Goal: Task Accomplishment & Management: Manage account settings

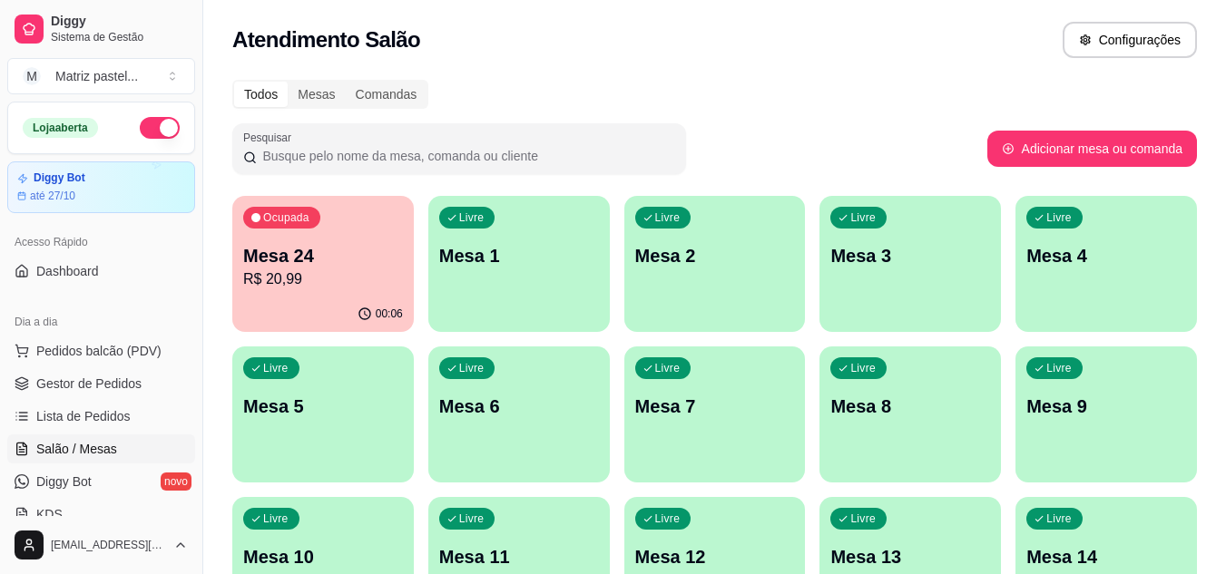
scroll to position [187, 0]
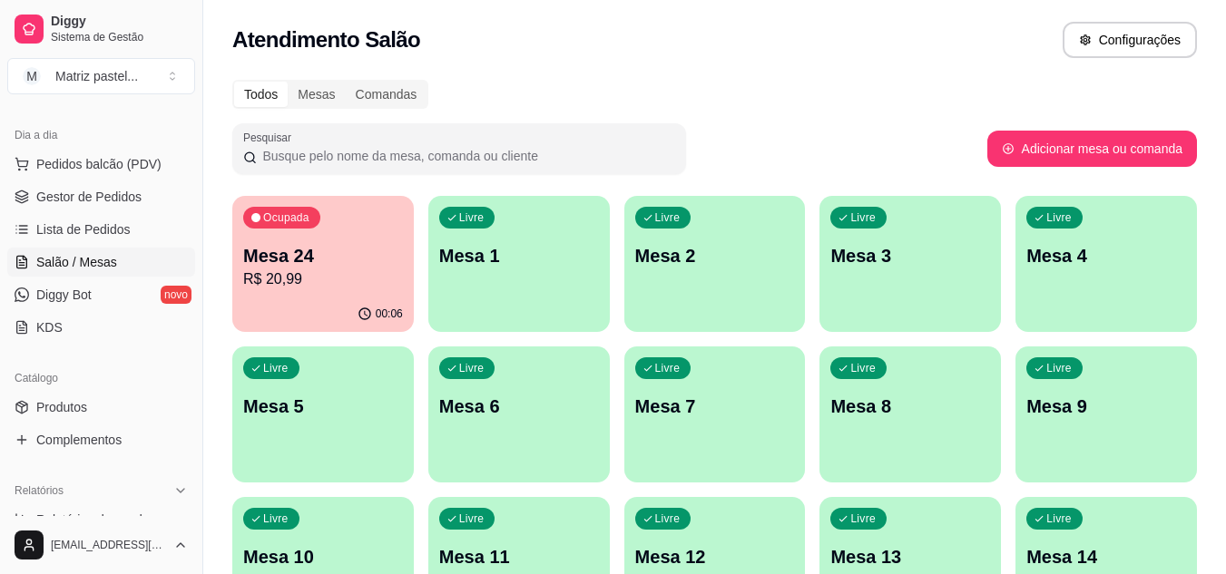
click at [337, 249] on p "Mesa 24" at bounding box center [323, 255] width 160 height 25
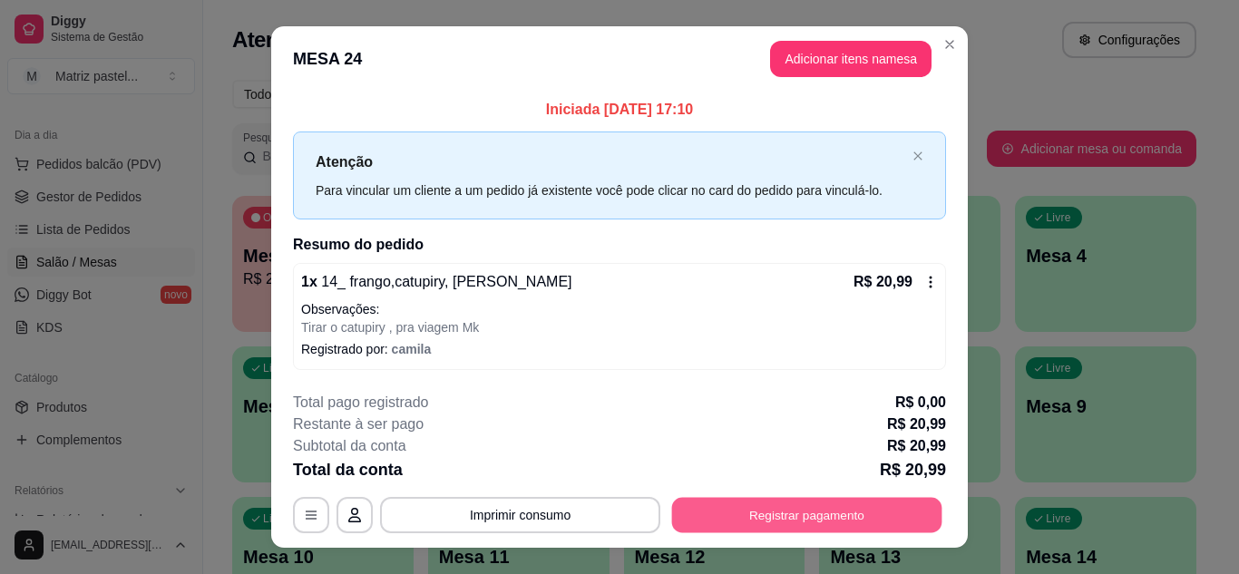
click at [748, 527] on button "Registrar pagamento" at bounding box center [807, 515] width 270 height 35
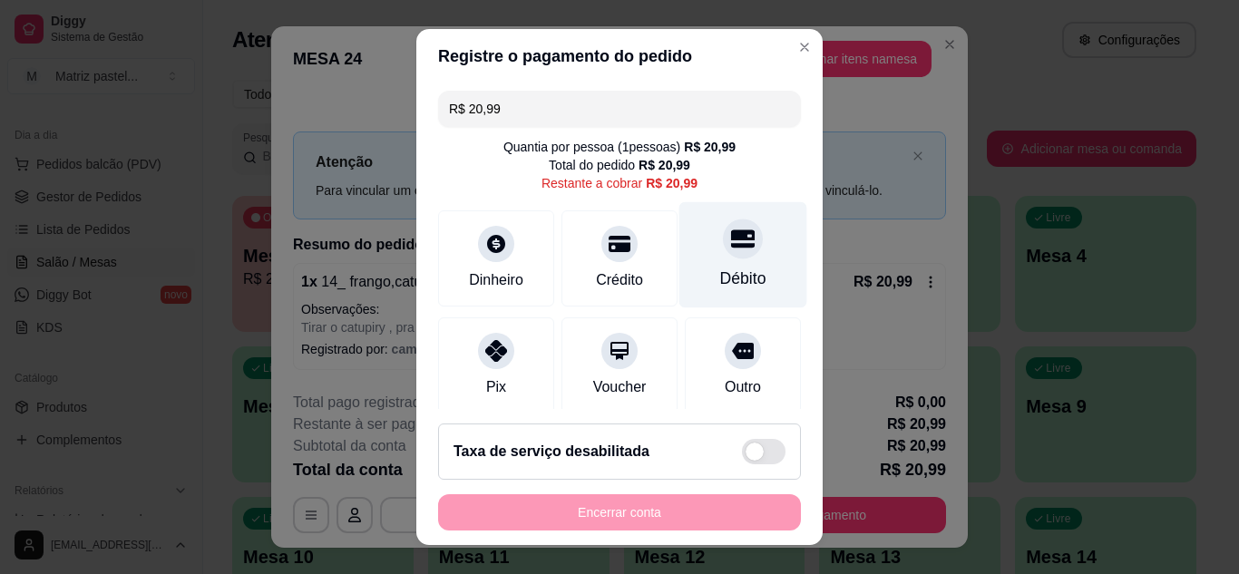
click at [753, 239] on div "Débito" at bounding box center [743, 254] width 128 height 106
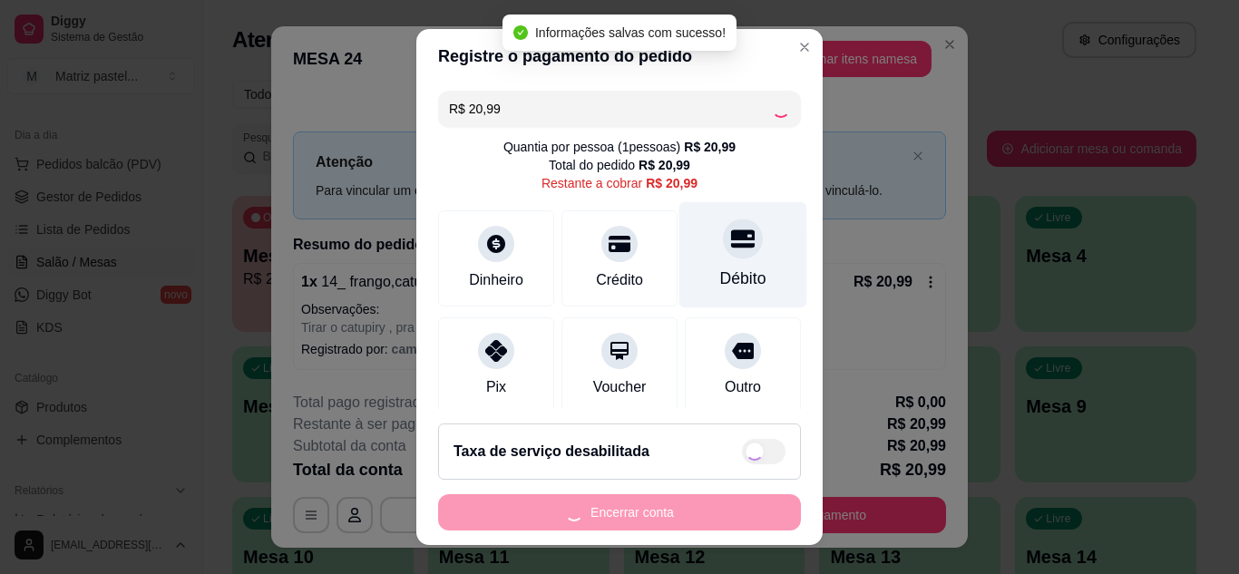
type input "R$ 0,00"
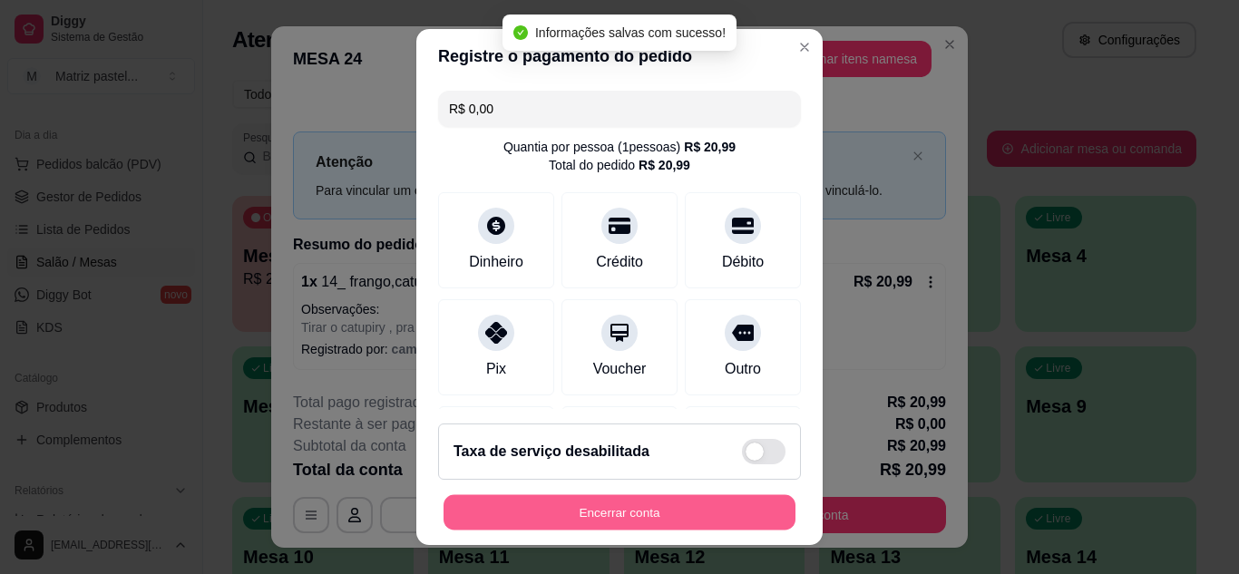
click at [681, 516] on button "Encerrar conta" at bounding box center [620, 512] width 352 height 35
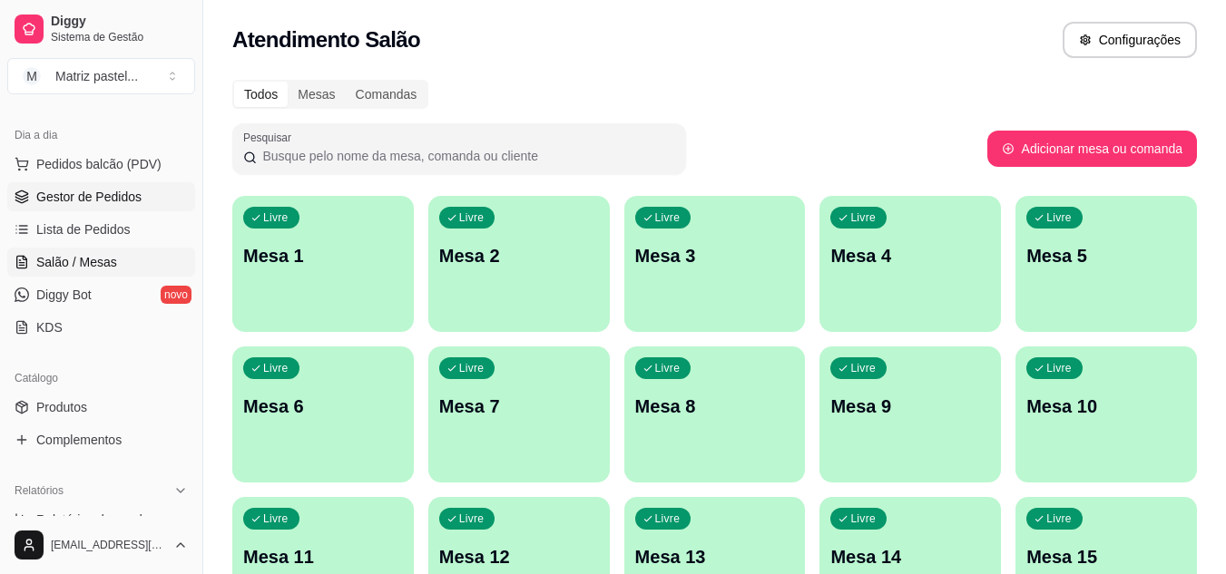
click at [59, 185] on link "Gestor de Pedidos" at bounding box center [101, 196] width 188 height 29
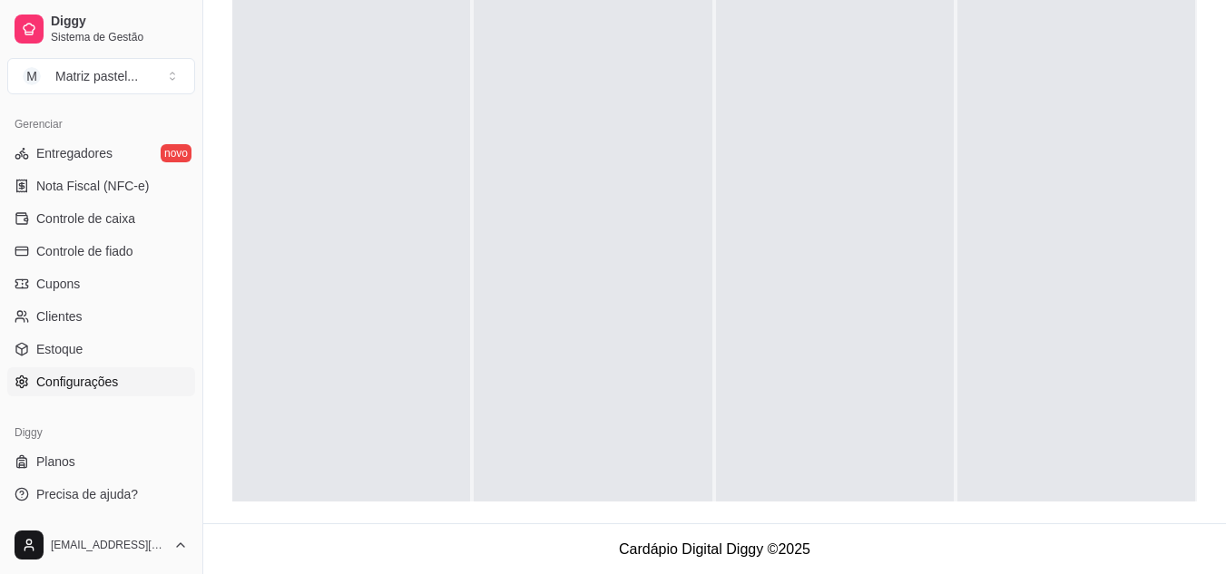
scroll to position [277, 0]
click at [63, 337] on link "Estoque" at bounding box center [101, 349] width 188 height 29
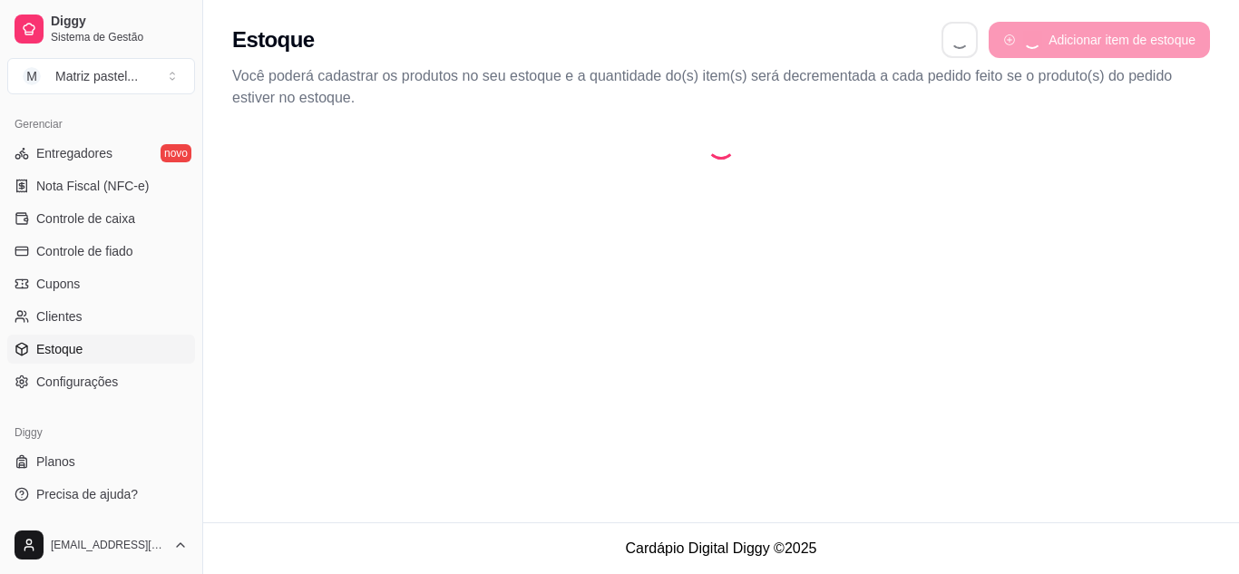
select select "QUANTITY_ORDER"
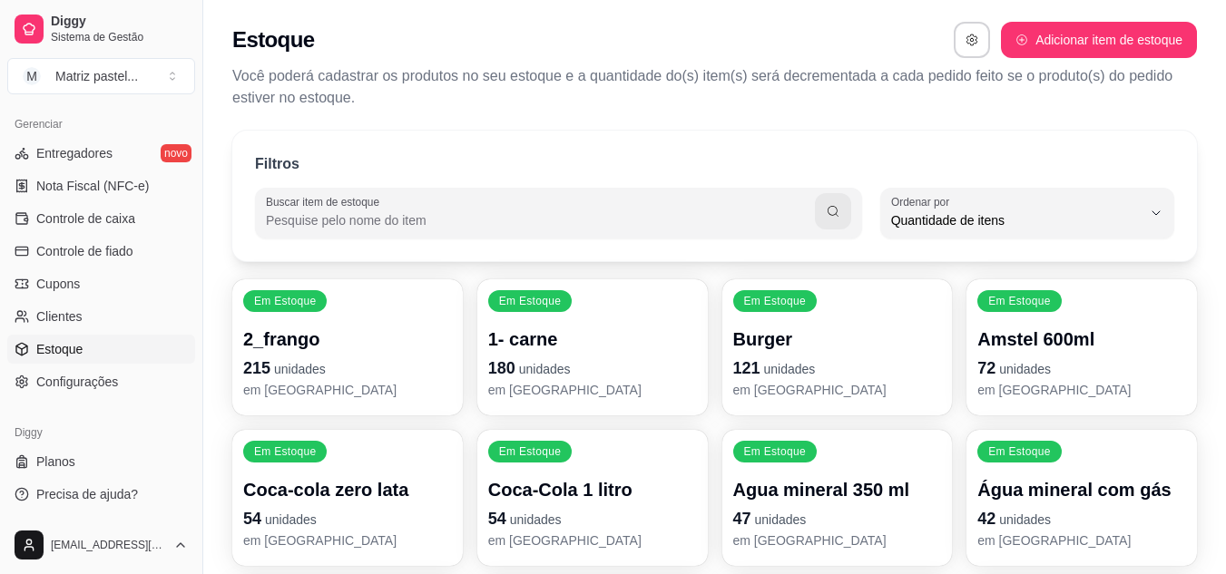
scroll to position [17, 0]
click at [562, 366] on span "unidades" at bounding box center [545, 369] width 52 height 15
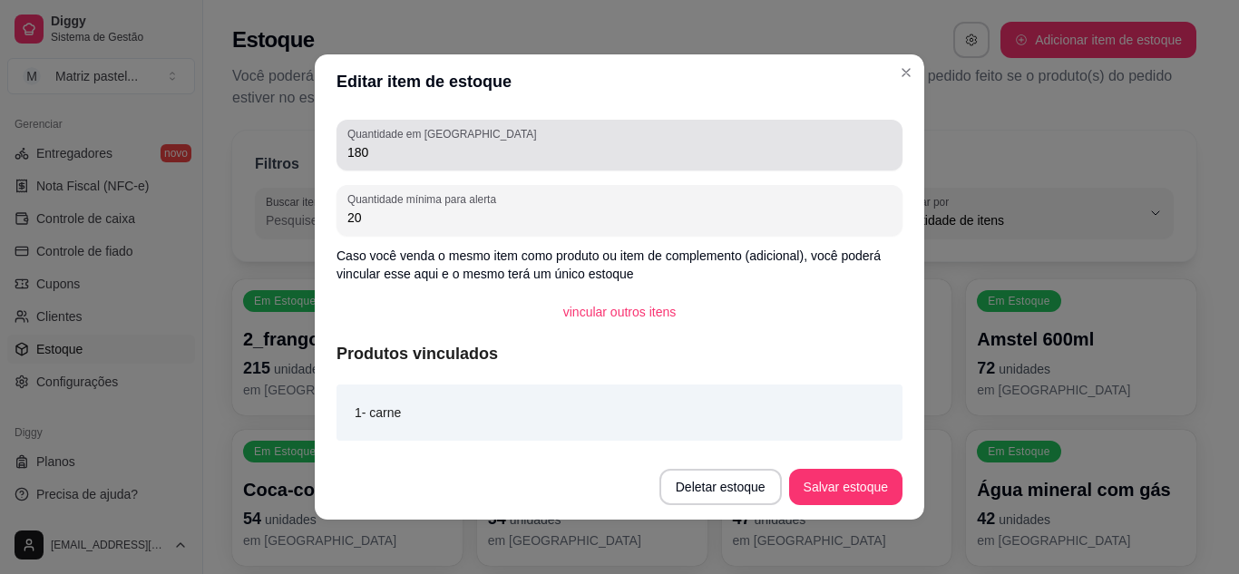
click at [420, 156] on input "180" at bounding box center [619, 152] width 544 height 18
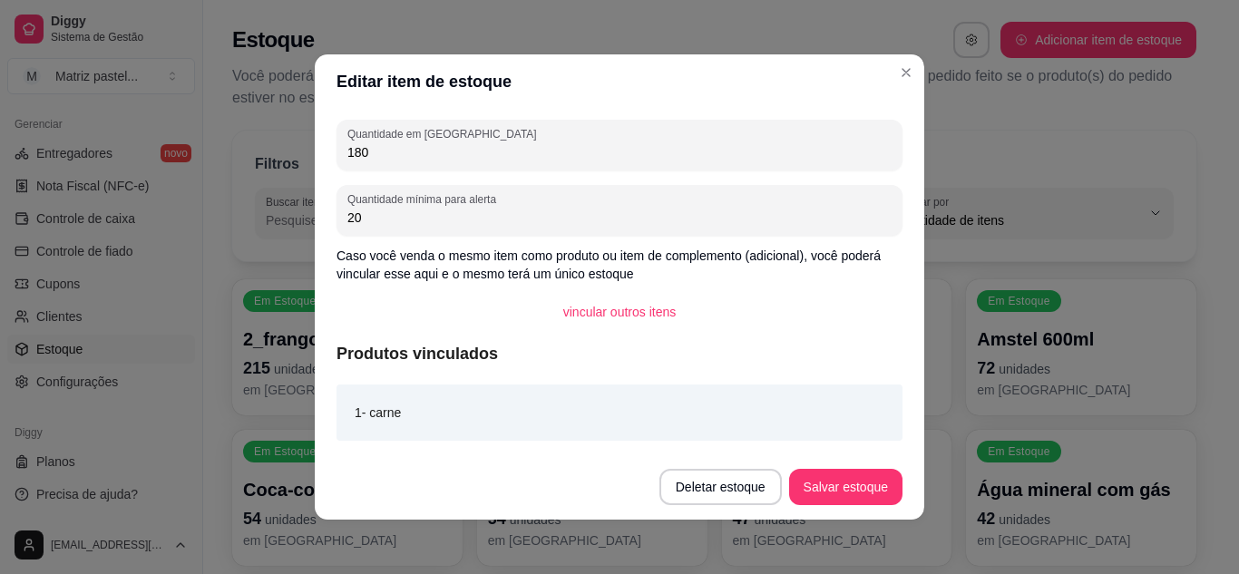
click at [420, 156] on input "180" at bounding box center [619, 152] width 544 height 18
type input "283"
click at [810, 497] on button "Salvar estoque" at bounding box center [845, 487] width 113 height 36
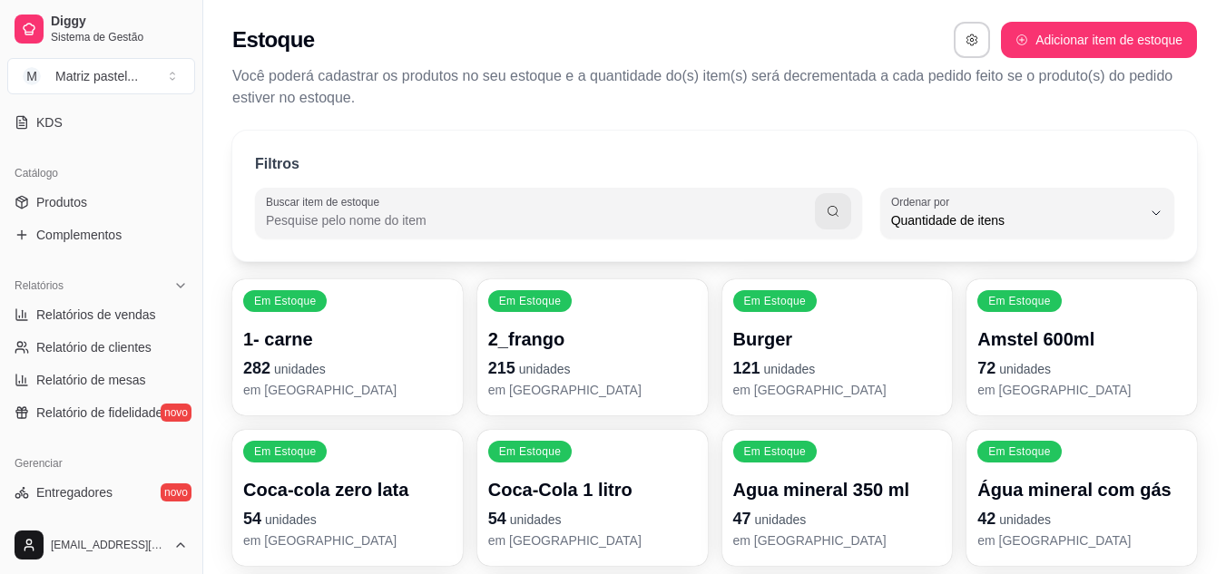
scroll to position [278, 0]
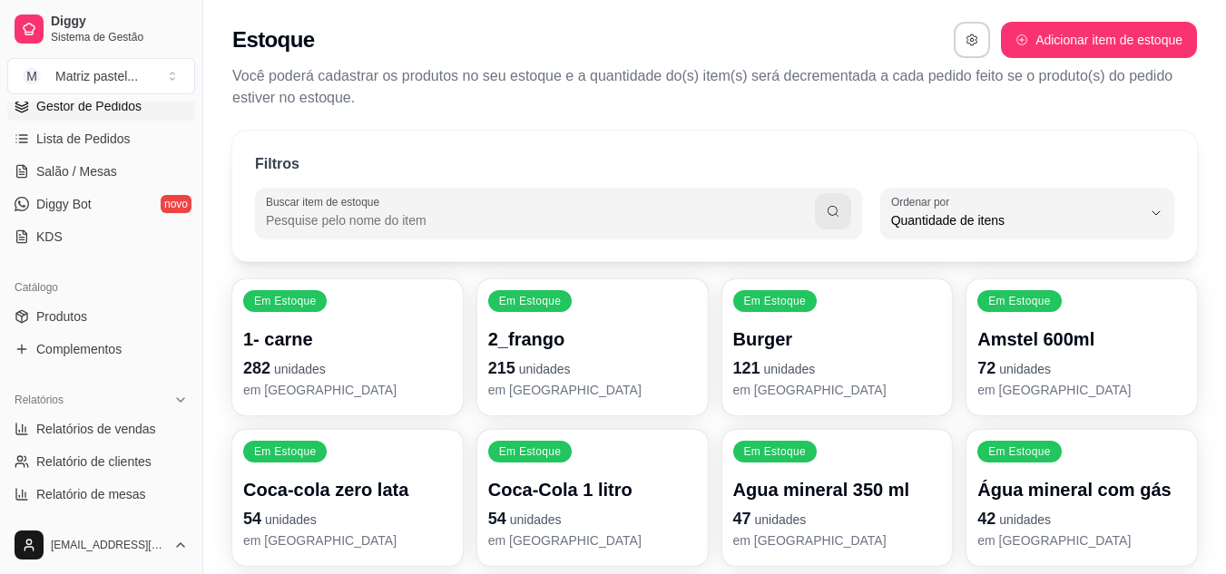
click at [77, 102] on span "Gestor de Pedidos" at bounding box center [88, 106] width 105 height 18
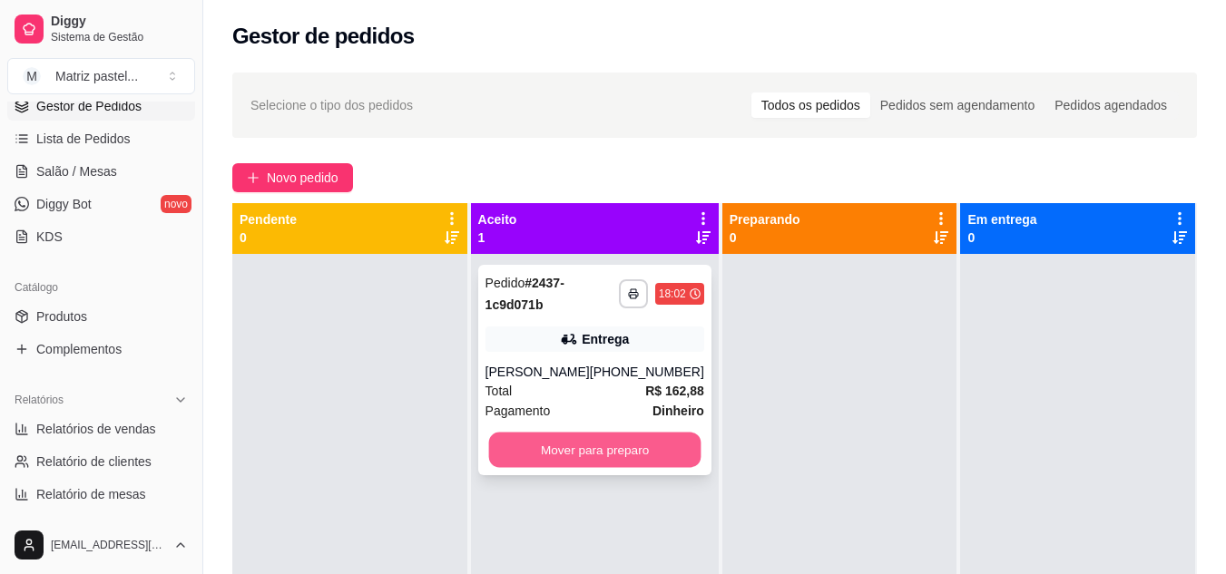
click at [579, 460] on button "Mover para preparo" at bounding box center [594, 450] width 212 height 35
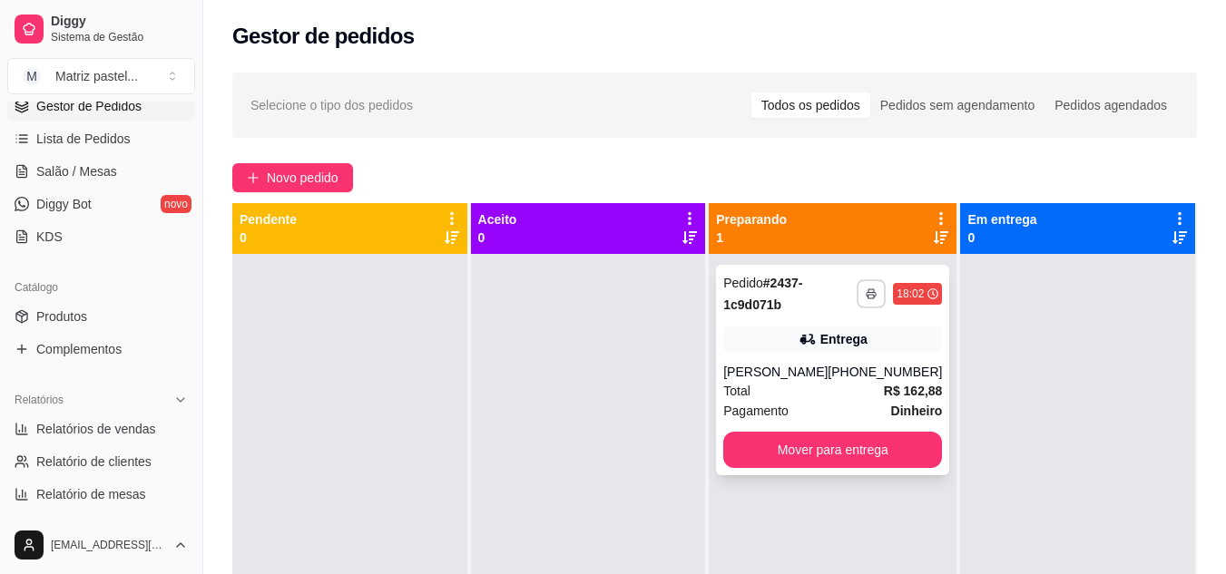
click at [868, 295] on rect "button" at bounding box center [870, 297] width 5 height 4
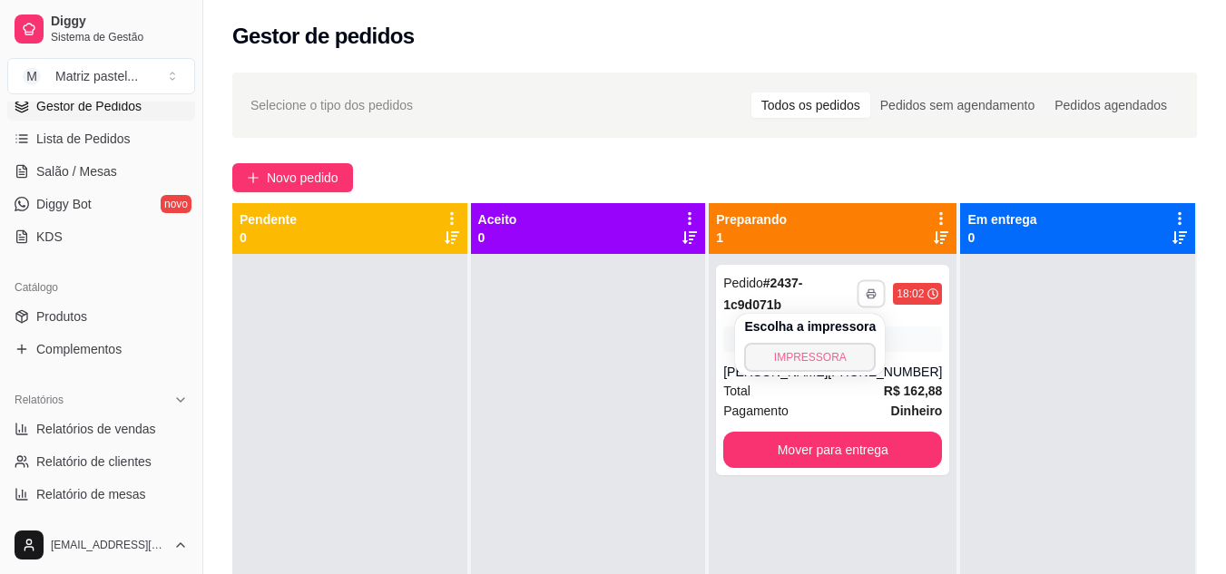
click at [841, 357] on button "IMPRESSORA" at bounding box center [810, 357] width 132 height 29
click at [120, 169] on link "Salão / Mesas" at bounding box center [101, 171] width 188 height 29
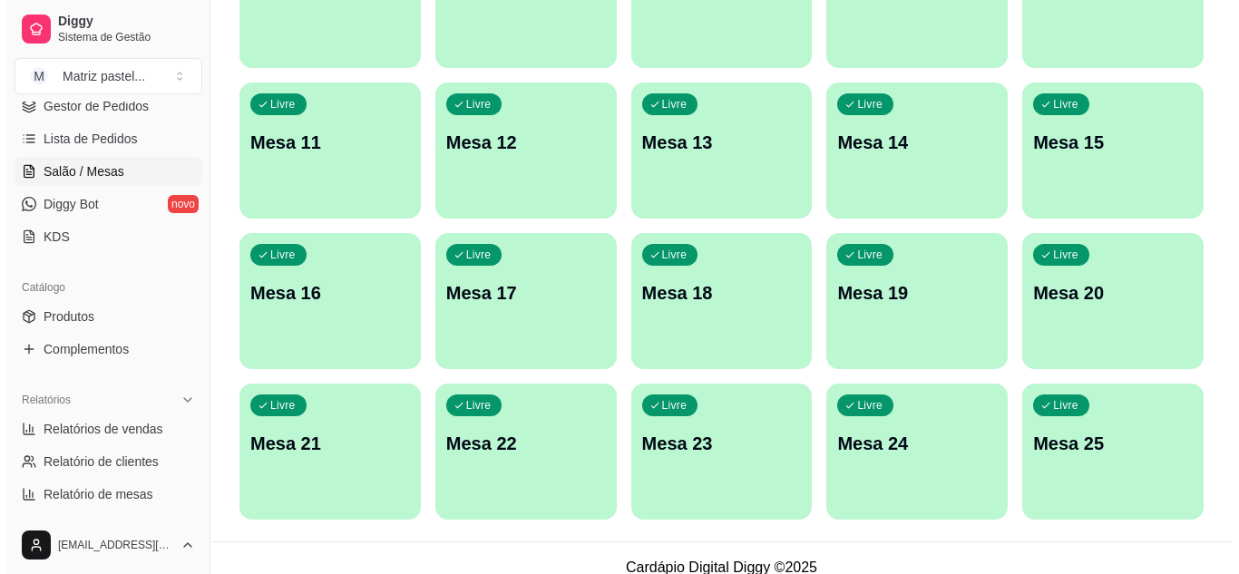
scroll to position [434, 0]
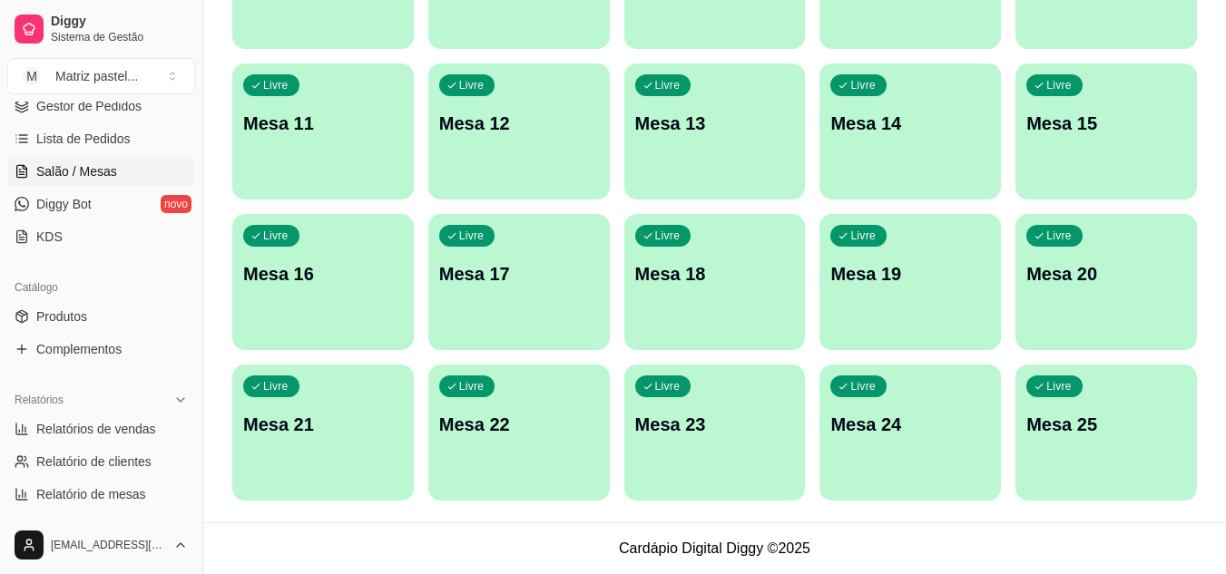
click at [1075, 438] on div "Livre Mesa 25" at bounding box center [1105, 422] width 181 height 114
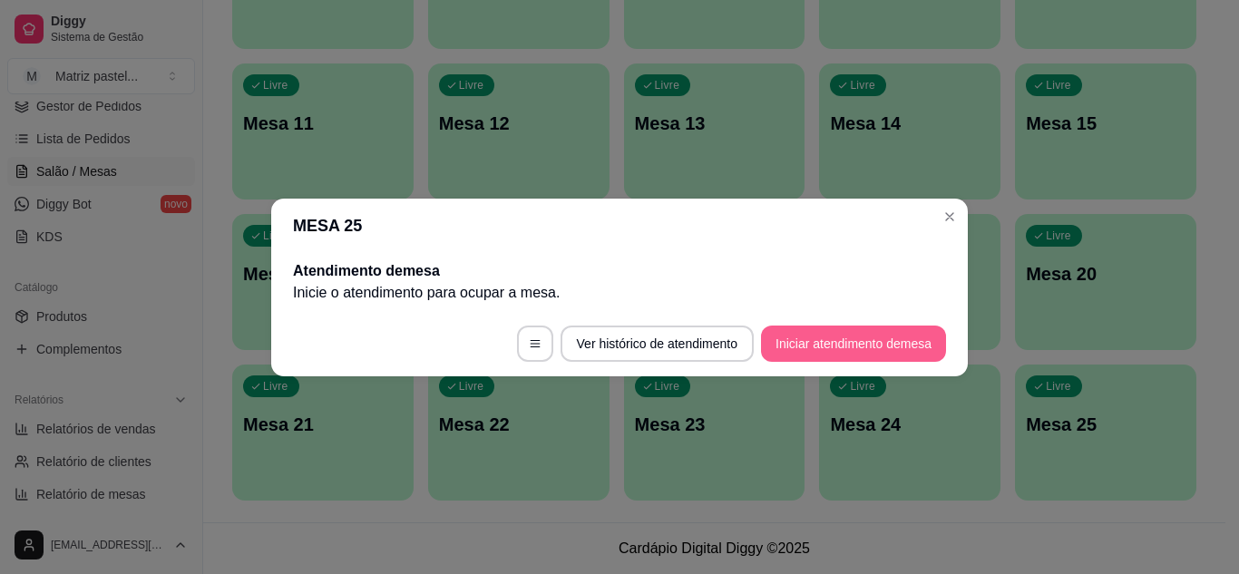
click at [856, 345] on button "Iniciar atendimento de mesa" at bounding box center [853, 344] width 185 height 36
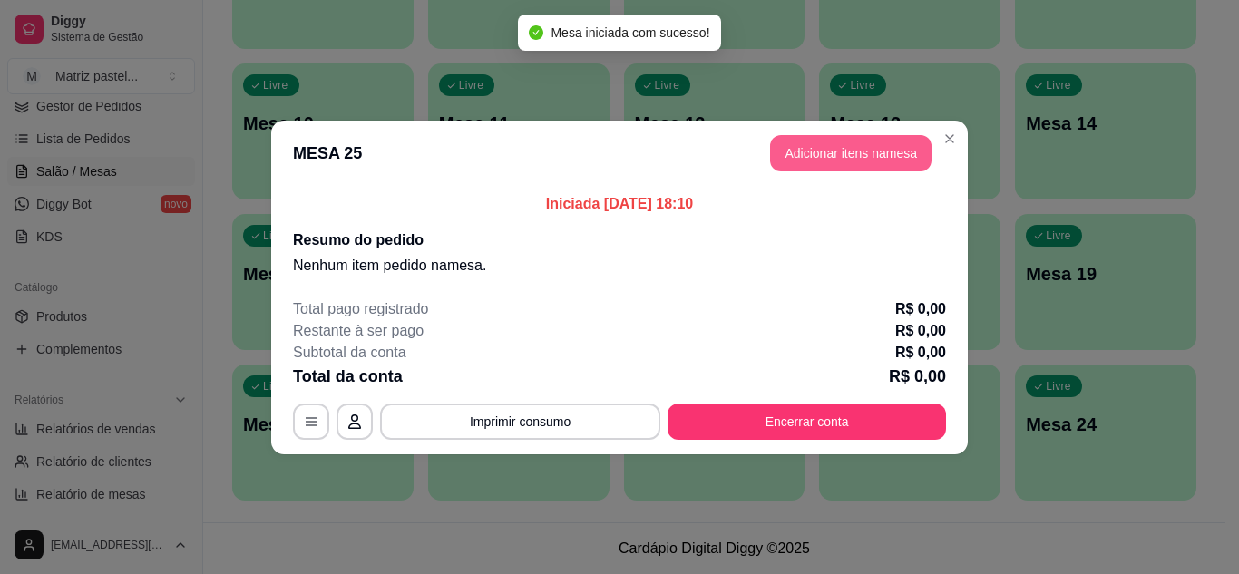
click at [854, 160] on button "Adicionar itens na mesa" at bounding box center [850, 153] width 161 height 36
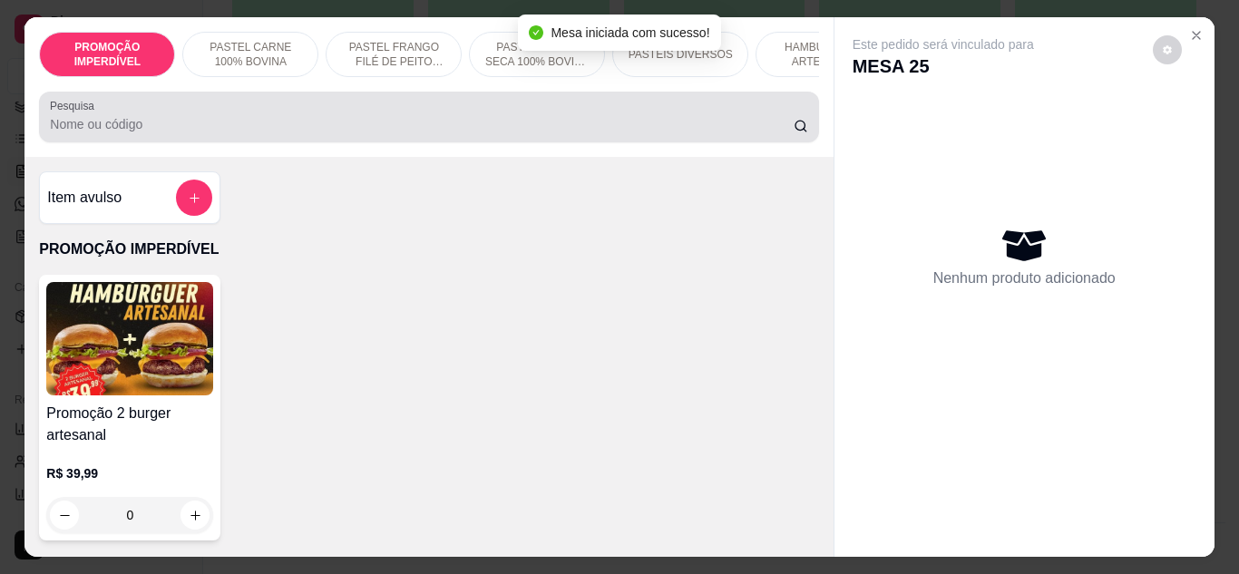
click at [429, 120] on div at bounding box center [428, 117] width 757 height 36
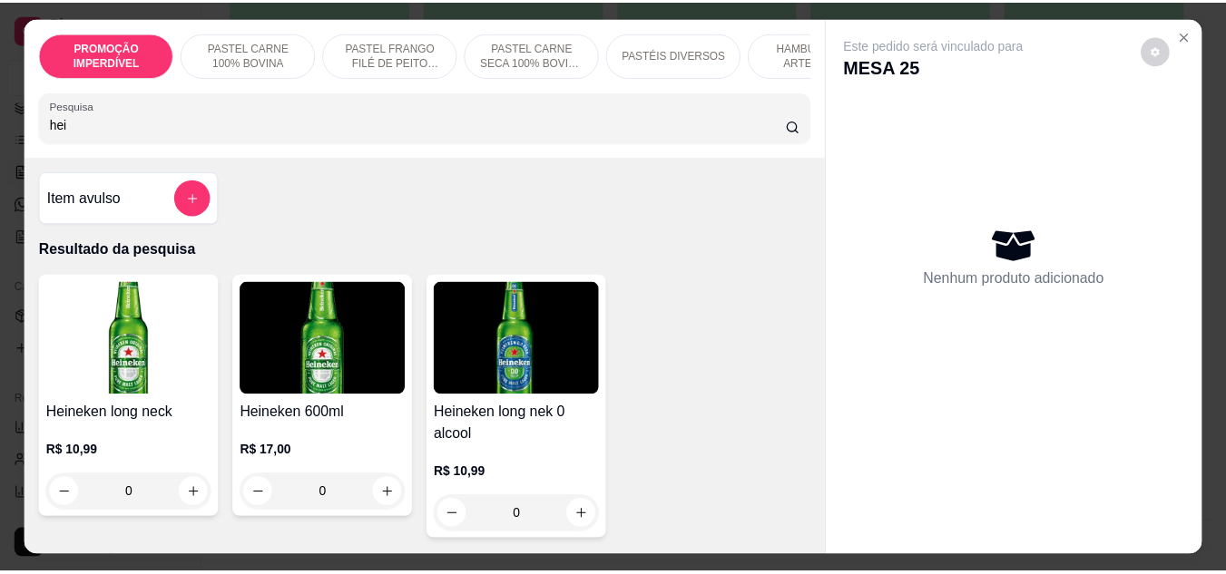
scroll to position [91, 0]
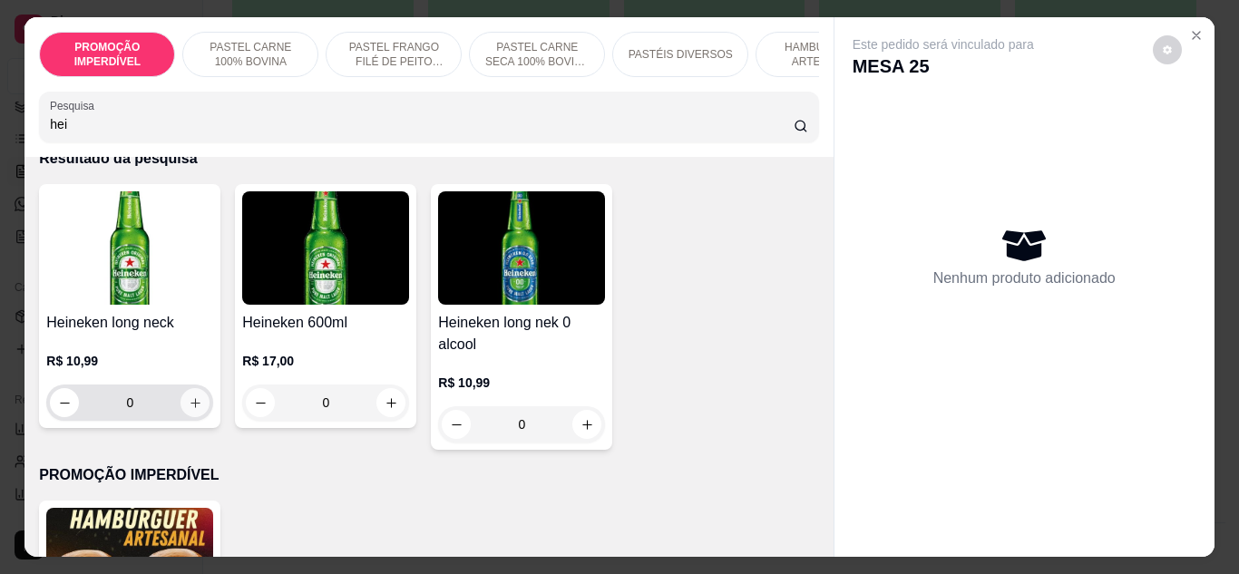
type input "hei"
click at [189, 410] on icon "increase-product-quantity" at bounding box center [196, 403] width 14 height 14
type input "1"
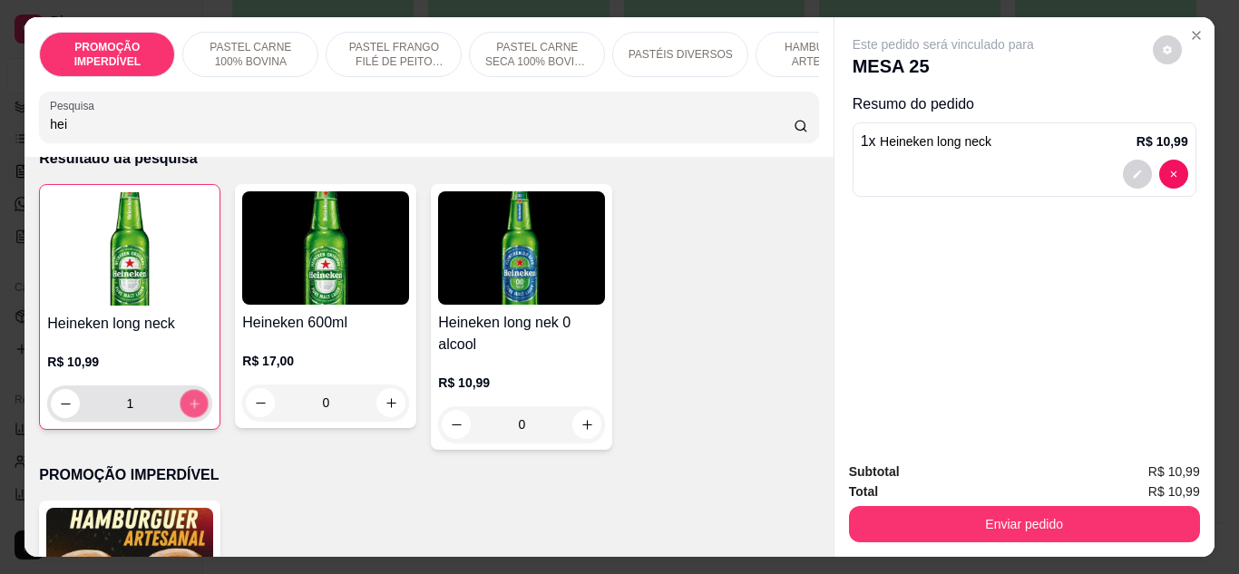
click at [188, 411] on icon "increase-product-quantity" at bounding box center [195, 404] width 14 height 14
type input "2"
click at [188, 411] on icon "increase-product-quantity" at bounding box center [195, 404] width 14 height 14
type input "3"
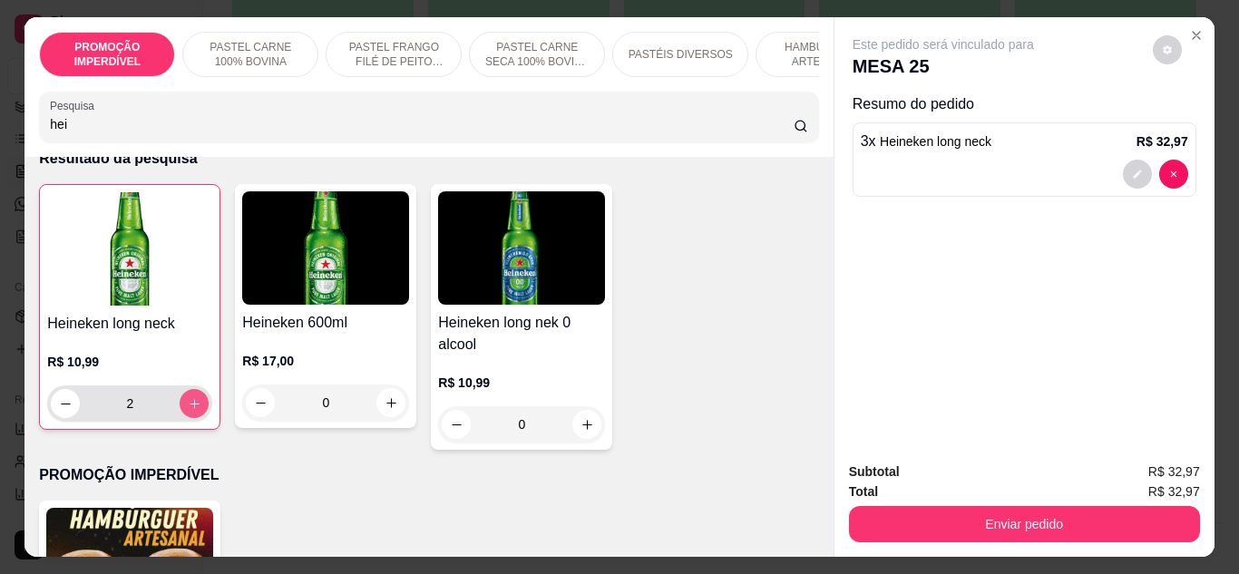
type input "3"
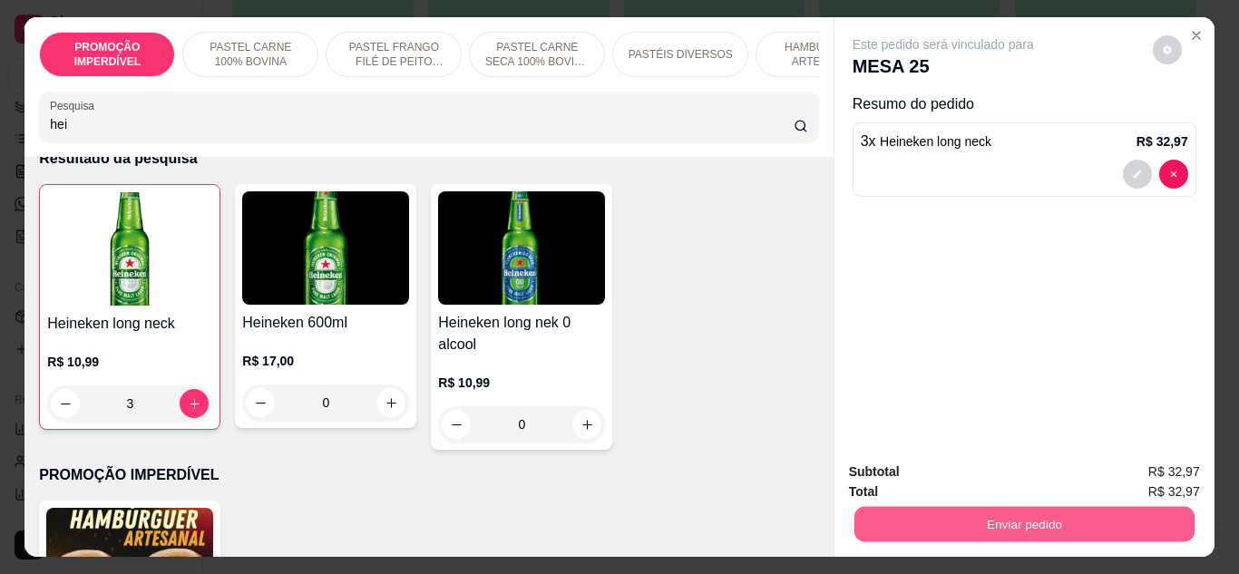
click at [963, 515] on button "Enviar pedido" at bounding box center [1024, 524] width 340 height 35
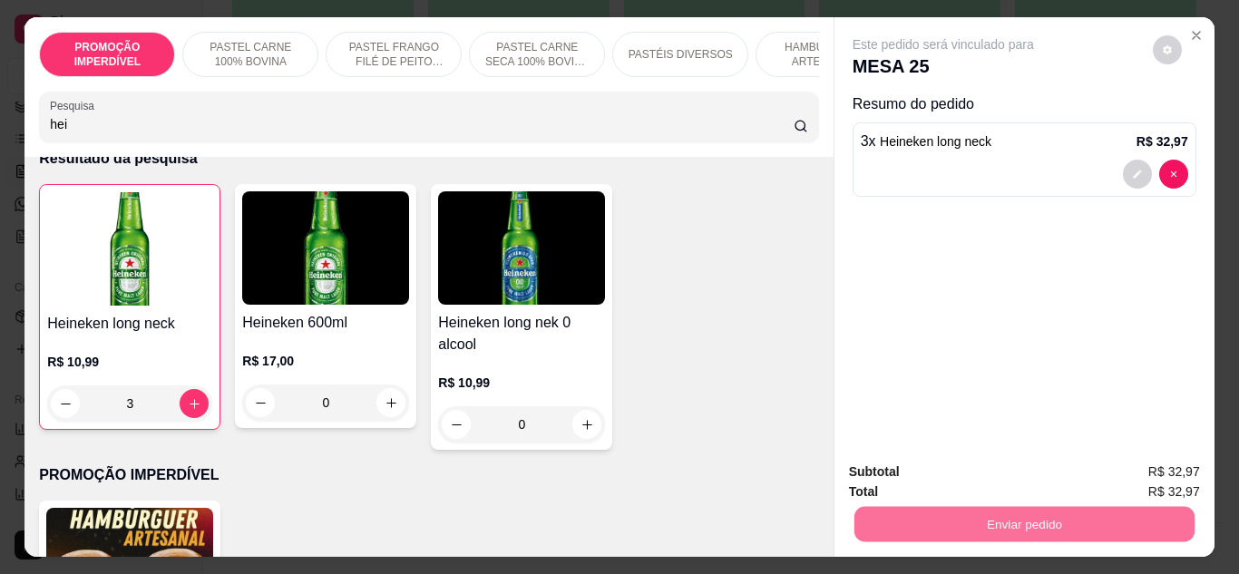
click at [1167, 460] on button "Enviar pedido" at bounding box center [1153, 473] width 100 height 34
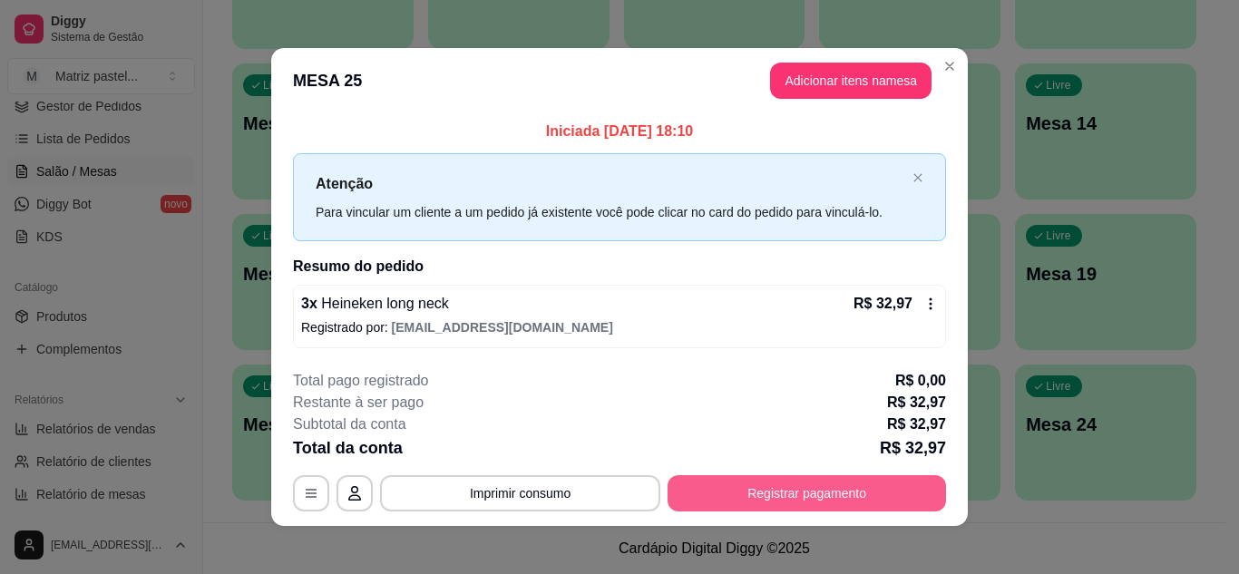
click at [752, 511] on button "Registrar pagamento" at bounding box center [807, 493] width 279 height 36
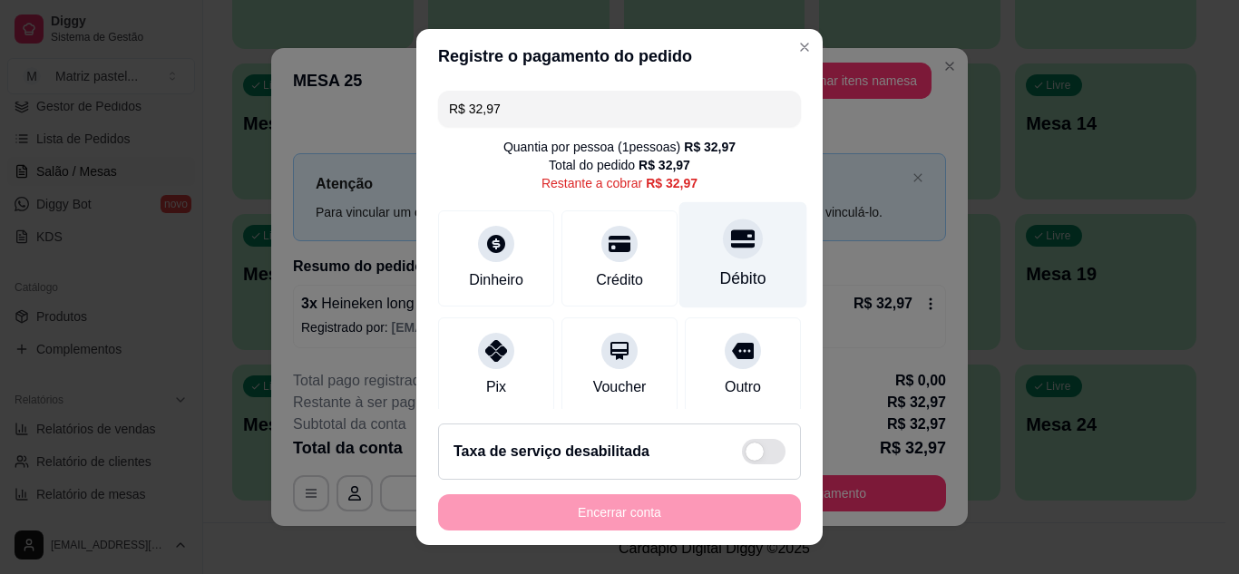
click at [756, 277] on div "Débito" at bounding box center [743, 254] width 128 height 106
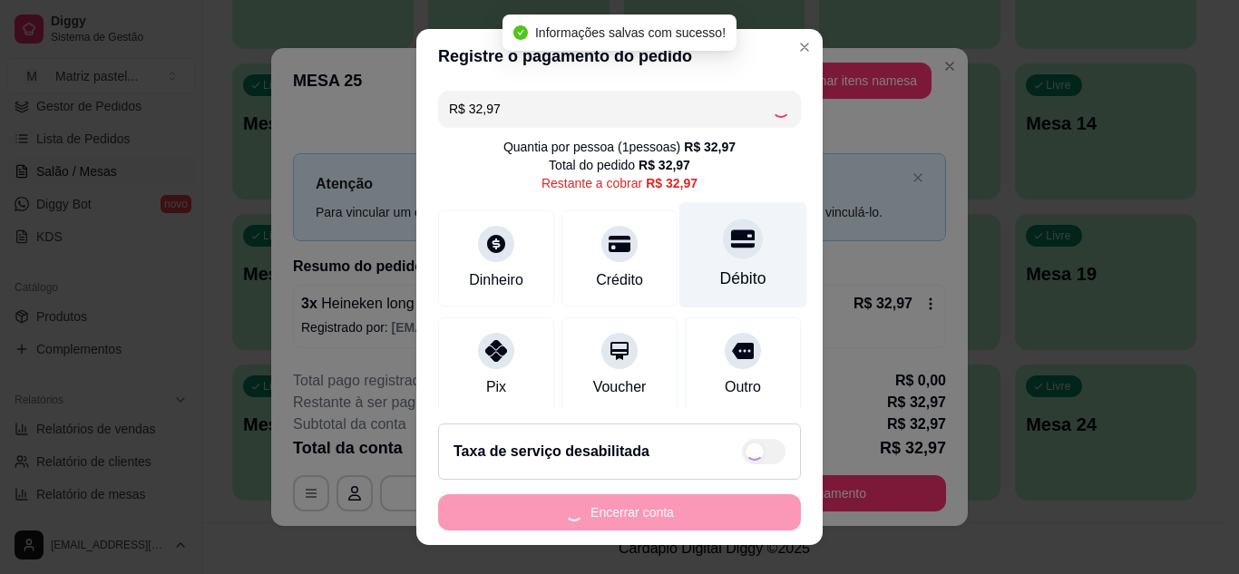
type input "R$ 0,00"
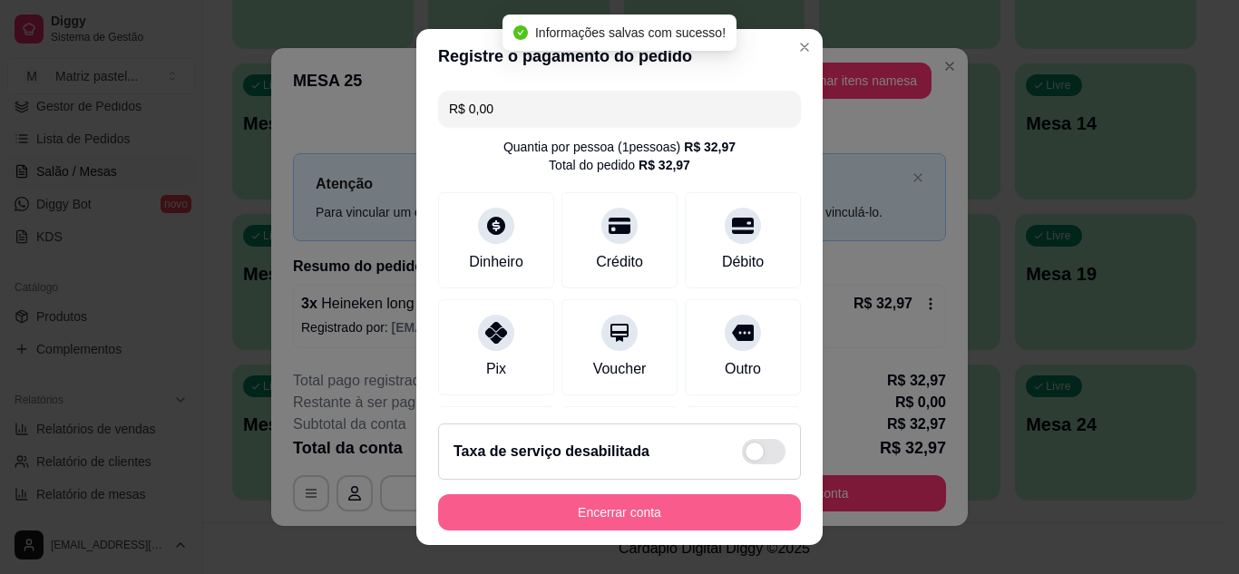
click at [685, 502] on button "Encerrar conta" at bounding box center [619, 512] width 363 height 36
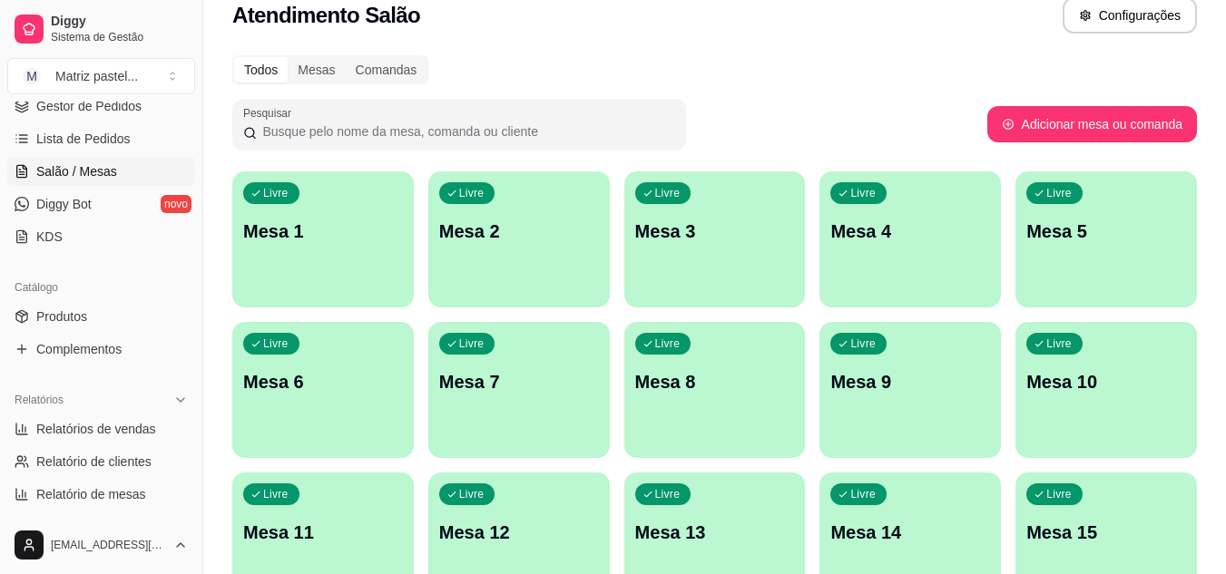
scroll to position [0, 0]
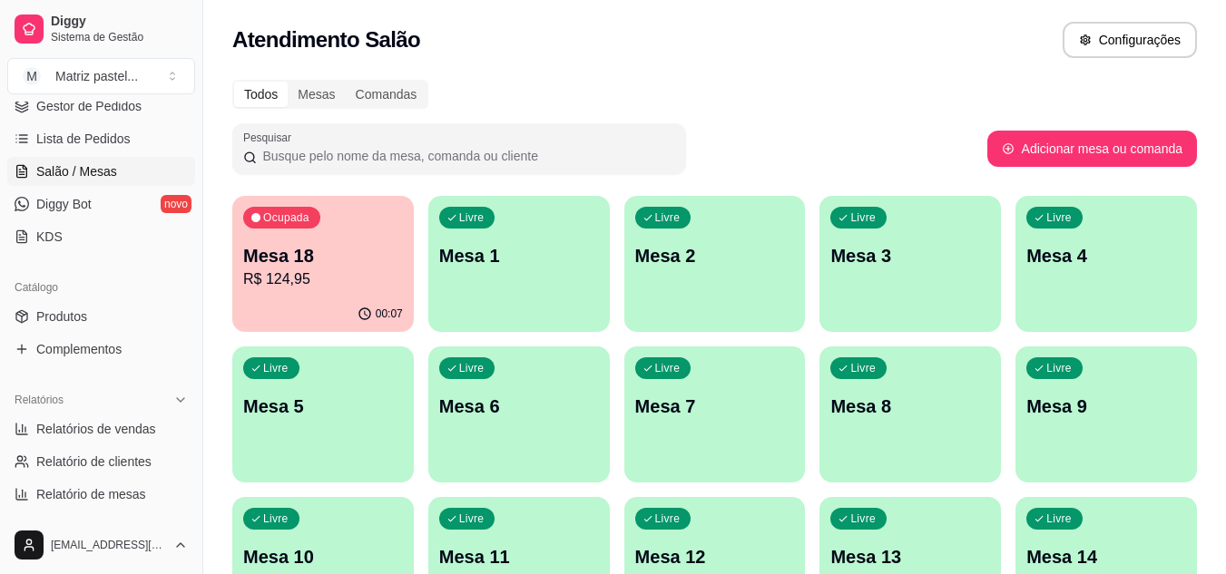
click at [93, 122] on ul "Pedidos balcão (PDV) Gestor de Pedidos Lista de Pedidos Salão / Mesas Diggy Bot…" at bounding box center [101, 155] width 188 height 192
click at [93, 114] on span "Gestor de Pedidos" at bounding box center [88, 106] width 105 height 18
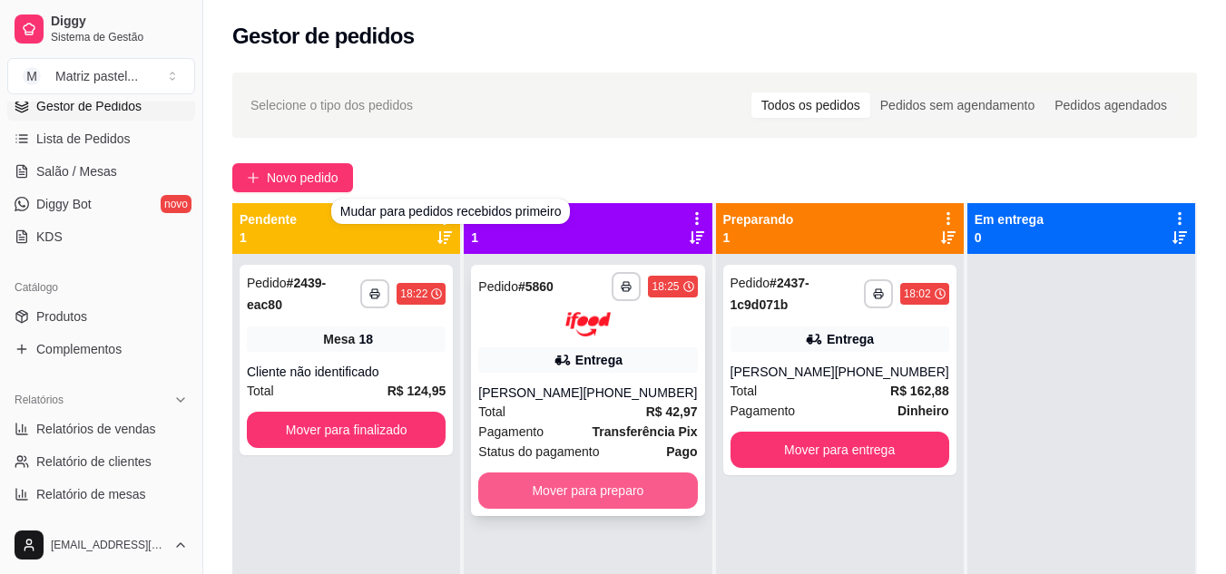
click at [604, 512] on div "**********" at bounding box center [587, 390] width 233 height 251
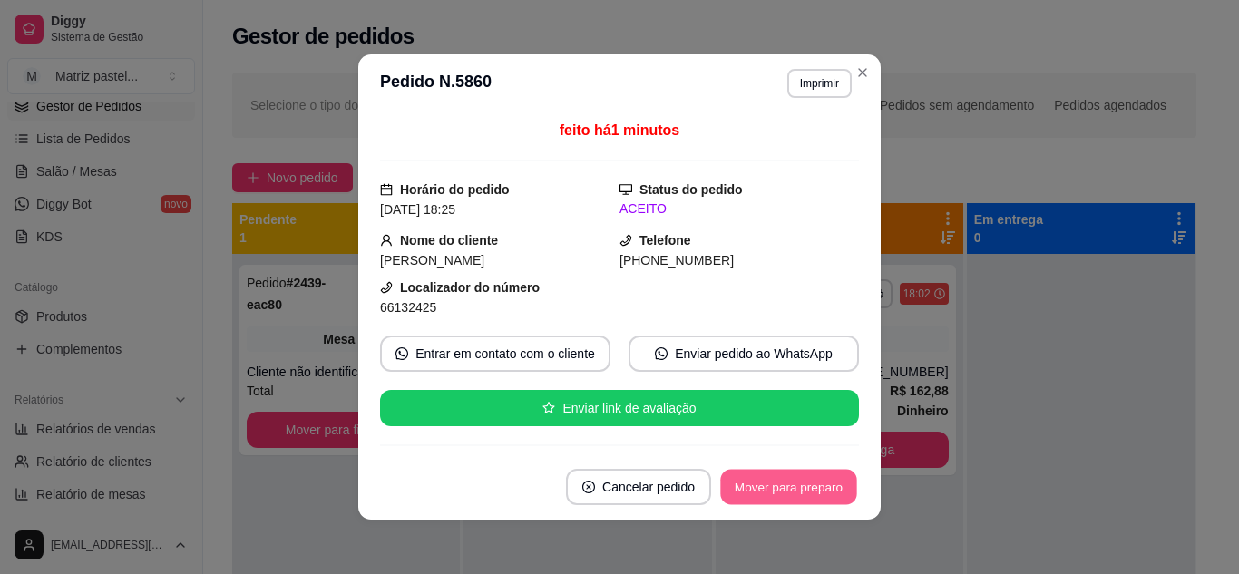
click at [786, 500] on button "Mover para preparo" at bounding box center [788, 487] width 136 height 35
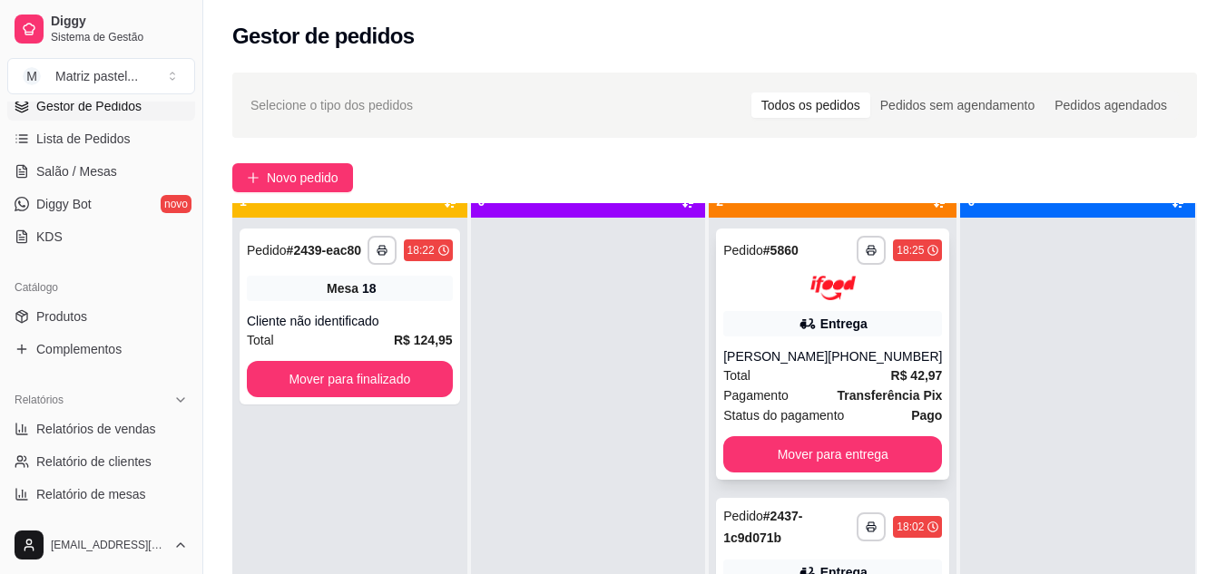
scroll to position [51, 0]
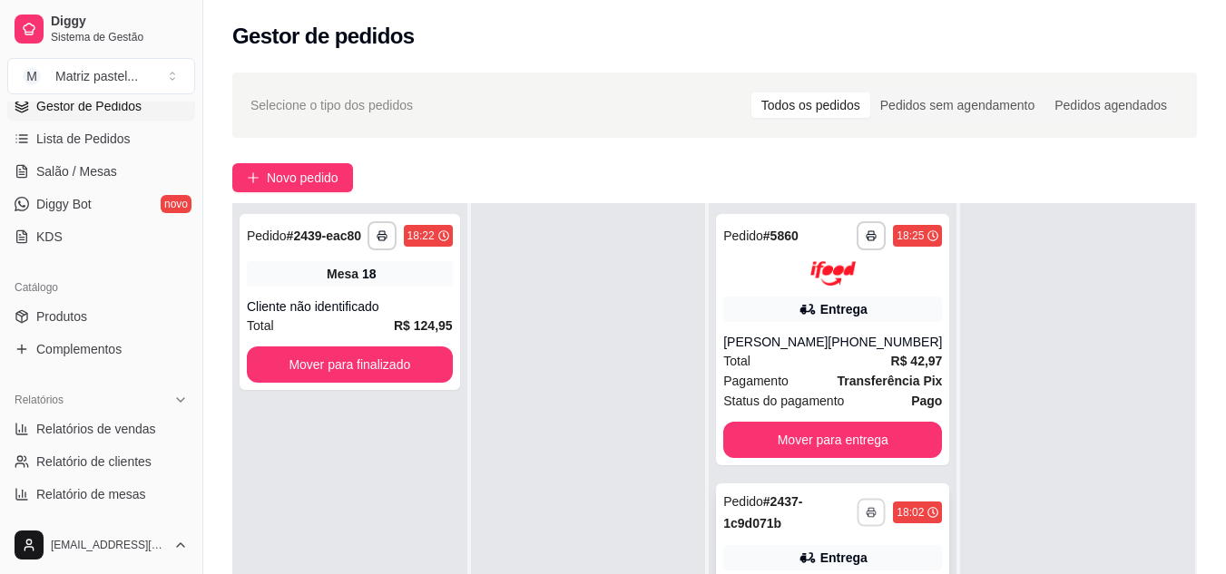
click at [861, 502] on button "button" at bounding box center [871, 512] width 28 height 28
click at [822, 474] on button "IMPRESSORA" at bounding box center [810, 473] width 132 height 29
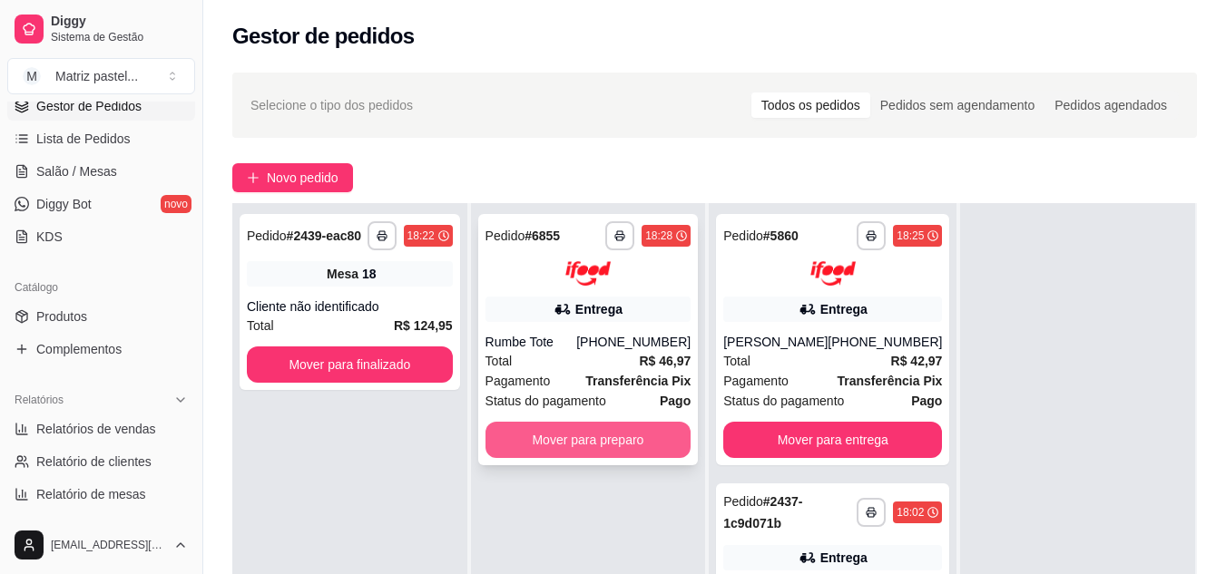
click at [566, 444] on button "Mover para preparo" at bounding box center [588, 440] width 206 height 36
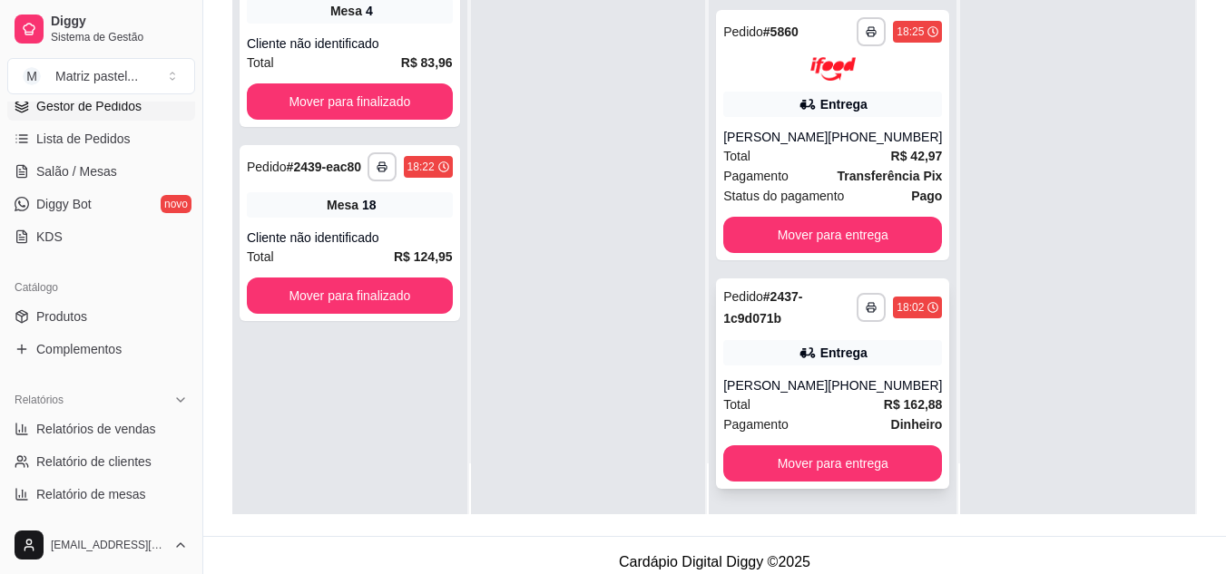
scroll to position [277, 0]
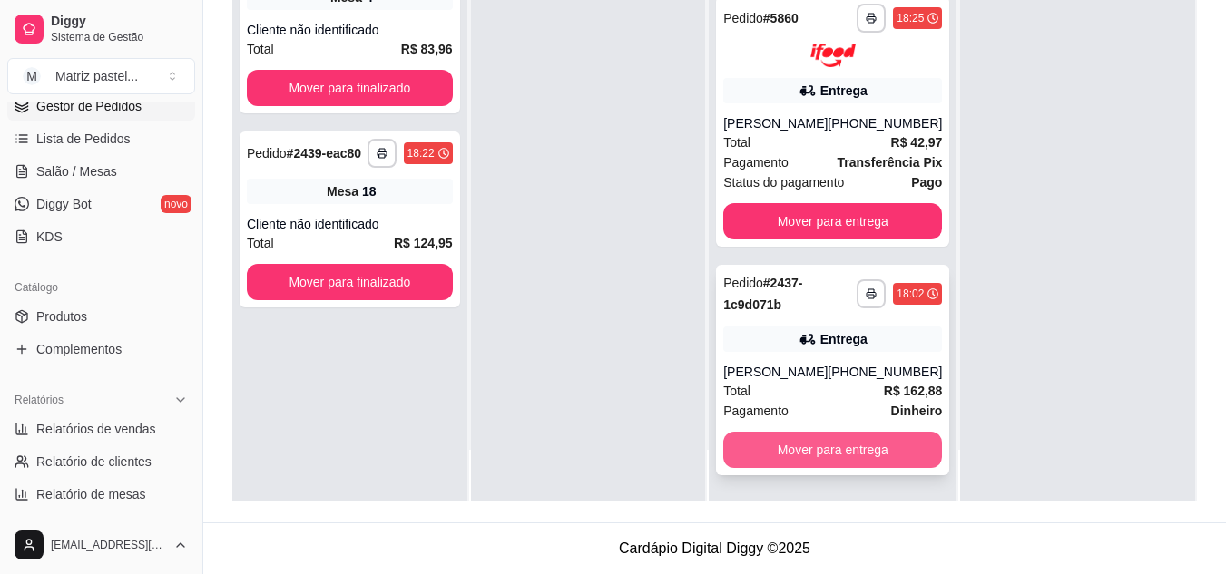
click at [810, 442] on button "Mover para entrega" at bounding box center [832, 450] width 219 height 36
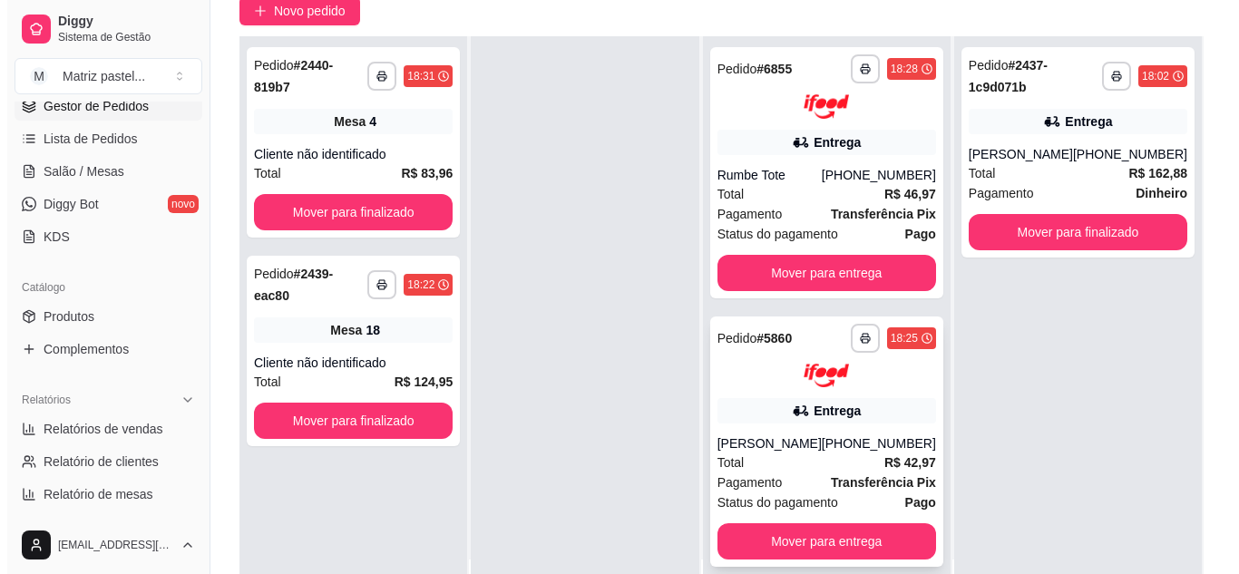
scroll to position [186, 0]
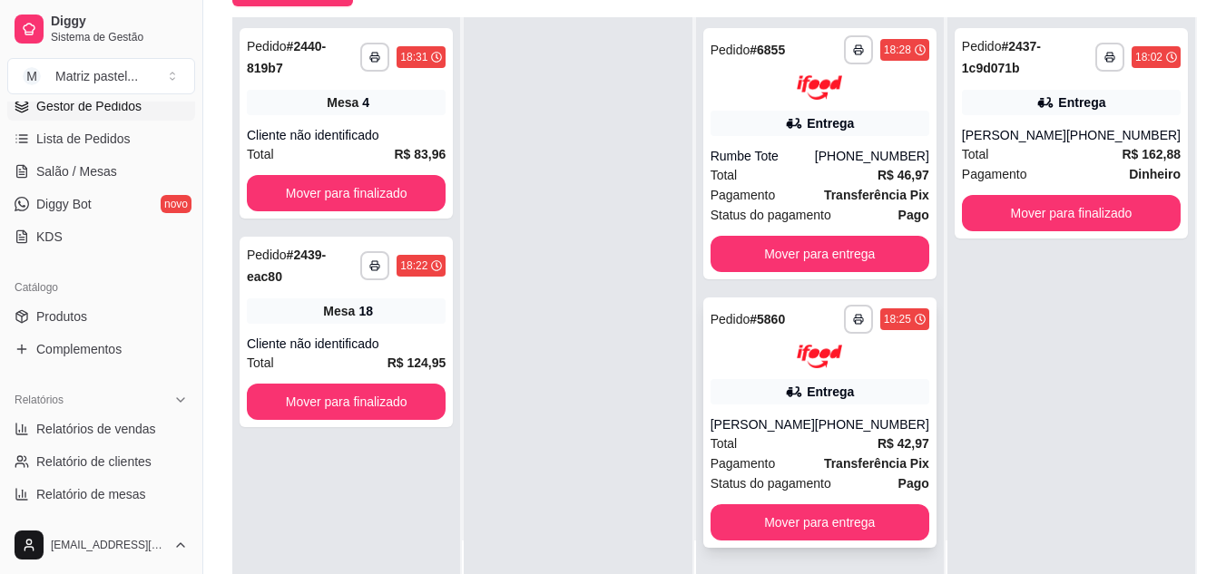
click at [783, 395] on div "Entrega" at bounding box center [819, 391] width 219 height 25
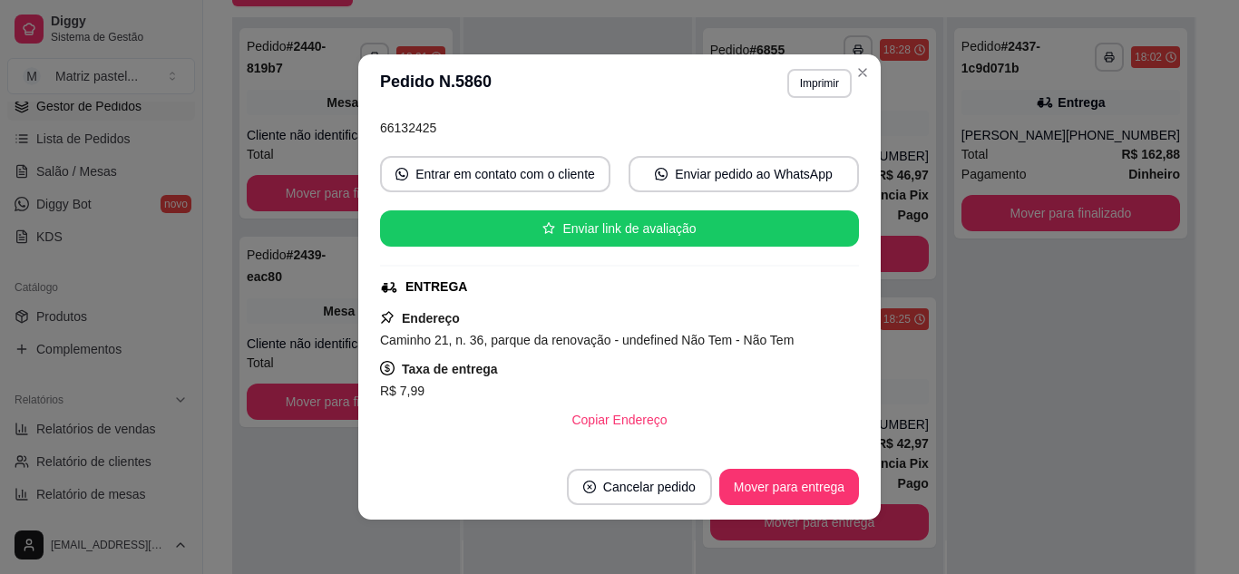
scroll to position [181, 0]
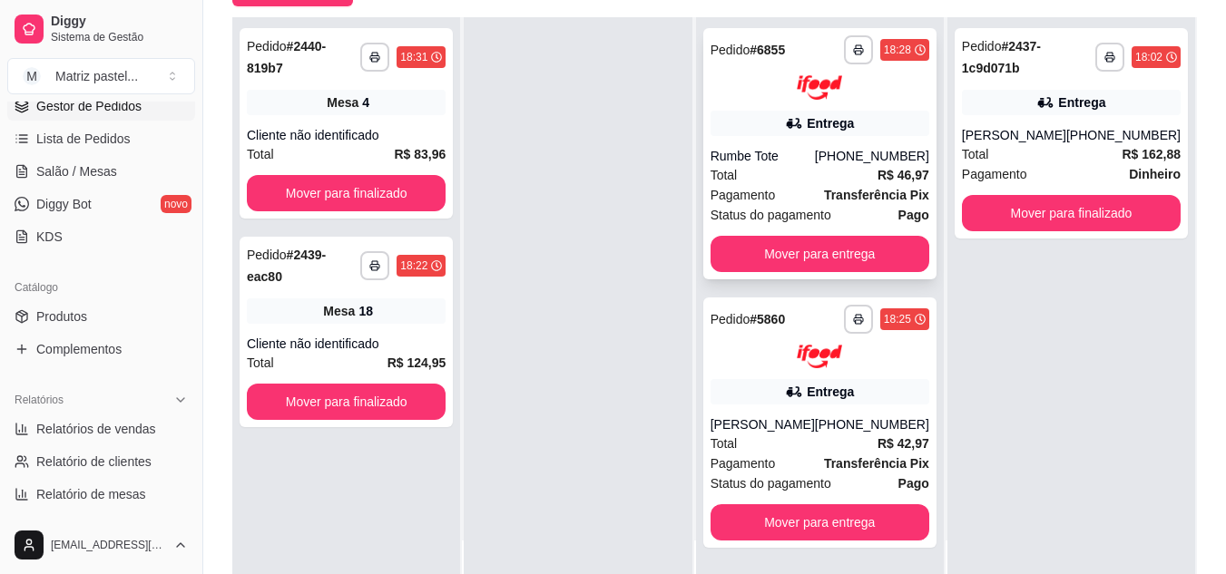
click at [843, 143] on div "**********" at bounding box center [819, 153] width 233 height 251
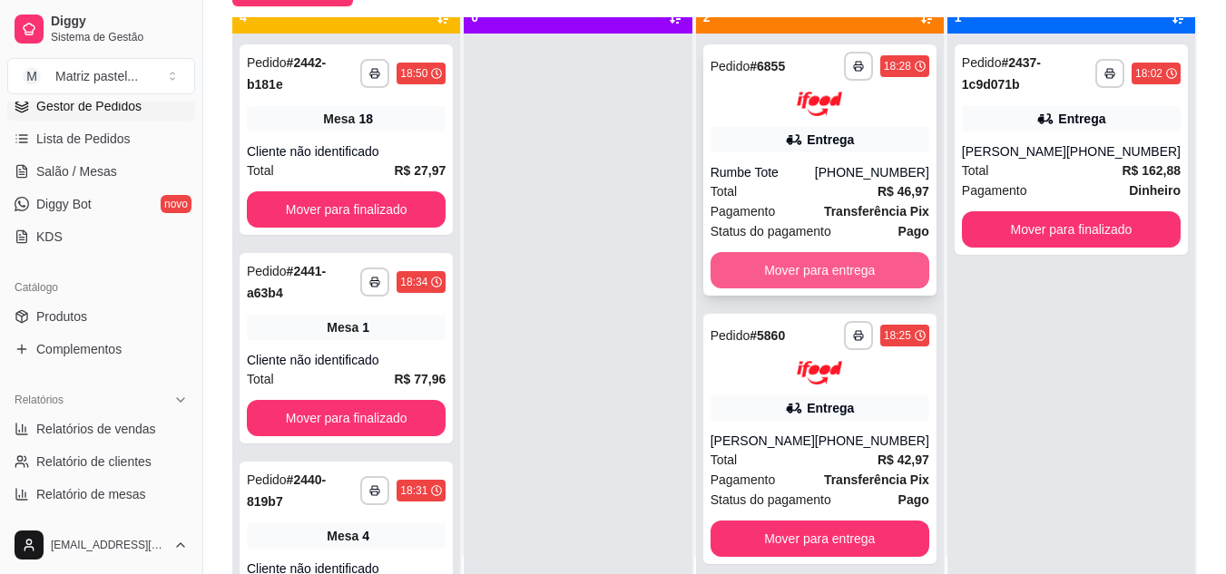
scroll to position [51, 0]
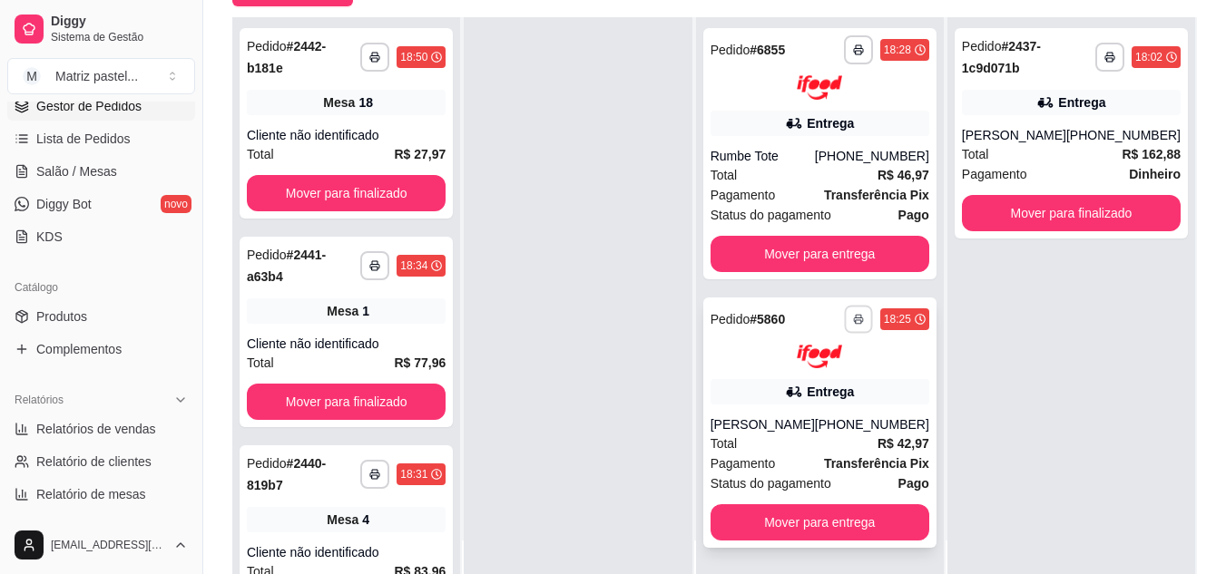
click at [866, 318] on button "button" at bounding box center [858, 319] width 28 height 28
click at [826, 372] on button "IMPRESSORA" at bounding box center [810, 382] width 132 height 29
click at [850, 46] on button "button" at bounding box center [858, 49] width 28 height 28
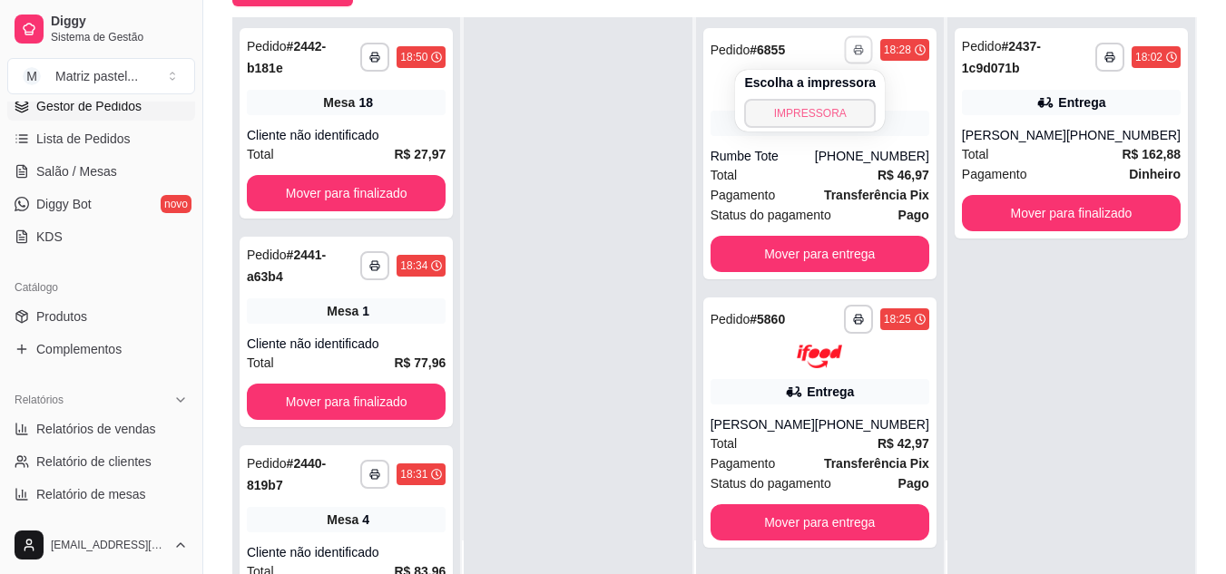
click at [809, 125] on button "IMPRESSORA" at bounding box center [810, 113] width 132 height 29
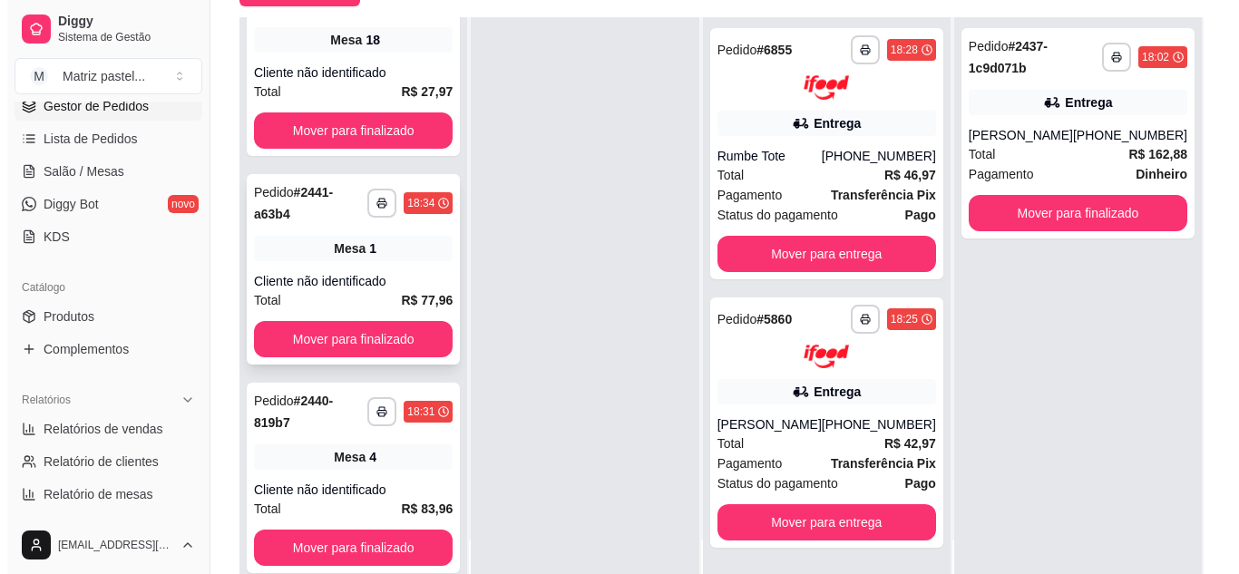
scroll to position [91, 0]
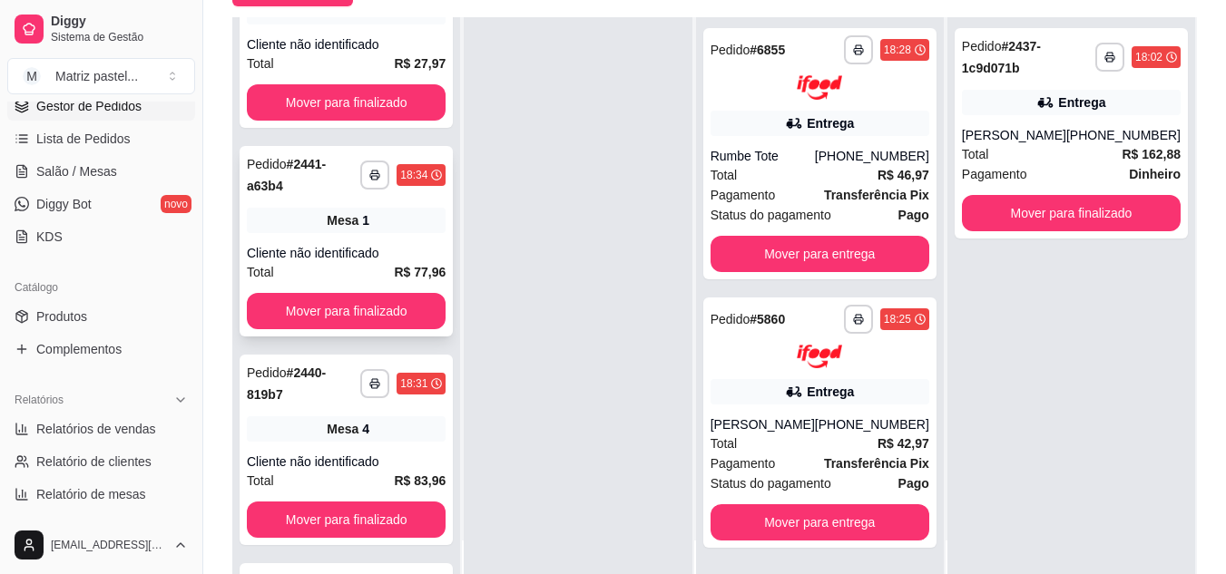
click at [358, 252] on div "Cliente não identificado" at bounding box center [346, 253] width 199 height 18
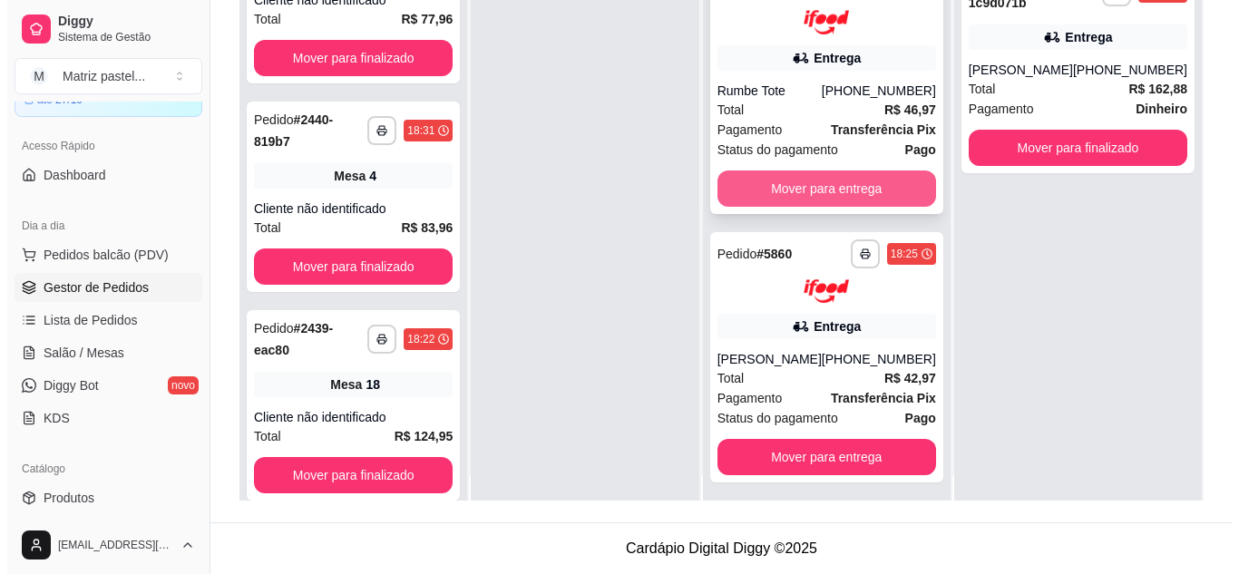
scroll to position [0, 0]
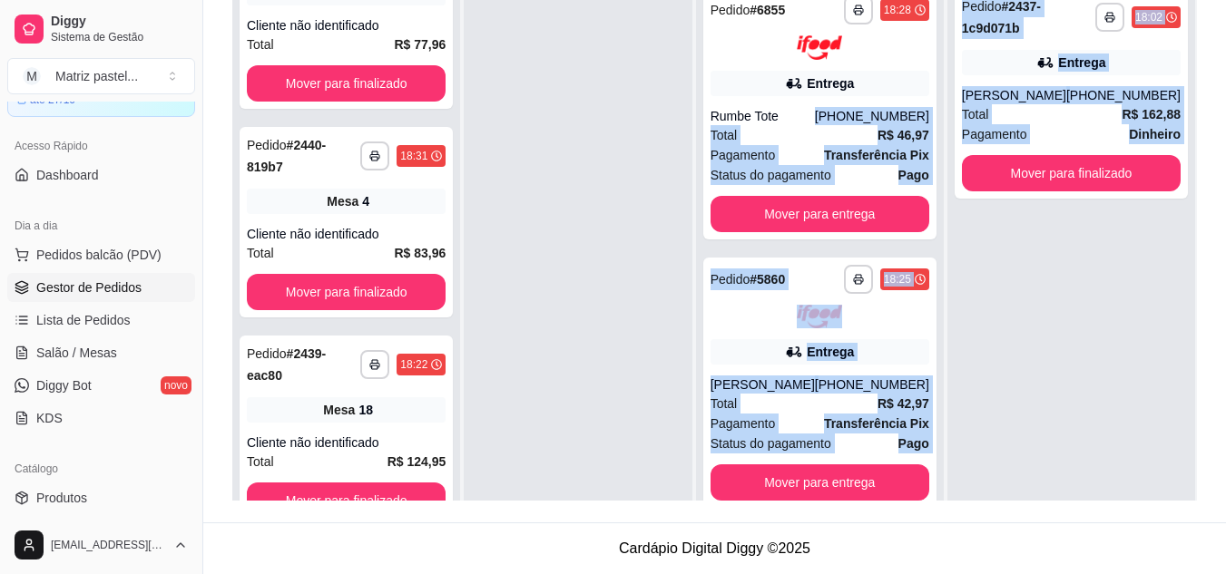
drag, startPoint x: 796, startPoint y: 114, endPoint x: 1062, endPoint y: 366, distance: 365.8
click at [1062, 372] on div "**********" at bounding box center [714, 214] width 964 height 574
click at [1062, 366] on div "**********" at bounding box center [1071, 264] width 248 height 574
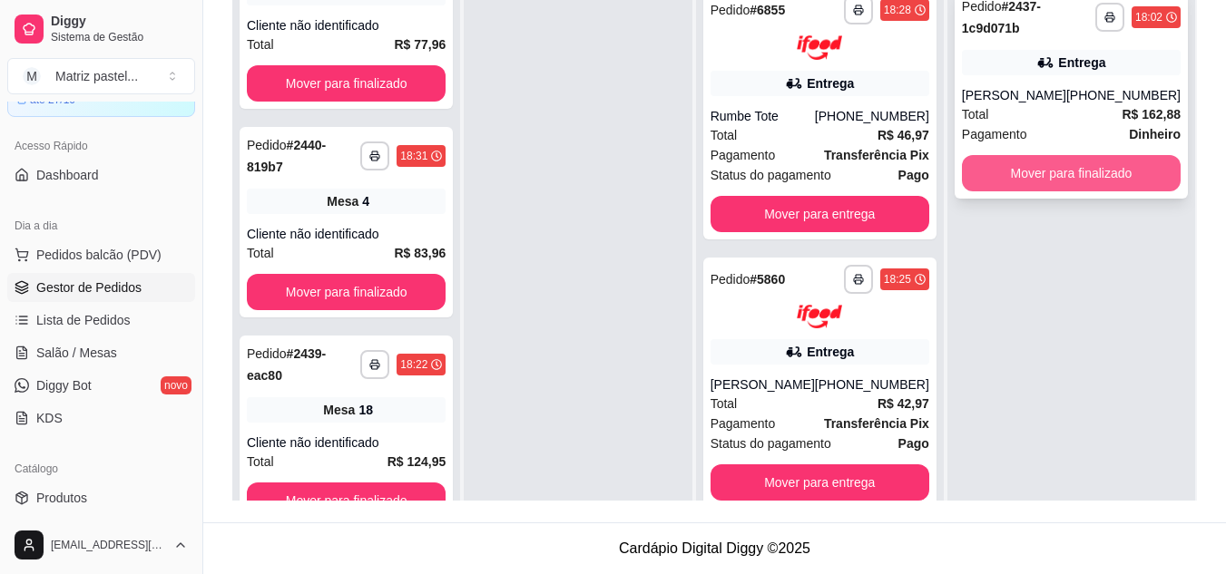
click at [1019, 167] on button "Mover para finalizado" at bounding box center [1071, 173] width 219 height 36
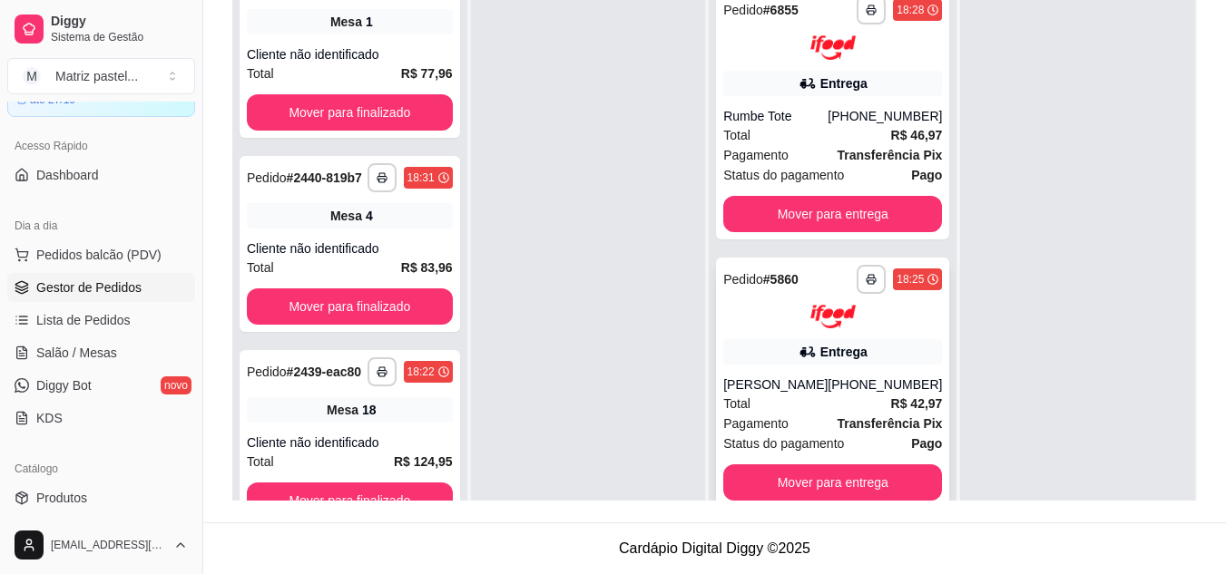
click at [802, 414] on div "Pagamento Transferência Pix" at bounding box center [832, 424] width 219 height 20
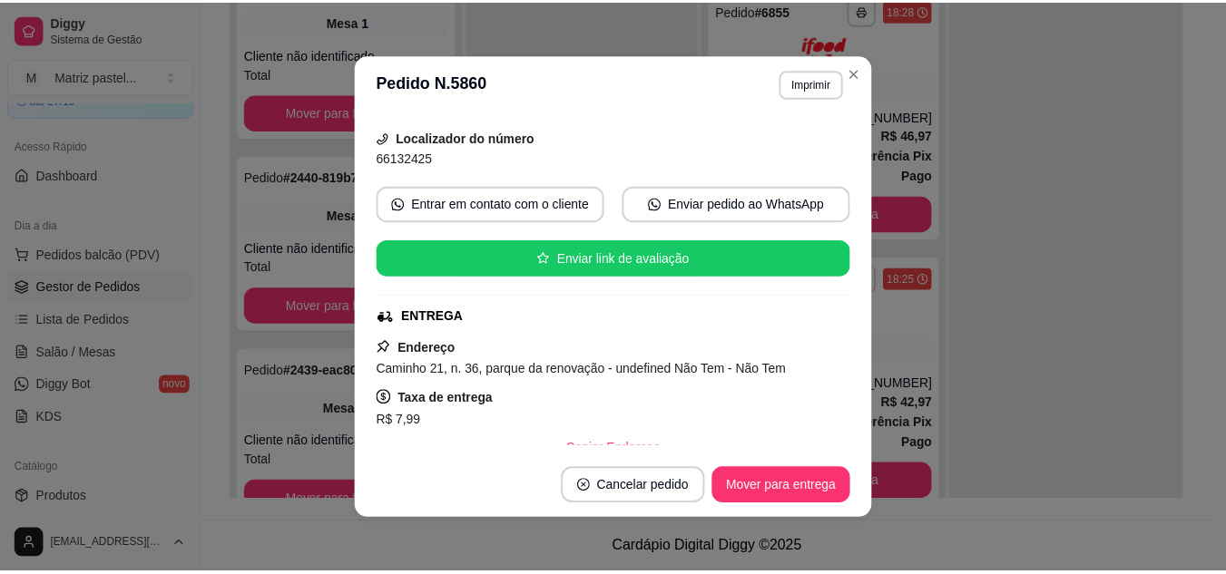
scroll to position [181, 0]
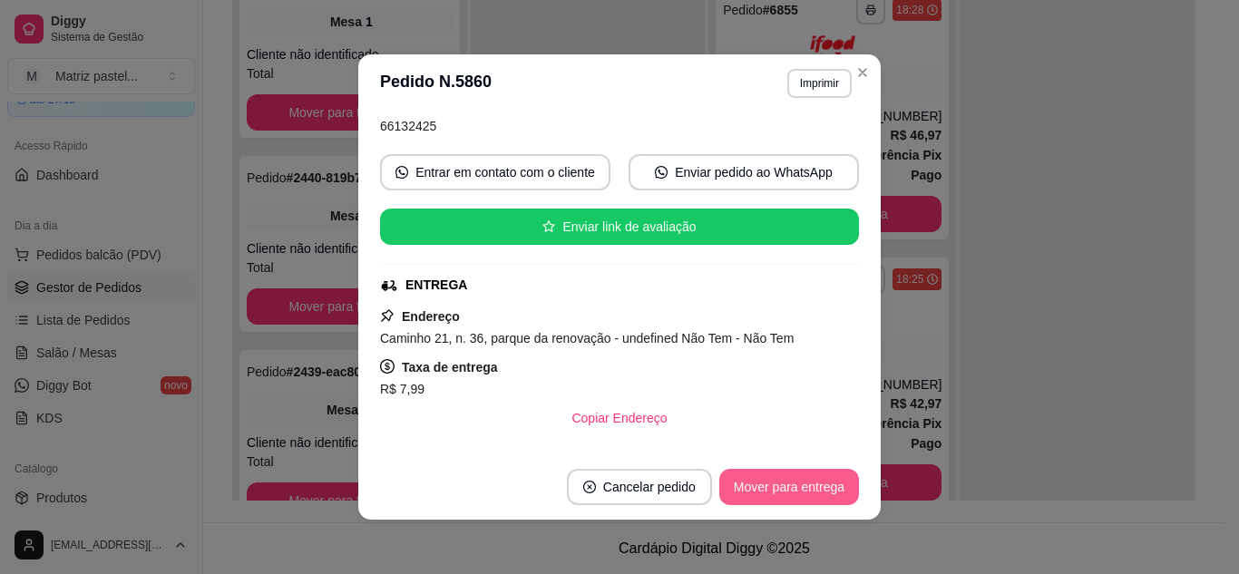
click at [778, 485] on button "Mover para entrega" at bounding box center [789, 487] width 140 height 36
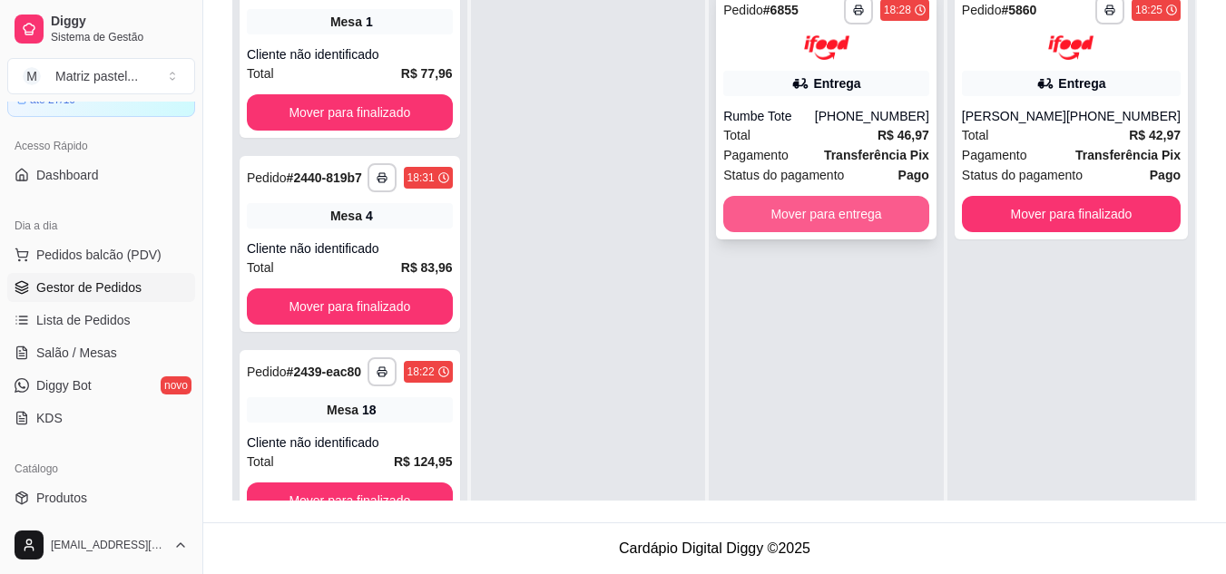
click at [842, 217] on button "Mover para entrega" at bounding box center [826, 214] width 206 height 36
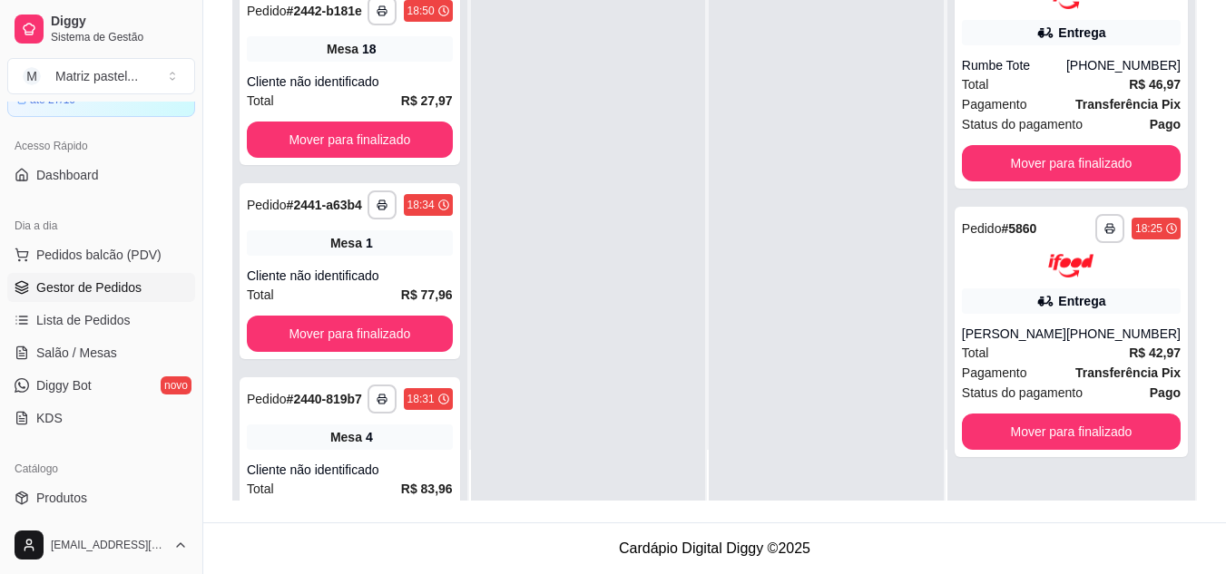
scroll to position [1530, 0]
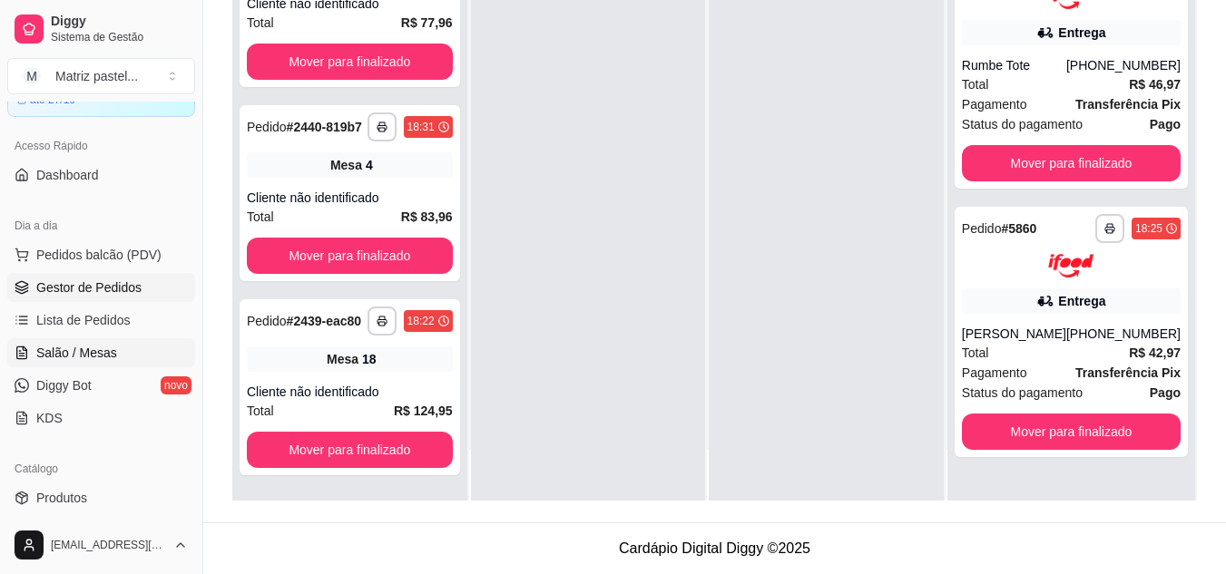
click at [49, 344] on span "Salão / Mesas" at bounding box center [76, 353] width 81 height 18
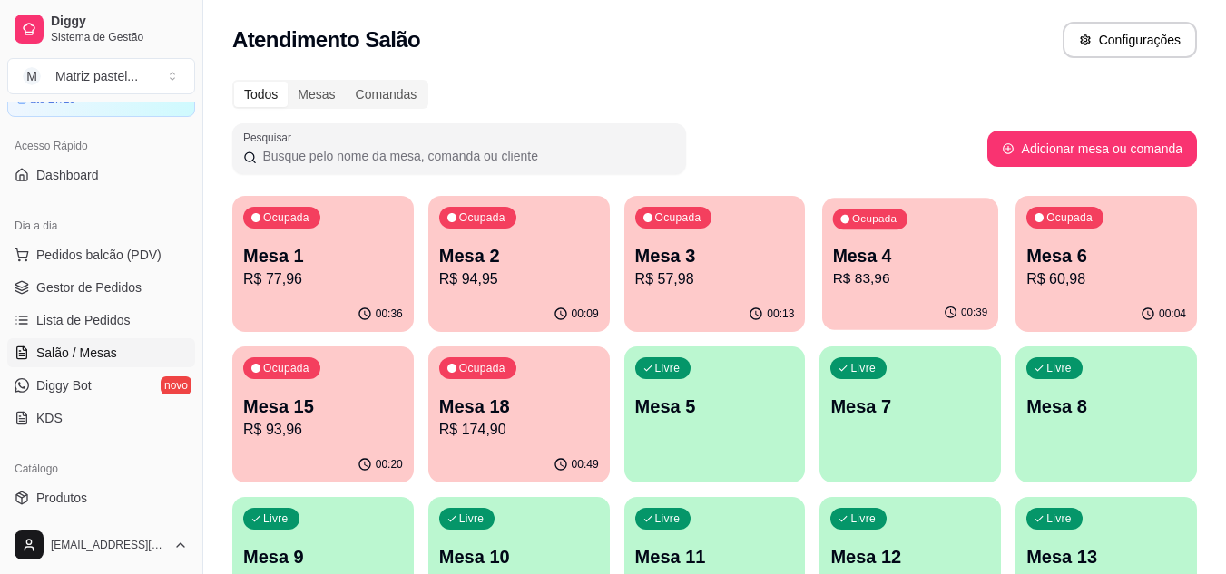
click at [876, 275] on p "R$ 83,96" at bounding box center [910, 279] width 155 height 21
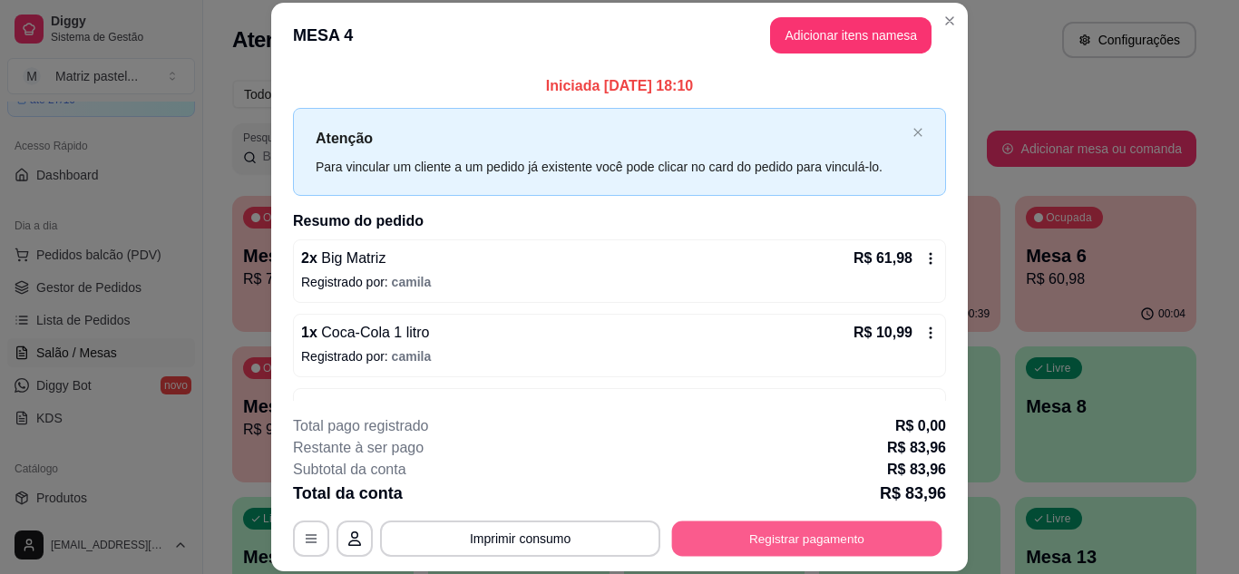
click at [772, 537] on button "Registrar pagamento" at bounding box center [807, 538] width 270 height 35
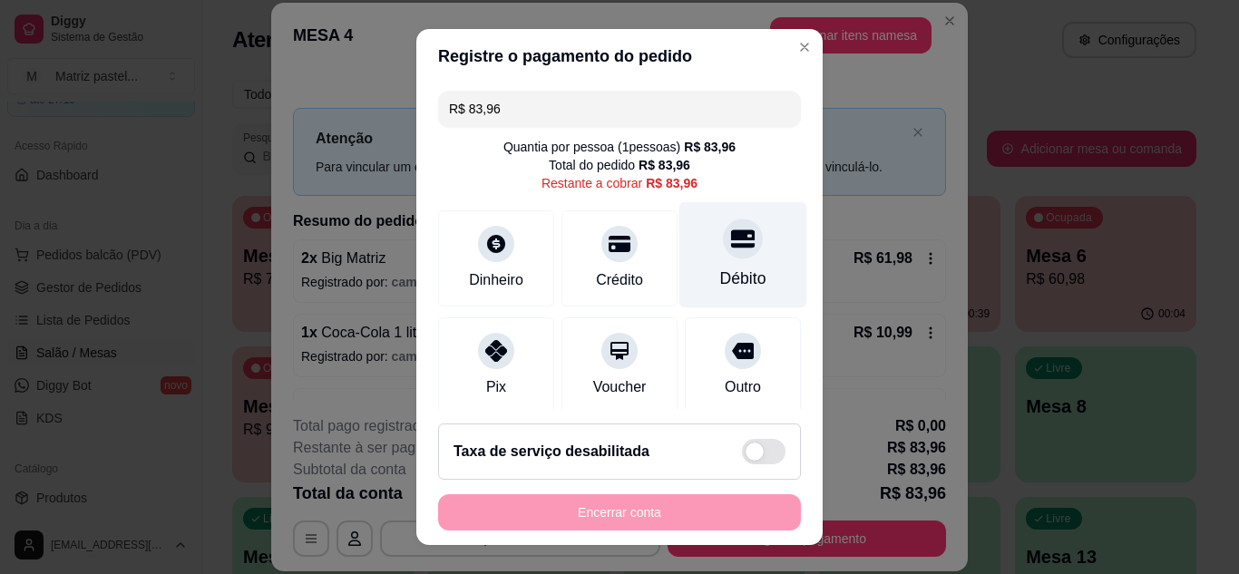
click at [720, 272] on div "Débito" at bounding box center [743, 279] width 46 height 24
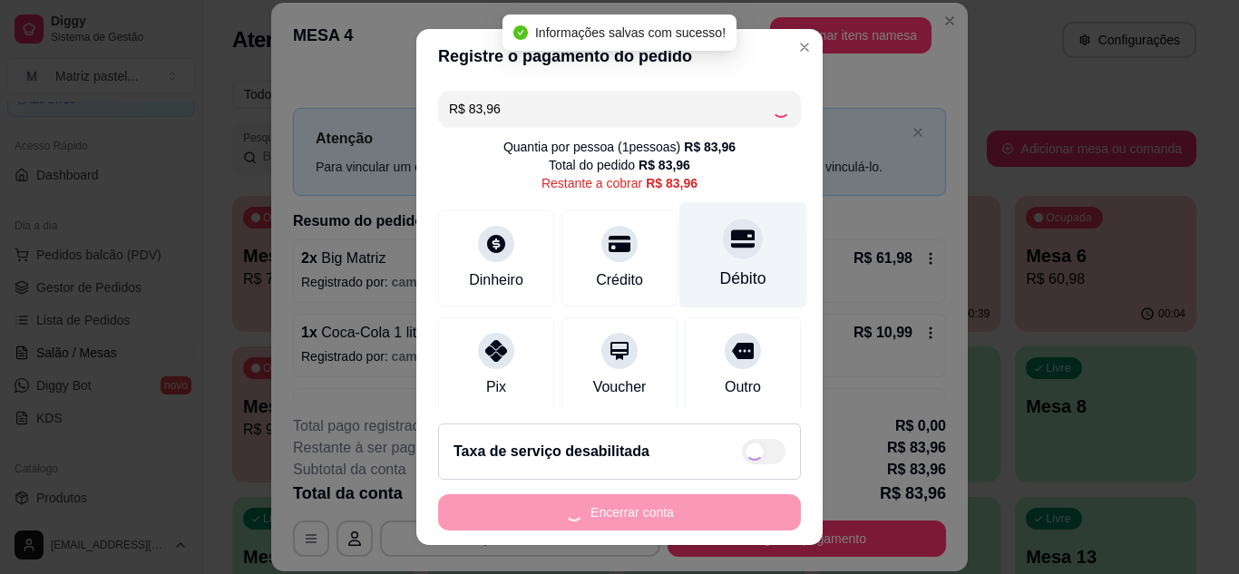
type input "R$ 0,00"
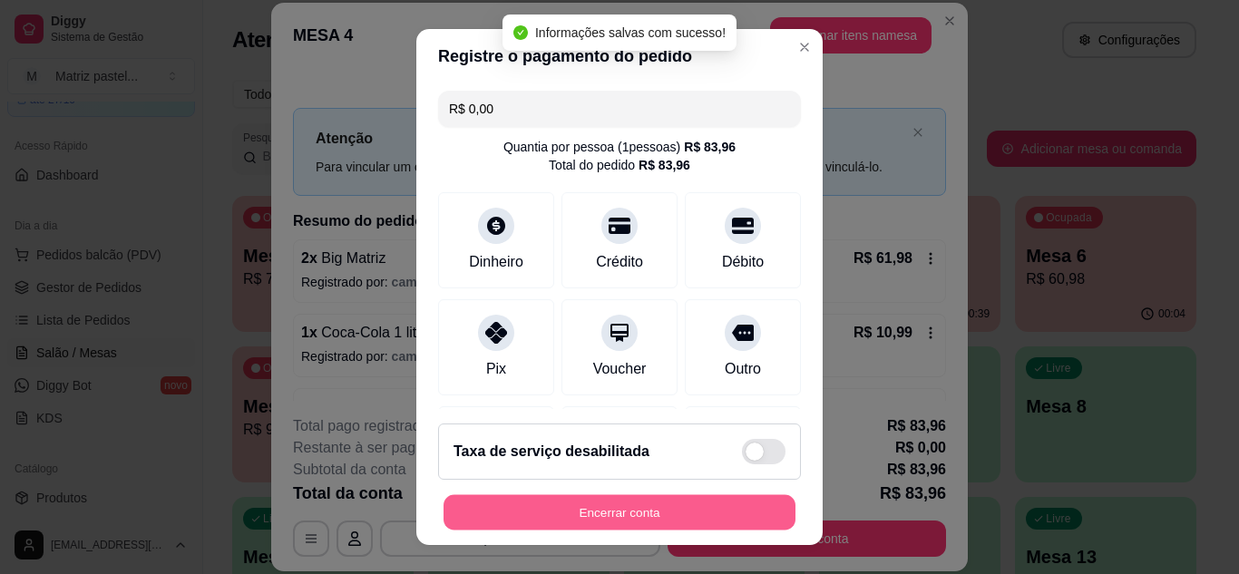
click at [704, 506] on button "Encerrar conta" at bounding box center [620, 512] width 352 height 35
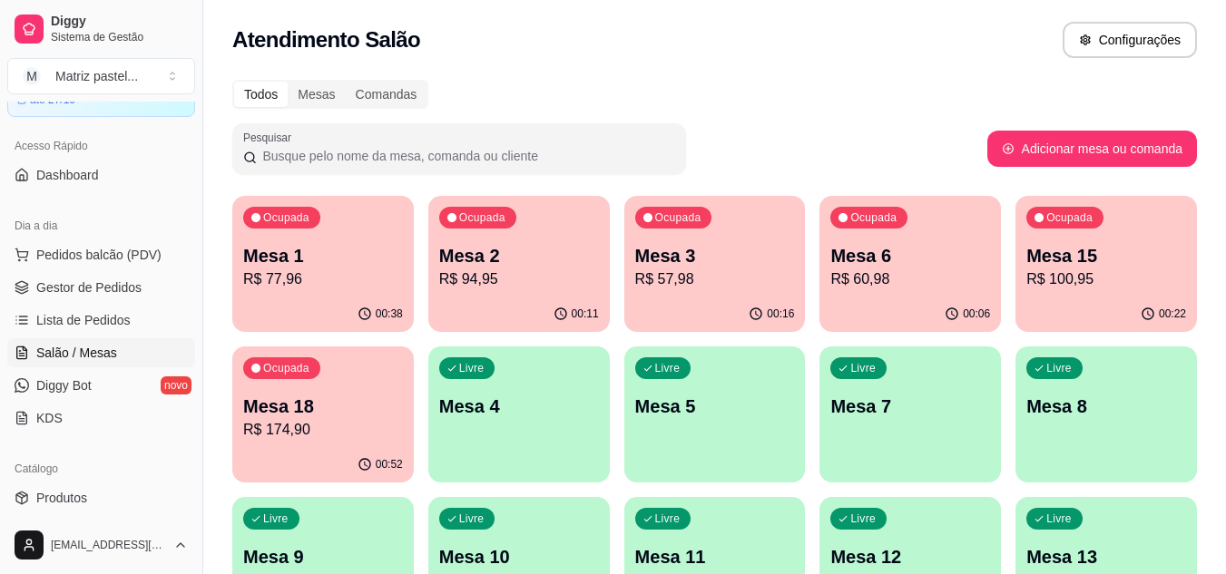
click at [366, 440] on p "R$ 174,90" at bounding box center [323, 430] width 160 height 22
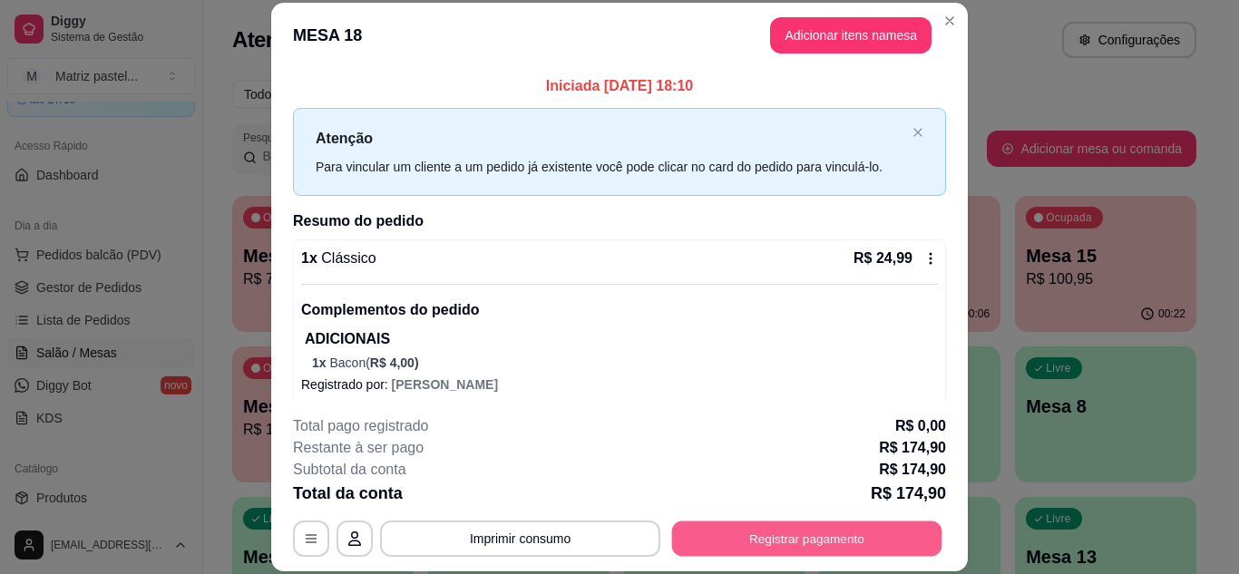
click at [777, 533] on button "Registrar pagamento" at bounding box center [807, 538] width 270 height 35
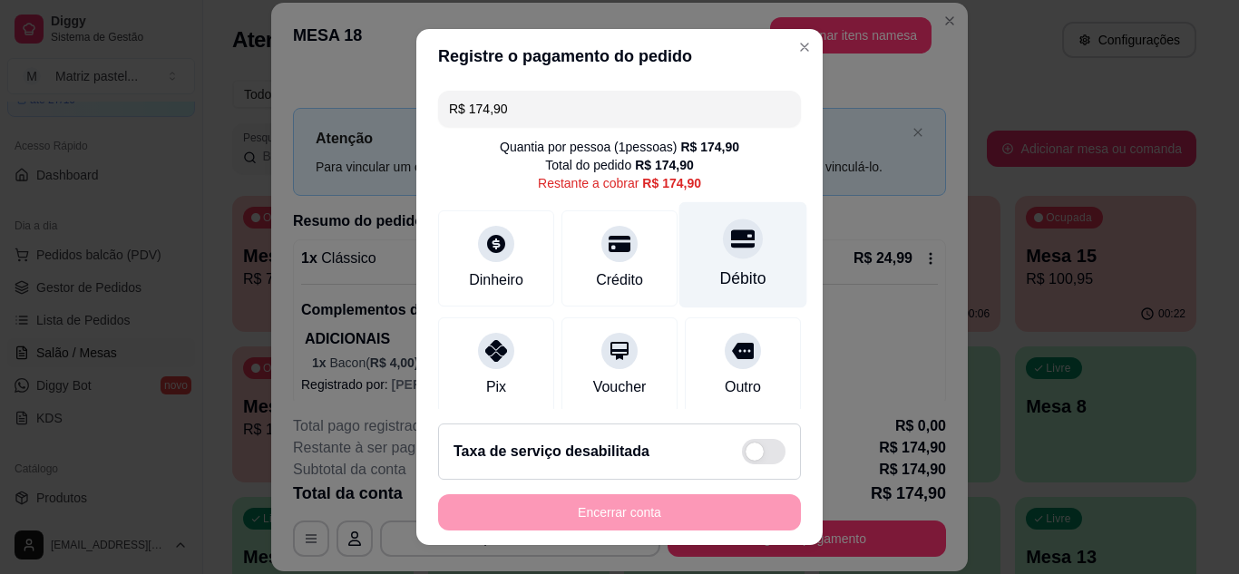
click at [720, 279] on div "Débito" at bounding box center [743, 279] width 46 height 24
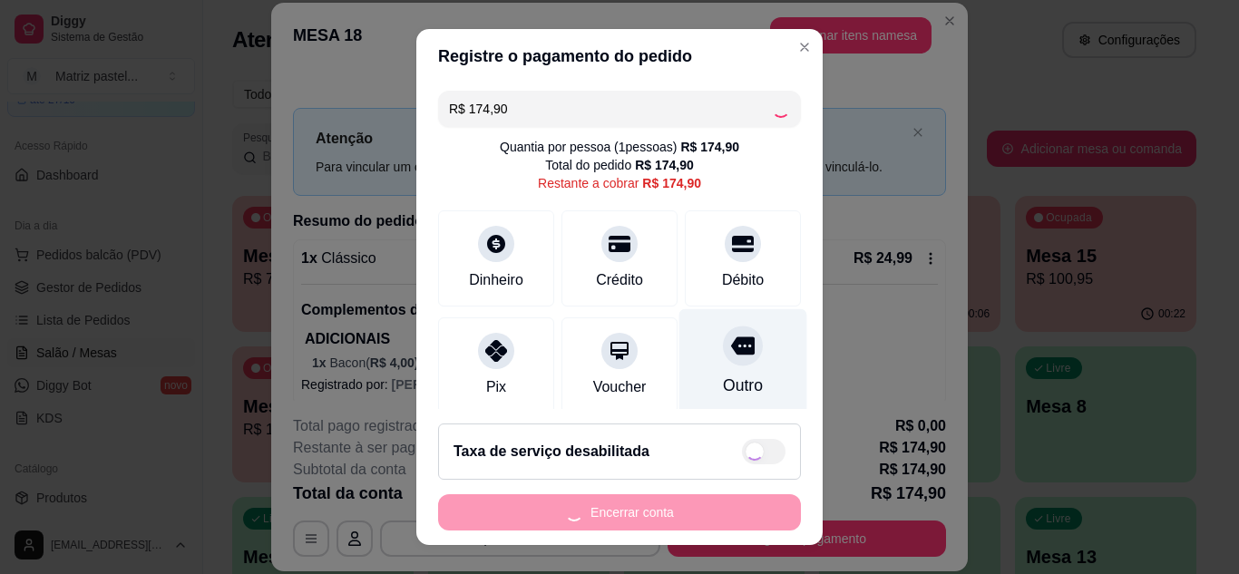
type input "R$ 0,00"
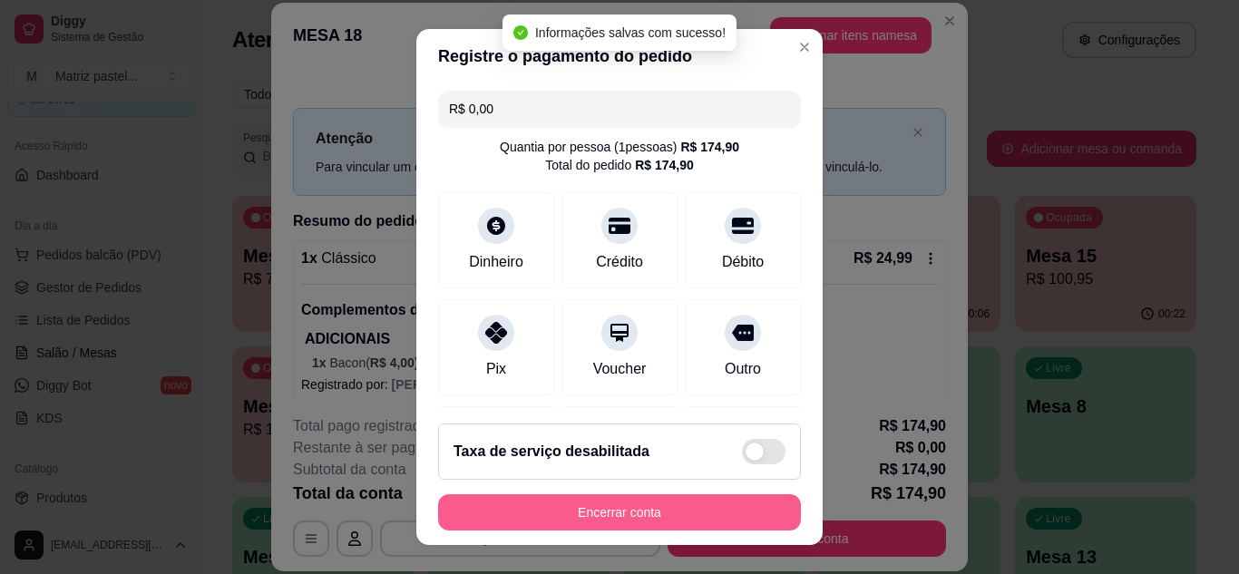
click at [663, 523] on button "Encerrar conta" at bounding box center [619, 512] width 363 height 36
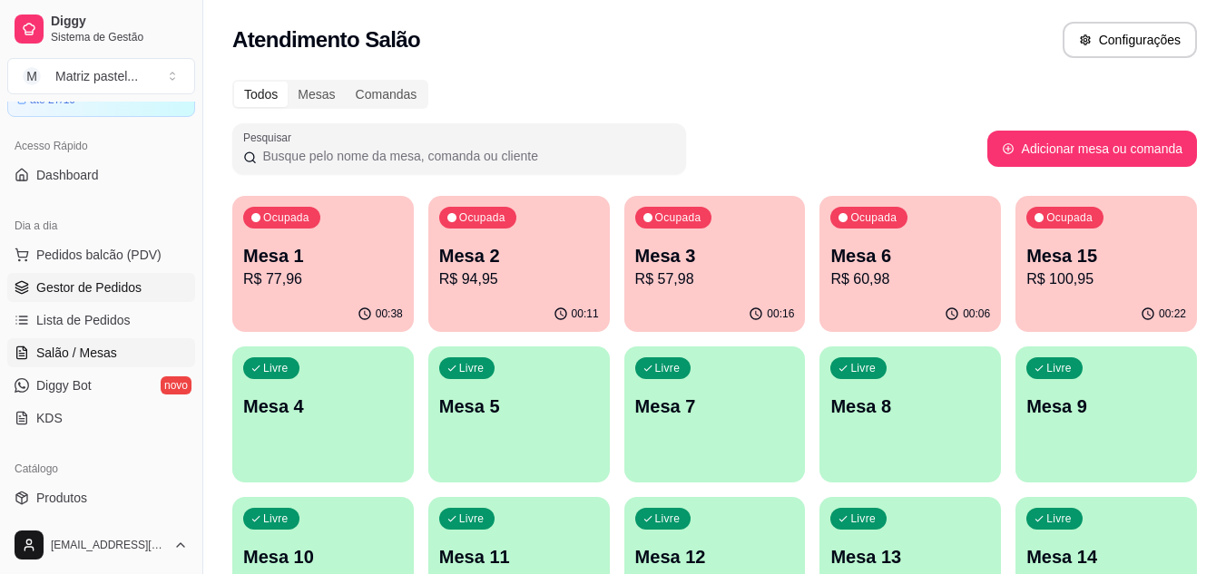
click at [158, 284] on link "Gestor de Pedidos" at bounding box center [101, 287] width 188 height 29
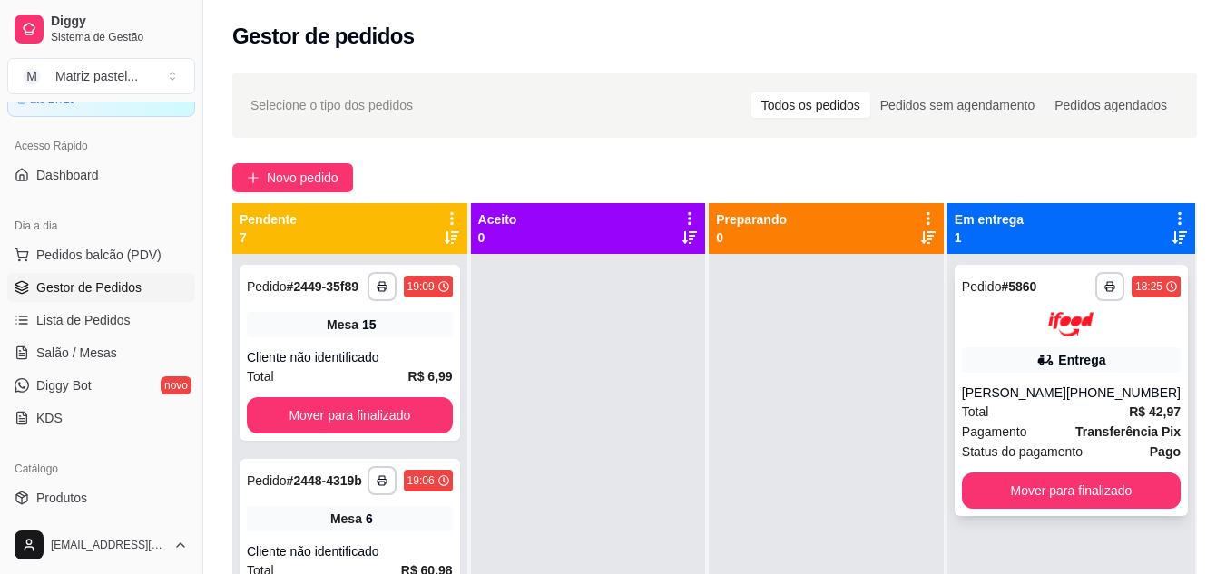
scroll to position [51, 0]
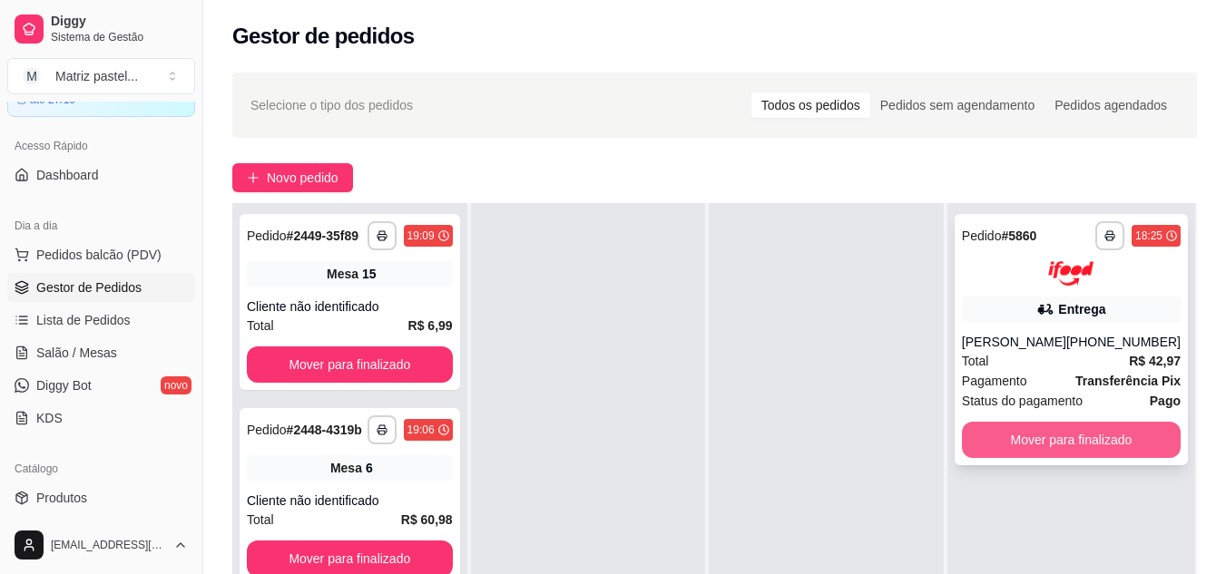
click at [992, 445] on button "Mover para finalizado" at bounding box center [1071, 440] width 219 height 36
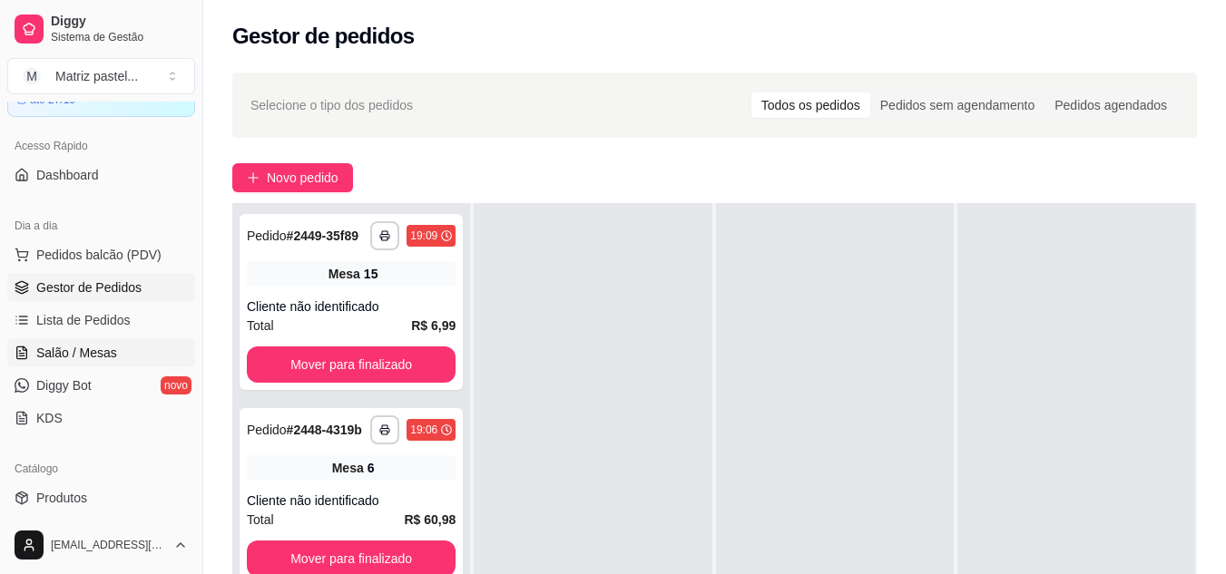
click at [88, 354] on span "Salão / Mesas" at bounding box center [76, 353] width 81 height 18
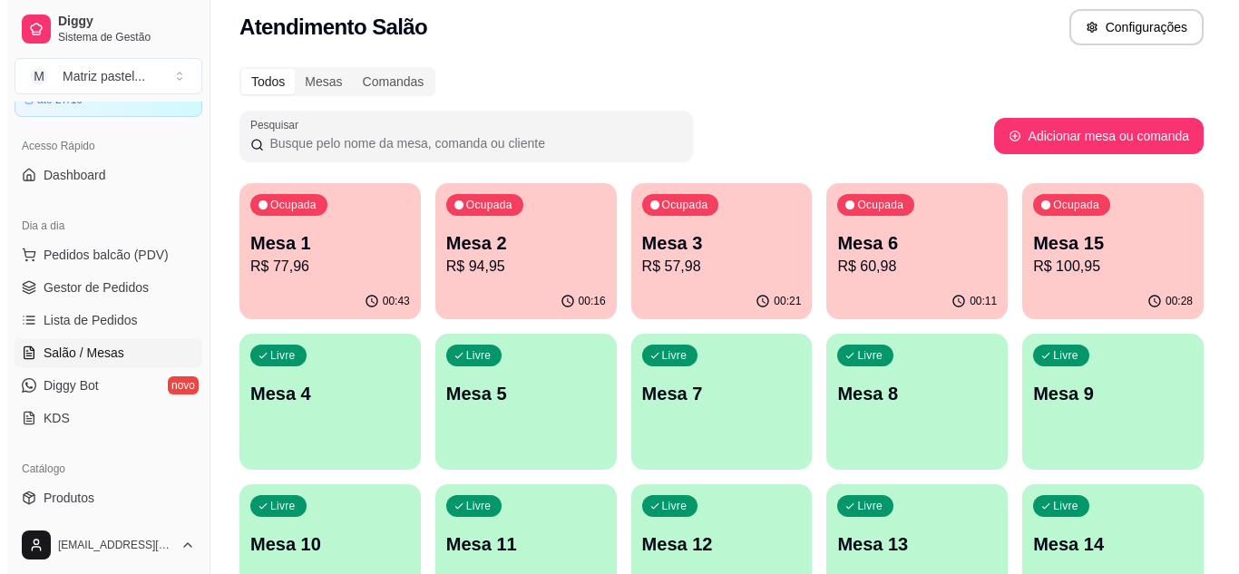
scroll to position [91, 0]
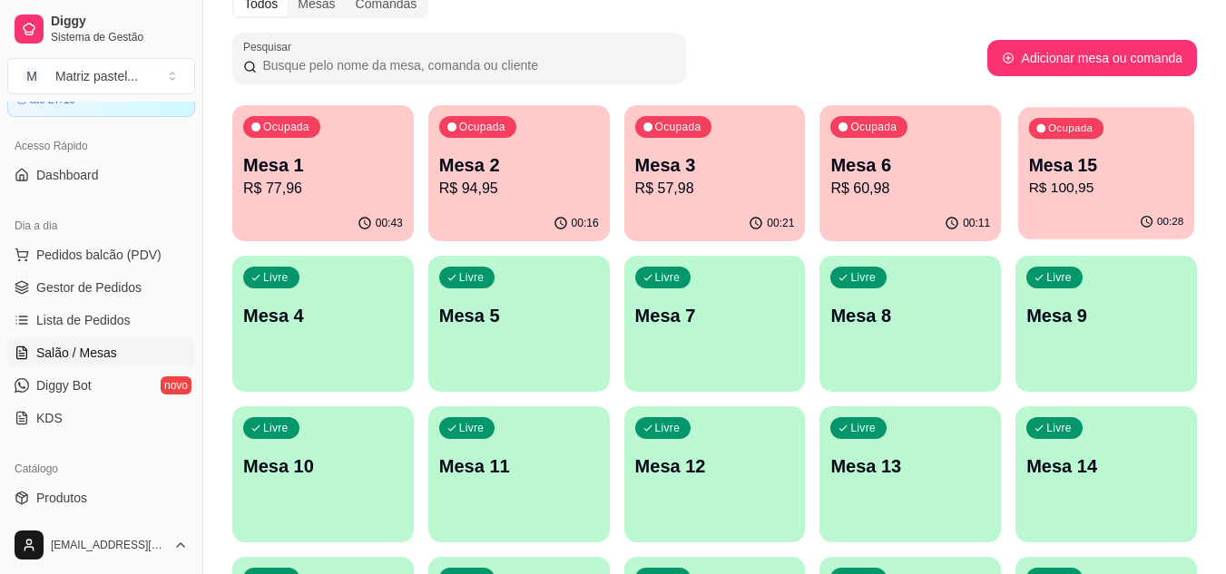
click at [1044, 199] on p "R$ 100,95" at bounding box center [1106, 188] width 155 height 21
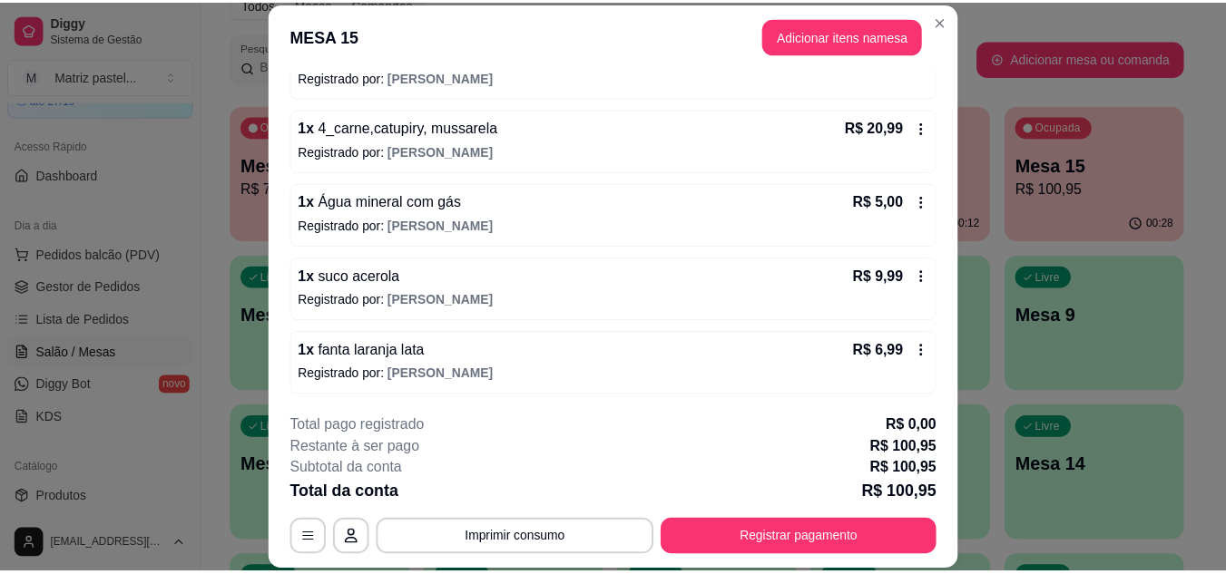
scroll to position [281, 0]
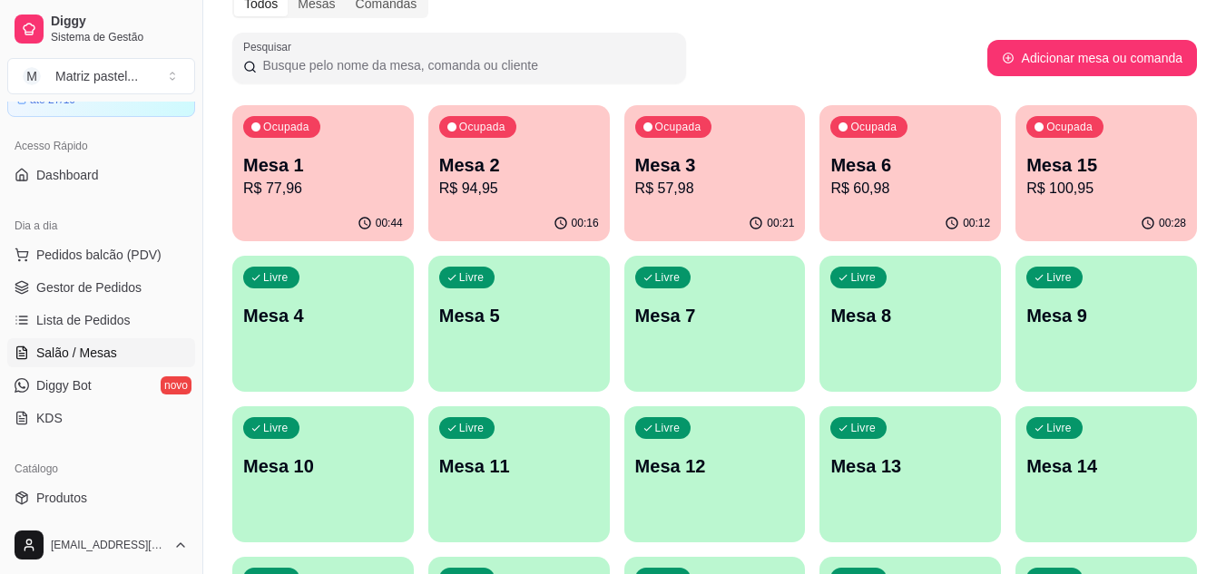
click at [893, 151] on div "Ocupada Mesa 6 R$ 60,98" at bounding box center [909, 155] width 181 height 101
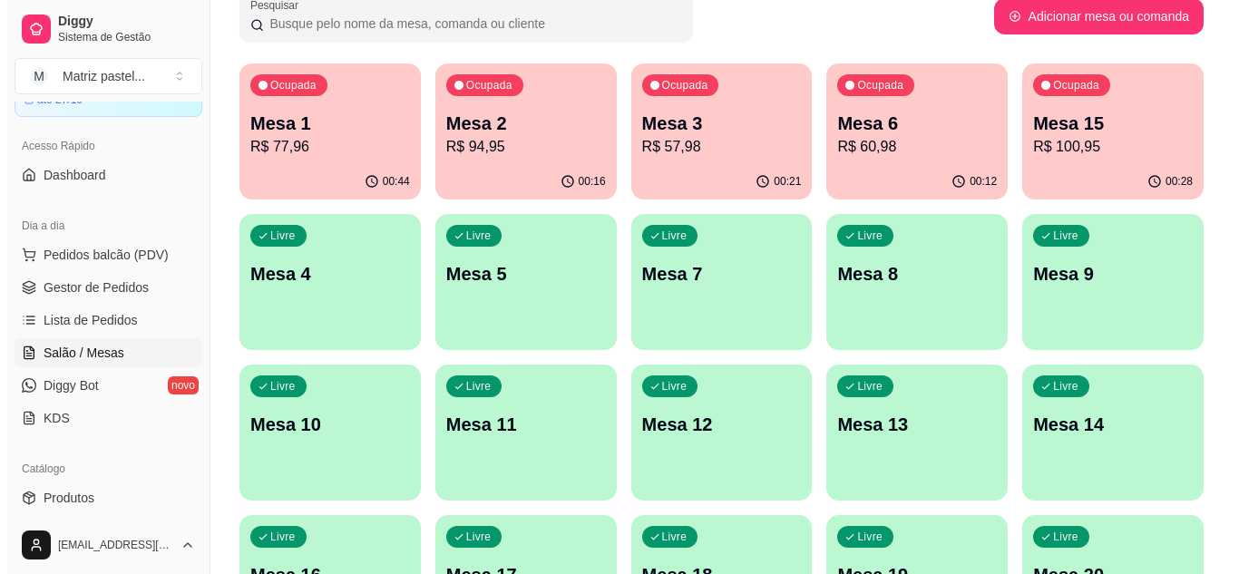
scroll to position [91, 0]
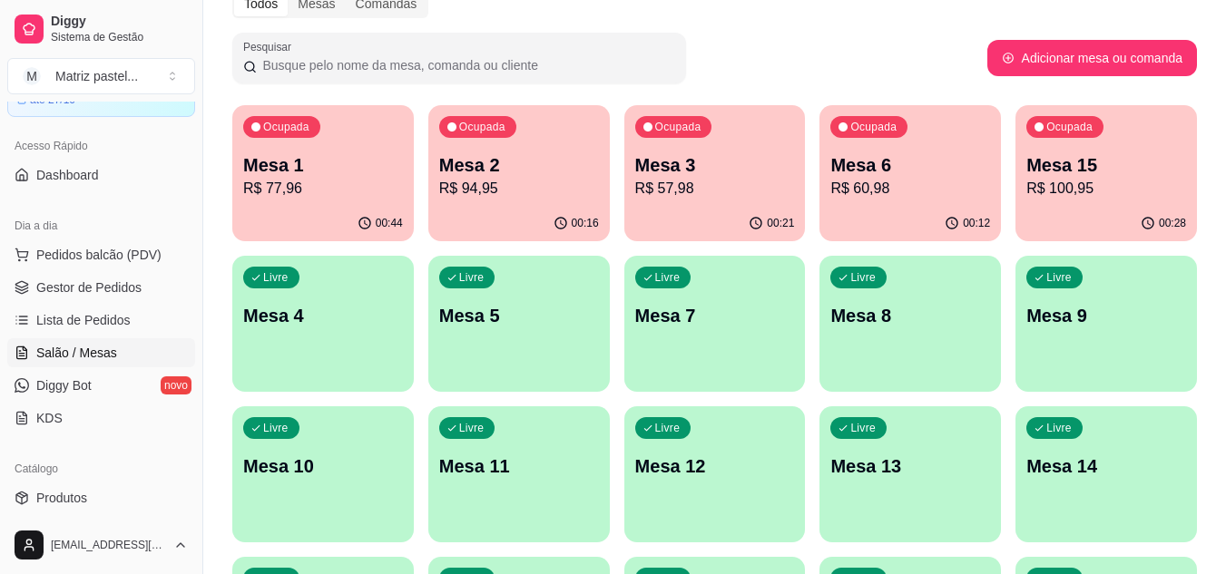
click at [1123, 171] on p "Mesa 15" at bounding box center [1106, 164] width 160 height 25
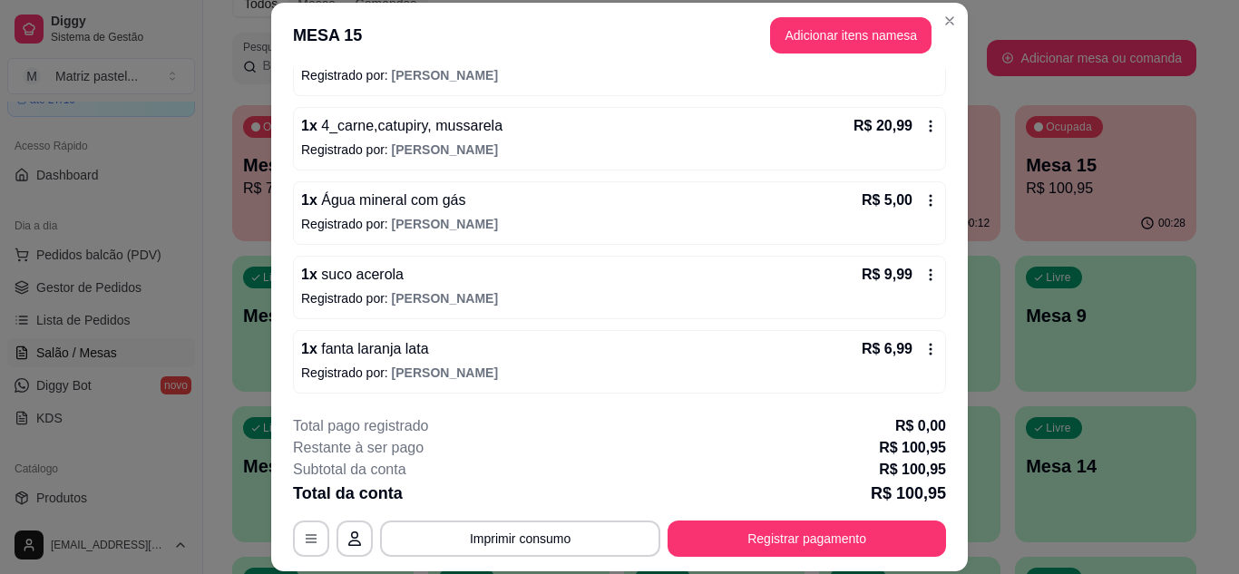
scroll to position [191, 0]
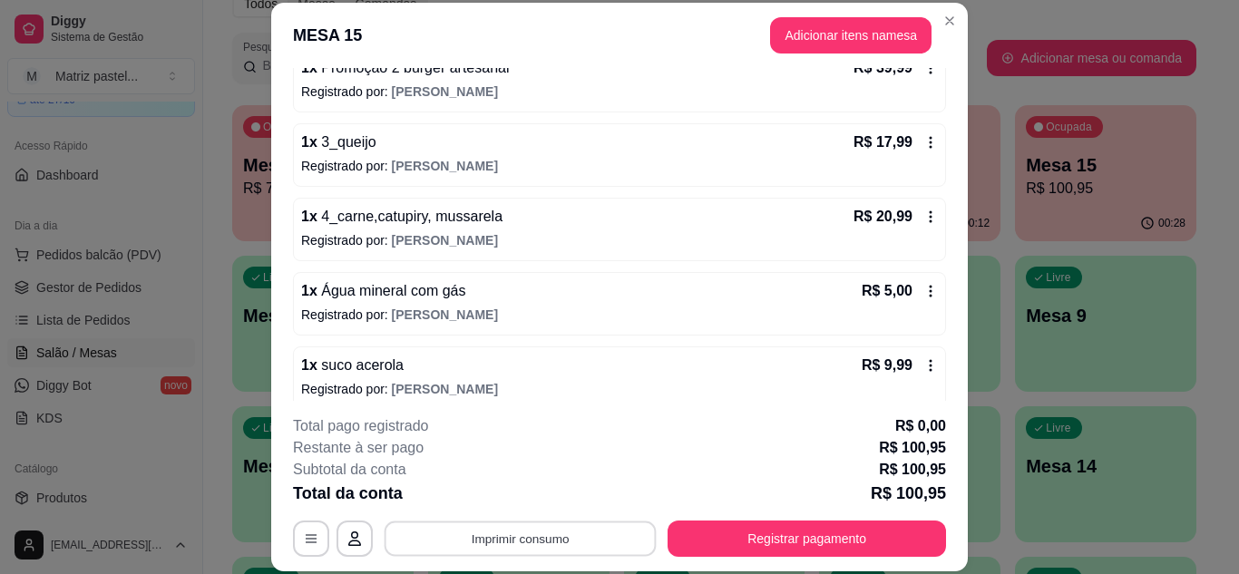
click at [528, 530] on button "Imprimir consumo" at bounding box center [521, 538] width 272 height 35
click at [536, 501] on button "IMPRESSORA" at bounding box center [518, 497] width 127 height 28
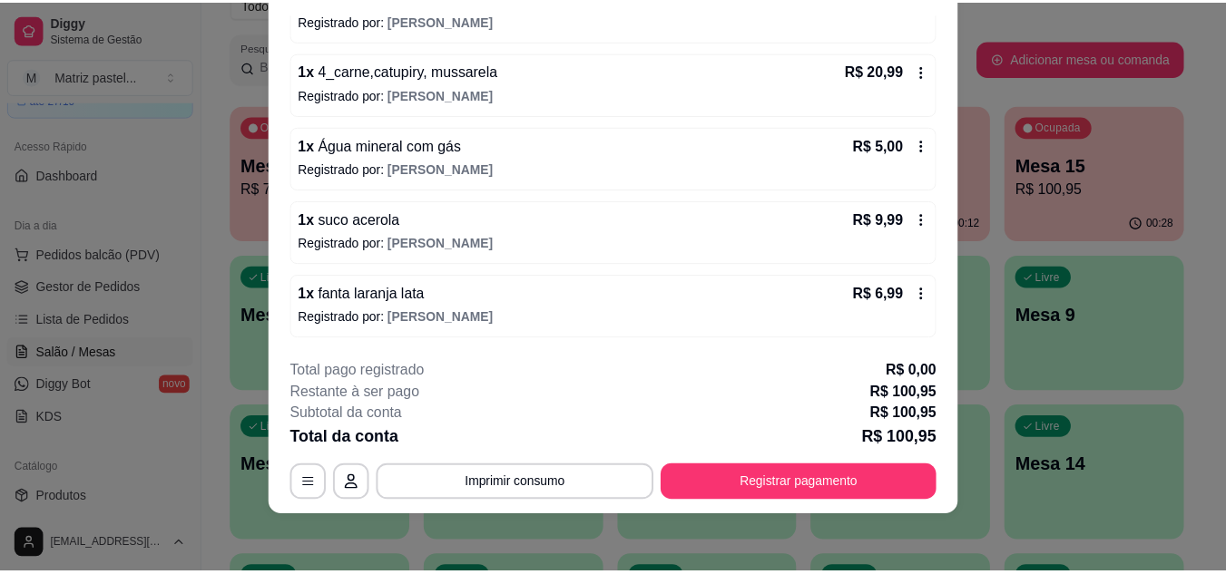
scroll to position [0, 0]
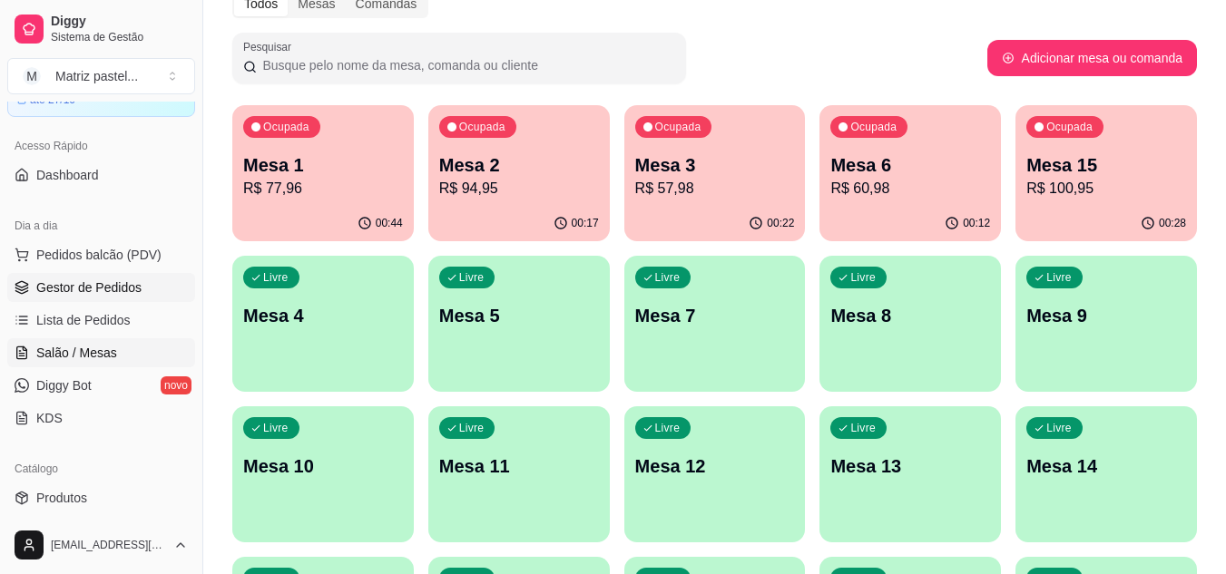
click at [23, 299] on link "Gestor de Pedidos" at bounding box center [101, 287] width 188 height 29
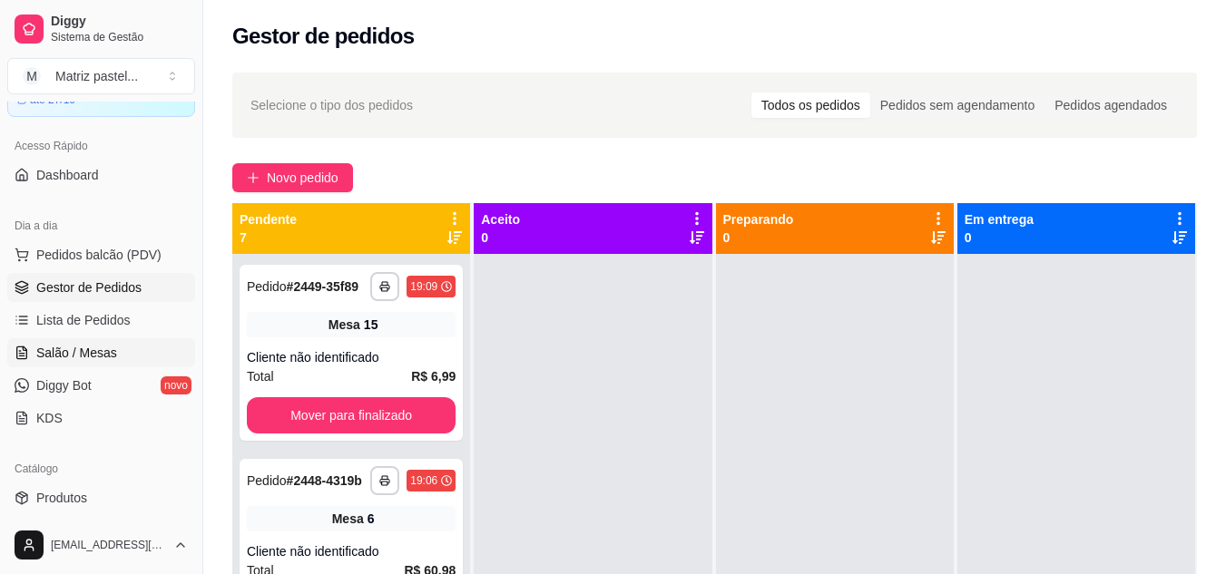
click at [70, 354] on span "Salão / Mesas" at bounding box center [76, 353] width 81 height 18
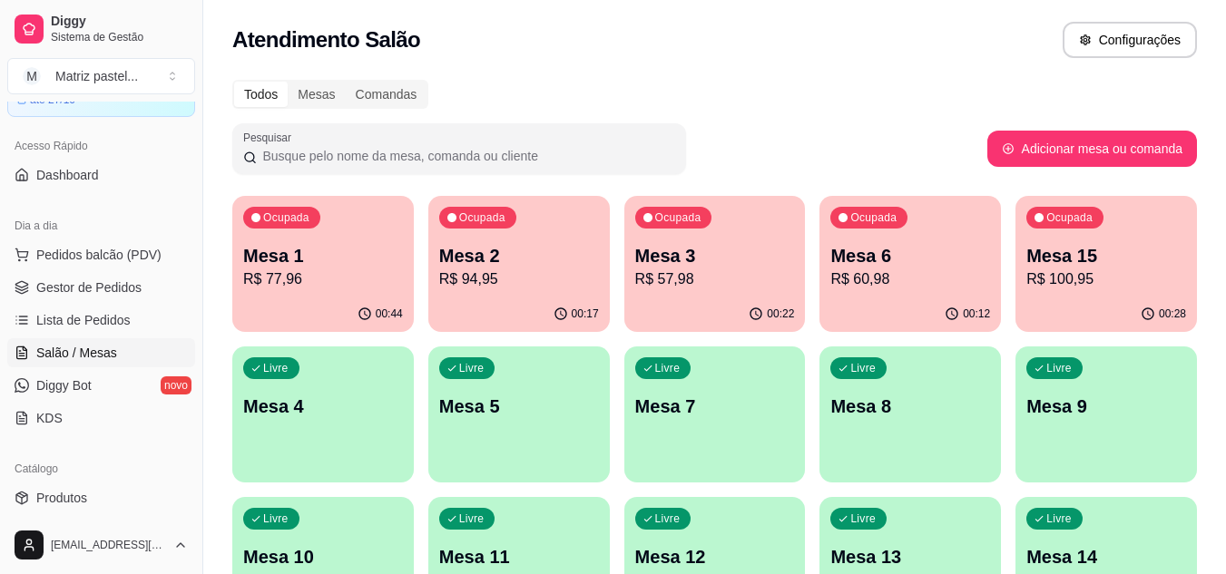
click at [1062, 267] on p "Mesa 15" at bounding box center [1106, 255] width 160 height 25
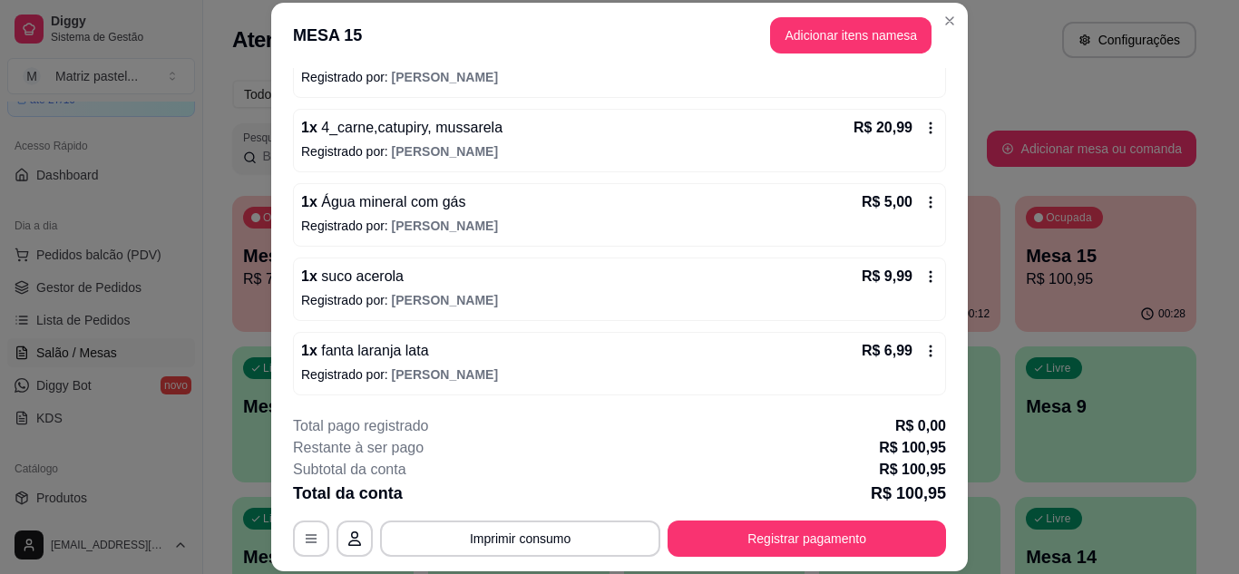
scroll to position [281, 0]
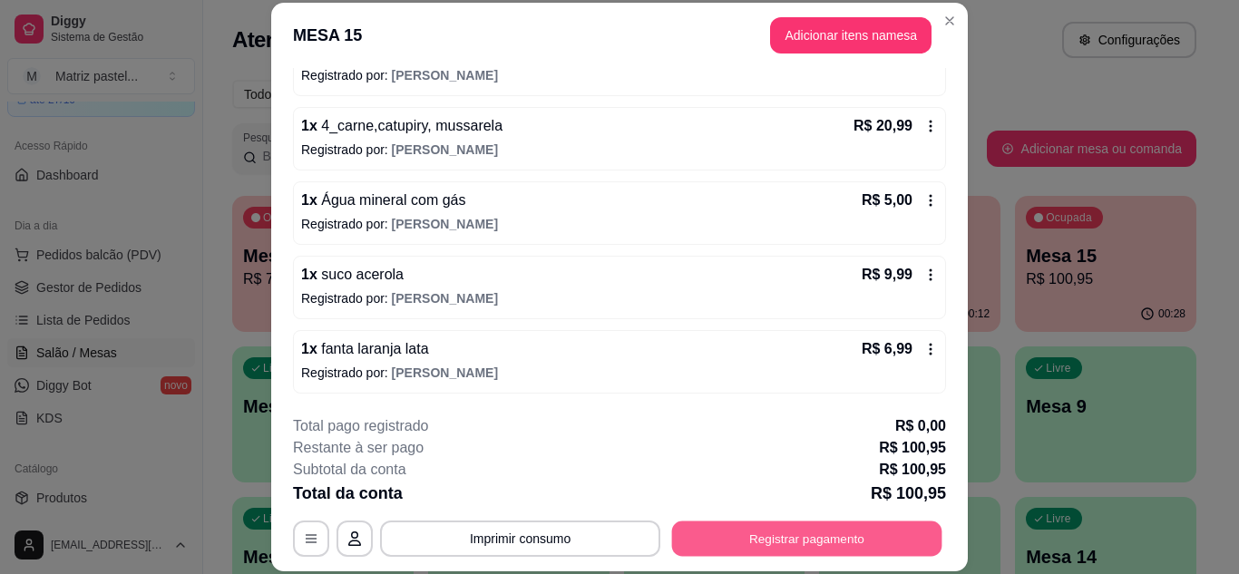
click at [776, 523] on button "Registrar pagamento" at bounding box center [807, 538] width 270 height 35
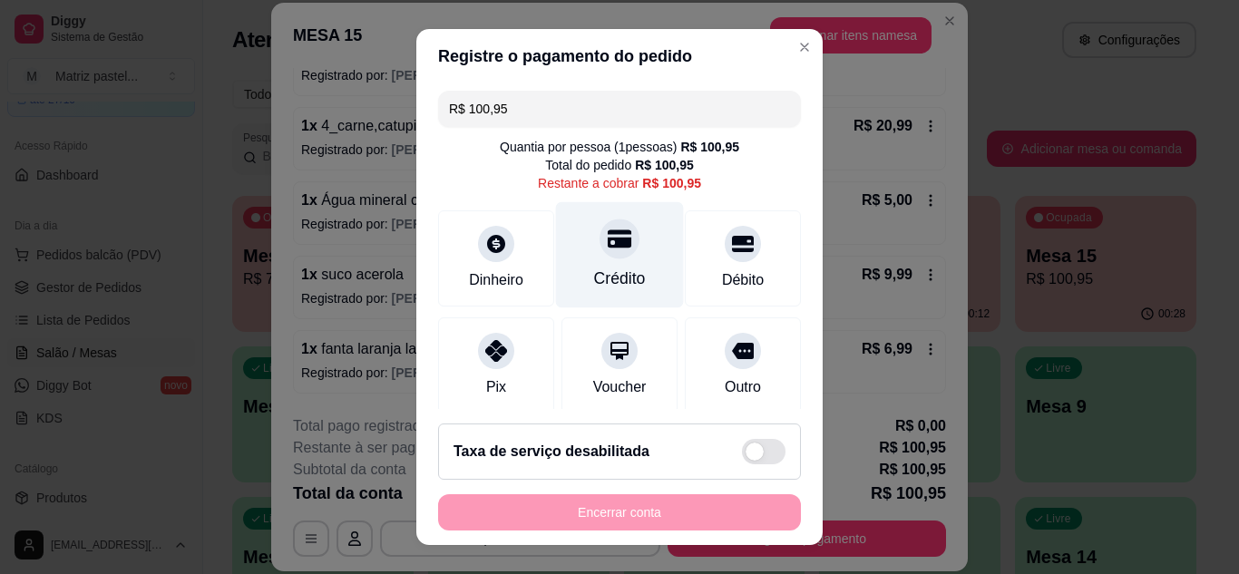
click at [621, 248] on div "Crédito" at bounding box center [620, 254] width 128 height 106
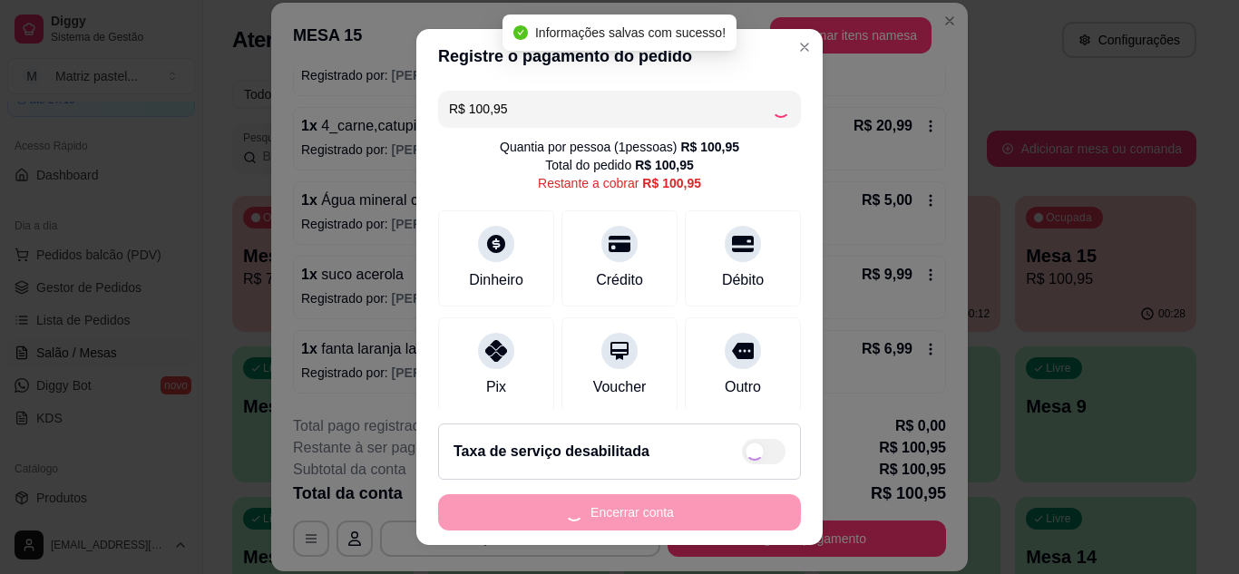
type input "R$ 0,00"
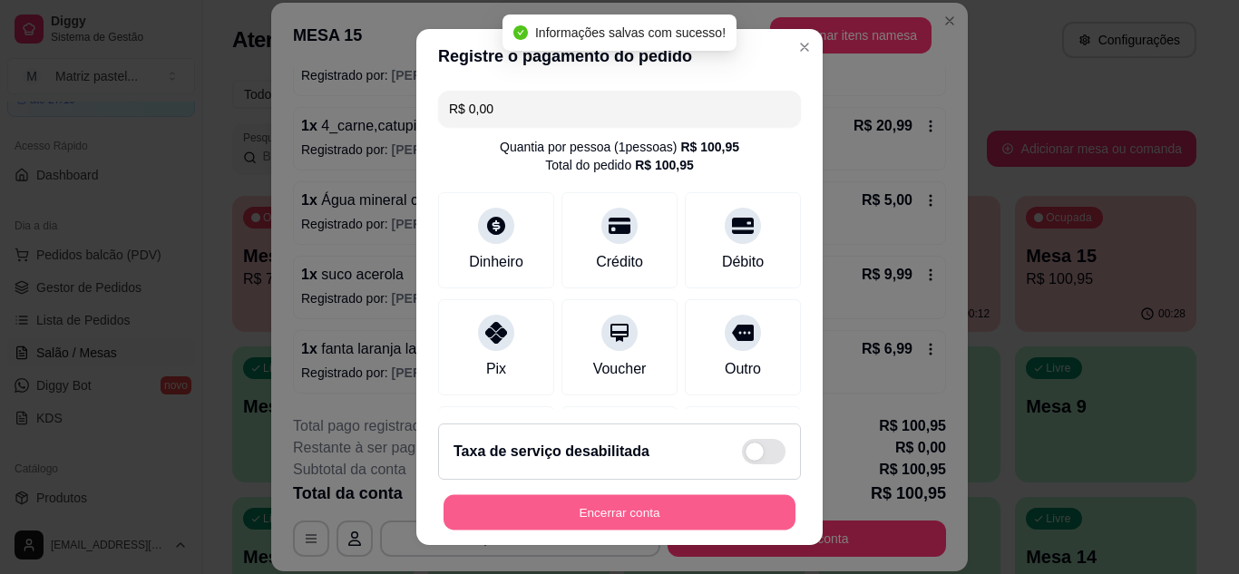
click at [586, 527] on button "Encerrar conta" at bounding box center [620, 512] width 352 height 35
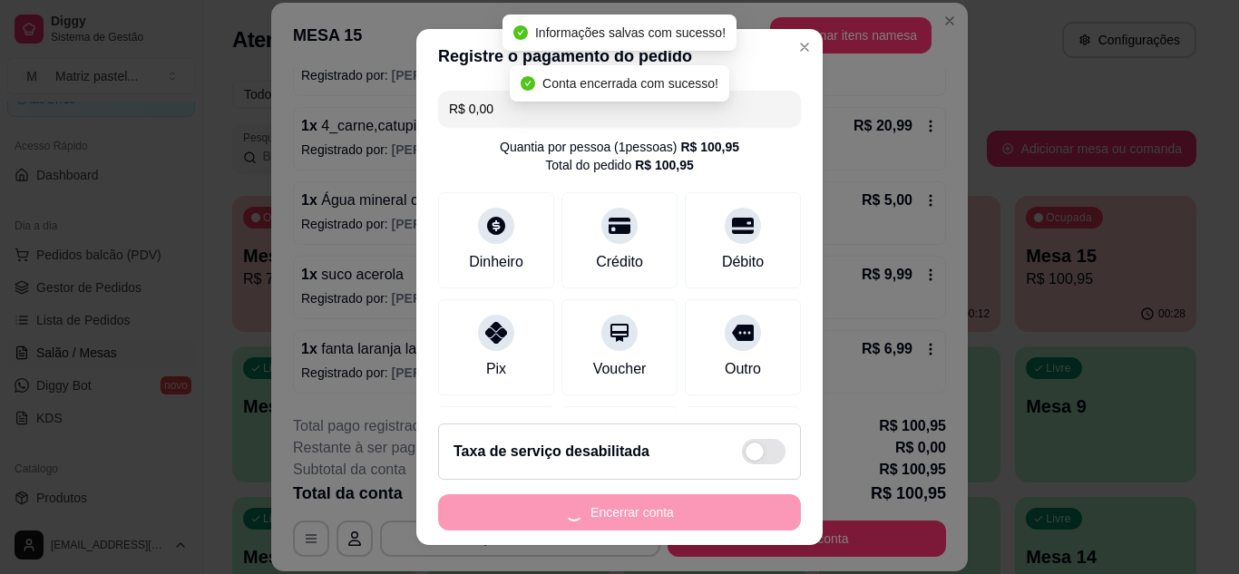
scroll to position [0, 0]
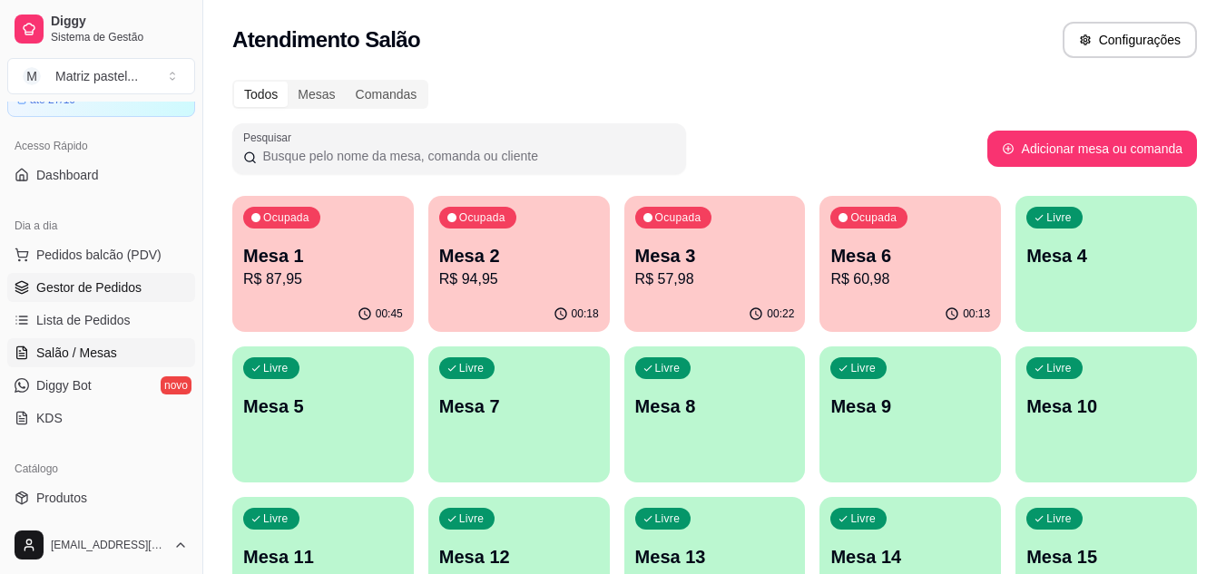
click at [86, 279] on span "Gestor de Pedidos" at bounding box center [88, 288] width 105 height 18
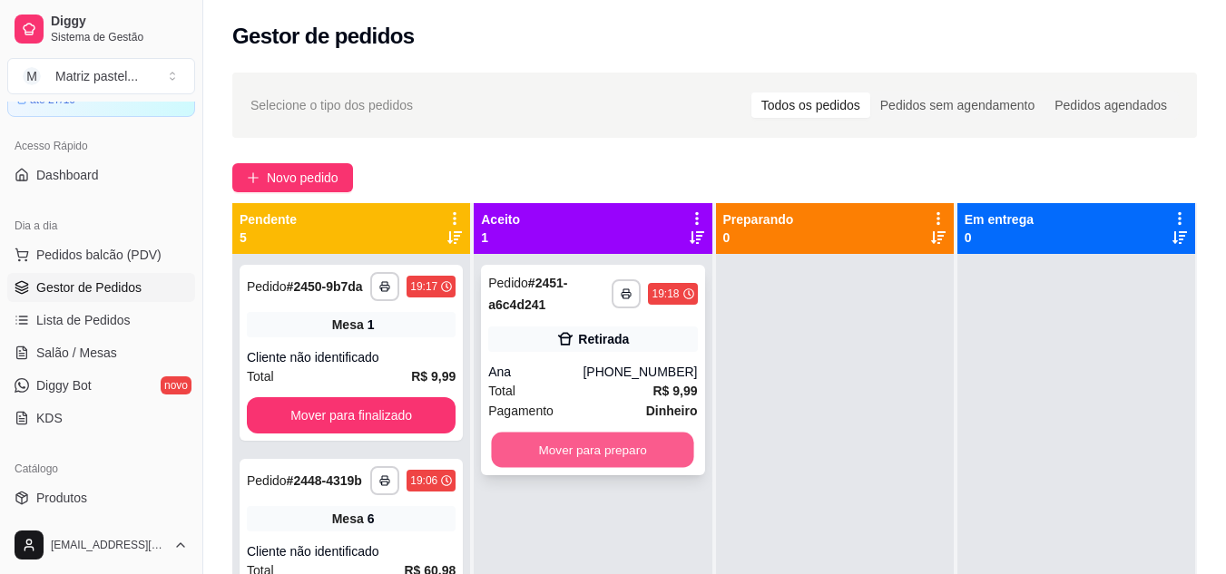
click at [649, 449] on button "Mover para preparo" at bounding box center [593, 450] width 202 height 35
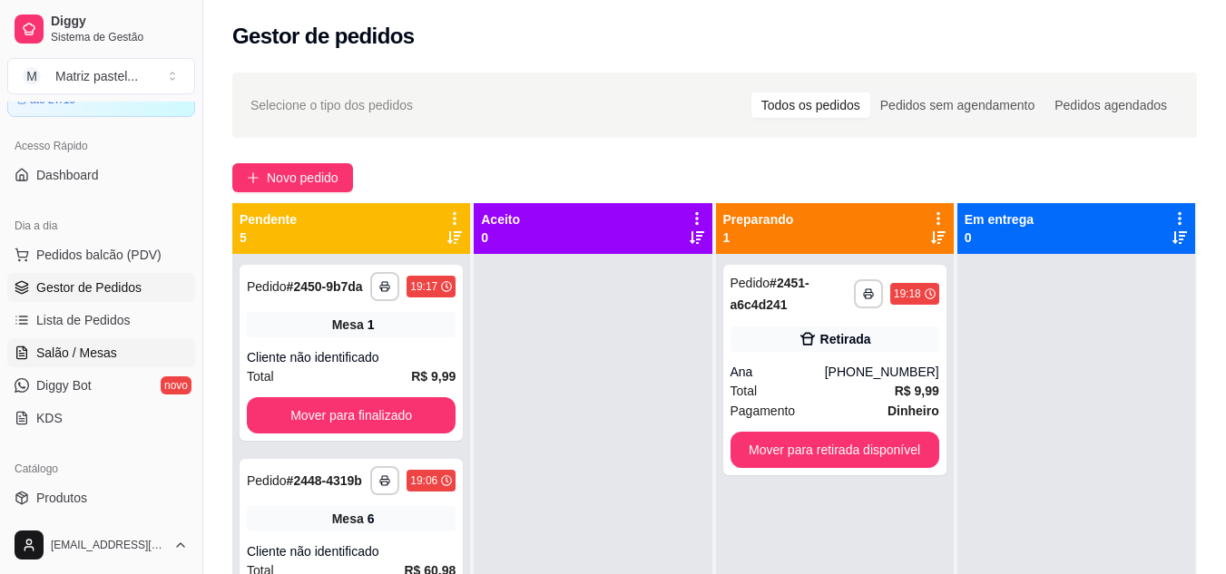
click at [104, 342] on link "Salão / Mesas" at bounding box center [101, 352] width 188 height 29
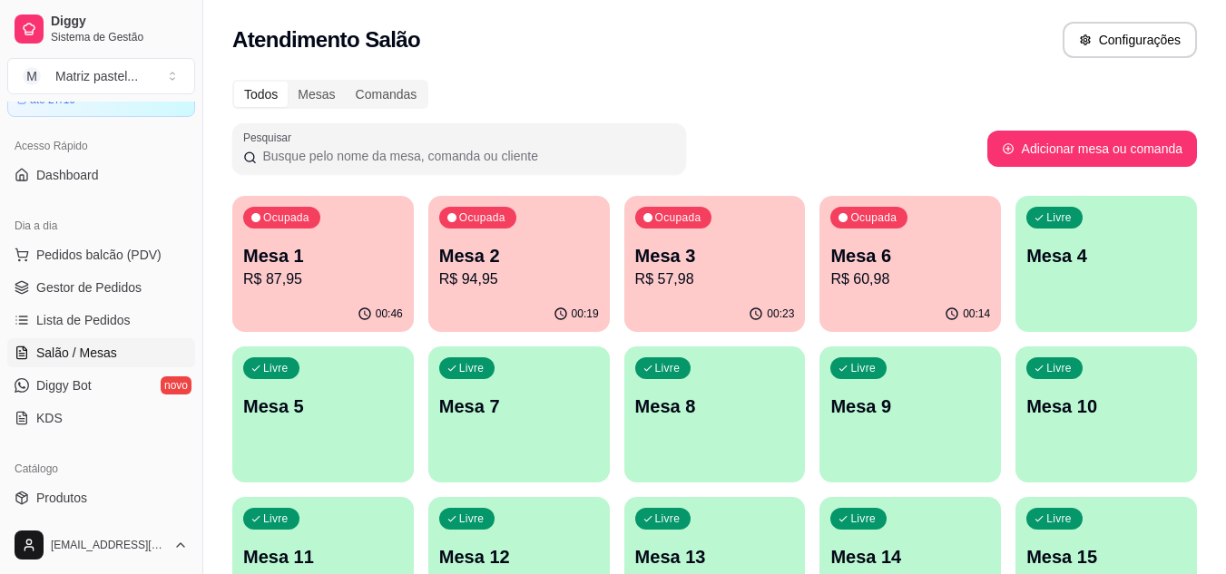
click at [343, 289] on p "R$ 87,95" at bounding box center [323, 280] width 160 height 22
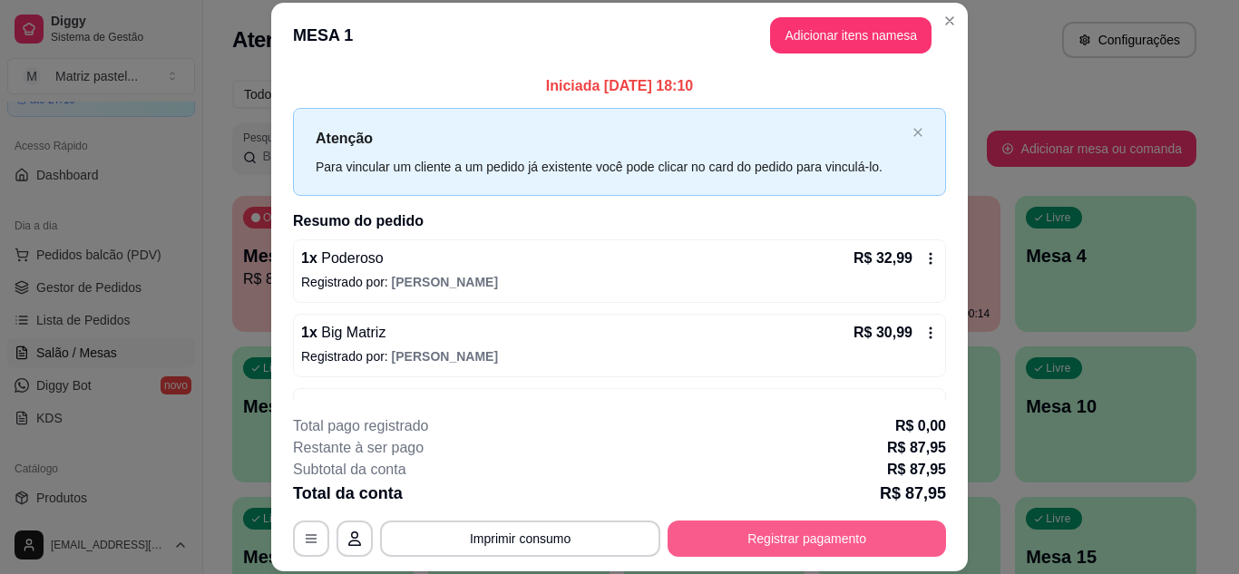
click at [753, 545] on button "Registrar pagamento" at bounding box center [807, 539] width 279 height 36
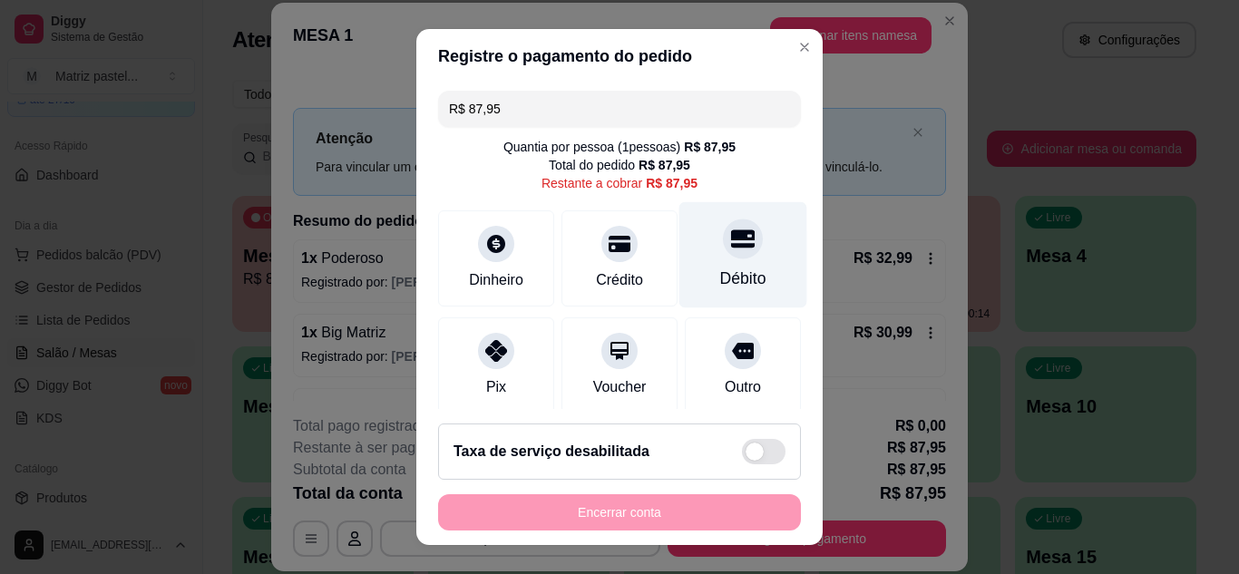
click at [696, 251] on div "Débito" at bounding box center [743, 254] width 128 height 106
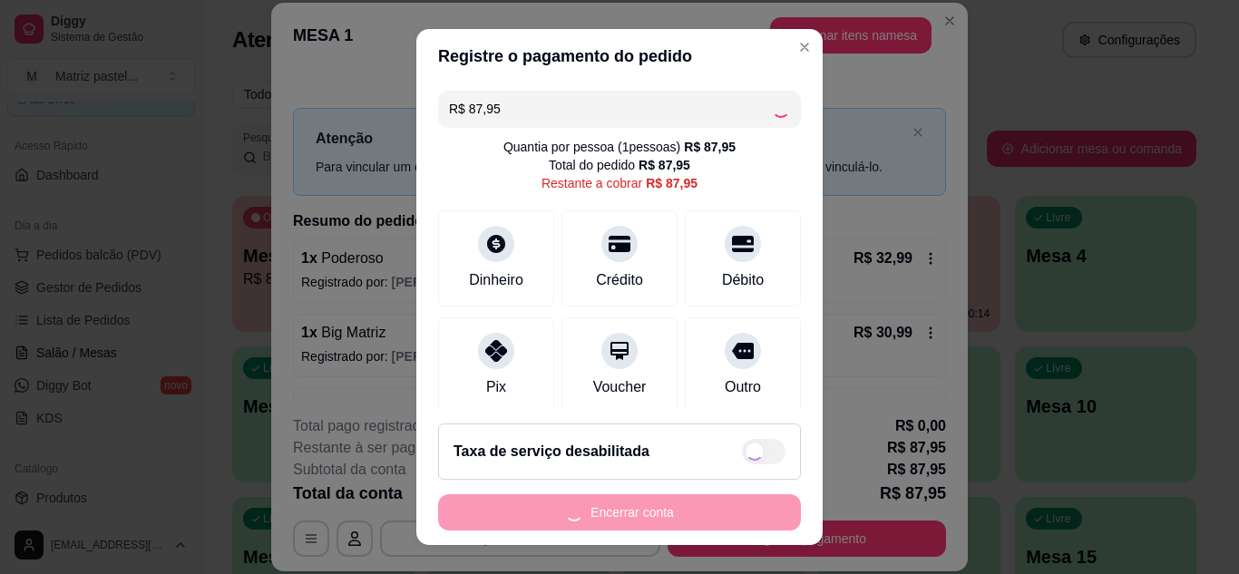
type input "R$ 0,00"
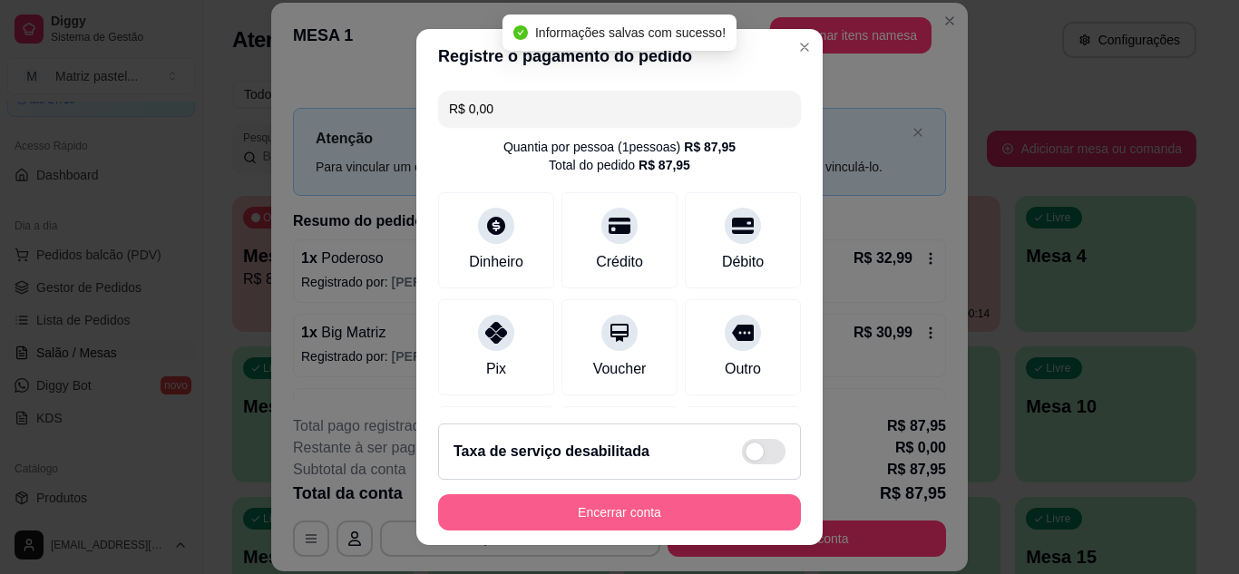
click at [635, 508] on button "Encerrar conta" at bounding box center [619, 512] width 363 height 36
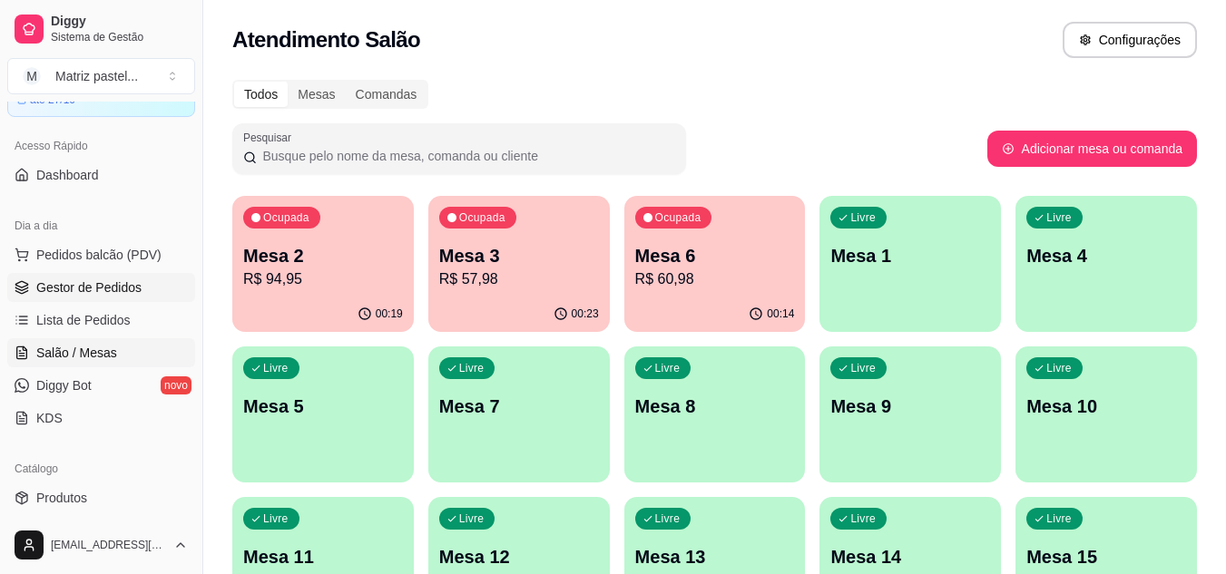
click at [70, 286] on span "Gestor de Pedidos" at bounding box center [88, 288] width 105 height 18
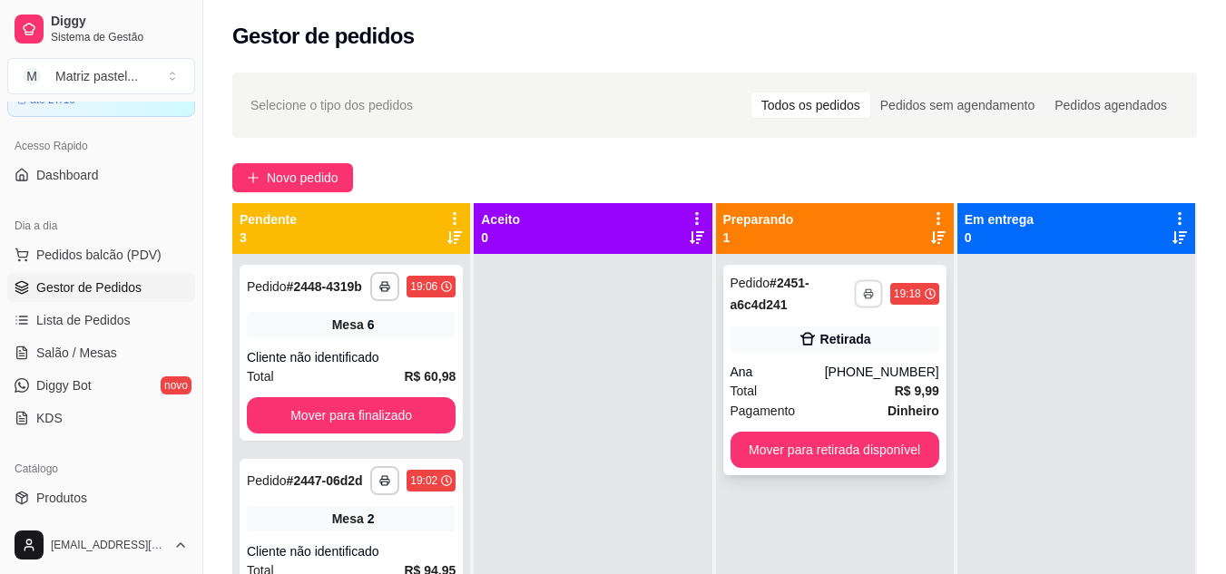
click at [859, 306] on button "button" at bounding box center [868, 293] width 28 height 28
click at [906, 362] on div "**********" at bounding box center [834, 370] width 223 height 210
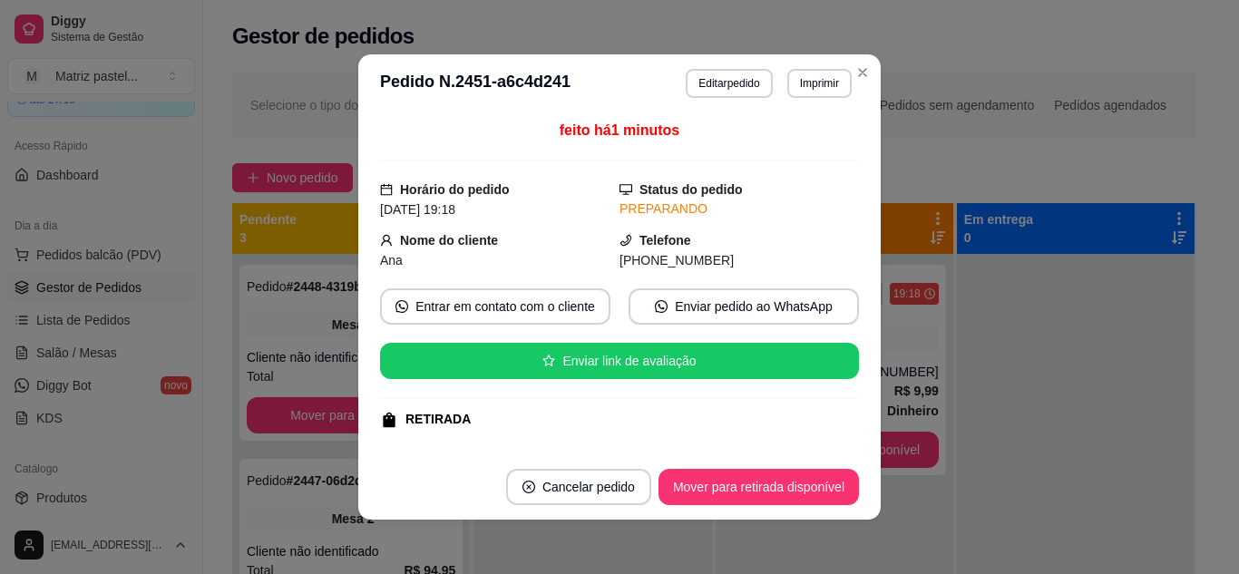
click at [734, 93] on button "Editar pedido" at bounding box center [729, 83] width 86 height 29
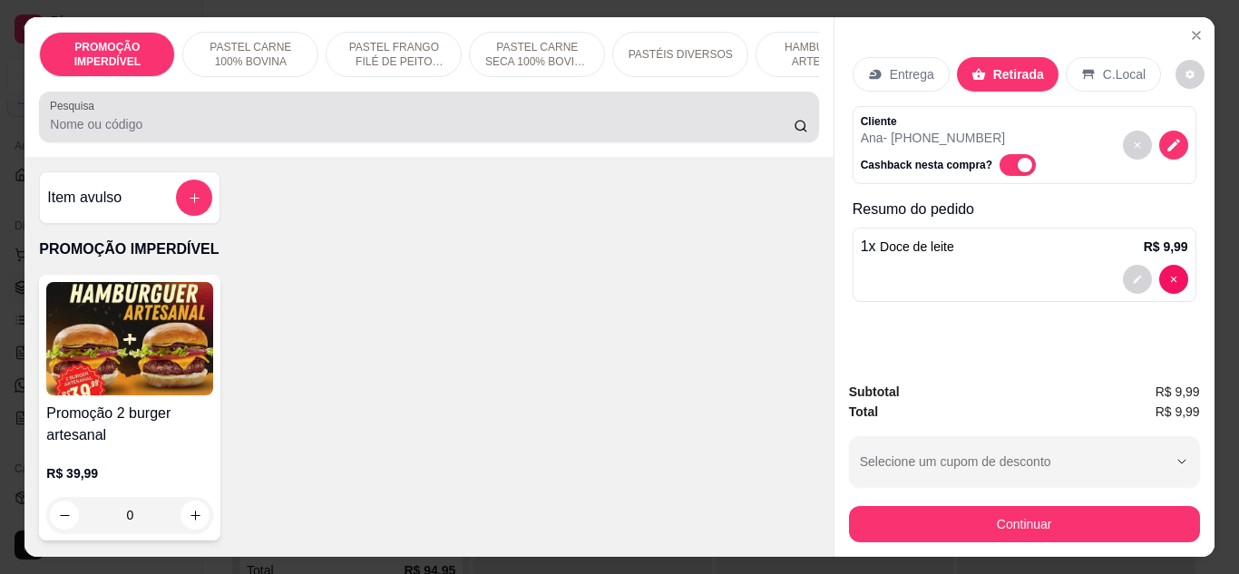
click at [435, 133] on input "Pesquisa" at bounding box center [422, 124] width 744 height 18
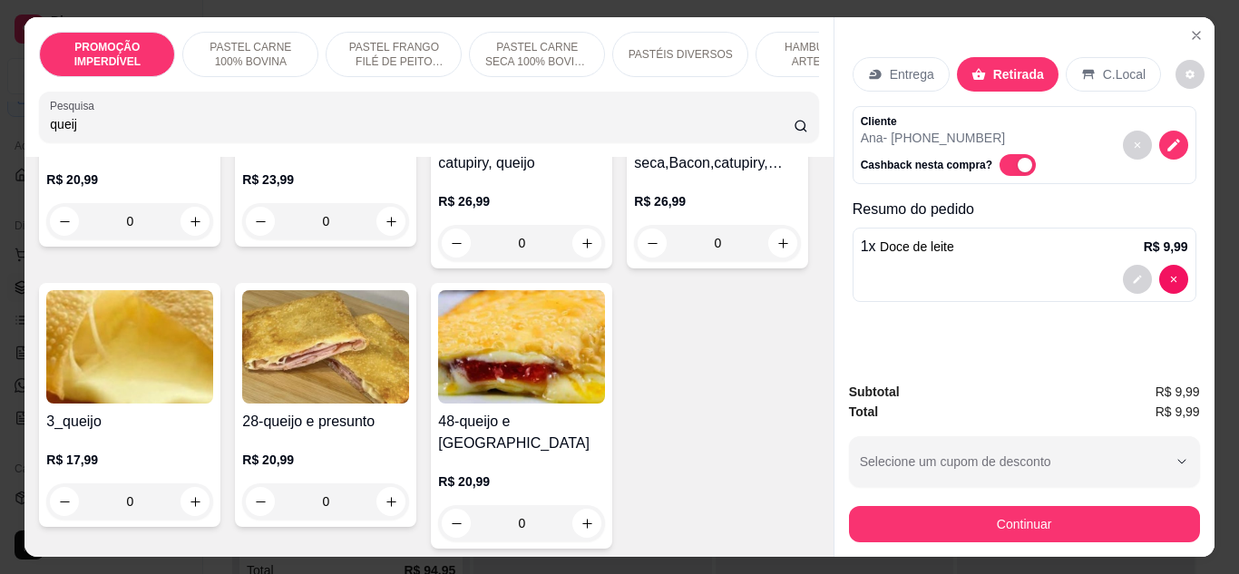
scroll to position [363, 0]
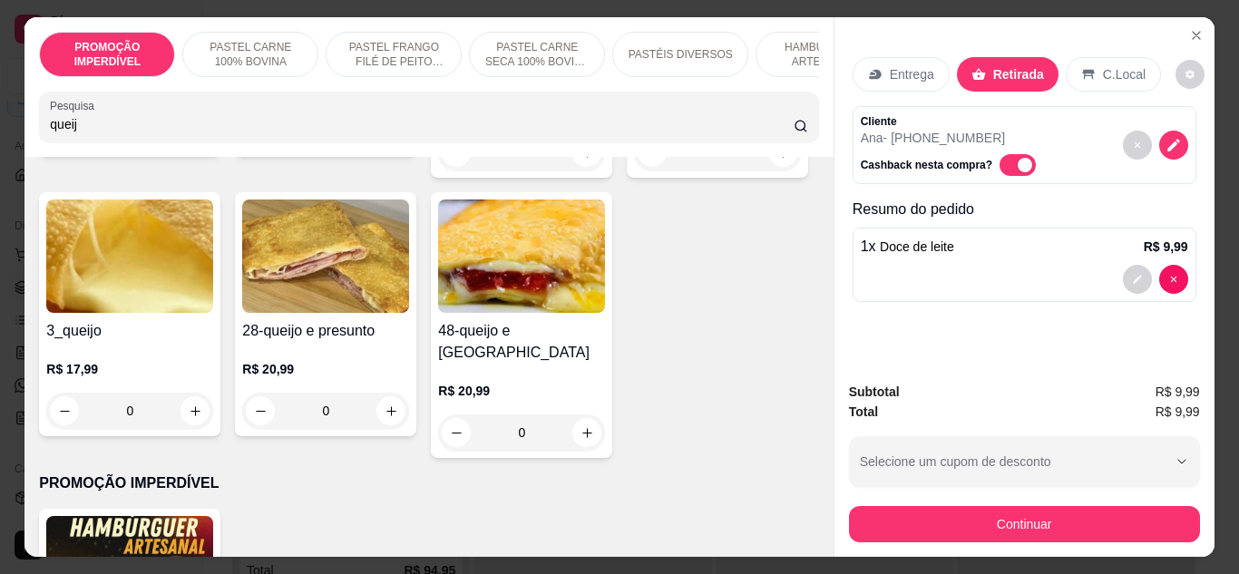
type input "queij"
click at [213, 423] on div "0" at bounding box center [129, 411] width 167 height 36
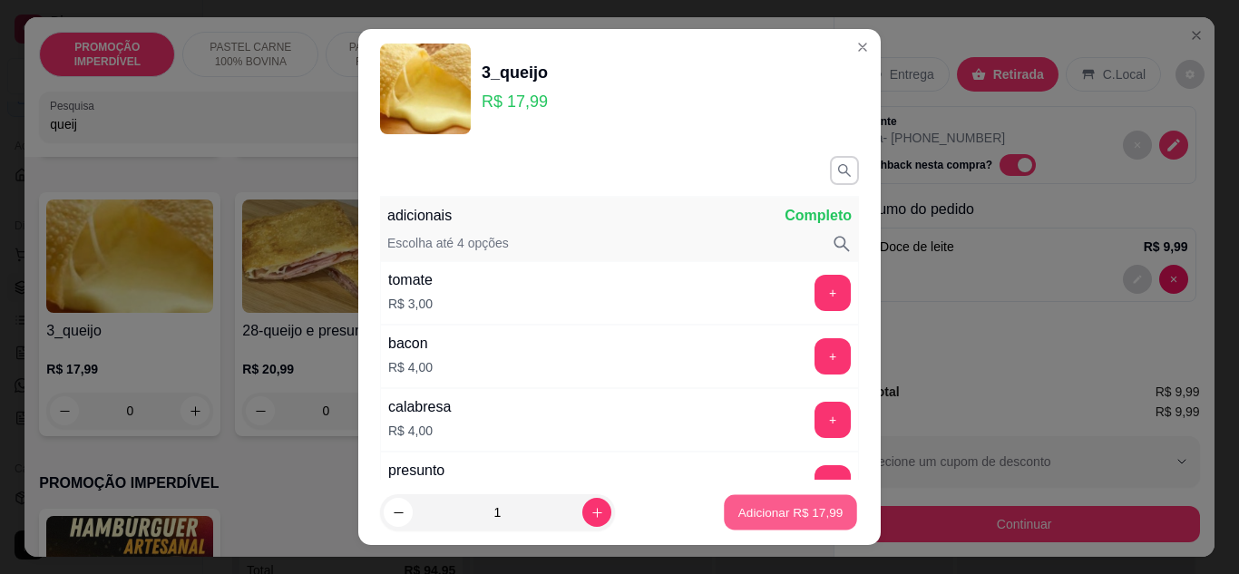
click at [724, 513] on button "Adicionar R$ 17,99" at bounding box center [790, 512] width 133 height 35
type input "1"
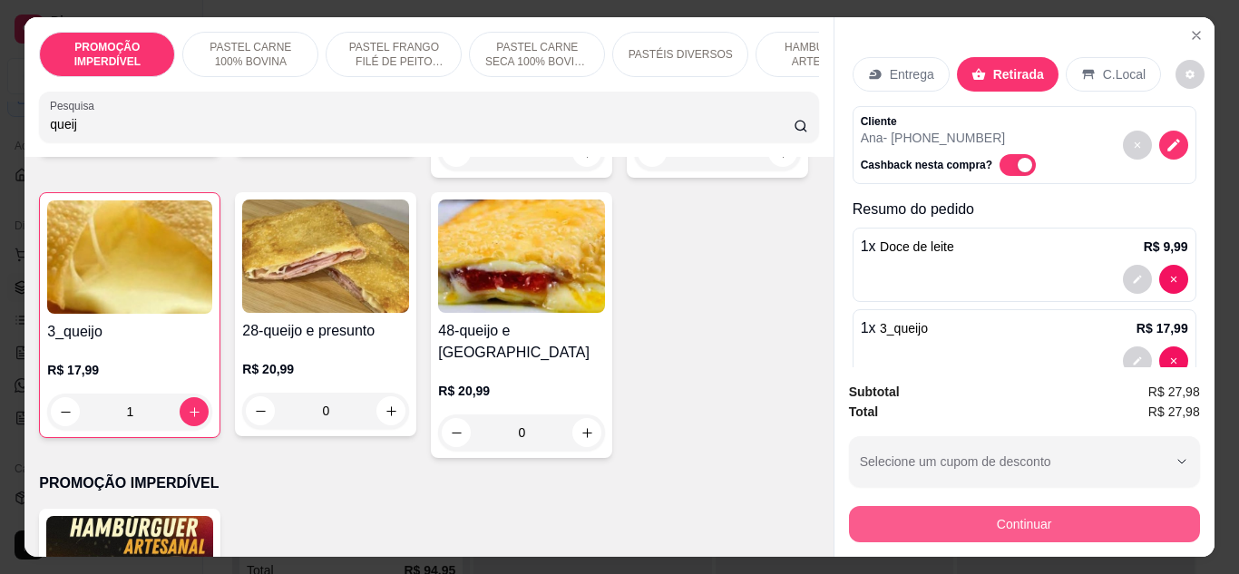
click at [964, 506] on button "Continuar" at bounding box center [1024, 524] width 351 height 36
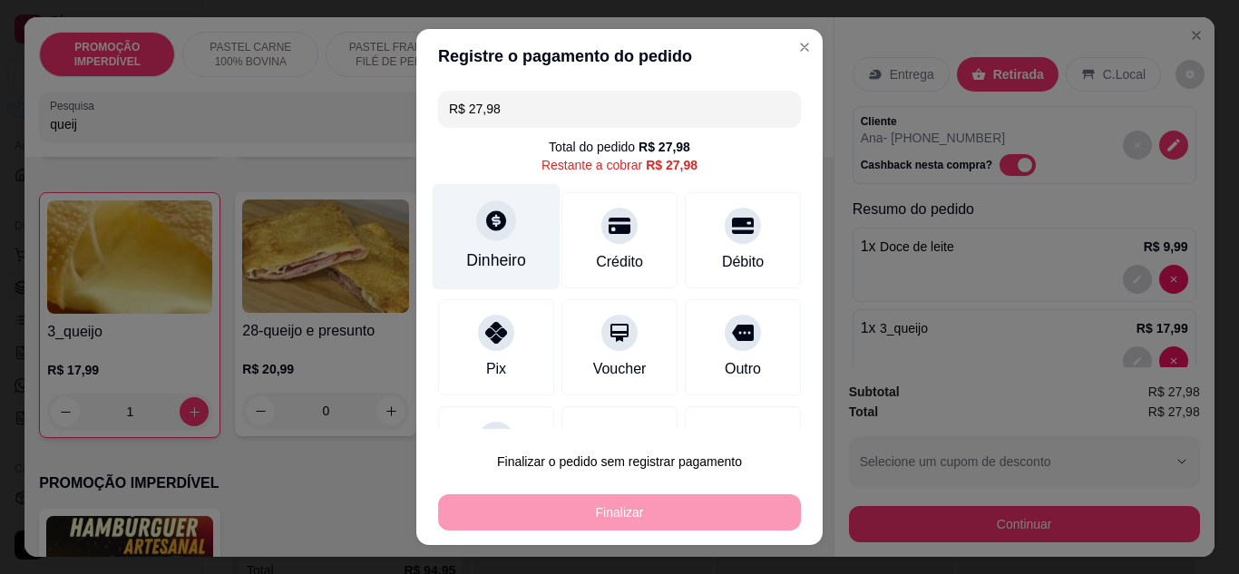
click at [518, 243] on div "Dinheiro" at bounding box center [497, 236] width 128 height 106
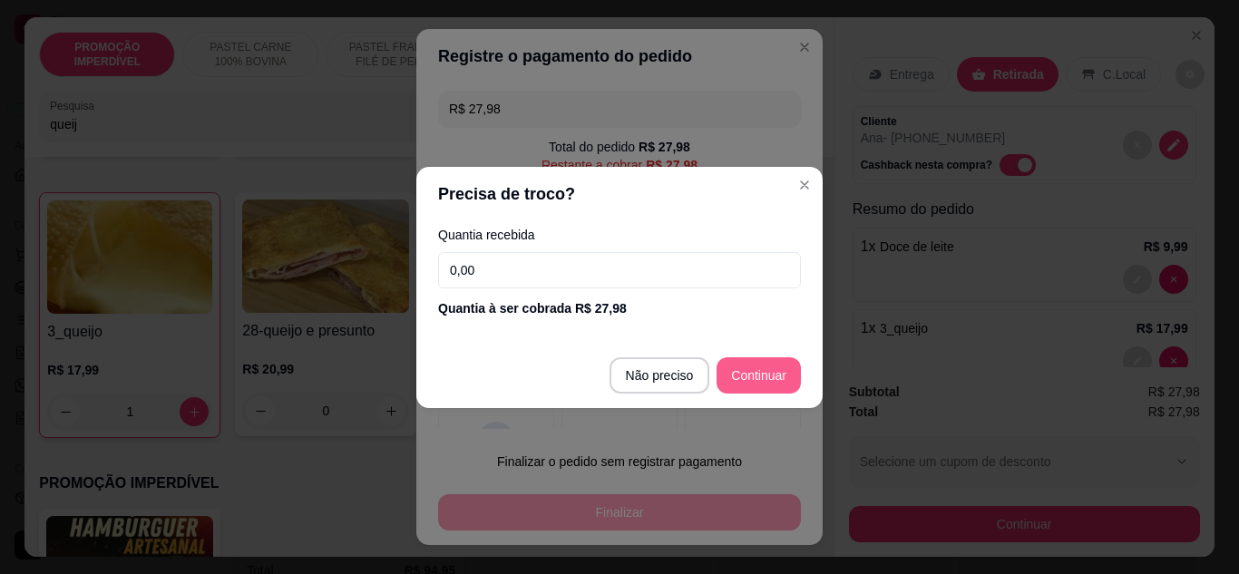
type input "R$ 0,00"
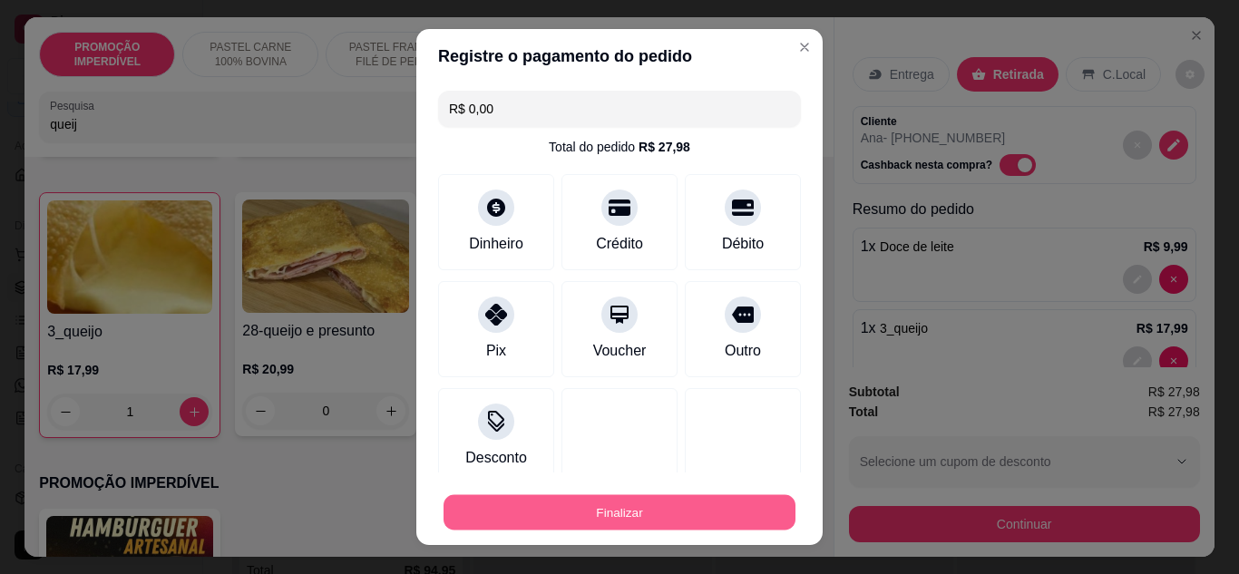
click at [660, 517] on button "Finalizar" at bounding box center [620, 512] width 352 height 35
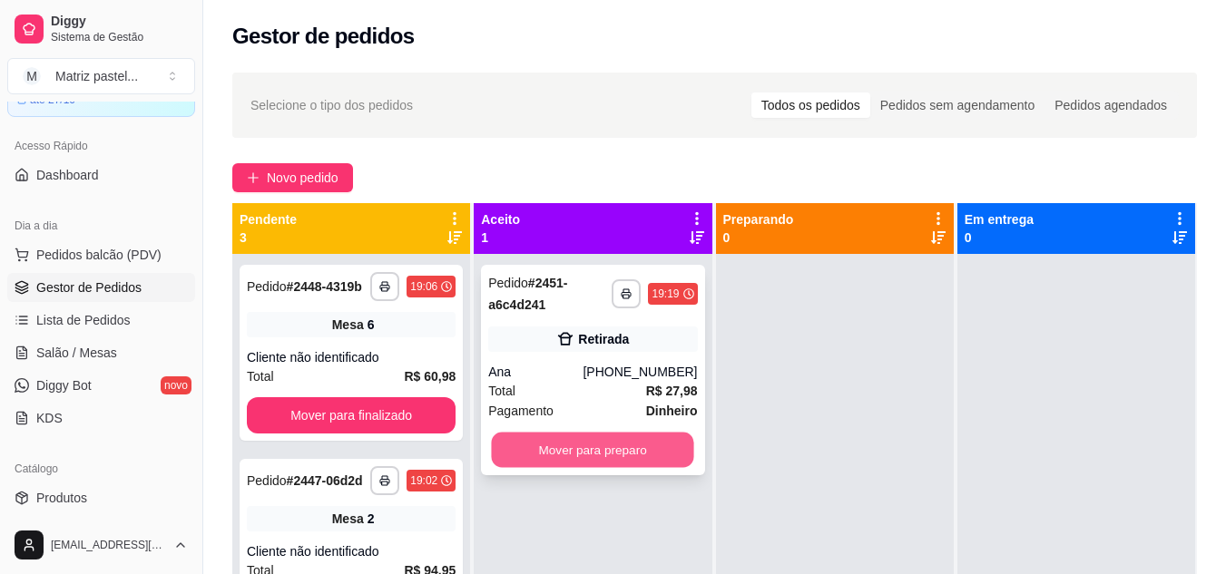
click at [660, 440] on button "Mover para preparo" at bounding box center [593, 450] width 202 height 35
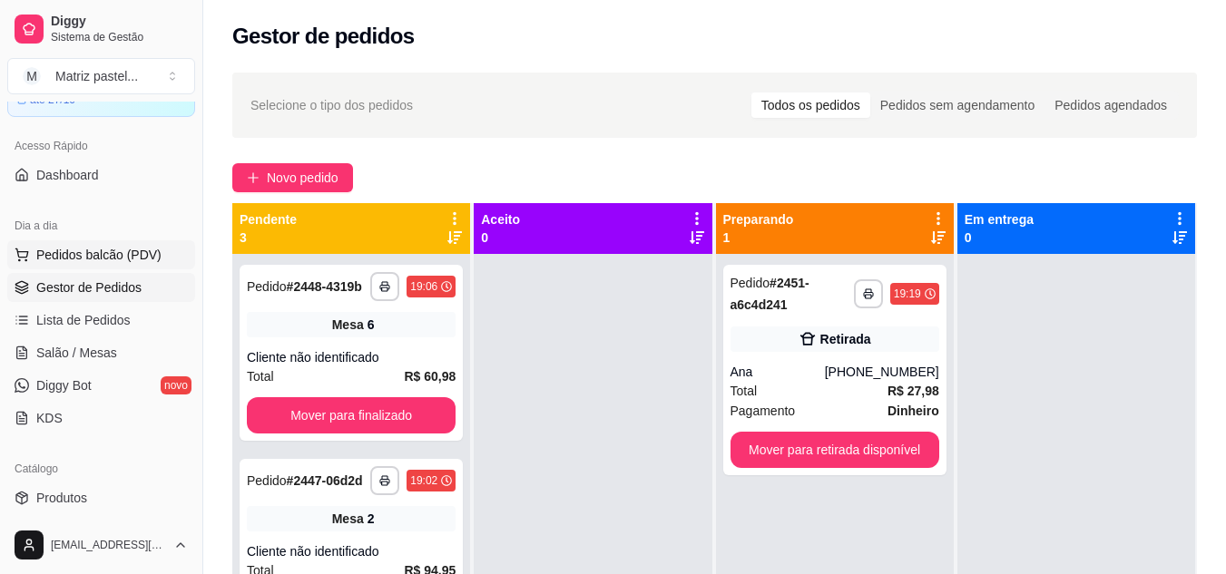
click at [82, 258] on span "Pedidos balcão (PDV)" at bounding box center [98, 255] width 125 height 18
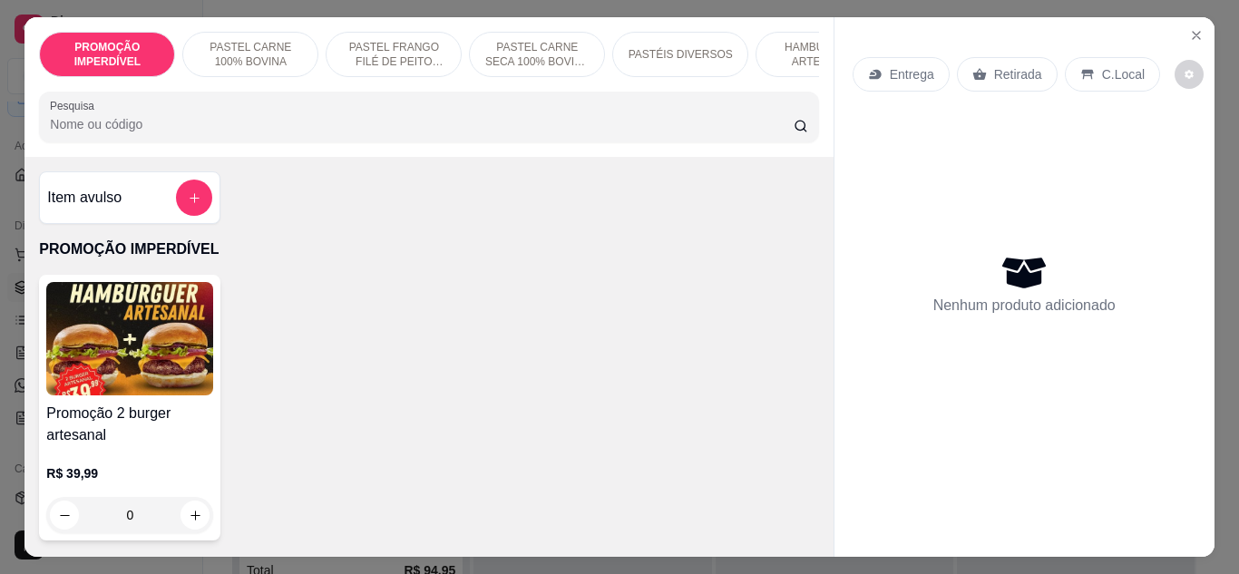
click at [366, 151] on div "PROMOÇÃO IMPERDÍVEL PASTEL CARNE 100% BOVINA PASTEL FRANGO FILÉ DE PEITO DESFIA…" at bounding box center [428, 87] width 808 height 140
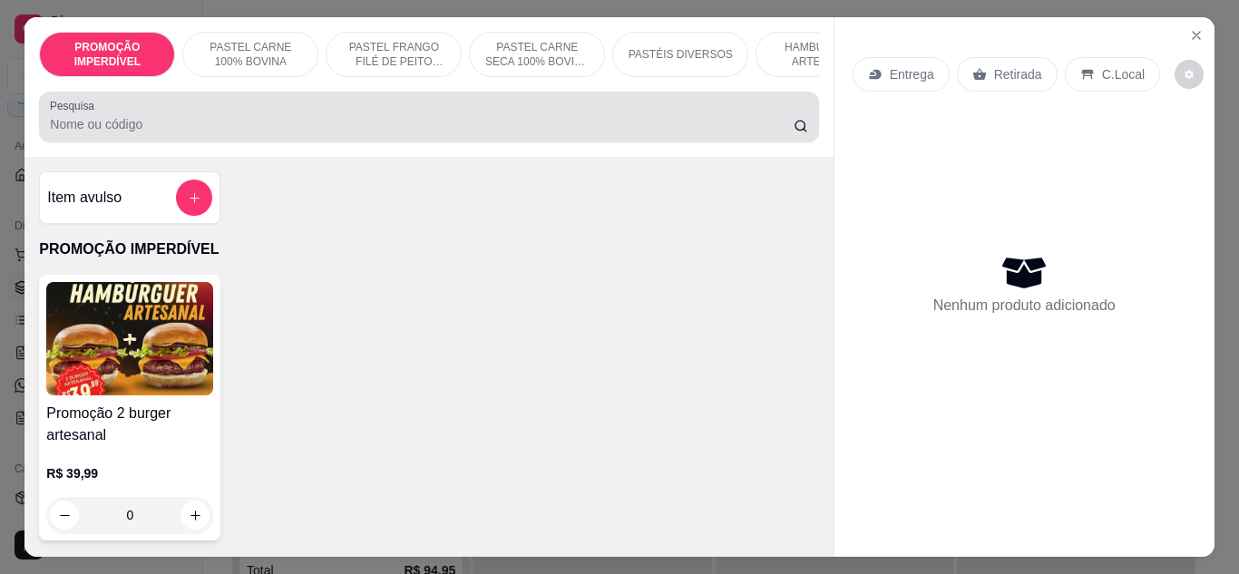
click at [358, 133] on input "Pesquisa" at bounding box center [422, 124] width 744 height 18
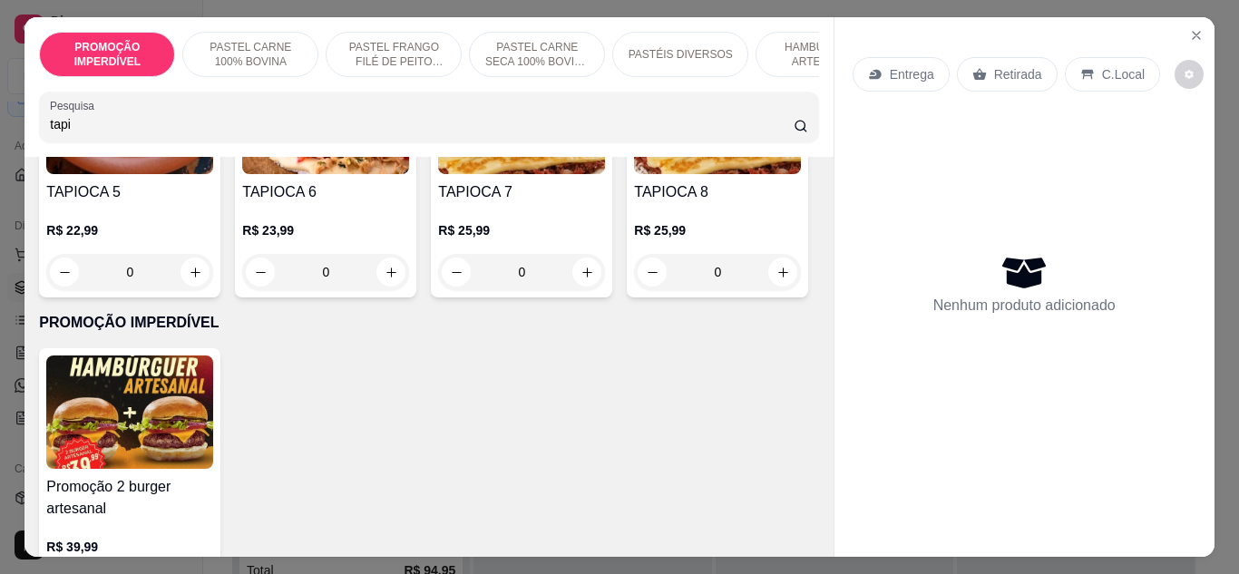
scroll to position [544, 0]
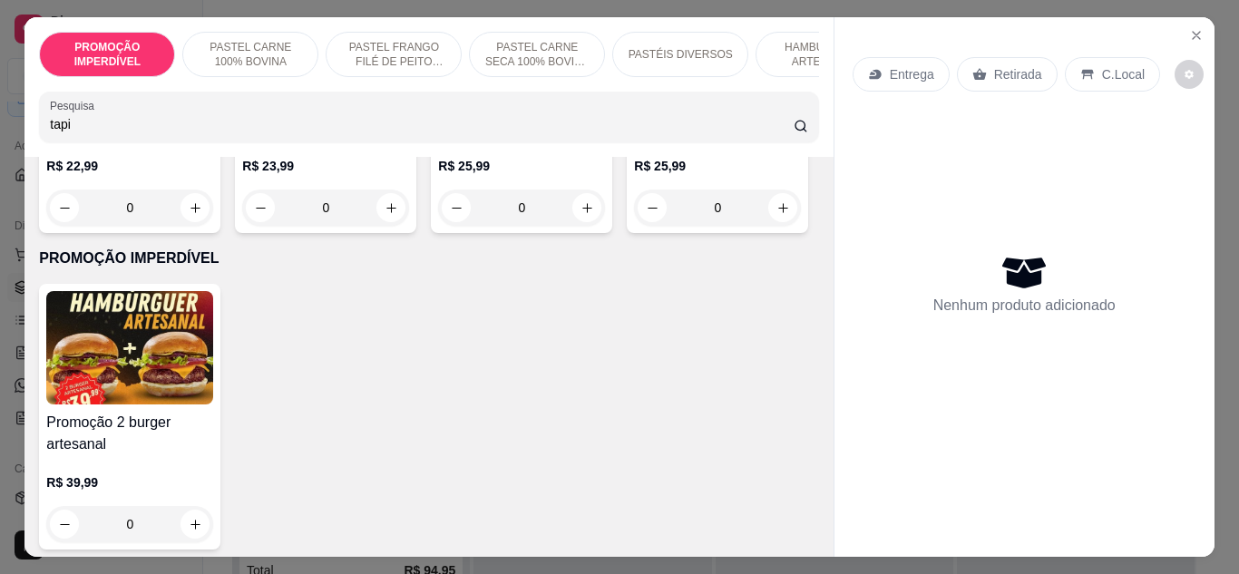
type input "tapi"
click at [634, 226] on div "0" at bounding box center [717, 208] width 167 height 36
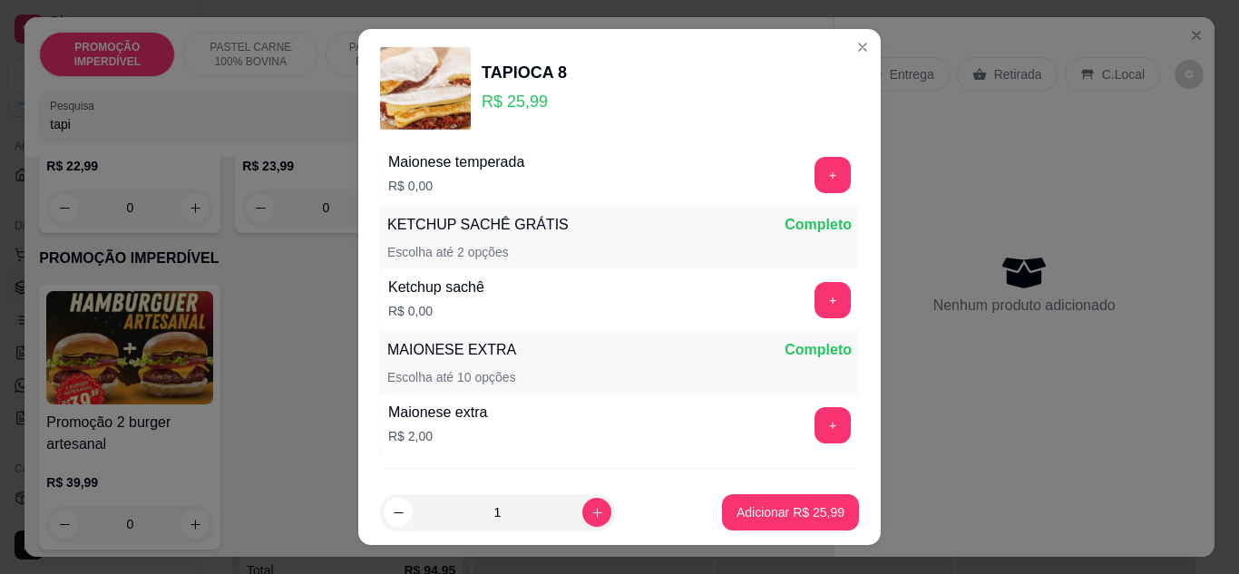
scroll to position [1163, 0]
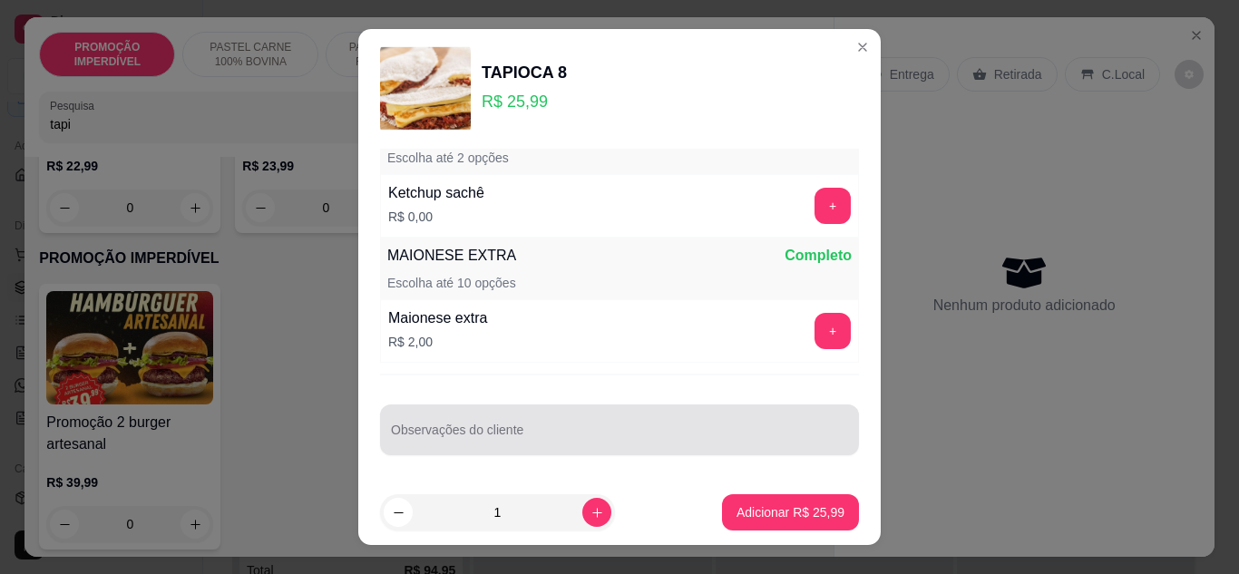
click at [433, 444] on input "Observações do cliente" at bounding box center [619, 437] width 457 height 18
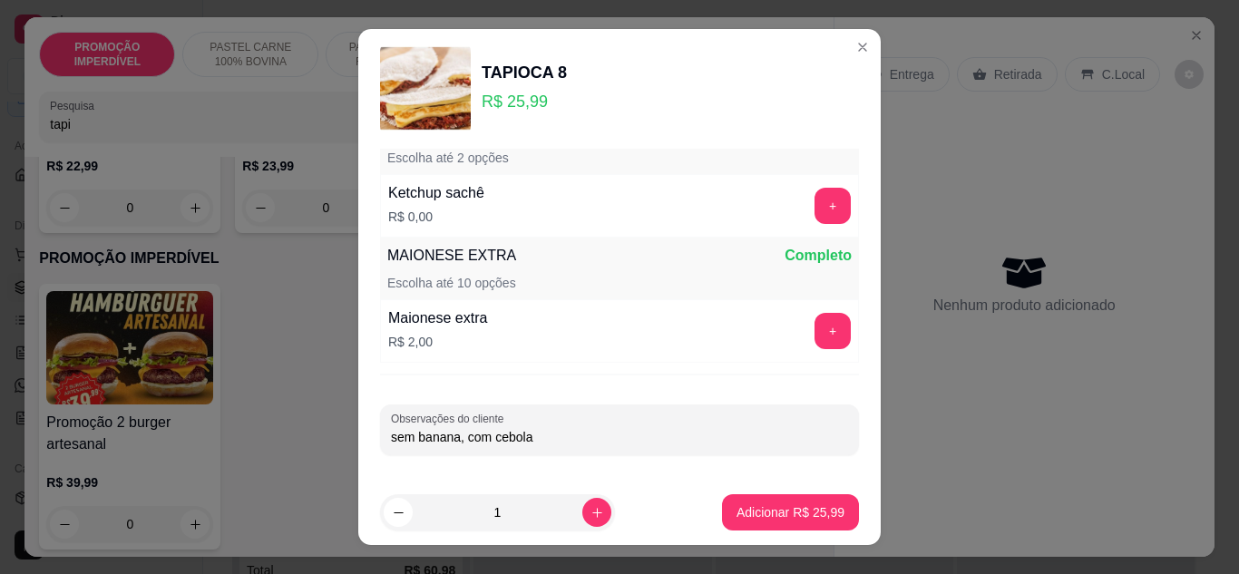
type input "sem banana, com cebola"
click at [776, 520] on p "Adicionar R$ 25,99" at bounding box center [790, 512] width 105 height 17
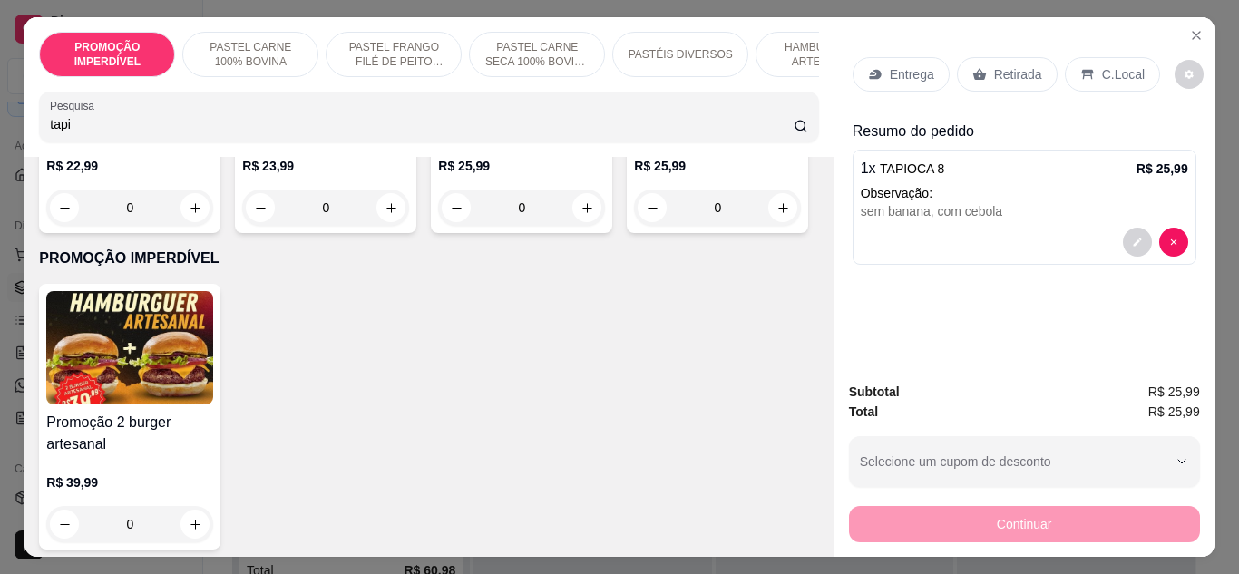
click at [872, 59] on div "Entrega" at bounding box center [901, 74] width 97 height 34
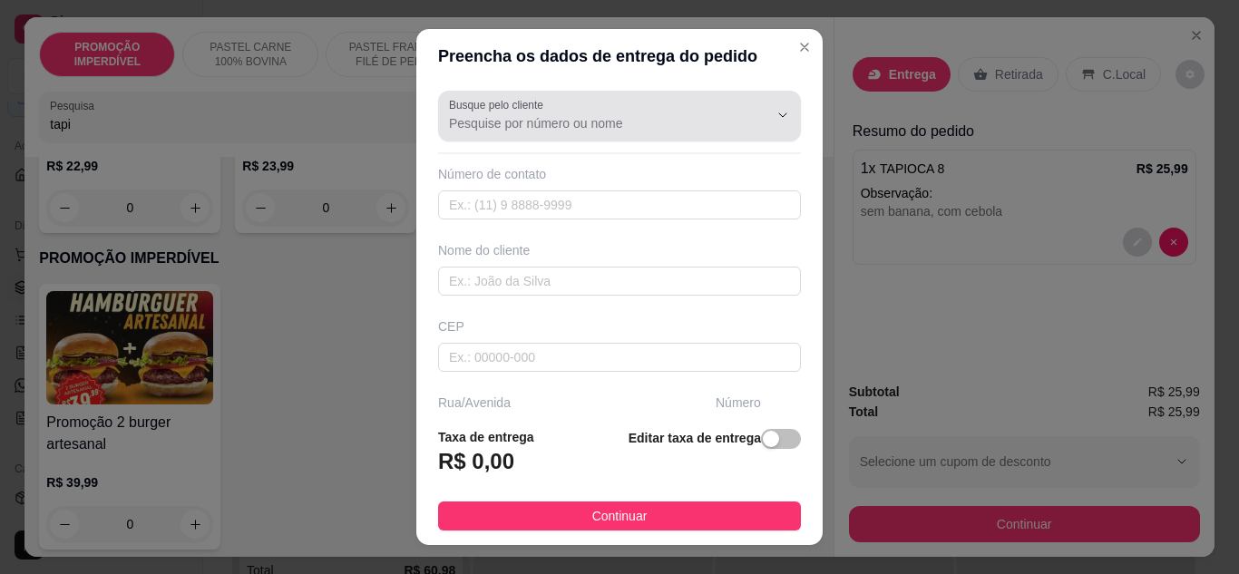
click at [515, 133] on div at bounding box center [619, 116] width 341 height 36
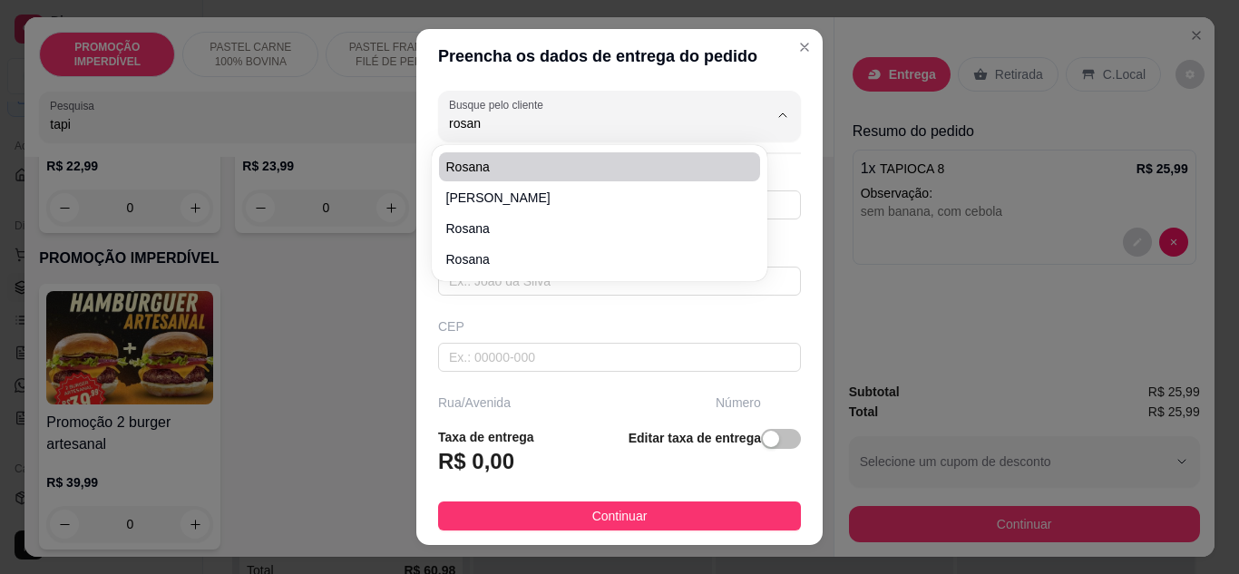
click at [522, 161] on span "Rosana" at bounding box center [590, 167] width 288 height 18
type input "Rosana"
type input "74981674802"
type input "Rosana"
type input "4582060"
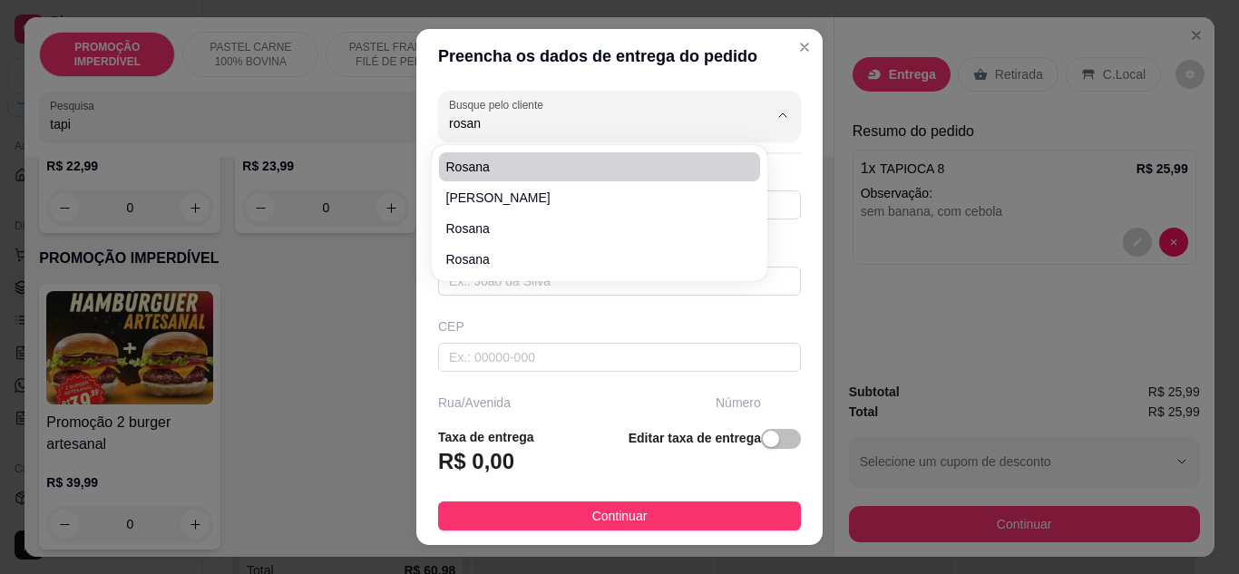
type input "Rua Doutor [PERSON_NAME]"
type input "290"
type input "Eunápolis"
type input "Casa azul"
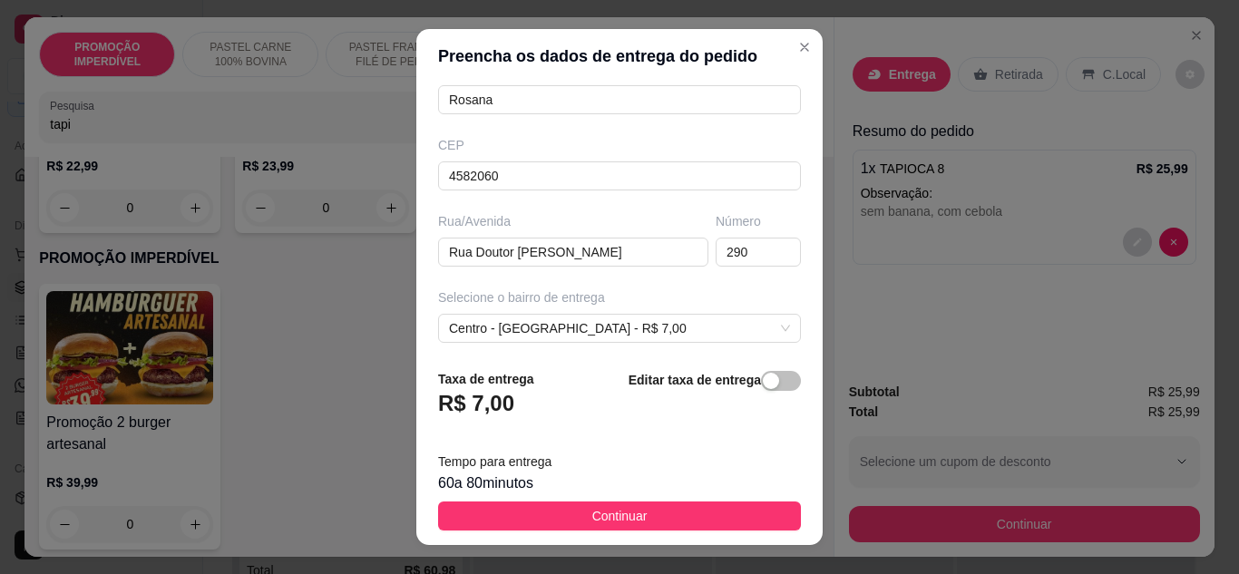
scroll to position [0, 0]
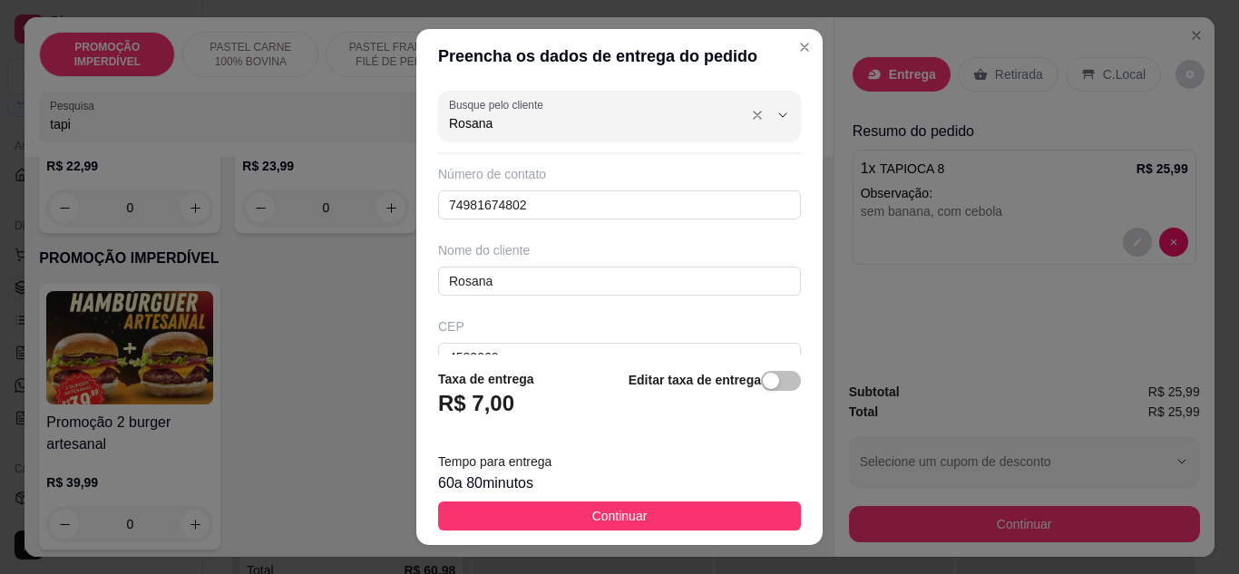
click at [603, 129] on input "Rosana" at bounding box center [594, 123] width 290 height 18
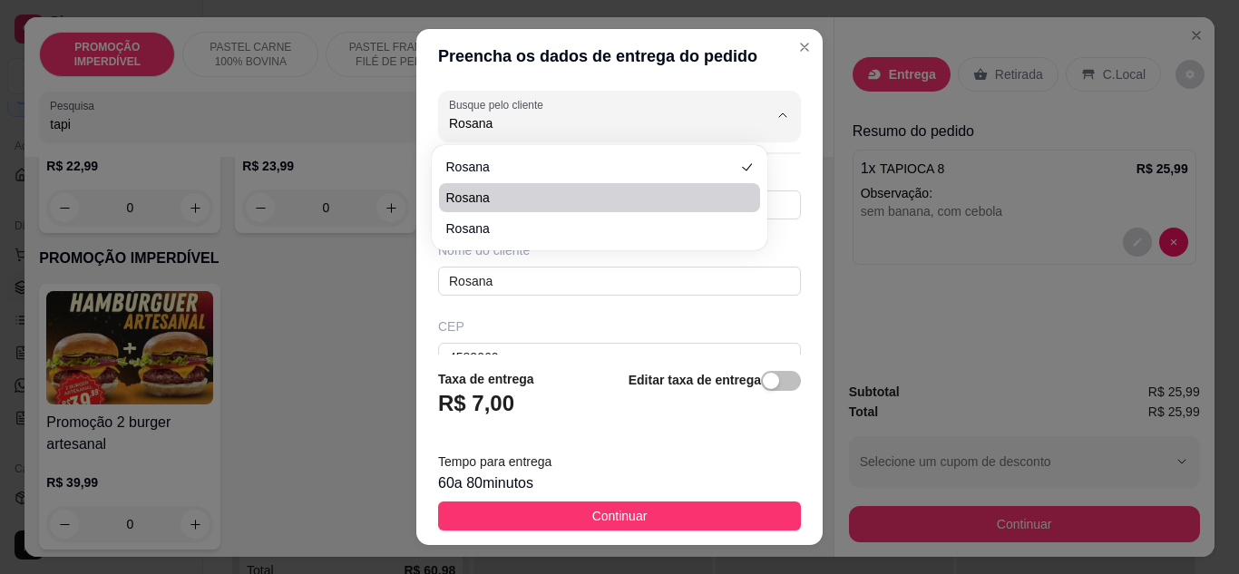
click at [591, 200] on span "Rosana" at bounding box center [590, 198] width 288 height 18
type input "Rosana"
type input "73981674802"
type input "Rosana"
type input "45820060"
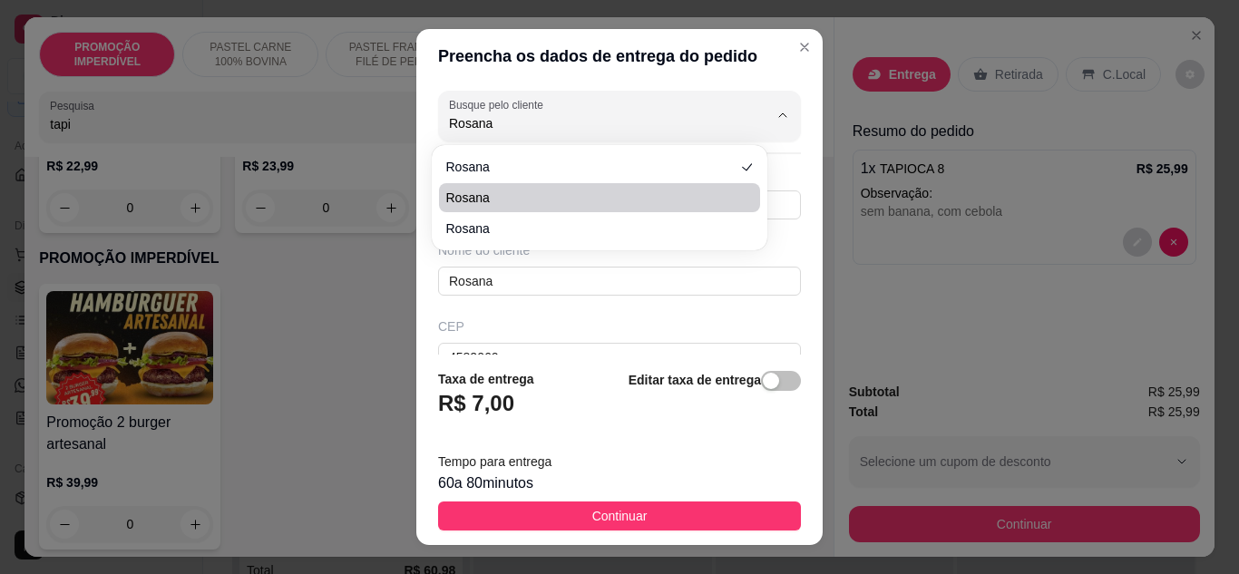
type input "Casa azul"
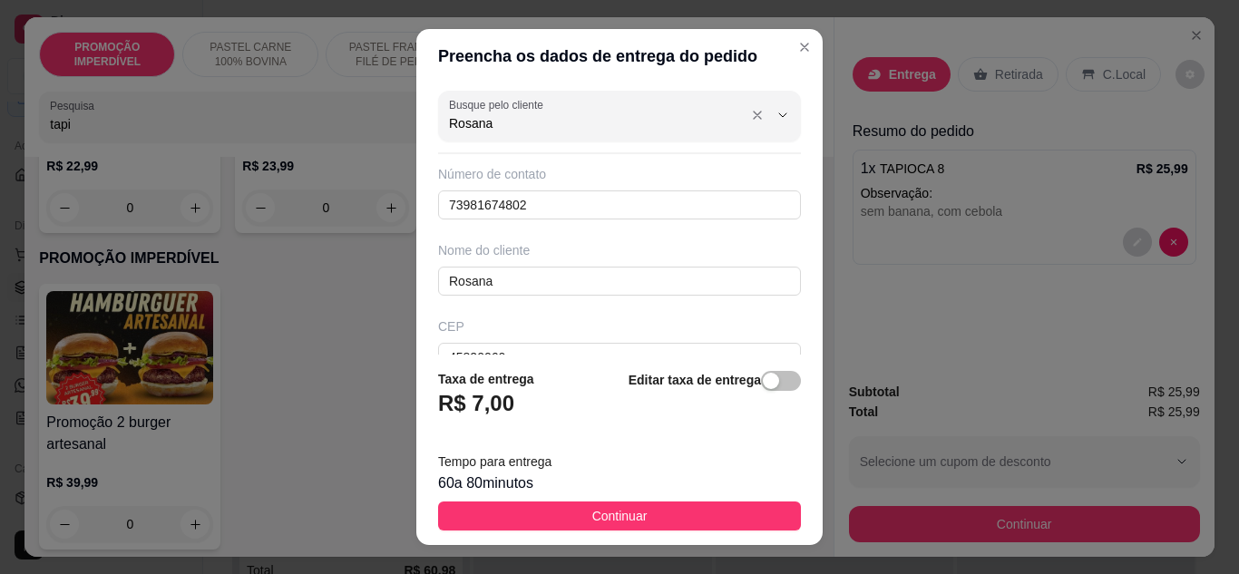
click at [609, 128] on input "Rosana" at bounding box center [594, 123] width 290 height 18
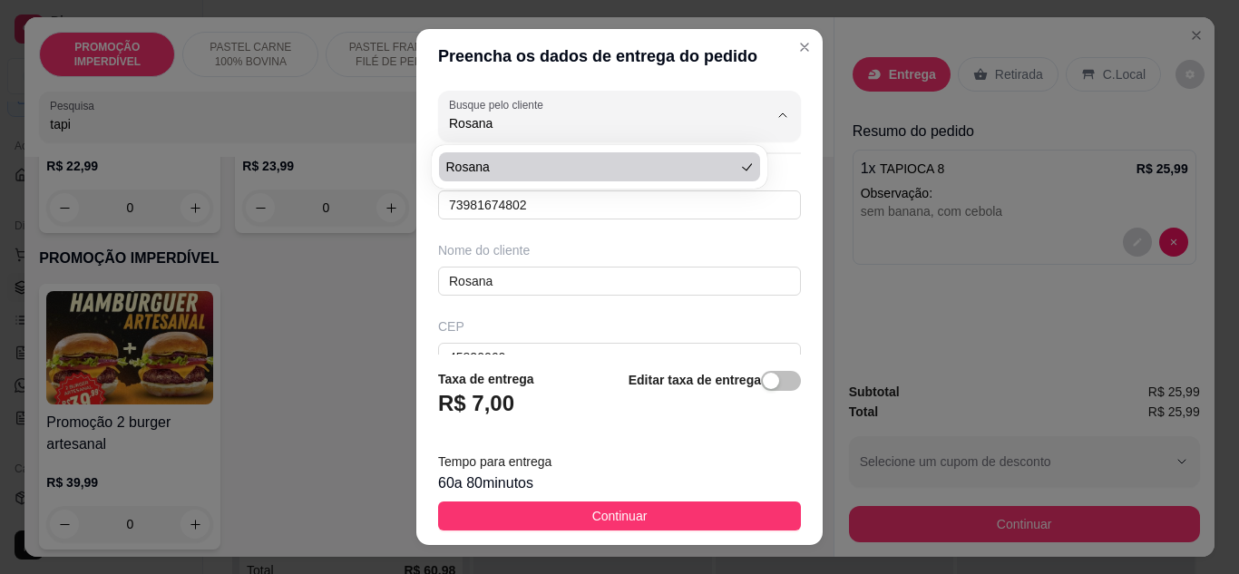
type input "Rosana"
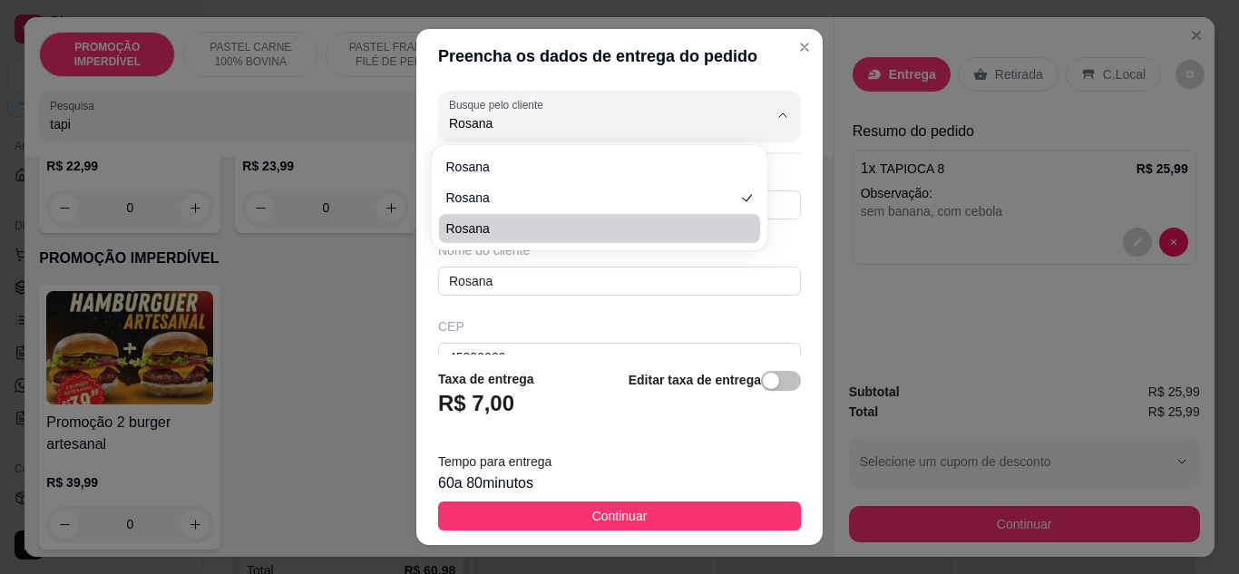
click at [538, 237] on span "Rosana" at bounding box center [590, 229] width 288 height 18
type input "27996868619"
type input "Rosana"
type input "rua 6"
type input "149"
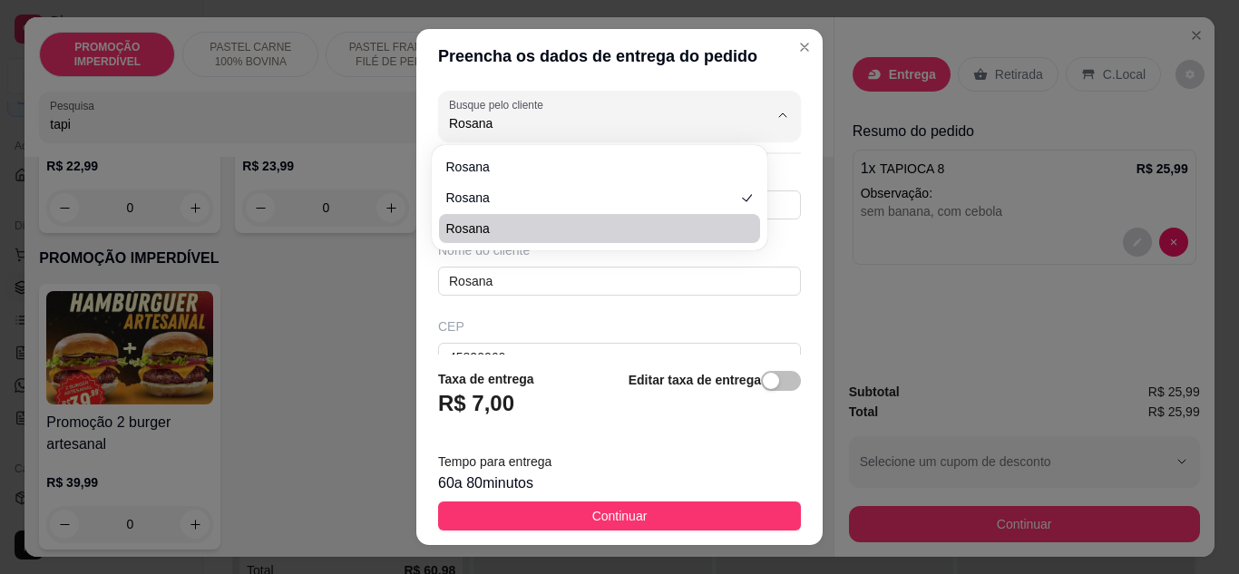
type input "Eunápolis"
type input "ap 3"
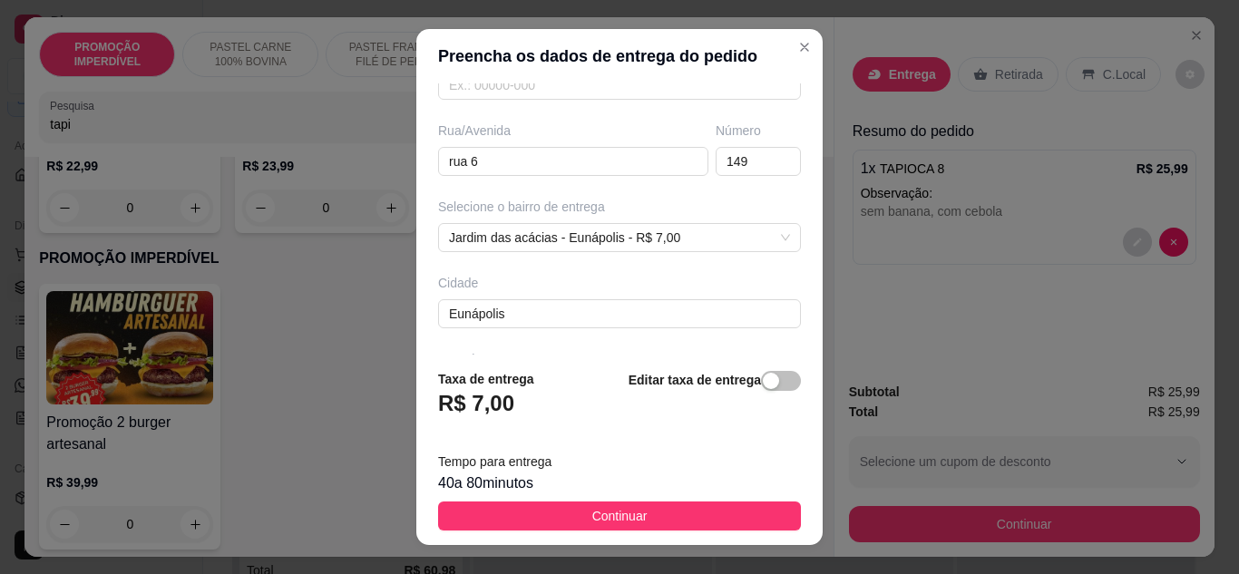
scroll to position [339, 0]
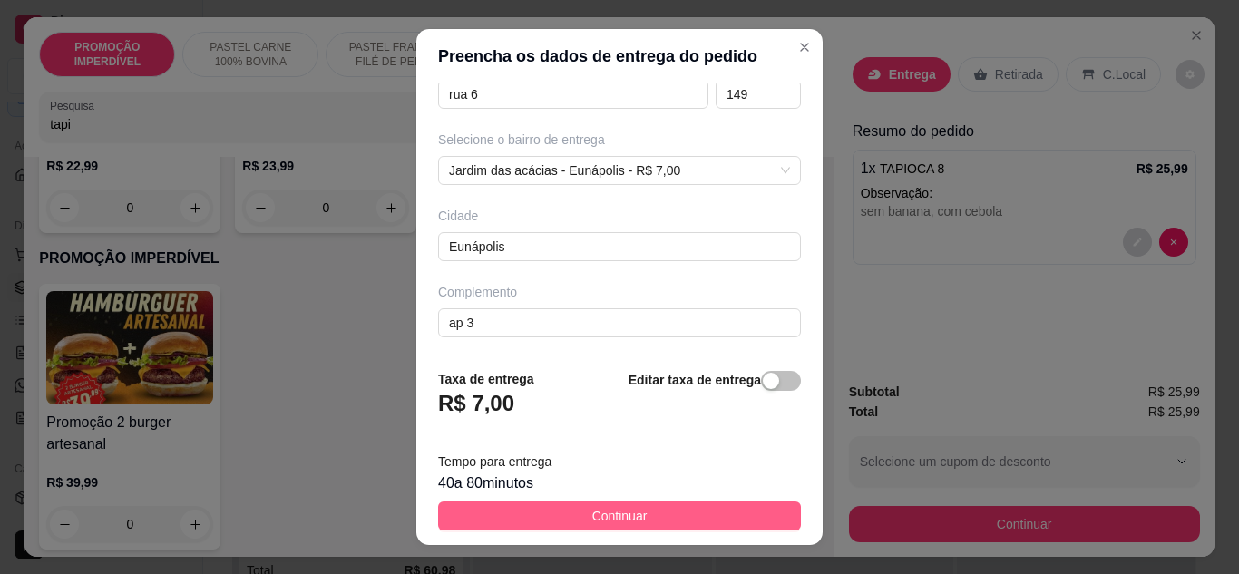
type input "Rosana"
click at [592, 508] on span "Continuar" at bounding box center [619, 516] width 55 height 20
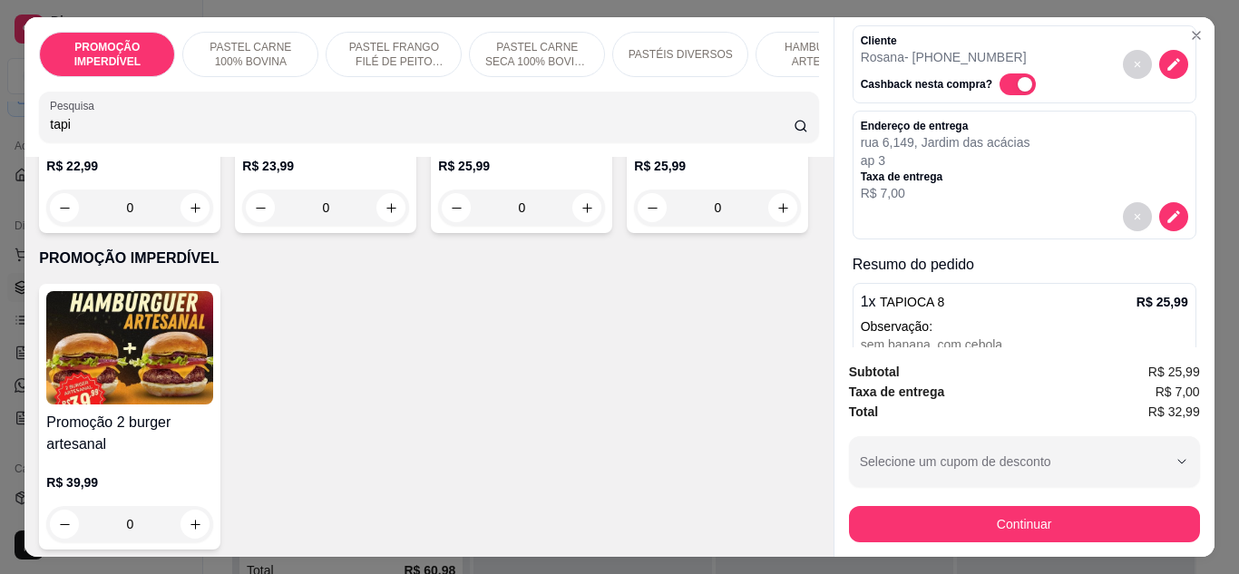
scroll to position [157, 0]
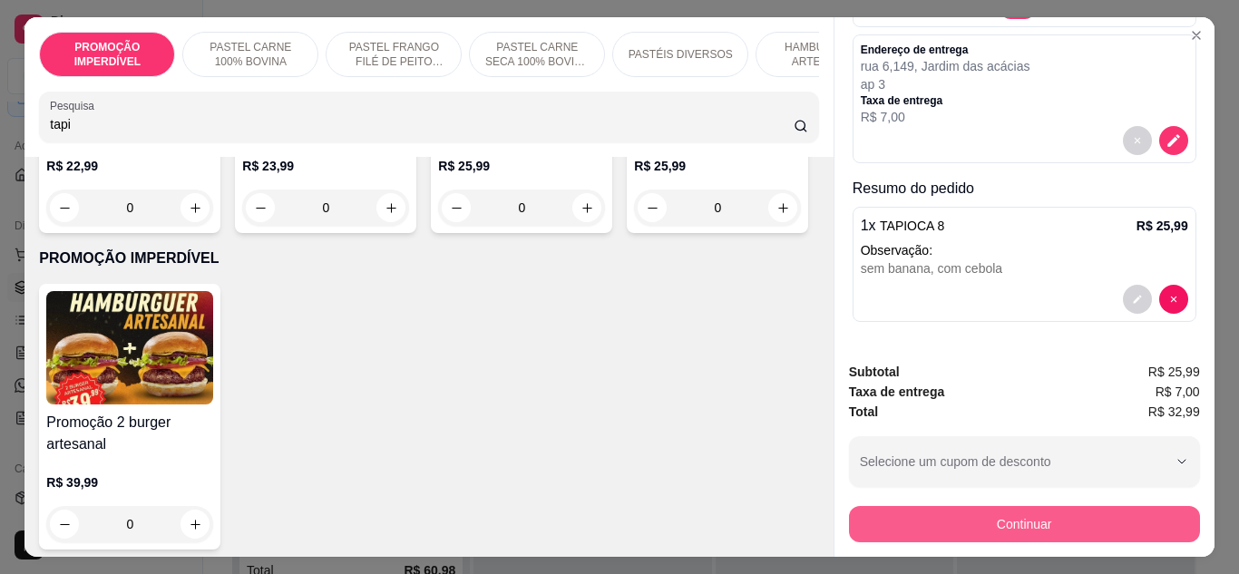
click at [960, 512] on button "Continuar" at bounding box center [1024, 524] width 351 height 36
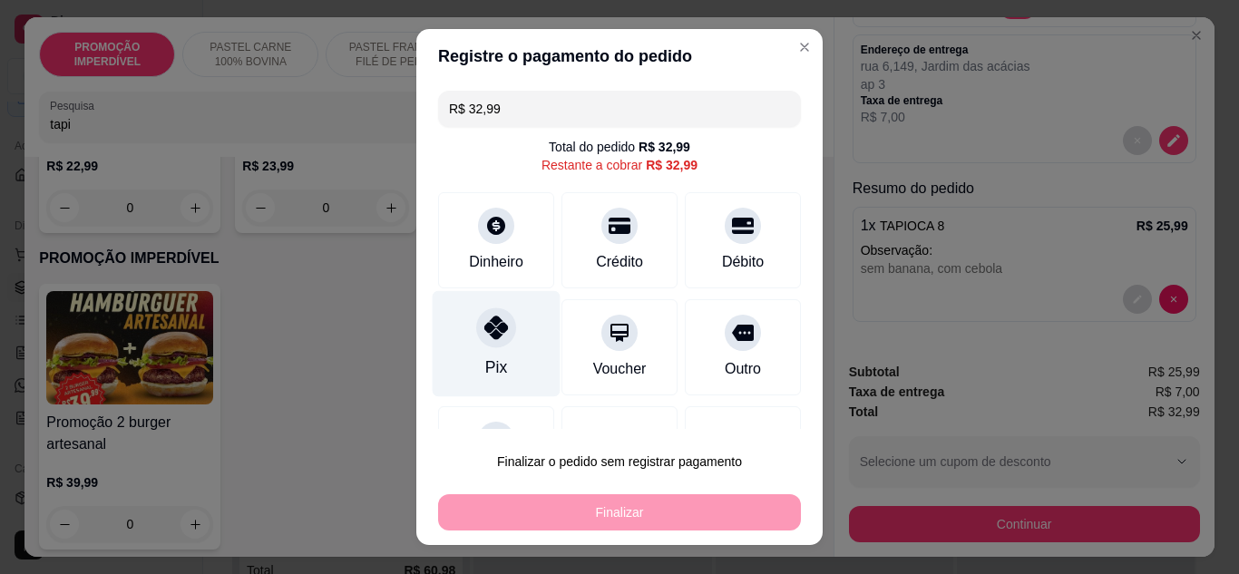
click at [510, 349] on div "Pix" at bounding box center [497, 343] width 128 height 106
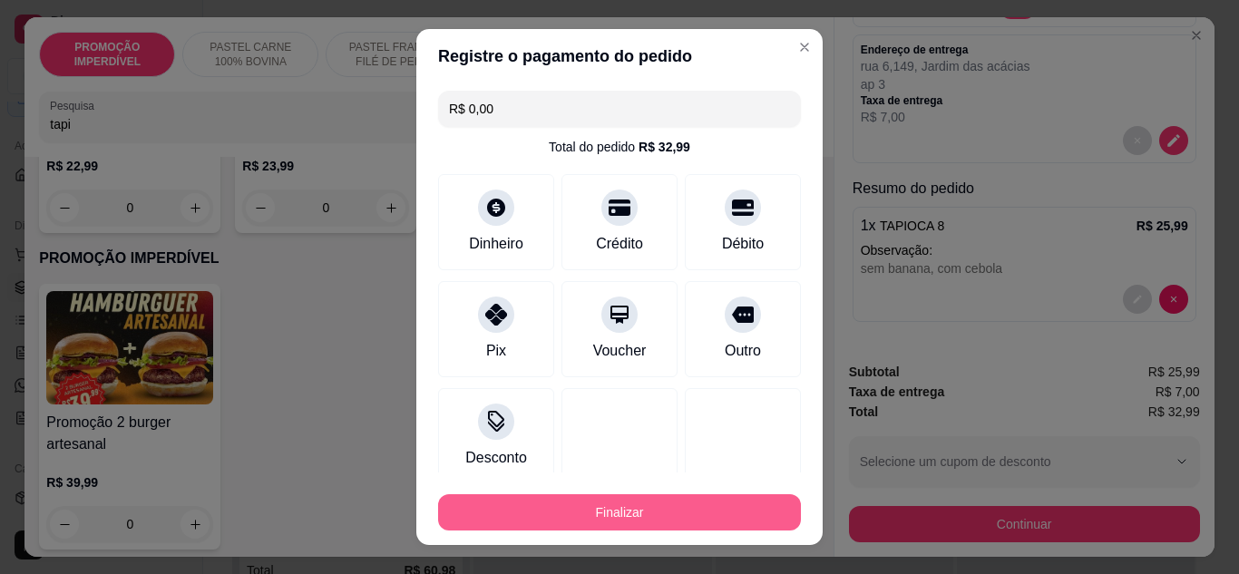
click at [556, 502] on button "Finalizar" at bounding box center [619, 512] width 363 height 36
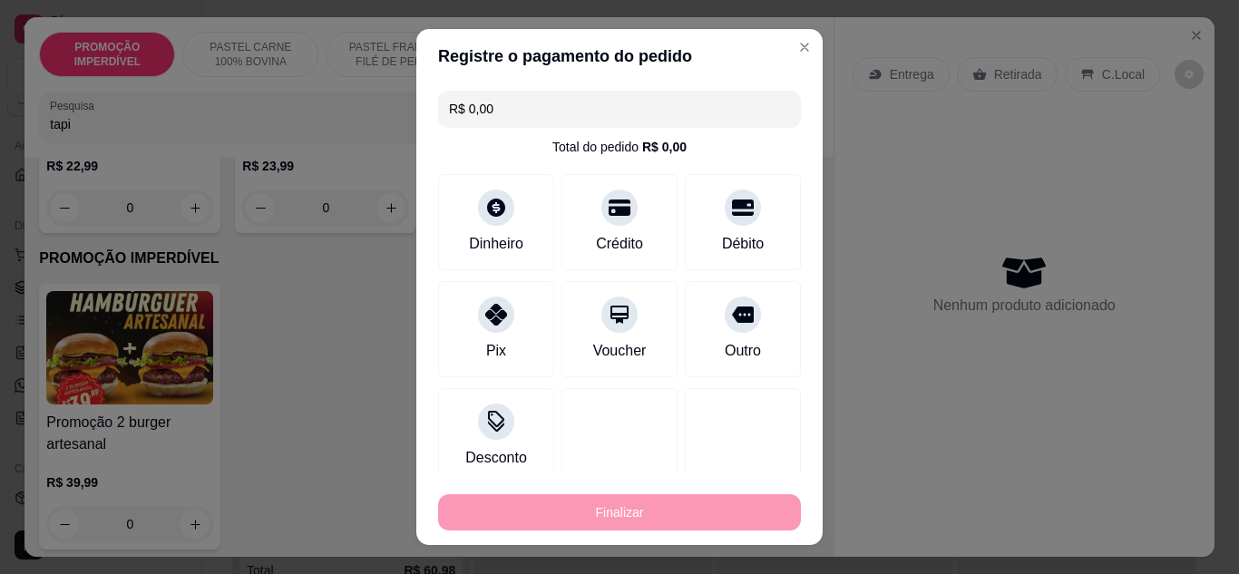
type input "-R$ 32,99"
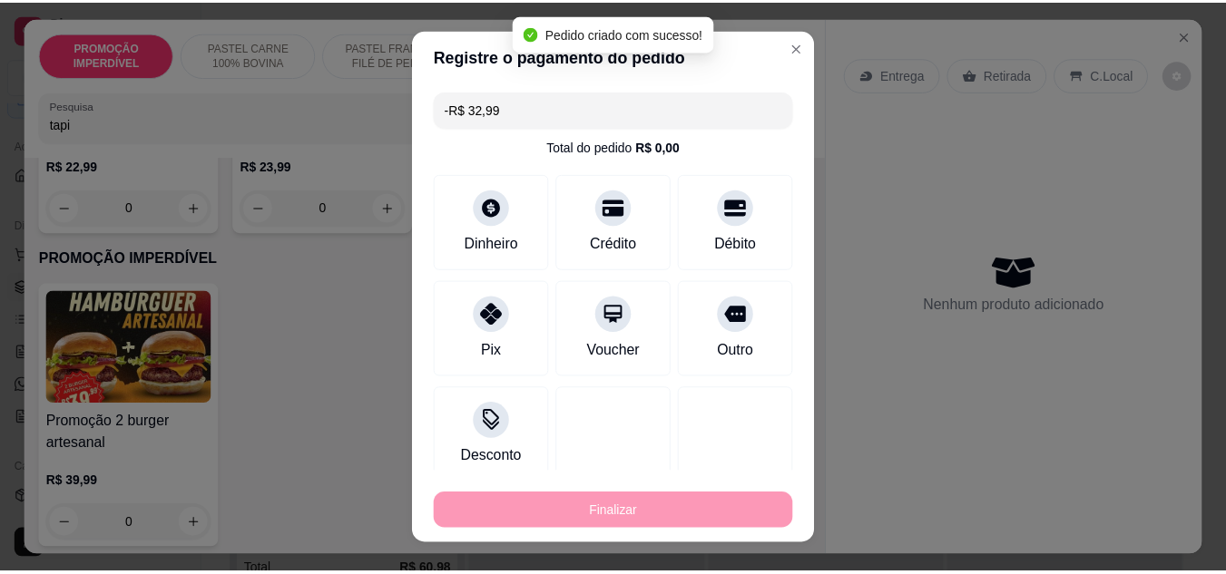
scroll to position [0, 0]
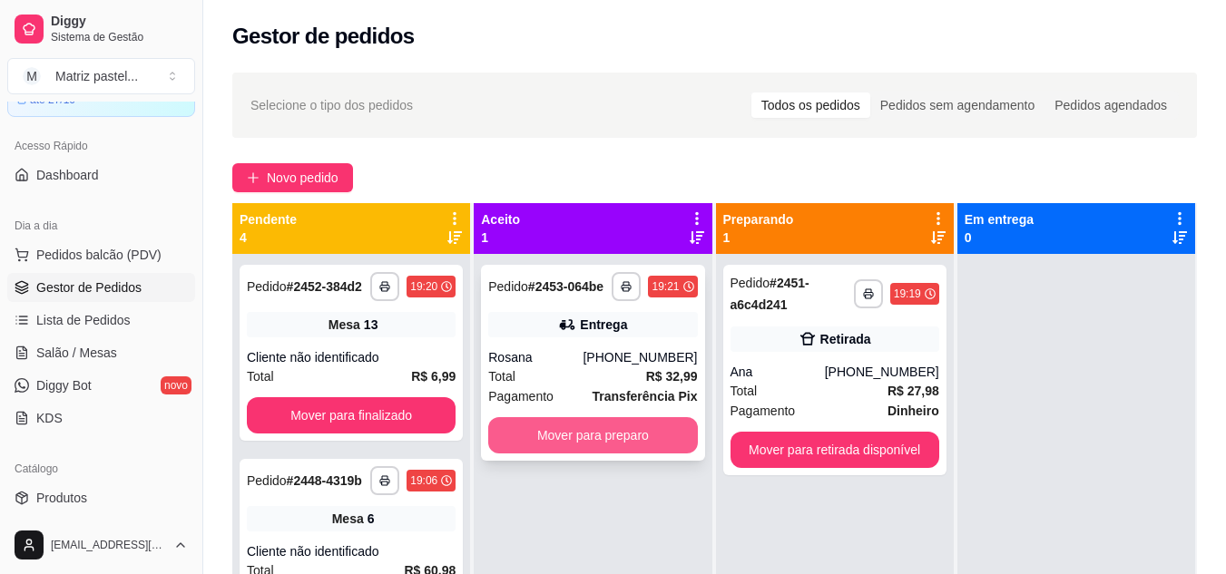
click at [568, 446] on button "Mover para preparo" at bounding box center [592, 435] width 209 height 36
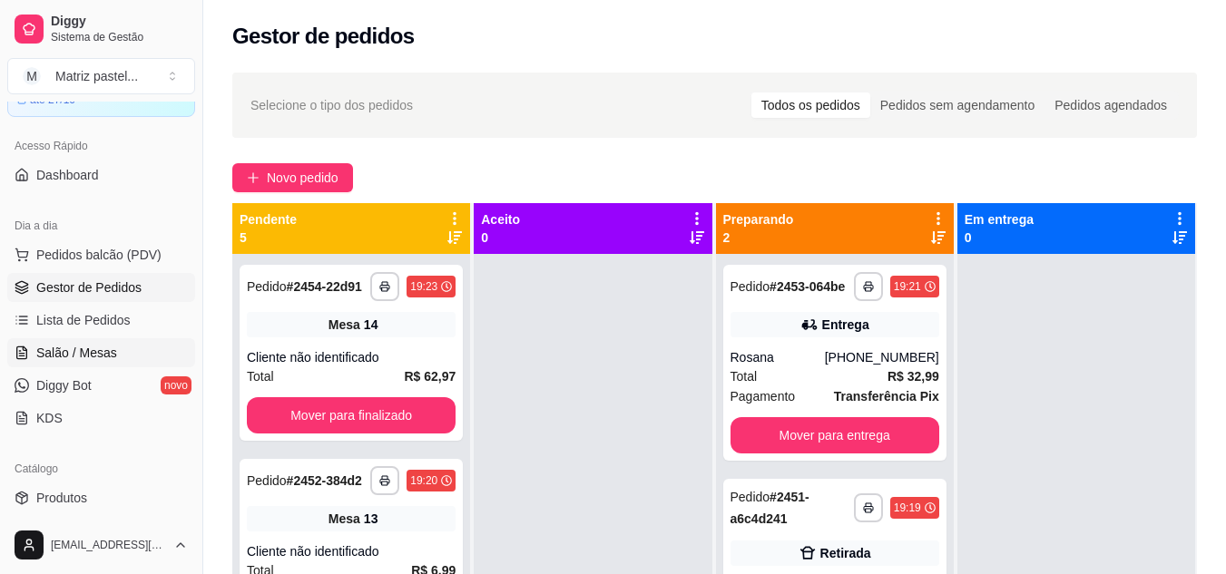
click at [51, 352] on span "Salão / Mesas" at bounding box center [76, 353] width 81 height 18
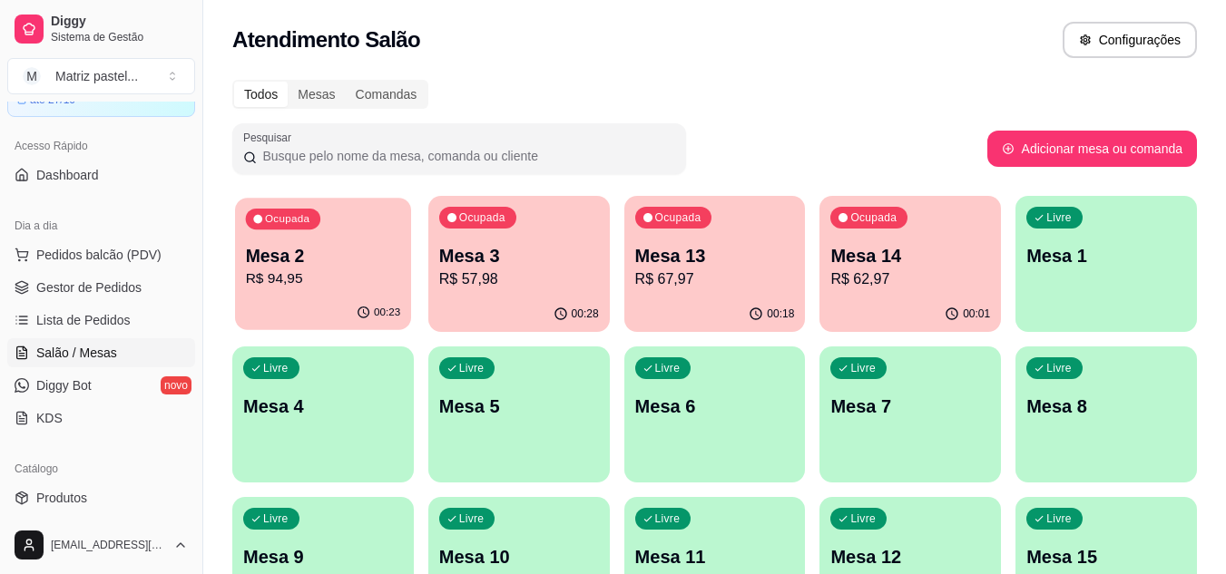
click at [354, 285] on p "R$ 94,95" at bounding box center [323, 279] width 155 height 21
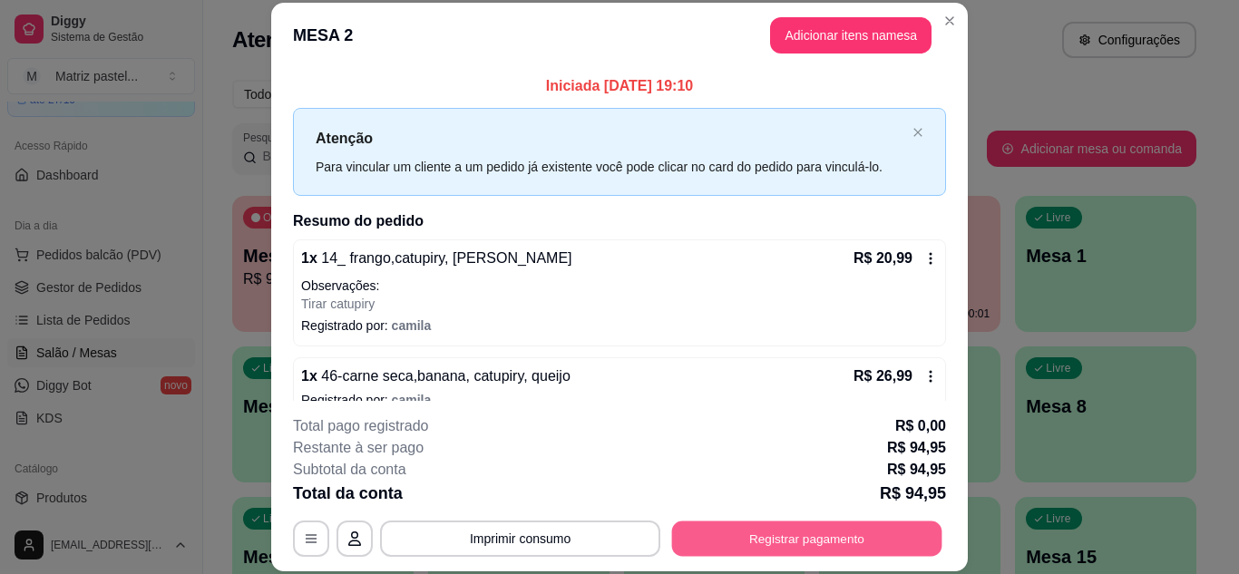
click at [782, 530] on button "Registrar pagamento" at bounding box center [807, 538] width 270 height 35
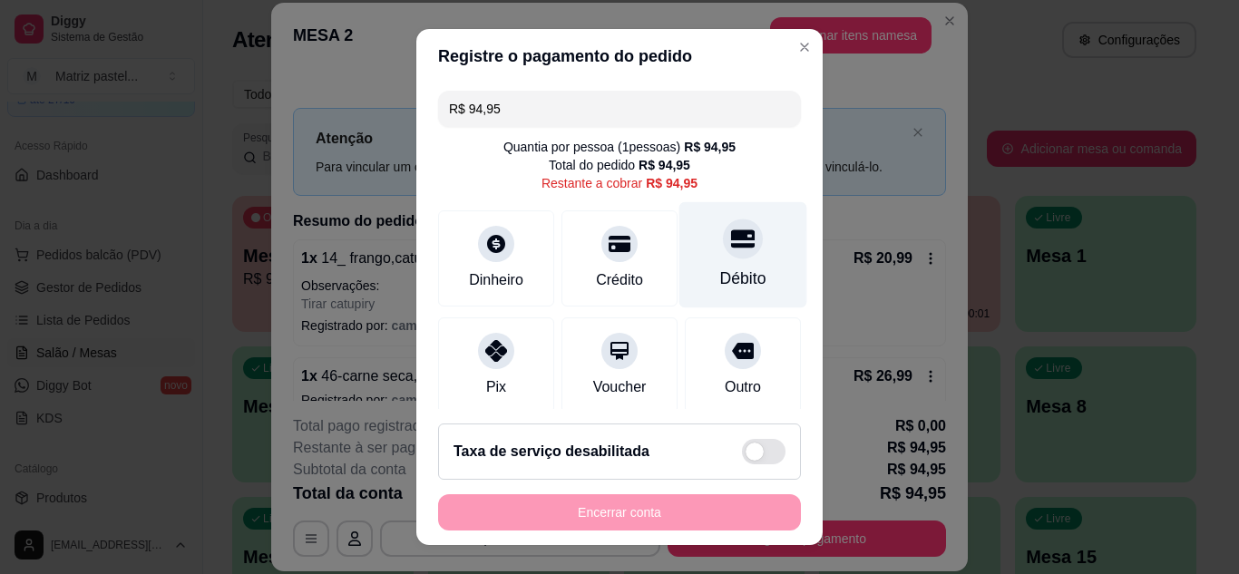
click at [723, 225] on div at bounding box center [743, 239] width 40 height 40
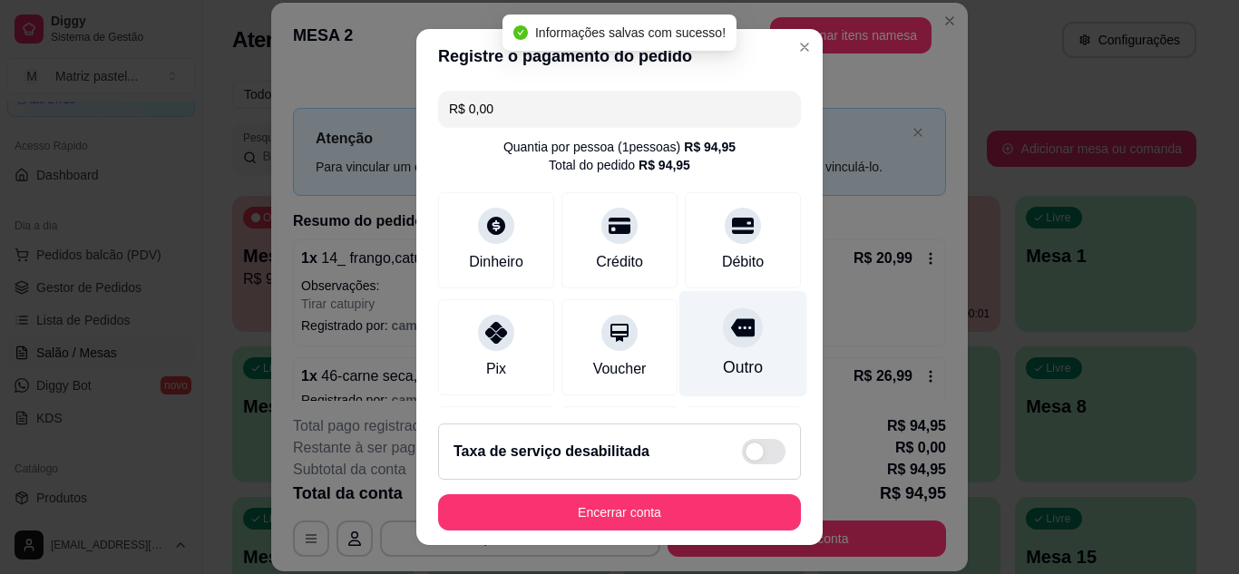
type input "R$ 0,00"
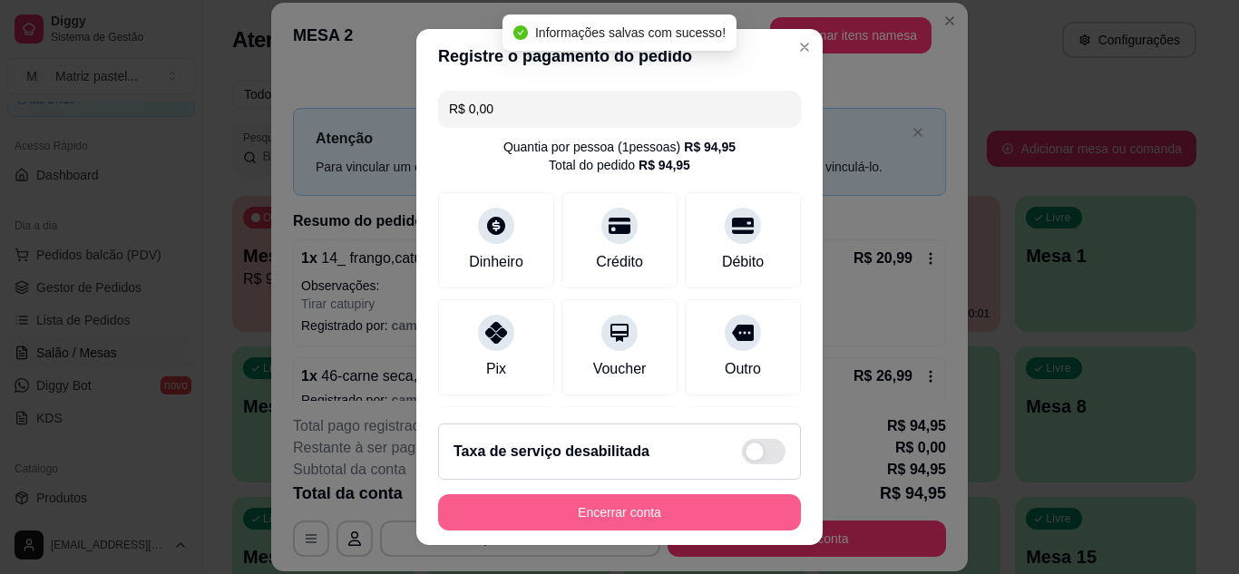
click at [640, 515] on button "Encerrar conta" at bounding box center [619, 512] width 363 height 36
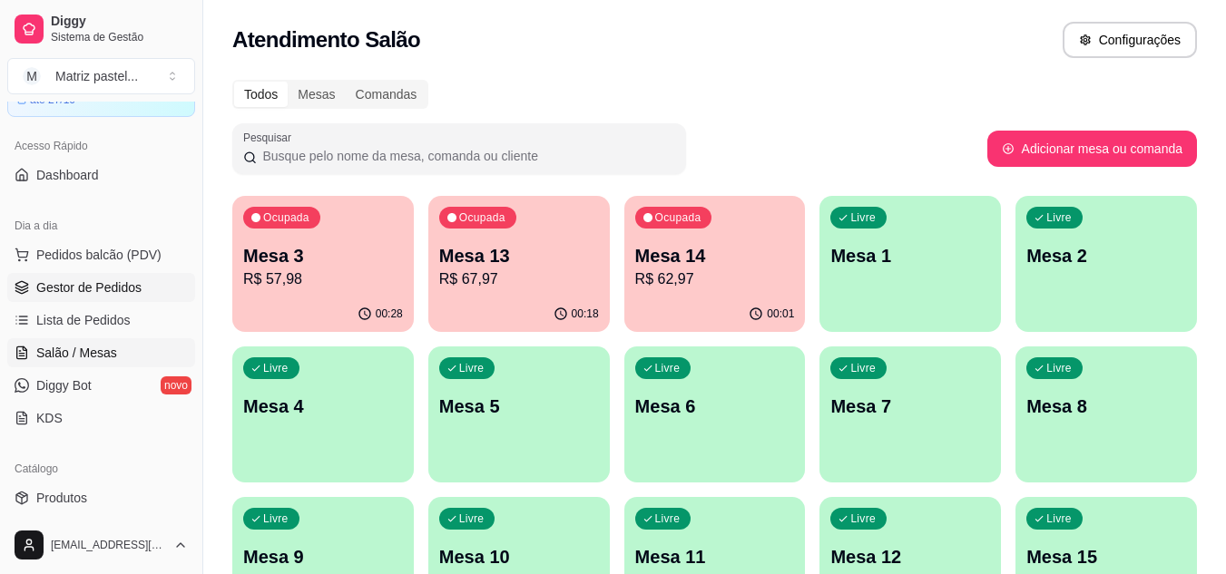
click at [73, 295] on span "Gestor de Pedidos" at bounding box center [88, 288] width 105 height 18
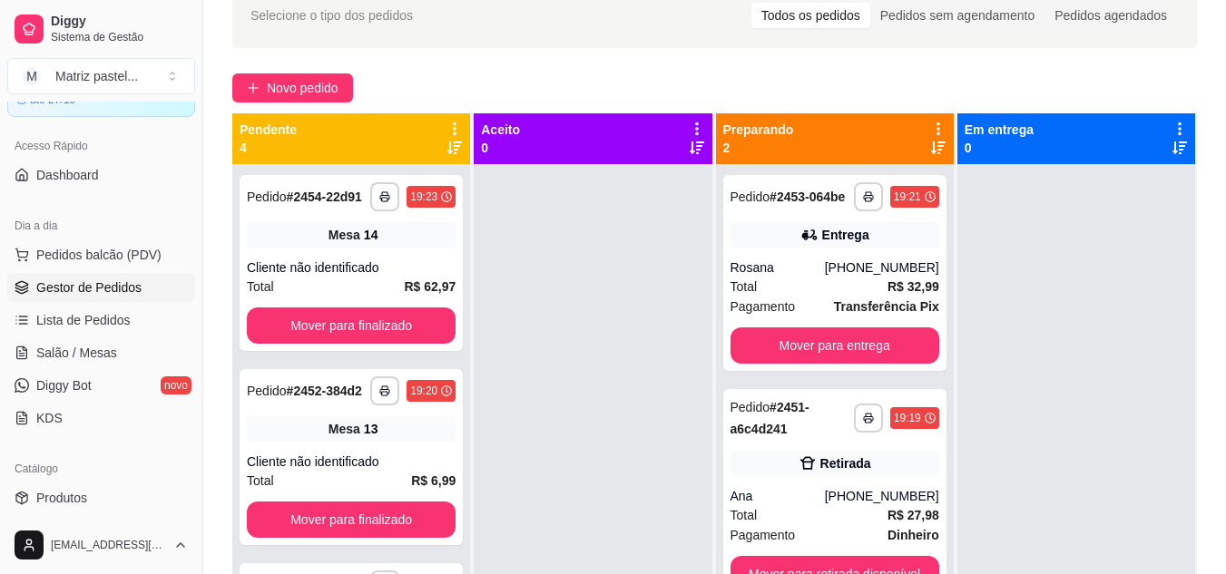
scroll to position [51, 0]
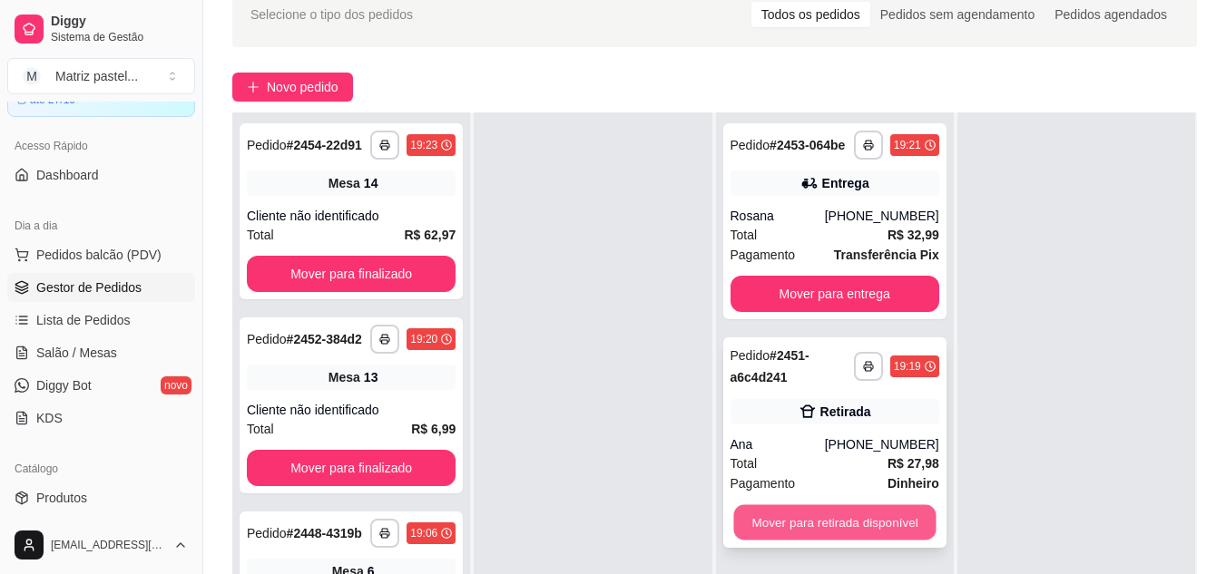
click at [775, 508] on button "Mover para retirada disponível" at bounding box center [834, 522] width 202 height 35
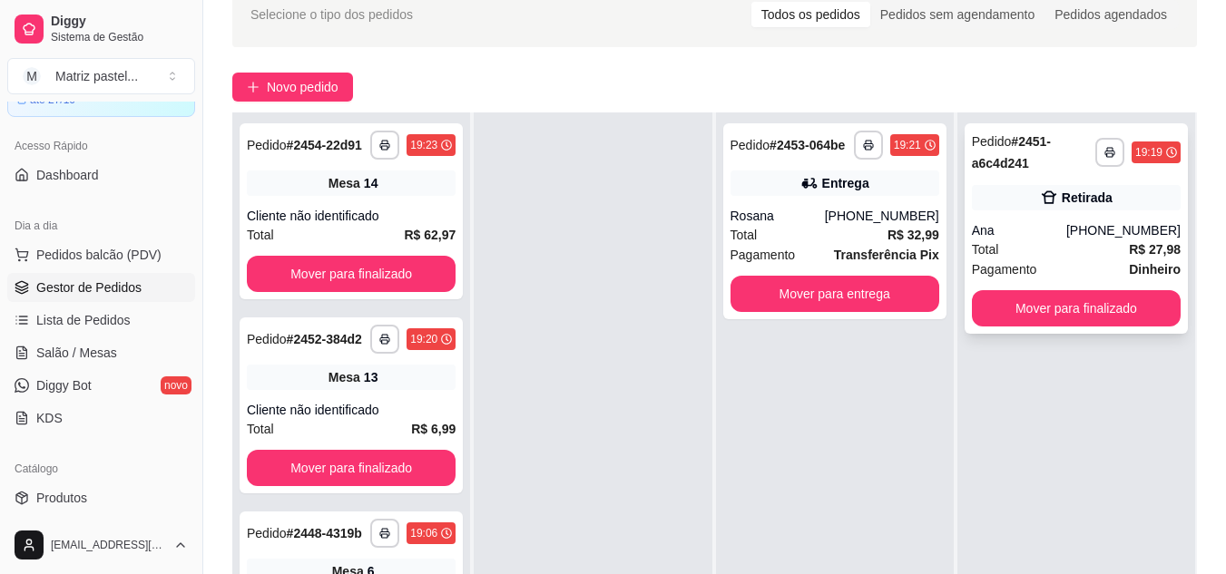
click at [1006, 185] on div "Retirada" at bounding box center [1076, 197] width 209 height 25
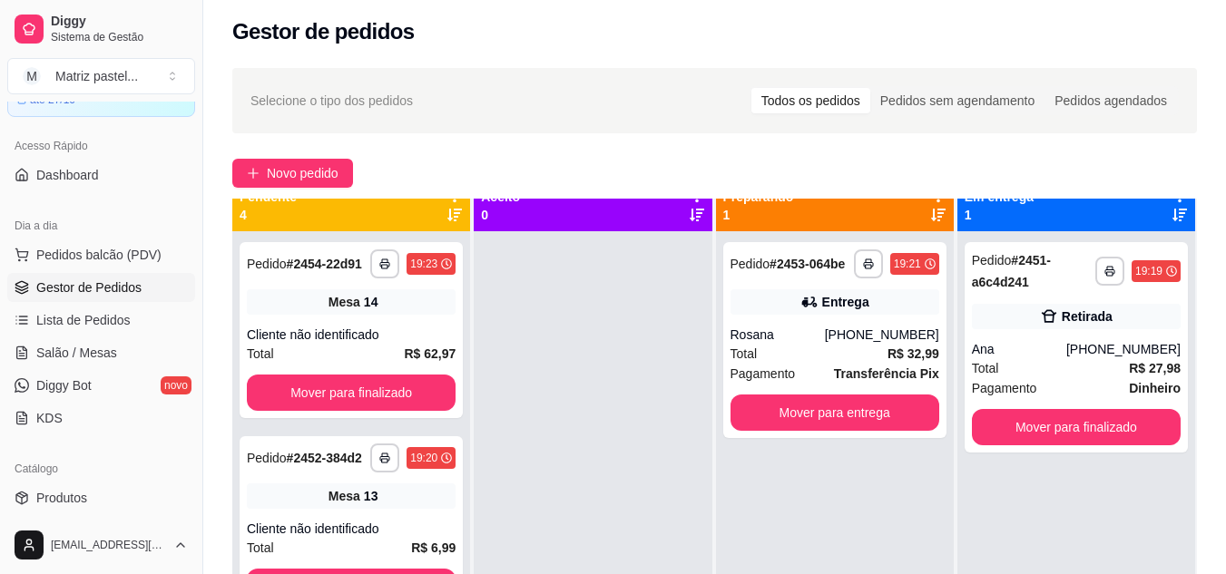
scroll to position [0, 0]
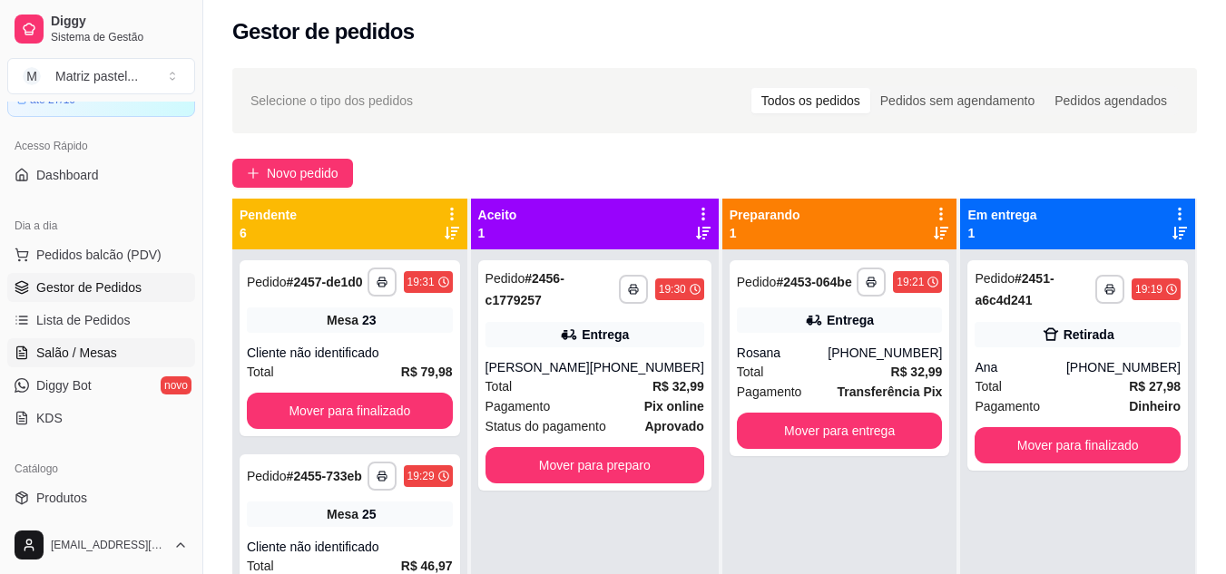
click at [80, 357] on span "Salão / Mesas" at bounding box center [76, 353] width 81 height 18
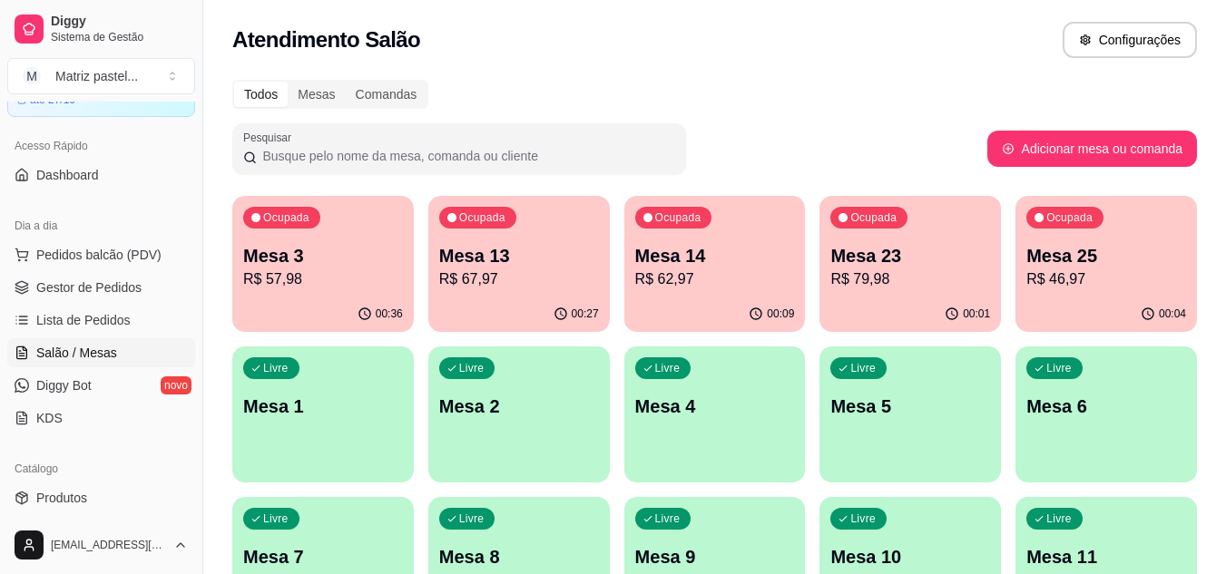
click at [1090, 283] on p "R$ 46,97" at bounding box center [1106, 280] width 160 height 22
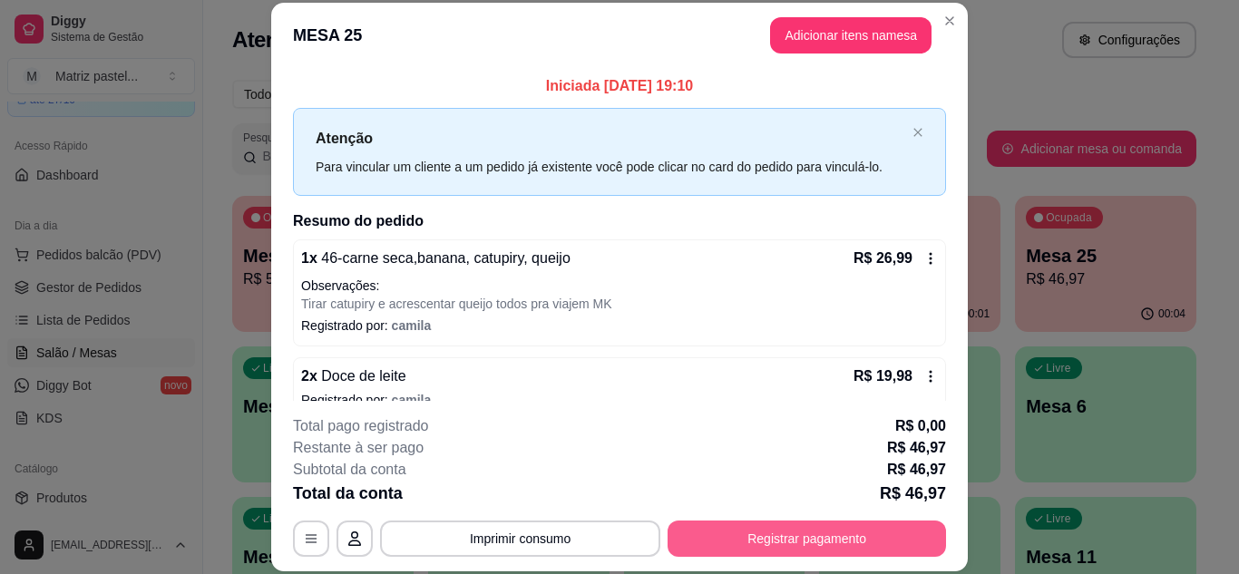
click at [725, 536] on button "Registrar pagamento" at bounding box center [807, 539] width 279 height 36
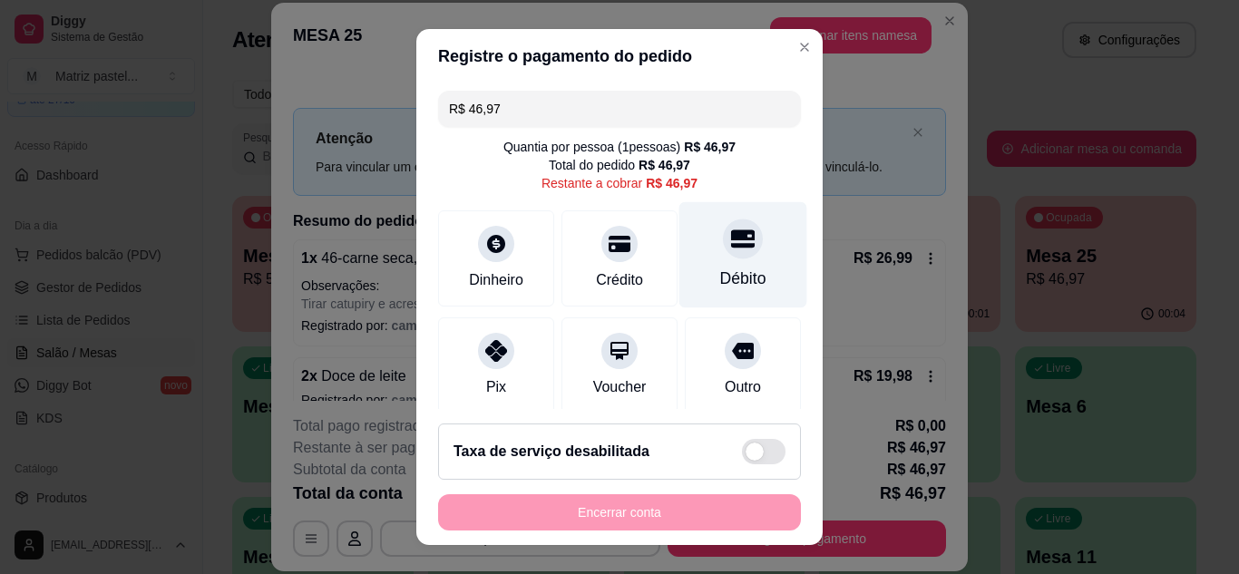
click at [749, 279] on div "Débito" at bounding box center [743, 254] width 128 height 106
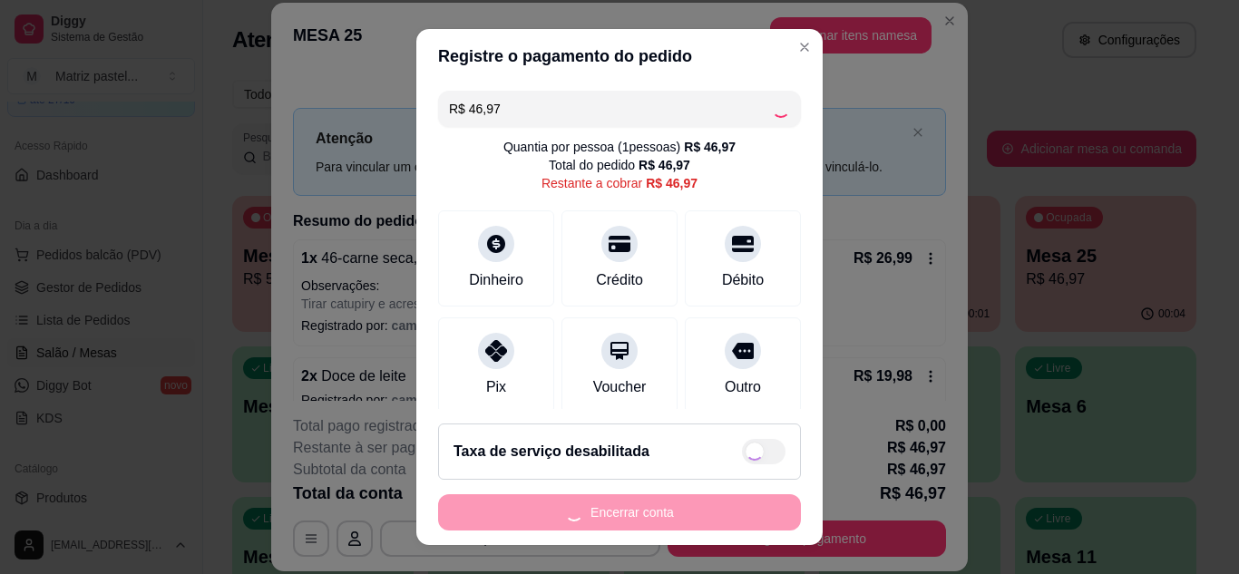
type input "R$ 0,00"
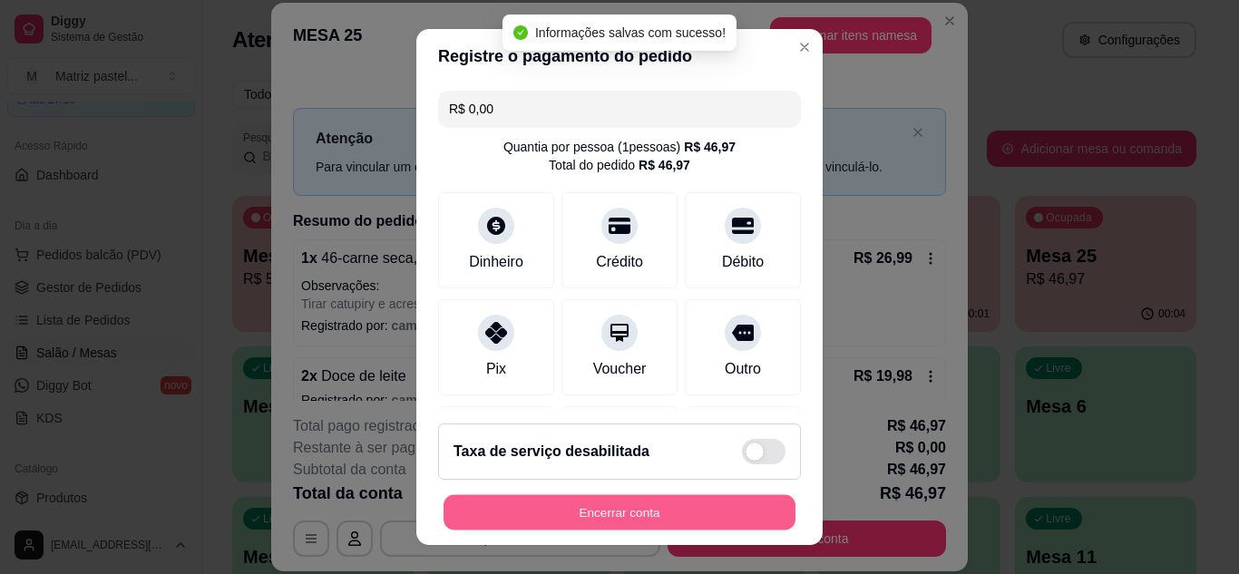
click at [569, 509] on button "Encerrar conta" at bounding box center [620, 512] width 352 height 35
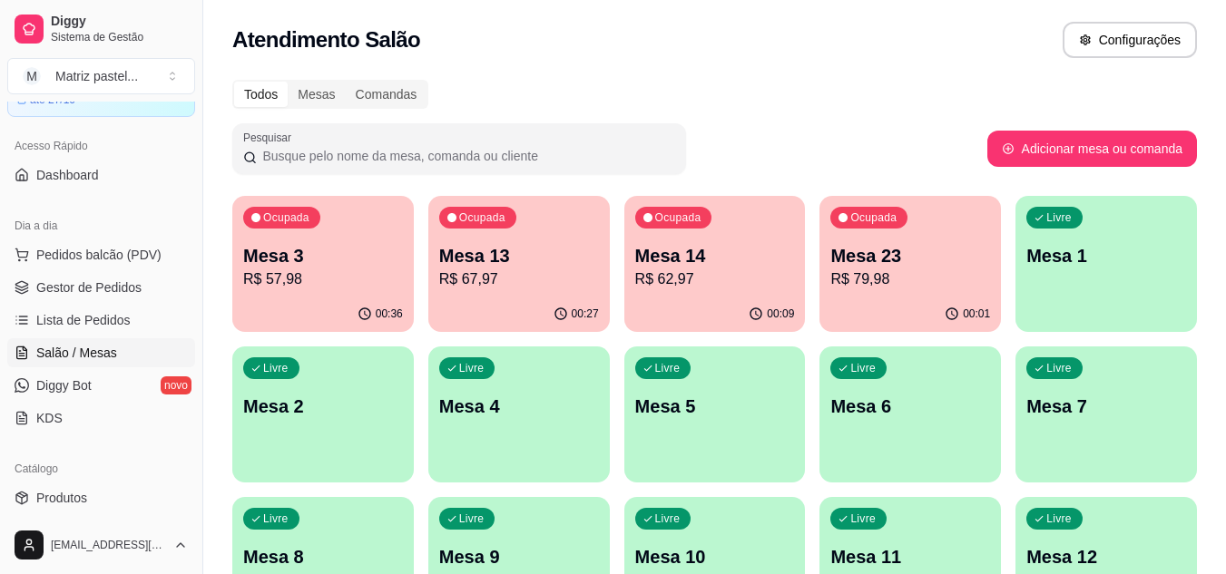
click at [872, 284] on p "R$ 79,98" at bounding box center [910, 280] width 160 height 22
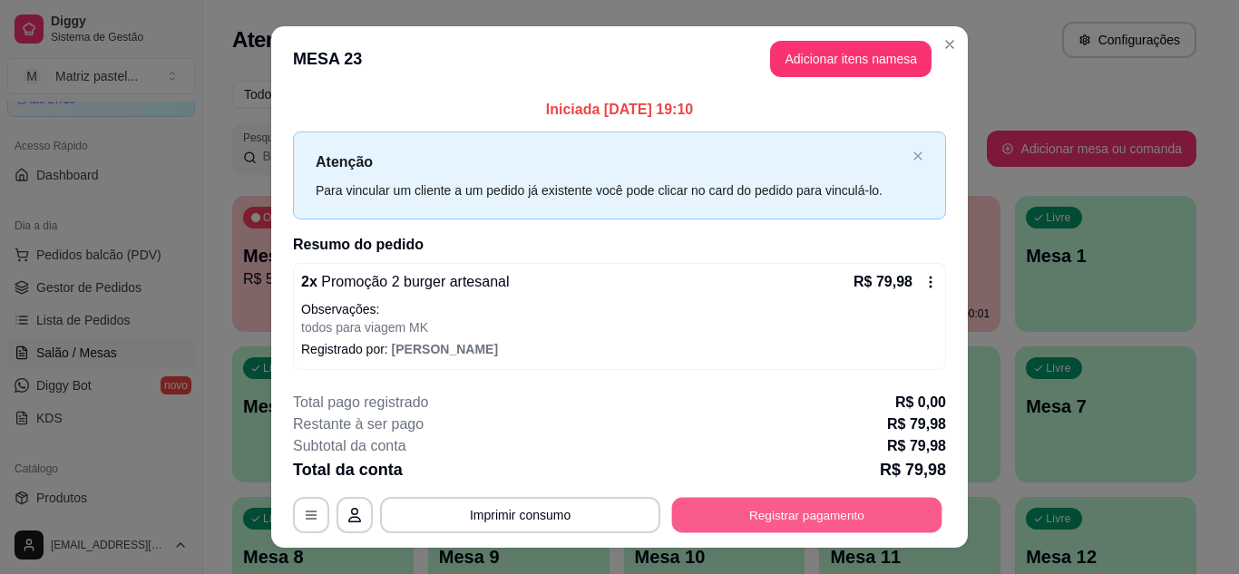
click at [825, 512] on button "Registrar pagamento" at bounding box center [807, 515] width 270 height 35
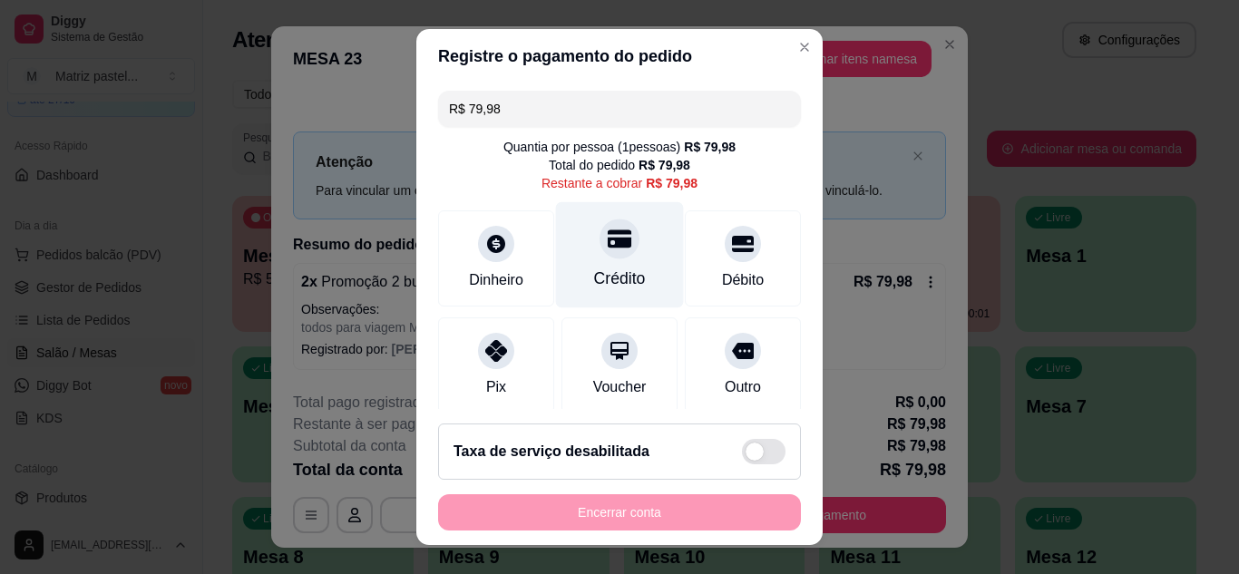
click at [626, 289] on div "Crédito" at bounding box center [620, 254] width 128 height 106
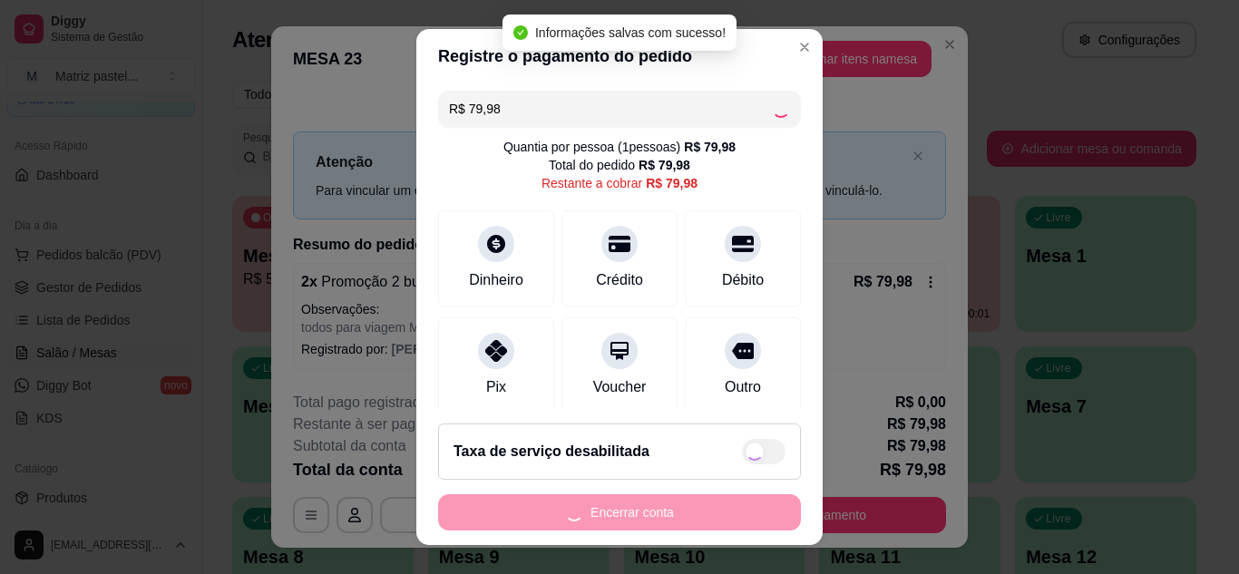
type input "R$ 0,00"
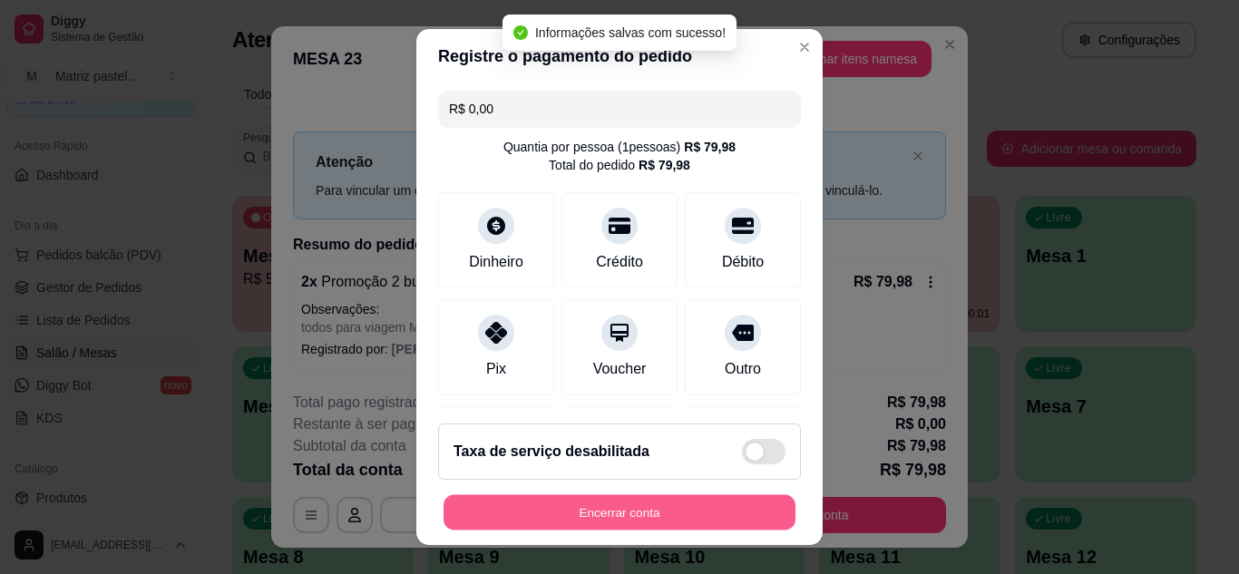
click at [567, 501] on button "Encerrar conta" at bounding box center [620, 512] width 352 height 35
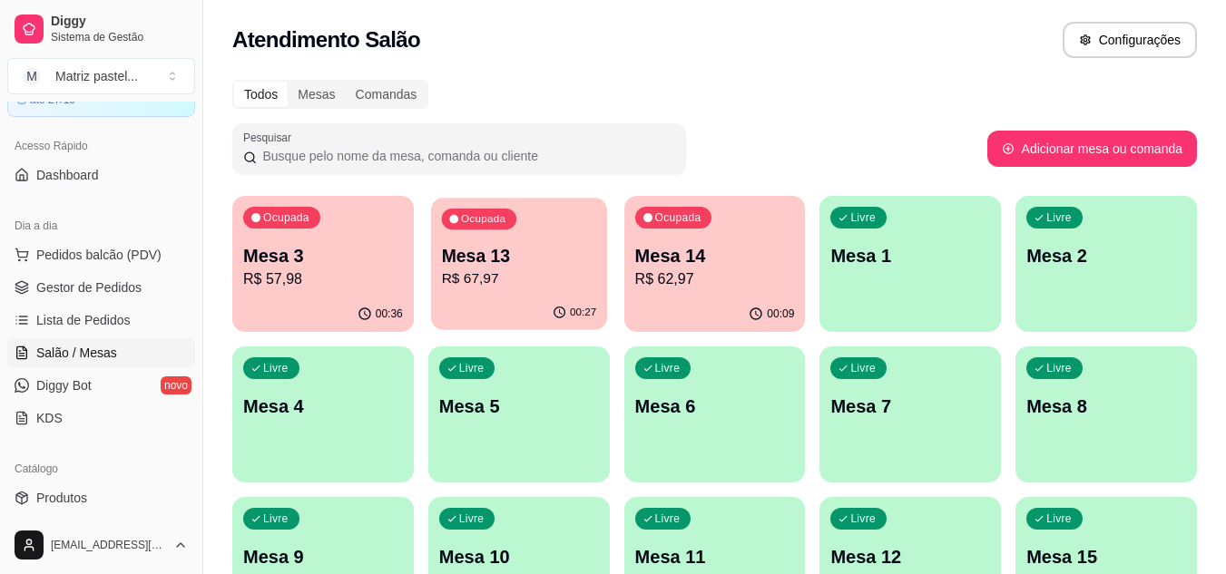
click at [495, 300] on div "00:27" at bounding box center [519, 313] width 176 height 34
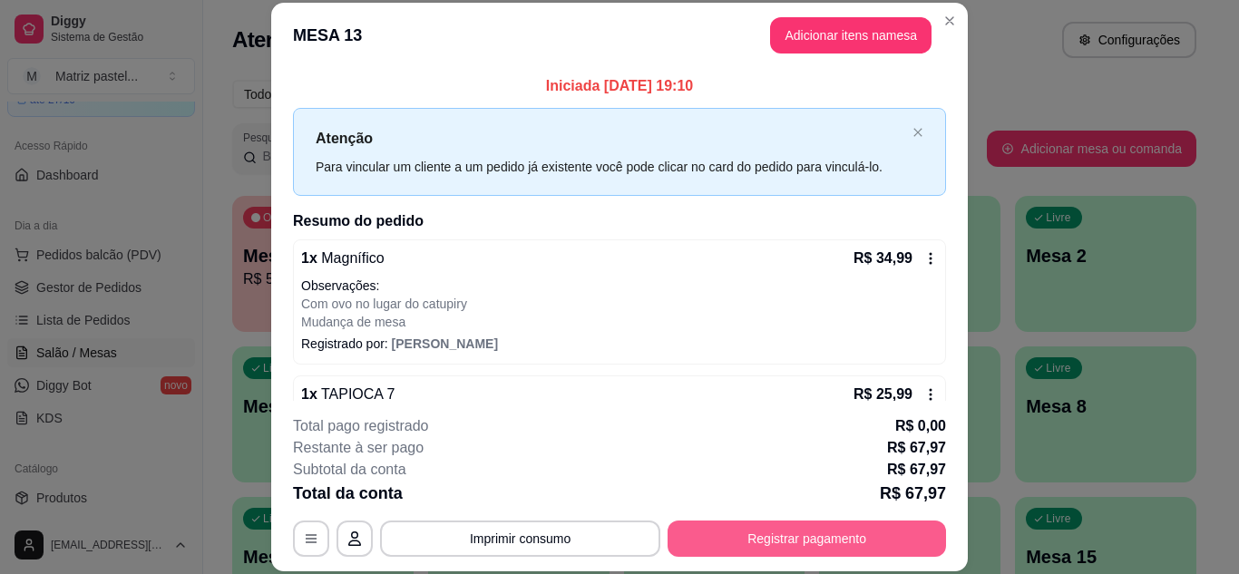
click at [746, 541] on button "Registrar pagamento" at bounding box center [807, 539] width 279 height 36
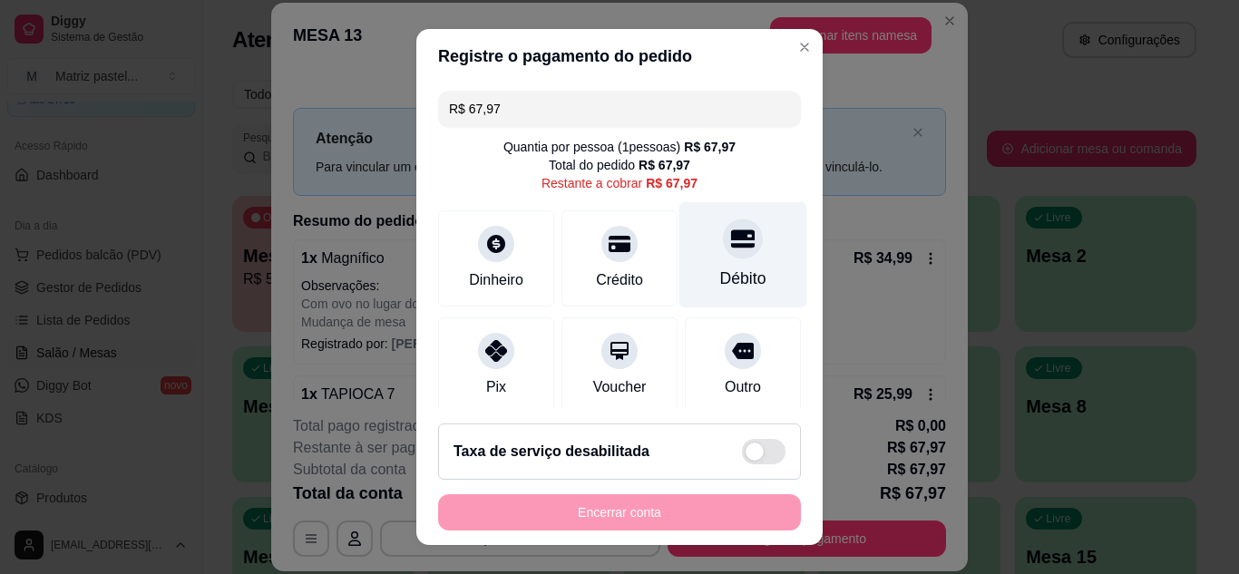
click at [693, 259] on div "Débito" at bounding box center [743, 254] width 128 height 106
type input "R$ 0,00"
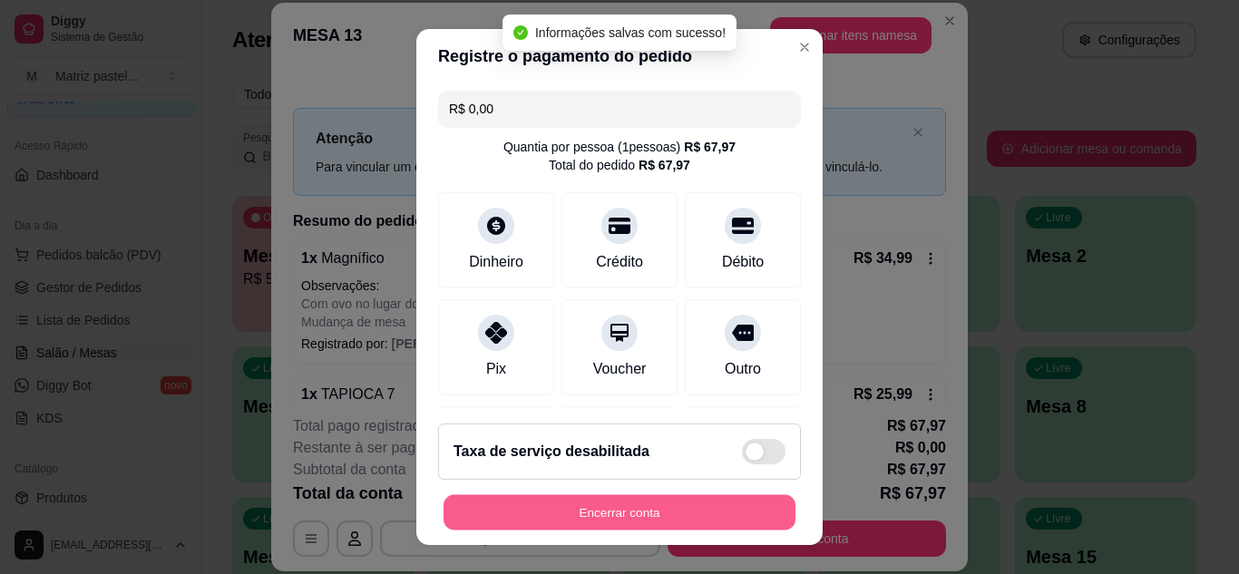
click at [556, 514] on button "Encerrar conta" at bounding box center [620, 512] width 352 height 35
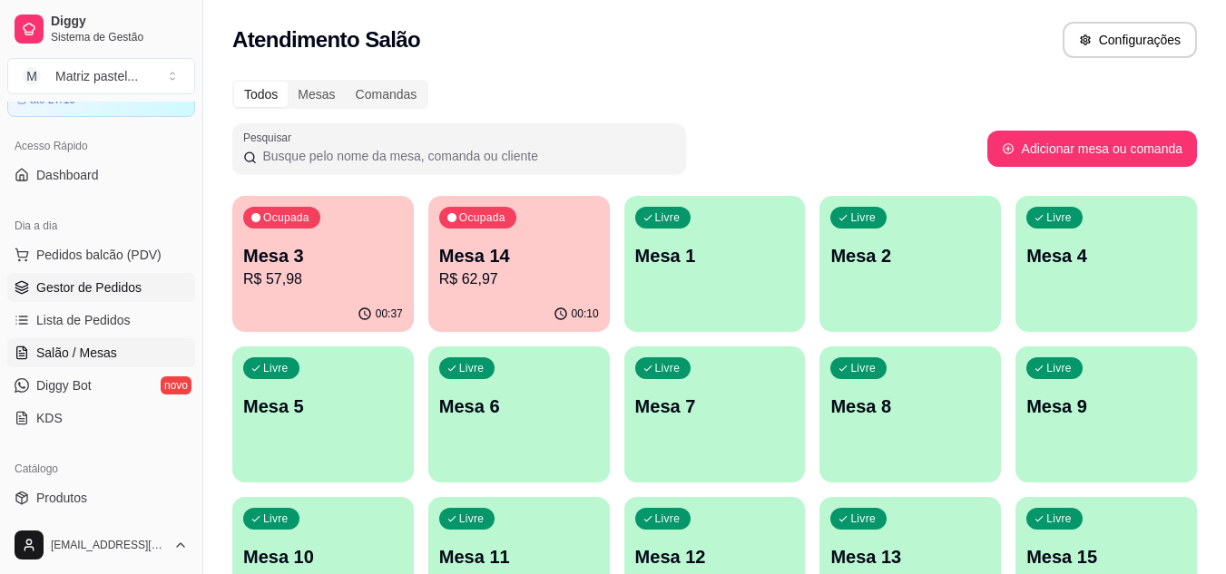
click at [127, 296] on span "Gestor de Pedidos" at bounding box center [88, 288] width 105 height 18
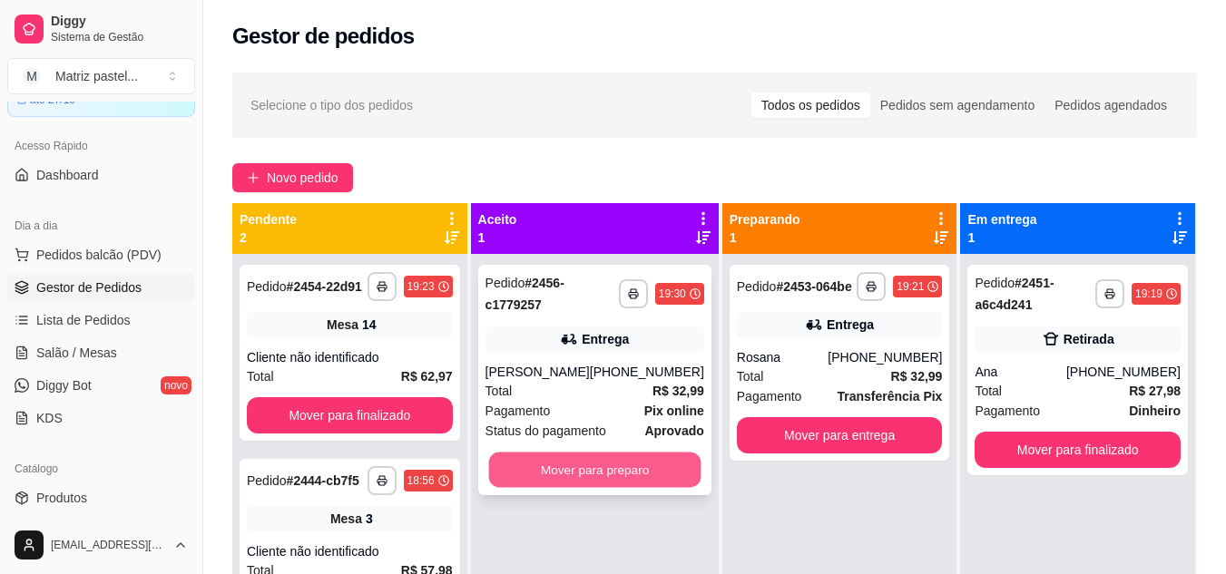
click at [574, 479] on button "Mover para preparo" at bounding box center [594, 470] width 212 height 35
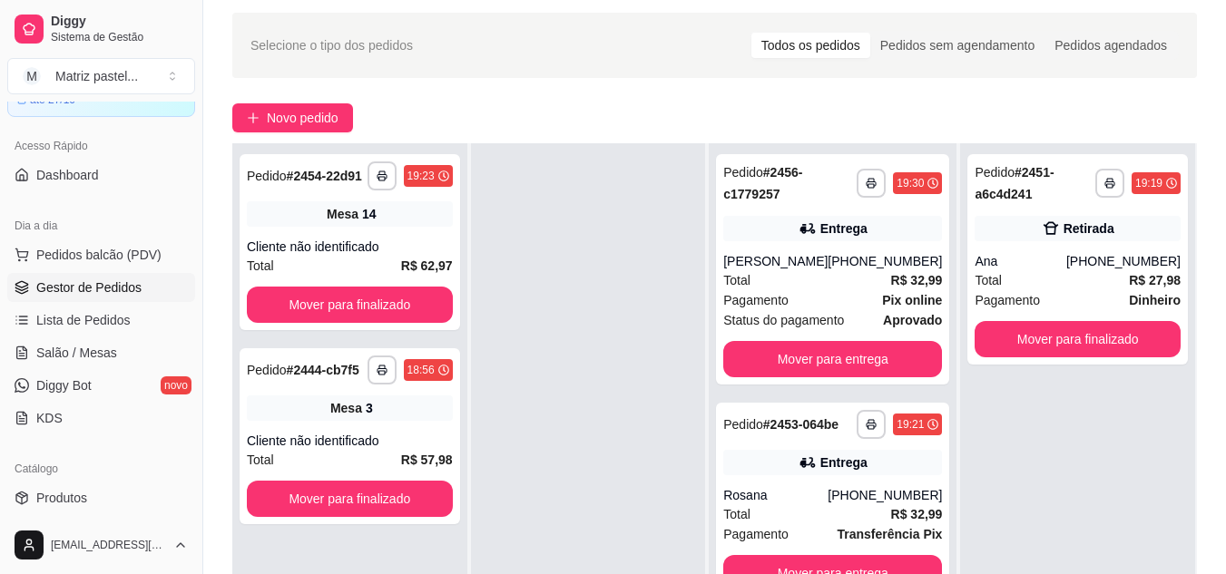
scroll to position [91, 0]
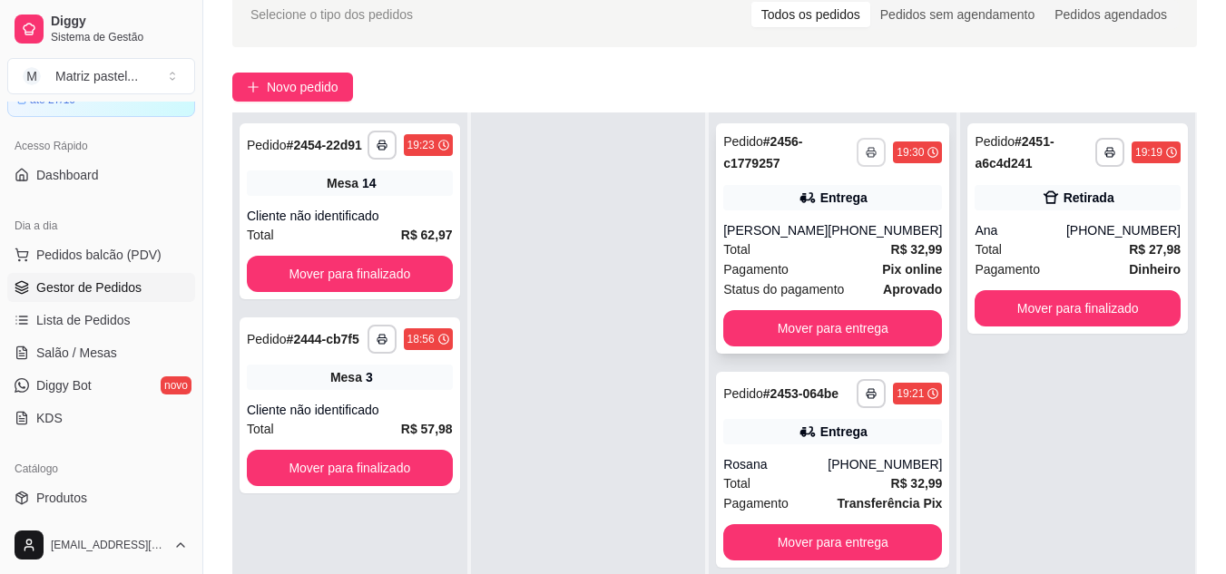
click at [859, 163] on button "button" at bounding box center [870, 152] width 29 height 29
click at [822, 217] on button "IMPRESSORA" at bounding box center [810, 215] width 132 height 29
click at [859, 402] on button "button" at bounding box center [870, 393] width 29 height 29
click at [824, 468] on button "IMPRESSORA" at bounding box center [810, 457] width 127 height 28
click at [53, 347] on span "Salão / Mesas" at bounding box center [76, 353] width 81 height 18
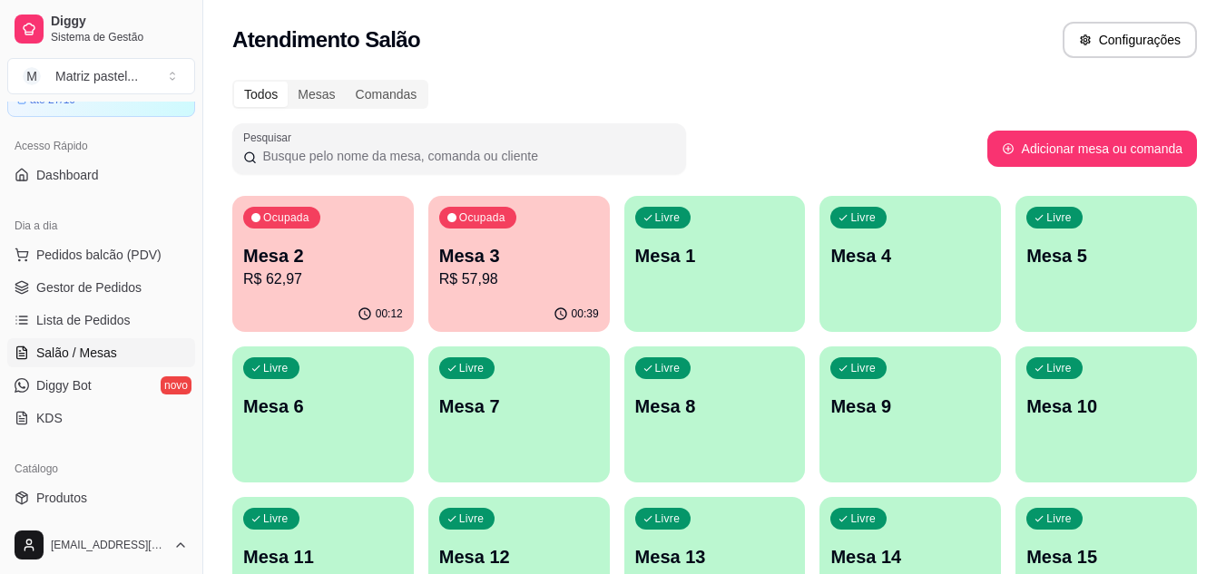
click at [489, 279] on p "R$ 57,98" at bounding box center [519, 280] width 160 height 22
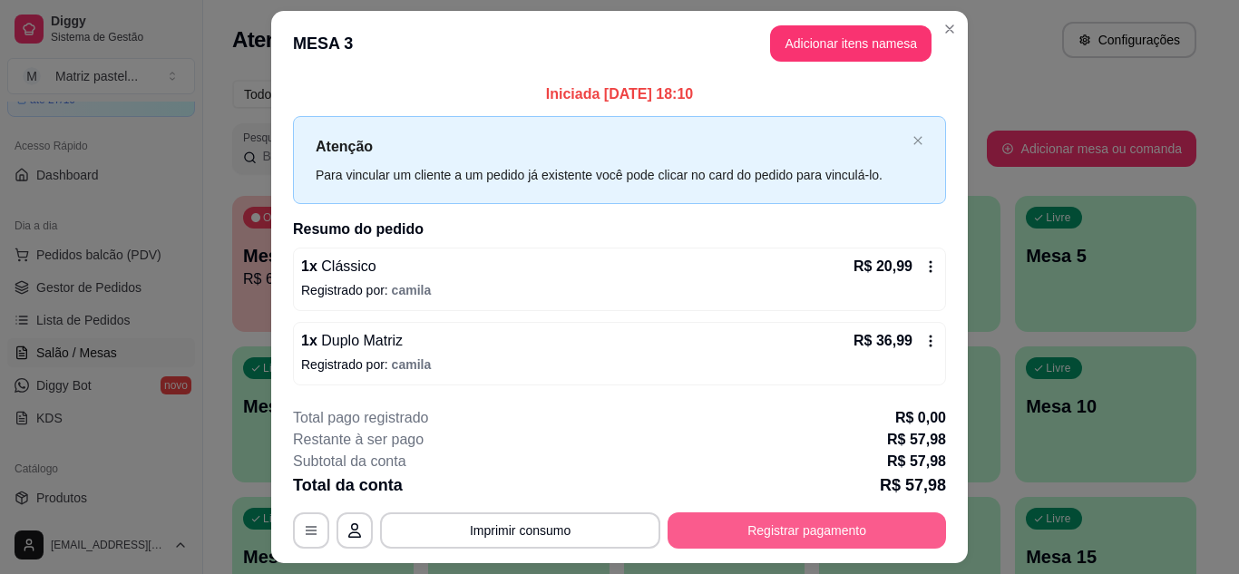
click at [875, 536] on button "Registrar pagamento" at bounding box center [807, 531] width 279 height 36
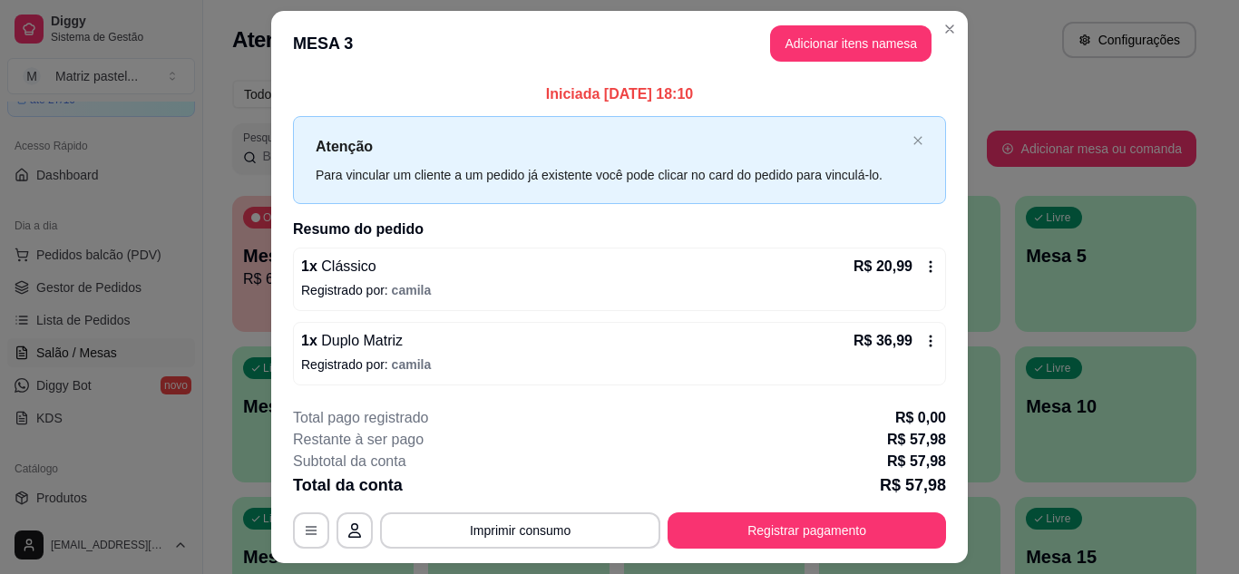
click at [720, 282] on div "Débito" at bounding box center [743, 279] width 46 height 24
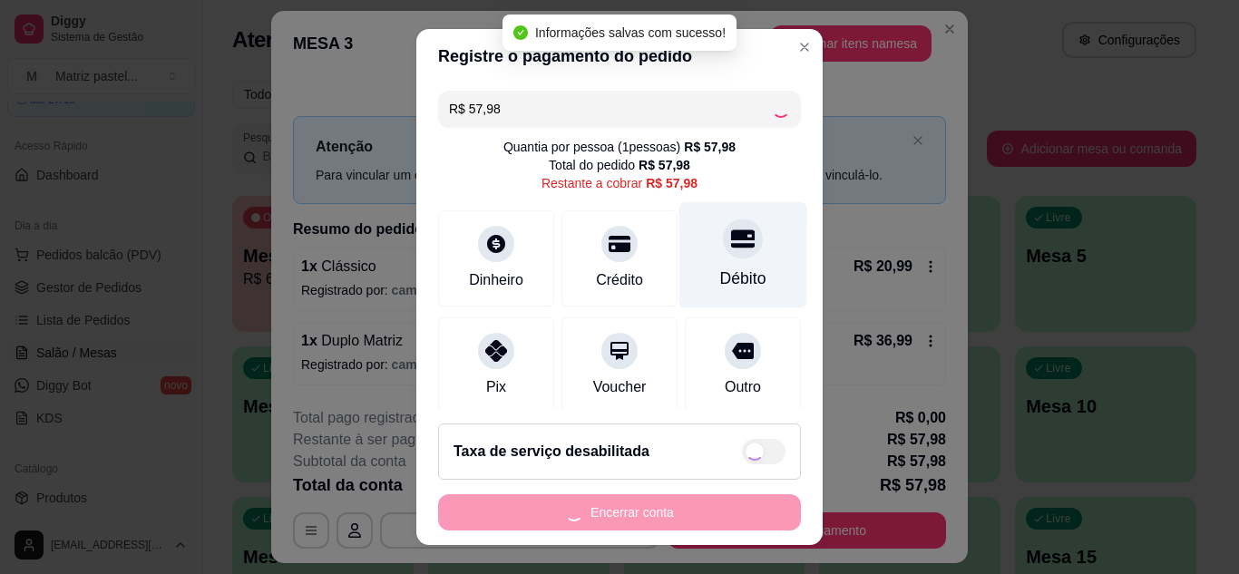
type input "R$ 0,00"
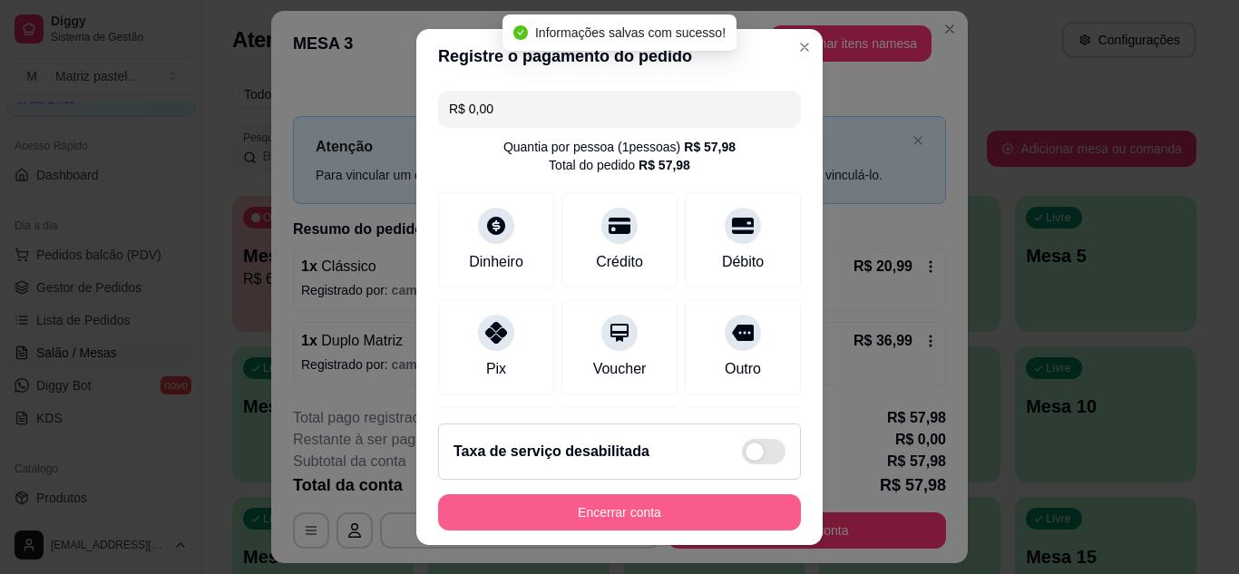
click at [644, 508] on button "Encerrar conta" at bounding box center [619, 512] width 363 height 36
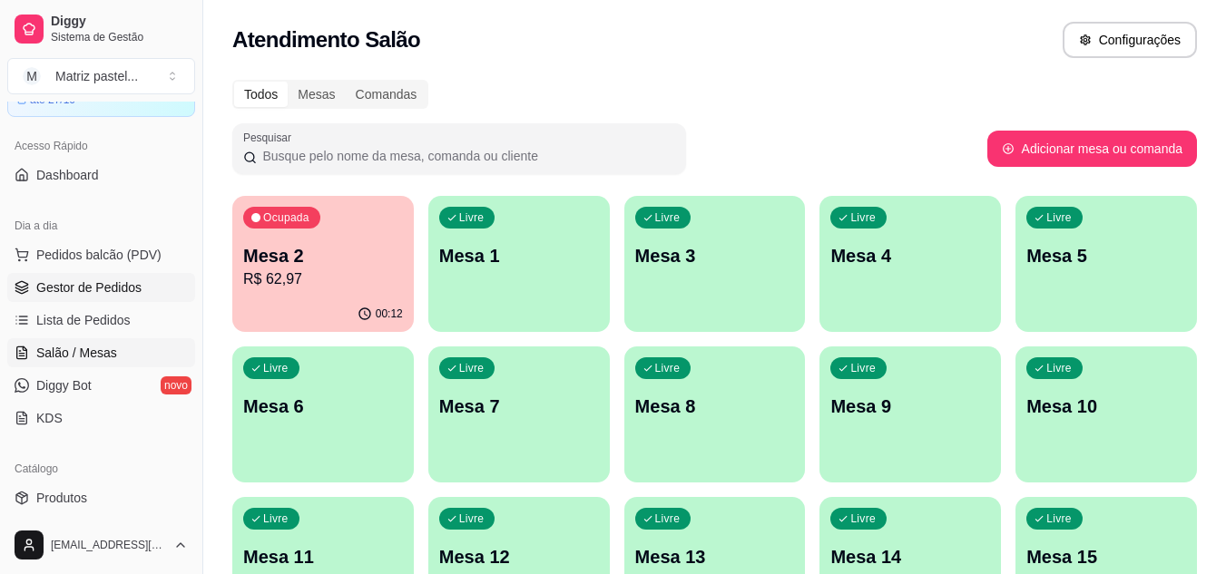
click at [138, 286] on span "Gestor de Pedidos" at bounding box center [88, 288] width 105 height 18
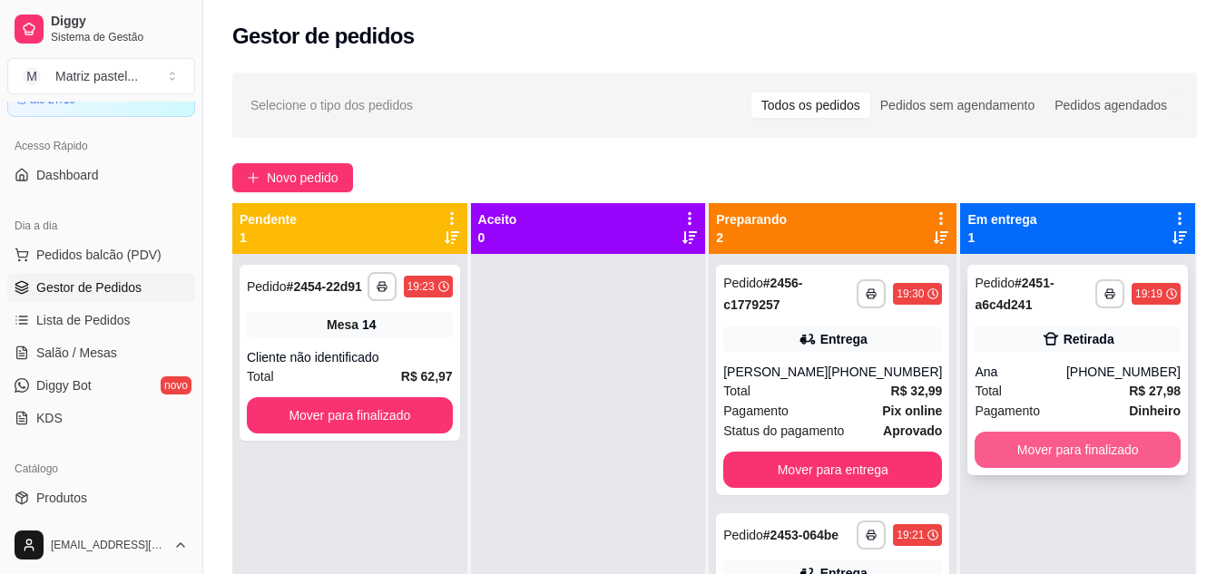
click at [1054, 450] on button "Mover para finalizado" at bounding box center [1077, 450] width 206 height 36
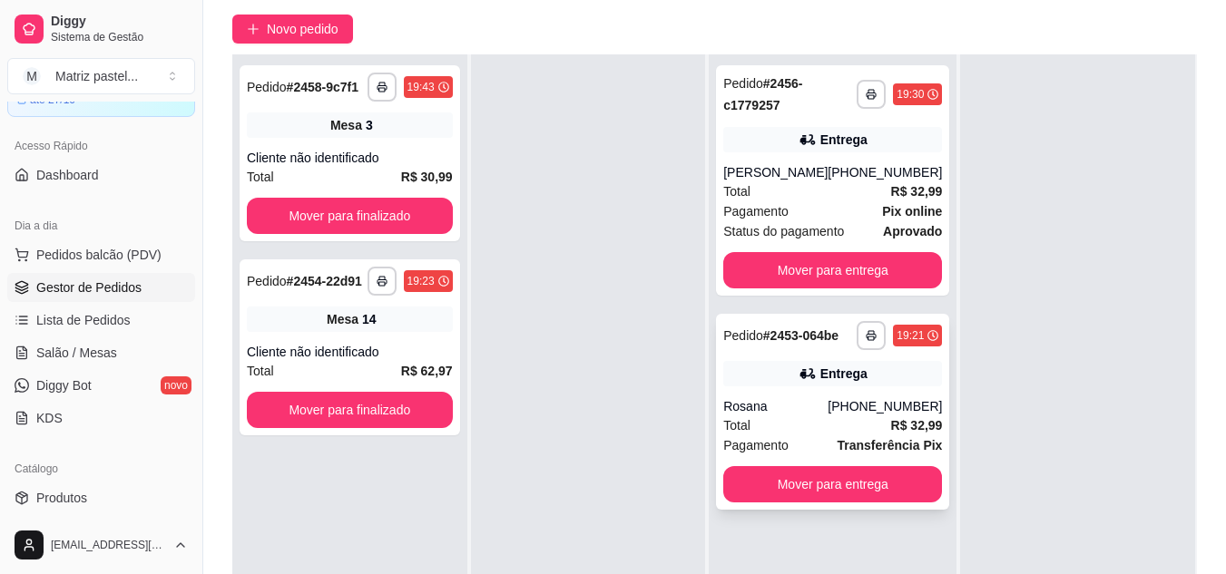
scroll to position [181, 0]
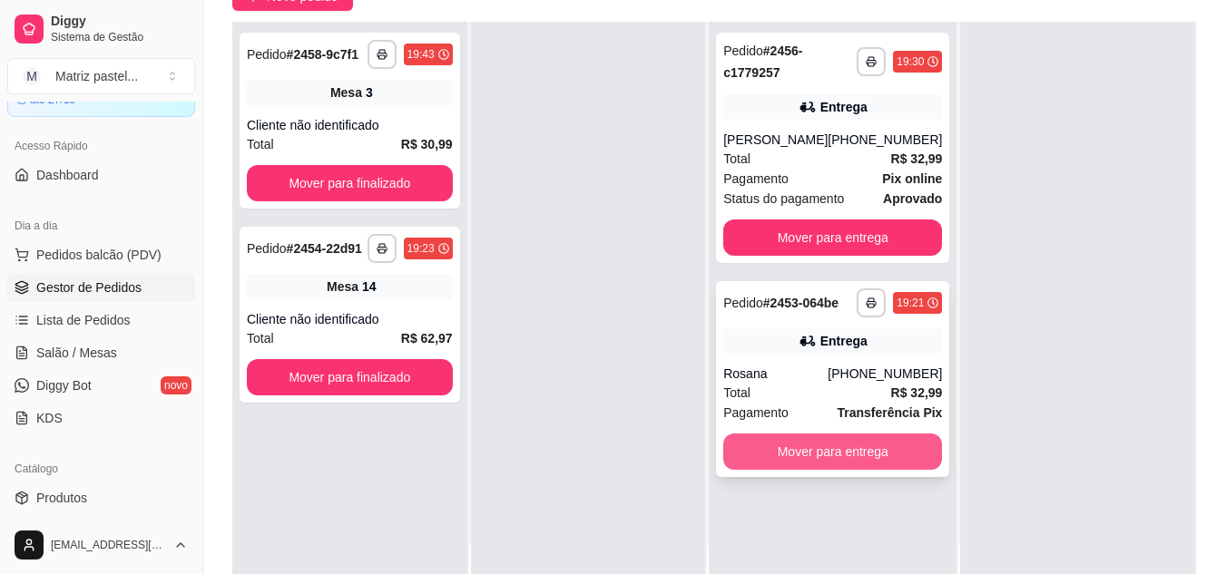
click at [800, 454] on button "Mover para entrega" at bounding box center [832, 452] width 219 height 36
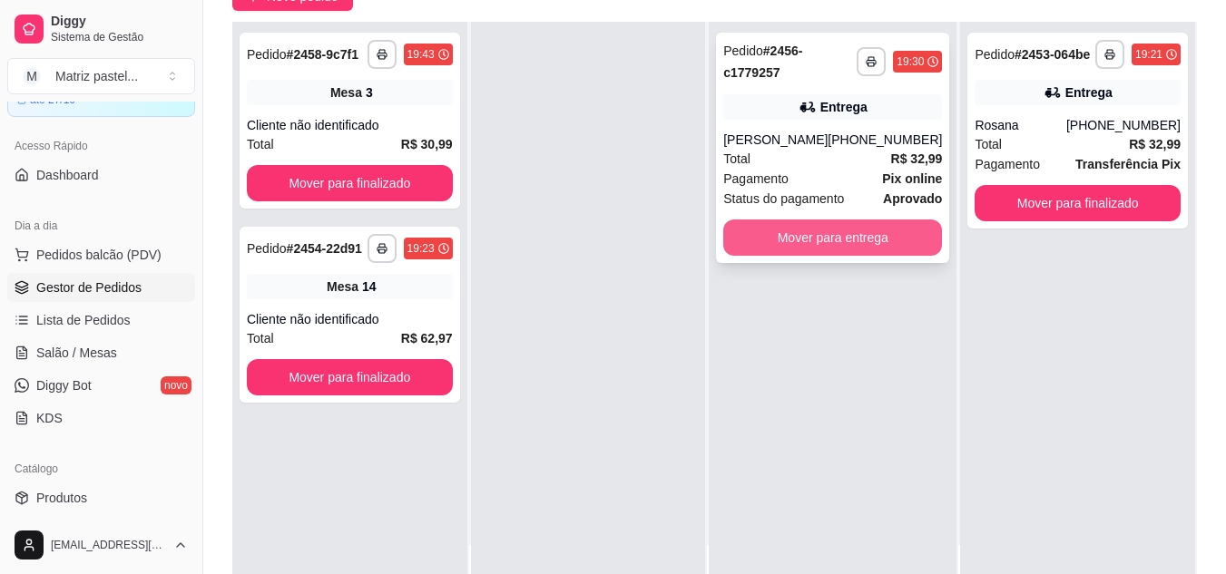
click at [772, 238] on button "Mover para entrega" at bounding box center [832, 238] width 219 height 36
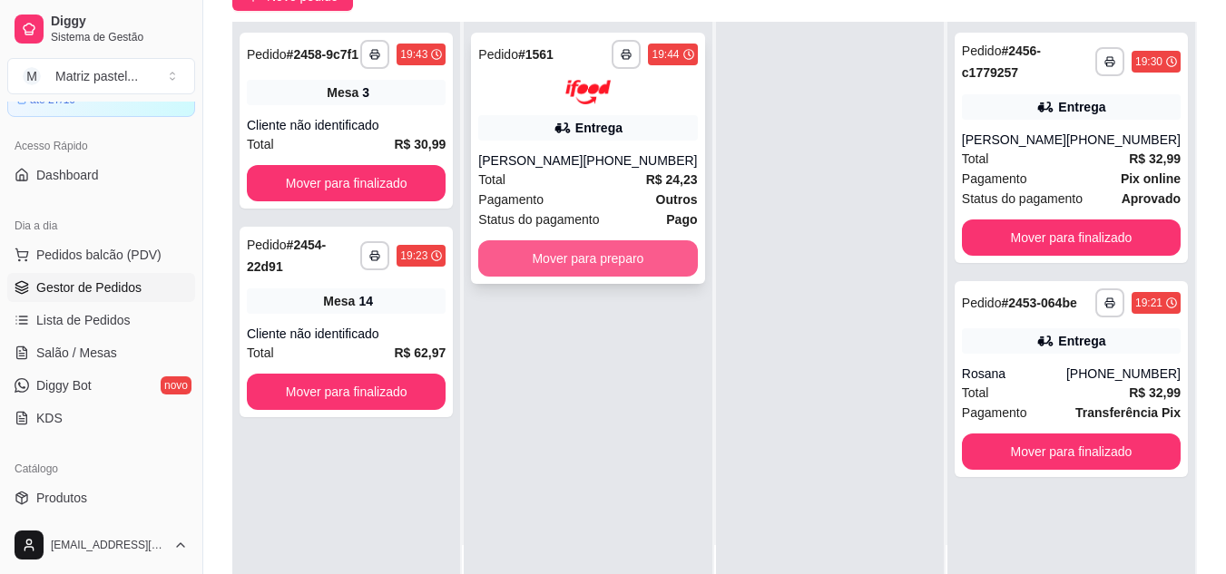
click at [542, 260] on button "Mover para preparo" at bounding box center [587, 258] width 219 height 36
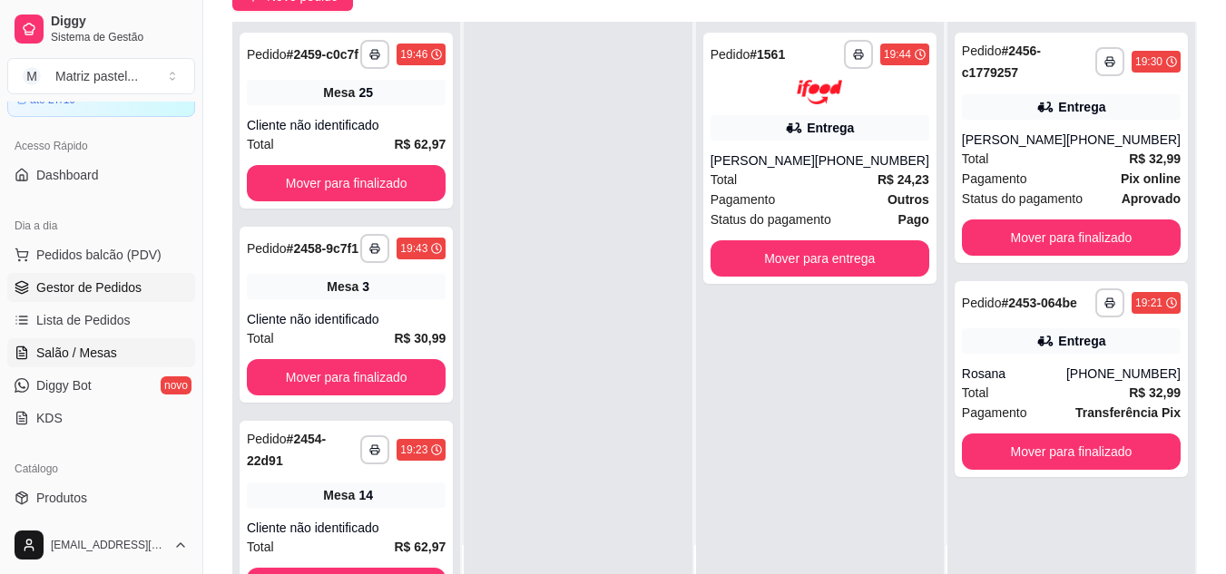
click at [115, 362] on link "Salão / Mesas" at bounding box center [101, 352] width 188 height 29
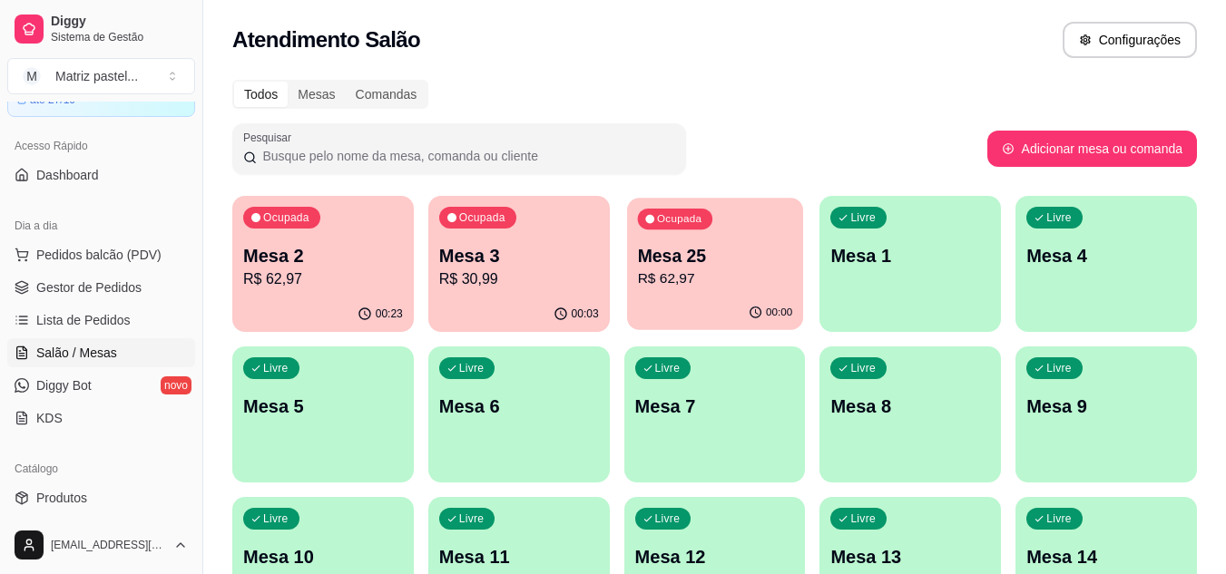
click at [642, 287] on p "R$ 62,97" at bounding box center [714, 279] width 155 height 21
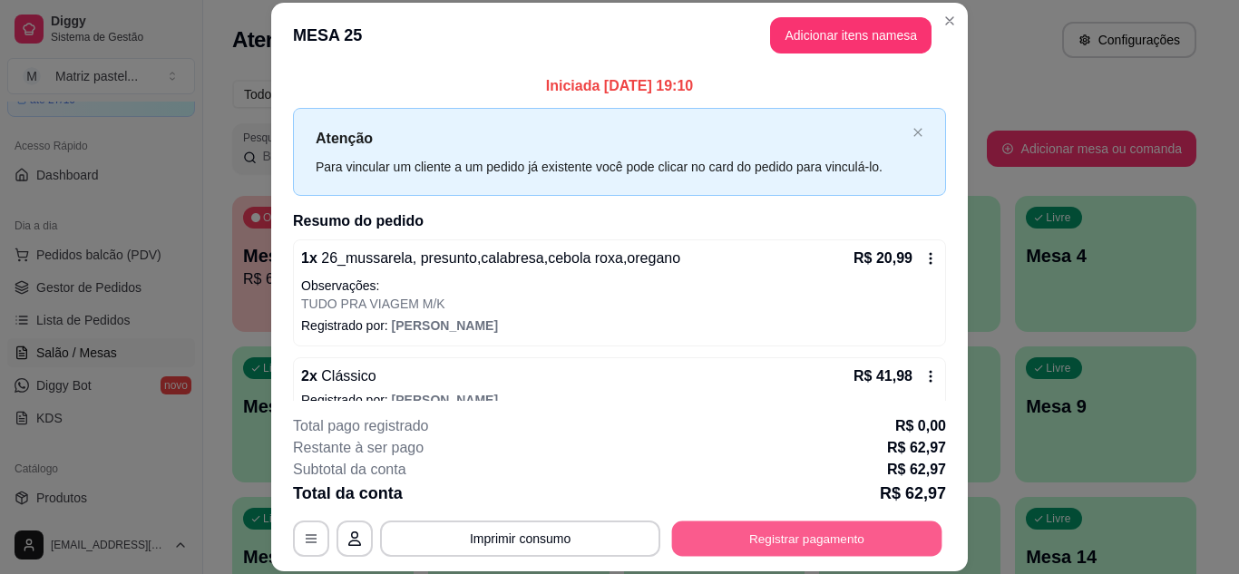
click at [717, 544] on button "Registrar pagamento" at bounding box center [807, 538] width 270 height 35
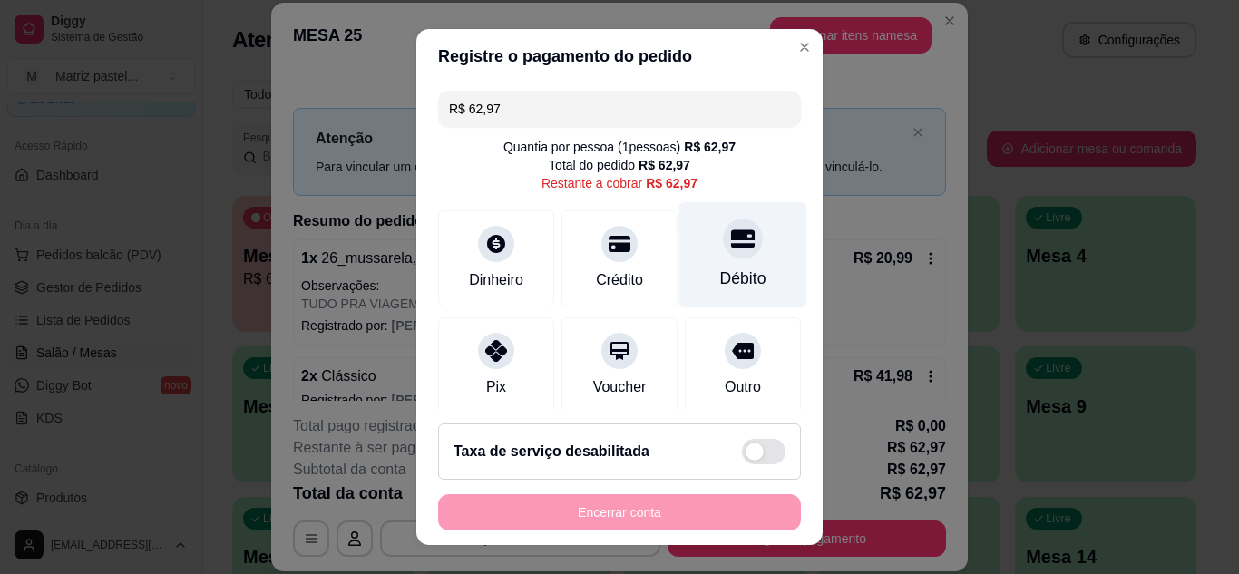
click at [731, 249] on icon at bounding box center [743, 239] width 24 height 24
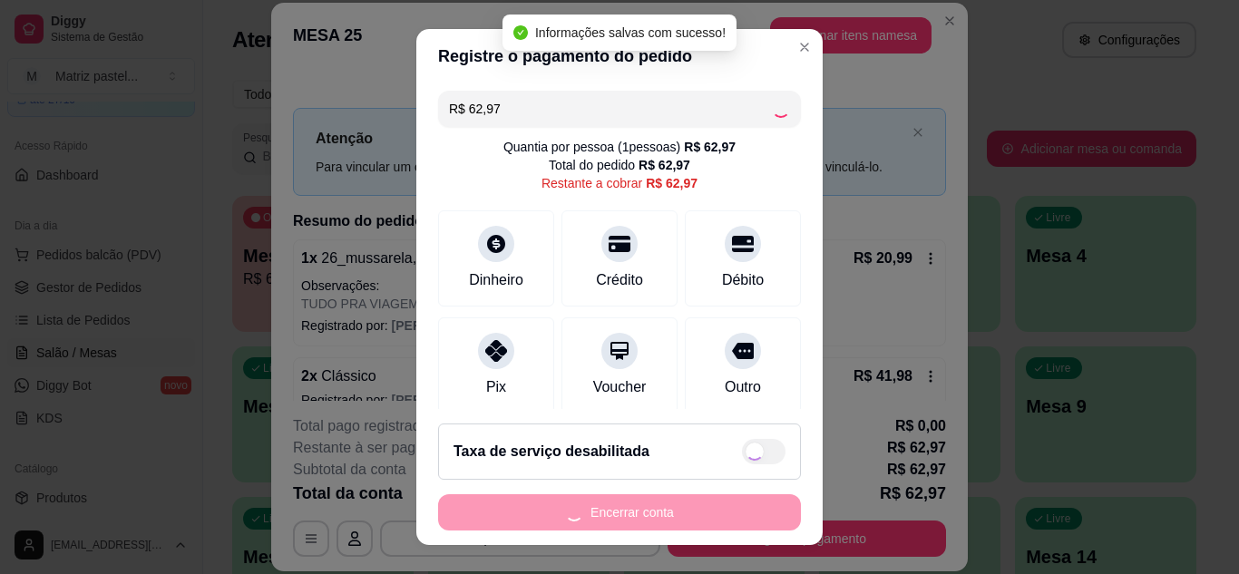
type input "R$ 0,00"
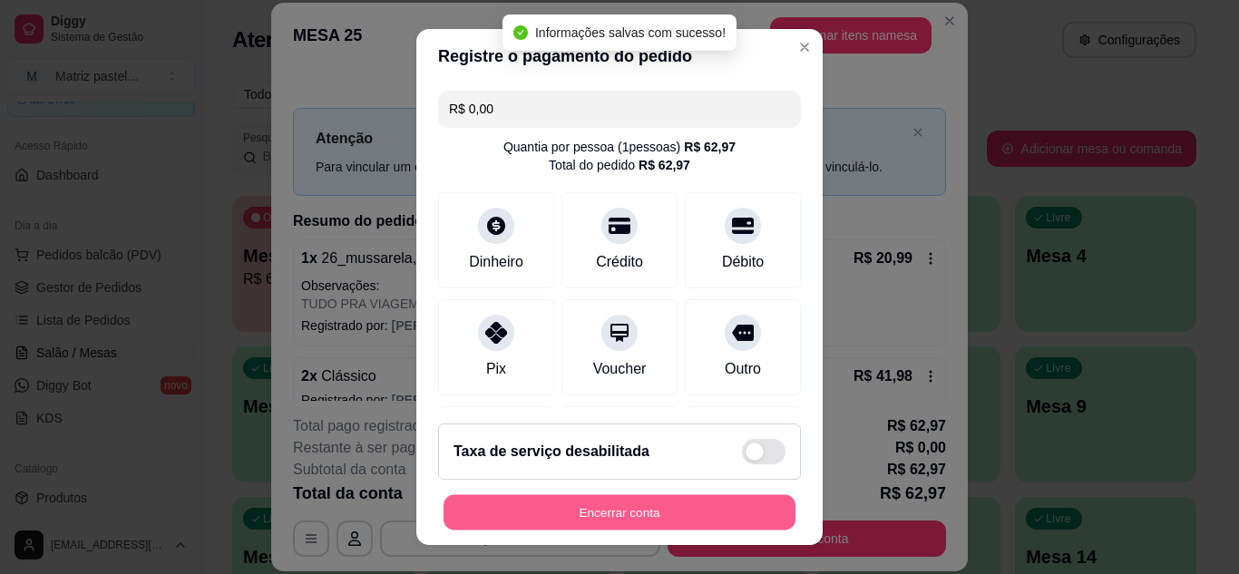
click at [635, 496] on button "Encerrar conta" at bounding box center [620, 512] width 352 height 35
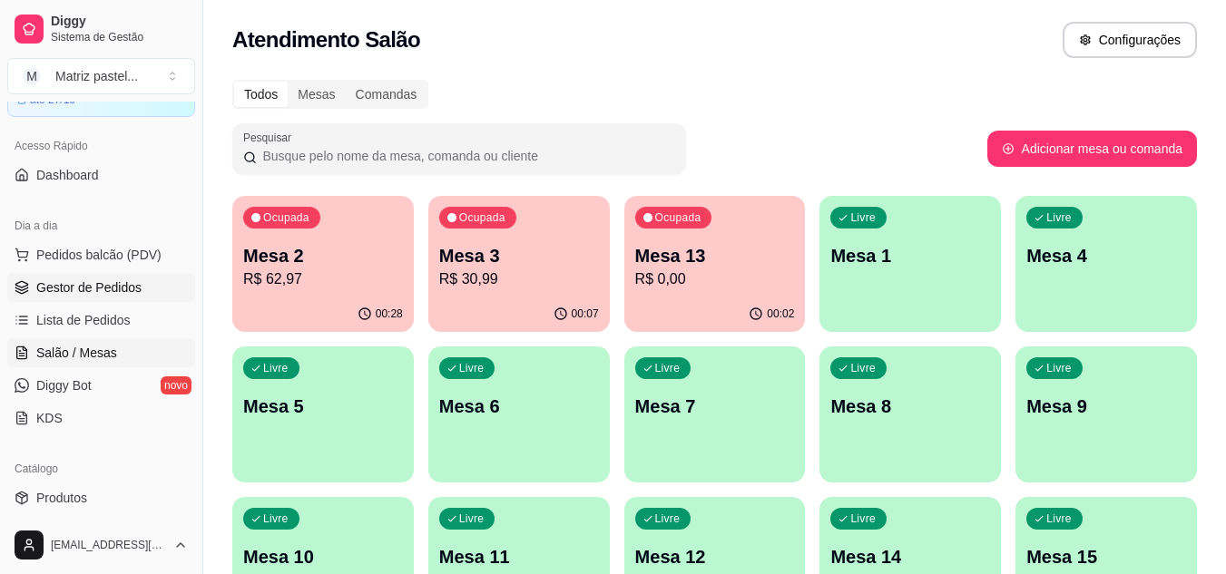
click at [74, 287] on span "Gestor de Pedidos" at bounding box center [88, 288] width 105 height 18
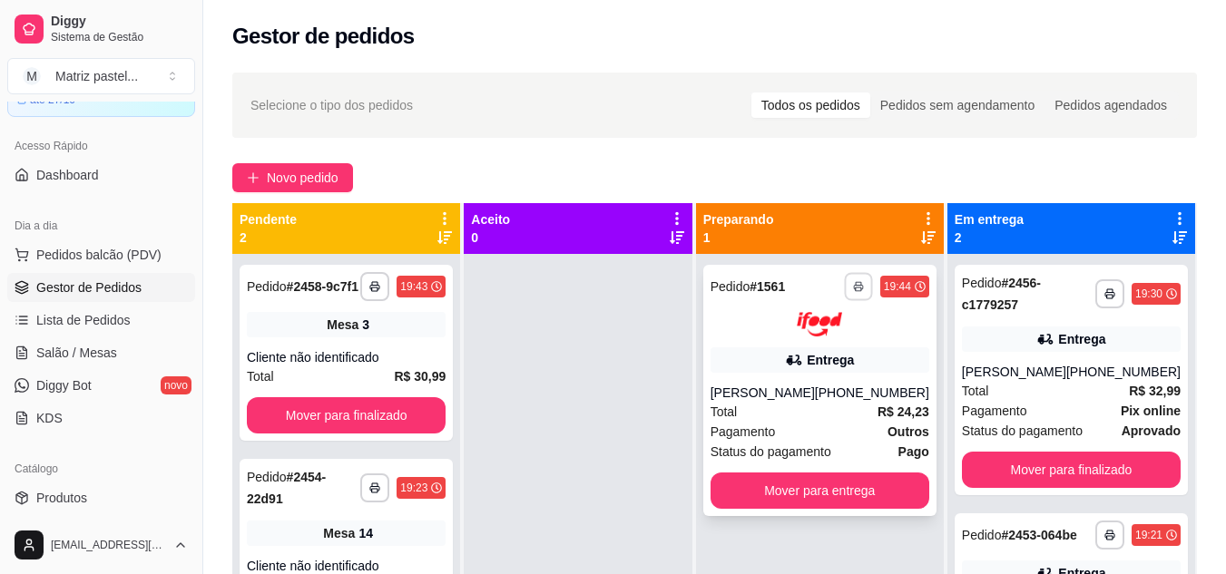
click at [863, 294] on button "button" at bounding box center [858, 286] width 28 height 28
click at [814, 339] on button "IMPRESSORA" at bounding box center [810, 350] width 127 height 28
click at [818, 345] on div "**********" at bounding box center [819, 390] width 233 height 251
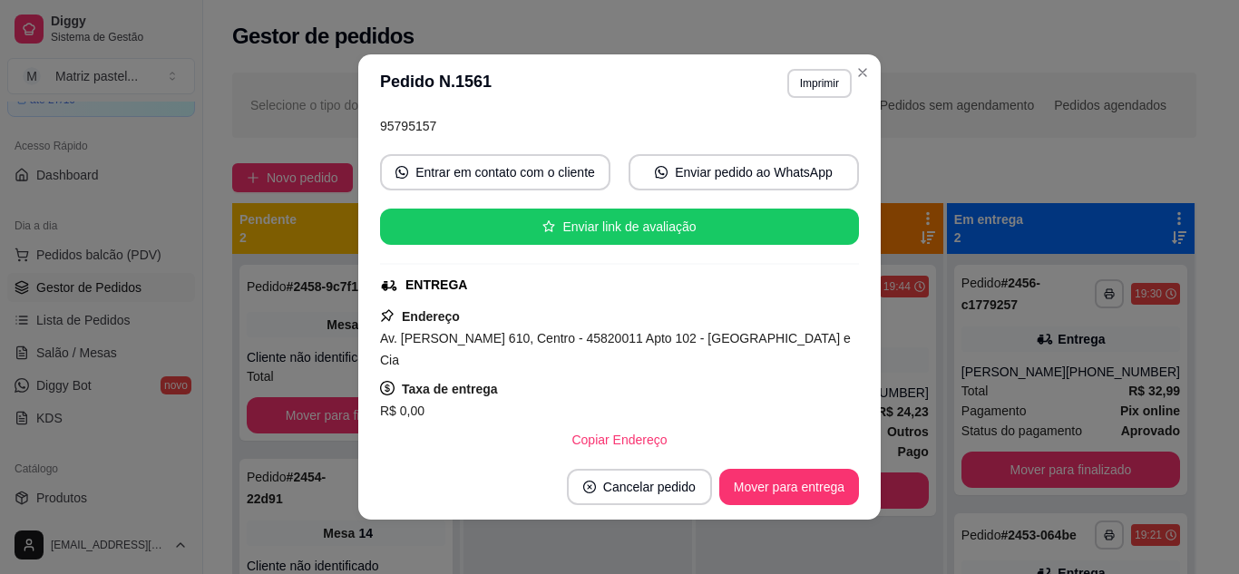
scroll to position [272, 0]
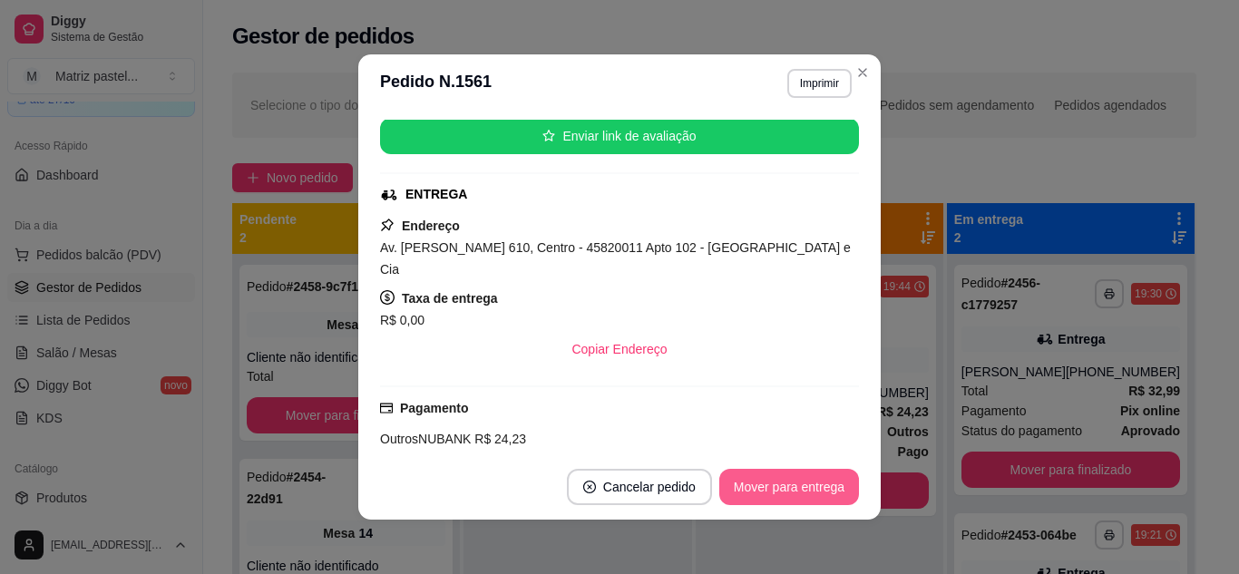
click at [796, 484] on button "Mover para entrega" at bounding box center [789, 487] width 140 height 36
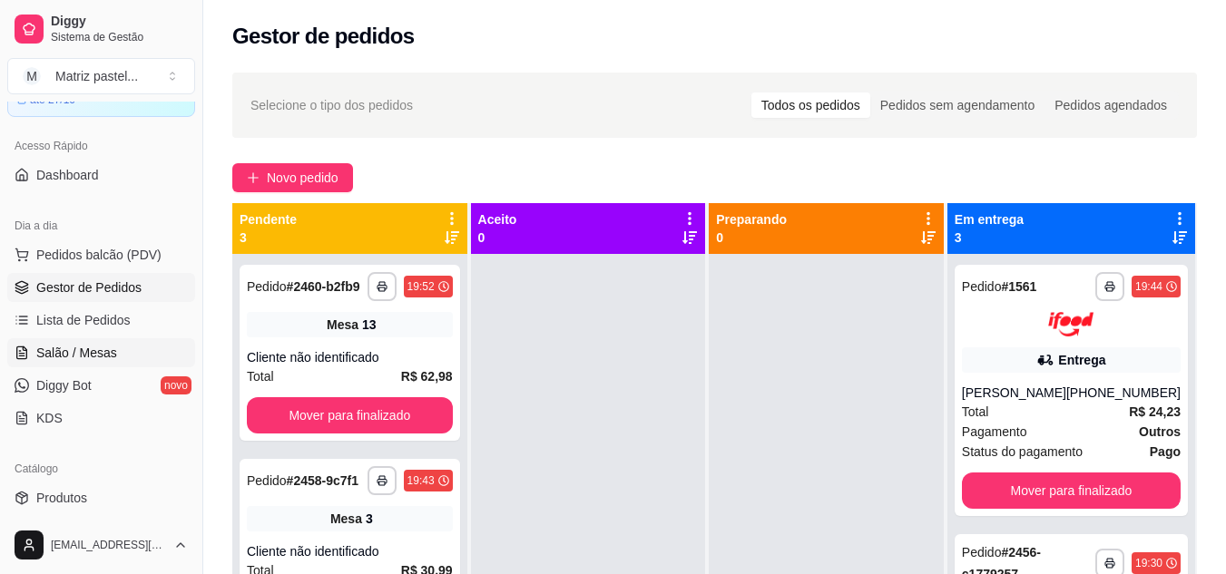
click at [98, 354] on span "Salão / Mesas" at bounding box center [76, 353] width 81 height 18
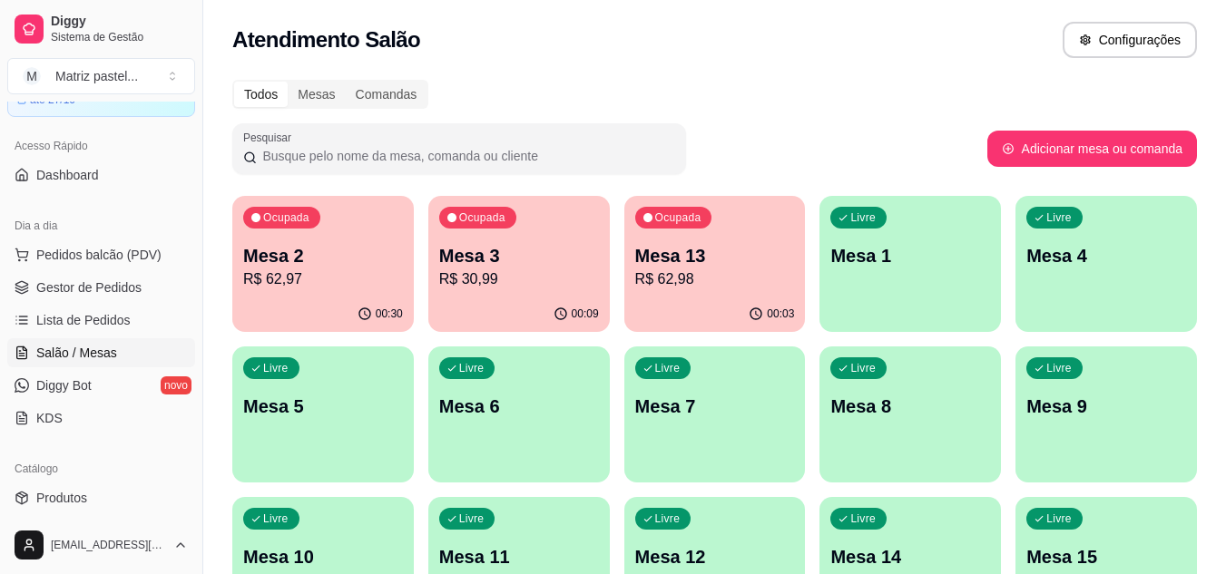
click at [686, 257] on p "Mesa 13" at bounding box center [715, 255] width 160 height 25
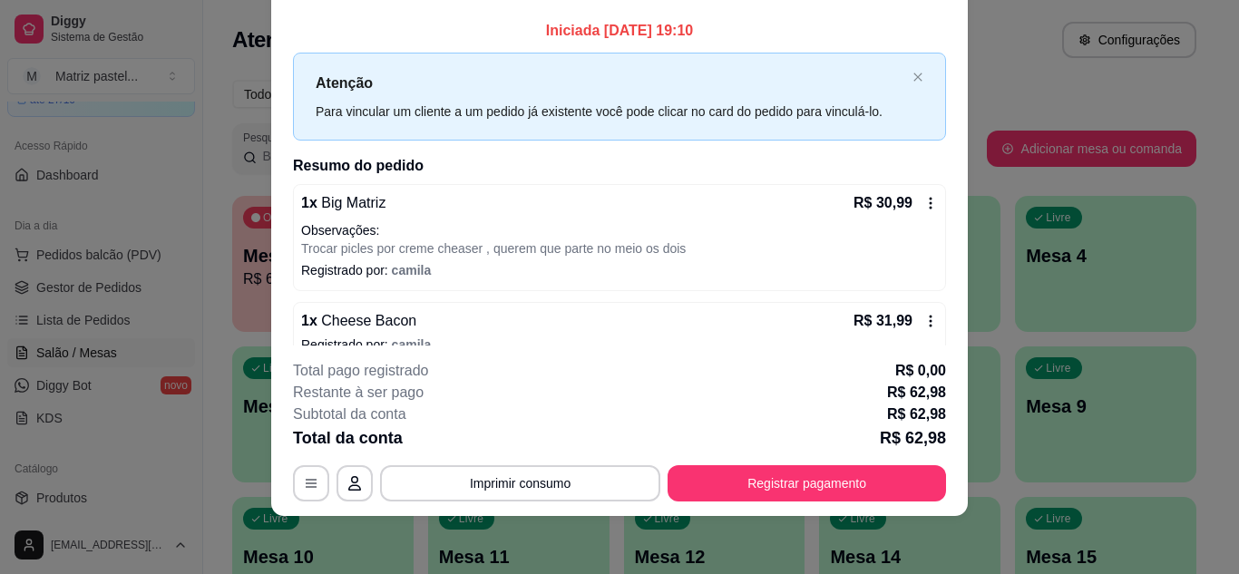
click at [924, 198] on icon at bounding box center [931, 203] width 15 height 15
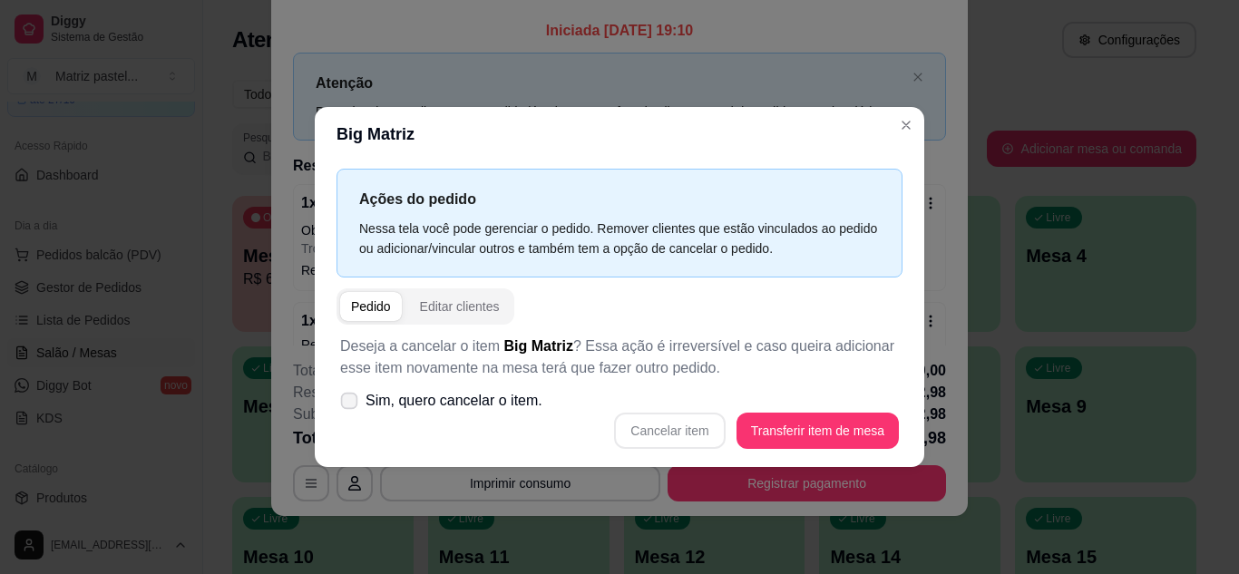
click at [484, 404] on span "Sim, quero cancelar o item." at bounding box center [454, 401] width 177 height 22
click at [351, 404] on input "Sim, quero cancelar o item." at bounding box center [345, 410] width 12 height 12
checkbox input "true"
click at [679, 429] on button "Cancelar item" at bounding box center [670, 430] width 108 height 35
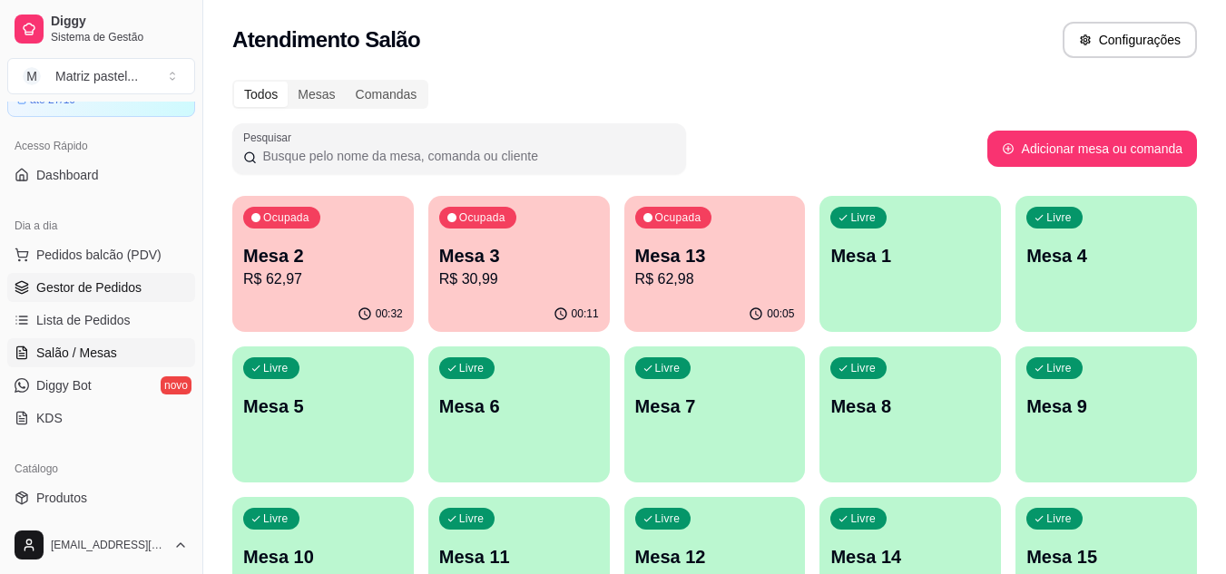
click at [73, 296] on span "Gestor de Pedidos" at bounding box center [88, 288] width 105 height 18
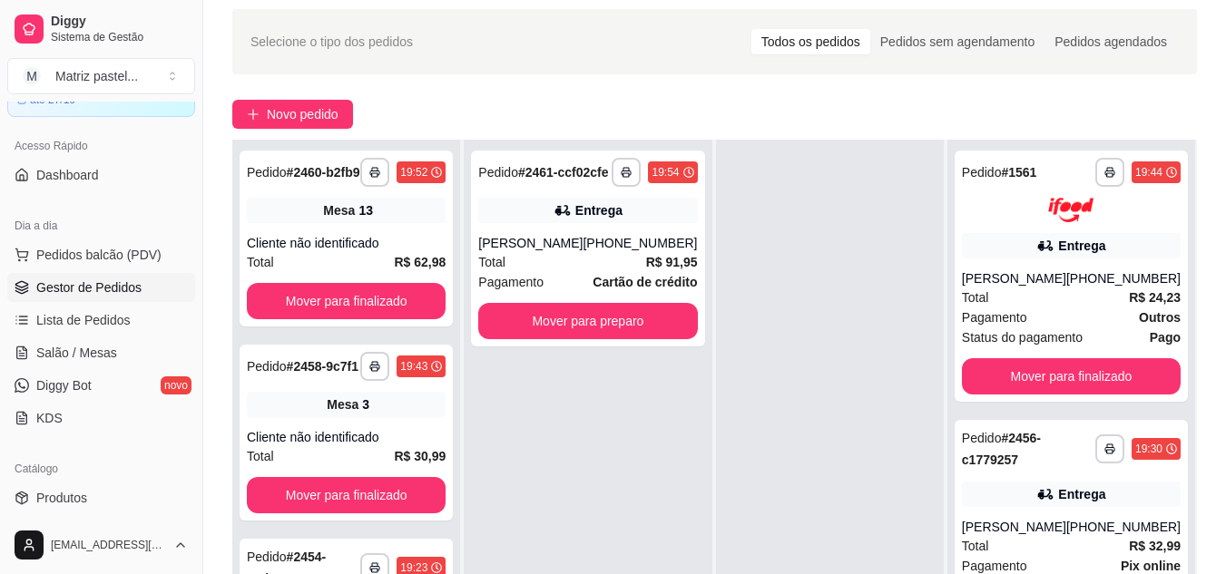
scroll to position [91, 0]
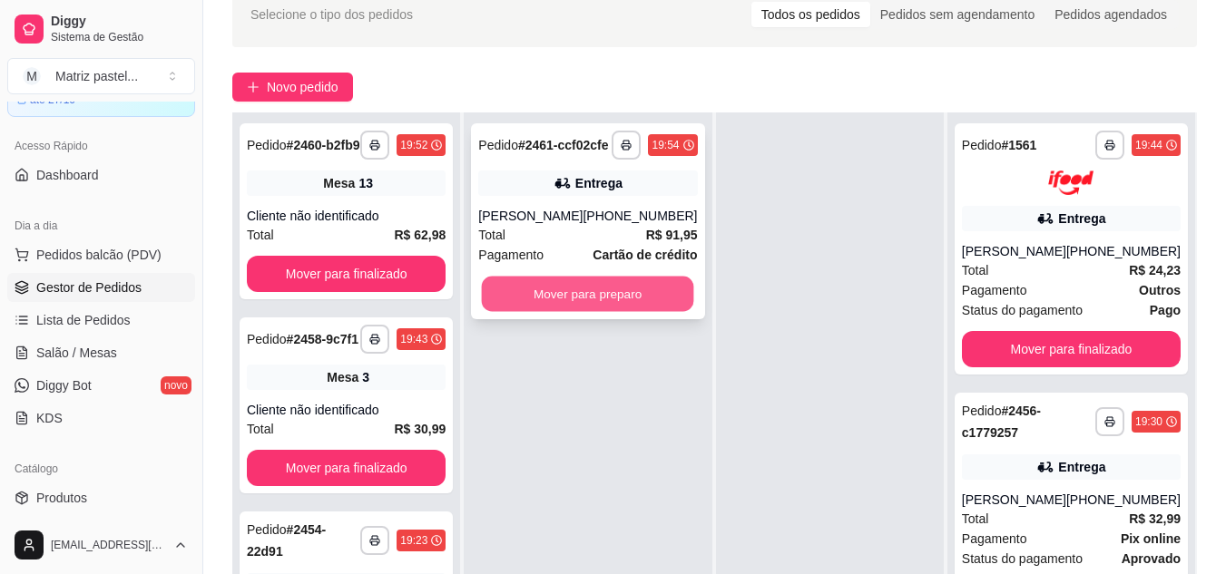
click at [585, 312] on button "Mover para preparo" at bounding box center [588, 294] width 212 height 35
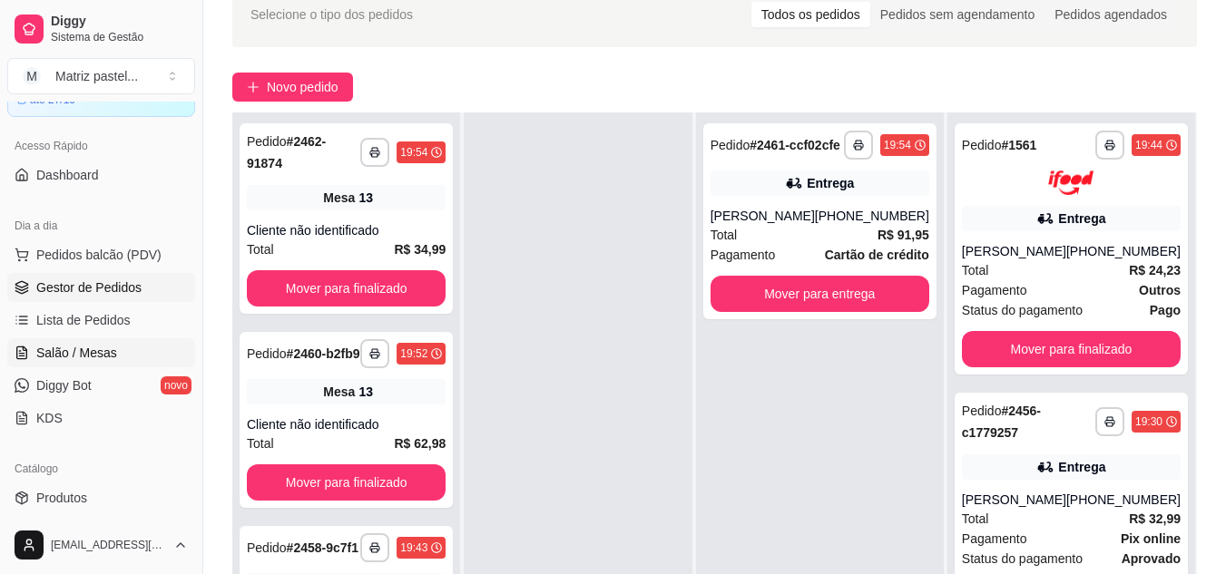
click at [83, 347] on span "Salão / Mesas" at bounding box center [76, 353] width 81 height 18
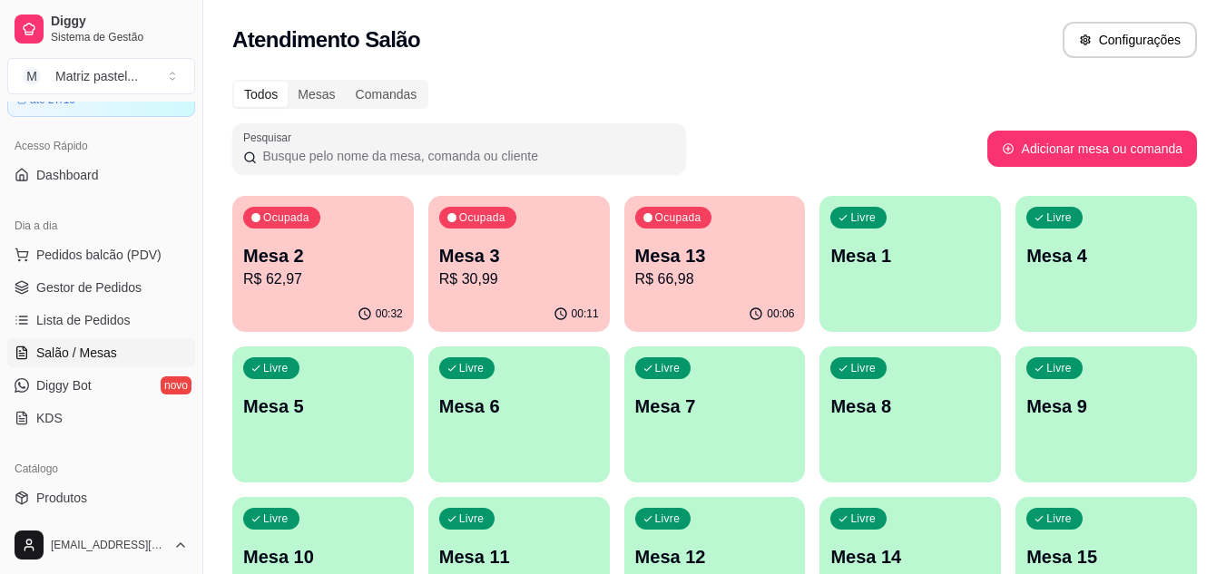
click at [684, 280] on p "R$ 66,98" at bounding box center [715, 280] width 160 height 22
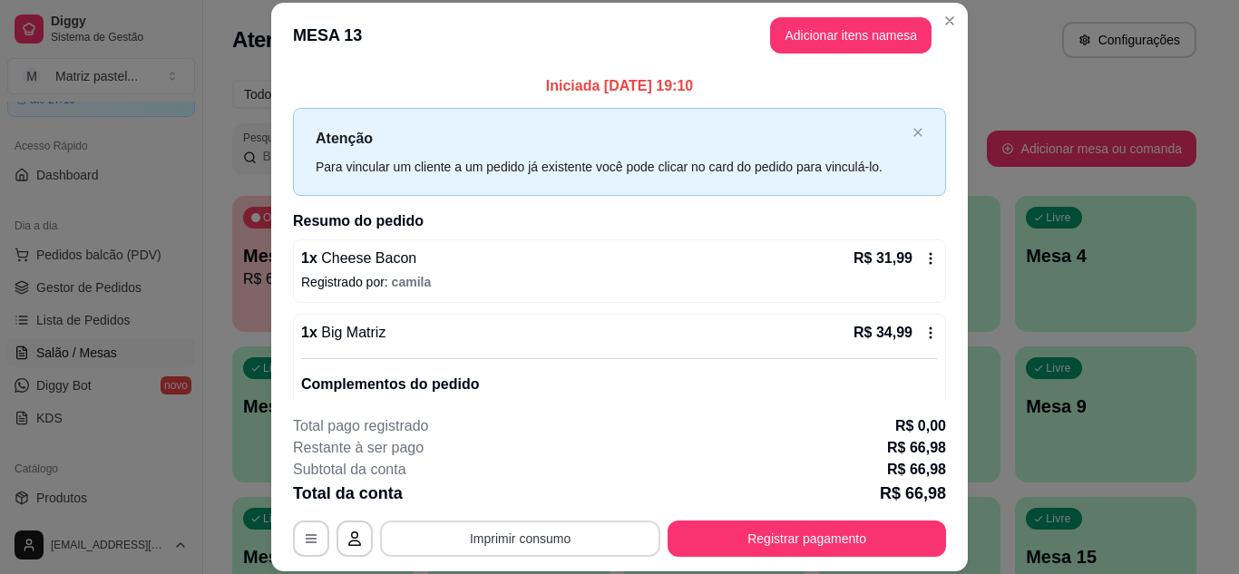
click at [573, 543] on button "Imprimir consumo" at bounding box center [520, 539] width 280 height 36
click at [499, 495] on button "IMPRESSORA" at bounding box center [520, 497] width 132 height 29
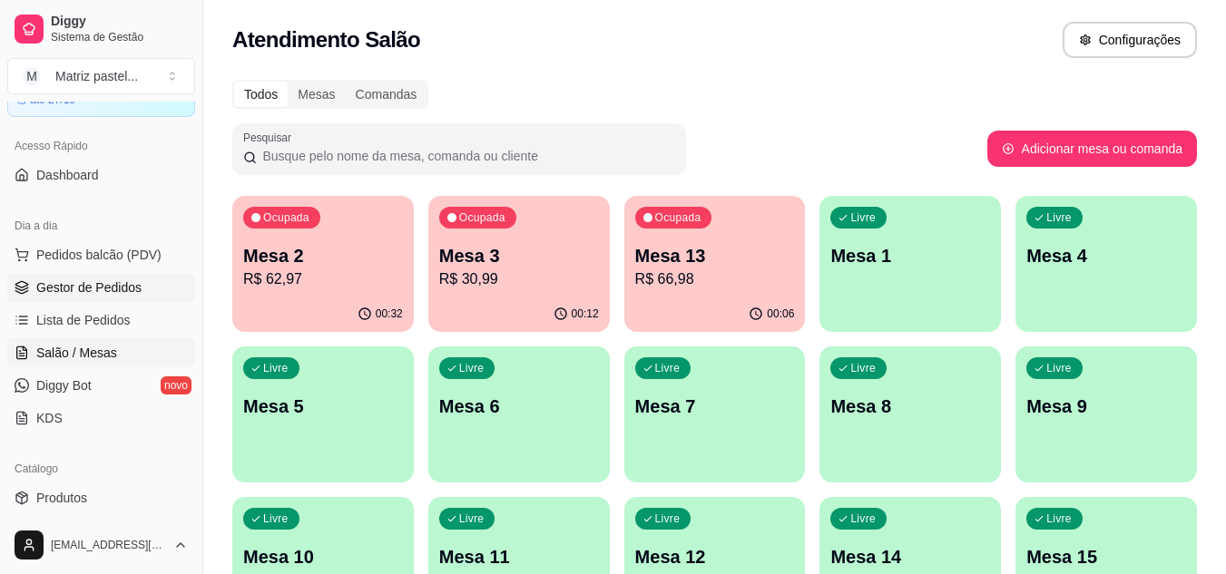
click at [69, 290] on span "Gestor de Pedidos" at bounding box center [88, 288] width 105 height 18
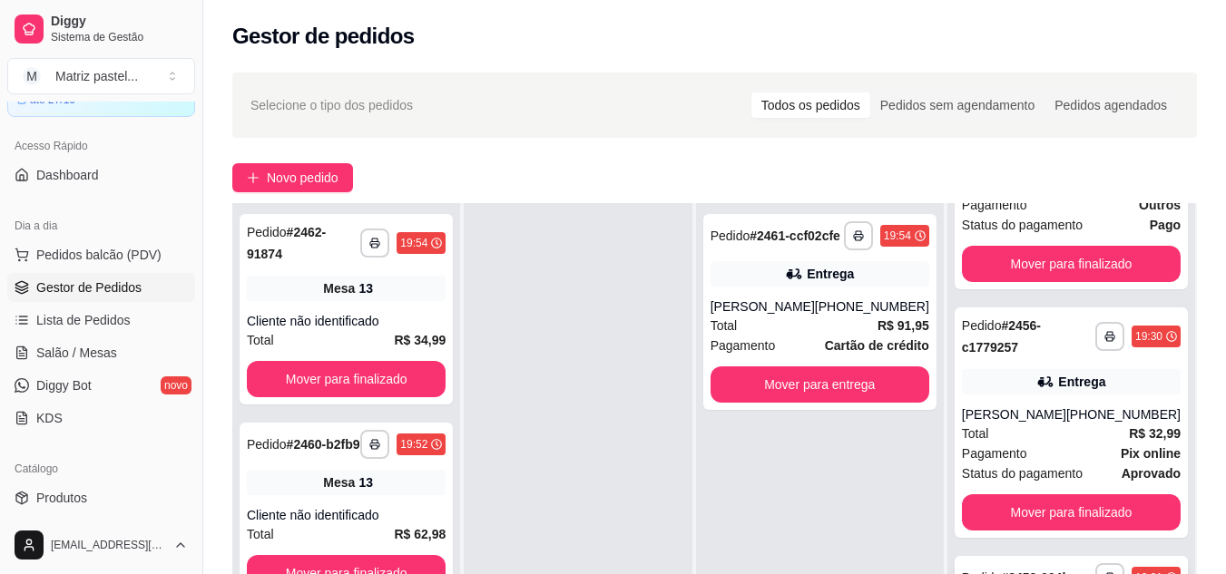
scroll to position [272, 0]
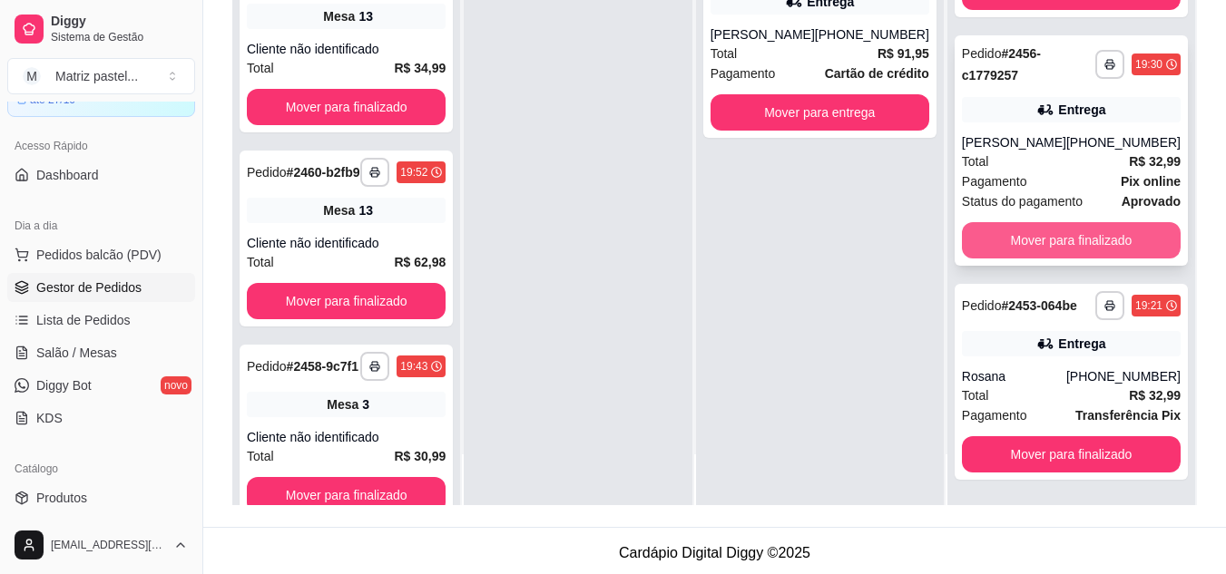
click at [1008, 222] on button "Mover para finalizado" at bounding box center [1071, 240] width 219 height 36
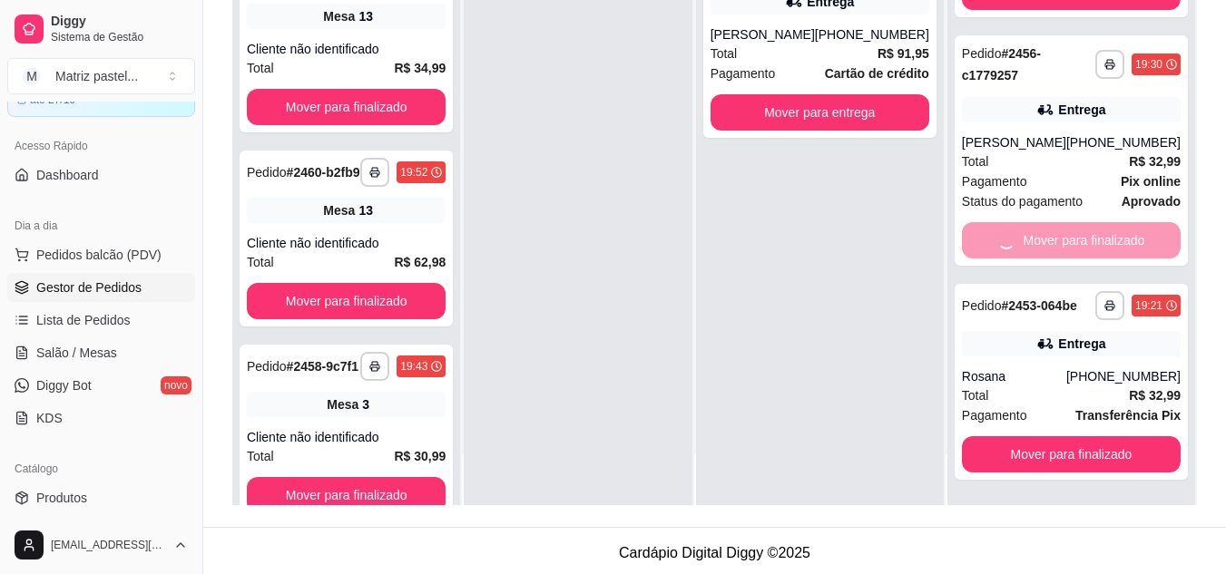
scroll to position [0, 0]
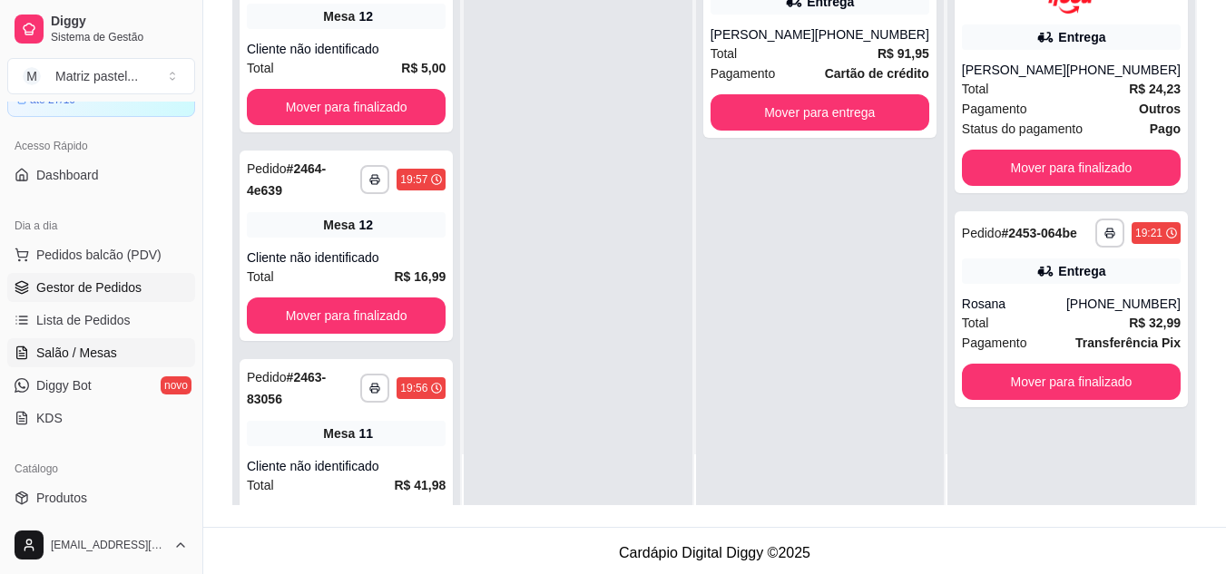
click at [109, 363] on link "Salão / Mesas" at bounding box center [101, 352] width 188 height 29
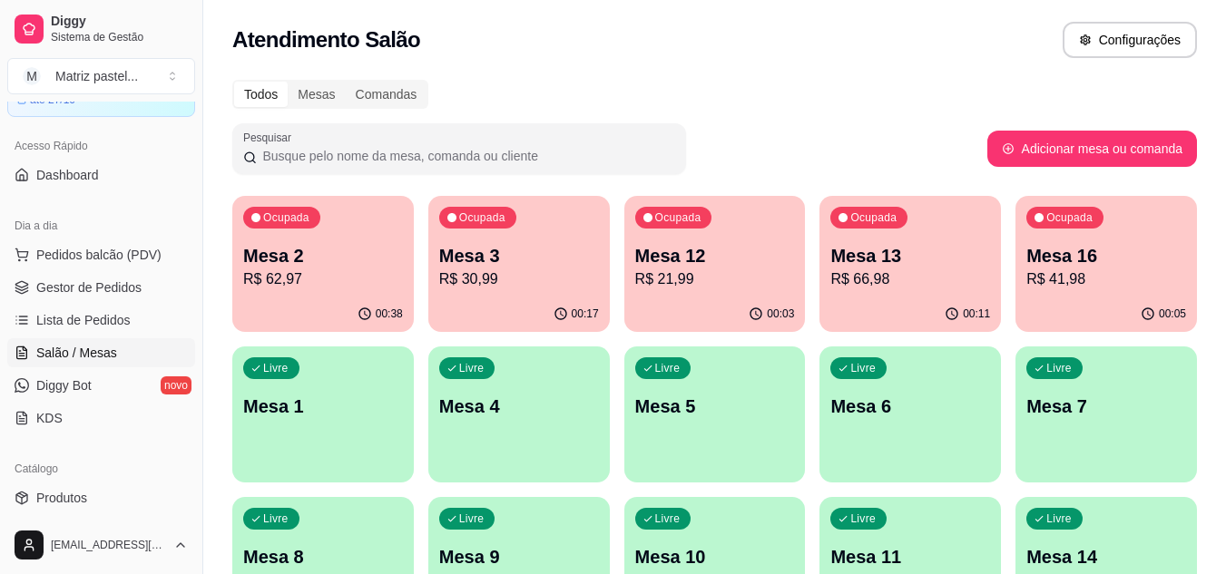
click at [380, 274] on p "R$ 62,97" at bounding box center [323, 280] width 160 height 22
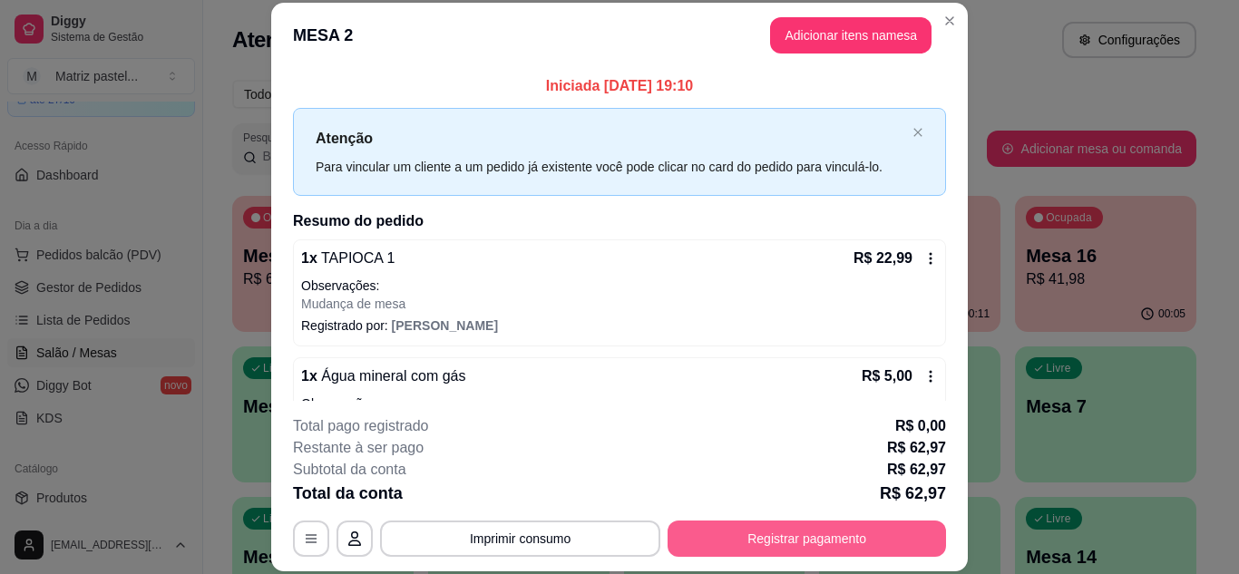
click at [746, 534] on button "Registrar pagamento" at bounding box center [807, 539] width 279 height 36
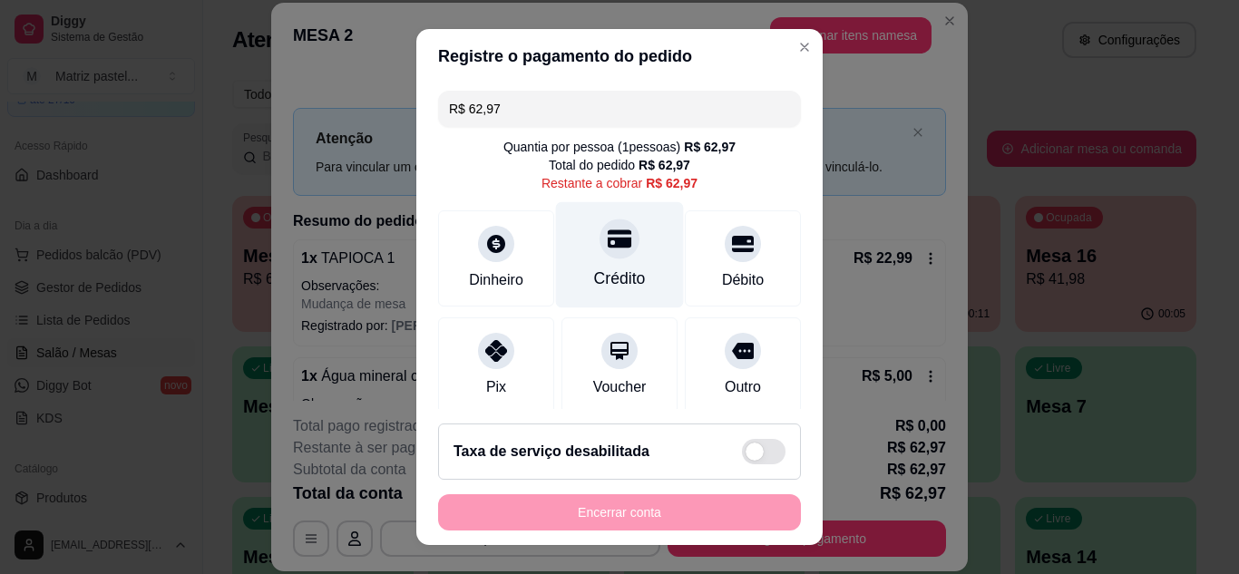
click at [630, 258] on div "Crédito" at bounding box center [620, 254] width 128 height 106
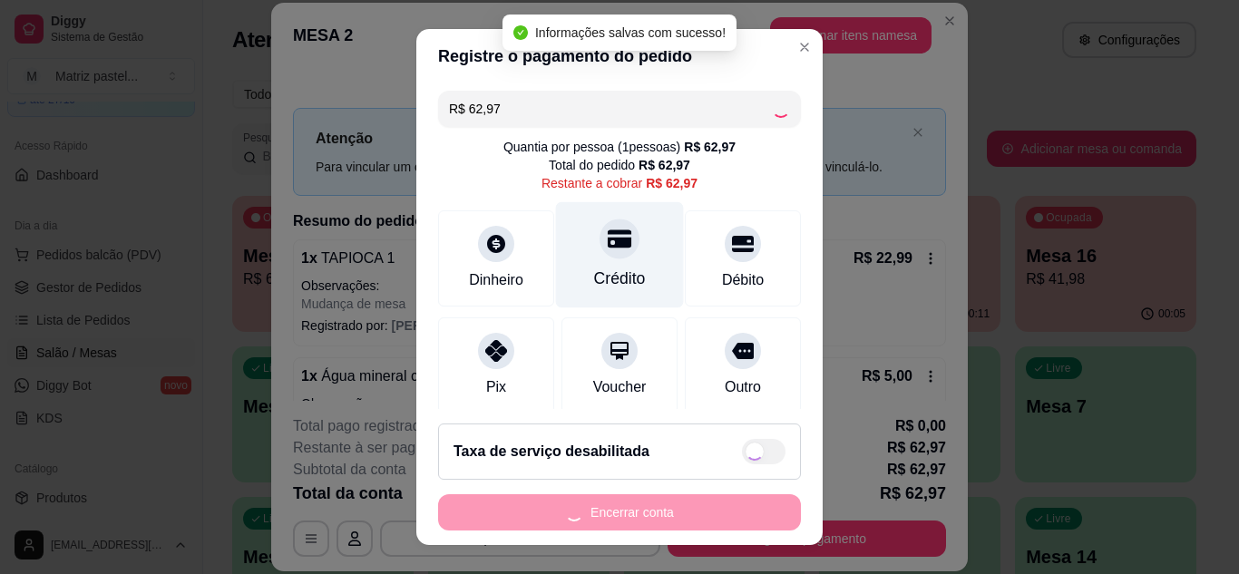
type input "R$ 0,00"
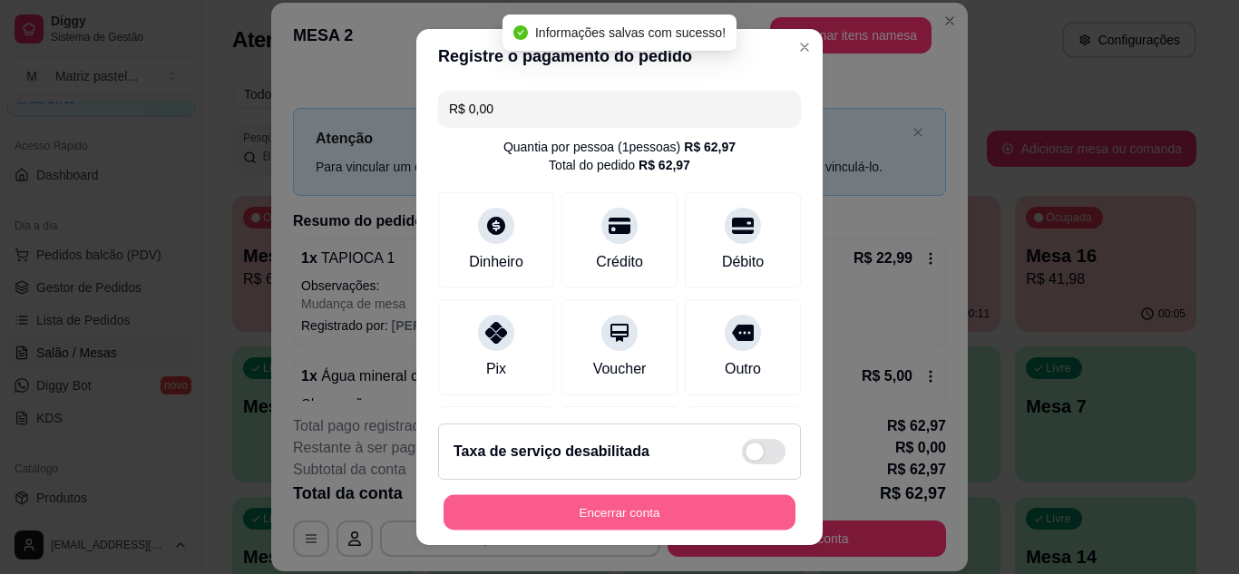
click at [623, 519] on button "Encerrar conta" at bounding box center [620, 512] width 352 height 35
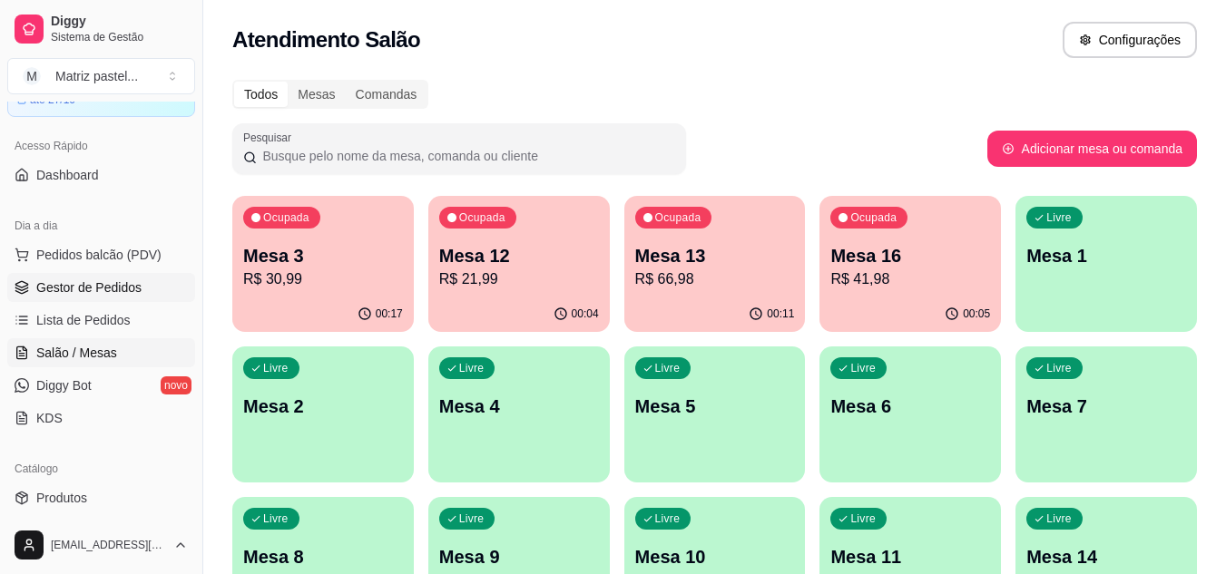
click at [39, 291] on span "Gestor de Pedidos" at bounding box center [88, 288] width 105 height 18
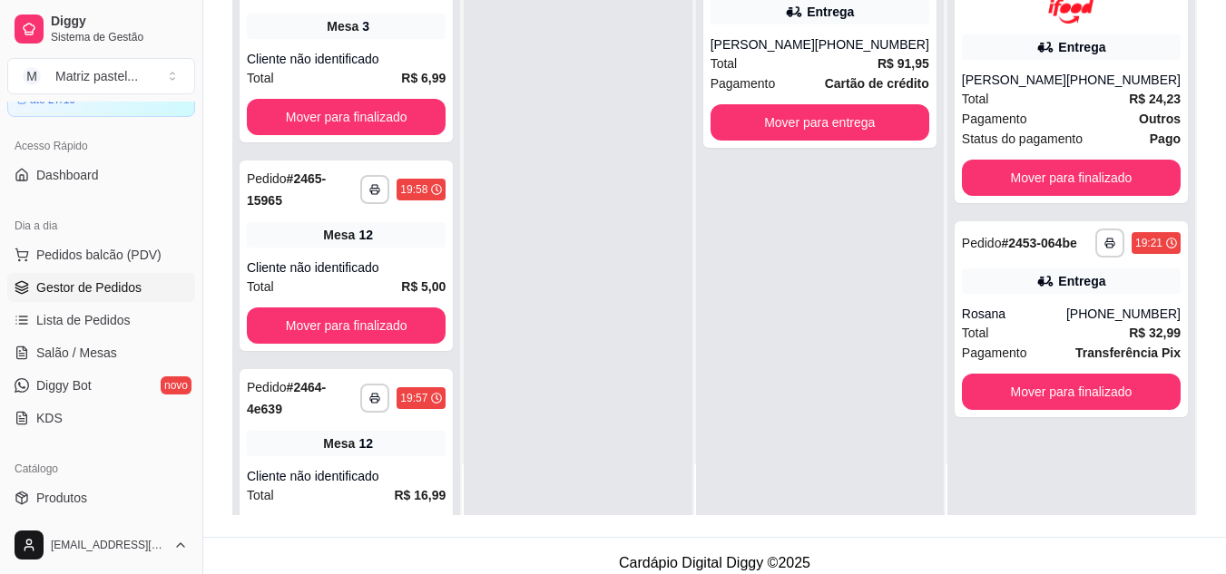
scroll to position [272, 0]
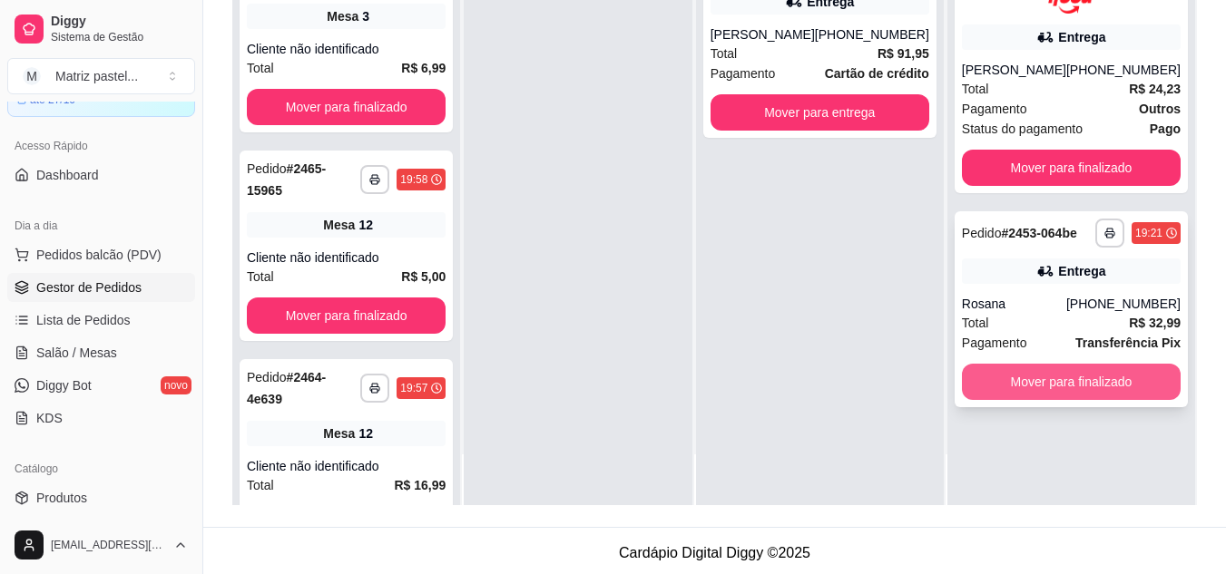
click at [1037, 391] on button "Mover para finalizado" at bounding box center [1071, 382] width 219 height 36
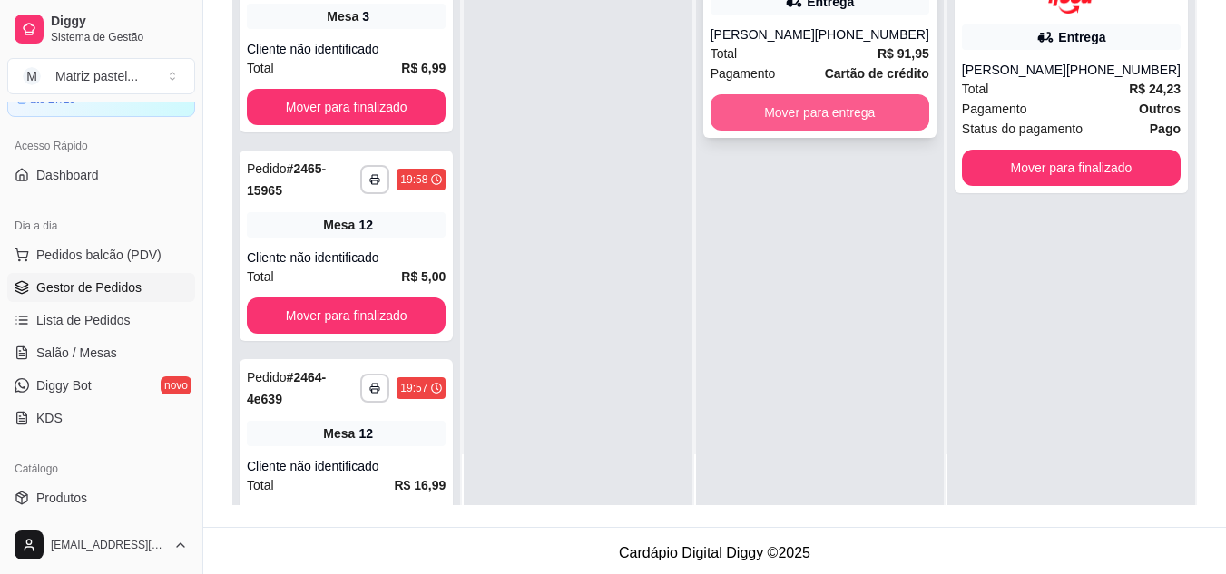
scroll to position [0, 0]
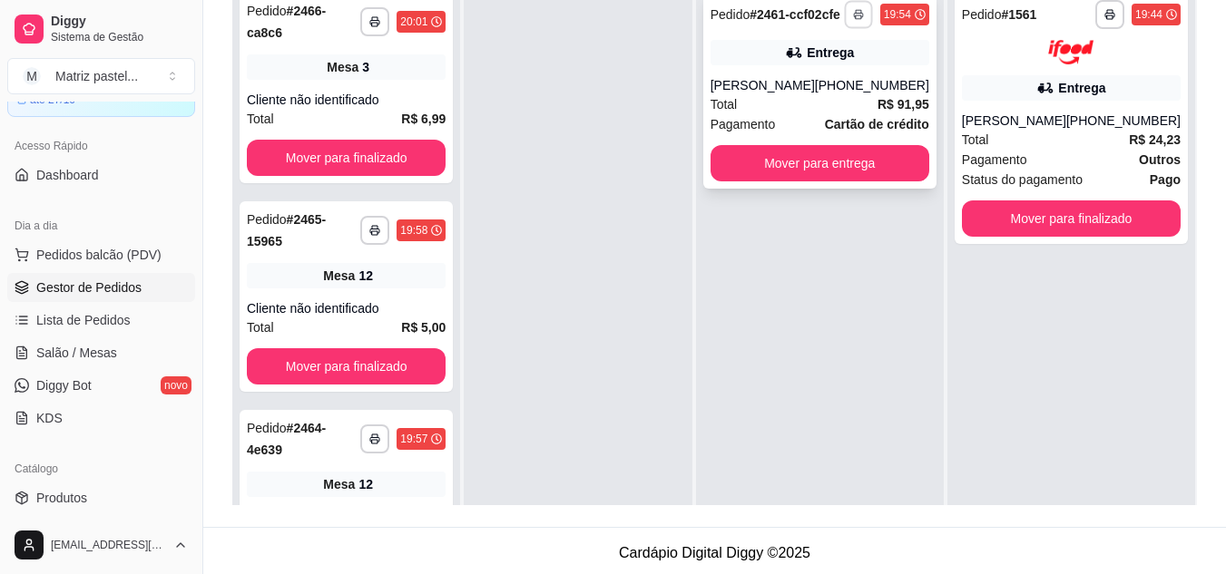
click at [864, 28] on button "button" at bounding box center [858, 14] width 28 height 28
click at [847, 78] on button "IMPRESSORA" at bounding box center [810, 85] width 132 height 29
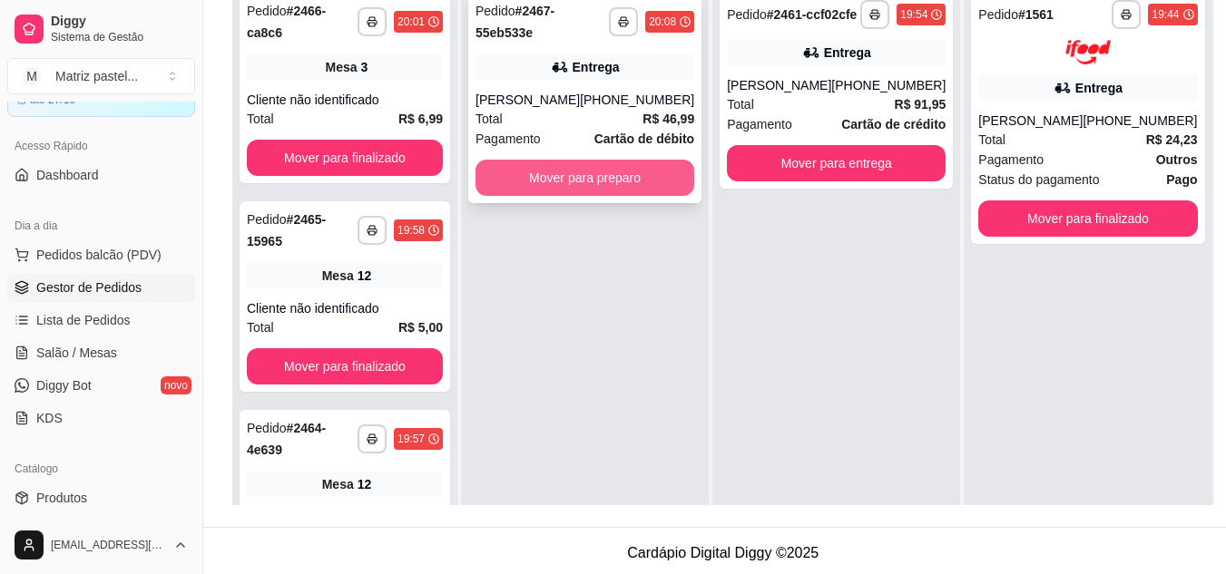
click at [608, 178] on button "Mover para preparo" at bounding box center [584, 178] width 219 height 36
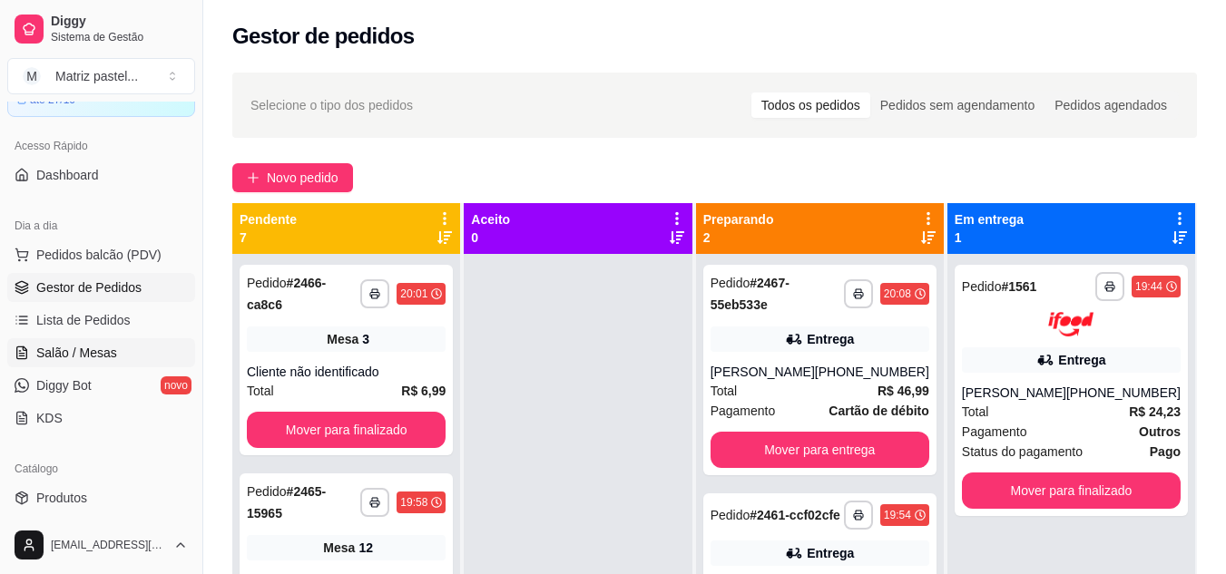
click at [100, 352] on span "Salão / Mesas" at bounding box center [76, 353] width 81 height 18
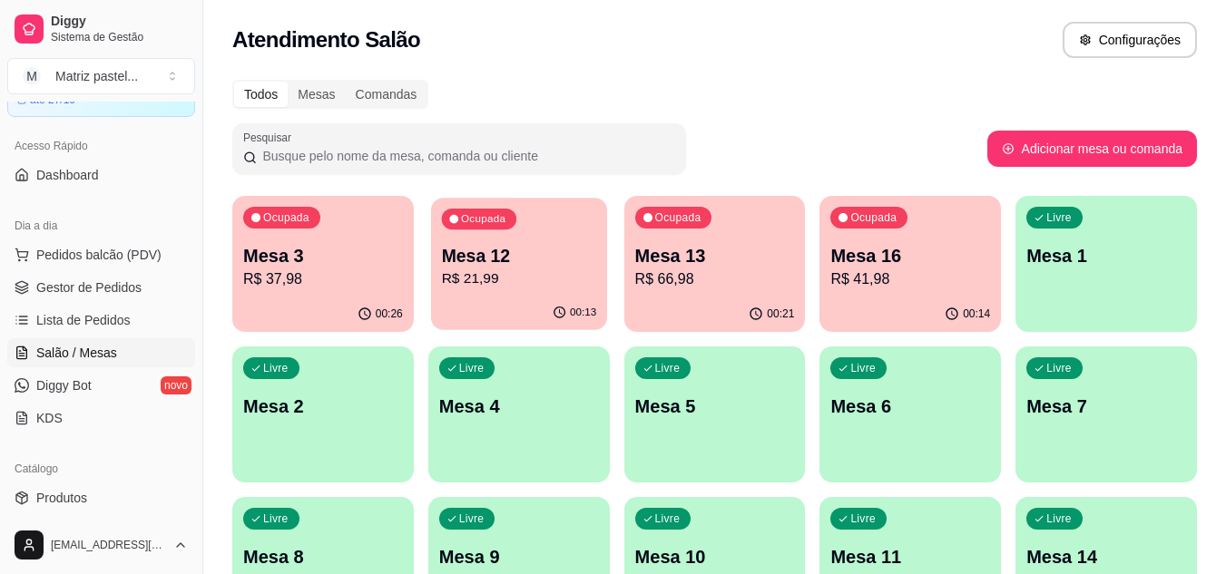
click at [507, 302] on div "00:13" at bounding box center [519, 313] width 176 height 34
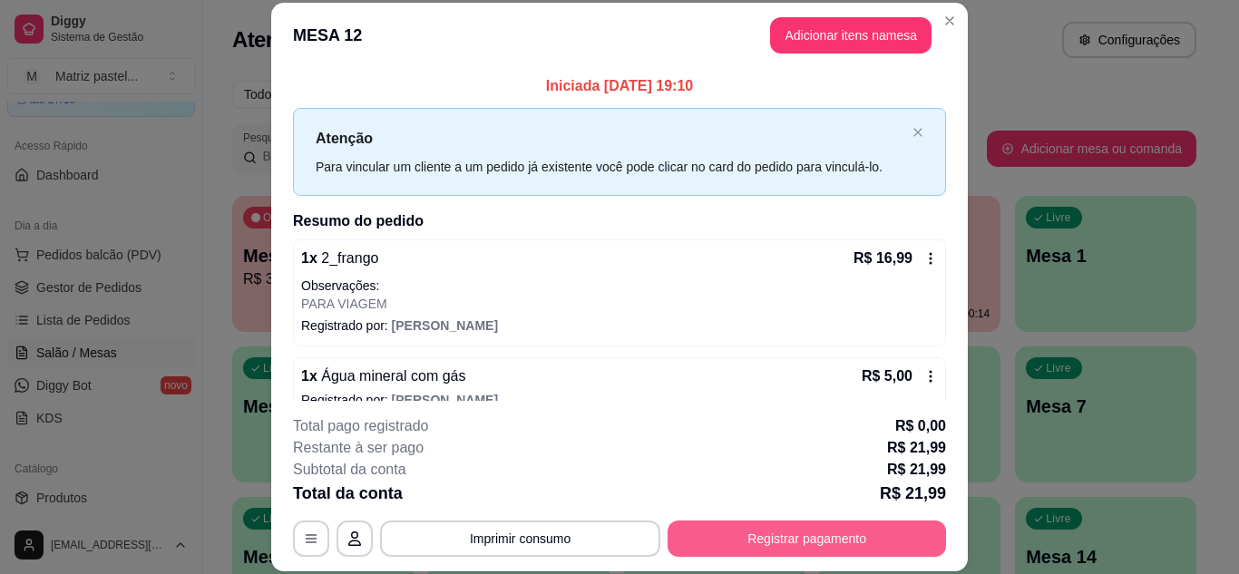
click at [772, 529] on button "Registrar pagamento" at bounding box center [807, 539] width 279 height 36
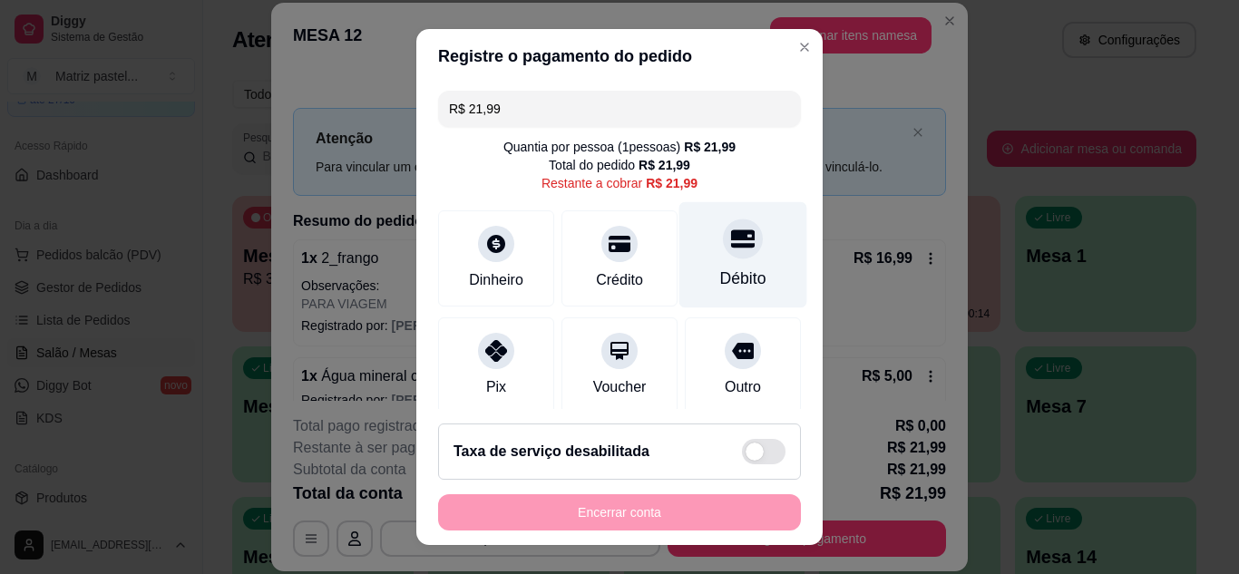
click at [741, 262] on div "Débito" at bounding box center [743, 254] width 128 height 106
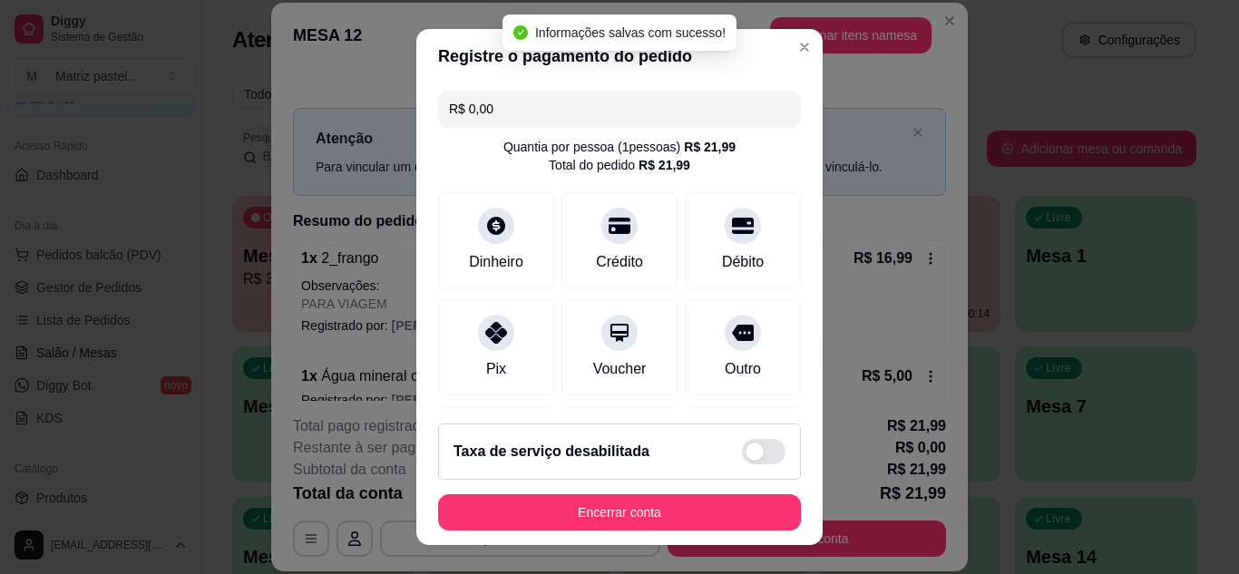
type input "R$ 0,00"
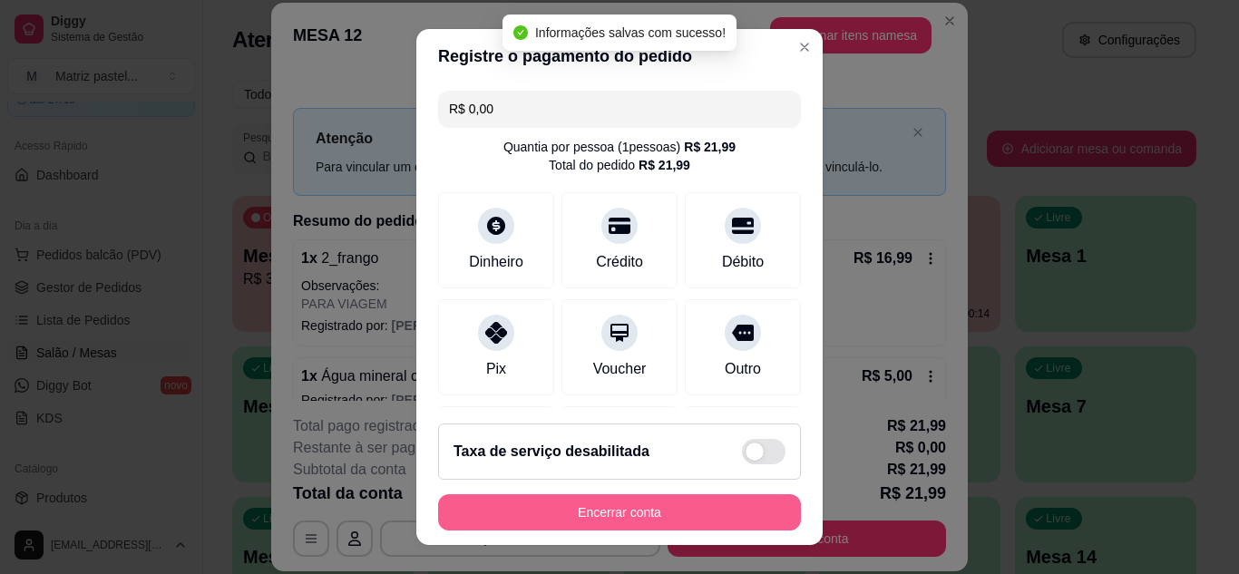
click at [653, 510] on button "Encerrar conta" at bounding box center [619, 512] width 363 height 36
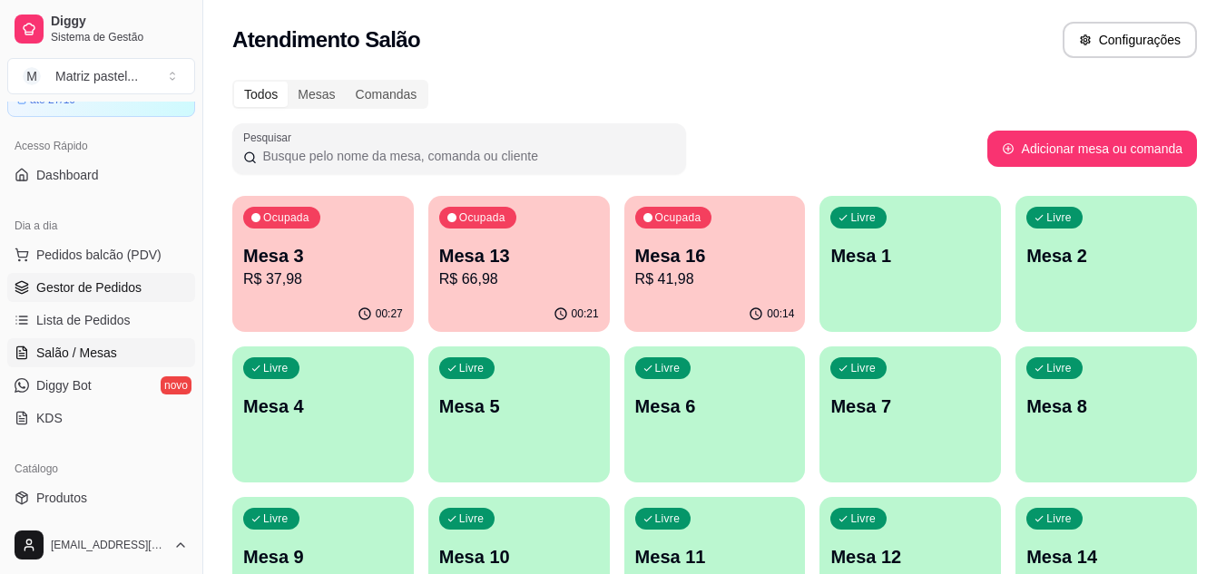
click at [106, 280] on span "Gestor de Pedidos" at bounding box center [88, 288] width 105 height 18
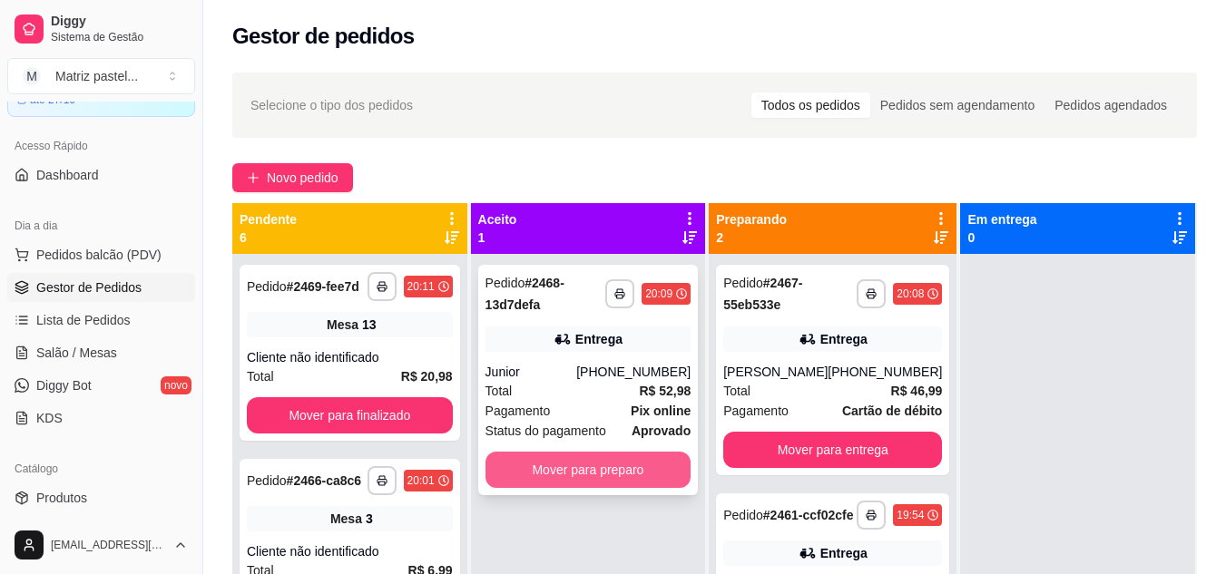
click at [593, 477] on button "Mover para preparo" at bounding box center [588, 470] width 206 height 36
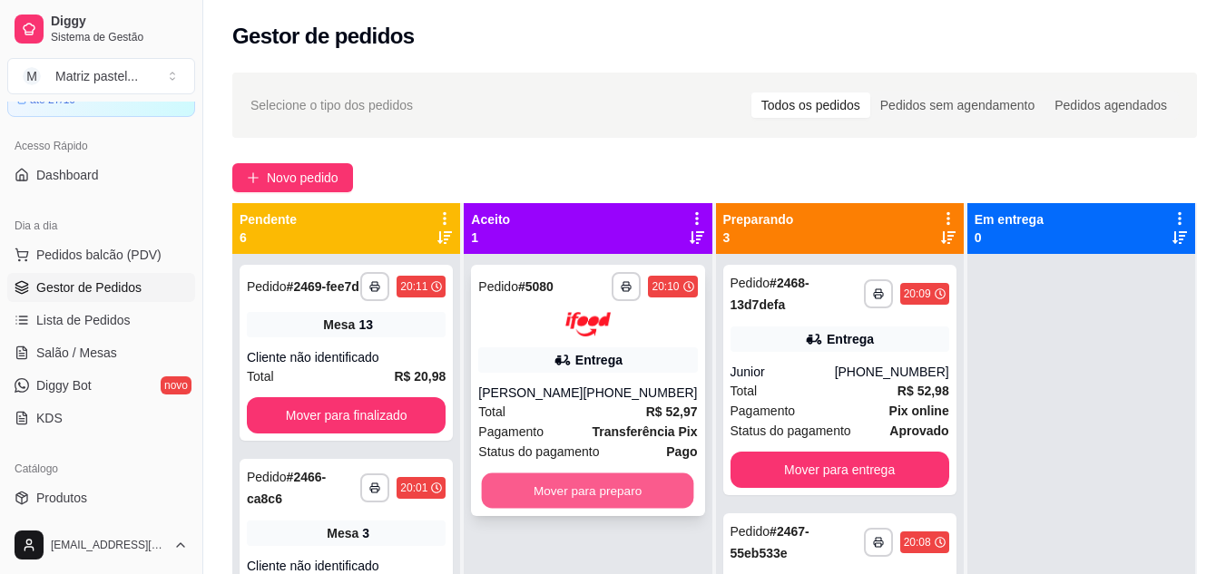
click at [613, 500] on button "Mover para preparo" at bounding box center [588, 490] width 212 height 35
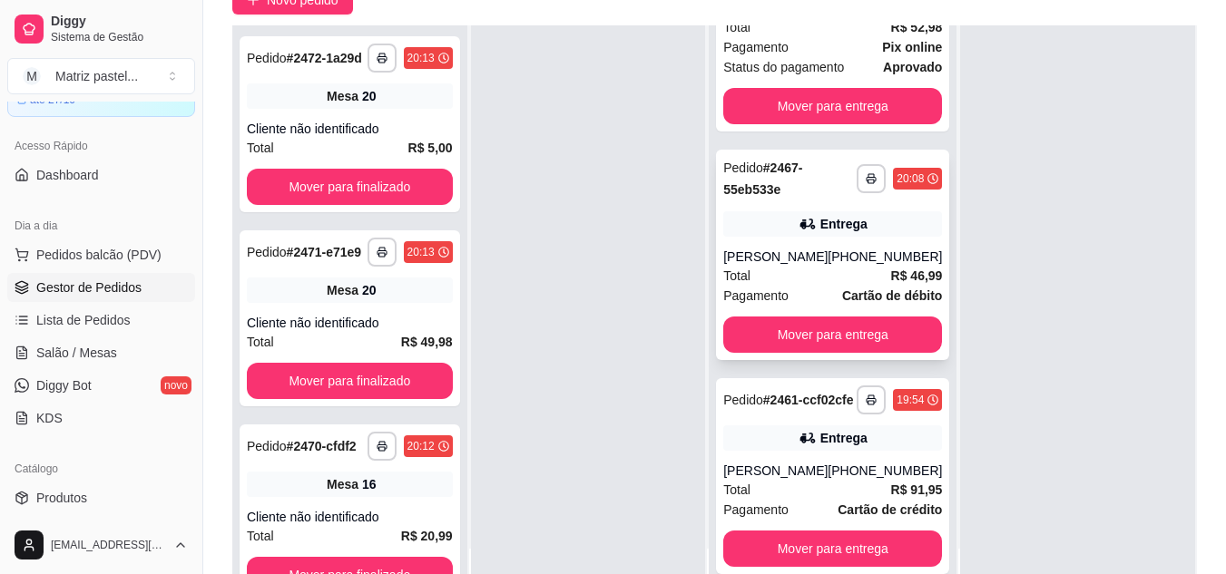
scroll to position [181, 0]
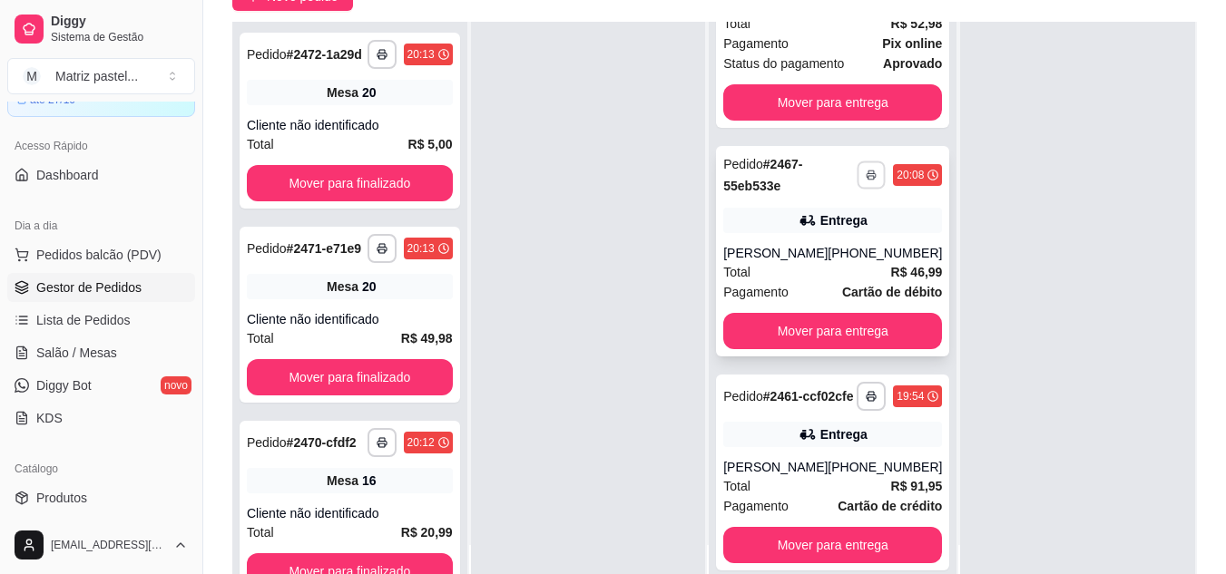
click at [866, 170] on icon "button" at bounding box center [871, 175] width 11 height 11
click at [825, 214] on button "IMPRESSORA" at bounding box center [796, 205] width 132 height 29
click at [162, 356] on link "Salão / Mesas" at bounding box center [101, 352] width 188 height 29
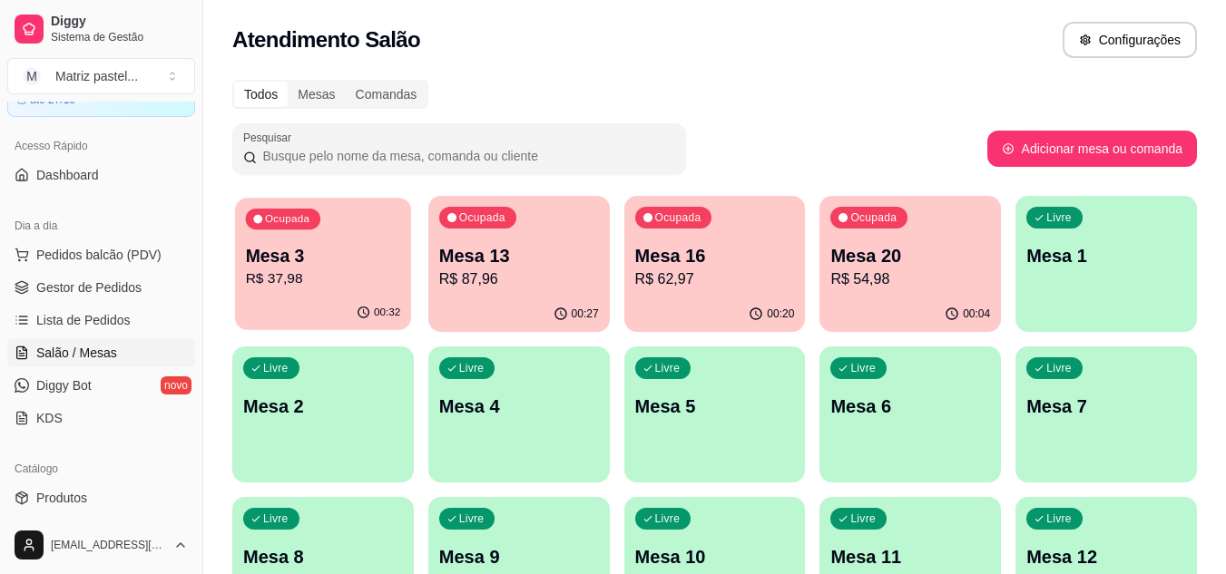
click at [306, 318] on div "00:32" at bounding box center [323, 313] width 176 height 34
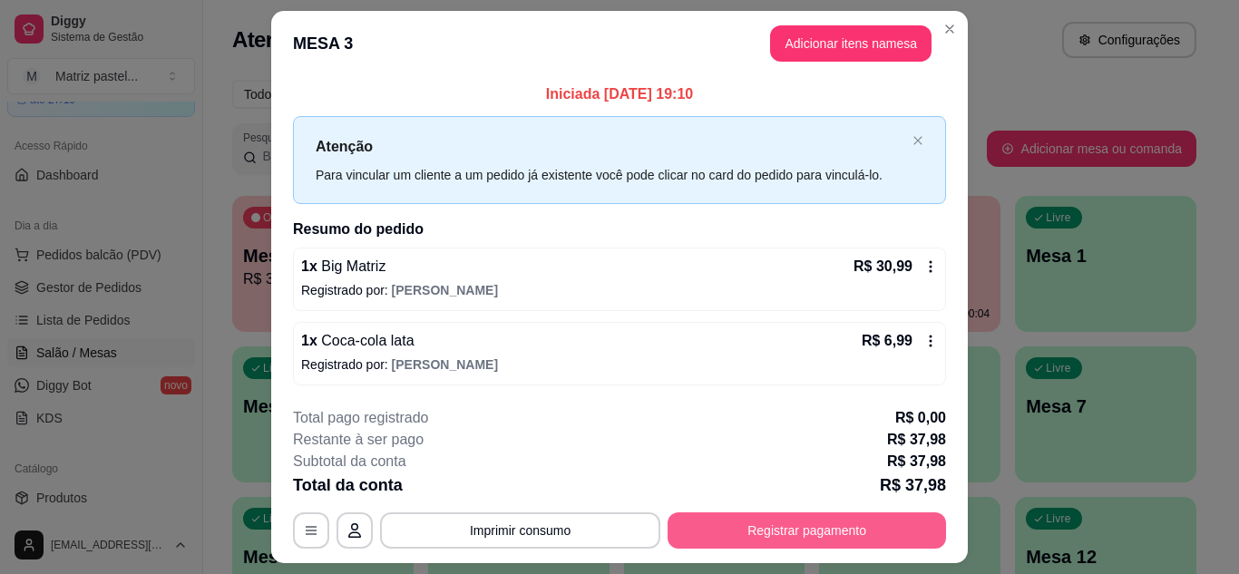
click at [722, 513] on button "Registrar pagamento" at bounding box center [807, 531] width 279 height 36
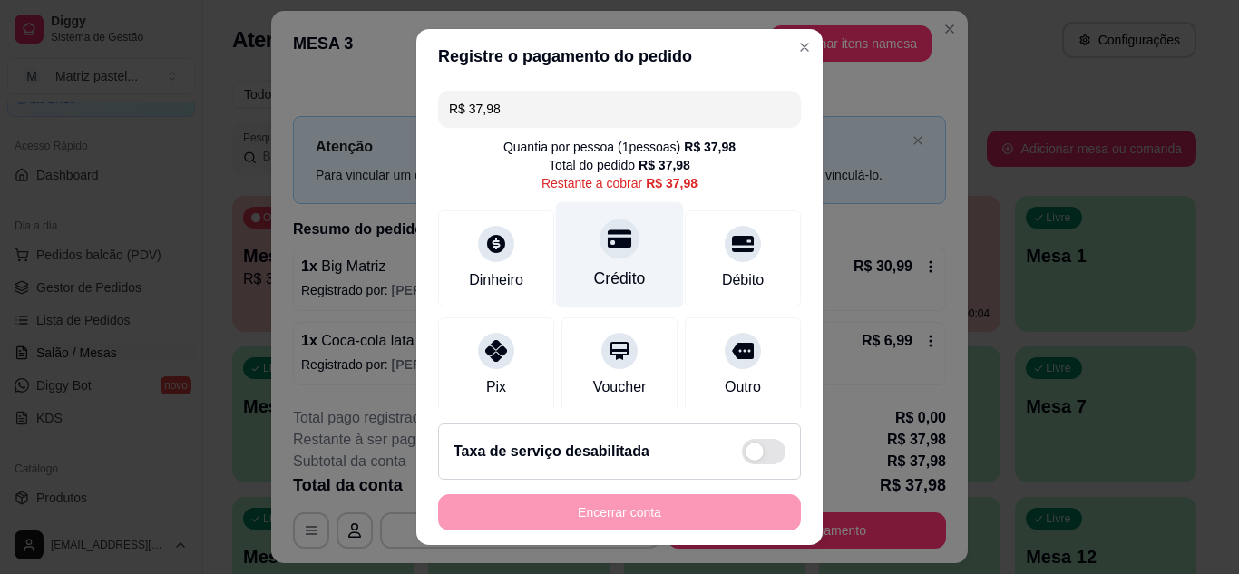
click at [611, 293] on div "Crédito" at bounding box center [620, 254] width 128 height 106
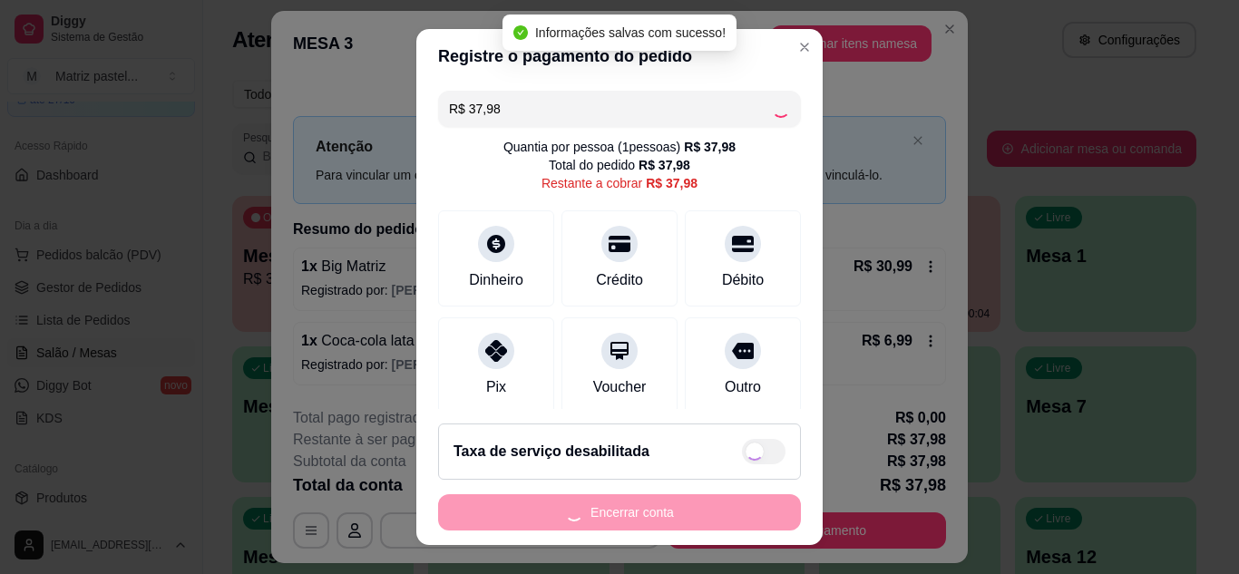
type input "R$ 0,00"
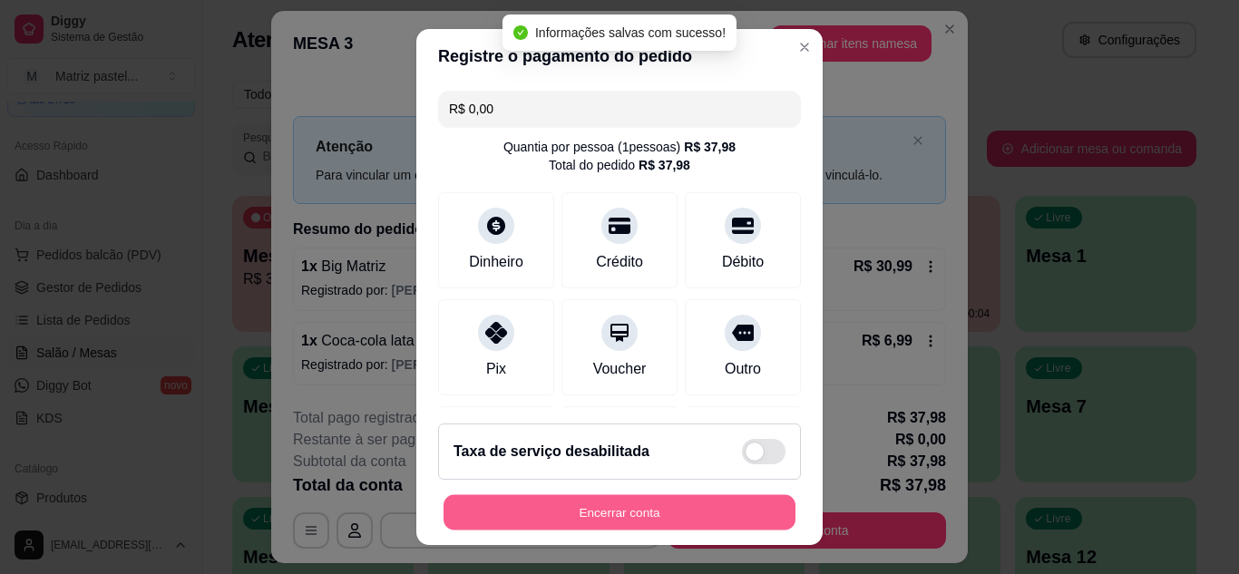
click at [642, 525] on button "Encerrar conta" at bounding box center [620, 512] width 352 height 35
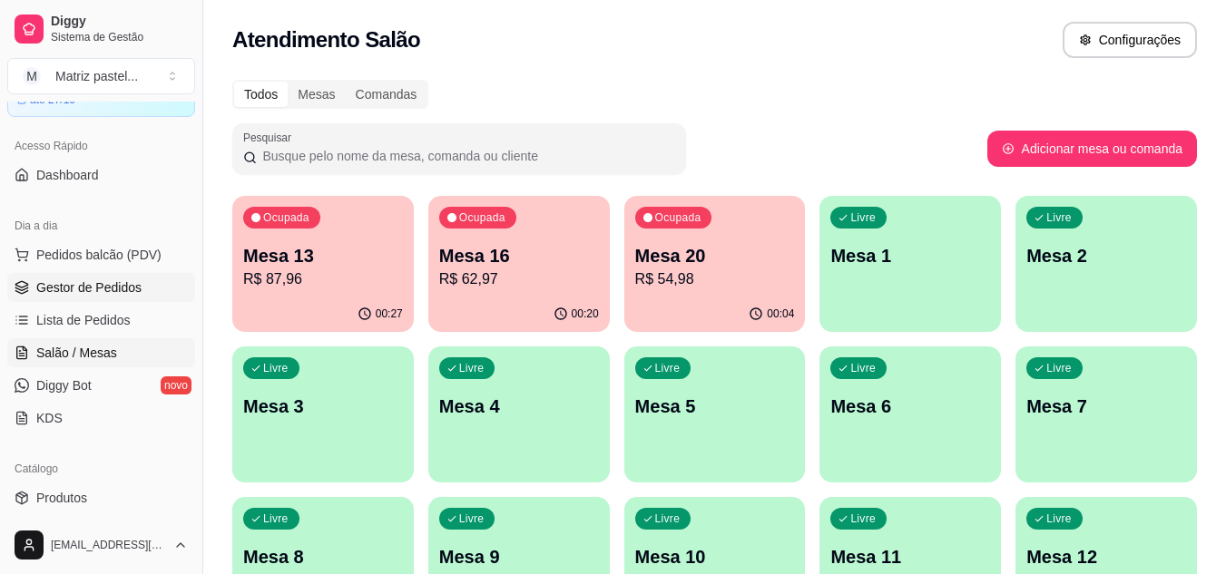
click at [111, 289] on span "Gestor de Pedidos" at bounding box center [88, 288] width 105 height 18
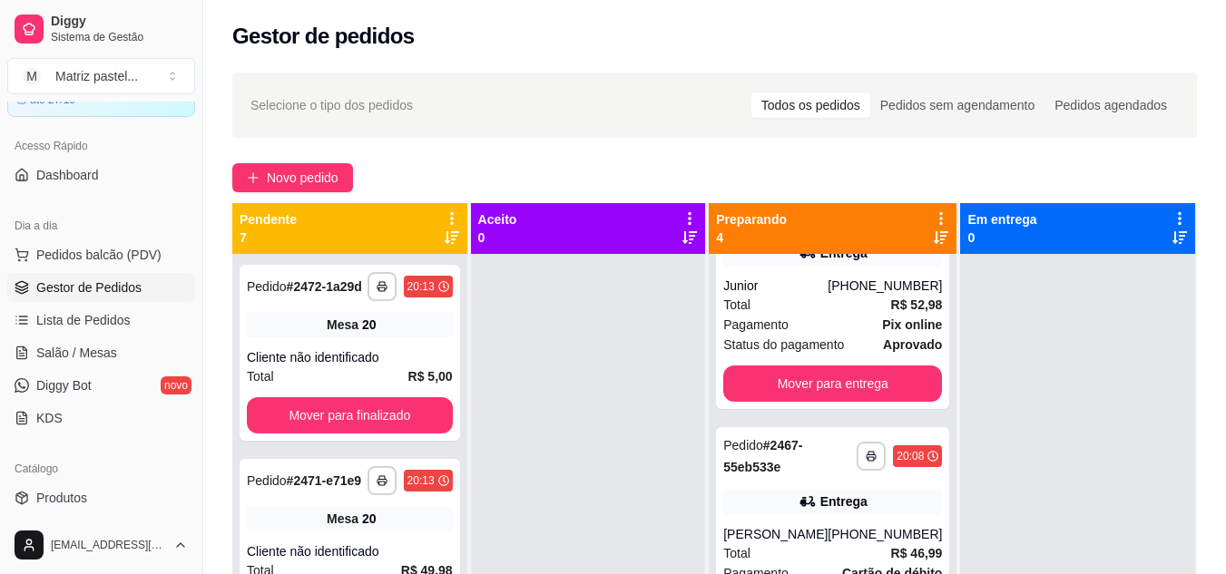
scroll to position [363, 0]
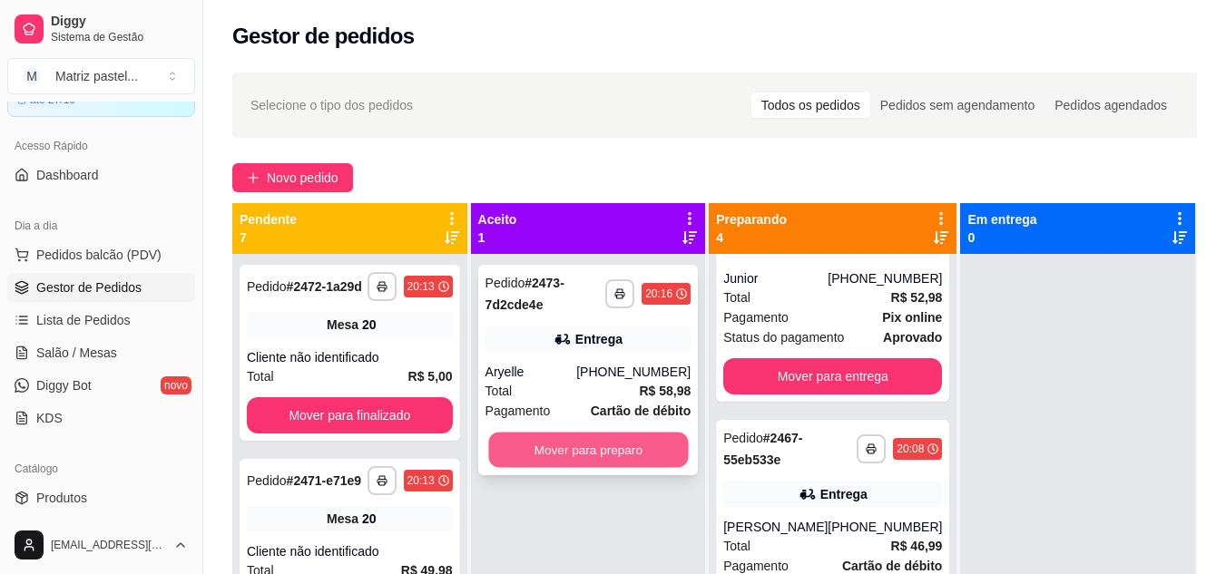
click at [546, 449] on button "Mover para preparo" at bounding box center [588, 450] width 200 height 35
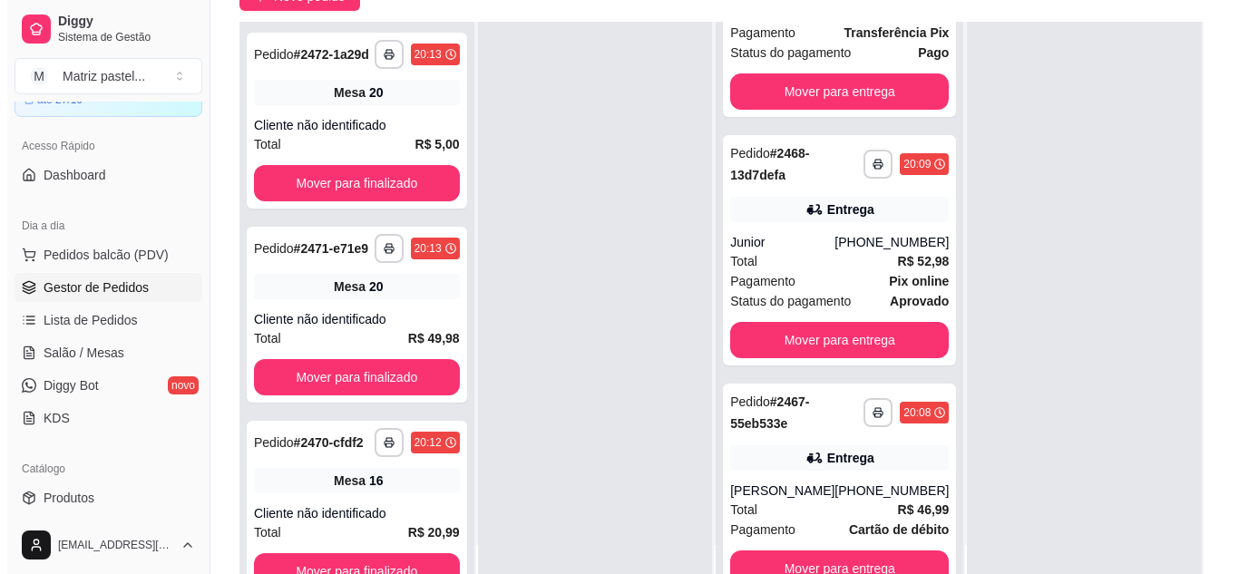
scroll to position [394, 0]
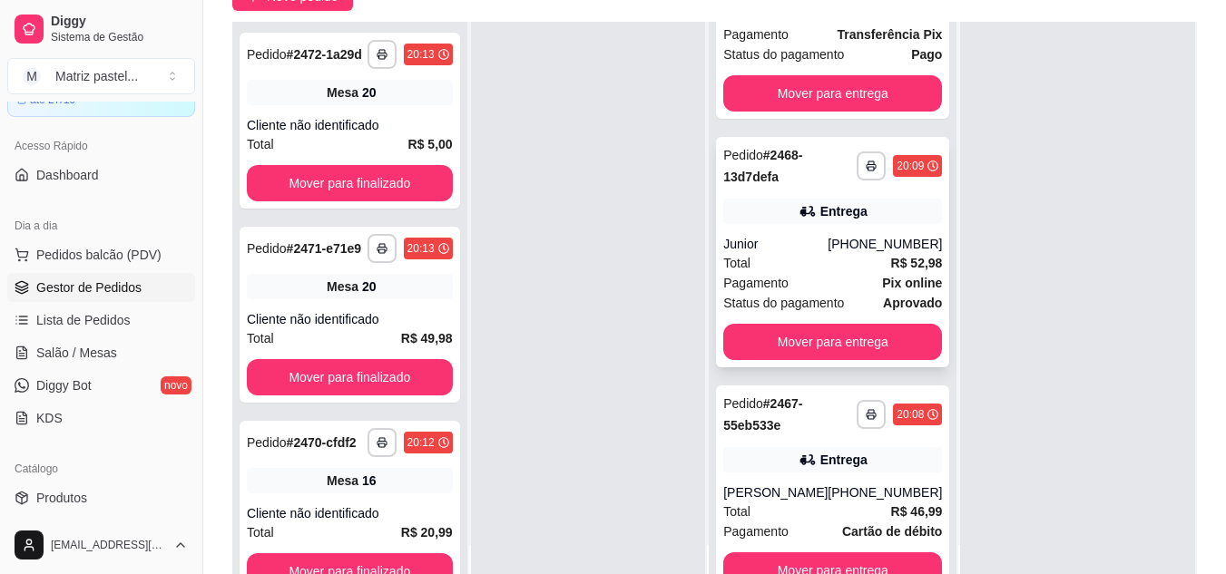
click at [737, 227] on div "**********" at bounding box center [832, 252] width 233 height 230
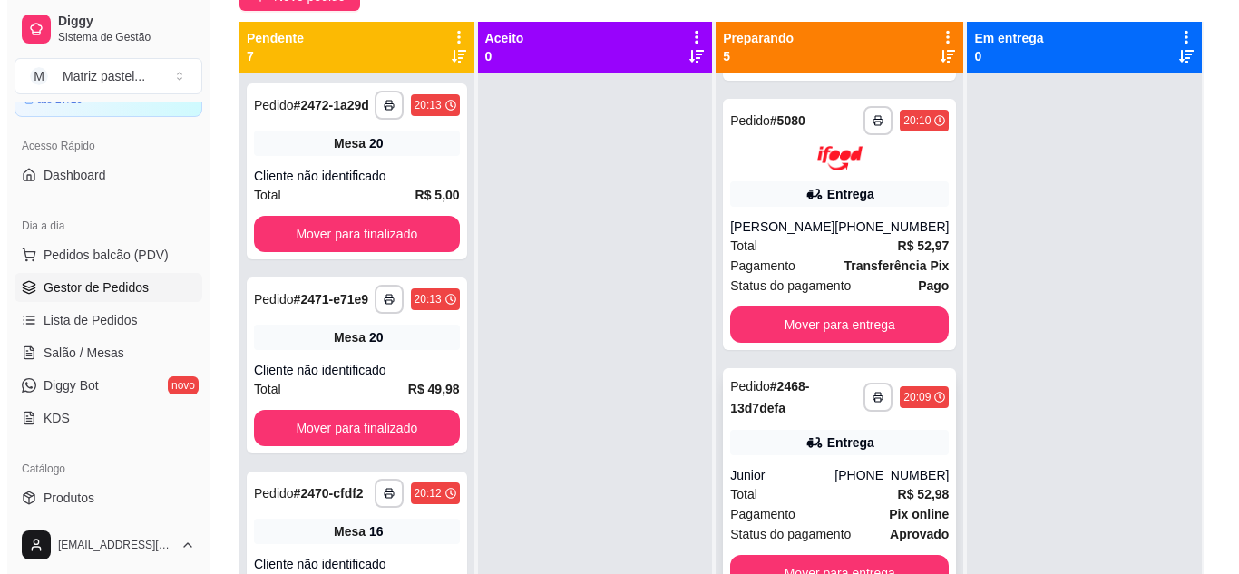
scroll to position [212, 0]
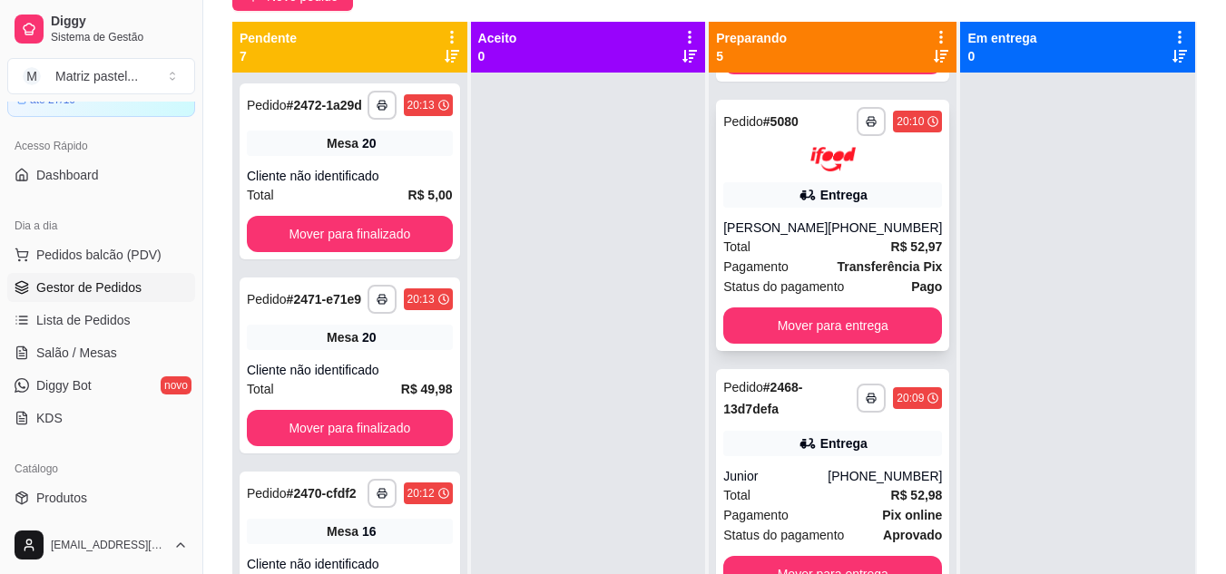
click at [824, 245] on div "Total R$ 52,97" at bounding box center [832, 247] width 219 height 20
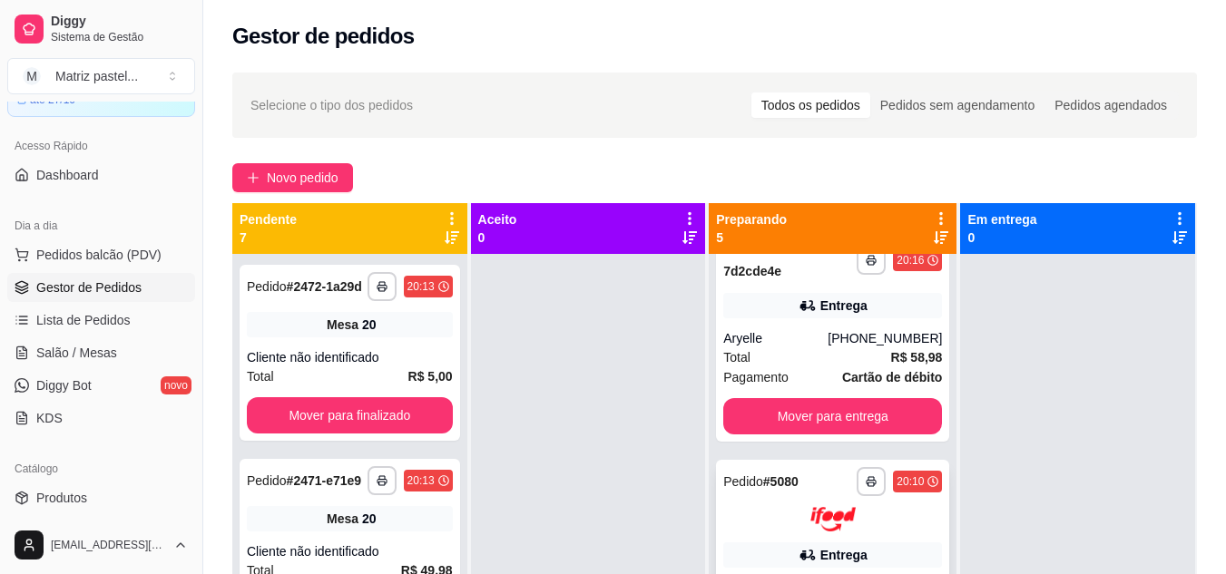
scroll to position [0, 0]
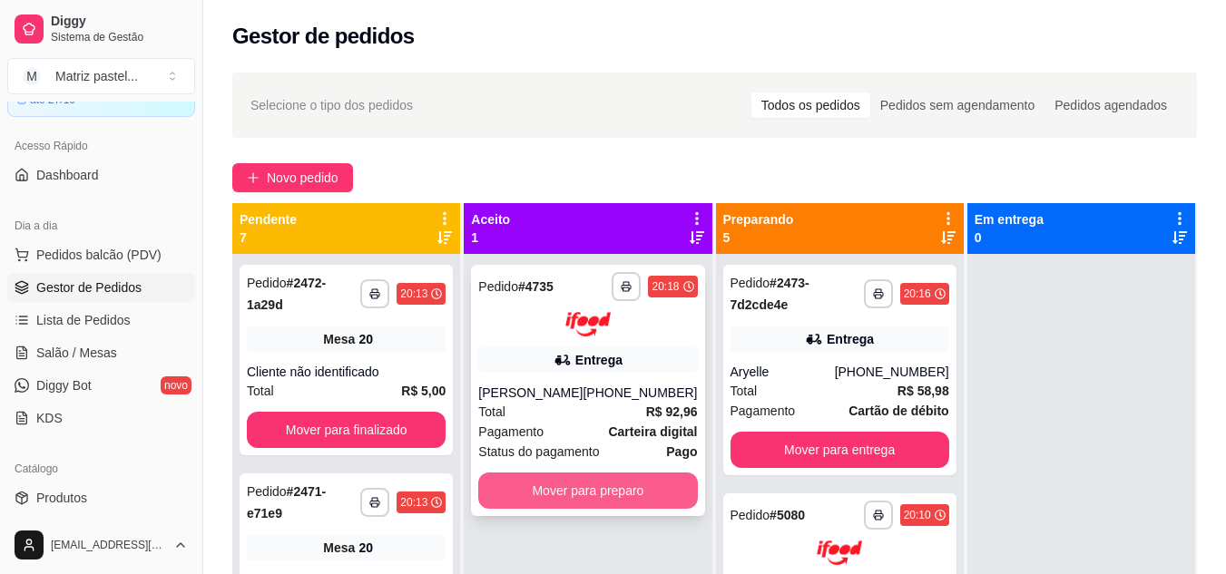
click at [578, 509] on button "Mover para preparo" at bounding box center [587, 491] width 219 height 36
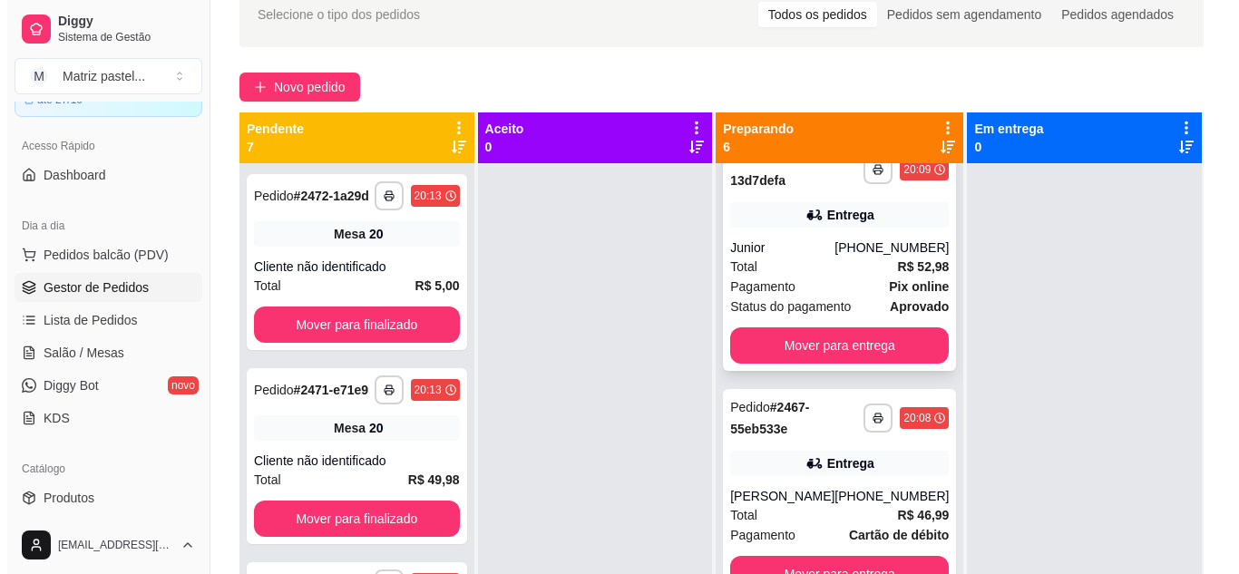
scroll to position [816, 0]
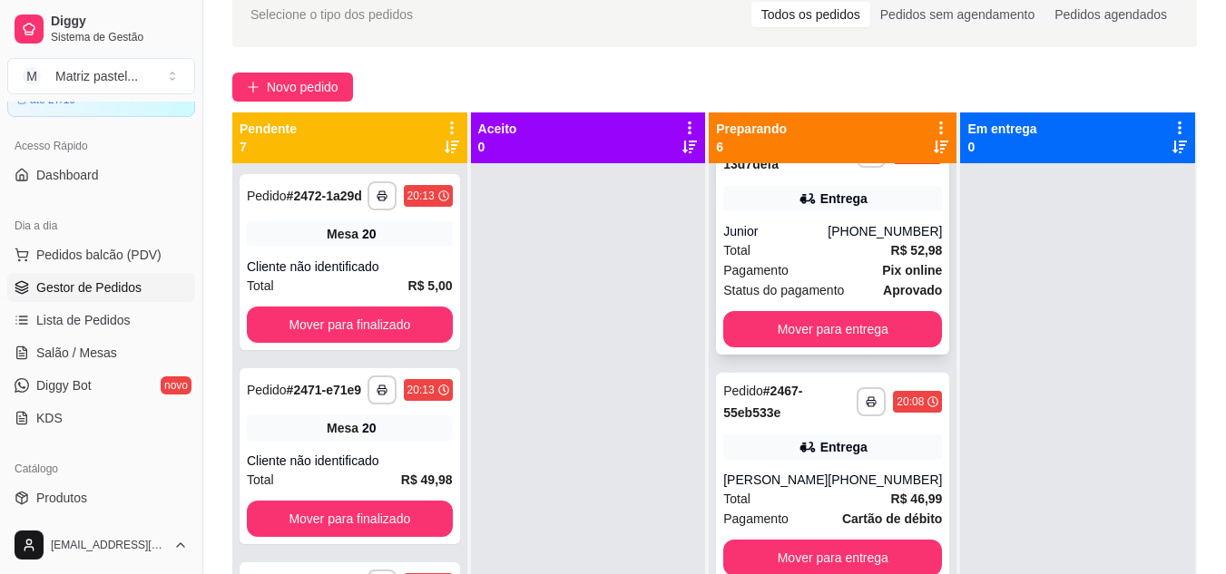
click at [838, 280] on div "Pagamento Pix online" at bounding box center [832, 270] width 219 height 20
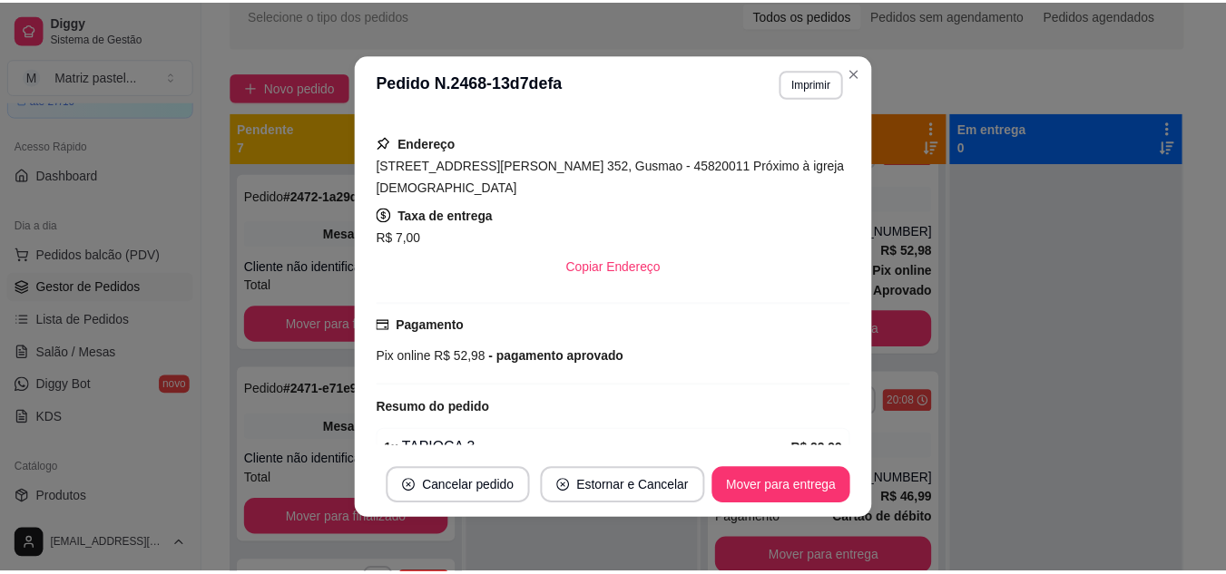
scroll to position [542, 0]
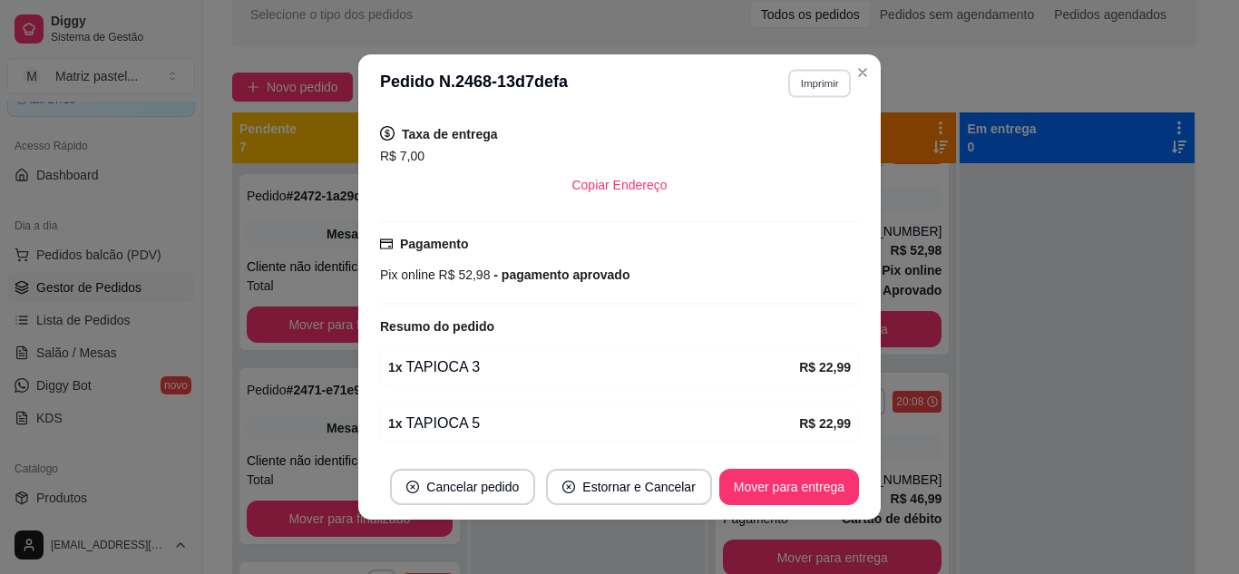
click at [806, 82] on button "Imprimir" at bounding box center [819, 83] width 63 height 28
click at [803, 147] on button "IMPRESSORA" at bounding box center [781, 146] width 132 height 29
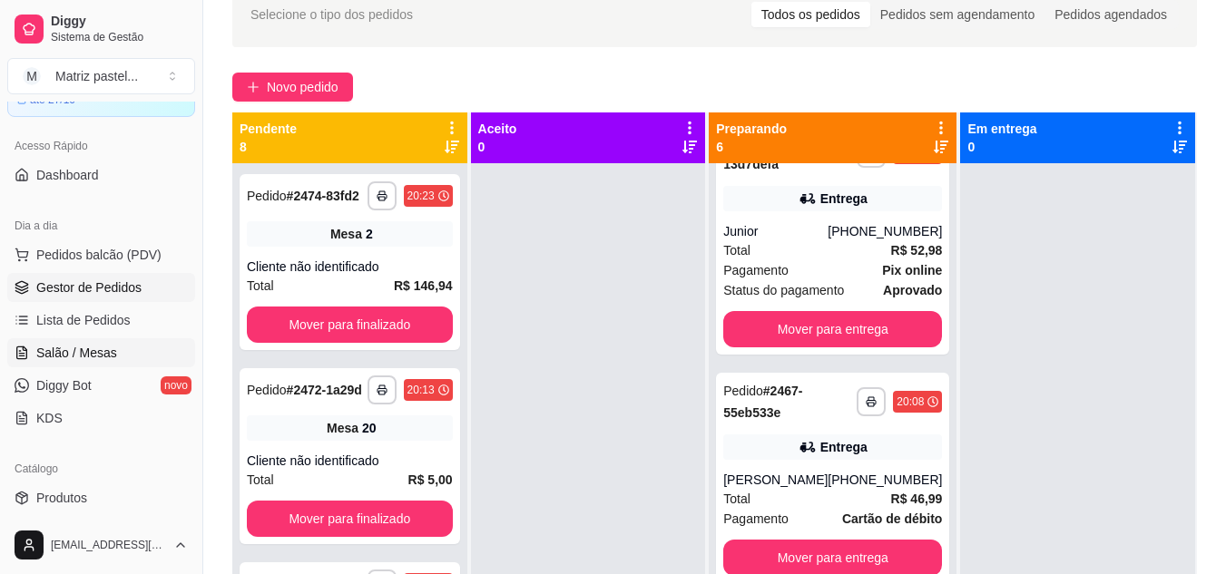
click at [75, 360] on span "Salão / Mesas" at bounding box center [76, 353] width 81 height 18
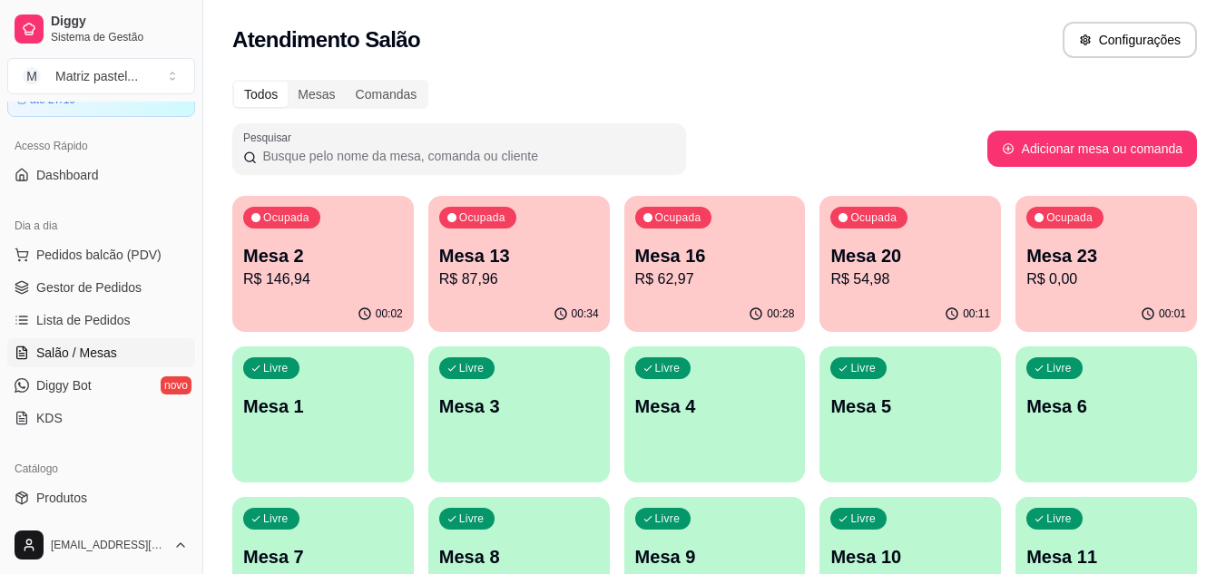
click at [546, 304] on div "00:34" at bounding box center [518, 314] width 181 height 35
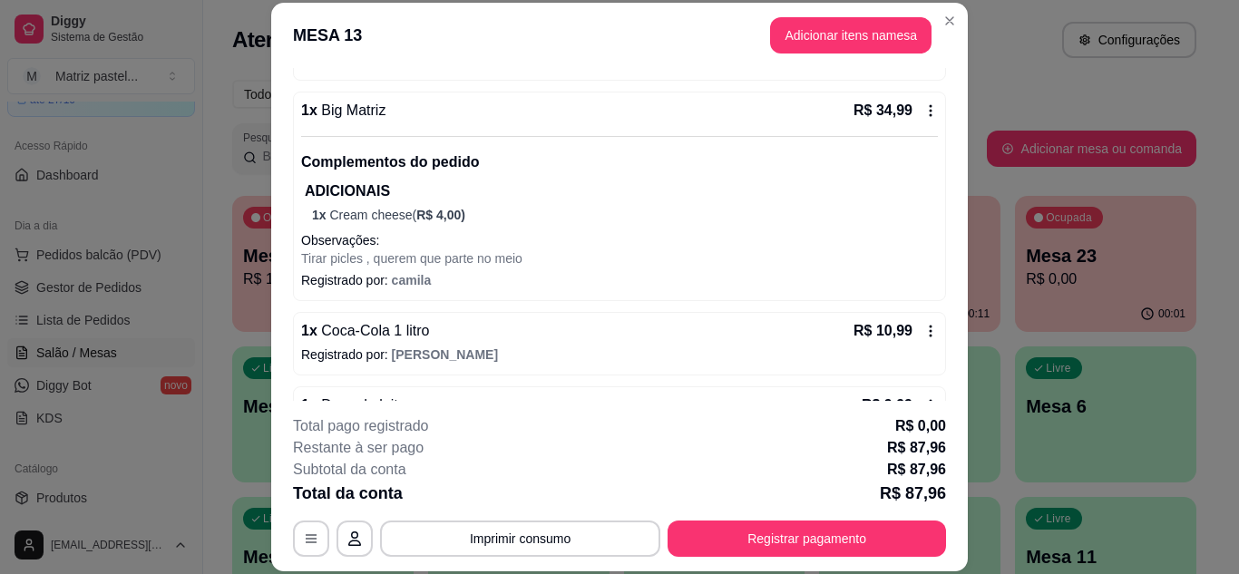
scroll to position [363, 0]
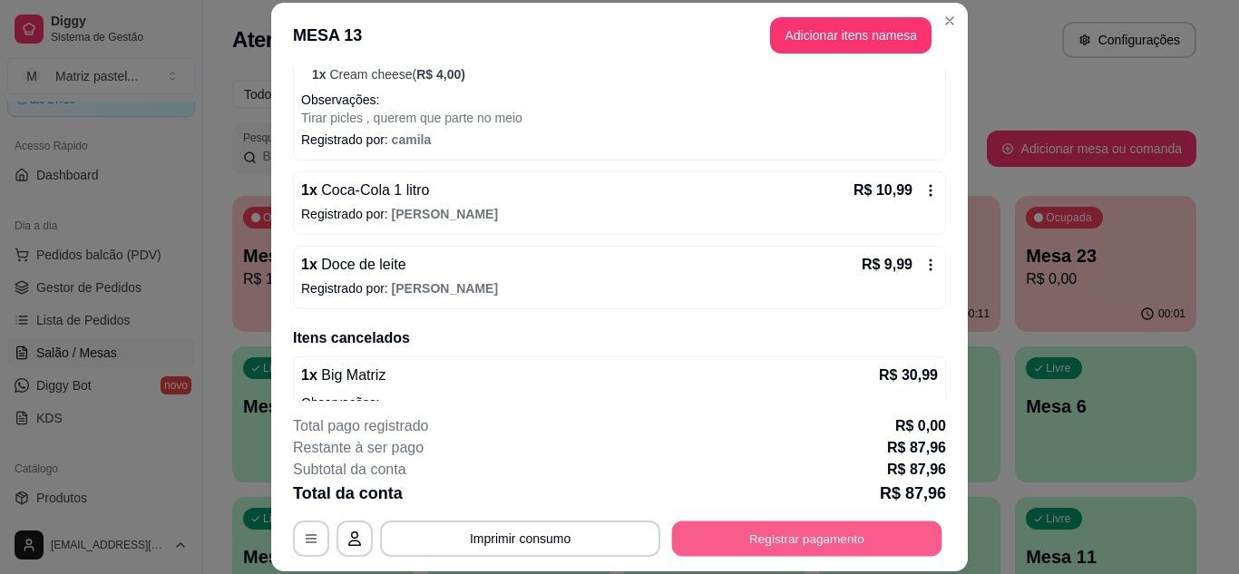
click at [758, 533] on button "Registrar pagamento" at bounding box center [807, 538] width 270 height 35
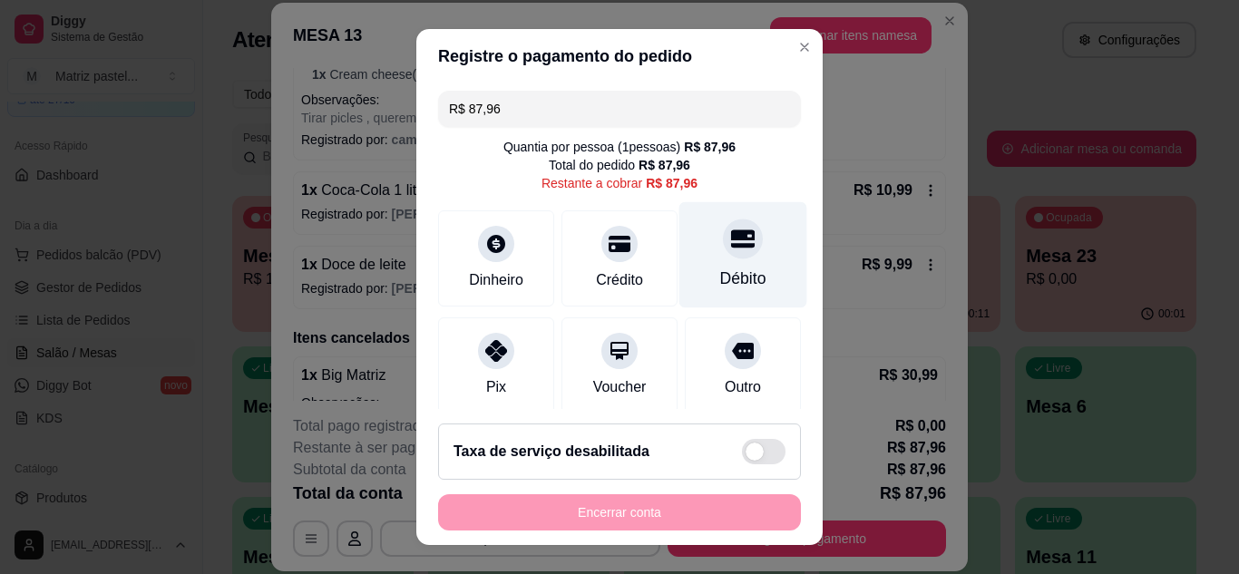
click at [709, 266] on div "Débito" at bounding box center [743, 254] width 128 height 106
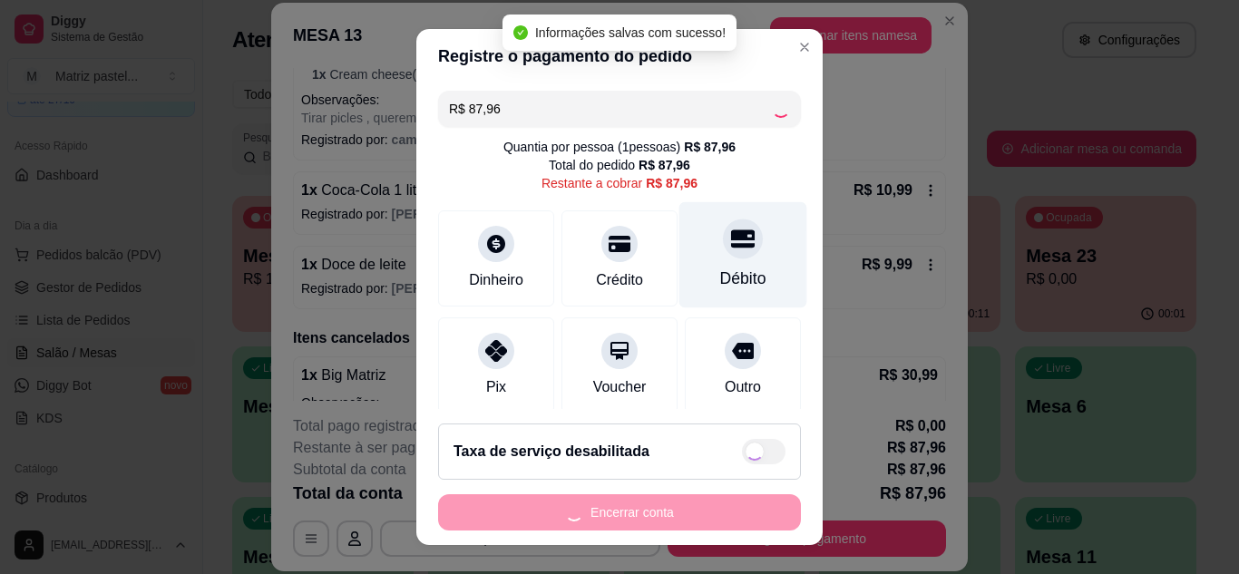
type input "R$ 0,00"
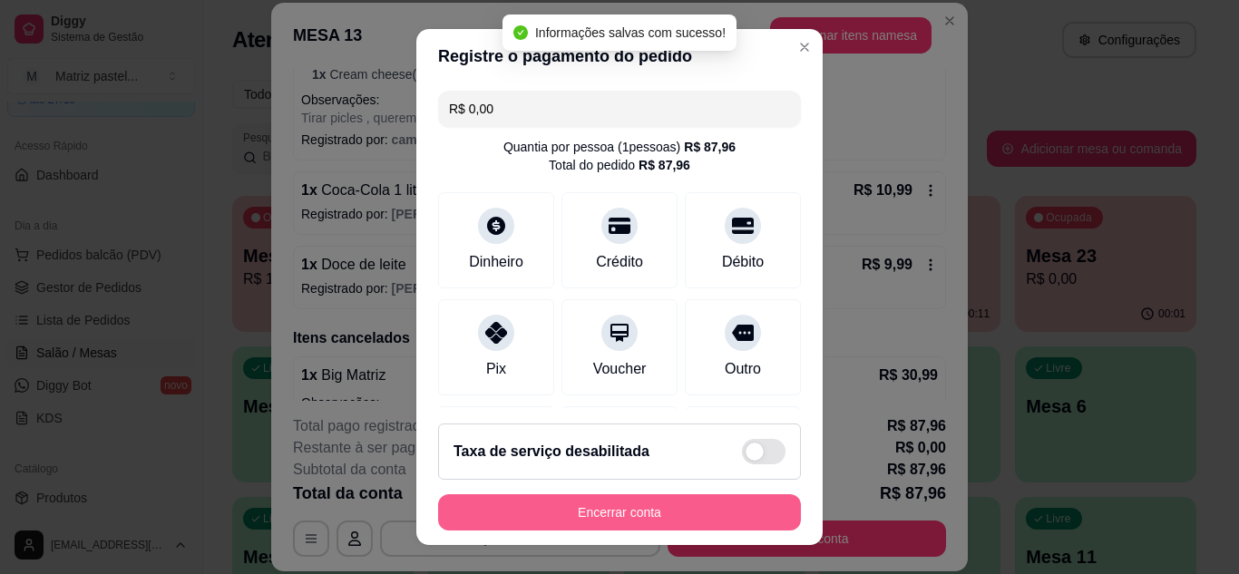
click at [649, 513] on button "Encerrar conta" at bounding box center [619, 512] width 363 height 36
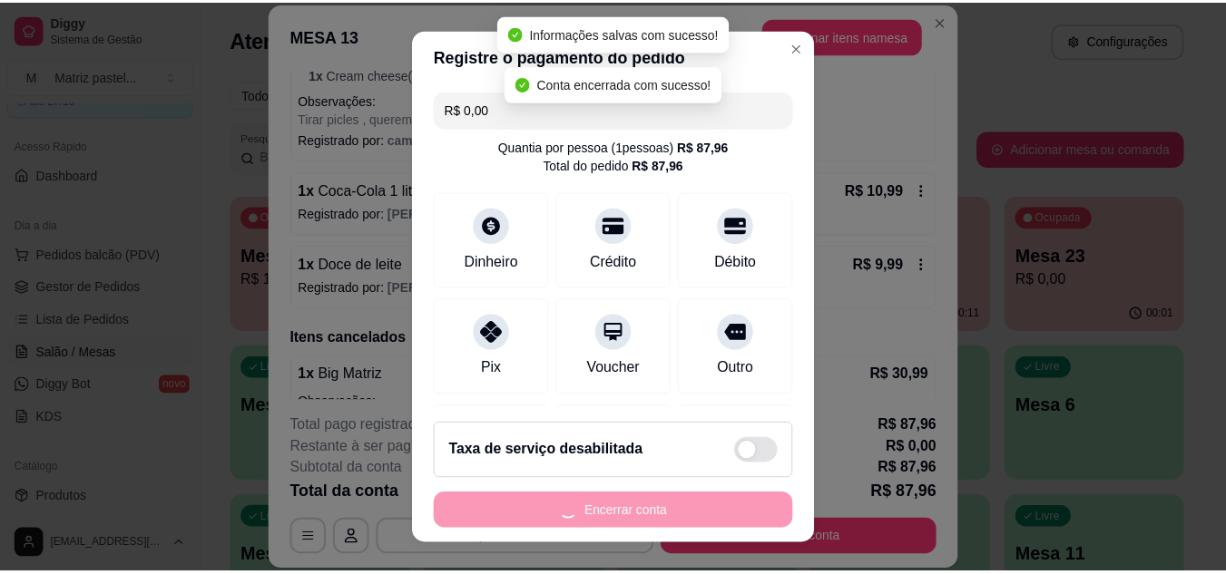
scroll to position [0, 0]
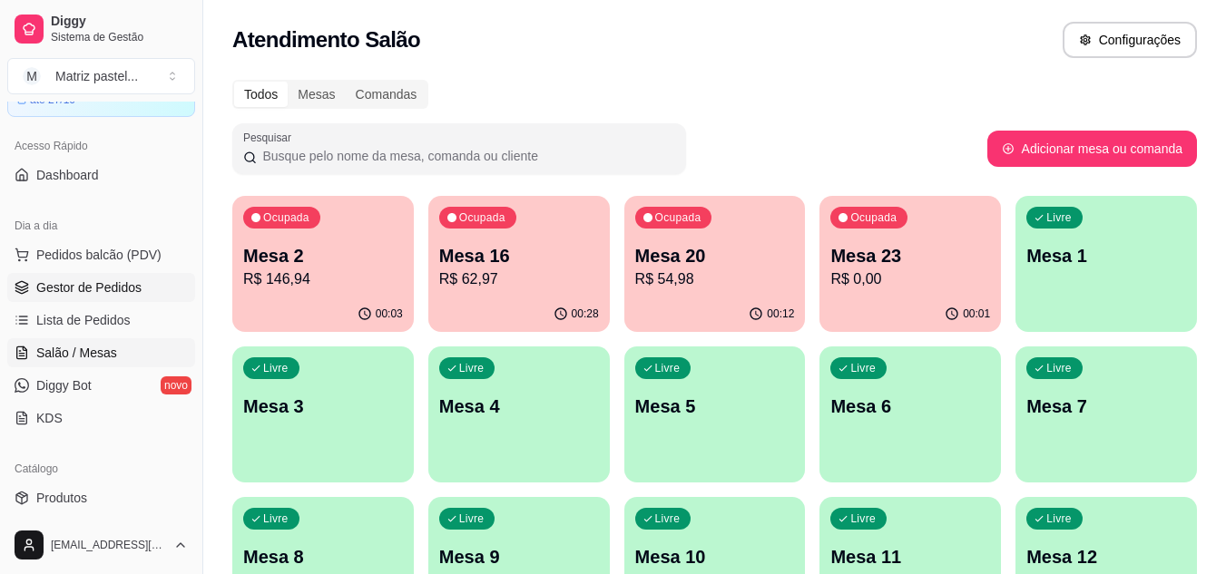
click at [120, 293] on span "Gestor de Pedidos" at bounding box center [88, 288] width 105 height 18
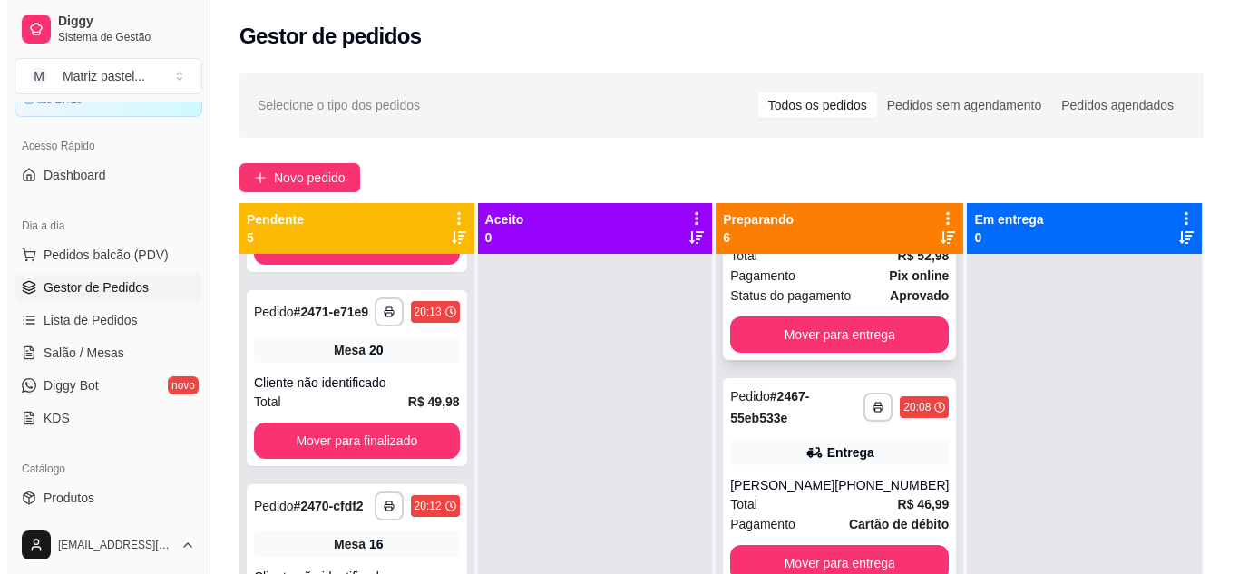
scroll to position [953, 0]
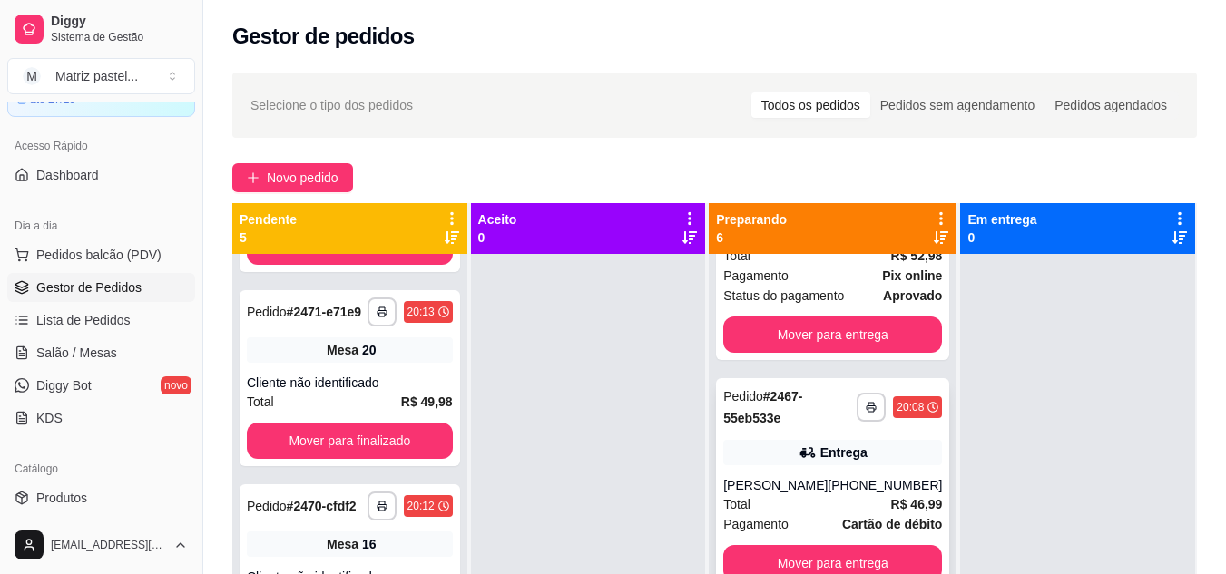
click at [799, 444] on icon at bounding box center [807, 453] width 18 height 18
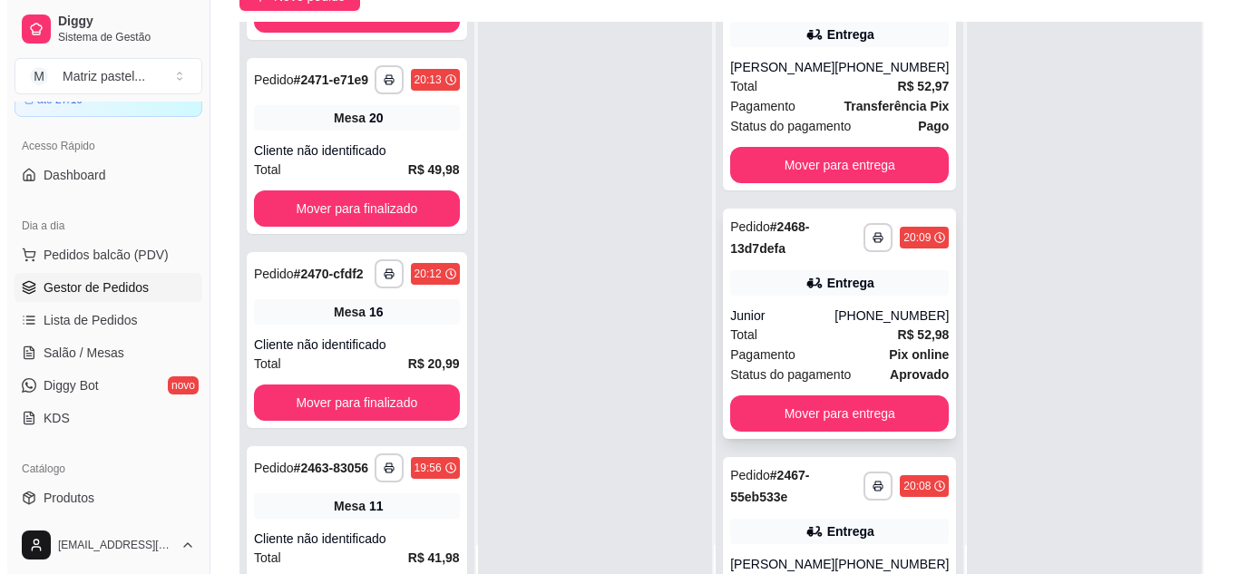
scroll to position [590, 0]
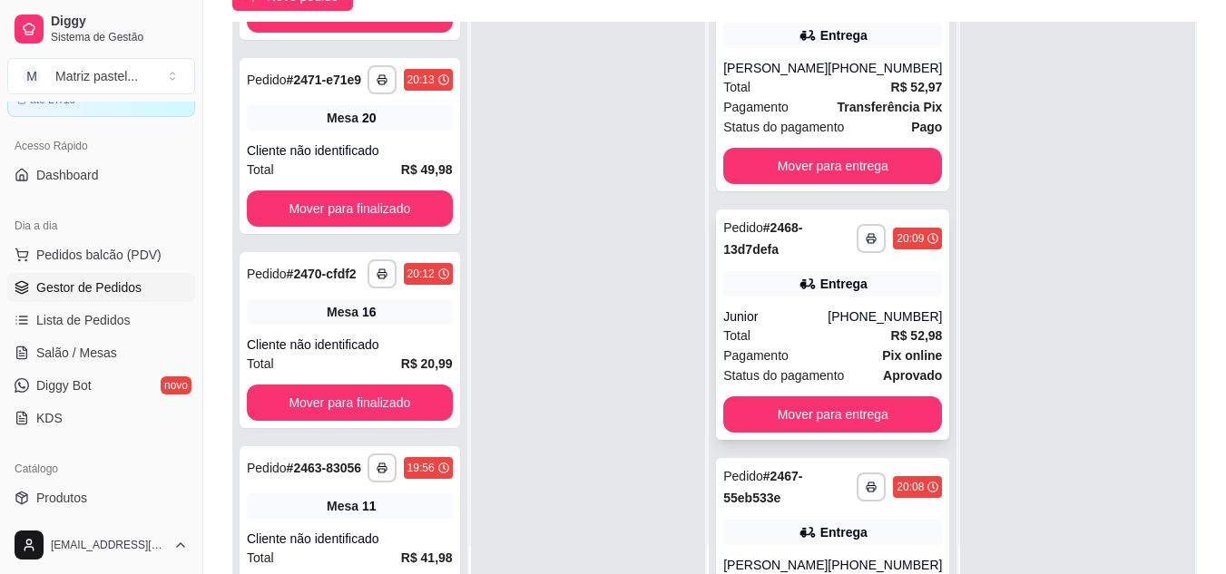
click at [784, 346] on div "Total R$ 52,98" at bounding box center [832, 336] width 219 height 20
click at [852, 67] on div "**********" at bounding box center [832, 66] width 233 height 251
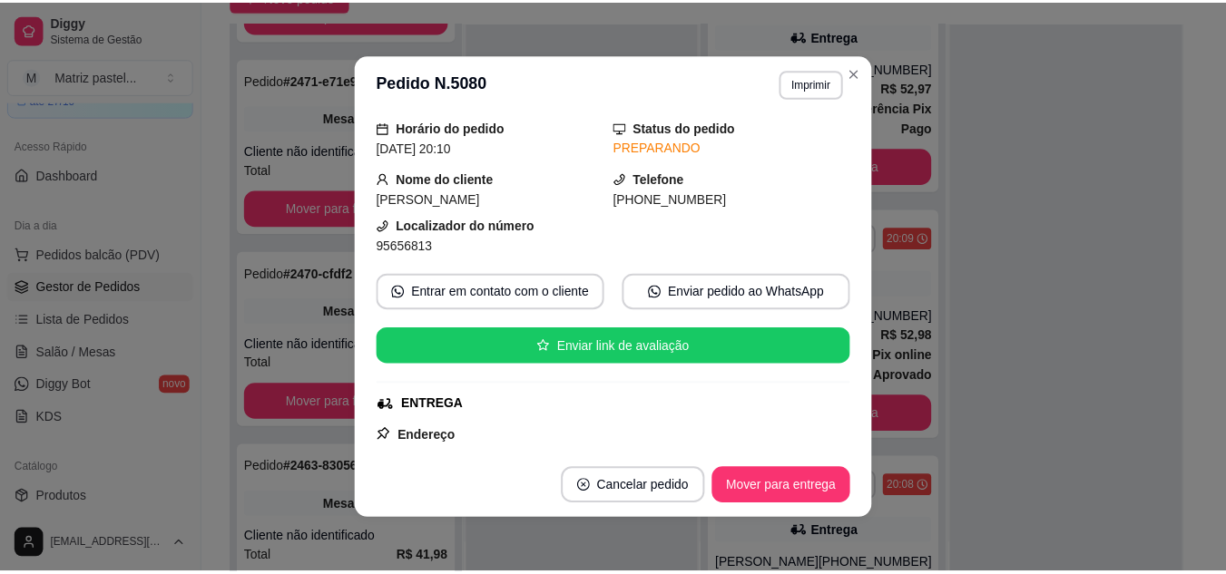
scroll to position [91, 0]
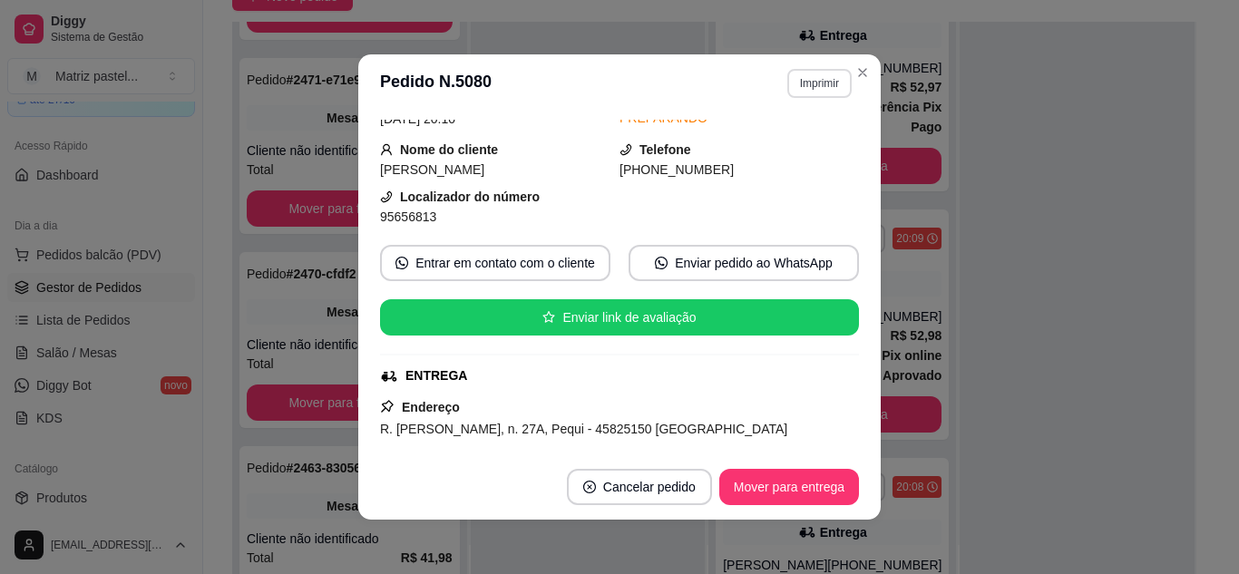
click at [787, 95] on button "Imprimir" at bounding box center [819, 83] width 64 height 29
click at [805, 162] on div "Escolha a impressora IMPRESSORA" at bounding box center [781, 134] width 150 height 62
click at [800, 147] on button "IMPRESSORA" at bounding box center [781, 146] width 132 height 29
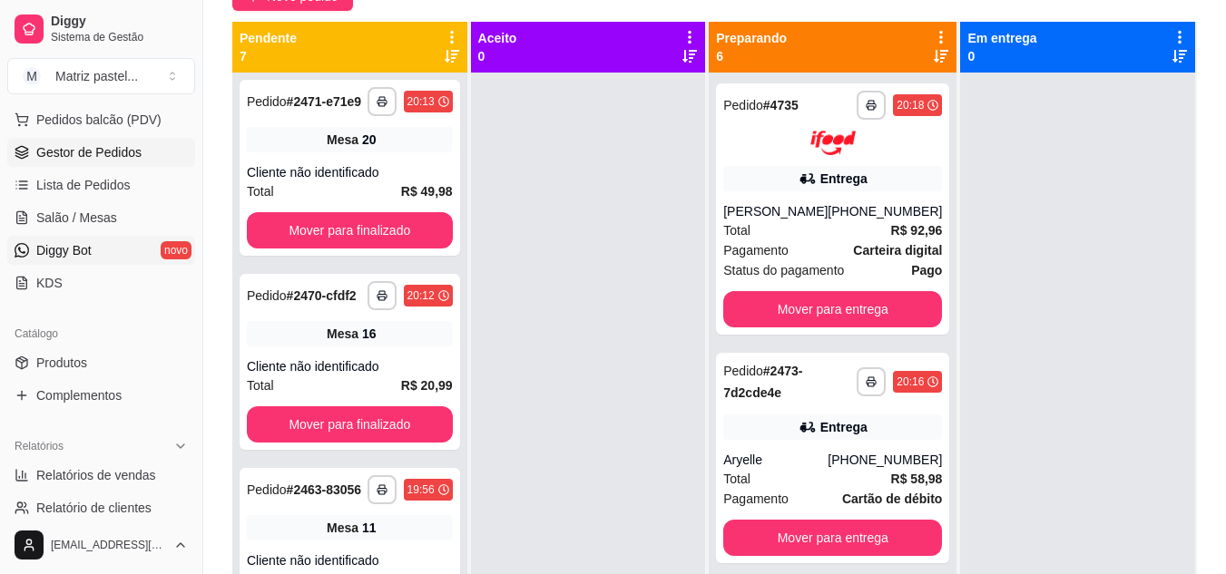
scroll to position [187, 0]
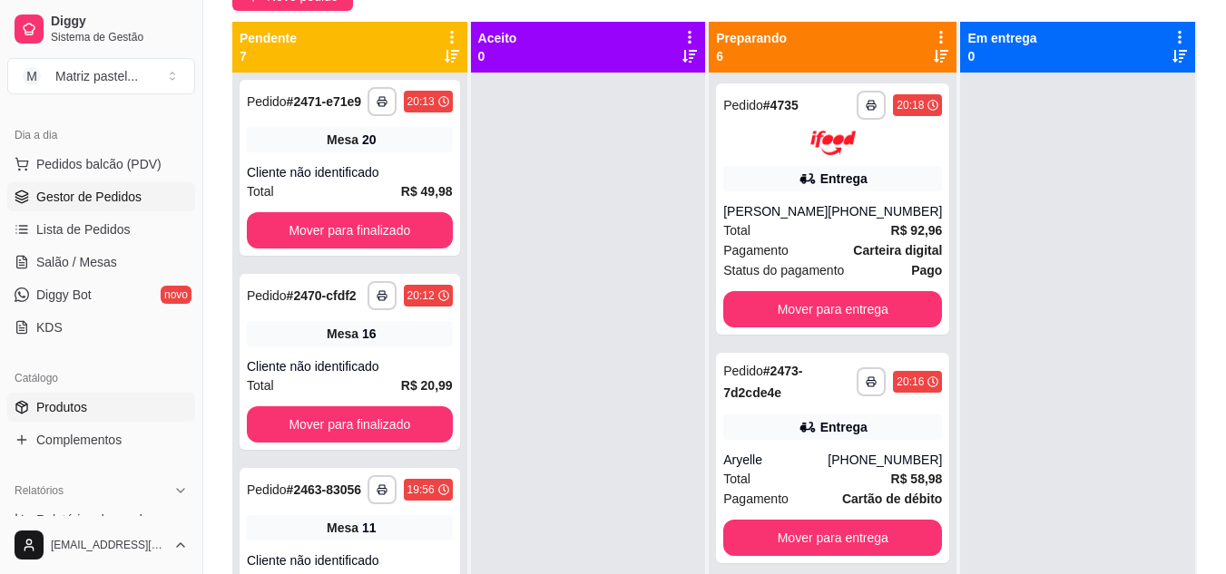
click at [59, 402] on span "Produtos" at bounding box center [61, 407] width 51 height 18
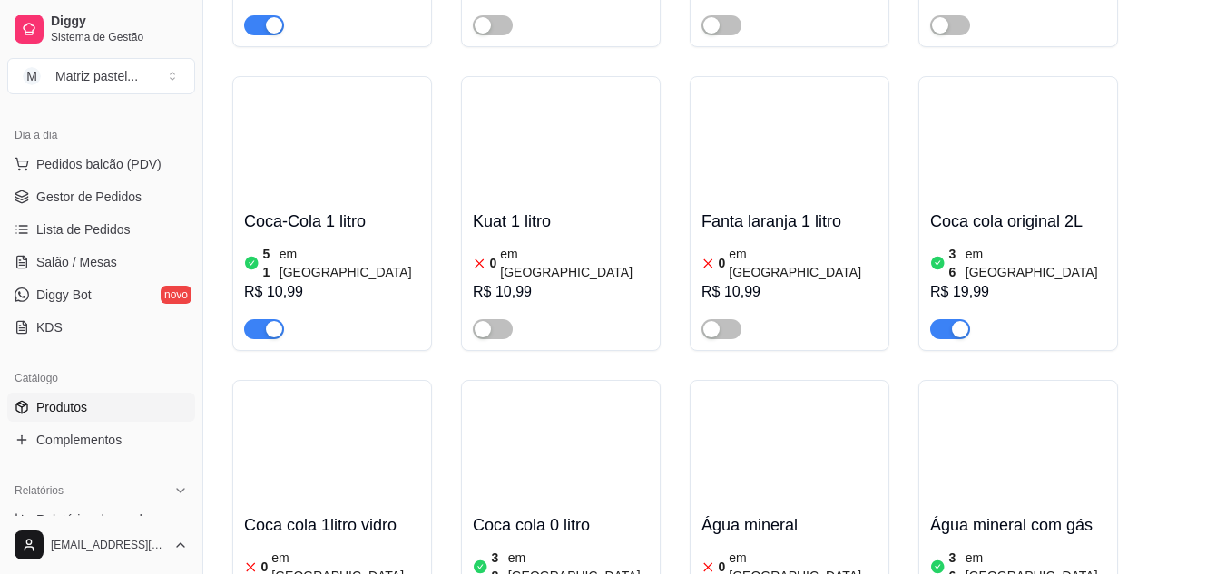
scroll to position [10072, 0]
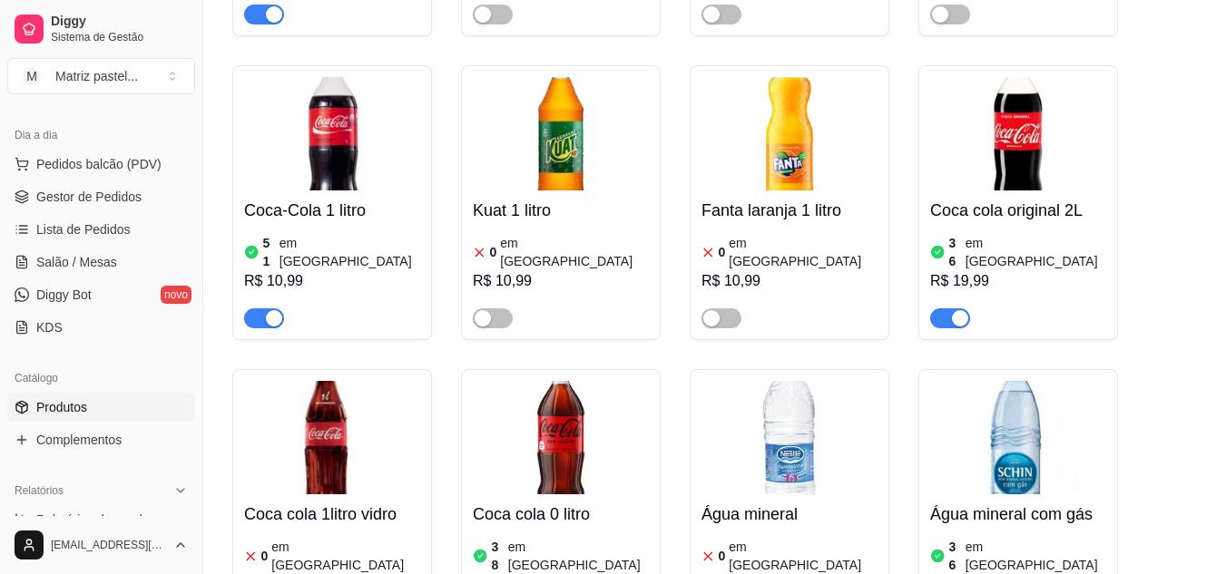
drag, startPoint x: 953, startPoint y: 161, endPoint x: 929, endPoint y: 162, distance: 24.6
click at [929, 369] on div "Água mineral com gás 36 em estoque R$ 5,00" at bounding box center [1018, 506] width 200 height 275
click at [982, 534] on div "36 em estoque R$ 5,00" at bounding box center [1018, 583] width 176 height 98
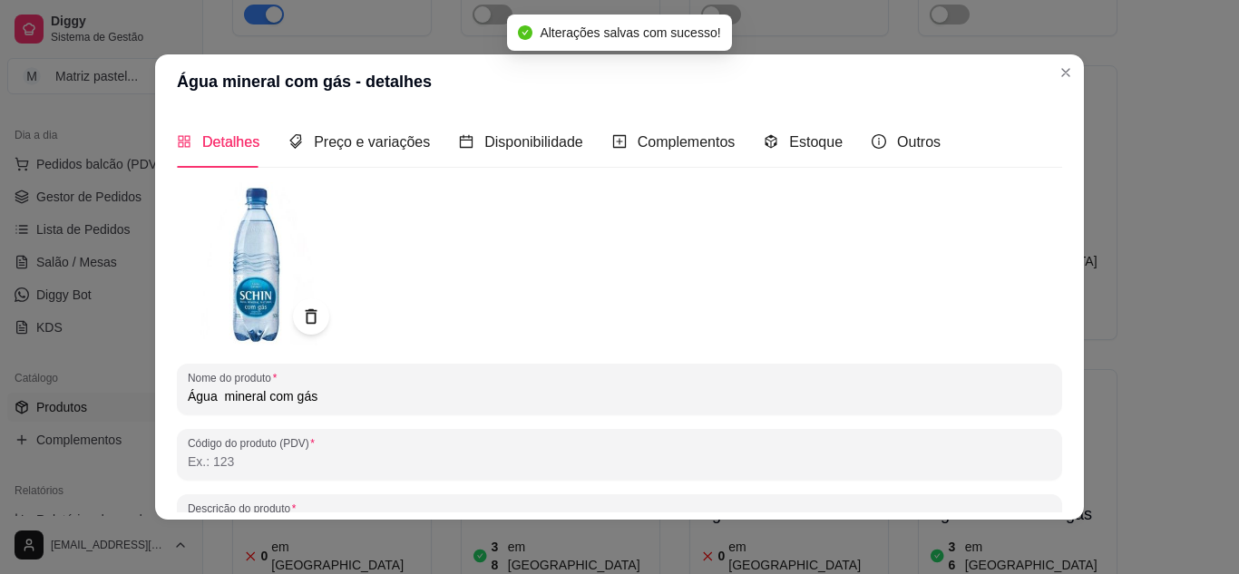
click at [749, 151] on div "Detalhes Preço e variações Disponibilidade Complementos Estoque Outros" at bounding box center [559, 142] width 764 height 52
click at [764, 148] on icon "code-sandbox" at bounding box center [771, 141] width 15 height 15
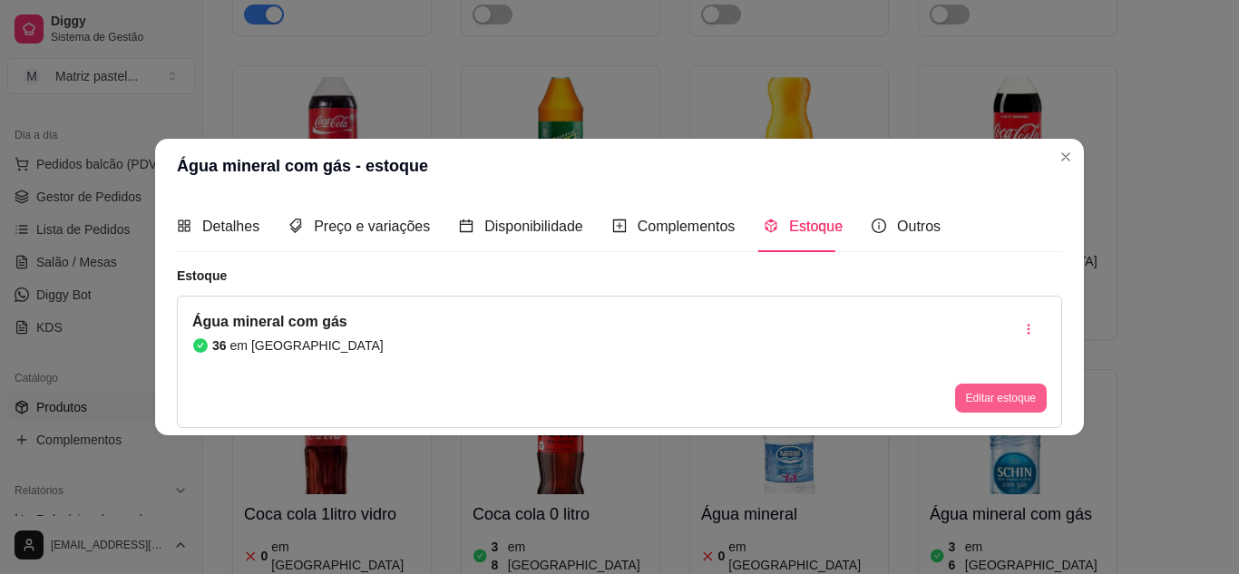
click at [998, 403] on button "Editar estoque" at bounding box center [1001, 398] width 92 height 29
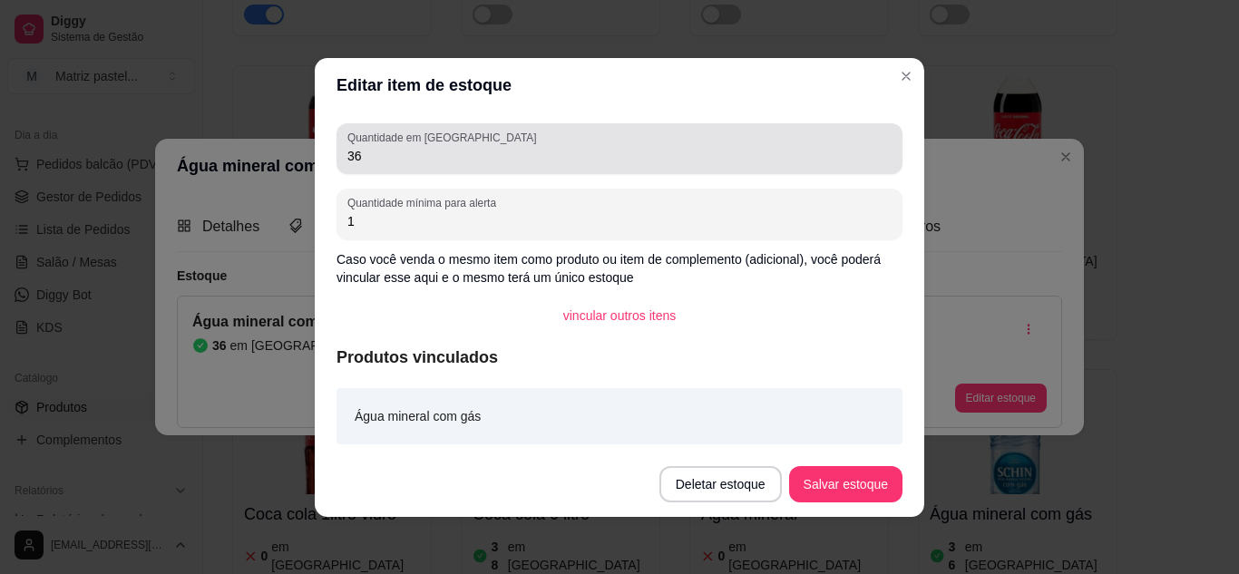
click at [486, 172] on div "Quantidade em estoque 36" at bounding box center [620, 148] width 566 height 51
click at [485, 171] on div "Quantidade em estoque 36" at bounding box center [620, 148] width 566 height 51
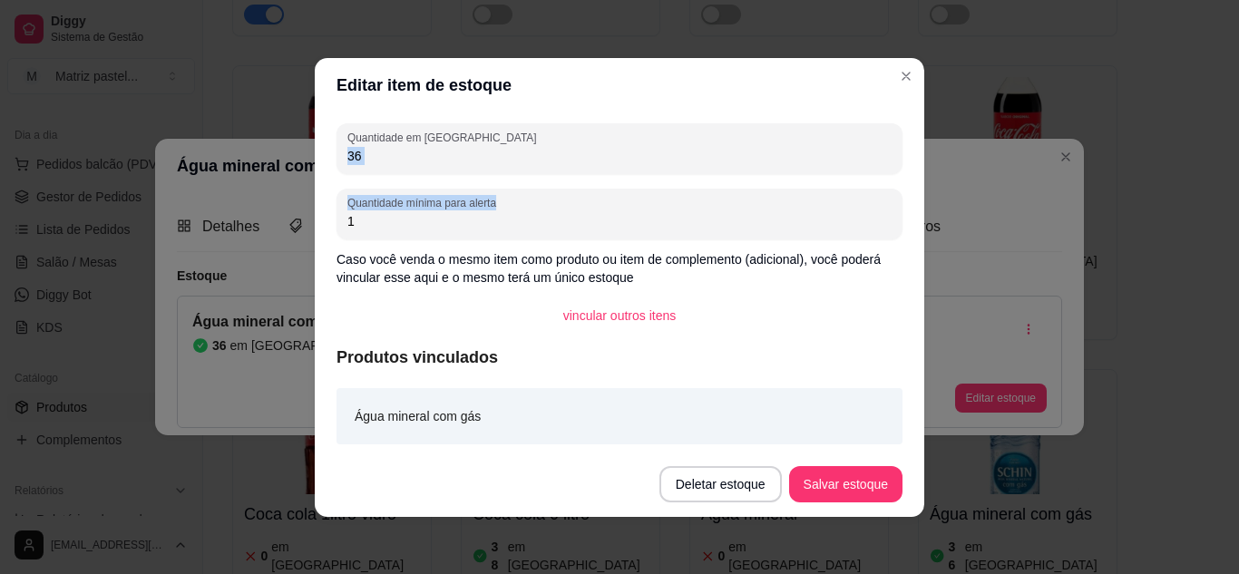
drag, startPoint x: 485, startPoint y: 171, endPoint x: 240, endPoint y: 152, distance: 245.7
click at [220, 177] on div "Editar item de estoque Quantidade em estoque 36 Quantidade mínima para alerta 1…" at bounding box center [619, 287] width 1239 height 574
drag, startPoint x: 358, startPoint y: 147, endPoint x: 310, endPoint y: 165, distance: 51.4
click at [315, 165] on div "Quantidade em estoque 36 Quantidade mínima para alerta 1 Caso você venda o mesm…" at bounding box center [620, 281] width 610 height 339
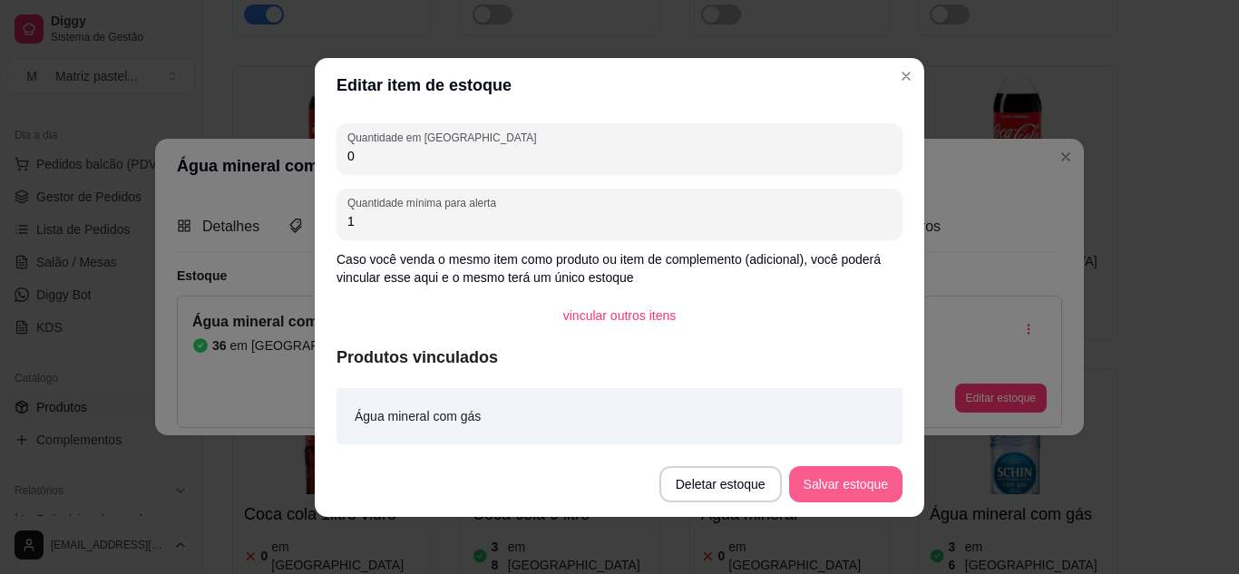
type input "0"
click at [856, 484] on button "Salvar estoque" at bounding box center [845, 484] width 113 height 36
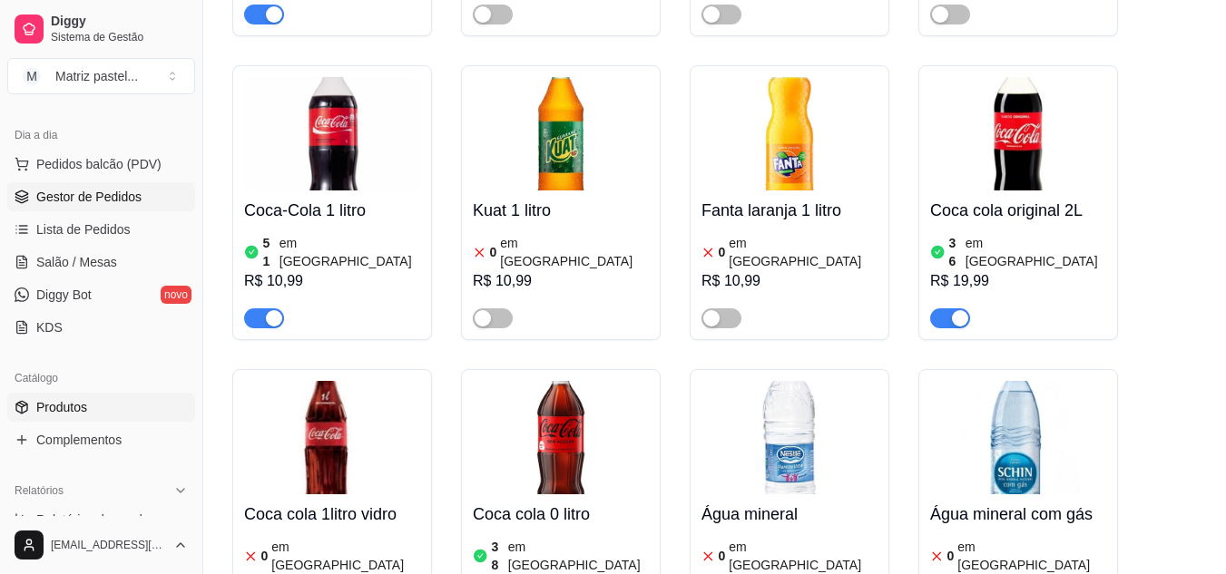
click at [78, 203] on span "Gestor de Pedidos" at bounding box center [88, 197] width 105 height 18
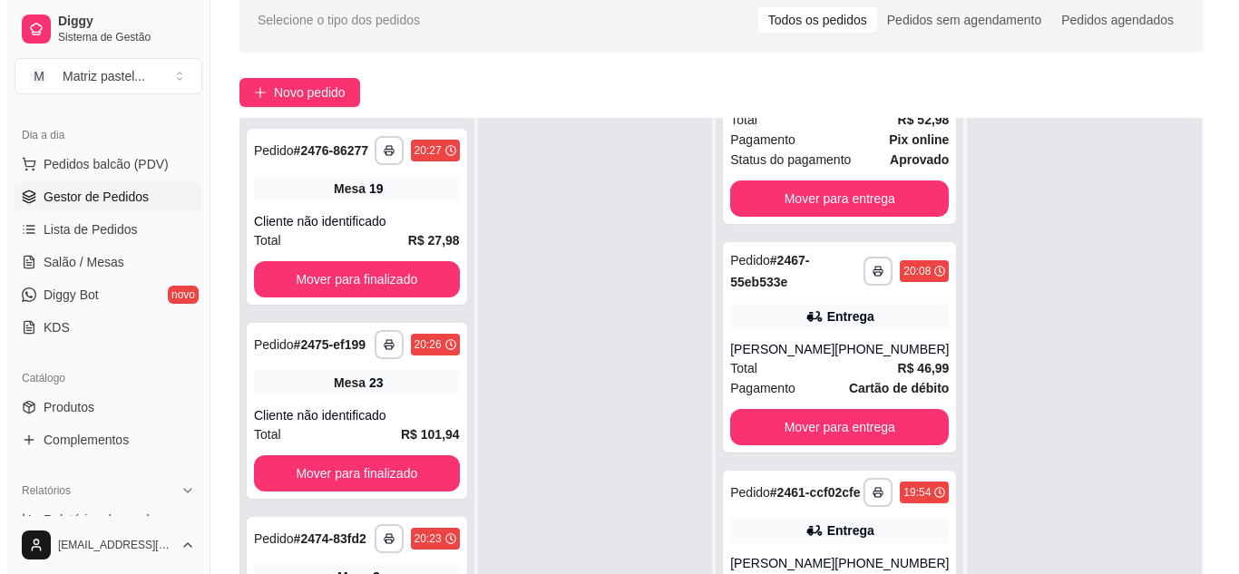
scroll to position [272, 0]
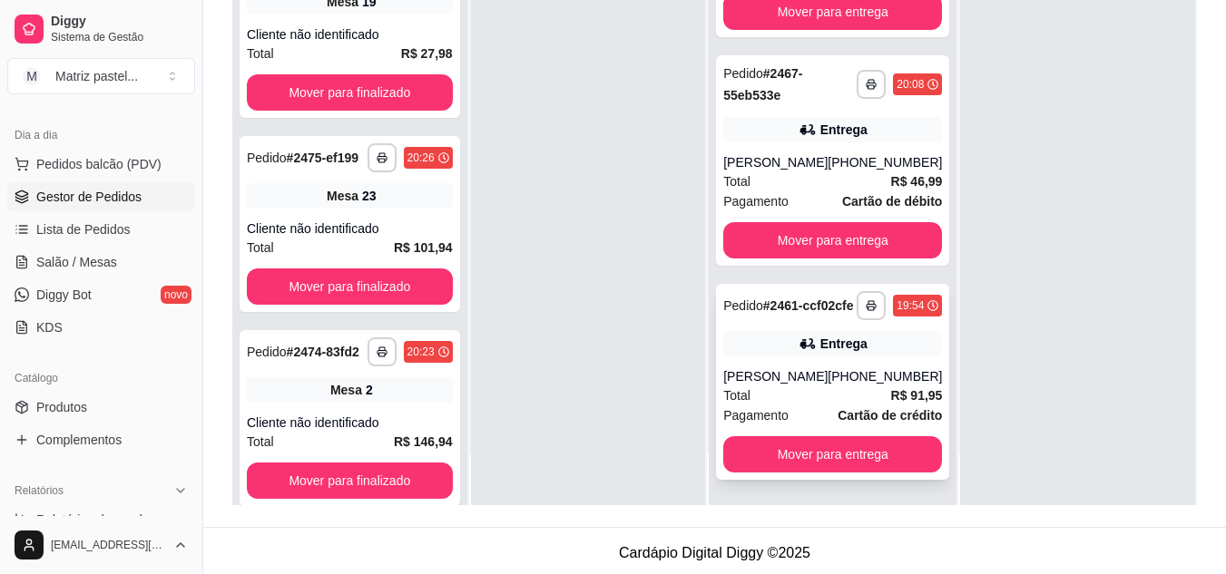
click at [753, 367] on div "[PERSON_NAME]" at bounding box center [775, 376] width 104 height 18
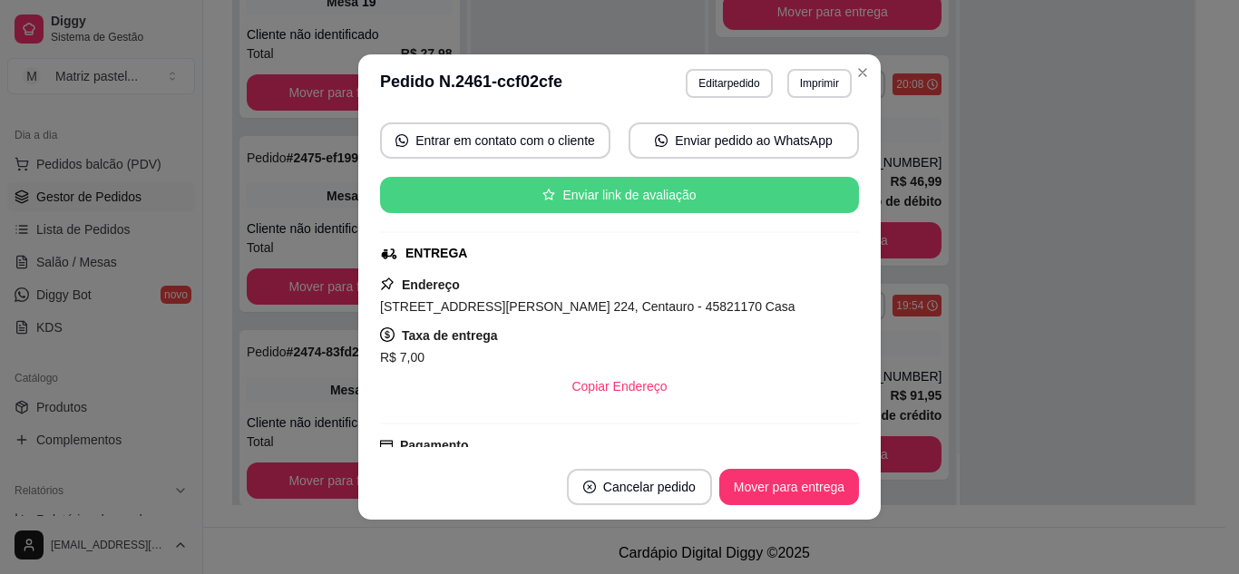
scroll to position [270, 0]
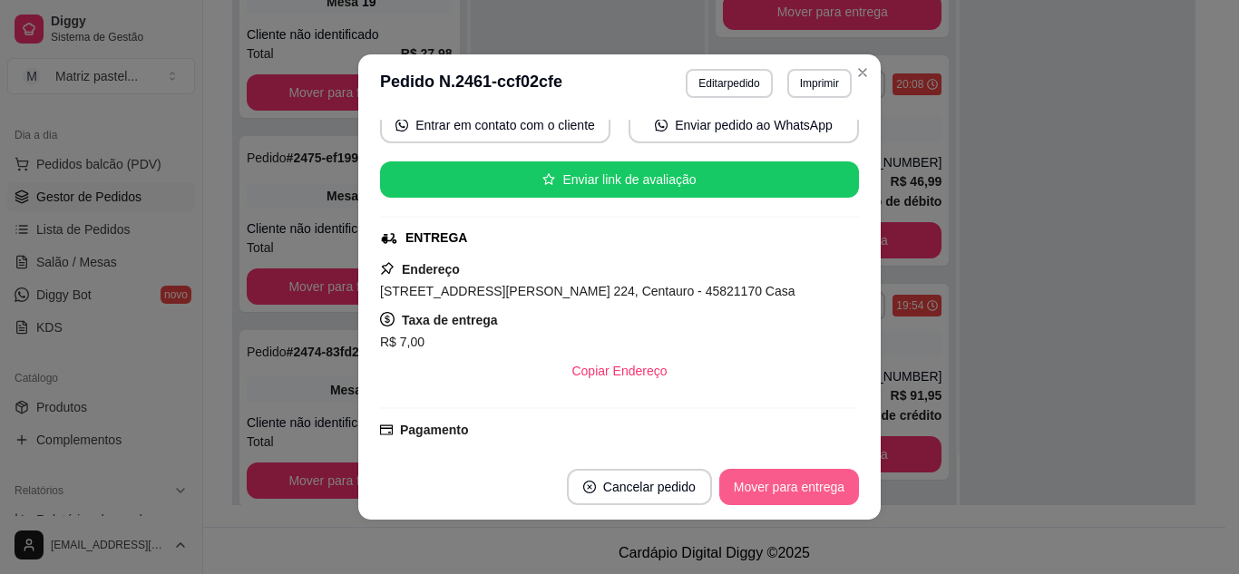
click at [761, 489] on button "Mover para entrega" at bounding box center [789, 487] width 140 height 36
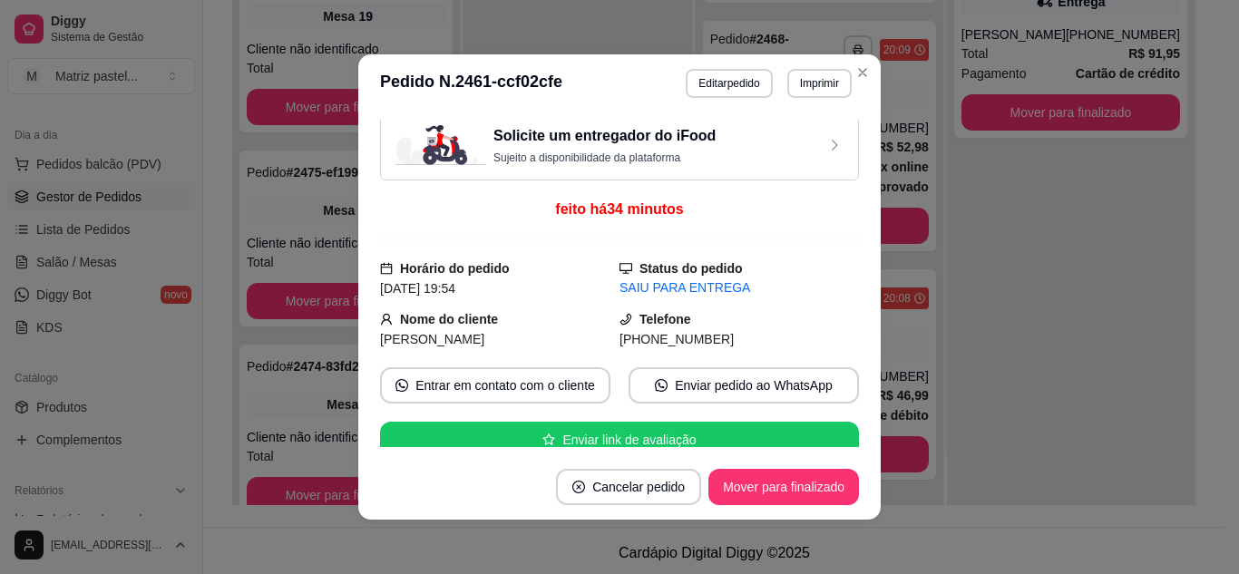
scroll to position [0, 0]
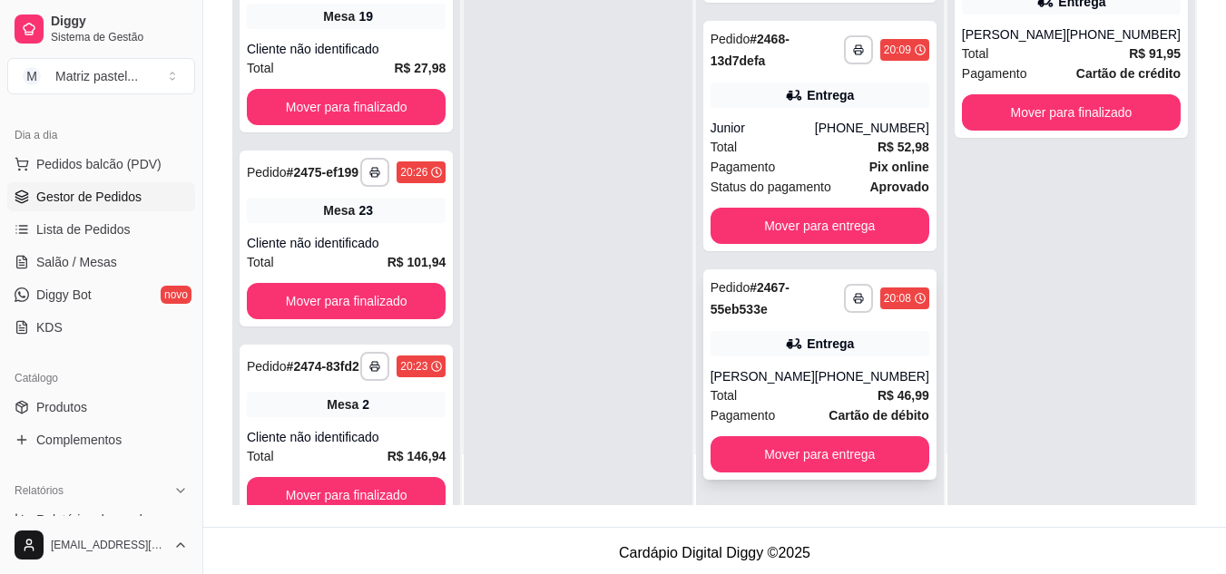
click at [766, 361] on div "**********" at bounding box center [819, 374] width 233 height 210
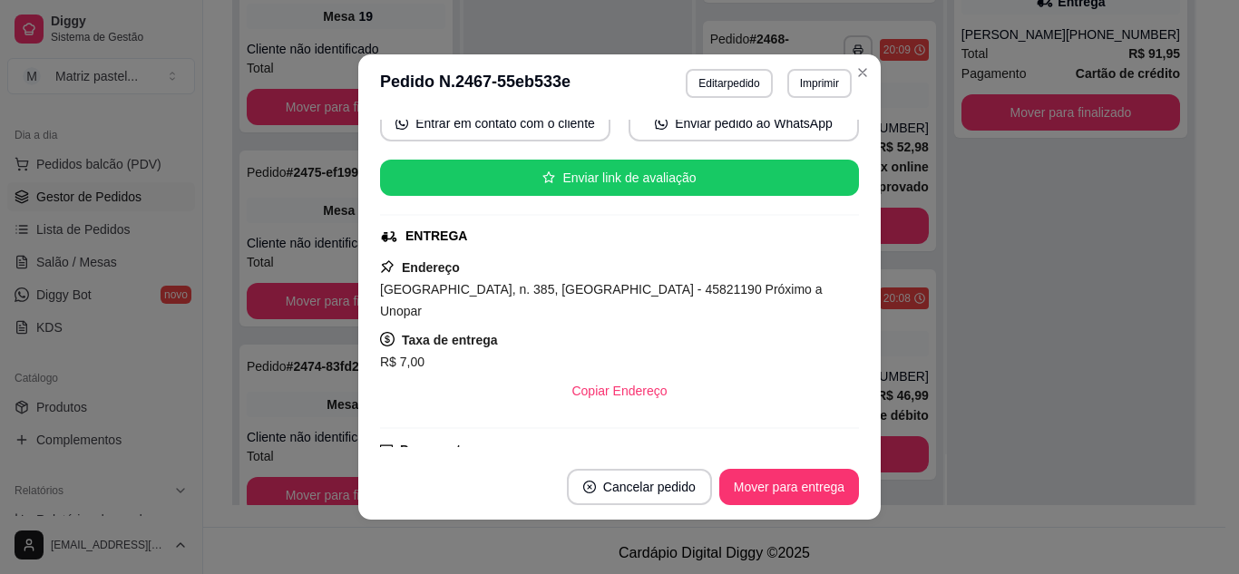
scroll to position [466, 0]
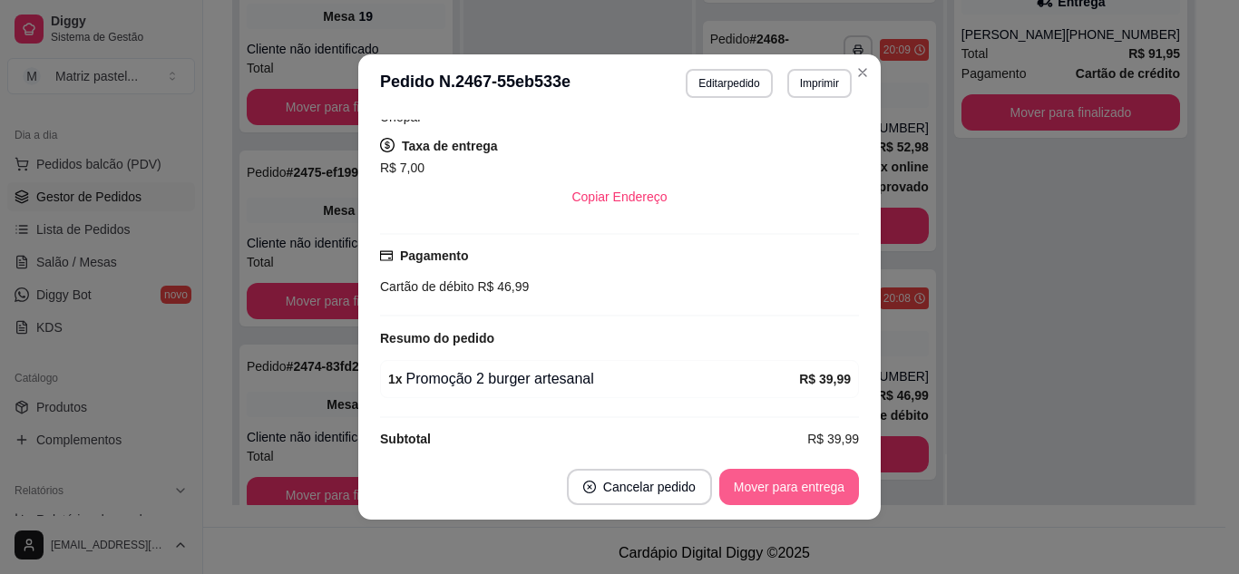
click at [759, 480] on button "Mover para entrega" at bounding box center [789, 487] width 140 height 36
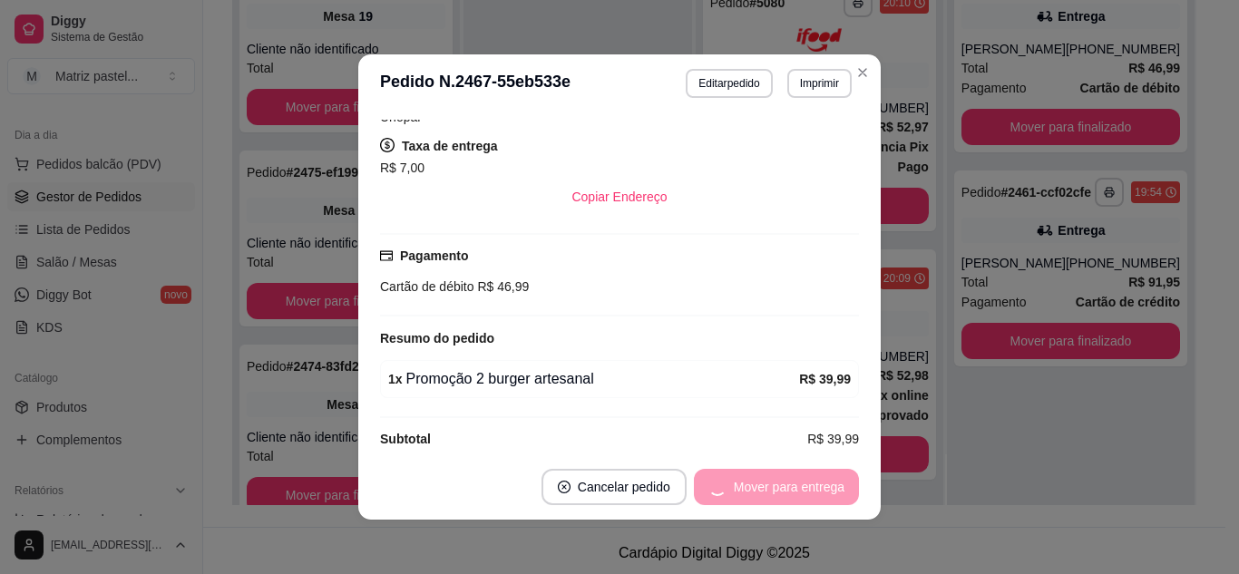
scroll to position [477, 0]
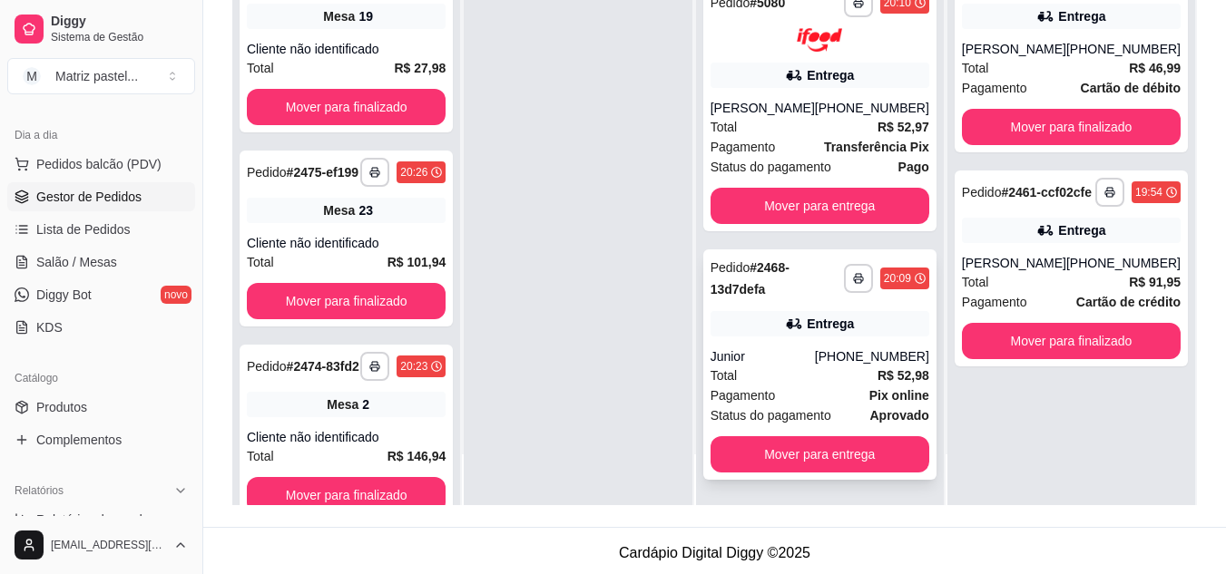
click at [818, 337] on div "Entrega" at bounding box center [819, 323] width 219 height 25
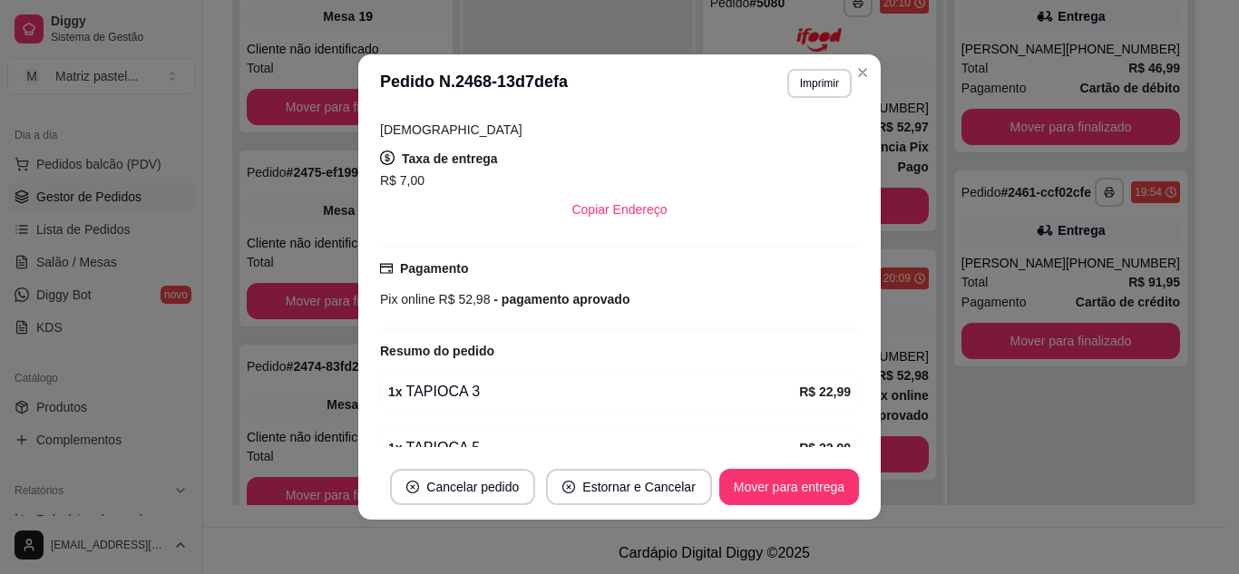
scroll to position [544, 0]
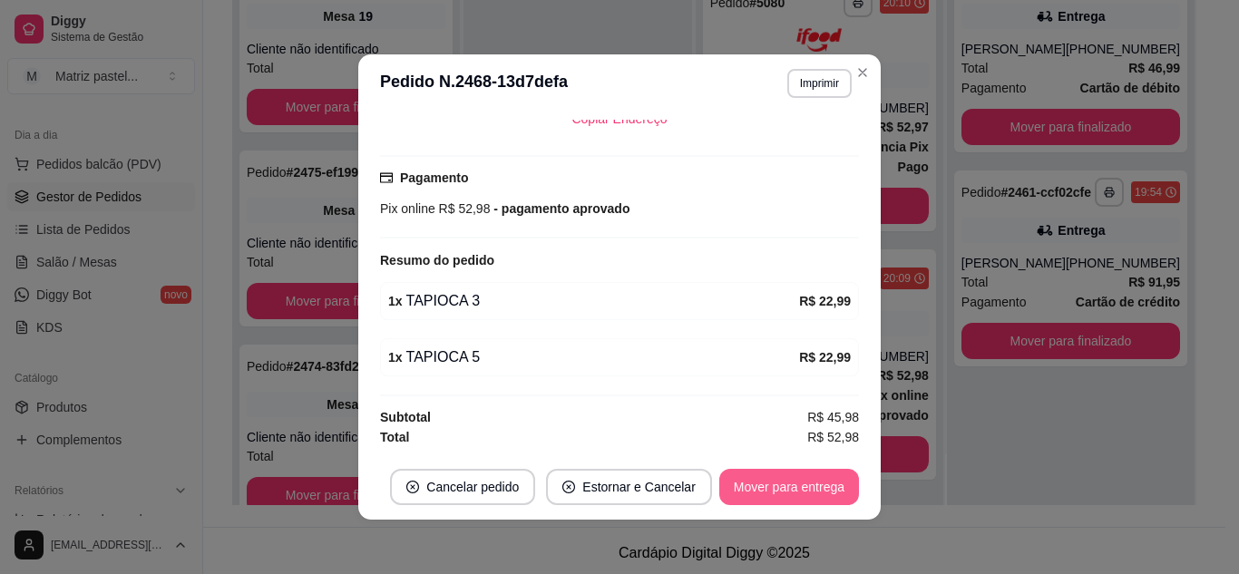
click at [740, 484] on button "Mover para entrega" at bounding box center [789, 487] width 140 height 36
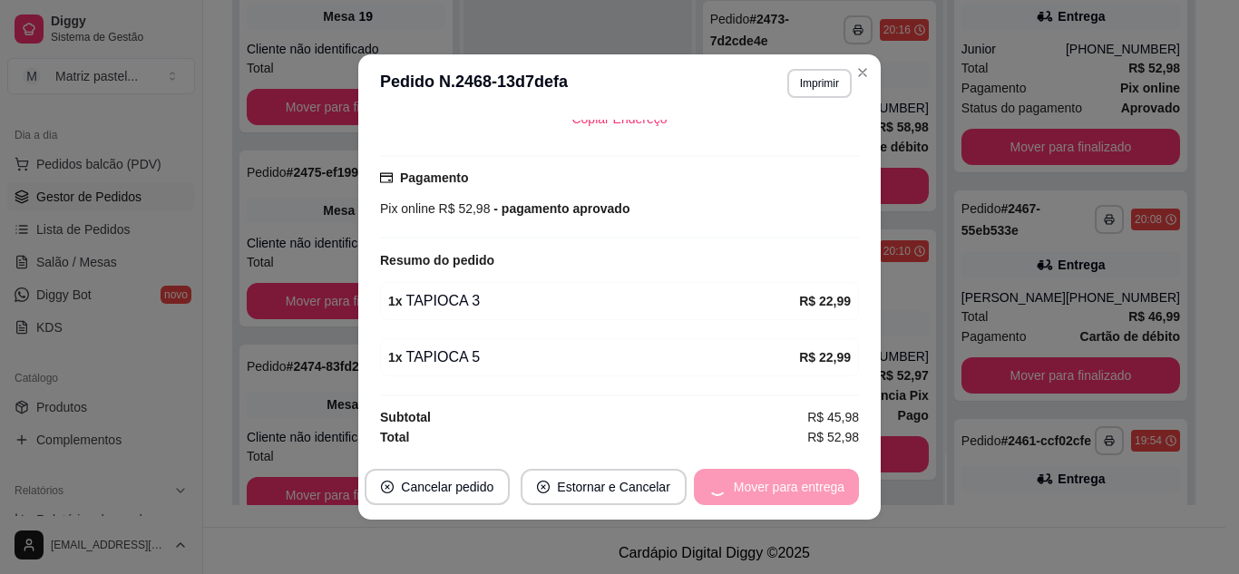
scroll to position [229, 0]
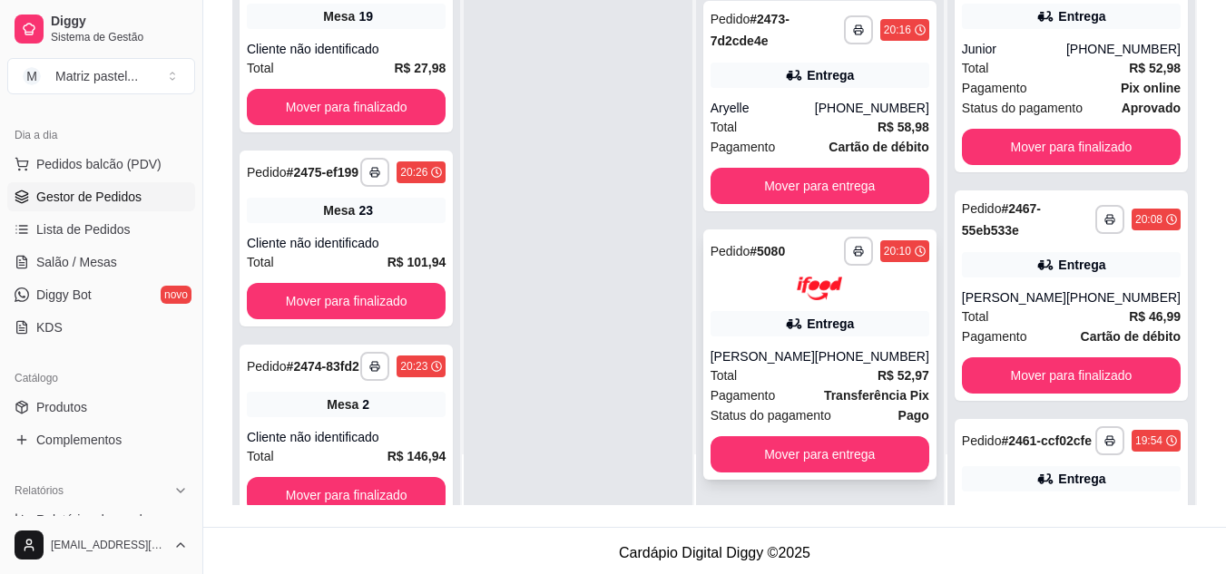
click at [831, 292] on img at bounding box center [818, 289] width 45 height 24
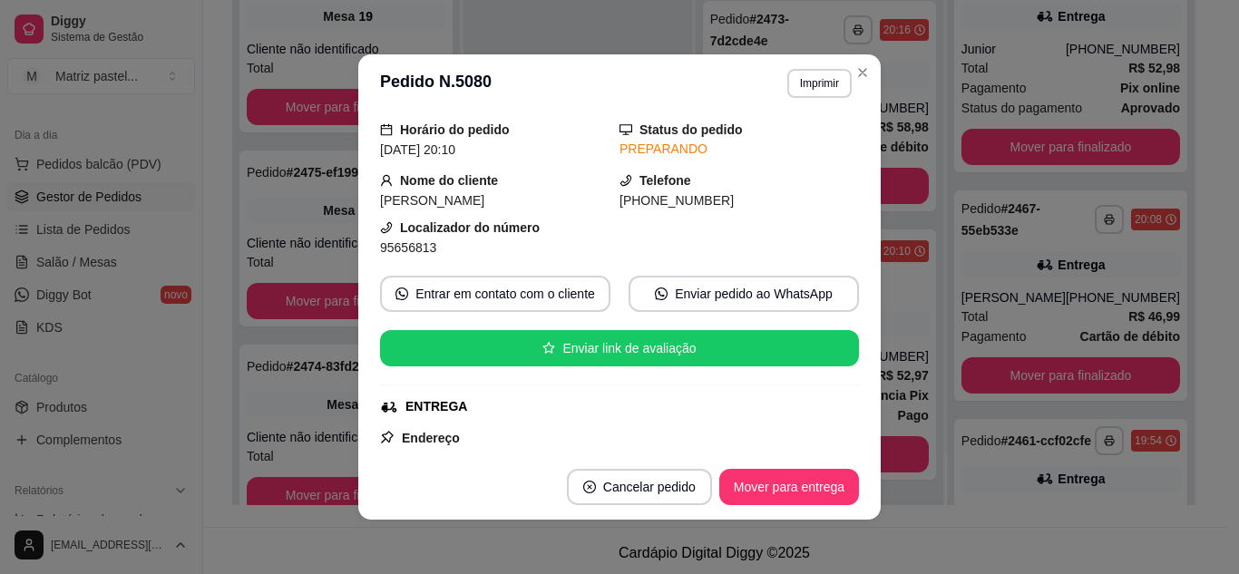
scroll to position [0, 0]
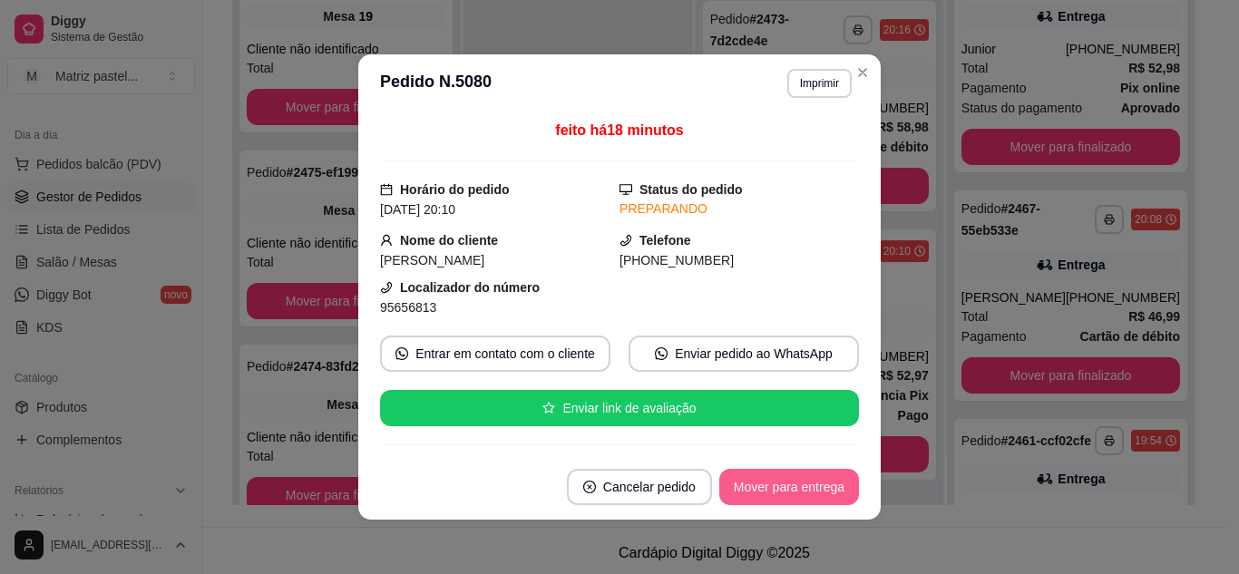
click at [742, 476] on button "Mover para entrega" at bounding box center [789, 487] width 140 height 36
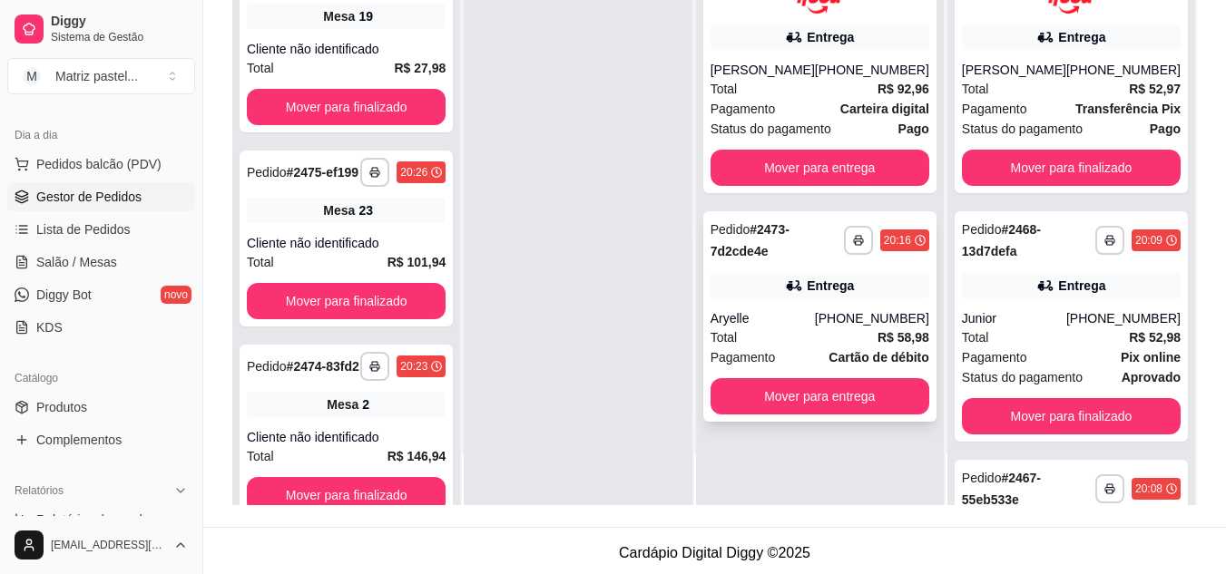
click at [815, 327] on div "Aryelle" at bounding box center [762, 318] width 104 height 18
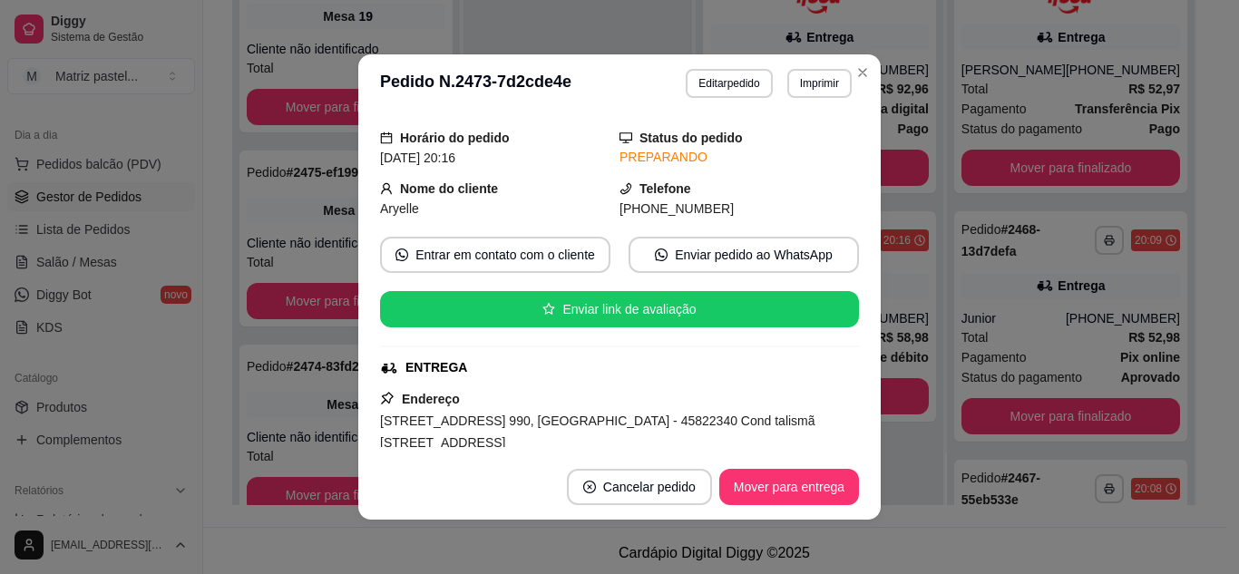
scroll to position [181, 0]
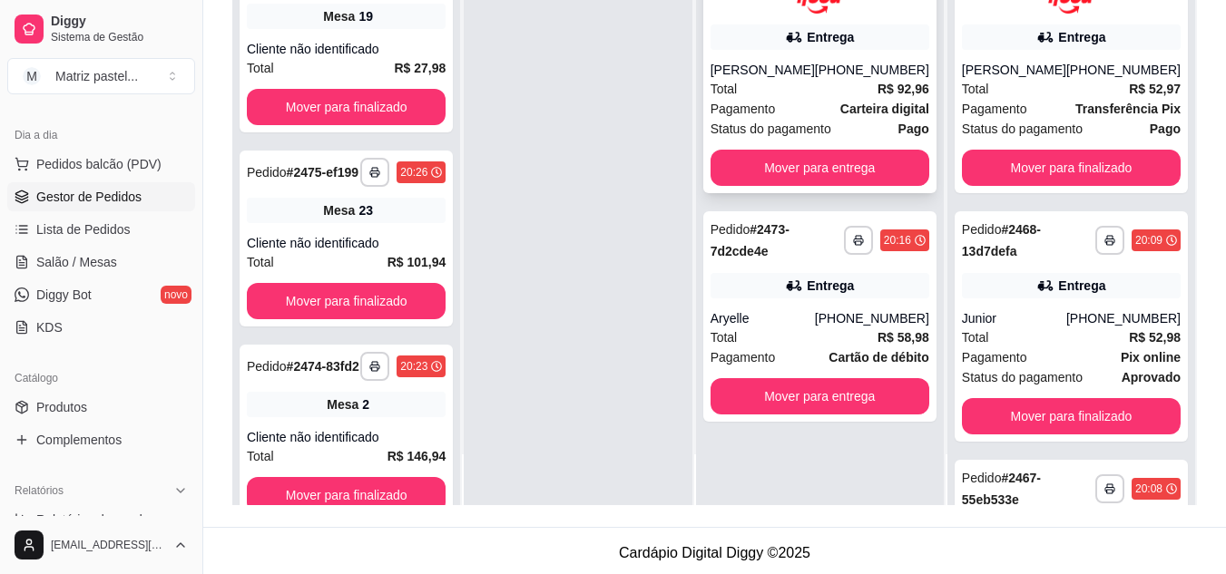
click at [827, 99] on div "Total R$ 92,96" at bounding box center [819, 89] width 219 height 20
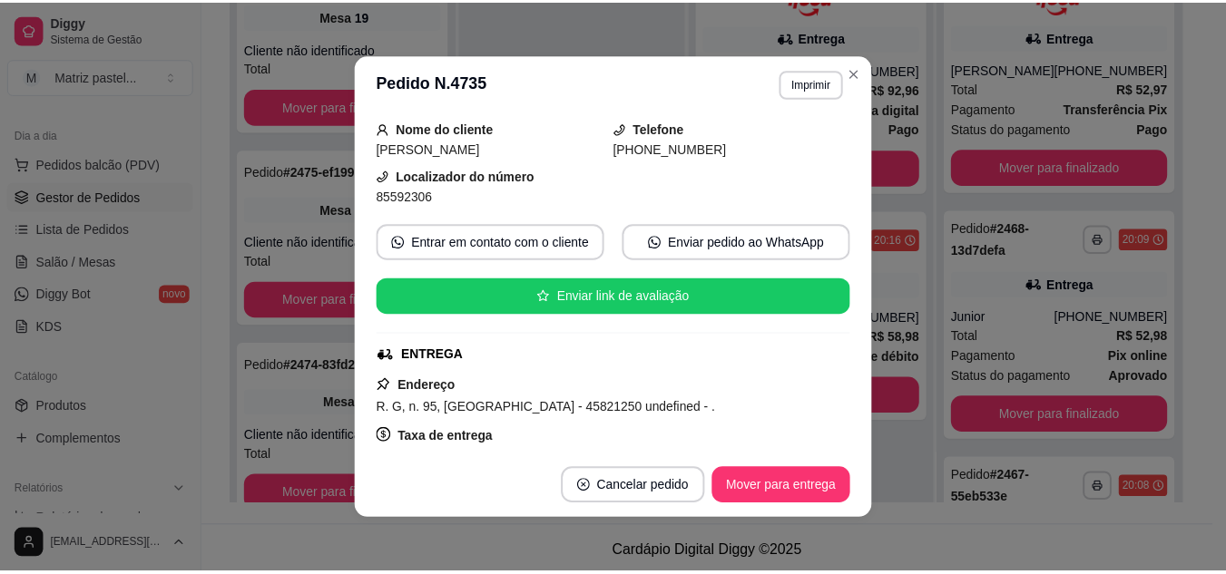
scroll to position [87, 0]
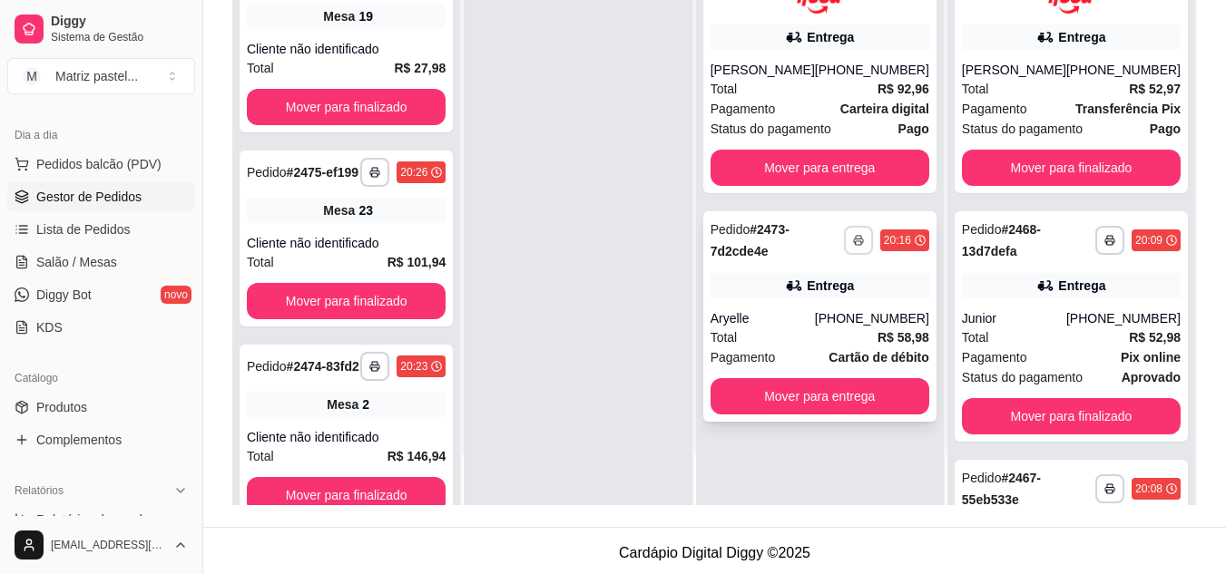
click at [856, 251] on button "button" at bounding box center [858, 240] width 29 height 29
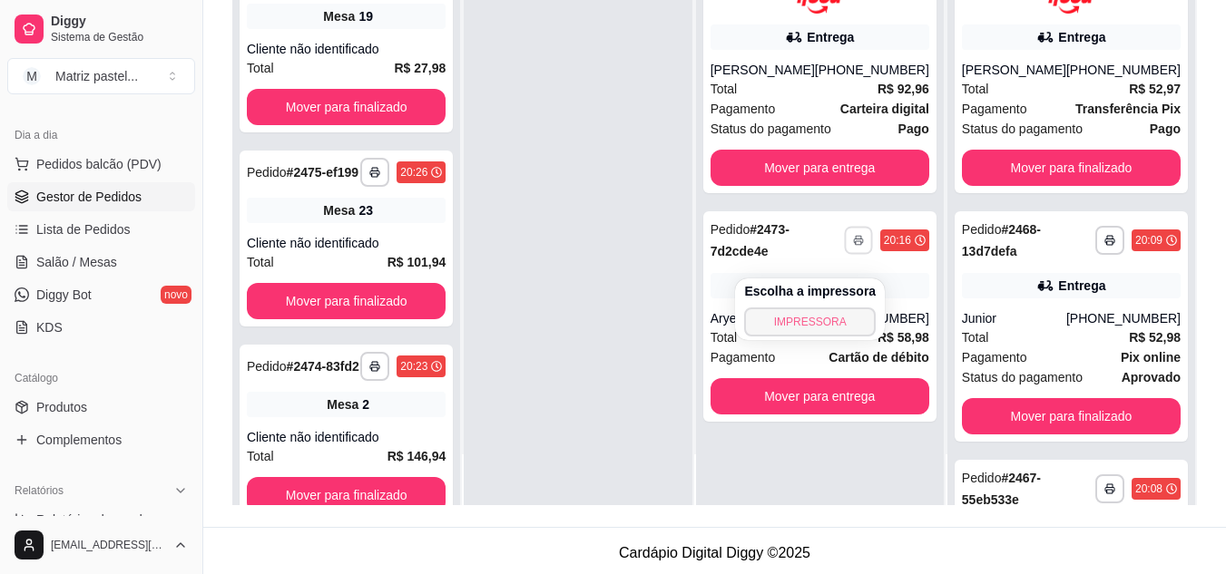
click at [808, 317] on button "IMPRESSORA" at bounding box center [810, 322] width 132 height 29
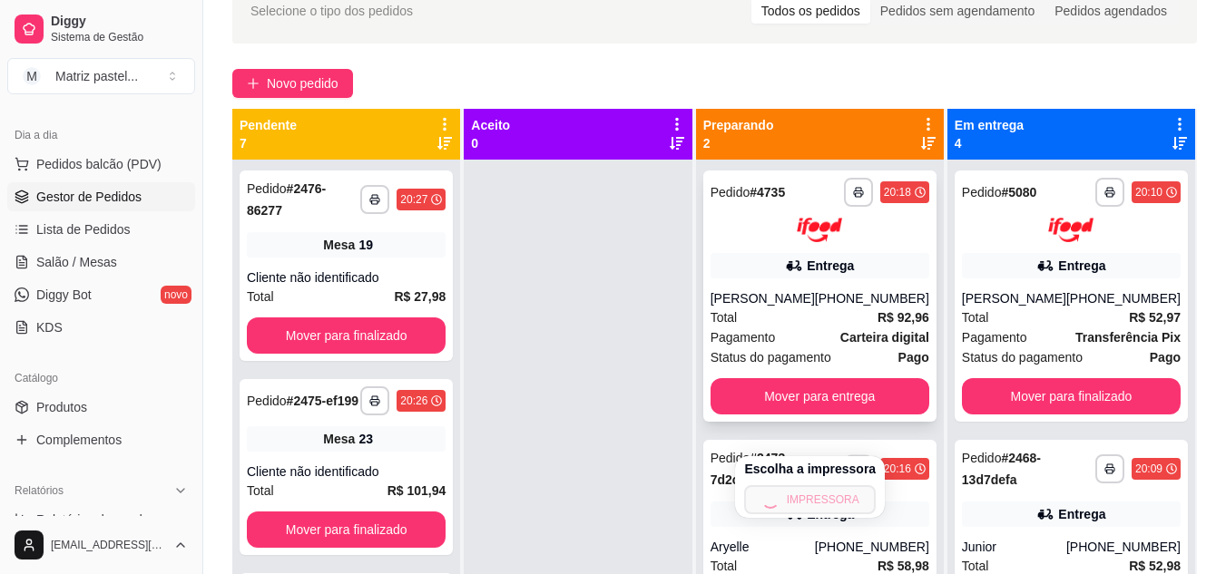
scroll to position [91, 0]
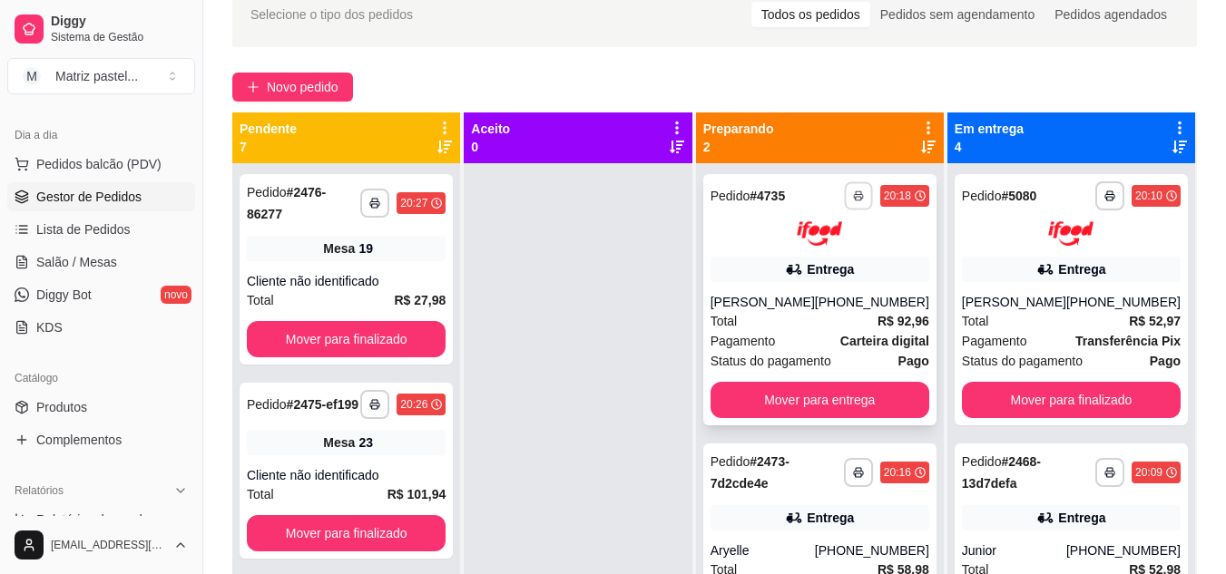
click at [859, 191] on icon "button" at bounding box center [858, 196] width 11 height 11
click at [799, 269] on button "IMPRESSORA" at bounding box center [810, 259] width 132 height 29
click at [115, 268] on link "Salão / Mesas" at bounding box center [101, 262] width 188 height 29
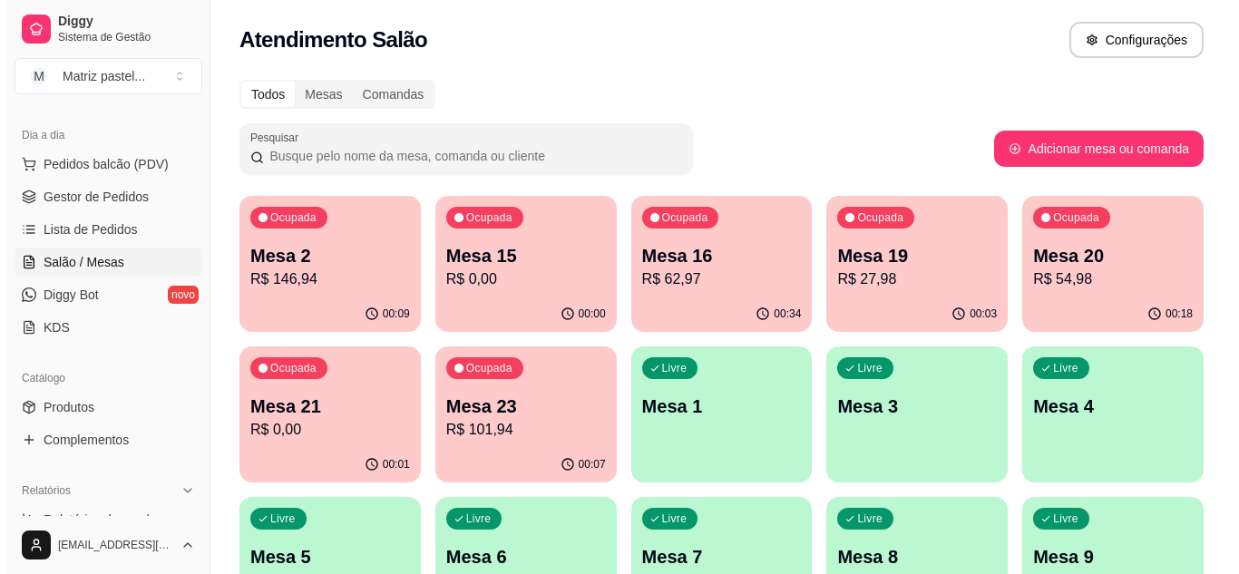
scroll to position [91, 0]
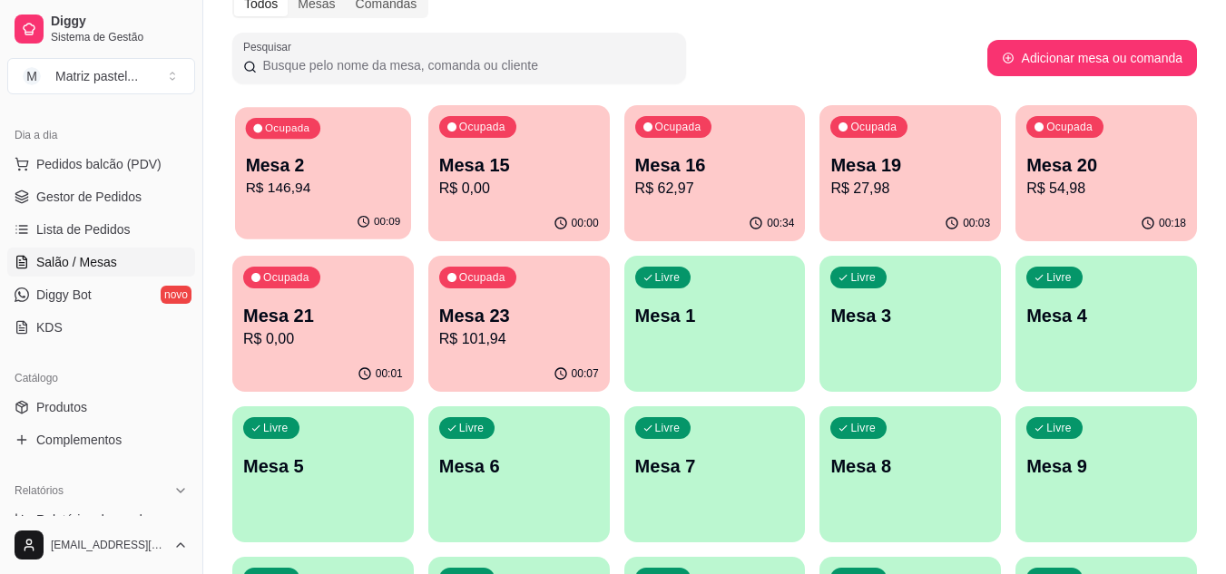
click at [400, 210] on div "00:09" at bounding box center [323, 222] width 176 height 34
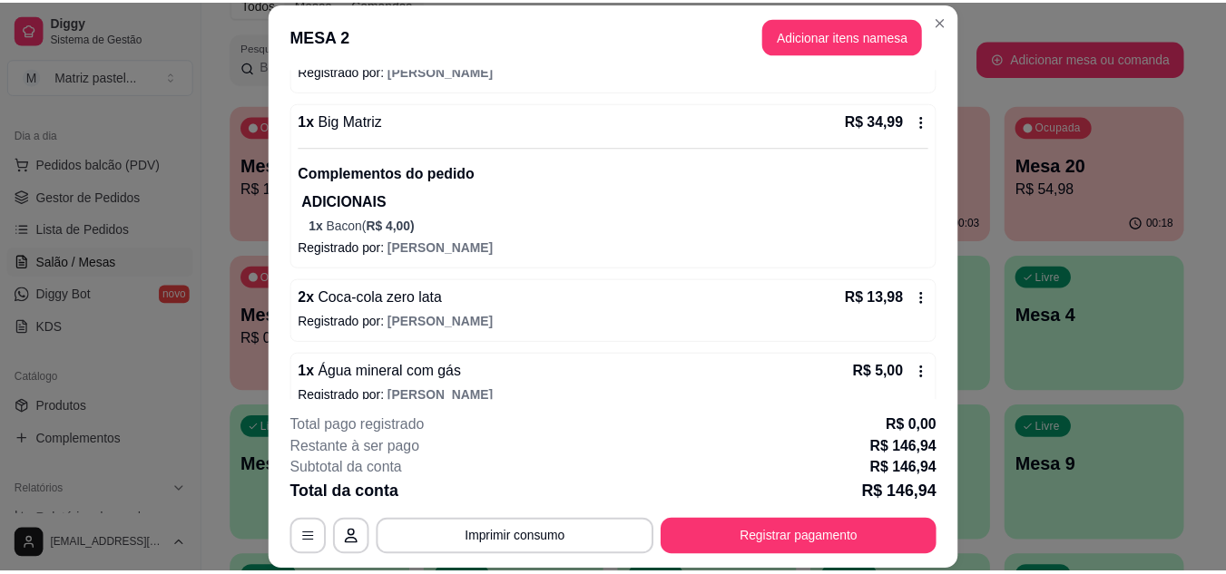
scroll to position [235, 0]
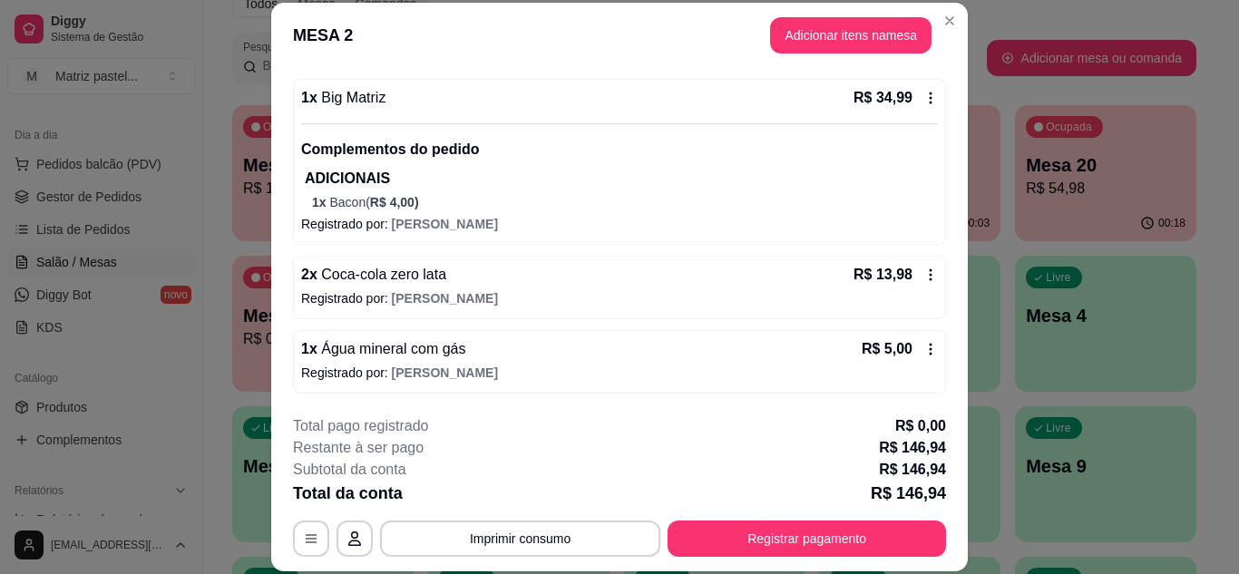
click at [921, 357] on div "1 x Água mineral com gás R$ 5,00 Registrado por: [PERSON_NAME]" at bounding box center [619, 362] width 653 height 64
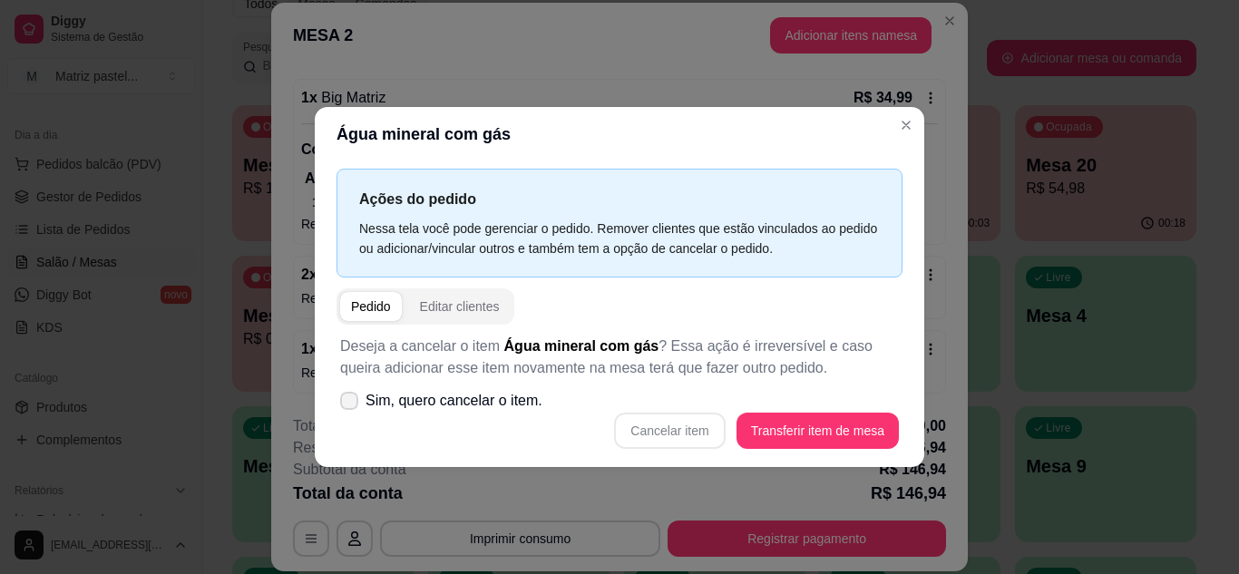
click at [456, 405] on span "Sim, quero cancelar o item." at bounding box center [454, 401] width 177 height 22
click at [351, 405] on input "Sim, quero cancelar o item." at bounding box center [345, 410] width 12 height 12
checkbox input "true"
click at [677, 443] on button "Cancelar item" at bounding box center [670, 430] width 108 height 35
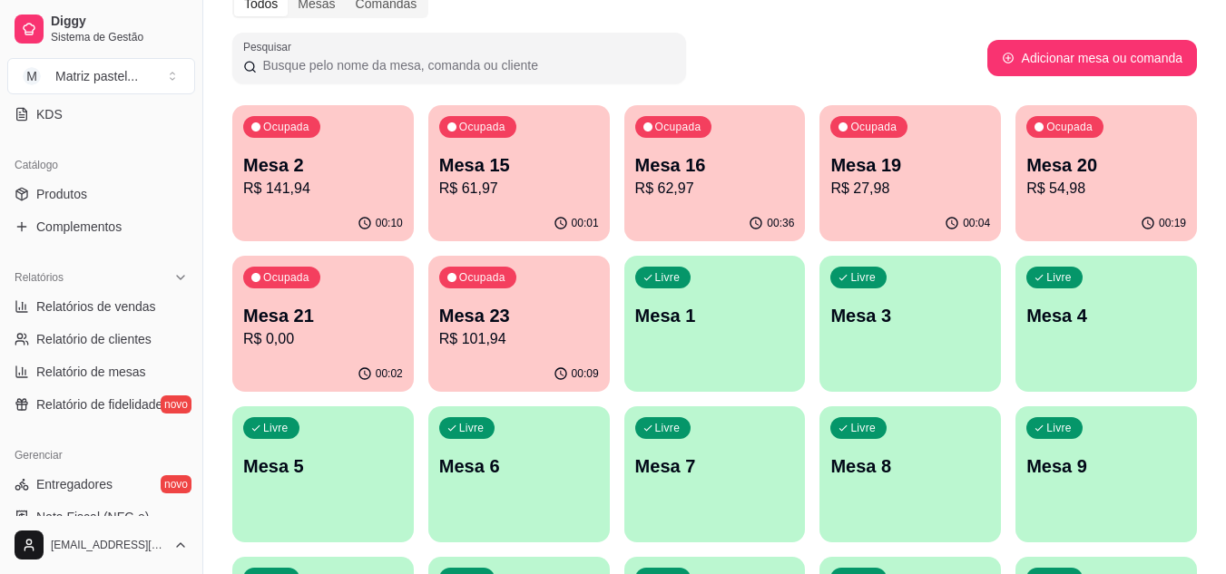
scroll to position [368, 0]
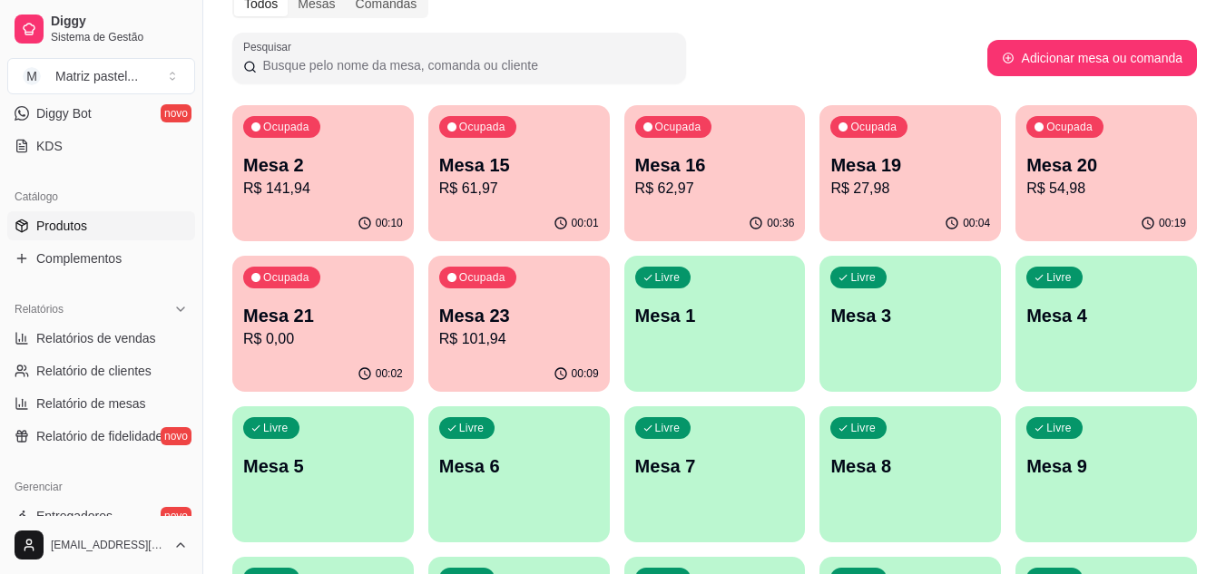
click at [60, 233] on span "Produtos" at bounding box center [61, 226] width 51 height 18
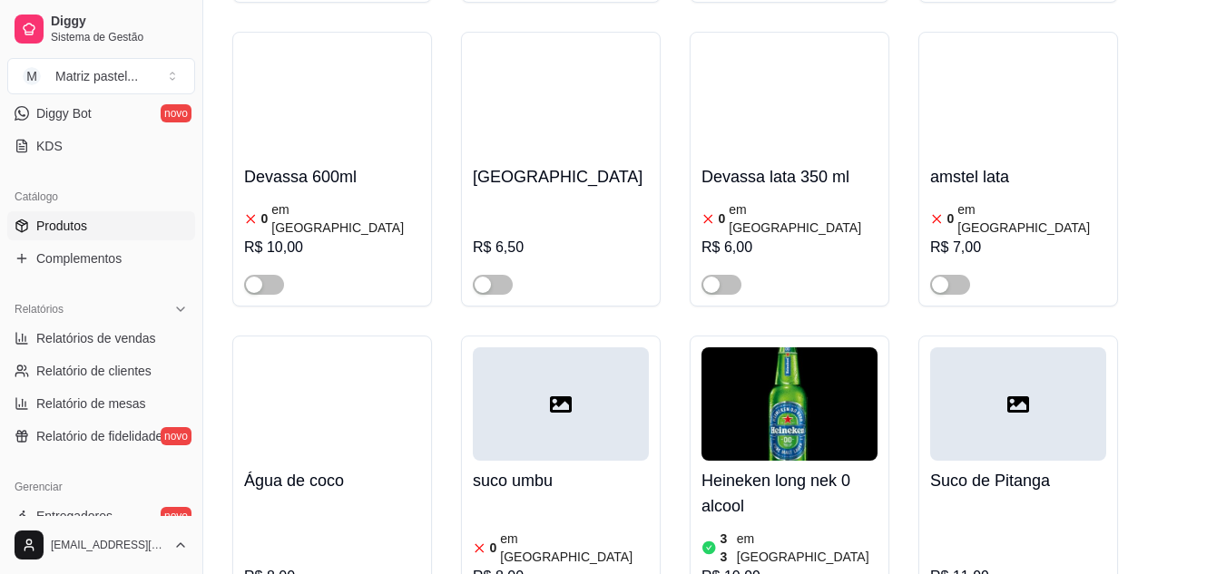
scroll to position [11931, 0]
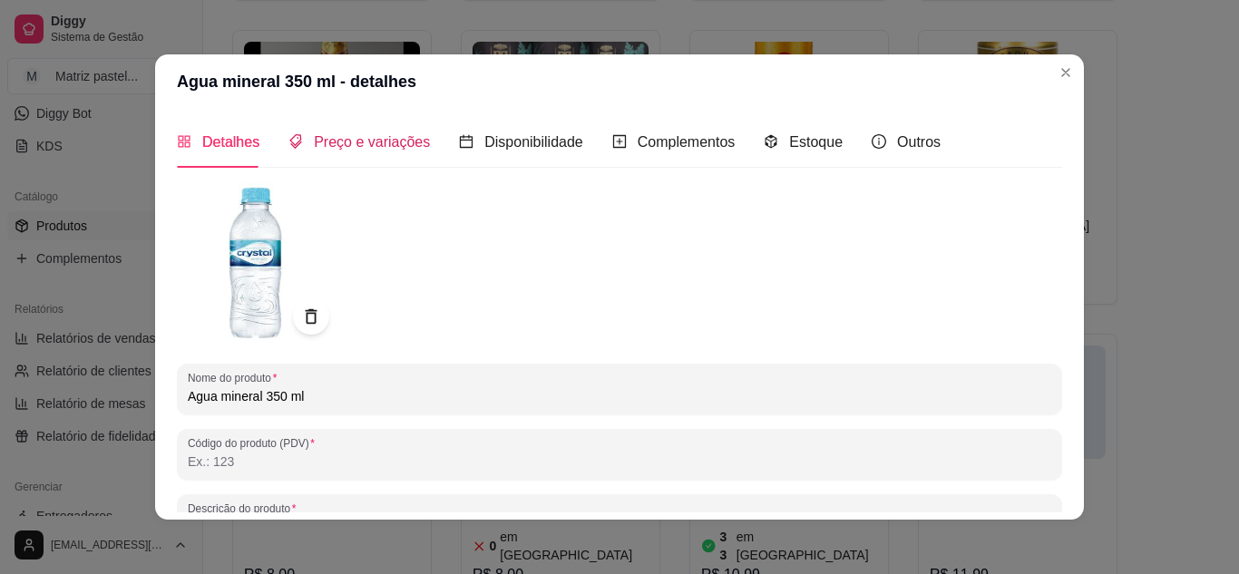
click at [393, 147] on span "Preço e variações" at bounding box center [372, 141] width 116 height 15
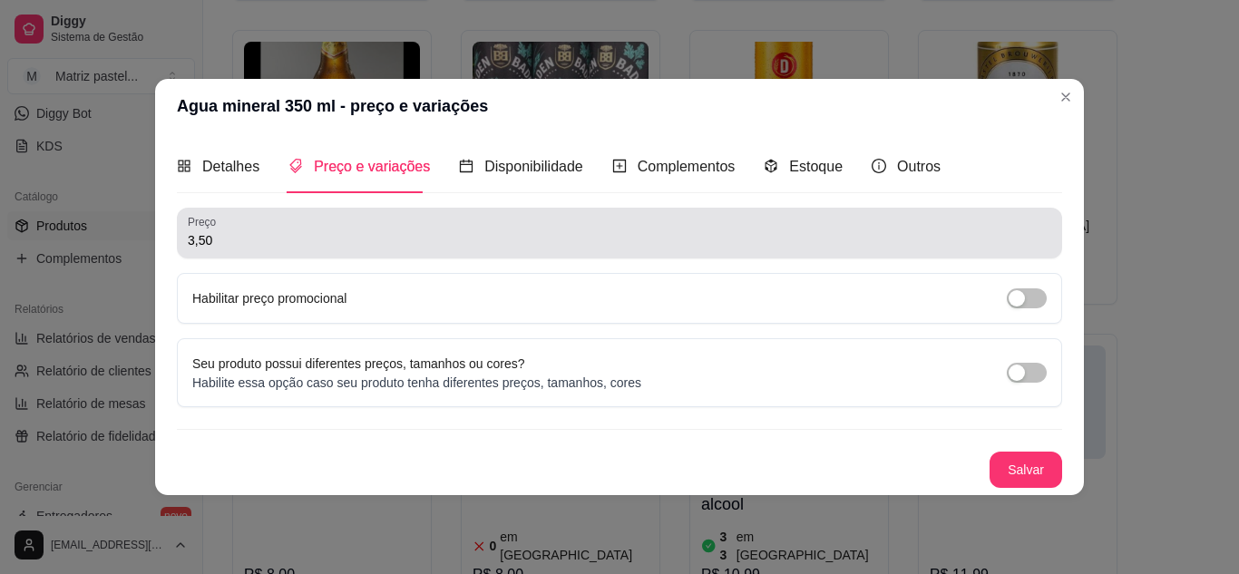
click at [349, 228] on div "3,50" at bounding box center [620, 233] width 864 height 36
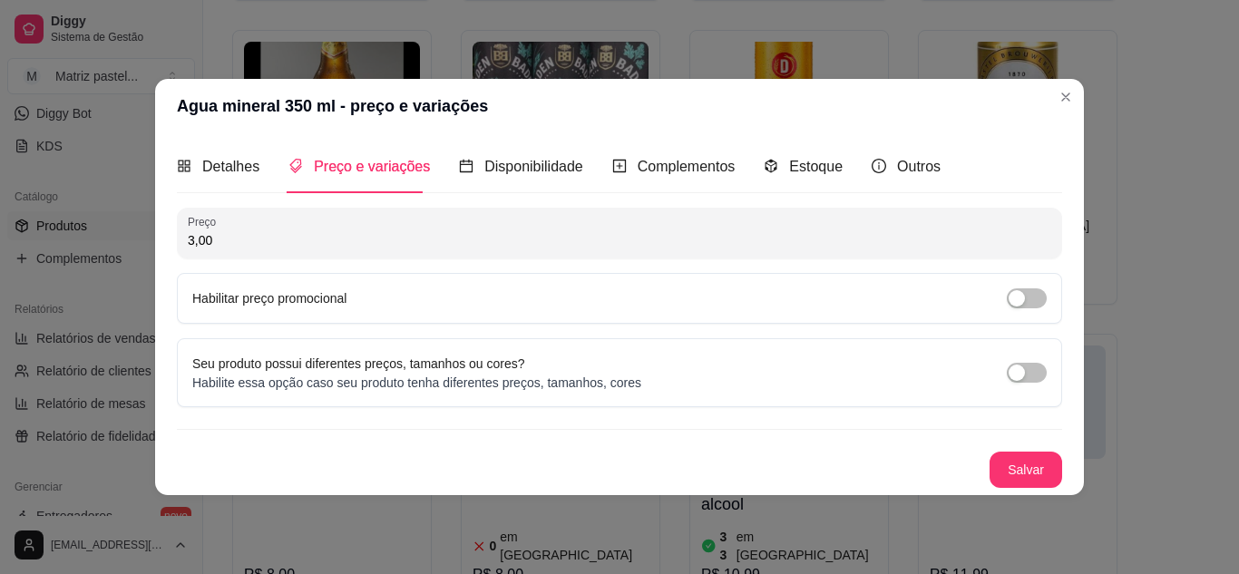
type input "3,00"
click at [1035, 465] on button "Salvar" at bounding box center [1026, 469] width 71 height 35
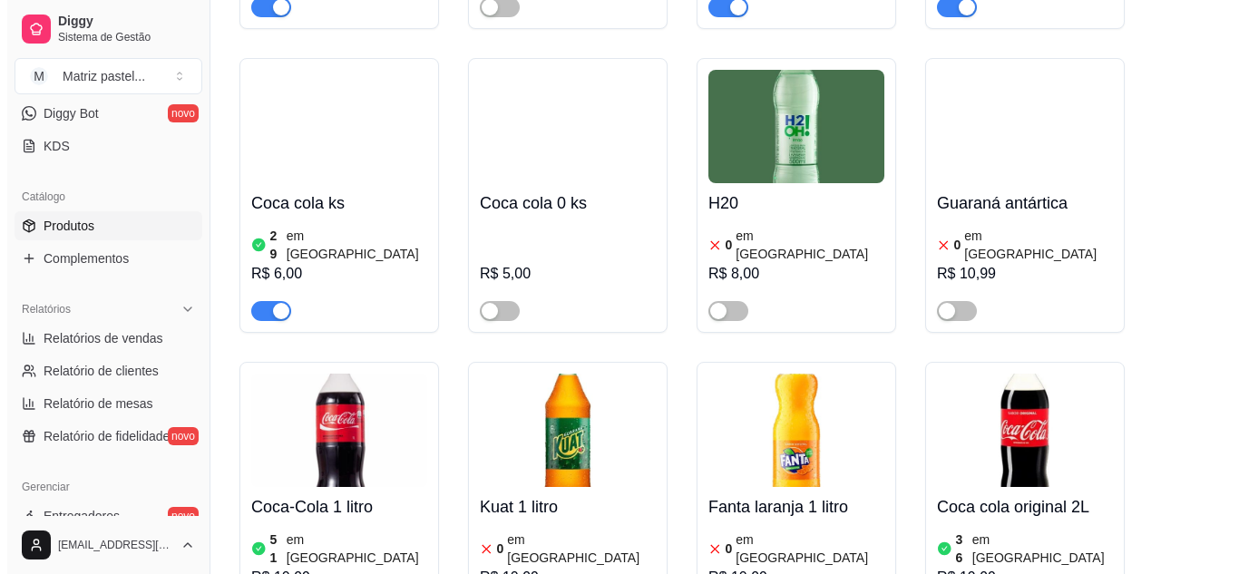
scroll to position [9754, 0]
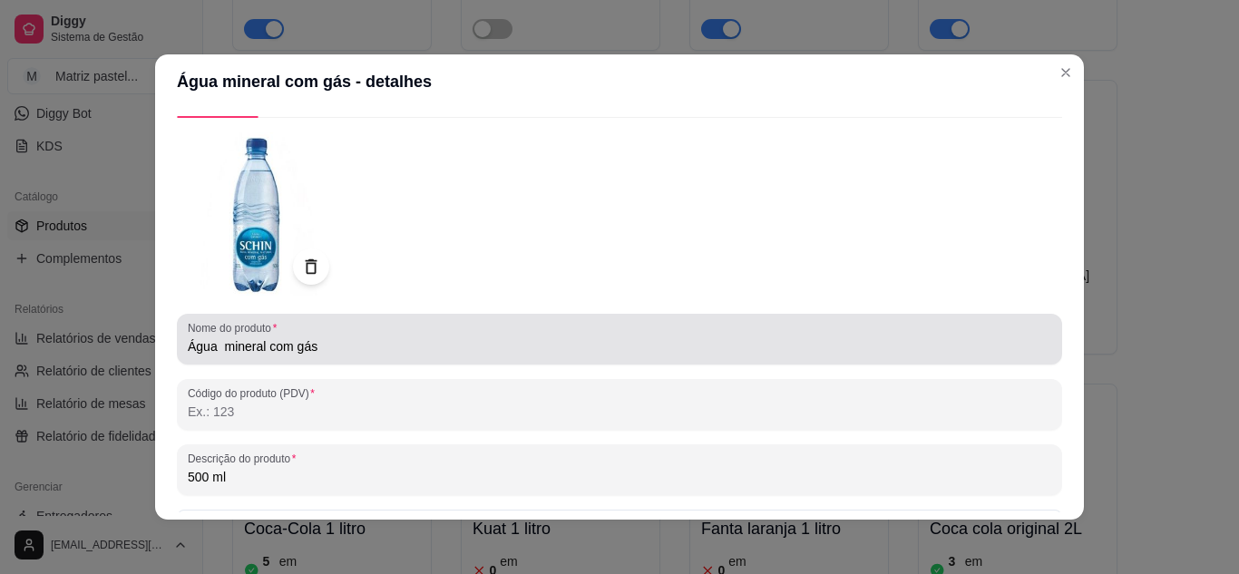
scroll to position [91, 0]
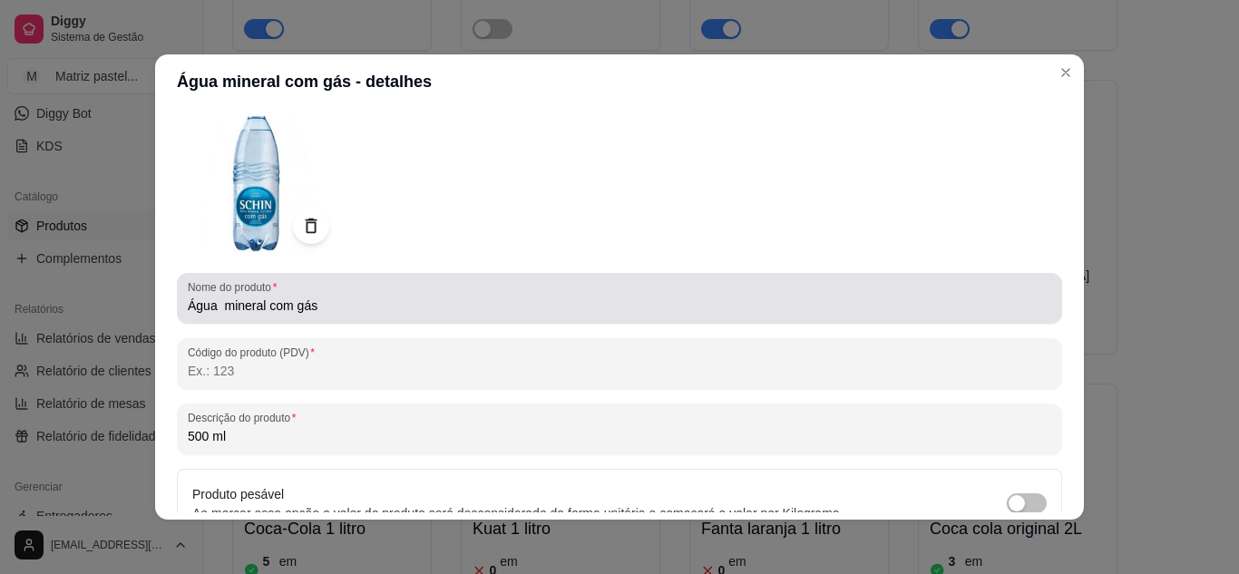
click at [333, 308] on input "Água mineral com gás" at bounding box center [620, 306] width 864 height 18
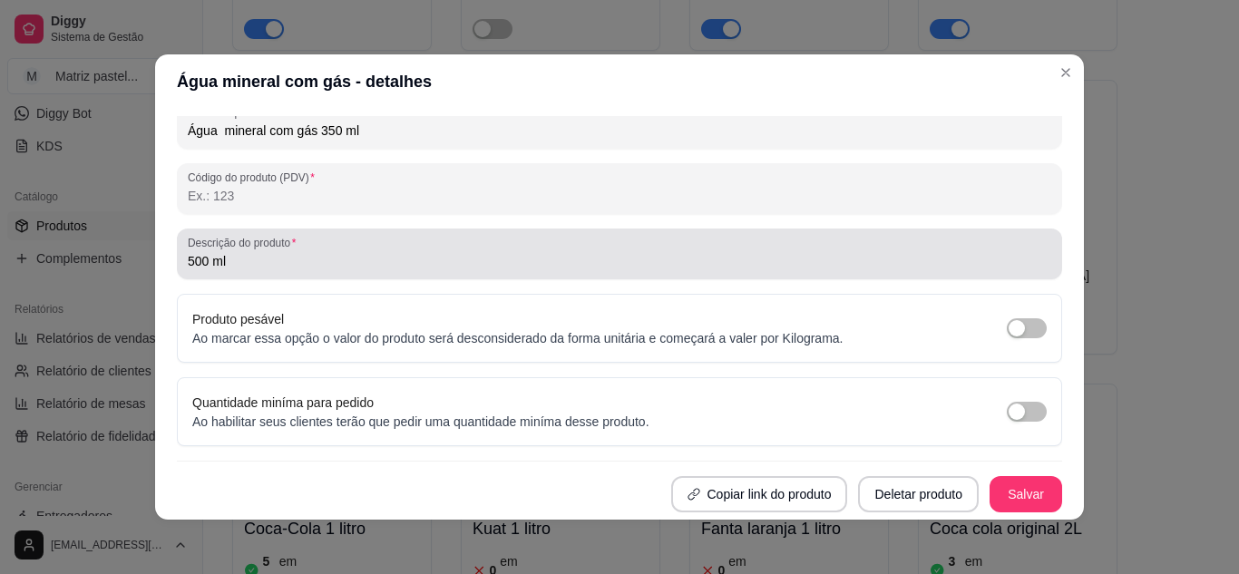
scroll to position [4, 0]
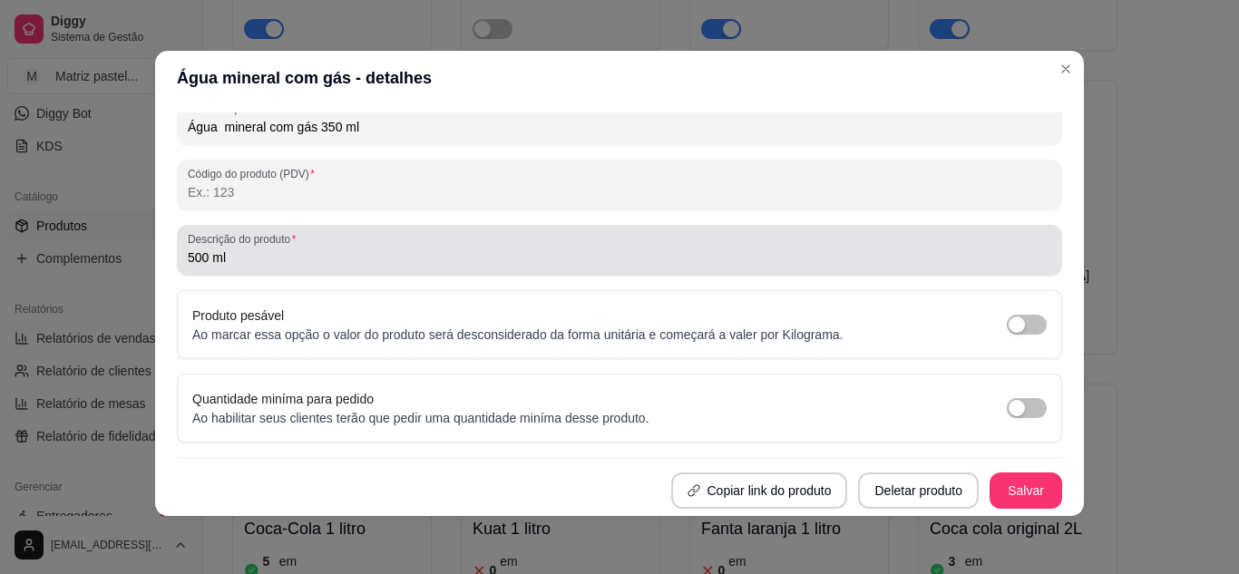
type input "Água mineral com gás 350 ml"
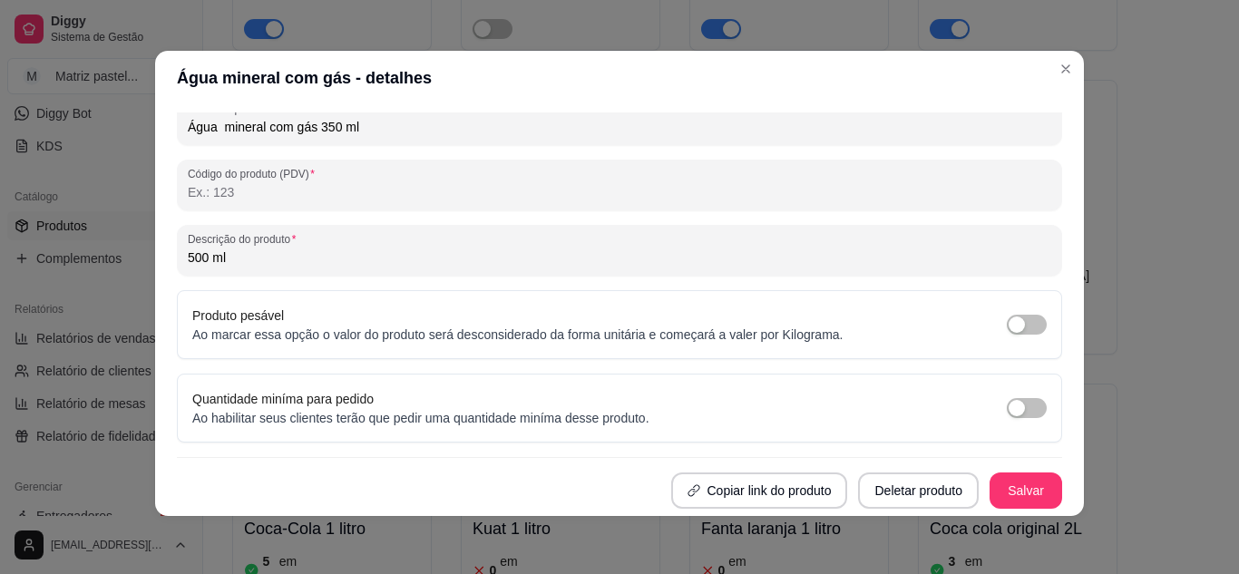
drag, startPoint x: 334, startPoint y: 259, endPoint x: 137, endPoint y: 266, distance: 197.0
click at [137, 266] on div "Água mineral com gás - detalhes Detalhes Preço e variações Disponibilidade Comp…" at bounding box center [619, 287] width 1239 height 574
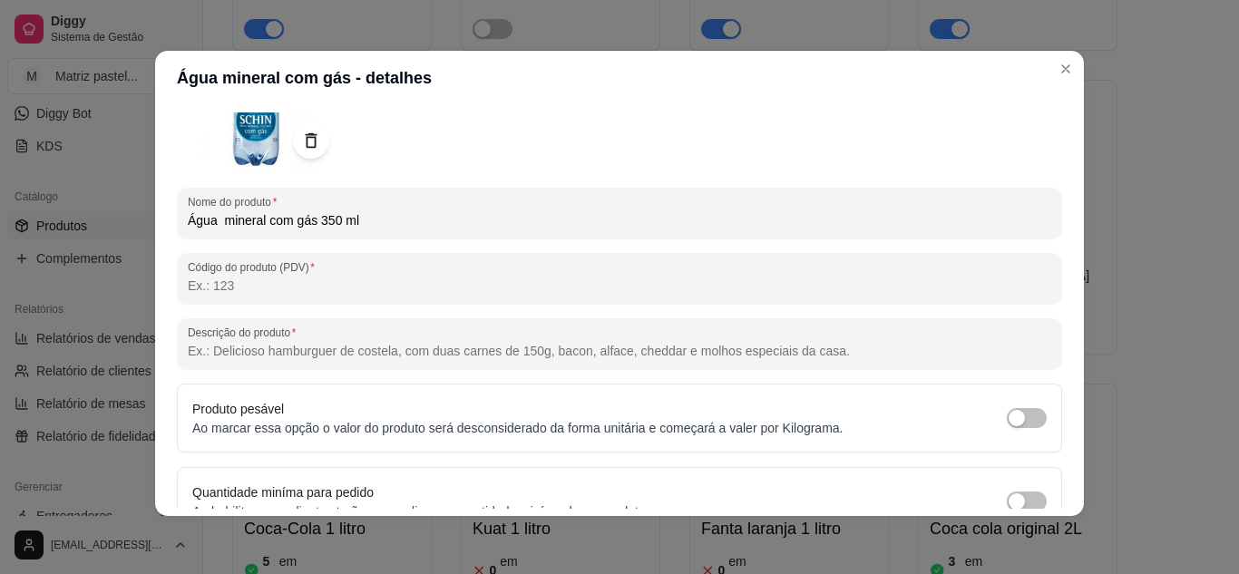
scroll to position [266, 0]
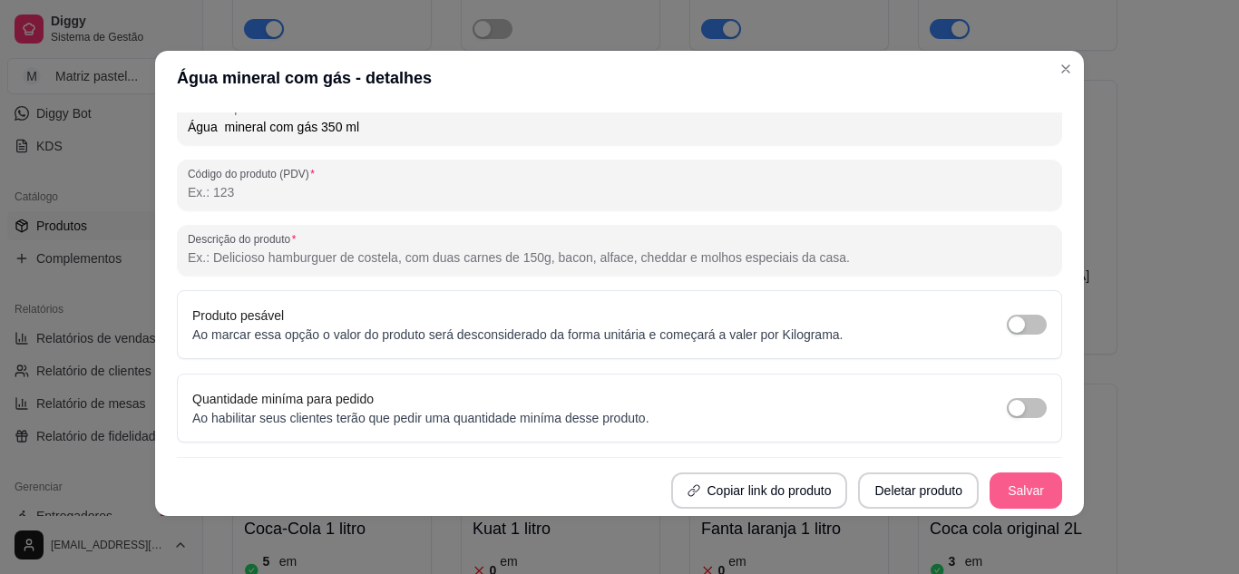
click at [990, 486] on button "Salvar" at bounding box center [1026, 491] width 73 height 36
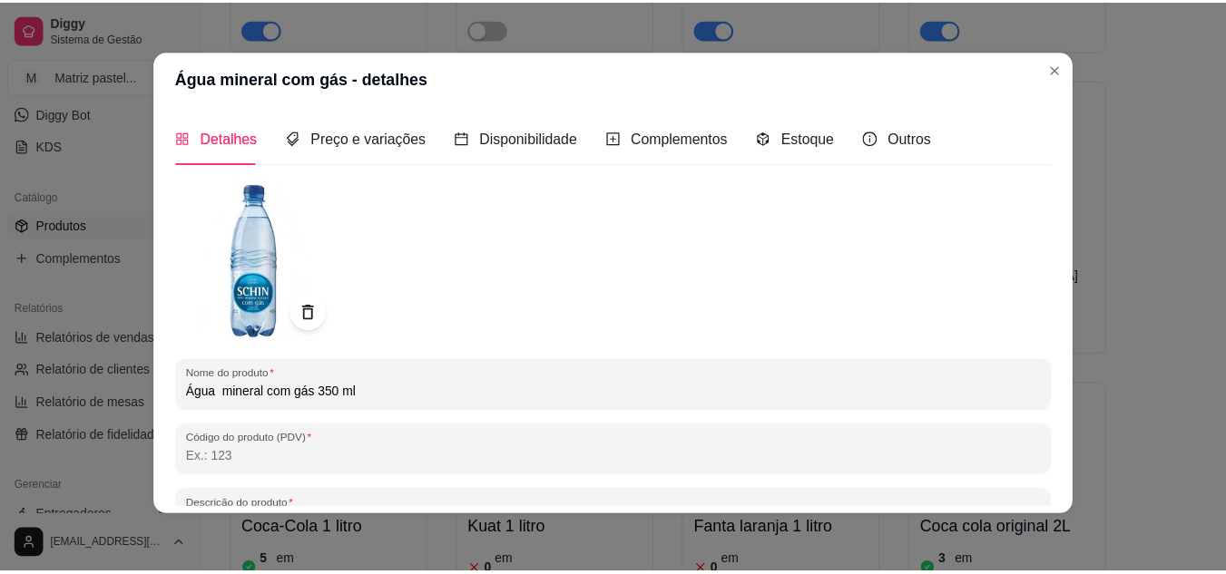
scroll to position [0, 0]
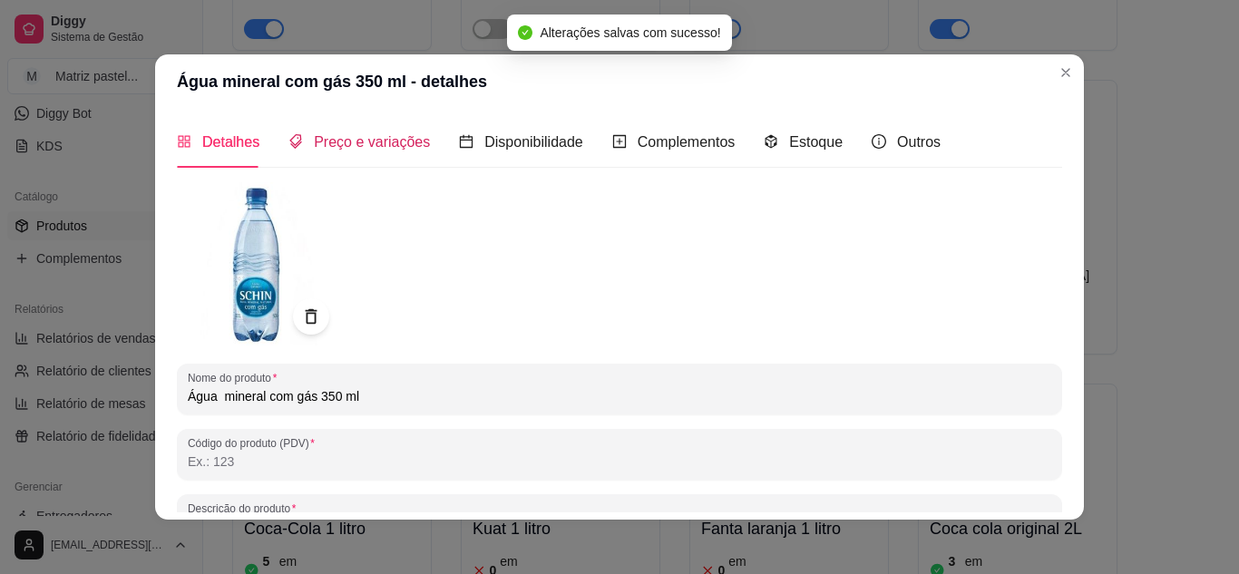
click at [359, 150] on span "Preço e variações" at bounding box center [372, 141] width 116 height 15
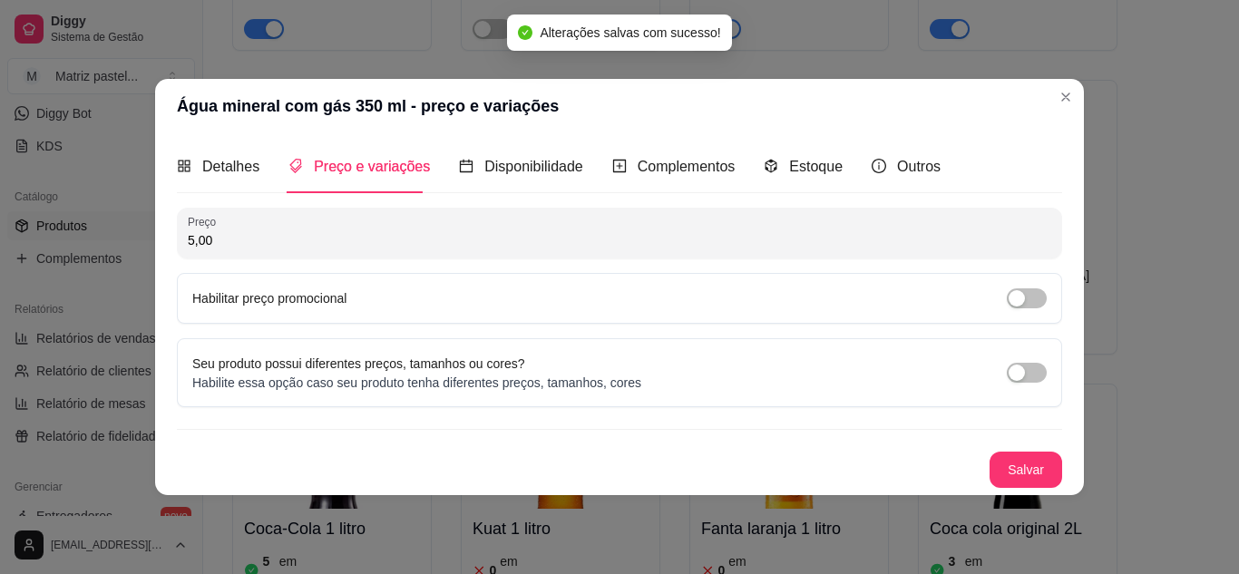
click at [341, 232] on input "5,00" at bounding box center [620, 240] width 864 height 18
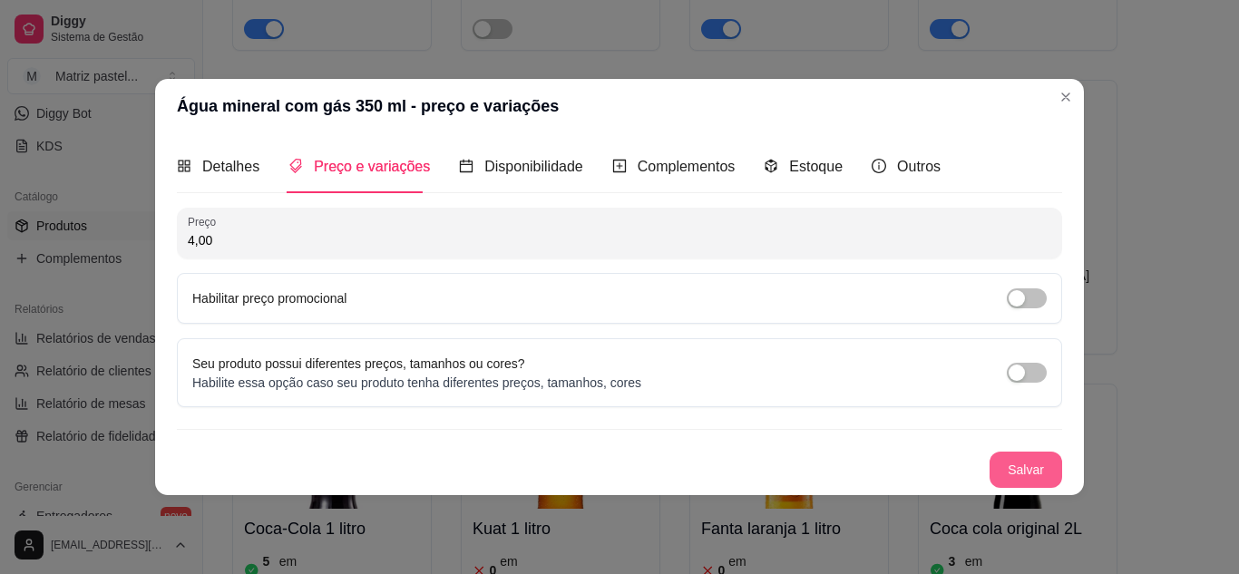
type input "4,00"
click at [1041, 470] on button "Salvar" at bounding box center [1026, 470] width 73 height 36
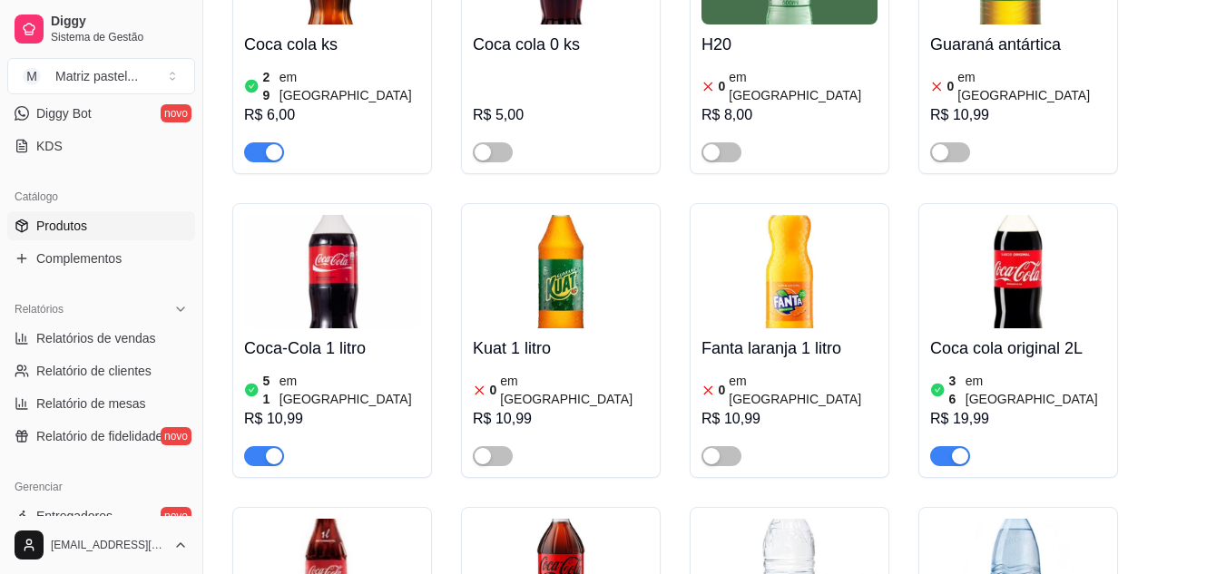
scroll to position [9935, 0]
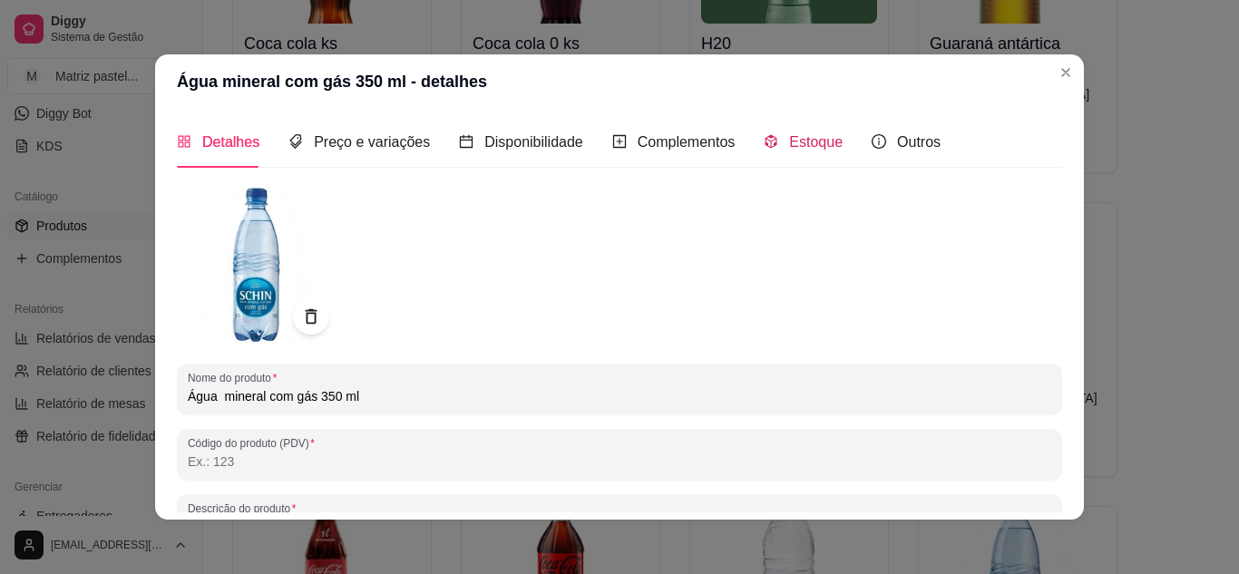
click at [806, 140] on span "Estoque" at bounding box center [816, 141] width 54 height 15
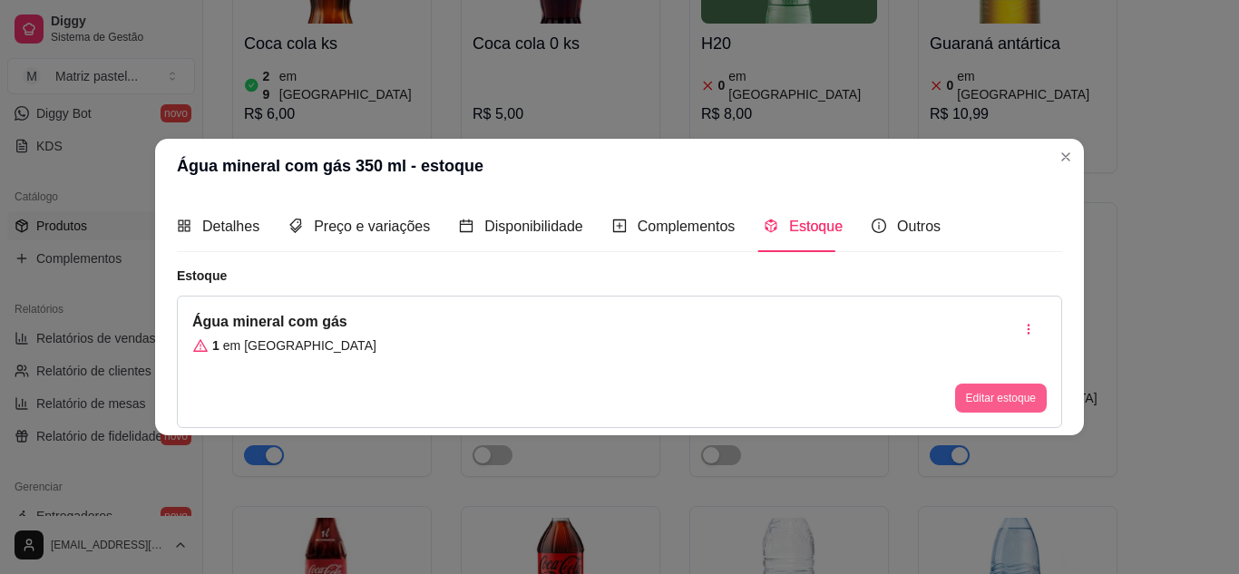
click at [986, 394] on button "Editar estoque" at bounding box center [1001, 398] width 92 height 29
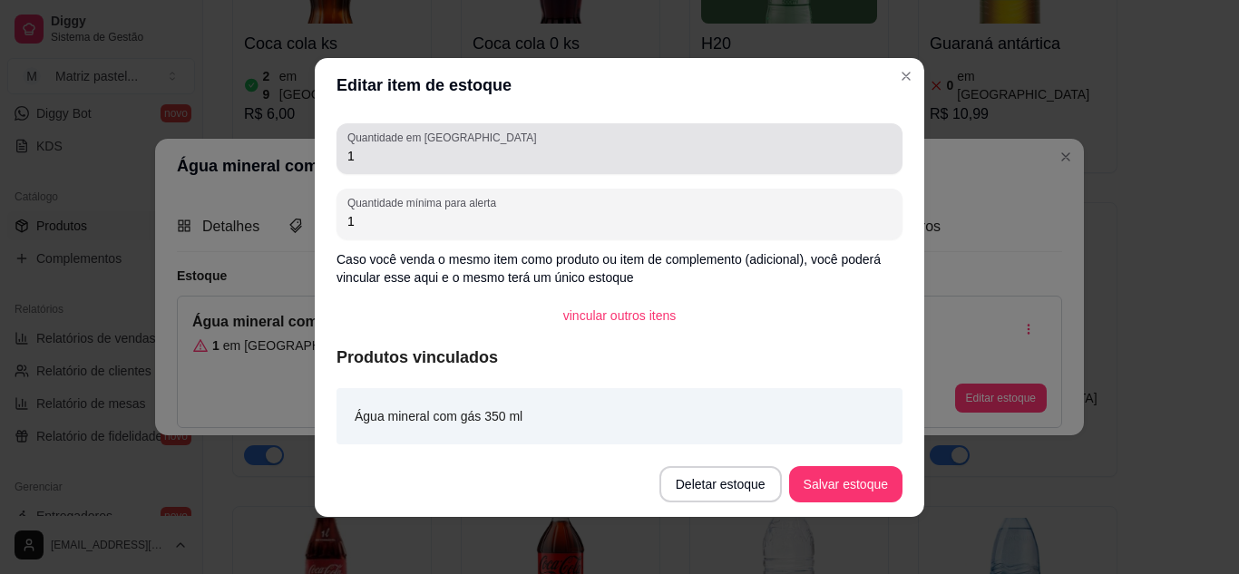
click at [497, 167] on div "Quantidade em estoque 1" at bounding box center [620, 148] width 566 height 51
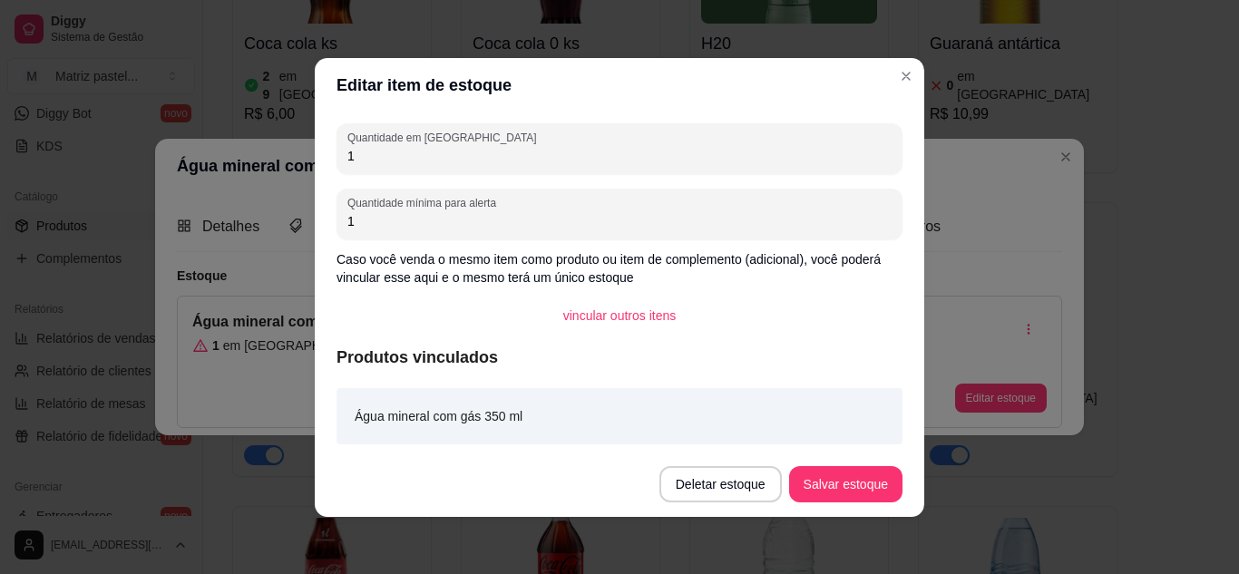
drag, startPoint x: 431, startPoint y: 155, endPoint x: 168, endPoint y: 172, distance: 263.6
click at [169, 171] on div "Editar item de estoque Quantidade em estoque 1 Quantidade mínima para alerta 1 …" at bounding box center [619, 287] width 1239 height 574
type input "36"
click at [818, 483] on button "Salvar estoque" at bounding box center [845, 483] width 111 height 35
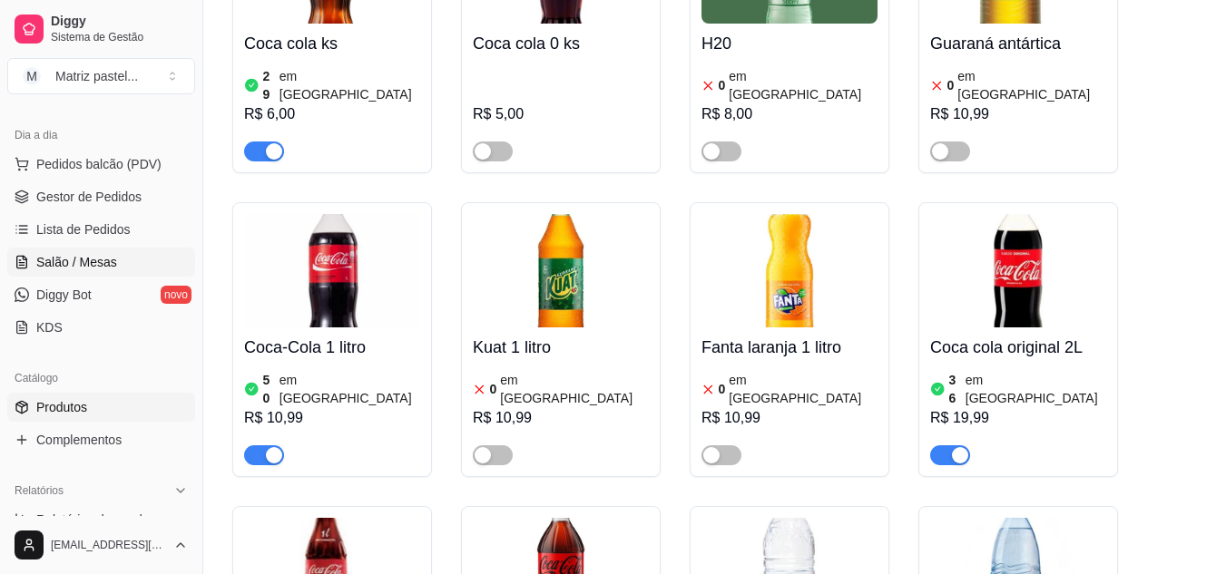
scroll to position [96, 0]
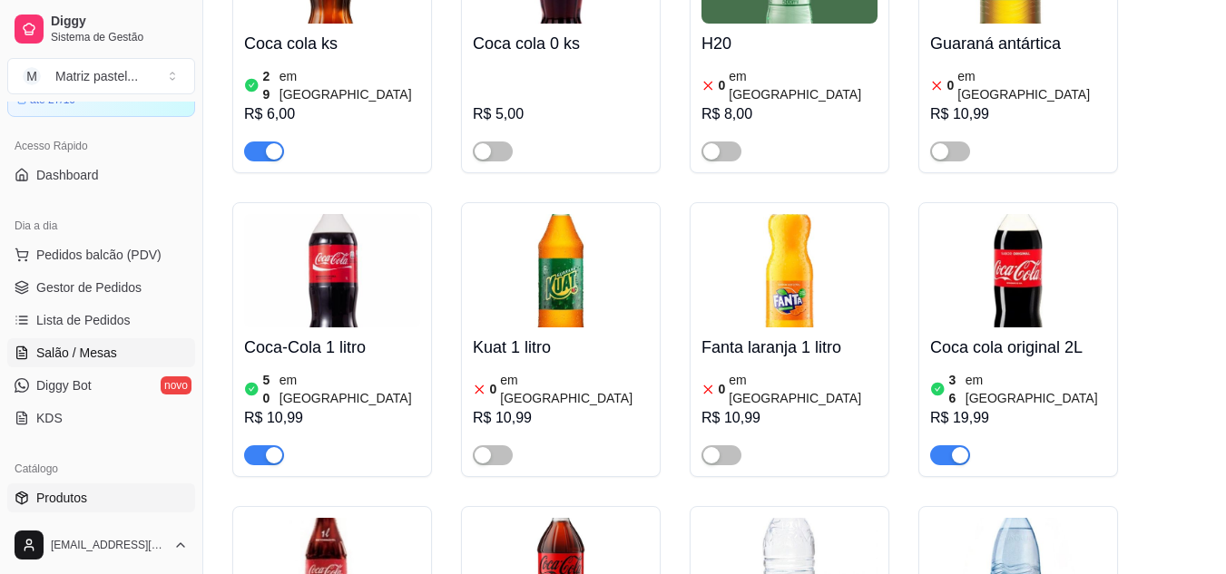
click at [102, 359] on span "Salão / Mesas" at bounding box center [76, 353] width 81 height 18
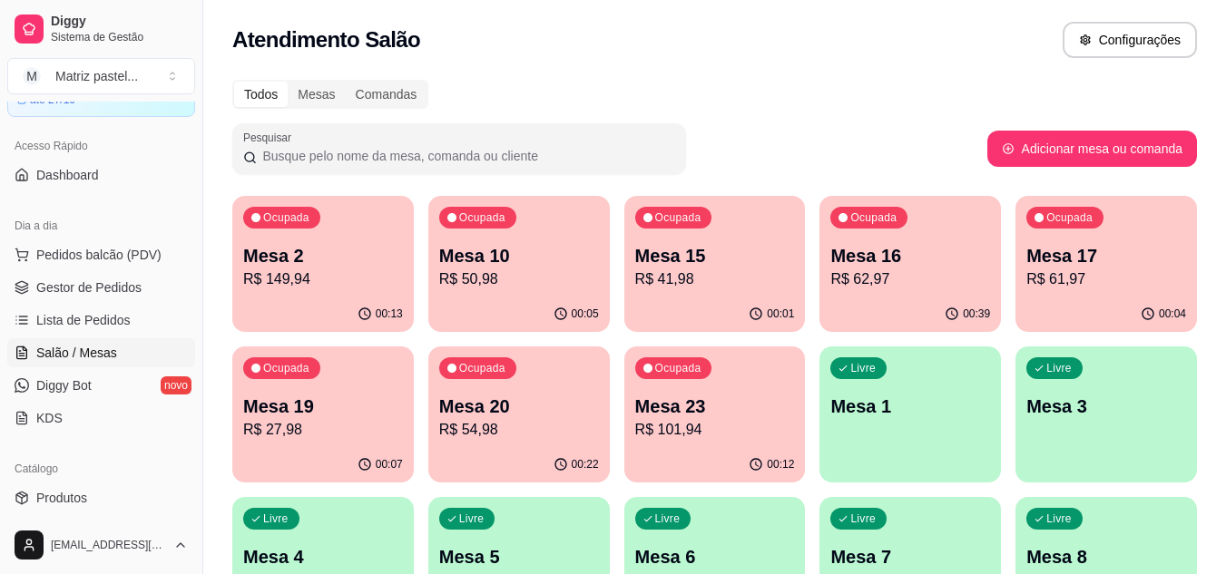
click at [332, 287] on p "R$ 149,94" at bounding box center [323, 280] width 160 height 22
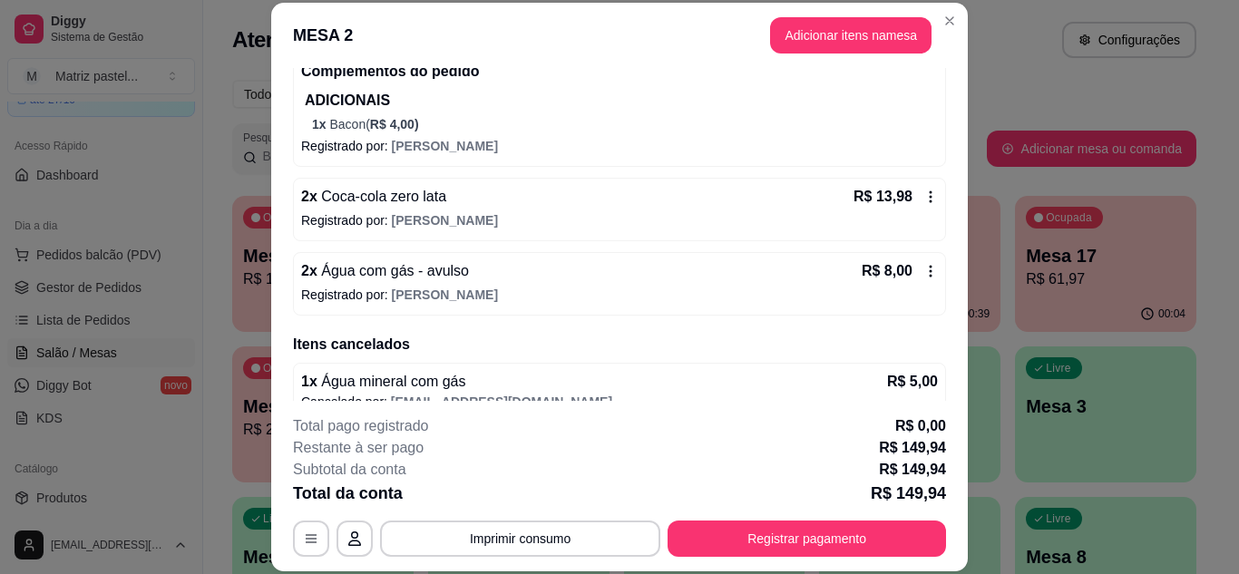
scroll to position [338, 0]
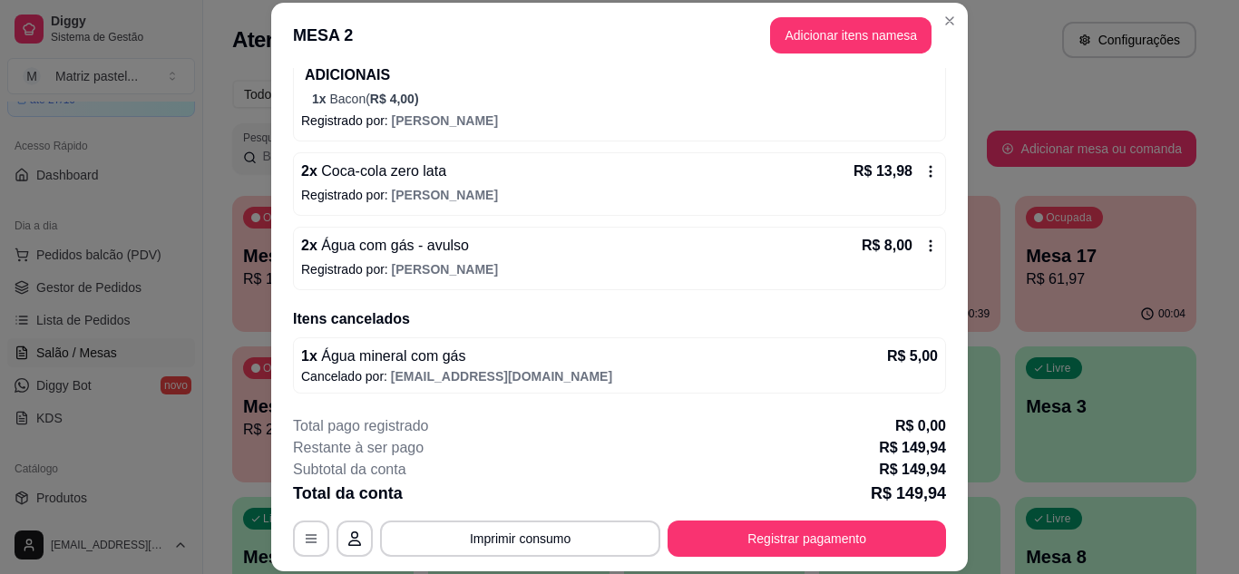
click at [924, 243] on icon at bounding box center [931, 246] width 15 height 15
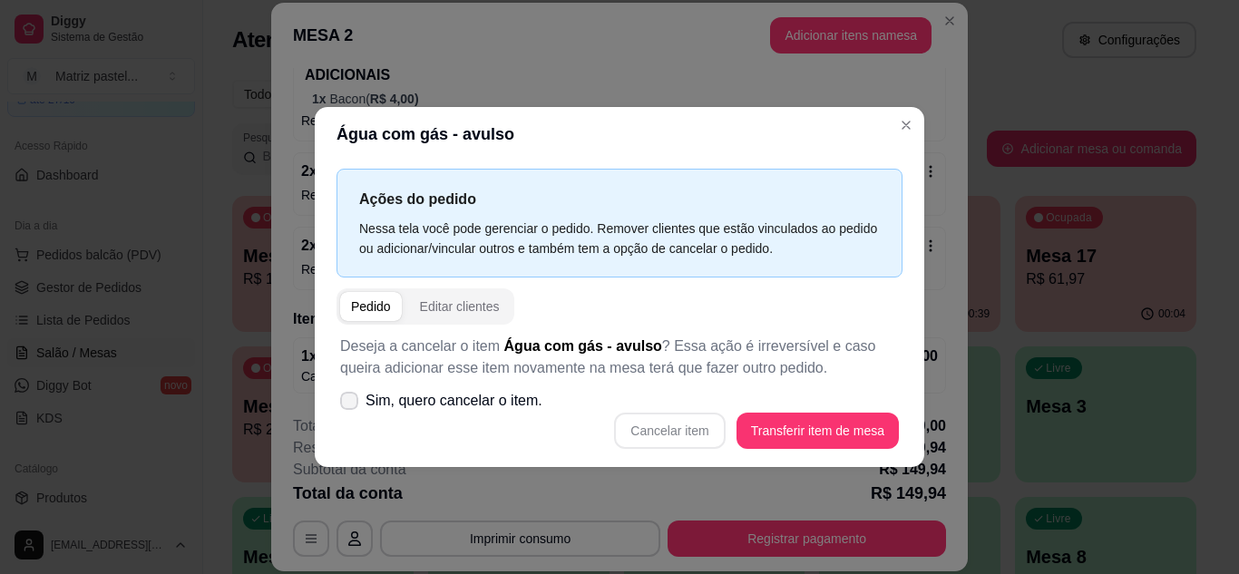
click at [488, 406] on span "Sim, quero cancelar o item." at bounding box center [454, 401] width 177 height 22
click at [351, 406] on input "Sim, quero cancelar o item." at bounding box center [345, 410] width 12 height 12
checkbox input "true"
click at [690, 428] on button "Cancelar item" at bounding box center [670, 430] width 108 height 35
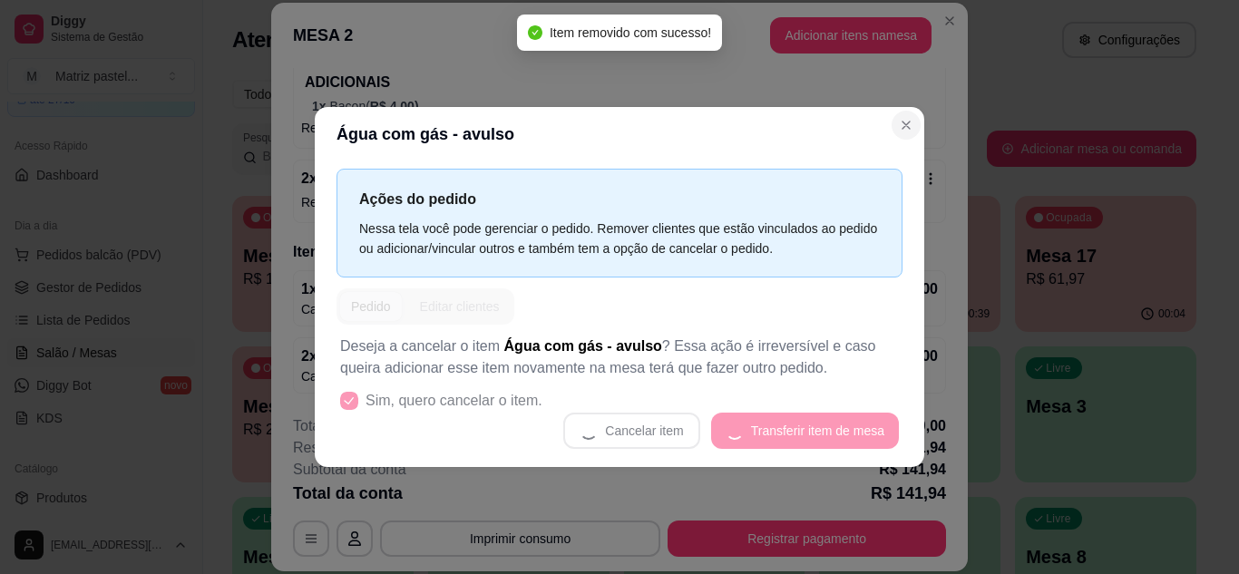
scroll to position [331, 0]
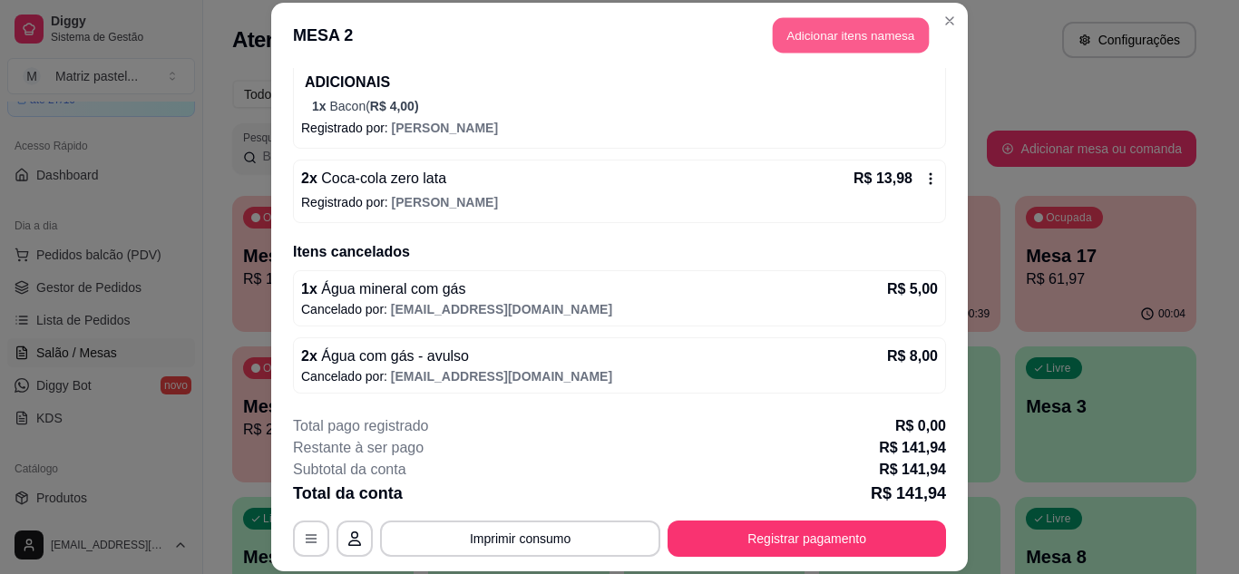
click at [858, 49] on button "Adicionar itens na mesa" at bounding box center [851, 35] width 156 height 35
click at [592, 142] on div "Pesquisa" at bounding box center [428, 117] width 779 height 51
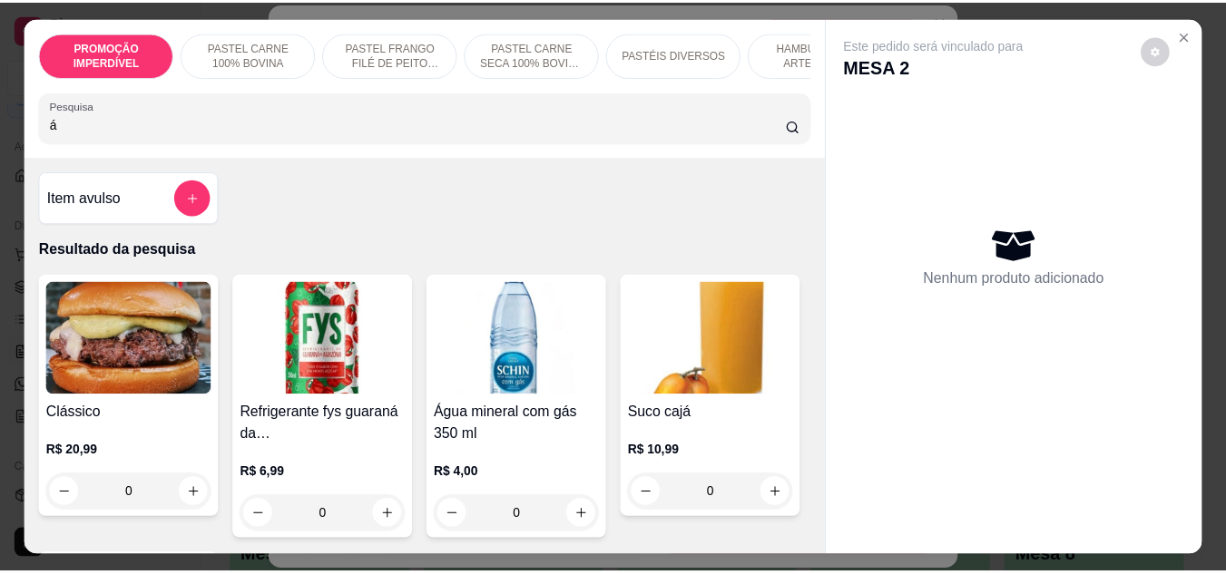
scroll to position [272, 0]
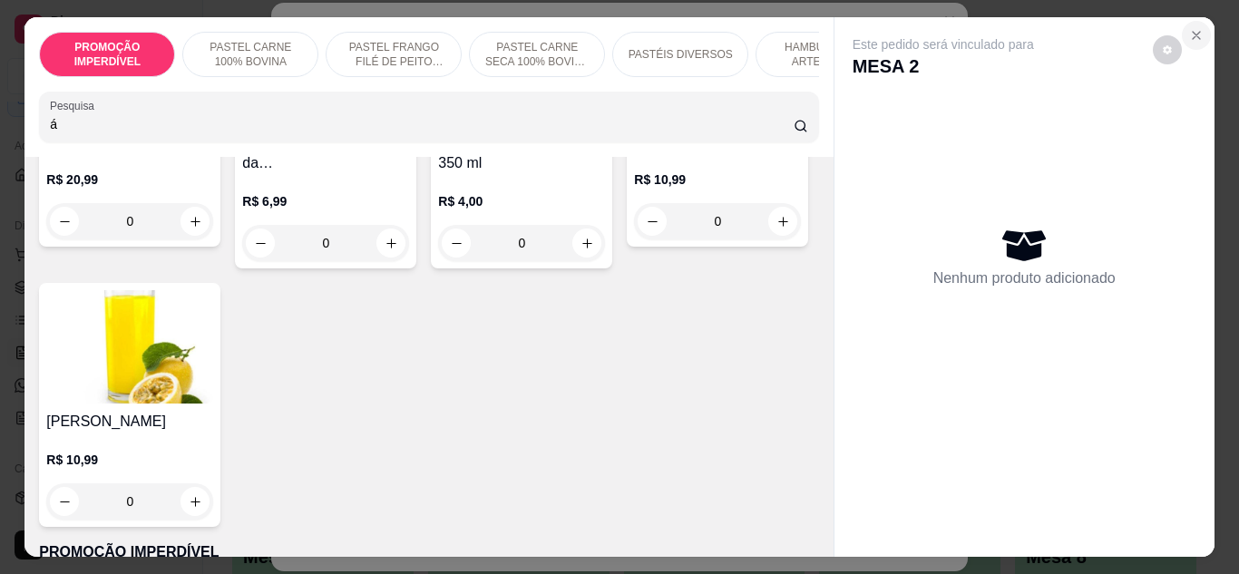
type input "á"
click at [1189, 28] on icon "Close" at bounding box center [1196, 35] width 15 height 15
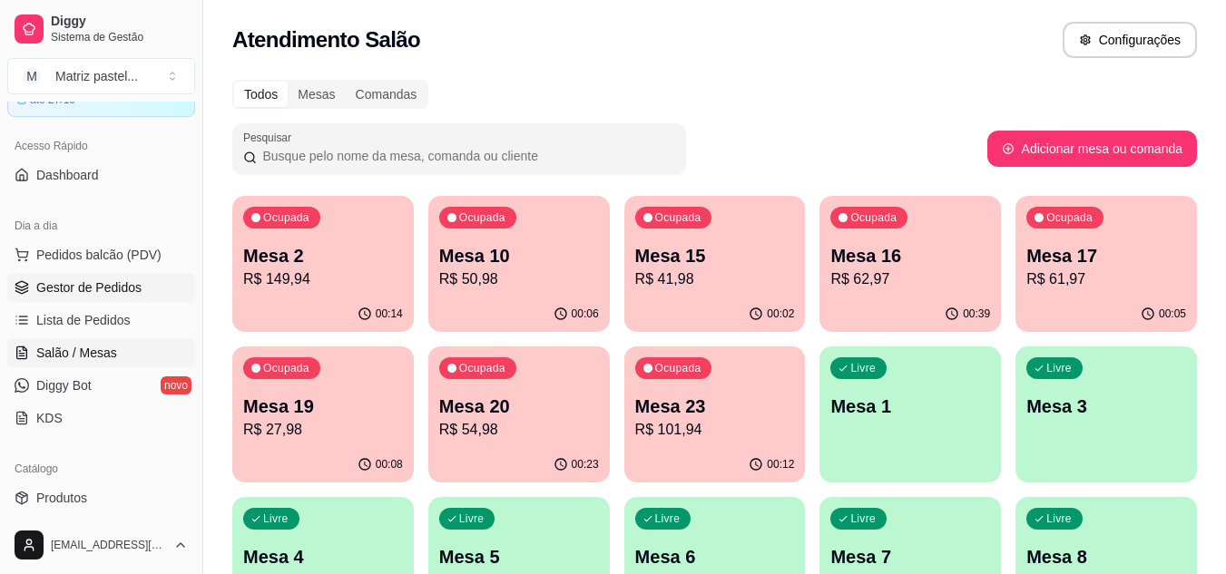
click at [120, 290] on span "Gestor de Pedidos" at bounding box center [88, 288] width 105 height 18
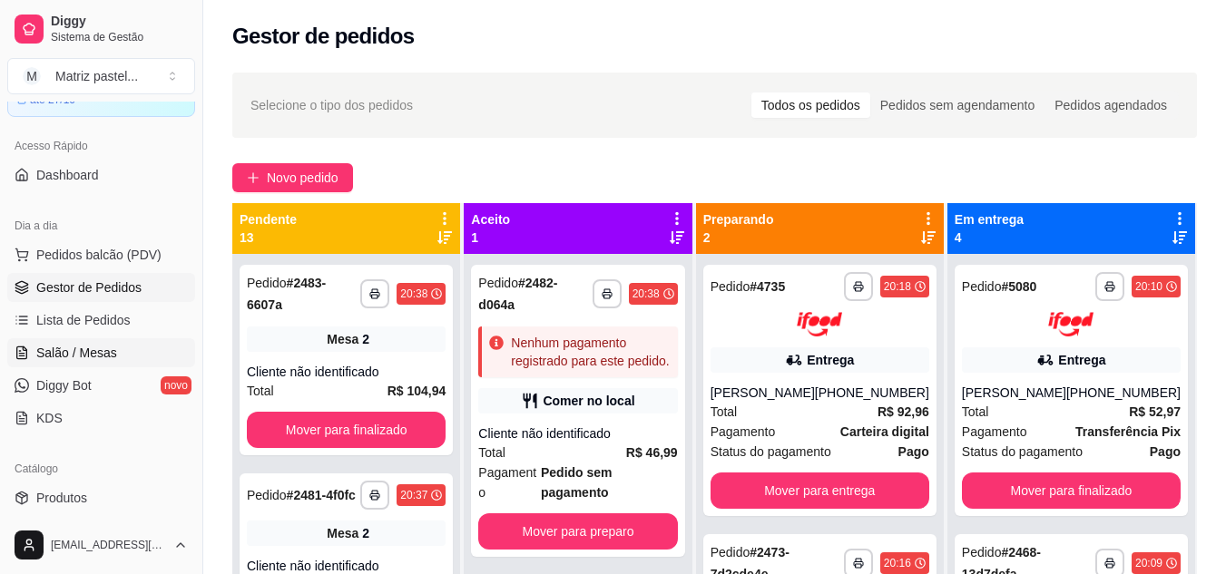
click at [93, 353] on span "Salão / Mesas" at bounding box center [76, 353] width 81 height 18
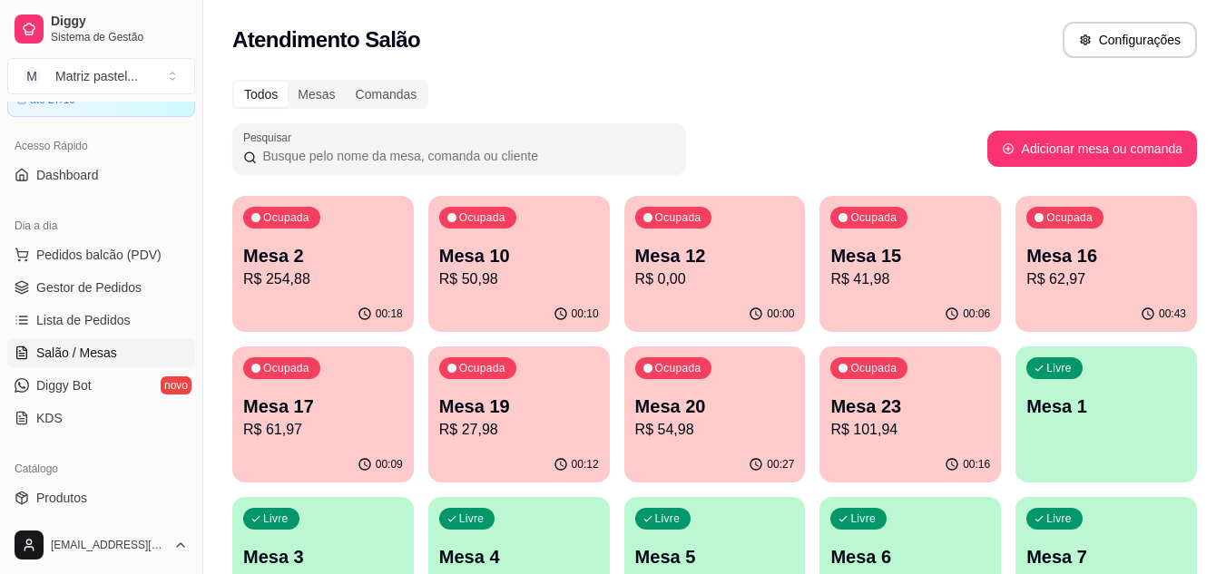
click at [640, 402] on p "Mesa 20" at bounding box center [715, 406] width 160 height 25
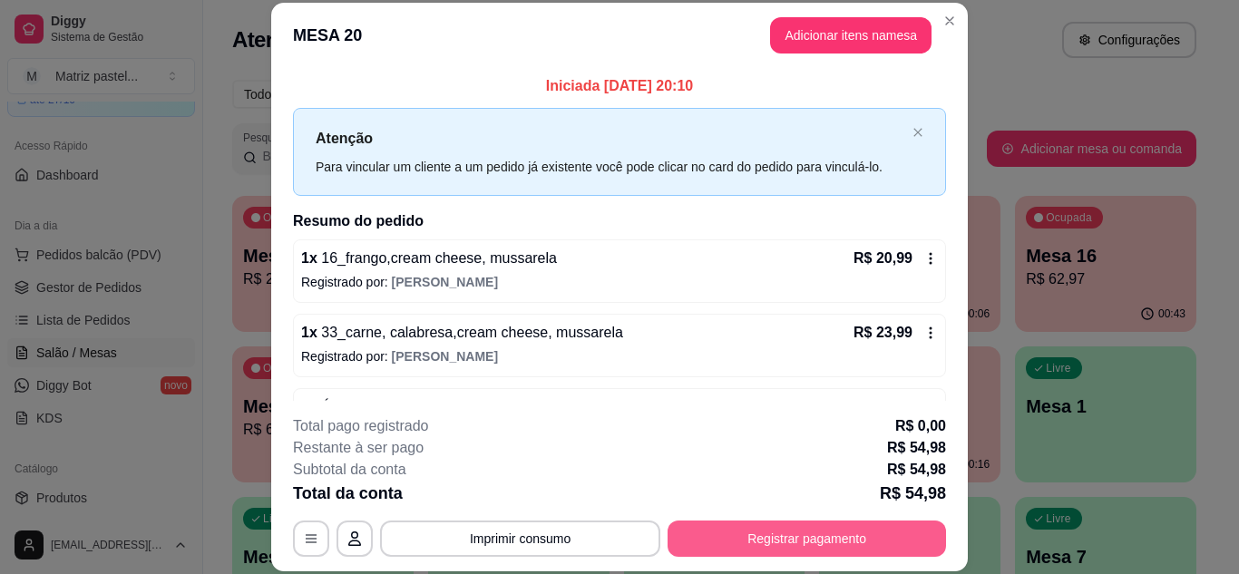
click at [791, 552] on button "Registrar pagamento" at bounding box center [807, 539] width 279 height 36
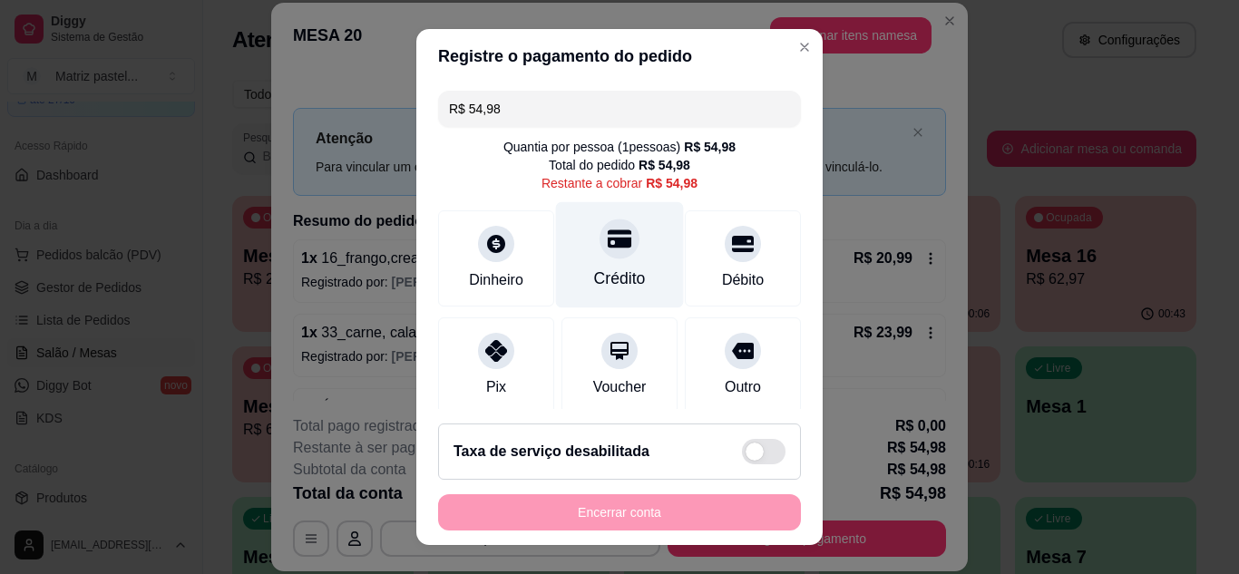
click at [609, 267] on div "Crédito" at bounding box center [620, 254] width 128 height 106
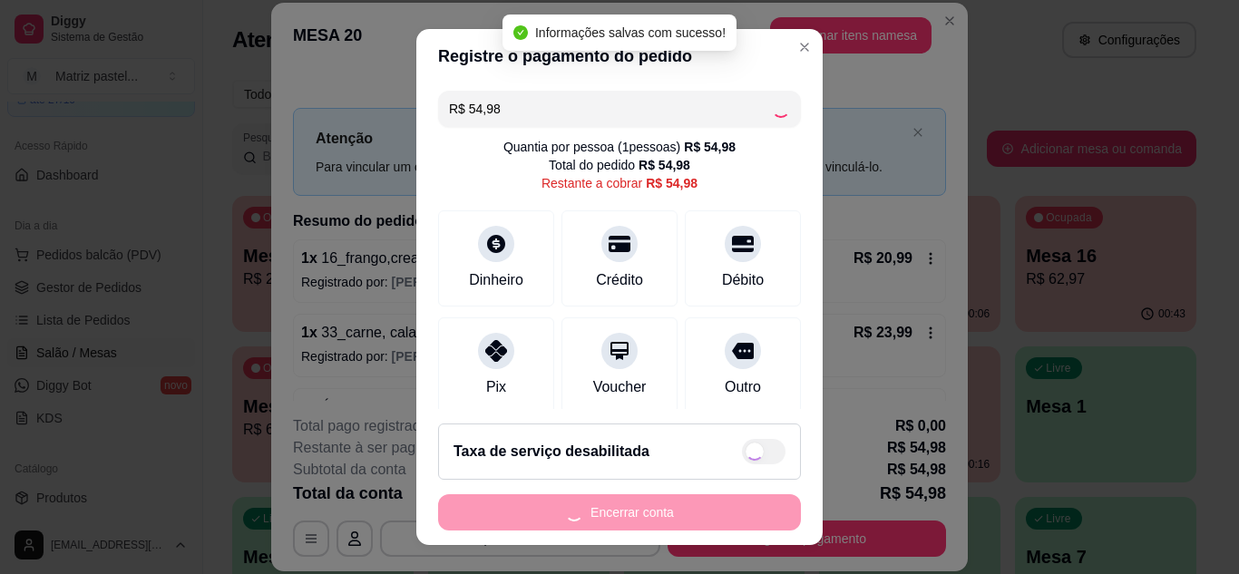
type input "R$ 0,00"
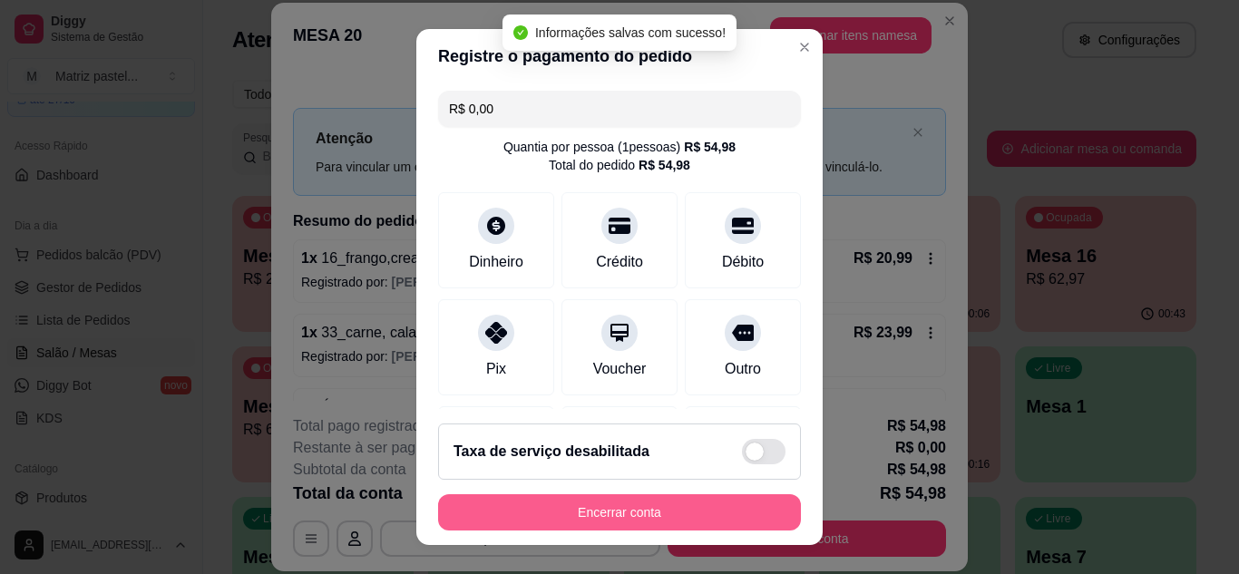
click at [577, 519] on button "Encerrar conta" at bounding box center [619, 512] width 363 height 36
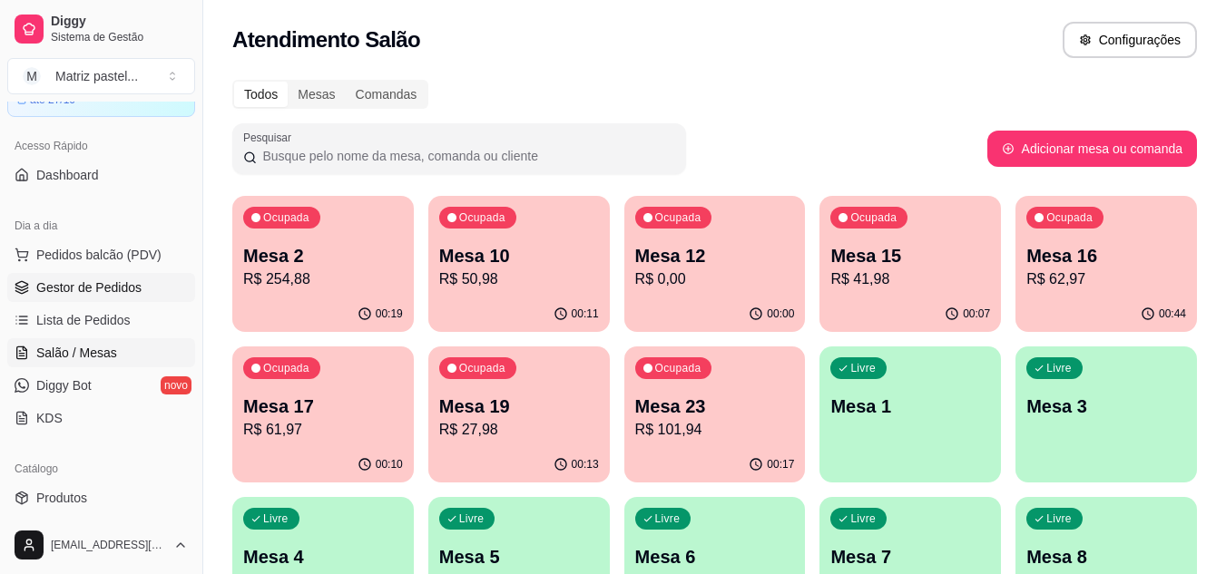
click at [91, 280] on span "Gestor de Pedidos" at bounding box center [88, 288] width 105 height 18
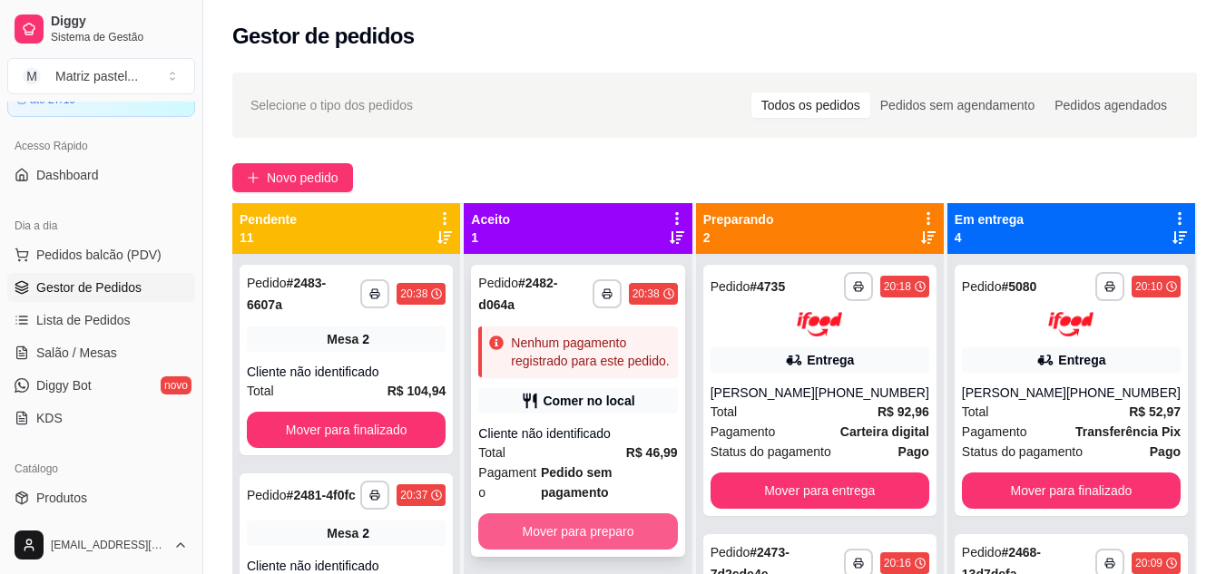
click at [581, 513] on button "Mover para preparo" at bounding box center [577, 531] width 199 height 36
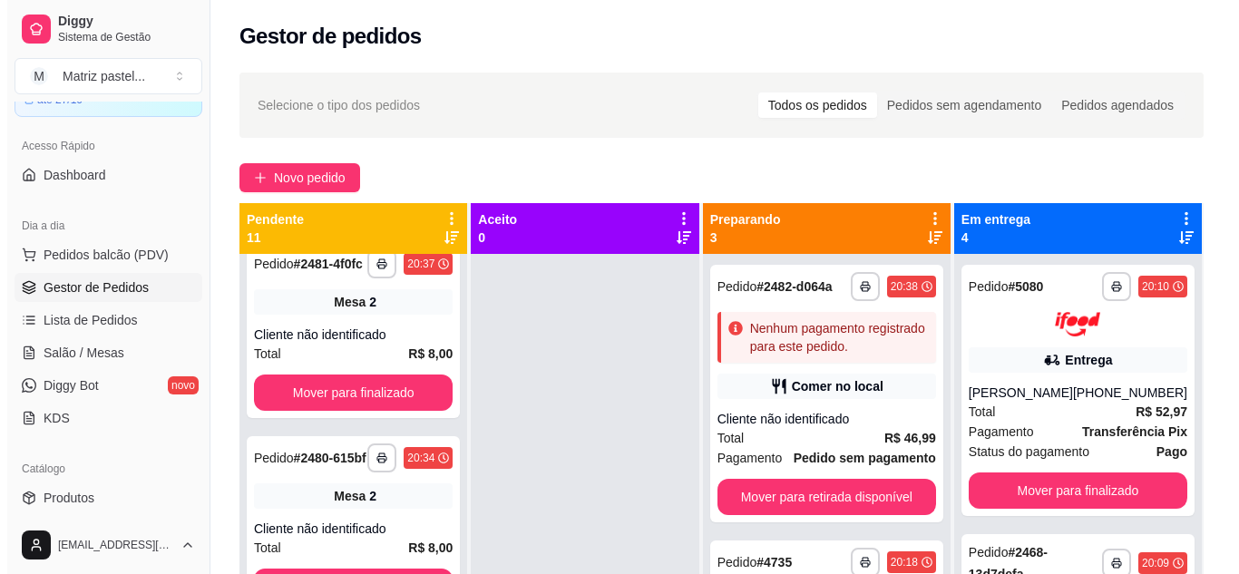
scroll to position [272, 0]
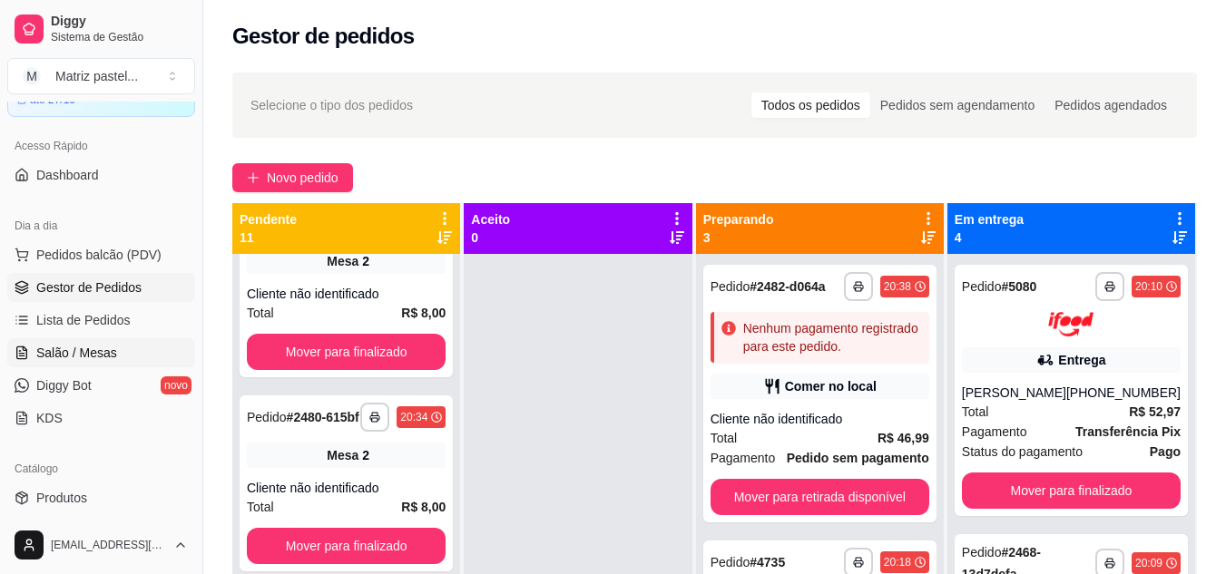
click at [130, 349] on link "Salão / Mesas" at bounding box center [101, 352] width 188 height 29
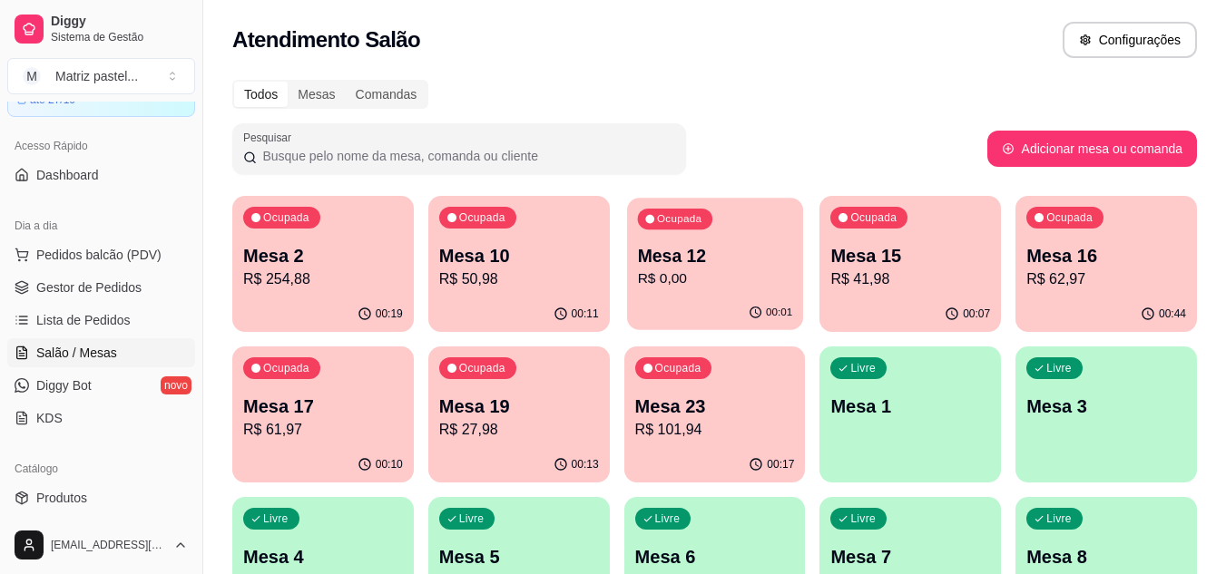
click at [676, 290] on div "Ocupada Mesa 12 R$ 0,00" at bounding box center [715, 247] width 176 height 98
click at [699, 256] on p "Mesa 12" at bounding box center [714, 256] width 155 height 24
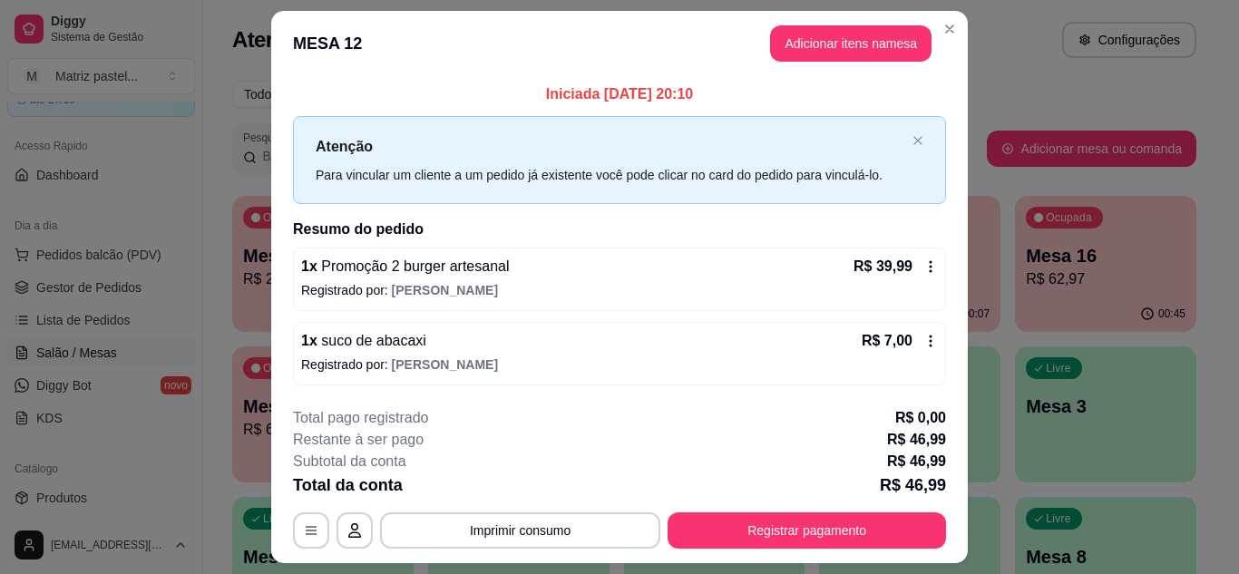
click at [927, 31] on header "MESA 12 Adicionar itens na mesa" at bounding box center [619, 43] width 697 height 65
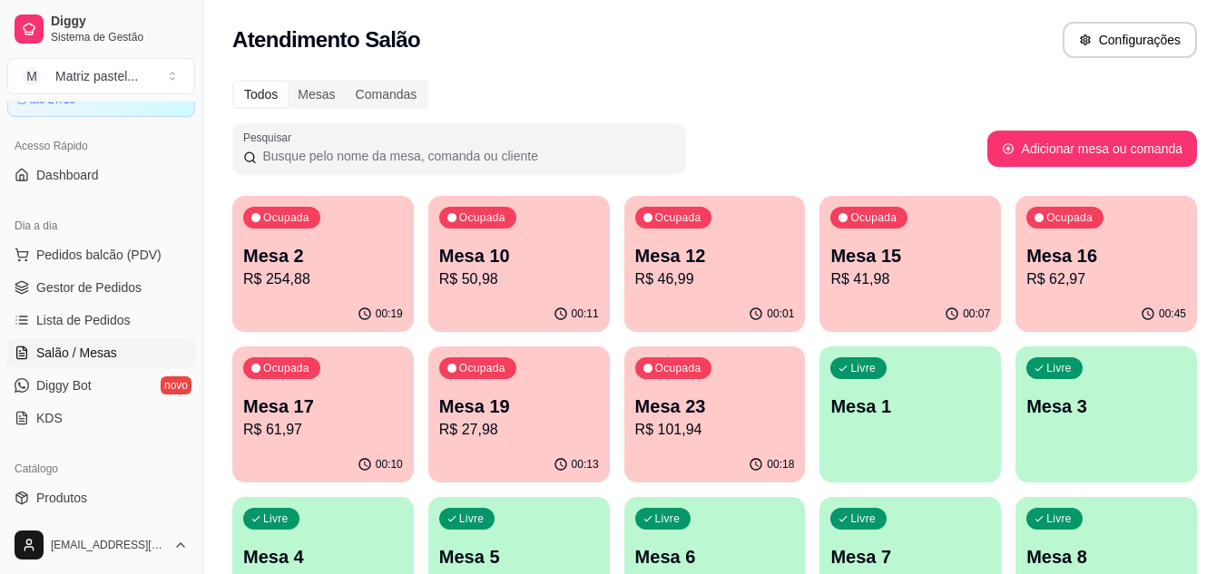
click at [94, 302] on ul "Pedidos balcão (PDV) Gestor de Pedidos Lista de Pedidos Salão / Mesas Diggy Bot…" at bounding box center [101, 336] width 188 height 192
click at [121, 284] on span "Gestor de Pedidos" at bounding box center [88, 288] width 105 height 18
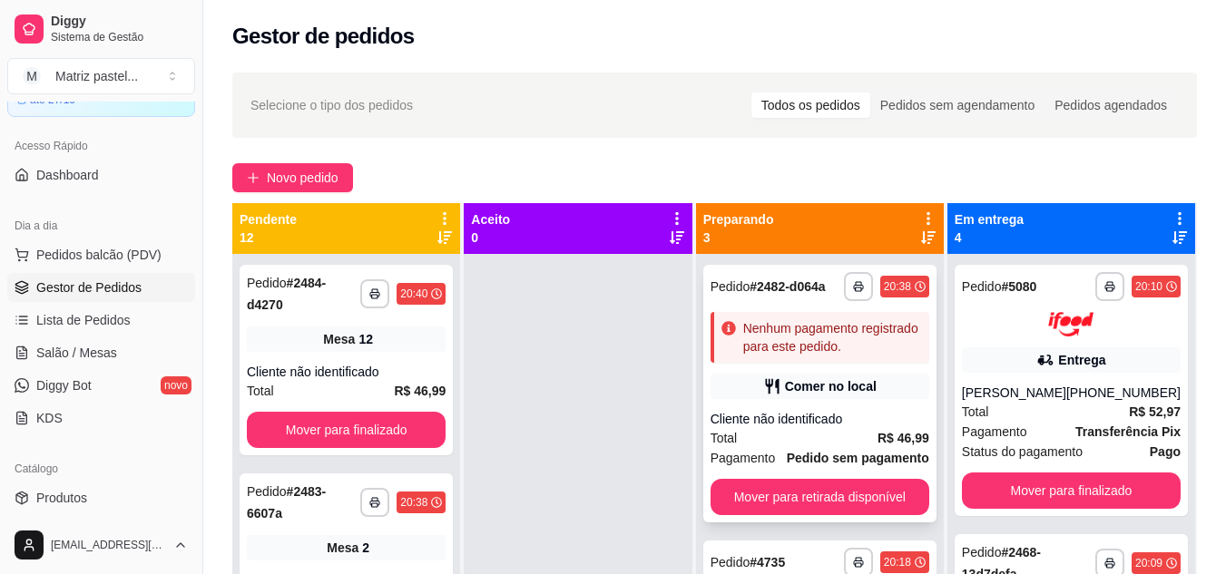
click at [816, 356] on div "Nenhum pagamento registrado para este pedido." at bounding box center [832, 337] width 179 height 36
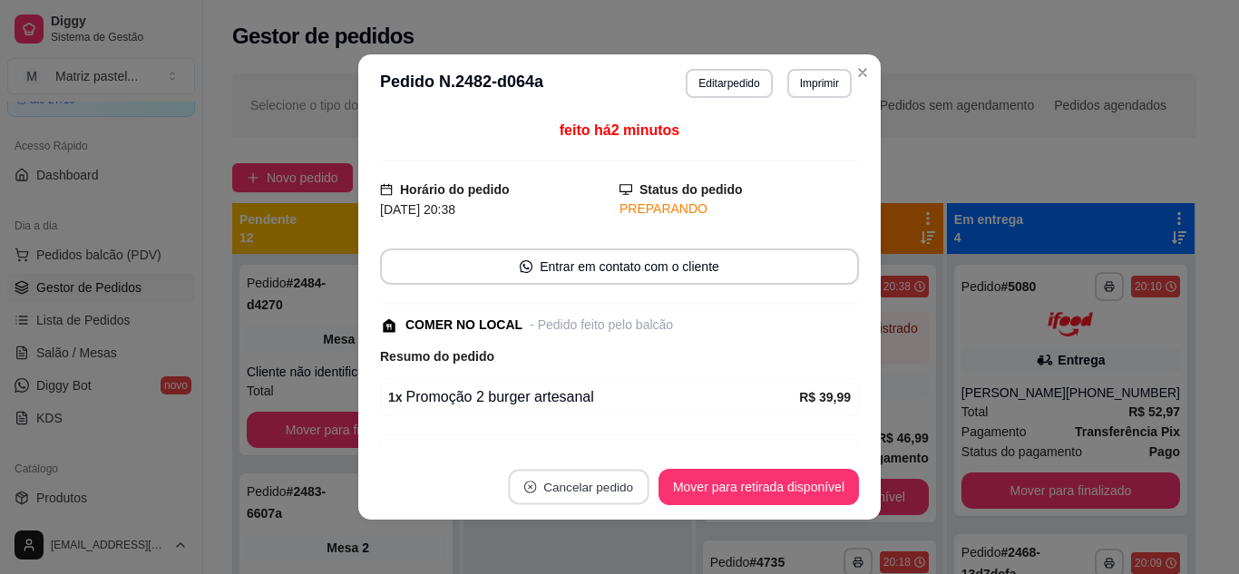
click at [586, 495] on button "Cancelar pedido" at bounding box center [578, 487] width 141 height 35
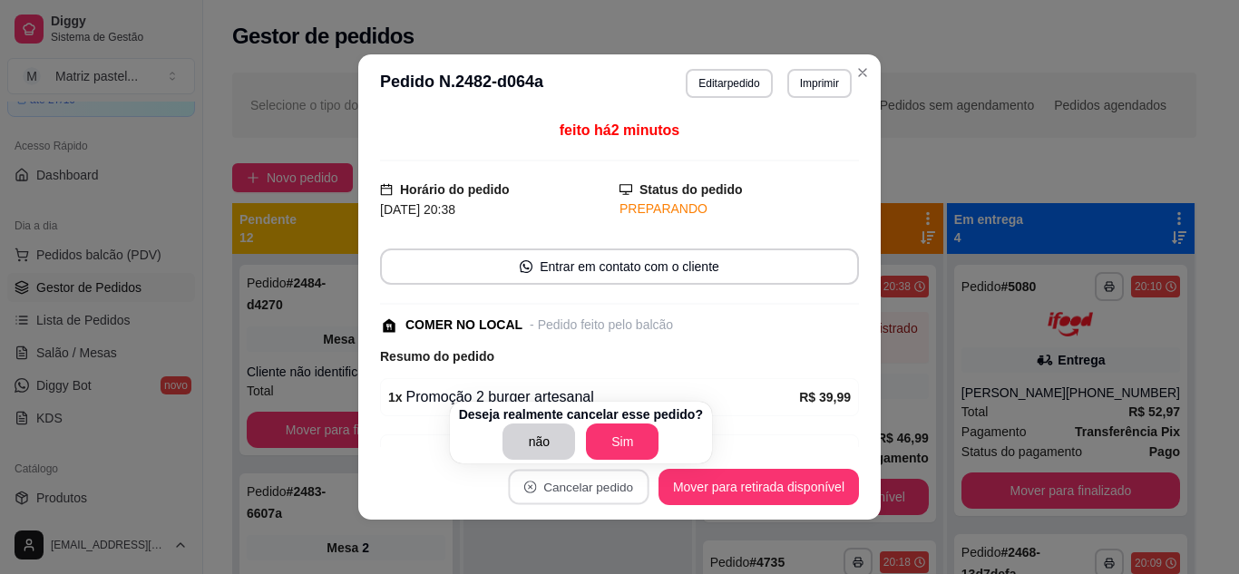
click at [728, 278] on body "**********" at bounding box center [613, 287] width 1226 height 574
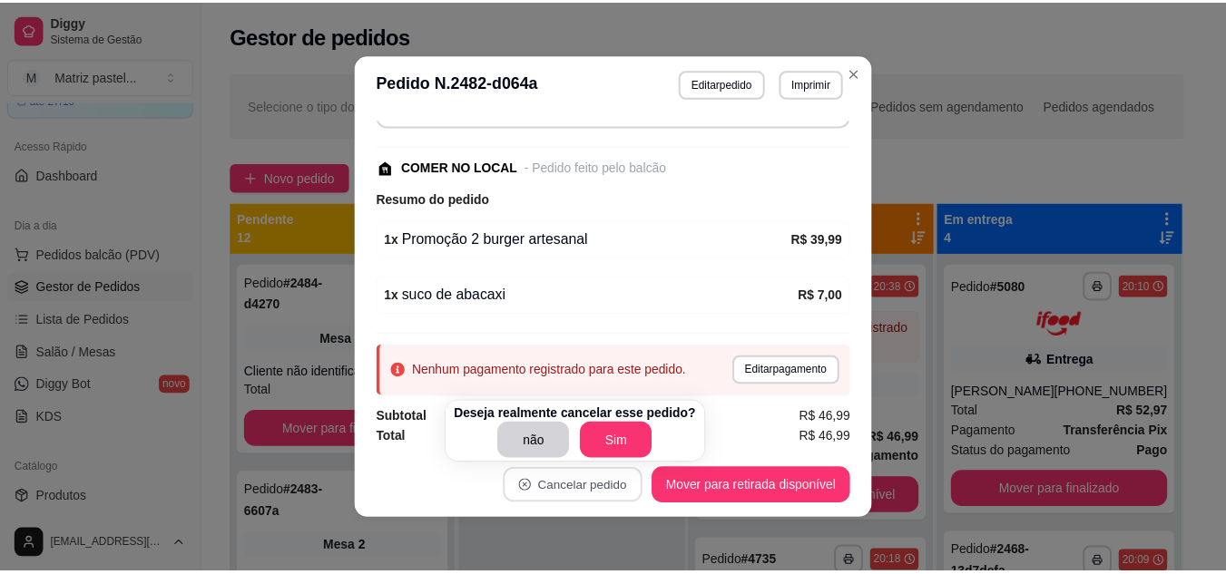
scroll to position [4, 0]
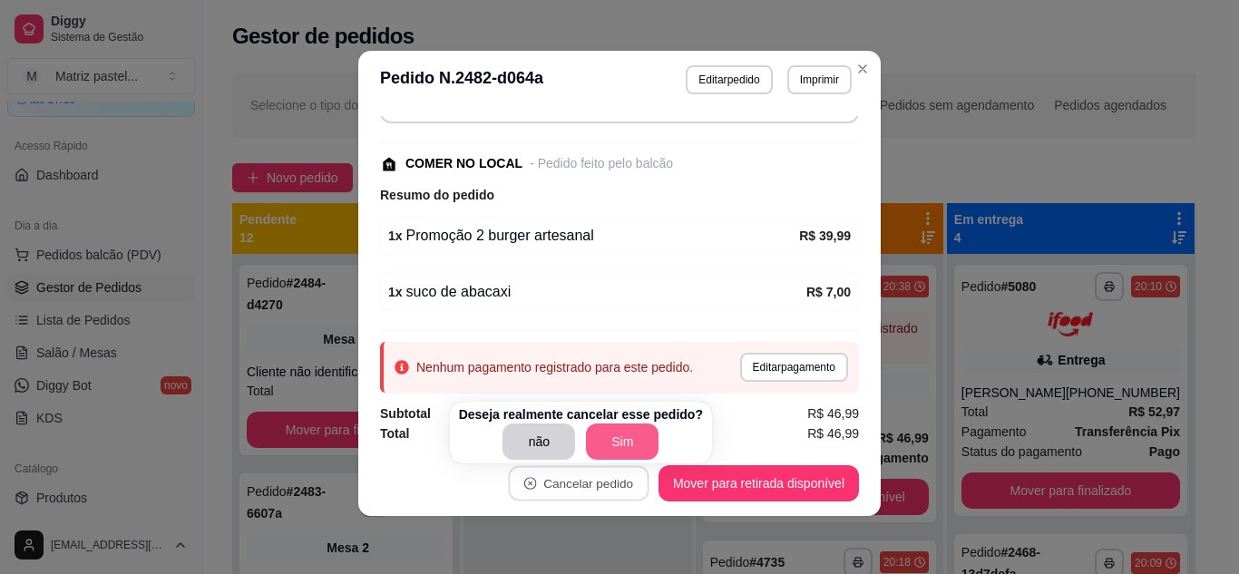
click at [614, 444] on button "Sim" at bounding box center [622, 442] width 73 height 36
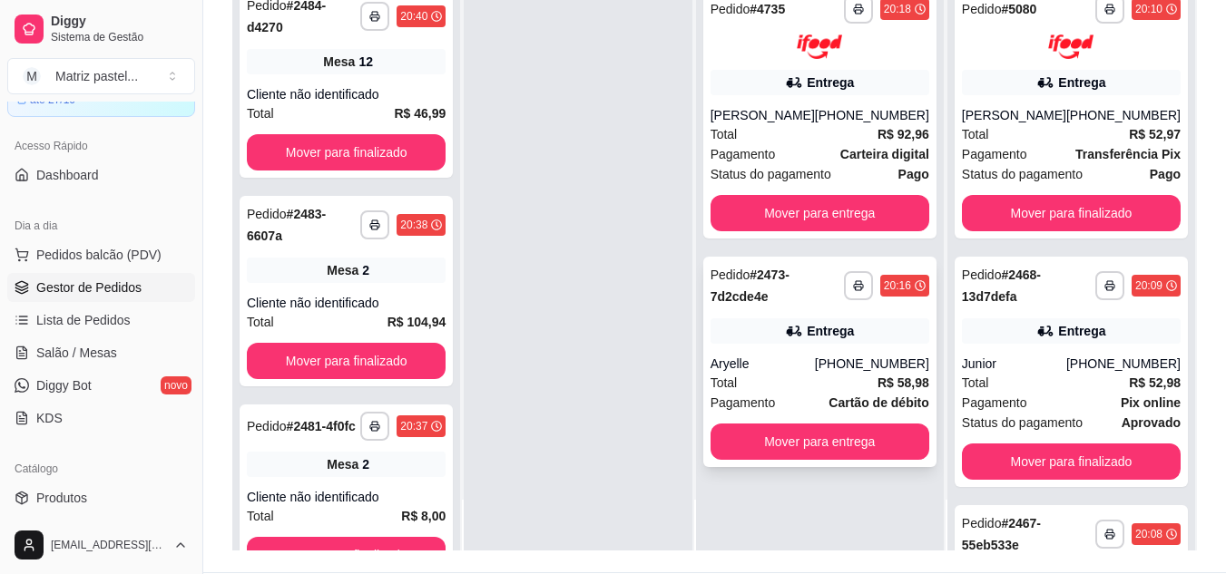
scroll to position [272, 0]
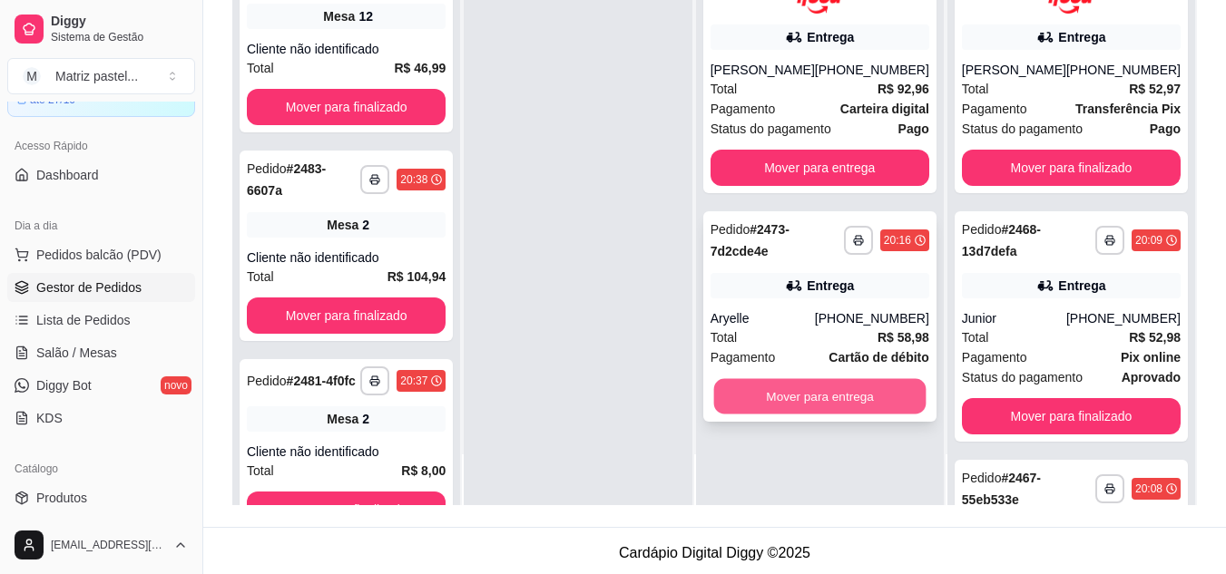
click at [791, 406] on button "Mover para entrega" at bounding box center [819, 395] width 212 height 35
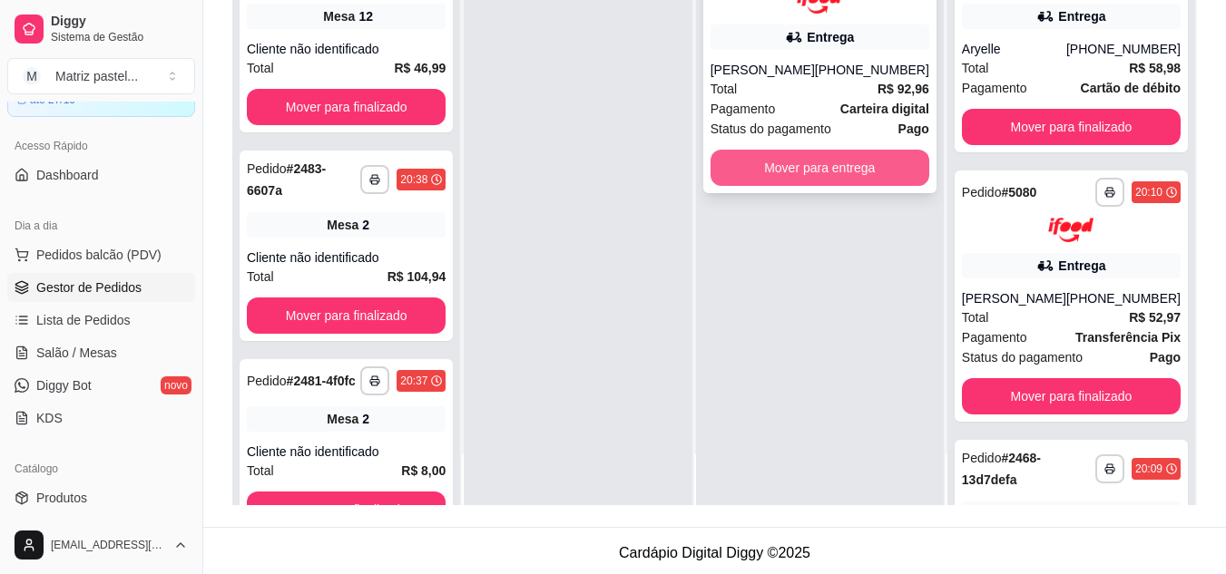
click at [838, 185] on button "Mover para entrega" at bounding box center [819, 168] width 219 height 36
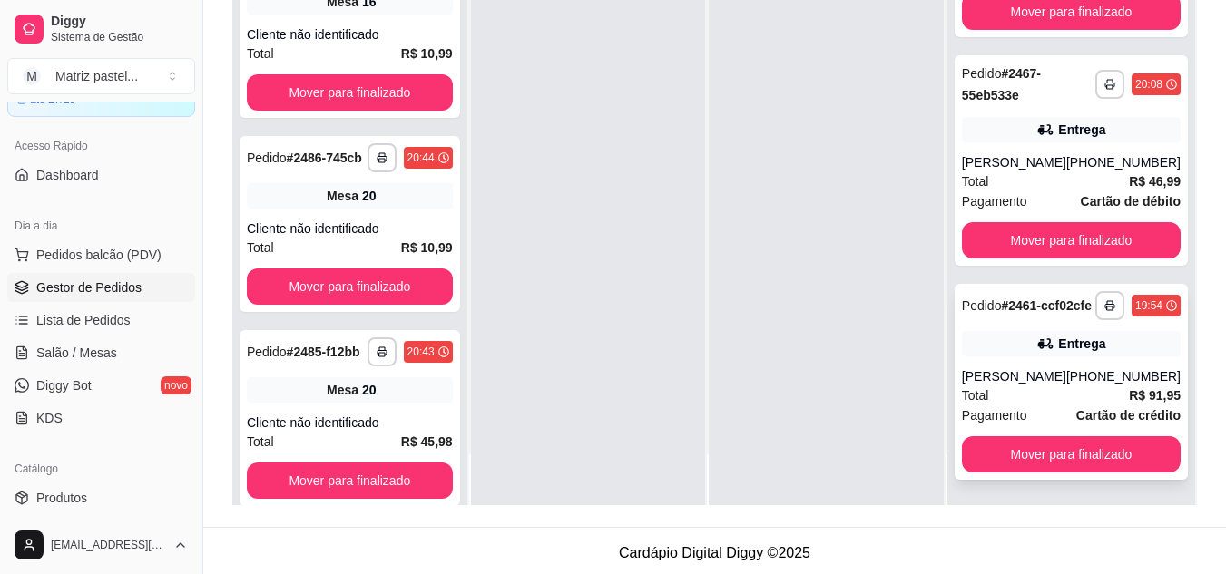
click at [1036, 393] on div "Total R$ 91,95" at bounding box center [1071, 396] width 219 height 20
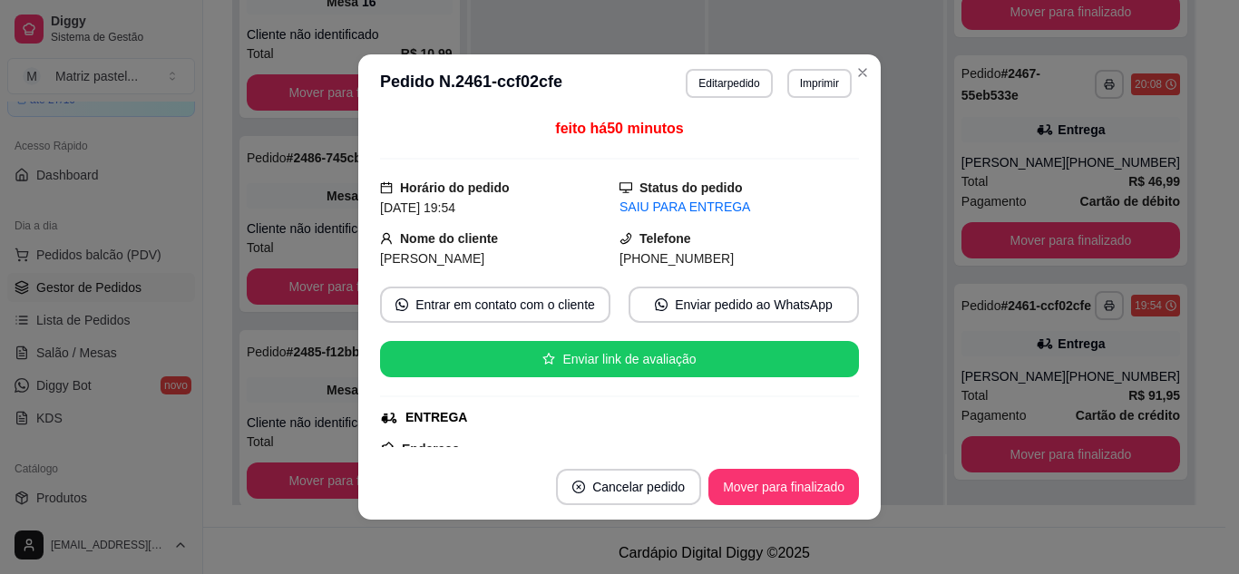
scroll to position [180, 0]
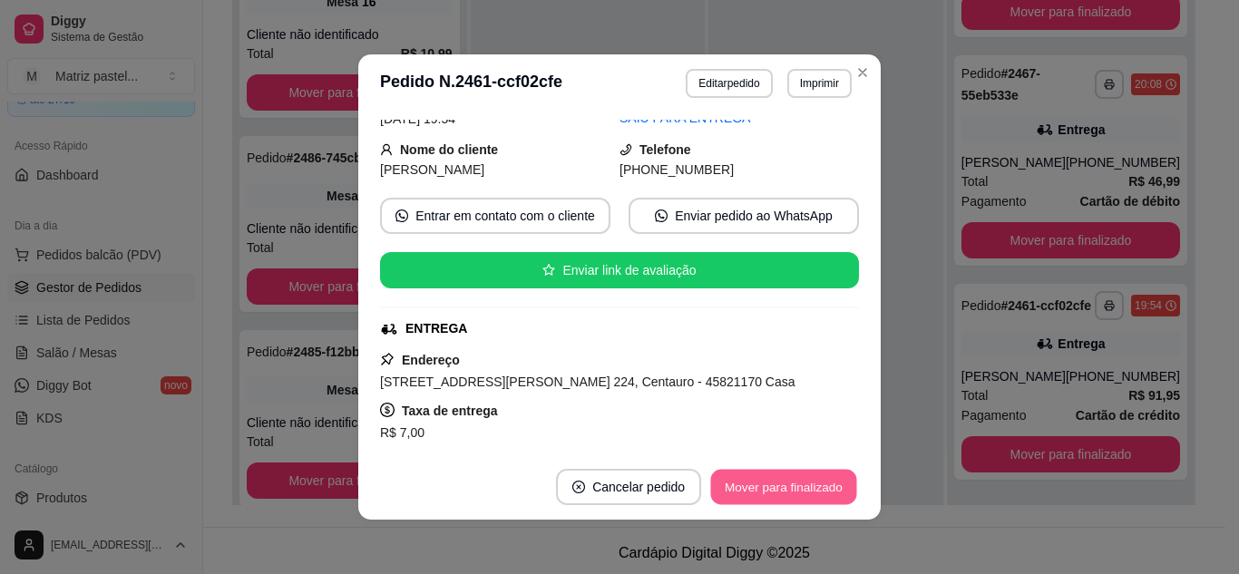
click at [753, 474] on button "Mover para finalizado" at bounding box center [784, 487] width 146 height 35
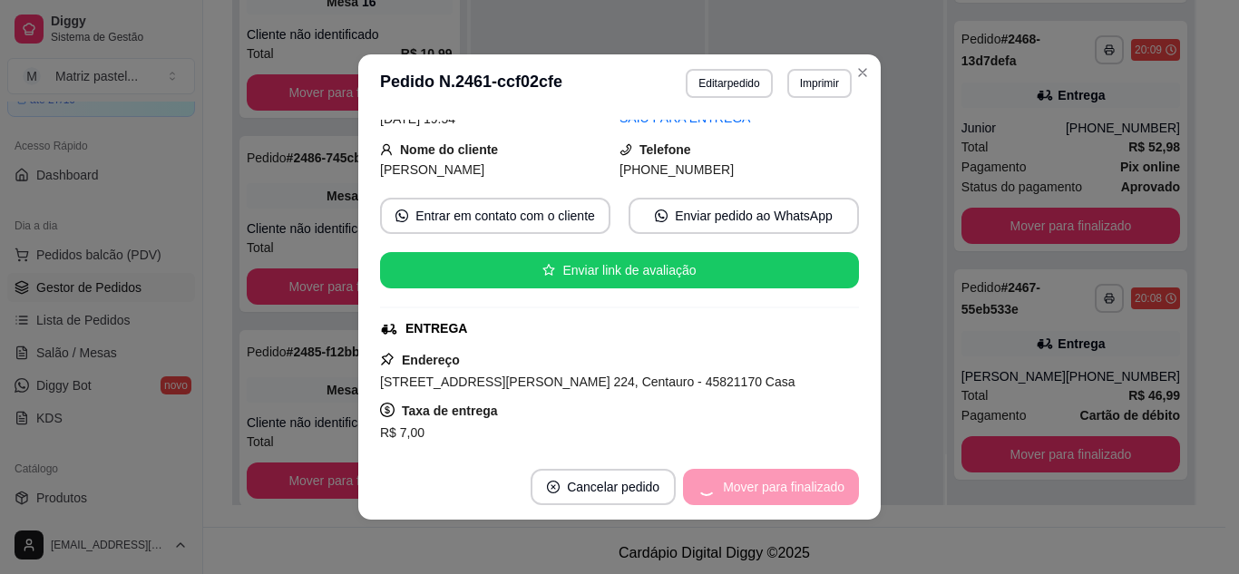
scroll to position [120, 0]
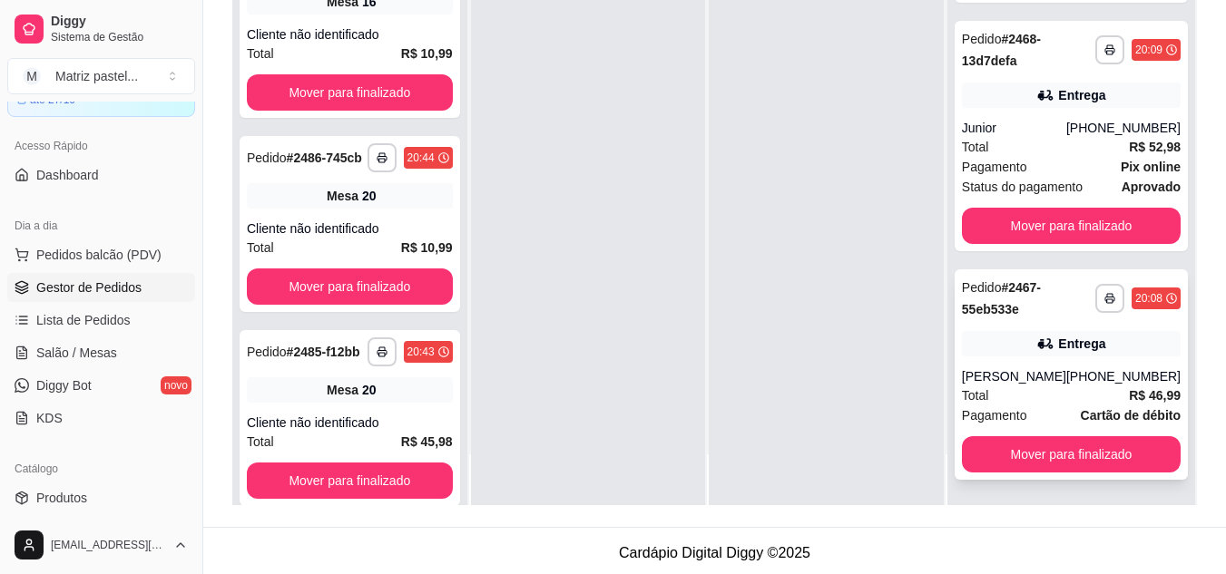
click at [982, 343] on div "Entrega" at bounding box center [1071, 343] width 219 height 25
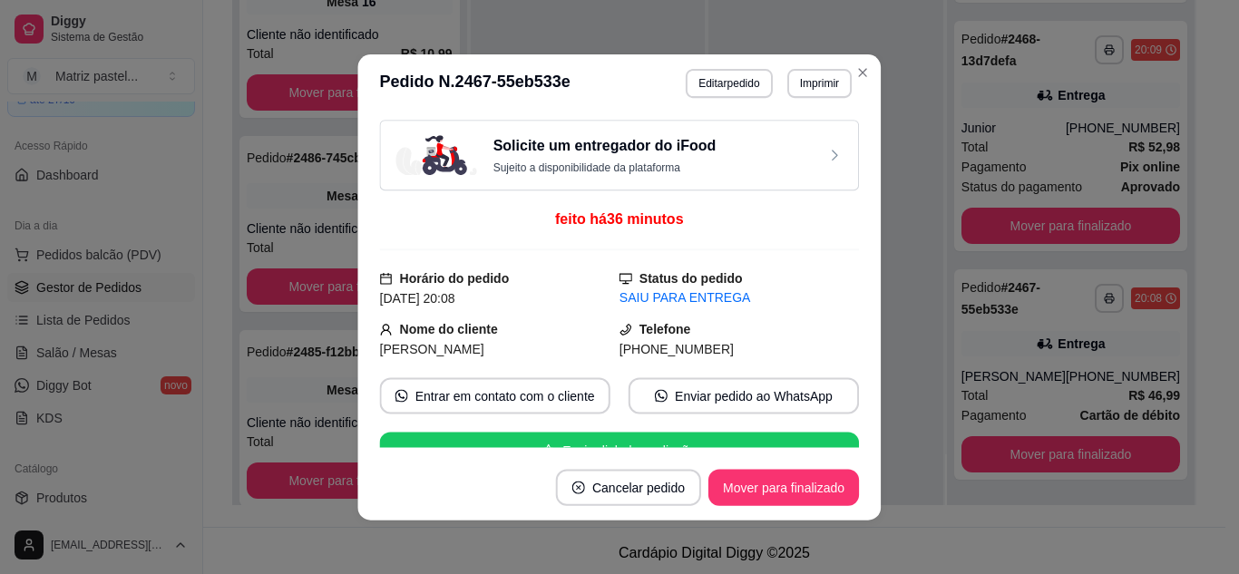
scroll to position [181, 0]
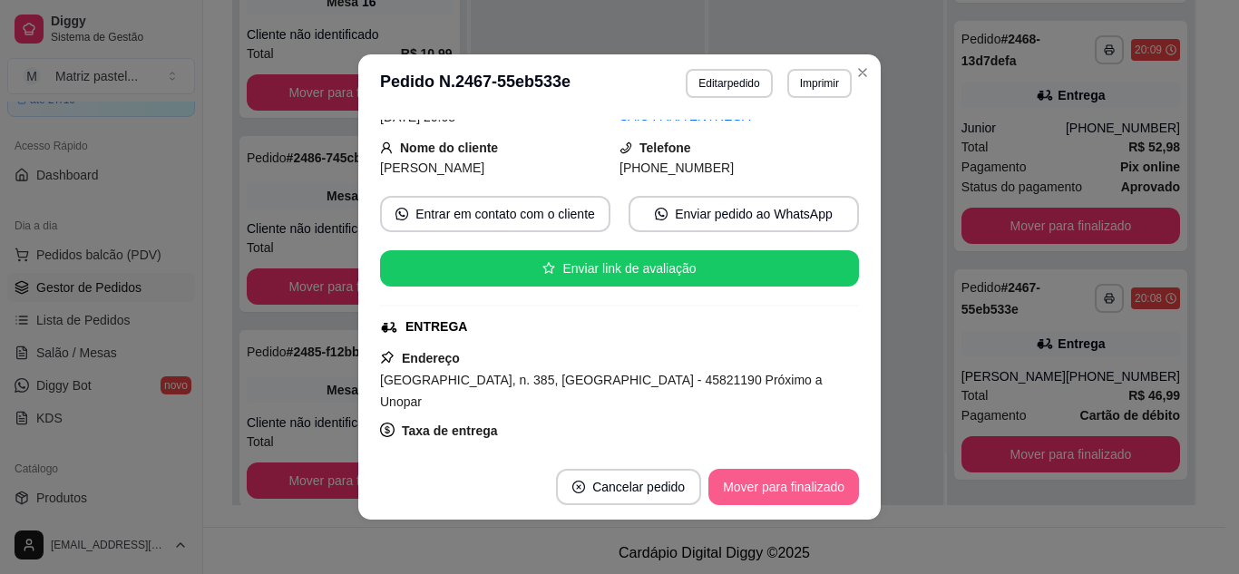
click at [762, 488] on button "Mover para finalizado" at bounding box center [784, 487] width 151 height 36
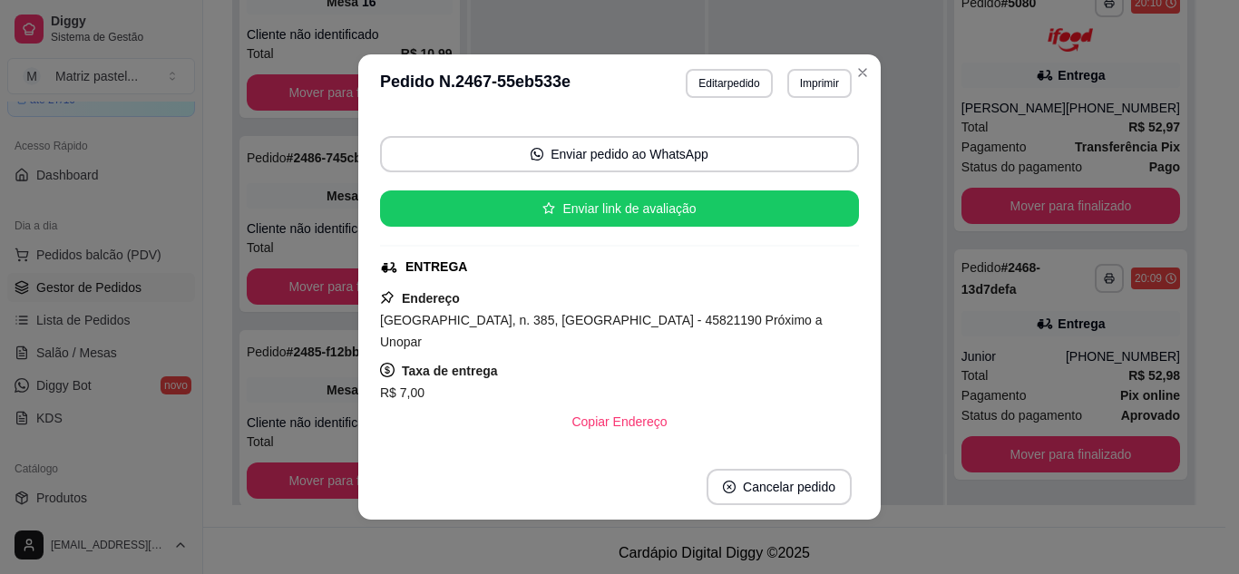
scroll to position [122, 0]
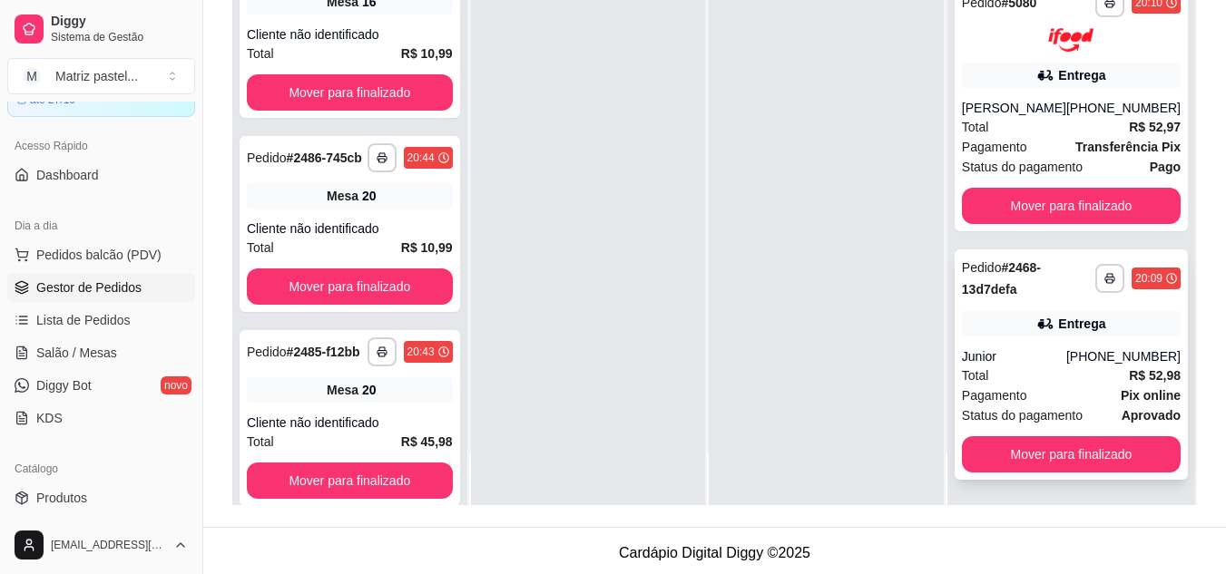
click at [1008, 338] on div "**********" at bounding box center [1070, 364] width 233 height 230
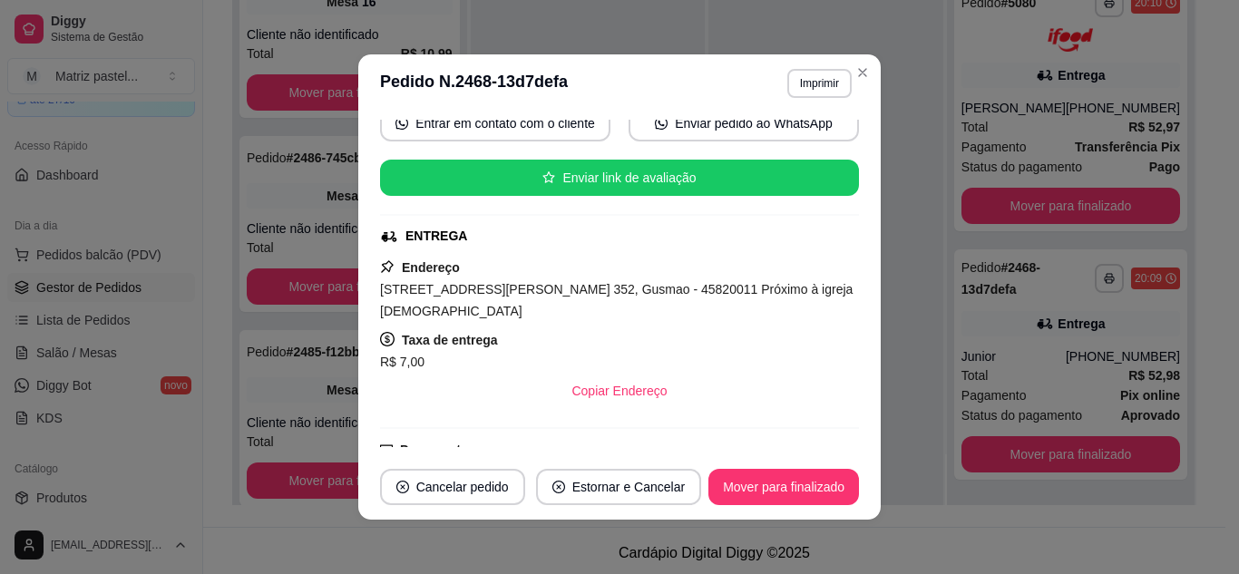
scroll to position [363, 0]
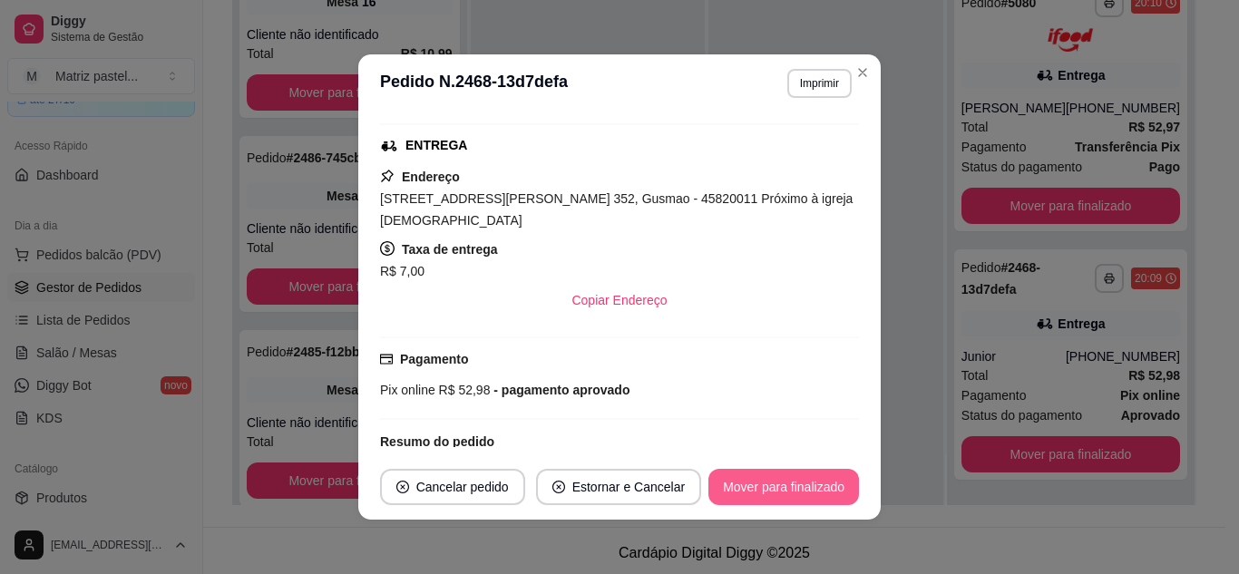
click at [751, 487] on button "Mover para finalizado" at bounding box center [784, 487] width 151 height 36
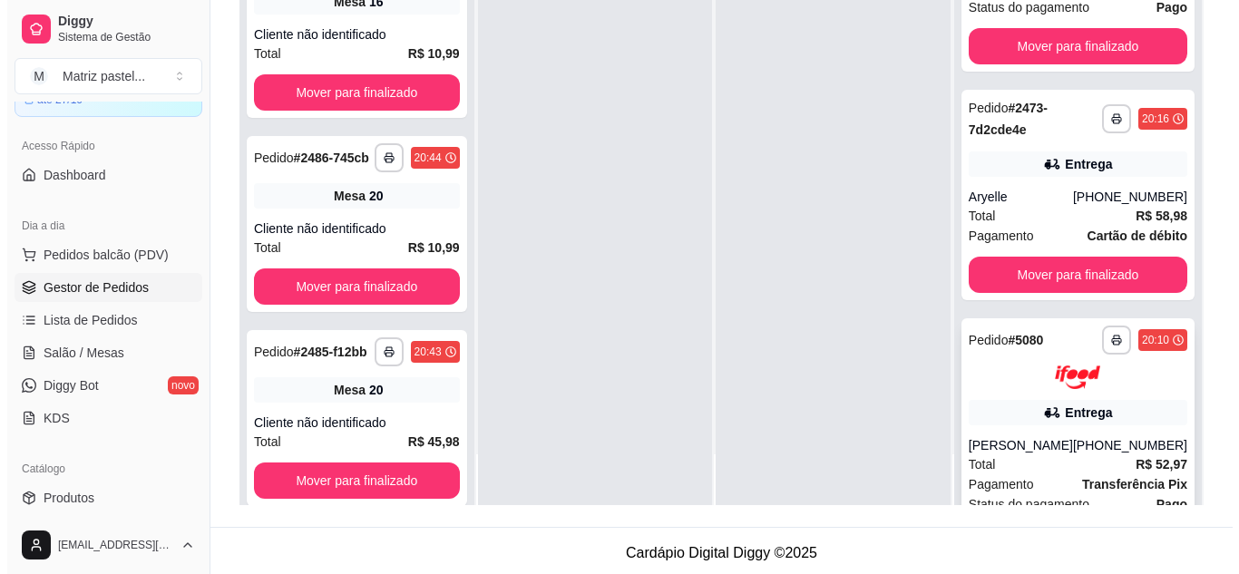
scroll to position [229, 0]
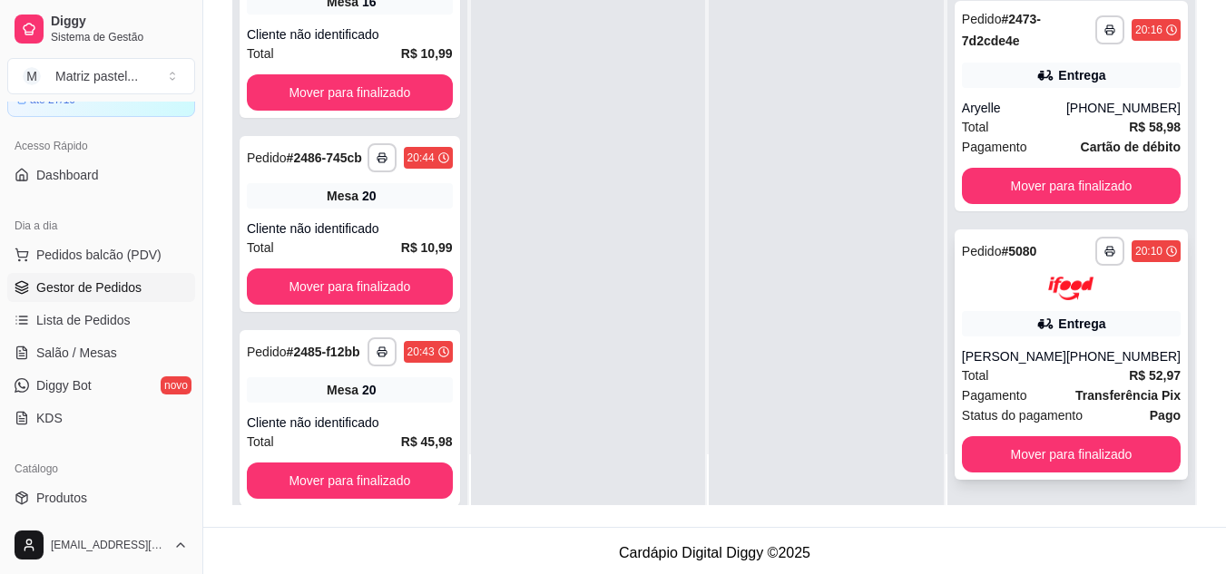
click at [1004, 347] on div "[PERSON_NAME]" at bounding box center [1014, 356] width 104 height 18
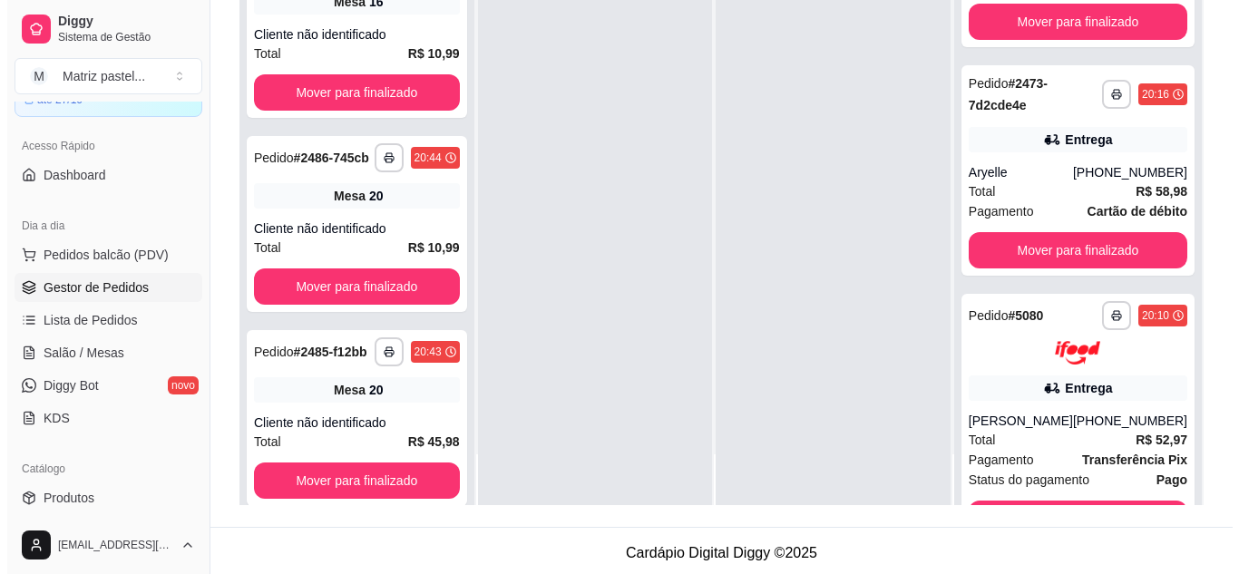
scroll to position [47, 0]
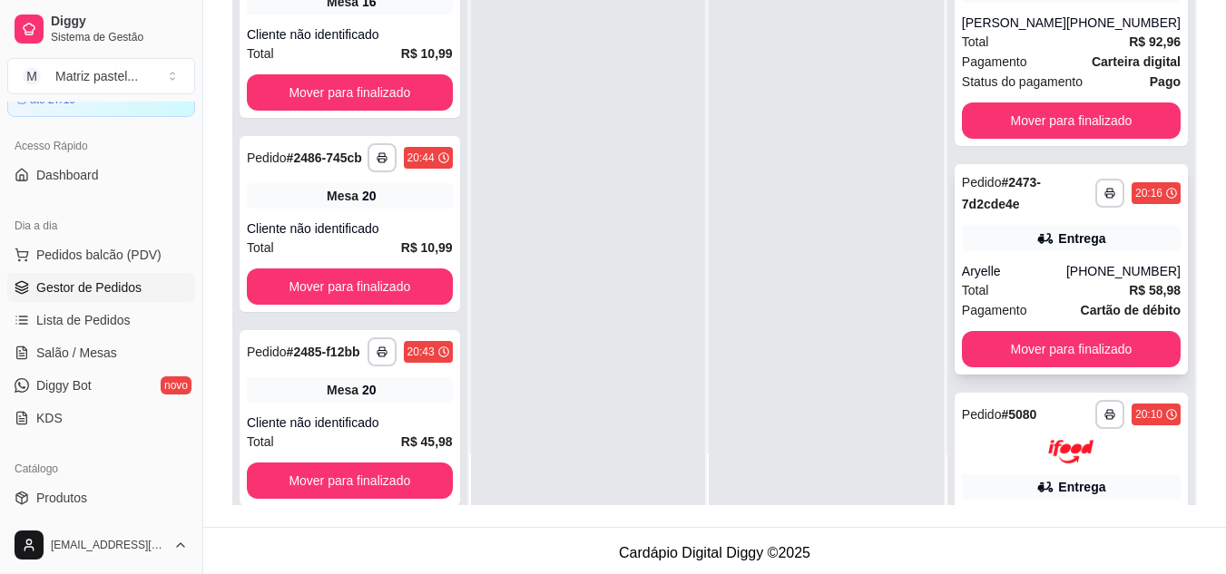
click at [997, 243] on div "Entrega" at bounding box center [1071, 238] width 219 height 25
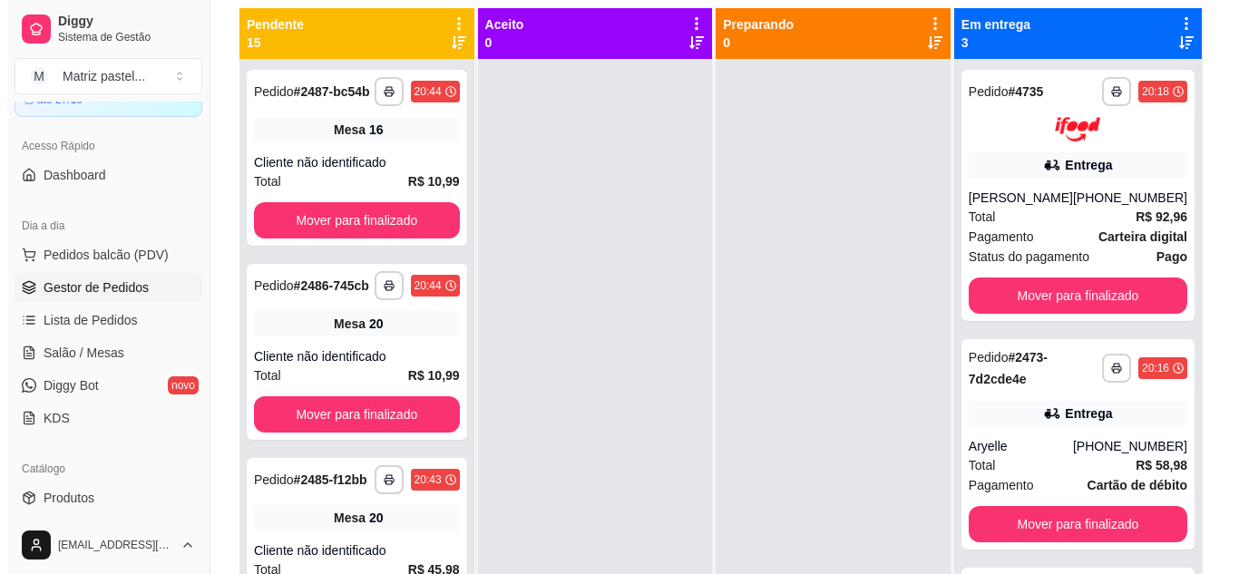
scroll to position [91, 0]
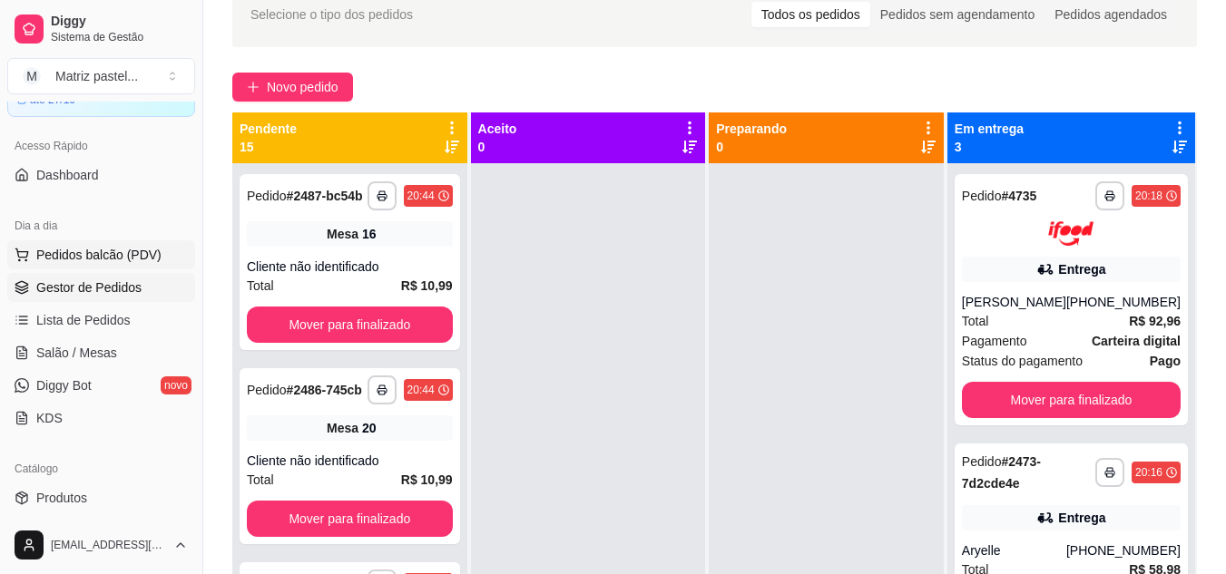
click at [60, 262] on span "Pedidos balcão (PDV)" at bounding box center [98, 255] width 125 height 18
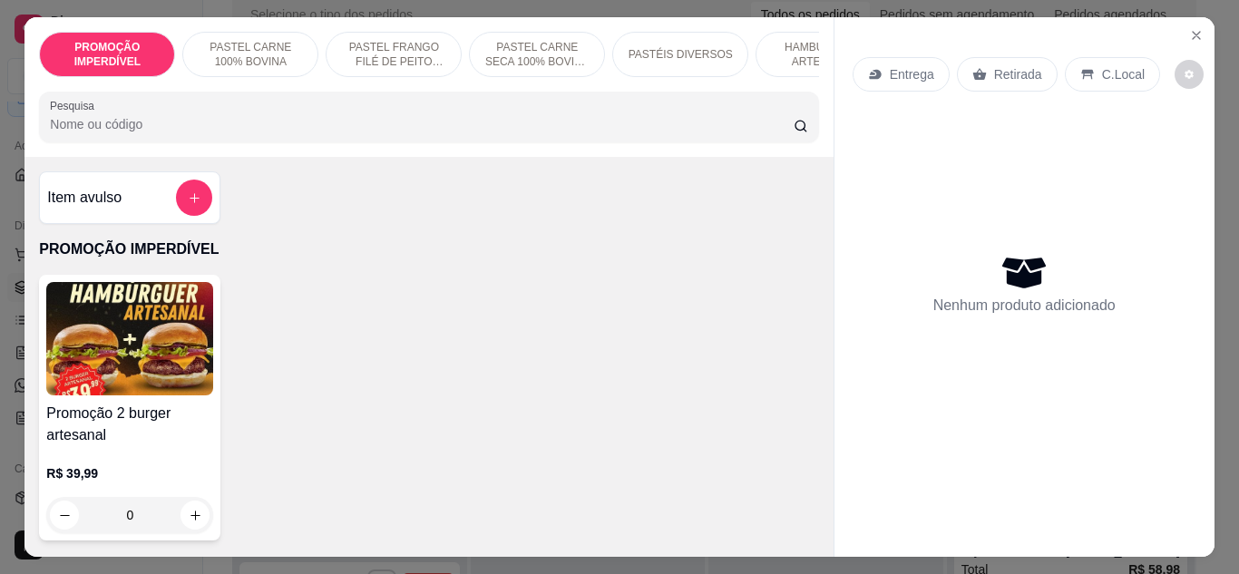
click at [227, 126] on input "Pesquisa" at bounding box center [422, 124] width 744 height 18
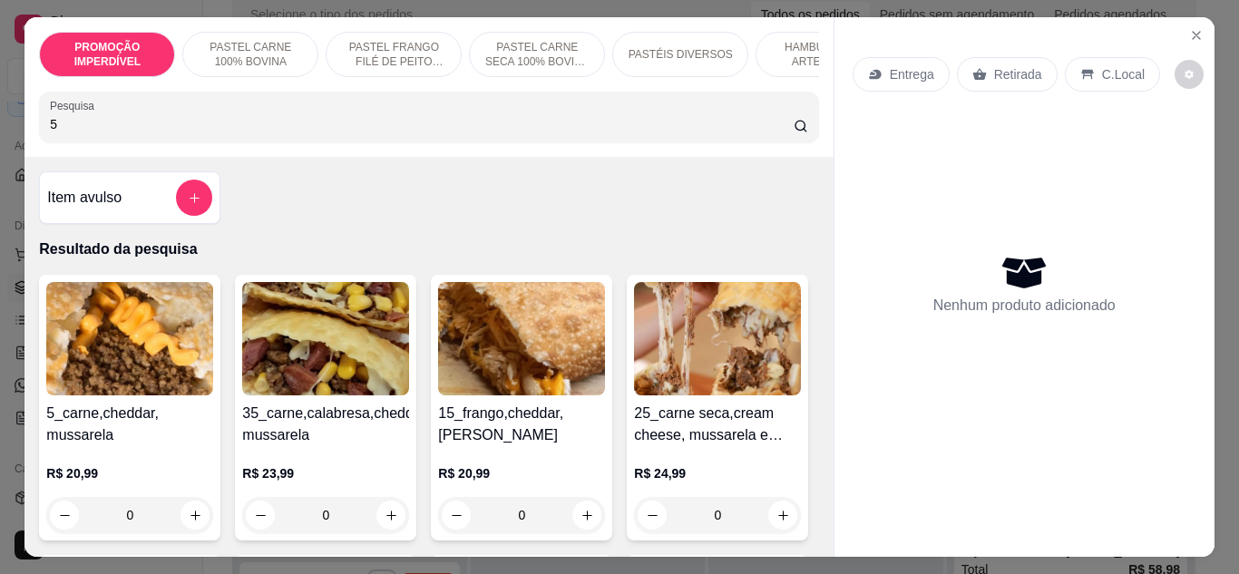
type input "5"
click at [188, 533] on div "0" at bounding box center [129, 515] width 167 height 36
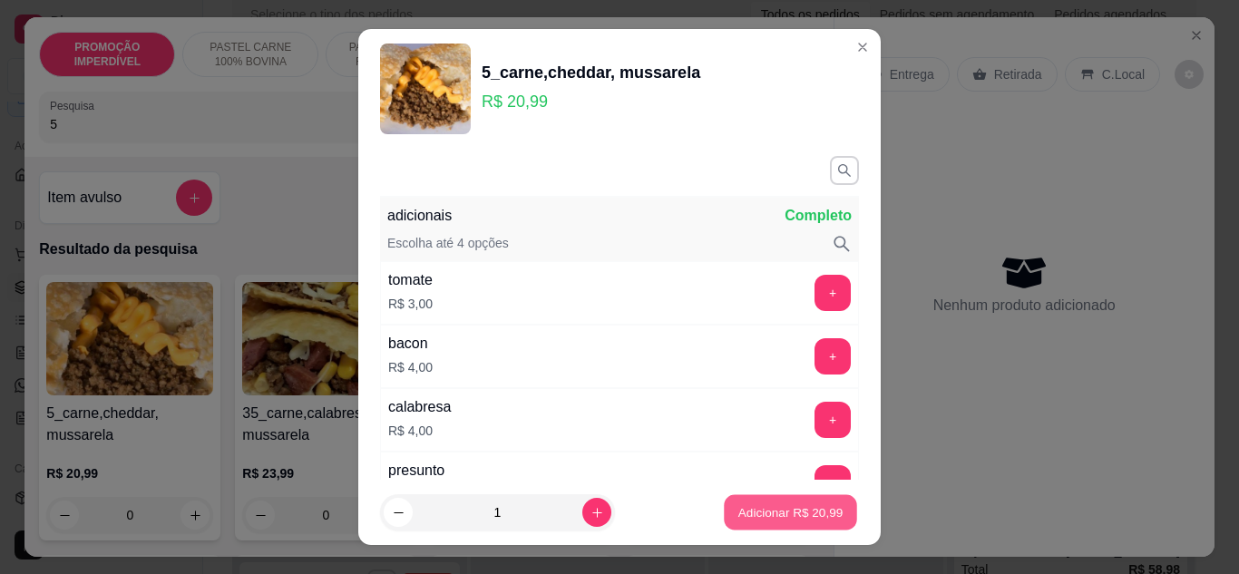
click at [741, 502] on button "Adicionar R$ 20,99" at bounding box center [790, 512] width 133 height 35
type input "1"
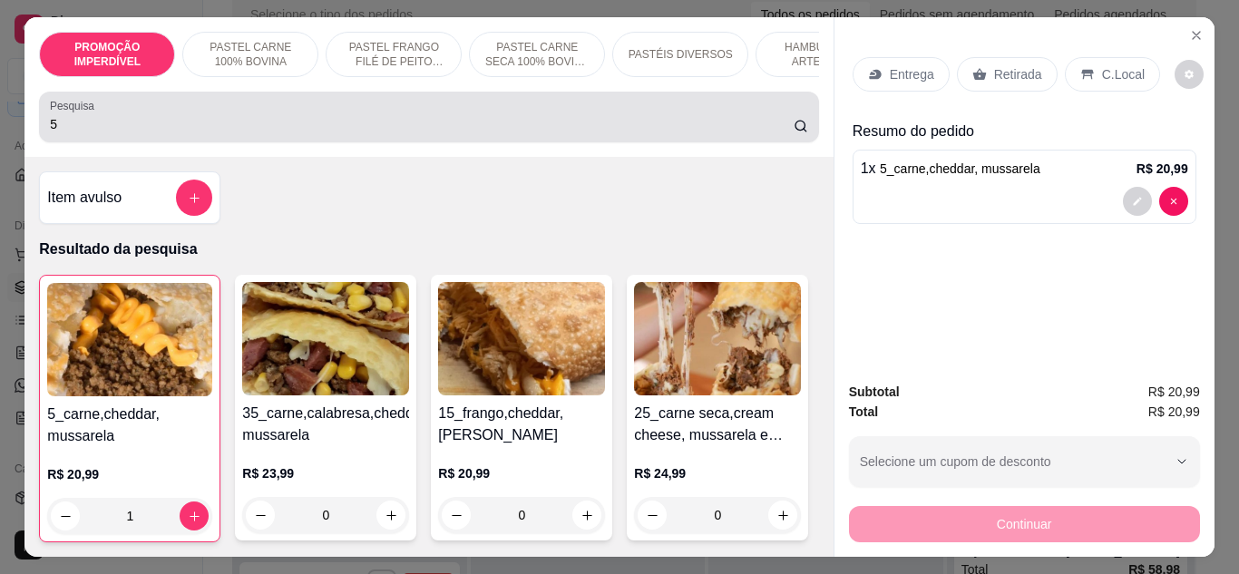
click at [190, 122] on div "5" at bounding box center [428, 117] width 757 height 36
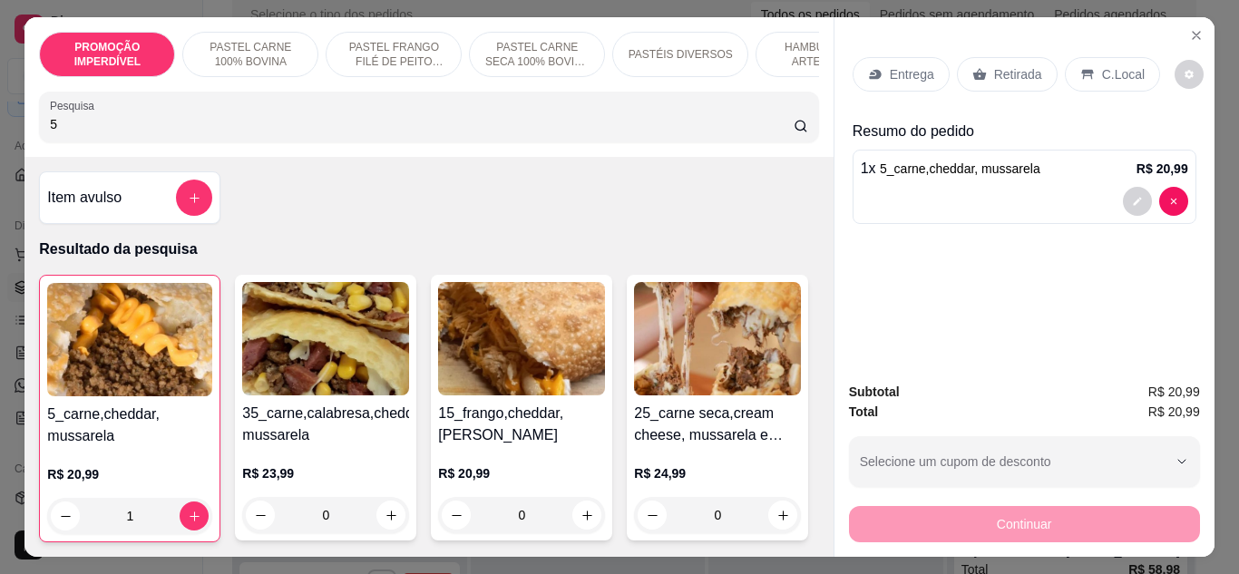
click at [190, 122] on input "5" at bounding box center [422, 124] width 744 height 18
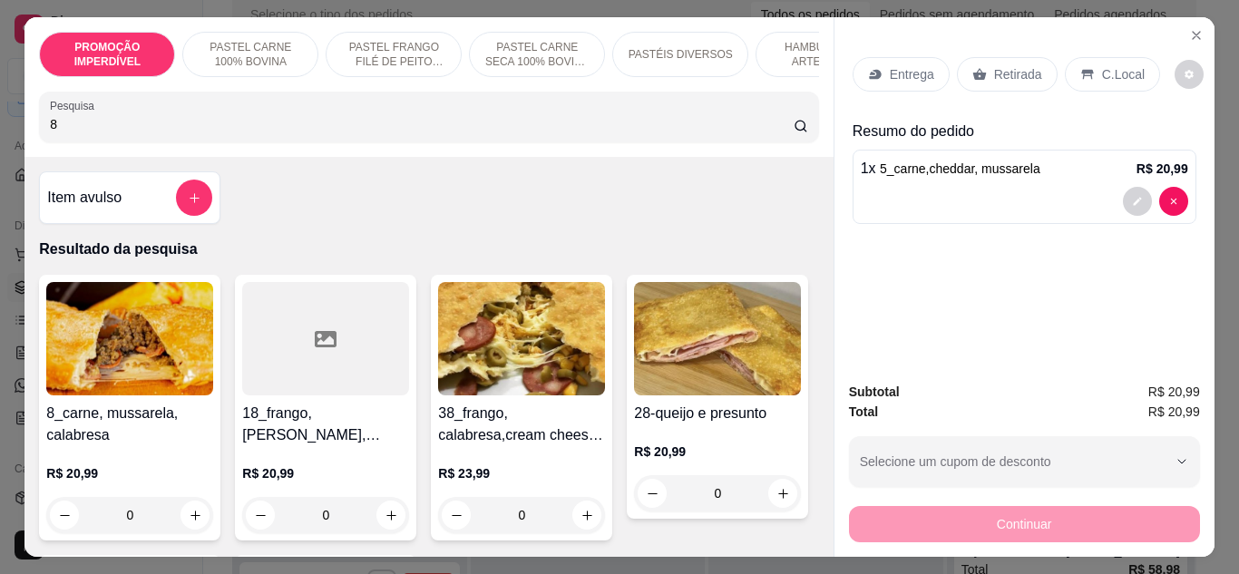
type input "8"
click at [196, 523] on div "0" at bounding box center [129, 515] width 167 height 36
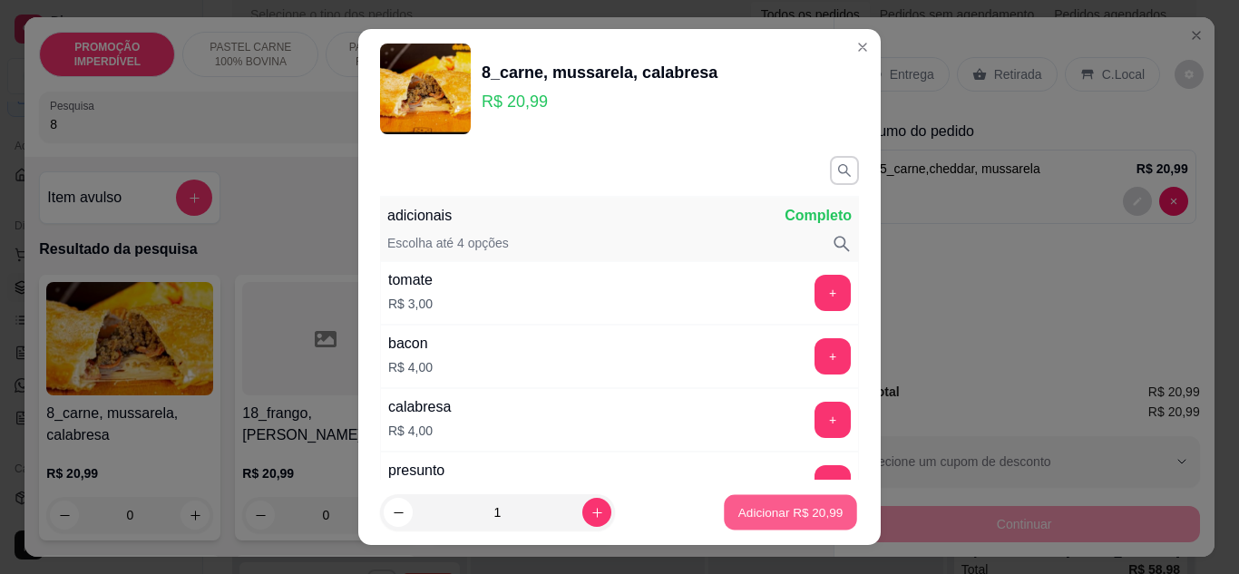
click at [740, 511] on p "Adicionar R$ 20,99" at bounding box center [790, 512] width 105 height 17
type input "1"
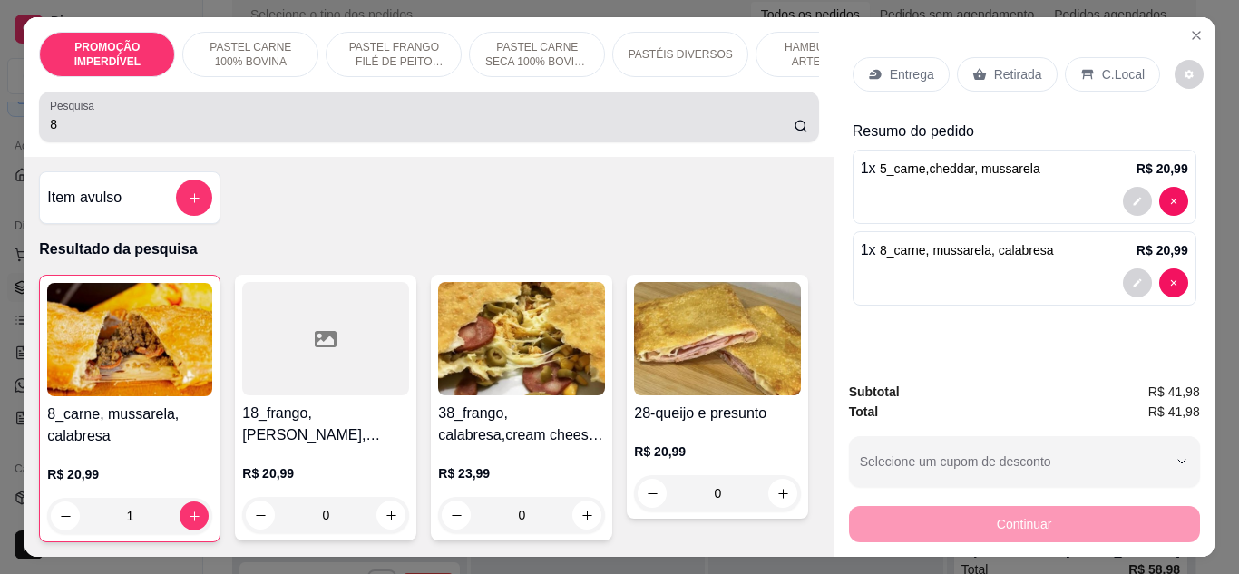
click at [216, 123] on input "8" at bounding box center [422, 124] width 744 height 18
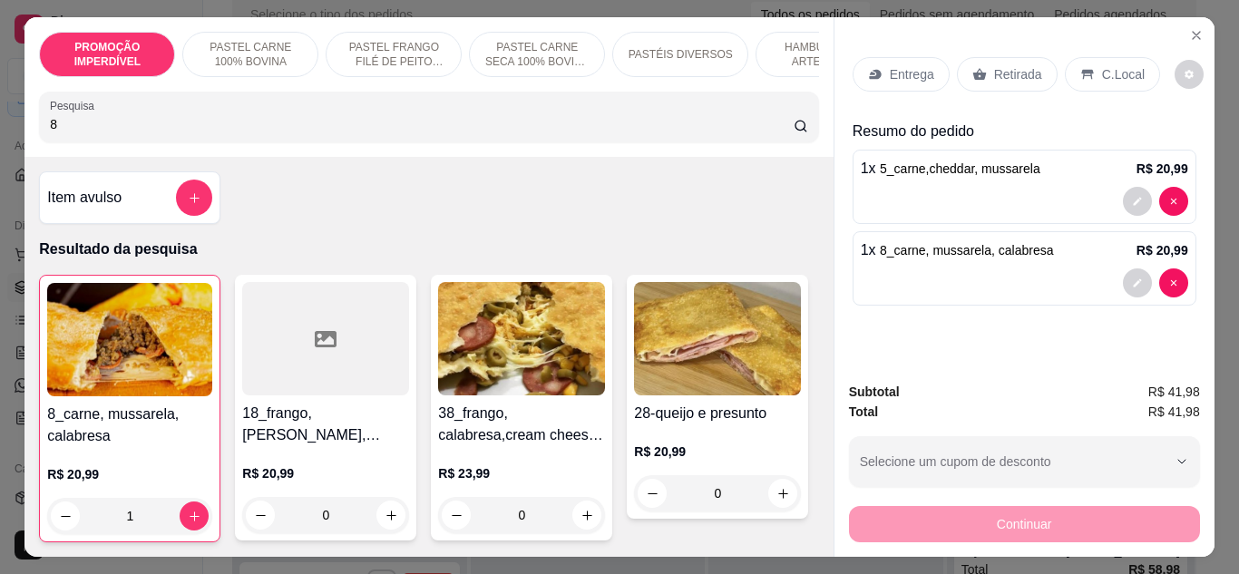
click at [216, 123] on input "8" at bounding box center [422, 124] width 744 height 18
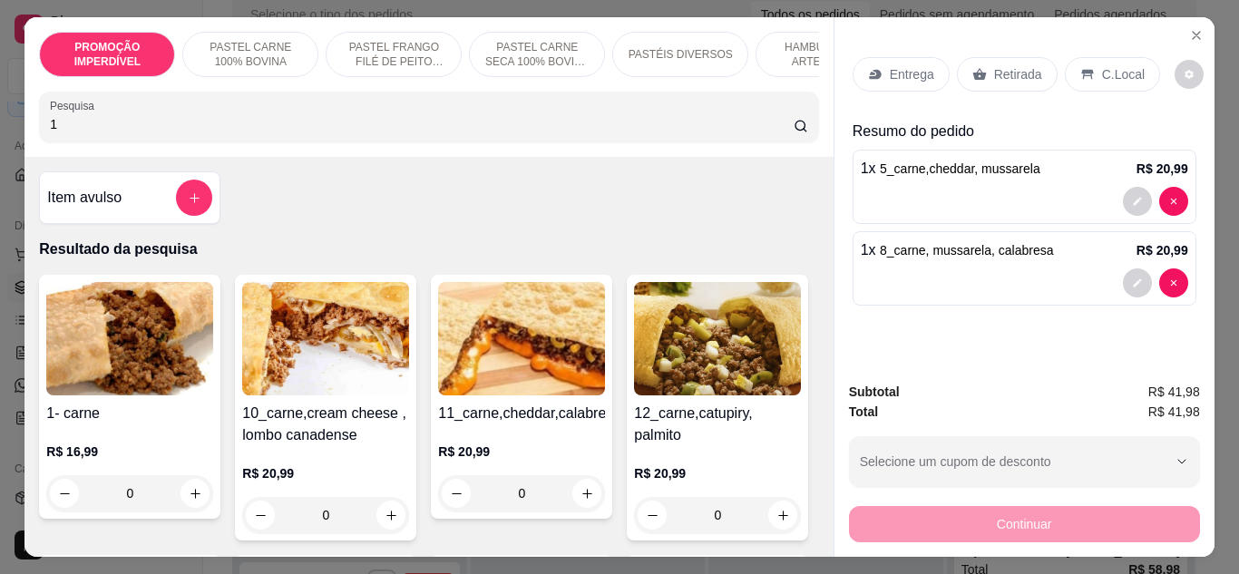
type input "1"
click at [192, 500] on div "0" at bounding box center [129, 493] width 167 height 36
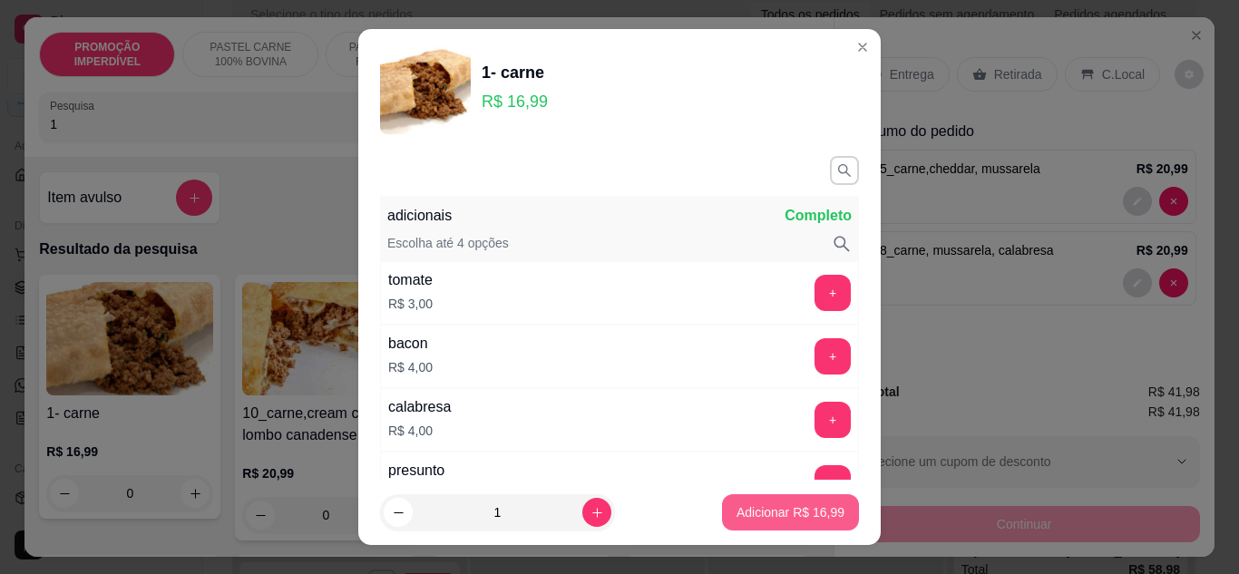
click at [748, 503] on button "Adicionar R$ 16,99" at bounding box center [790, 512] width 137 height 36
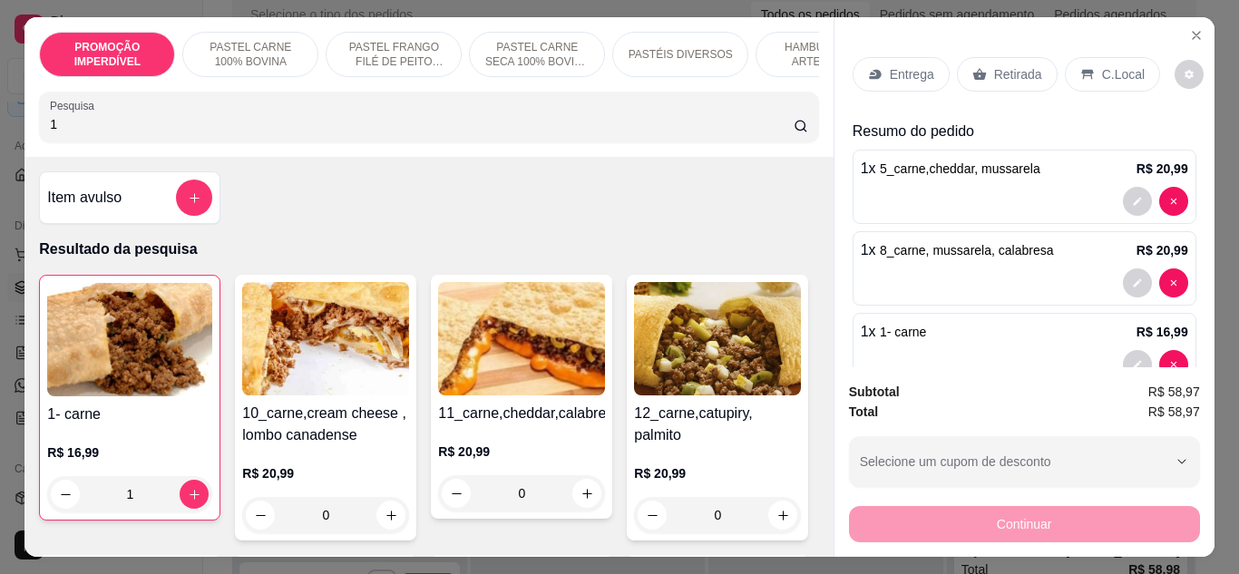
type input "1"
click at [890, 68] on p "Entrega" at bounding box center [912, 74] width 44 height 18
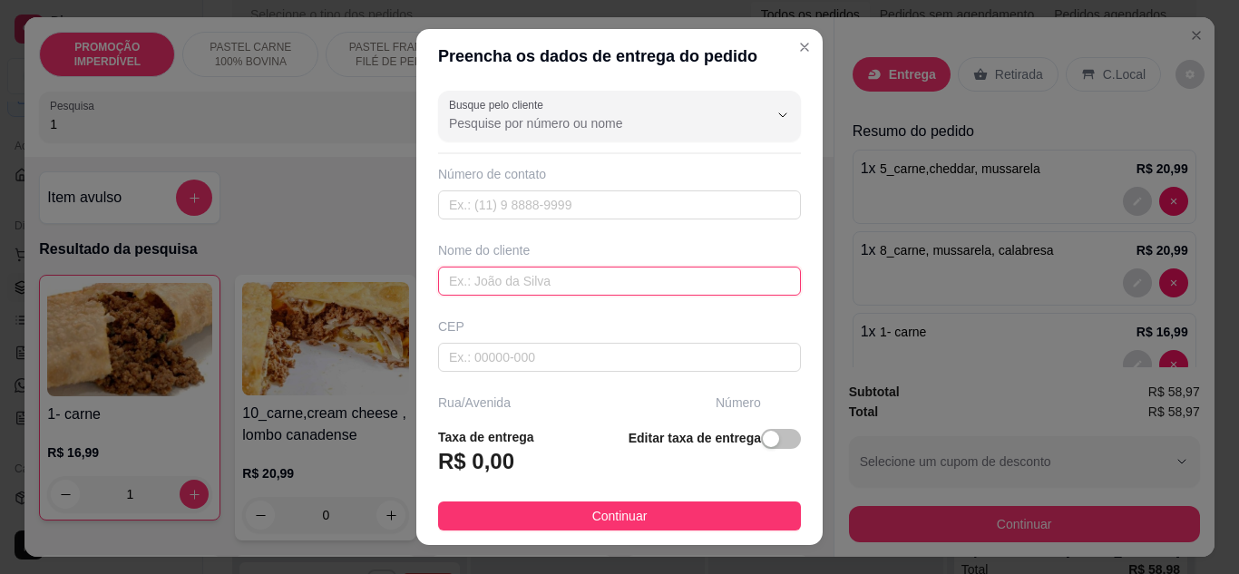
click at [483, 276] on input "text" at bounding box center [619, 281] width 363 height 29
type input "Black"
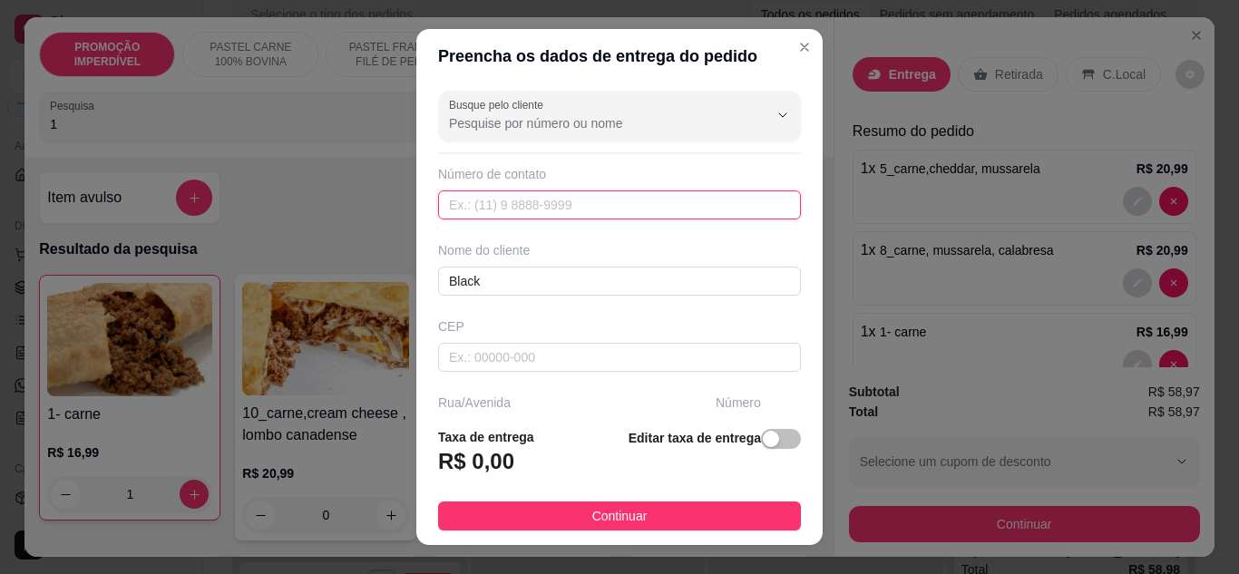
click at [540, 213] on input "text" at bounding box center [619, 205] width 363 height 29
paste input "[PHONE_NUMBER]"
click at [540, 213] on input "[PHONE_NUMBER]" at bounding box center [619, 205] width 363 height 29
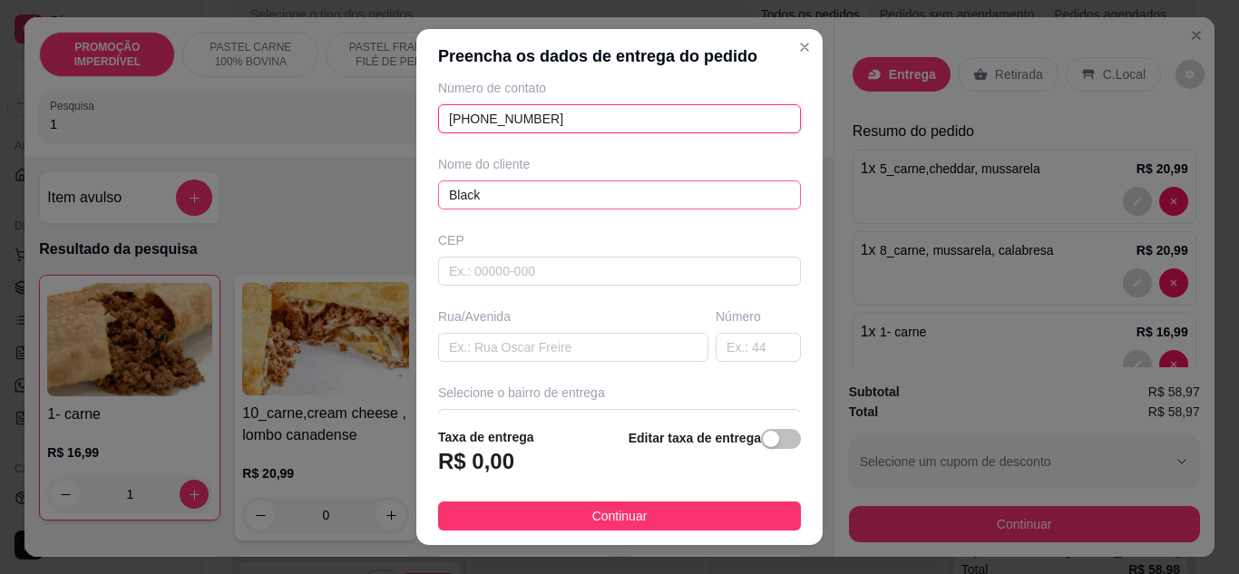
scroll to position [181, 0]
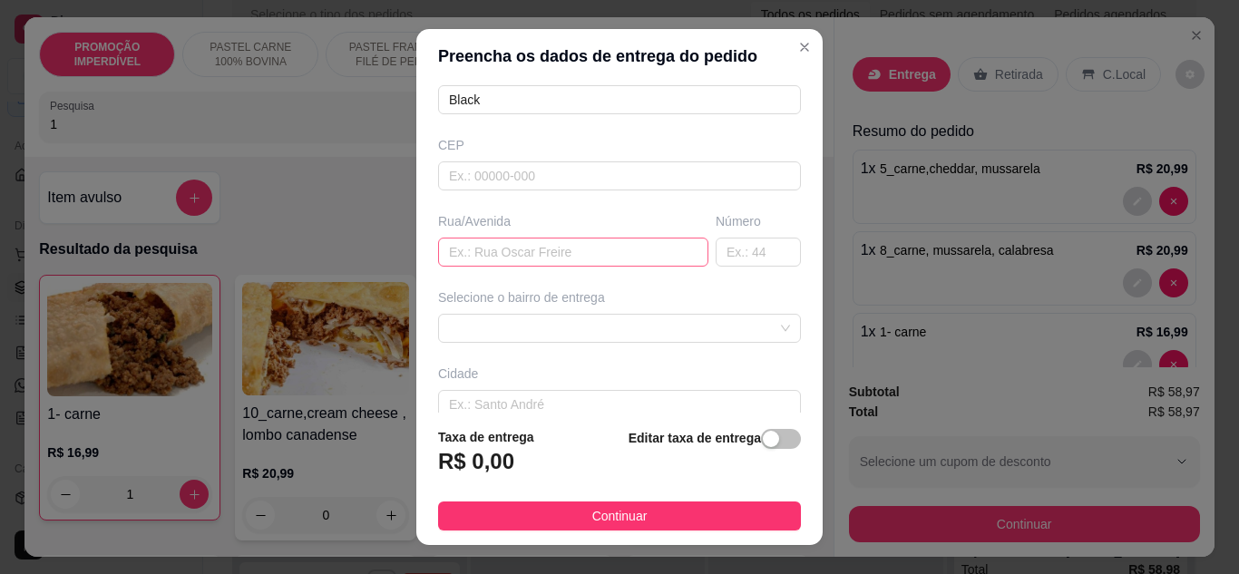
type input "[PHONE_NUMBER]"
click at [531, 260] on input "text" at bounding box center [573, 252] width 270 height 29
type input "Av periferica"
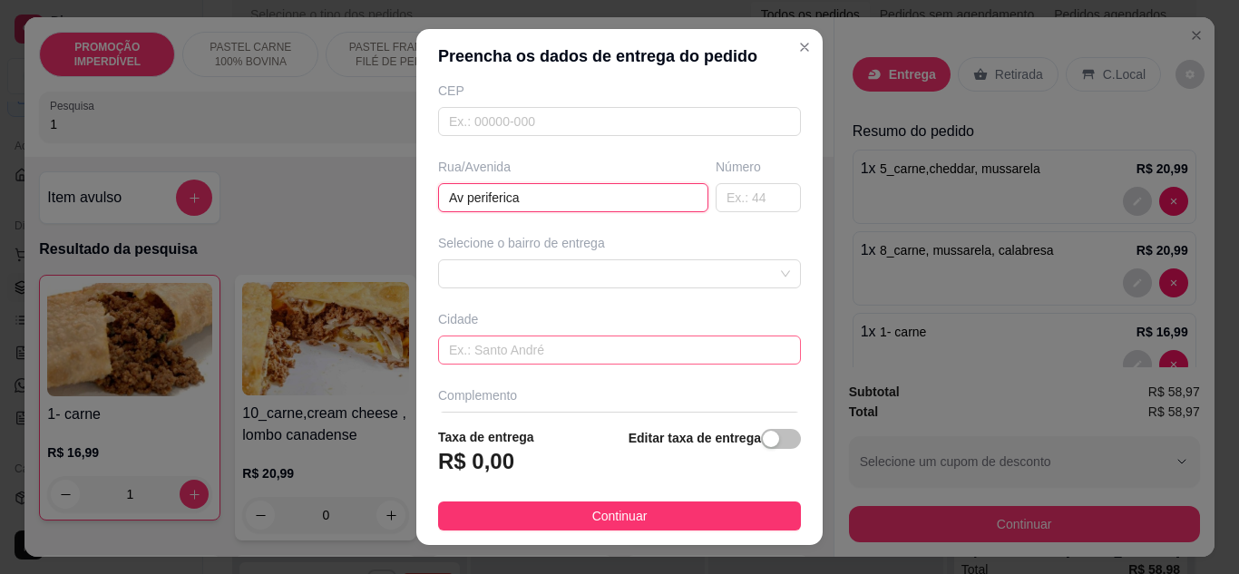
scroll to position [281, 0]
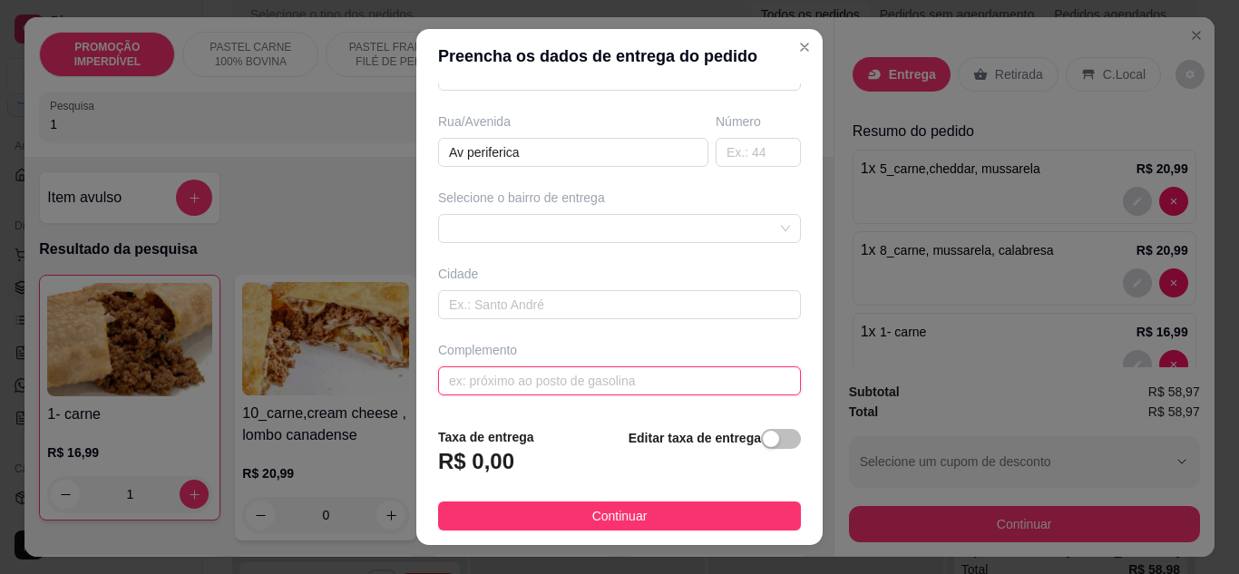
click at [515, 377] on input "text" at bounding box center [619, 380] width 363 height 29
paste input "Referência quase em frente ao mercado quixaba"
type input "Referência quase em frente ao mercado quixaba"
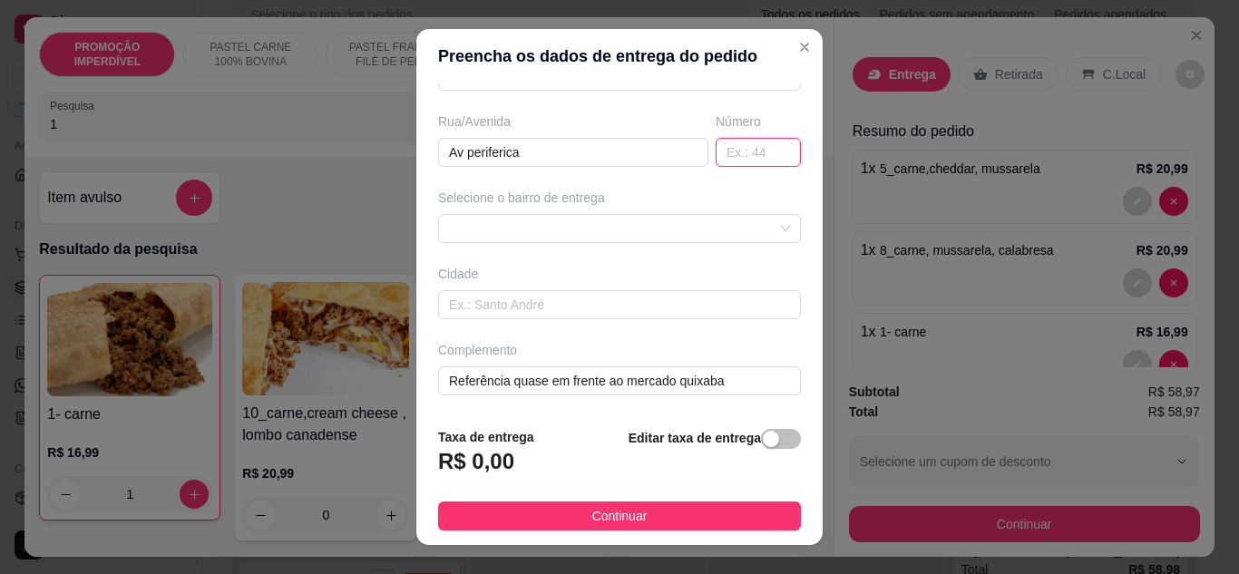
click at [751, 155] on input "text" at bounding box center [758, 152] width 85 height 29
type input "310"
click at [557, 226] on div at bounding box center [619, 228] width 363 height 29
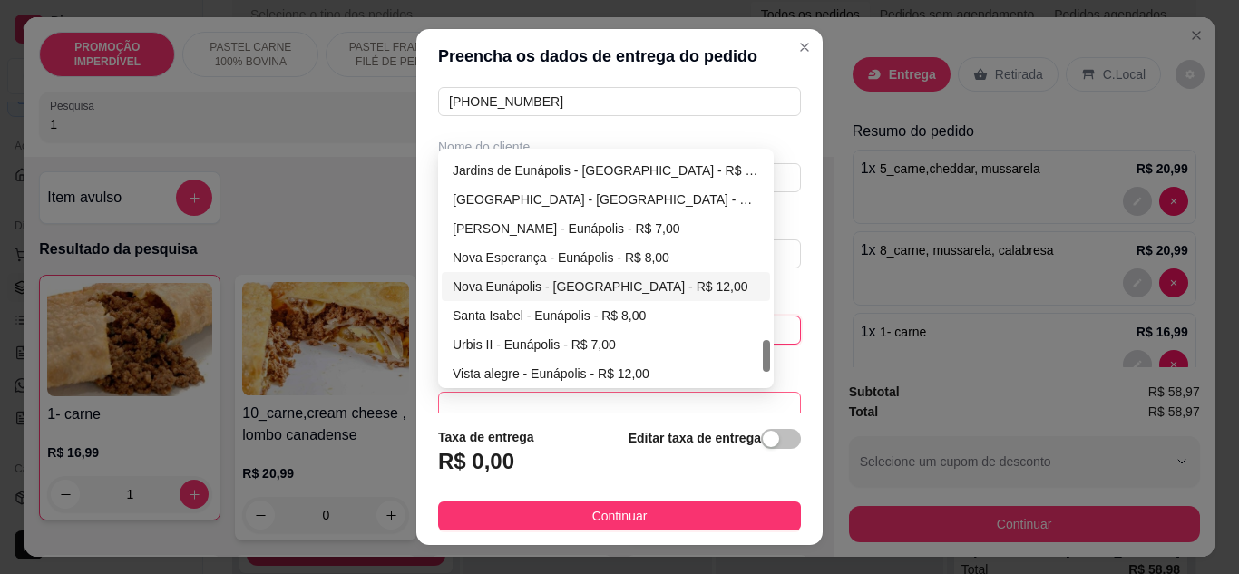
scroll to position [1241, 0]
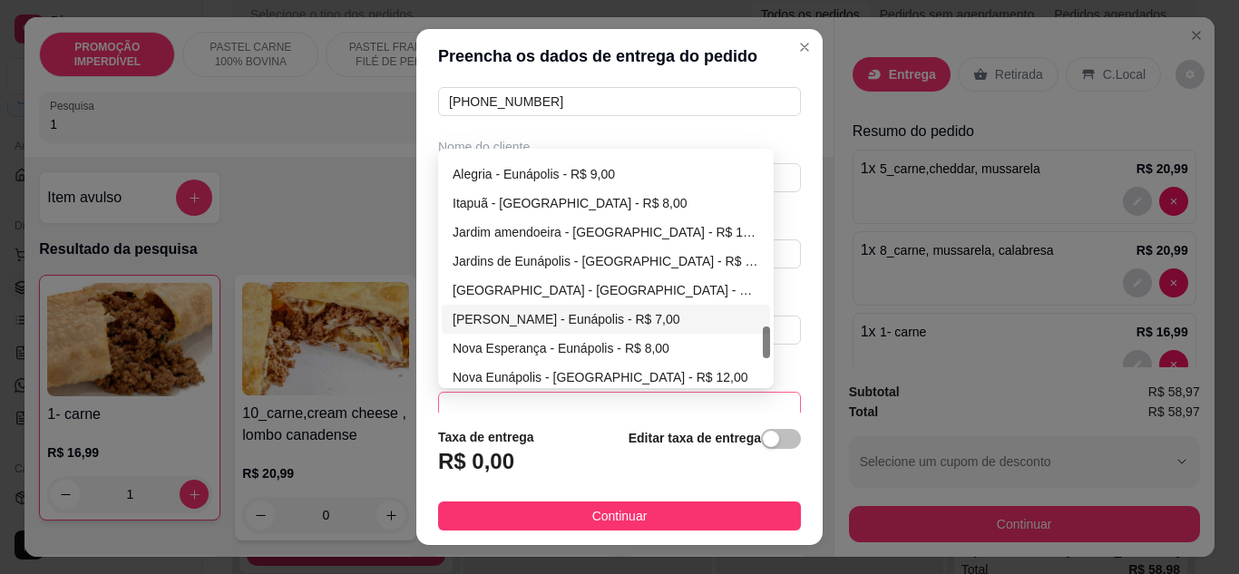
click at [522, 316] on div "[PERSON_NAME] - Eunápolis - R$ 7,00" at bounding box center [606, 319] width 307 height 20
type input "Eunápolis"
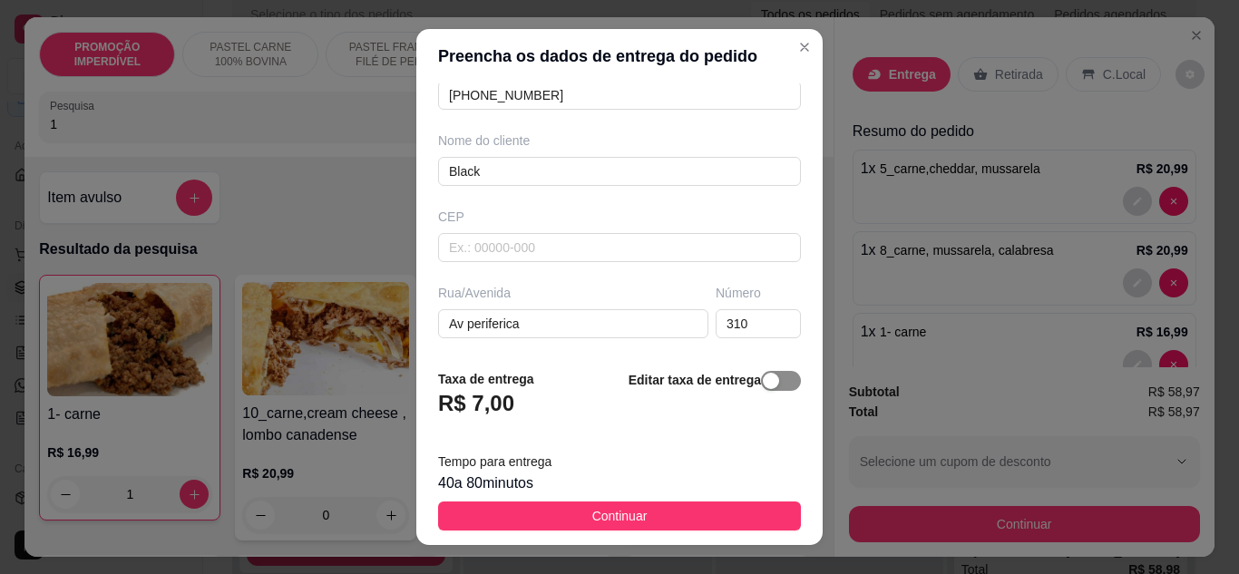
click at [755, 461] on div "Tempo para entrega 40 a 80 minutos" at bounding box center [619, 473] width 363 height 44
click at [762, 388] on span "button" at bounding box center [781, 381] width 40 height 20
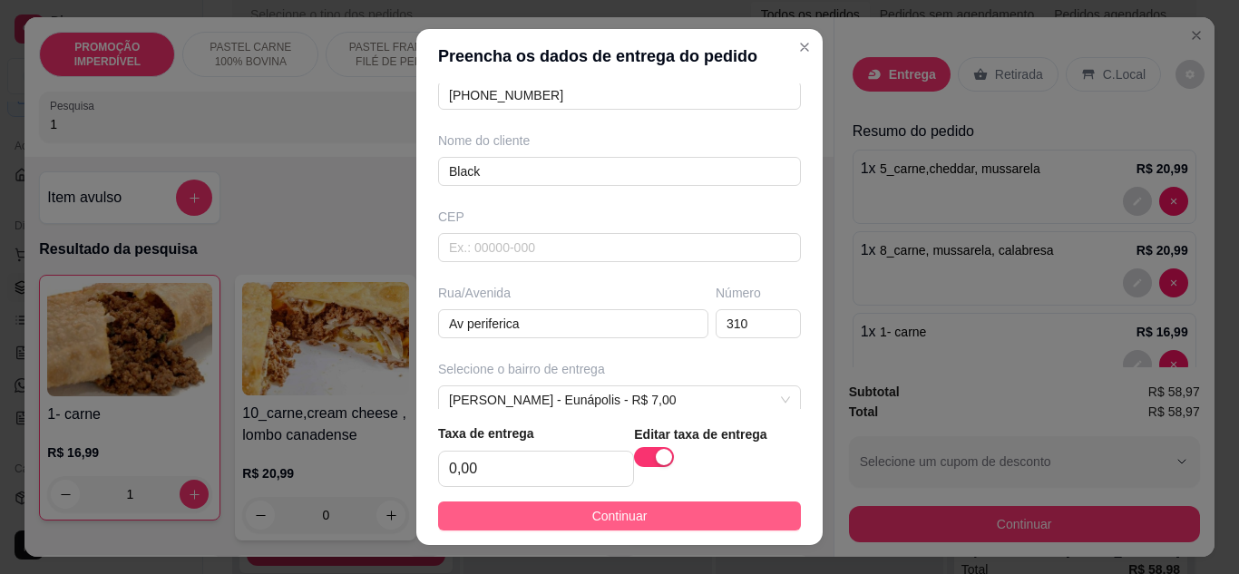
click at [673, 513] on button "Continuar" at bounding box center [619, 516] width 363 height 29
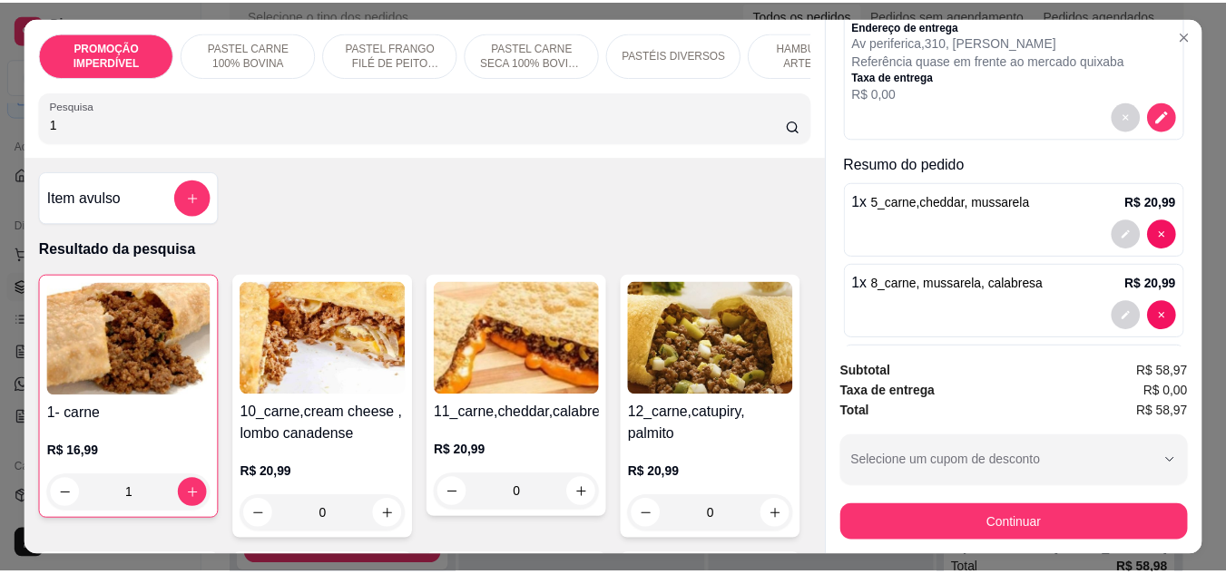
scroll to position [279, 0]
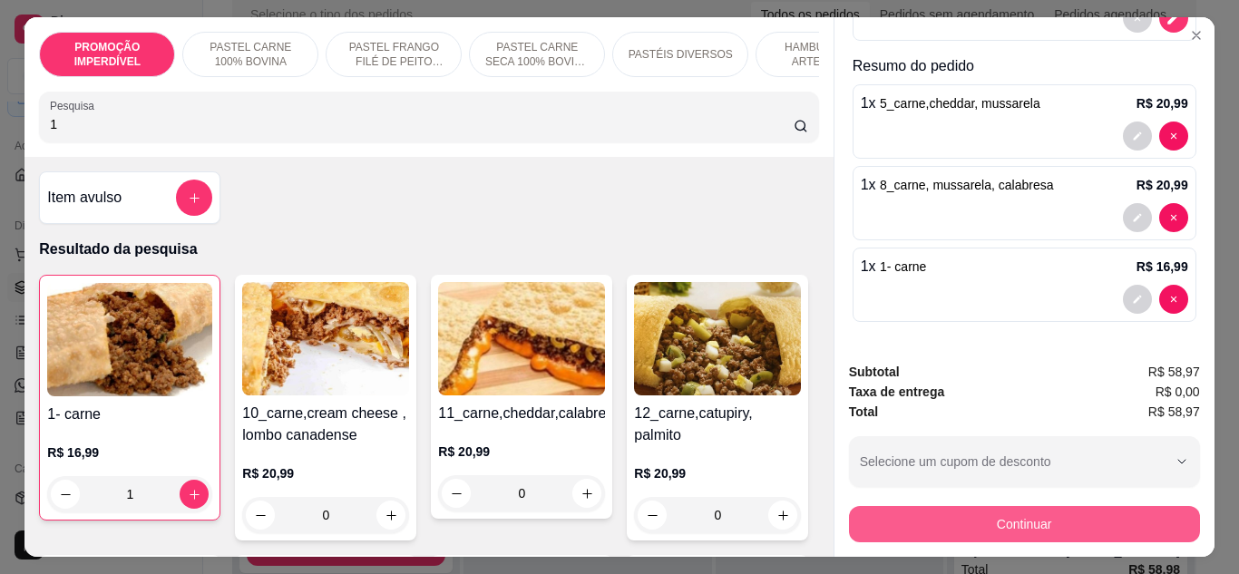
click at [949, 532] on button "Continuar" at bounding box center [1024, 524] width 351 height 36
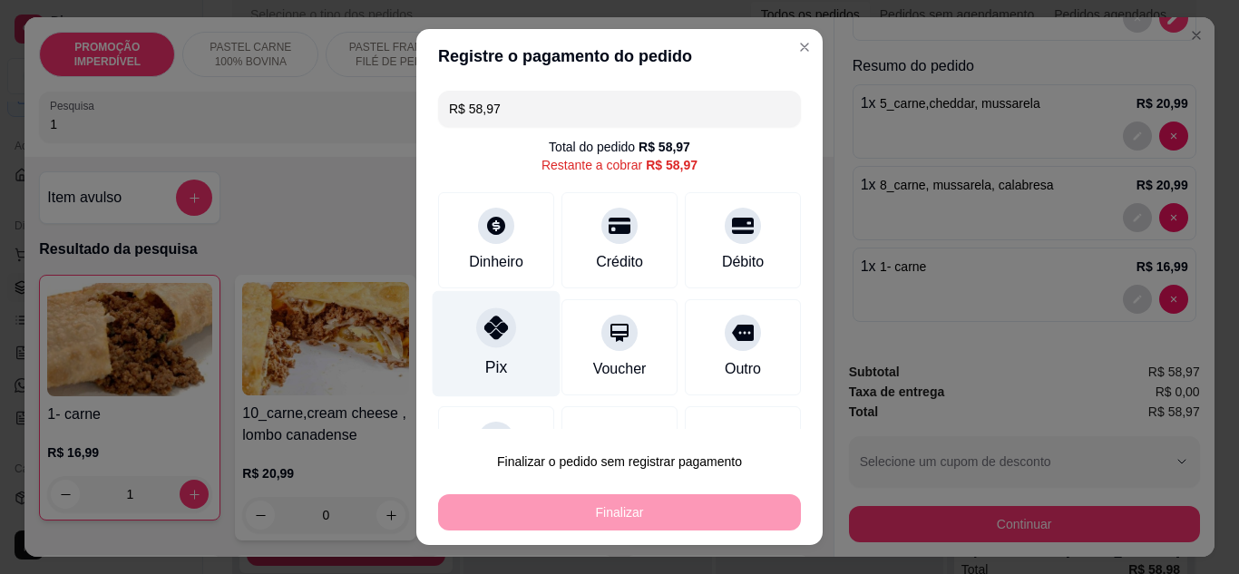
click at [503, 349] on div "Pix" at bounding box center [497, 343] width 128 height 106
type input "R$ 0,00"
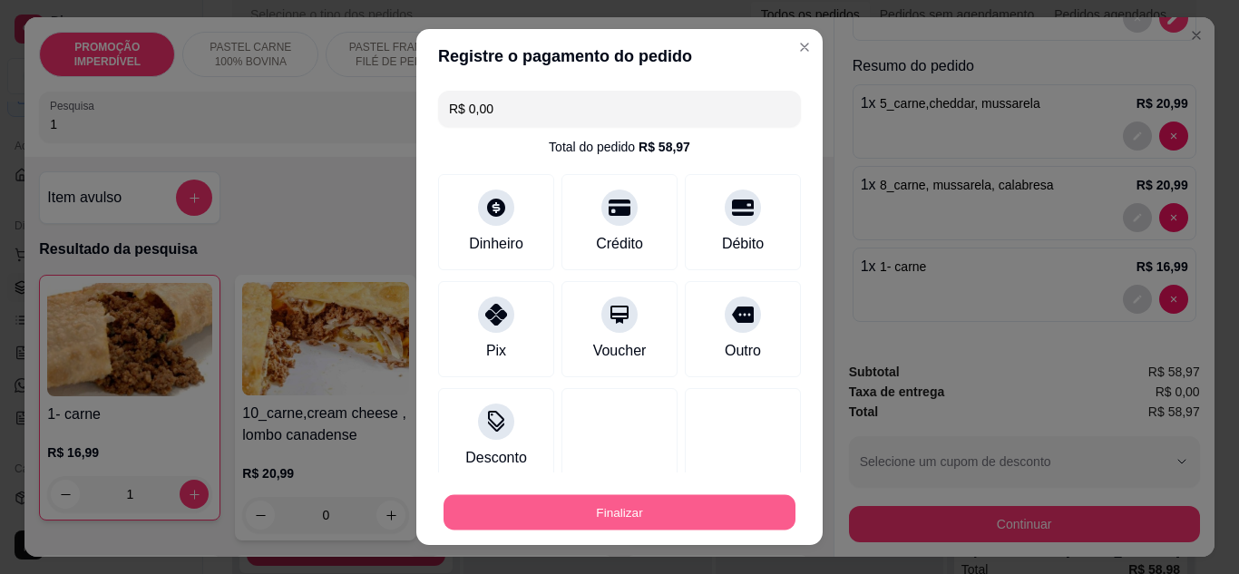
click at [558, 521] on button "Finalizar" at bounding box center [620, 512] width 352 height 35
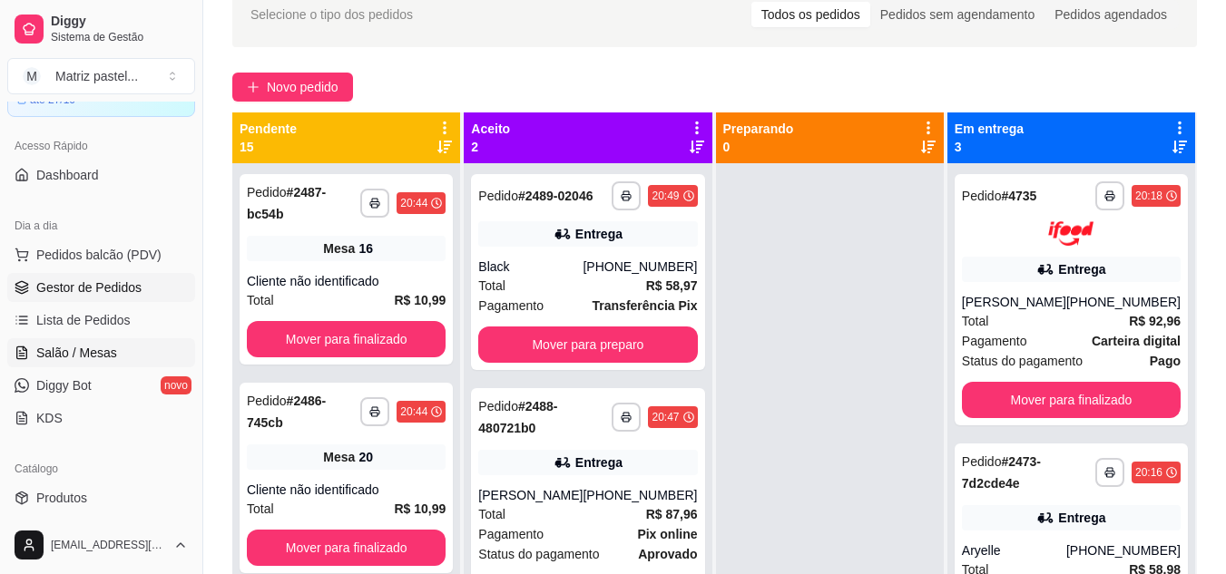
click at [85, 356] on span "Salão / Mesas" at bounding box center [76, 353] width 81 height 18
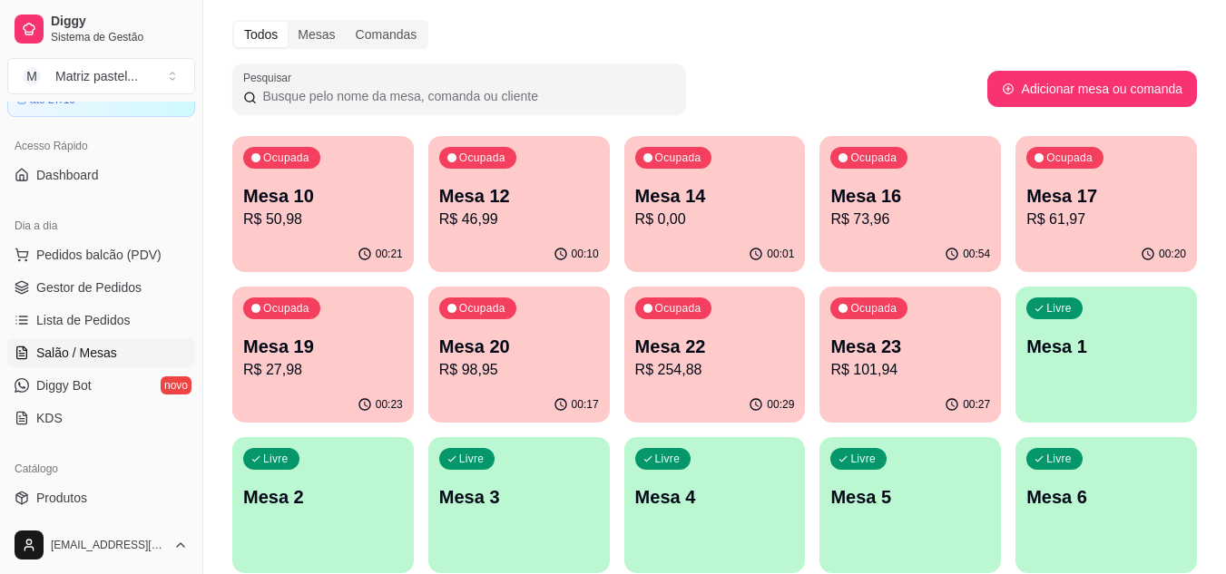
scroll to position [91, 0]
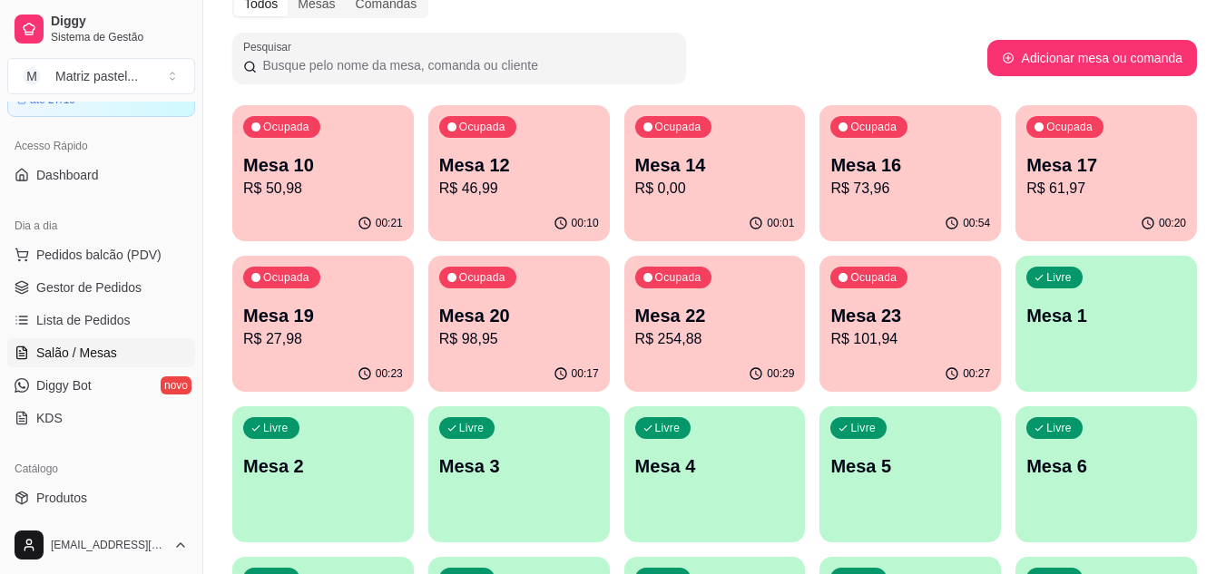
click at [315, 330] on p "R$ 27,98" at bounding box center [323, 339] width 160 height 22
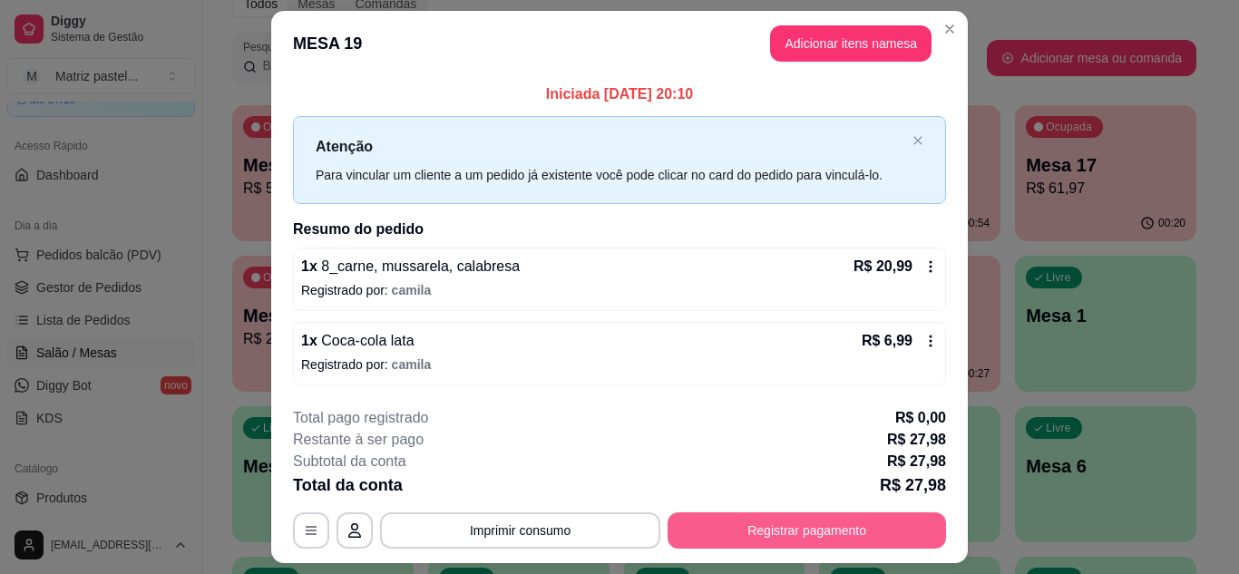
click at [803, 518] on button "Registrar pagamento" at bounding box center [807, 531] width 279 height 36
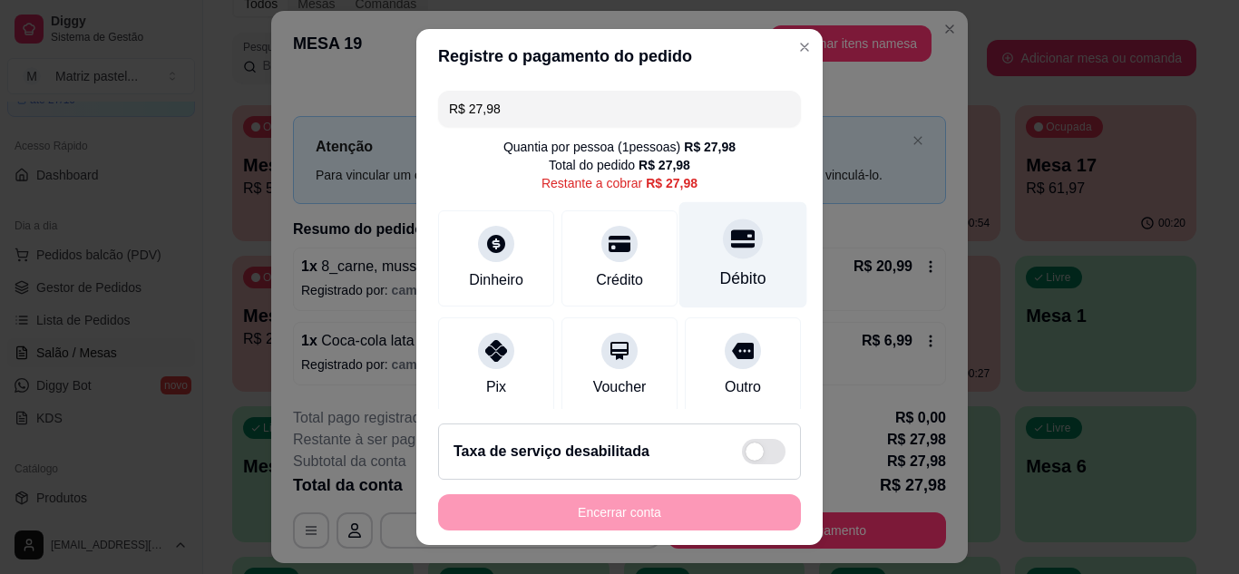
click at [689, 239] on div "Débito" at bounding box center [743, 254] width 128 height 106
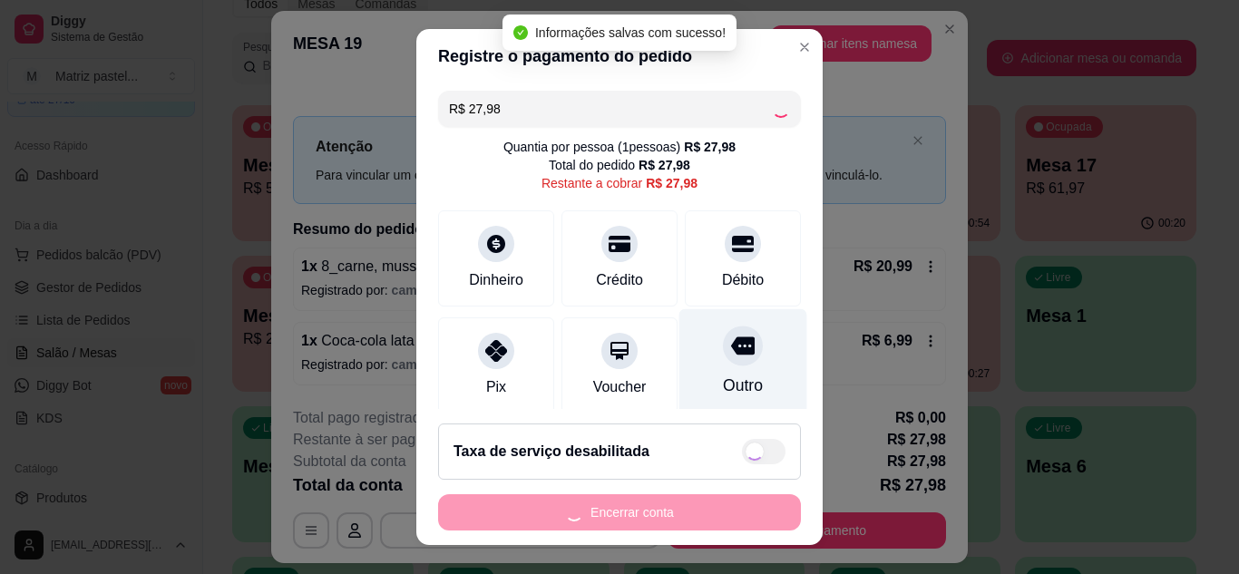
type input "R$ 0,00"
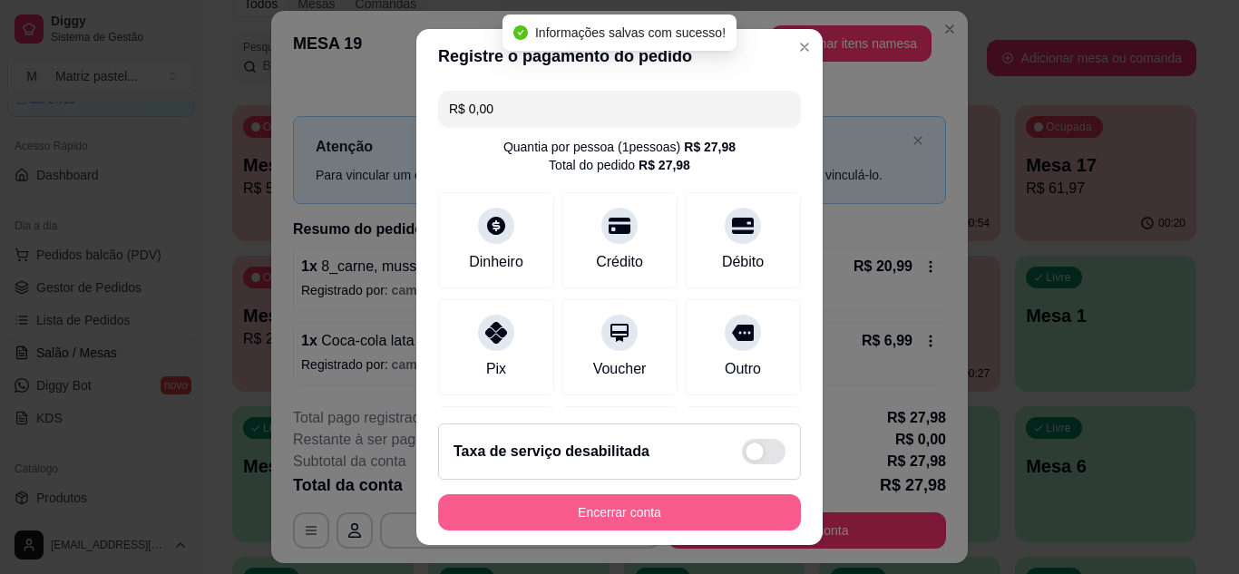
click at [635, 511] on button "Encerrar conta" at bounding box center [619, 512] width 363 height 36
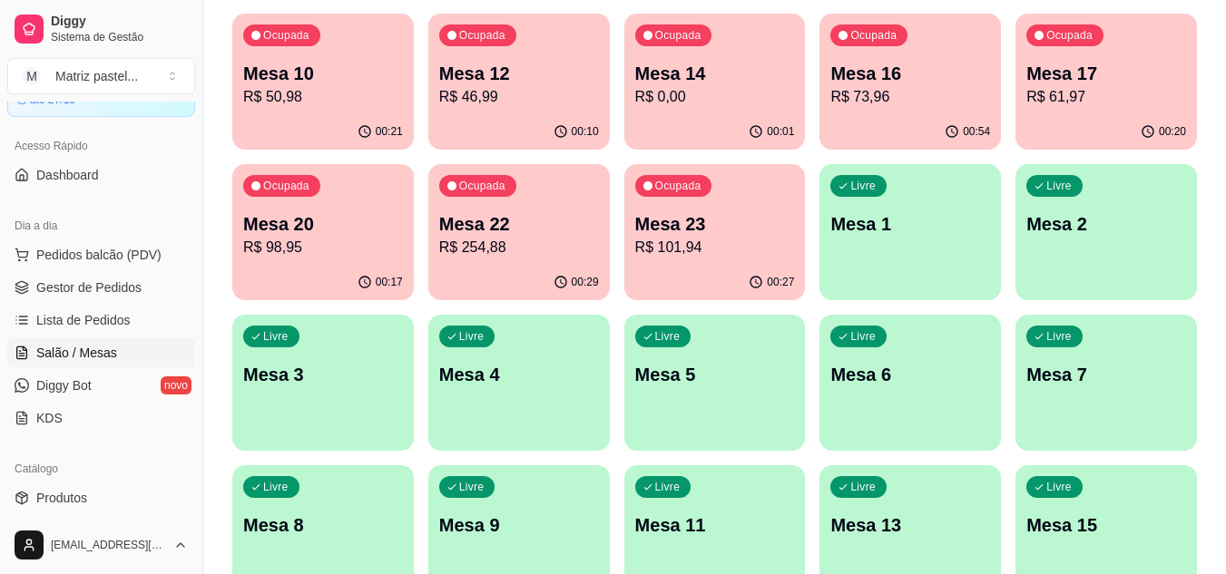
scroll to position [434, 0]
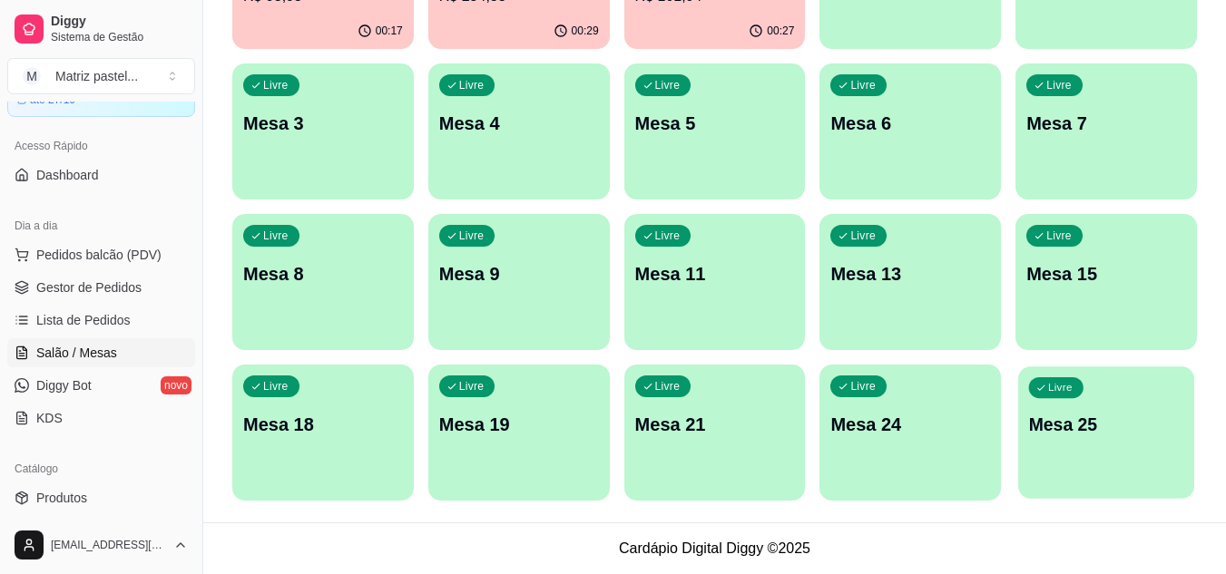
click at [1073, 404] on div "Livre Mesa 25" at bounding box center [1106, 421] width 176 height 111
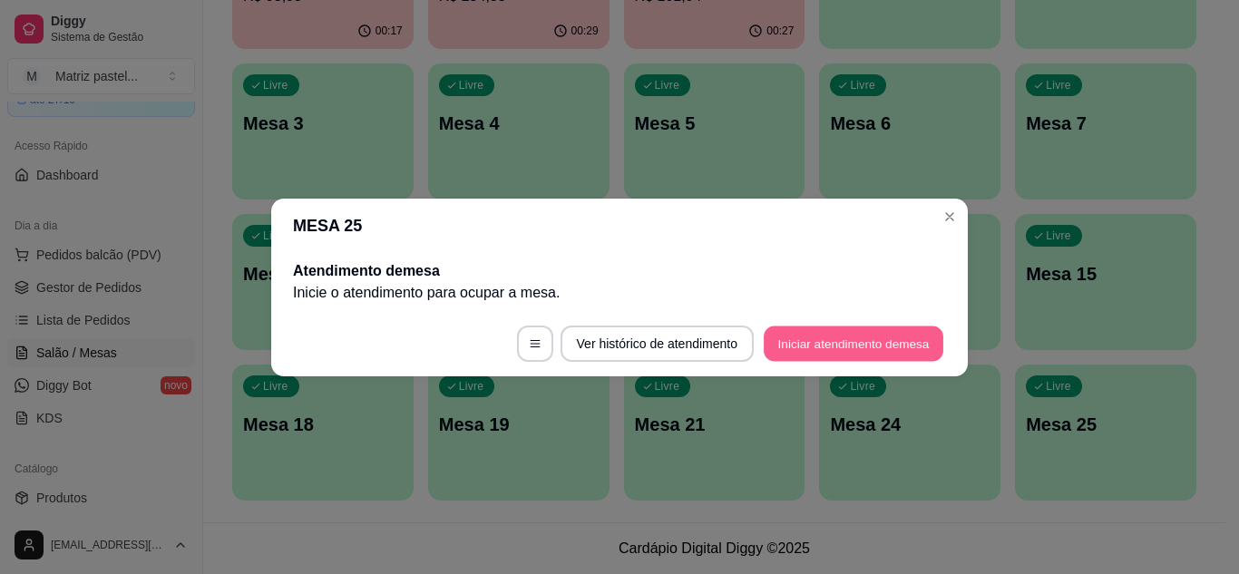
click at [848, 337] on button "Iniciar atendimento de mesa" at bounding box center [854, 343] width 180 height 35
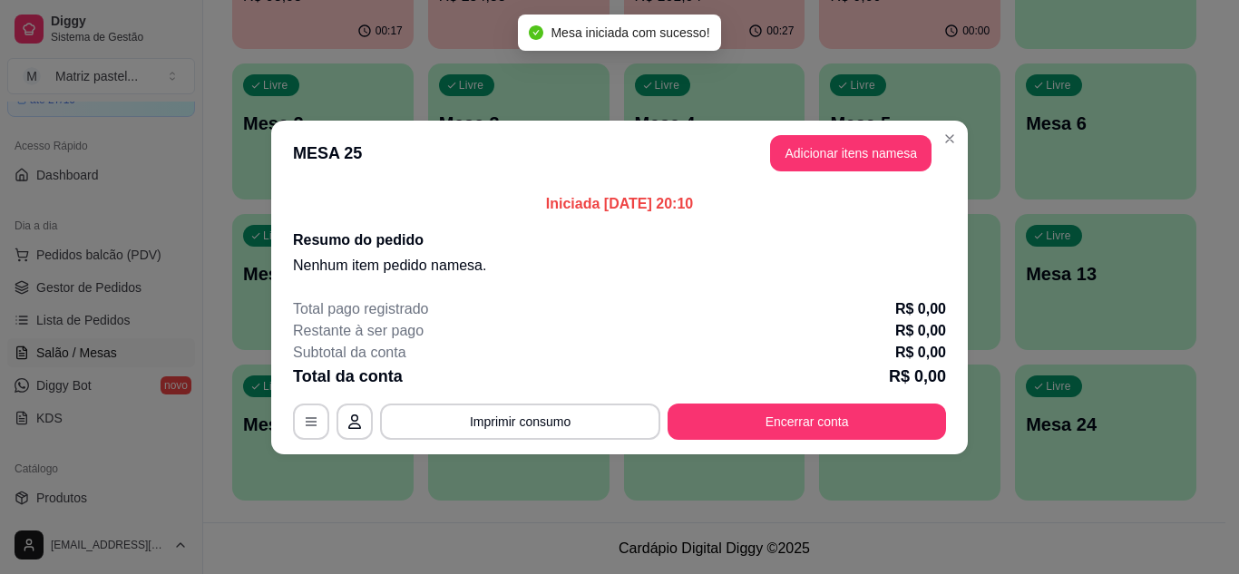
click at [808, 159] on button "Adicionar itens na mesa" at bounding box center [850, 153] width 161 height 36
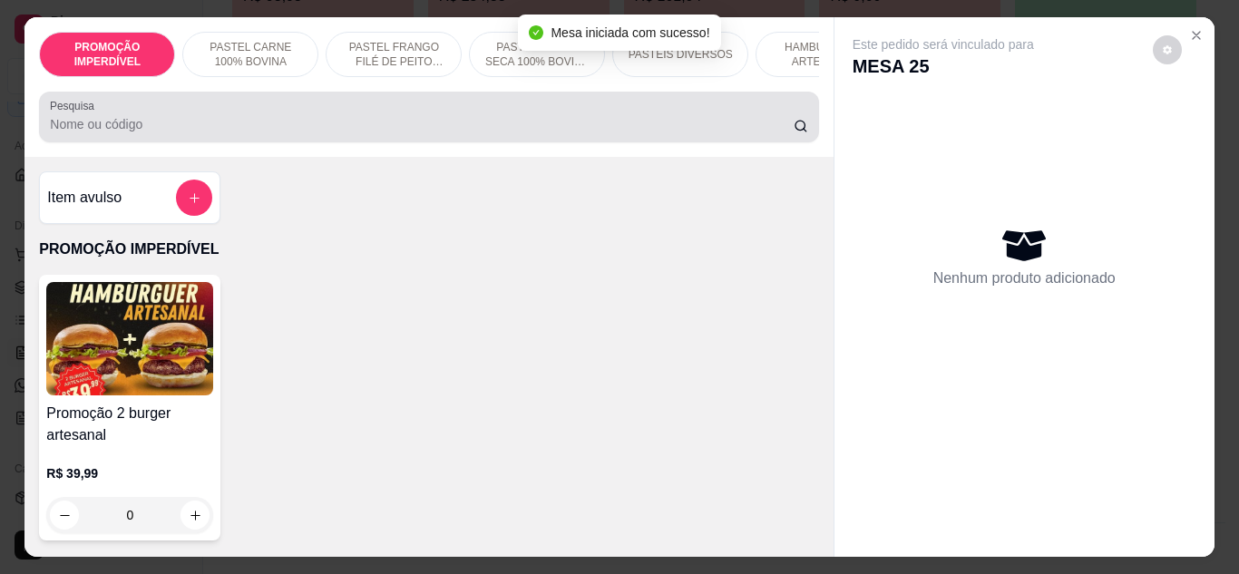
click at [413, 117] on div at bounding box center [428, 117] width 757 height 36
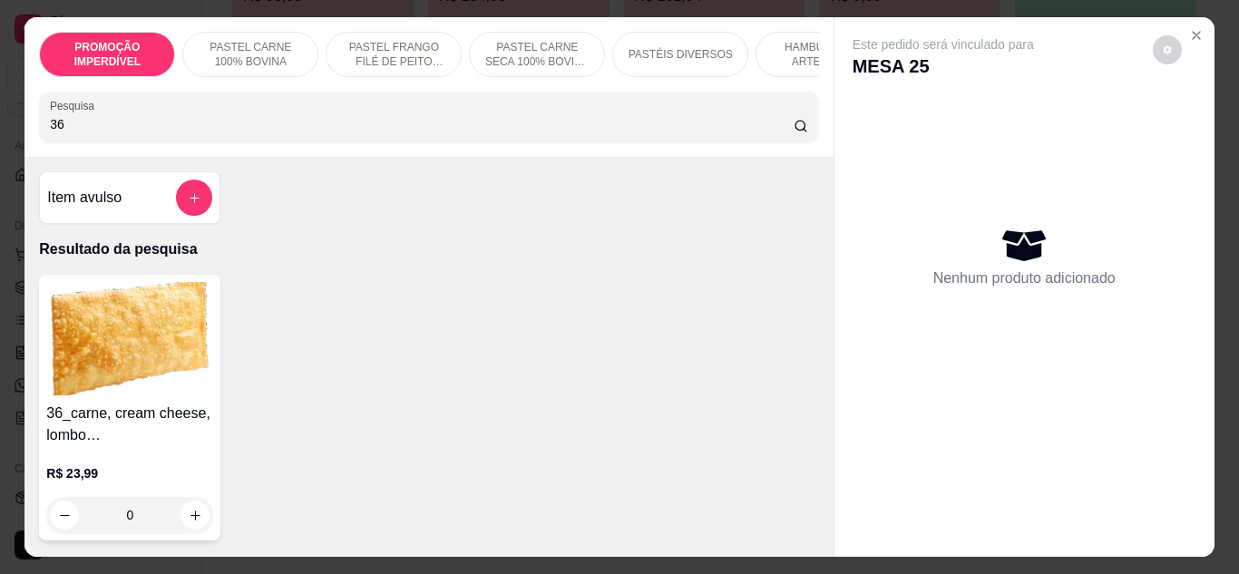
type input "36"
click at [185, 531] on div "0" at bounding box center [129, 515] width 167 height 36
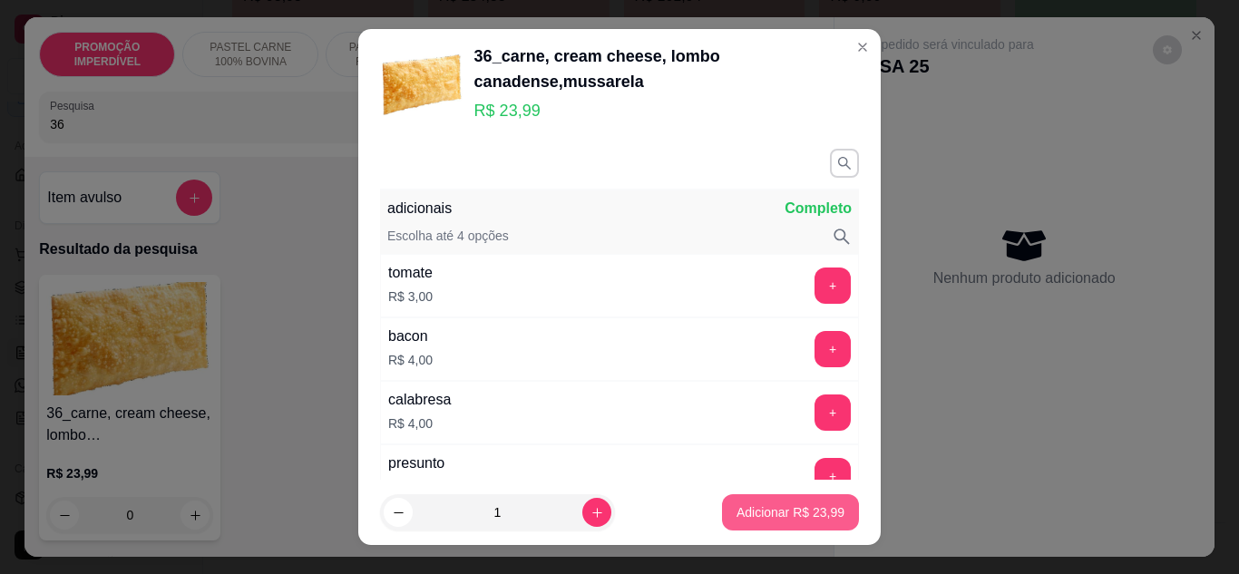
click at [743, 505] on p "Adicionar R$ 23,99" at bounding box center [791, 512] width 108 height 18
type input "1"
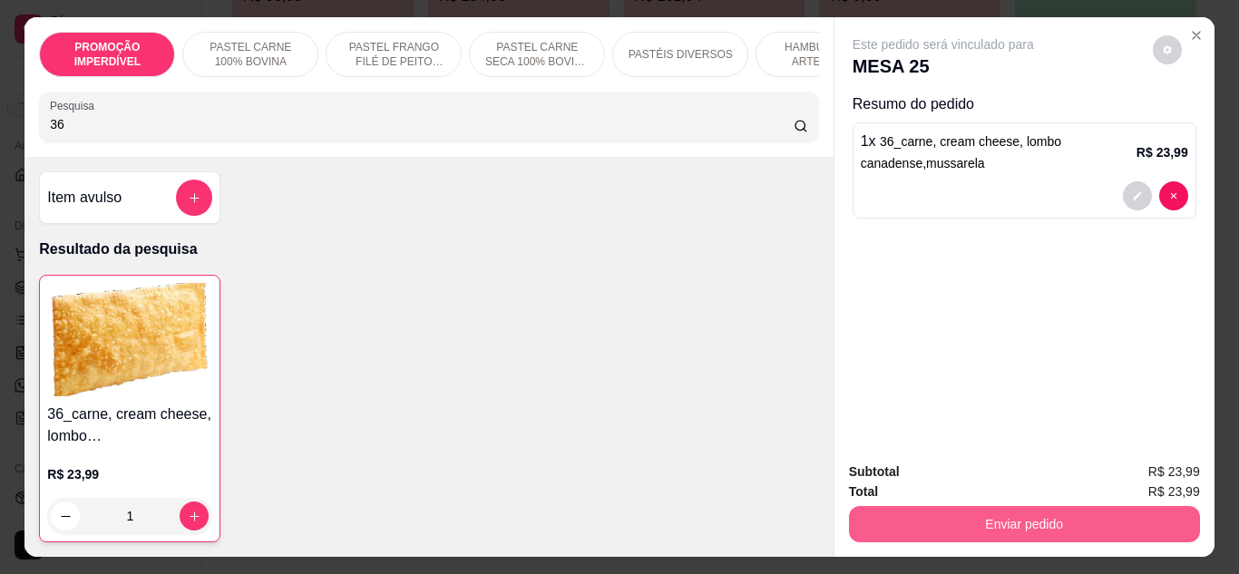
click at [1078, 525] on button "Enviar pedido" at bounding box center [1024, 524] width 351 height 36
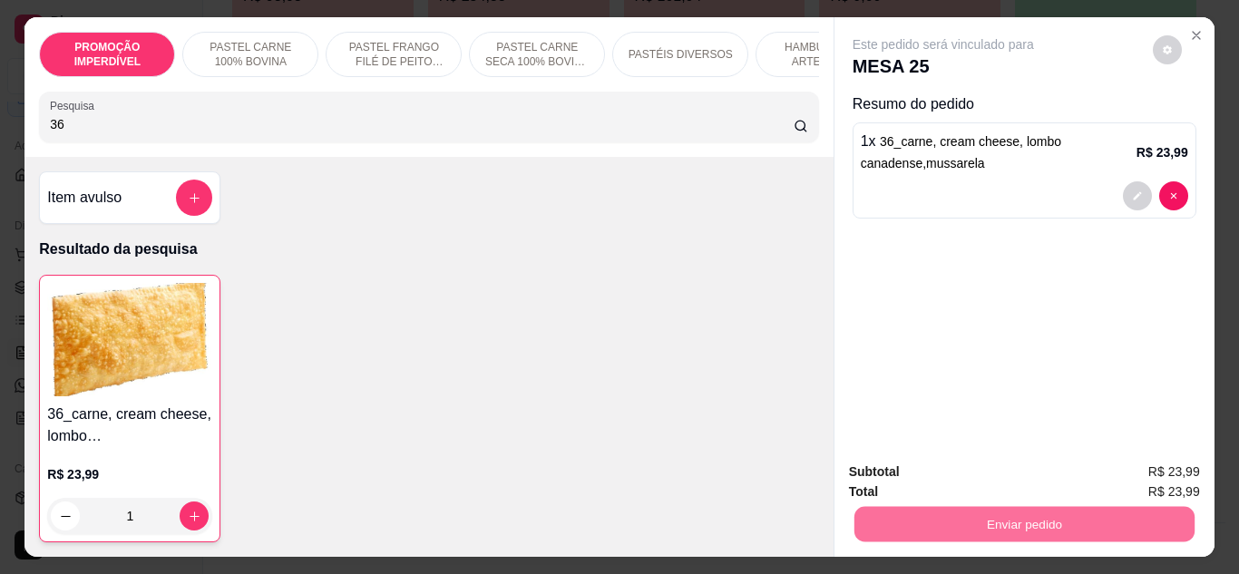
click at [1131, 468] on button "Enviar pedido" at bounding box center [1152, 472] width 103 height 34
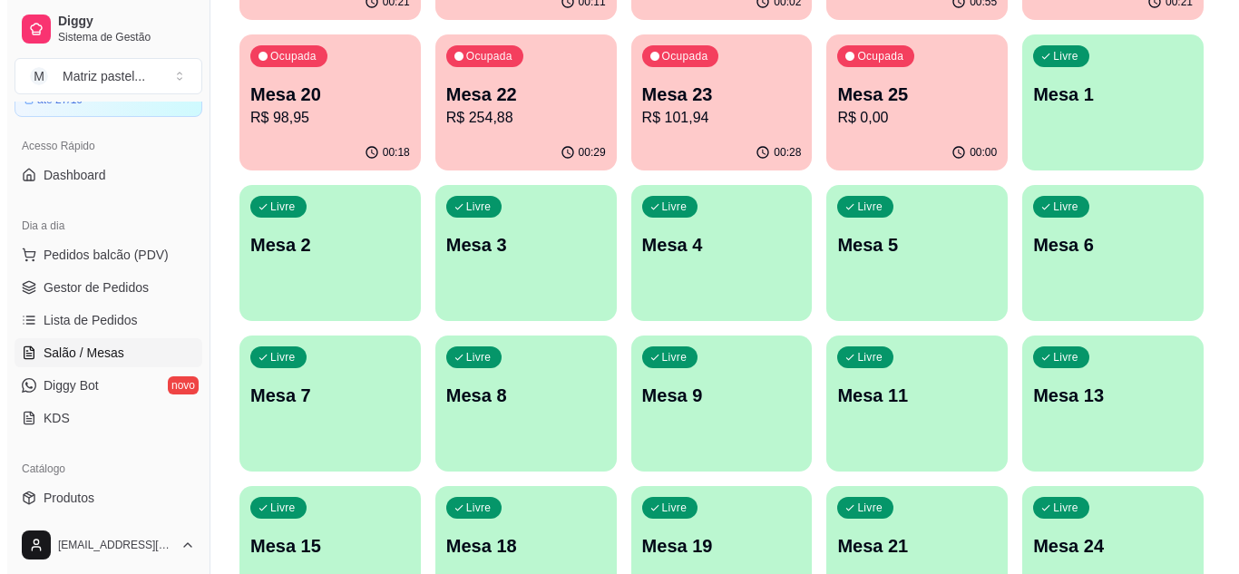
scroll to position [161, 0]
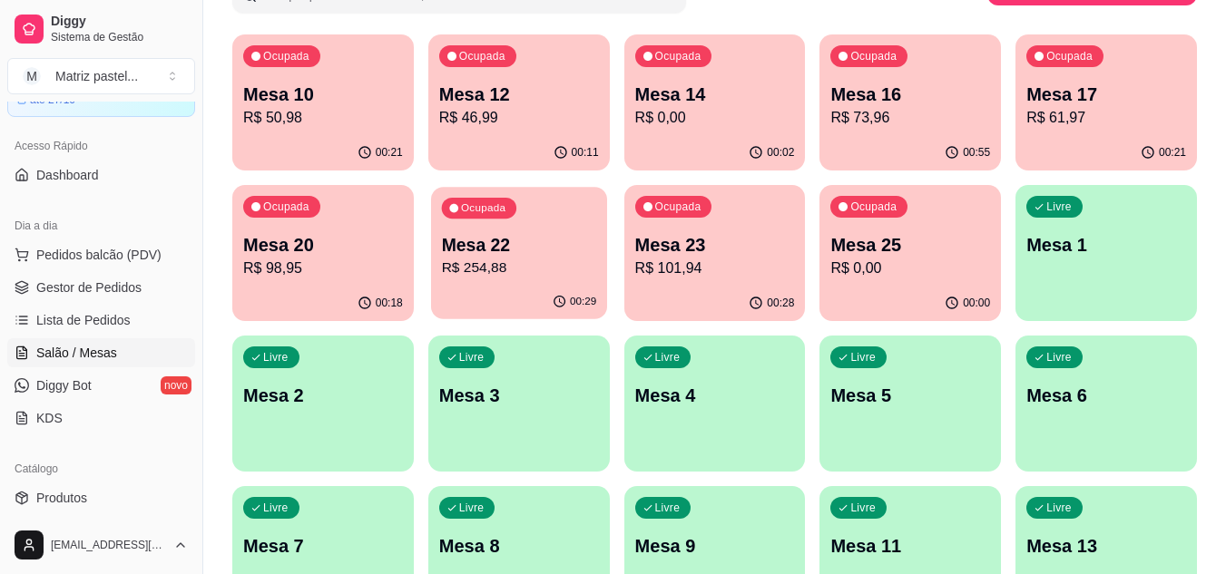
click at [472, 278] on p "R$ 254,88" at bounding box center [518, 268] width 155 height 21
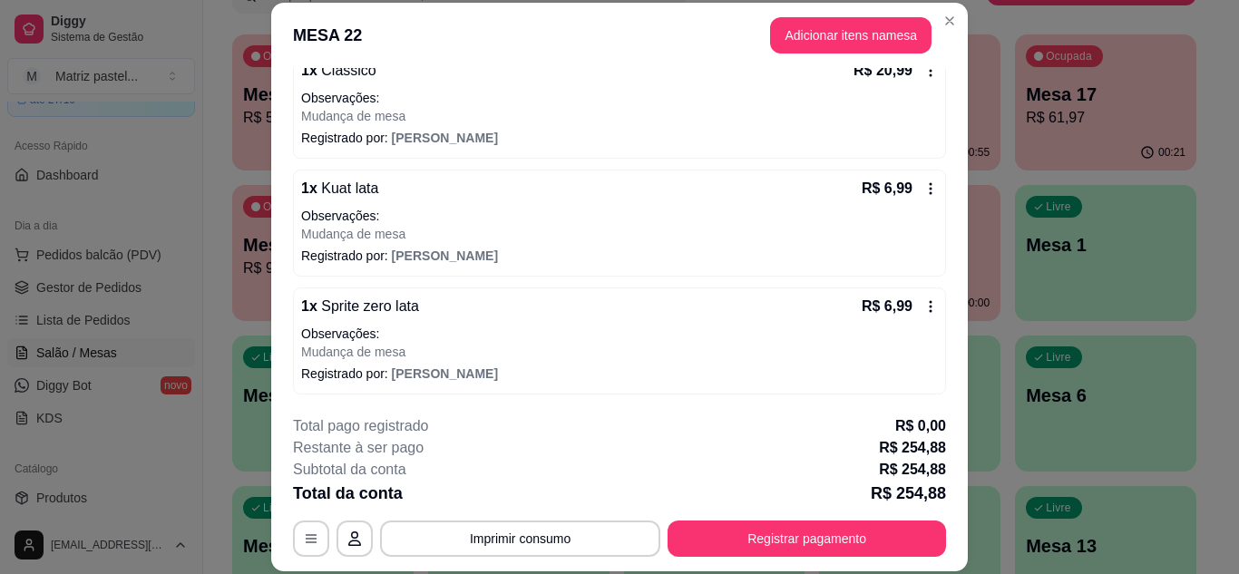
scroll to position [1270, 0]
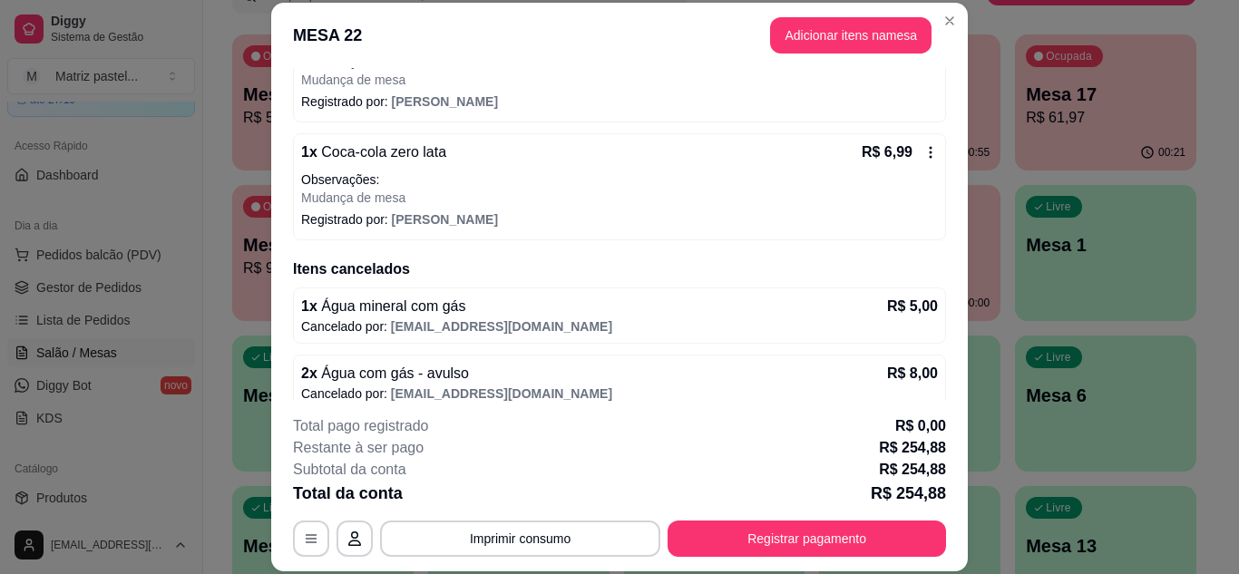
click at [930, 156] on icon at bounding box center [931, 153] width 3 height 12
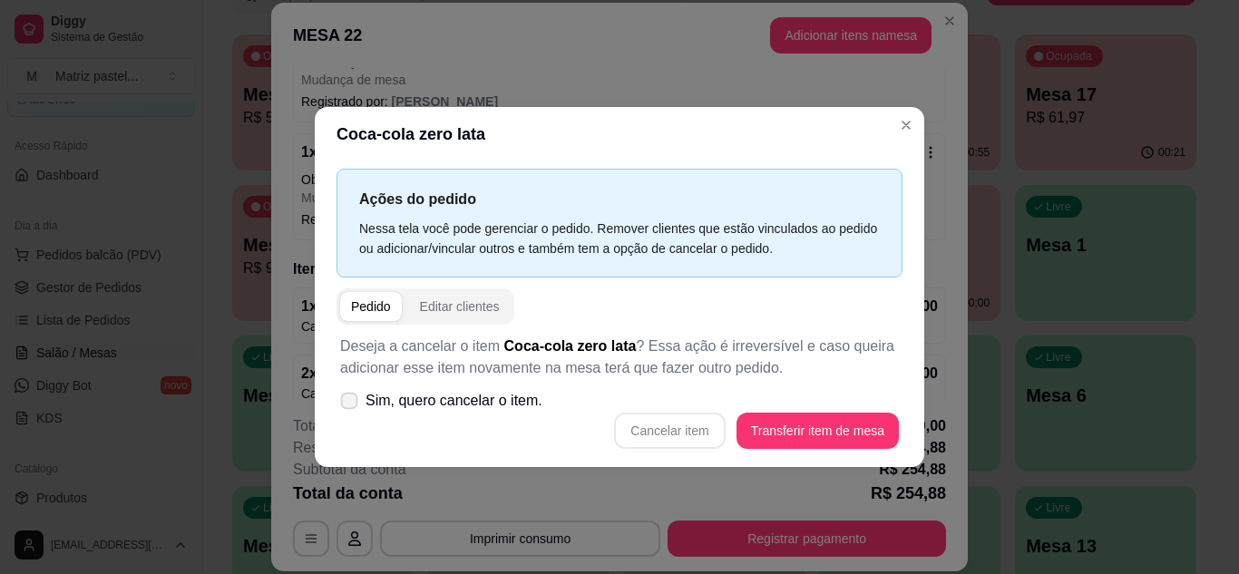
click at [435, 391] on span "Sim, quero cancelar o item." at bounding box center [454, 401] width 177 height 22
click at [351, 404] on input "Sim, quero cancelar o item." at bounding box center [345, 410] width 12 height 12
checkbox input "true"
drag, startPoint x: 602, startPoint y: 426, endPoint x: 637, endPoint y: 427, distance: 34.5
click at [605, 426] on div "Cancelar item Transferir item de mesa" at bounding box center [619, 431] width 559 height 36
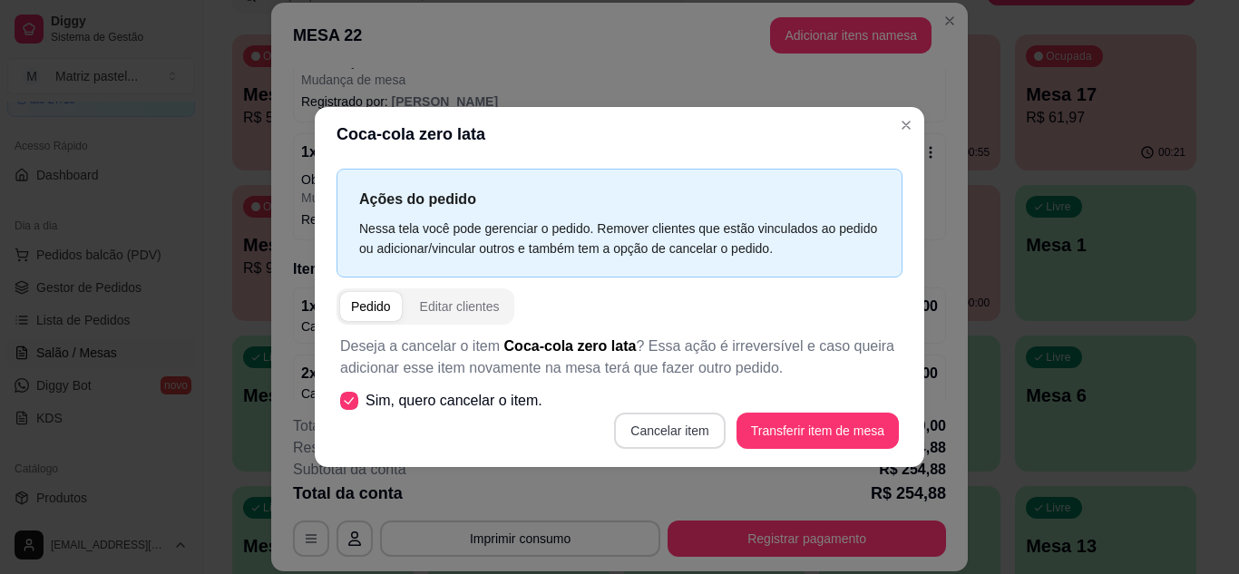
click at [642, 423] on button "Cancelar item" at bounding box center [669, 431] width 111 height 36
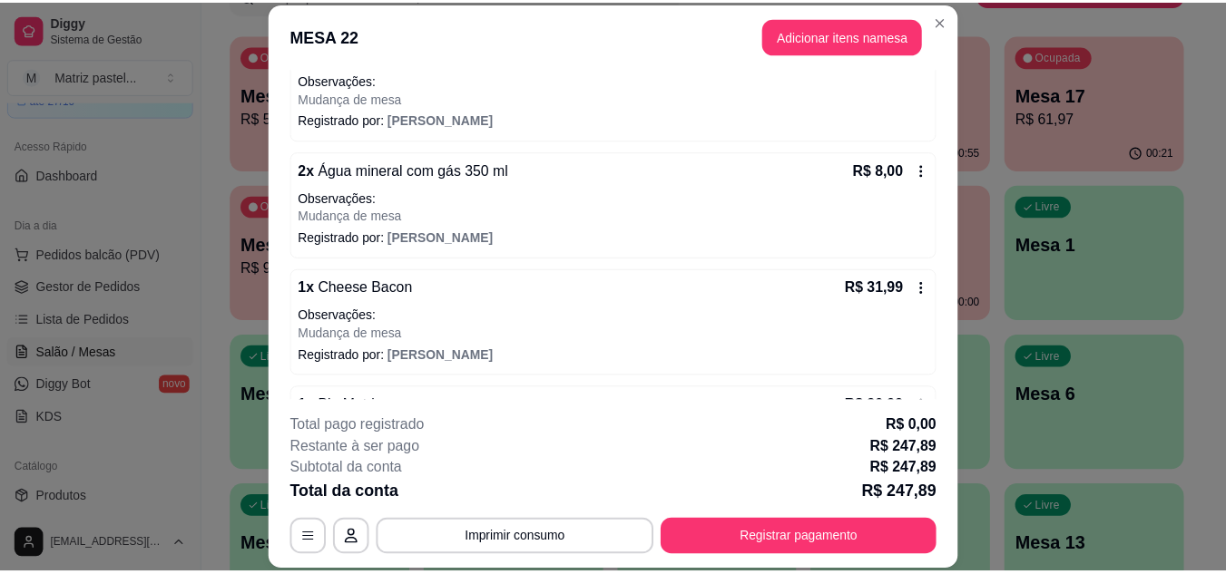
scroll to position [363, 0]
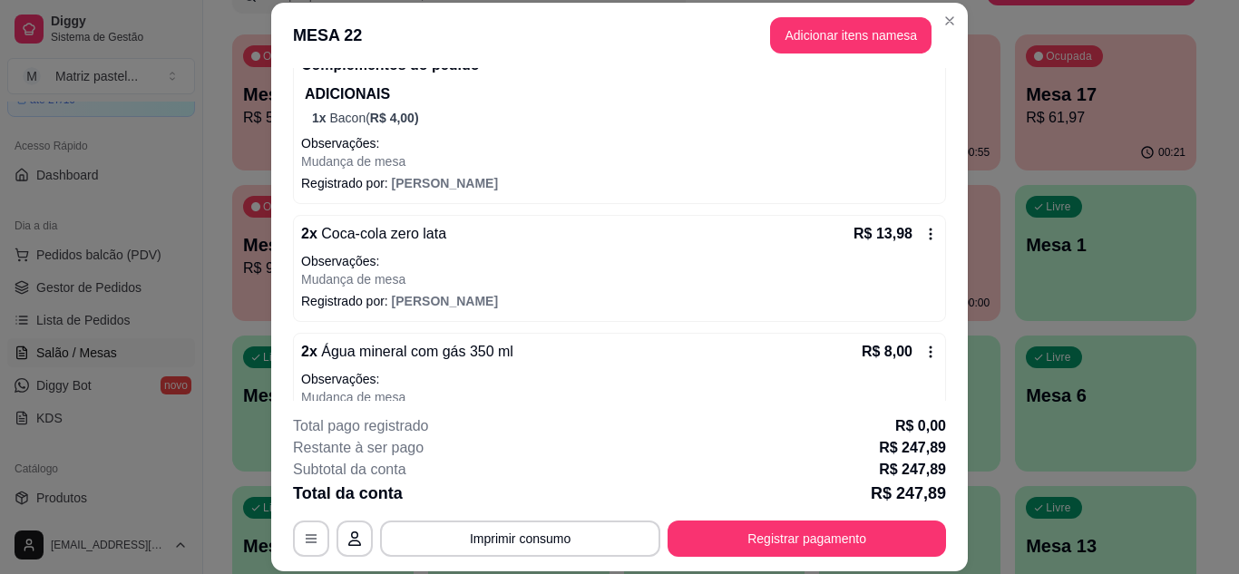
click at [924, 236] on icon at bounding box center [931, 234] width 15 height 15
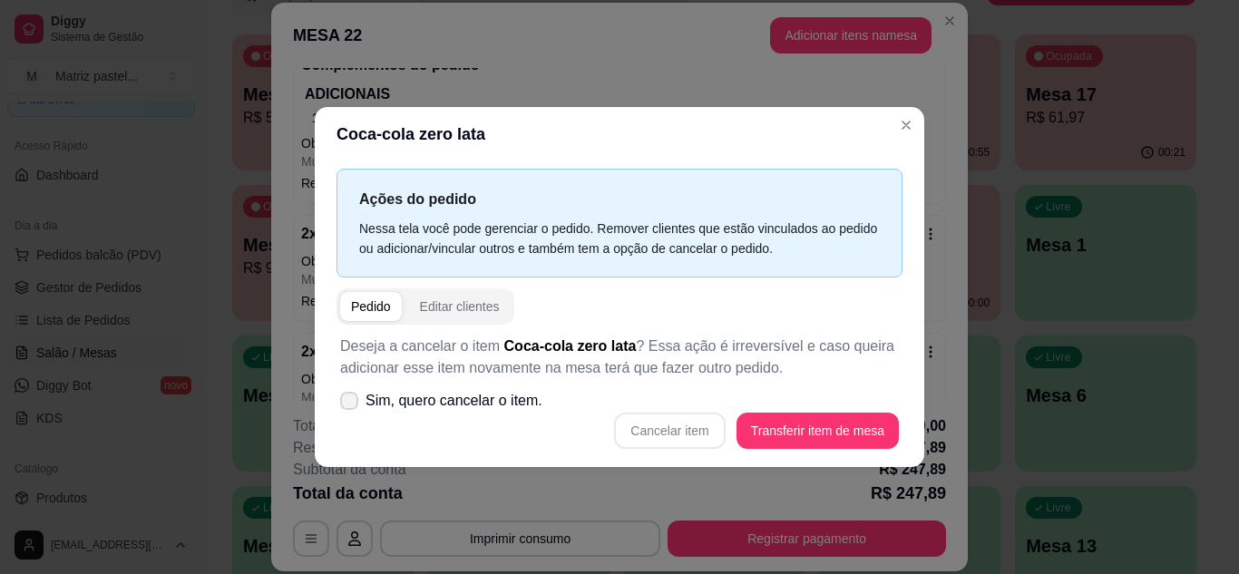
click at [514, 396] on span "Sim, quero cancelar o item." at bounding box center [454, 401] width 177 height 22
click at [351, 404] on input "Sim, quero cancelar o item." at bounding box center [345, 410] width 12 height 12
checkbox input "true"
click at [701, 426] on button "Cancelar item" at bounding box center [670, 430] width 108 height 35
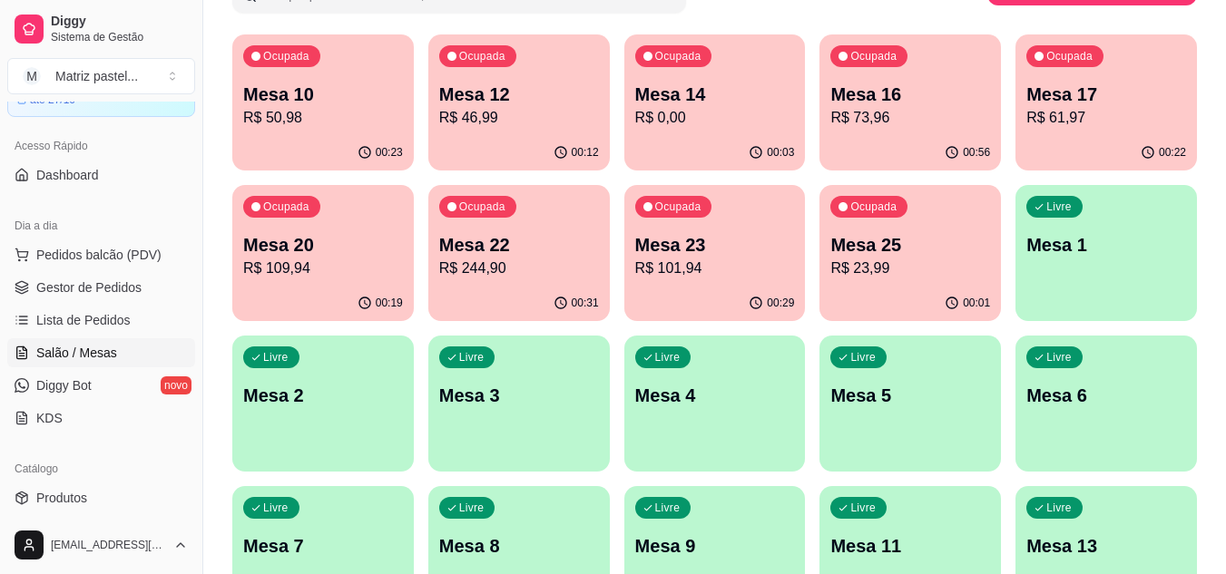
click at [873, 274] on p "R$ 23,99" at bounding box center [910, 269] width 160 height 22
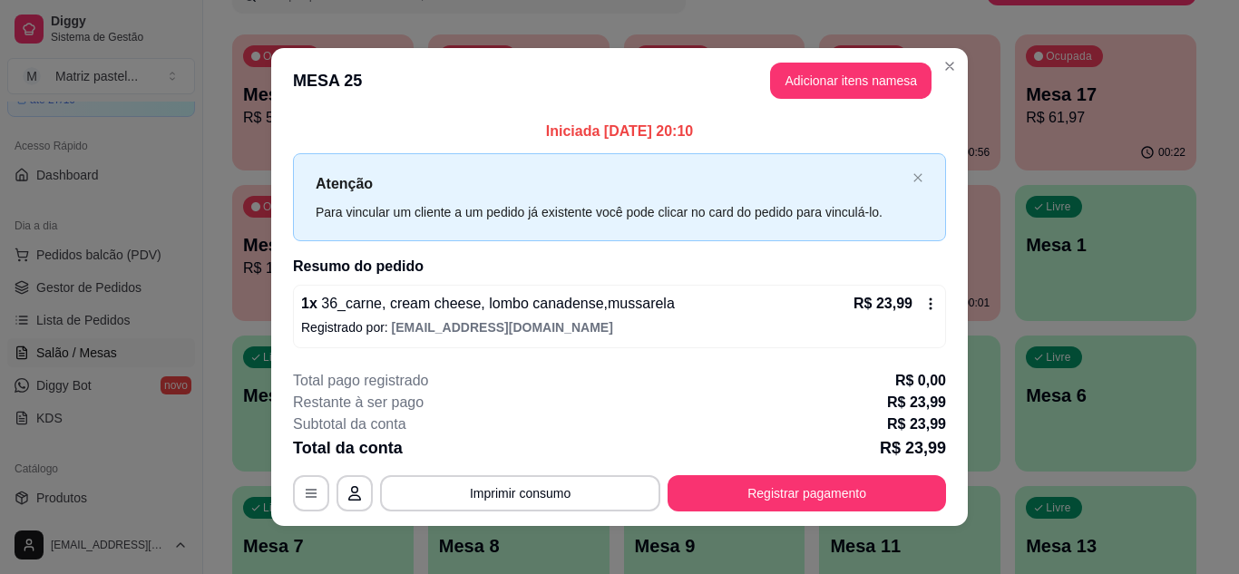
click at [785, 488] on button "Registrar pagamento" at bounding box center [807, 493] width 279 height 36
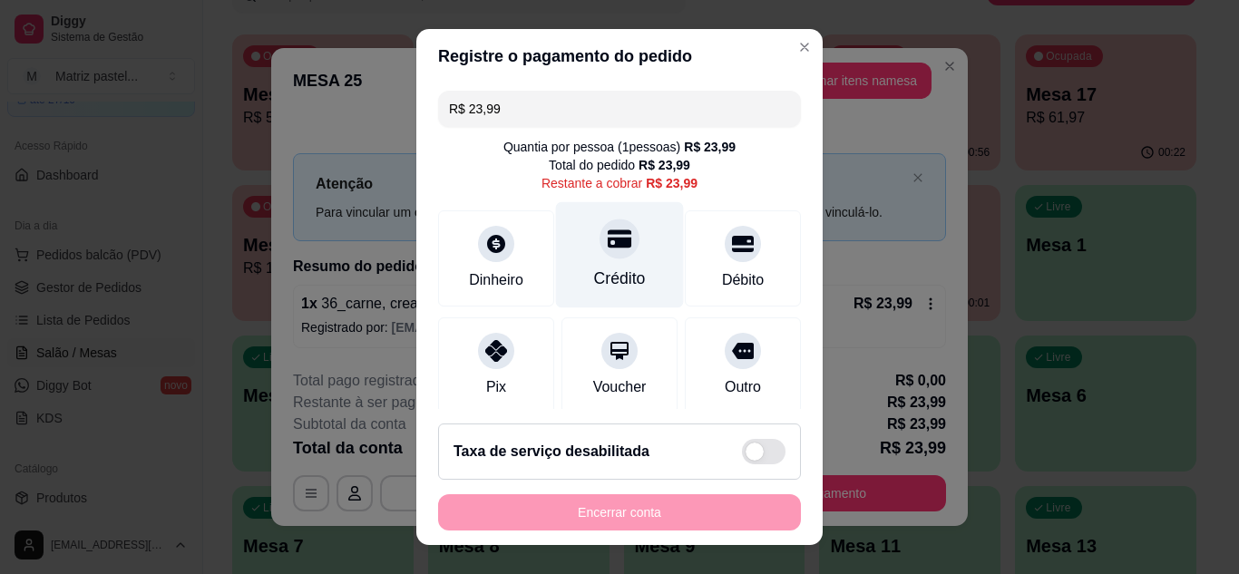
click at [614, 245] on div at bounding box center [620, 239] width 40 height 40
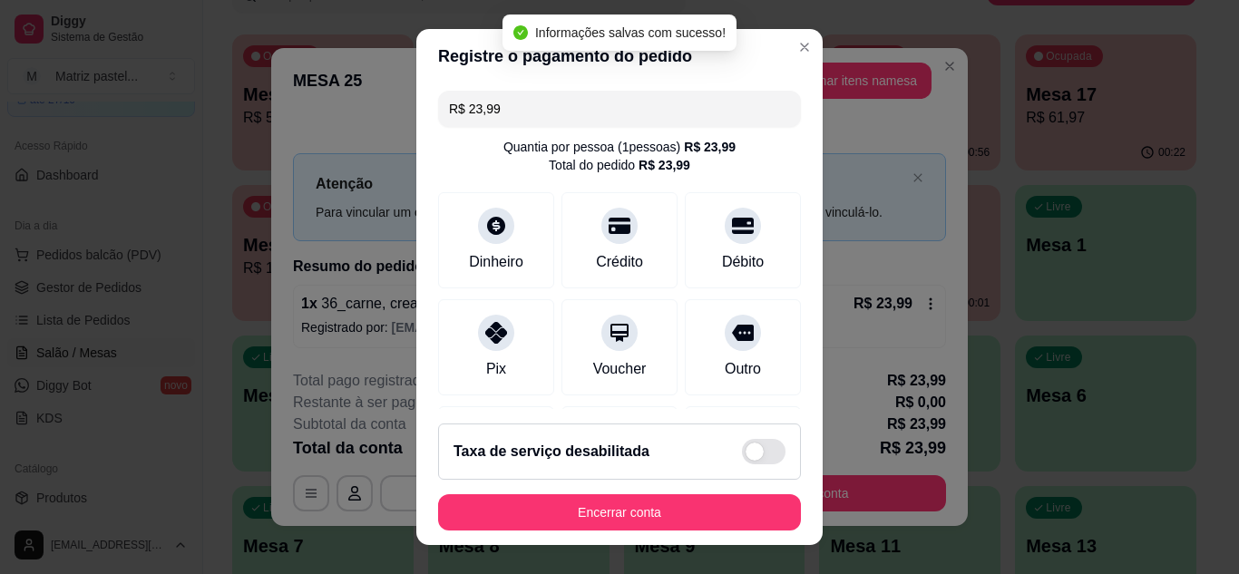
type input "R$ 0,00"
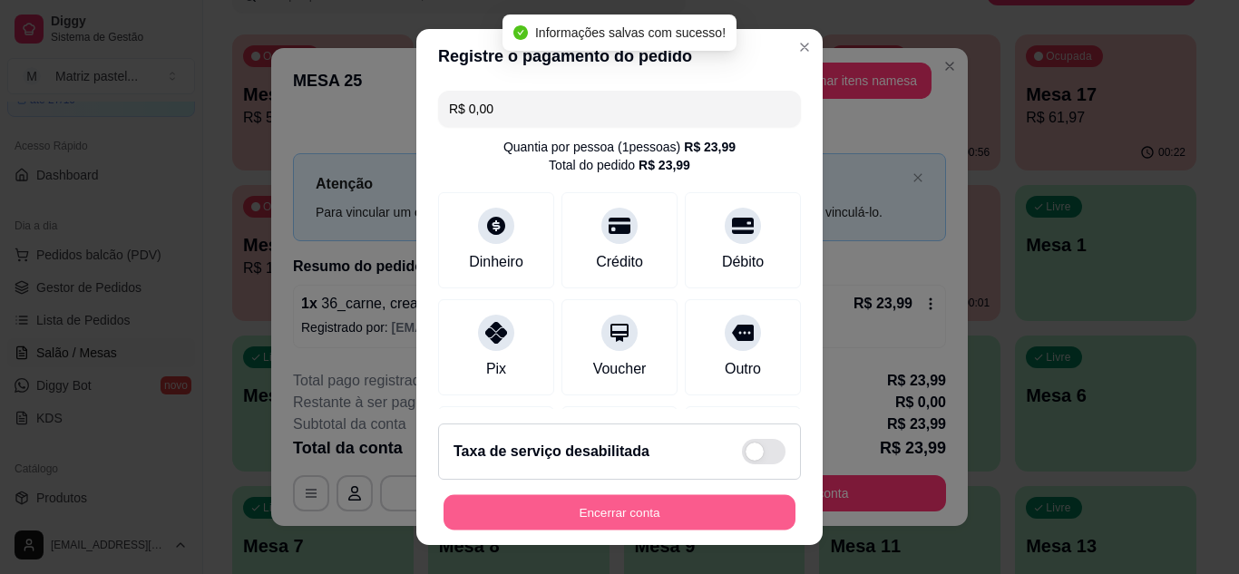
click at [596, 506] on button "Encerrar conta" at bounding box center [620, 512] width 352 height 35
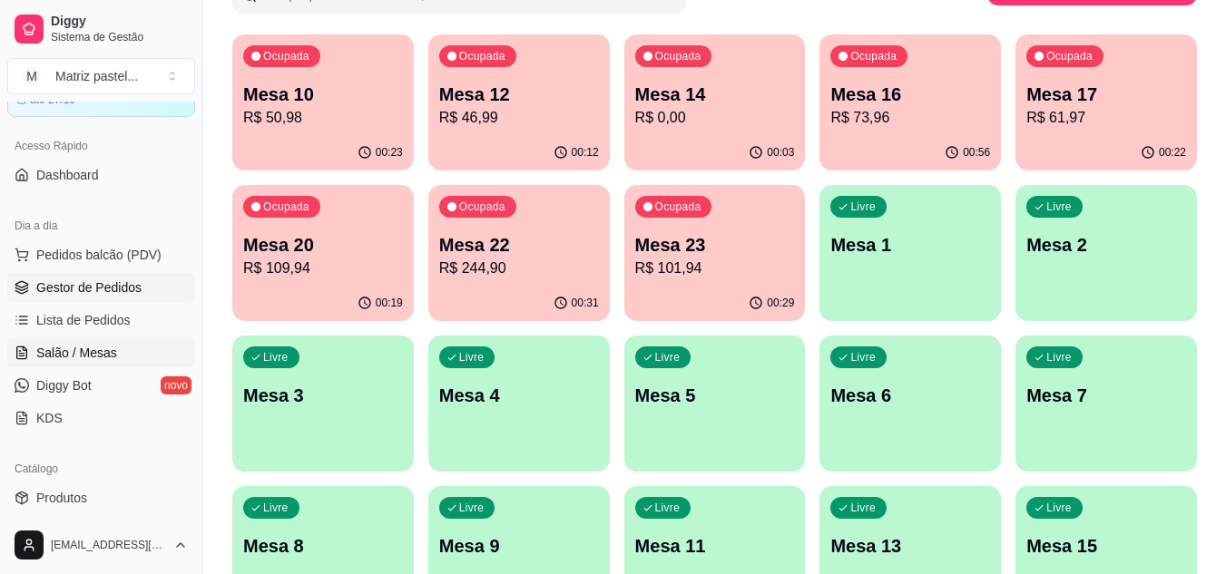
click at [83, 300] on link "Gestor de Pedidos" at bounding box center [101, 287] width 188 height 29
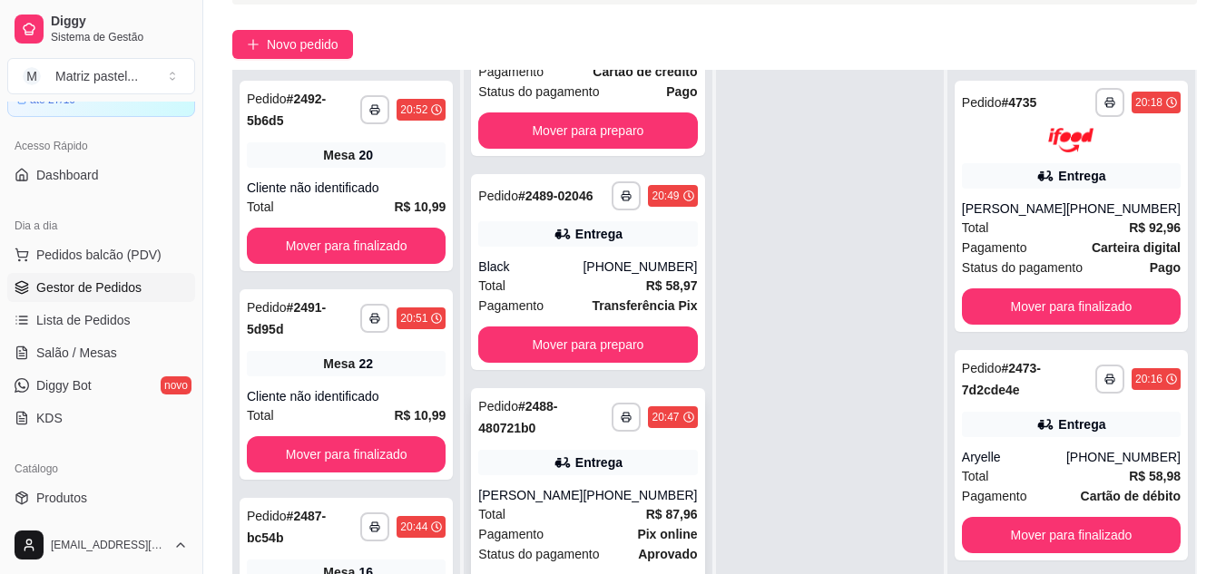
scroll to position [272, 0]
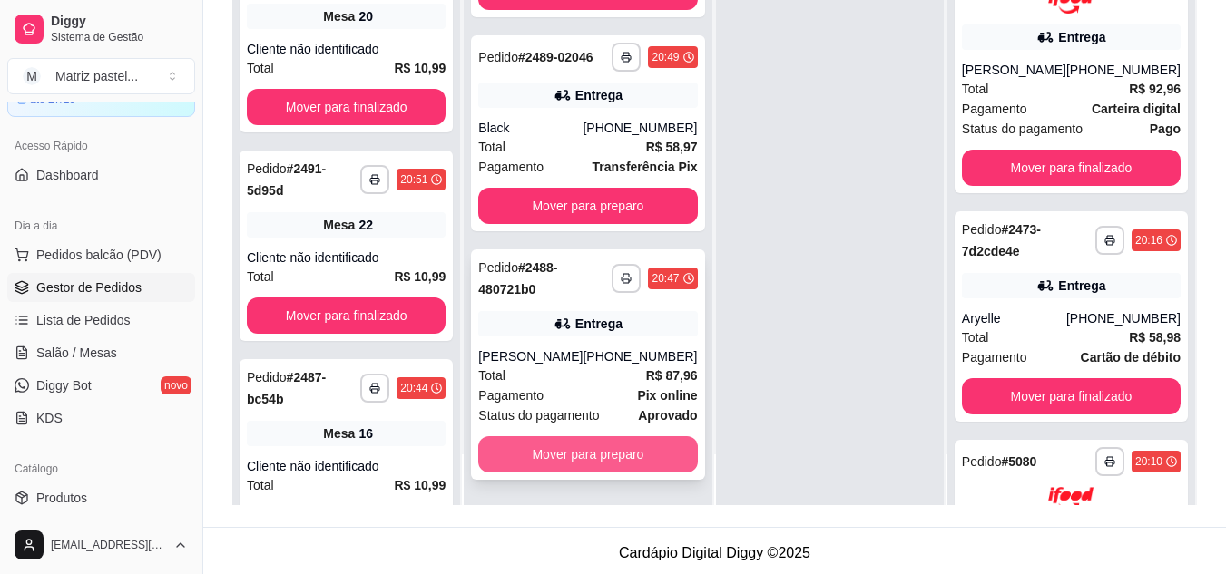
click at [550, 461] on button "Mover para preparo" at bounding box center [587, 454] width 219 height 36
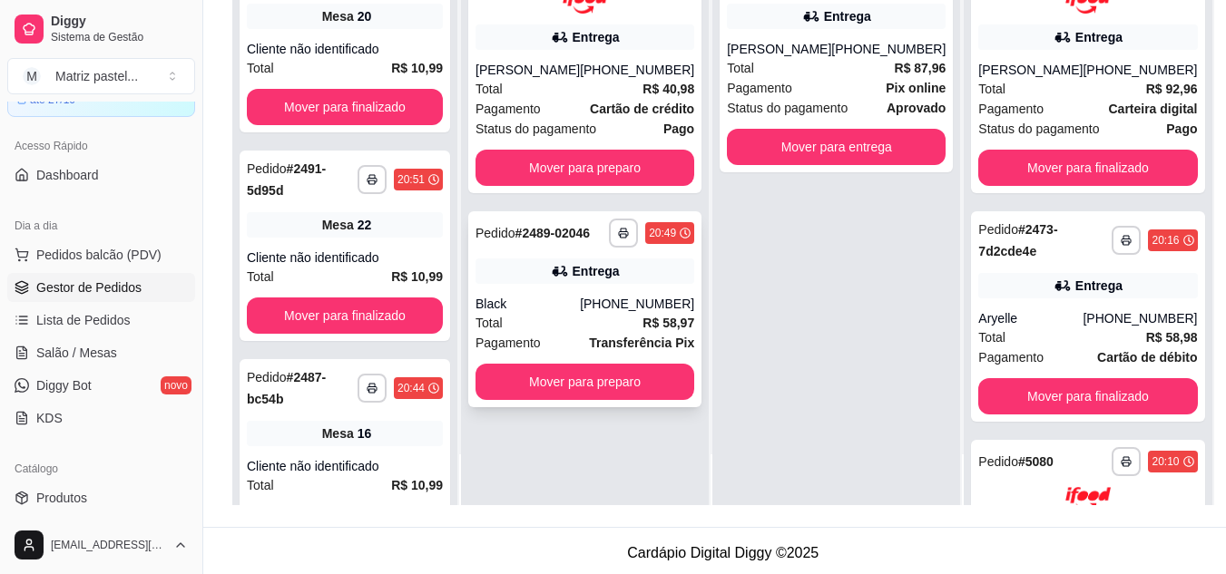
scroll to position [0, 0]
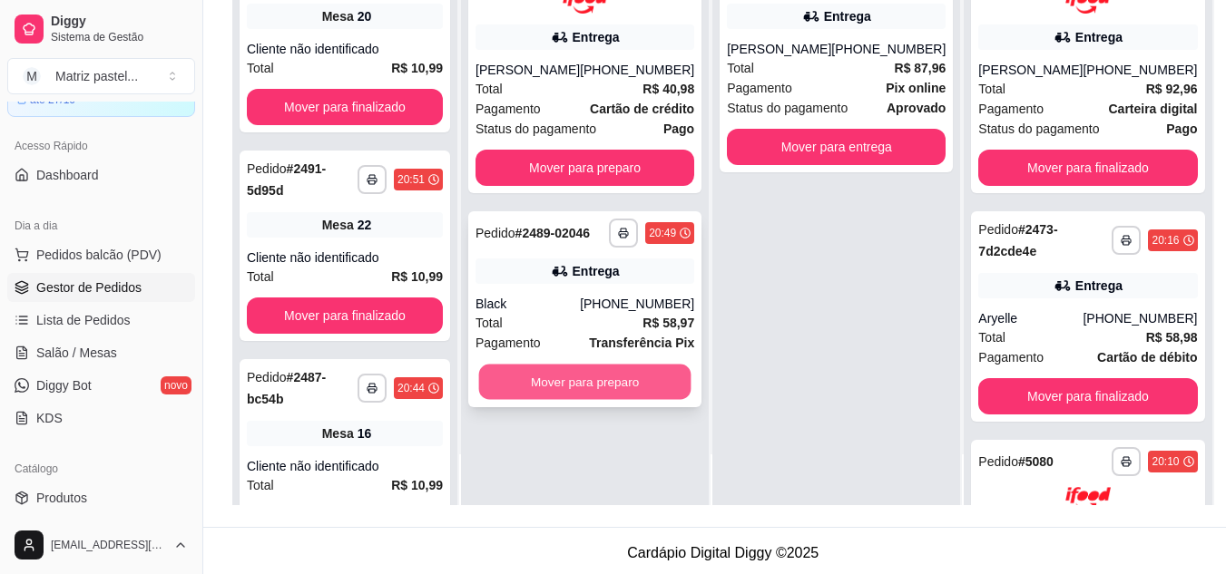
click at [569, 371] on button "Mover para preparo" at bounding box center [585, 381] width 212 height 35
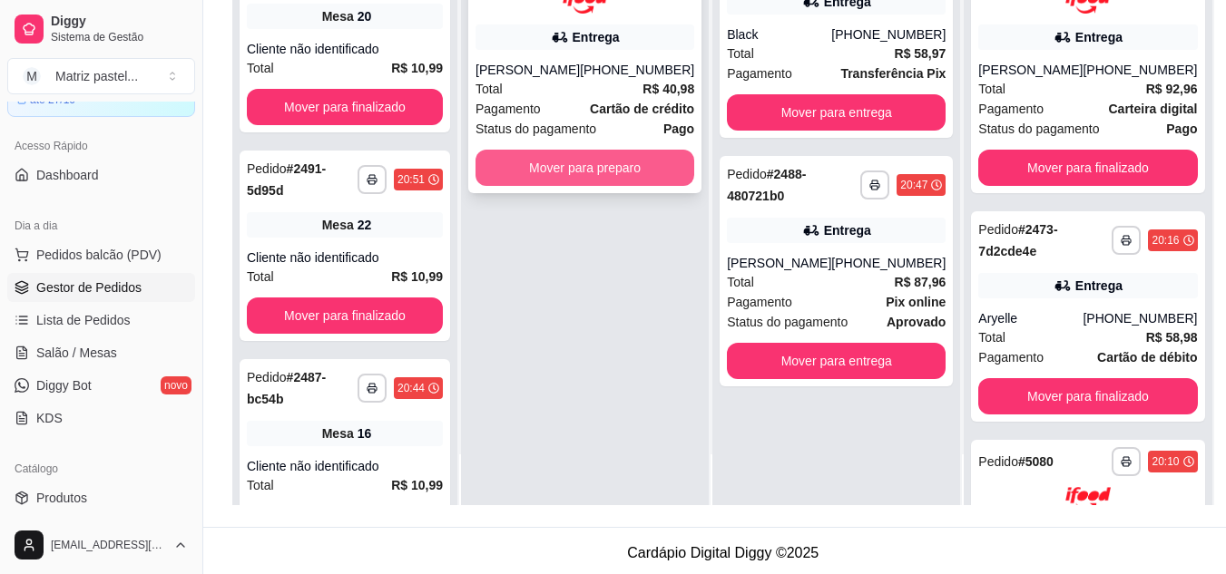
click at [545, 169] on button "Mover para preparo" at bounding box center [584, 168] width 219 height 36
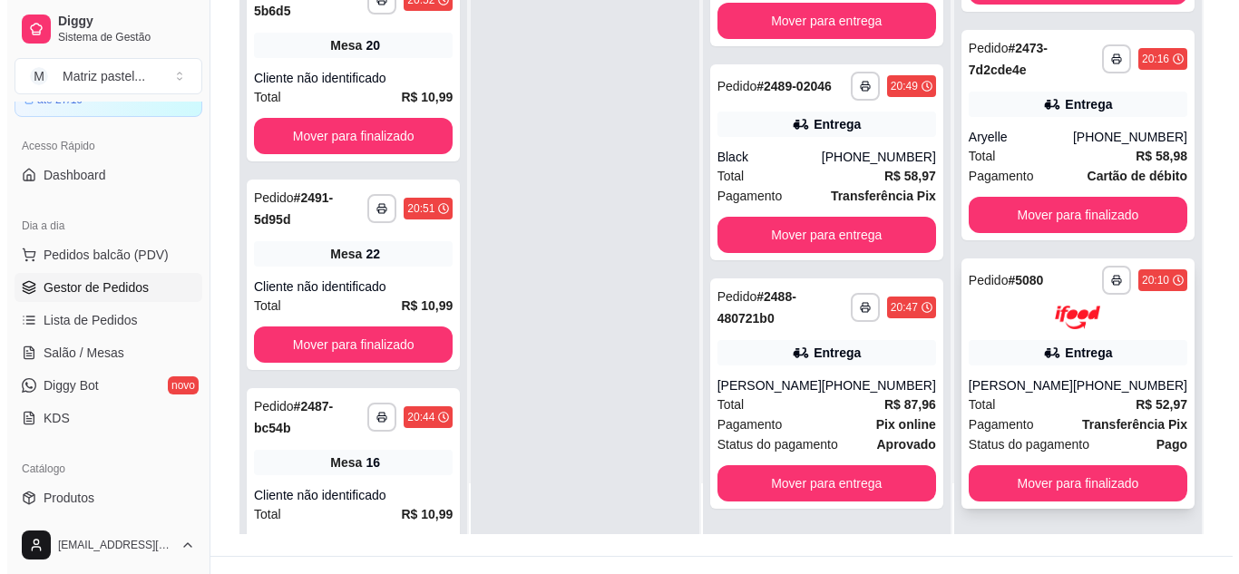
scroll to position [272, 0]
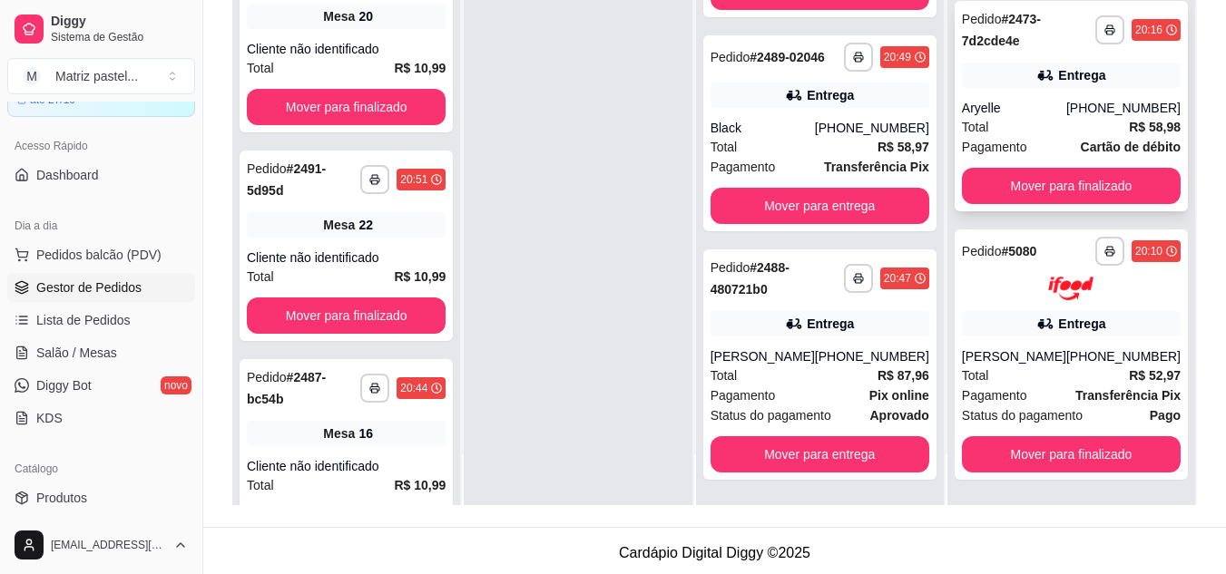
click at [1014, 79] on div "Entrega" at bounding box center [1071, 75] width 219 height 25
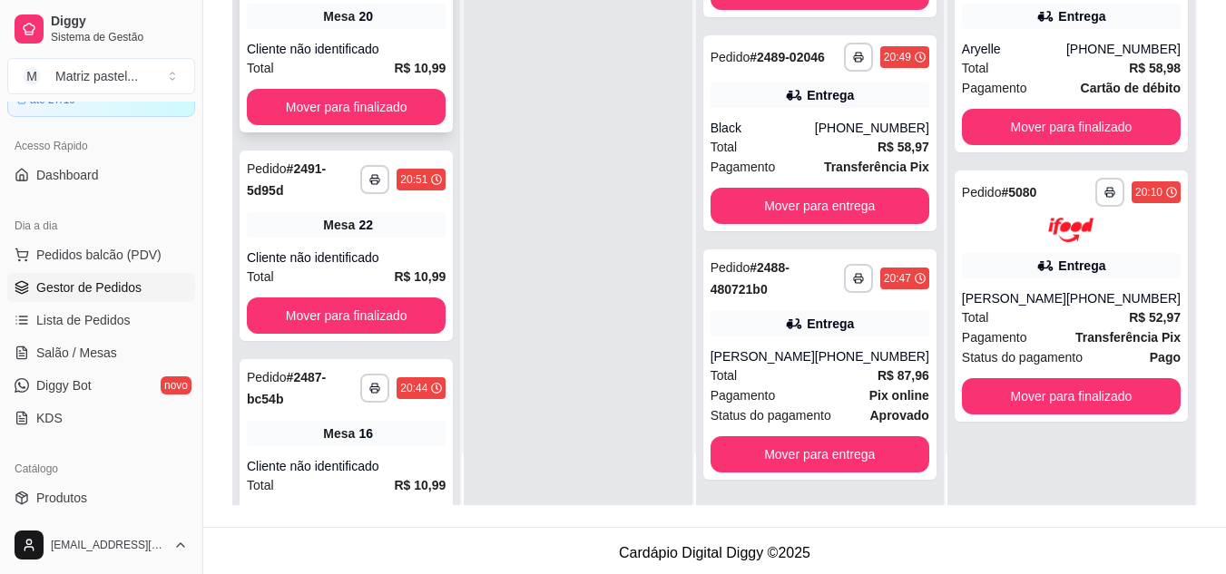
scroll to position [0, 0]
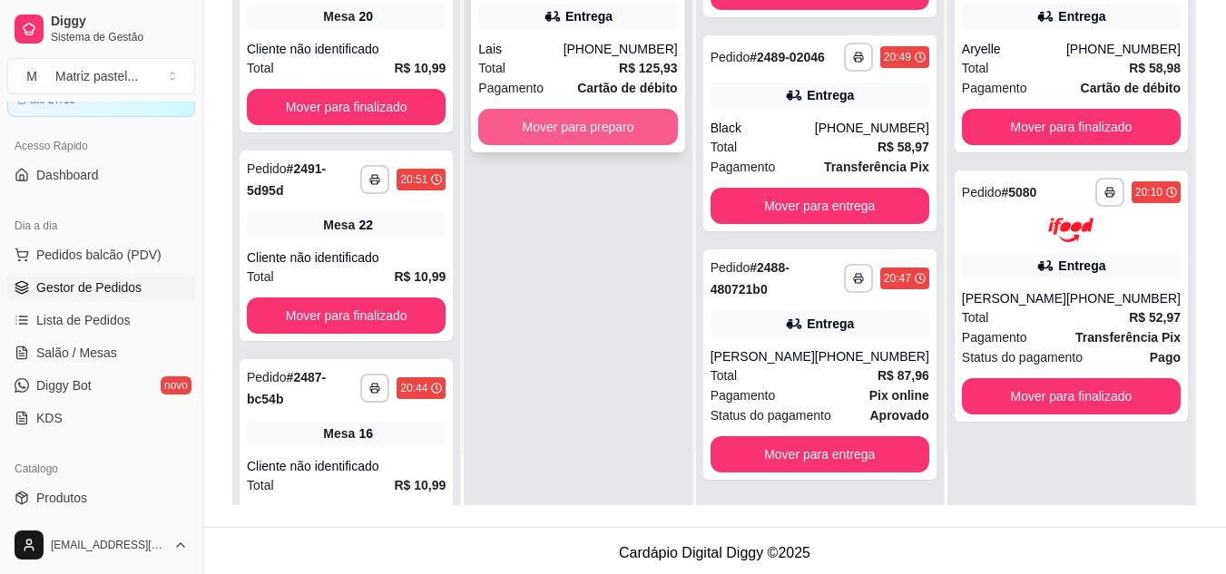
click at [534, 121] on button "Mover para preparo" at bounding box center [577, 127] width 199 height 36
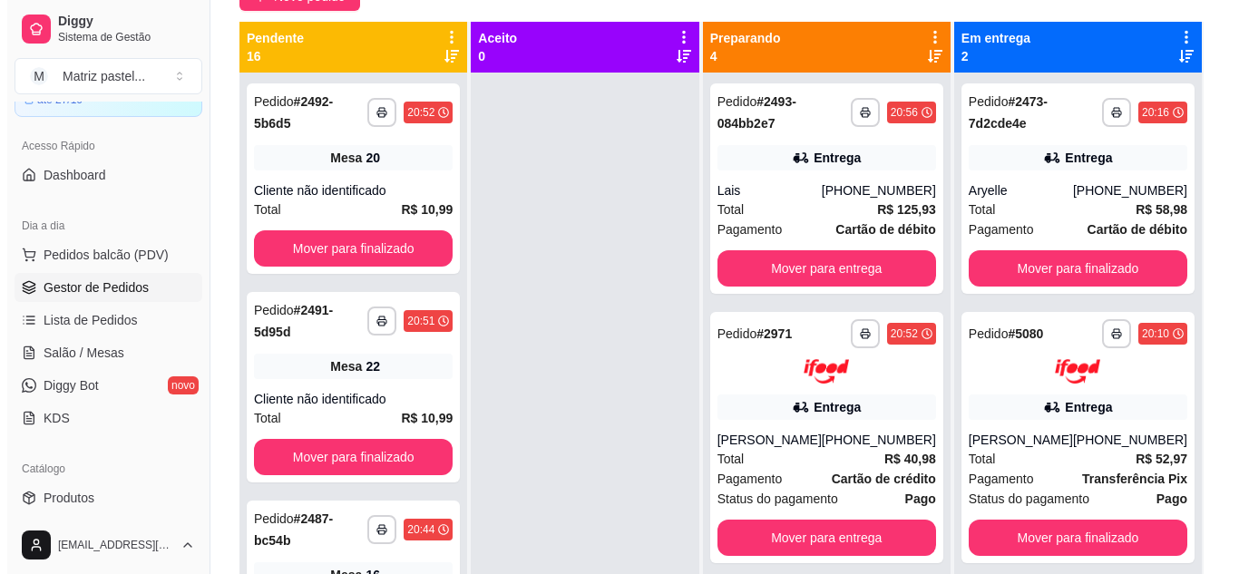
scroll to position [51, 0]
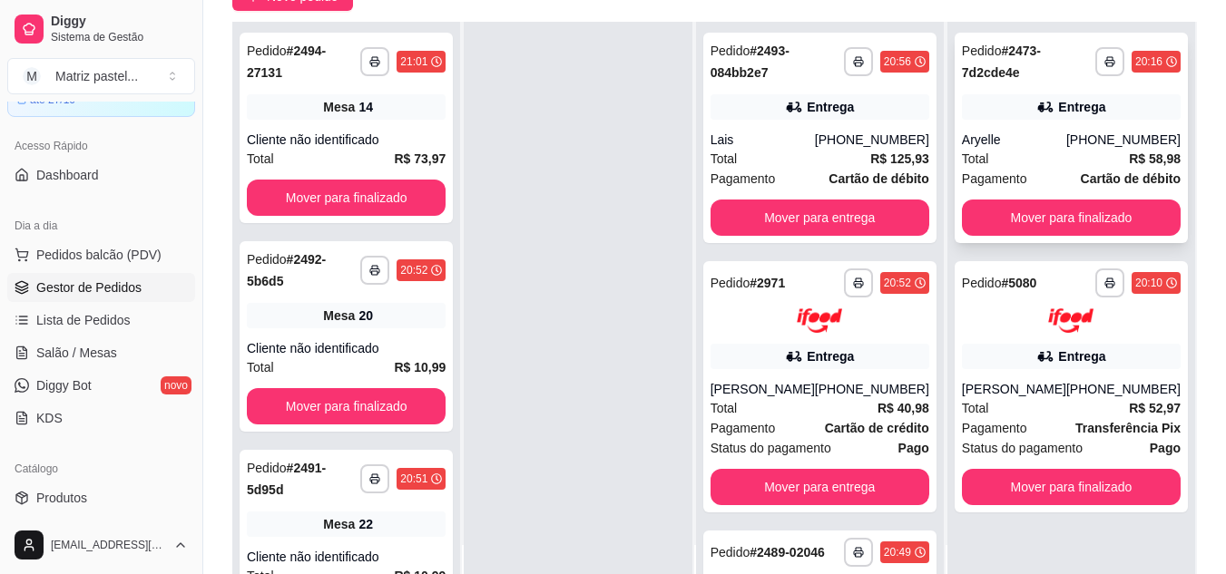
click at [1017, 165] on div "Total R$ 58,98" at bounding box center [1071, 159] width 219 height 20
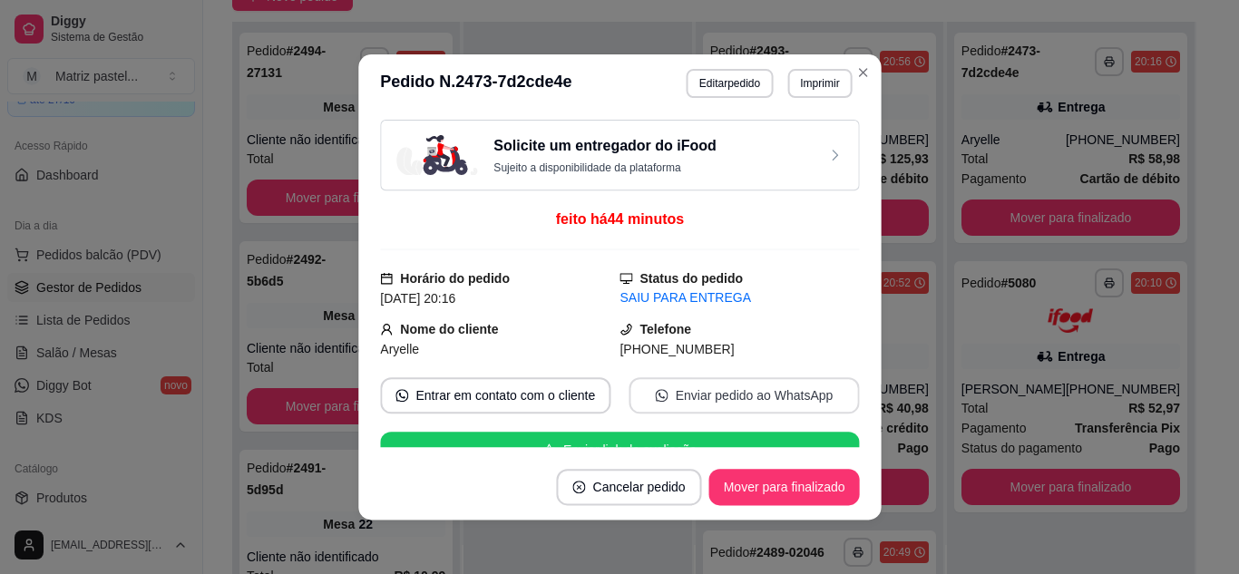
scroll to position [180, 0]
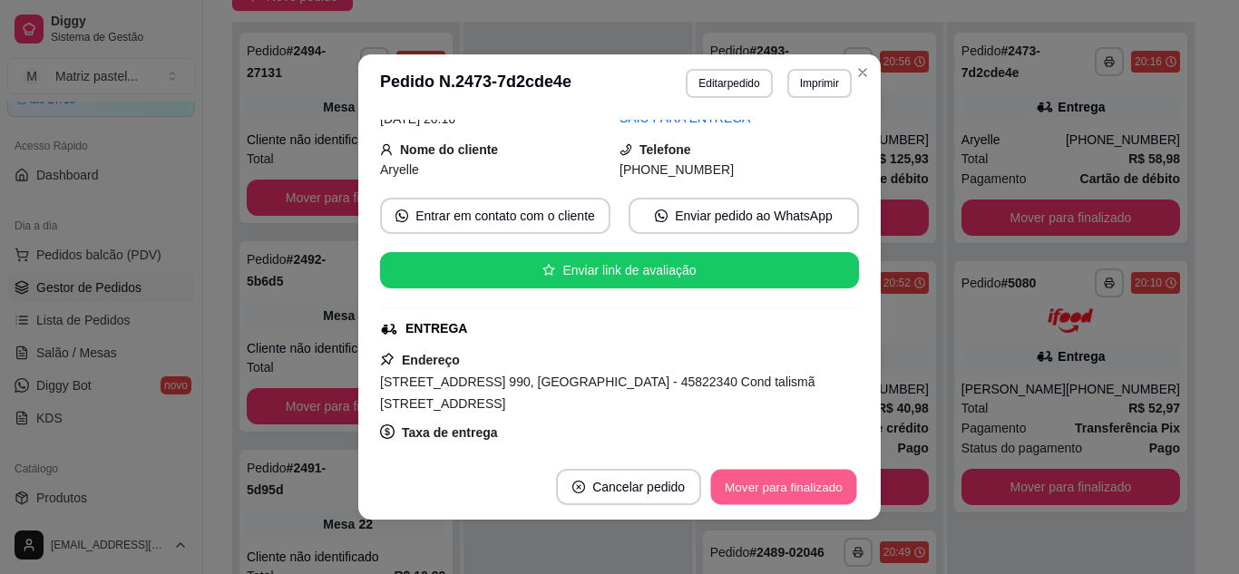
click at [780, 494] on button "Mover para finalizado" at bounding box center [784, 487] width 146 height 35
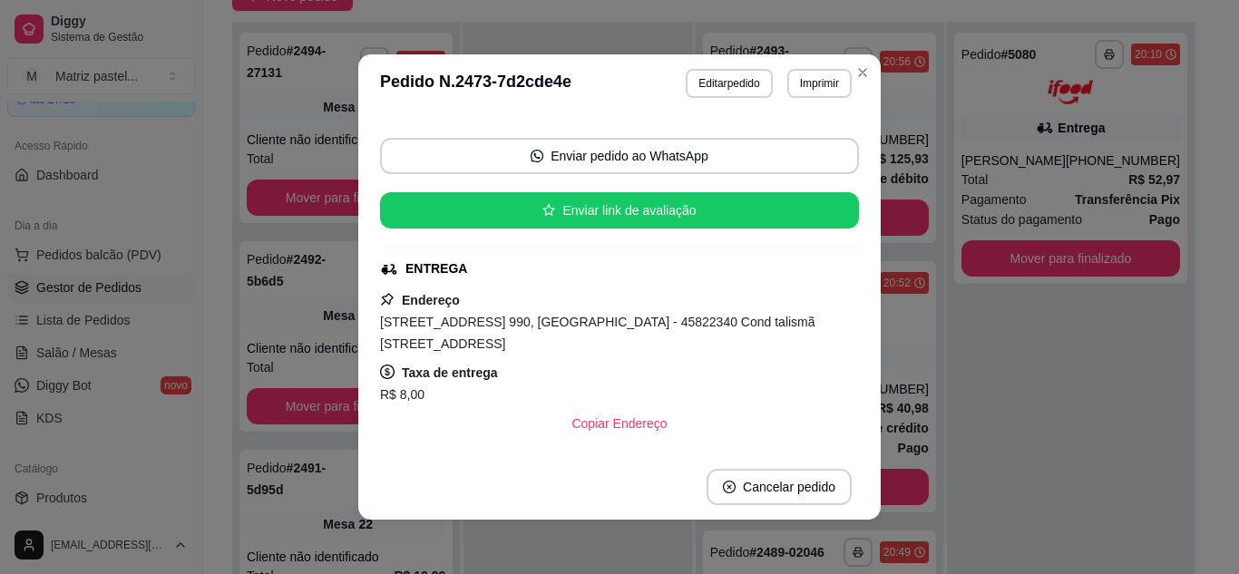
scroll to position [120, 0]
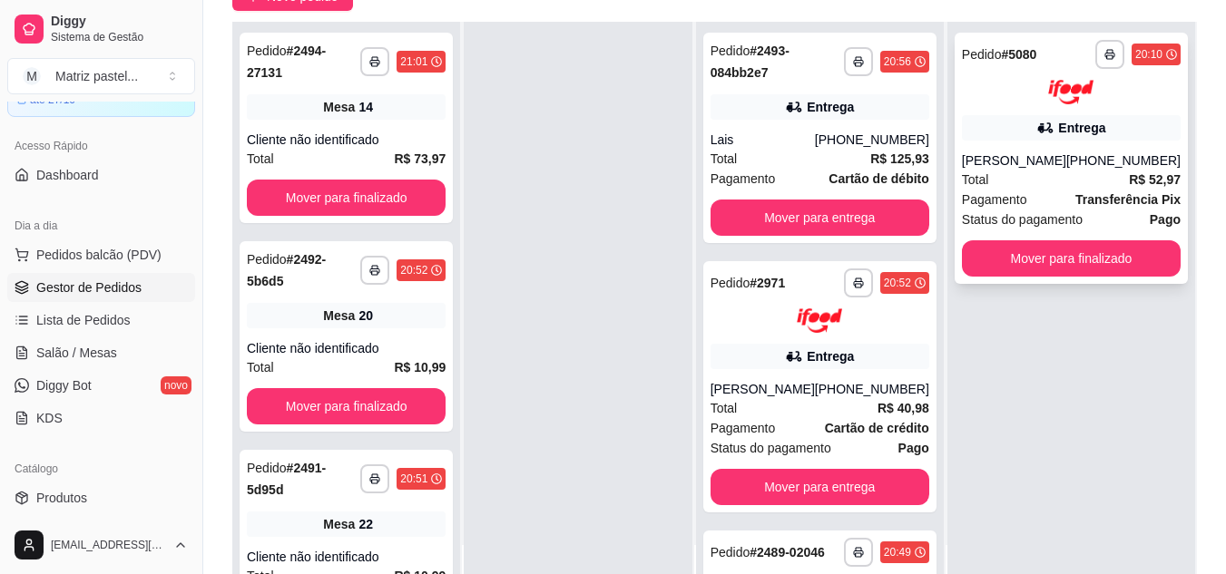
click at [1001, 193] on span "Pagamento" at bounding box center [994, 200] width 65 height 20
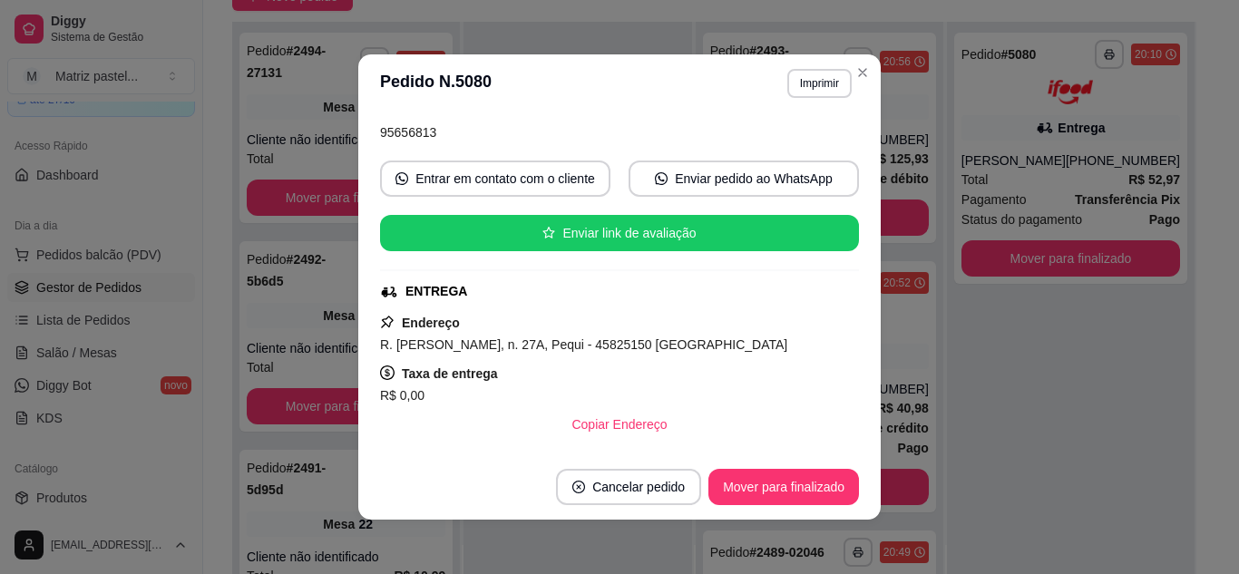
scroll to position [181, 0]
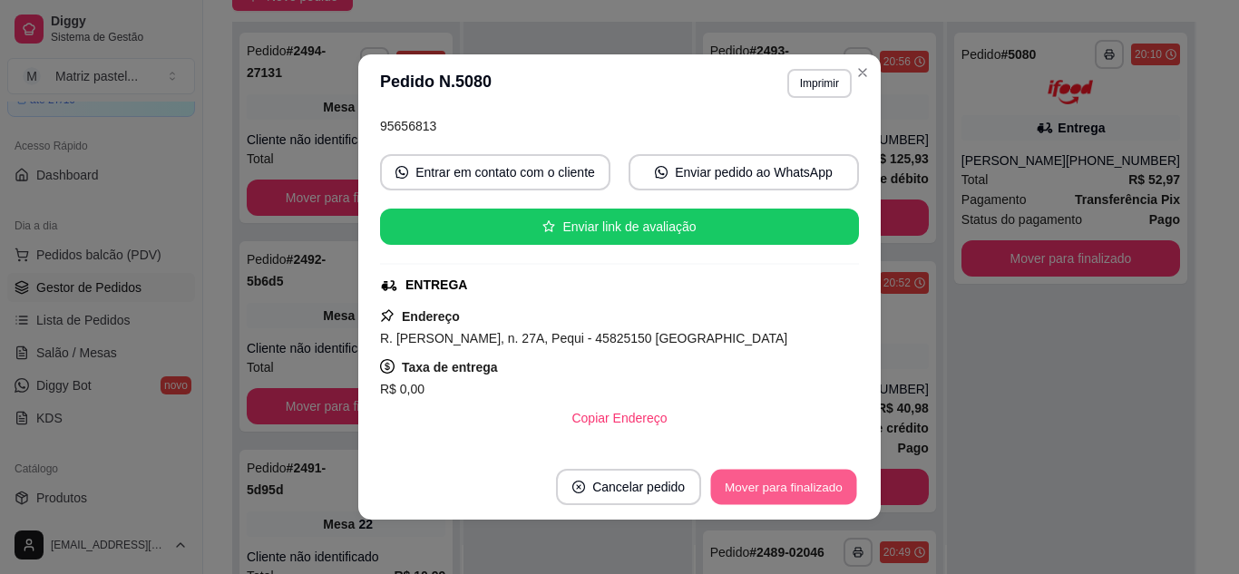
click at [758, 492] on button "Mover para finalizado" at bounding box center [784, 487] width 146 height 35
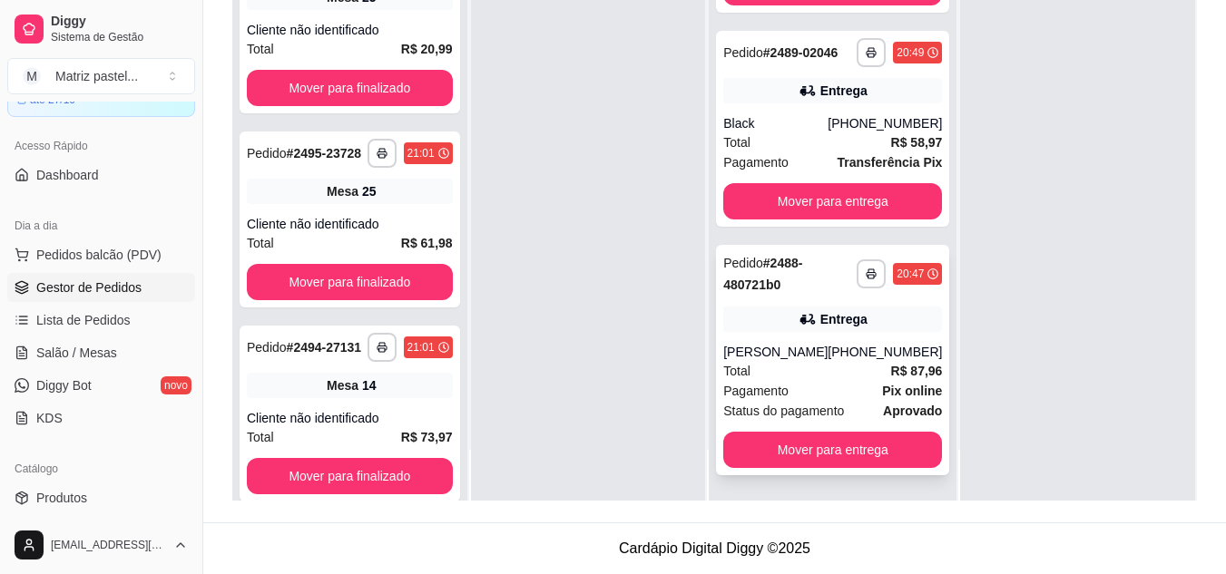
scroll to position [437, 0]
click at [865, 269] on icon "button" at bounding box center [870, 274] width 11 height 11
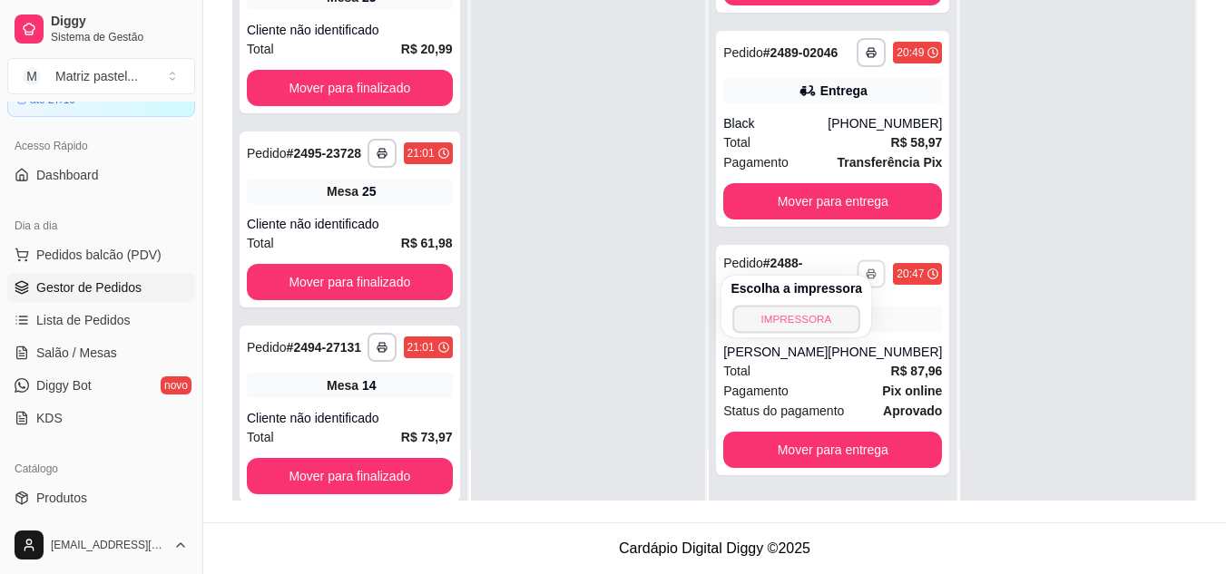
click at [801, 312] on button "IMPRESSORA" at bounding box center [796, 319] width 127 height 28
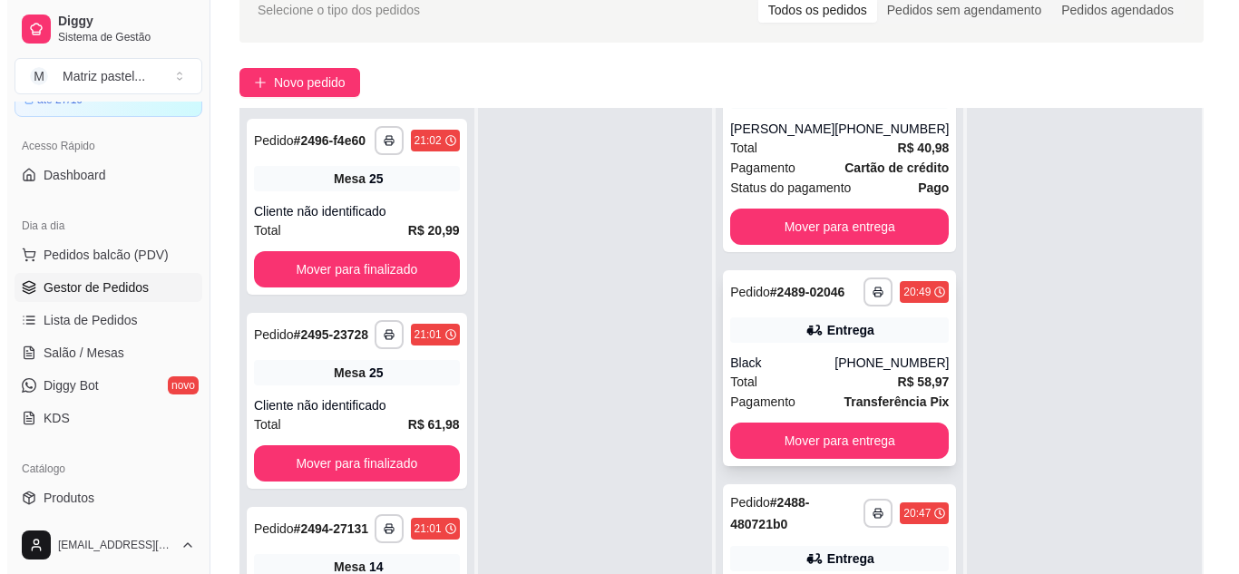
scroll to position [256, 0]
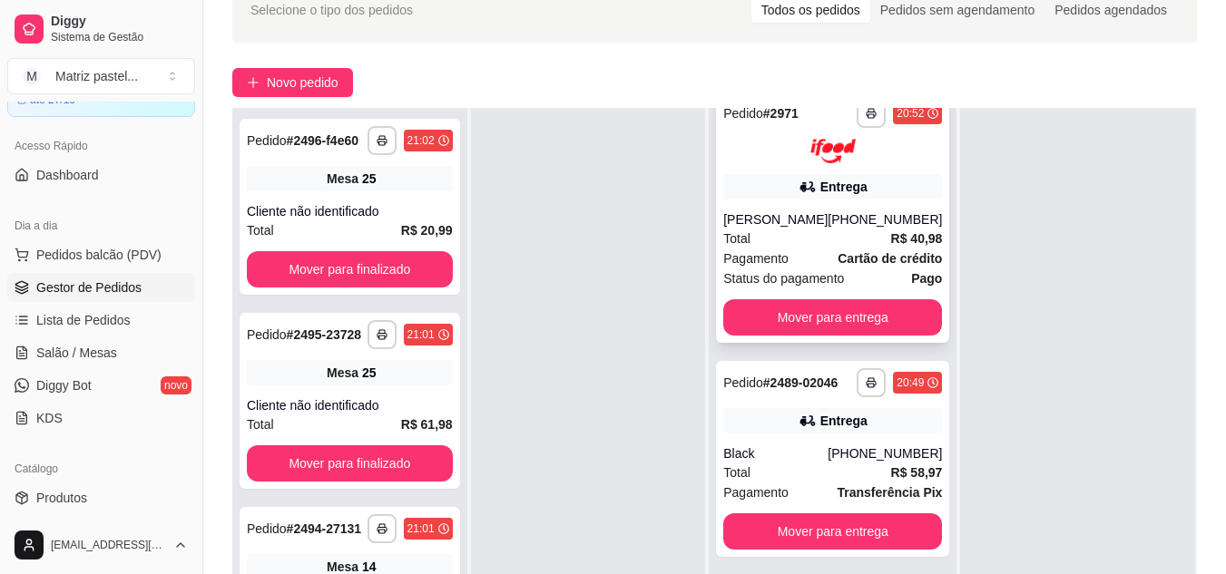
click at [759, 249] on span "Pagamento" at bounding box center [755, 259] width 65 height 20
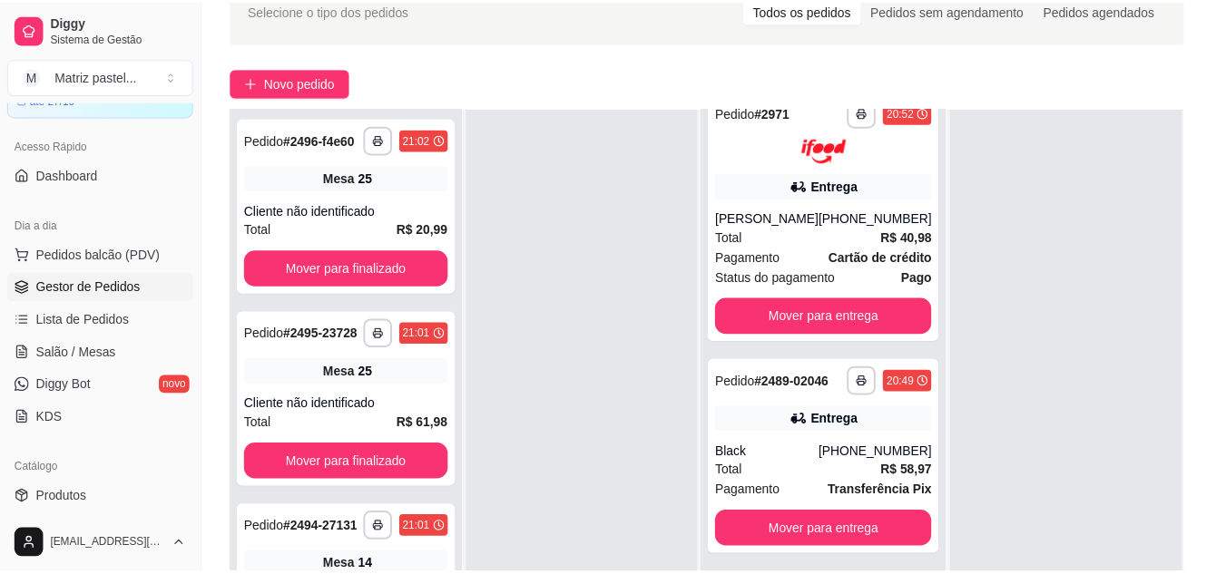
scroll to position [91, 0]
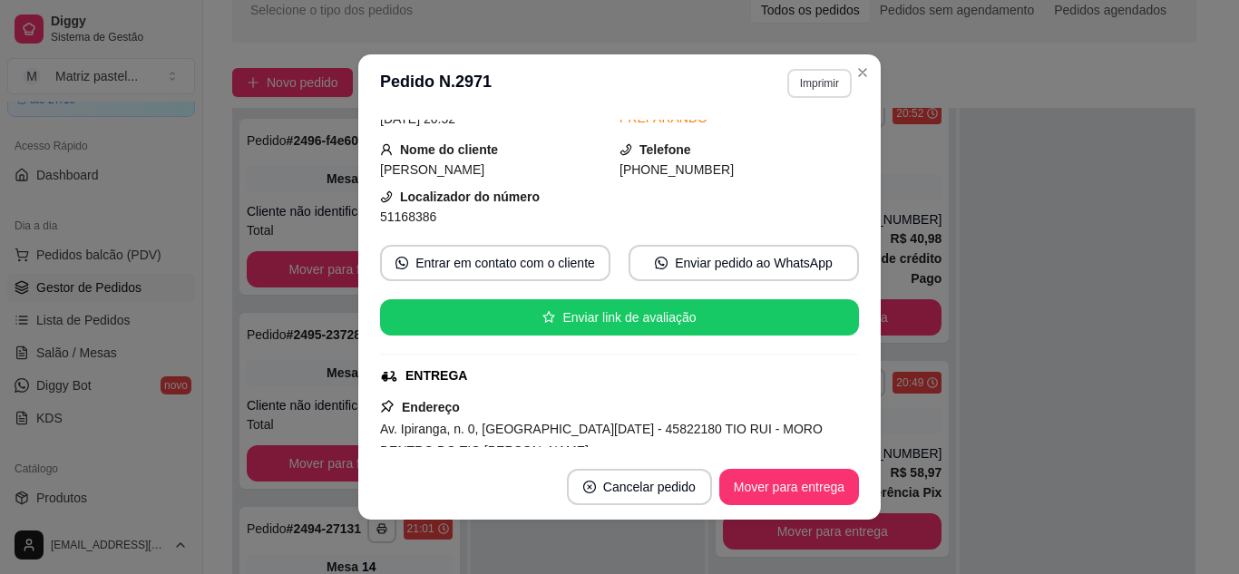
click at [815, 88] on button "Imprimir" at bounding box center [819, 83] width 64 height 29
click at [788, 149] on button "IMPRESSORA" at bounding box center [781, 146] width 132 height 29
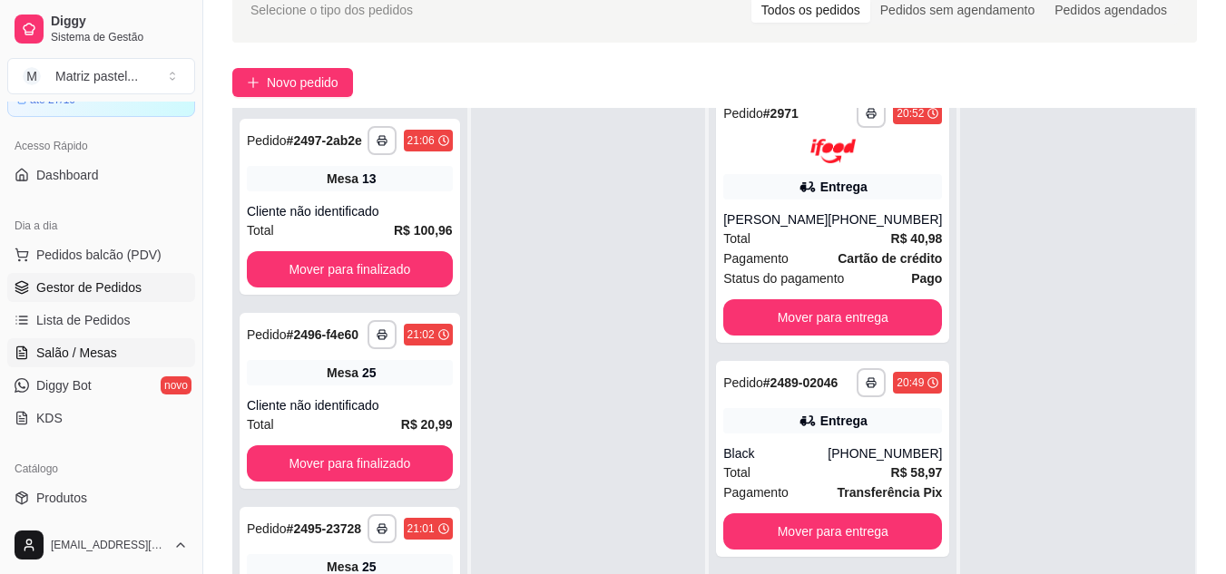
click at [84, 344] on span "Salão / Mesas" at bounding box center [76, 353] width 81 height 18
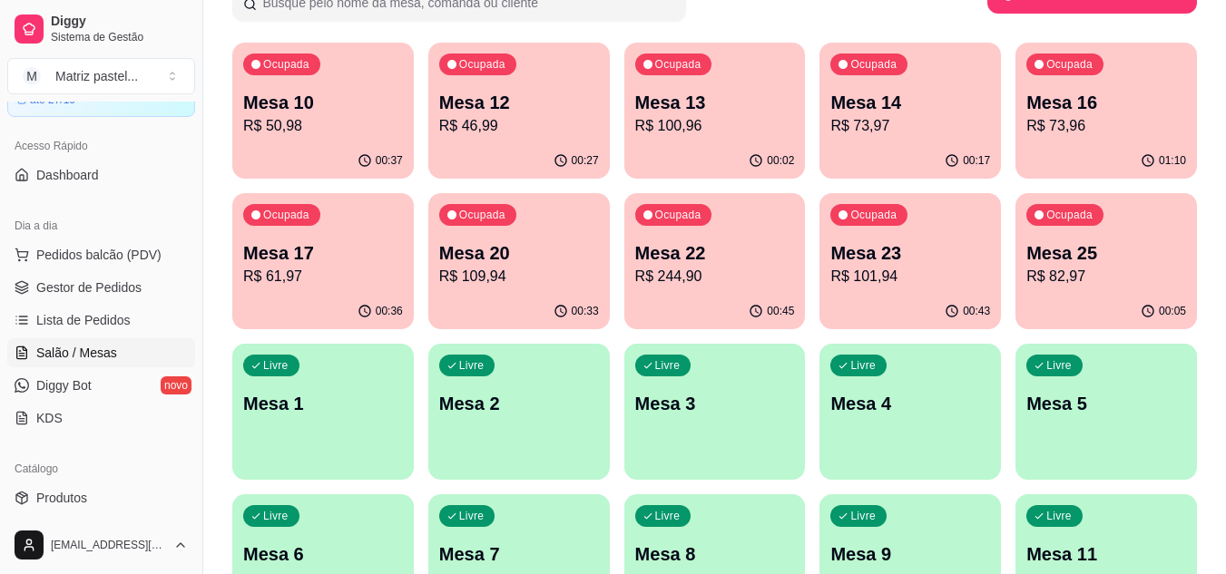
scroll to position [181, 0]
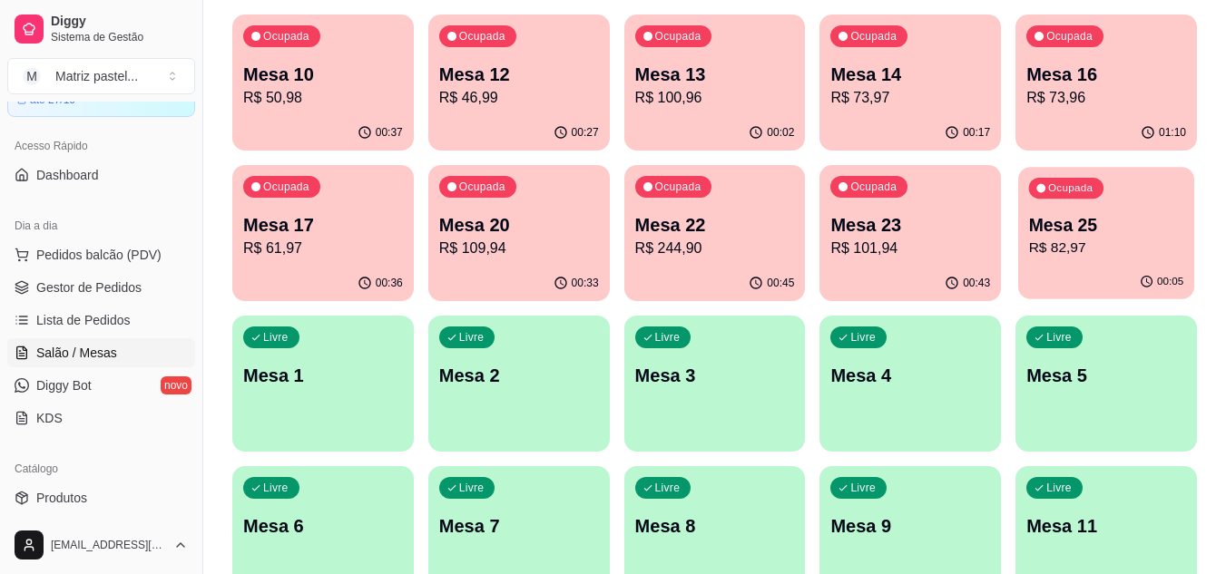
click at [1081, 239] on p "R$ 82,97" at bounding box center [1106, 248] width 155 height 21
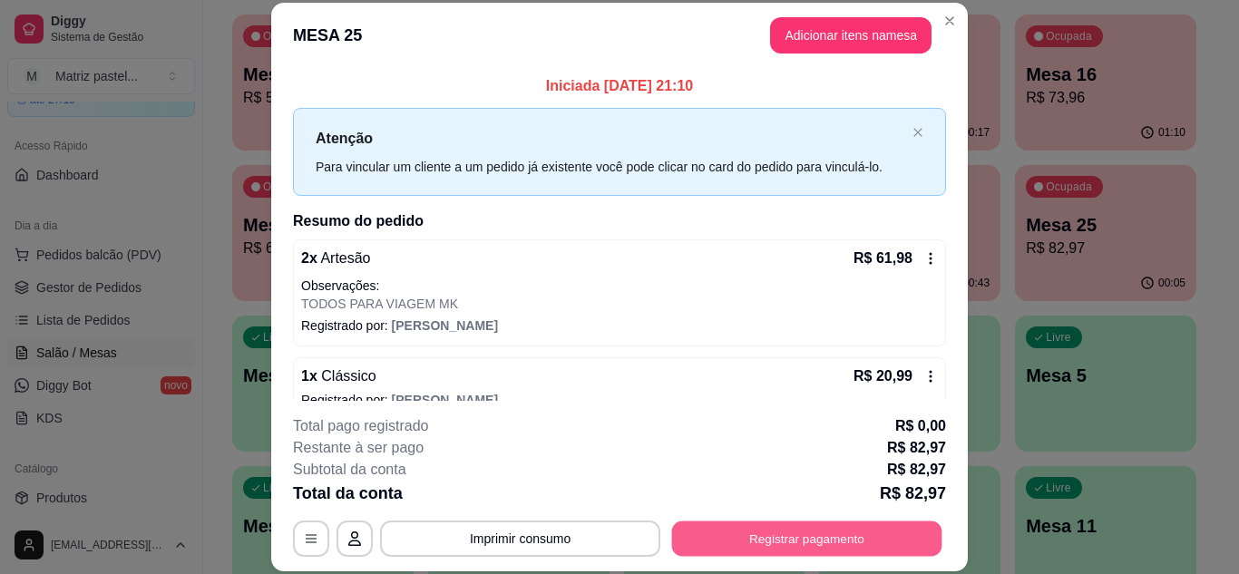
click at [766, 542] on button "Registrar pagamento" at bounding box center [807, 538] width 270 height 35
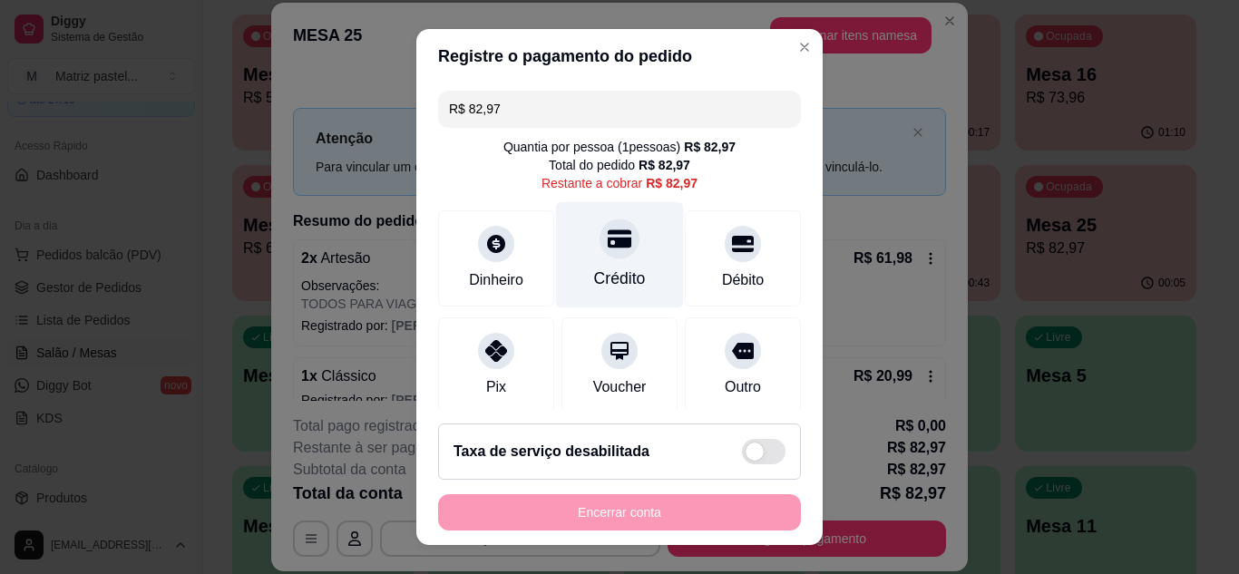
click at [605, 256] on div at bounding box center [620, 239] width 40 height 40
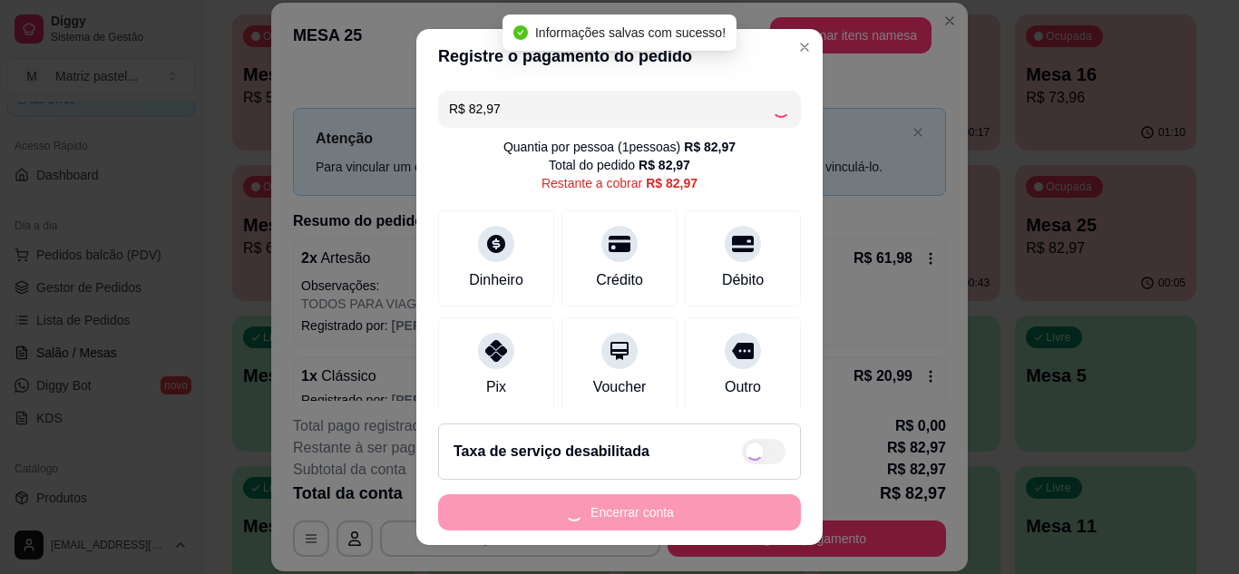
type input "R$ 0,00"
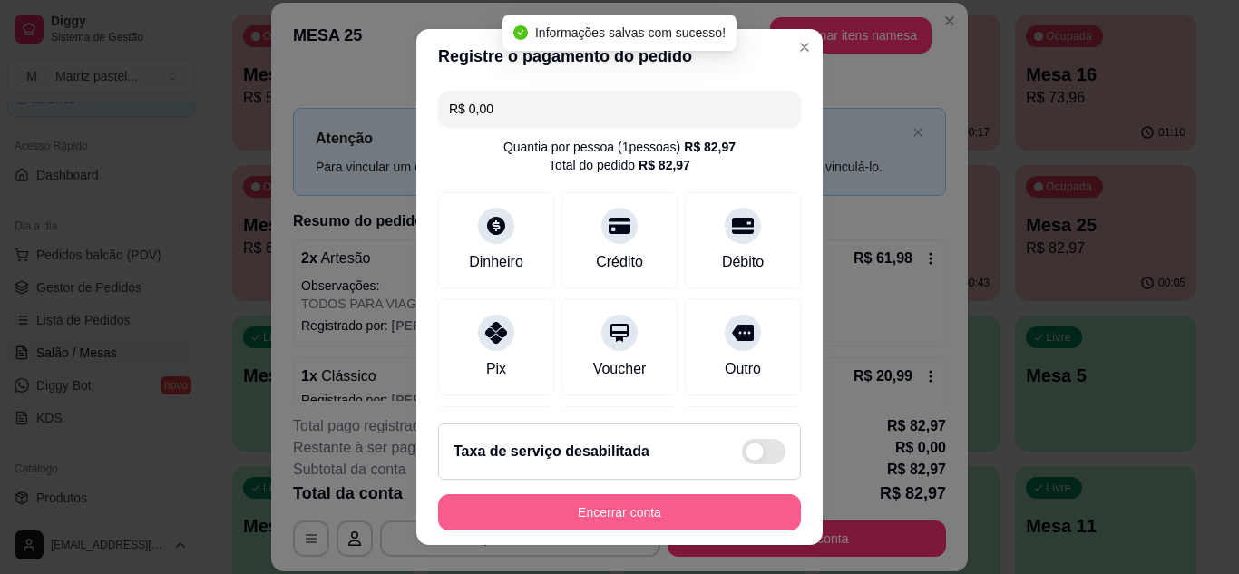
click at [648, 499] on button "Encerrar conta" at bounding box center [619, 512] width 363 height 36
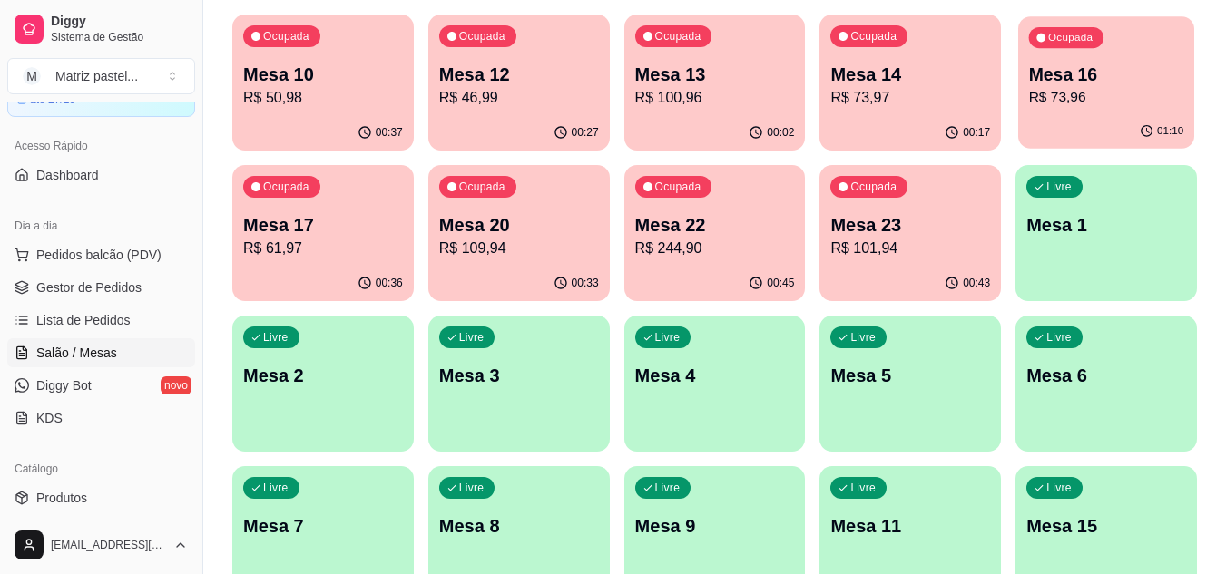
click at [1048, 83] on p "Mesa 16" at bounding box center [1106, 75] width 155 height 24
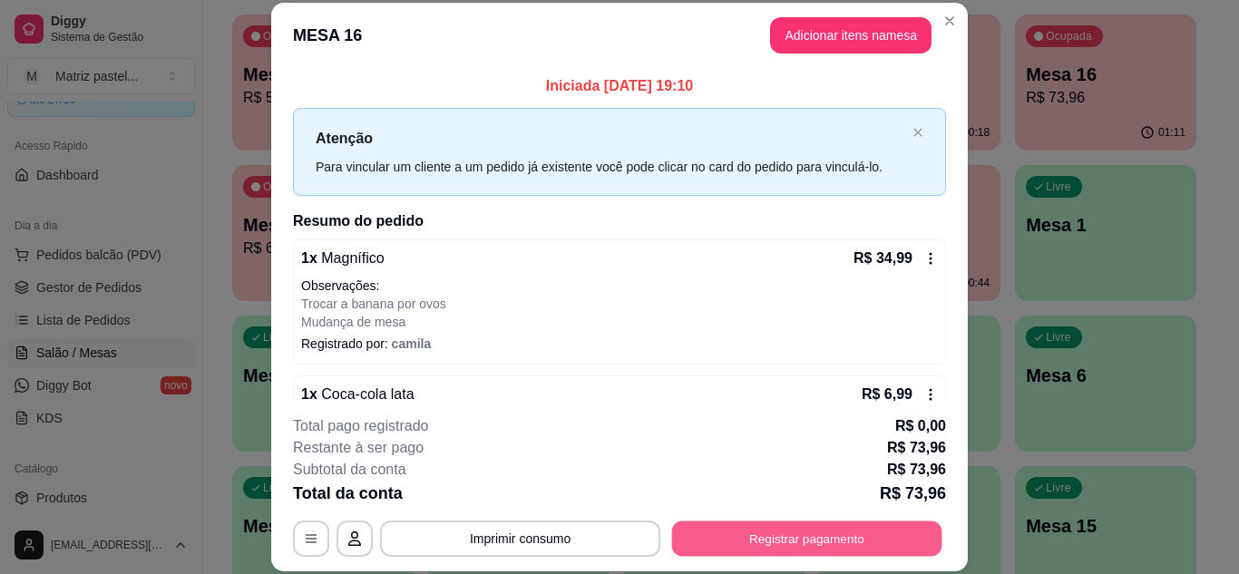
click at [783, 526] on button "Registrar pagamento" at bounding box center [807, 538] width 270 height 35
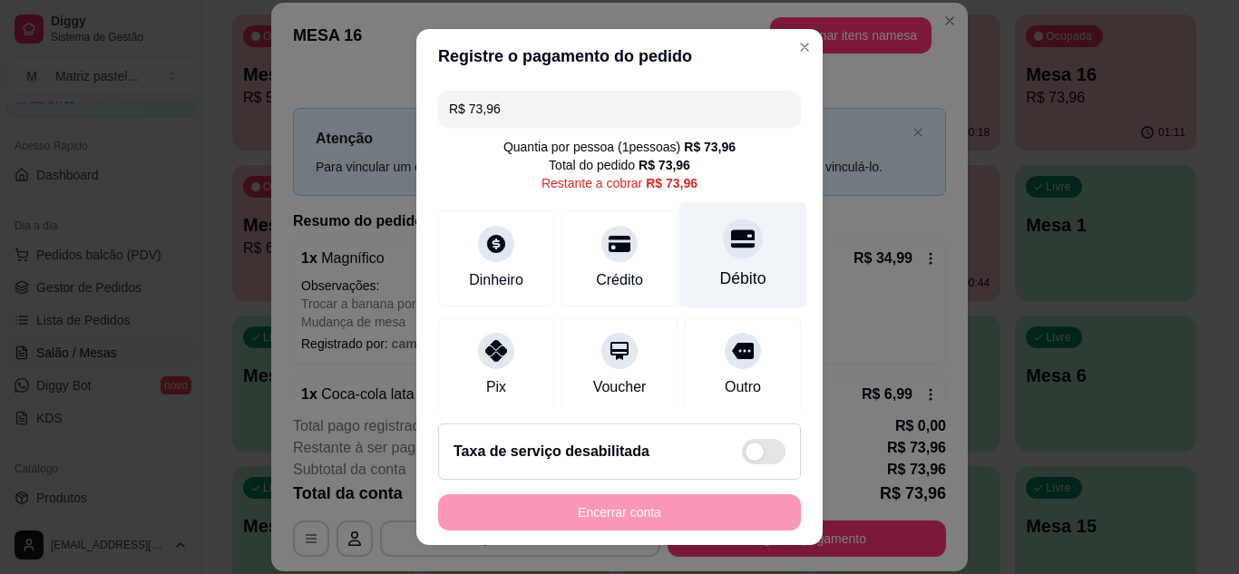
click at [733, 261] on div "Débito" at bounding box center [743, 254] width 128 height 106
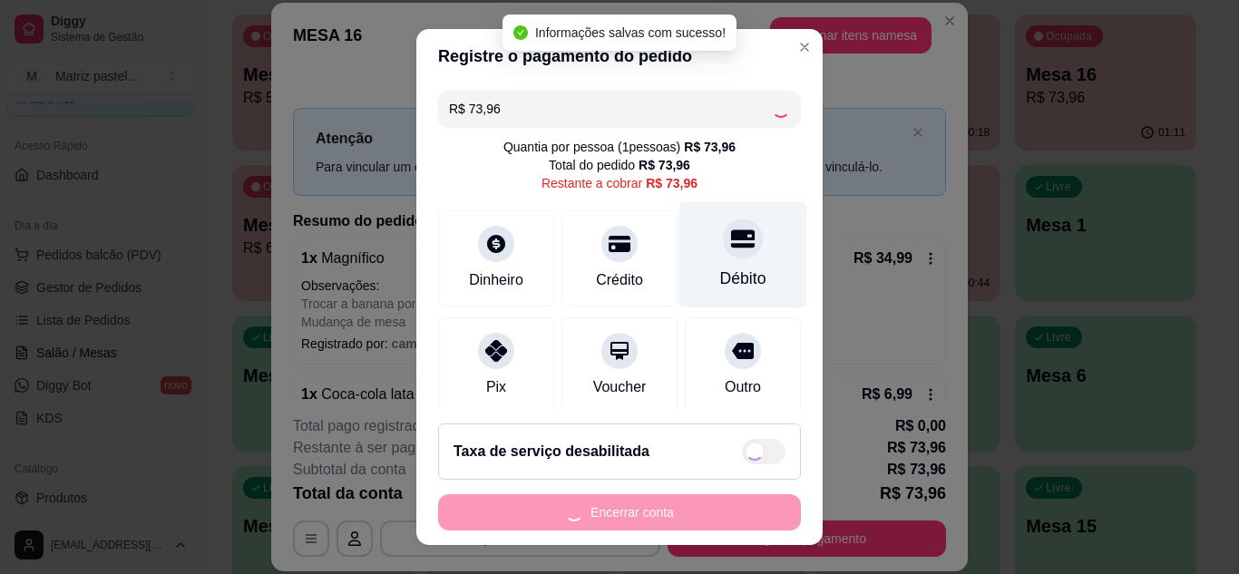
type input "R$ 0,00"
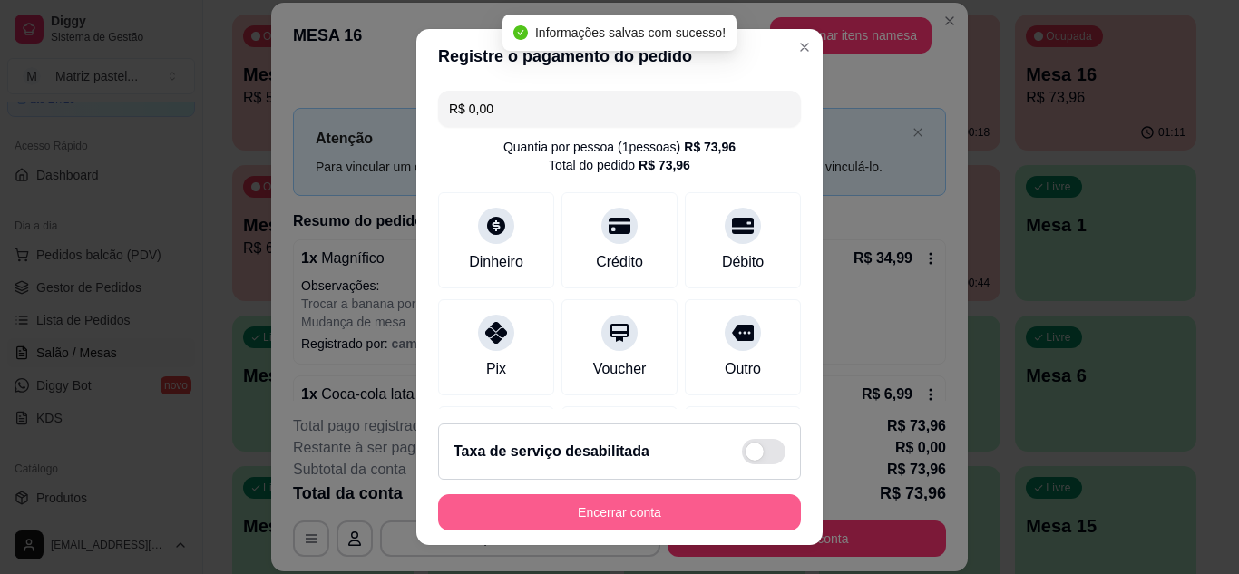
click at [568, 519] on button "Encerrar conta" at bounding box center [619, 512] width 363 height 36
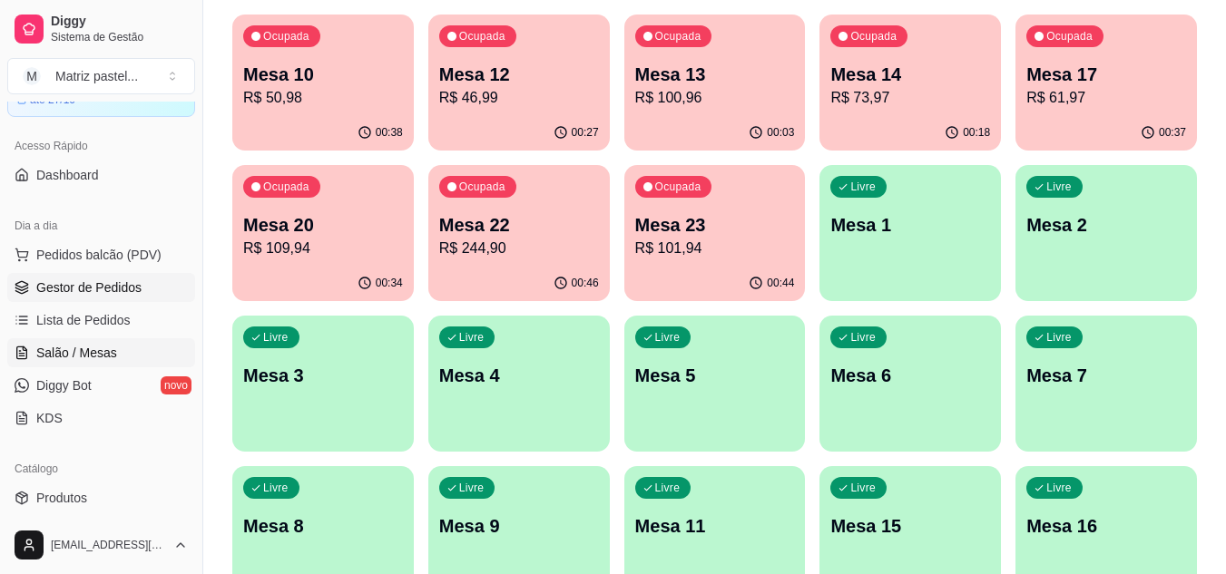
click at [45, 279] on span "Gestor de Pedidos" at bounding box center [88, 288] width 105 height 18
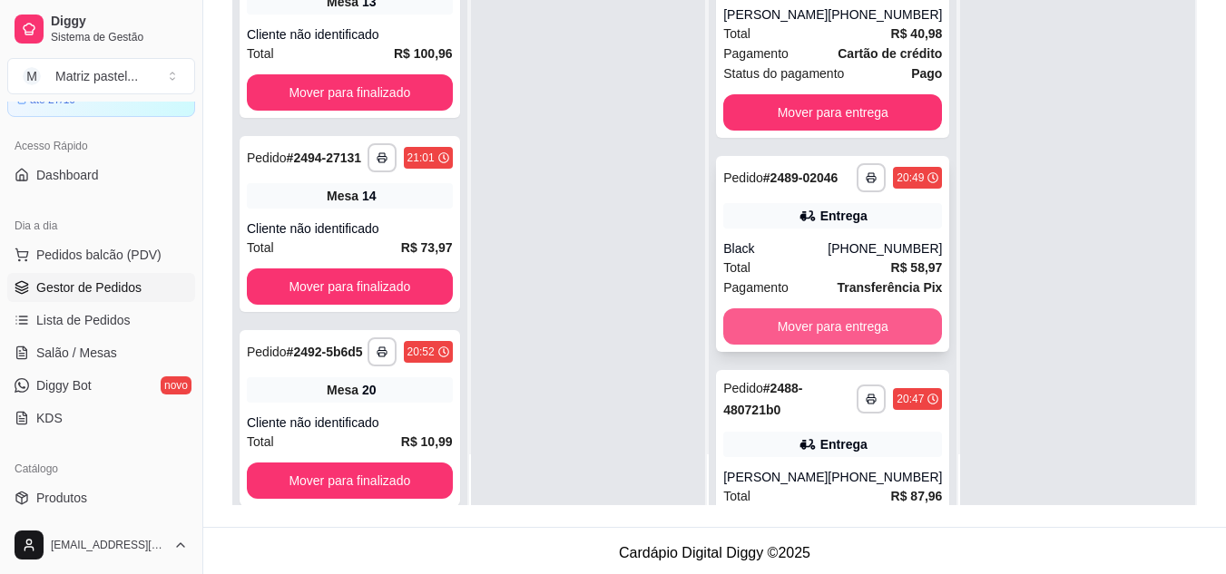
scroll to position [256, 0]
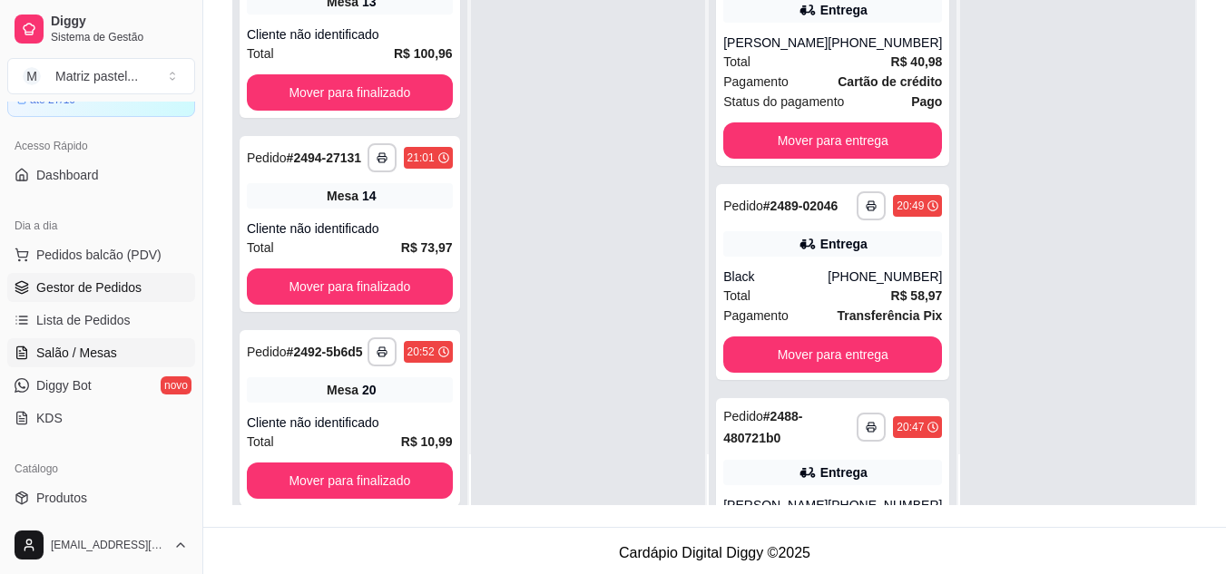
click at [59, 349] on span "Salão / Mesas" at bounding box center [76, 353] width 81 height 18
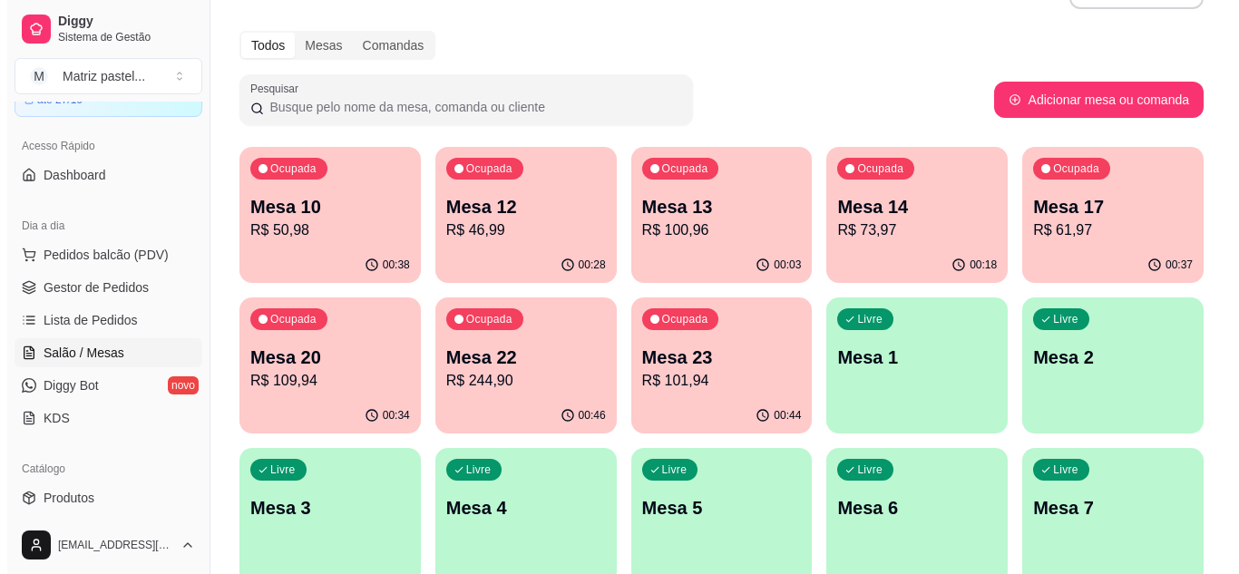
scroll to position [91, 0]
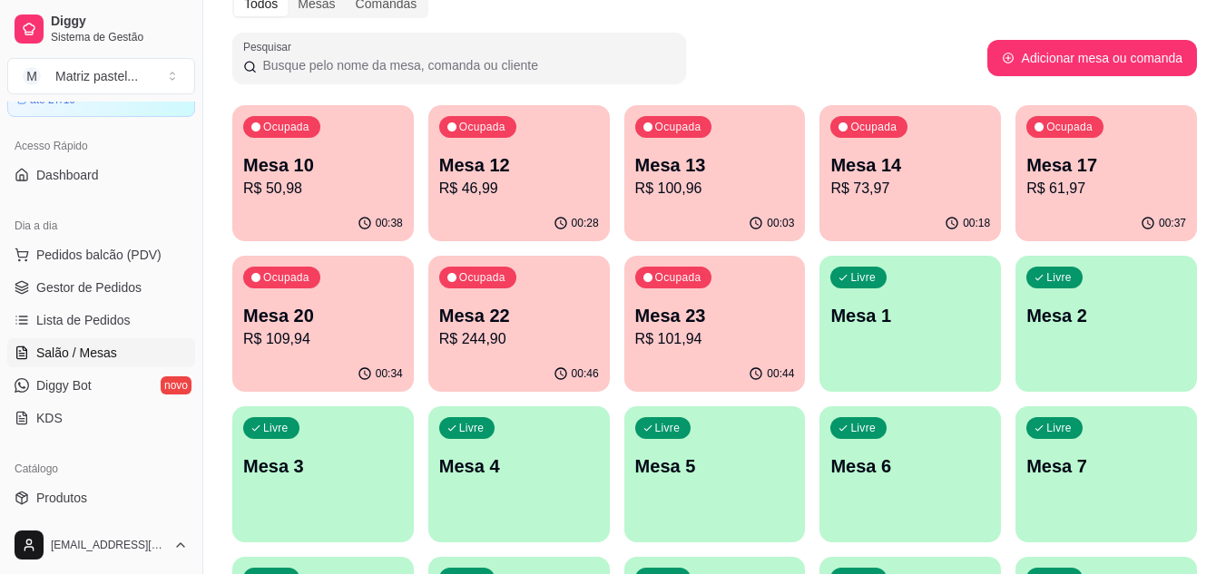
click at [655, 329] on p "R$ 101,94" at bounding box center [715, 339] width 160 height 22
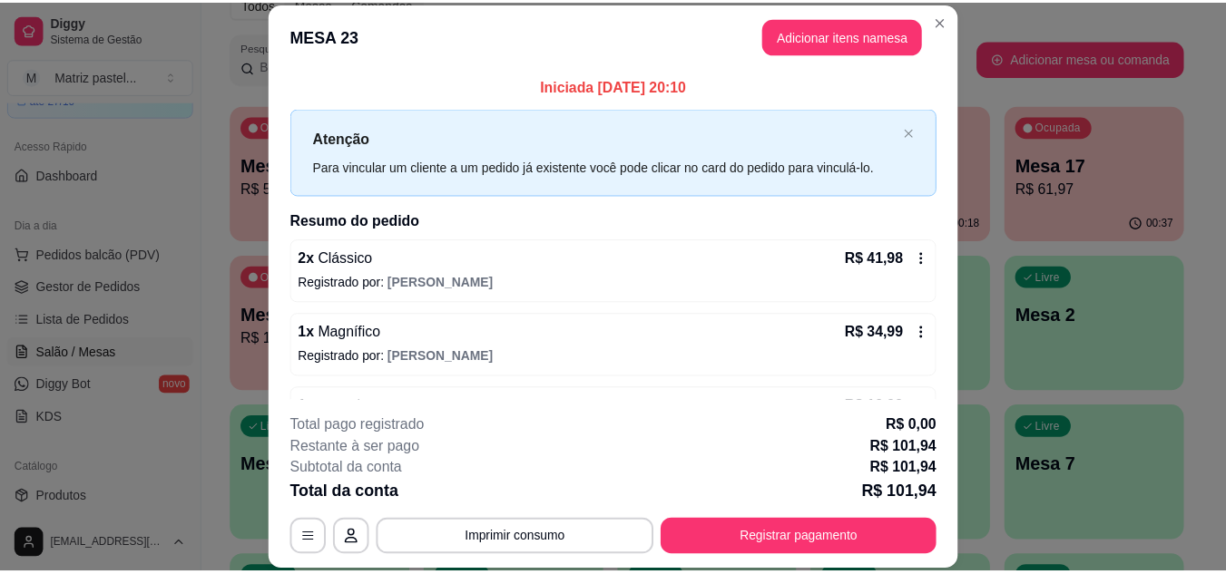
scroll to position [132, 0]
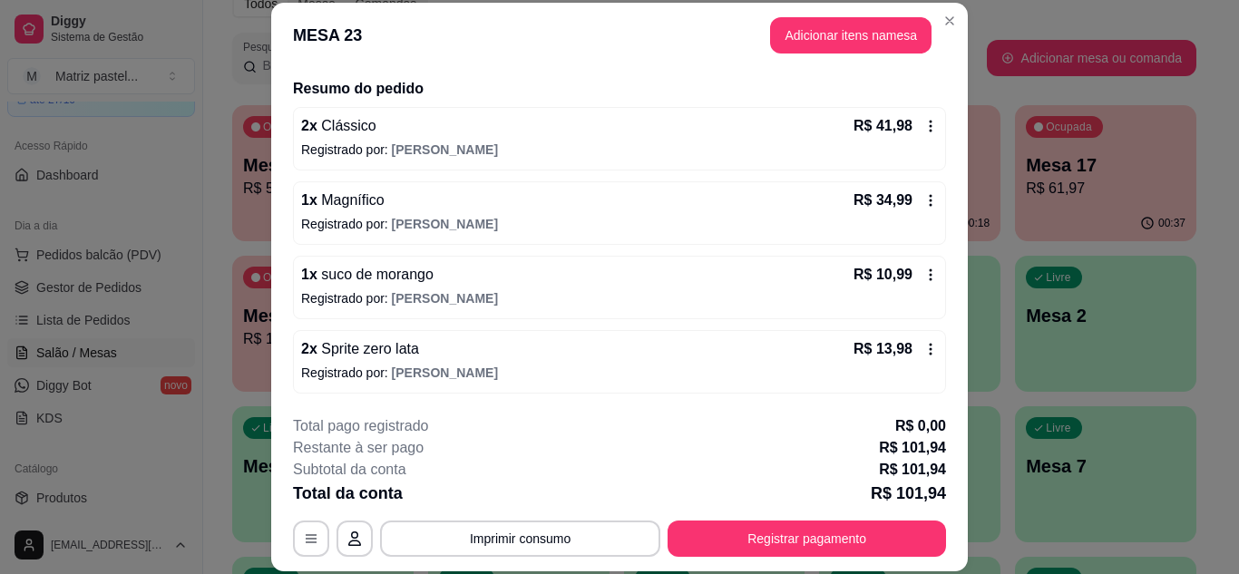
click at [930, 279] on icon at bounding box center [931, 275] width 3 height 12
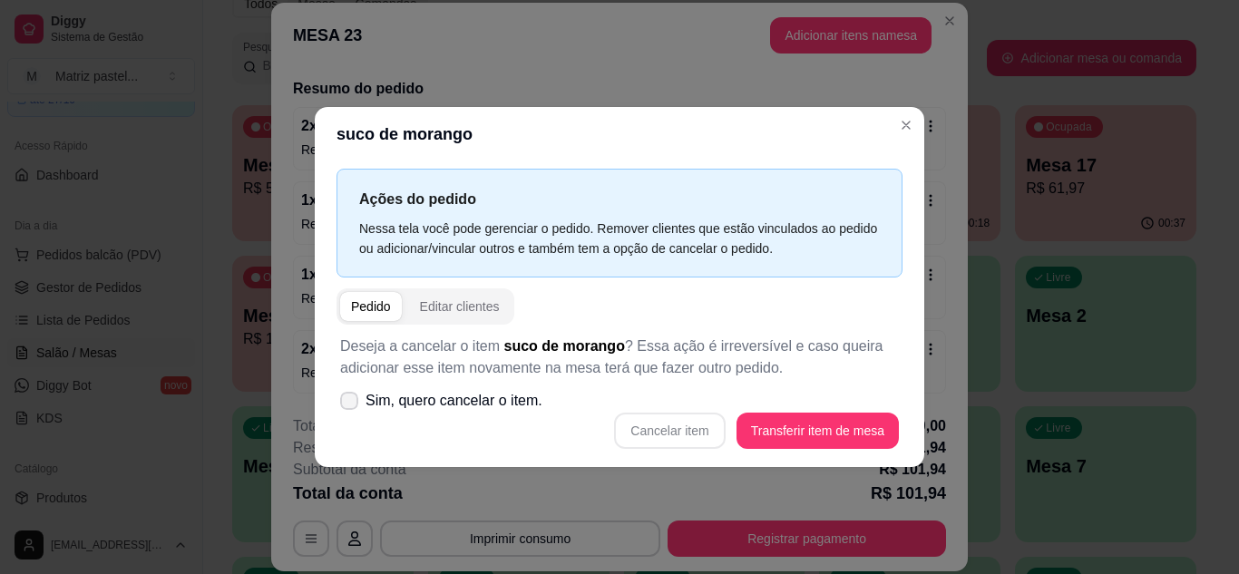
click at [456, 405] on span "Sim, quero cancelar o item." at bounding box center [454, 401] width 177 height 22
click at [351, 405] on input "Sim, quero cancelar o item." at bounding box center [345, 410] width 12 height 12
checkbox input "true"
click at [696, 438] on button "Cancelar item" at bounding box center [669, 431] width 111 height 36
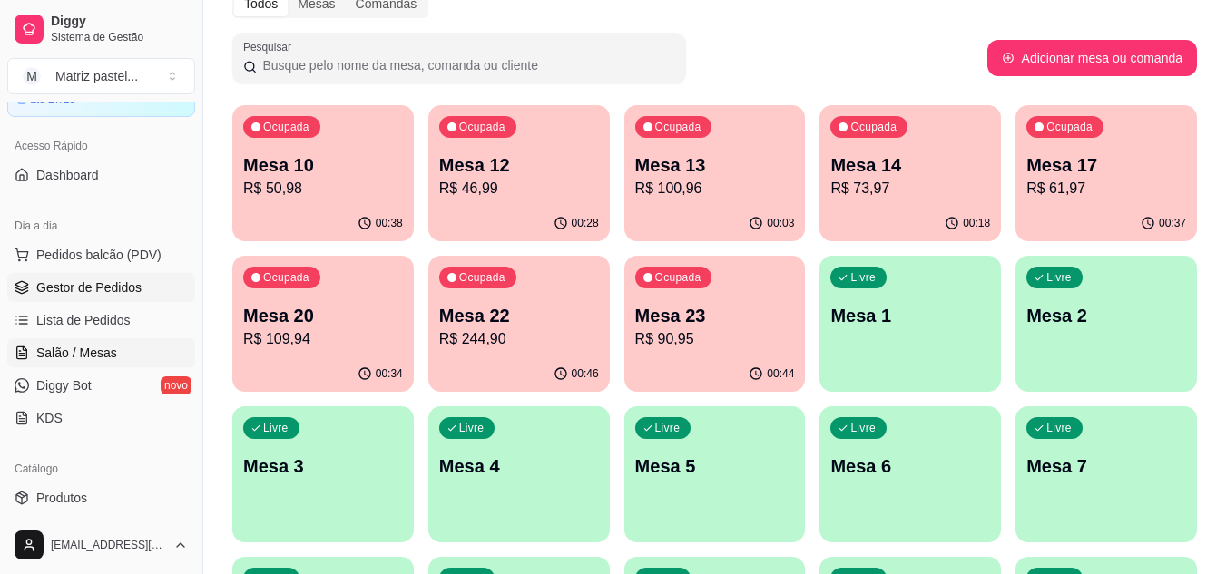
click at [72, 280] on span "Gestor de Pedidos" at bounding box center [88, 288] width 105 height 18
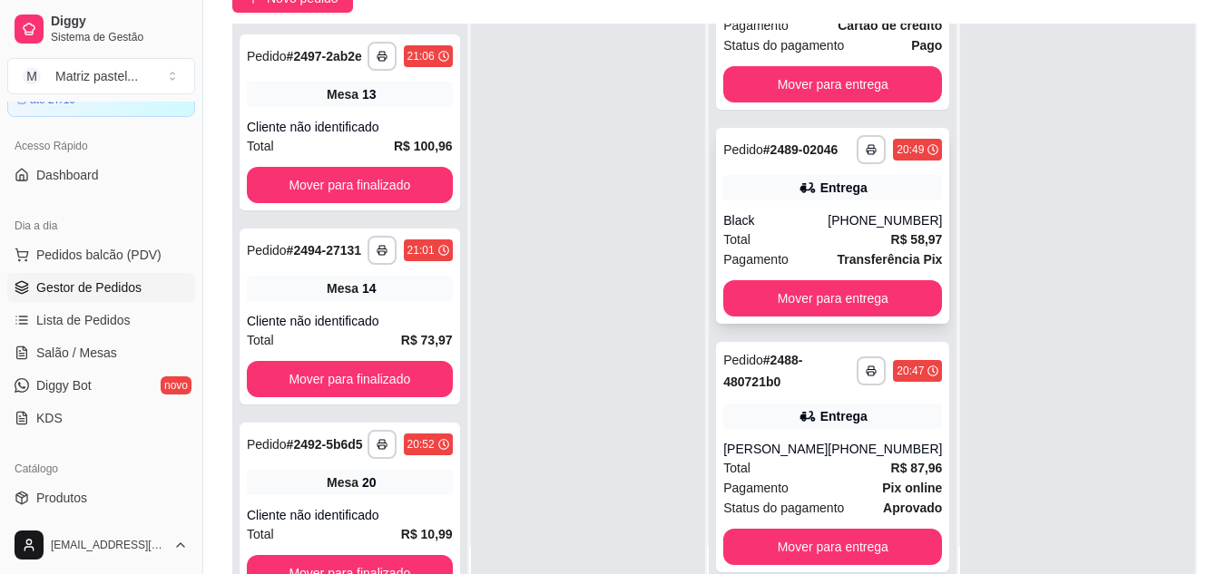
scroll to position [181, 0]
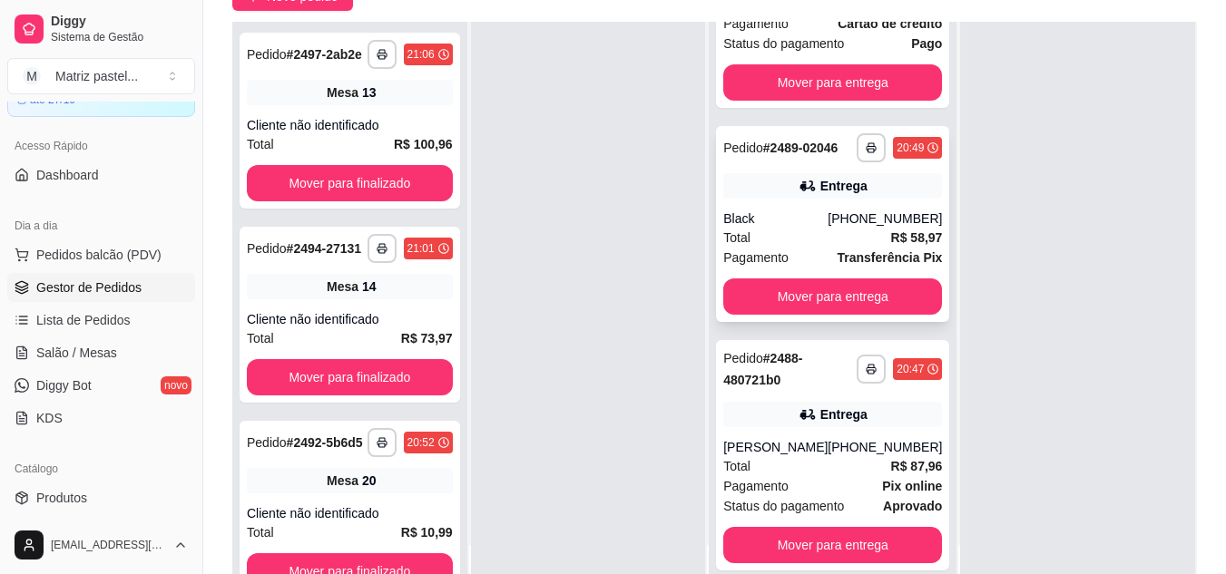
click at [856, 133] on button "button" at bounding box center [870, 147] width 29 height 29
click at [805, 188] on button "IMPRESSORA" at bounding box center [796, 185] width 132 height 29
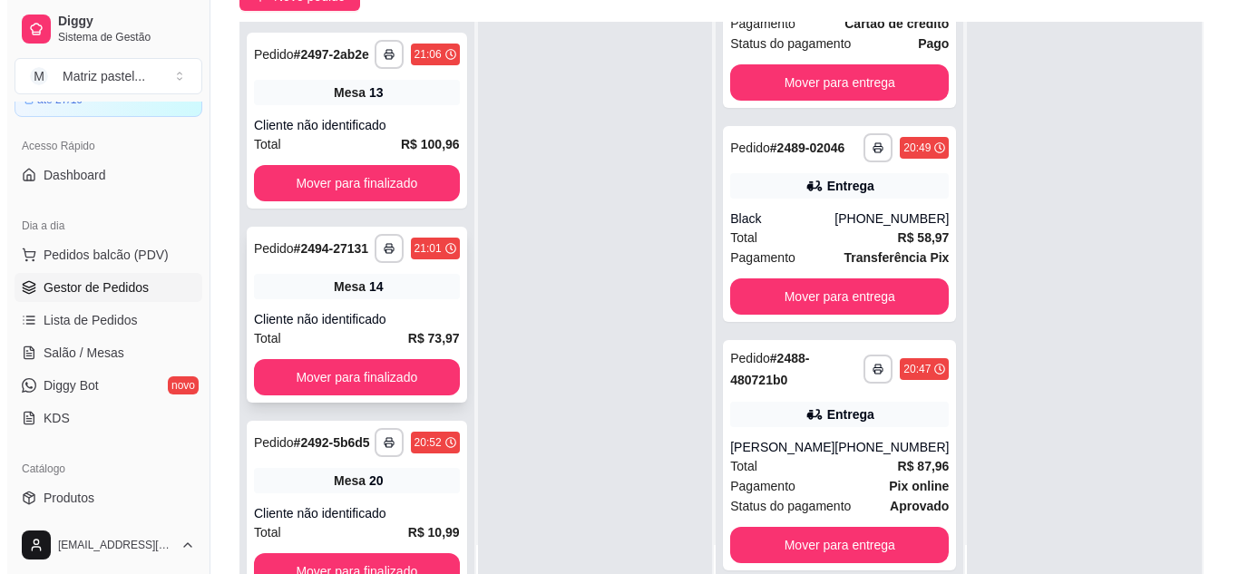
scroll to position [0, 0]
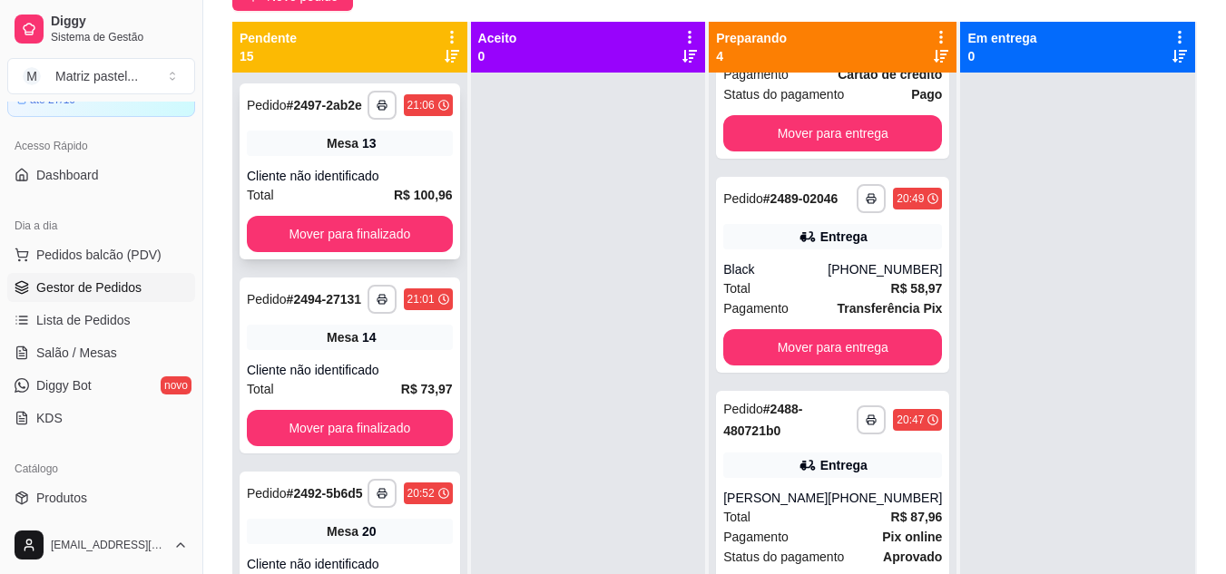
click at [327, 152] on span "Mesa" at bounding box center [343, 143] width 32 height 18
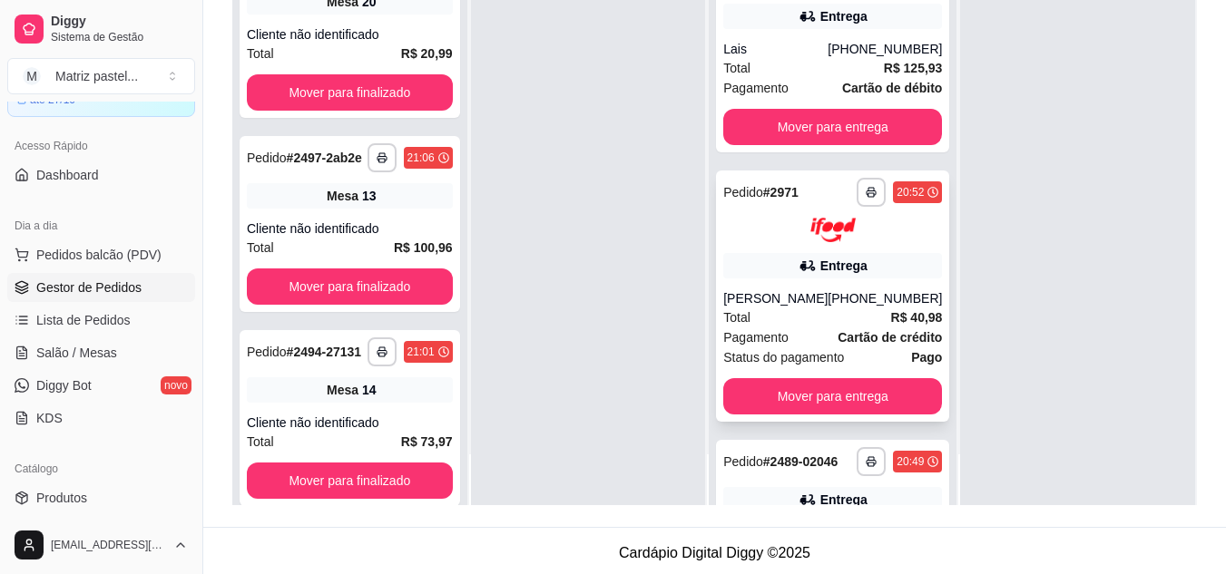
click at [784, 302] on div "[PERSON_NAME]" at bounding box center [775, 298] width 104 height 18
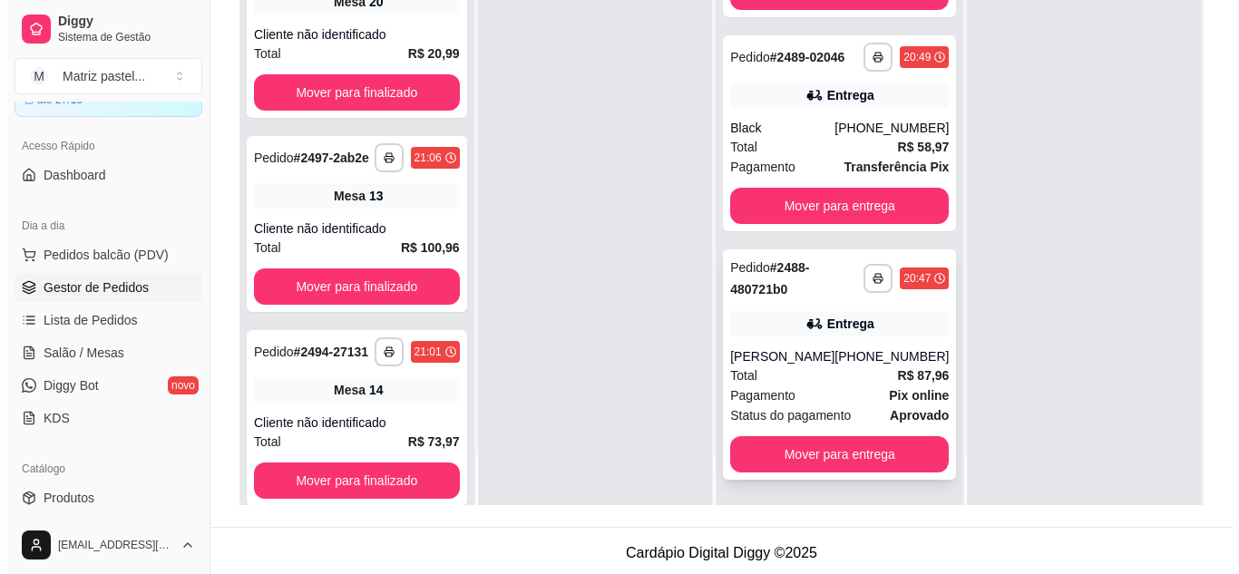
scroll to position [277, 0]
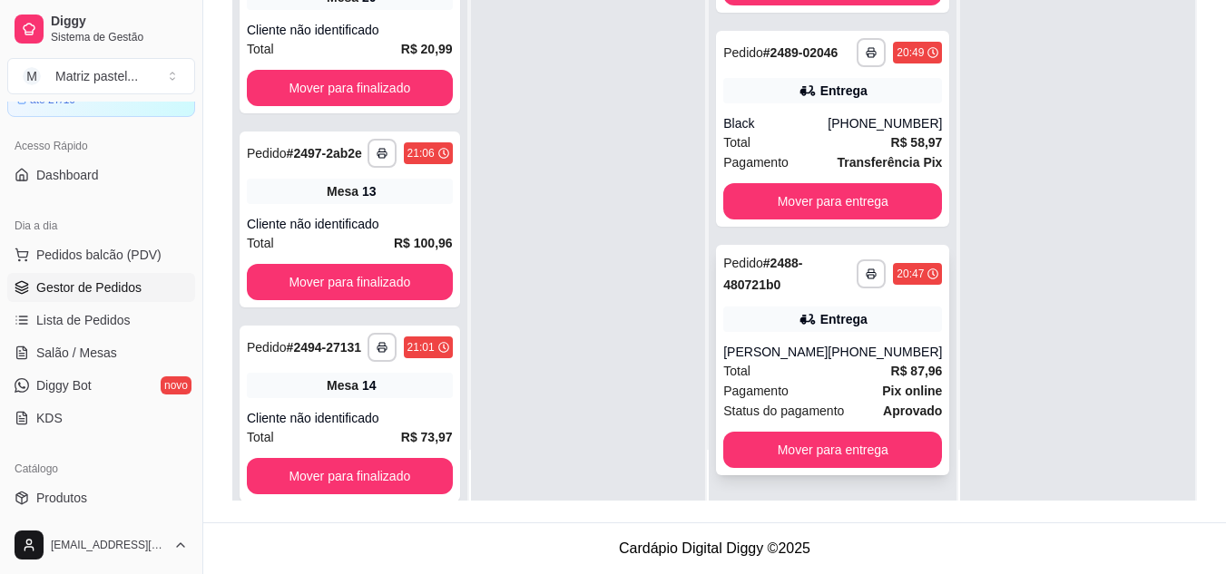
click at [765, 364] on div "Total R$ 87,96" at bounding box center [832, 371] width 219 height 20
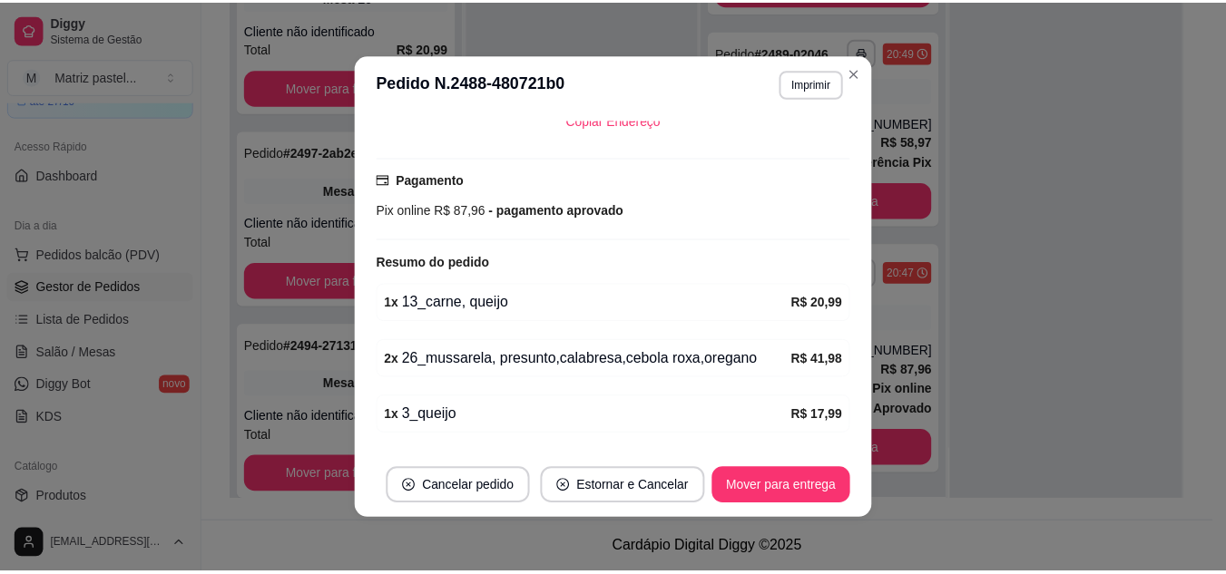
scroll to position [579, 0]
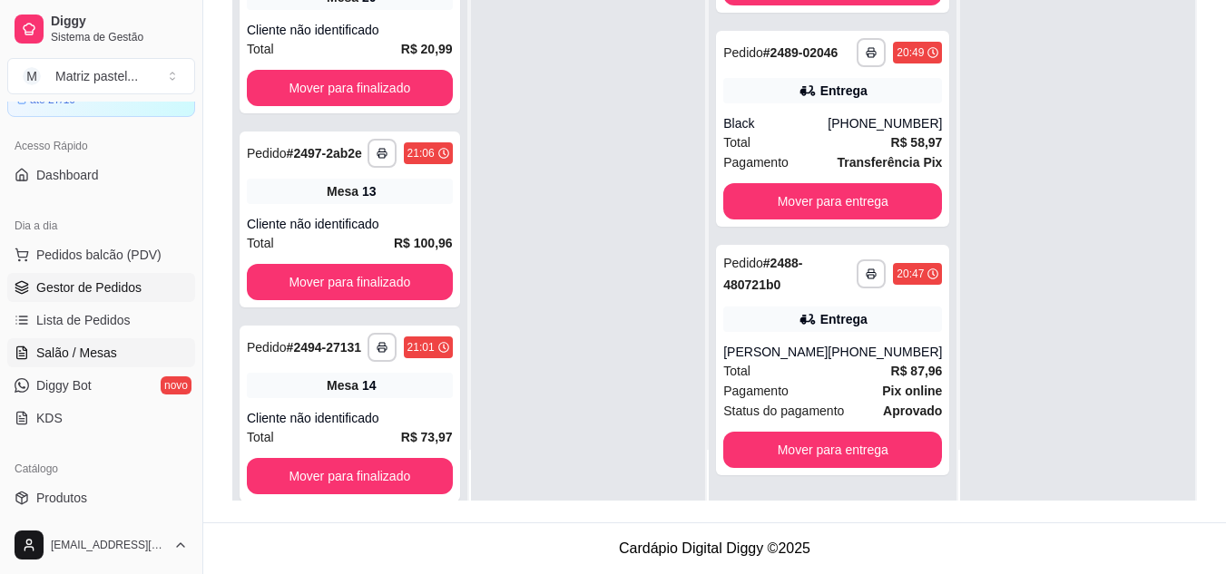
click at [66, 359] on span "Salão / Mesas" at bounding box center [76, 353] width 81 height 18
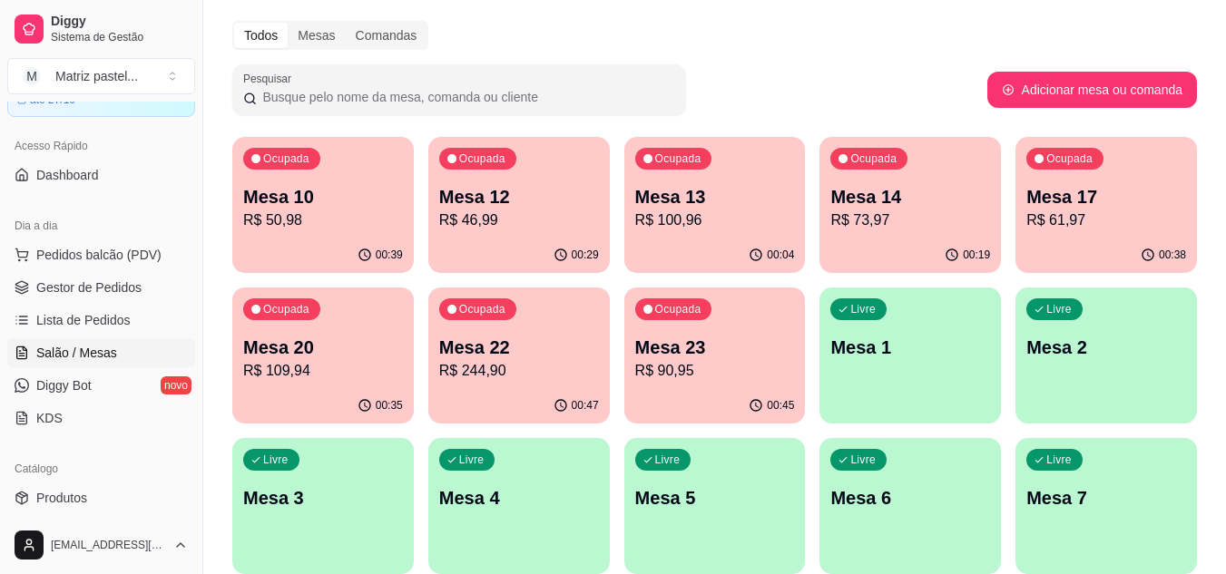
scroll to position [91, 0]
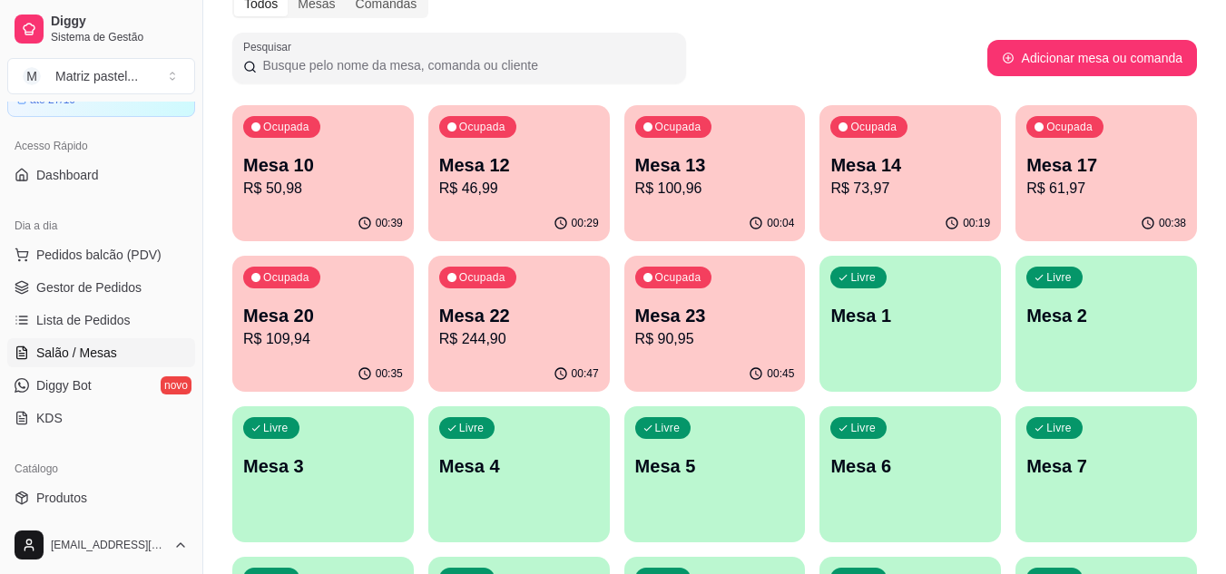
click at [643, 328] on p "R$ 90,95" at bounding box center [715, 339] width 160 height 22
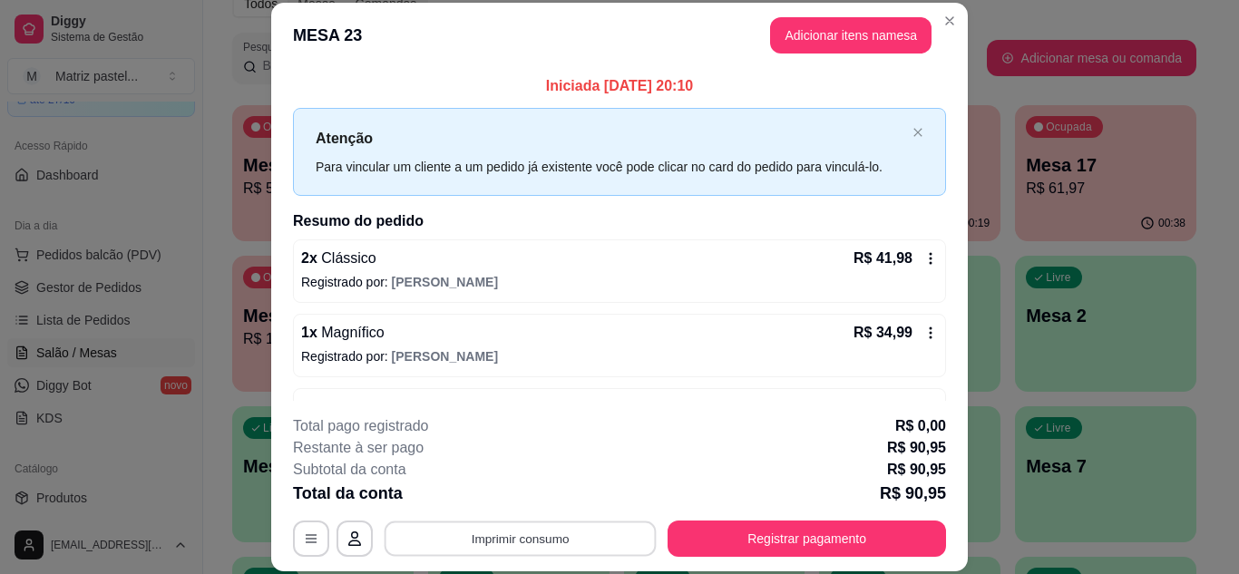
click at [606, 540] on button "Imprimir consumo" at bounding box center [521, 538] width 272 height 35
click at [560, 500] on button "IMPRESSORA" at bounding box center [520, 497] width 132 height 29
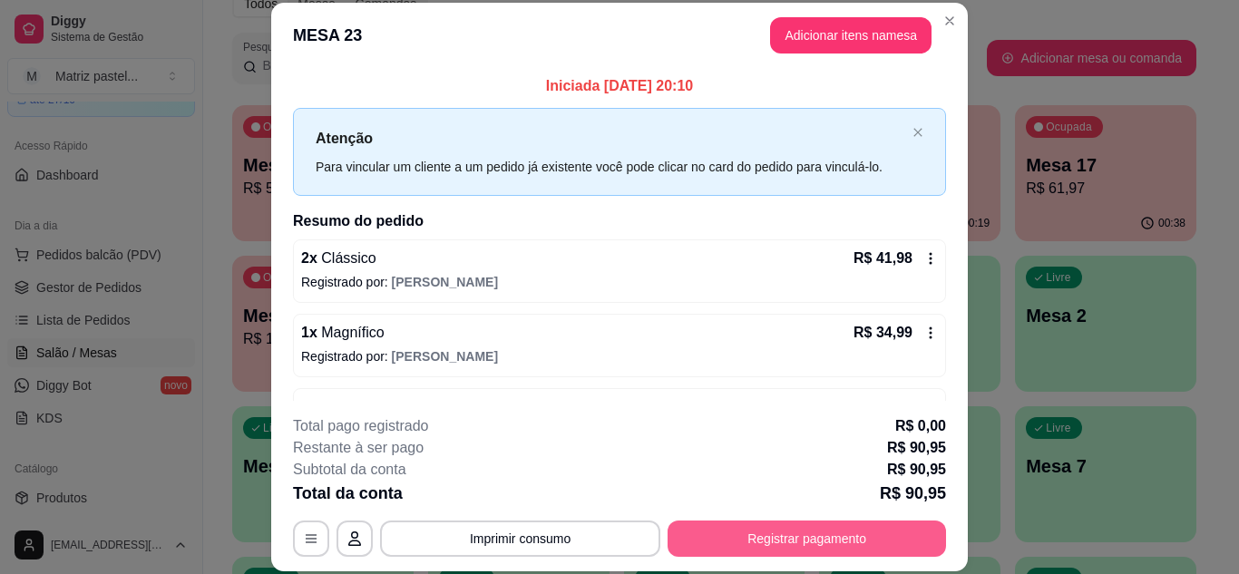
click at [696, 528] on button "Registrar pagamento" at bounding box center [807, 539] width 279 height 36
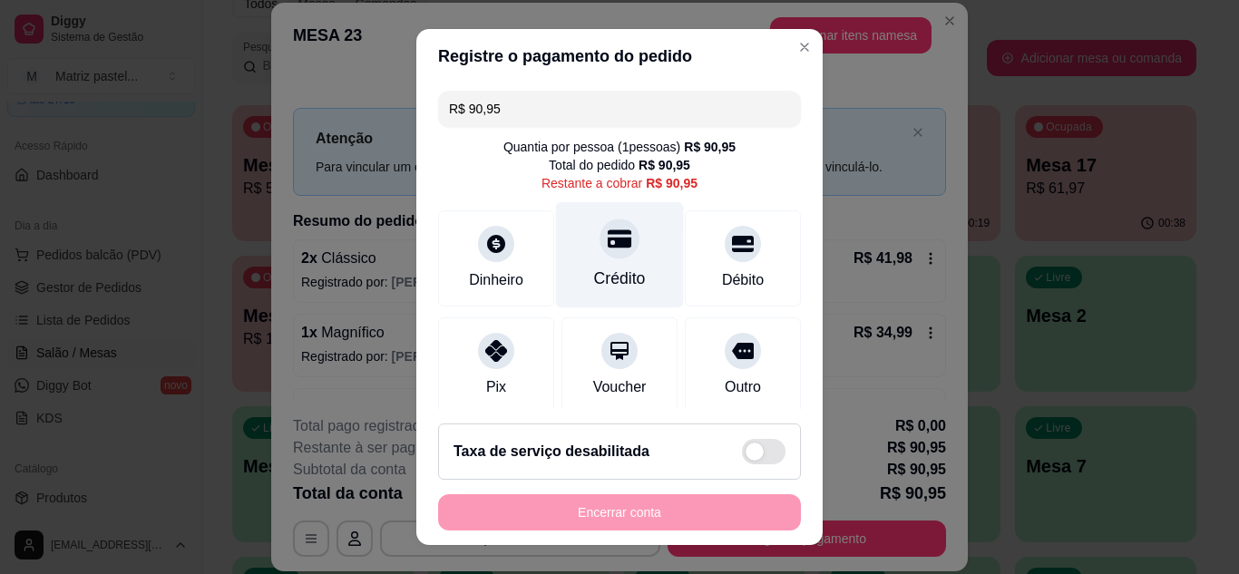
click at [618, 282] on div "Crédito" at bounding box center [620, 279] width 52 height 24
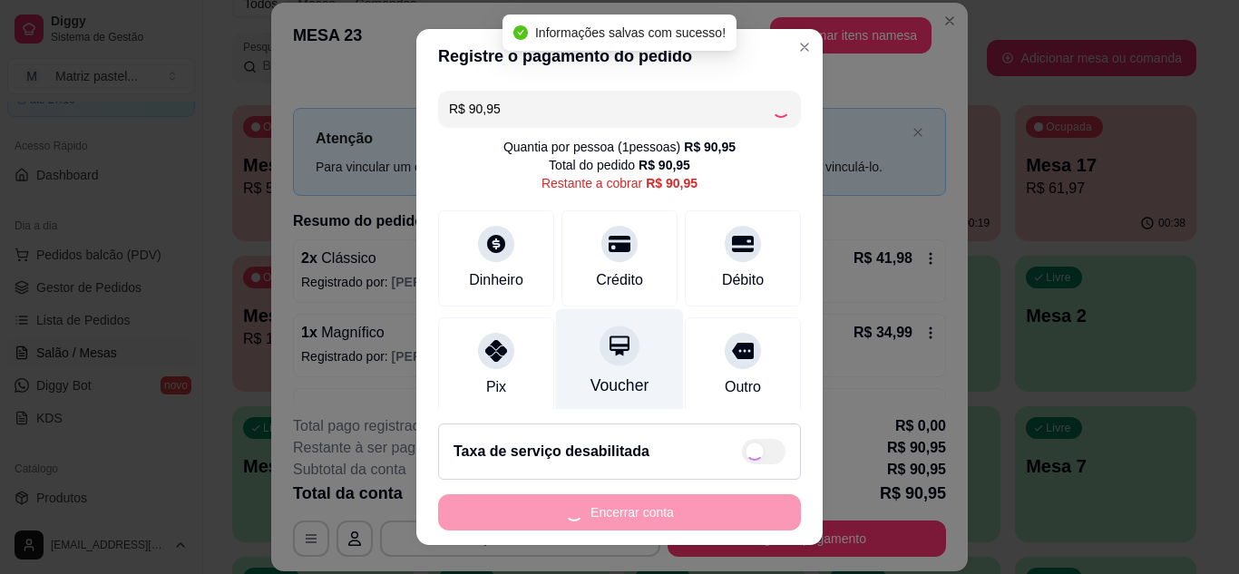
type input "R$ 0,00"
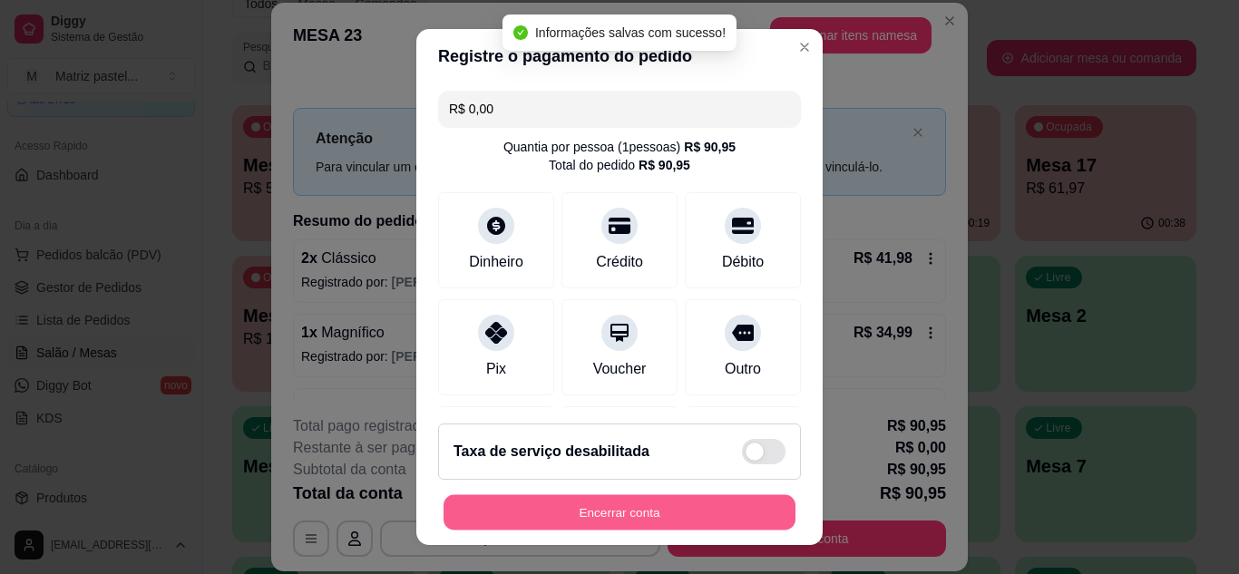
click at [593, 517] on button "Encerrar conta" at bounding box center [620, 512] width 352 height 35
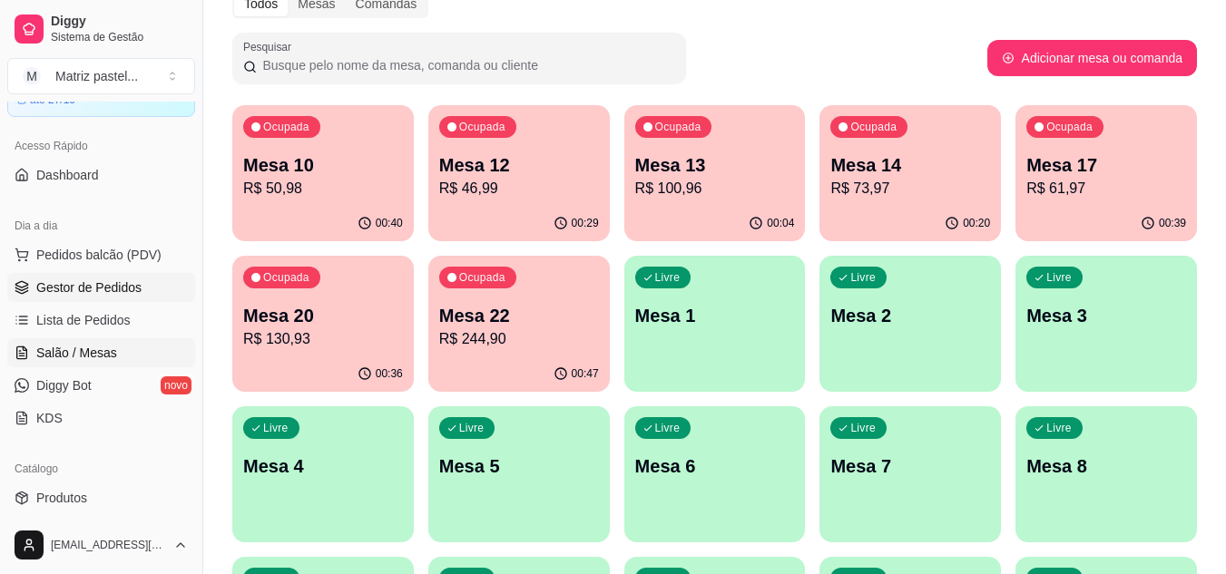
click at [61, 294] on span "Gestor de Pedidos" at bounding box center [88, 288] width 105 height 18
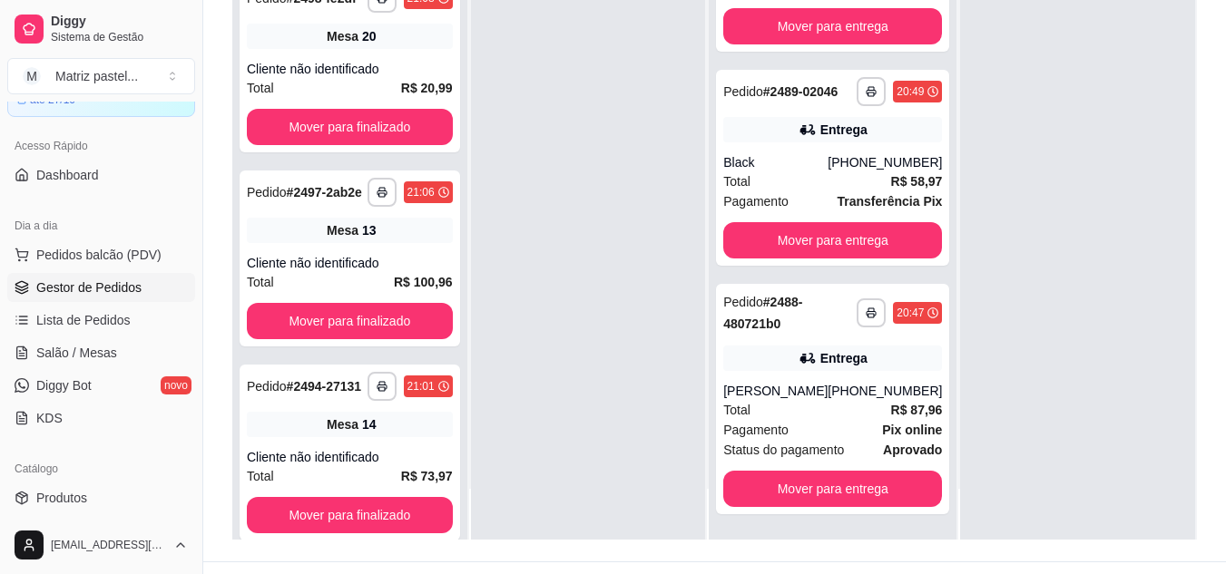
scroll to position [277, 0]
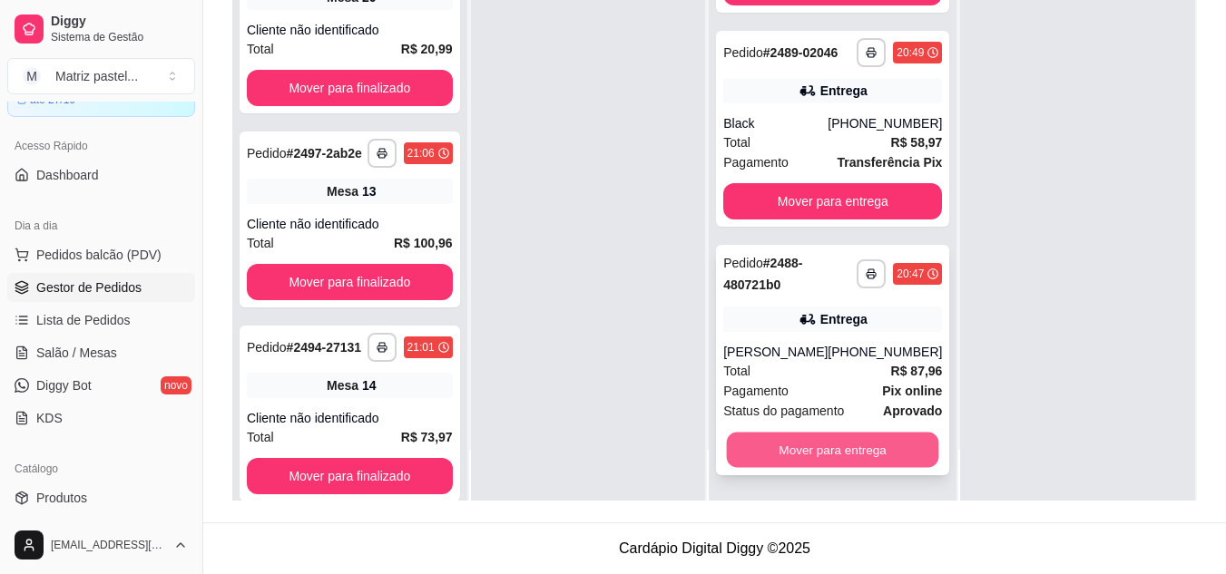
click at [798, 441] on button "Mover para entrega" at bounding box center [833, 449] width 212 height 35
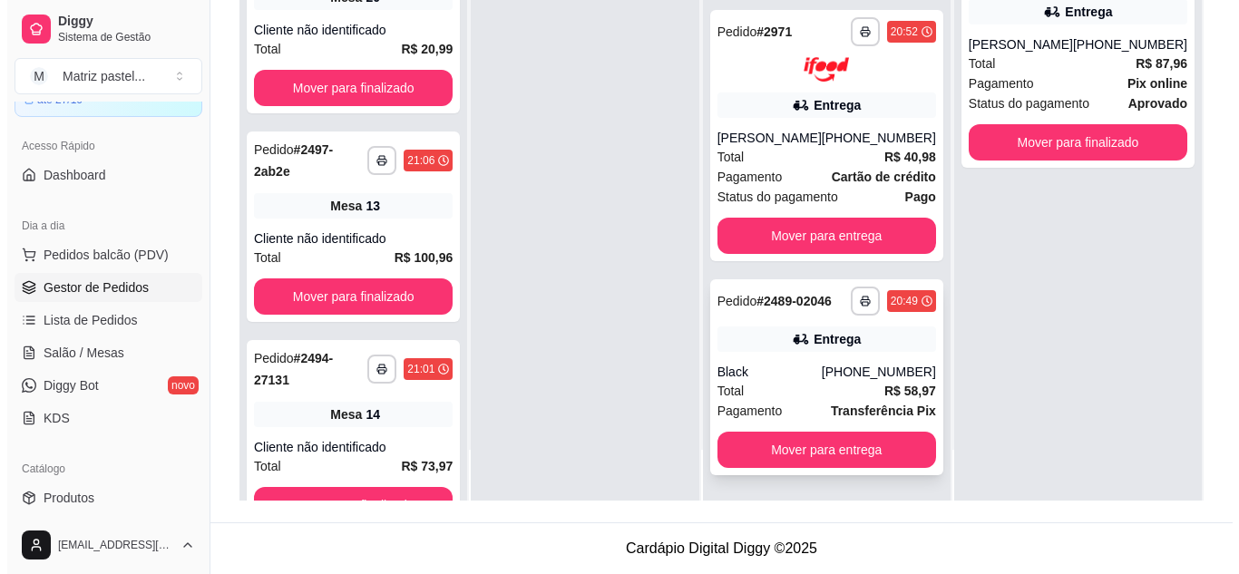
scroll to position [171, 0]
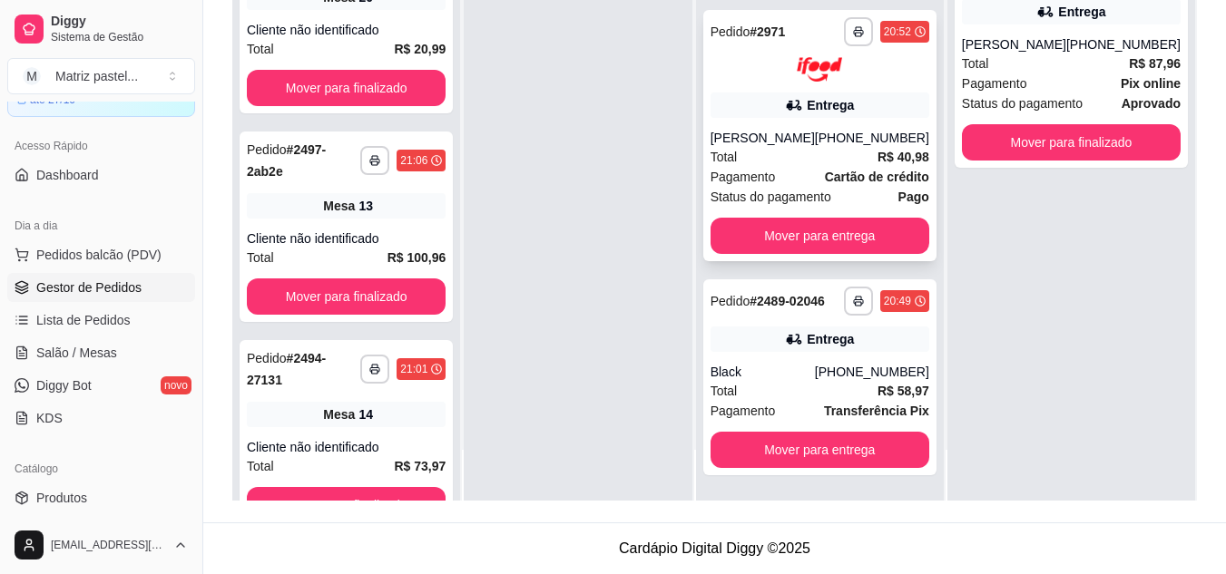
click at [729, 104] on div "**********" at bounding box center [819, 135] width 233 height 251
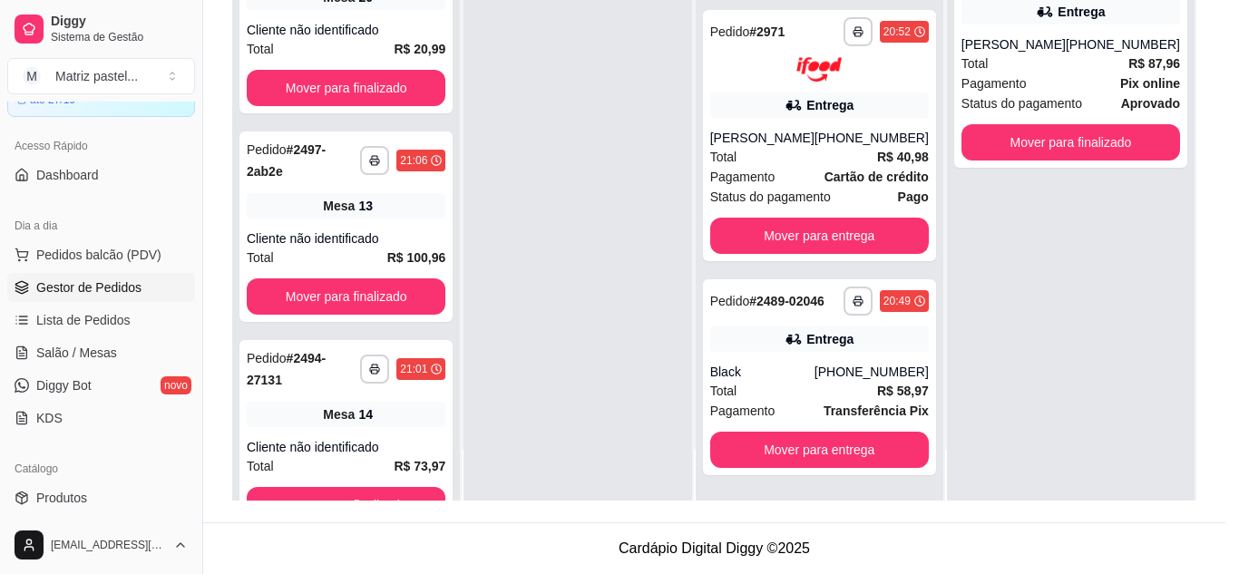
scroll to position [181, 0]
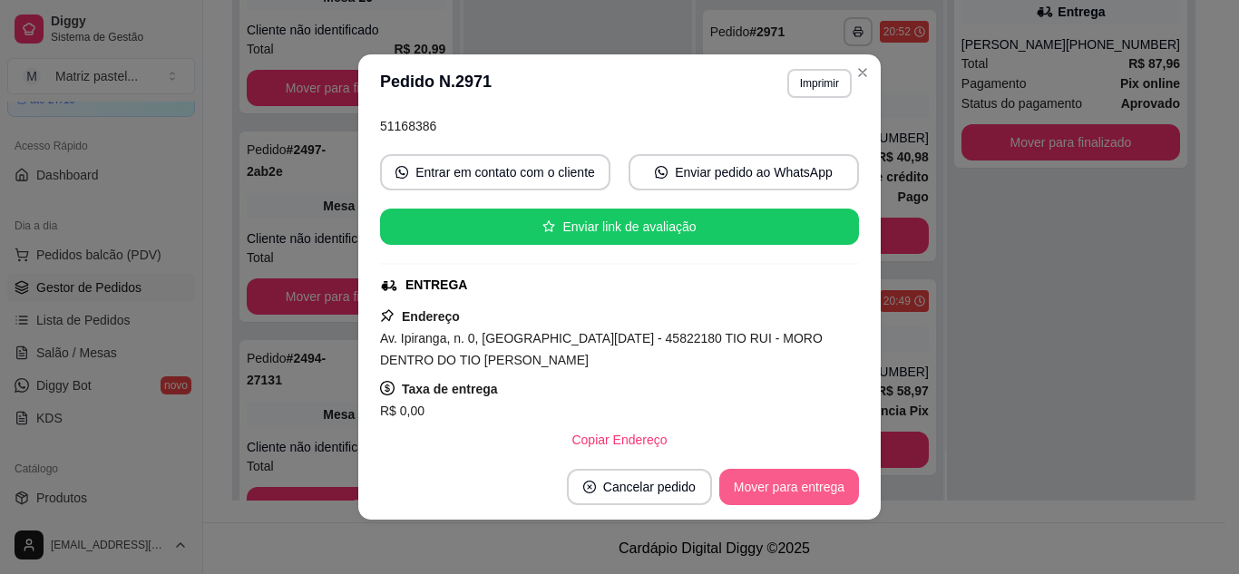
click at [792, 478] on button "Mover para entrega" at bounding box center [789, 487] width 140 height 36
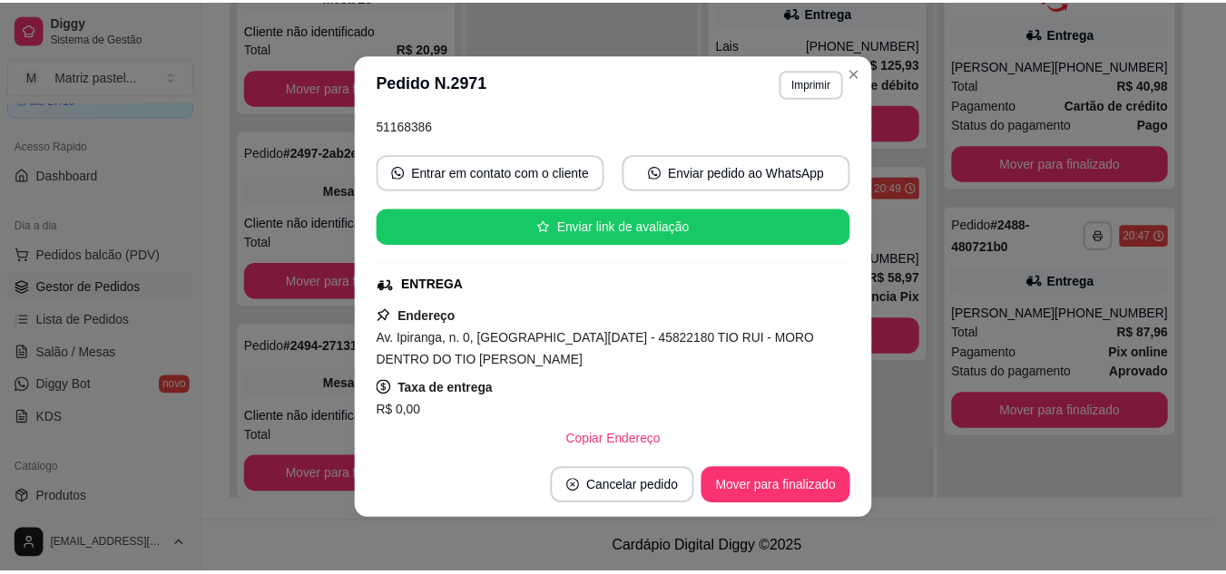
scroll to position [0, 0]
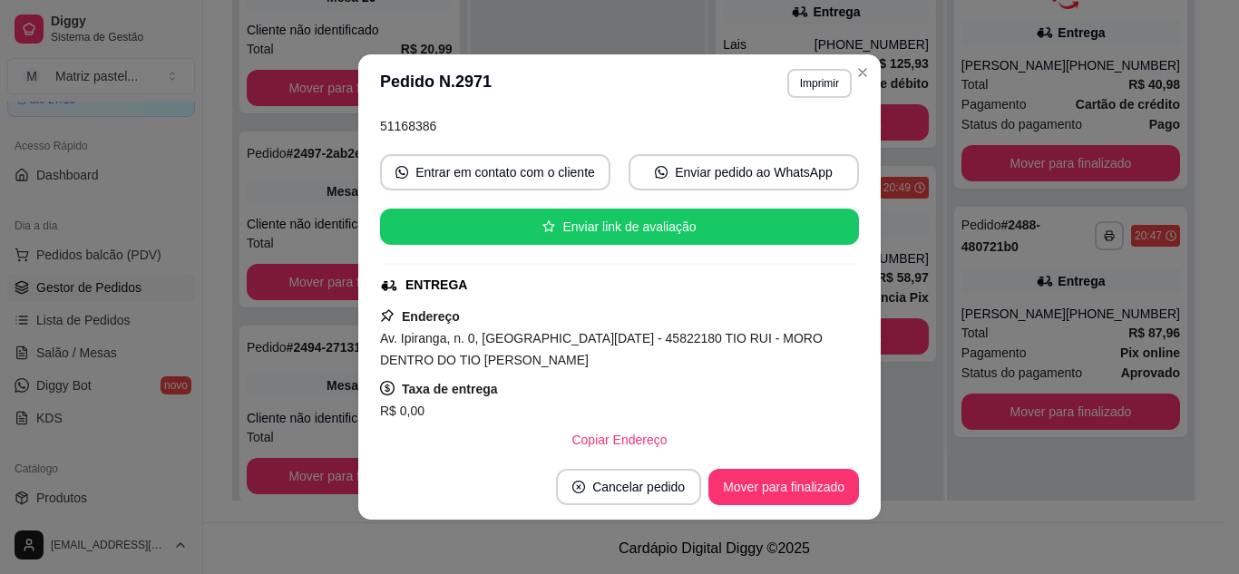
click at [847, 85] on header "**********" at bounding box center [619, 83] width 523 height 58
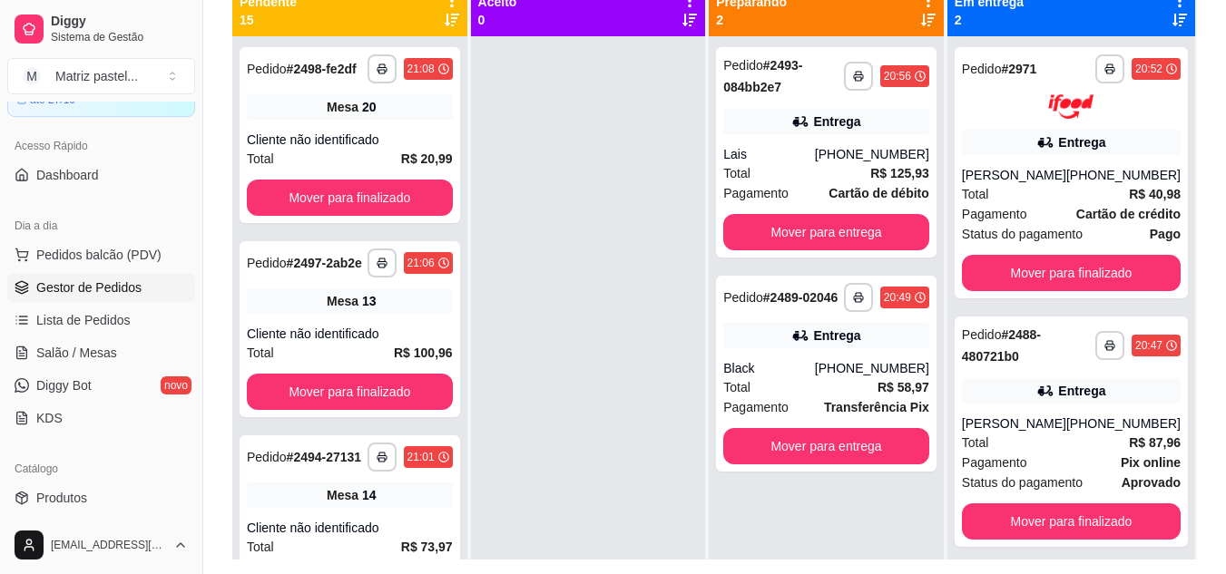
scroll to position [186, 0]
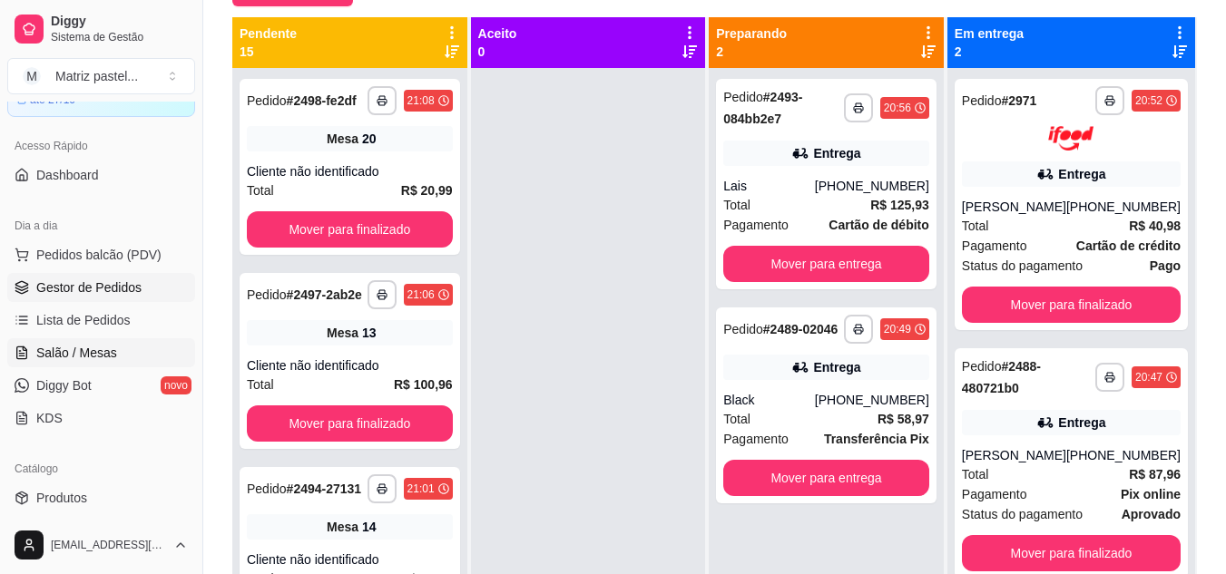
click at [65, 354] on span "Salão / Mesas" at bounding box center [76, 353] width 81 height 18
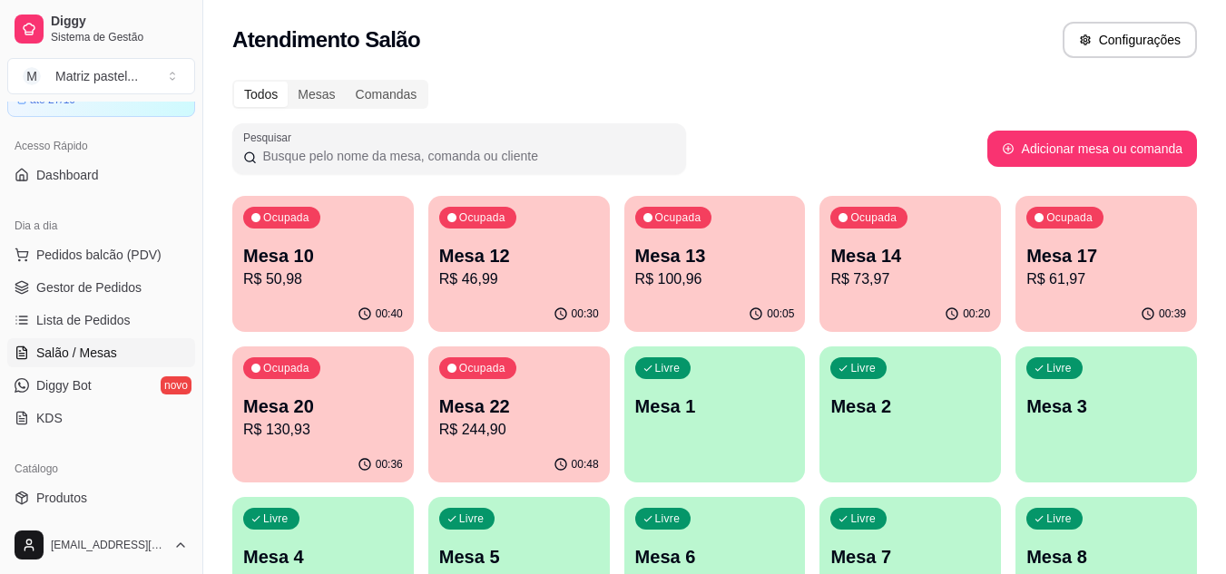
click at [358, 440] on p "R$ 130,93" at bounding box center [323, 430] width 160 height 22
click at [326, 284] on p "R$ 50,98" at bounding box center [323, 280] width 160 height 22
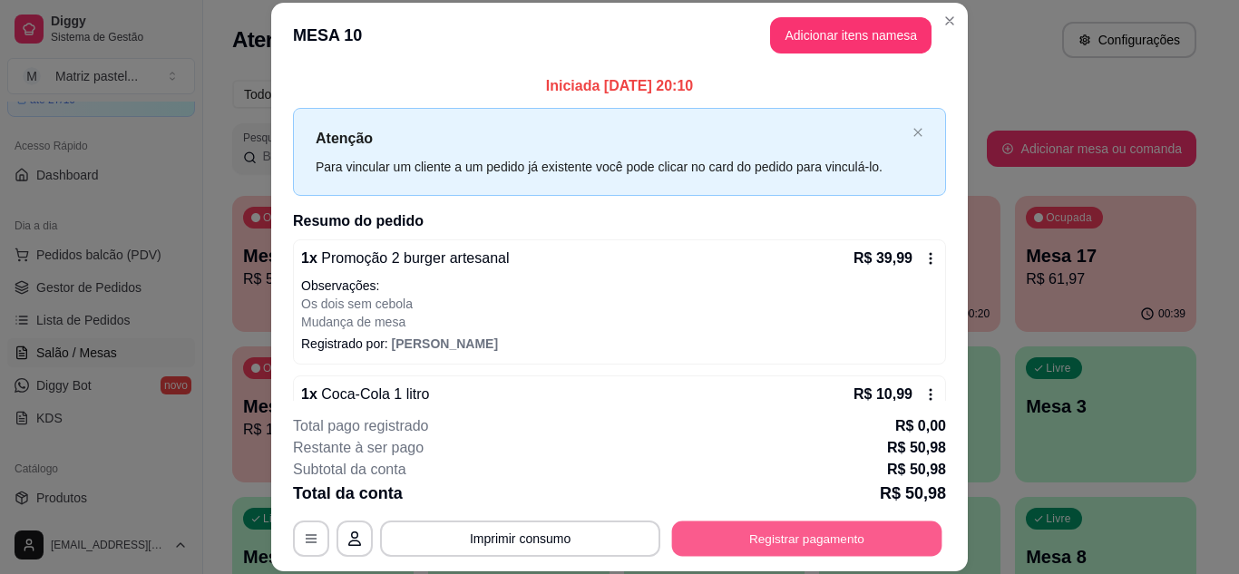
click at [806, 531] on button "Registrar pagamento" at bounding box center [807, 538] width 270 height 35
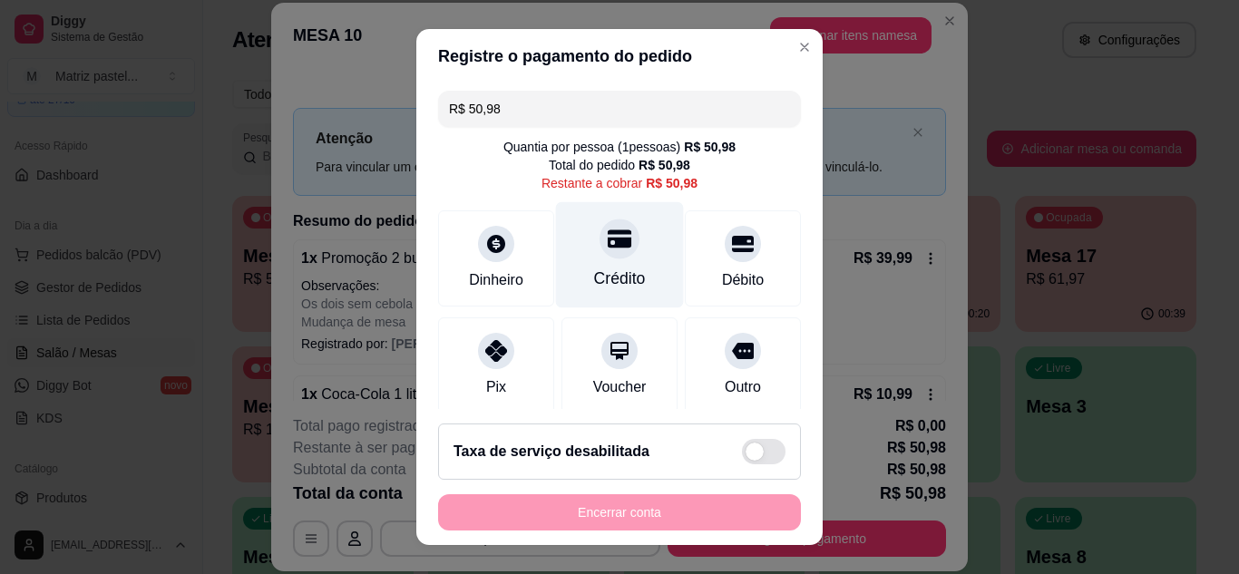
click at [603, 254] on div at bounding box center [620, 239] width 40 height 40
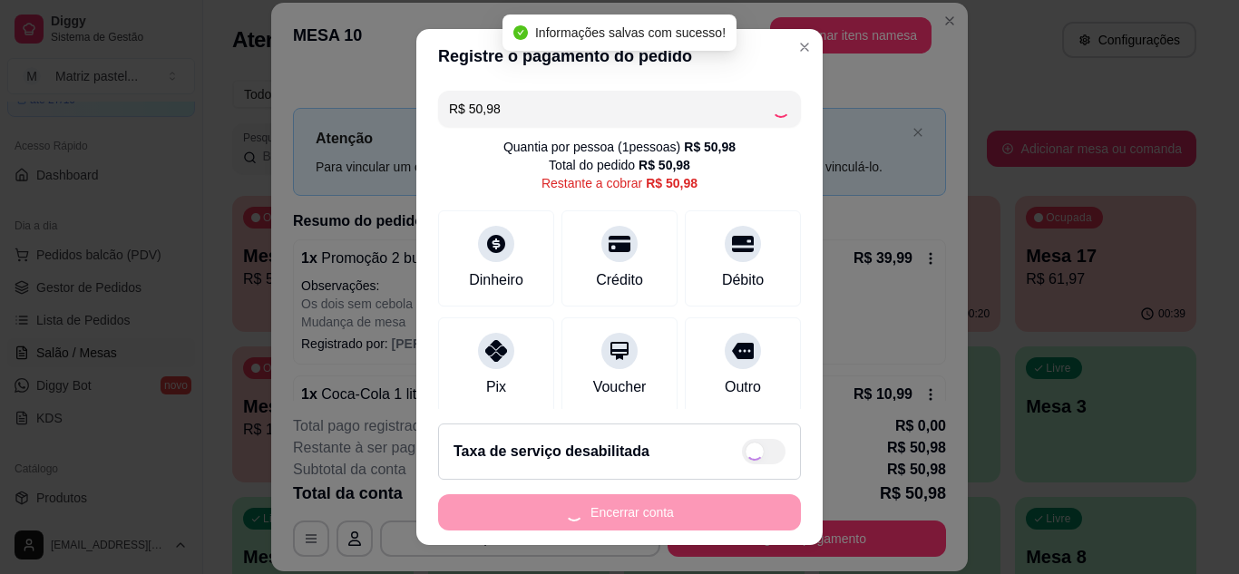
type input "R$ 0,00"
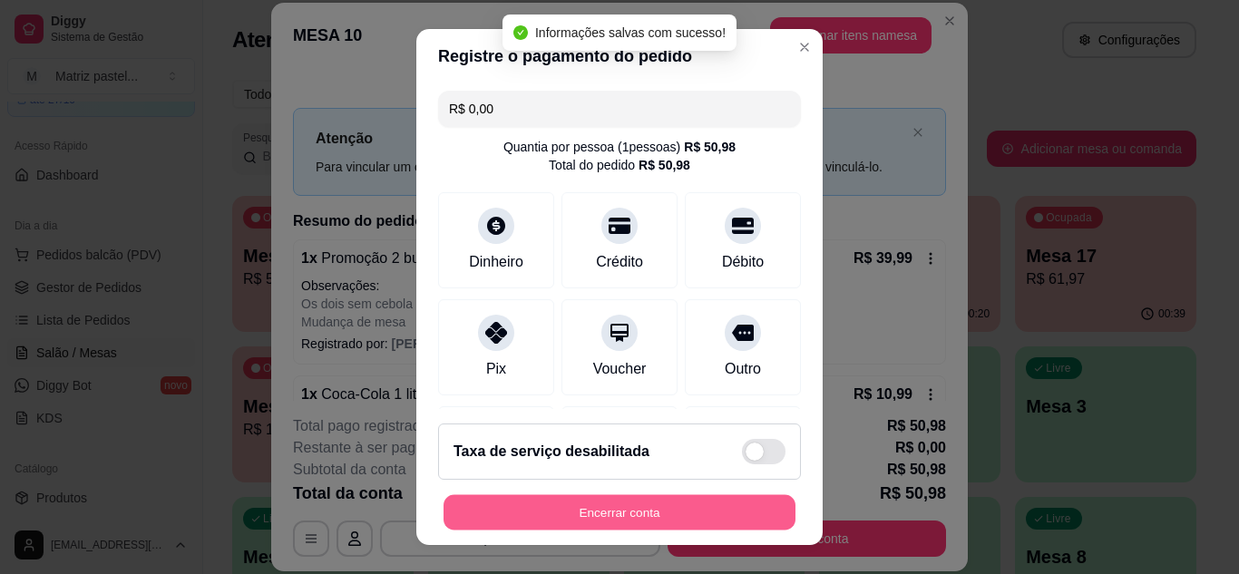
click at [571, 505] on button "Encerrar conta" at bounding box center [620, 512] width 352 height 35
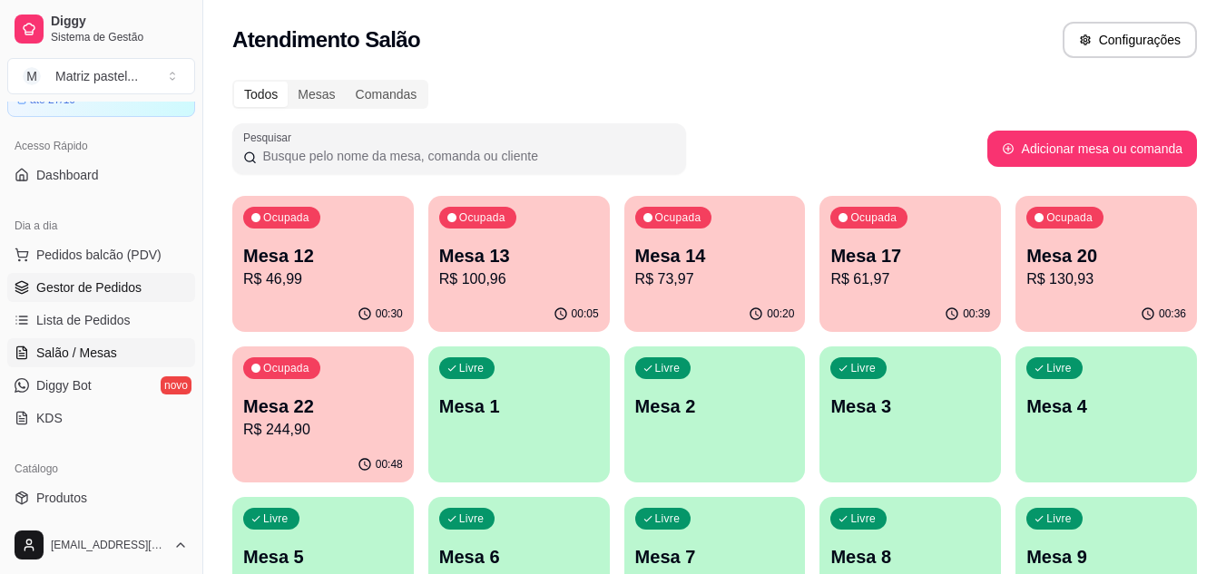
click at [22, 291] on icon at bounding box center [22, 287] width 15 height 15
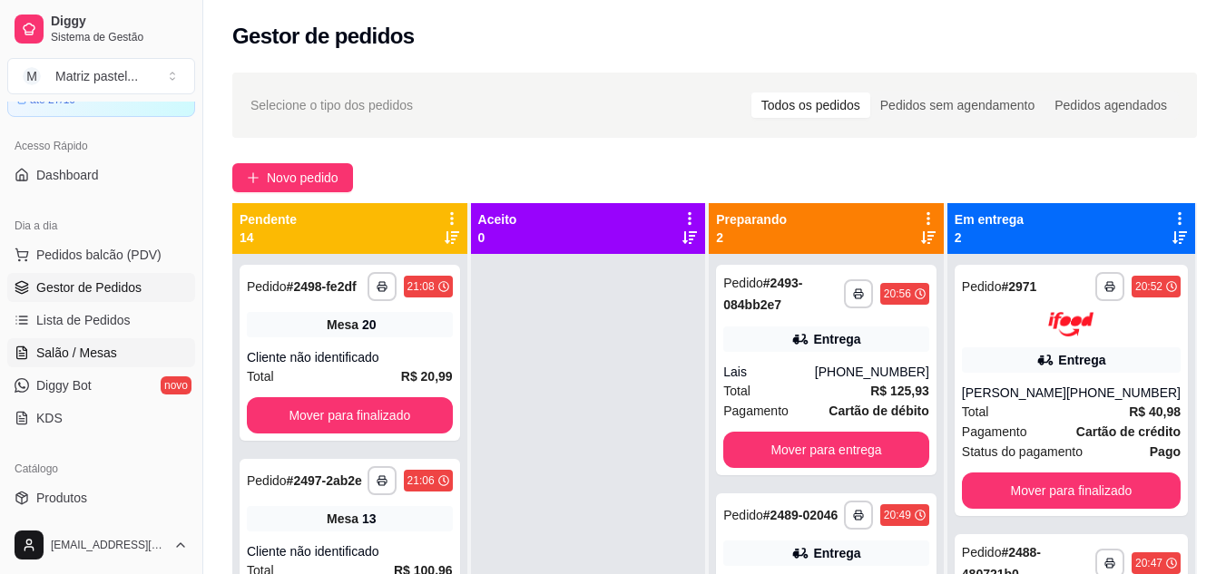
click at [27, 354] on icon at bounding box center [22, 353] width 10 height 12
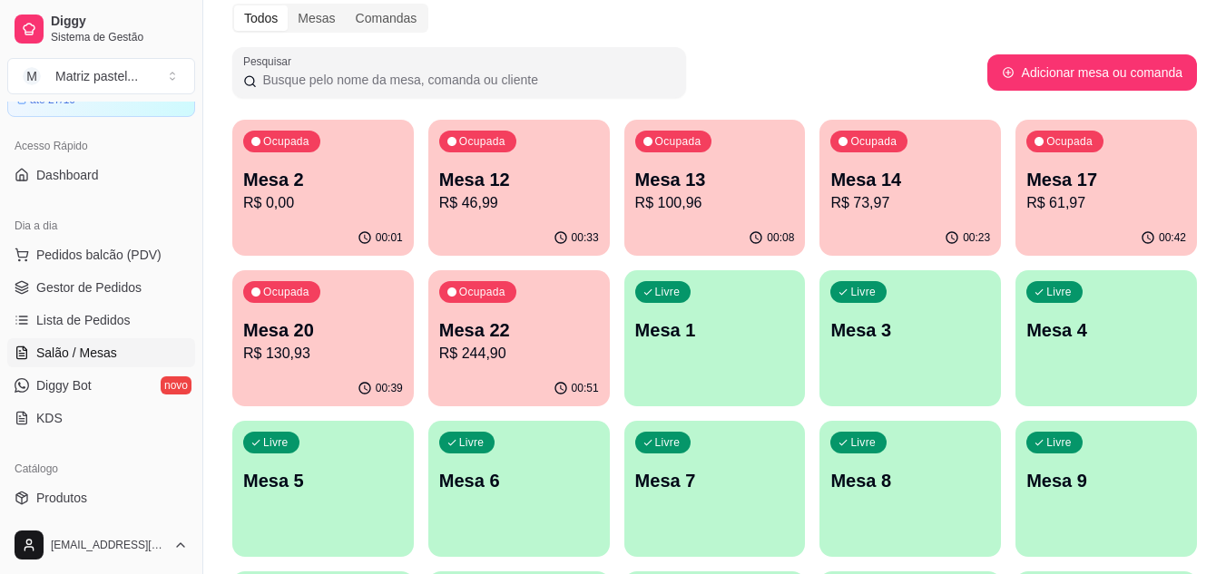
scroll to position [91, 0]
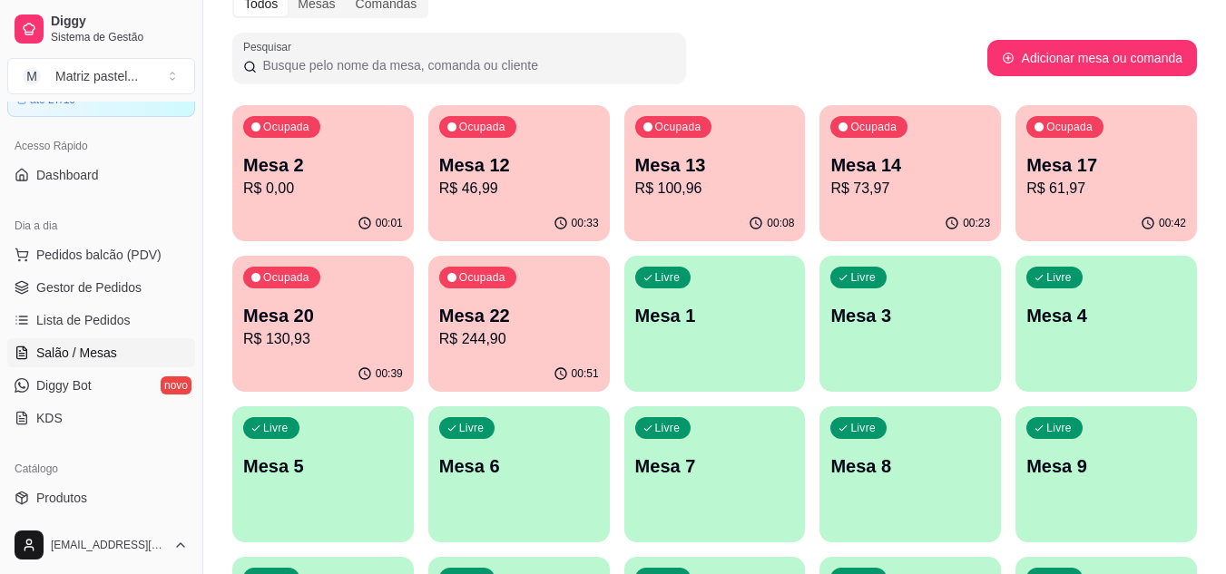
click at [1030, 192] on p "R$ 61,97" at bounding box center [1106, 189] width 160 height 22
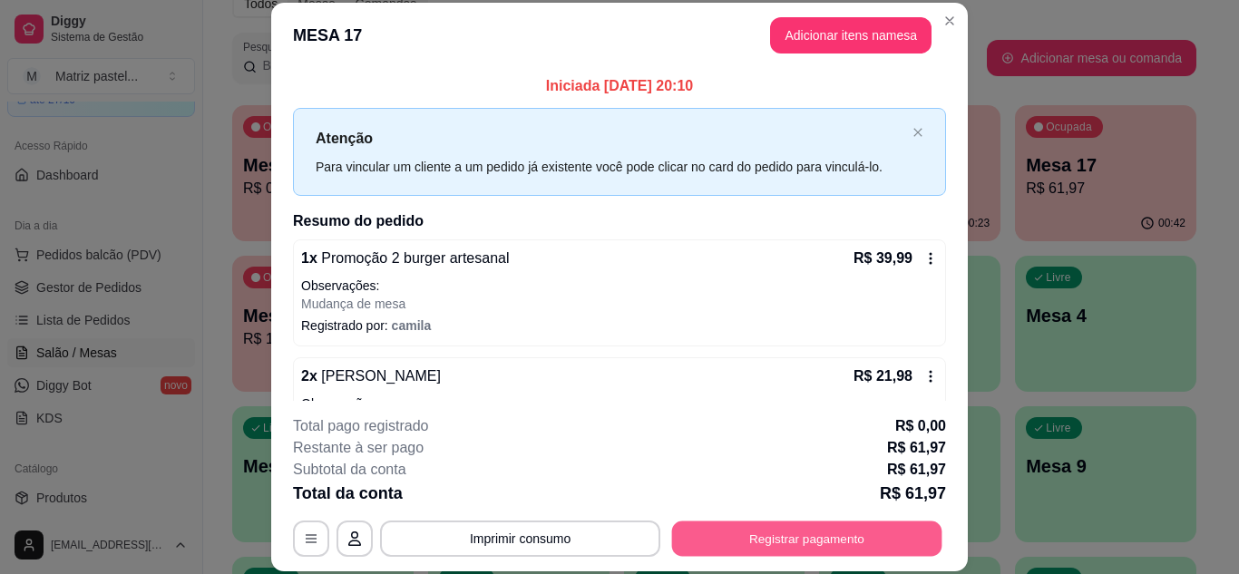
click at [740, 538] on button "Registrar pagamento" at bounding box center [807, 538] width 270 height 35
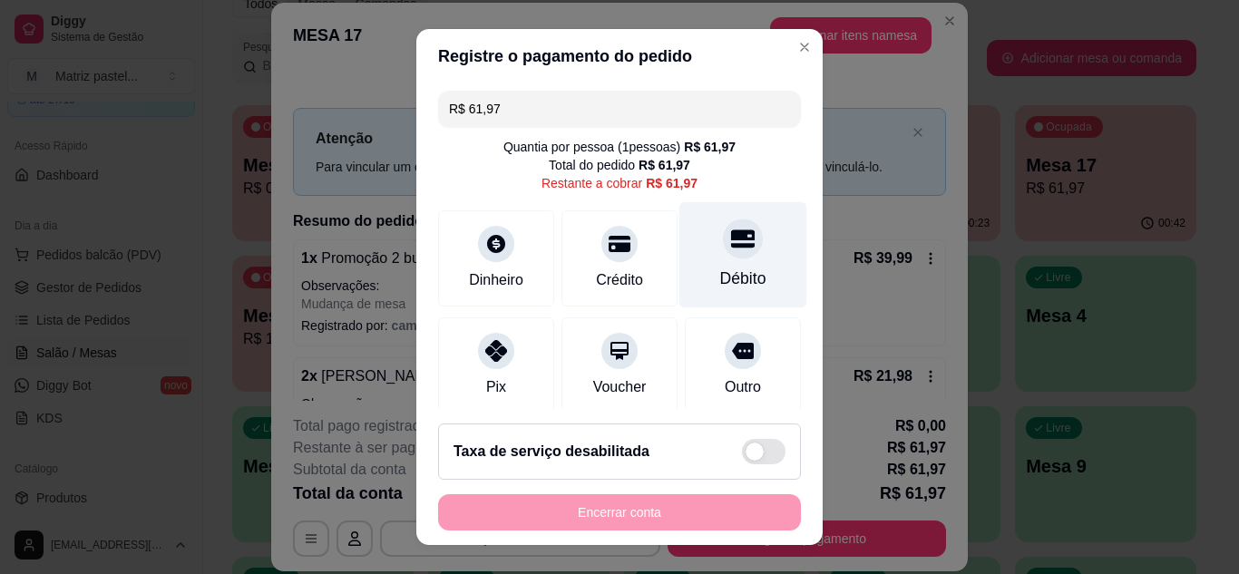
click at [731, 233] on icon at bounding box center [743, 239] width 24 height 24
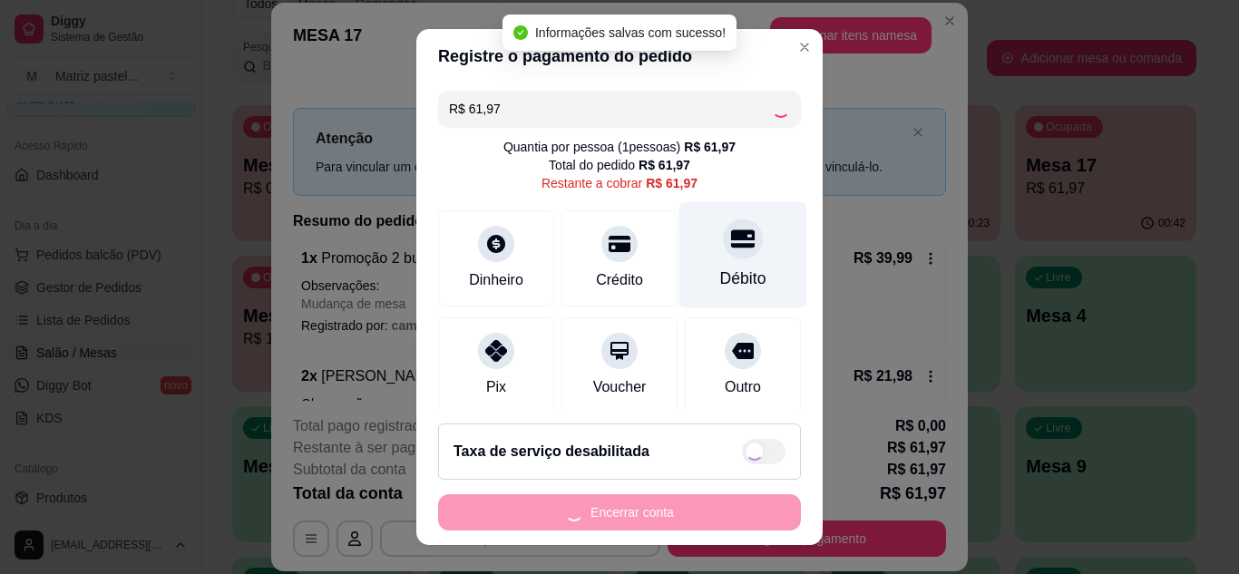
type input "R$ 0,00"
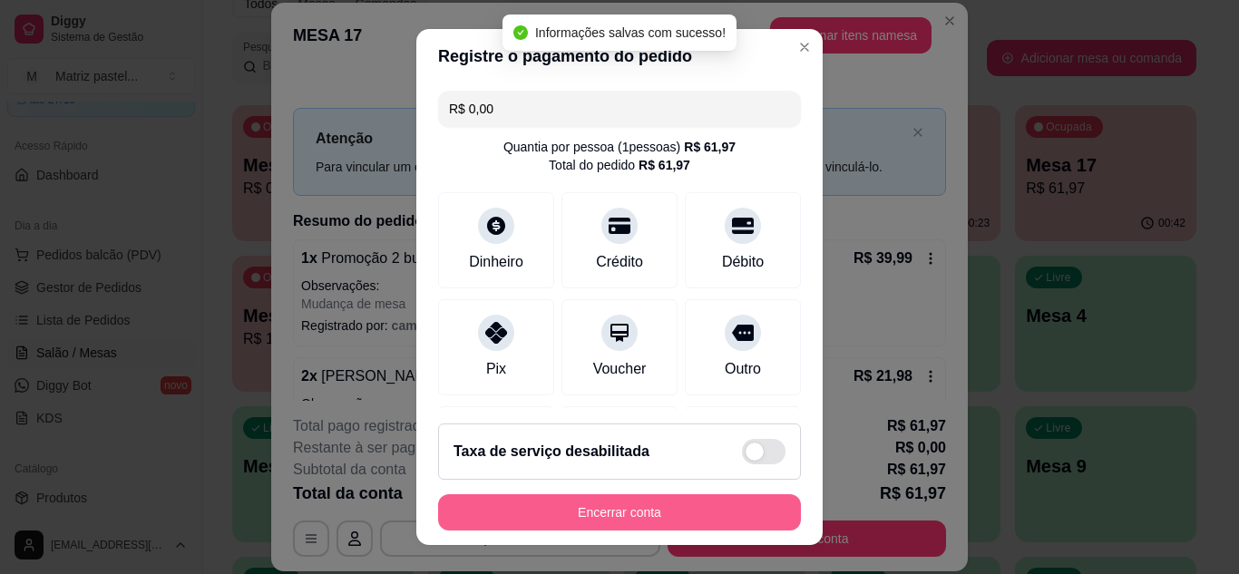
click at [623, 528] on button "Encerrar conta" at bounding box center [619, 512] width 363 height 36
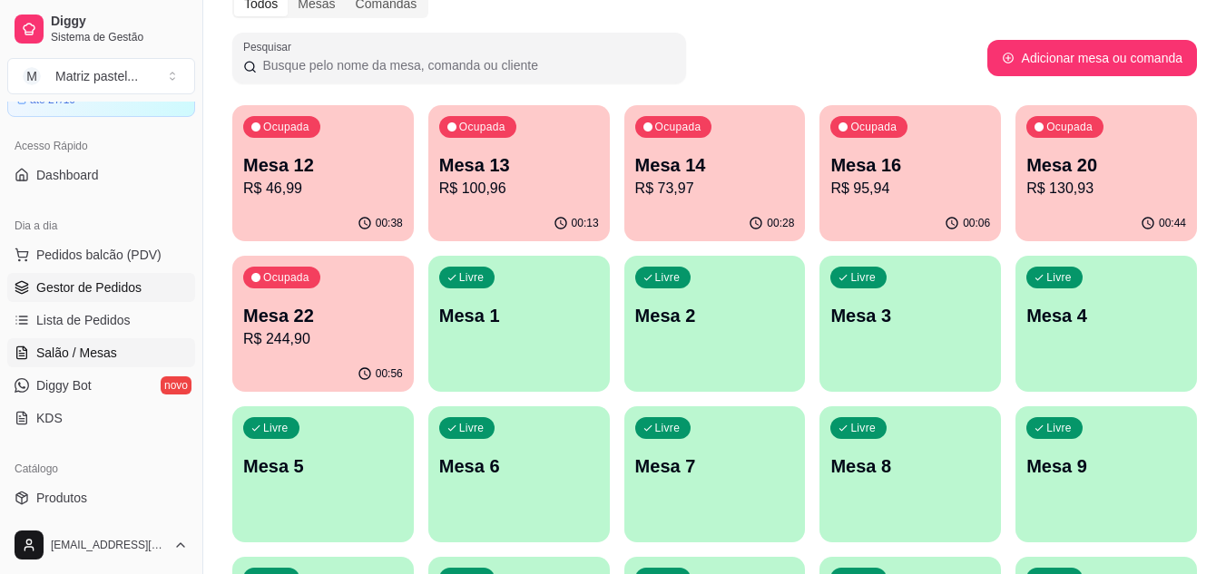
click at [132, 294] on span "Gestor de Pedidos" at bounding box center [88, 288] width 105 height 18
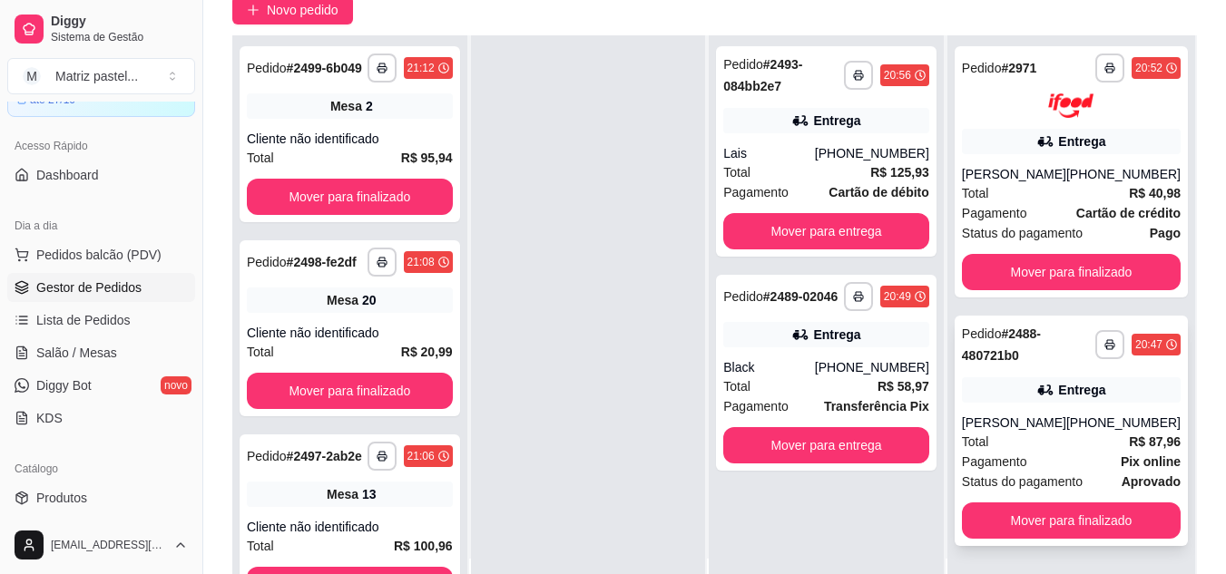
scroll to position [272, 0]
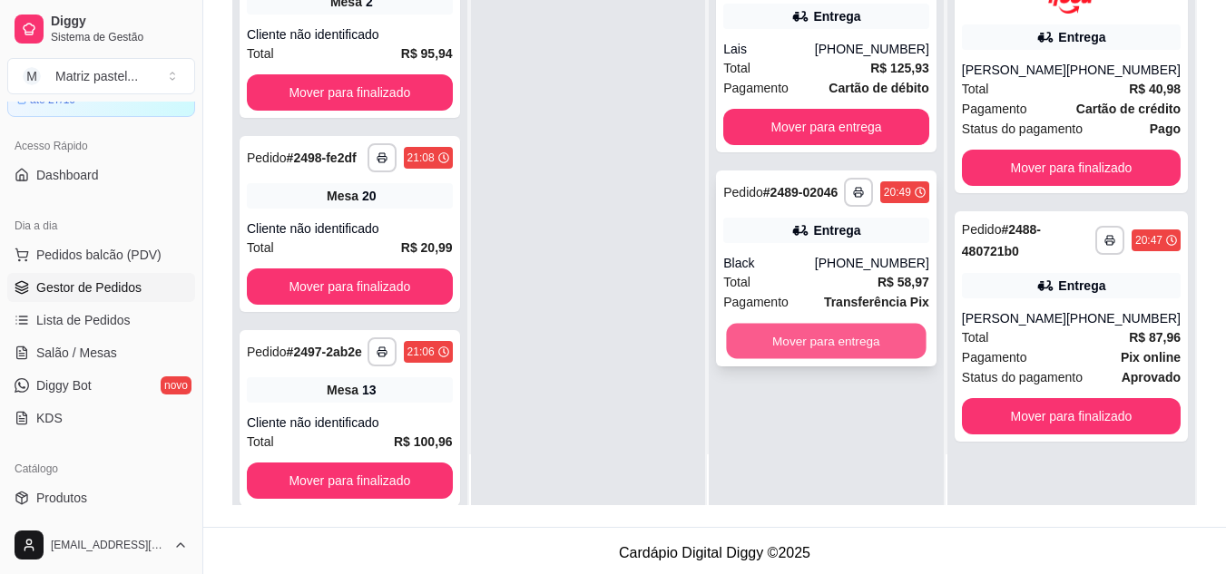
click at [796, 342] on button "Mover para entrega" at bounding box center [827, 341] width 200 height 35
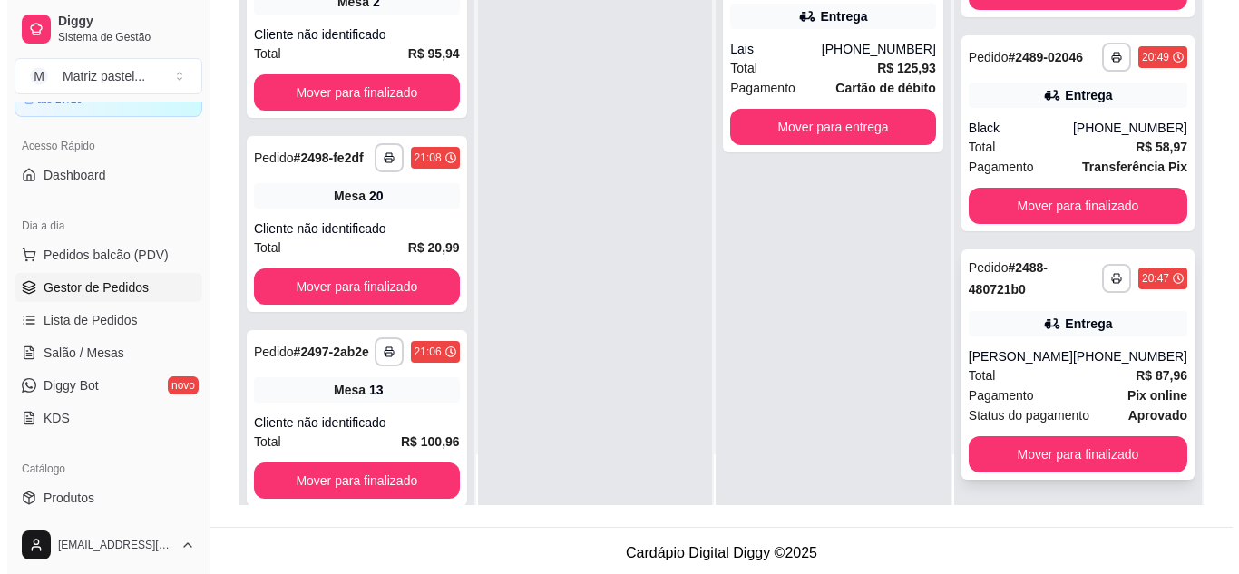
scroll to position [277, 0]
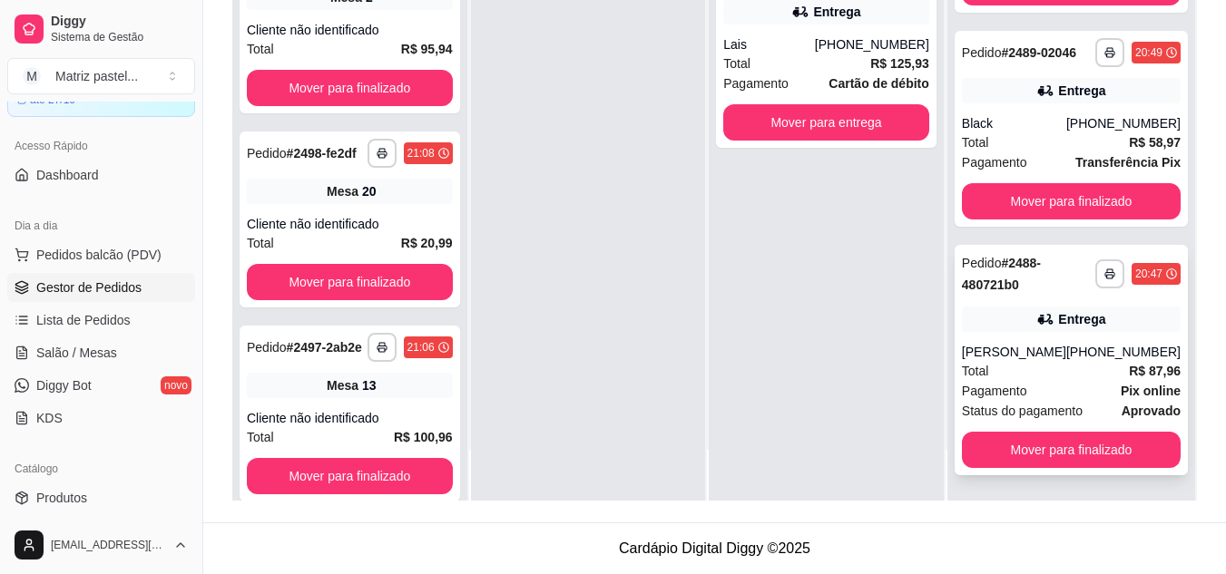
click at [1068, 343] on div "[PHONE_NUMBER]" at bounding box center [1123, 352] width 114 height 18
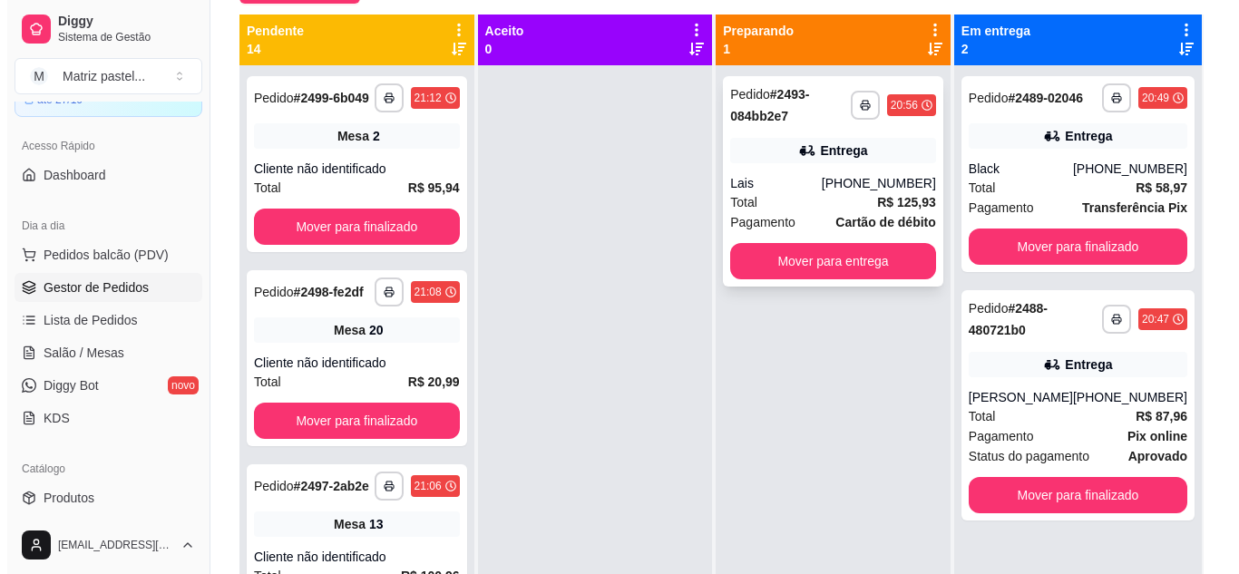
scroll to position [95, 0]
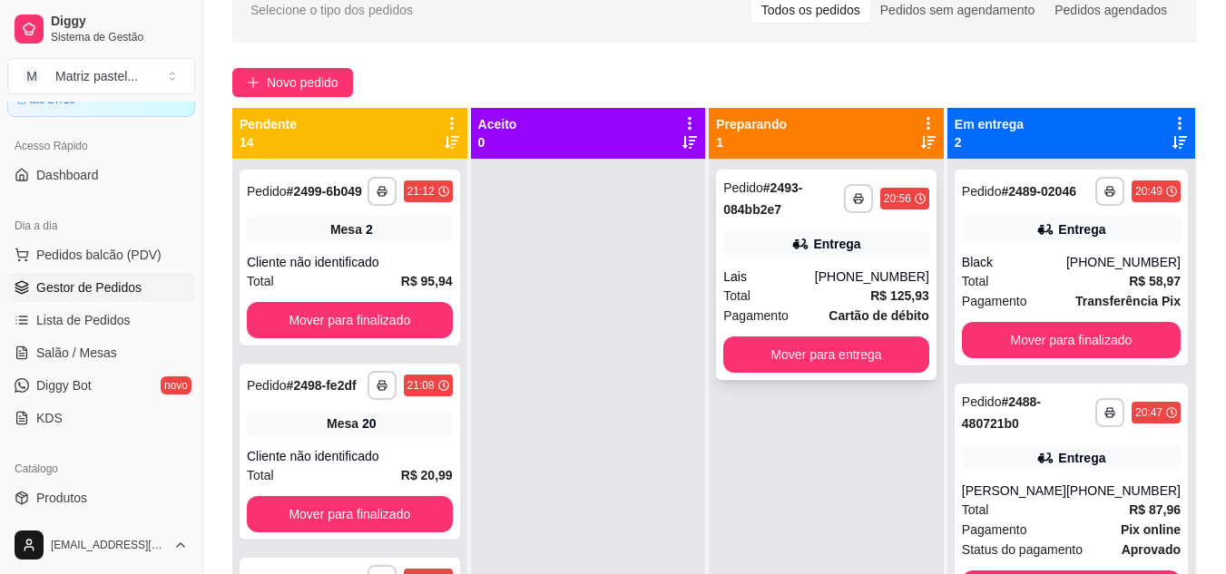
click at [797, 279] on div "Lais" at bounding box center [769, 277] width 92 height 18
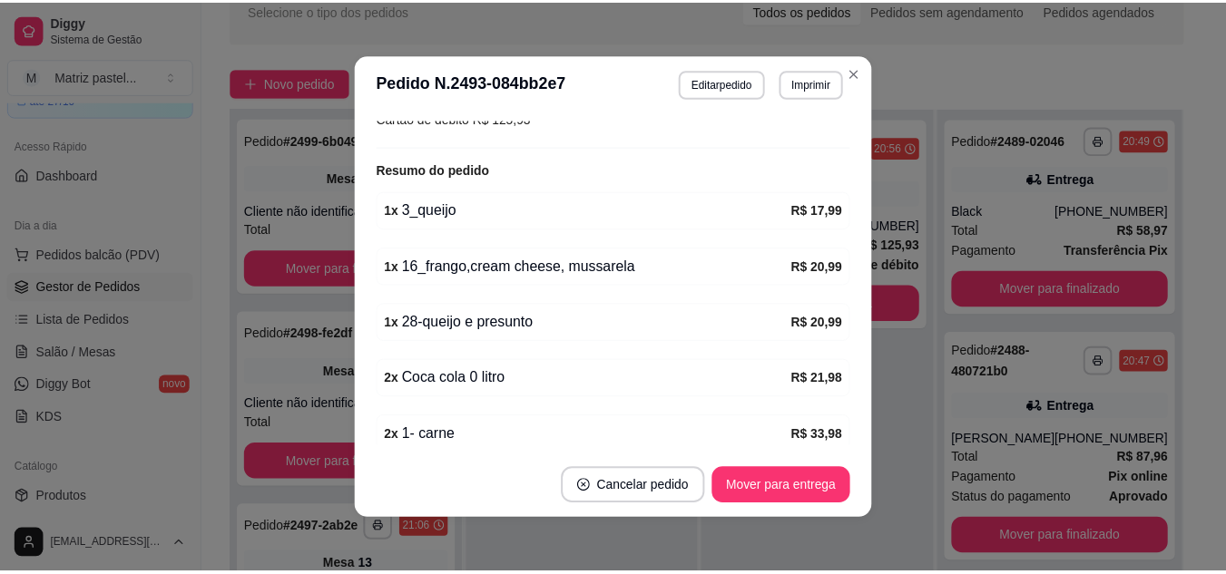
scroll to position [713, 0]
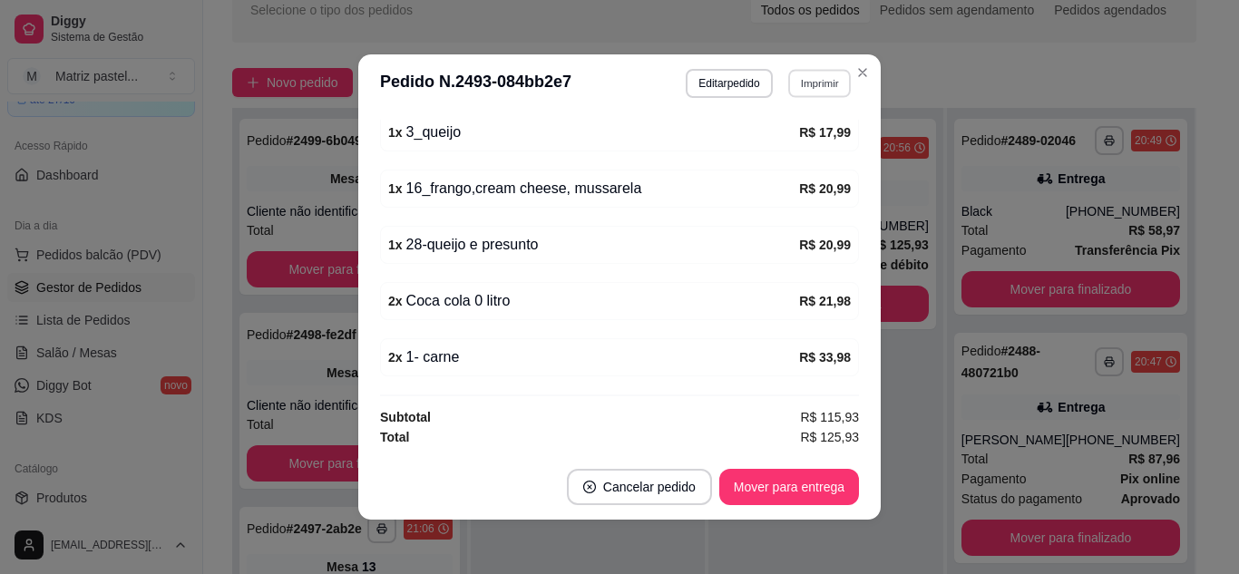
click at [806, 87] on button "Imprimir" at bounding box center [819, 83] width 63 height 28
click at [774, 152] on button "IMPRESSORA" at bounding box center [780, 146] width 127 height 28
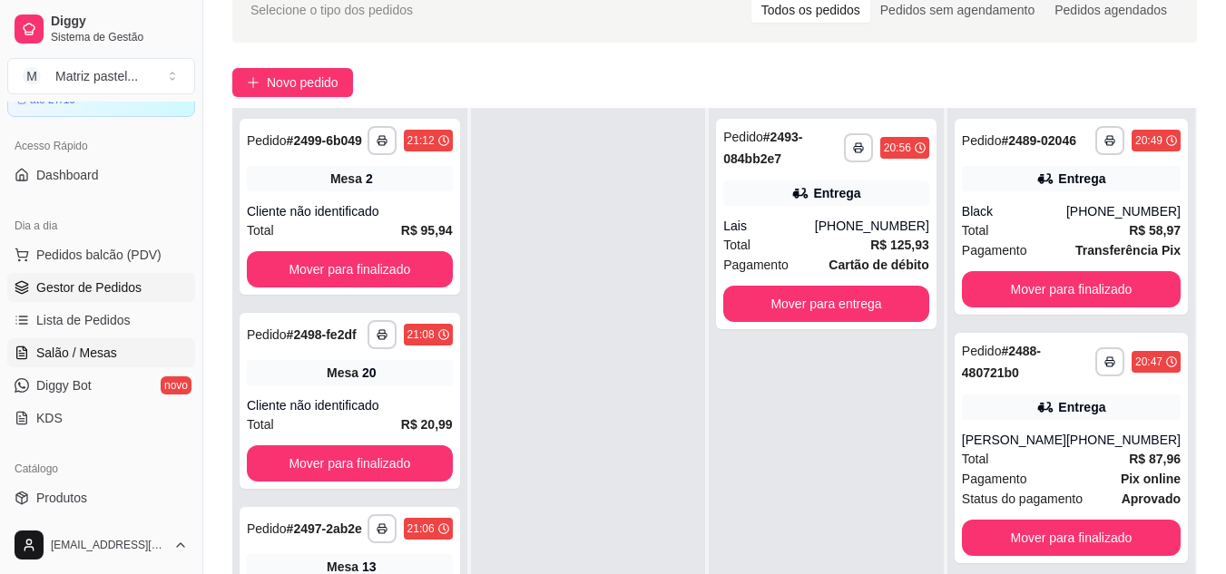
click at [82, 349] on span "Salão / Mesas" at bounding box center [76, 353] width 81 height 18
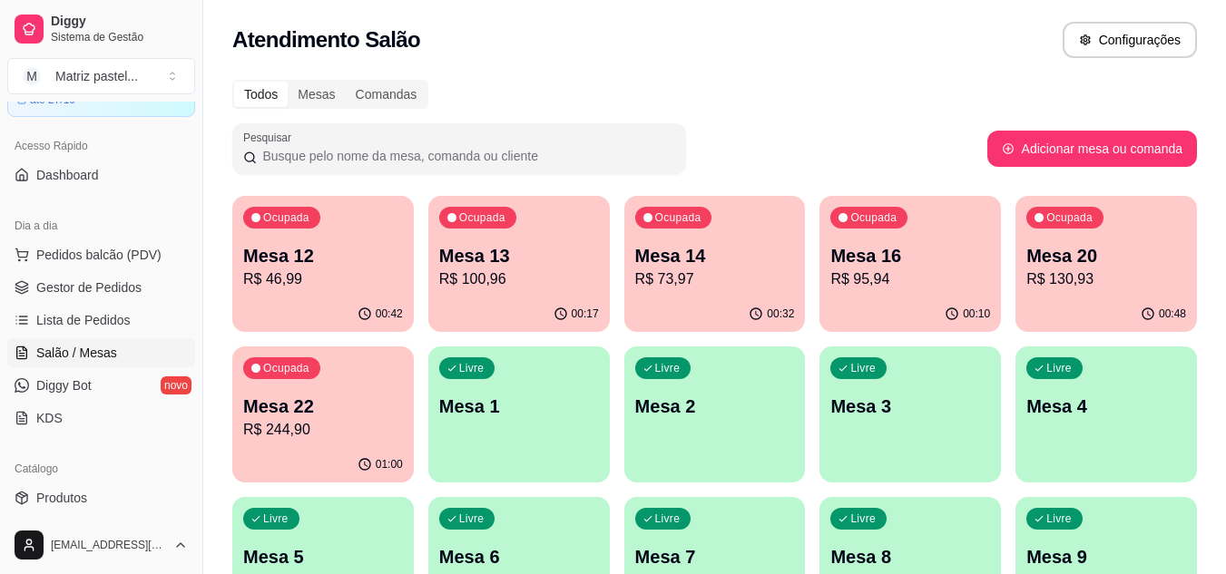
click at [275, 407] on p "Mesa 22" at bounding box center [323, 406] width 160 height 25
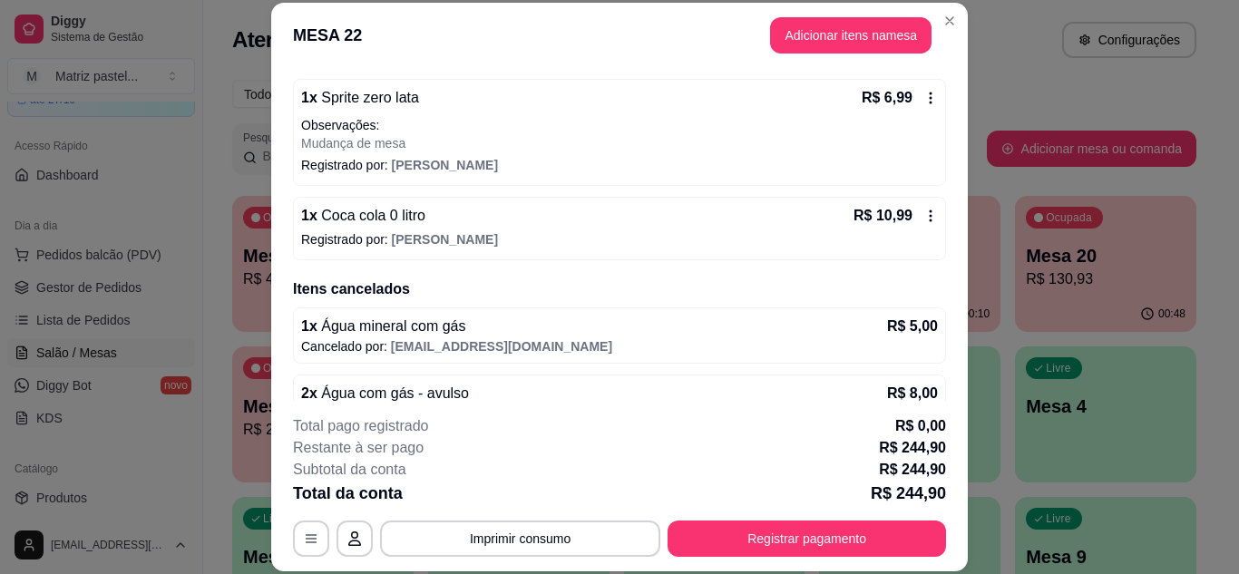
scroll to position [998, 0]
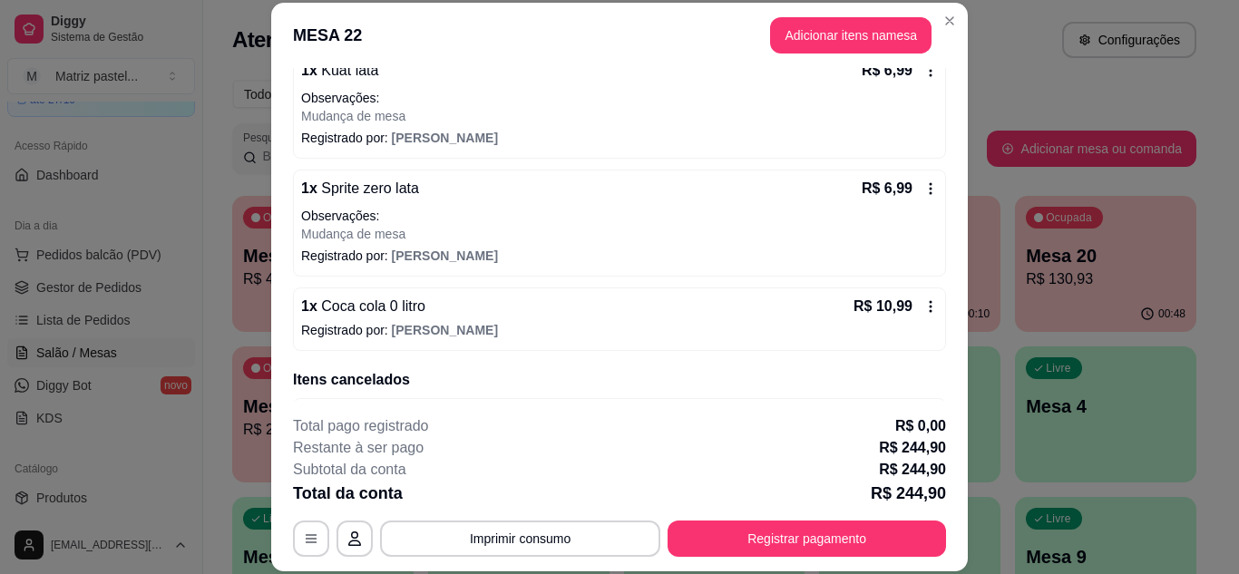
click at [924, 190] on icon at bounding box center [931, 188] width 15 height 15
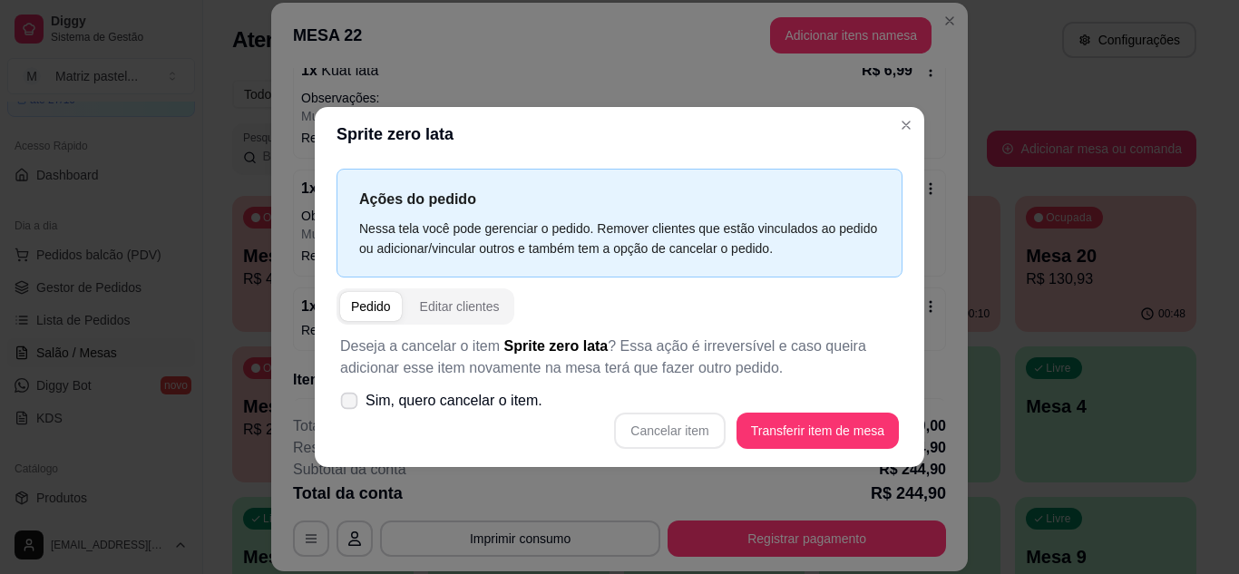
click at [397, 393] on span "Sim, quero cancelar o item." at bounding box center [454, 401] width 177 height 22
click at [351, 404] on input "Sim, quero cancelar o item." at bounding box center [345, 410] width 12 height 12
checkbox input "true"
click at [695, 417] on button "Cancelar item" at bounding box center [670, 430] width 108 height 35
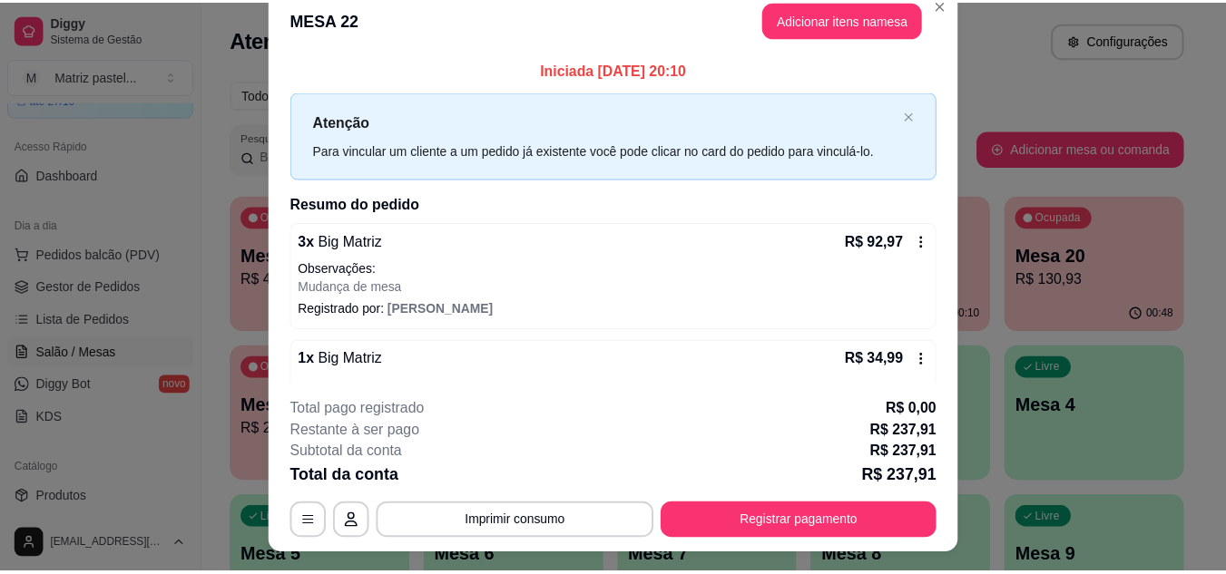
scroll to position [0, 0]
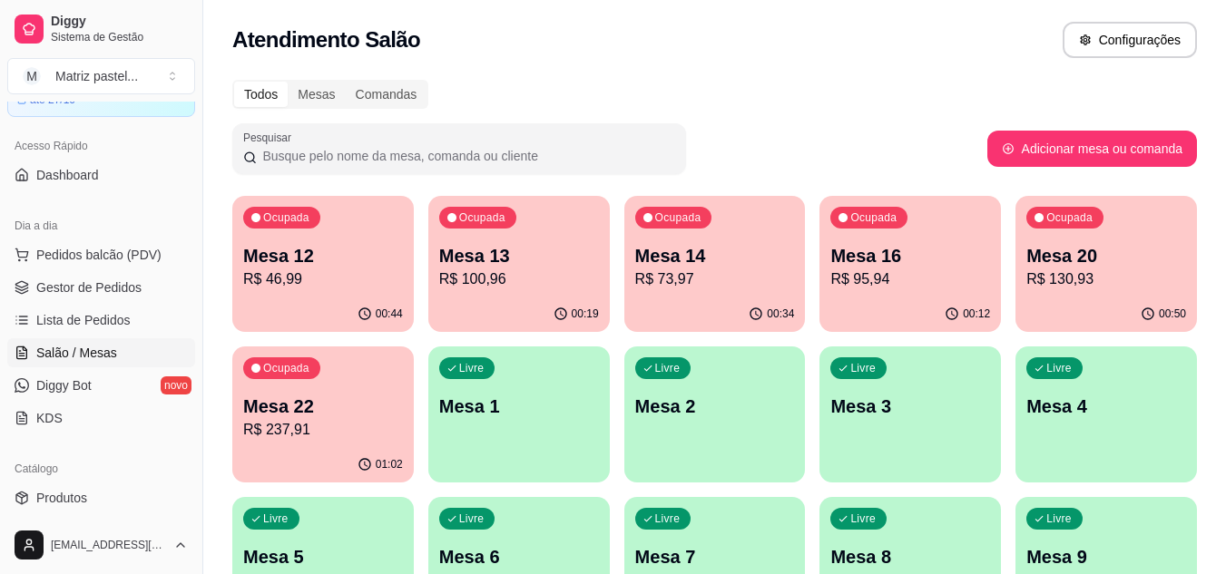
click at [348, 298] on div "00:44" at bounding box center [322, 314] width 181 height 35
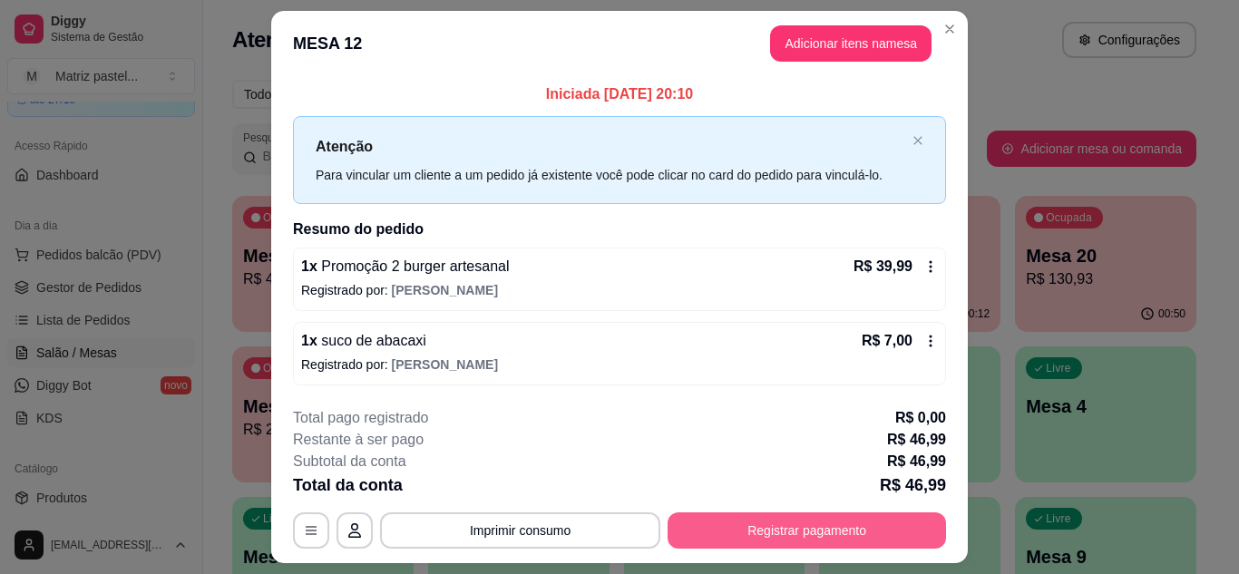
click at [754, 517] on button "Registrar pagamento" at bounding box center [807, 531] width 279 height 36
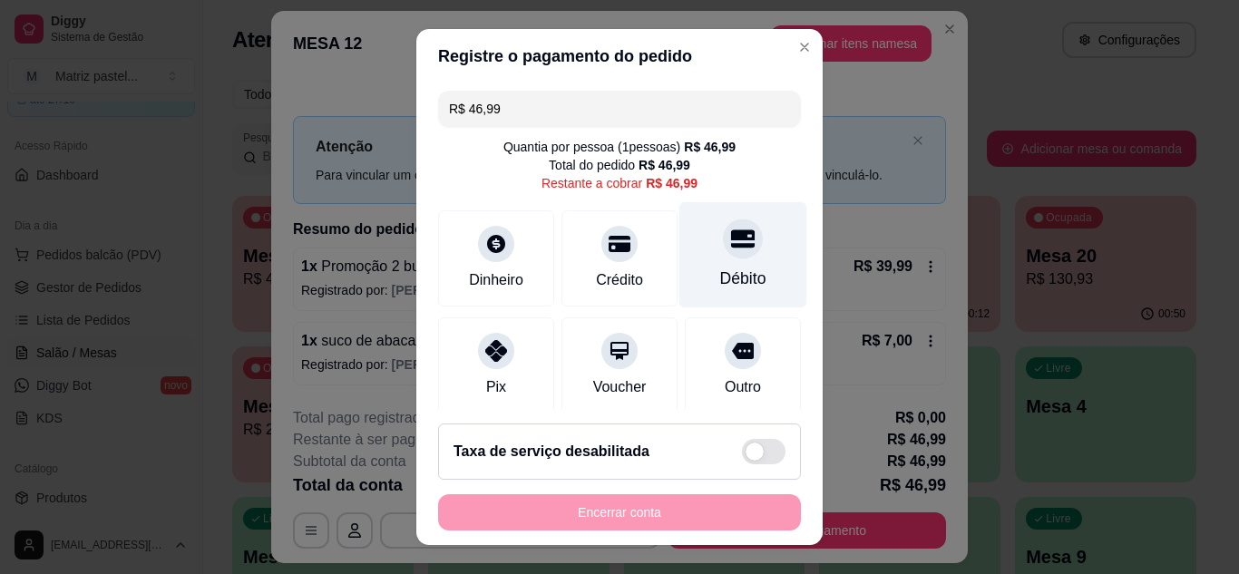
click at [731, 273] on div "Débito" at bounding box center [743, 279] width 46 height 24
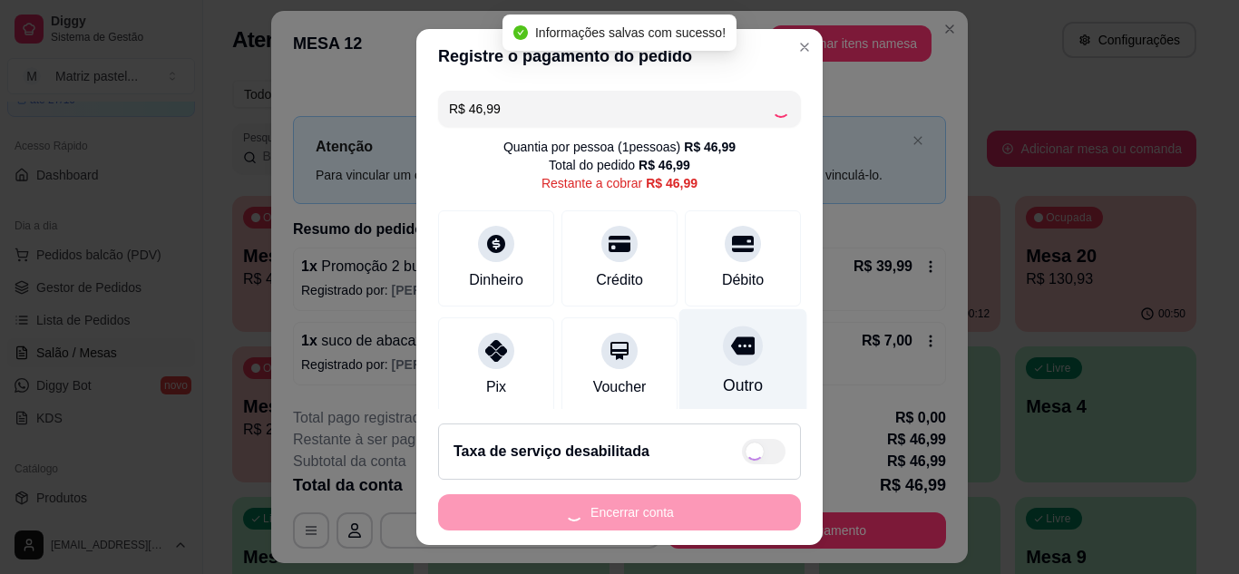
type input "R$ 0,00"
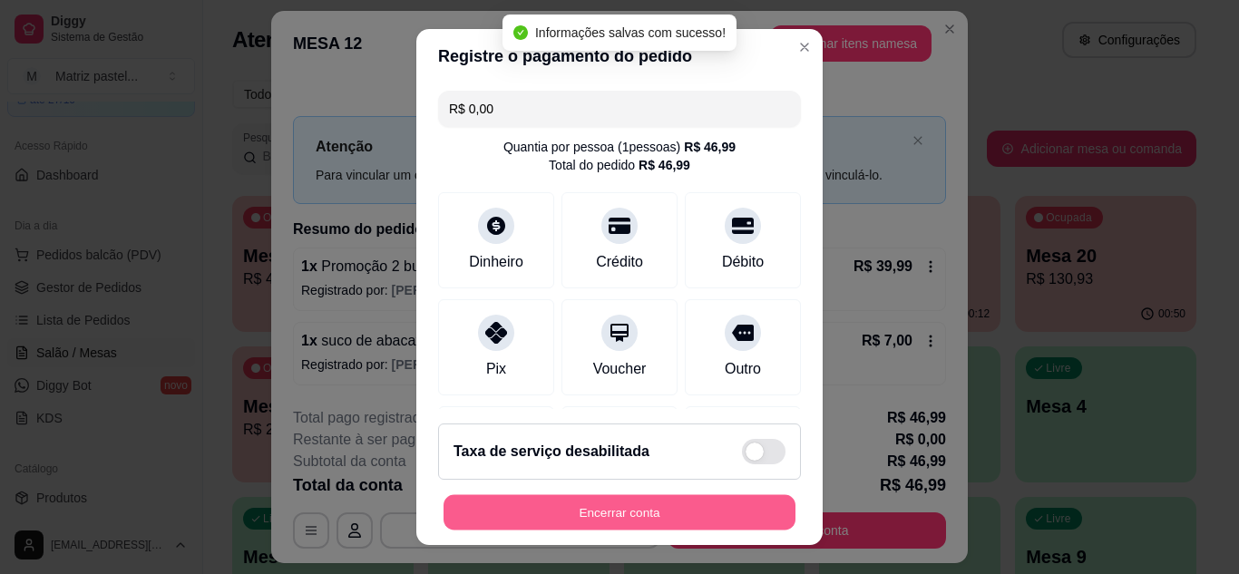
click at [646, 516] on button "Encerrar conta" at bounding box center [620, 512] width 352 height 35
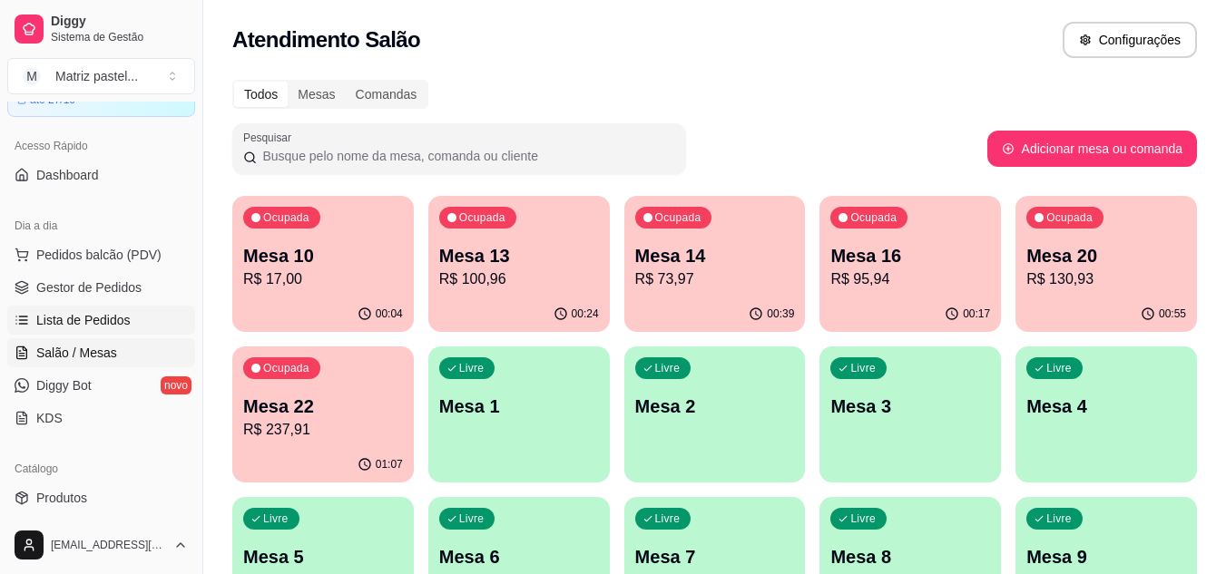
drag, startPoint x: 115, startPoint y: 293, endPoint x: 170, endPoint y: 322, distance: 61.7
click at [115, 293] on span "Gestor de Pedidos" at bounding box center [88, 288] width 105 height 18
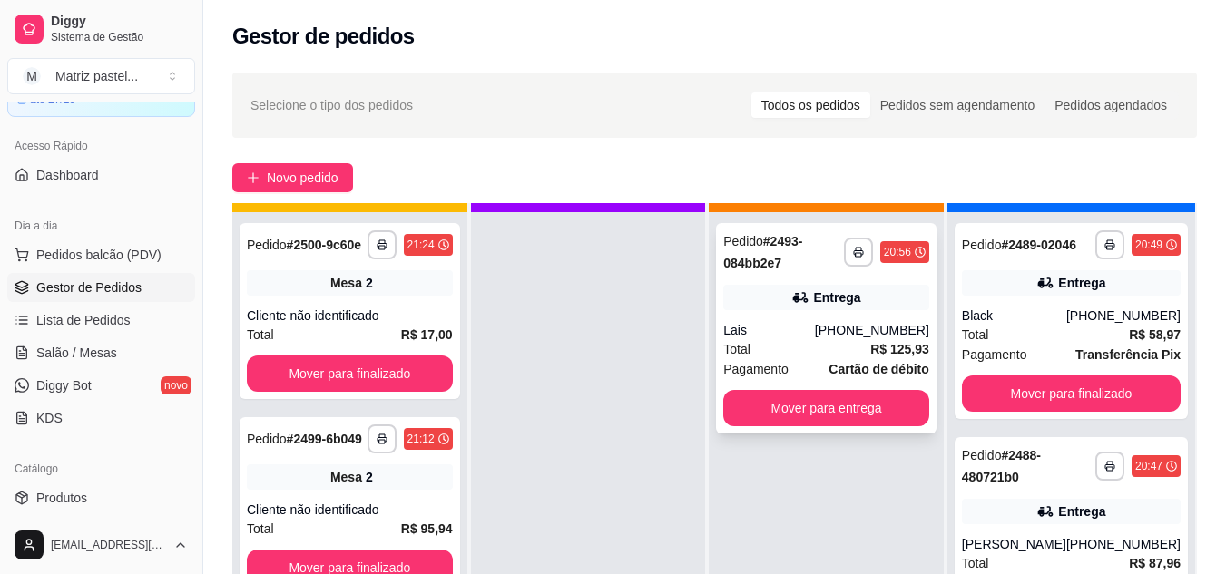
scroll to position [51, 0]
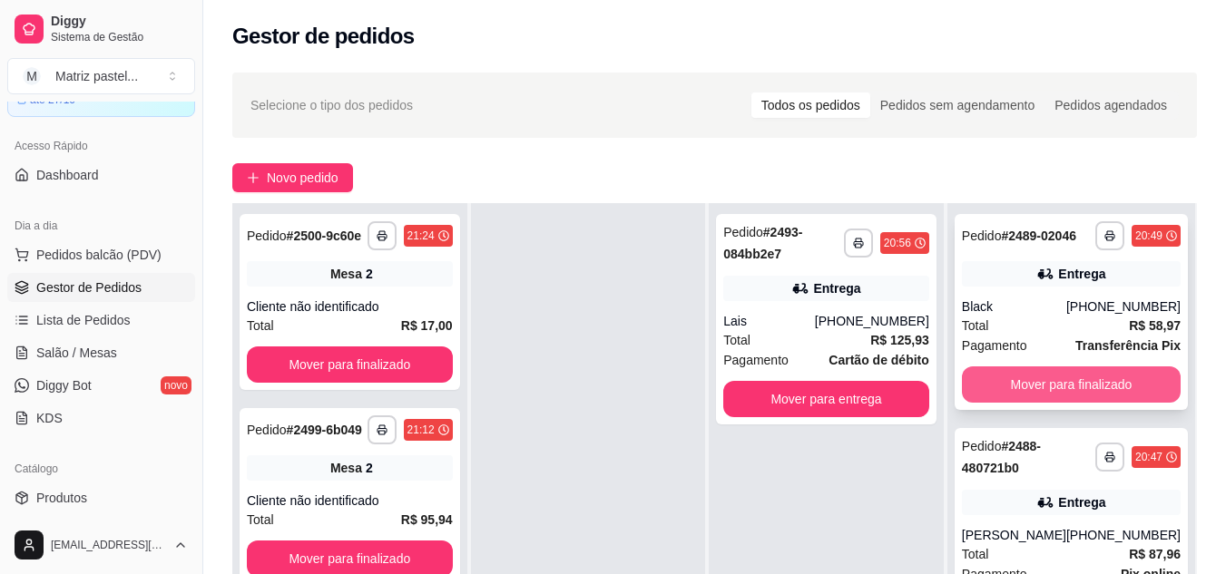
click at [1050, 386] on button "Mover para finalizado" at bounding box center [1071, 384] width 219 height 36
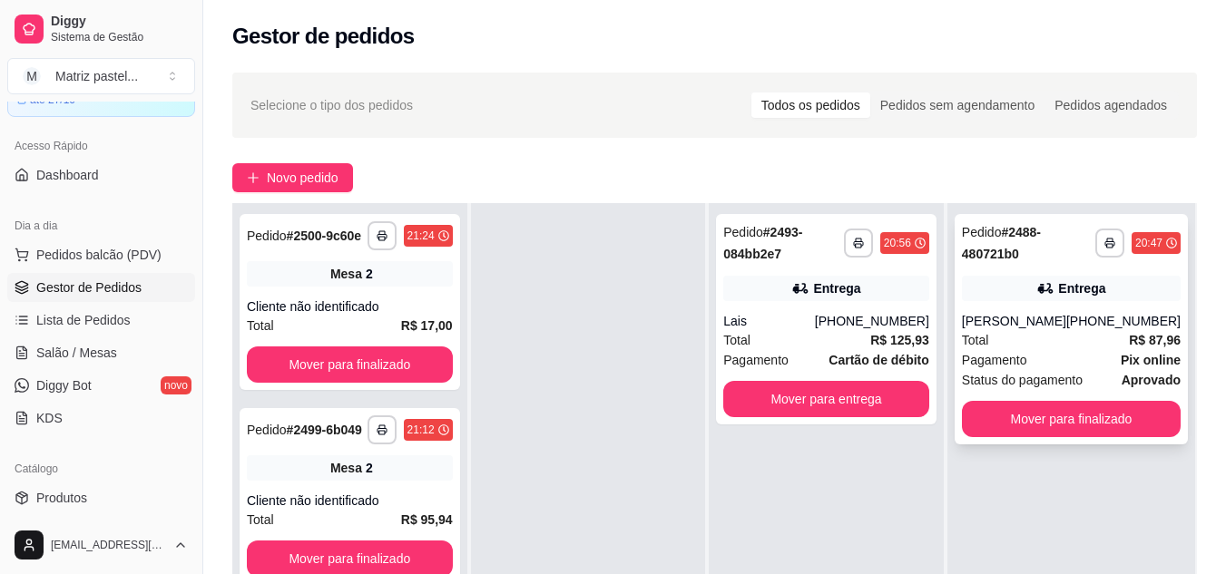
scroll to position [91, 0]
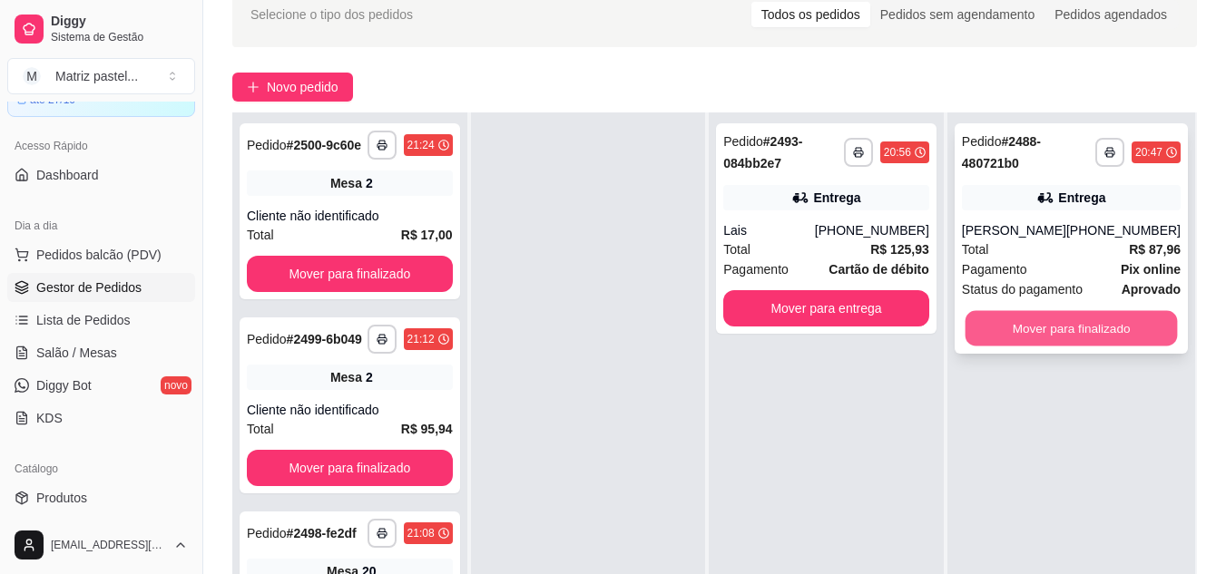
click at [1037, 338] on button "Mover para finalizado" at bounding box center [1070, 328] width 212 height 35
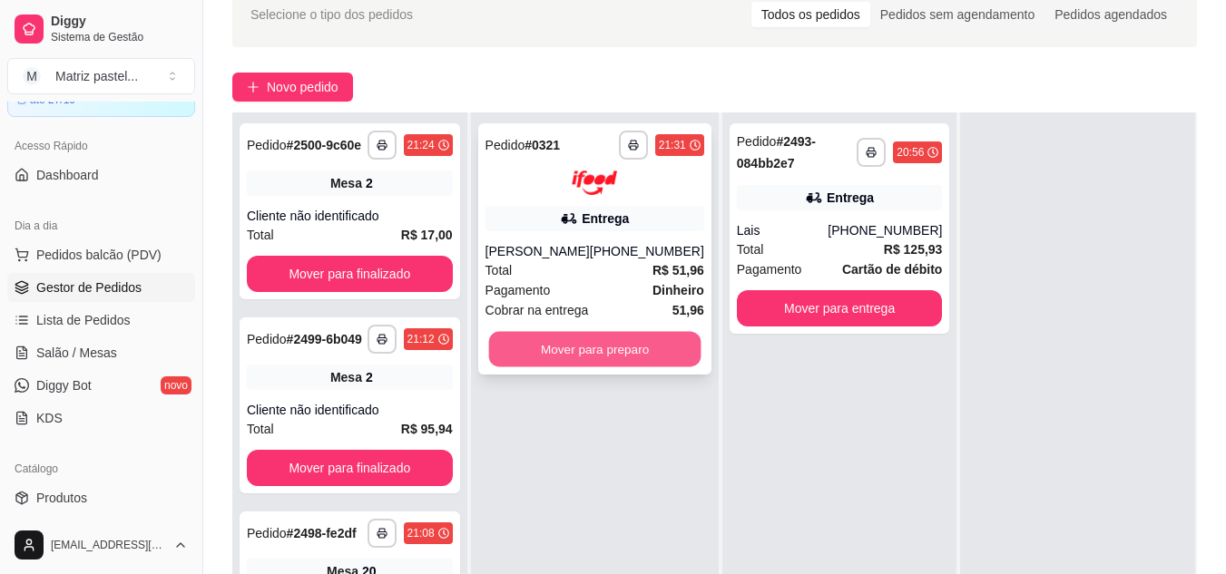
click at [584, 347] on button "Mover para preparo" at bounding box center [594, 348] width 212 height 35
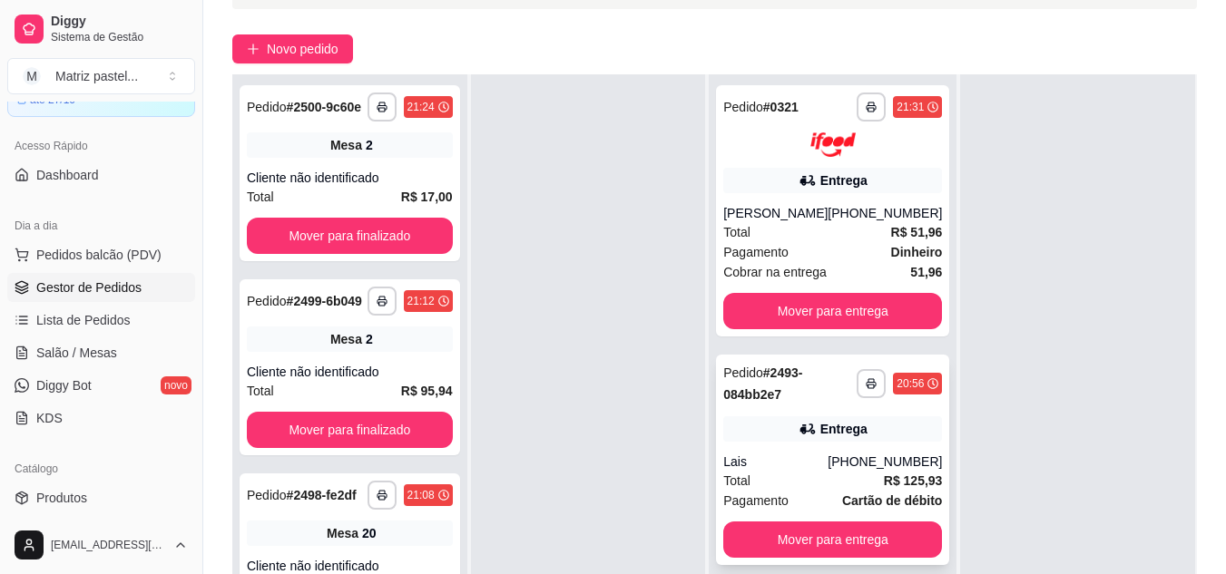
scroll to position [277, 0]
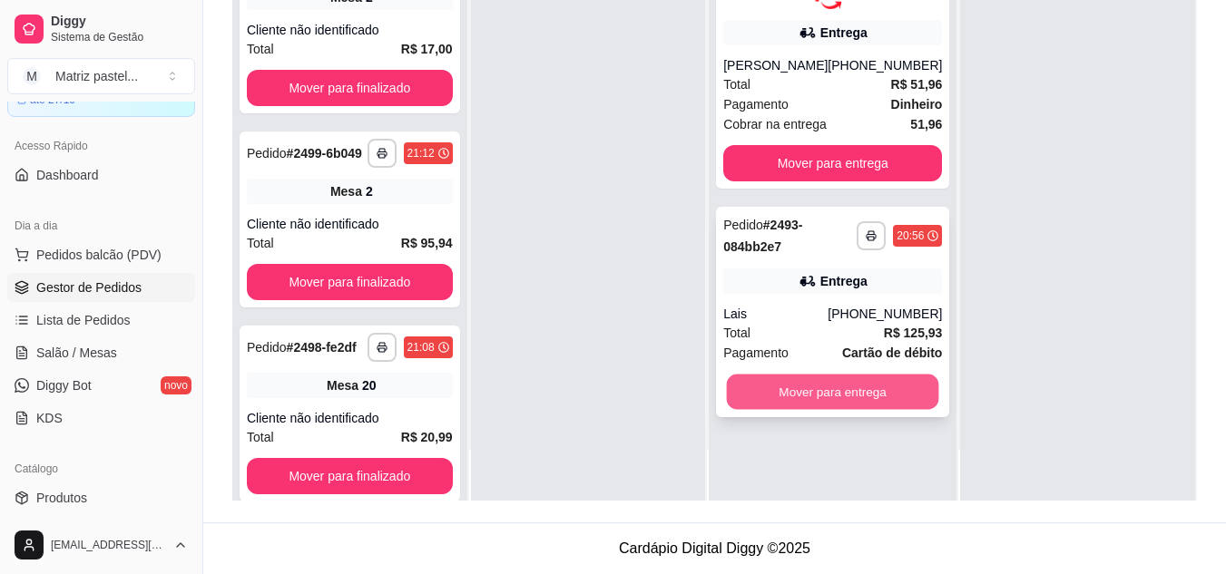
click at [825, 392] on button "Mover para entrega" at bounding box center [833, 391] width 212 height 35
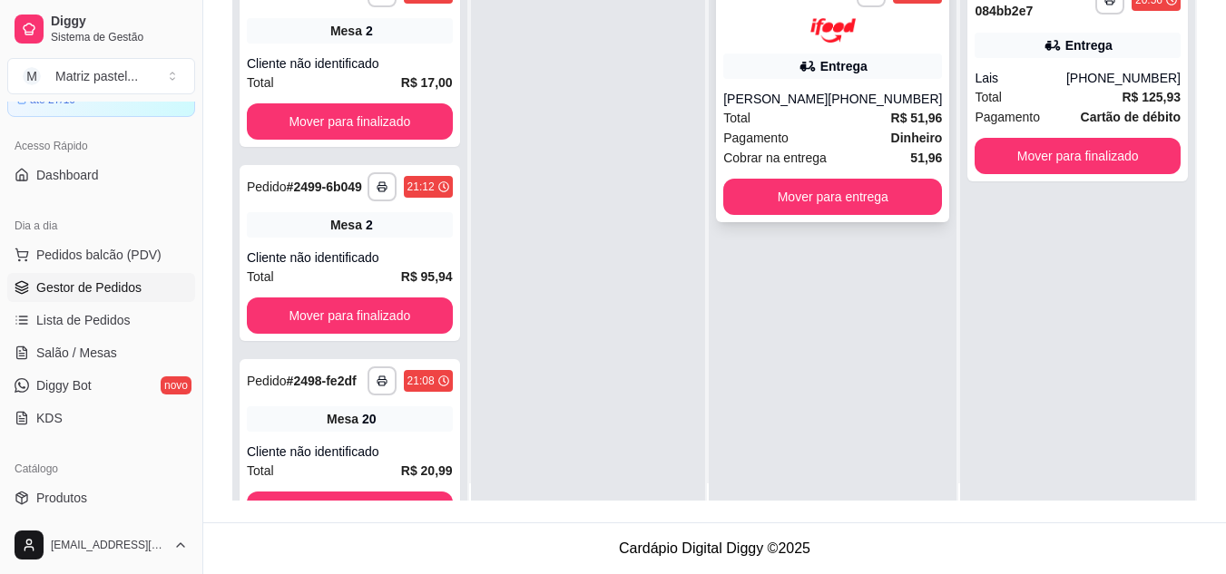
scroll to position [0, 0]
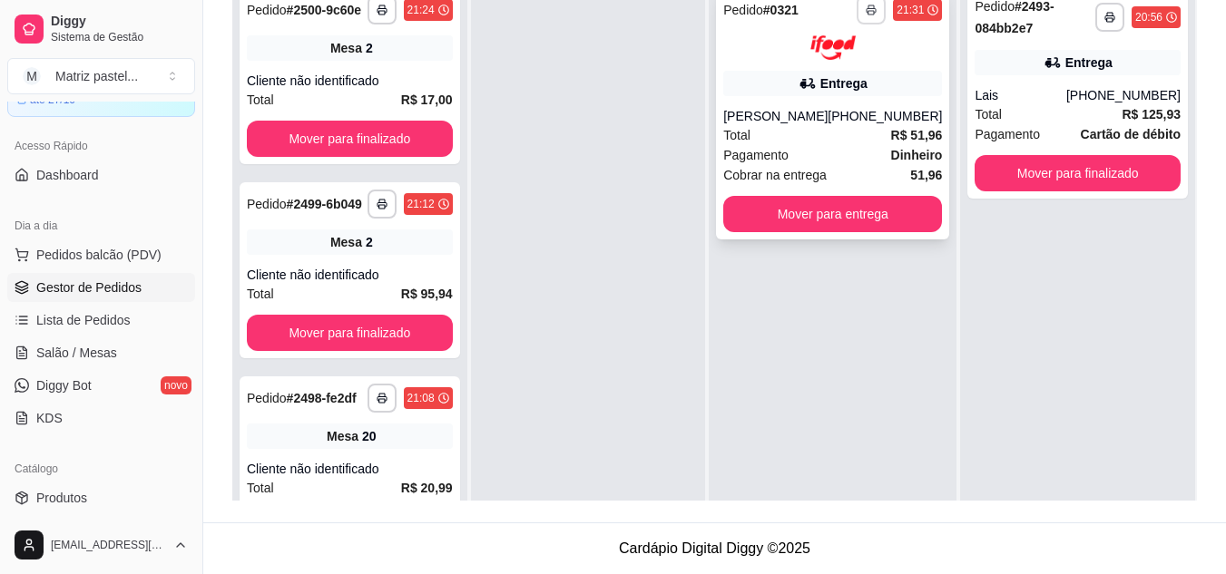
click at [856, 15] on button "button" at bounding box center [870, 9] width 29 height 29
click at [836, 75] on button "IMPRESSORA" at bounding box center [824, 66] width 105 height 24
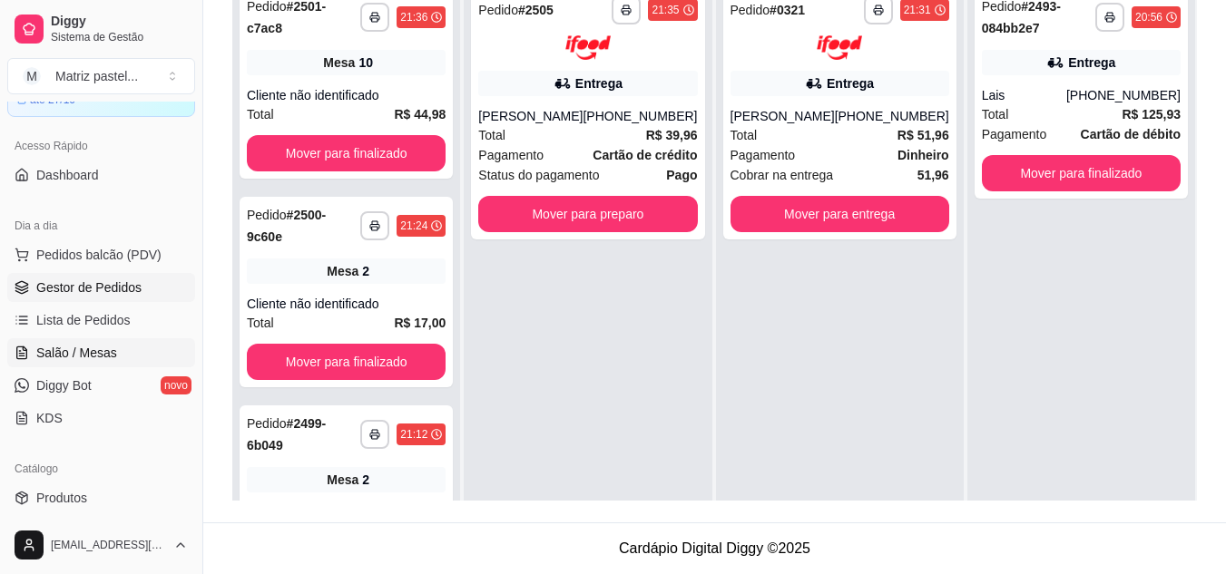
click at [97, 341] on link "Salão / Mesas" at bounding box center [101, 352] width 188 height 29
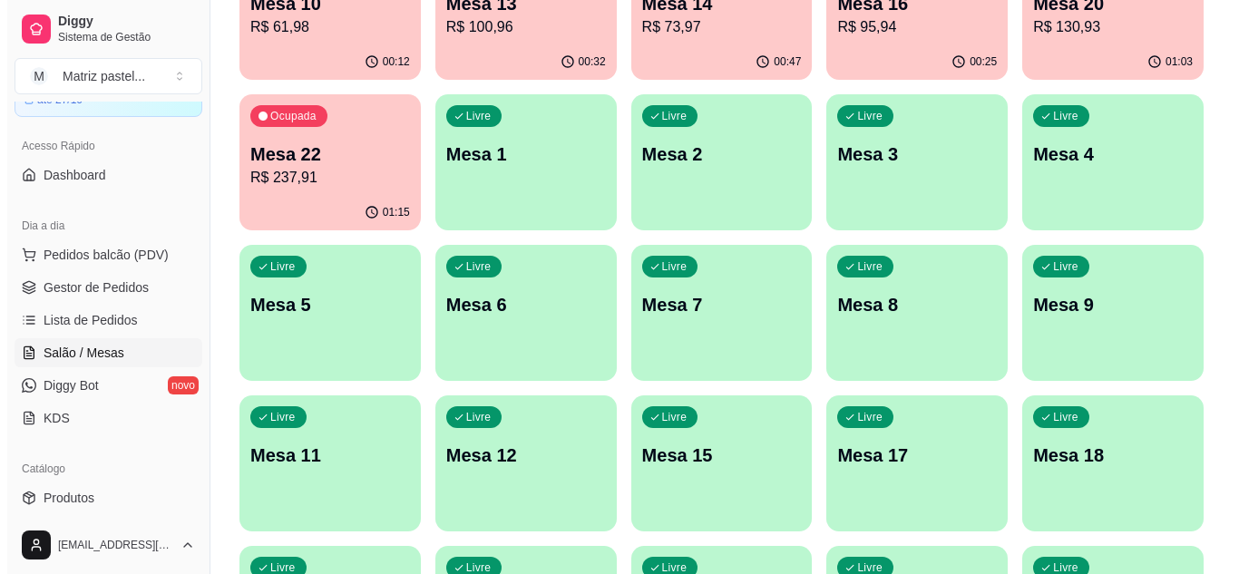
scroll to position [161, 0]
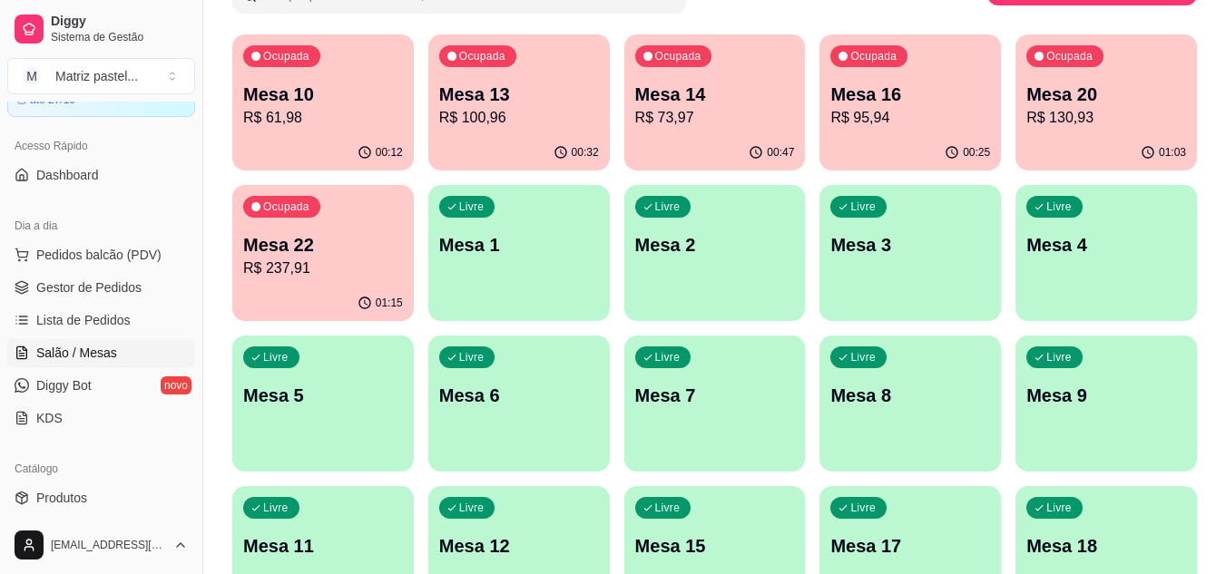
click at [396, 286] on div "01:15" at bounding box center [322, 303] width 181 height 35
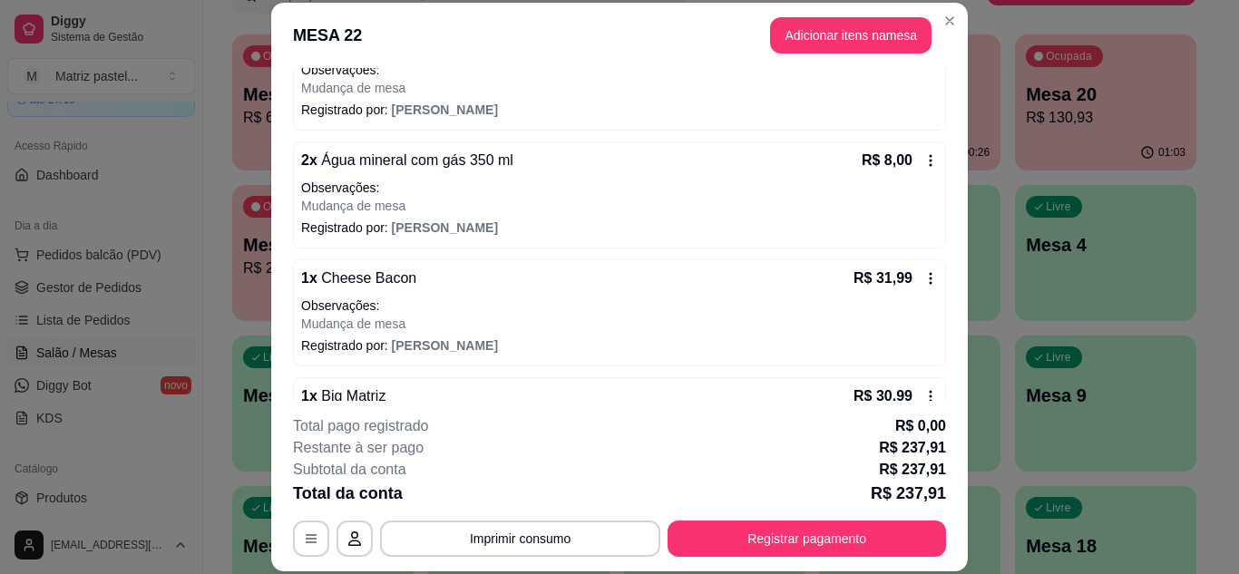
scroll to position [544, 0]
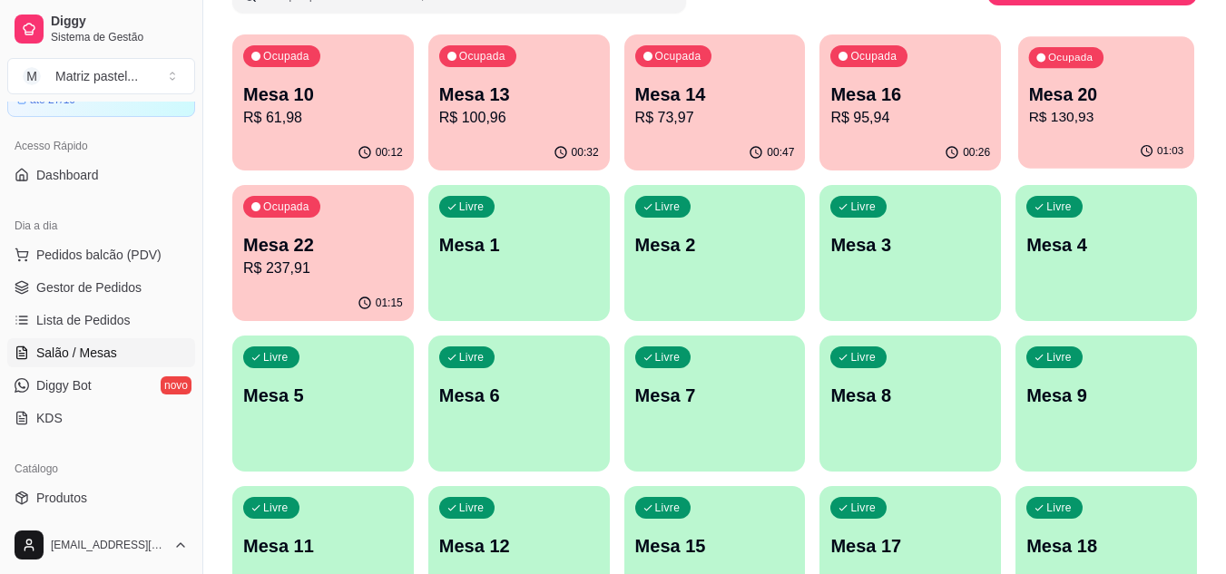
click at [1095, 120] on p "R$ 130,93" at bounding box center [1106, 117] width 155 height 21
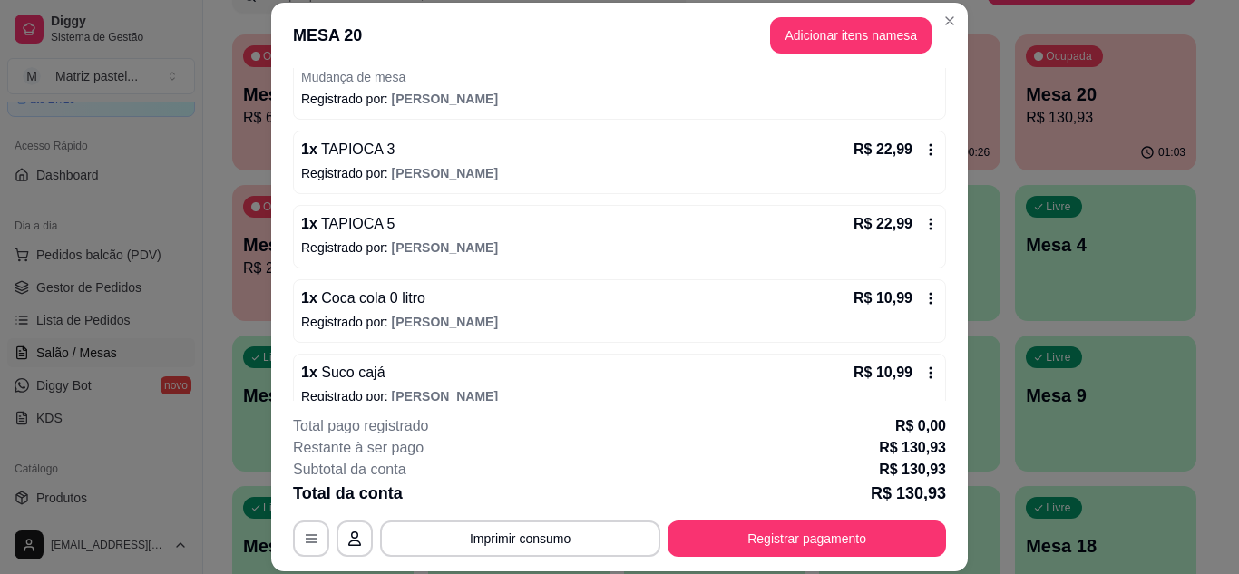
scroll to position [363, 0]
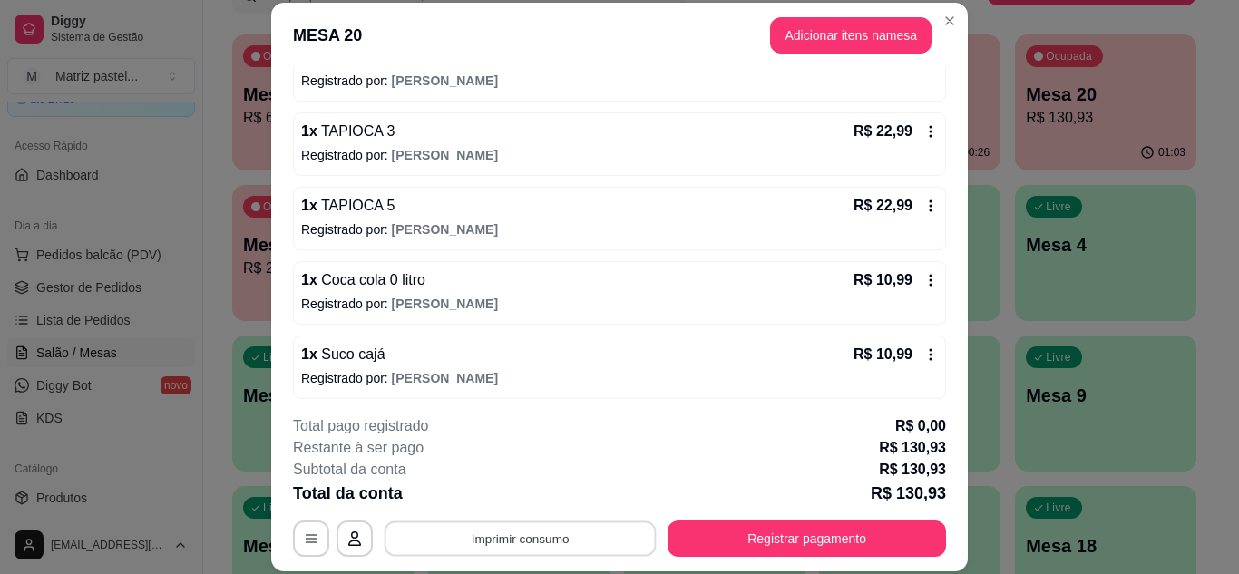
click at [562, 551] on button "Imprimir consumo" at bounding box center [521, 538] width 272 height 35
click at [552, 501] on button "IMPRESSORA" at bounding box center [518, 497] width 127 height 28
click at [836, 36] on button "Adicionar itens na mesa" at bounding box center [851, 35] width 156 height 35
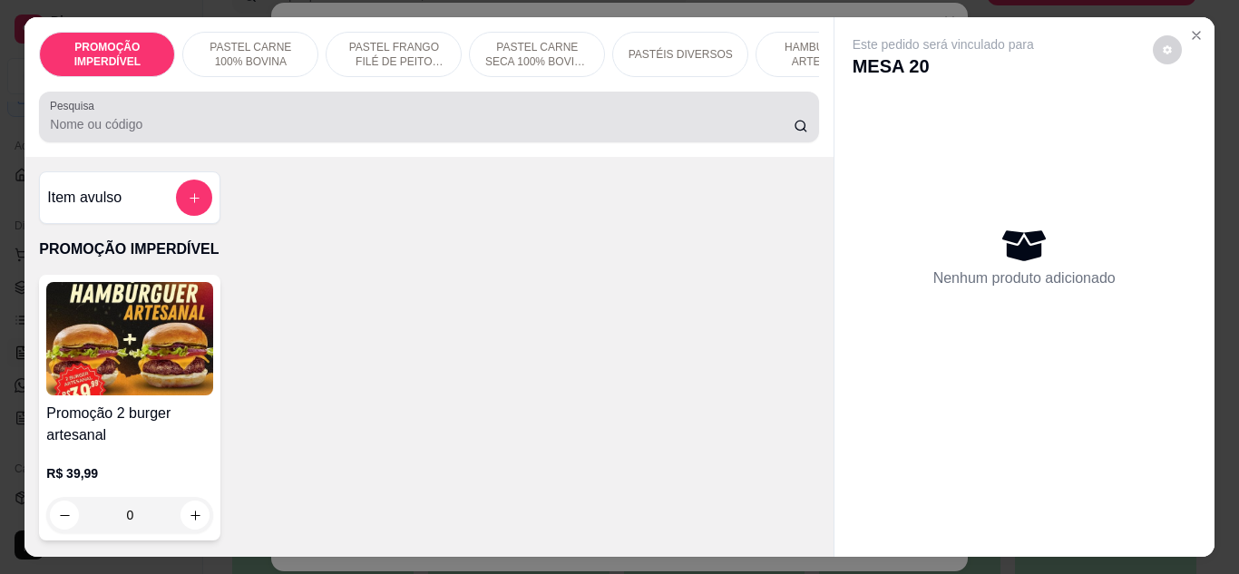
click at [299, 126] on input "Pesquisa" at bounding box center [422, 124] width 744 height 18
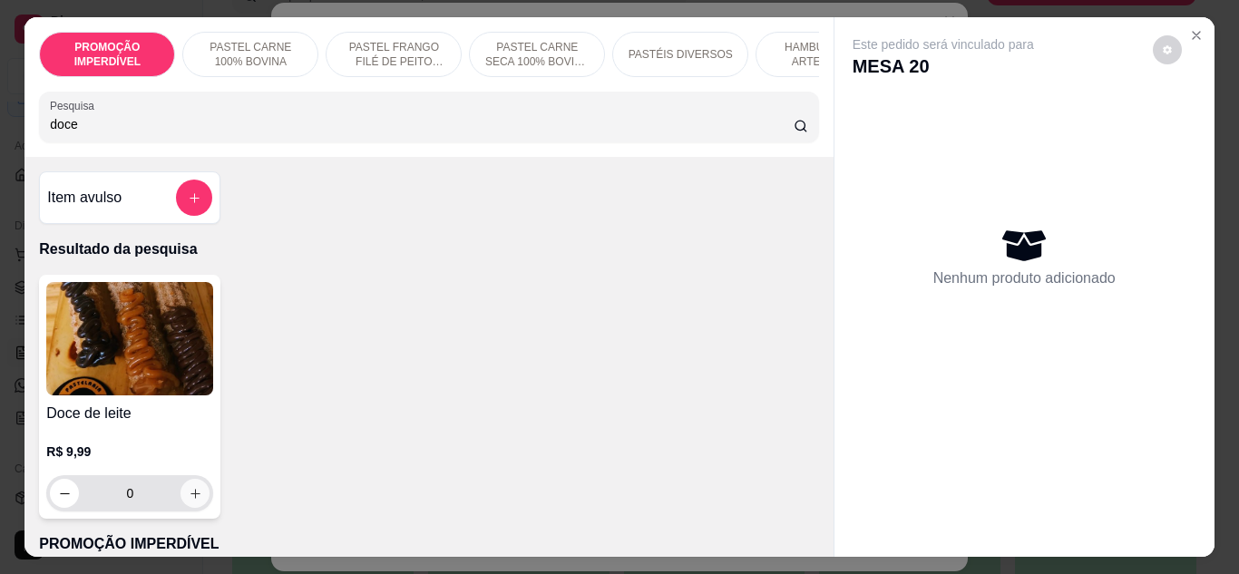
type input "doce"
click at [191, 501] on icon "increase-product-quantity" at bounding box center [196, 494] width 14 height 14
type input "1"
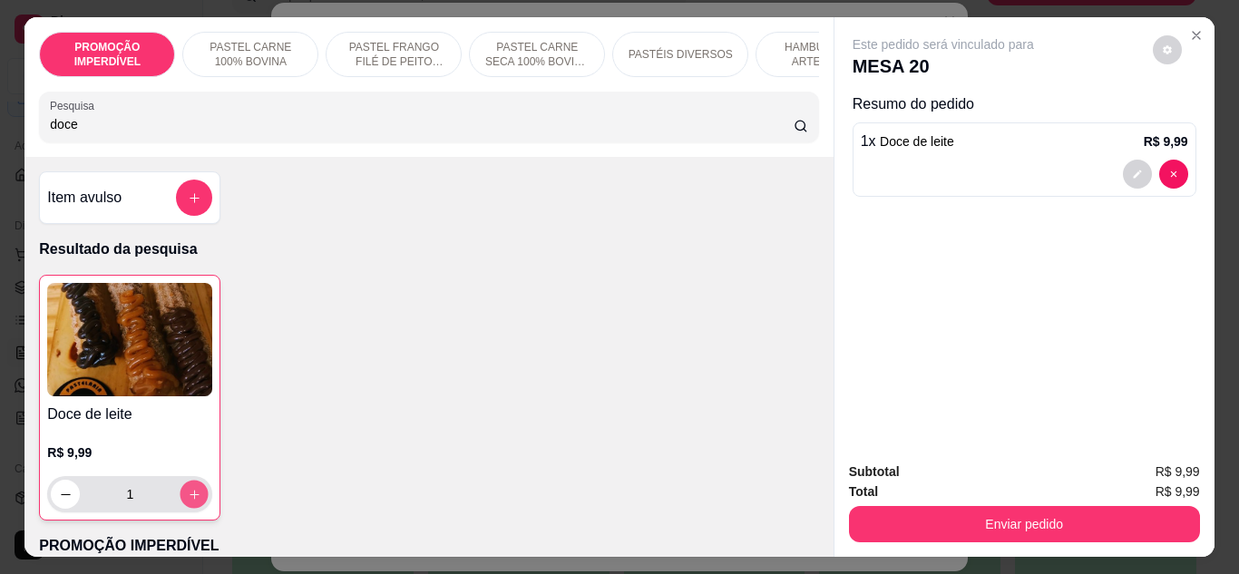
click at [191, 502] on icon "increase-product-quantity" at bounding box center [195, 495] width 14 height 14
type input "2"
click at [911, 490] on div "Total R$ 19,98" at bounding box center [1024, 492] width 351 height 20
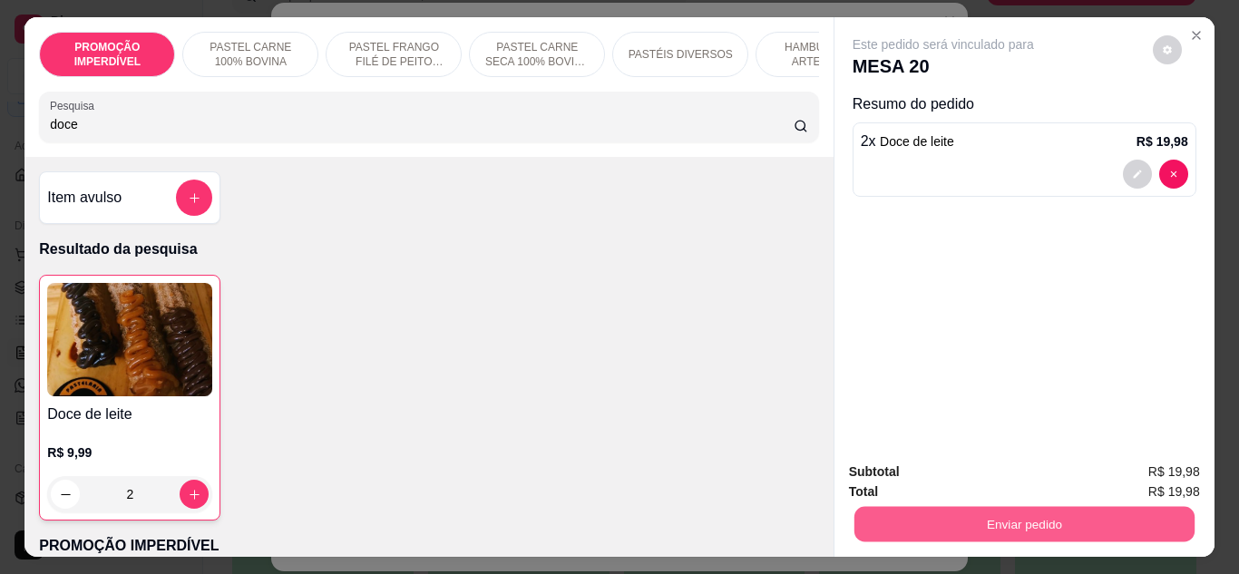
click at [965, 509] on button "Enviar pedido" at bounding box center [1024, 524] width 340 height 35
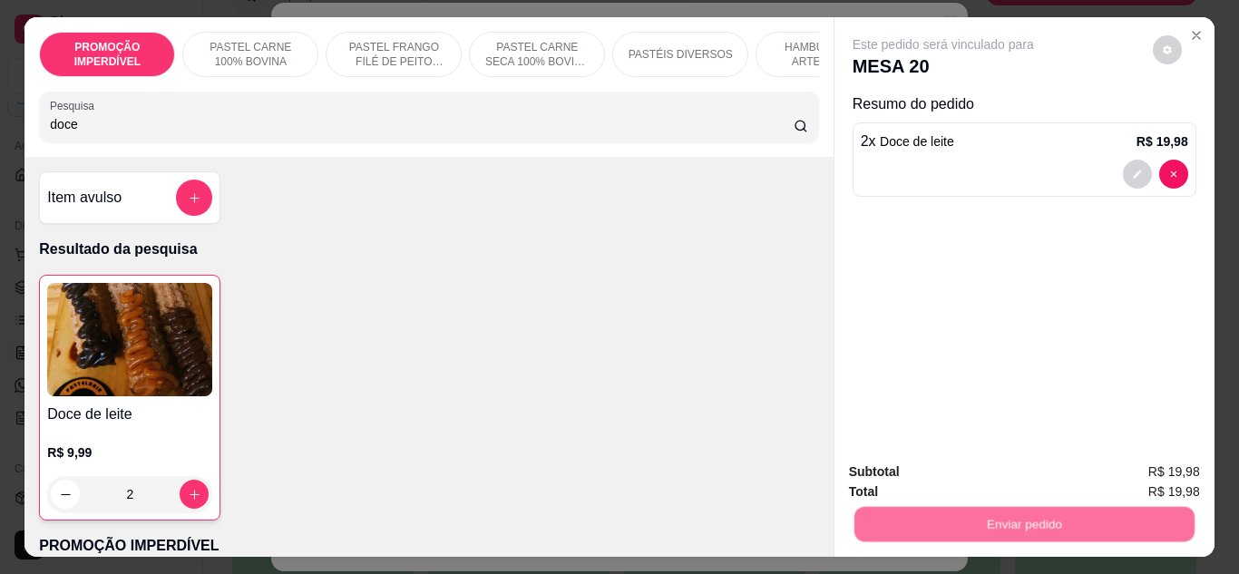
click at [1119, 455] on button "Enviar pedido" at bounding box center [1152, 472] width 103 height 34
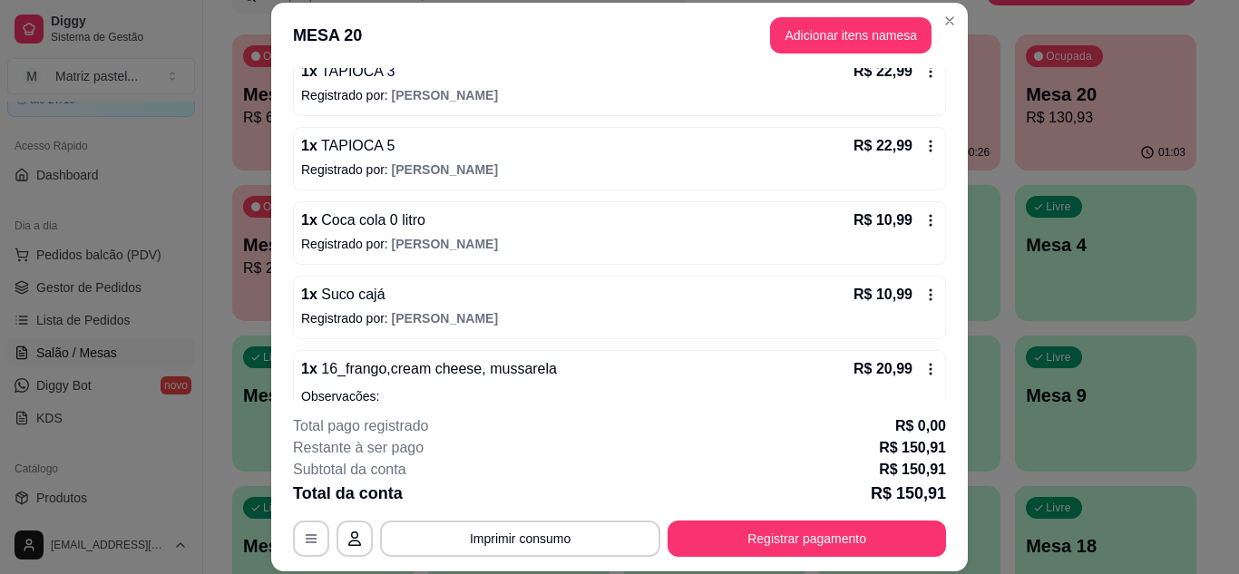
scroll to position [454, 0]
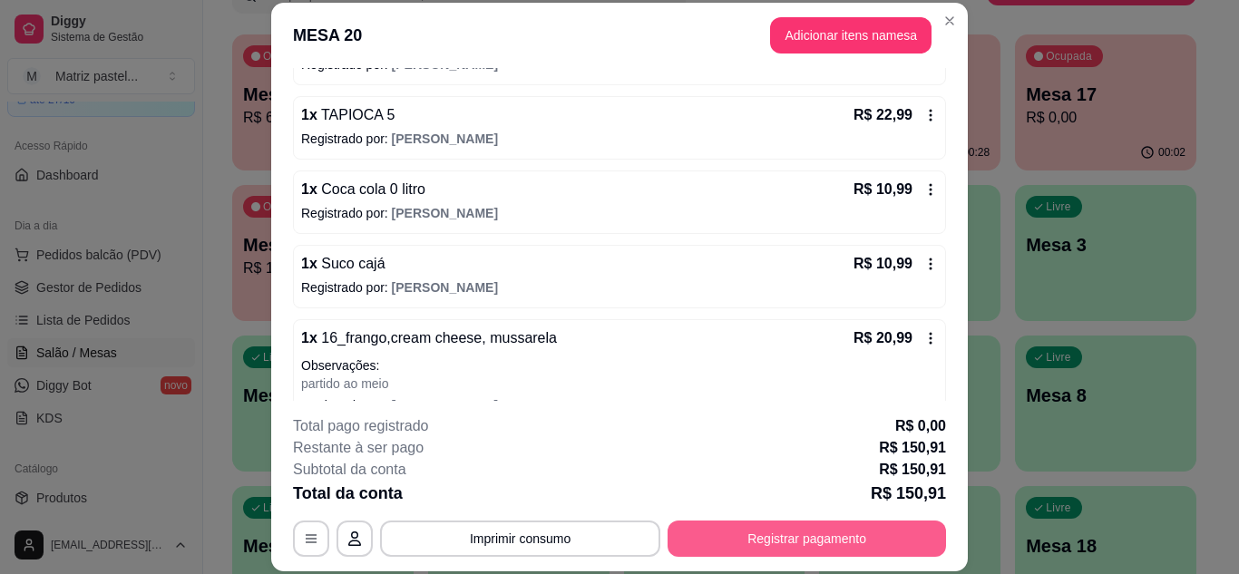
click at [713, 542] on button "Registrar pagamento" at bounding box center [807, 539] width 279 height 36
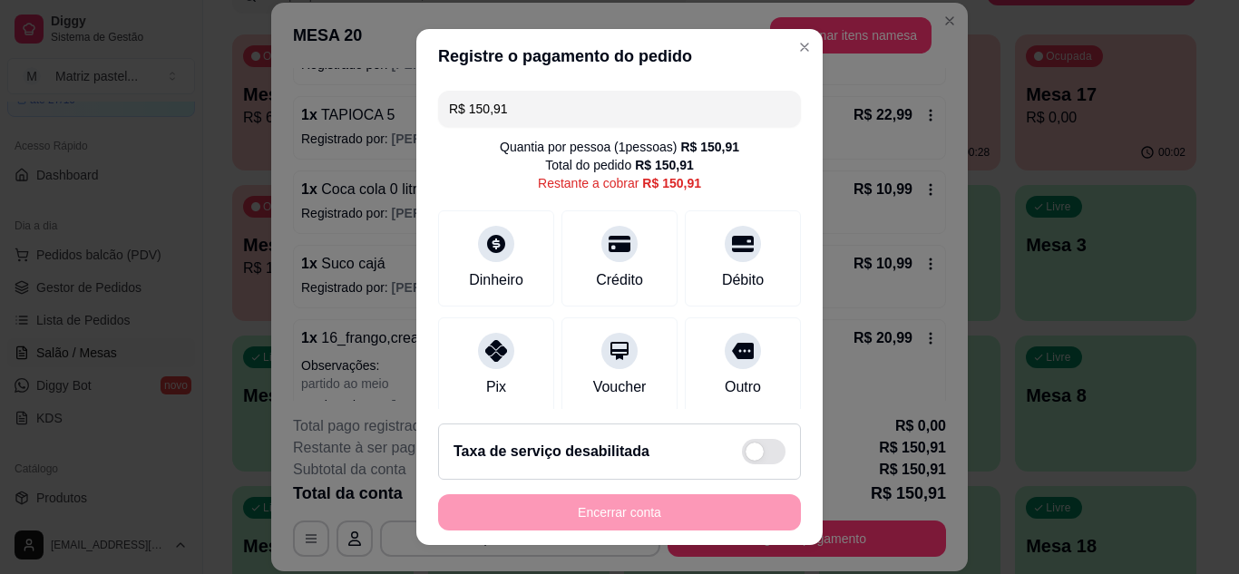
click at [591, 121] on input "R$ 150,91" at bounding box center [619, 109] width 341 height 36
click at [591, 120] on input "R$ 150,91" at bounding box center [619, 109] width 341 height 36
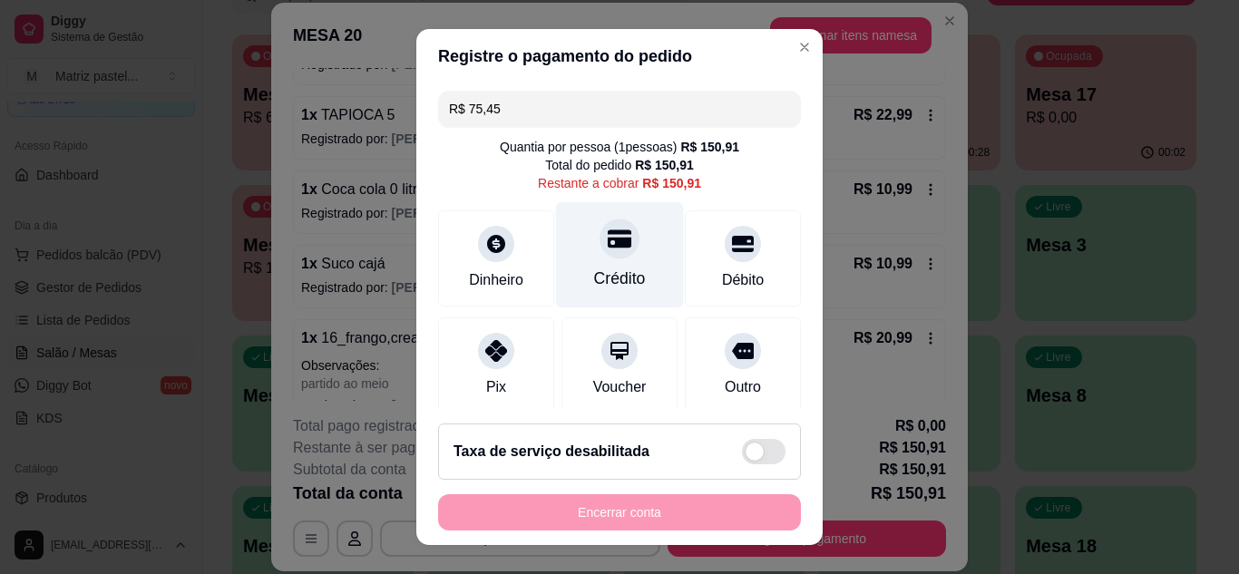
click at [618, 262] on div "Crédito" at bounding box center [620, 254] width 128 height 106
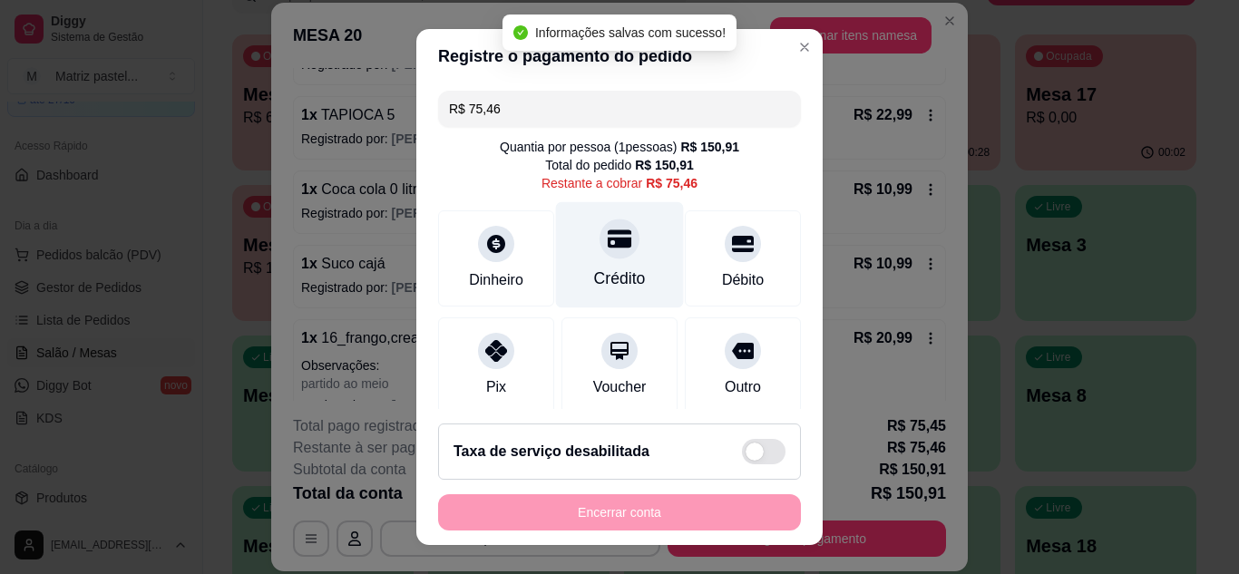
click at [611, 274] on div "Crédito" at bounding box center [620, 279] width 52 height 24
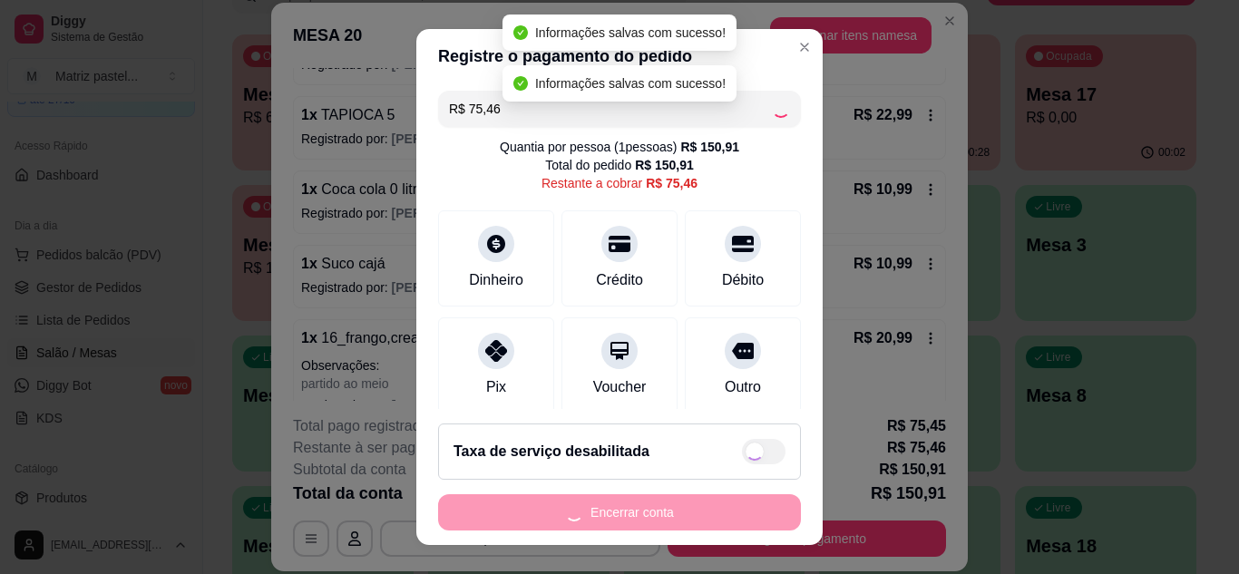
type input "R$ 0,00"
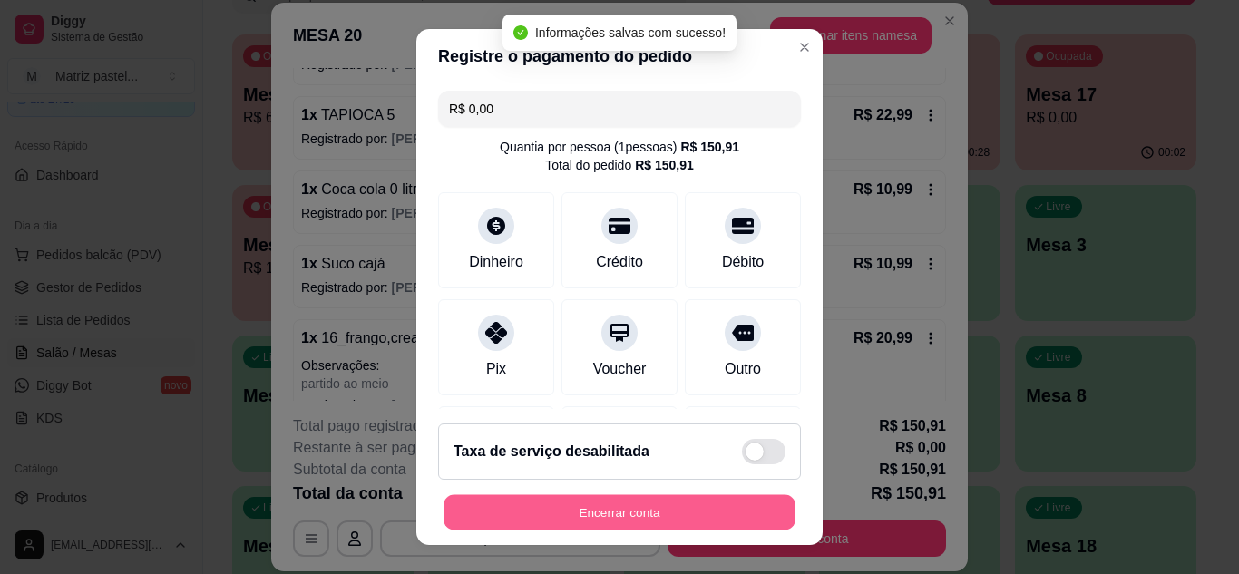
click at [612, 503] on button "Encerrar conta" at bounding box center [620, 512] width 352 height 35
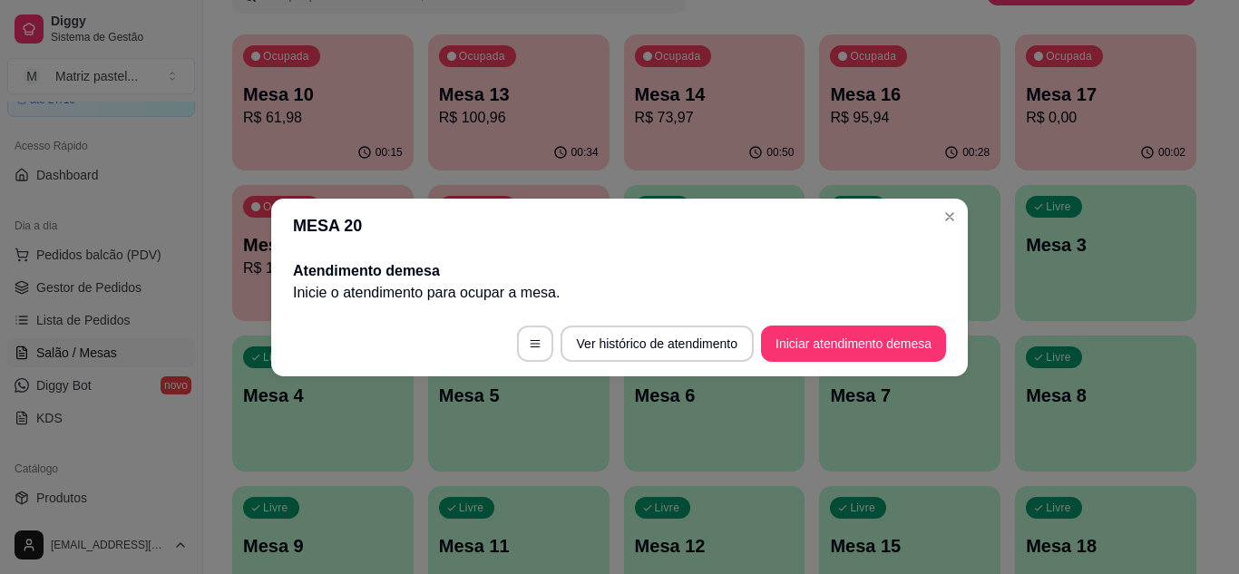
scroll to position [0, 0]
drag, startPoint x: 933, startPoint y: 212, endPoint x: 950, endPoint y: 209, distance: 16.7
click at [933, 213] on header "MESA 20" at bounding box center [619, 226] width 697 height 54
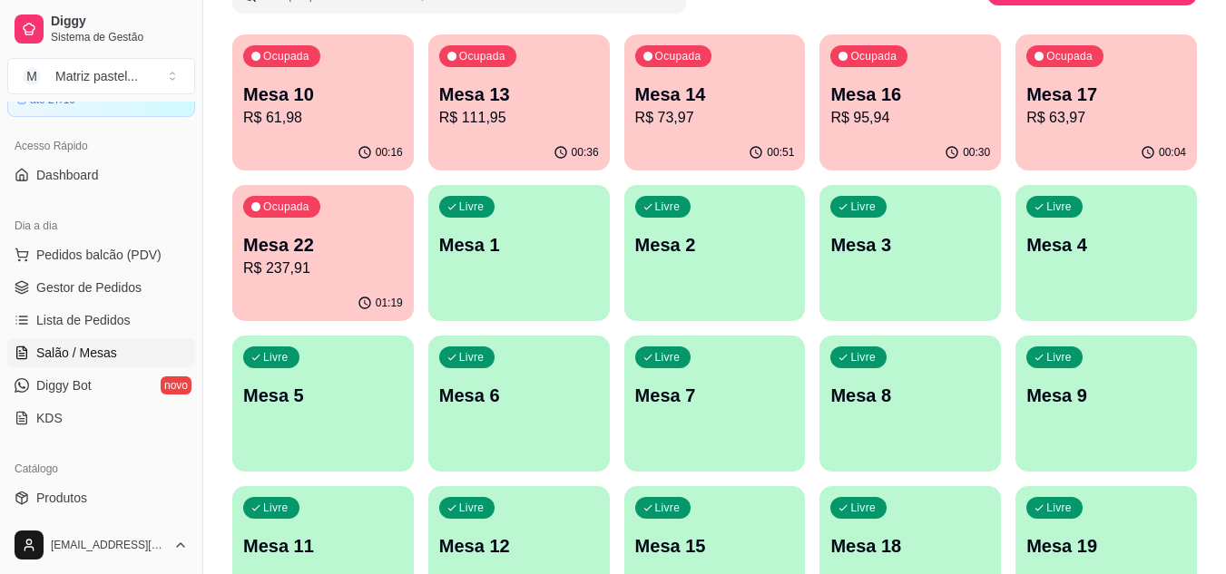
click at [324, 249] on p "Mesa 22" at bounding box center [323, 244] width 160 height 25
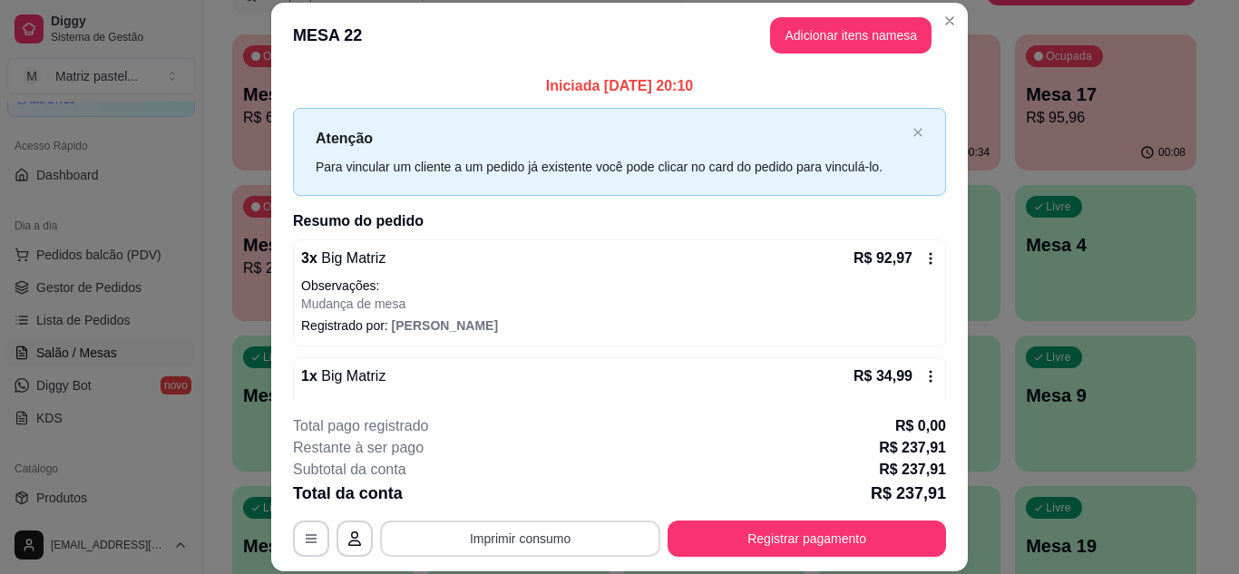
click at [568, 544] on button "Imprimir consumo" at bounding box center [520, 539] width 280 height 36
click at [558, 486] on button "IMPRESSORA" at bounding box center [520, 497] width 132 height 29
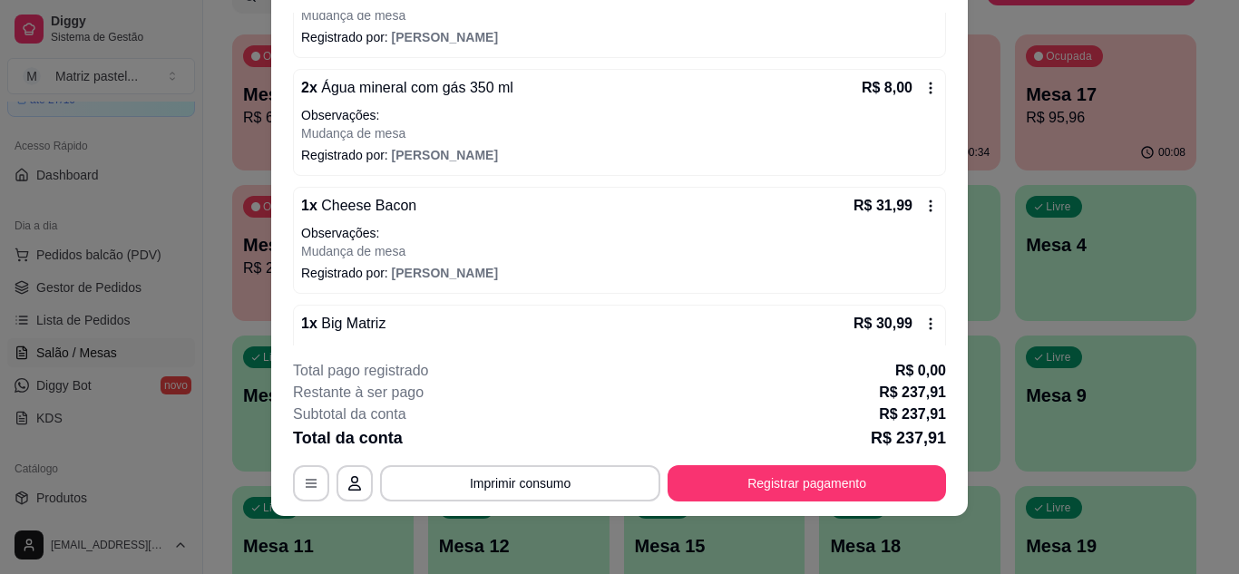
scroll to position [544, 0]
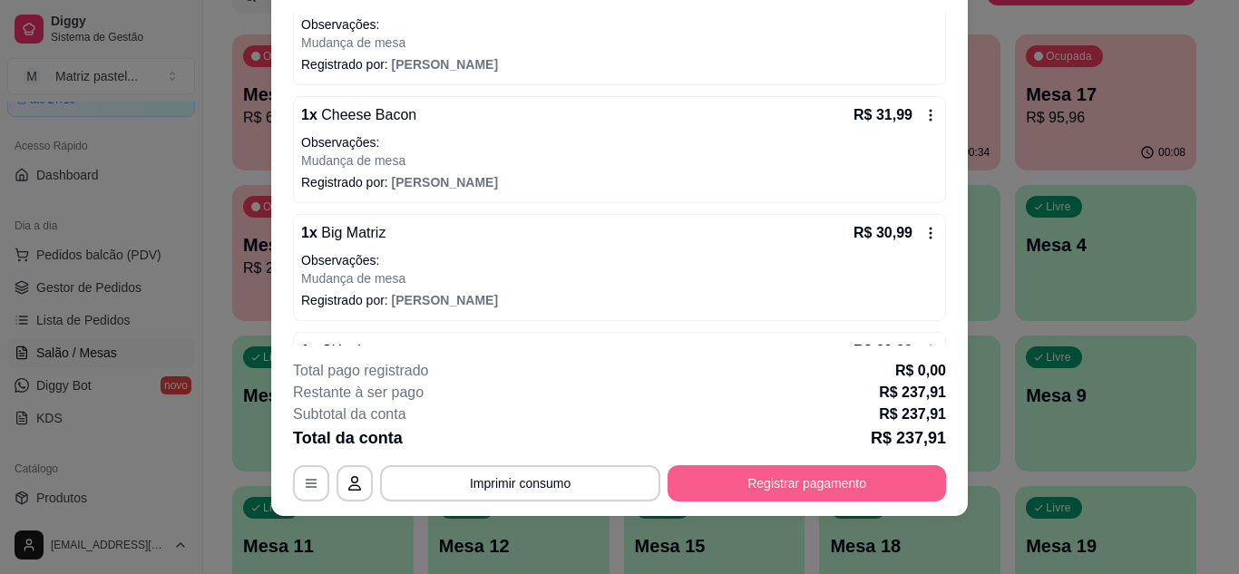
click at [842, 500] on button "Registrar pagamento" at bounding box center [807, 483] width 279 height 36
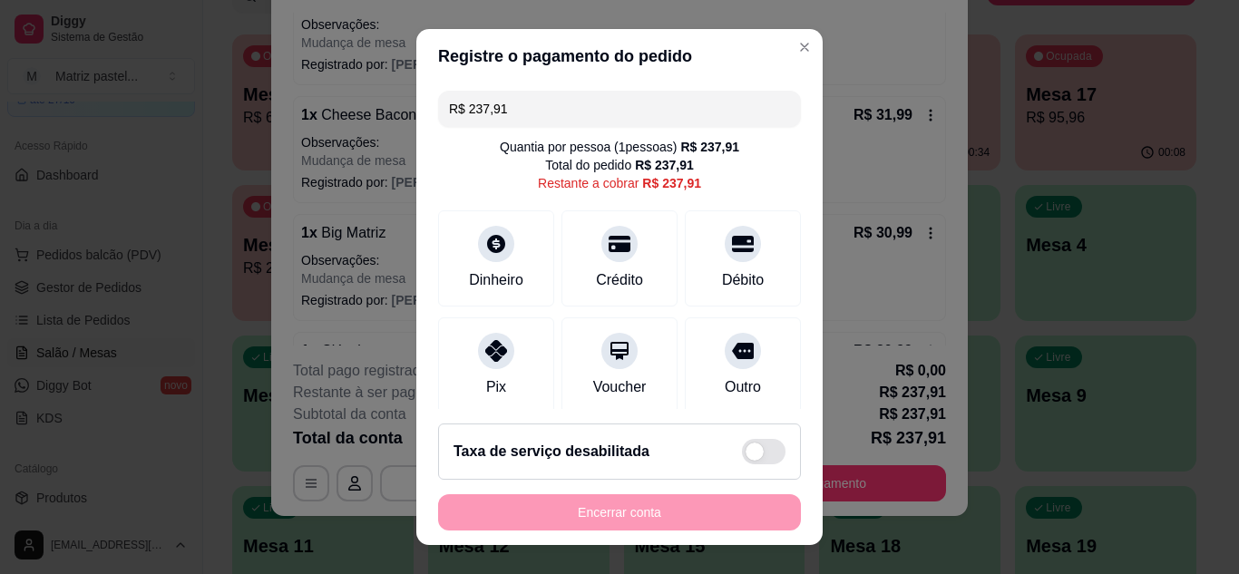
click at [590, 117] on input "R$ 237,91" at bounding box center [619, 109] width 341 height 36
click at [498, 249] on div at bounding box center [496, 239] width 40 height 40
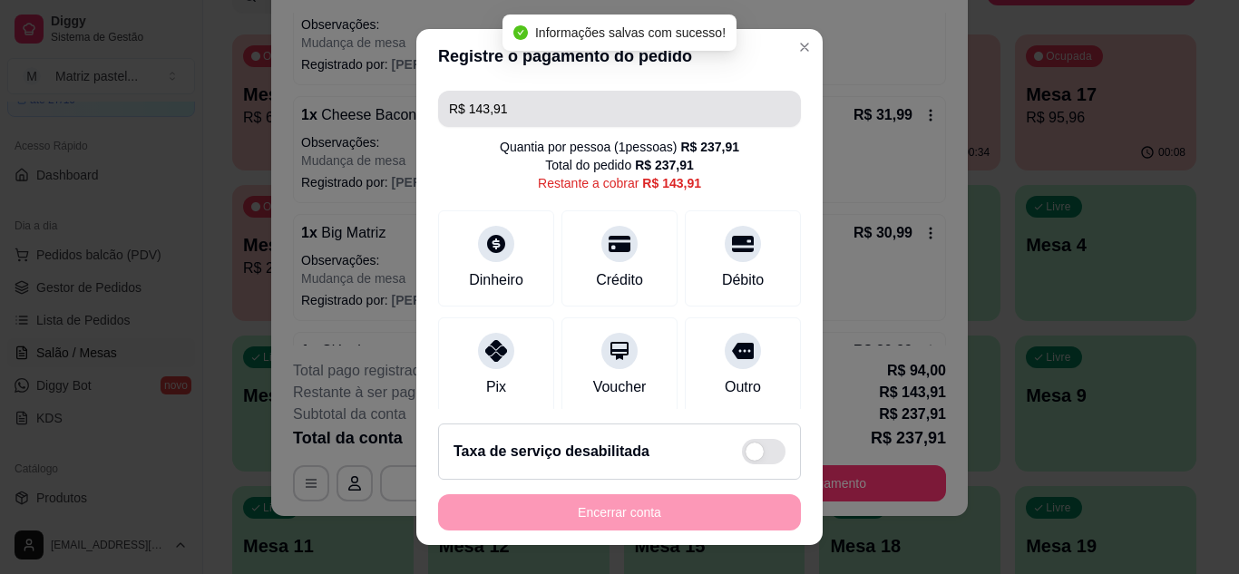
click at [571, 103] on input "R$ 143,91" at bounding box center [619, 109] width 341 height 36
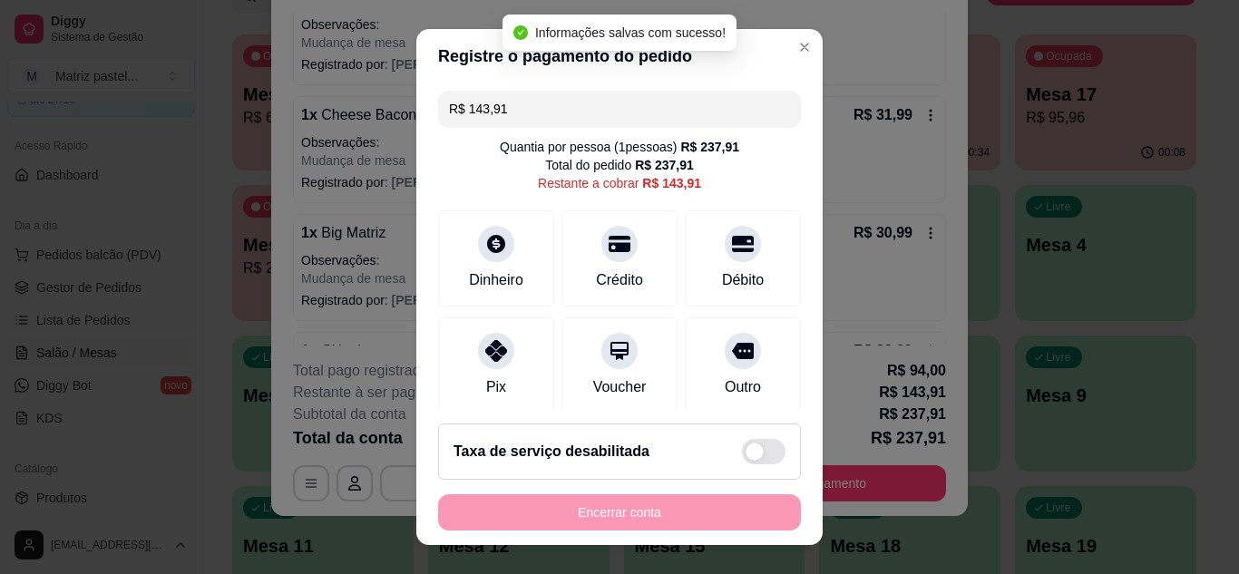
click at [571, 103] on input "R$ 143,91" at bounding box center [619, 109] width 341 height 36
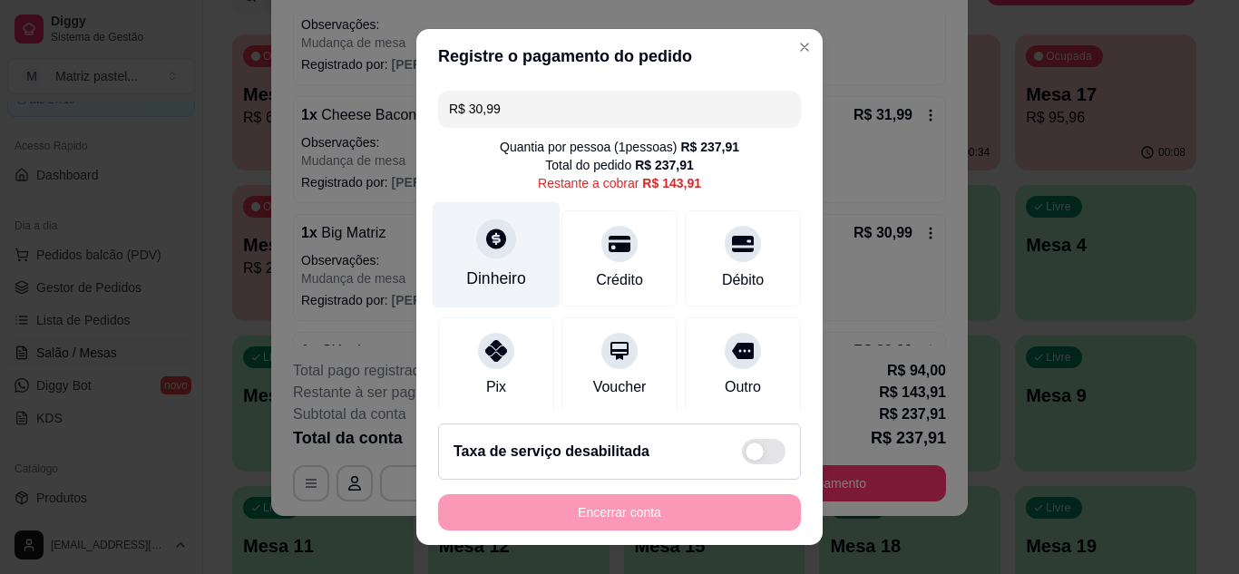
click at [468, 279] on div "Dinheiro" at bounding box center [496, 279] width 60 height 24
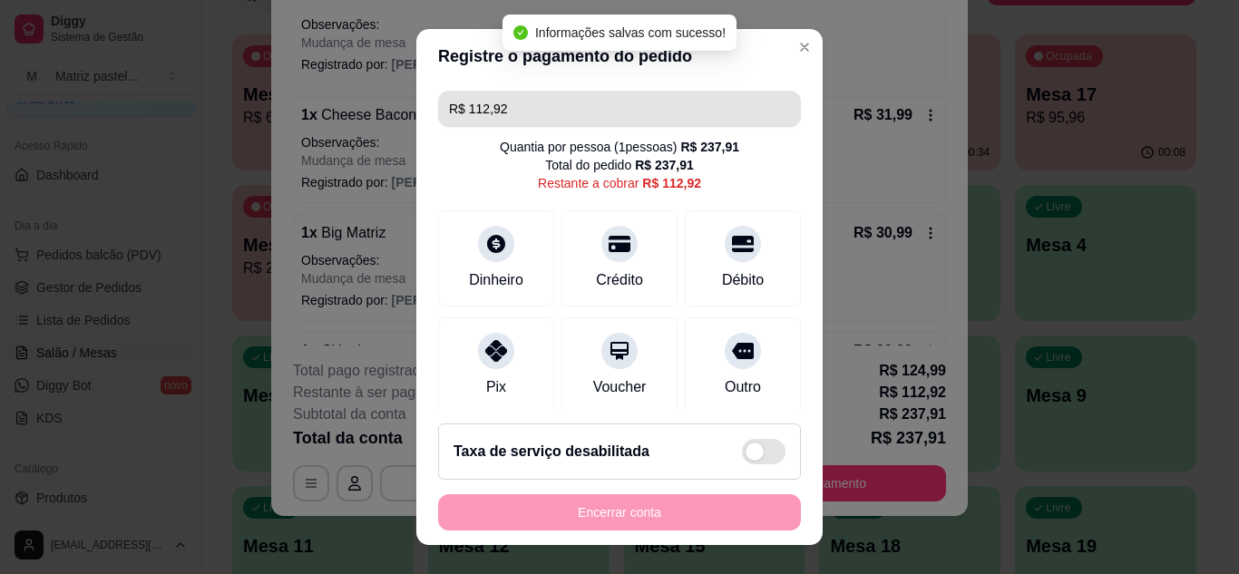
click at [537, 112] on input "R$ 112,92" at bounding box center [619, 109] width 341 height 36
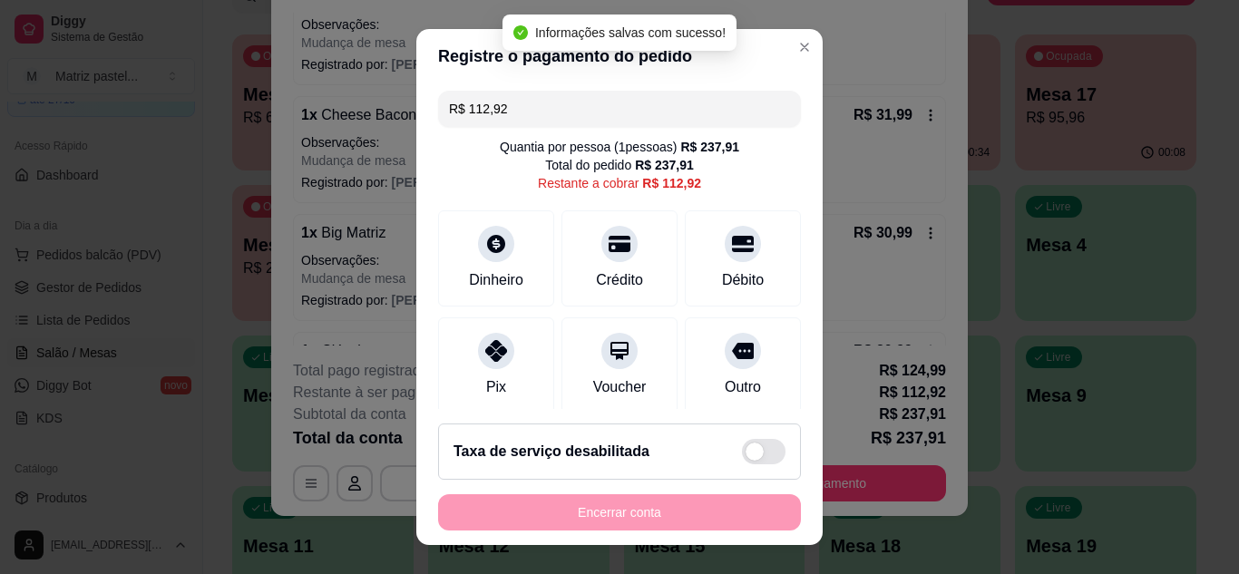
click at [537, 112] on input "R$ 112,92" at bounding box center [619, 109] width 341 height 36
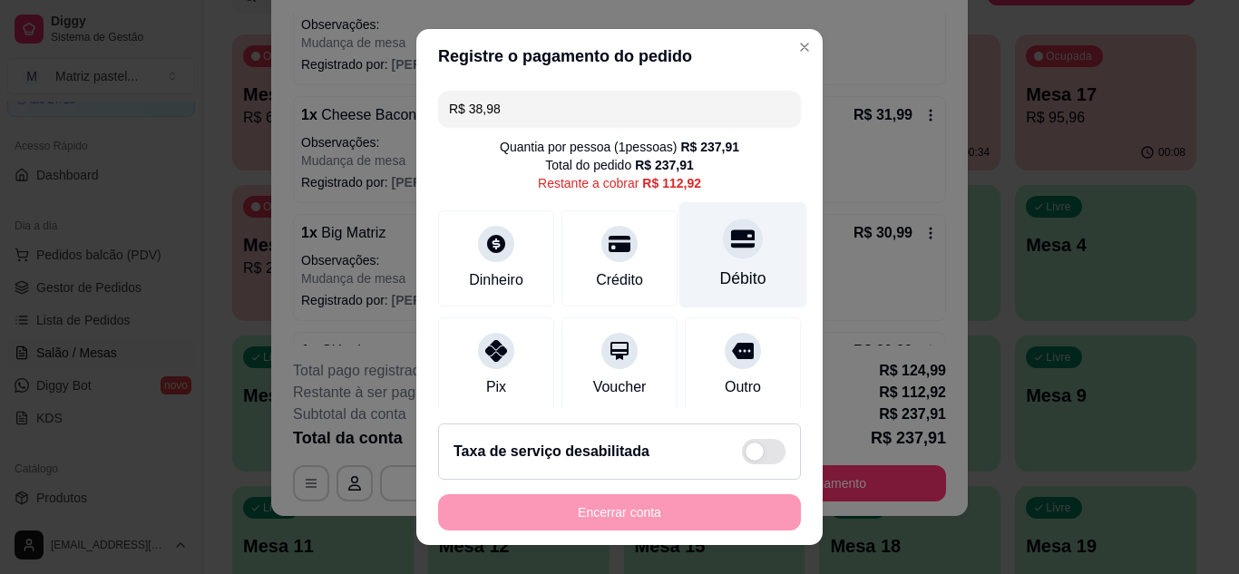
click at [723, 234] on div at bounding box center [743, 239] width 40 height 40
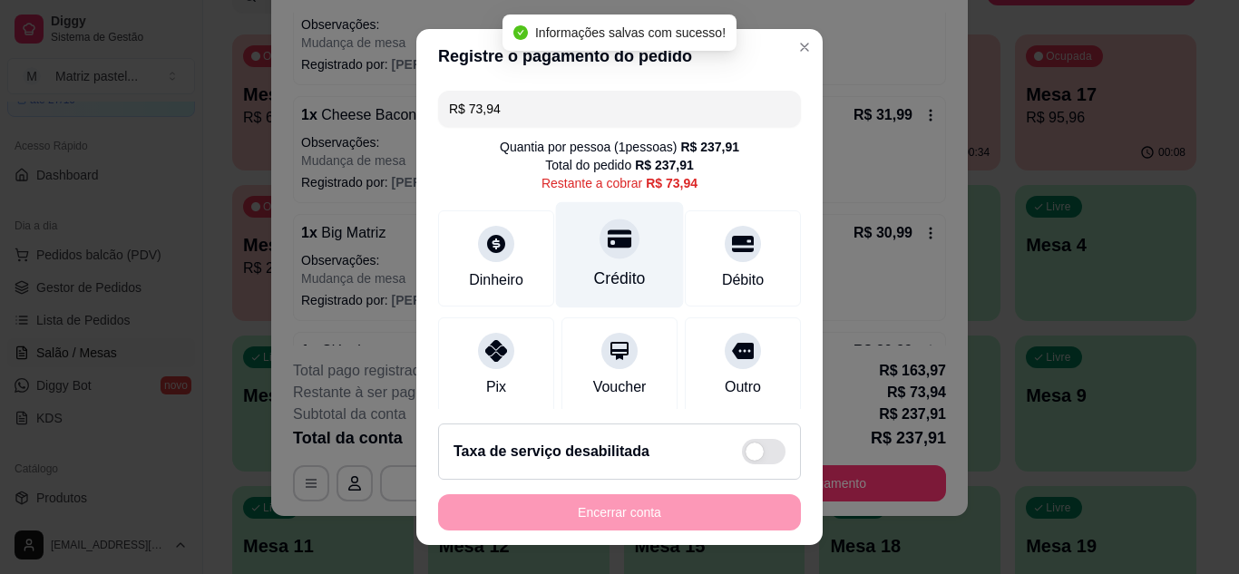
click at [607, 269] on div "Crédito" at bounding box center [620, 279] width 52 height 24
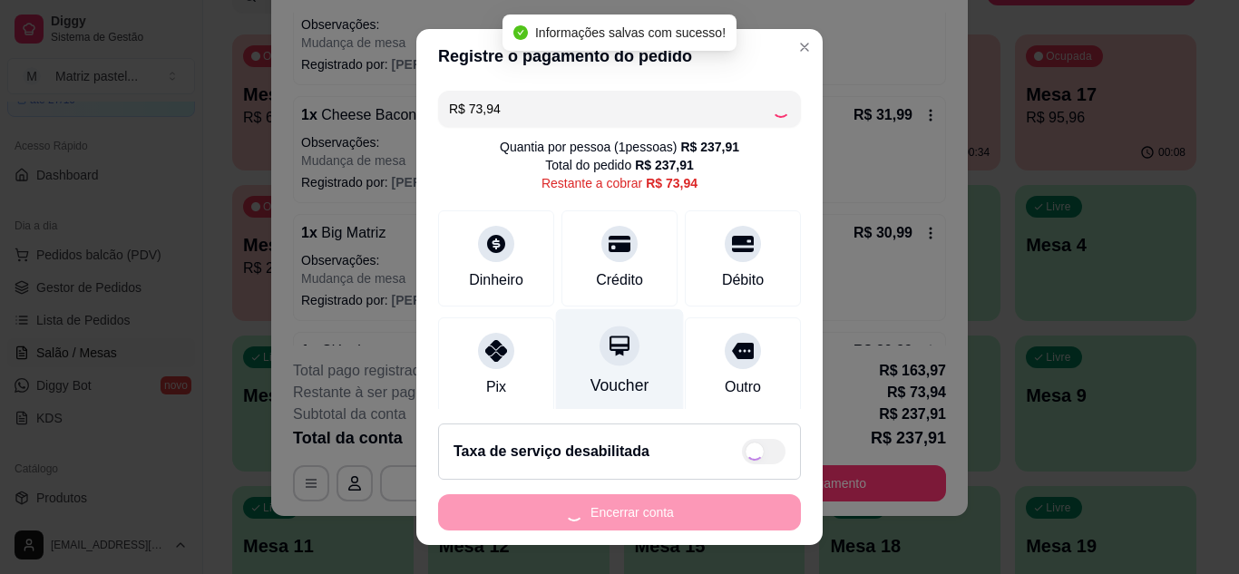
type input "R$ 0,00"
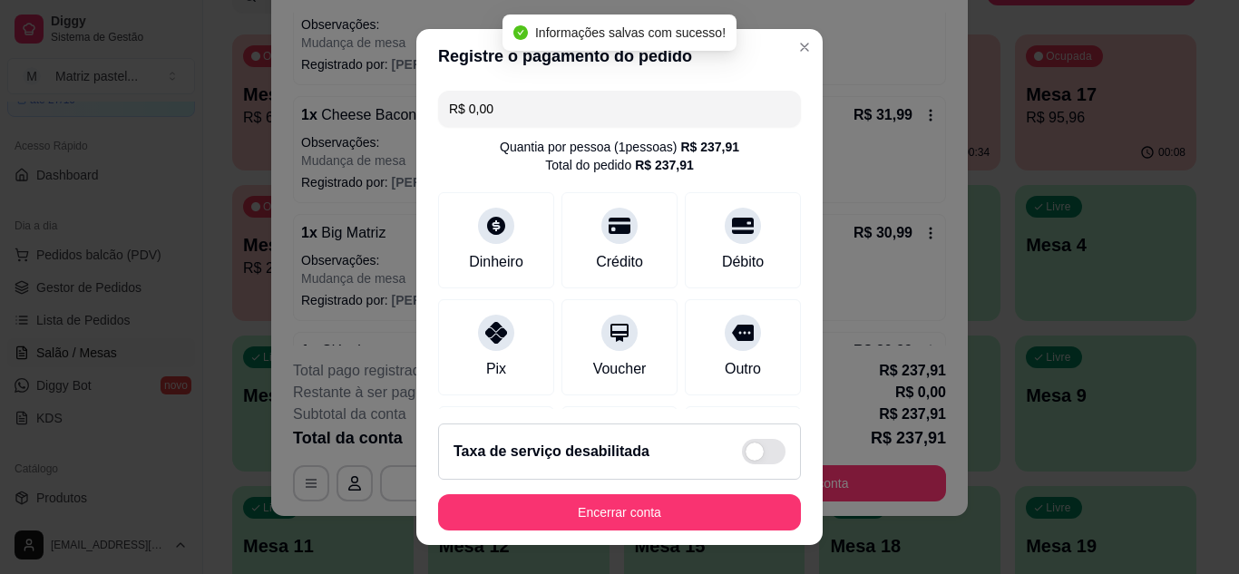
click at [551, 495] on button "Encerrar conta" at bounding box center [619, 512] width 363 height 36
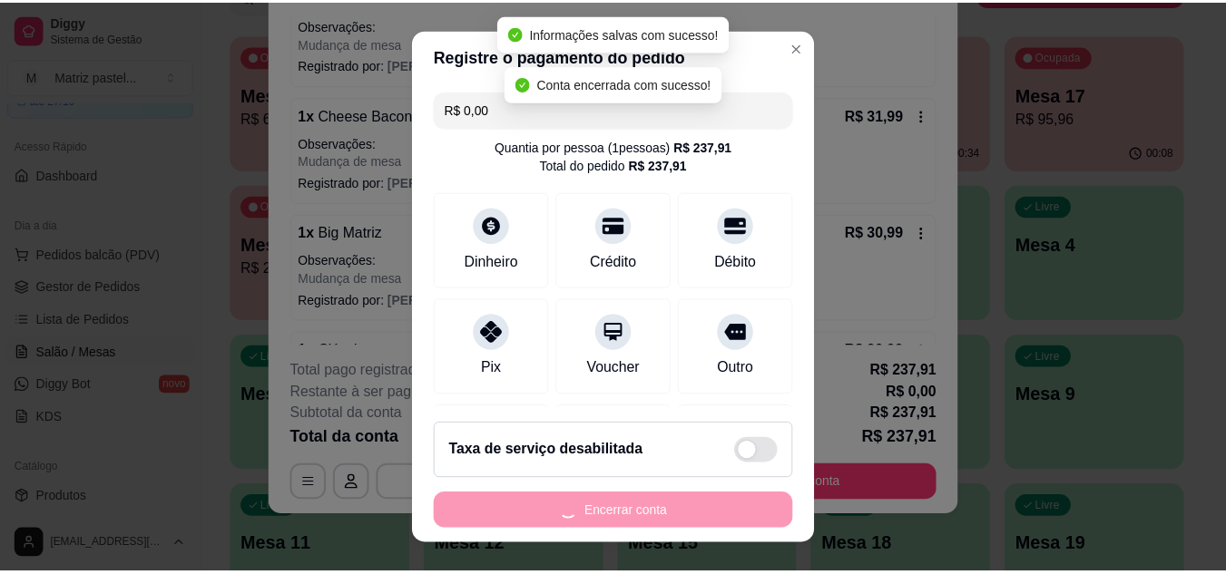
scroll to position [0, 0]
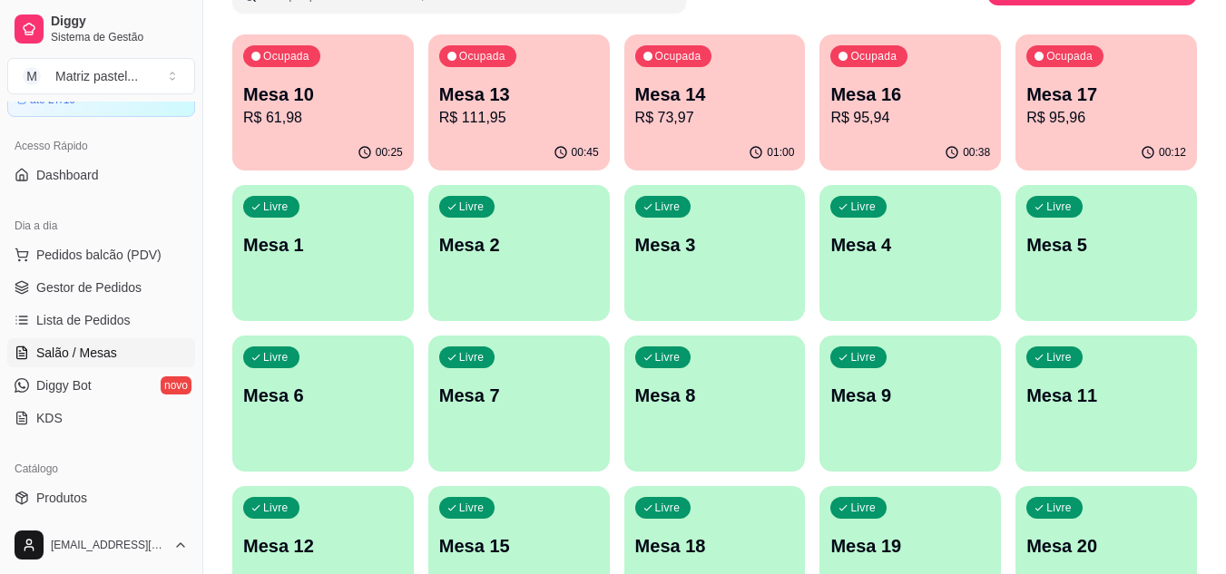
click at [888, 109] on p "R$ 95,94" at bounding box center [910, 118] width 160 height 22
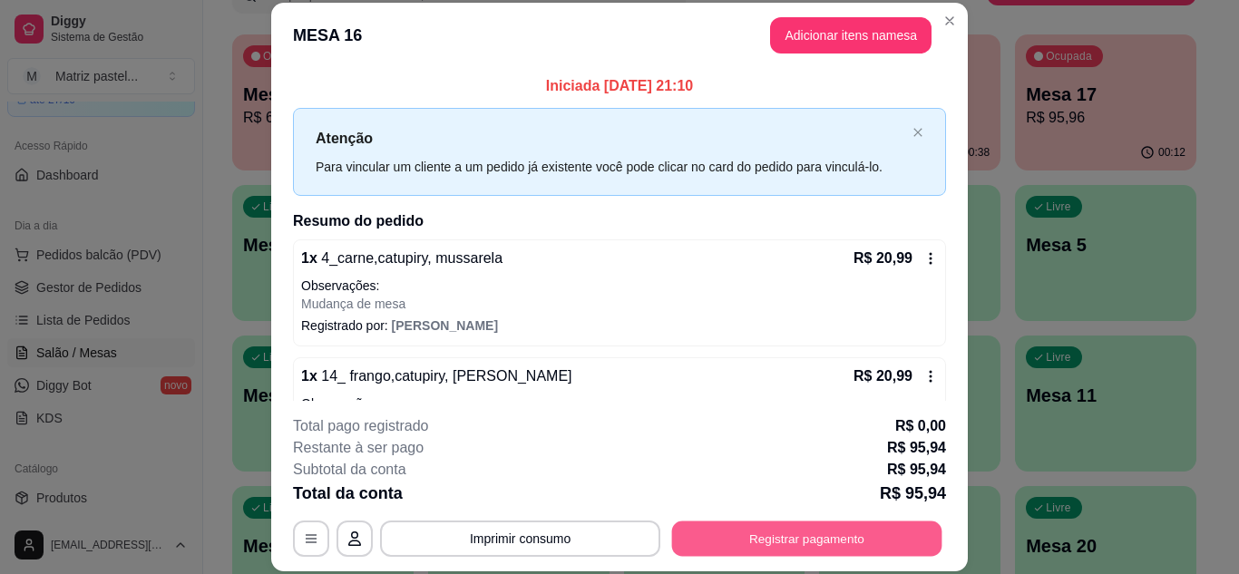
click at [788, 537] on button "Registrar pagamento" at bounding box center [807, 538] width 270 height 35
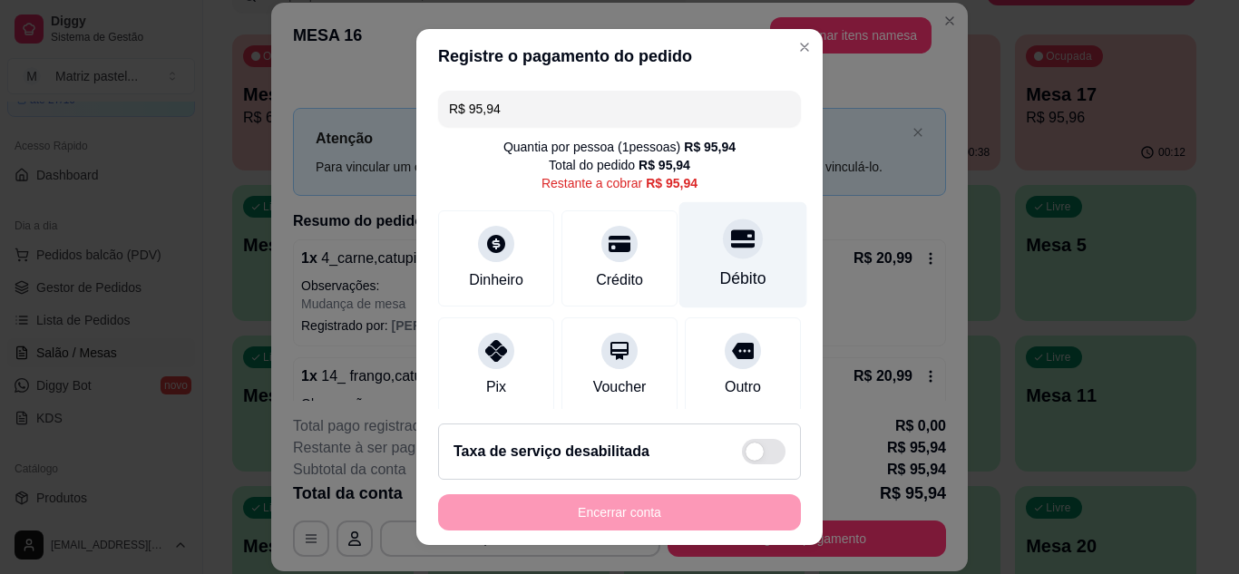
click at [720, 272] on div "Débito" at bounding box center [743, 279] width 46 height 24
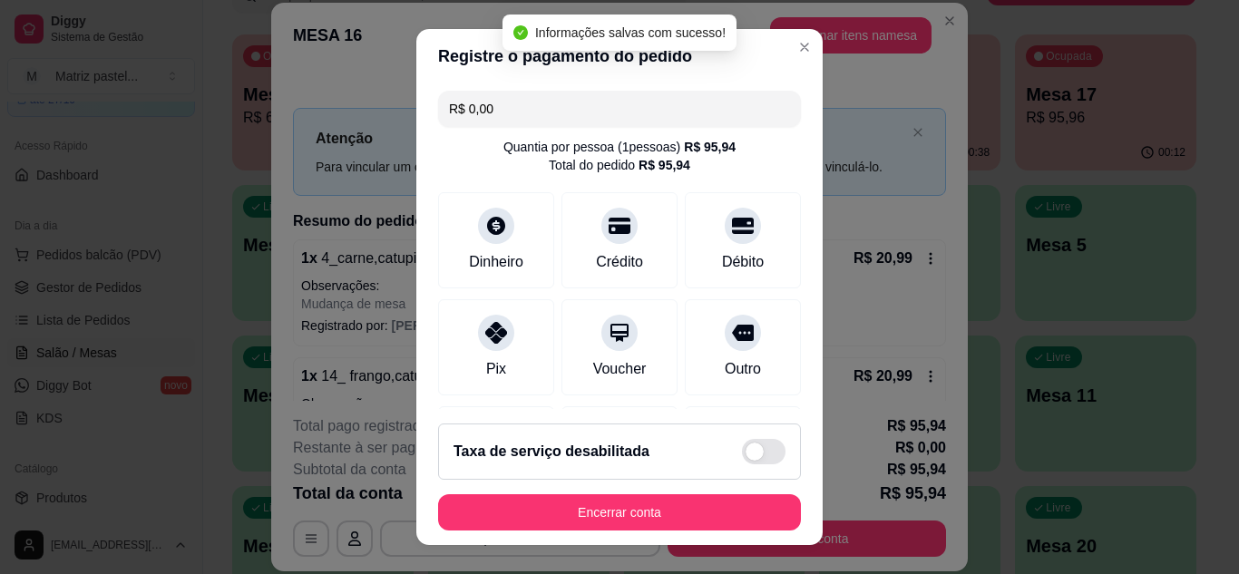
type input "R$ 0,00"
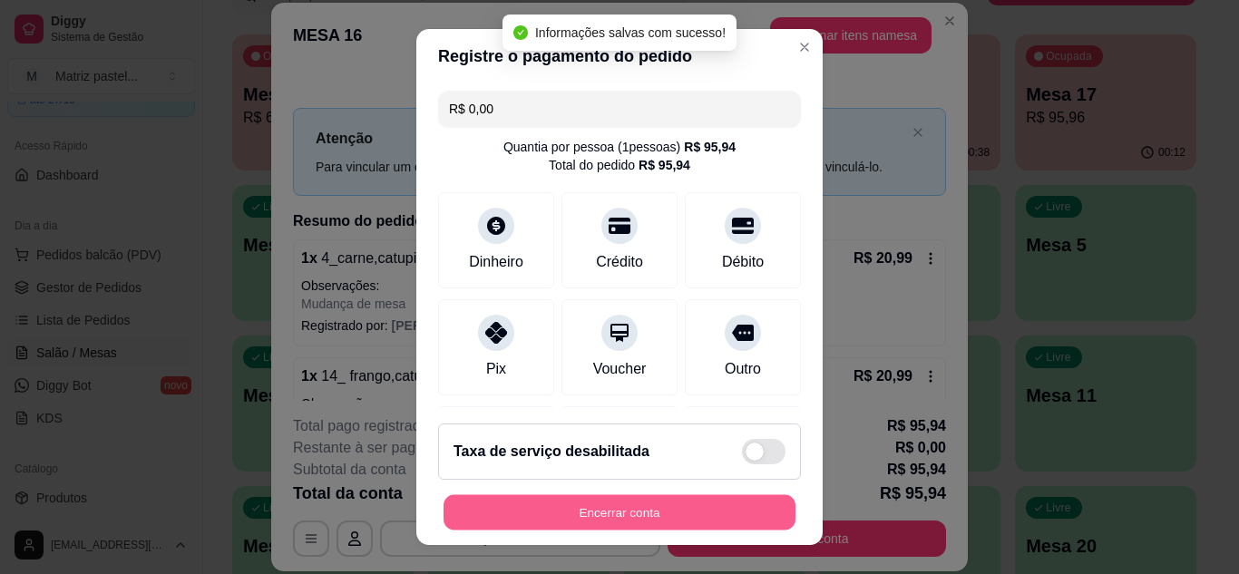
click at [656, 525] on button "Encerrar conta" at bounding box center [620, 512] width 352 height 35
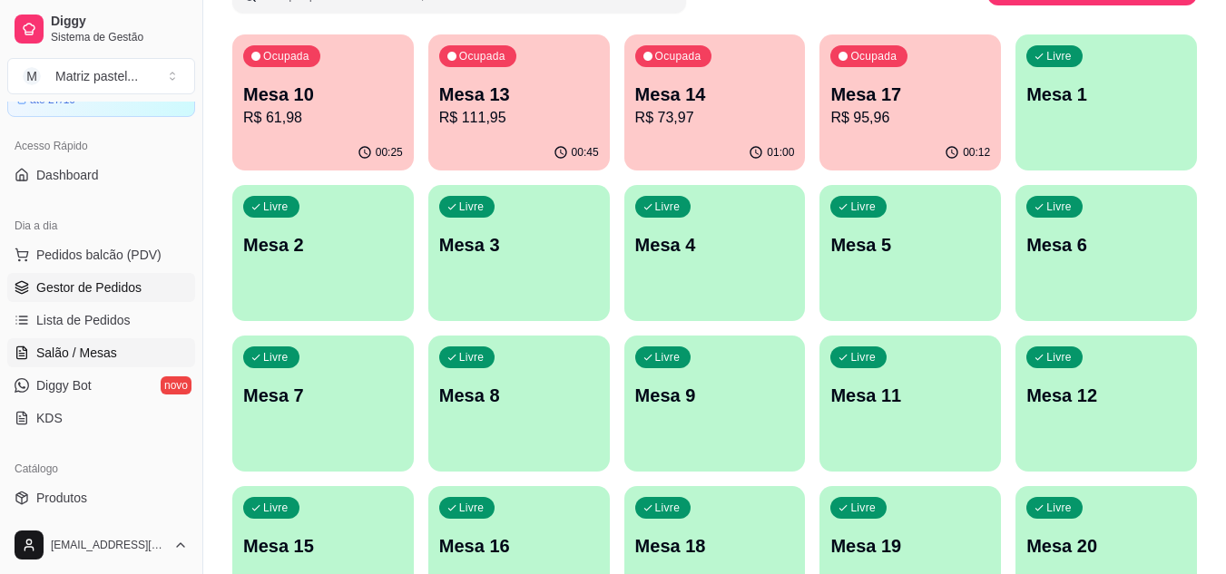
click at [94, 287] on span "Gestor de Pedidos" at bounding box center [88, 288] width 105 height 18
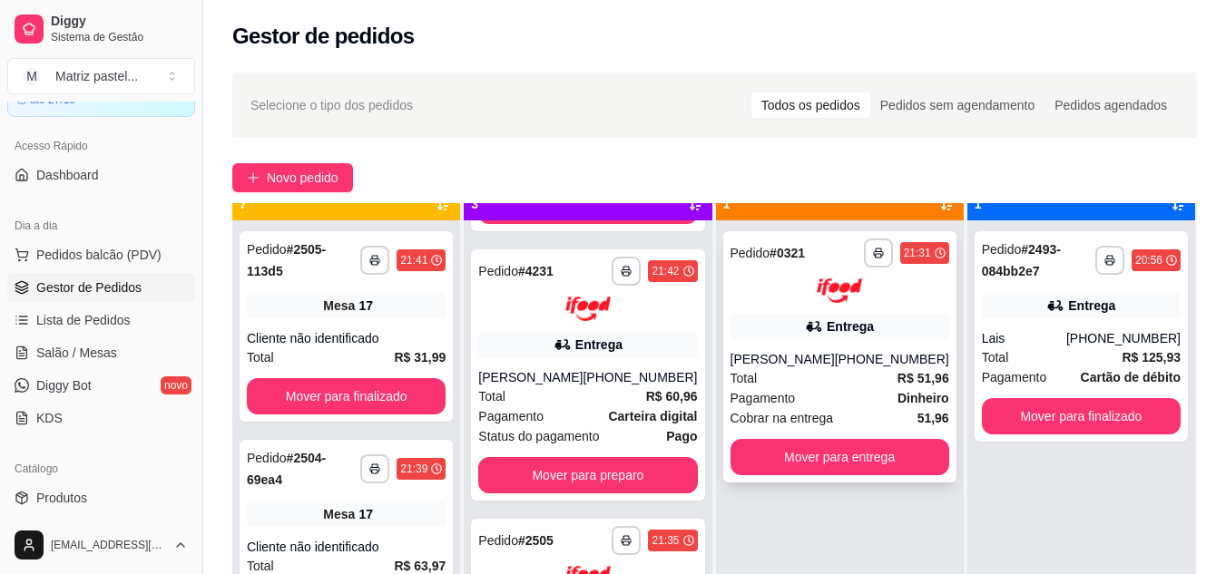
scroll to position [51, 0]
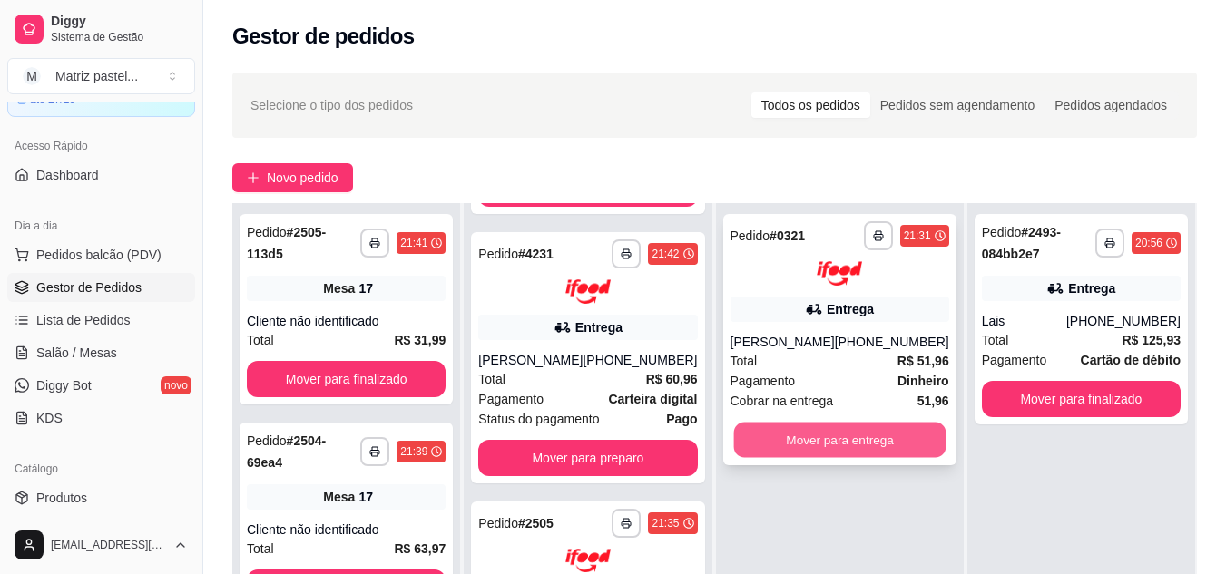
click at [813, 427] on button "Mover para entrega" at bounding box center [839, 439] width 212 height 35
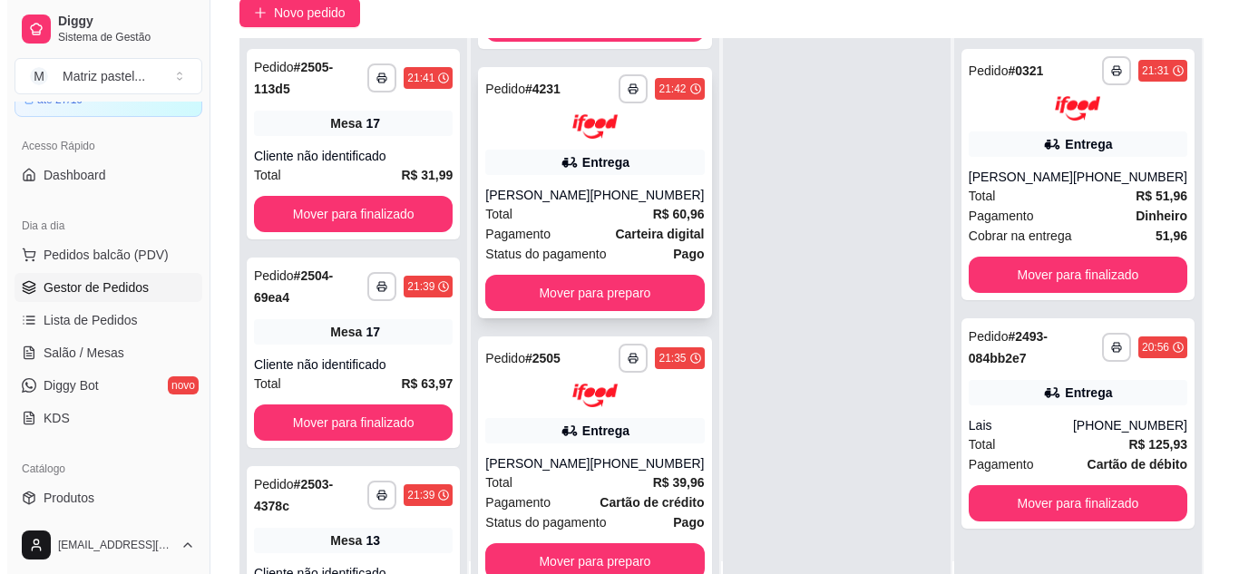
scroll to position [181, 0]
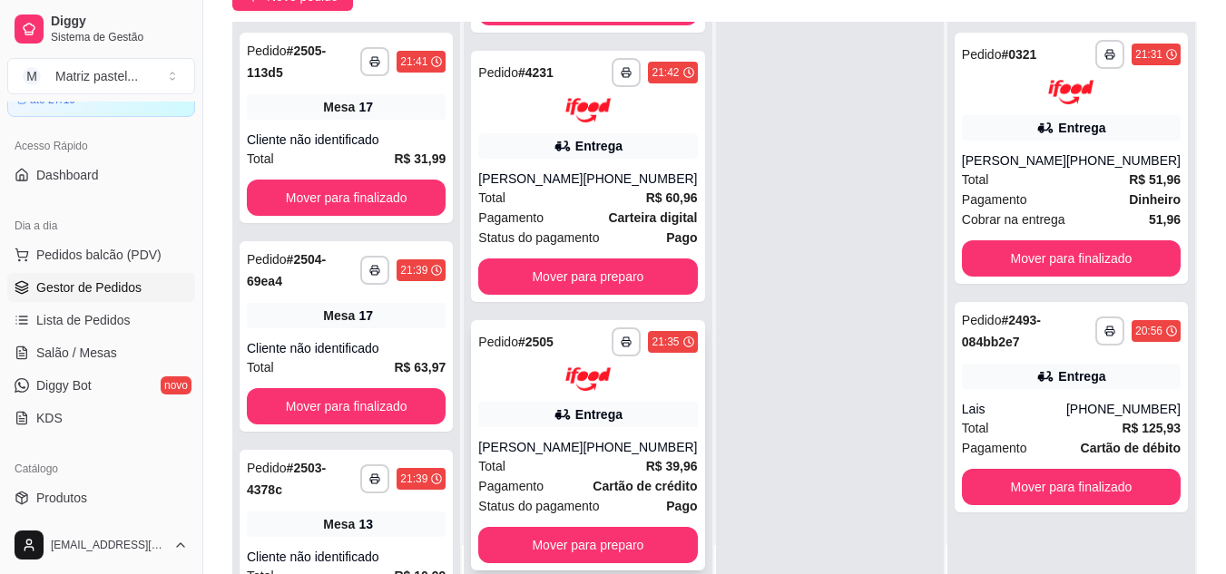
click at [562, 409] on icon at bounding box center [562, 415] width 18 height 18
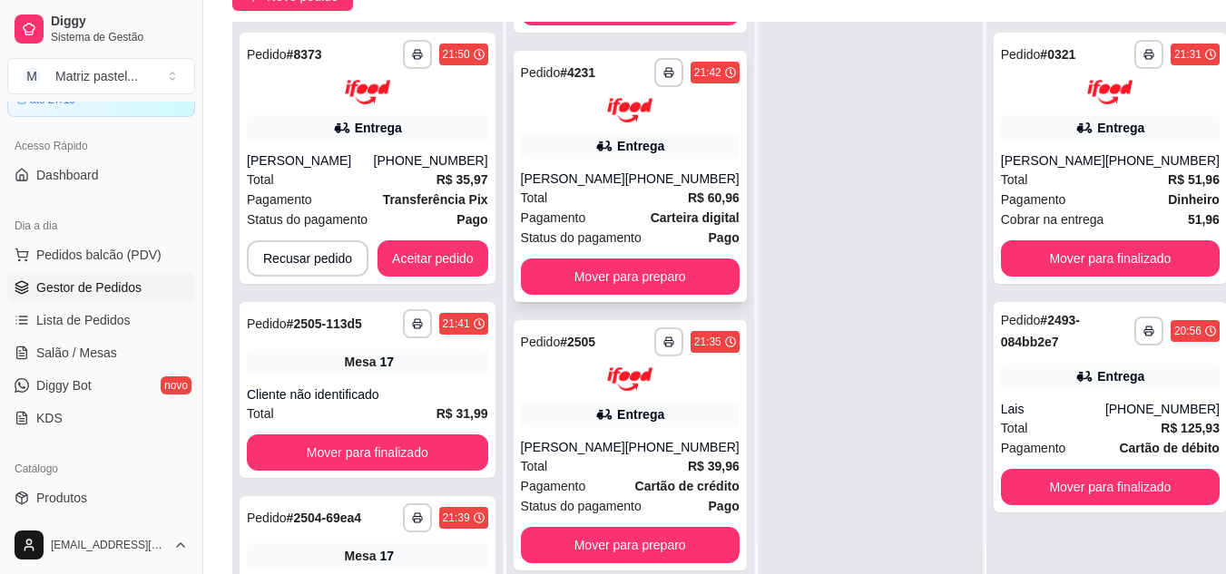
scroll to position [498, 0]
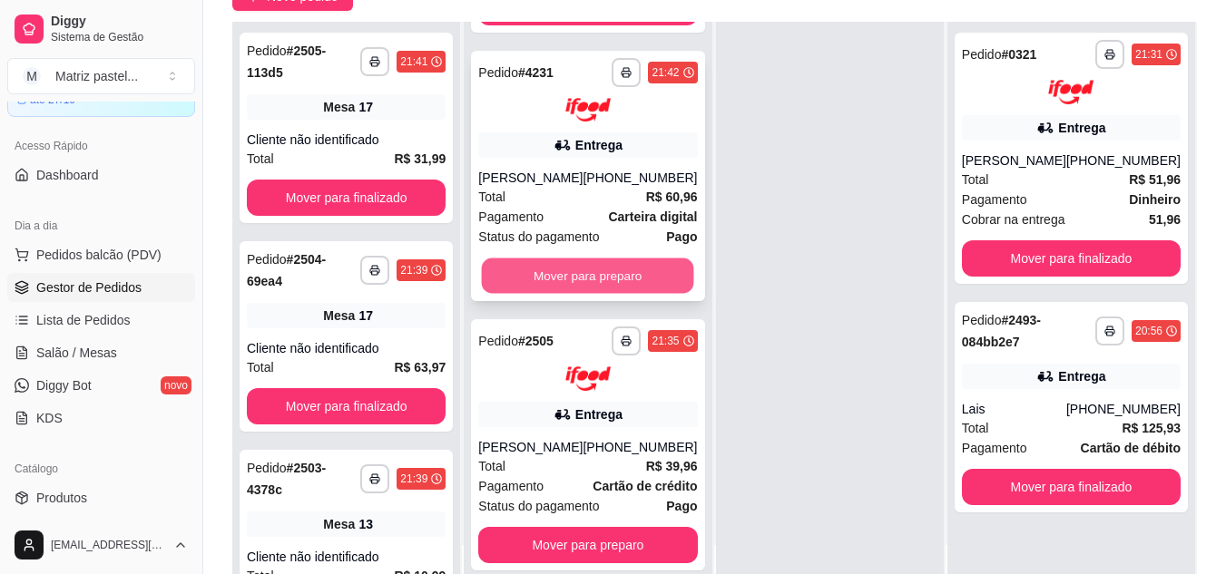
click at [563, 288] on button "Mover para preparo" at bounding box center [588, 276] width 212 height 35
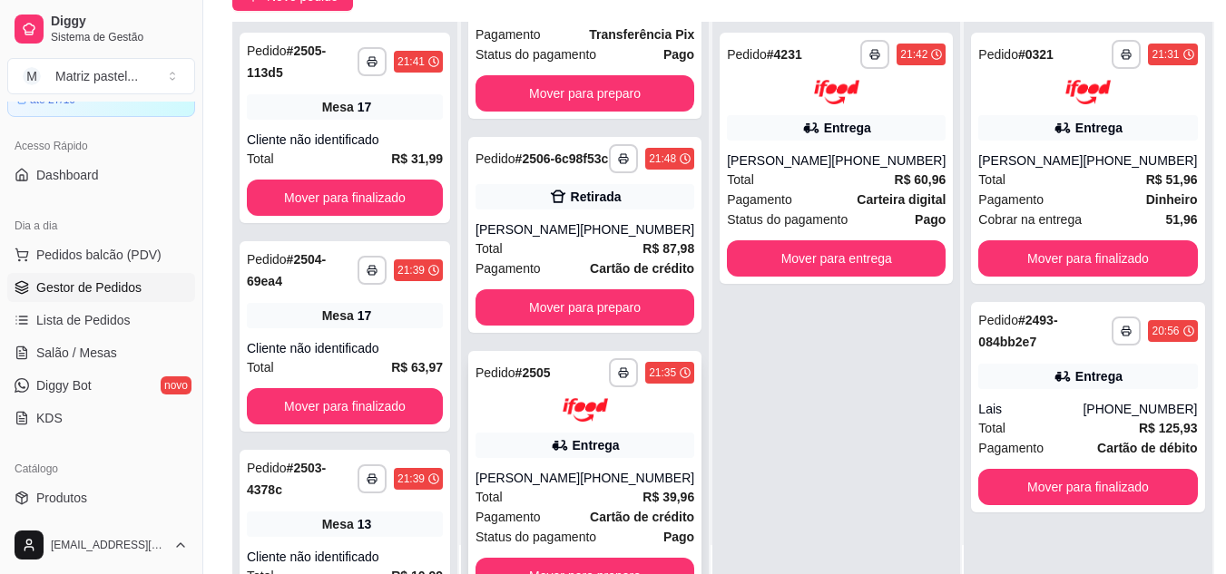
scroll to position [136, 0]
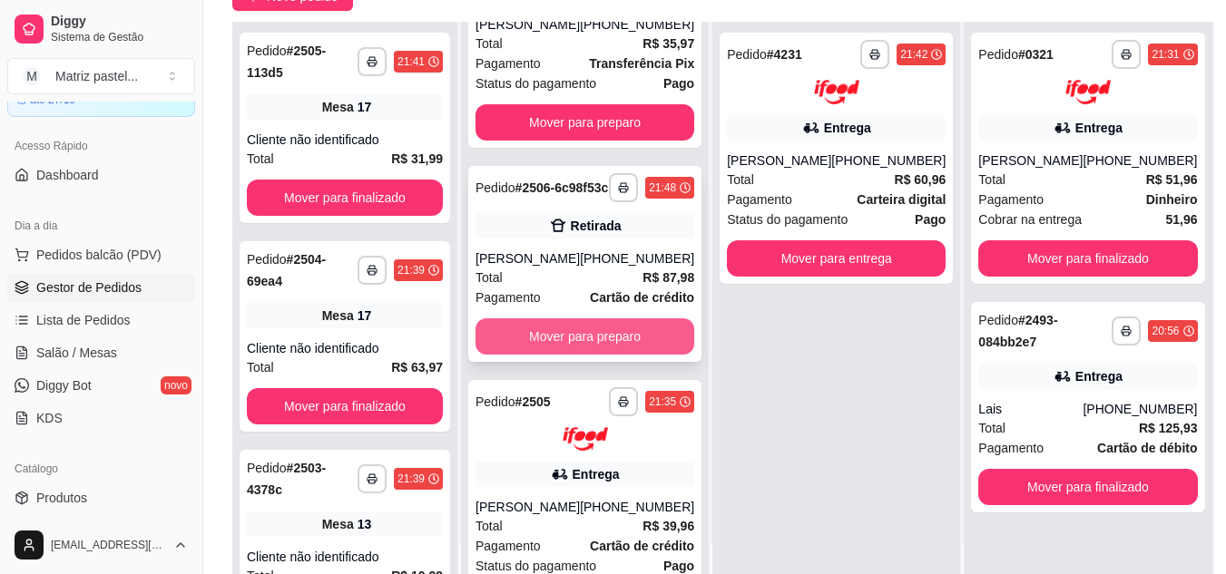
click at [542, 355] on button "Mover para preparo" at bounding box center [584, 336] width 219 height 36
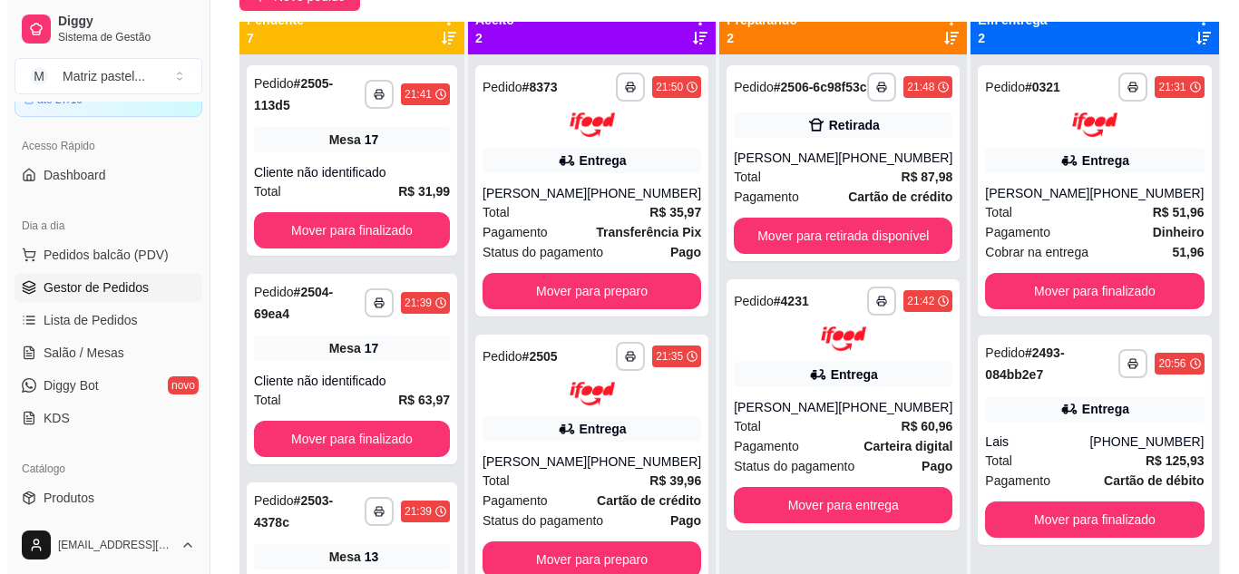
scroll to position [0, 0]
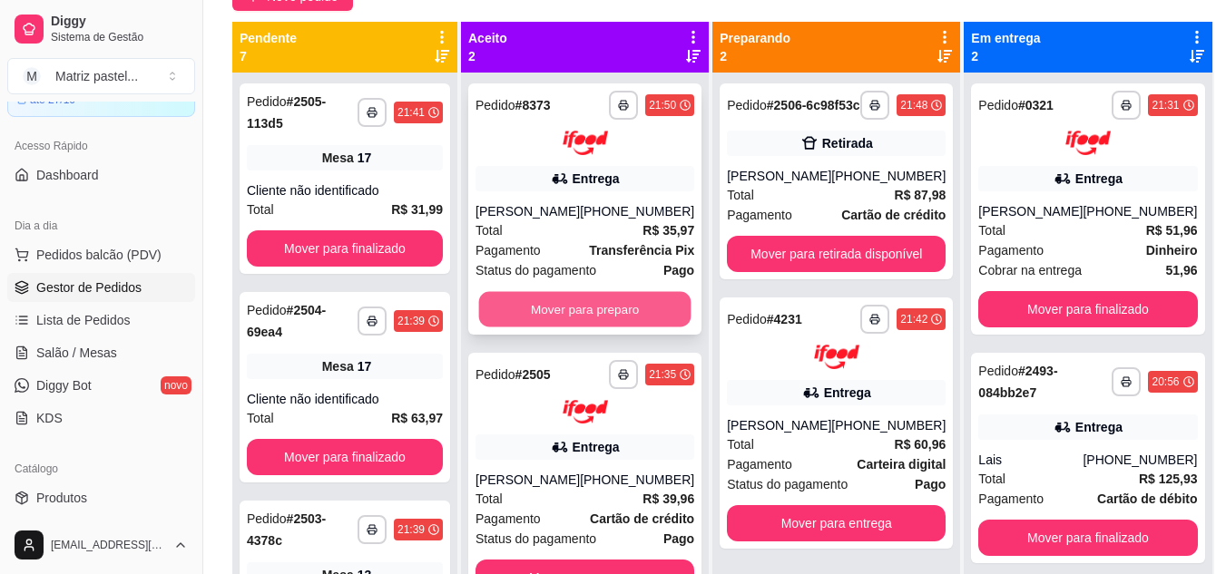
click at [612, 319] on button "Mover para preparo" at bounding box center [585, 308] width 212 height 35
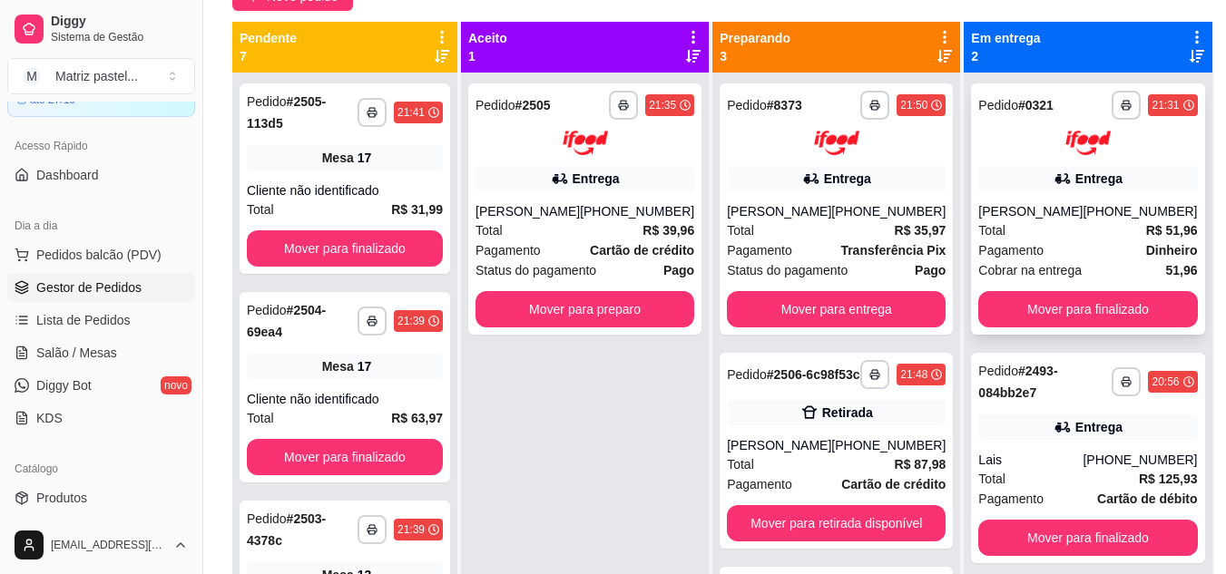
click at [1083, 251] on div "Pagamento Dinheiro" at bounding box center [1087, 250] width 219 height 20
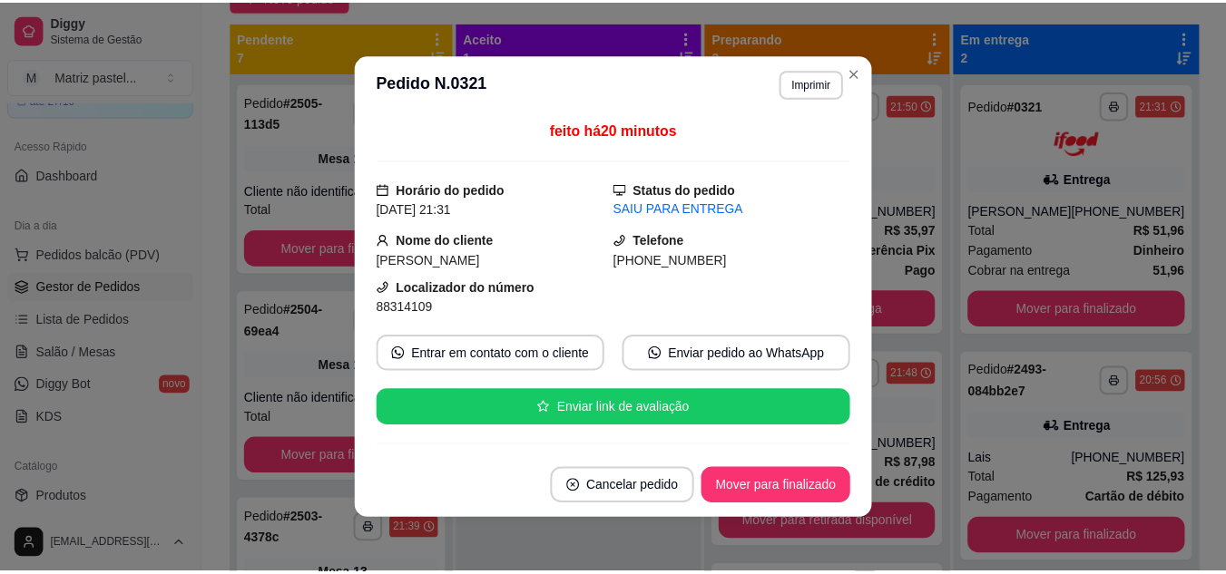
scroll to position [91, 0]
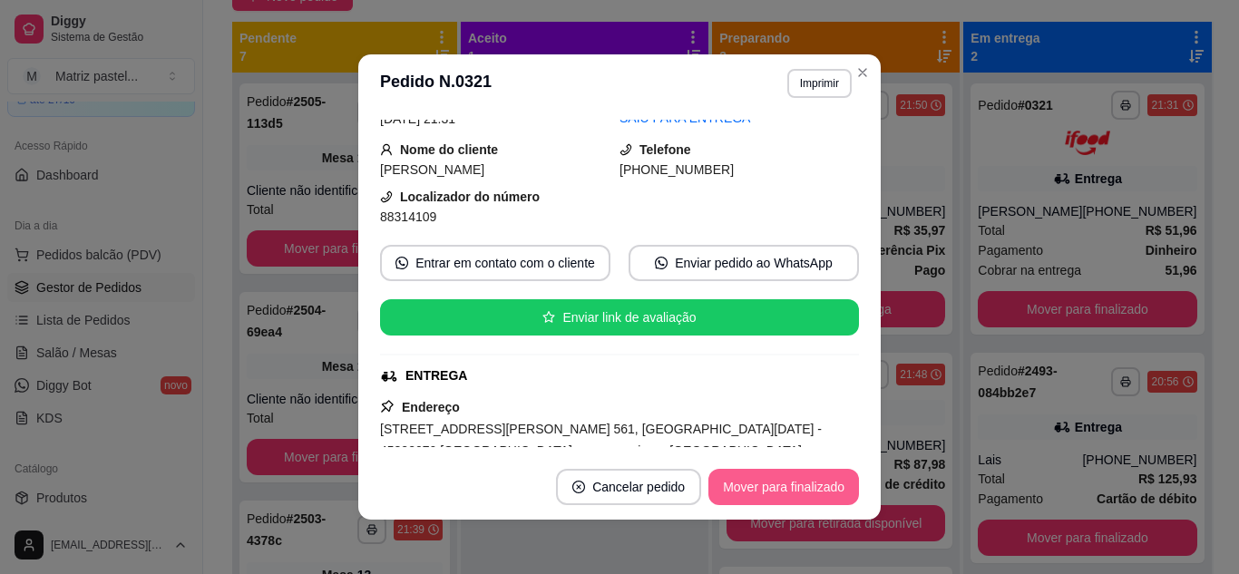
click at [742, 494] on button "Mover para finalizado" at bounding box center [784, 487] width 151 height 36
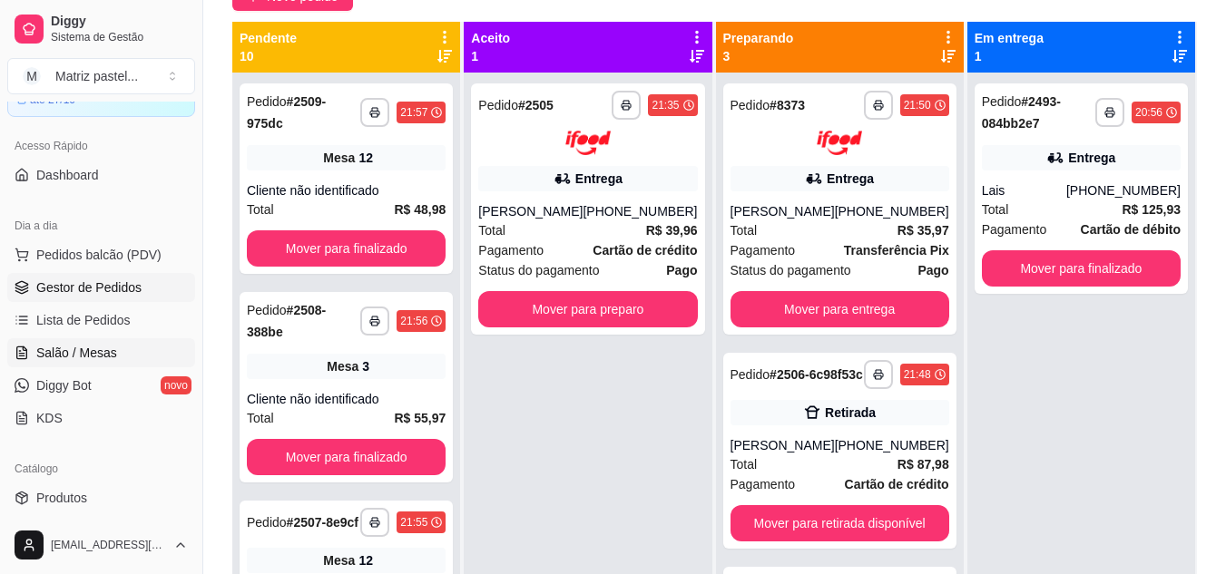
click at [98, 348] on span "Salão / Mesas" at bounding box center [76, 353] width 81 height 18
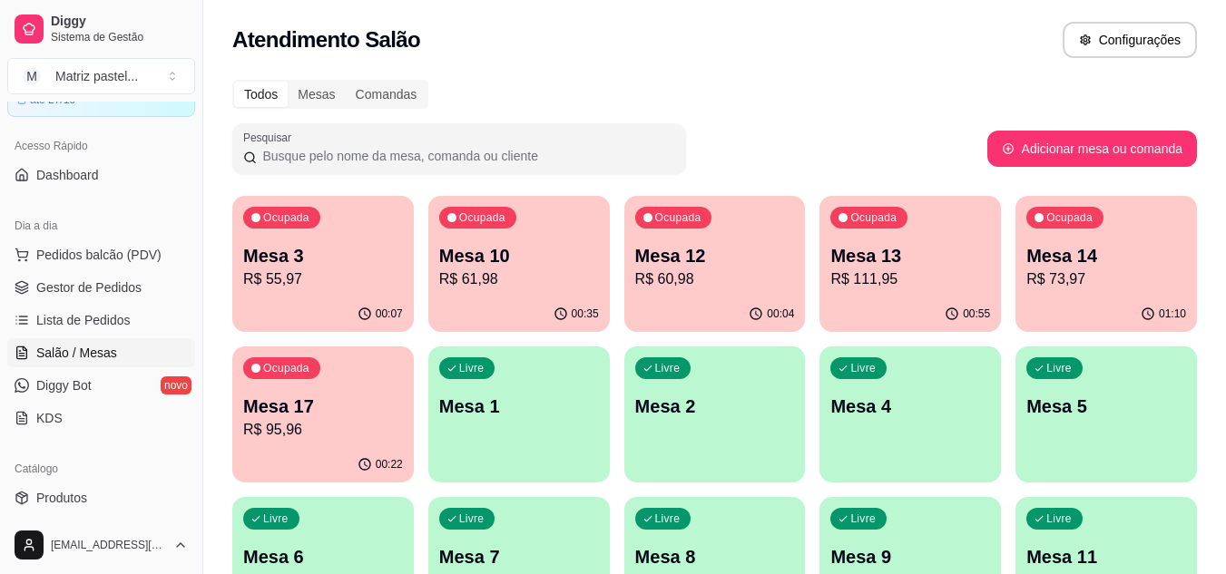
click at [1092, 252] on p "Mesa 14" at bounding box center [1106, 255] width 160 height 25
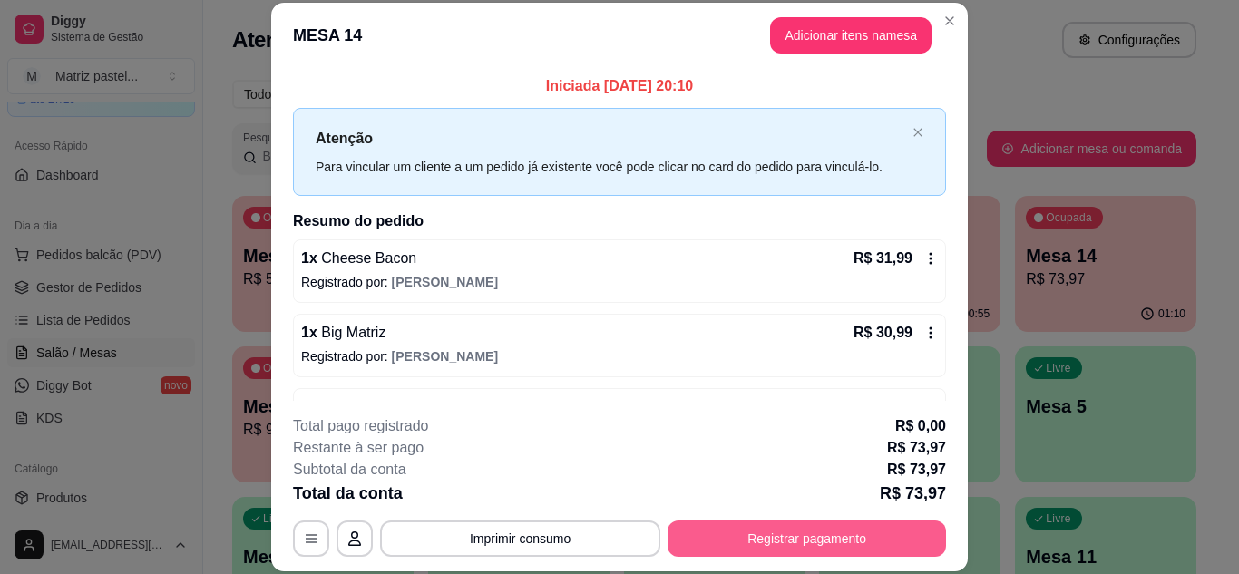
click at [746, 547] on button "Registrar pagamento" at bounding box center [807, 539] width 279 height 36
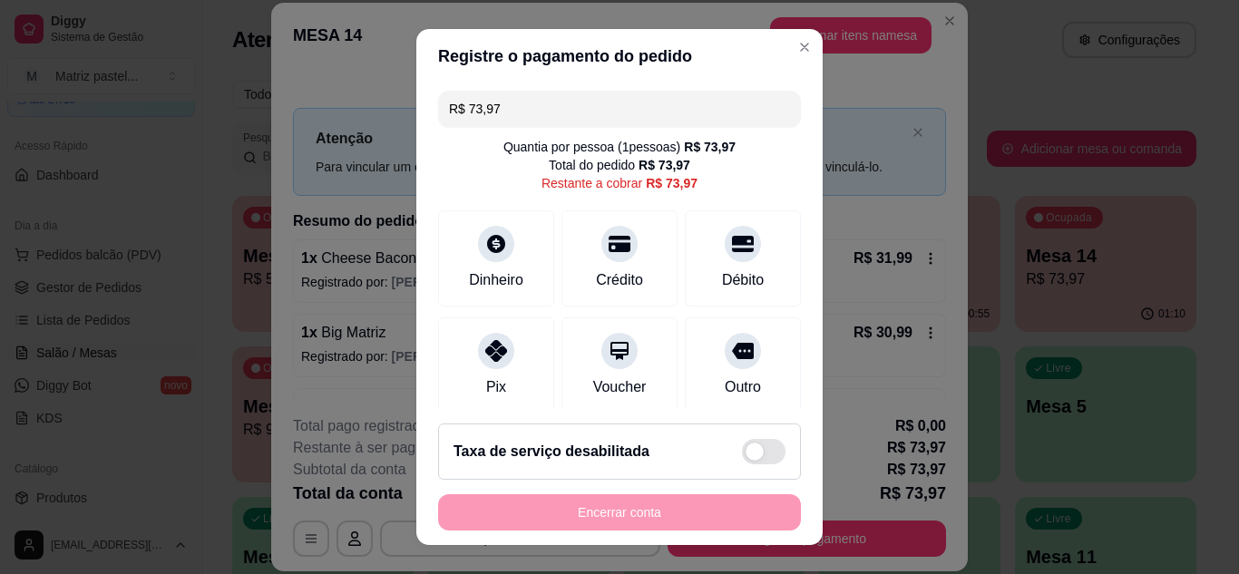
click at [597, 121] on input "R$ 73,97" at bounding box center [619, 109] width 341 height 36
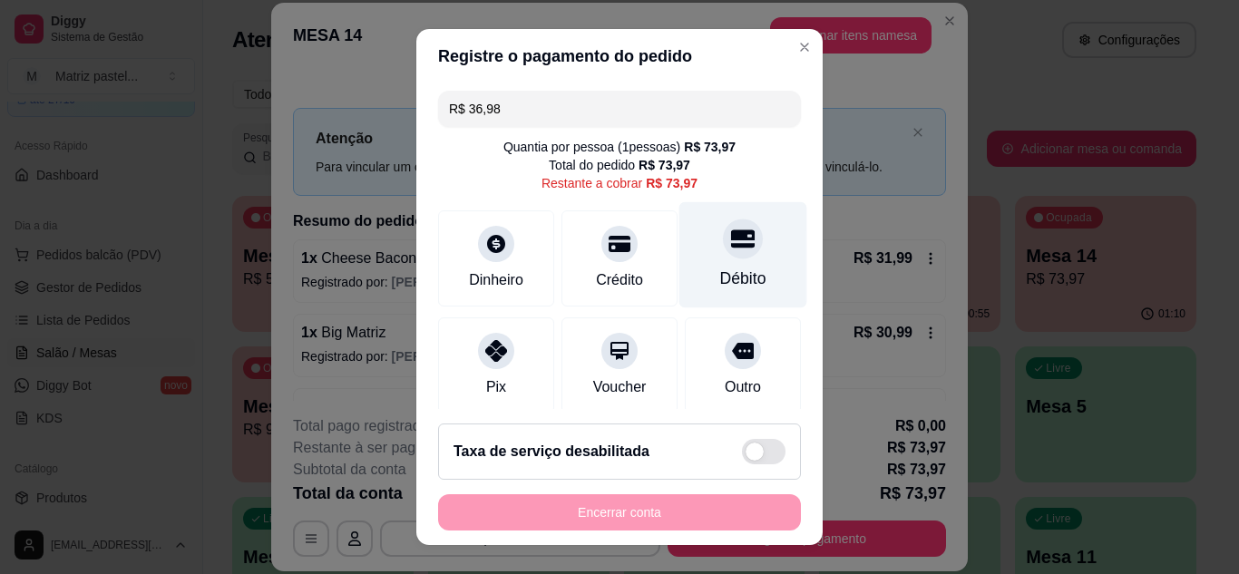
click at [723, 255] on div at bounding box center [743, 239] width 40 height 40
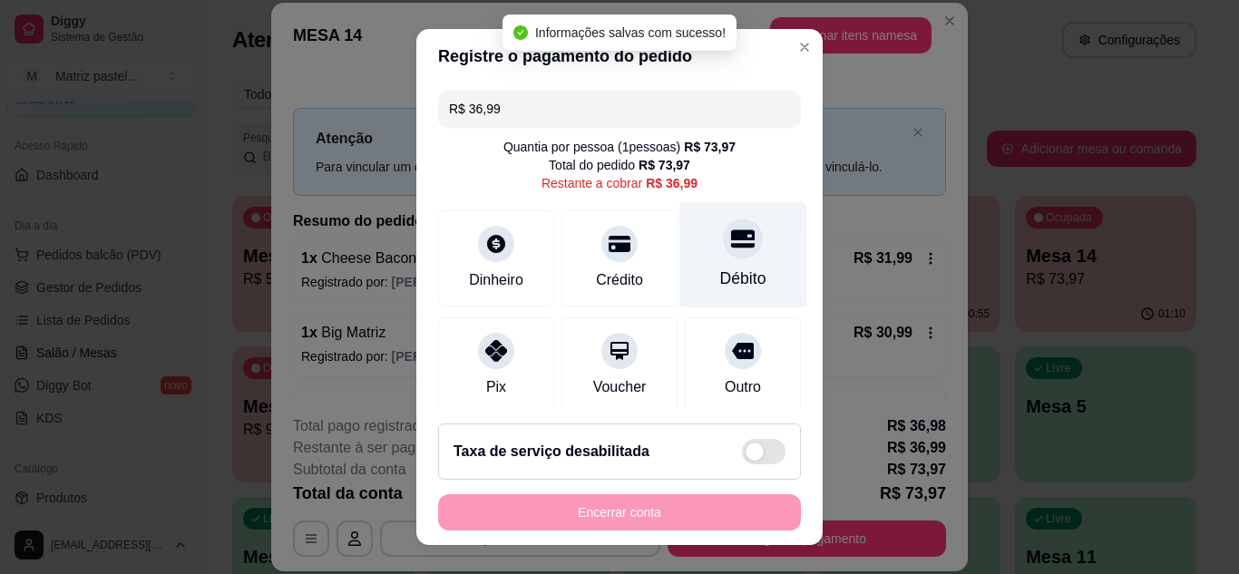
click at [720, 271] on div "Débito" at bounding box center [743, 279] width 46 height 24
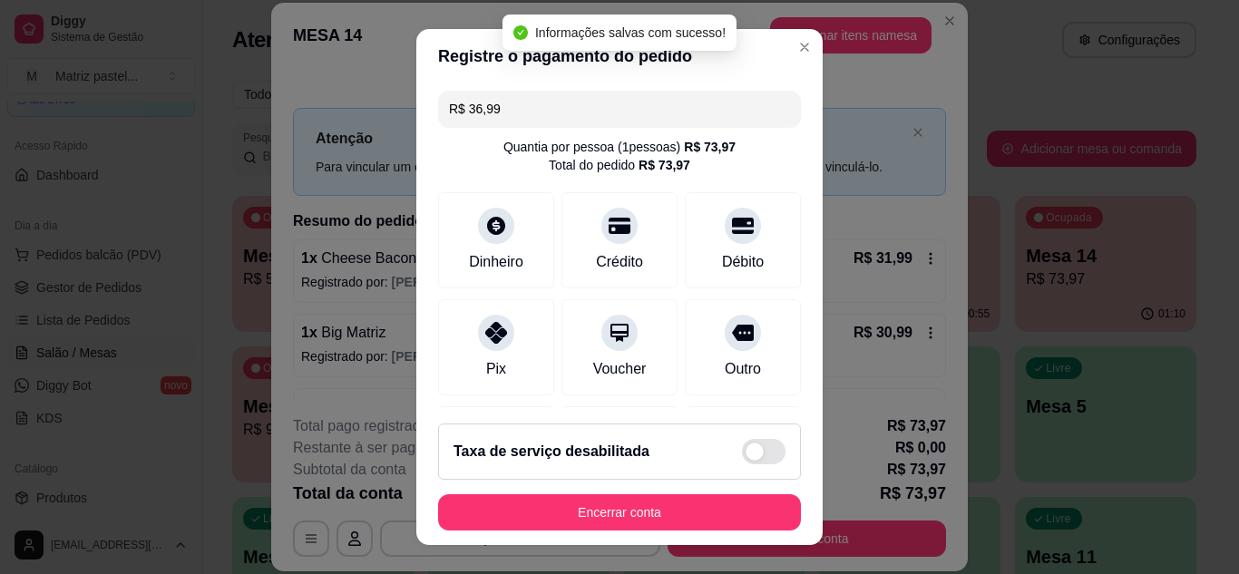
type input "R$ 0,00"
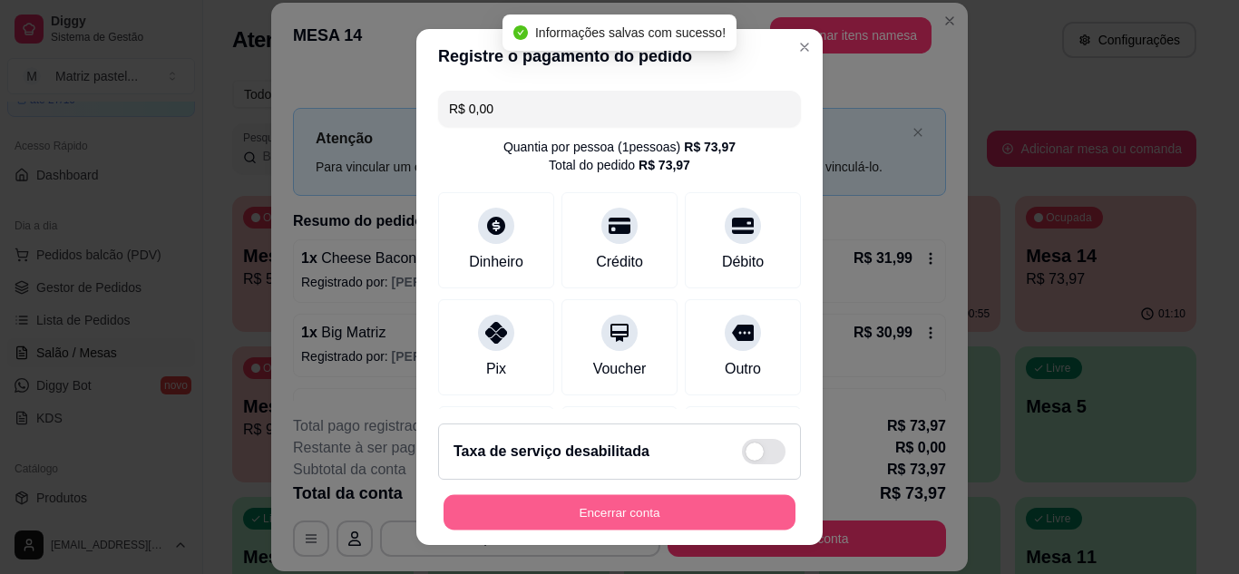
click at [640, 501] on button "Encerrar conta" at bounding box center [620, 512] width 352 height 35
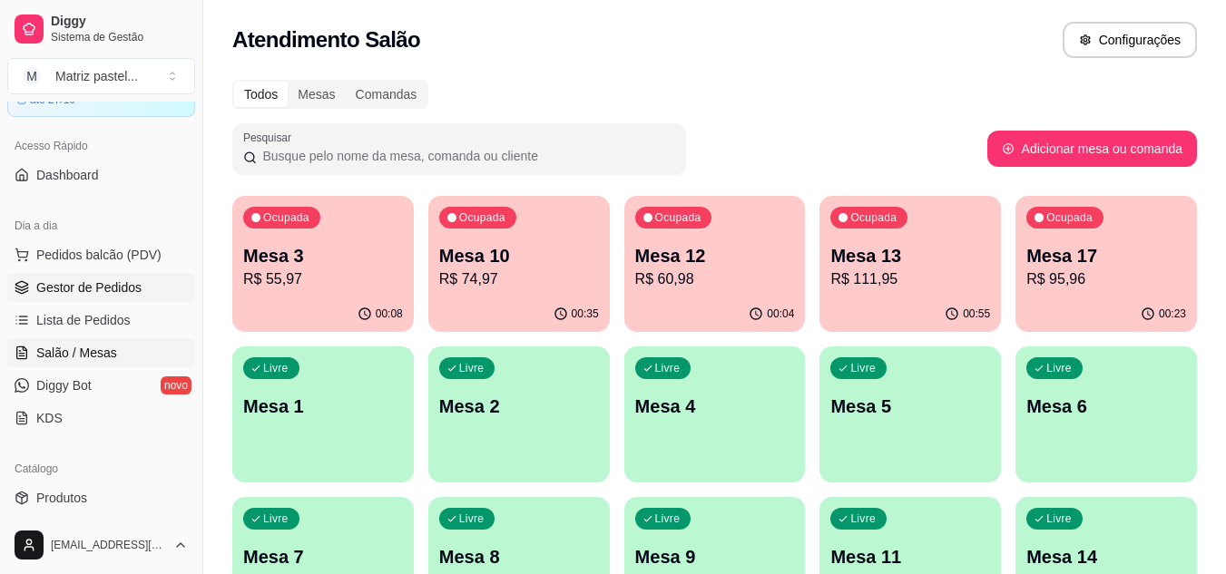
click at [109, 280] on span "Gestor de Pedidos" at bounding box center [88, 288] width 105 height 18
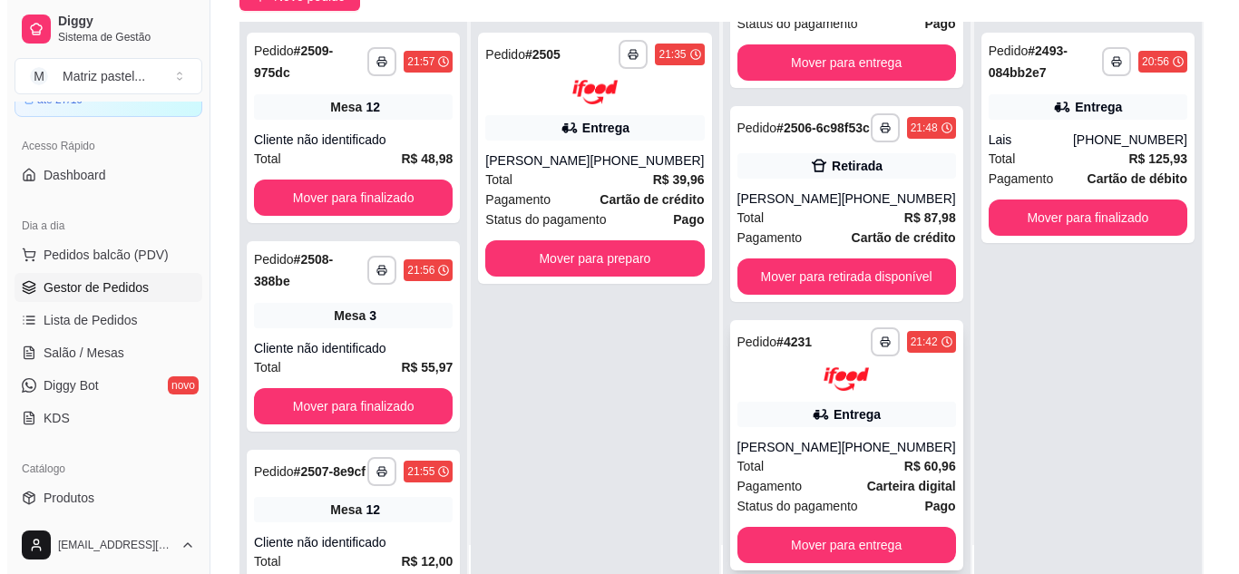
scroll to position [210, 0]
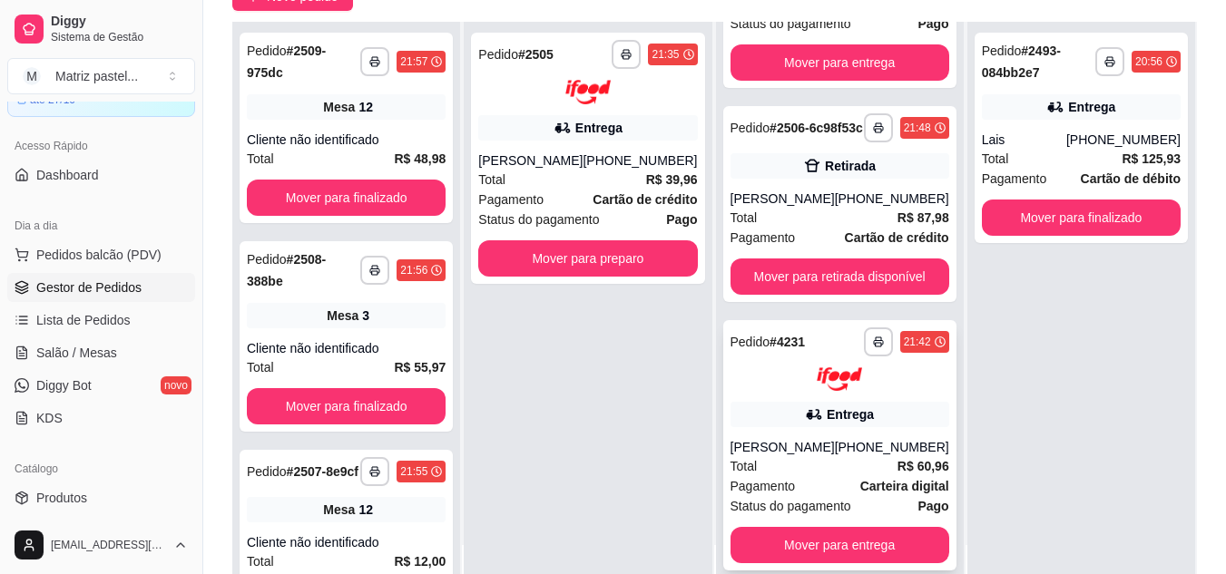
click at [783, 399] on div "**********" at bounding box center [839, 445] width 233 height 251
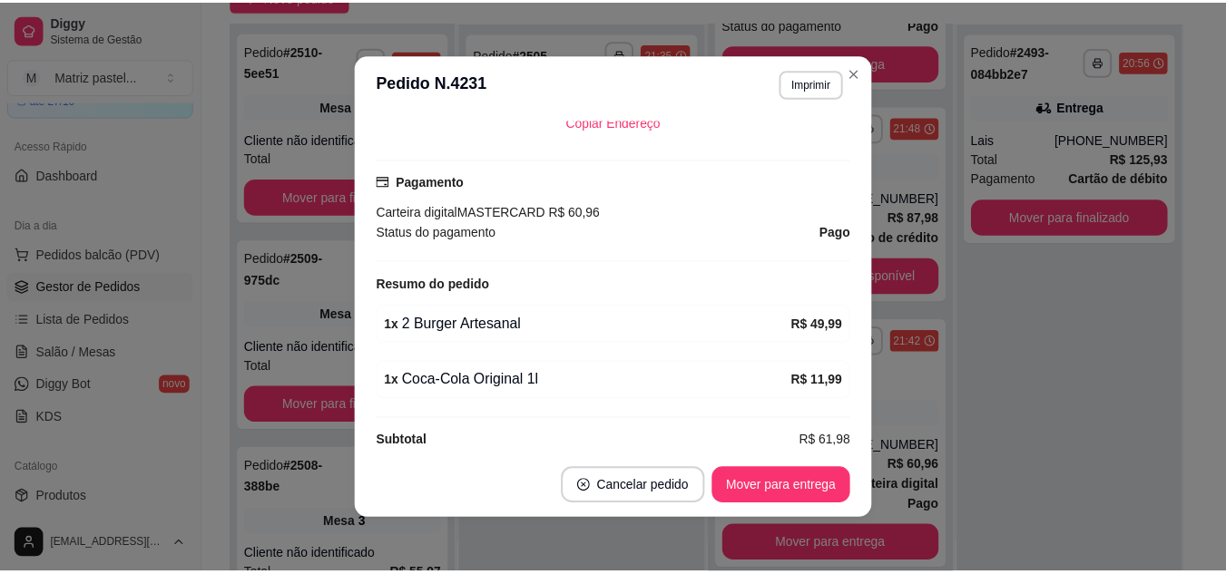
scroll to position [544, 0]
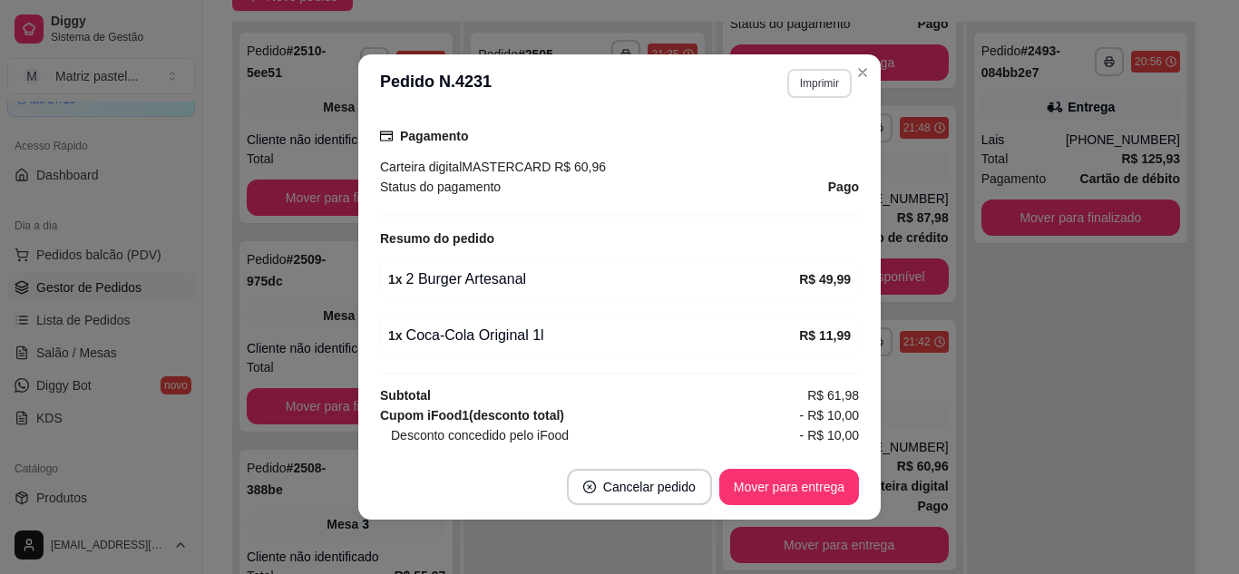
click at [800, 90] on button "Imprimir" at bounding box center [819, 83] width 64 height 29
click at [797, 144] on button "IMPRESSORA" at bounding box center [781, 146] width 132 height 29
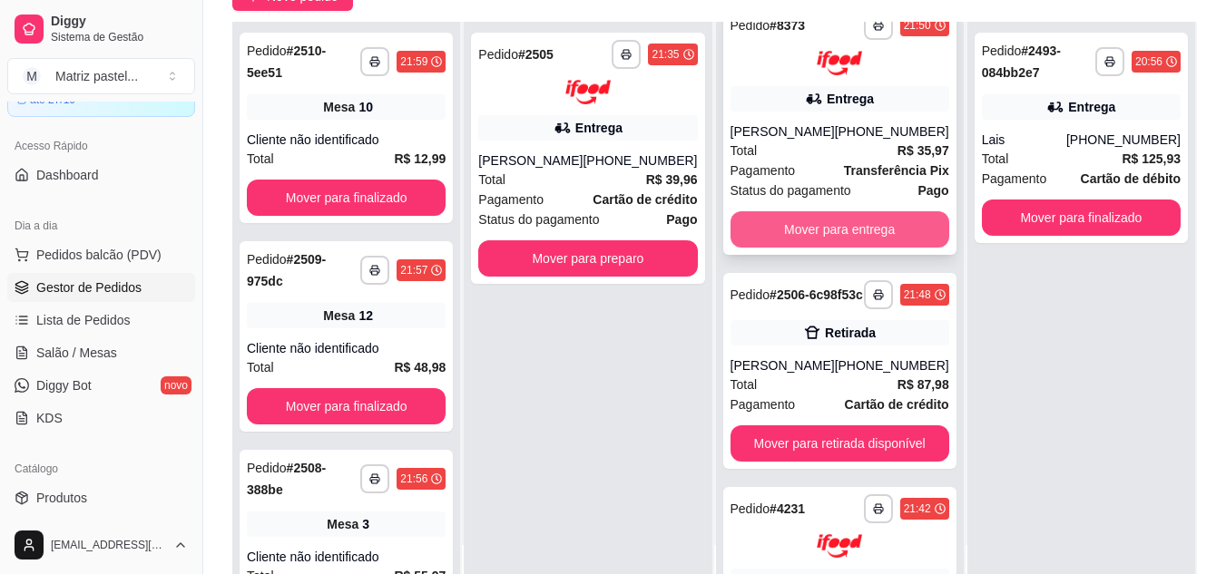
scroll to position [0, 0]
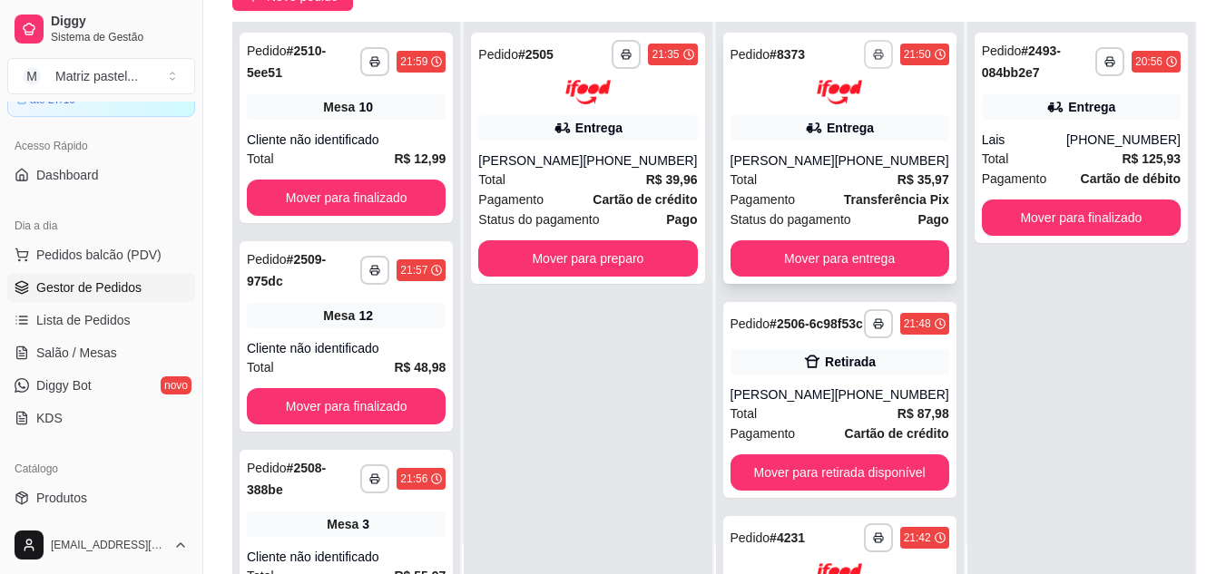
click at [873, 59] on icon "button" at bounding box center [878, 54] width 11 height 11
click at [804, 123] on button "IMPRESSORA" at bounding box center [800, 117] width 132 height 29
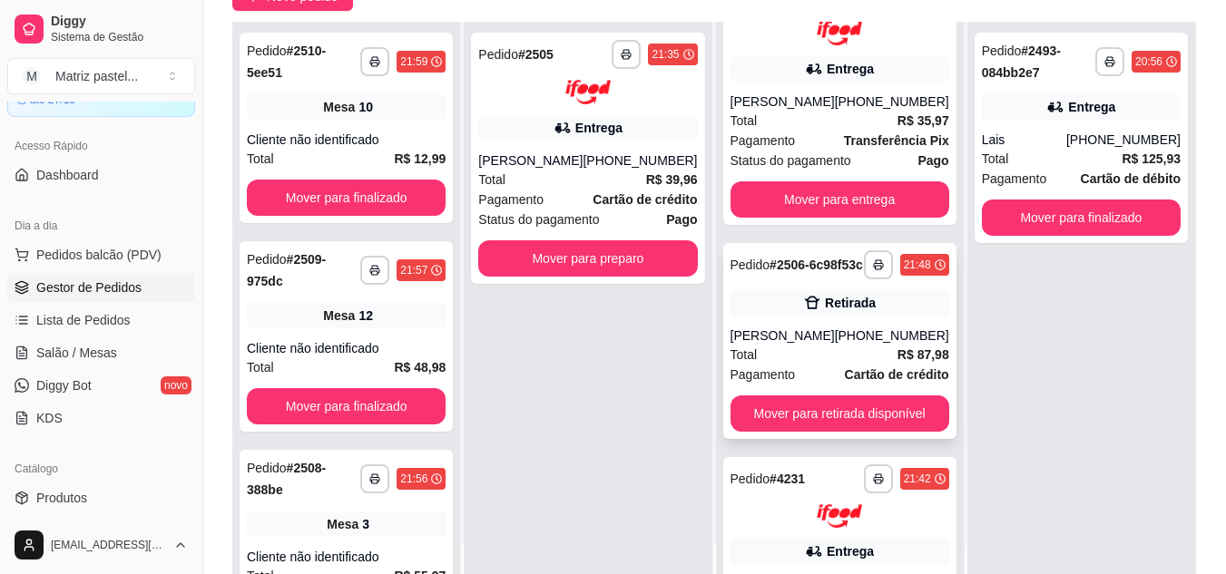
scroll to position [91, 0]
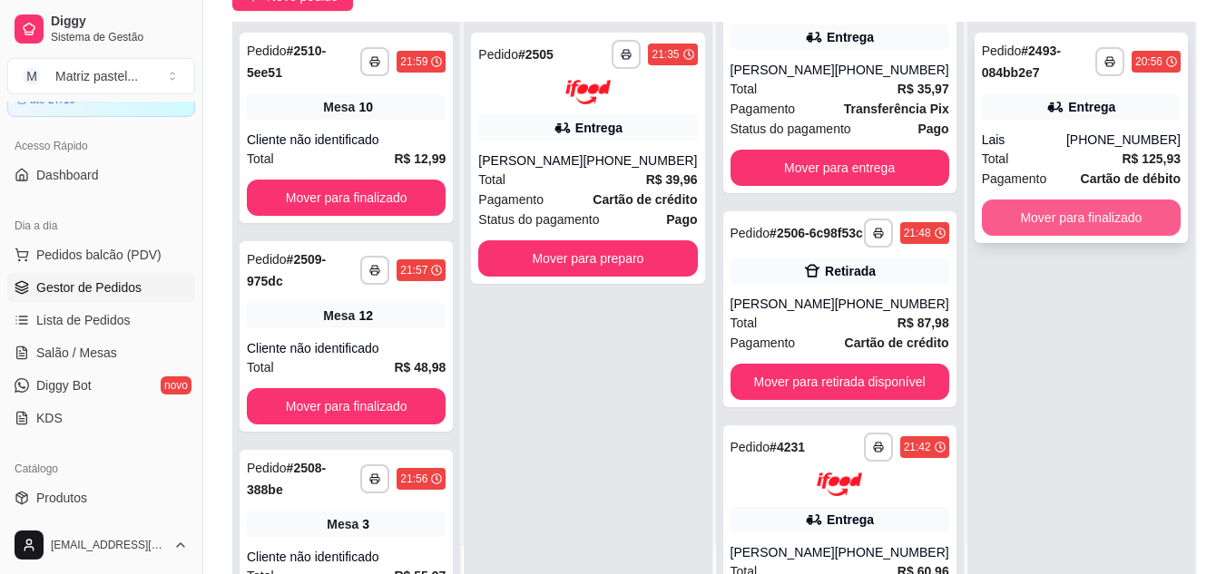
click at [1072, 210] on button "Mover para finalizado" at bounding box center [1081, 218] width 199 height 36
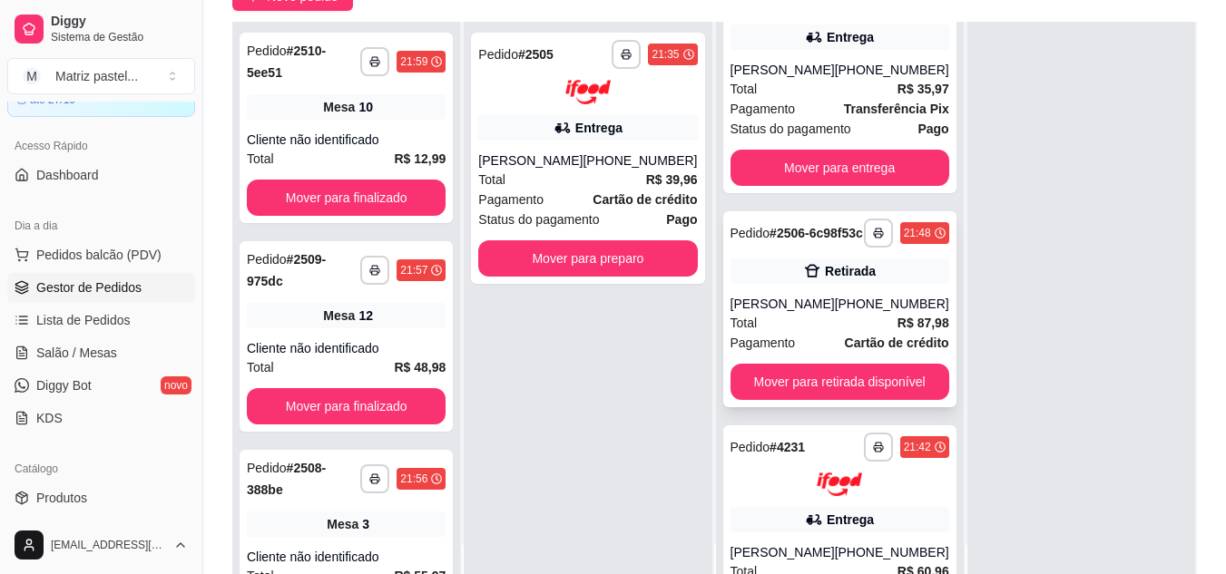
scroll to position [0, 0]
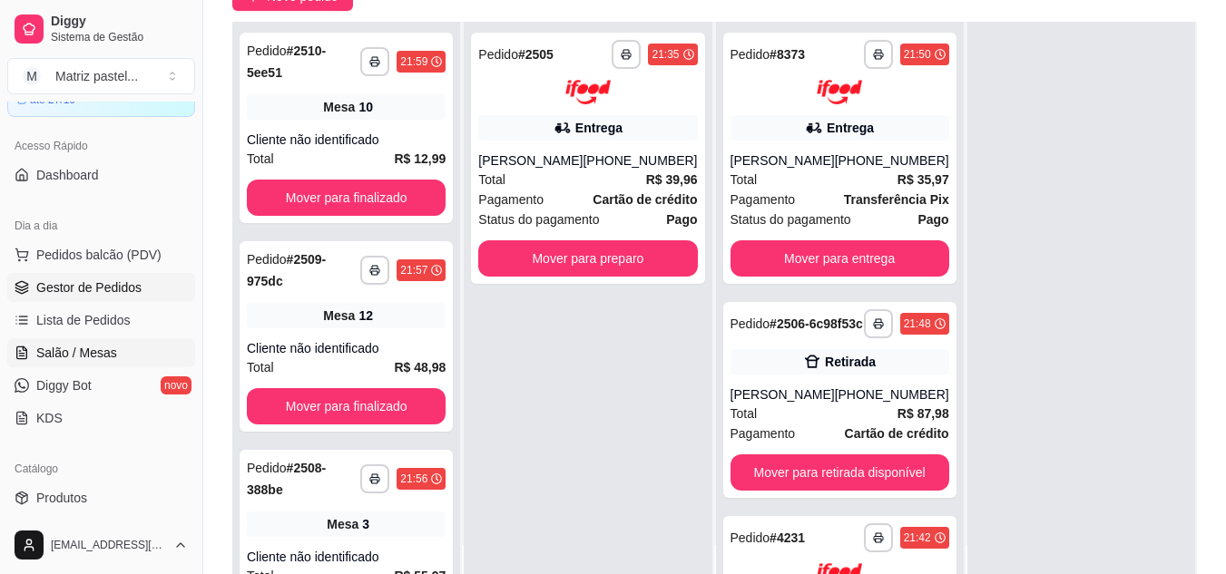
click at [117, 341] on link "Salão / Mesas" at bounding box center [101, 352] width 188 height 29
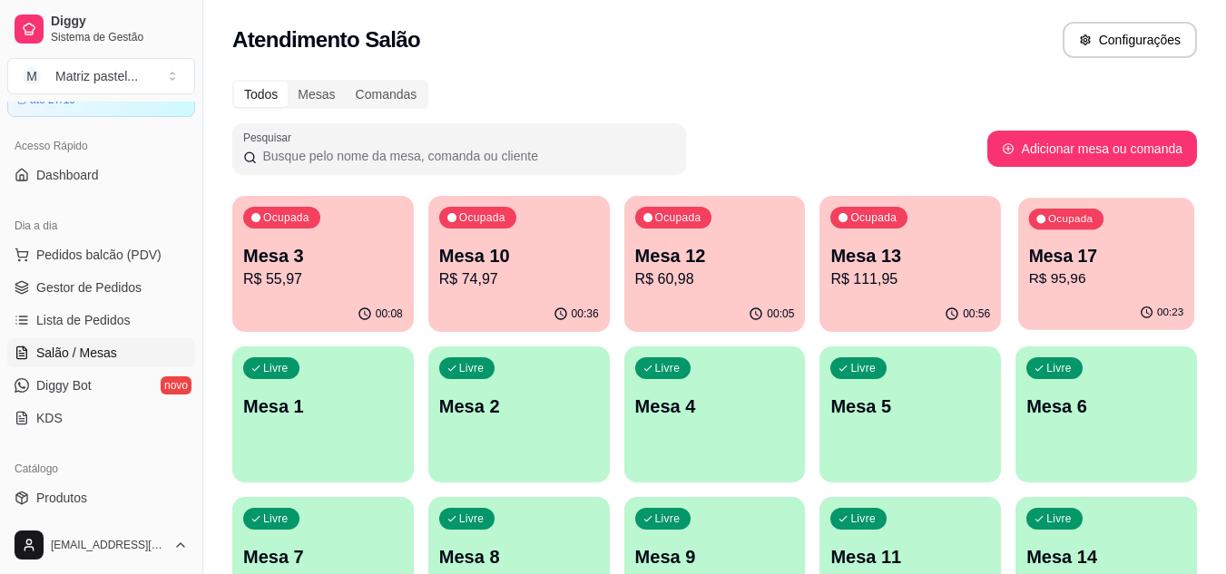
click at [1052, 260] on p "Mesa 17" at bounding box center [1106, 256] width 155 height 24
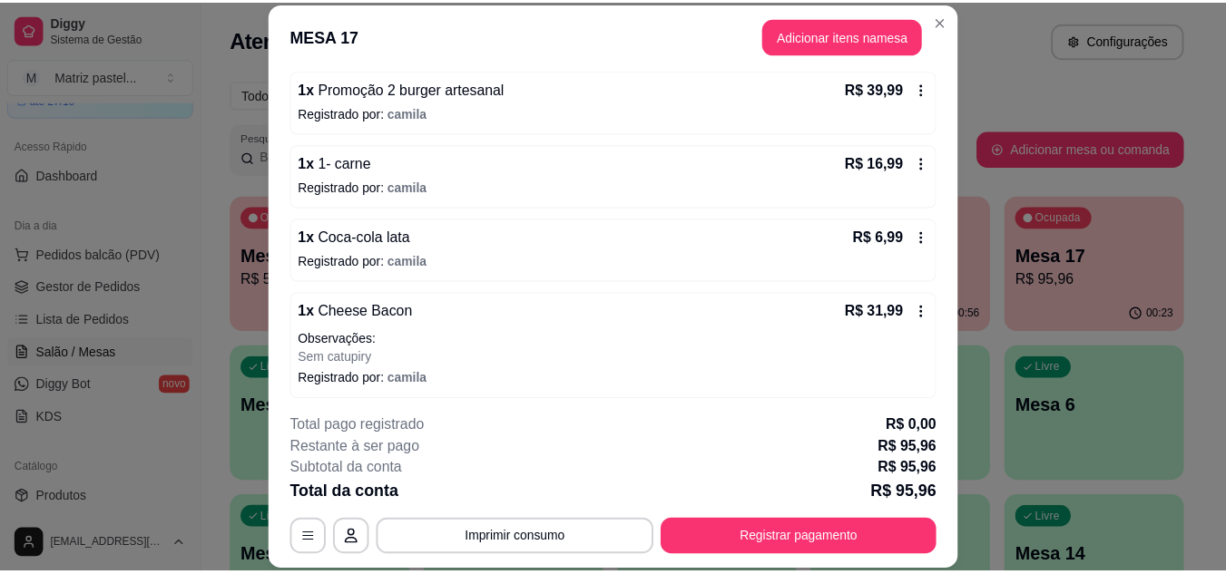
scroll to position [176, 0]
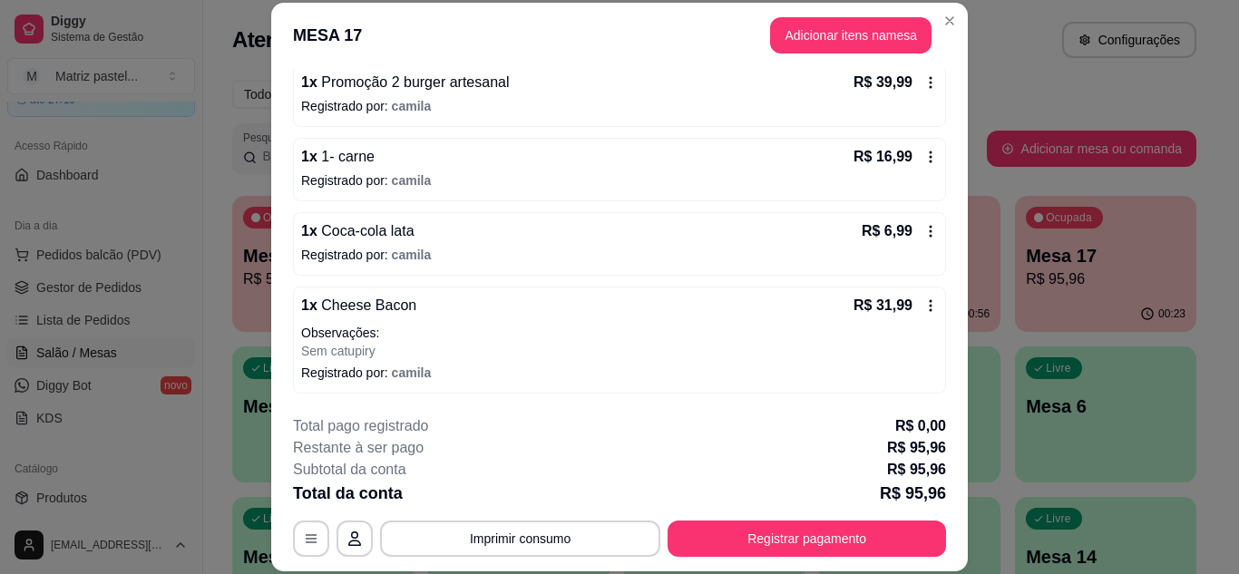
click at [903, 239] on div "R$ 6,99" at bounding box center [900, 231] width 76 height 22
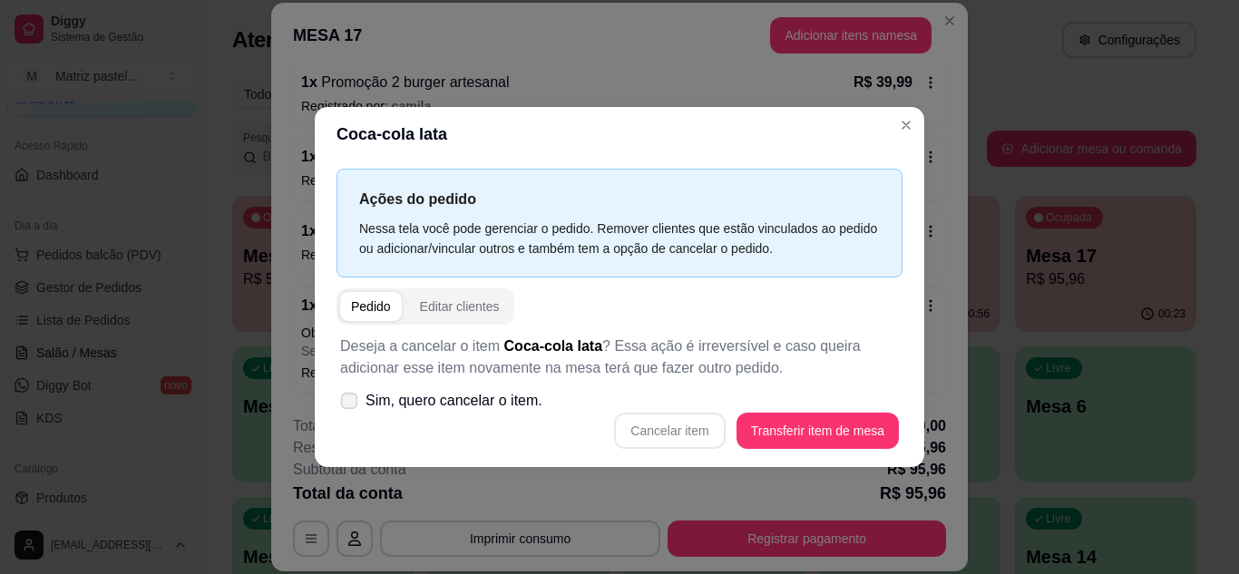
click at [501, 388] on label "Sim, quero cancelar o item." at bounding box center [441, 401] width 217 height 36
click at [351, 404] on input "Sim, quero cancelar o item." at bounding box center [345, 410] width 12 height 12
checkbox input "true"
click at [666, 429] on button "Cancelar item" at bounding box center [670, 430] width 108 height 35
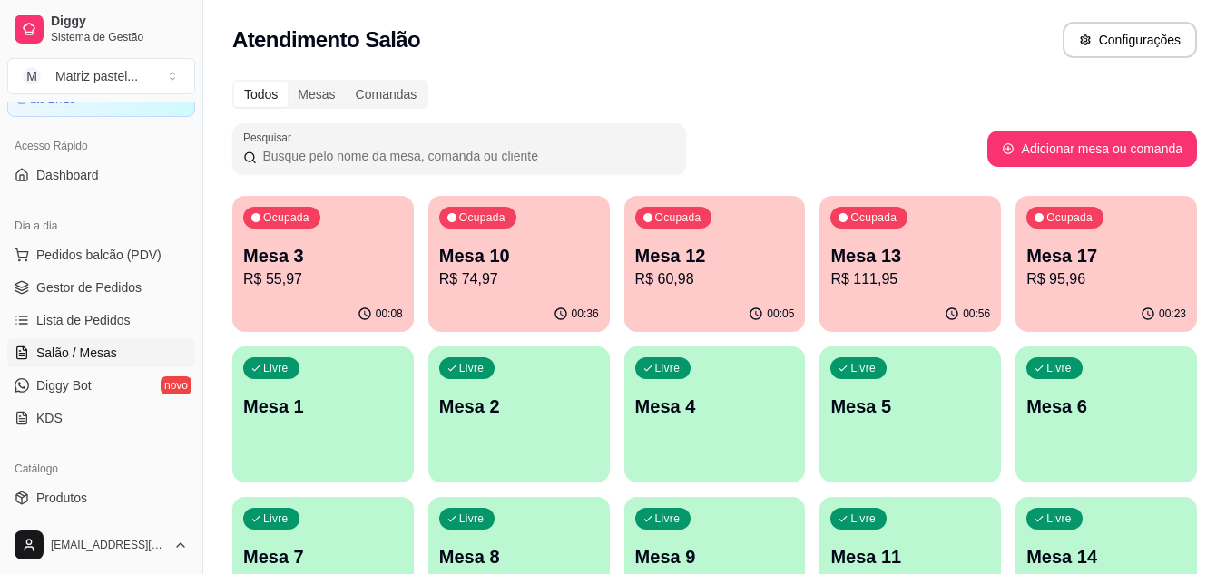
click at [908, 312] on div "00:56" at bounding box center [909, 314] width 181 height 35
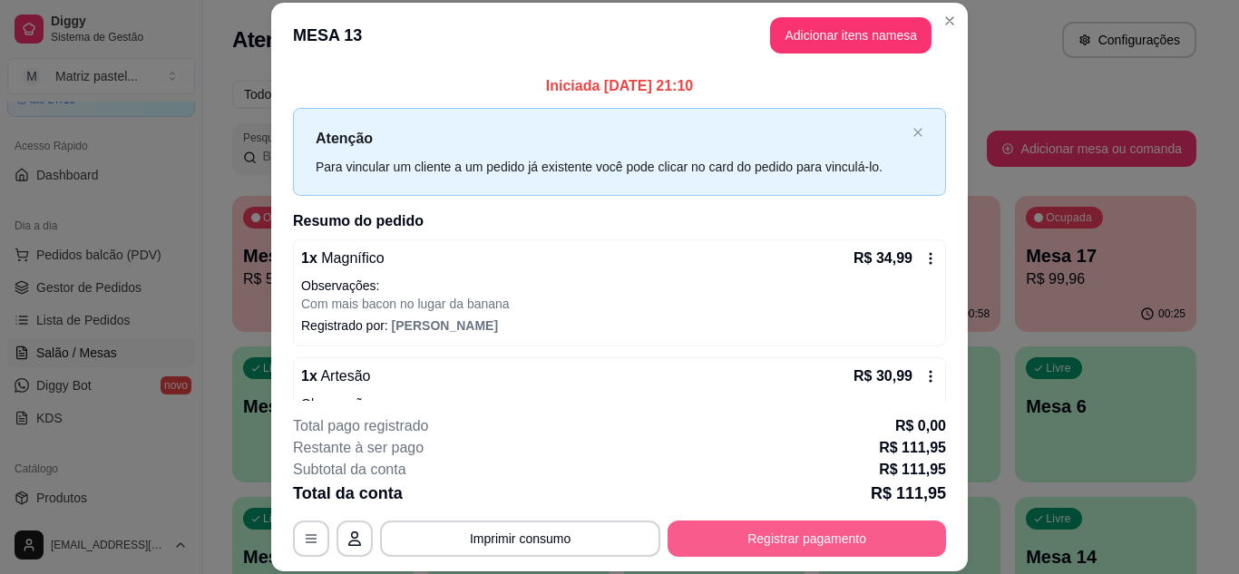
click at [810, 534] on button "Registrar pagamento" at bounding box center [807, 539] width 279 height 36
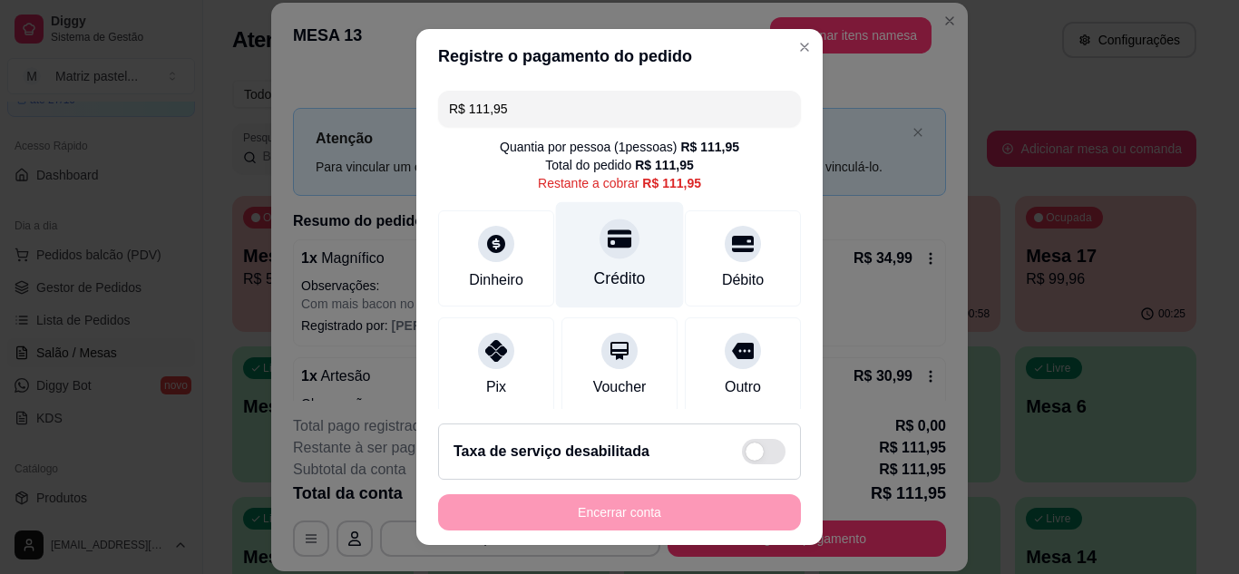
click at [608, 244] on icon at bounding box center [620, 239] width 24 height 18
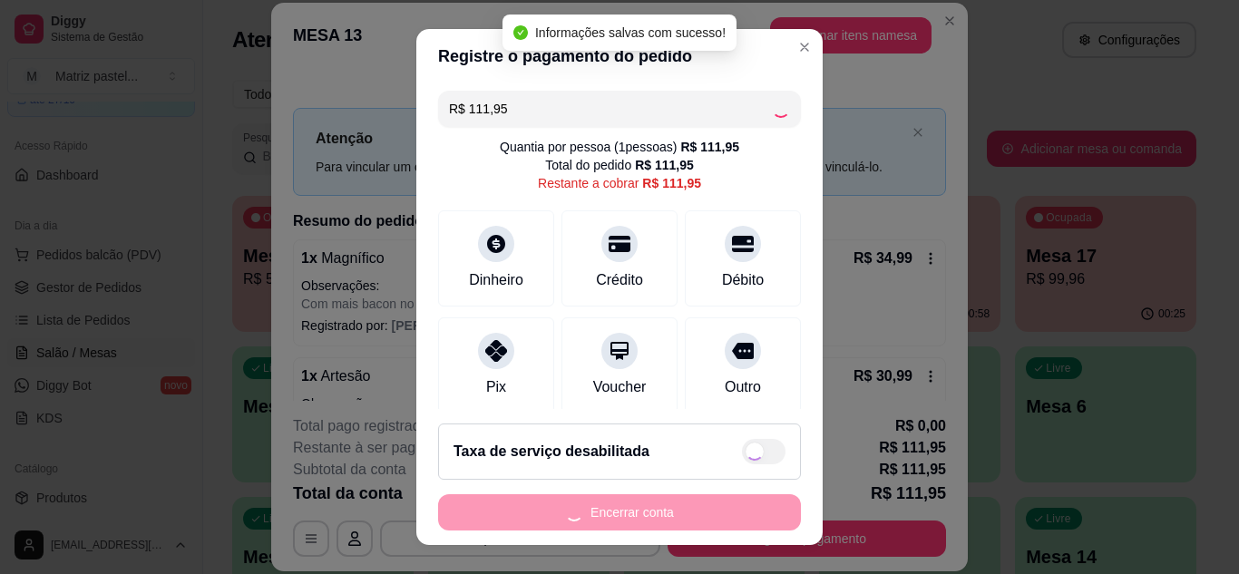
type input "R$ 0,00"
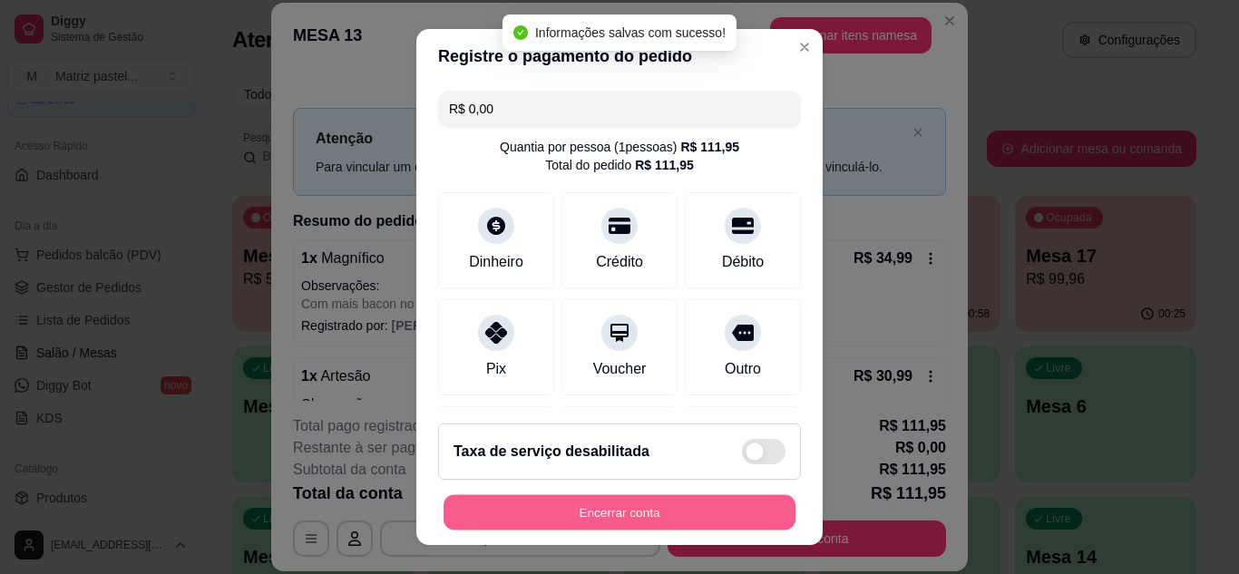
click at [590, 503] on button "Encerrar conta" at bounding box center [620, 512] width 352 height 35
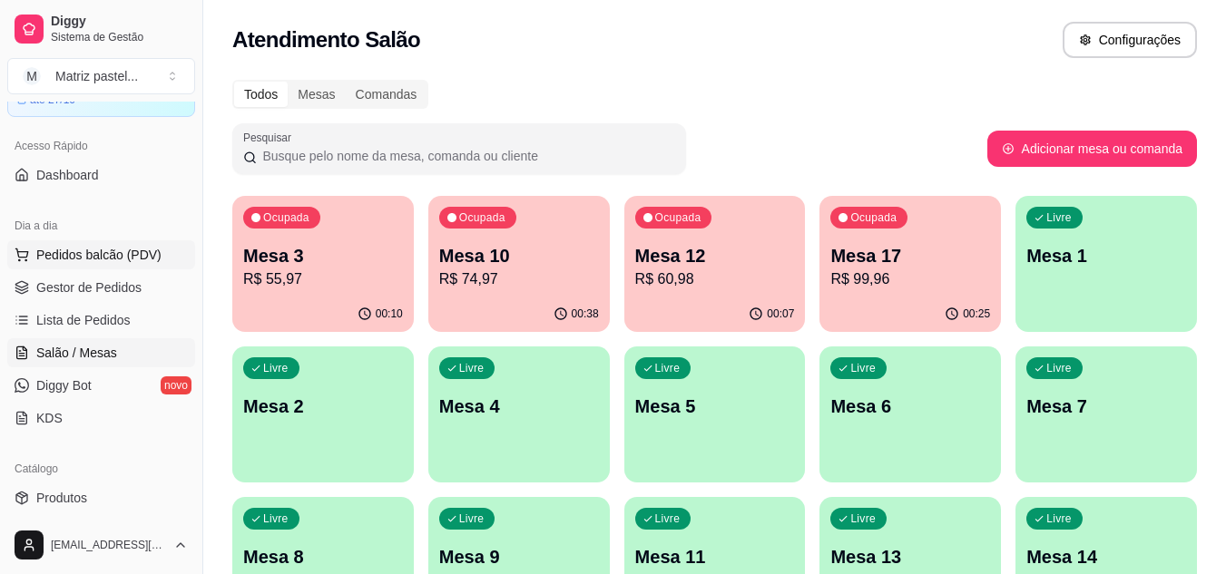
click at [68, 263] on span "Pedidos balcão (PDV)" at bounding box center [98, 255] width 125 height 18
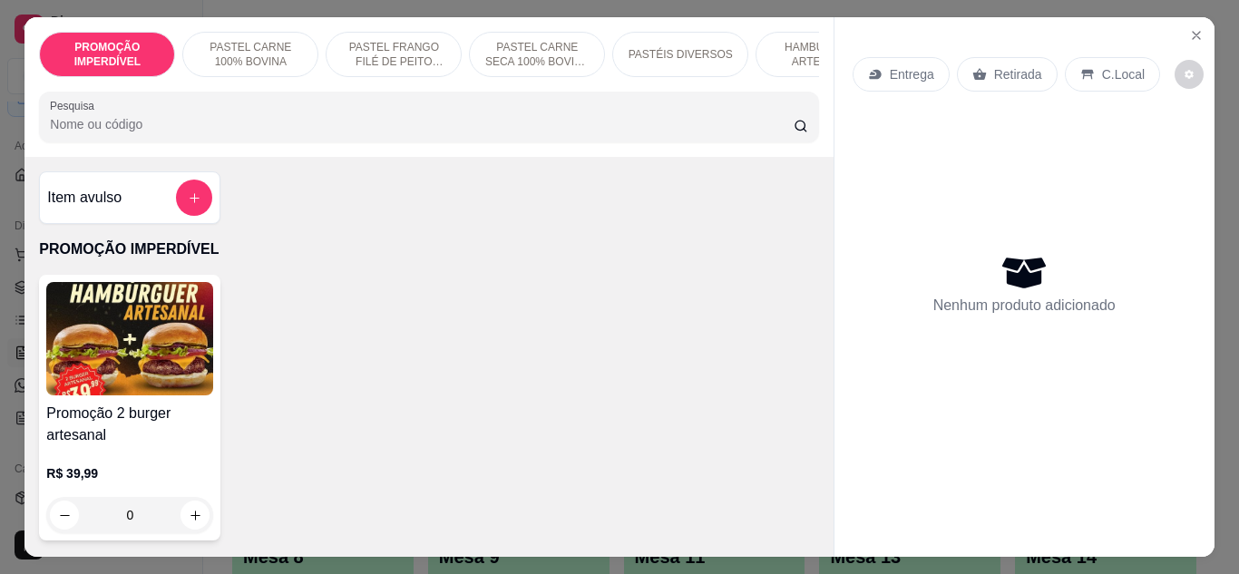
click at [239, 132] on input "Pesquisa" at bounding box center [422, 124] width 744 height 18
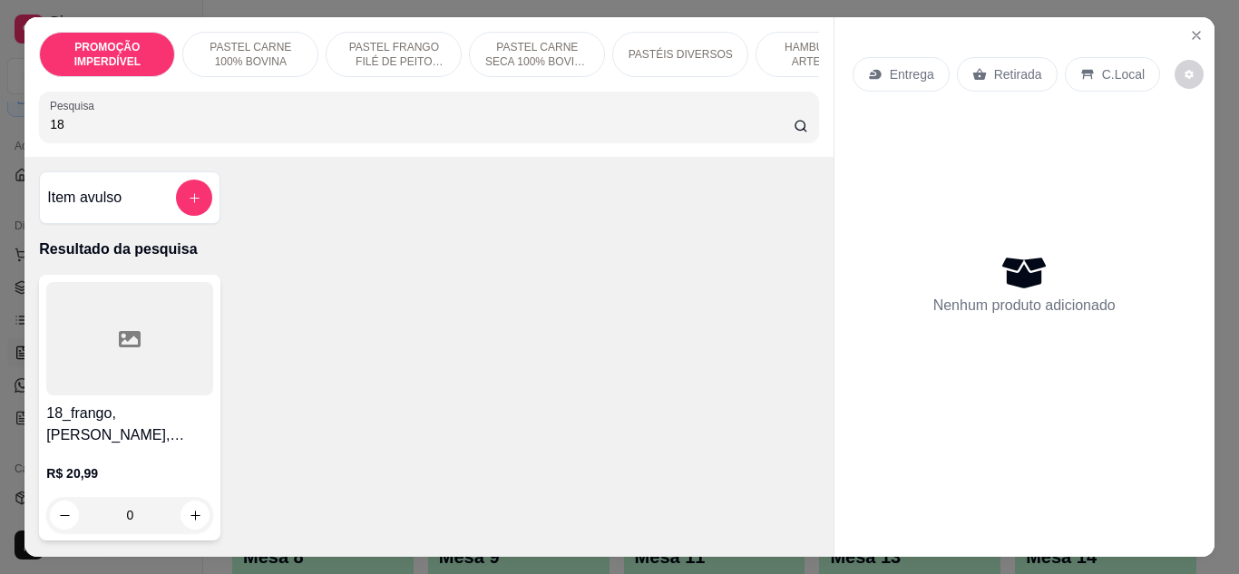
type input "18"
click at [181, 526] on div "0" at bounding box center [129, 515] width 167 height 36
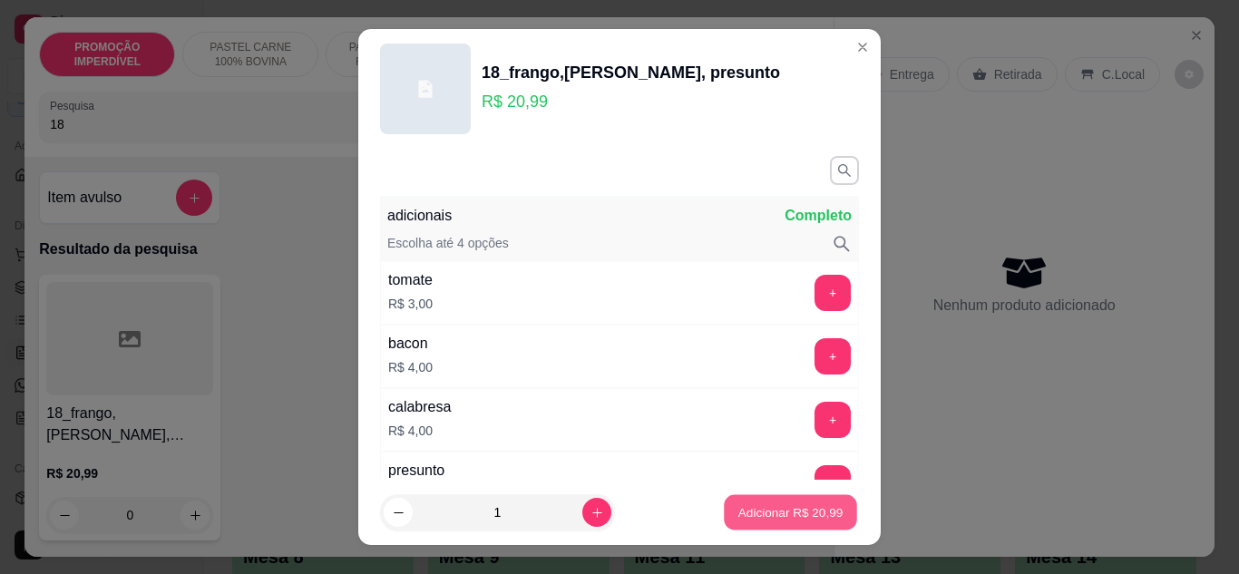
click at [826, 516] on button "Adicionar R$ 20,99" at bounding box center [790, 512] width 133 height 35
type input "1"
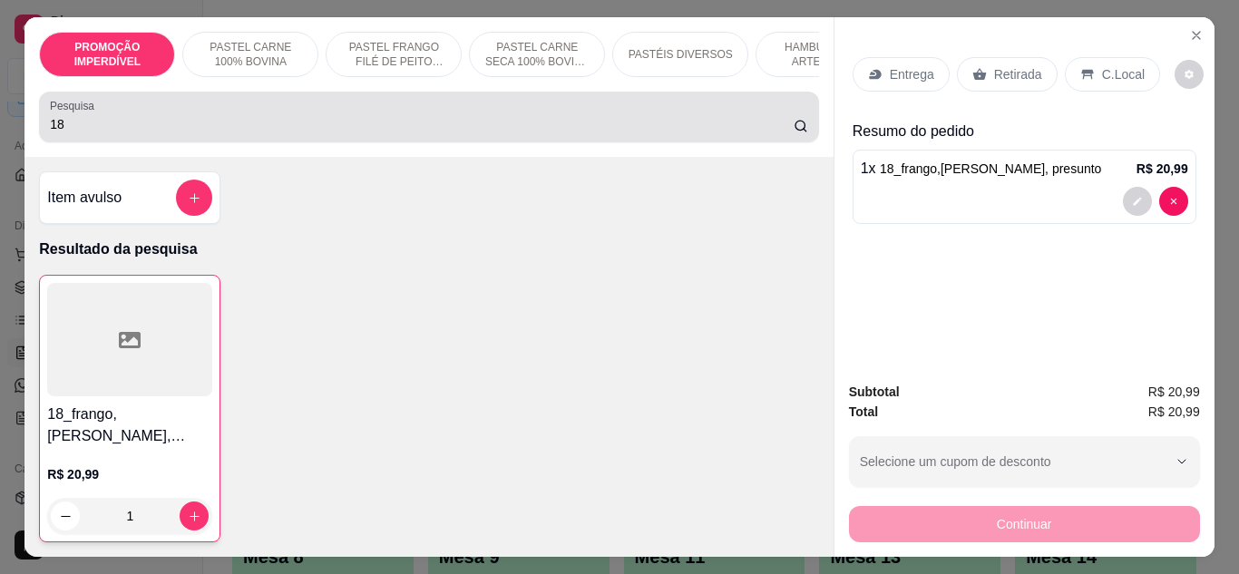
click at [267, 120] on div "18" at bounding box center [428, 117] width 757 height 36
click at [266, 120] on div "18" at bounding box center [428, 117] width 757 height 36
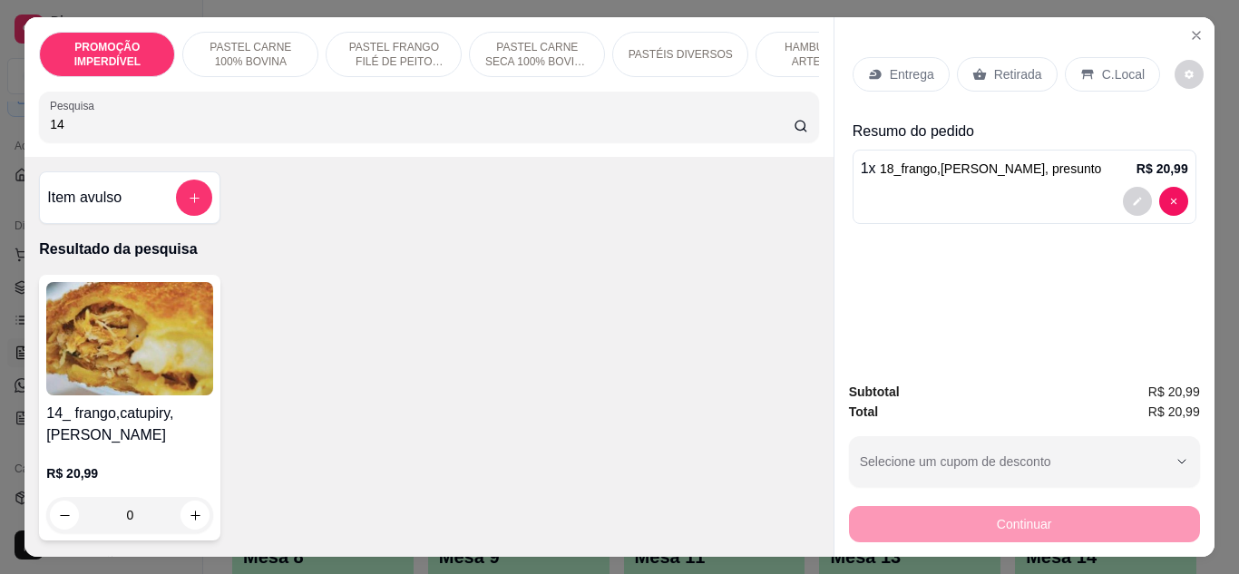
type input "14"
click at [186, 519] on div "0" at bounding box center [129, 515] width 167 height 36
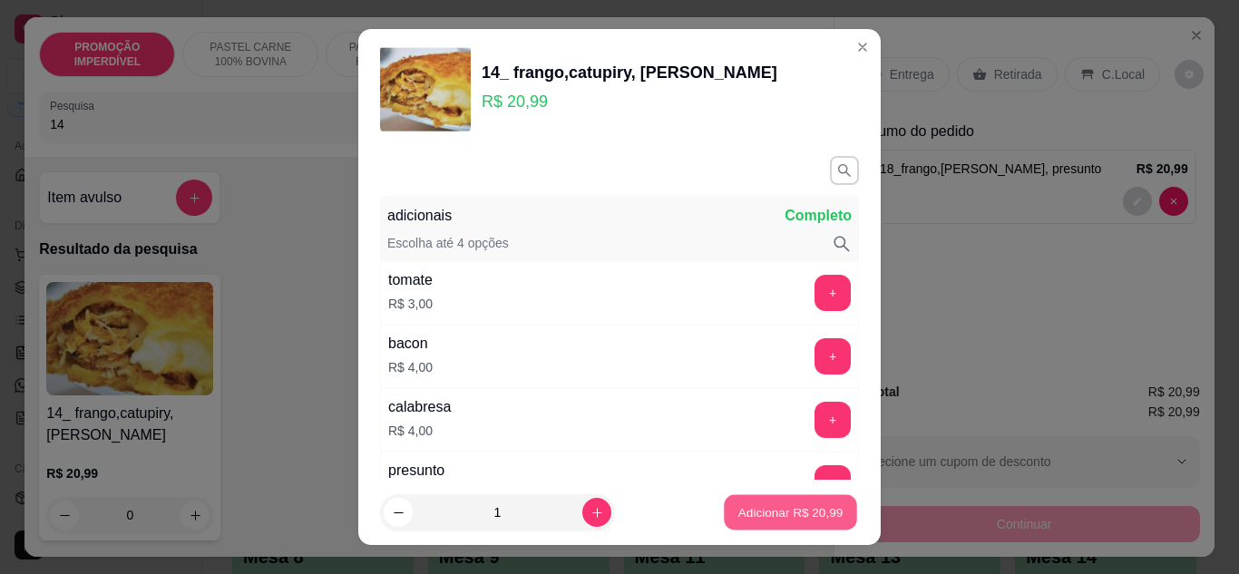
click at [800, 523] on button "Adicionar R$ 20,99" at bounding box center [790, 512] width 133 height 35
type input "1"
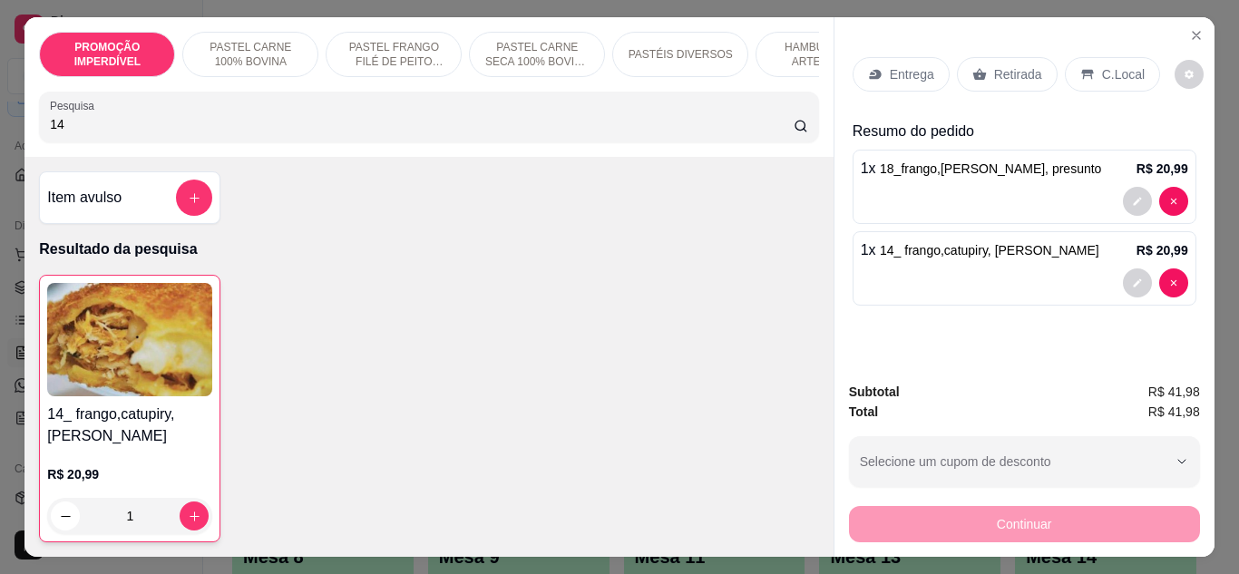
click at [1009, 73] on p "Retirada" at bounding box center [1018, 74] width 48 height 18
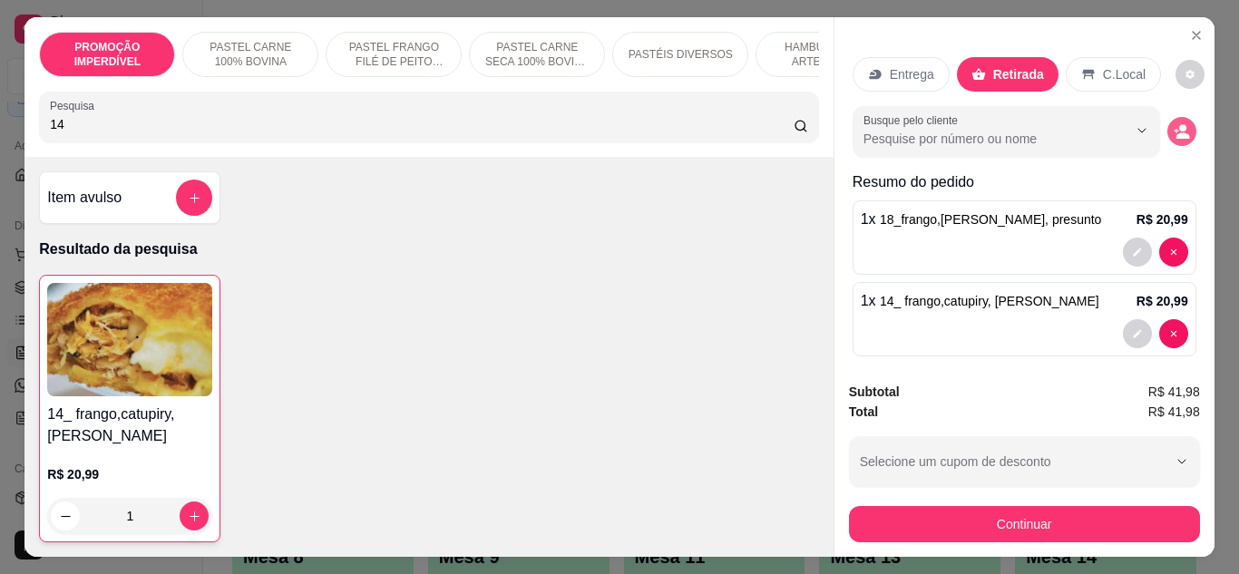
click at [1168, 133] on button "decrease-product-quantity" at bounding box center [1182, 131] width 29 height 29
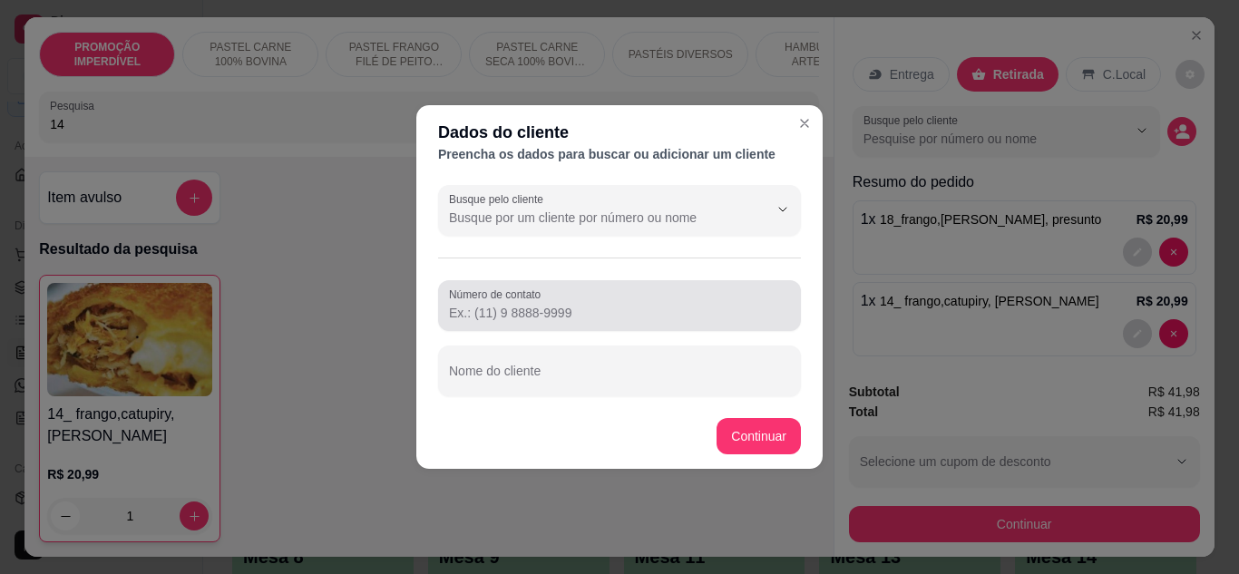
click at [554, 319] on input "Número de contato" at bounding box center [619, 313] width 341 height 18
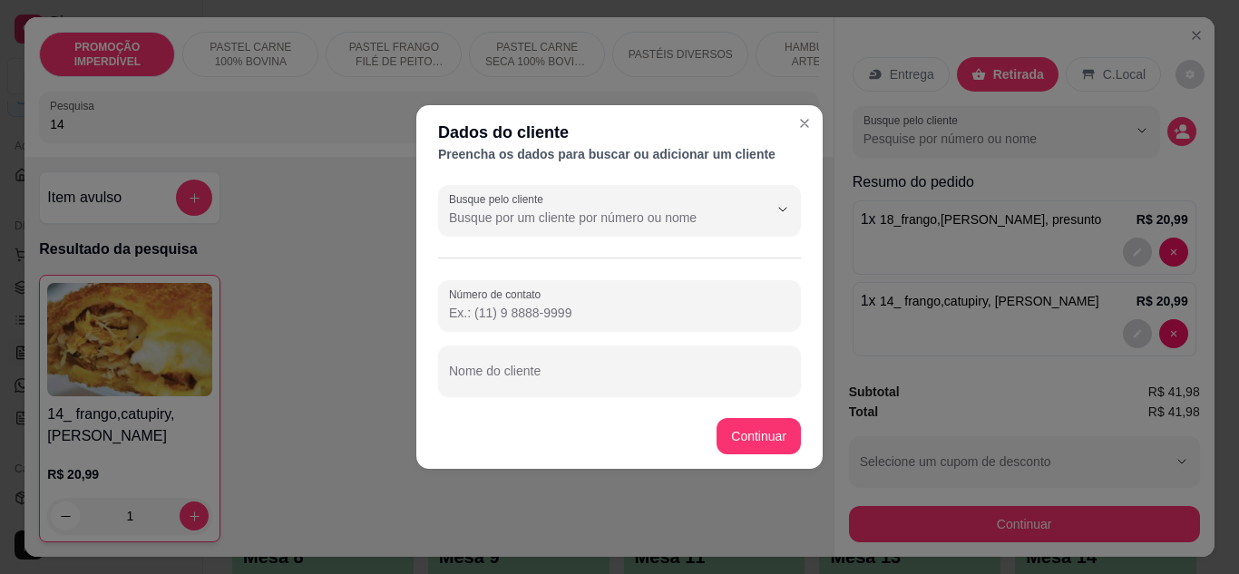
paste input "[PHONE_NUMBER]"
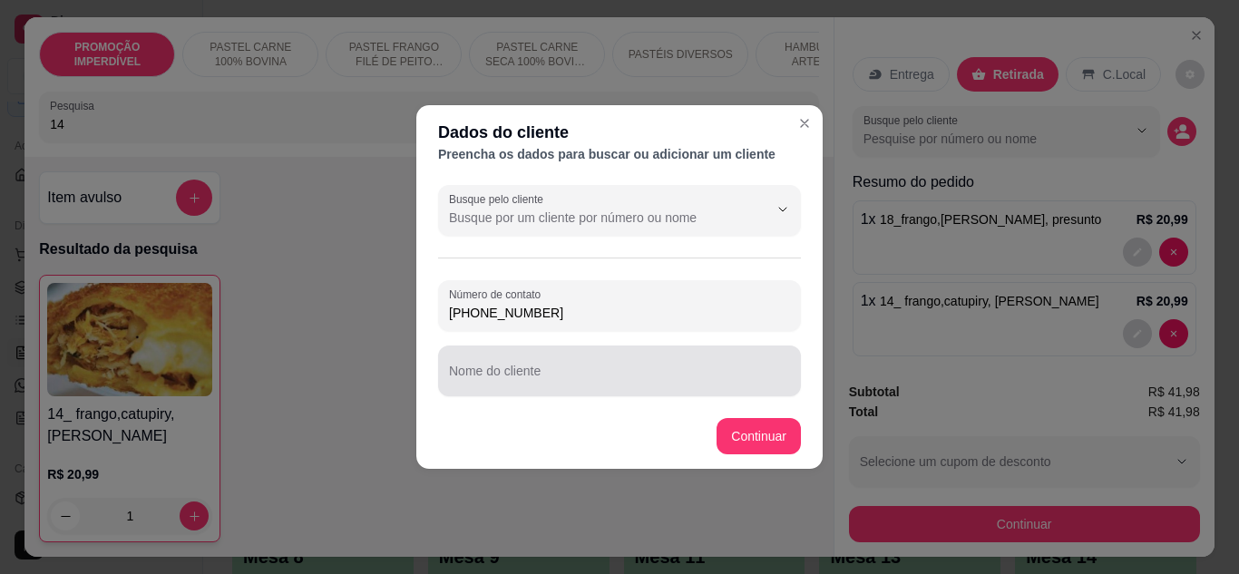
type input "[PHONE_NUMBER]"
click at [567, 378] on input "Nome do cliente" at bounding box center [619, 378] width 341 height 18
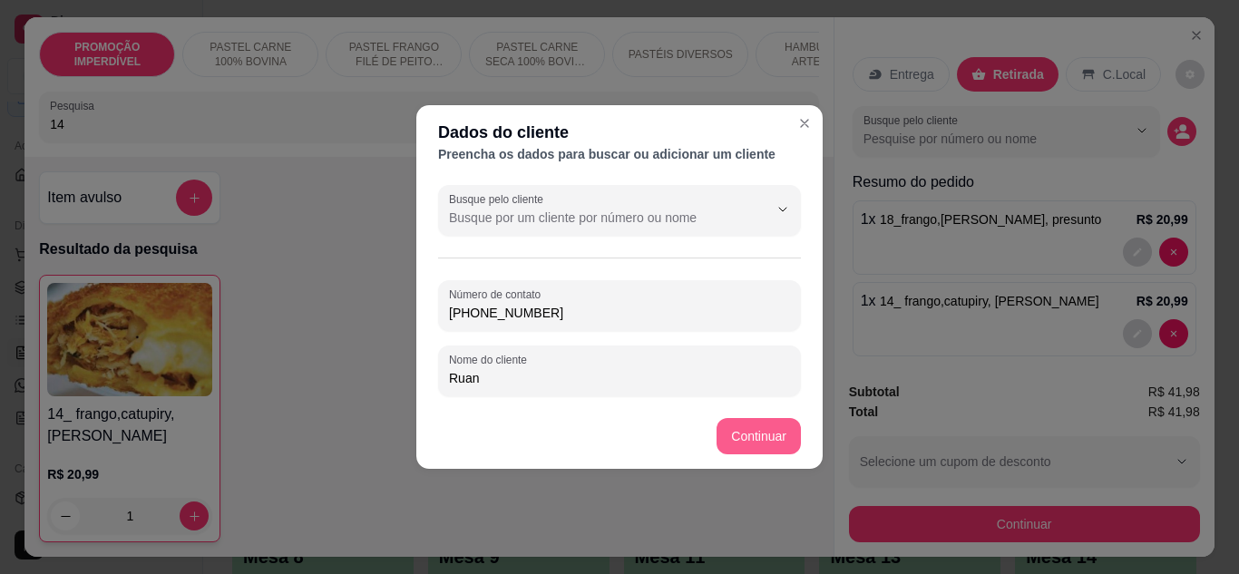
type input "Ruan"
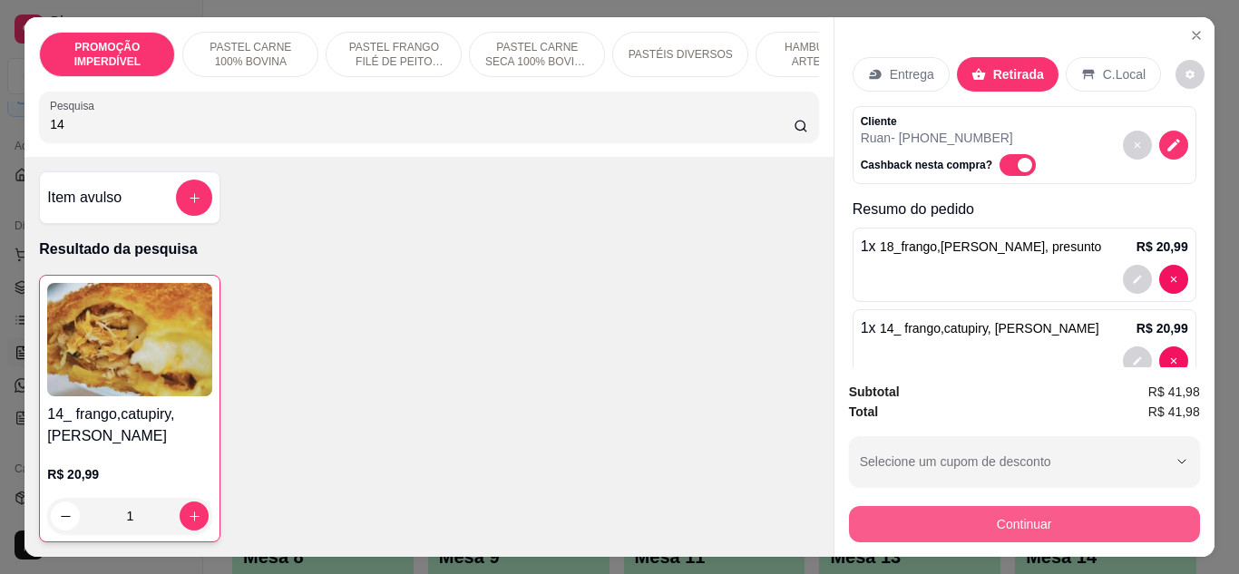
click at [974, 530] on button "Continuar" at bounding box center [1024, 524] width 351 height 36
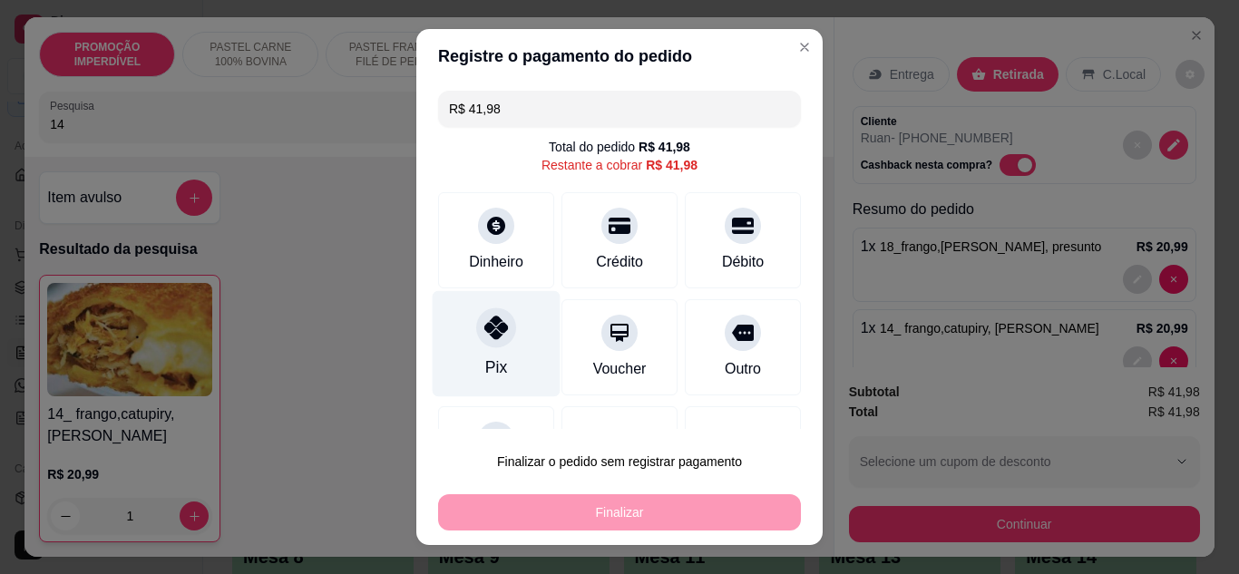
click at [463, 345] on div "Pix" at bounding box center [497, 343] width 128 height 106
type input "R$ 0,00"
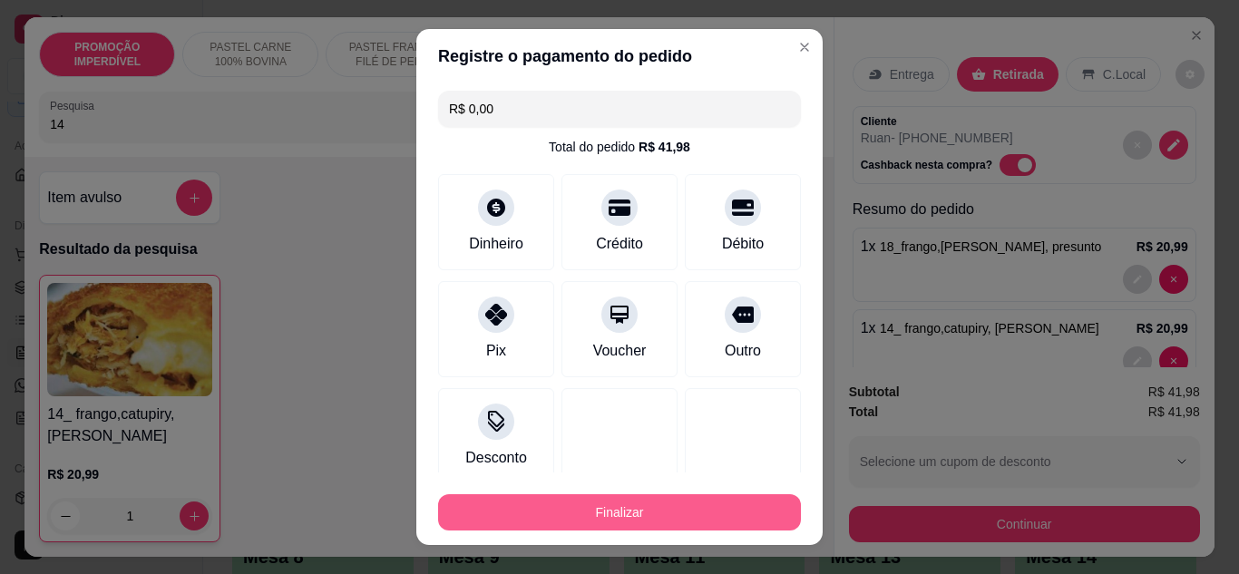
click at [575, 500] on button "Finalizar" at bounding box center [619, 512] width 363 height 36
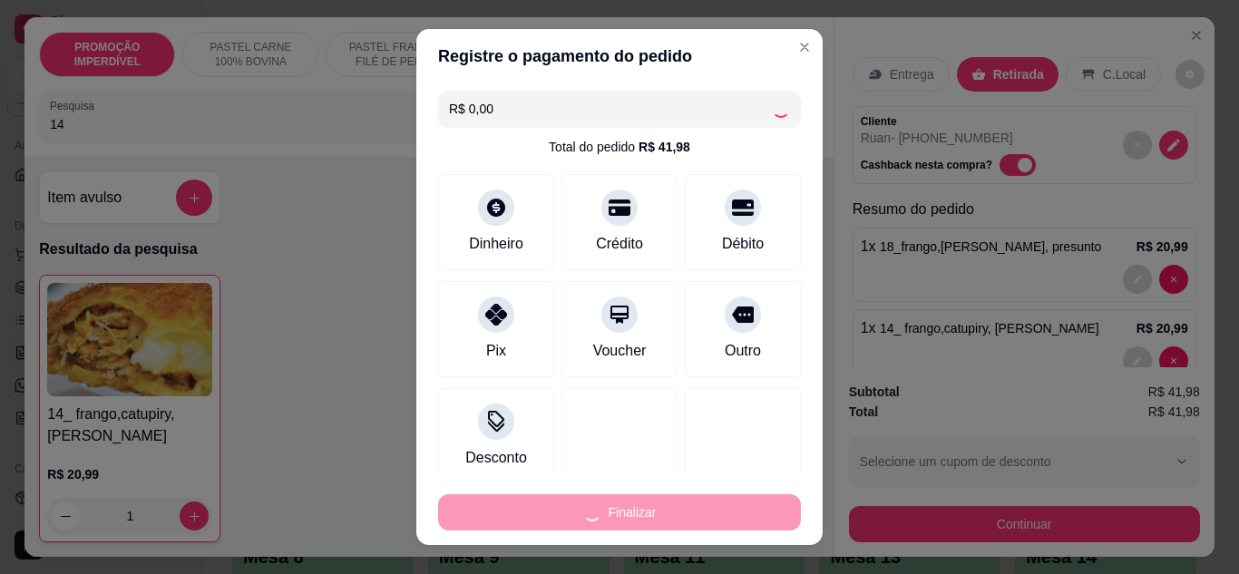
type input "0"
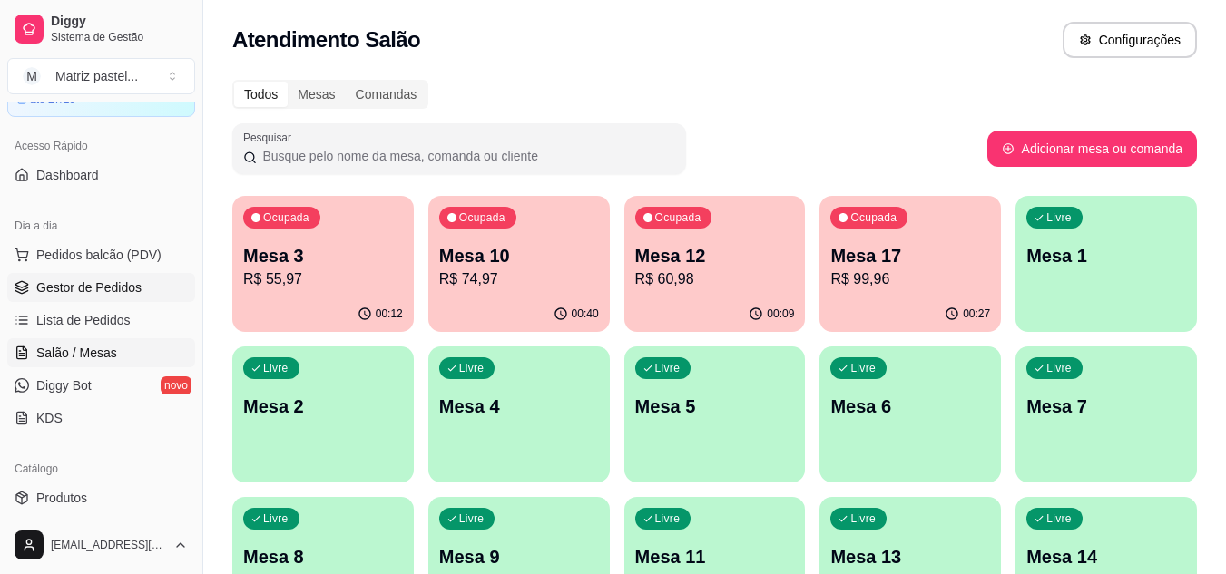
click at [102, 296] on span "Gestor de Pedidos" at bounding box center [88, 288] width 105 height 18
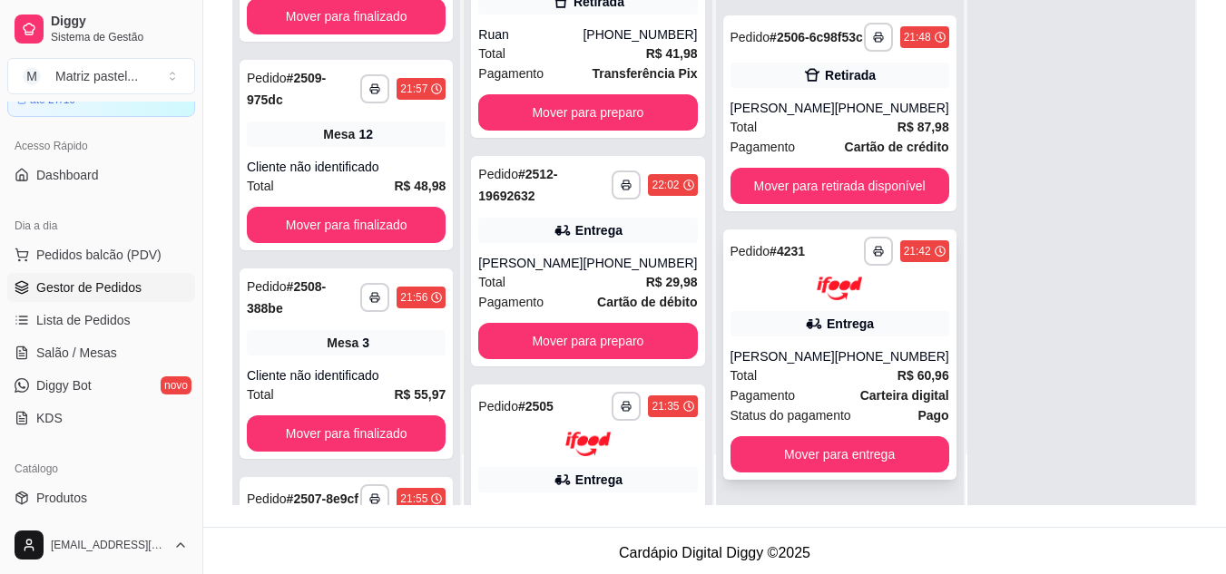
scroll to position [210, 0]
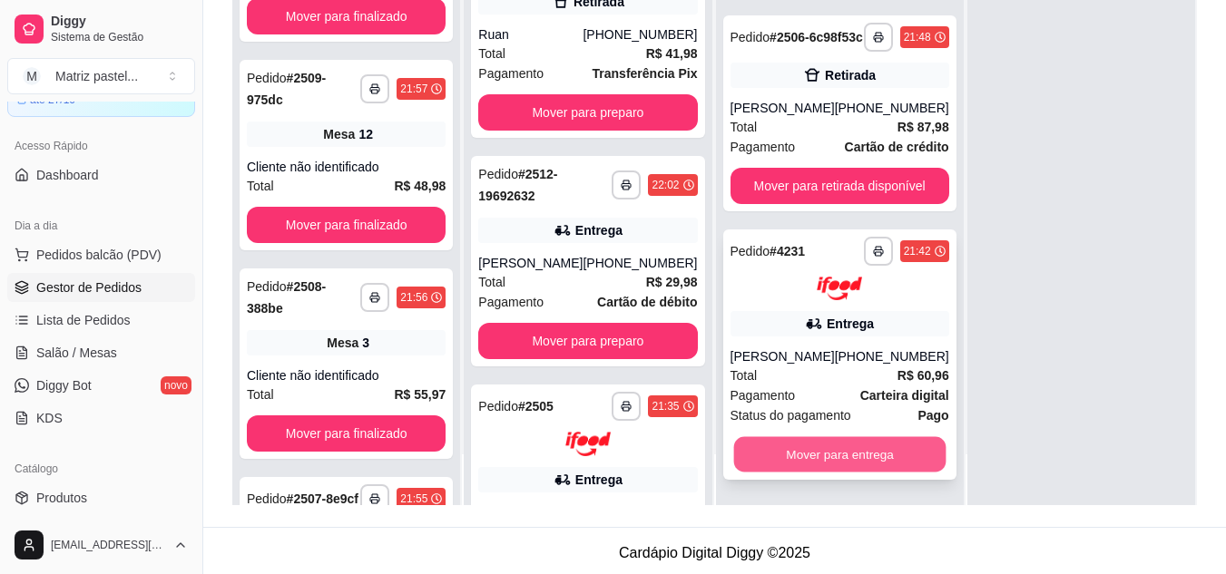
click at [793, 455] on button "Mover para entrega" at bounding box center [839, 454] width 212 height 35
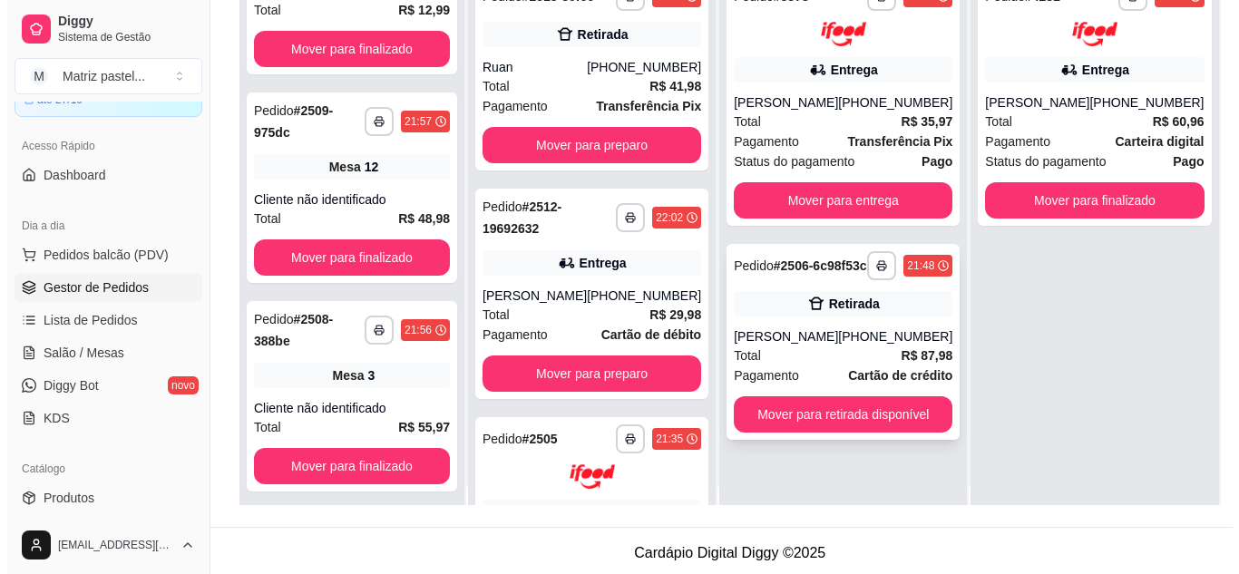
scroll to position [0, 0]
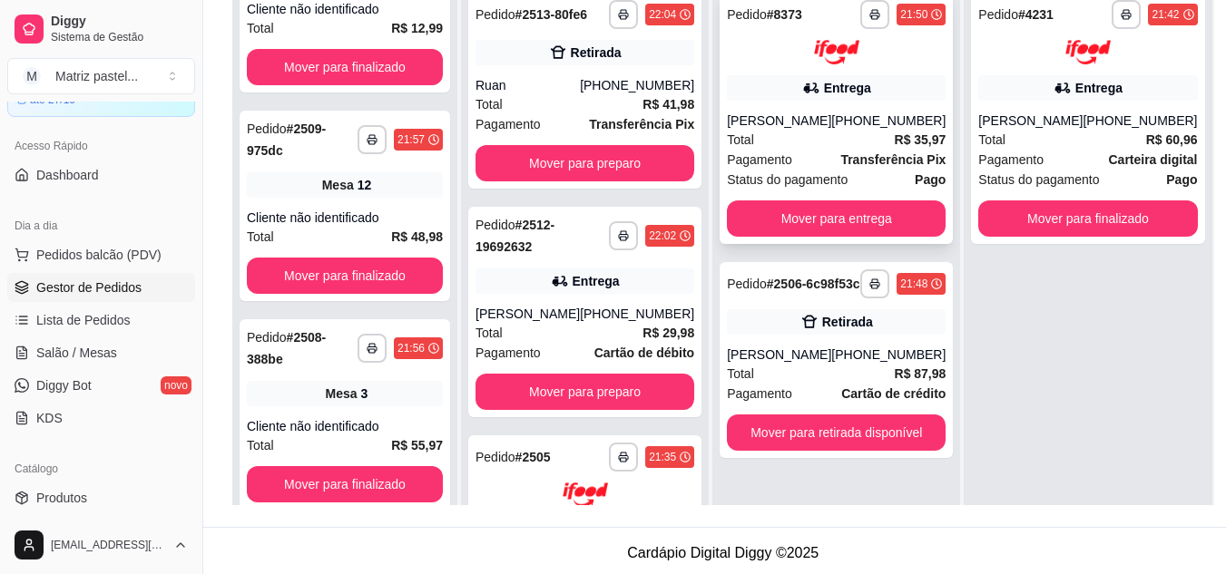
click at [831, 116] on div "[PERSON_NAME]" at bounding box center [779, 121] width 104 height 18
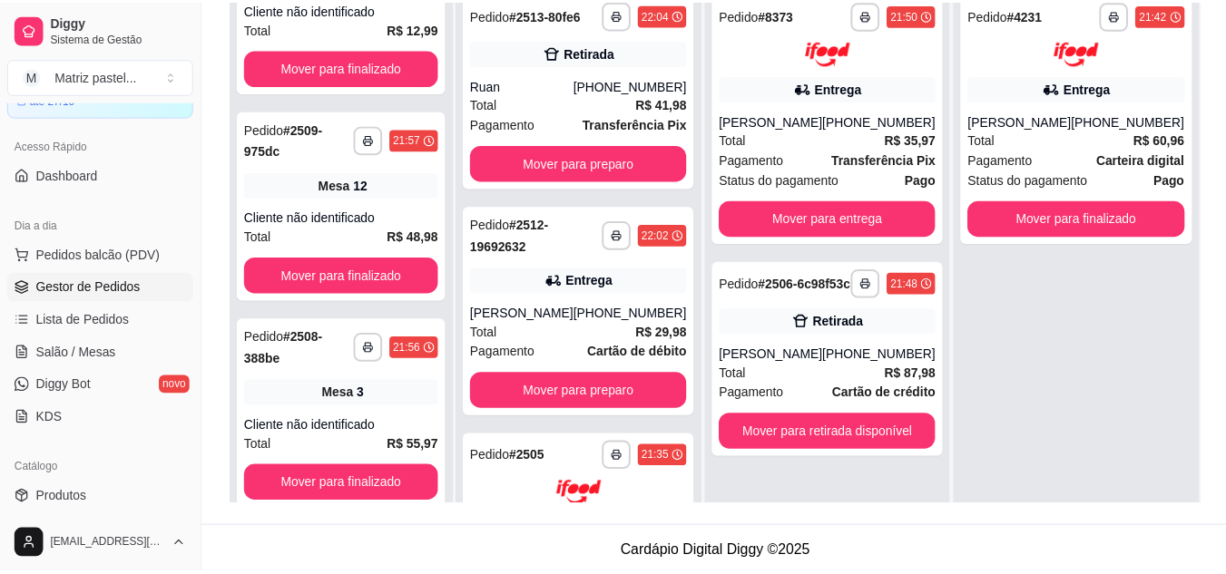
scroll to position [91, 0]
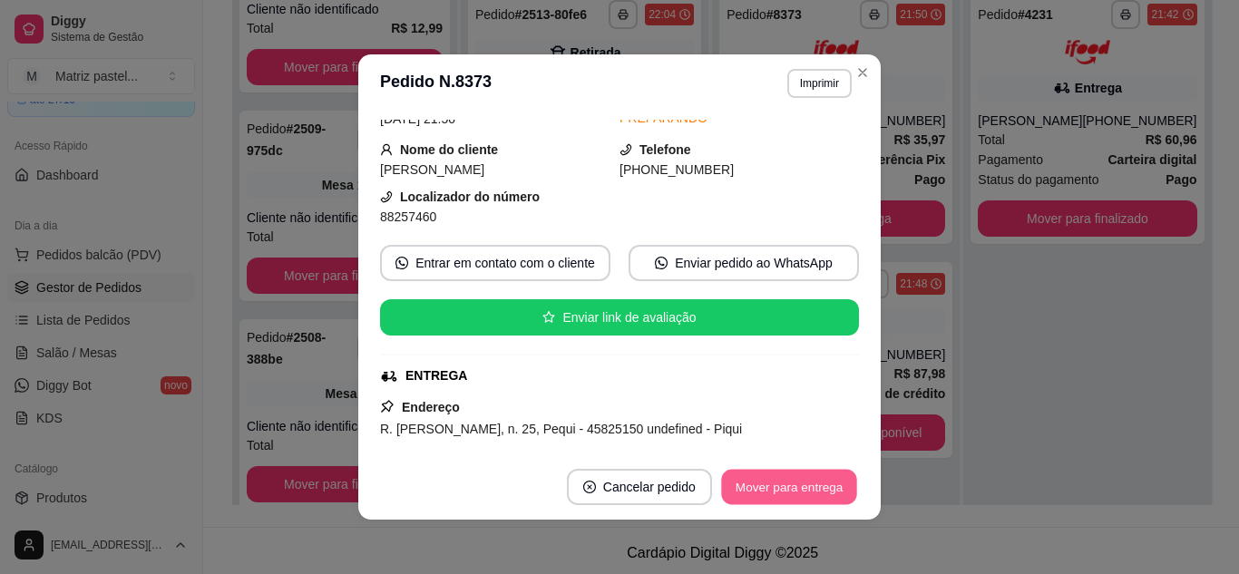
click at [766, 479] on button "Mover para entrega" at bounding box center [789, 487] width 136 height 35
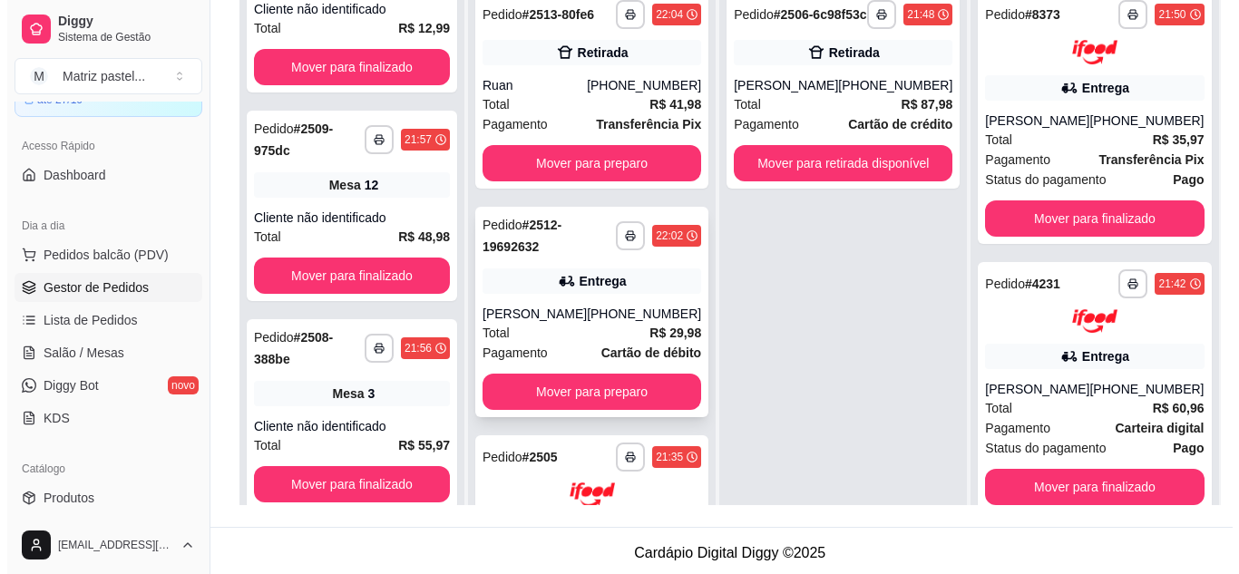
scroll to position [171, 0]
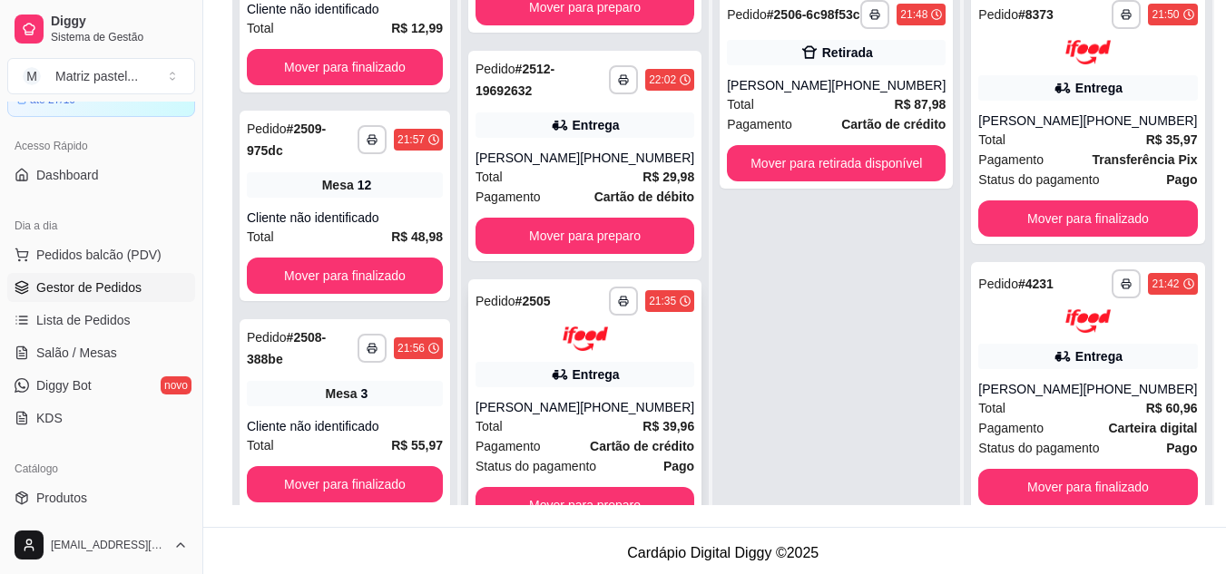
click at [529, 366] on div "Entrega" at bounding box center [584, 374] width 219 height 25
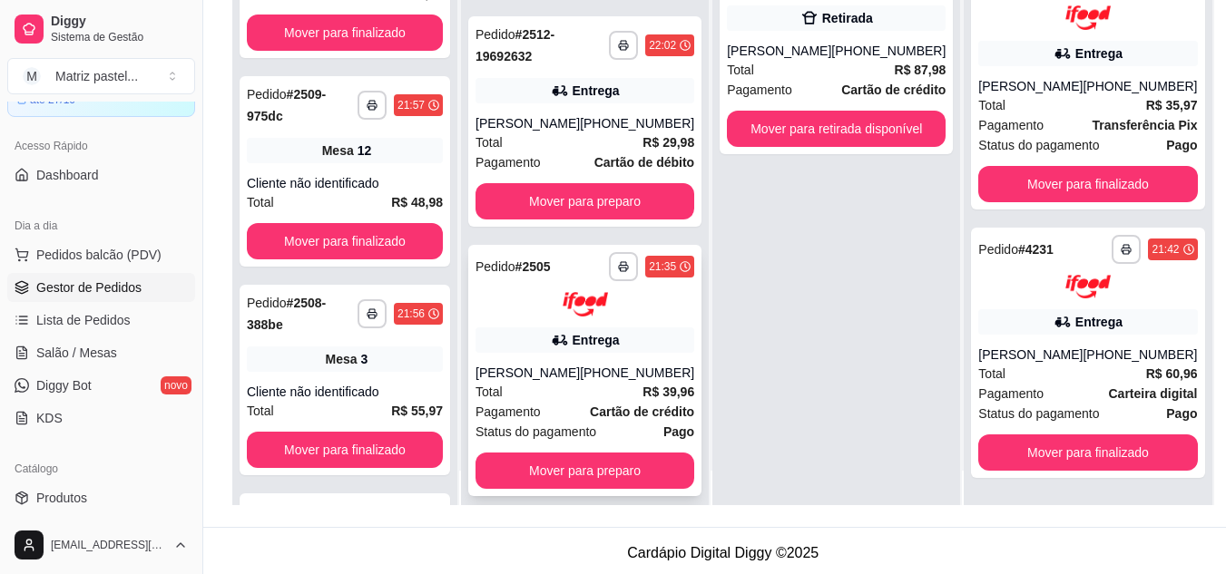
scroll to position [51, 0]
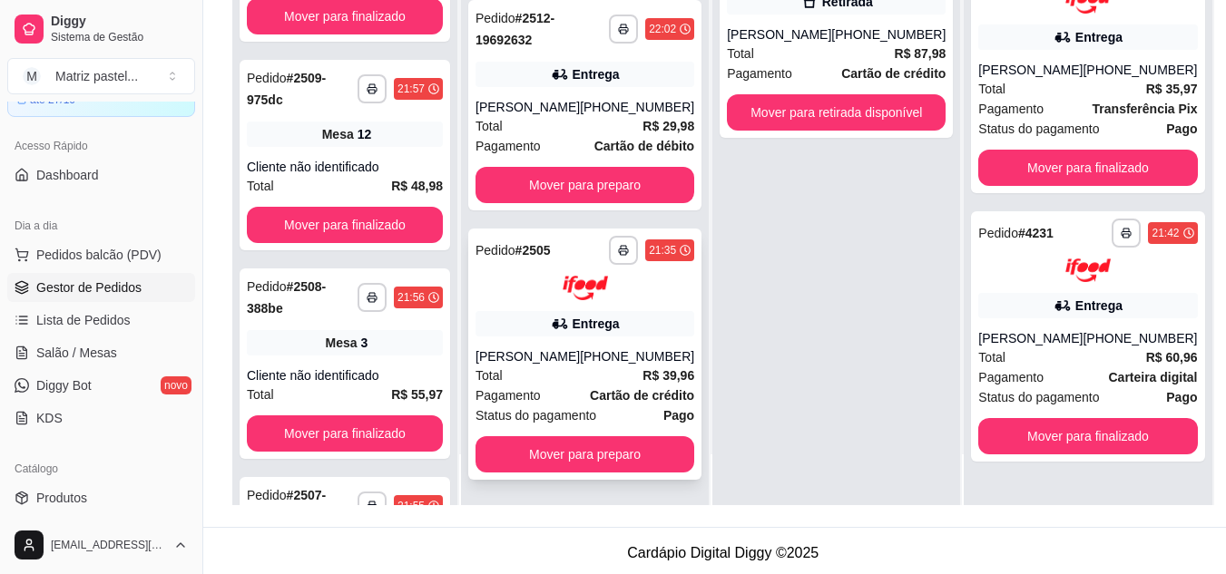
click at [567, 357] on div "[PERSON_NAME]" at bounding box center [527, 356] width 104 height 18
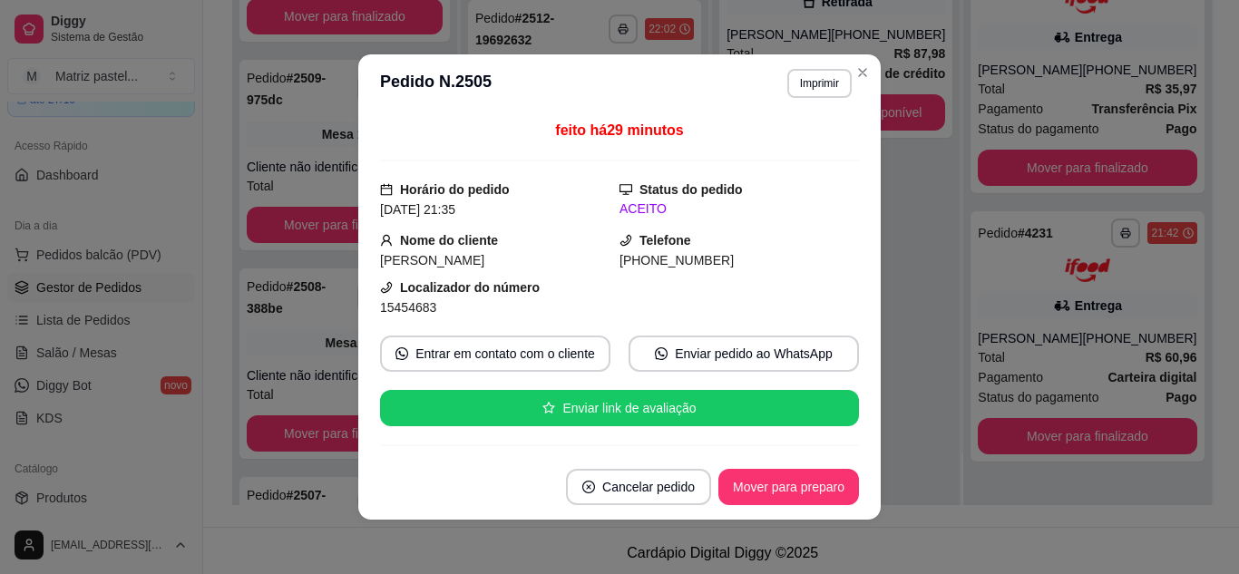
click at [868, 83] on header "**********" at bounding box center [619, 83] width 523 height 58
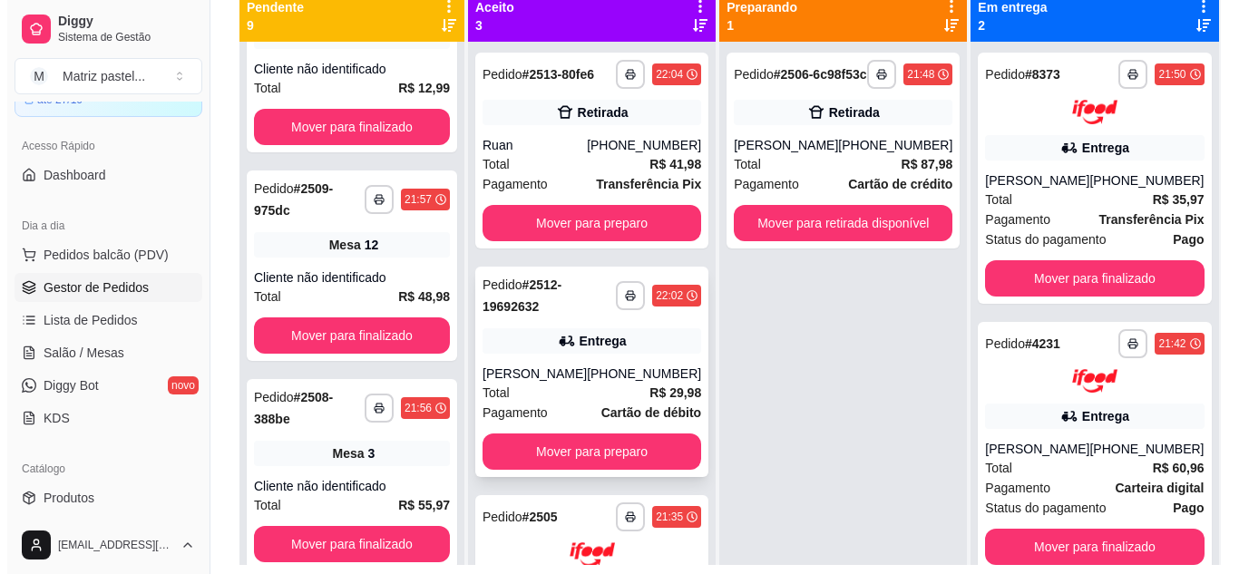
scroll to position [181, 0]
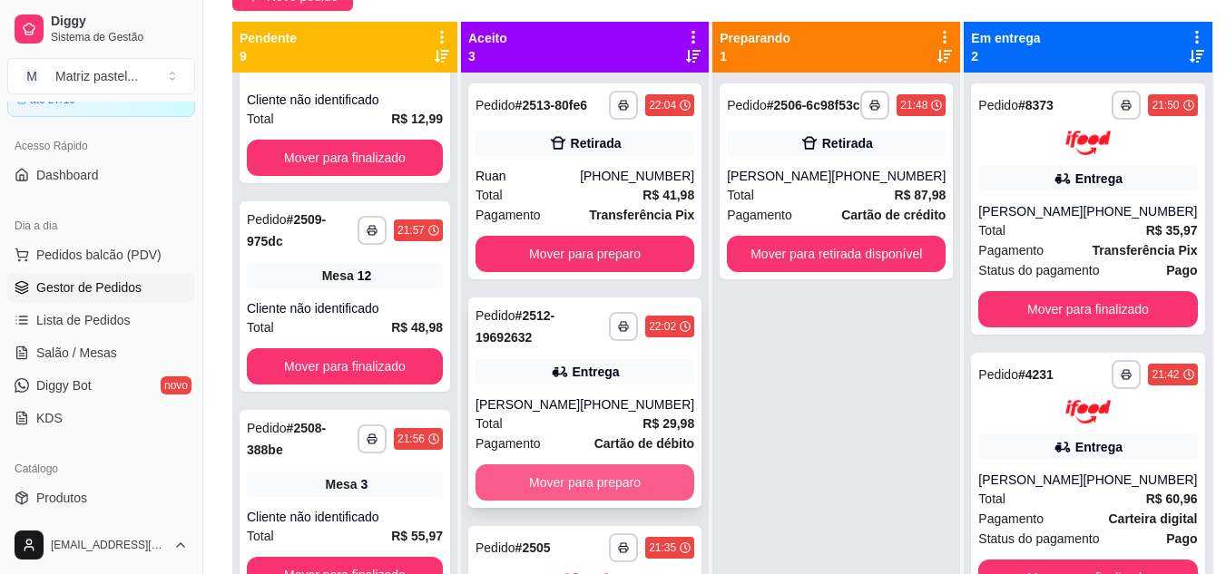
click at [552, 500] on button "Mover para preparo" at bounding box center [584, 482] width 219 height 36
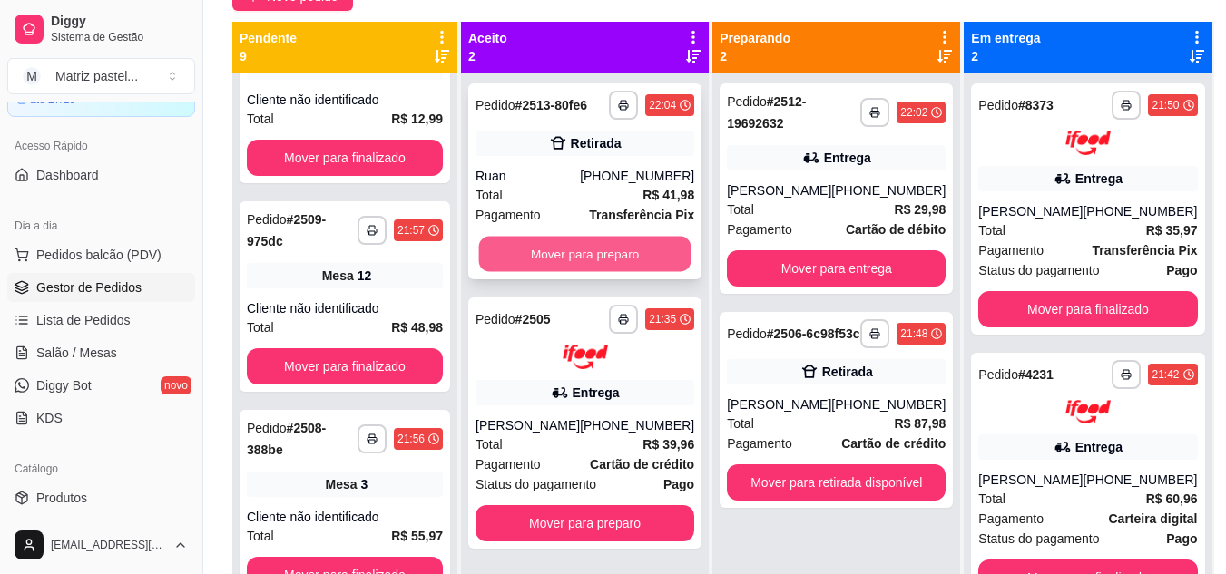
click at [563, 252] on button "Mover para preparo" at bounding box center [585, 254] width 212 height 35
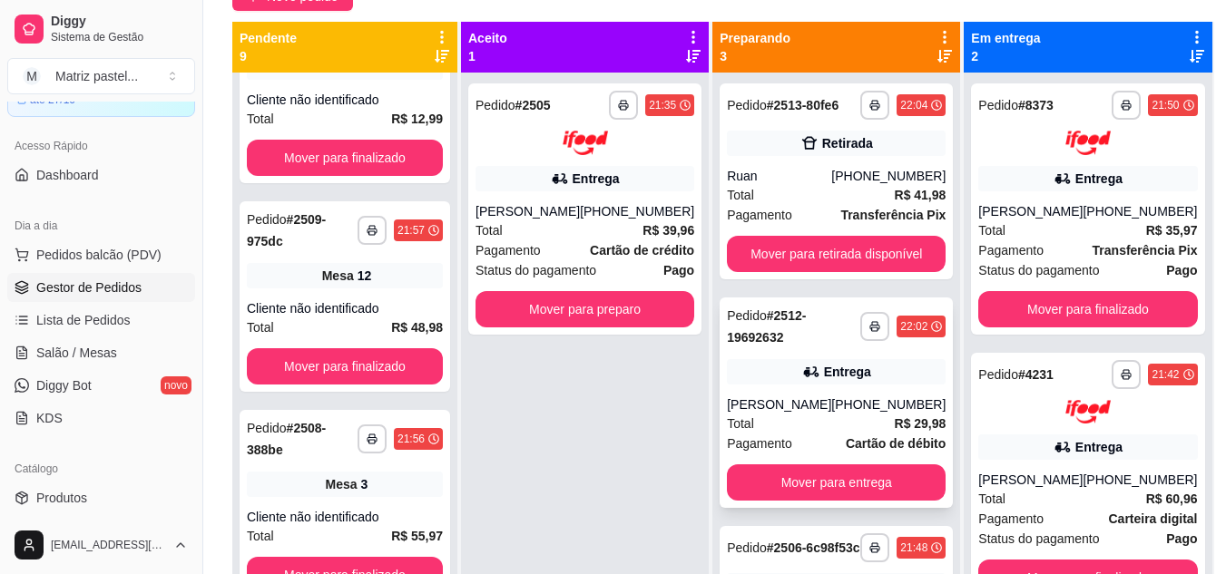
click at [806, 411] on div "[PERSON_NAME]" at bounding box center [779, 405] width 104 height 18
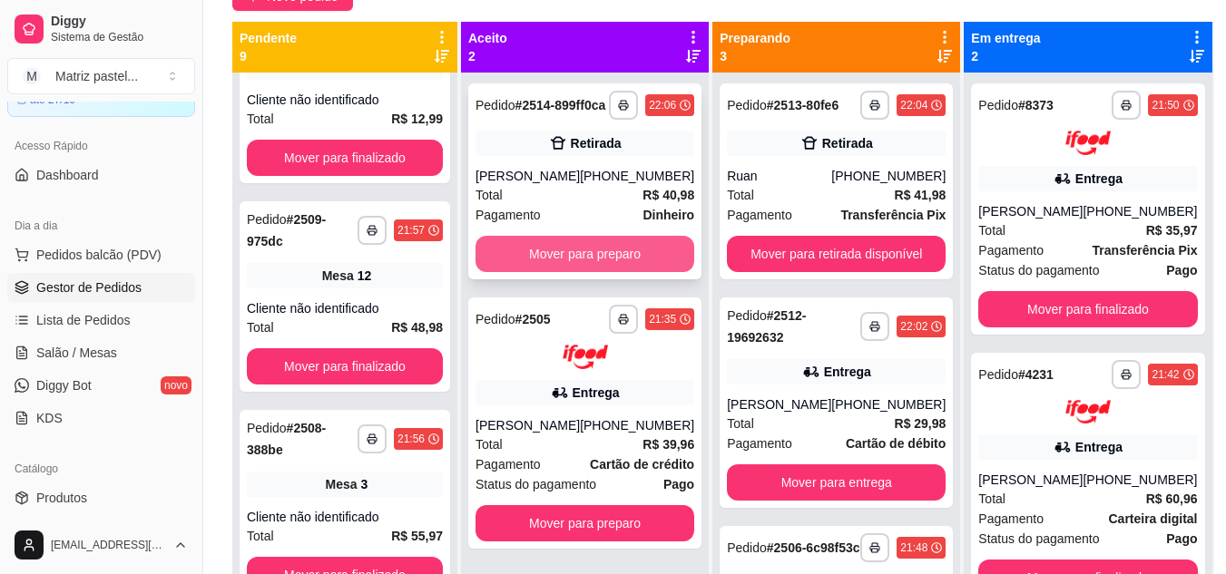
click at [552, 265] on button "Mover para preparo" at bounding box center [584, 254] width 219 height 36
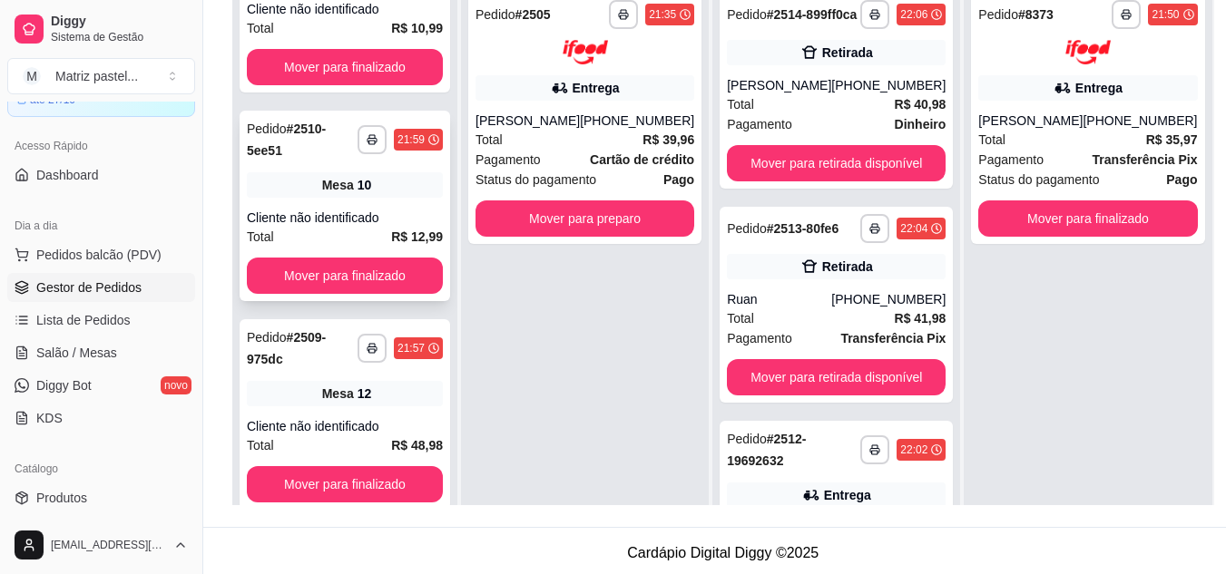
scroll to position [508, 0]
click at [81, 346] on span "Salão / Mesas" at bounding box center [76, 353] width 81 height 18
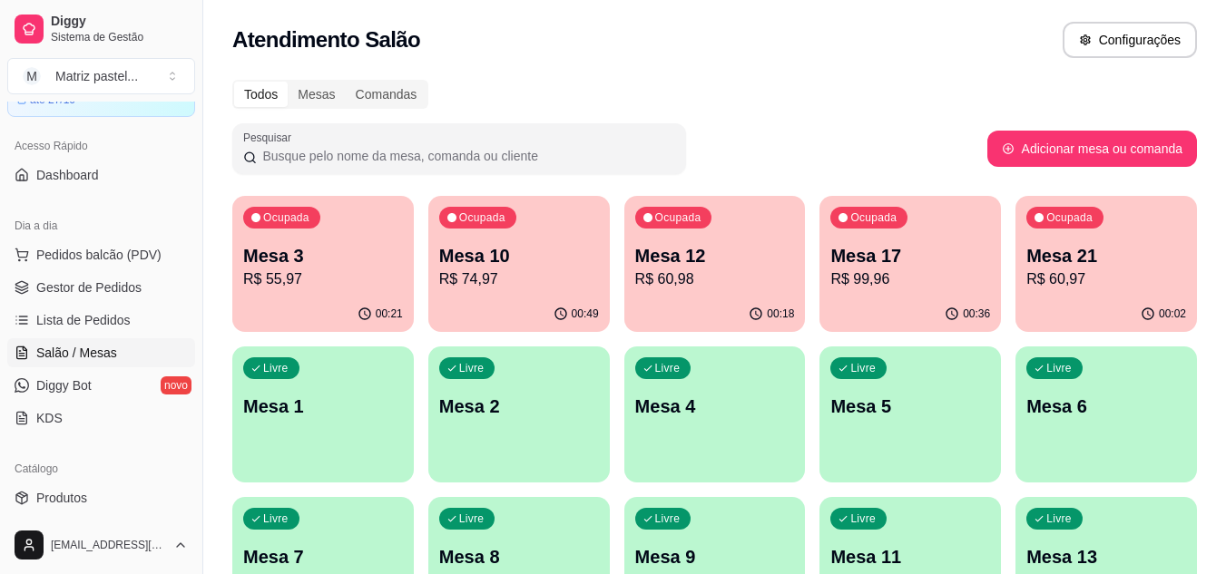
click at [536, 269] on p "R$ 74,97" at bounding box center [519, 280] width 160 height 22
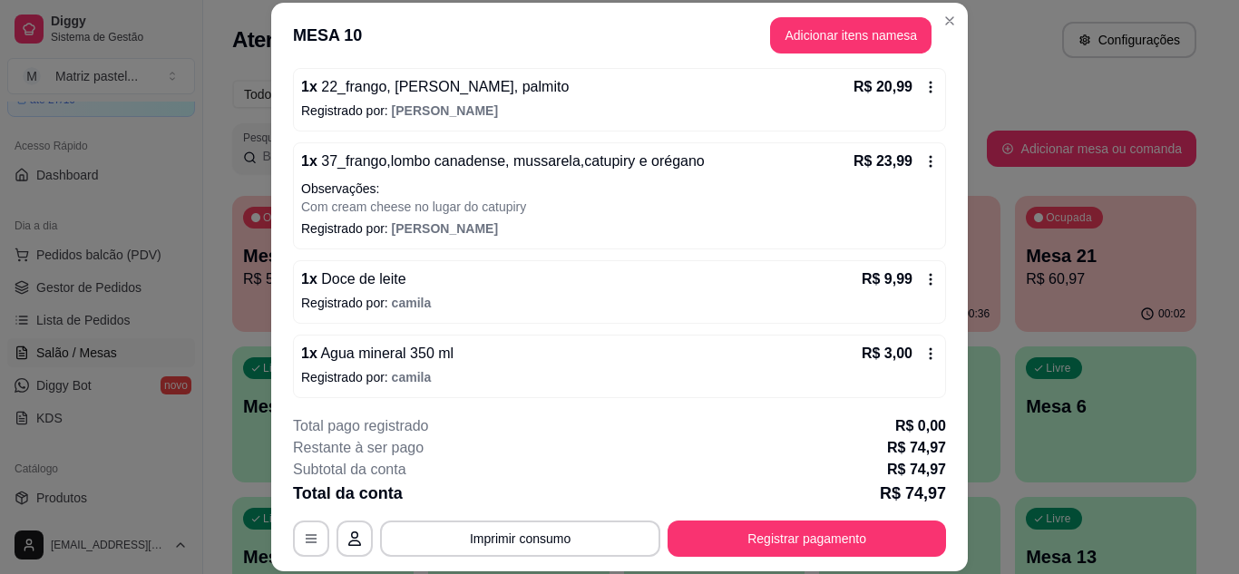
scroll to position [294, 0]
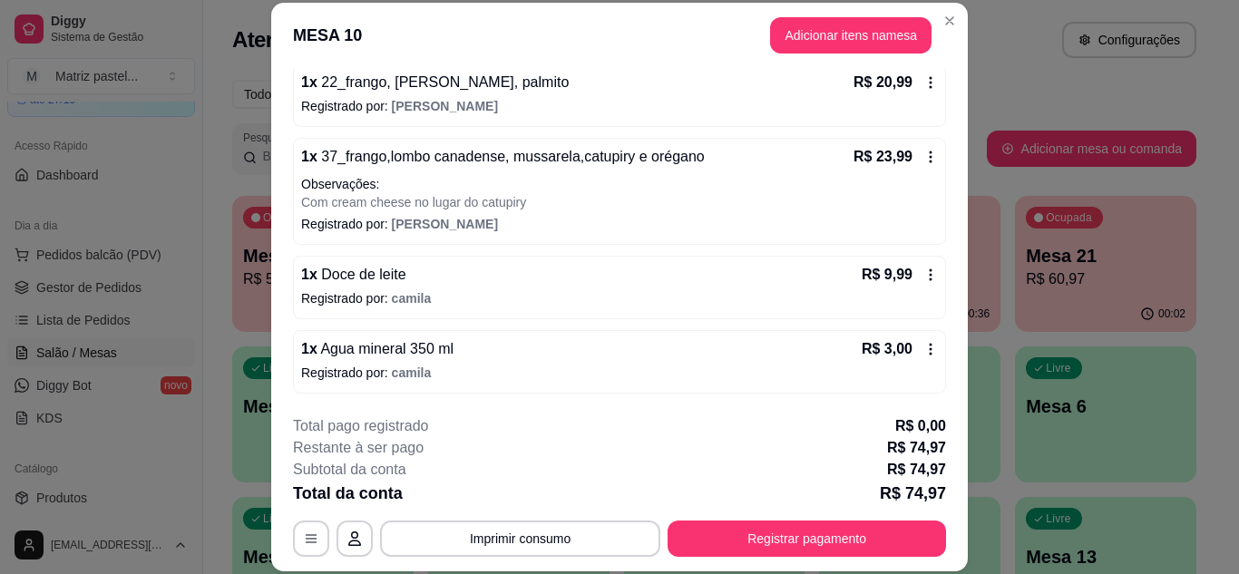
click at [924, 277] on icon at bounding box center [931, 275] width 15 height 15
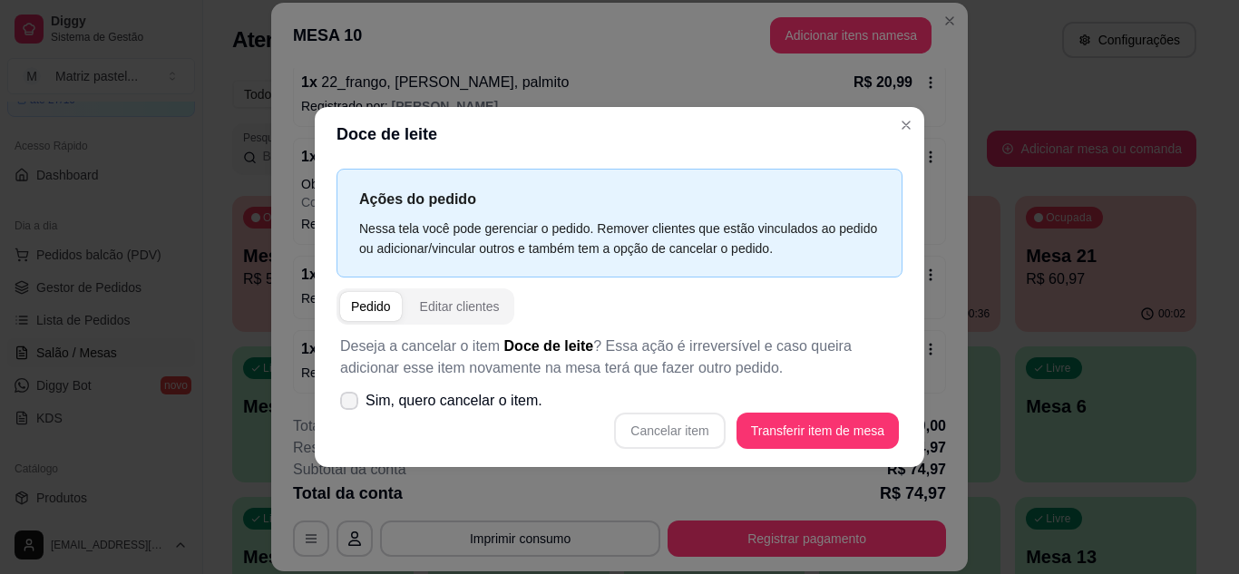
click at [428, 402] on span "Sim, quero cancelar o item." at bounding box center [454, 401] width 177 height 22
click at [351, 404] on input "Sim, quero cancelar o item." at bounding box center [345, 410] width 12 height 12
checkbox input "true"
click at [699, 429] on button "Cancelar item" at bounding box center [670, 430] width 108 height 35
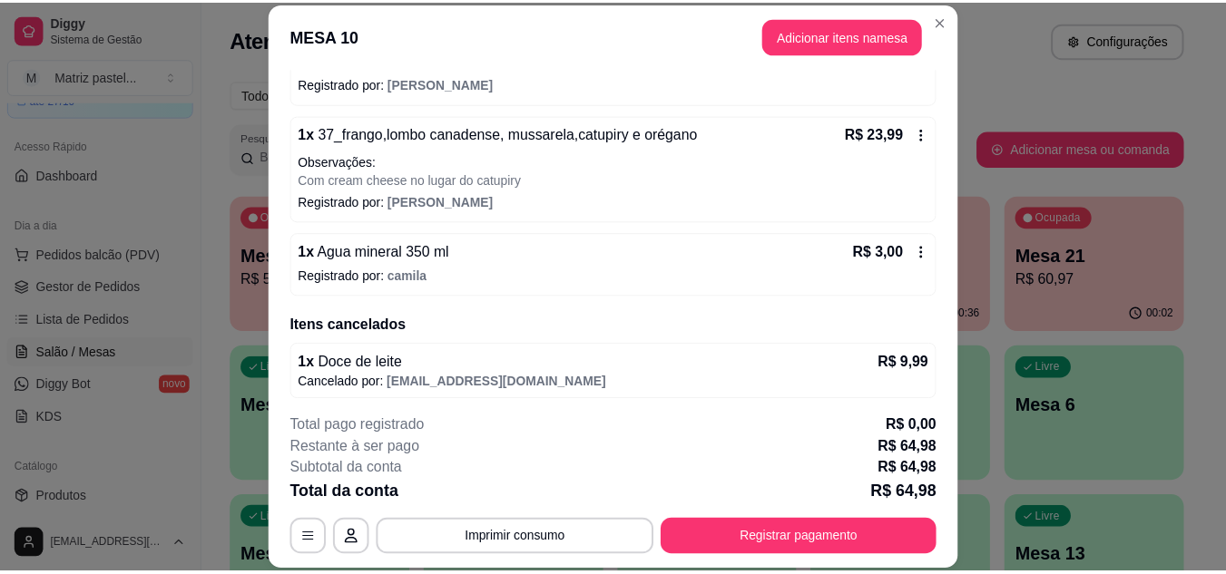
scroll to position [323, 0]
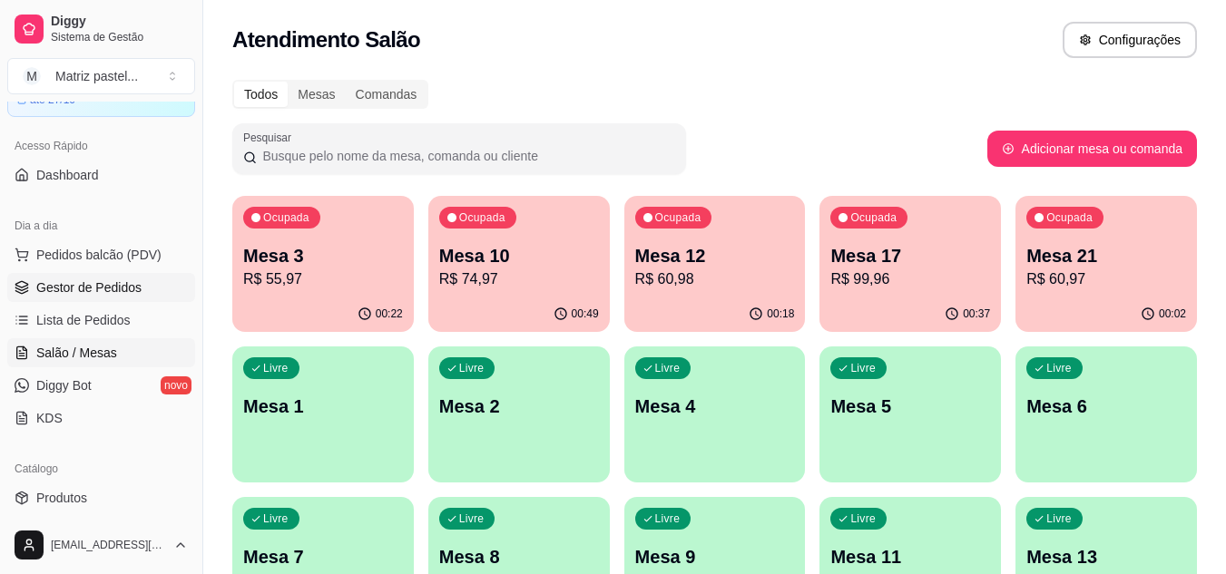
click at [124, 300] on link "Gestor de Pedidos" at bounding box center [101, 287] width 188 height 29
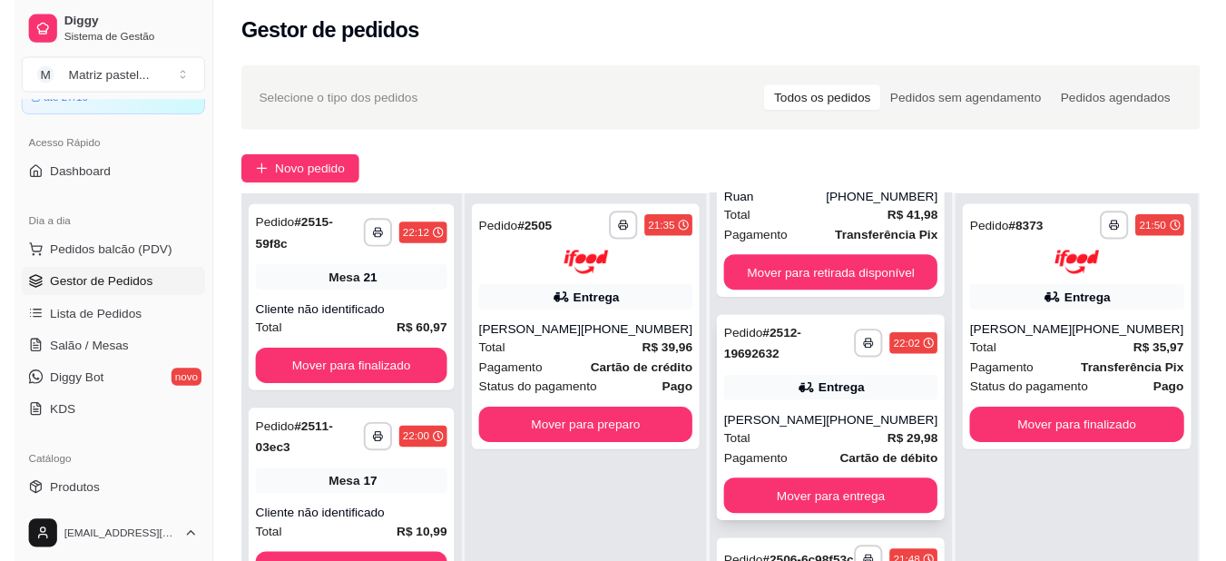
scroll to position [181, 0]
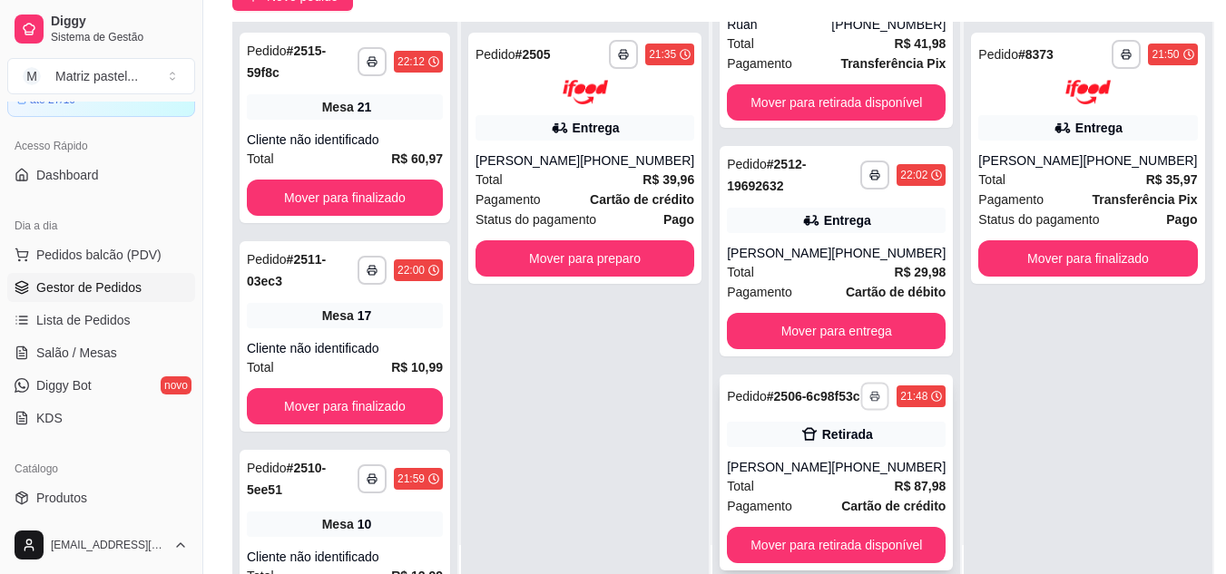
click at [861, 399] on button "button" at bounding box center [875, 396] width 28 height 28
click at [787, 454] on button "IMPRESSORA" at bounding box center [800, 452] width 132 height 29
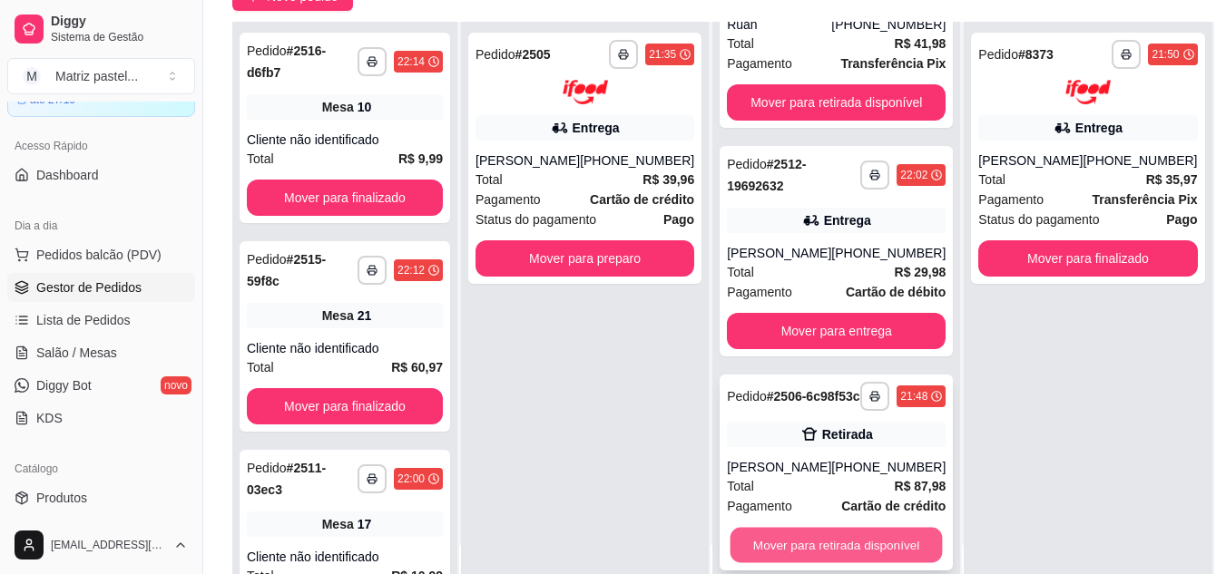
click at [813, 529] on button "Mover para retirada disponível" at bounding box center [836, 545] width 212 height 35
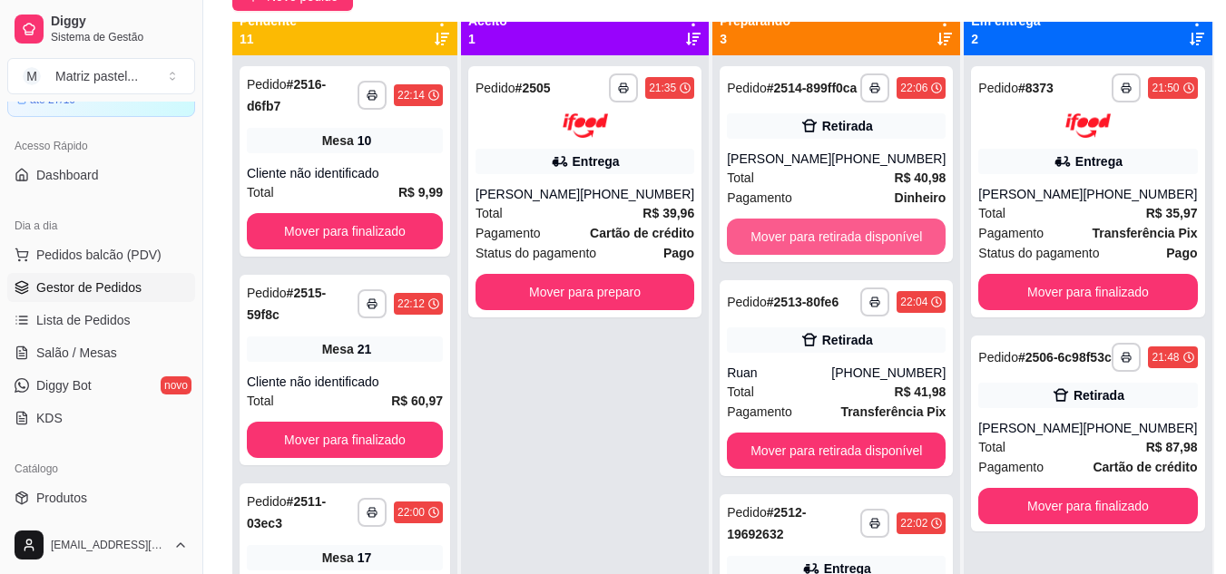
scroll to position [0, 0]
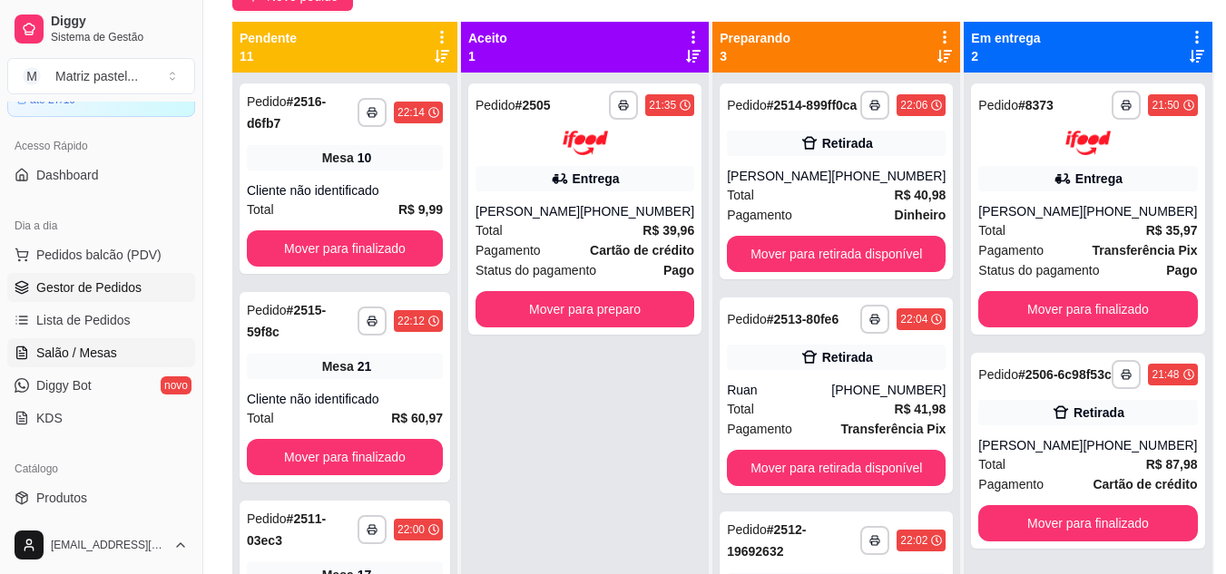
click at [61, 345] on span "Salão / Mesas" at bounding box center [76, 353] width 81 height 18
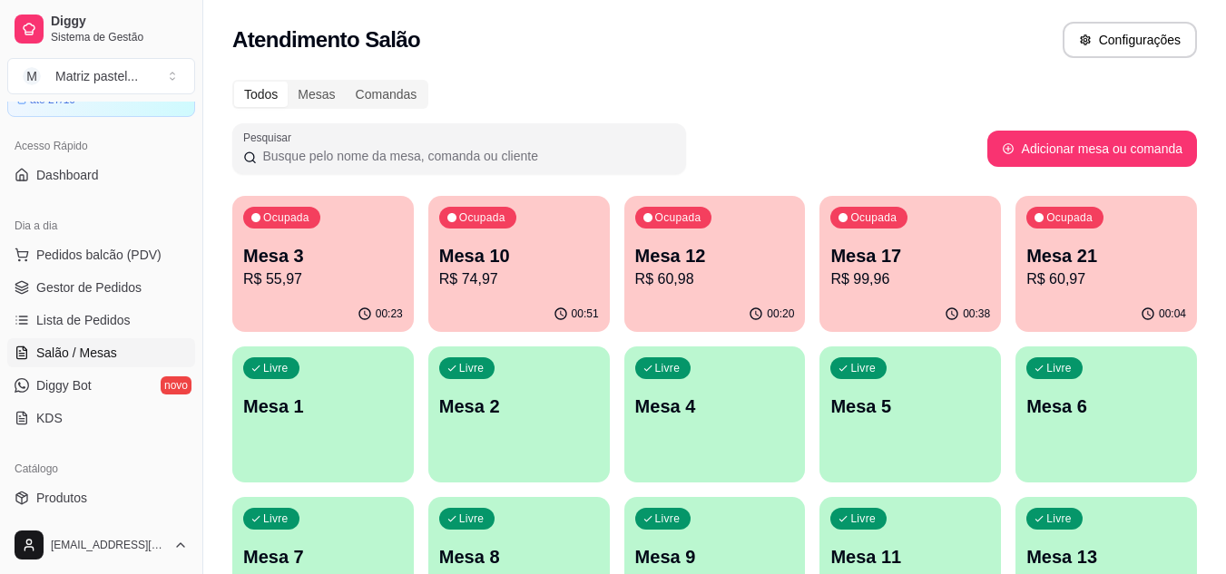
click at [924, 269] on p "R$ 99,96" at bounding box center [910, 280] width 160 height 22
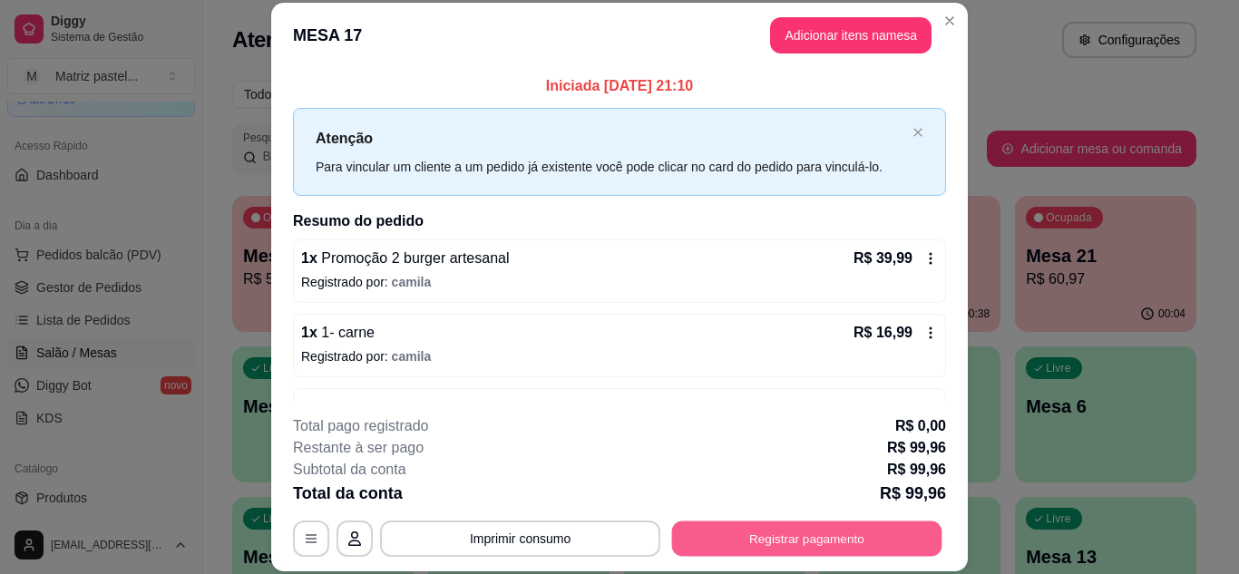
click at [853, 543] on button "Registrar pagamento" at bounding box center [807, 538] width 270 height 35
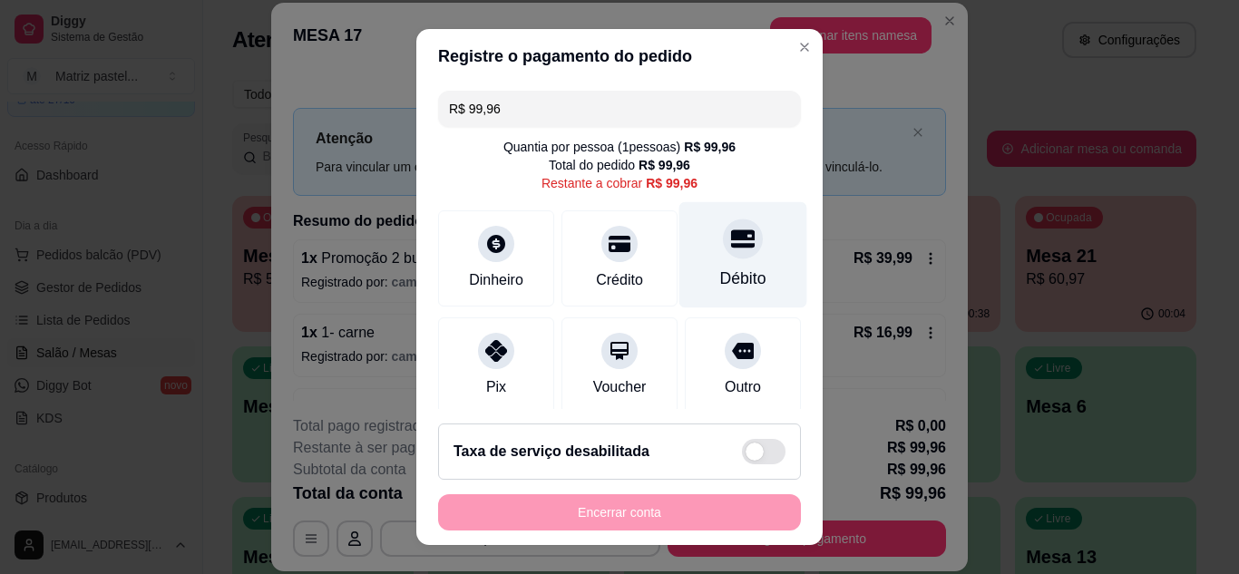
click at [742, 273] on div "Débito" at bounding box center [743, 254] width 128 height 106
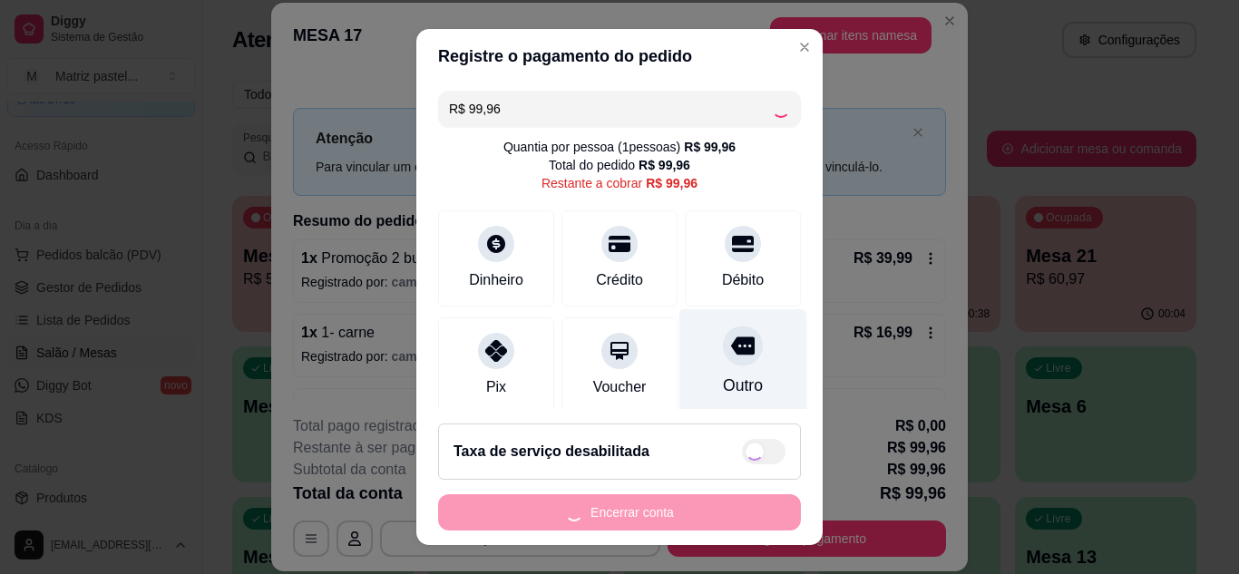
type input "R$ 0,00"
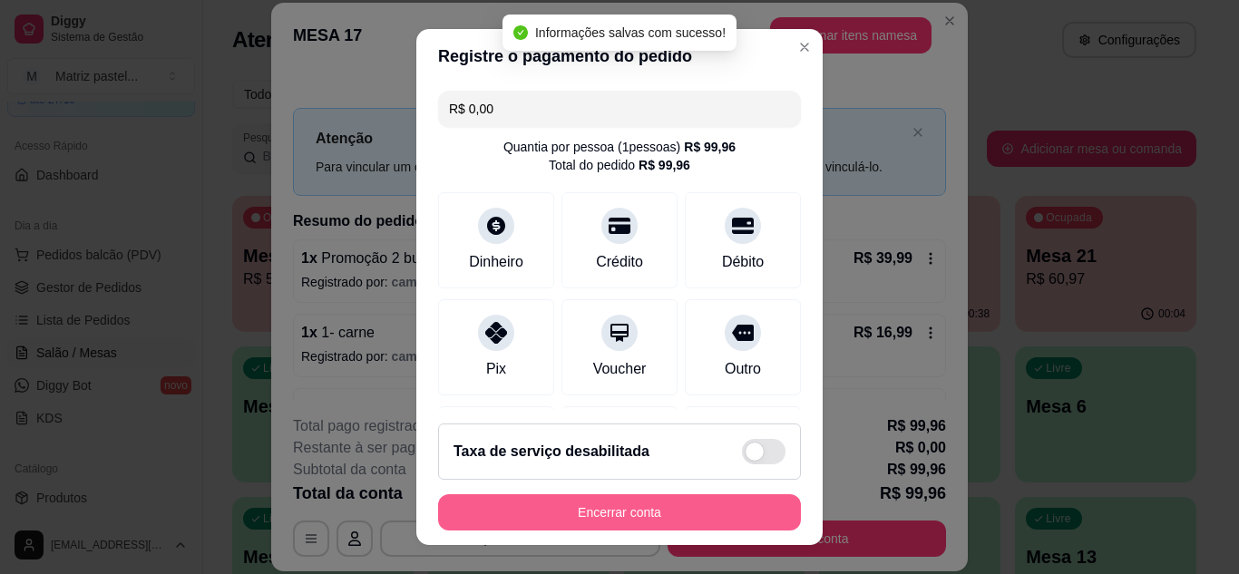
click at [658, 512] on button "Encerrar conta" at bounding box center [619, 512] width 363 height 36
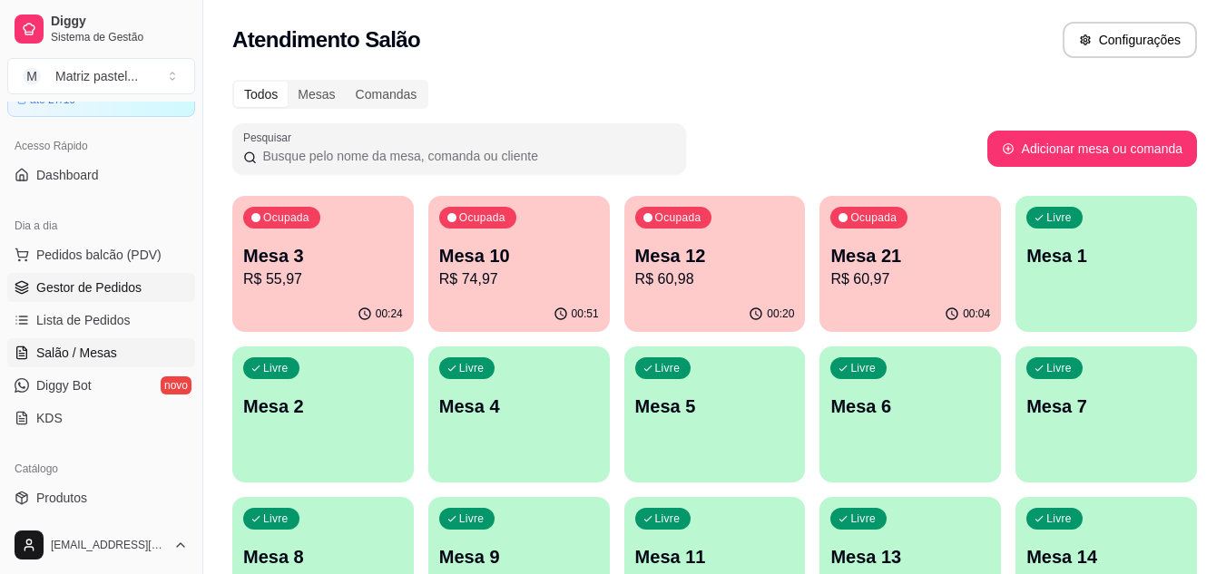
drag, startPoint x: 109, startPoint y: 283, endPoint x: 162, endPoint y: 278, distance: 53.8
click at [109, 283] on span "Gestor de Pedidos" at bounding box center [88, 288] width 105 height 18
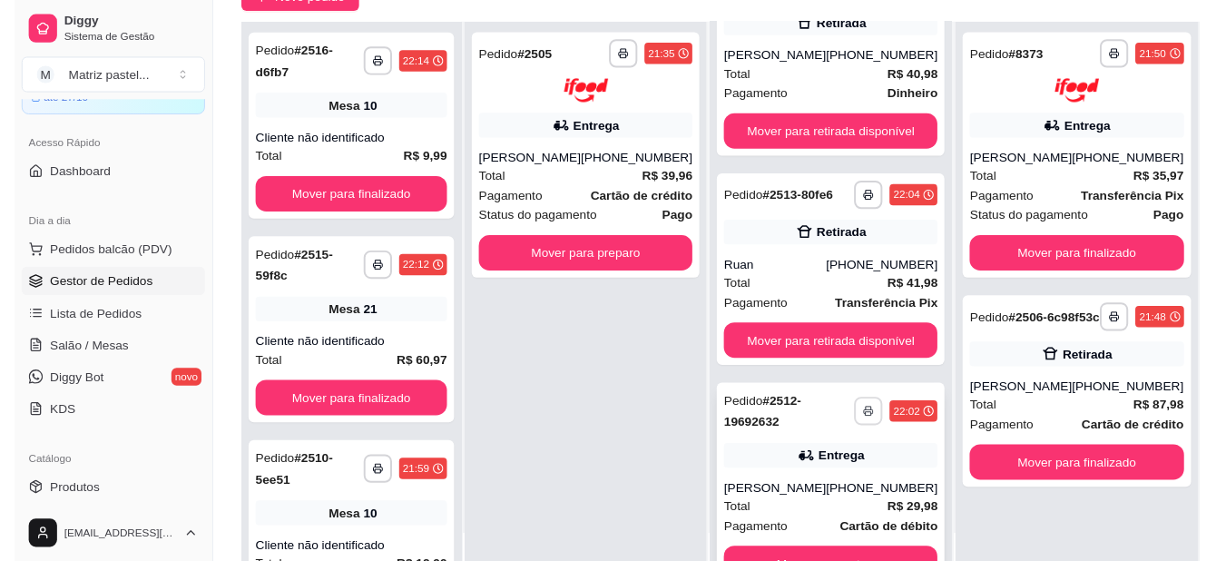
scroll to position [24, 0]
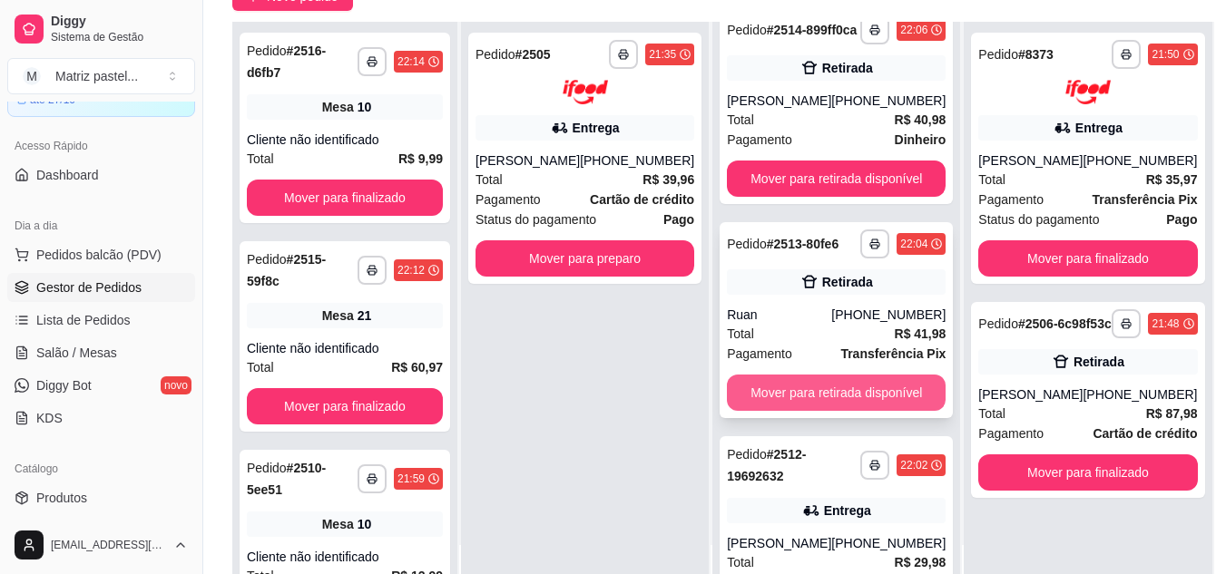
click at [817, 401] on button "Mover para retirada disponível" at bounding box center [836, 393] width 219 height 36
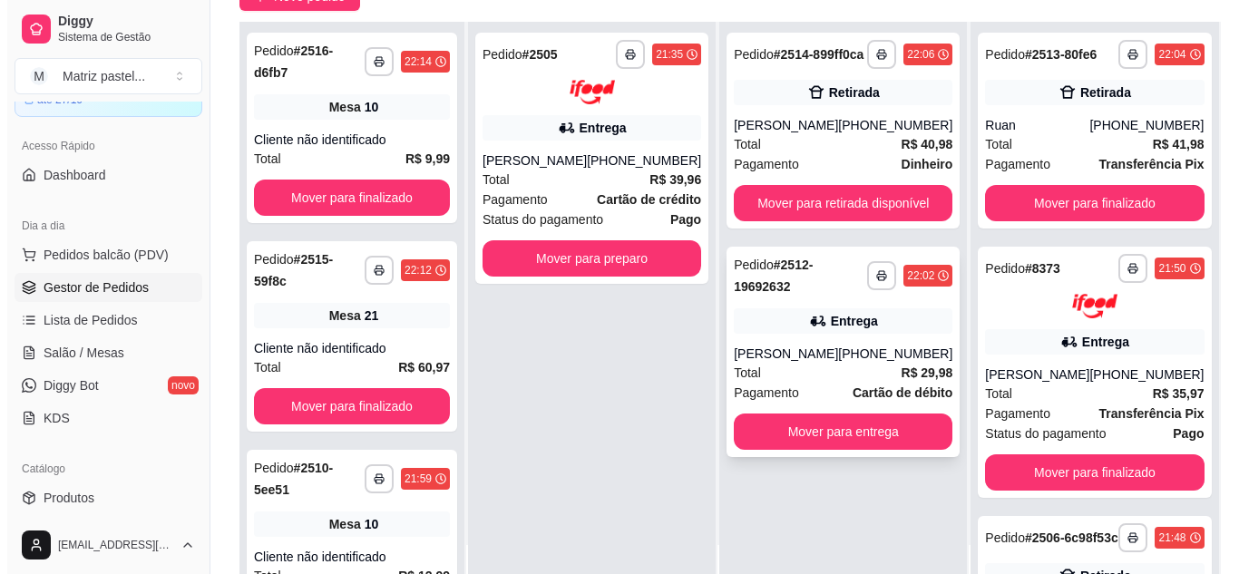
scroll to position [0, 0]
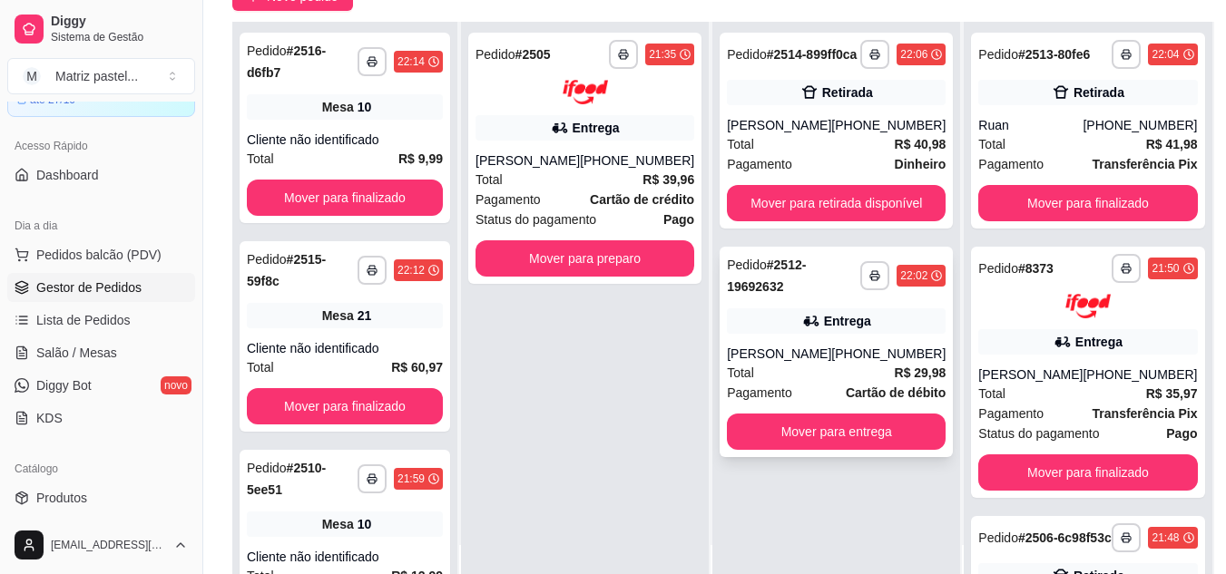
click at [819, 363] on div "[PERSON_NAME]" at bounding box center [779, 354] width 104 height 18
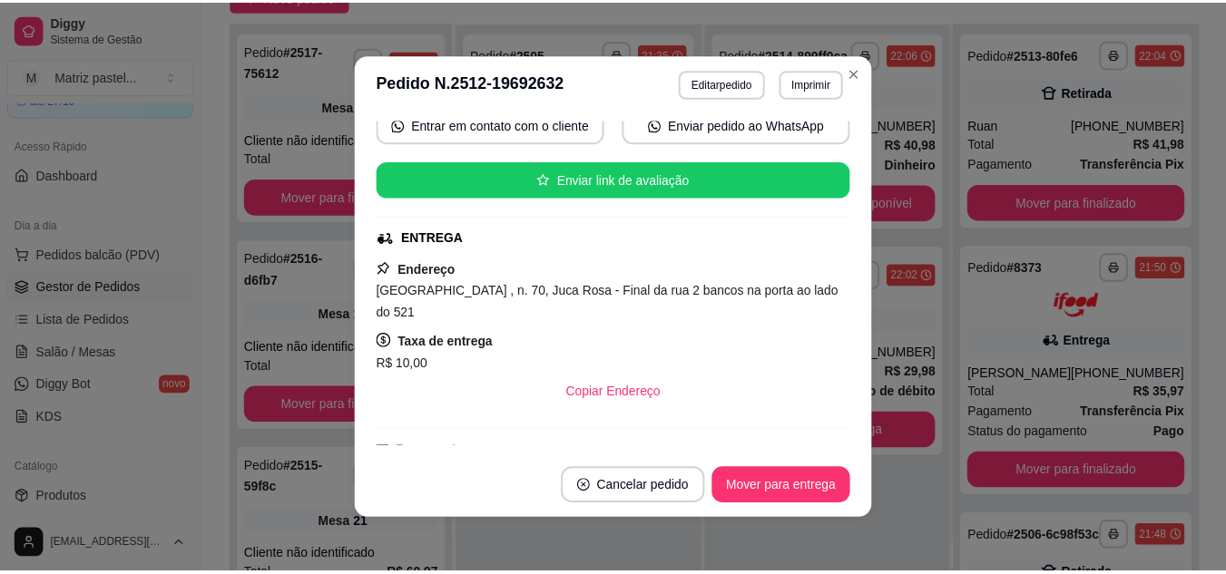
scroll to position [93, 0]
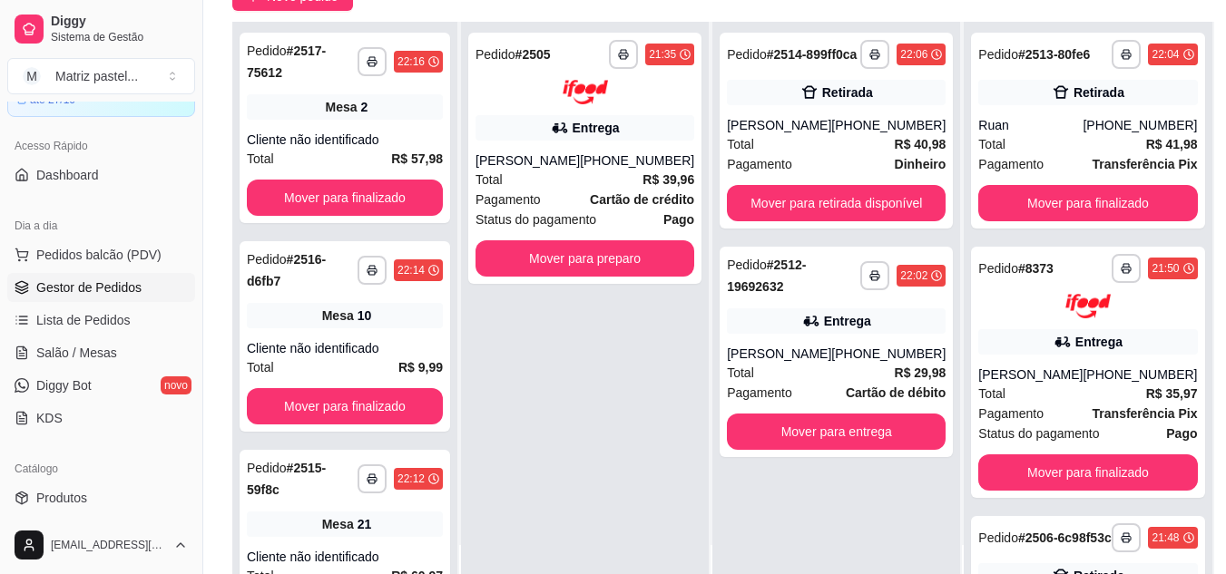
click at [64, 336] on ul "Pedidos balcão (PDV) Gestor de Pedidos Lista de Pedidos Salão / Mesas Diggy Bot…" at bounding box center [101, 336] width 188 height 192
click at [100, 363] on link "Salão / Mesas" at bounding box center [101, 352] width 188 height 29
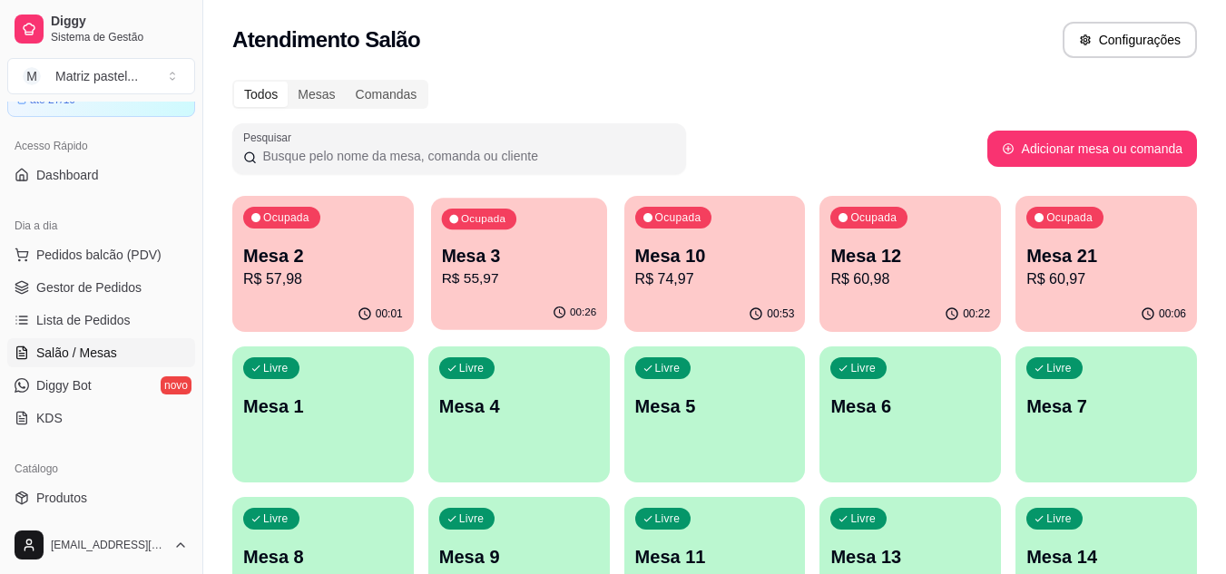
click at [526, 269] on p "R$ 55,97" at bounding box center [518, 279] width 155 height 21
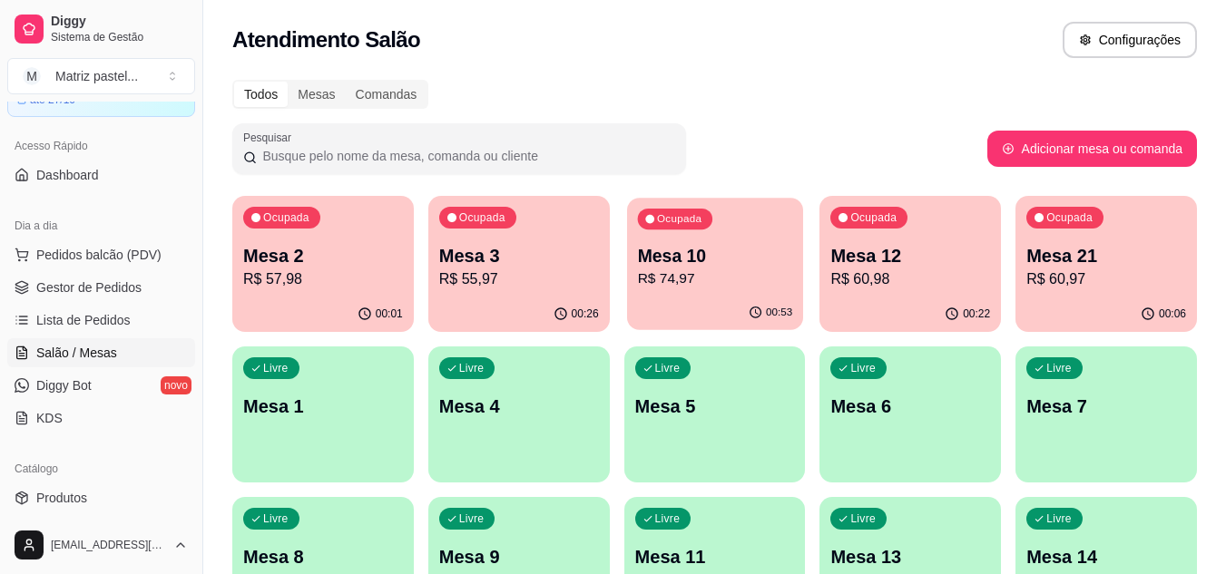
click at [679, 309] on div "00:53" at bounding box center [715, 313] width 176 height 34
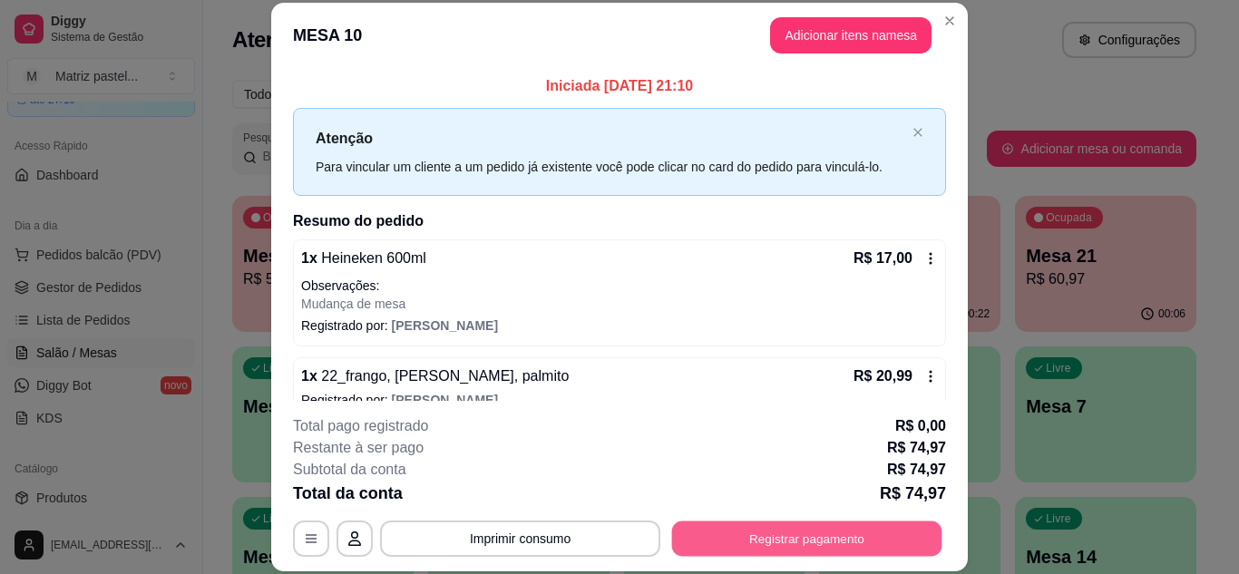
click at [758, 533] on button "Registrar pagamento" at bounding box center [807, 538] width 270 height 35
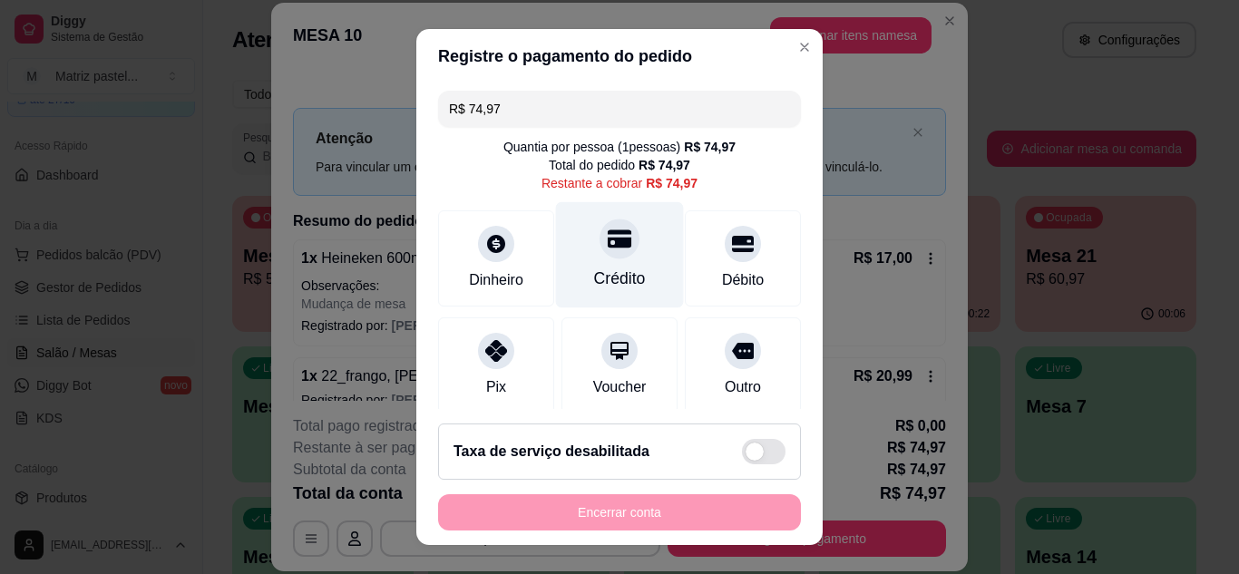
click at [638, 258] on div "Crédito" at bounding box center [620, 254] width 128 height 106
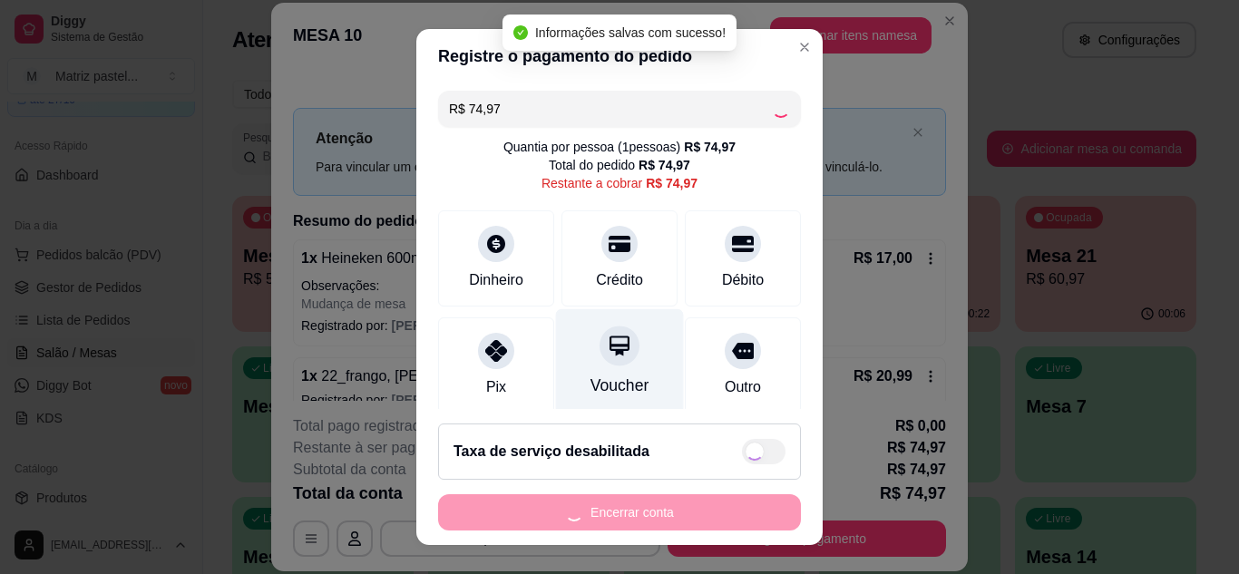
type input "R$ 0,00"
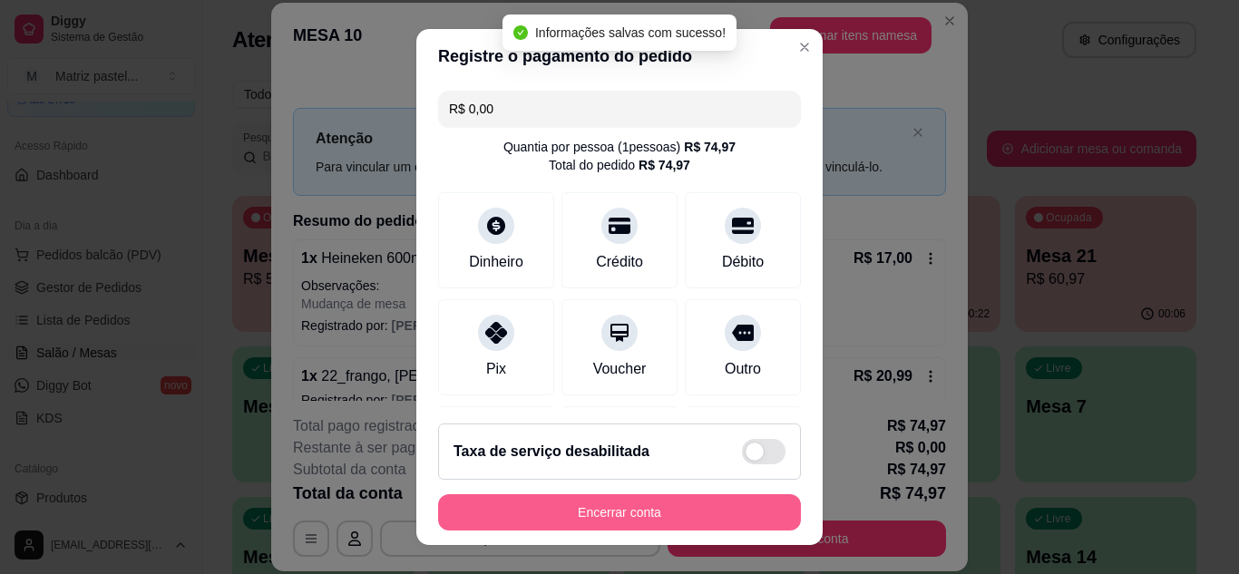
click at [633, 514] on button "Encerrar conta" at bounding box center [619, 512] width 363 height 36
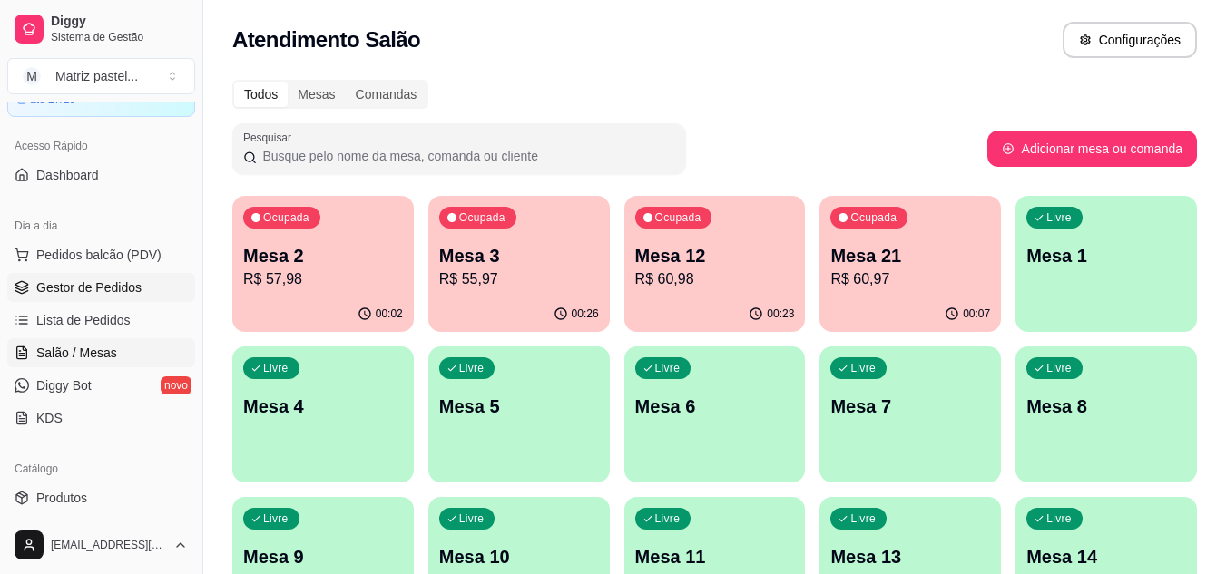
click at [43, 275] on link "Gestor de Pedidos" at bounding box center [101, 287] width 188 height 29
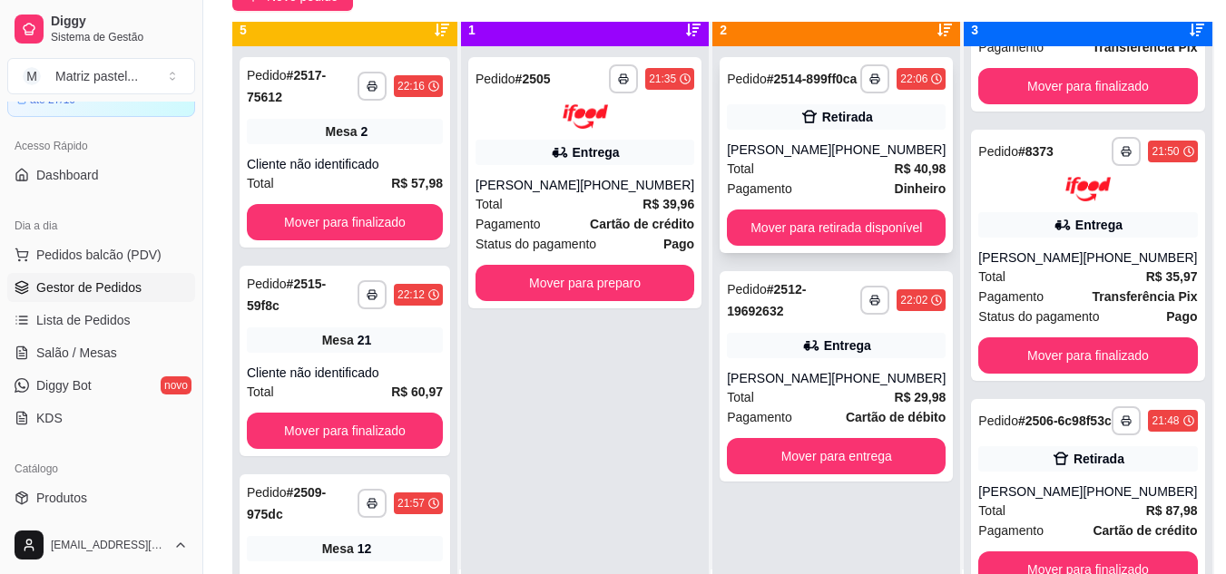
scroll to position [51, 0]
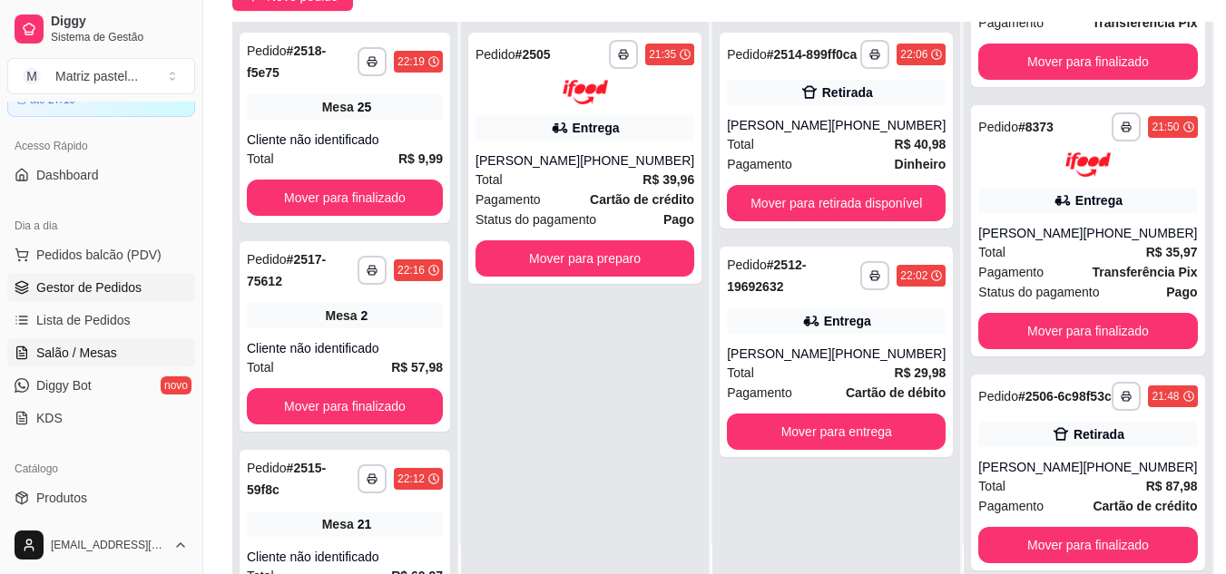
click at [98, 365] on link "Salão / Mesas" at bounding box center [101, 352] width 188 height 29
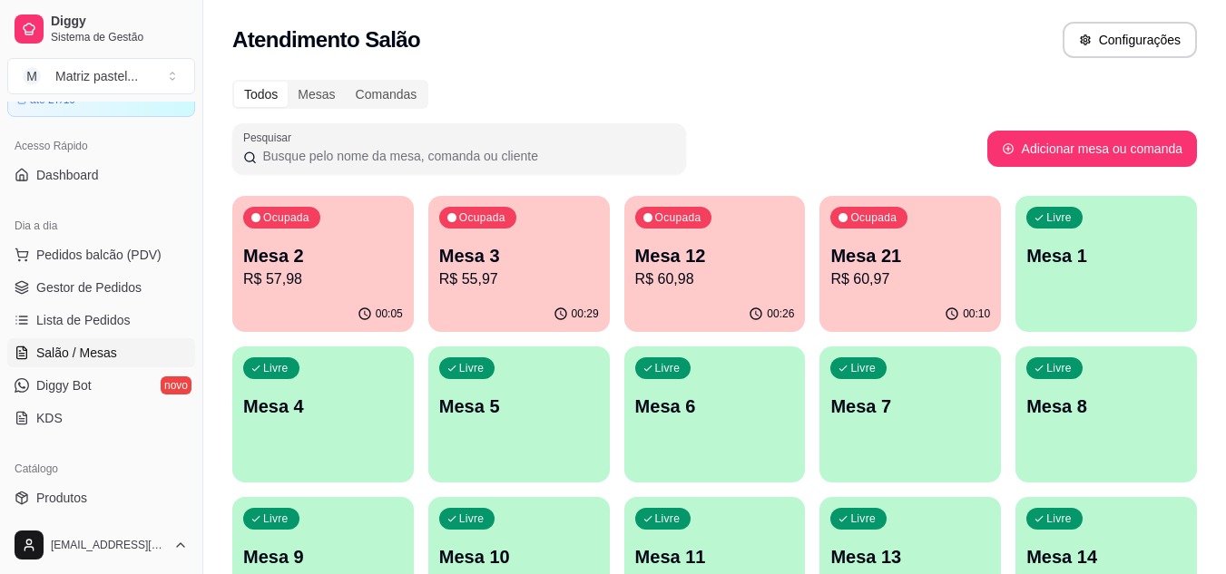
click at [543, 286] on p "R$ 55,97" at bounding box center [519, 280] width 160 height 22
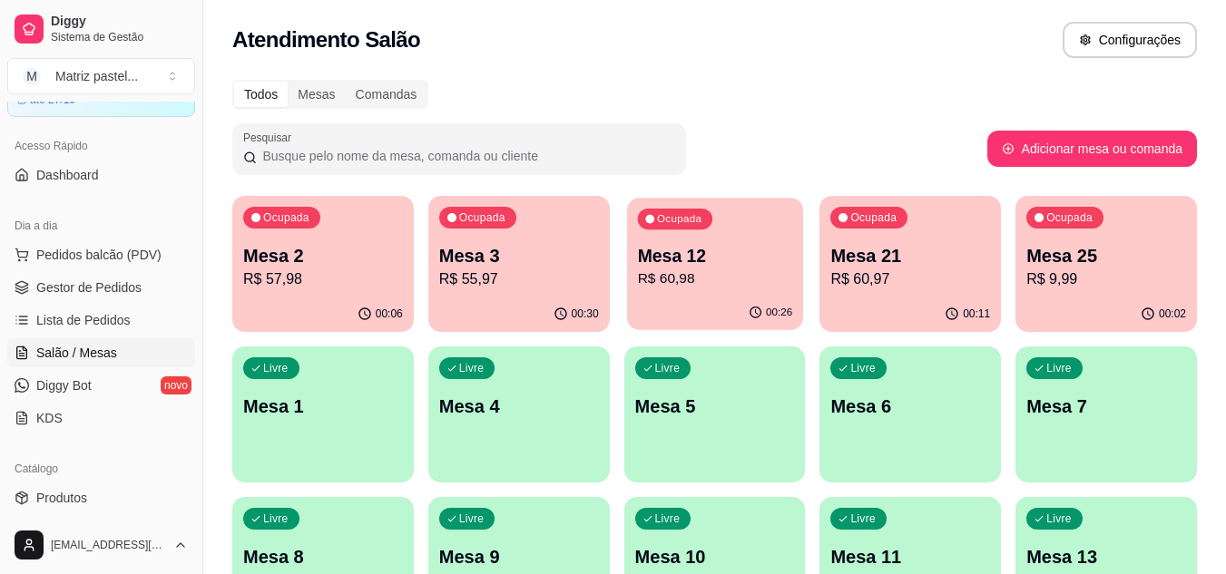
click at [703, 262] on p "Mesa 12" at bounding box center [714, 256] width 155 height 24
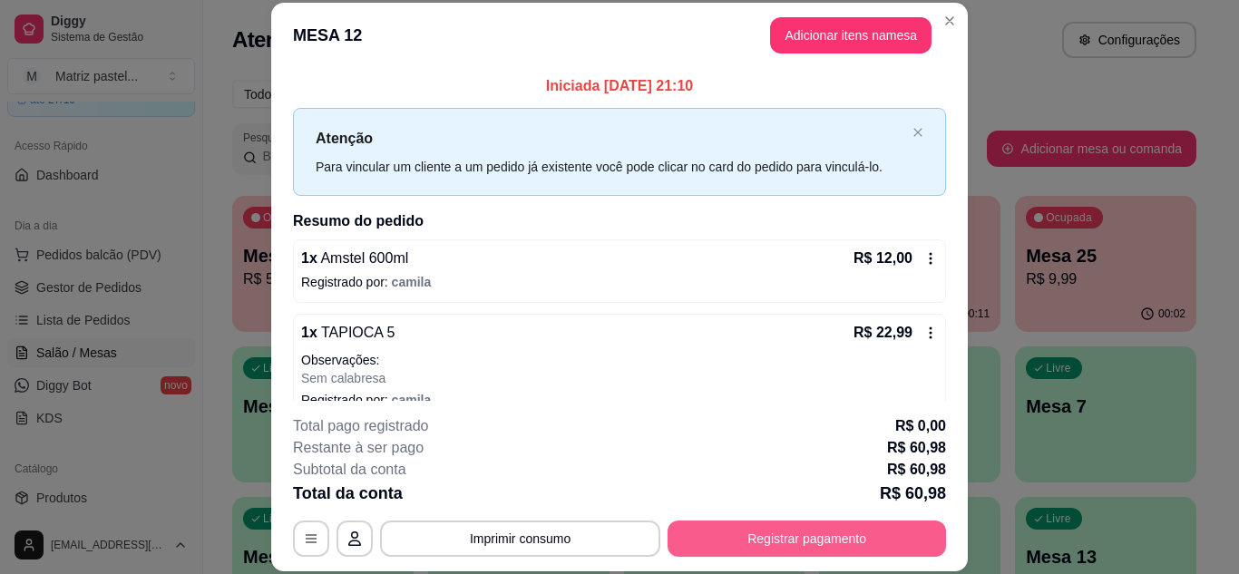
click at [807, 530] on button "Registrar pagamento" at bounding box center [807, 539] width 279 height 36
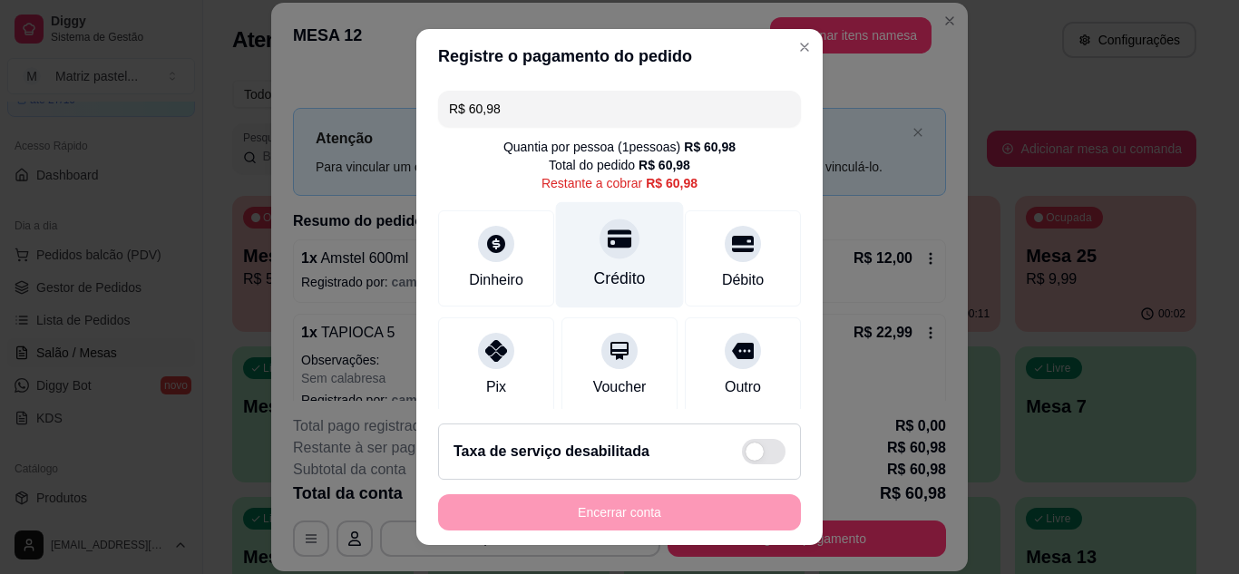
click at [580, 253] on div "Crédito" at bounding box center [620, 254] width 128 height 106
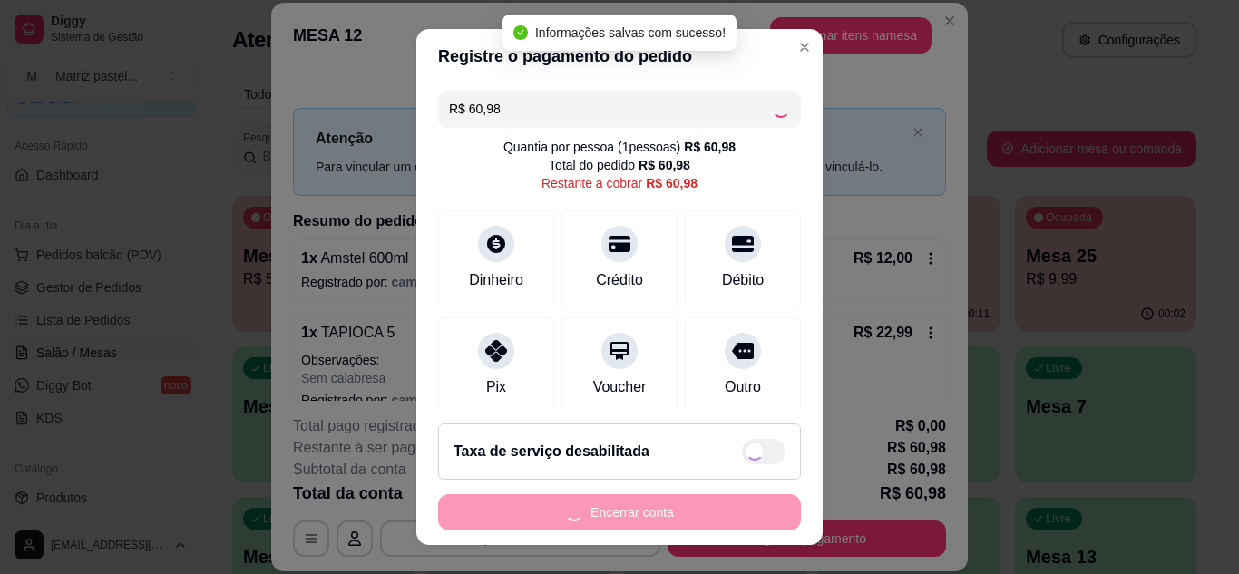
type input "R$ 0,00"
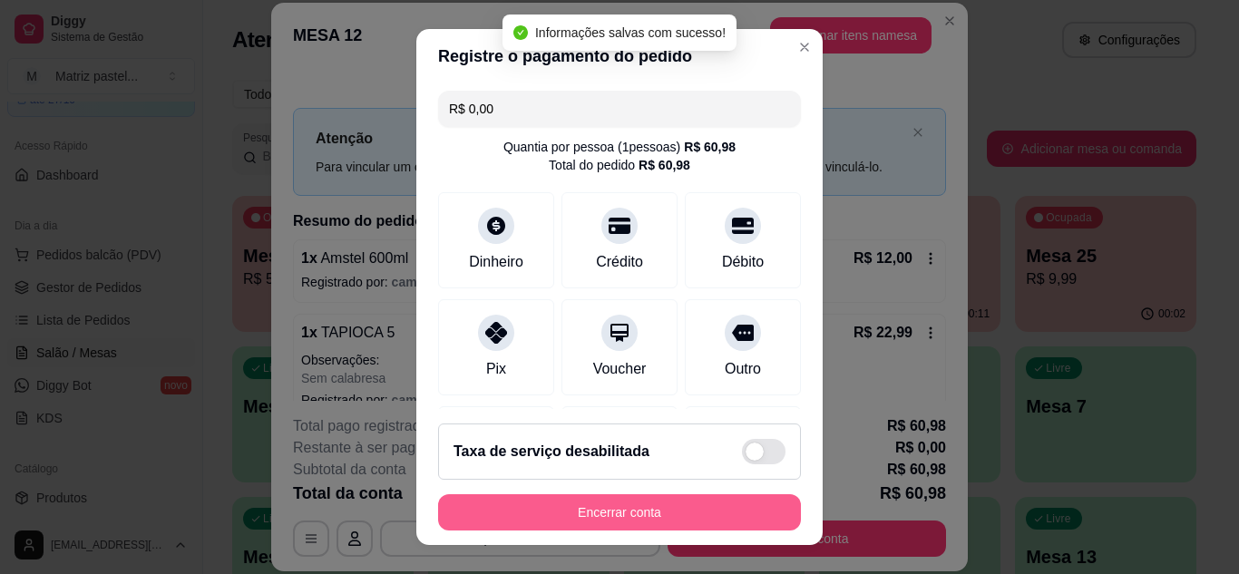
click at [601, 505] on button "Encerrar conta" at bounding box center [619, 512] width 363 height 36
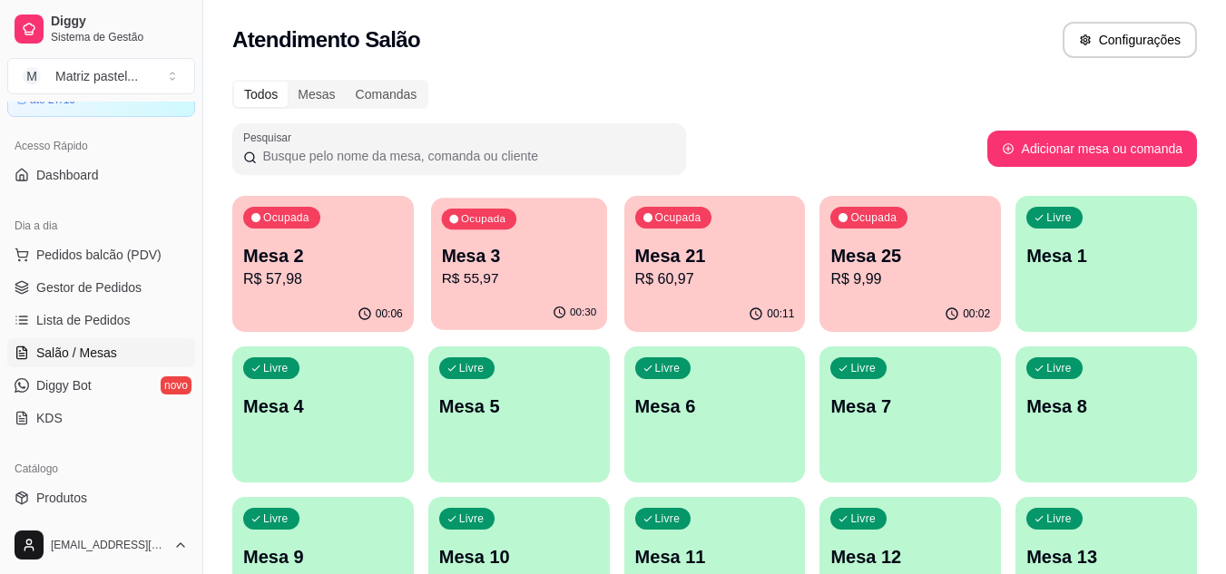
click at [509, 272] on p "R$ 55,97" at bounding box center [518, 279] width 155 height 21
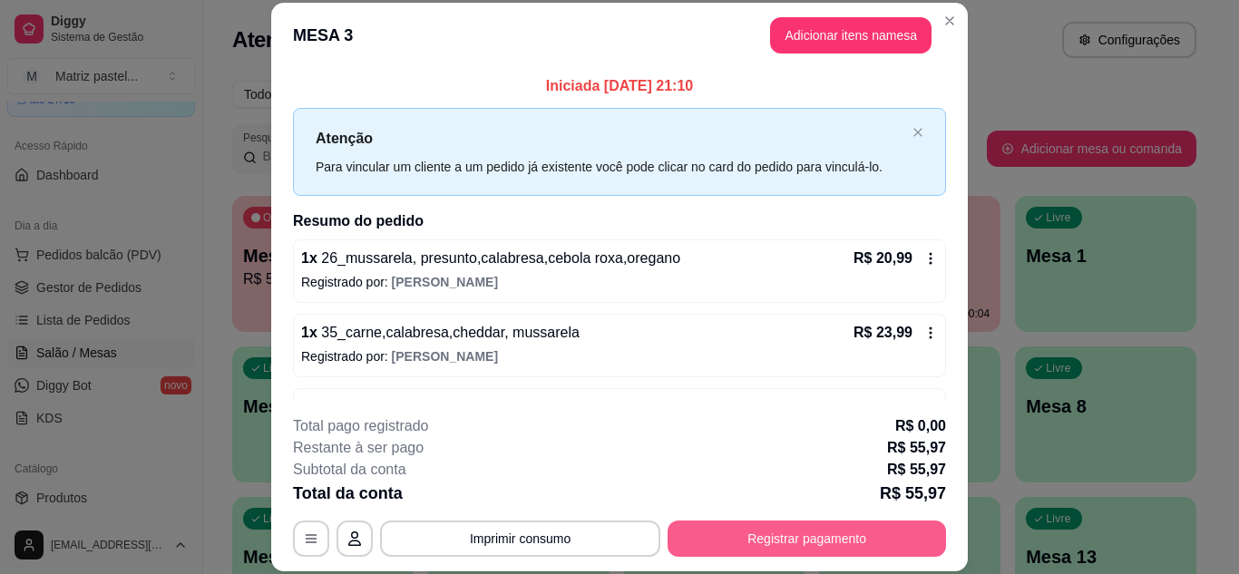
click at [738, 533] on button "Registrar pagamento" at bounding box center [807, 539] width 279 height 36
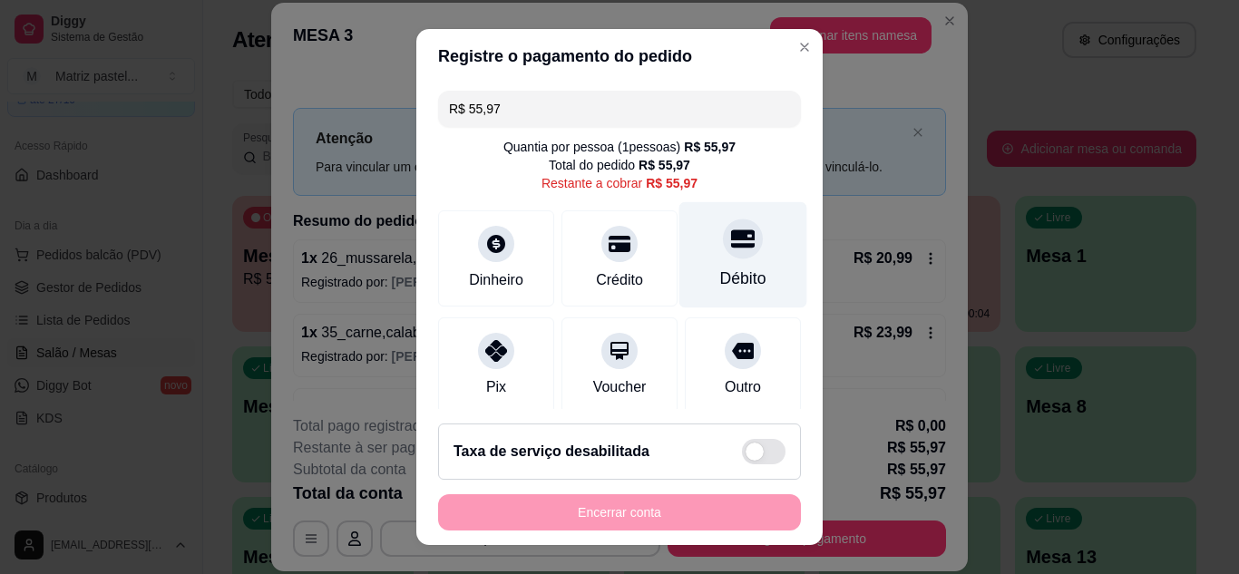
click at [731, 248] on icon at bounding box center [743, 239] width 24 height 18
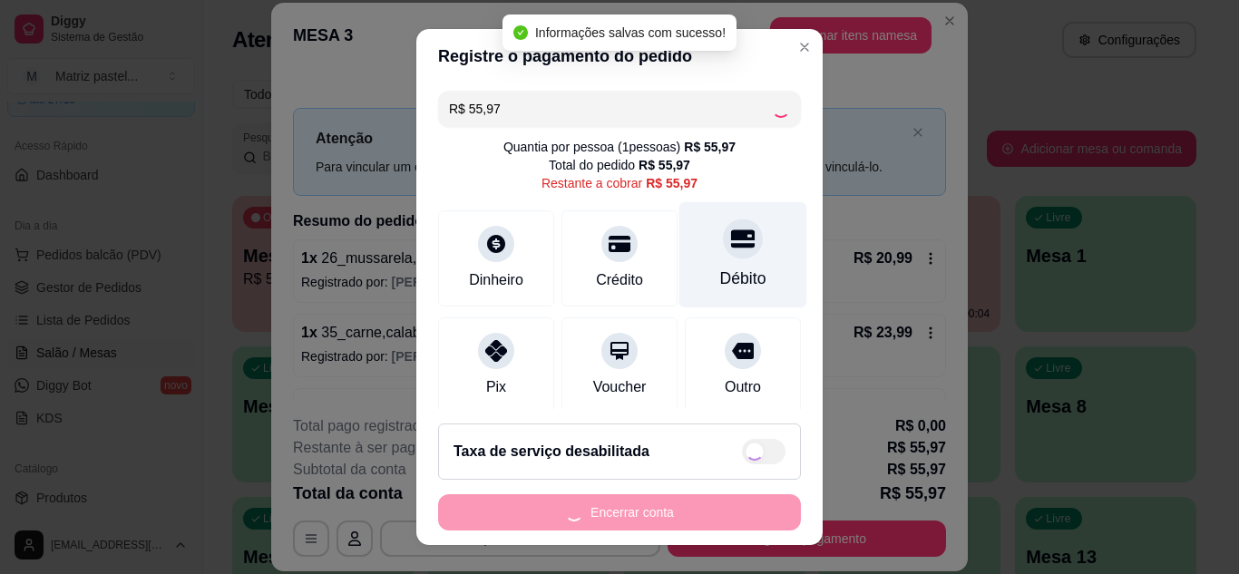
type input "R$ 0,00"
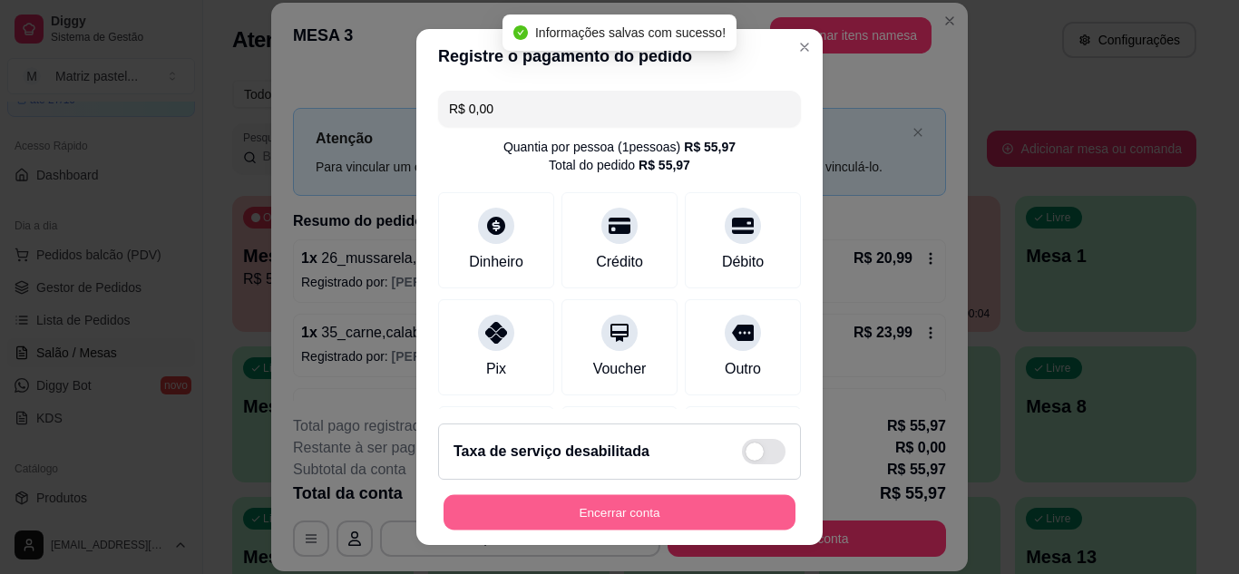
click at [730, 510] on button "Encerrar conta" at bounding box center [620, 512] width 352 height 35
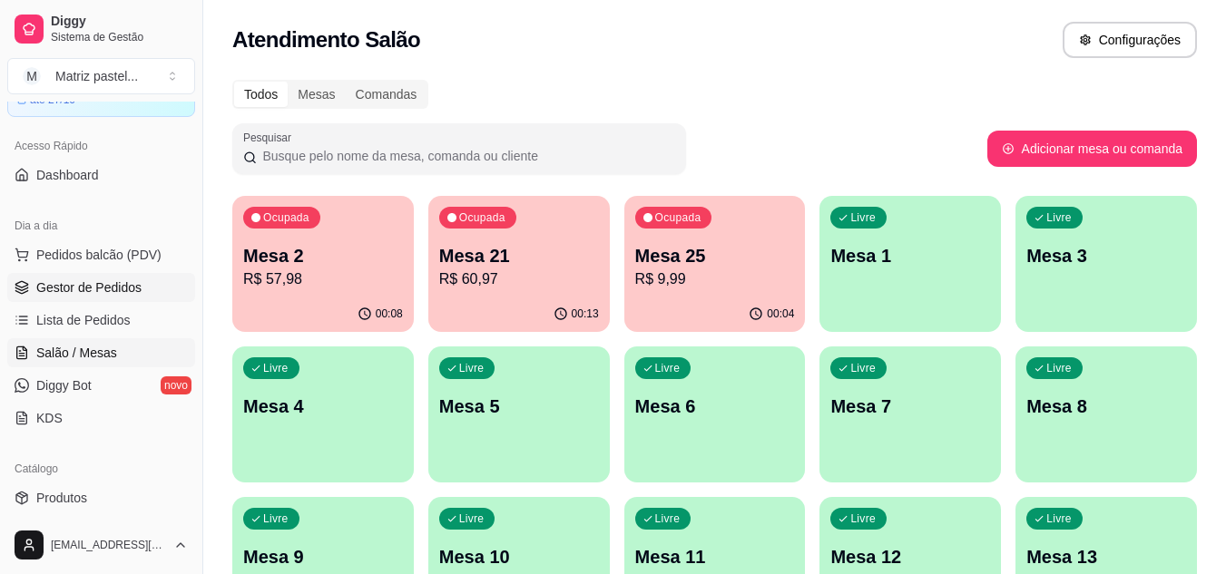
click at [120, 277] on link "Gestor de Pedidos" at bounding box center [101, 287] width 188 height 29
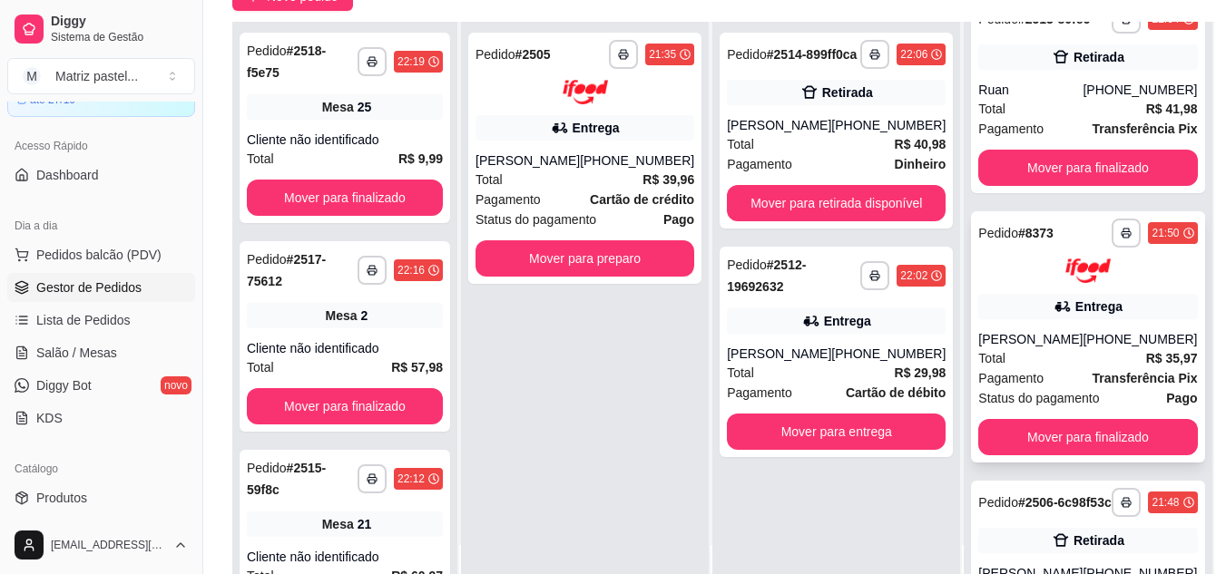
scroll to position [91, 0]
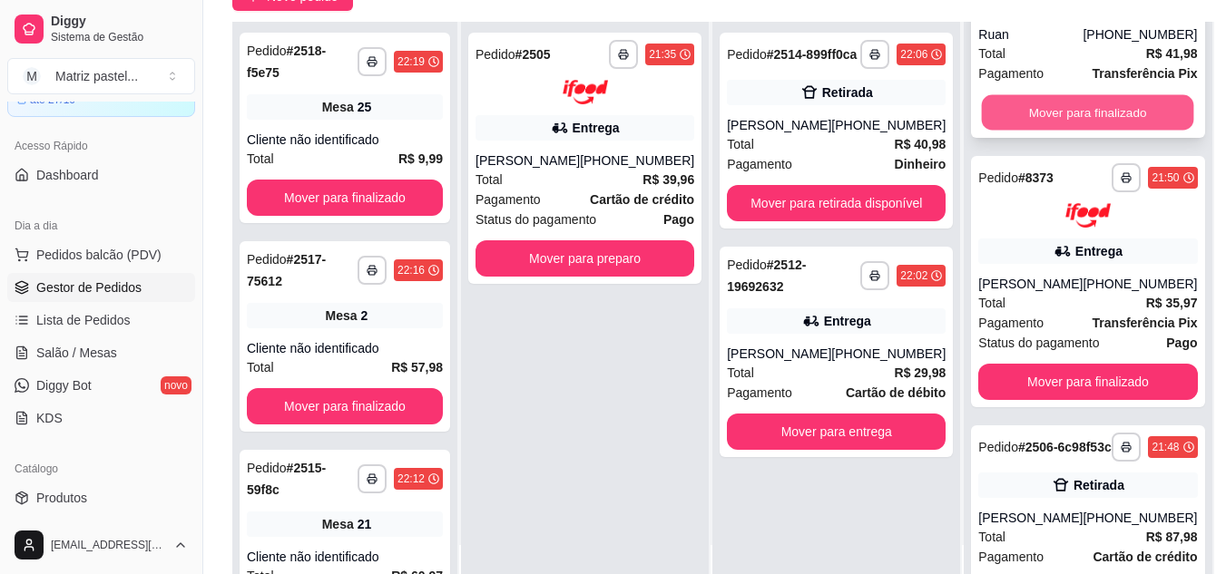
click at [1075, 123] on button "Mover para finalizado" at bounding box center [1088, 112] width 212 height 35
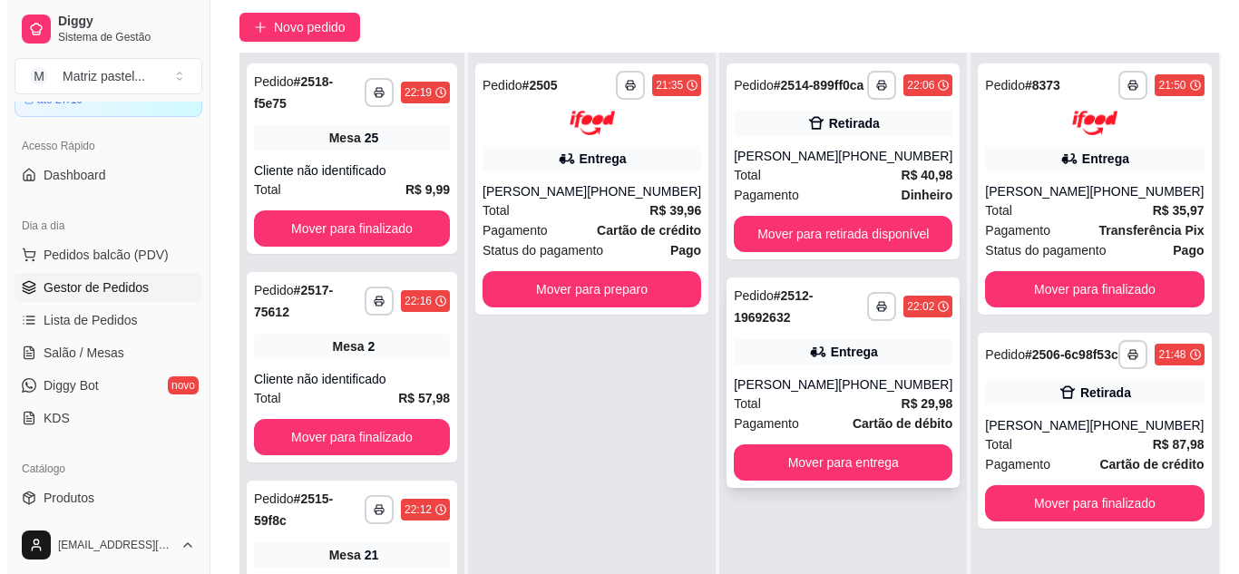
scroll to position [181, 0]
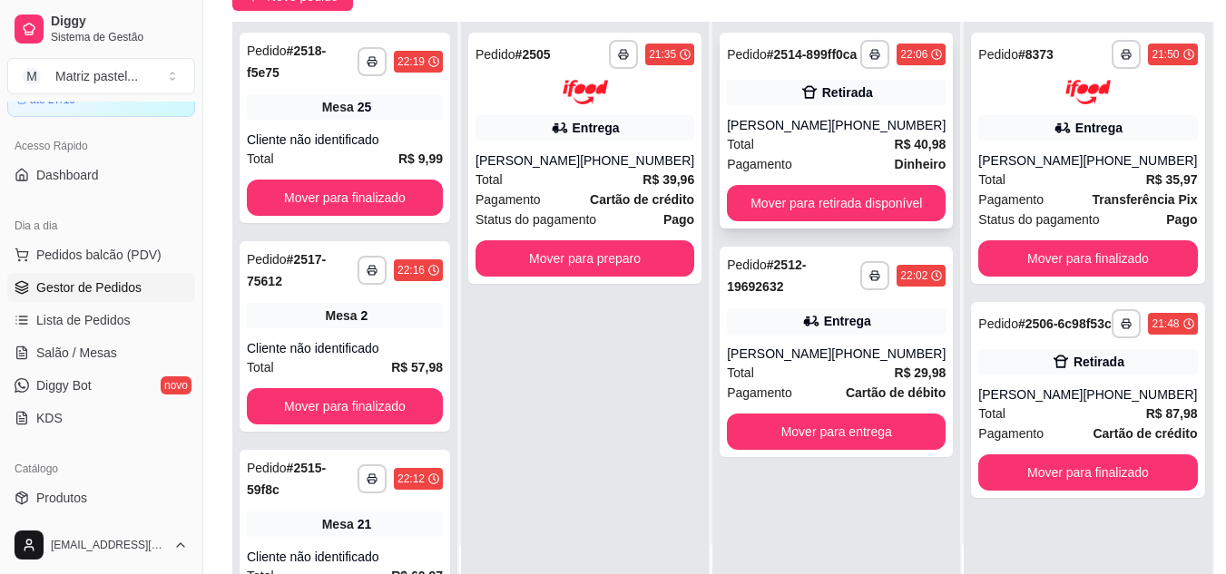
click at [804, 134] on div "[PERSON_NAME]" at bounding box center [779, 125] width 104 height 18
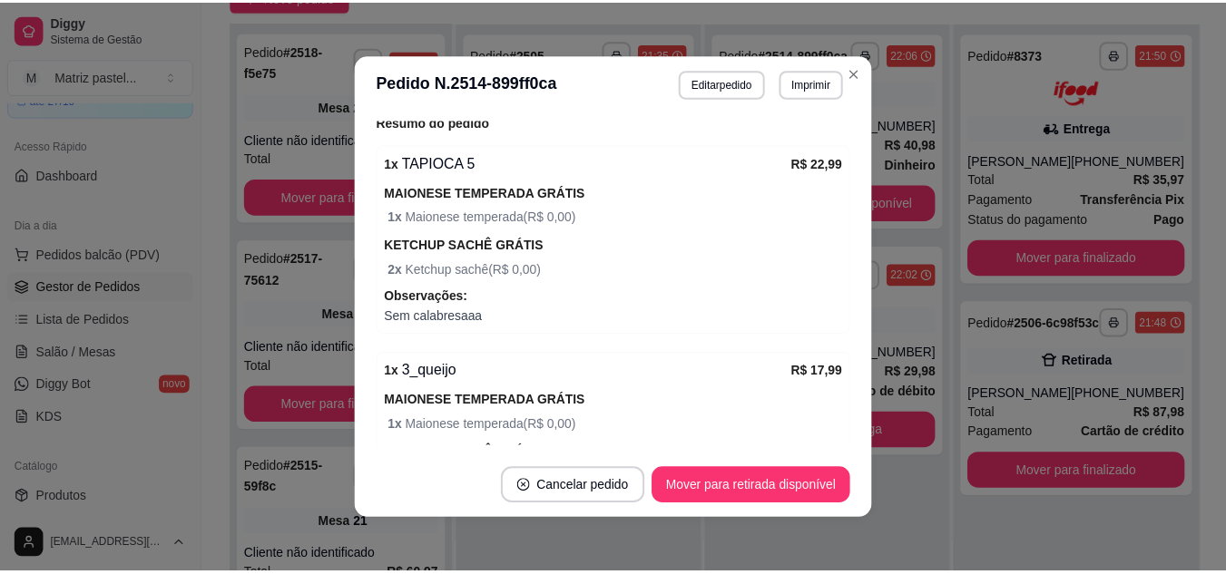
scroll to position [454, 0]
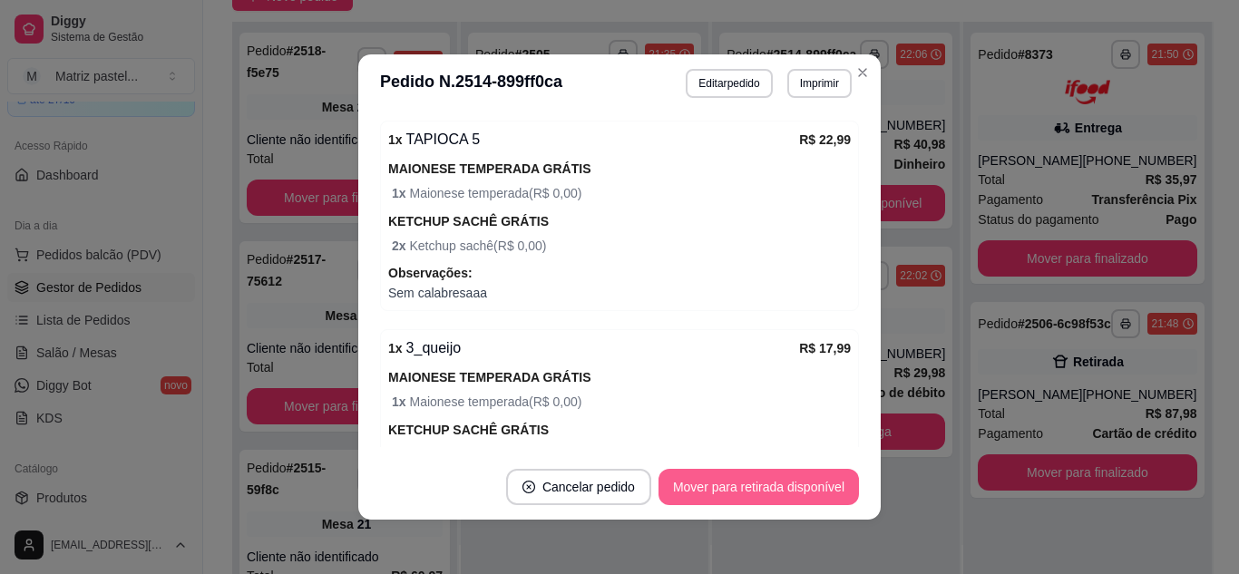
click at [718, 487] on button "Mover para retirada disponível" at bounding box center [759, 487] width 200 height 36
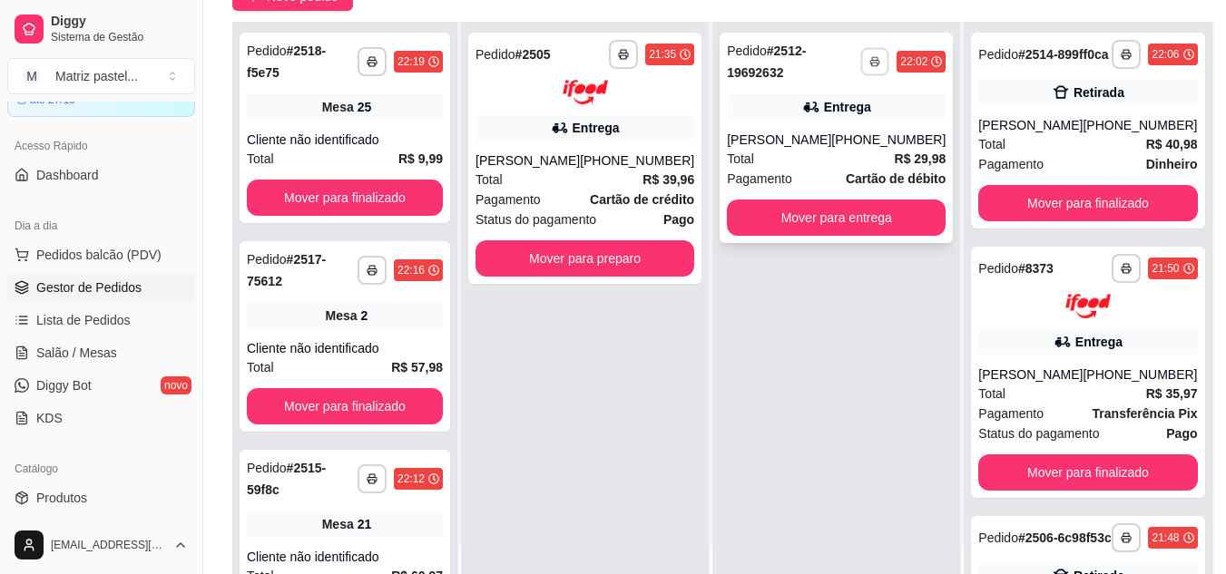
click at [861, 64] on button "button" at bounding box center [875, 61] width 28 height 28
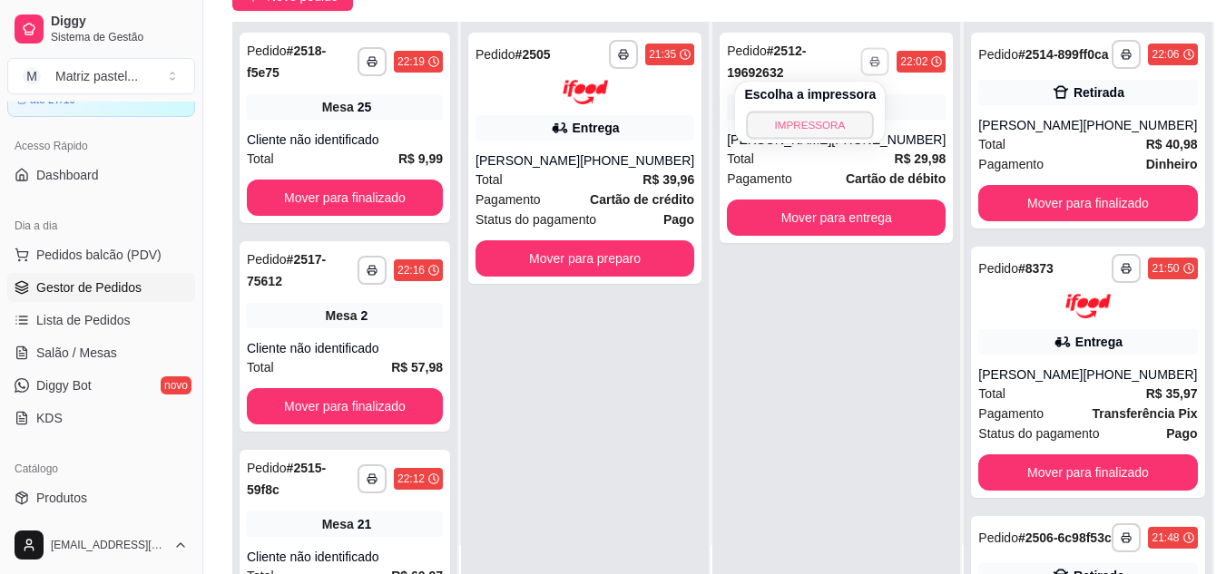
click at [825, 133] on button "IMPRESSORA" at bounding box center [810, 125] width 127 height 28
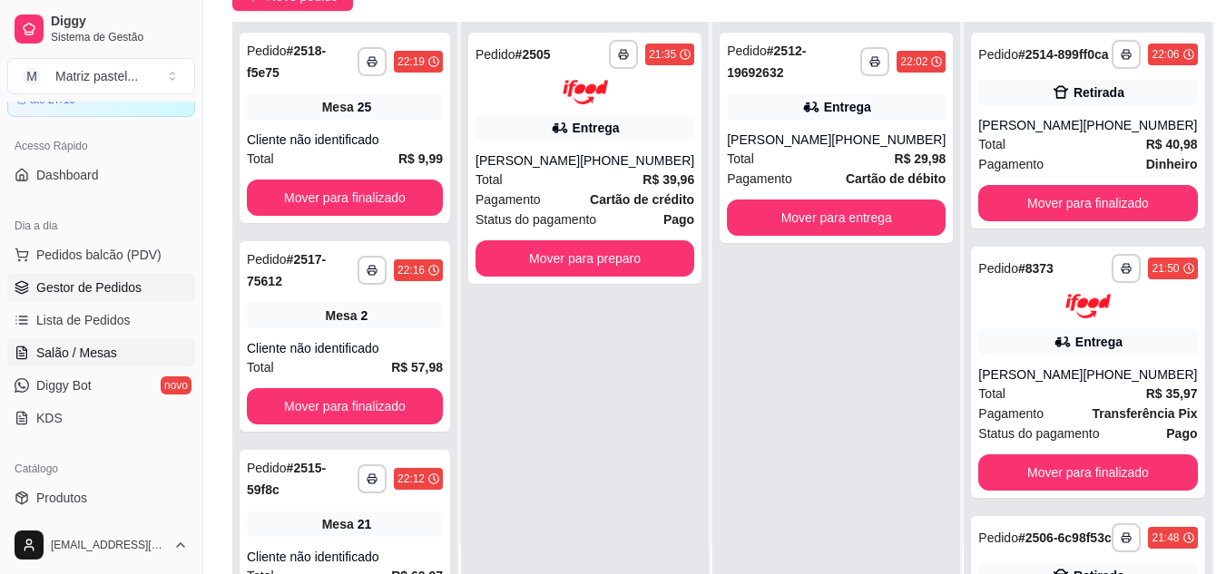
click at [116, 356] on link "Salão / Mesas" at bounding box center [101, 352] width 188 height 29
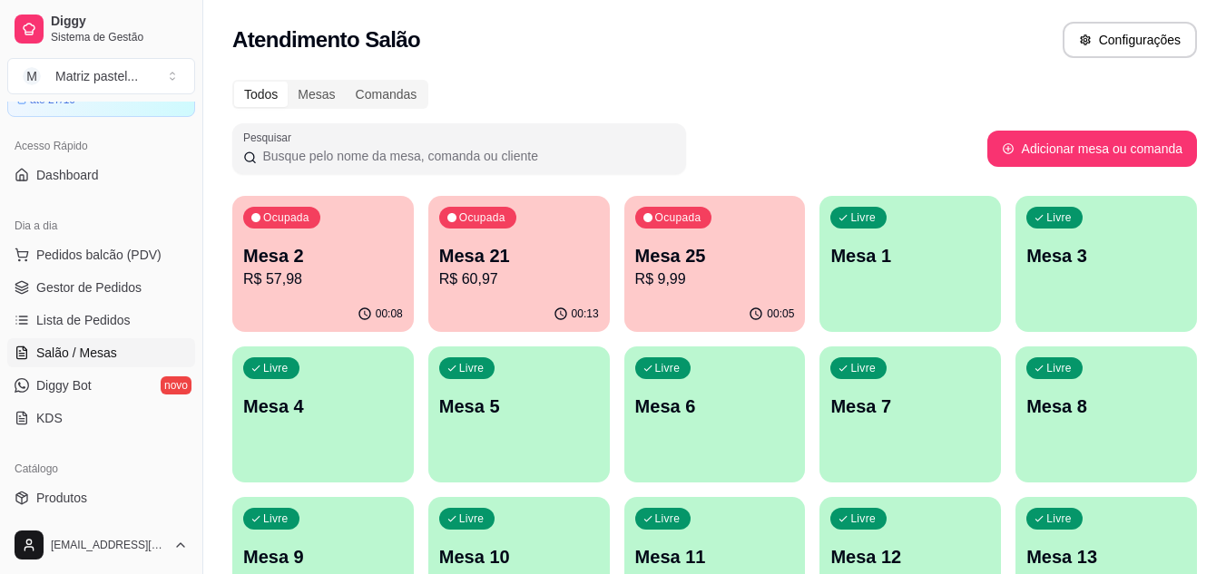
click at [611, 264] on div "Ocupada Mesa 2 R$ 57,98 00:08 Ocupada Mesa 21 R$ 60,97 00:13 Ocupada Mesa 25 R$…" at bounding box center [714, 565] width 964 height 738
click at [642, 273] on p "R$ 9,99" at bounding box center [715, 280] width 160 height 22
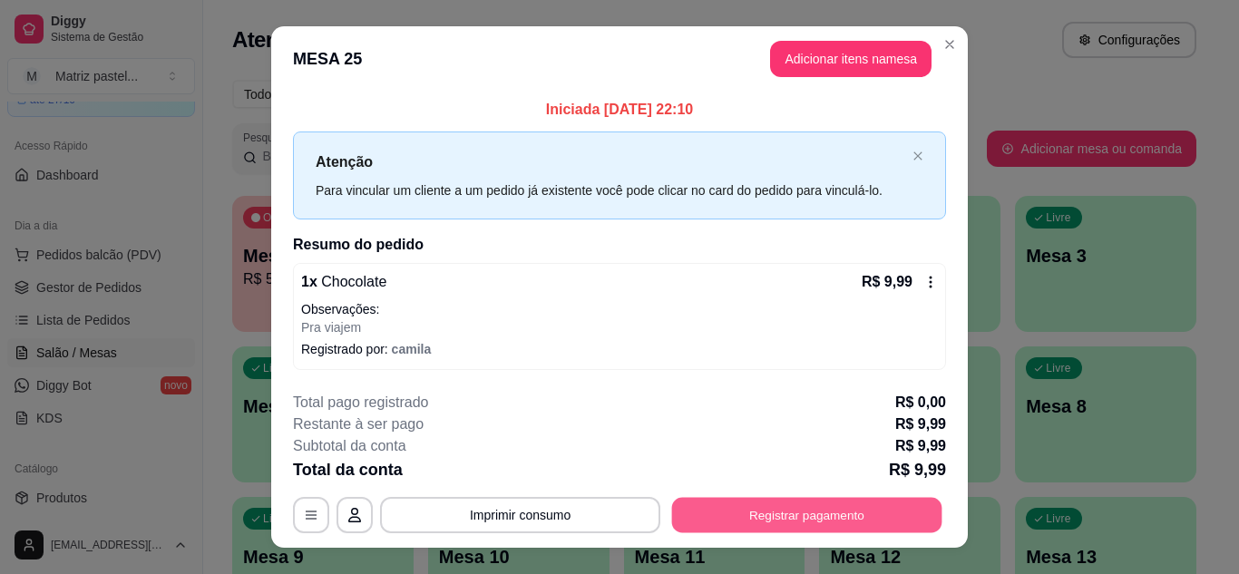
click at [773, 504] on button "Registrar pagamento" at bounding box center [807, 515] width 270 height 35
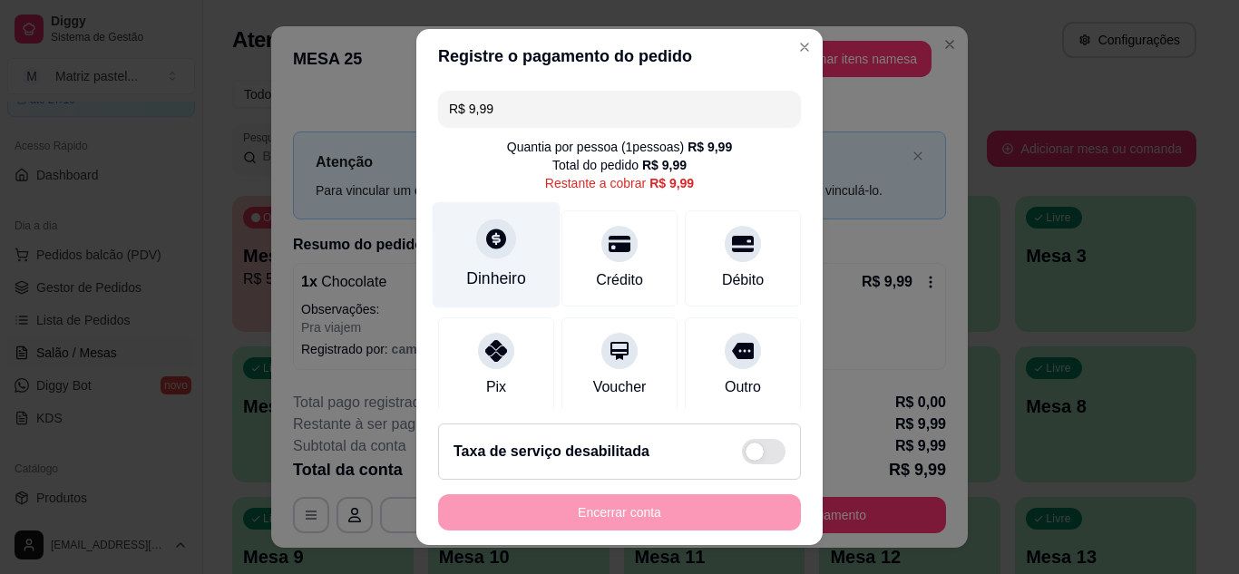
click at [509, 242] on div "Dinheiro" at bounding box center [497, 254] width 128 height 106
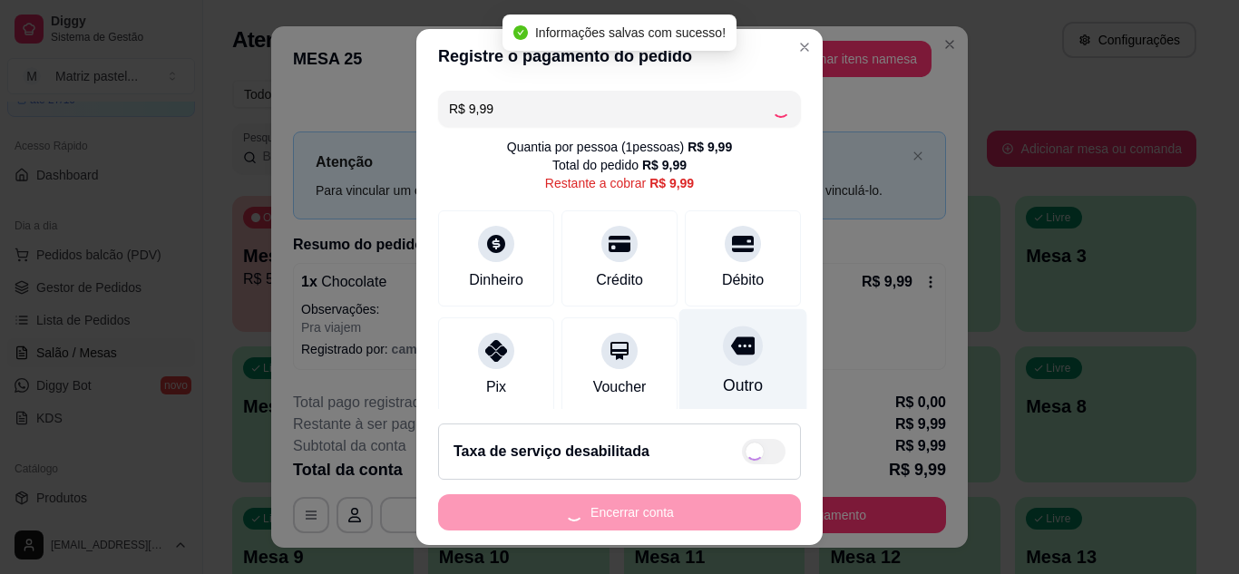
type input "R$ 0,00"
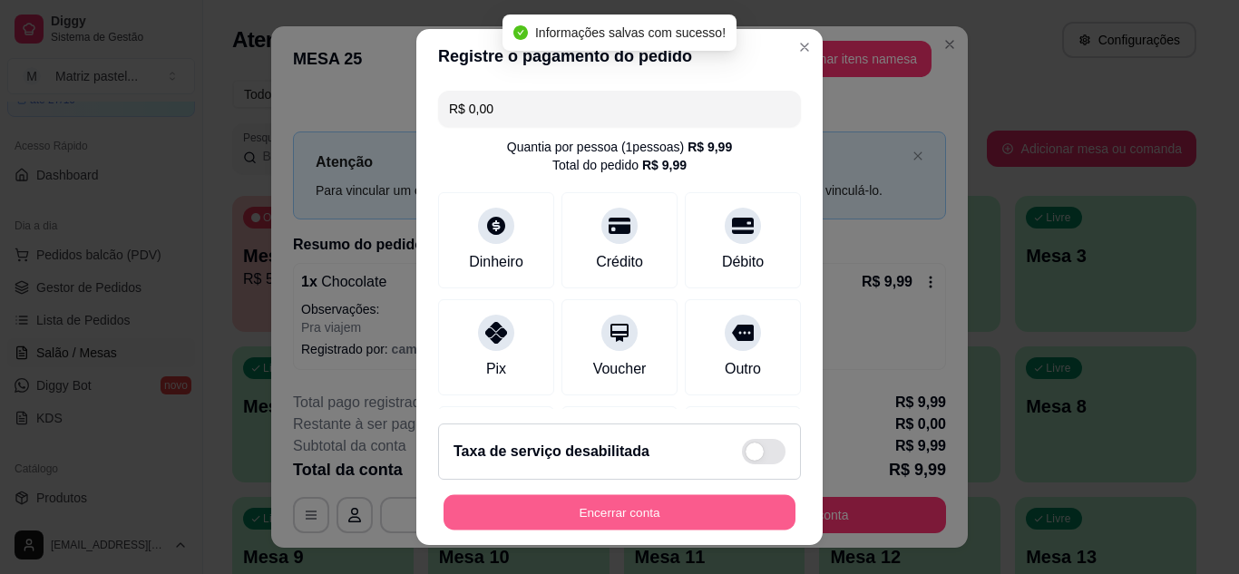
click at [663, 516] on button "Encerrar conta" at bounding box center [620, 512] width 352 height 35
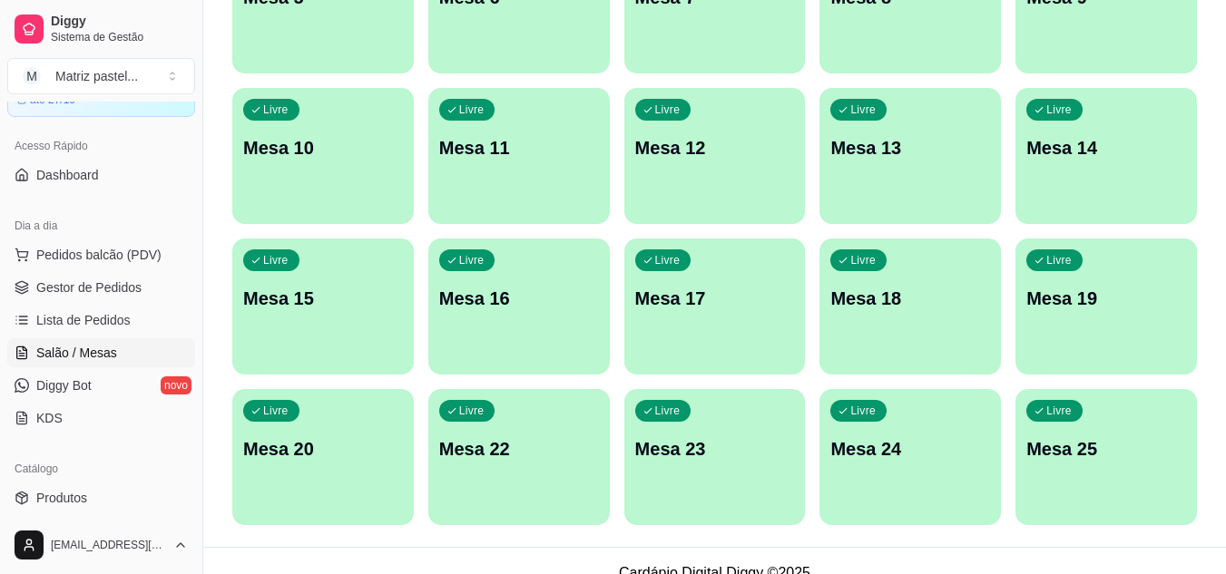
scroll to position [434, 0]
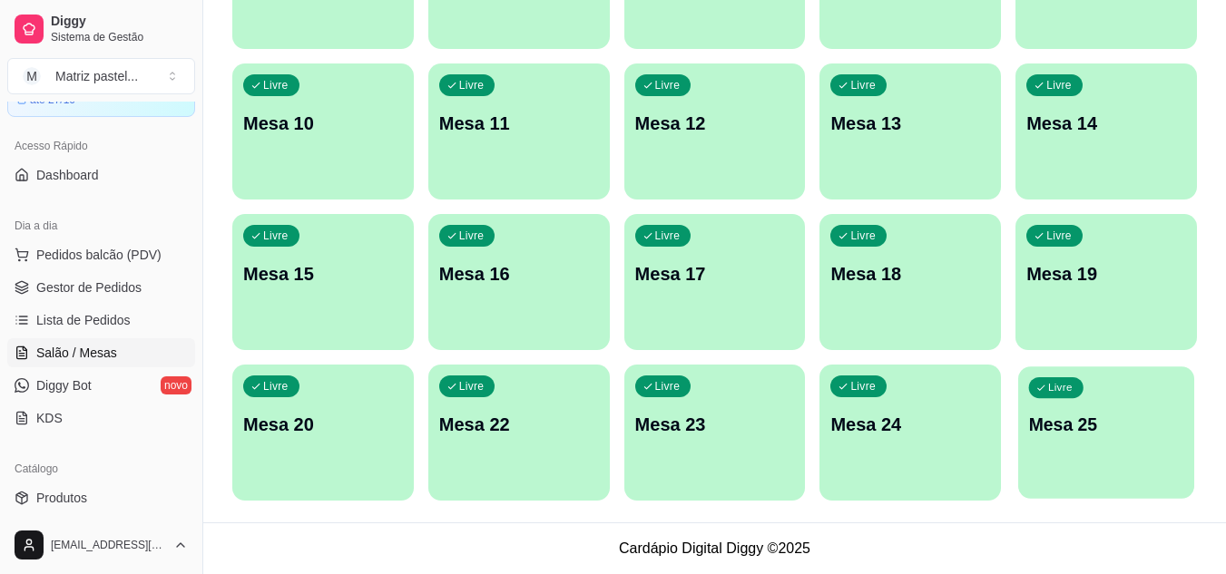
click at [1093, 421] on p "Mesa 25" at bounding box center [1106, 425] width 155 height 24
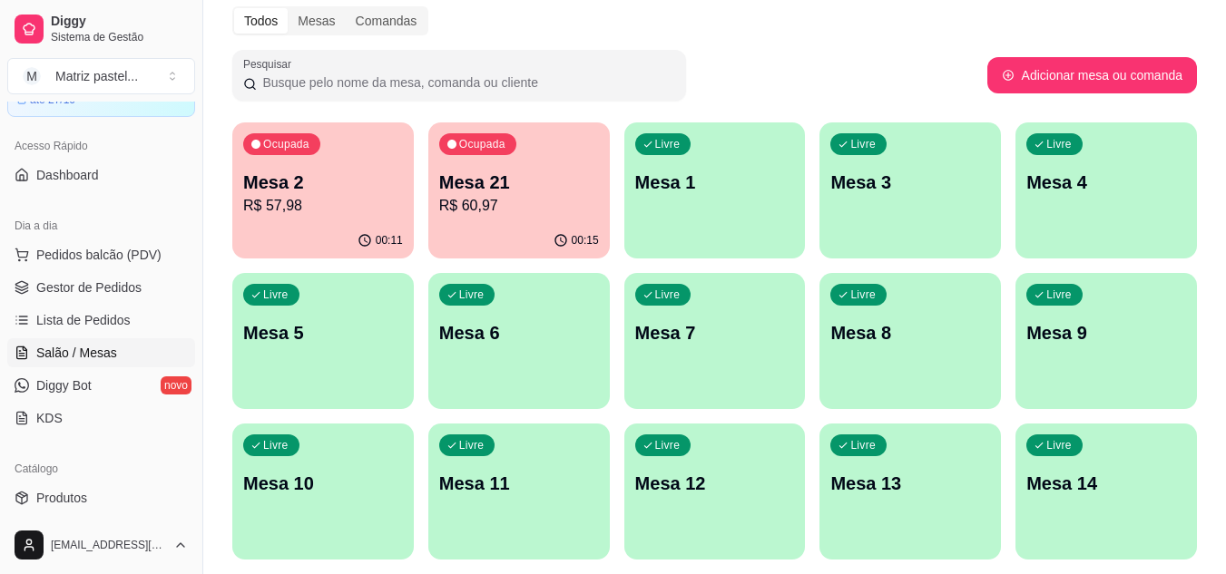
scroll to position [71, 0]
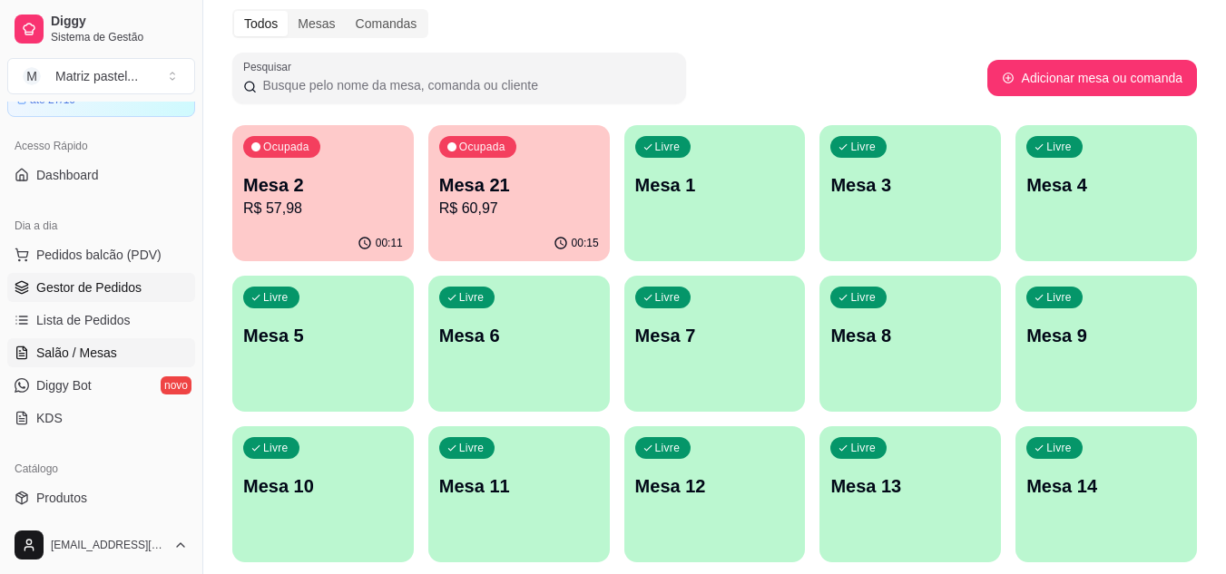
click at [79, 273] on link "Gestor de Pedidos" at bounding box center [101, 287] width 188 height 29
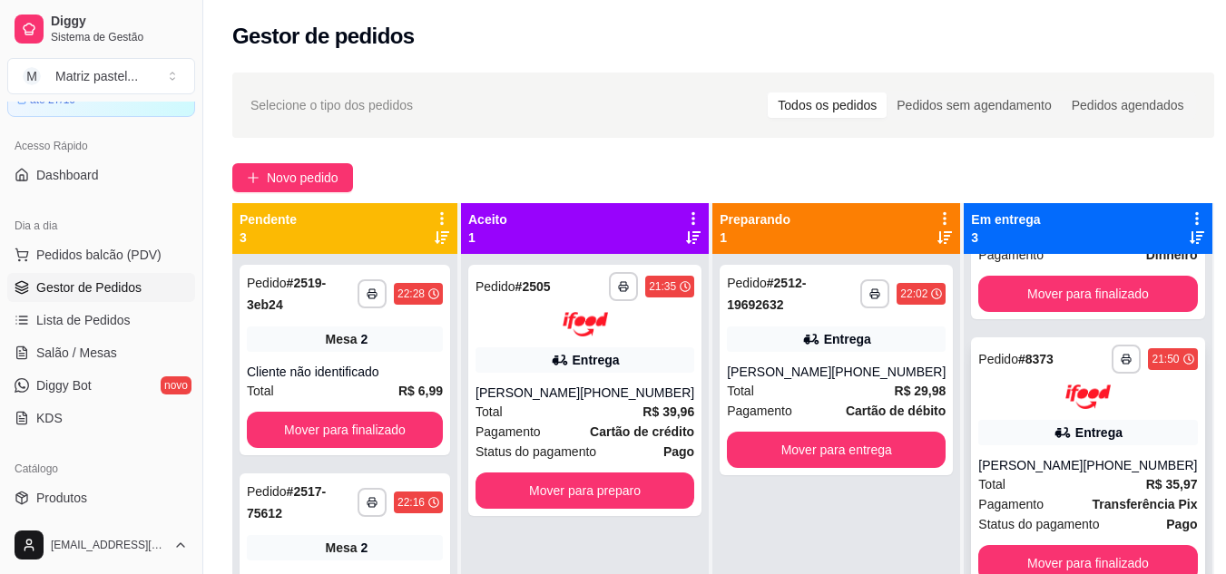
scroll to position [91, 0]
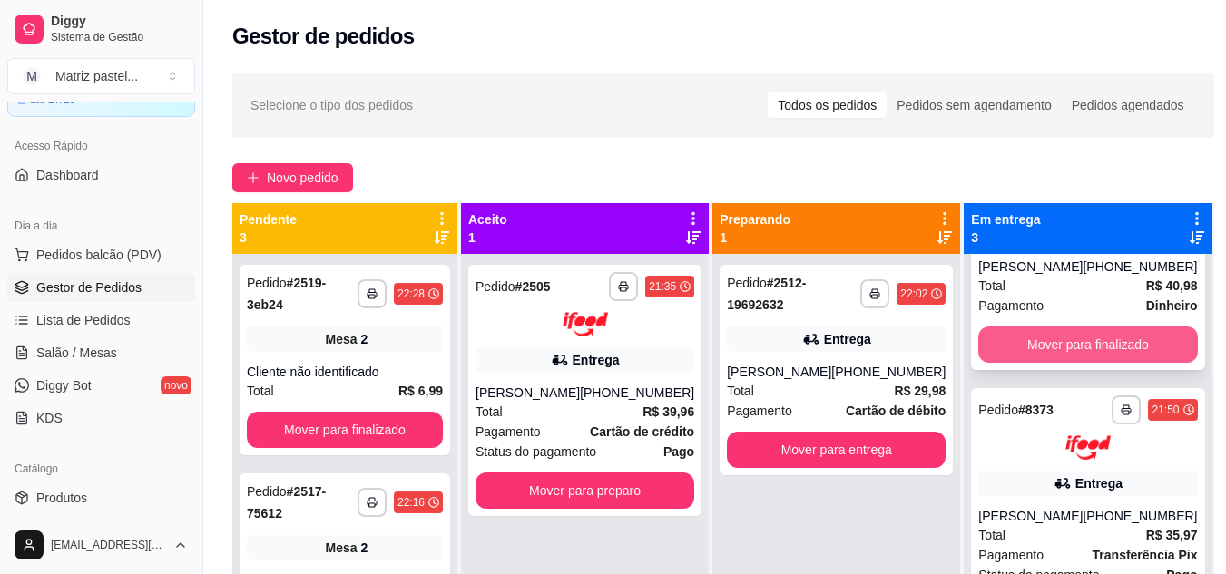
click at [1033, 363] on button "Mover para finalizado" at bounding box center [1087, 345] width 219 height 36
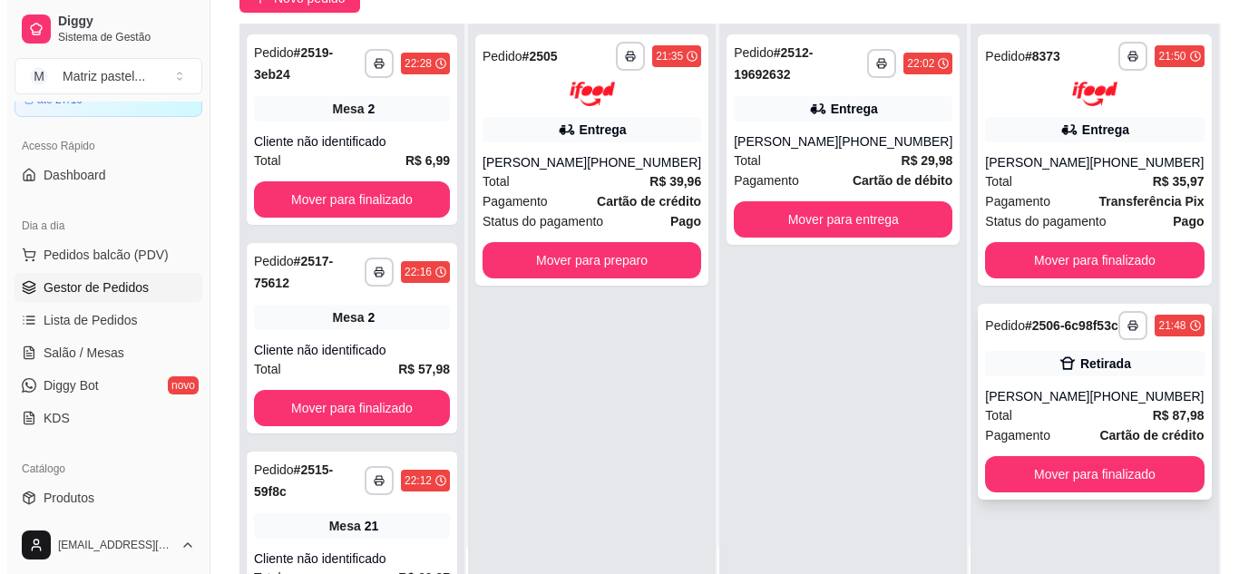
scroll to position [181, 0]
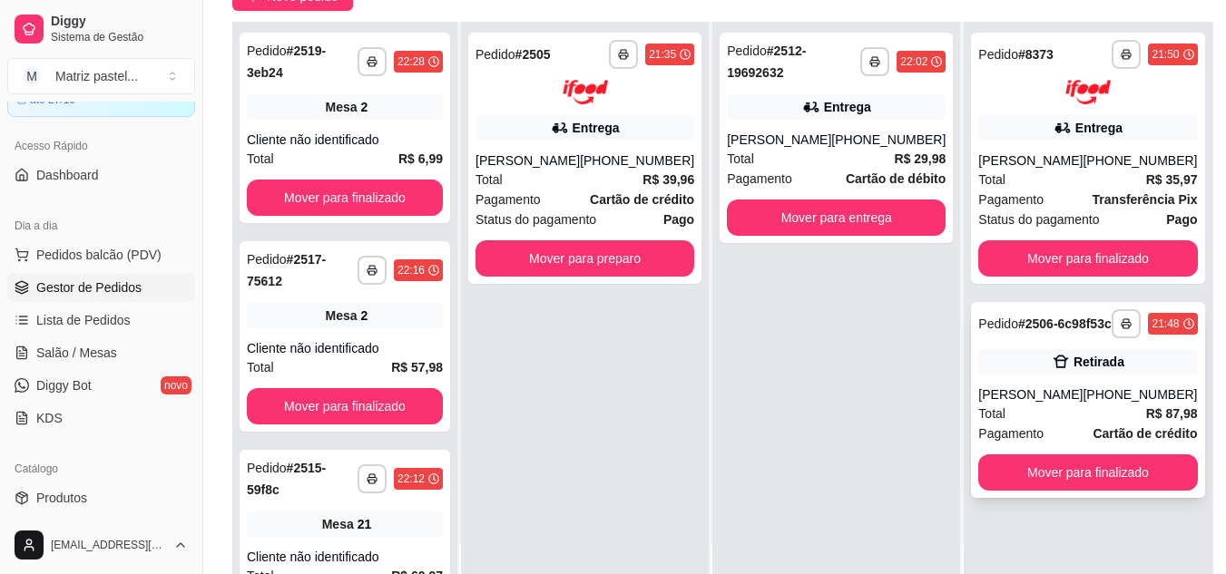
click at [1026, 485] on button "Mover para finalizado" at bounding box center [1087, 472] width 219 height 36
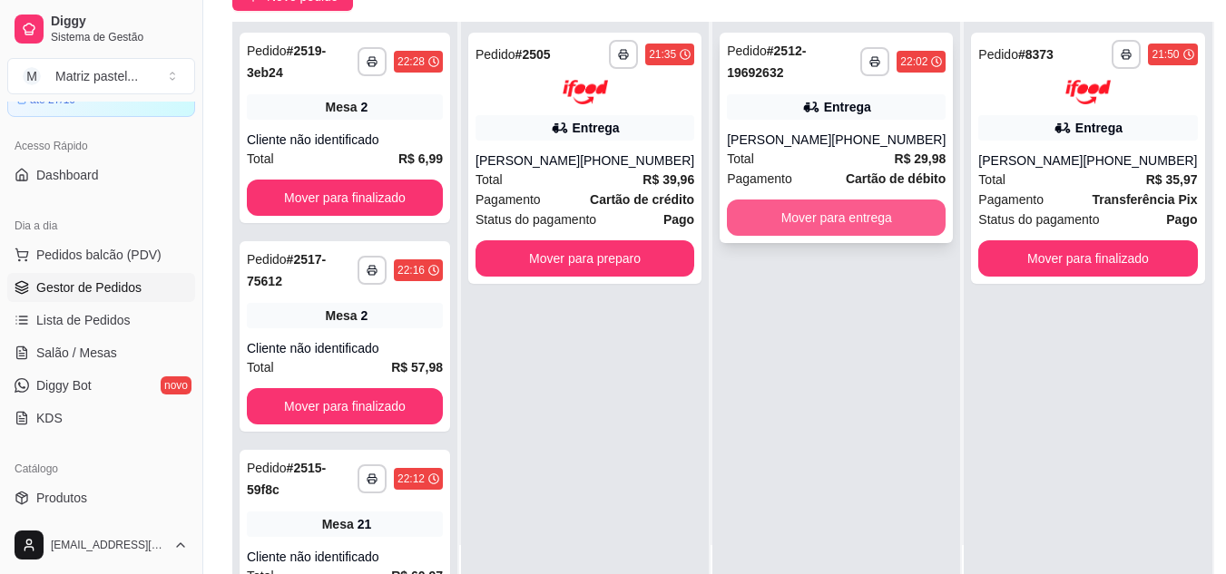
click at [850, 209] on button "Mover para entrega" at bounding box center [836, 218] width 219 height 36
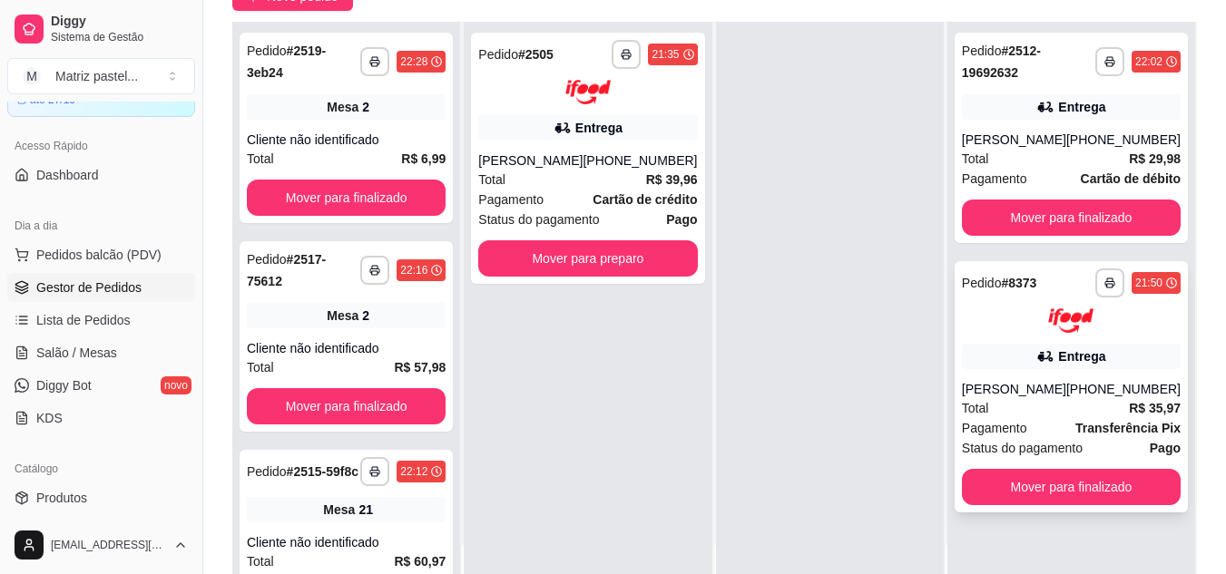
click at [1030, 409] on div "Total R$ 35,97" at bounding box center [1071, 408] width 219 height 20
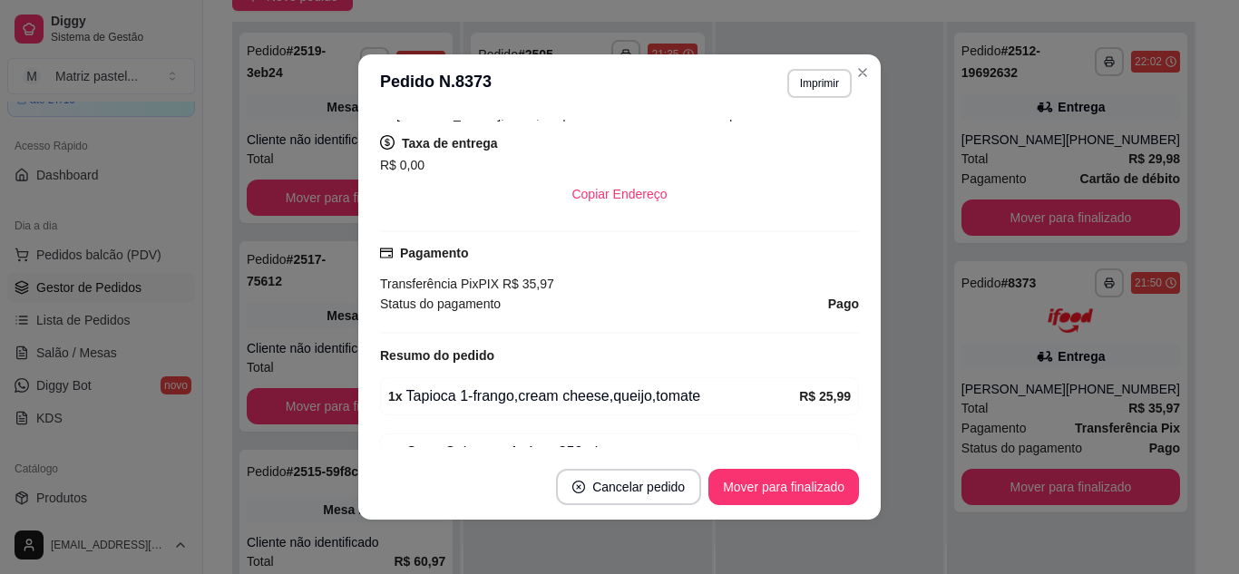
scroll to position [501, 0]
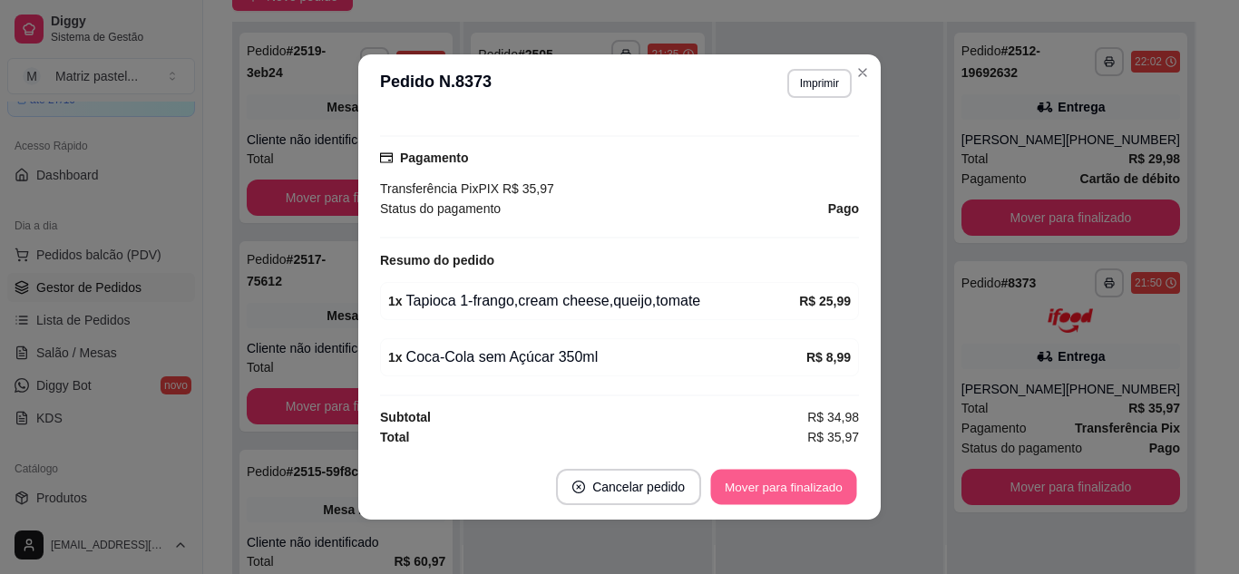
click at [739, 480] on button "Mover para finalizado" at bounding box center [784, 487] width 146 height 35
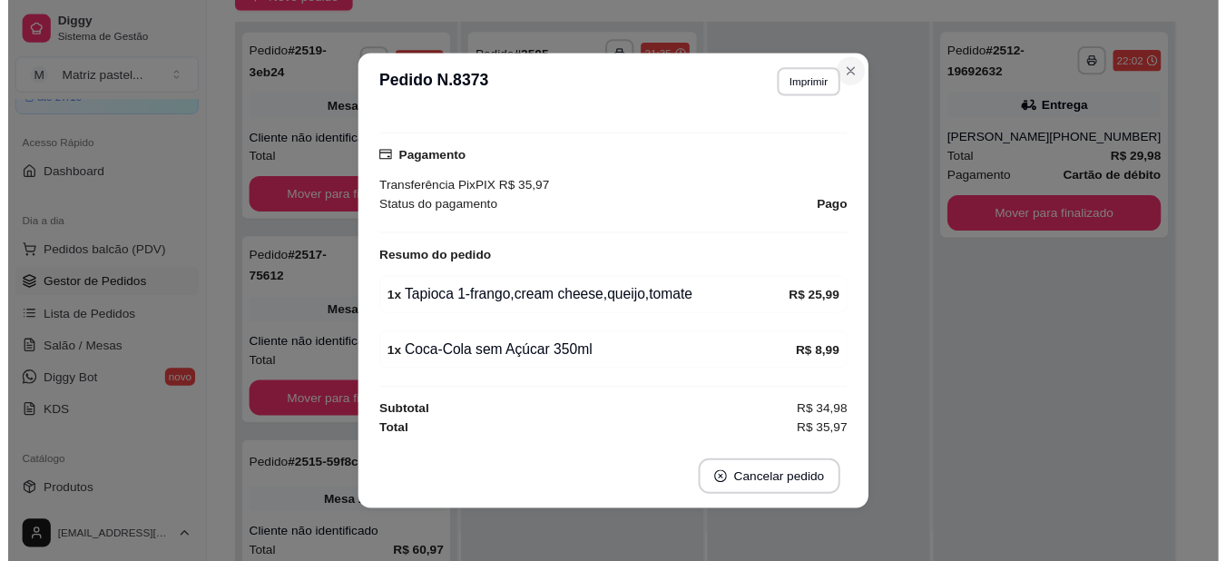
scroll to position [459, 0]
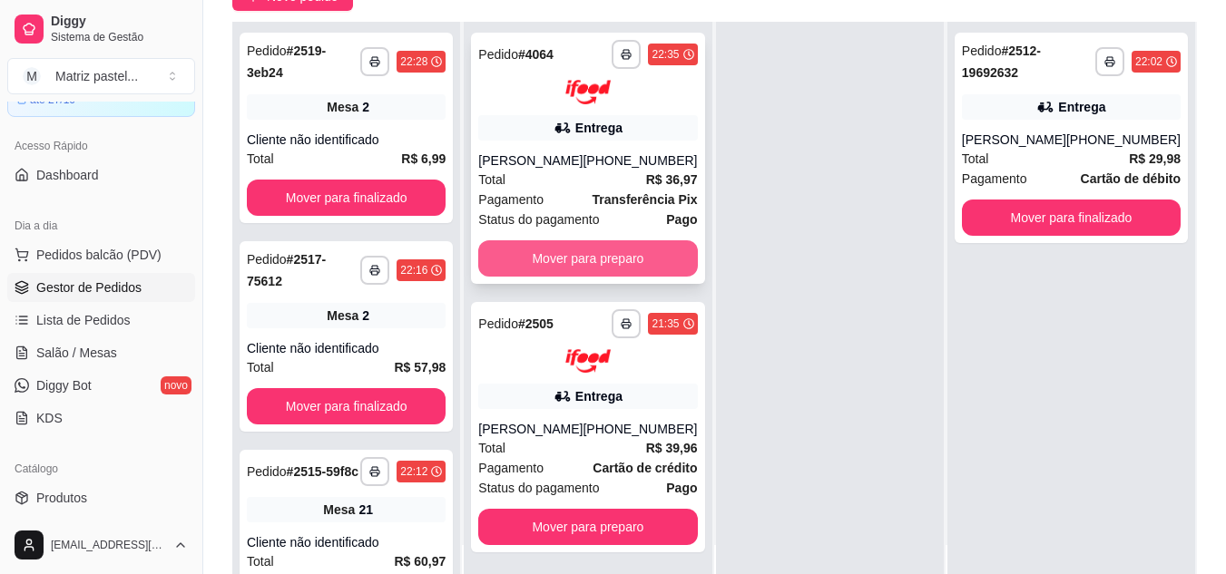
click at [545, 263] on button "Mover para preparo" at bounding box center [587, 258] width 219 height 36
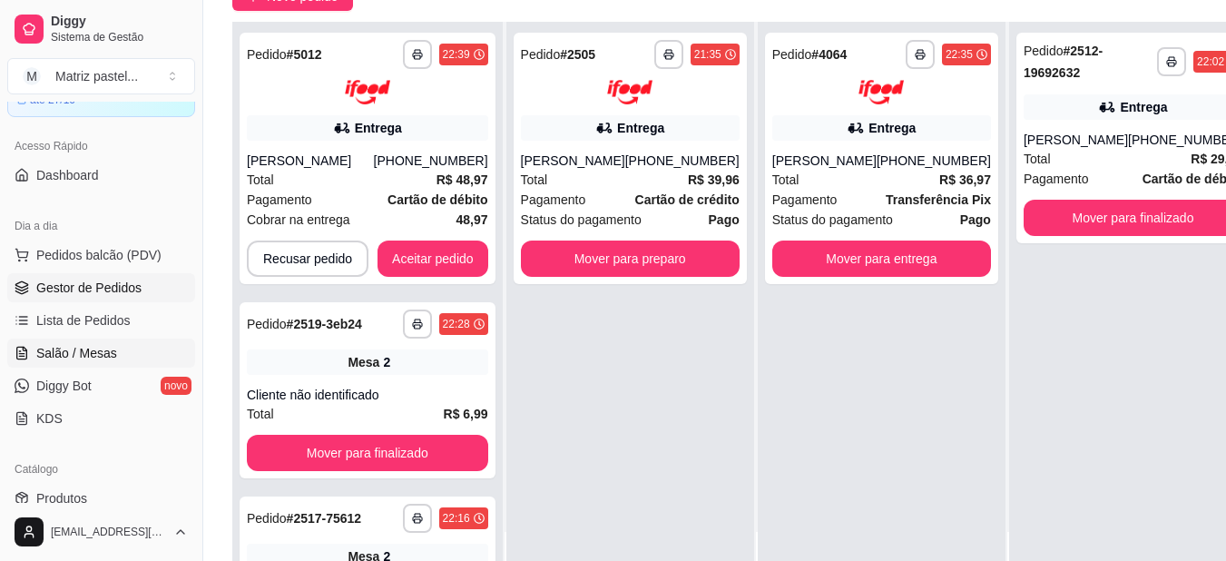
click at [89, 347] on span "Salão / Mesas" at bounding box center [76, 353] width 81 height 18
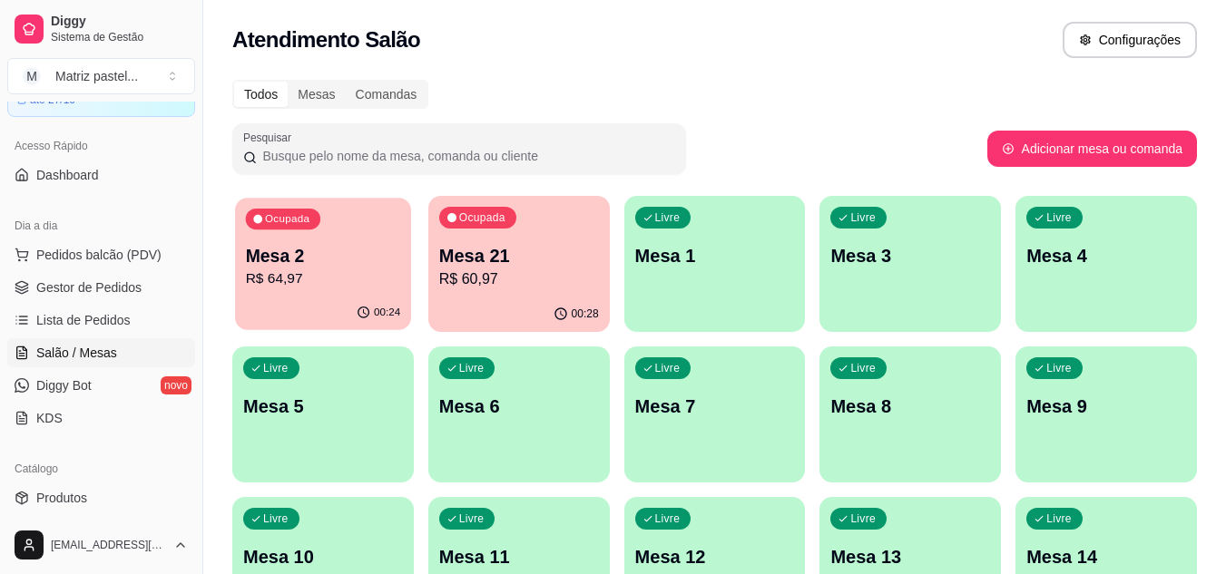
click at [318, 288] on p "R$ 64,97" at bounding box center [323, 279] width 155 height 21
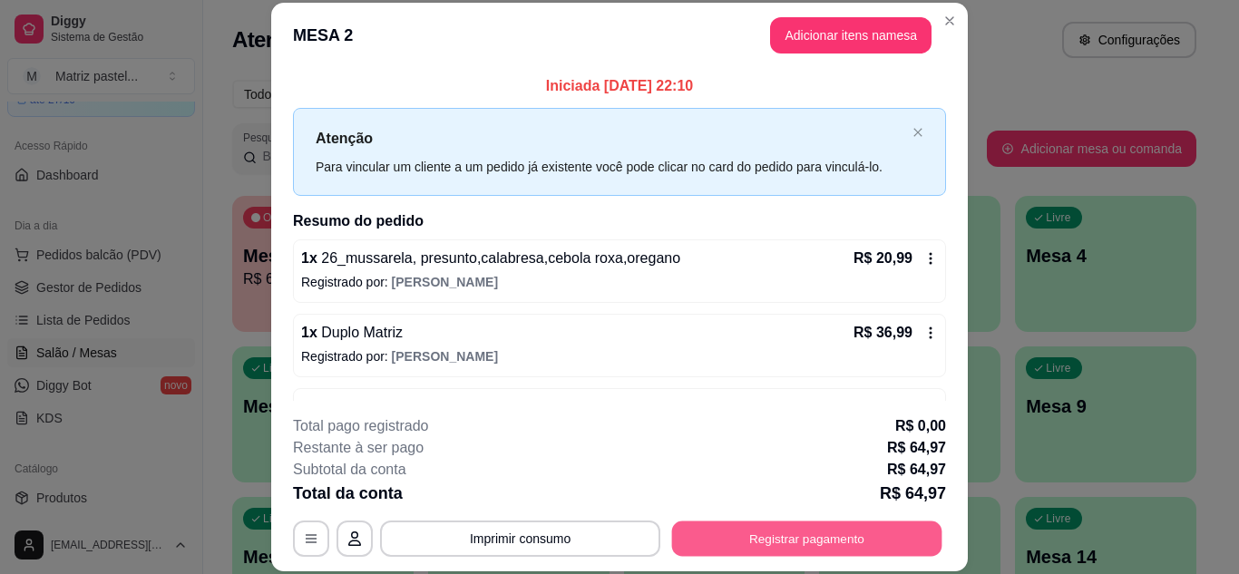
click at [798, 550] on button "Registrar pagamento" at bounding box center [807, 538] width 270 height 35
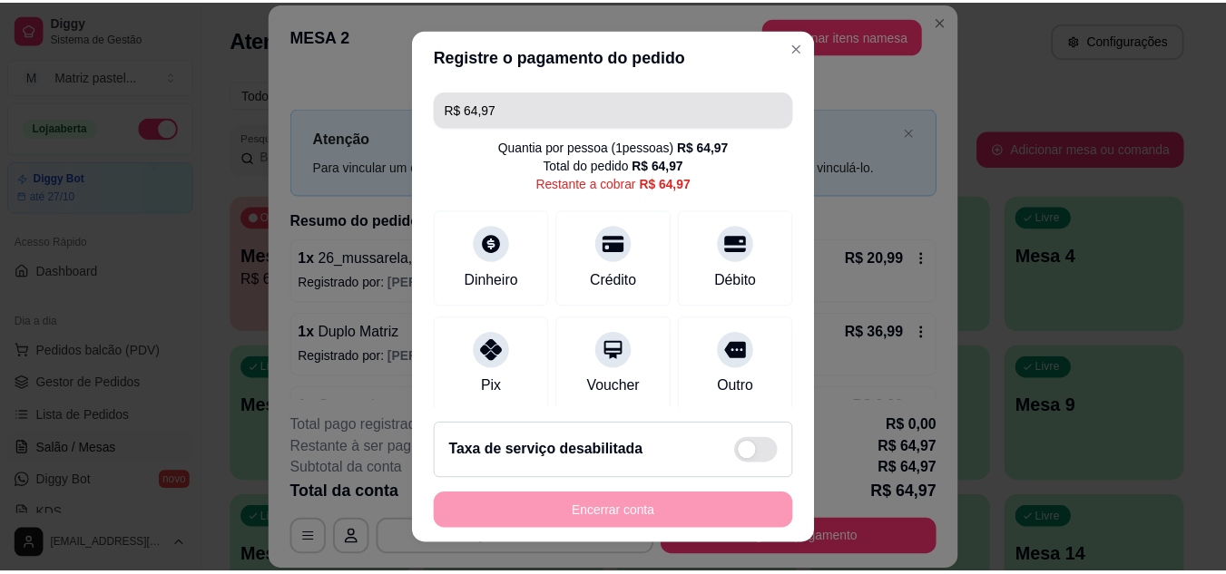
scroll to position [96, 0]
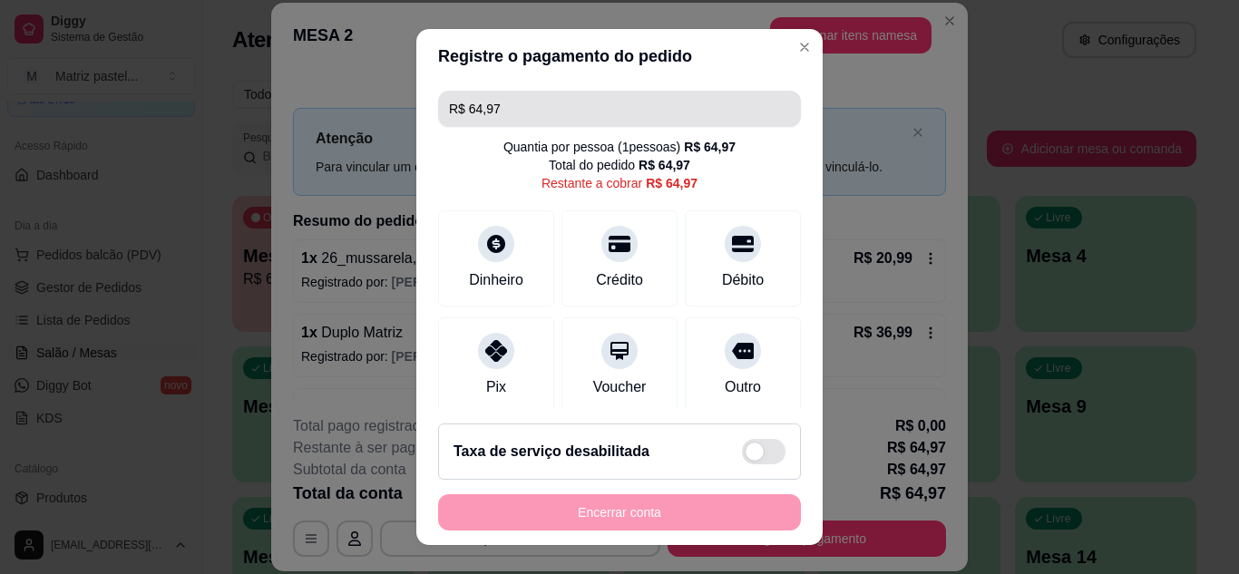
click at [599, 111] on input "R$ 64,97" at bounding box center [619, 109] width 341 height 36
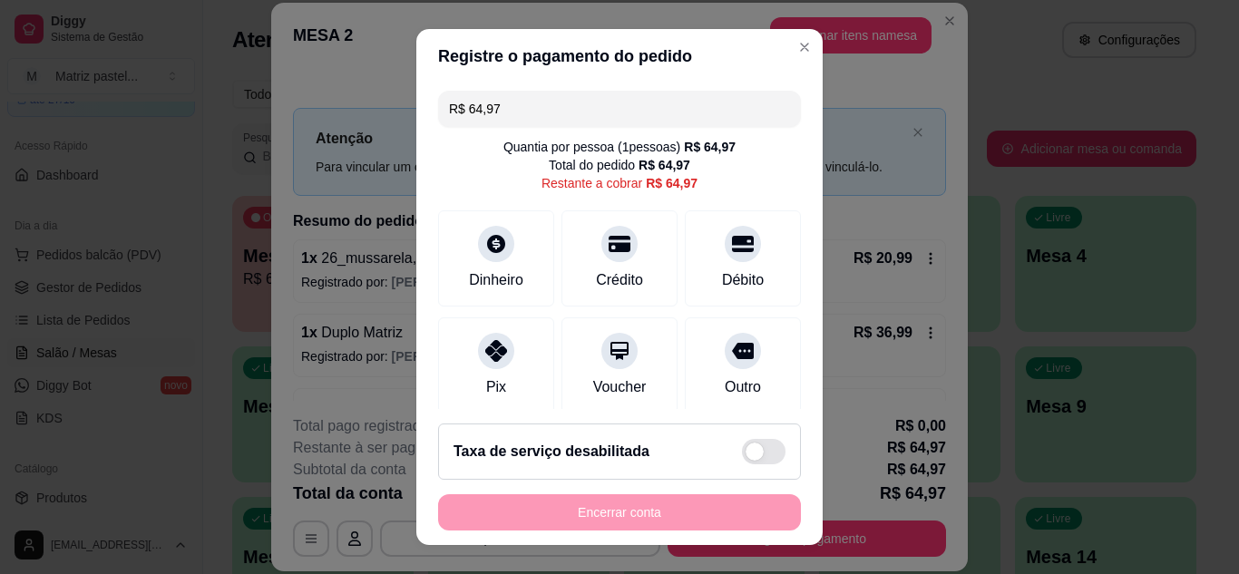
click at [599, 111] on input "R$ 64,97" at bounding box center [619, 109] width 341 height 36
drag, startPoint x: 604, startPoint y: 262, endPoint x: 669, endPoint y: 238, distance: 69.8
click at [604, 263] on div "Crédito" at bounding box center [620, 258] width 116 height 96
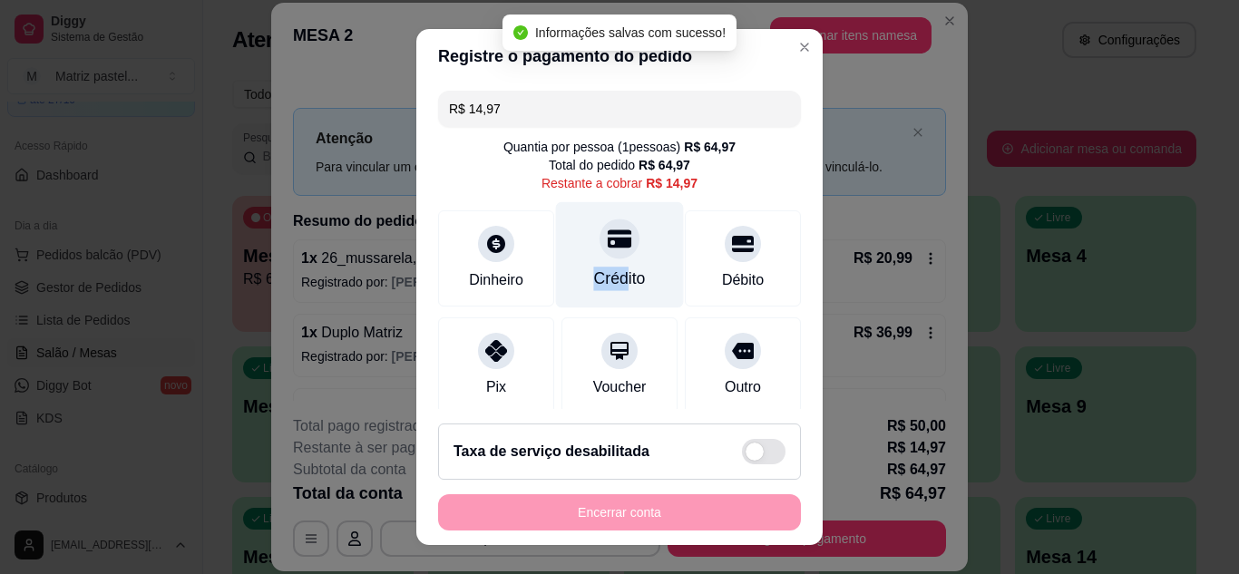
click at [607, 263] on div "Crédito" at bounding box center [620, 254] width 128 height 106
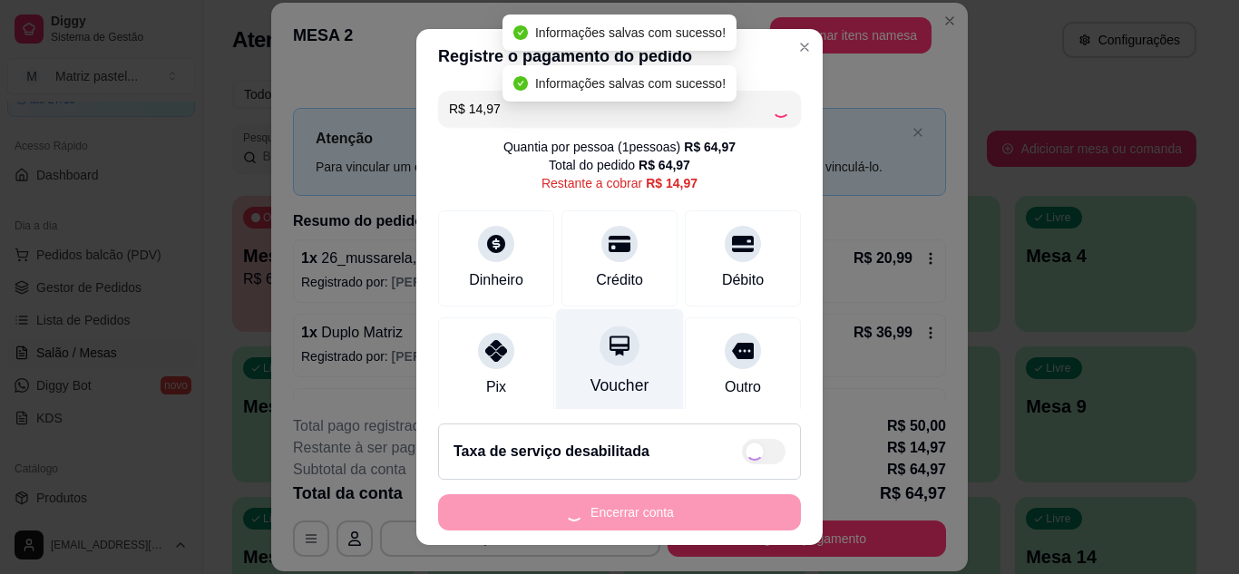
type input "R$ 0,00"
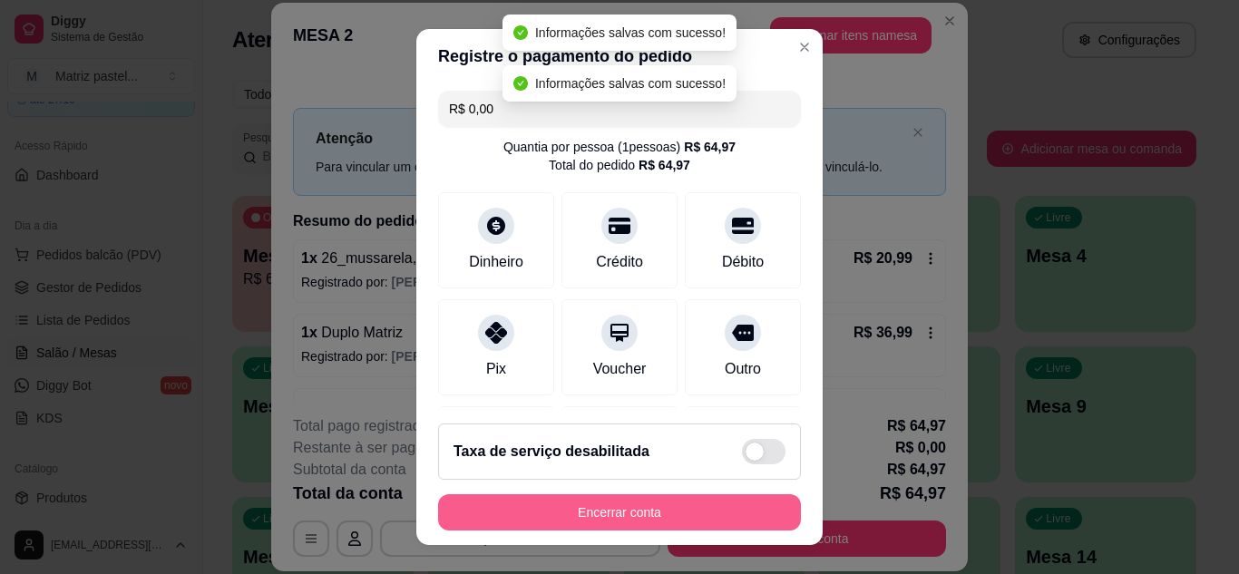
click at [579, 514] on button "Encerrar conta" at bounding box center [619, 512] width 363 height 36
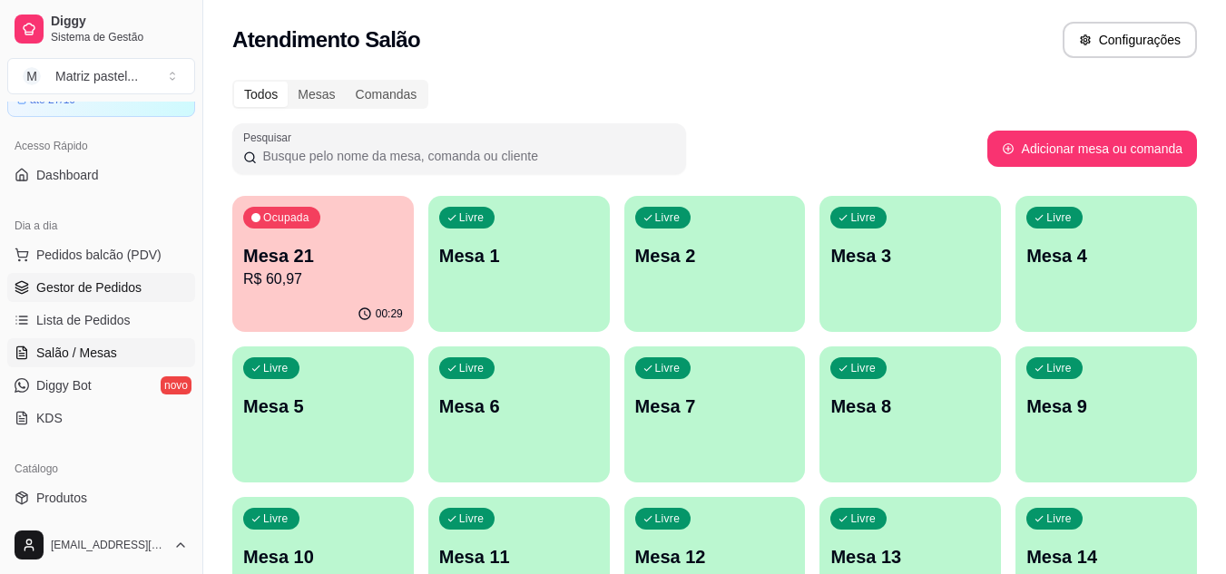
click at [132, 298] on link "Gestor de Pedidos" at bounding box center [101, 287] width 188 height 29
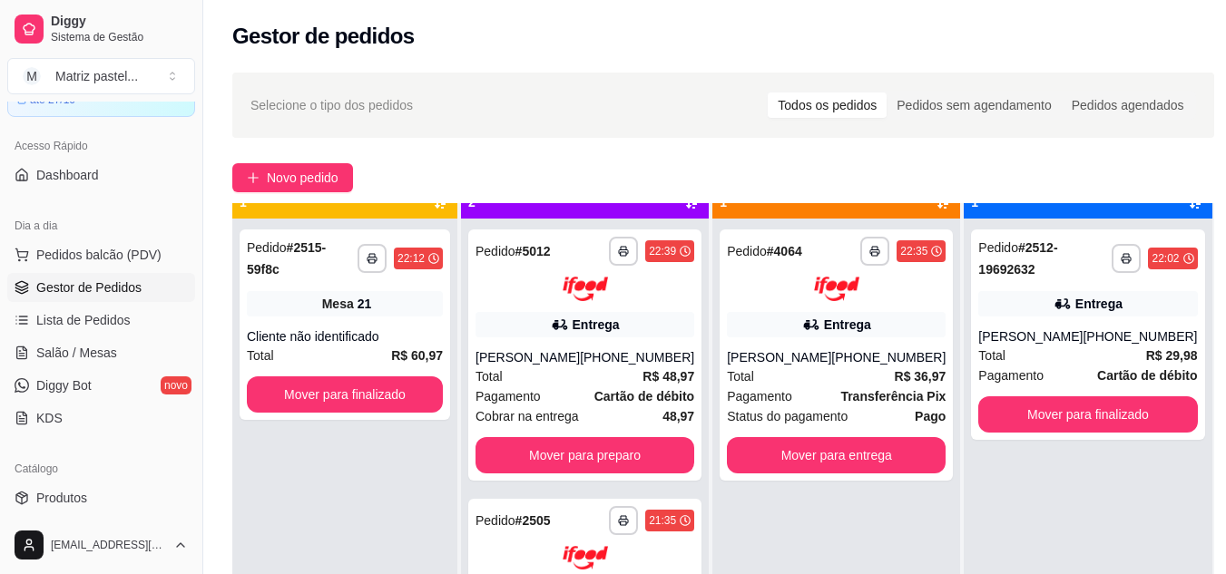
scroll to position [51, 0]
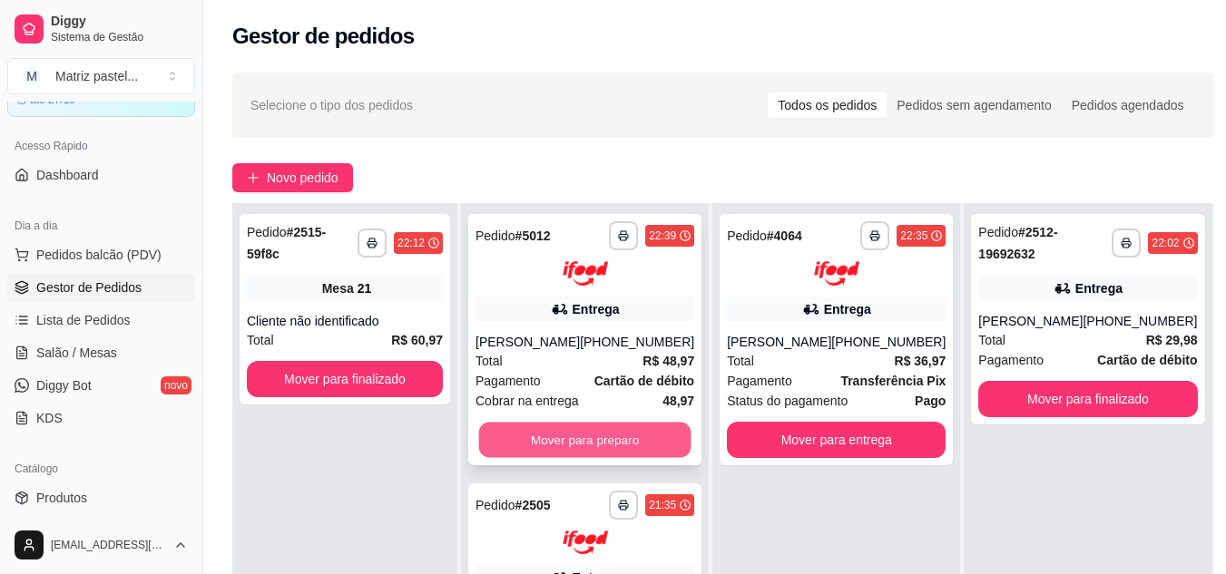
click at [571, 428] on button "Mover para preparo" at bounding box center [585, 439] width 212 height 35
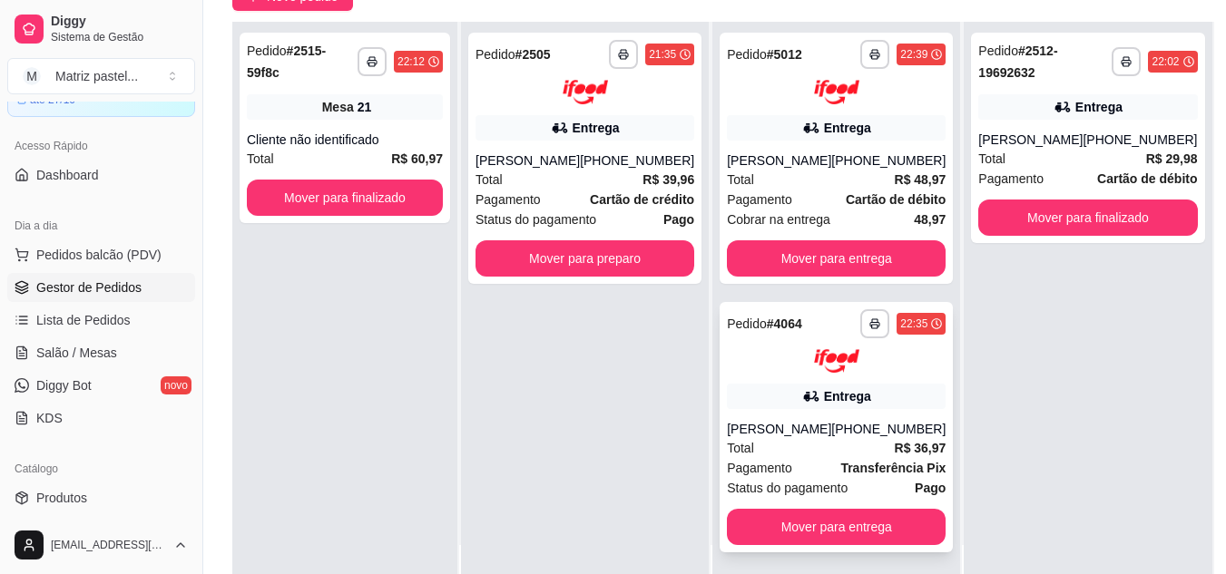
scroll to position [272, 0]
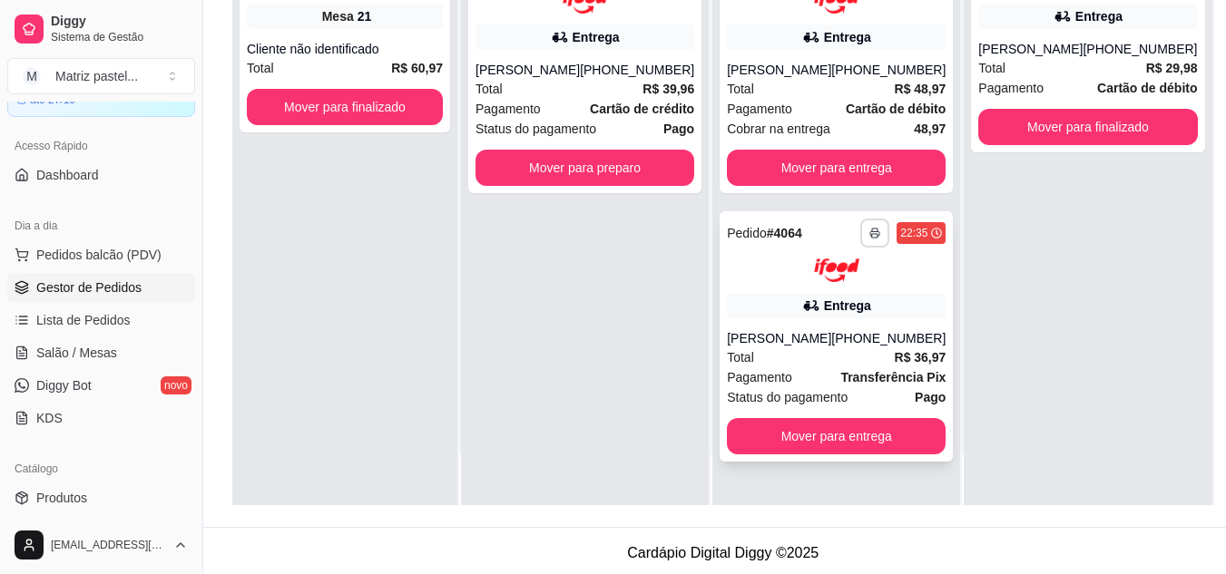
click at [860, 239] on button "button" at bounding box center [874, 233] width 29 height 29
click at [829, 293] on button "IMPRESSORA" at bounding box center [810, 296] width 132 height 29
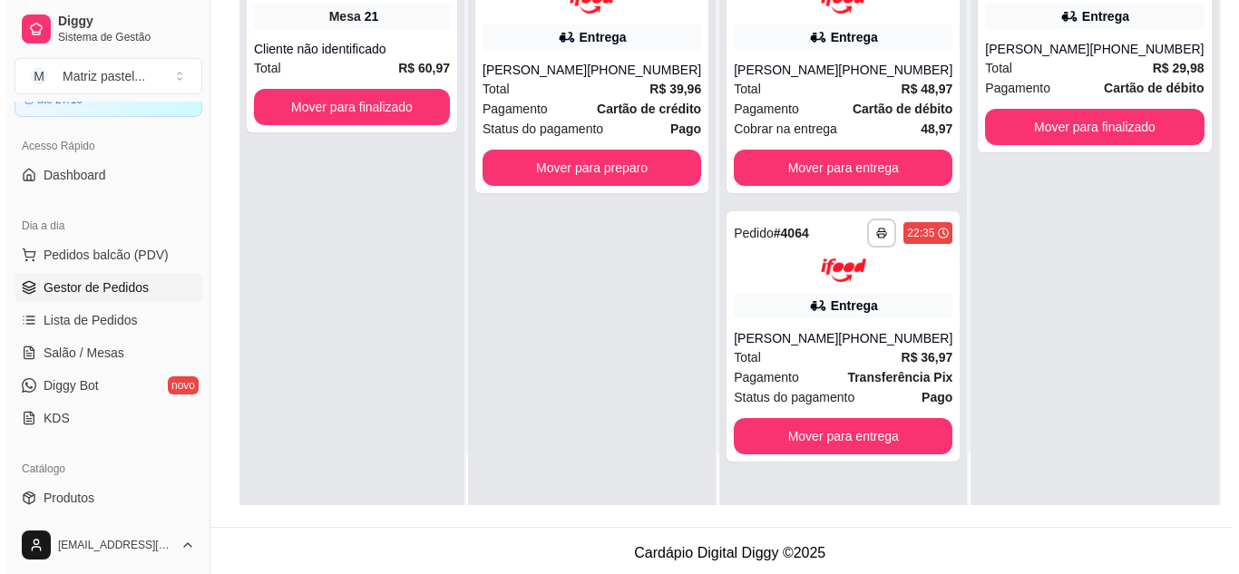
scroll to position [0, 0]
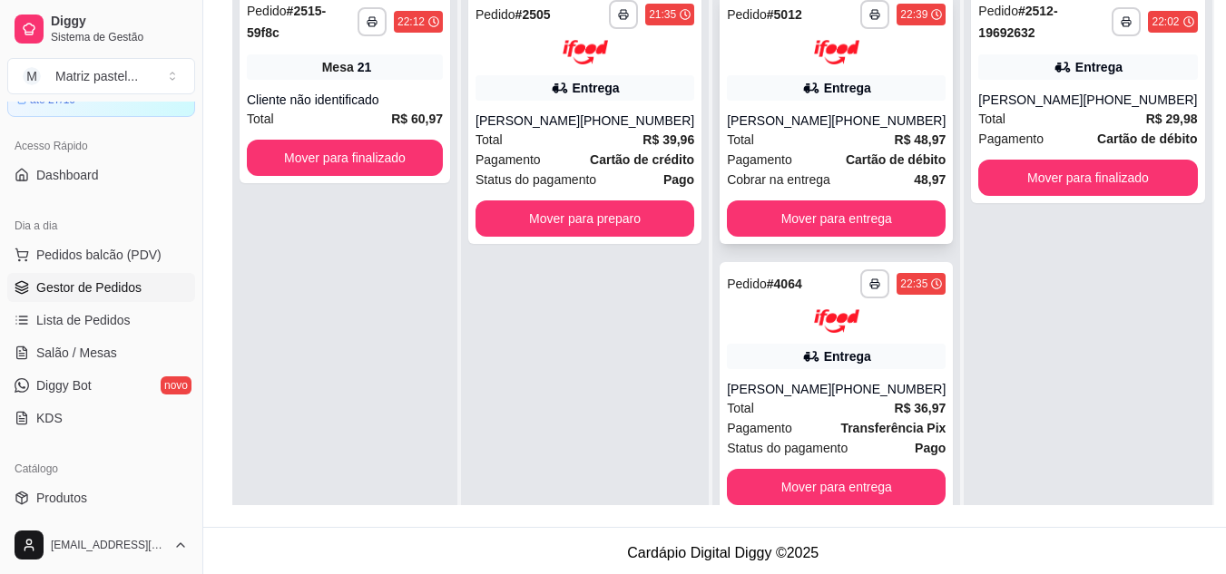
click at [842, 20] on div "**********" at bounding box center [836, 14] width 219 height 29
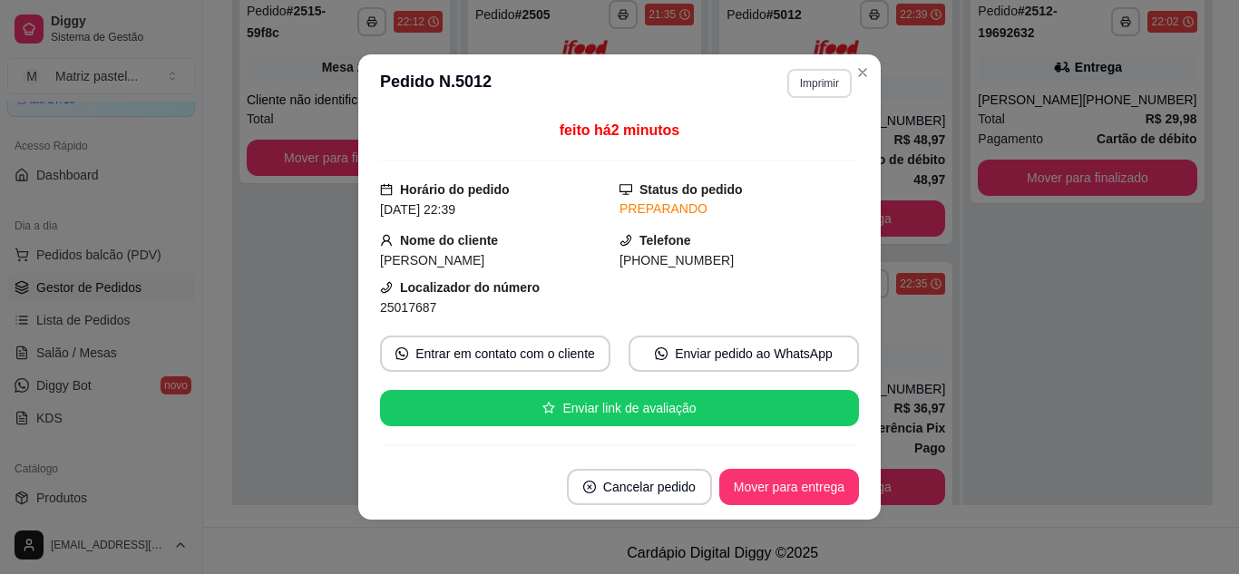
click at [794, 81] on button "Imprimir" at bounding box center [819, 83] width 64 height 29
click at [802, 142] on button "IMPRESSORA" at bounding box center [781, 146] width 127 height 28
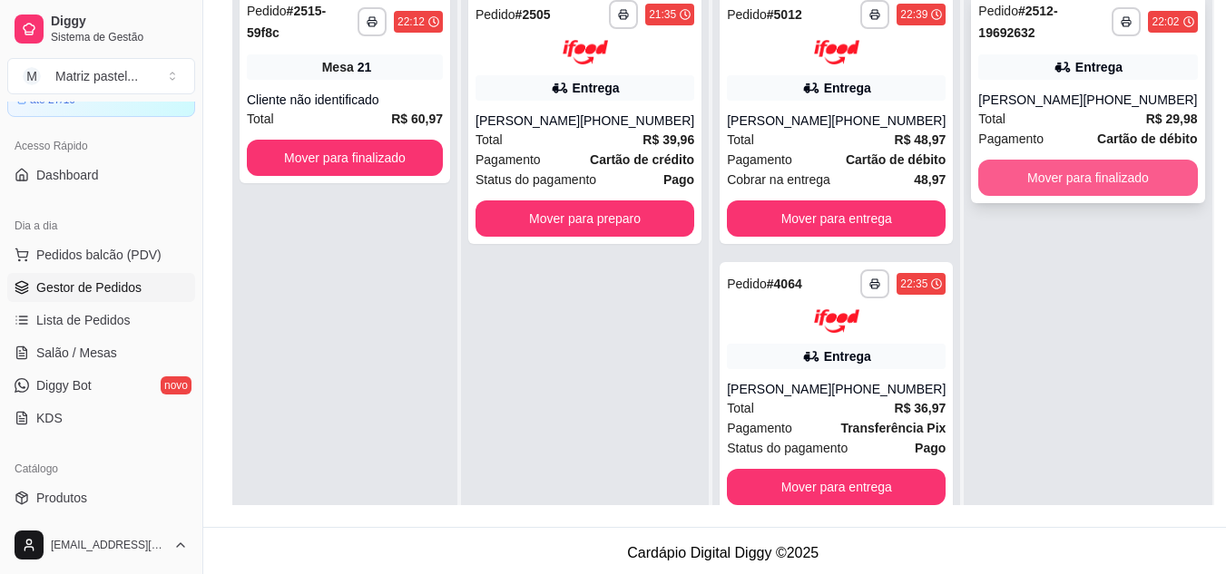
click at [1155, 183] on button "Mover para finalizado" at bounding box center [1087, 178] width 219 height 36
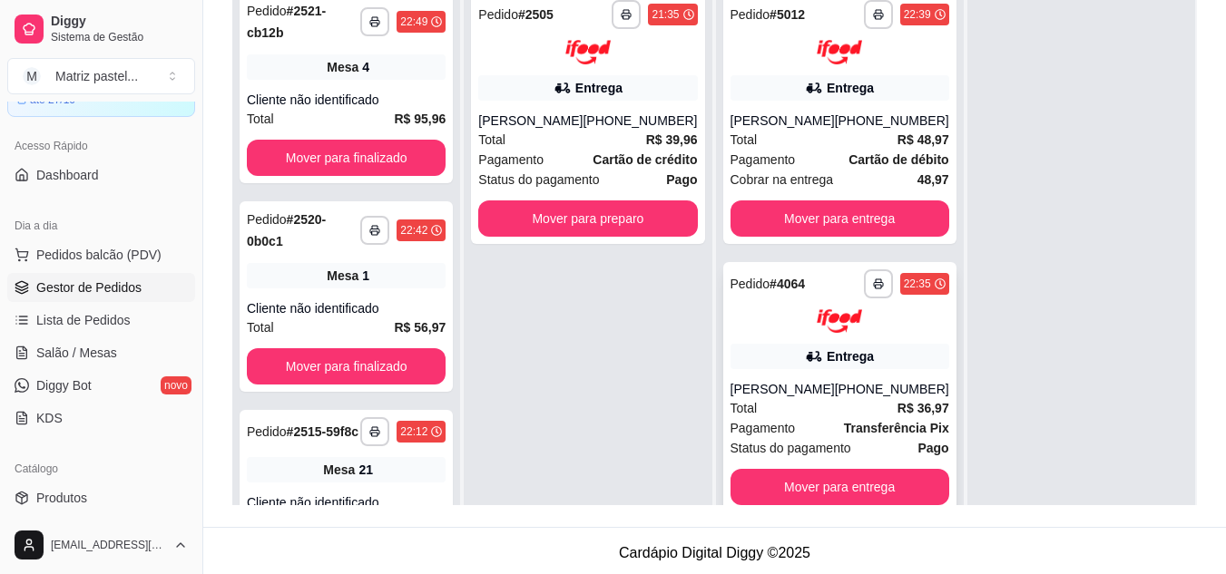
click at [828, 319] on img at bounding box center [838, 321] width 45 height 24
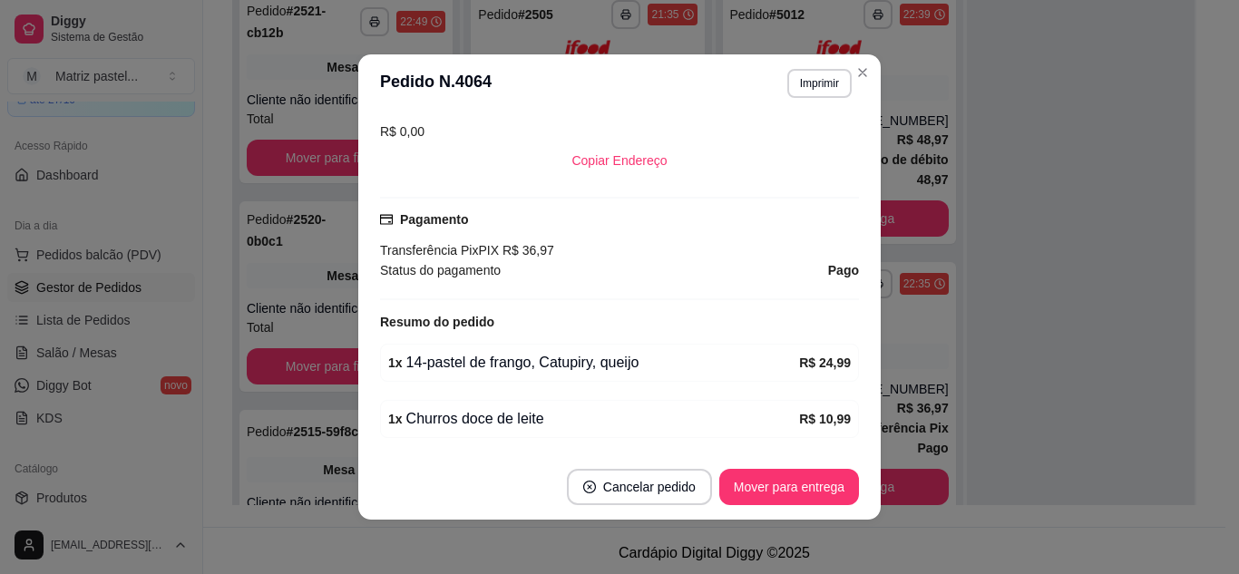
scroll to position [410, 0]
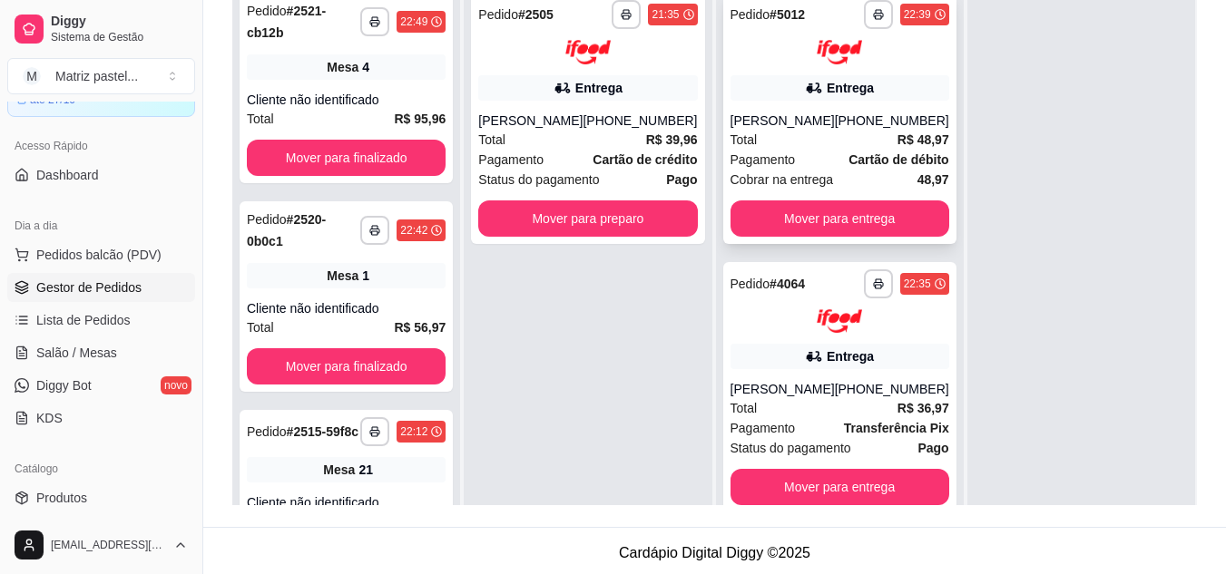
click at [849, 106] on div "**********" at bounding box center [839, 118] width 233 height 251
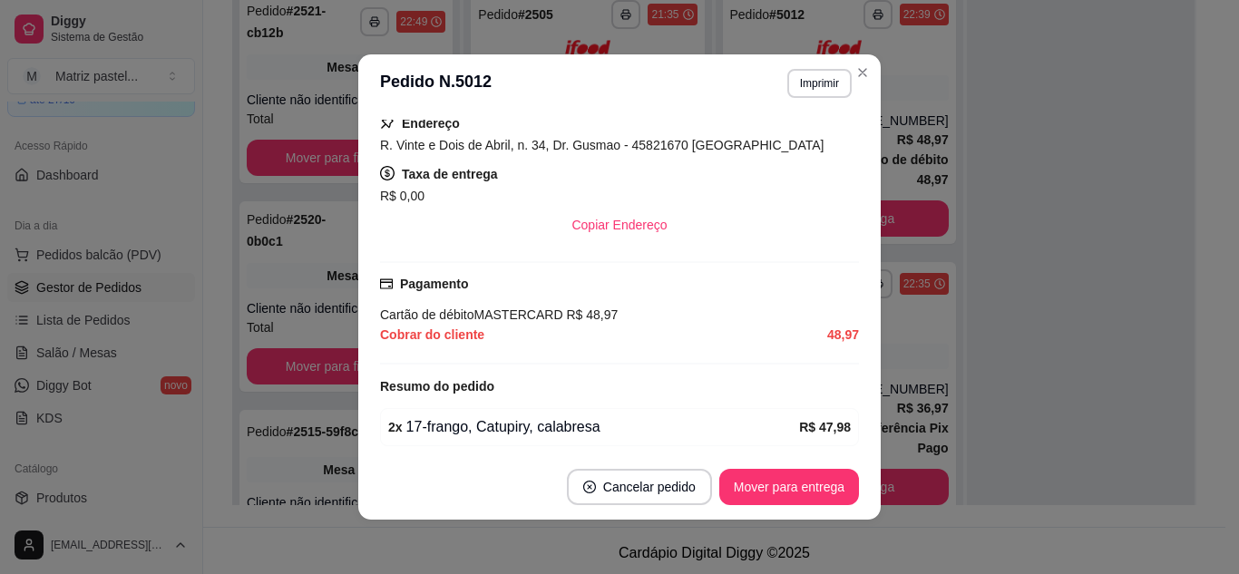
scroll to position [263, 0]
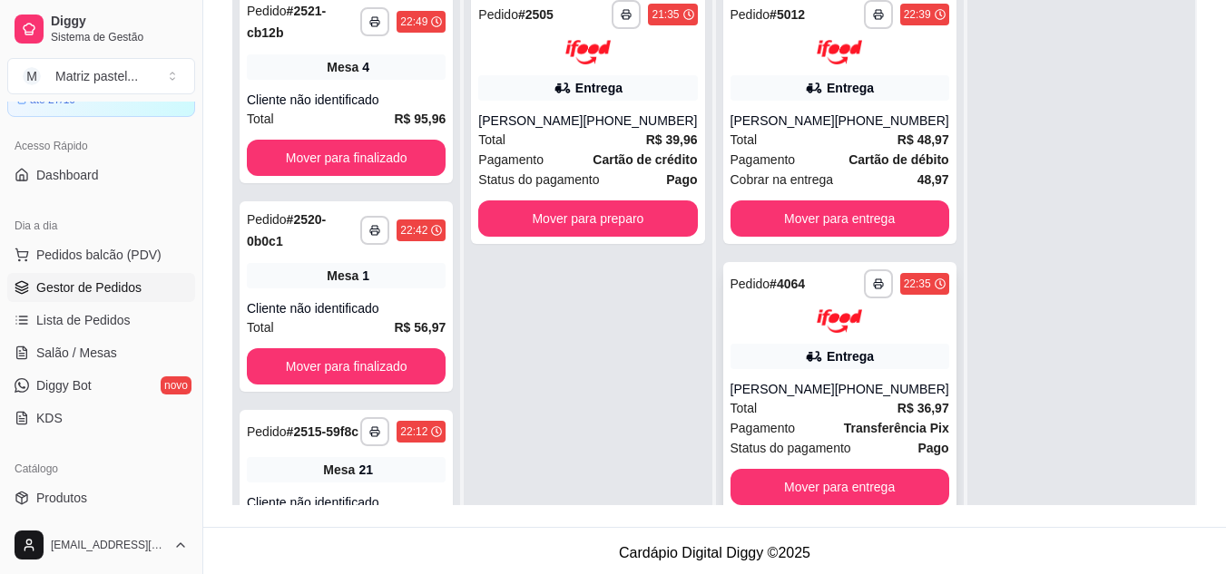
click at [851, 352] on div "Entrega" at bounding box center [849, 356] width 47 height 18
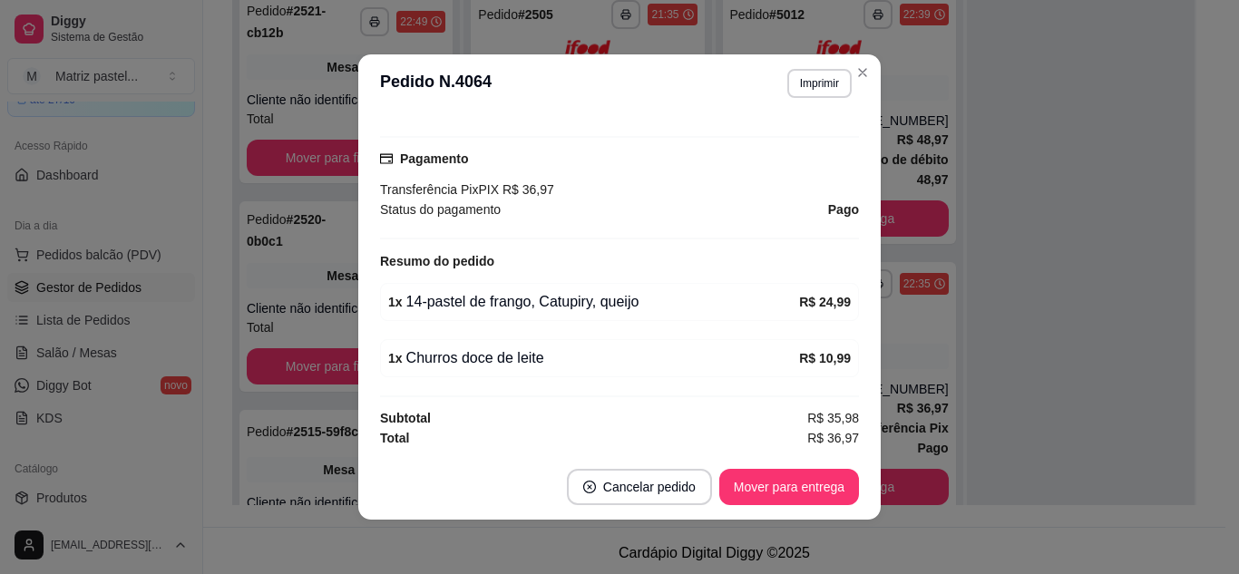
scroll to position [501, 0]
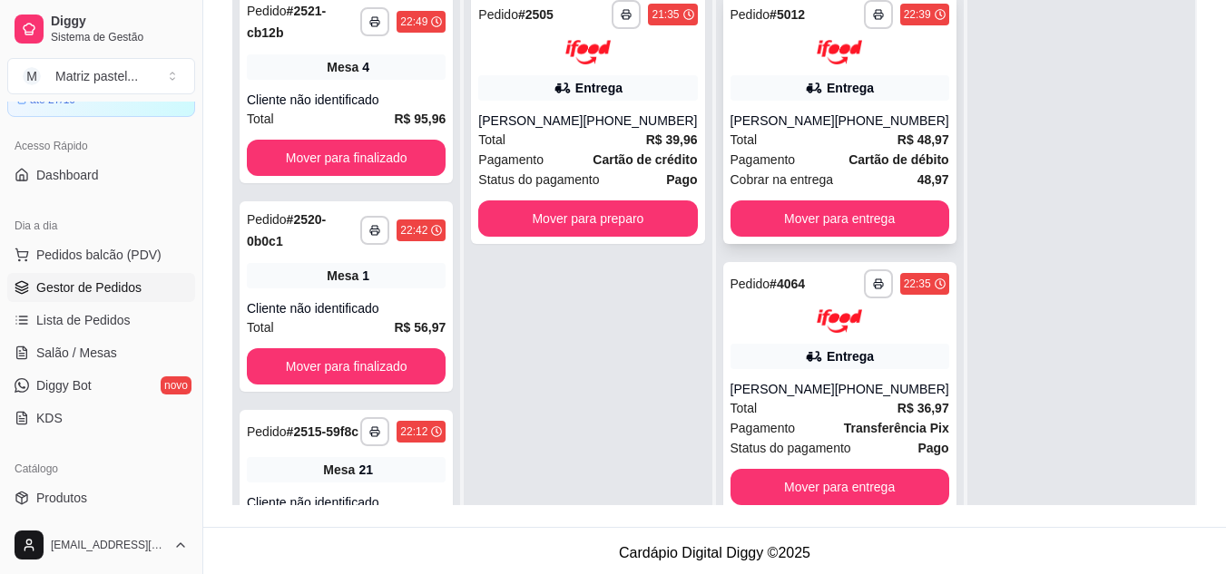
click at [855, 123] on div "[PHONE_NUMBER]" at bounding box center [892, 121] width 114 height 18
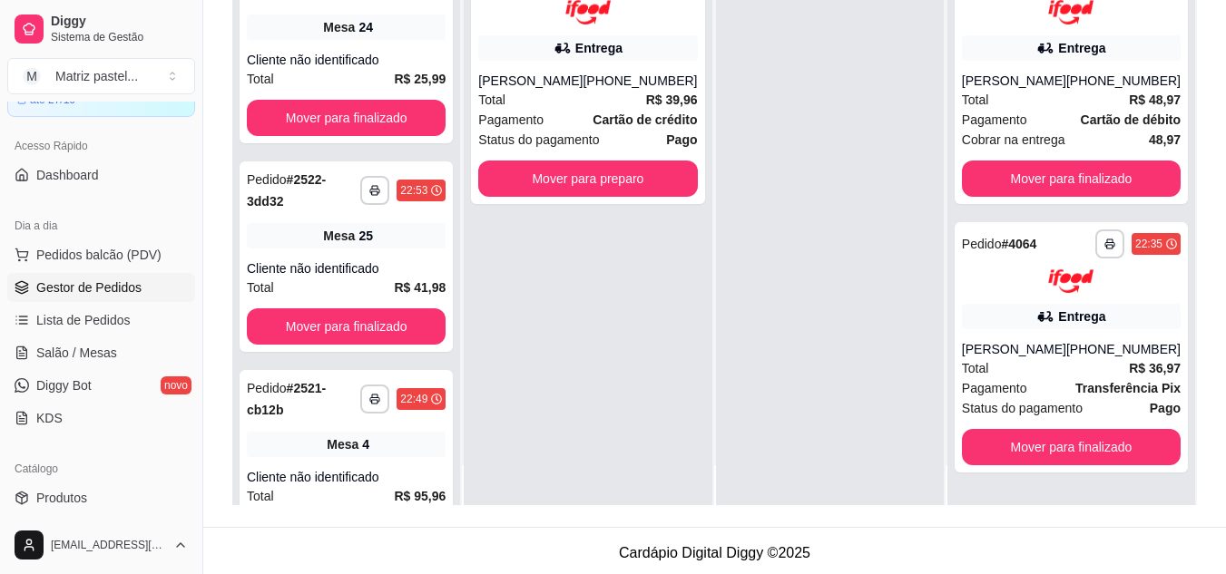
scroll to position [51, 0]
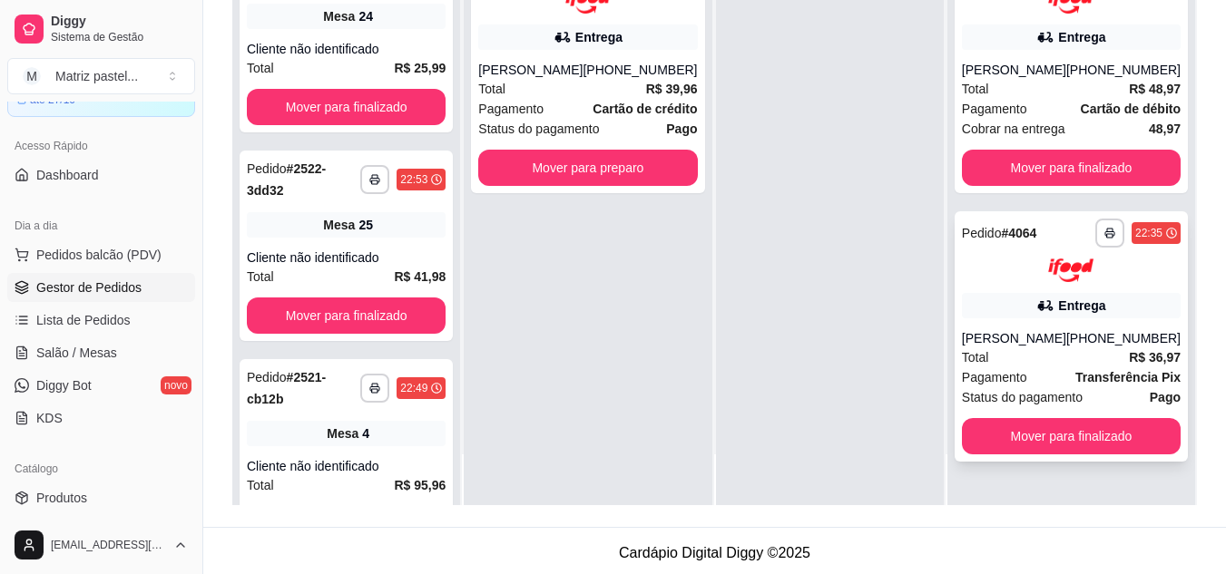
click at [1008, 359] on div "Total R$ 36,97" at bounding box center [1071, 357] width 219 height 20
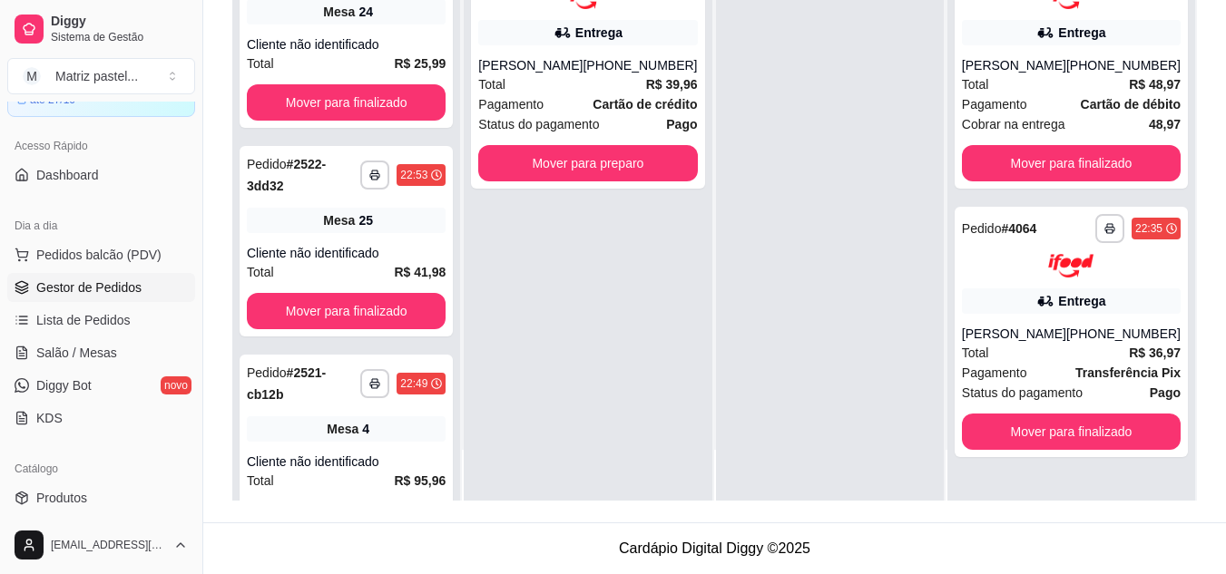
scroll to position [0, 0]
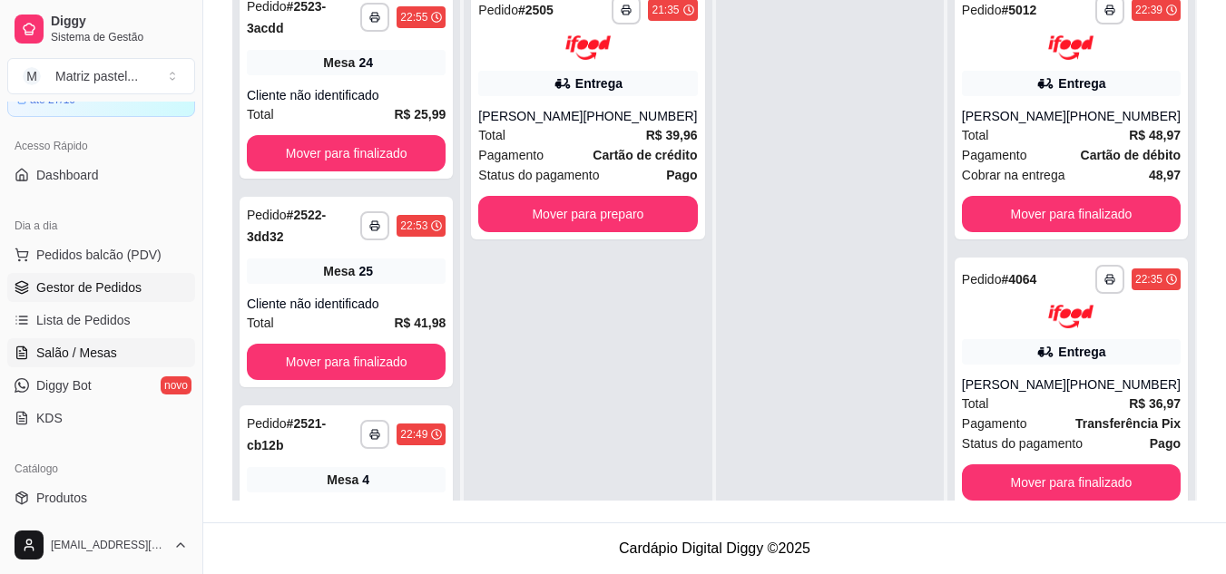
click at [96, 343] on link "Salão / Mesas" at bounding box center [101, 352] width 188 height 29
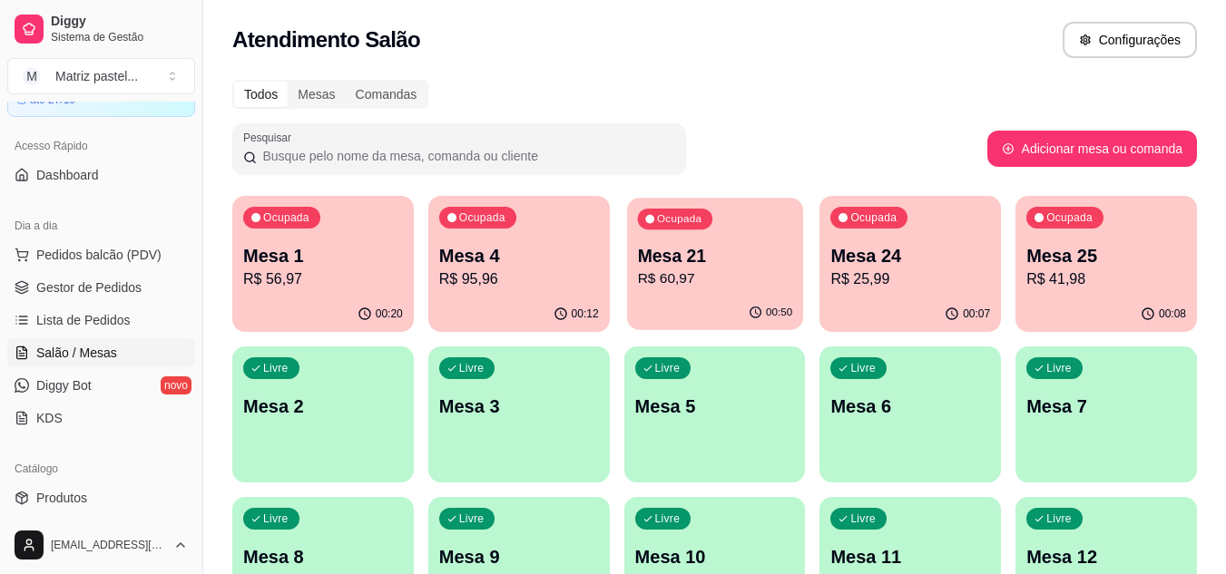
click at [721, 278] on p "R$ 60,97" at bounding box center [714, 279] width 155 height 21
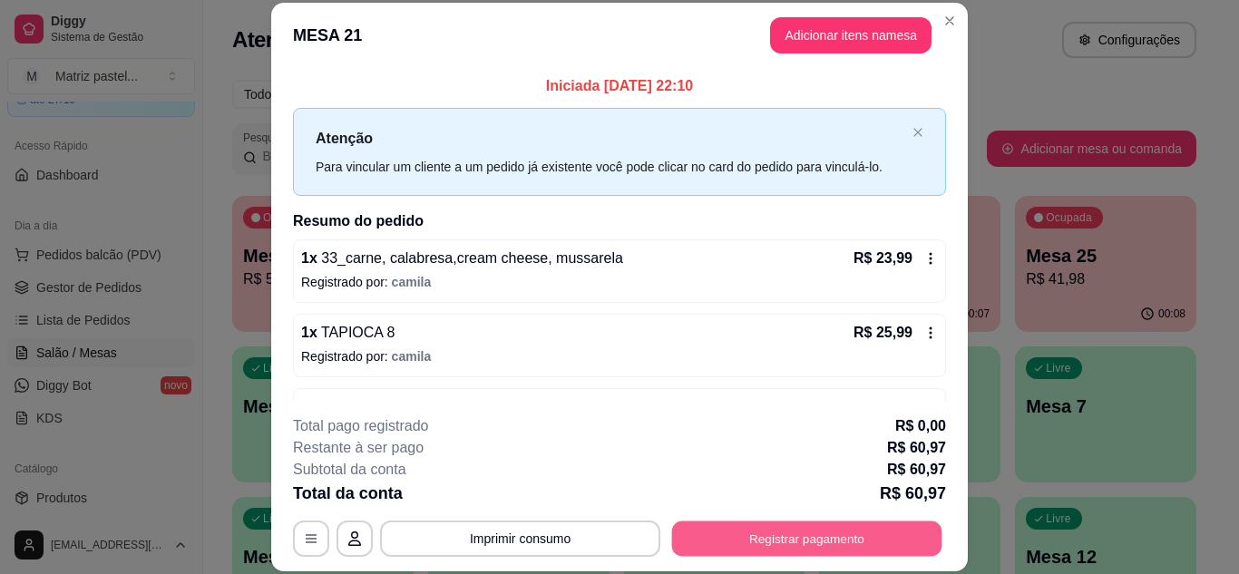
click at [802, 525] on button "Registrar pagamento" at bounding box center [807, 538] width 270 height 35
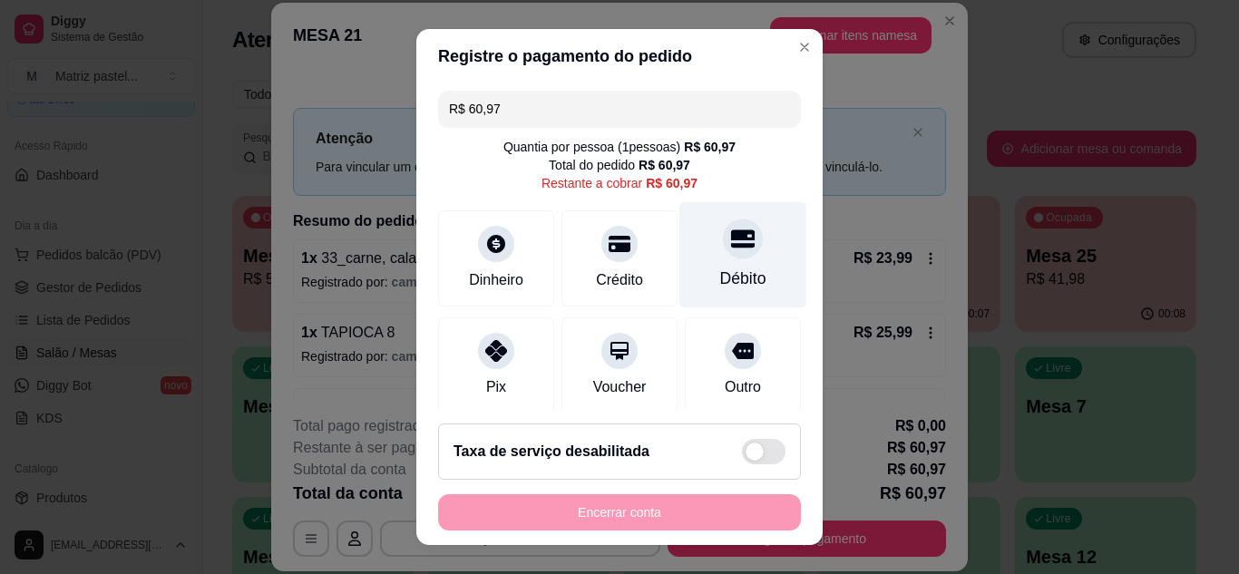
click at [720, 271] on div "Débito" at bounding box center [743, 279] width 46 height 24
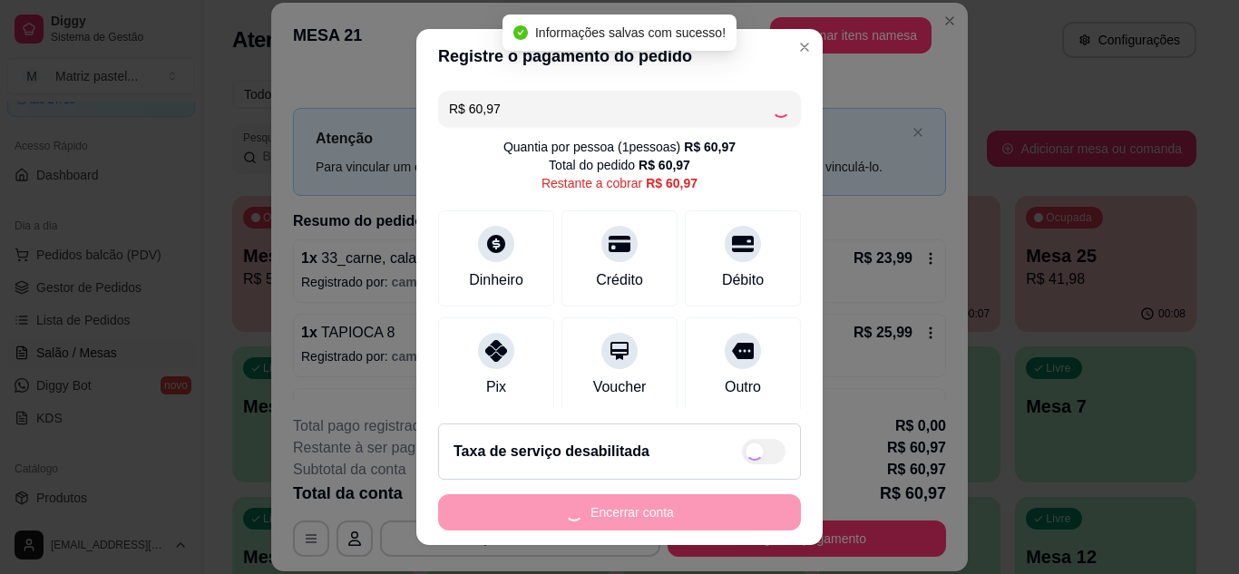
type input "R$ 0,00"
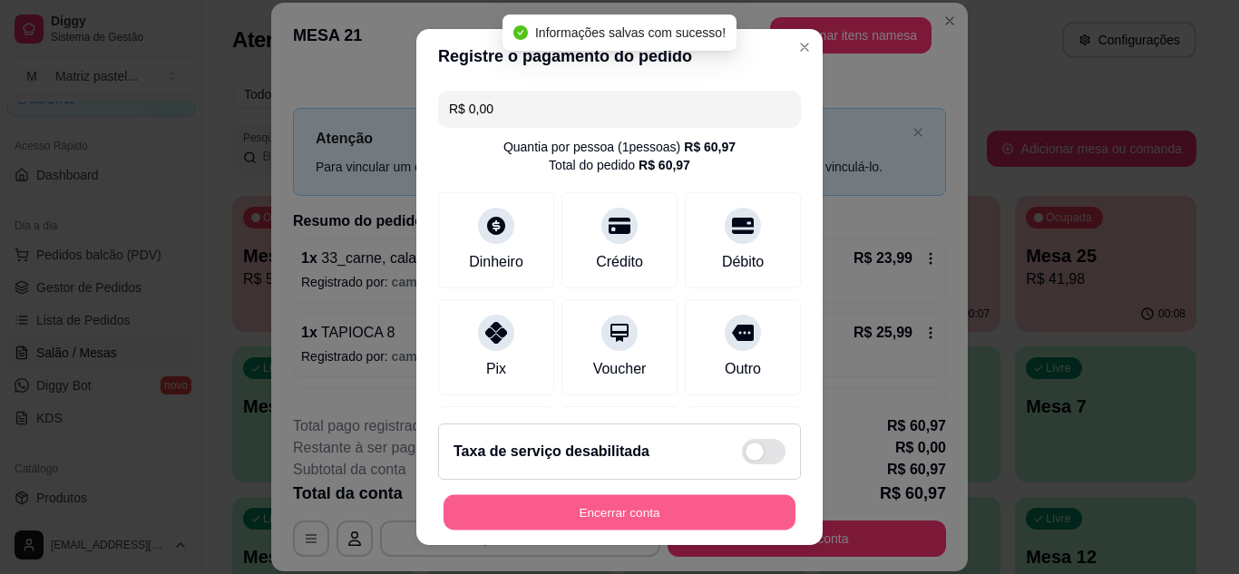
click at [664, 509] on button "Encerrar conta" at bounding box center [620, 512] width 352 height 35
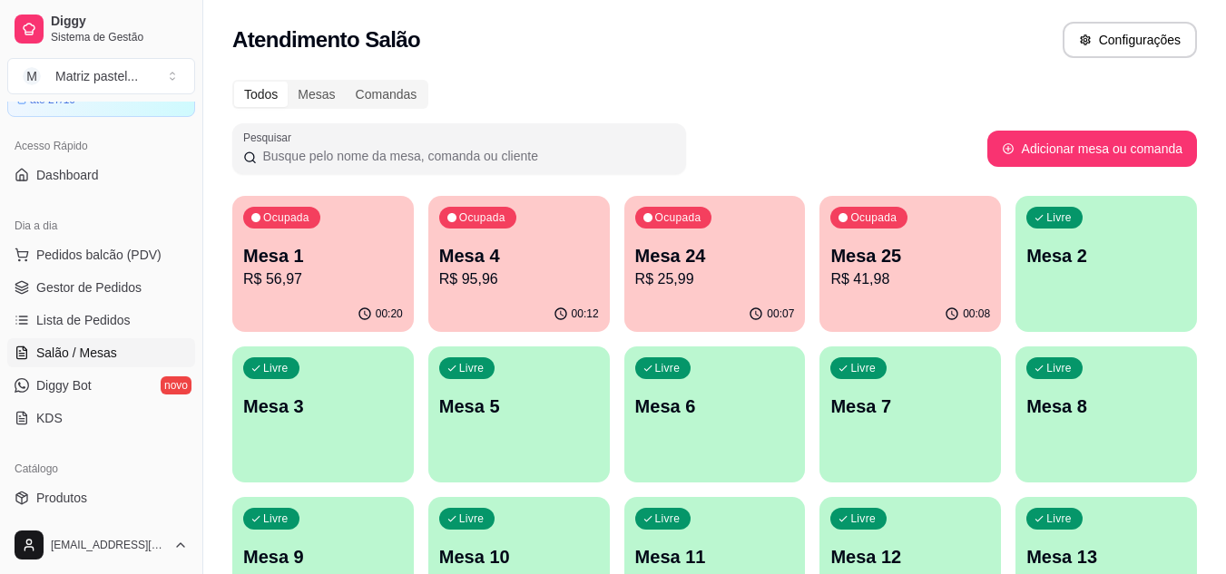
click at [667, 319] on div "00:07" at bounding box center [714, 314] width 181 height 35
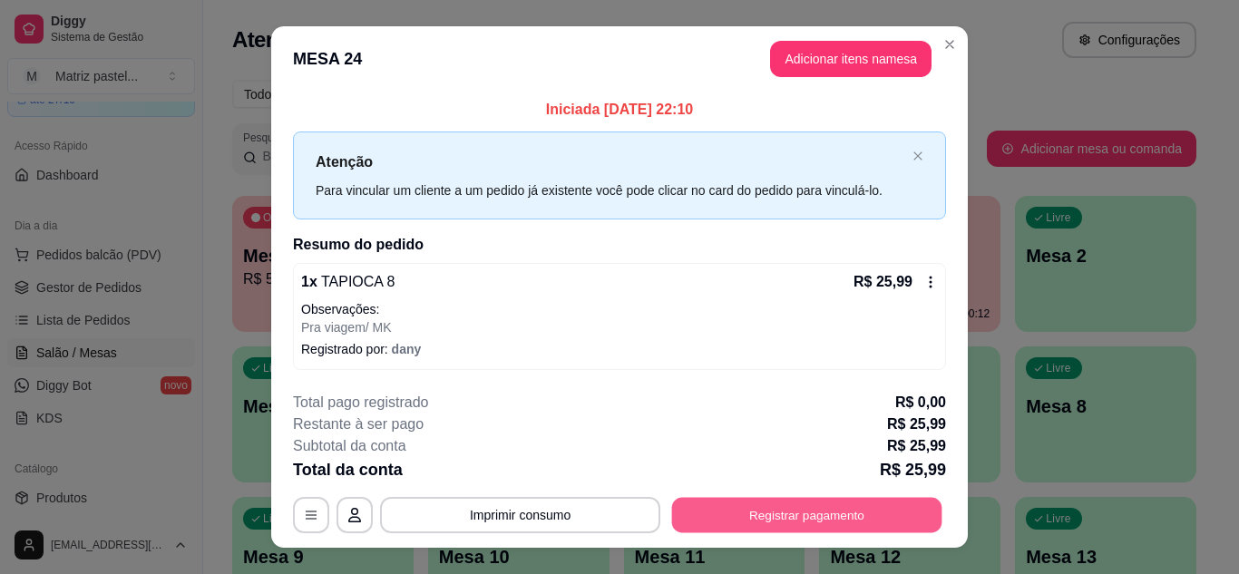
click at [802, 519] on button "Registrar pagamento" at bounding box center [807, 515] width 270 height 35
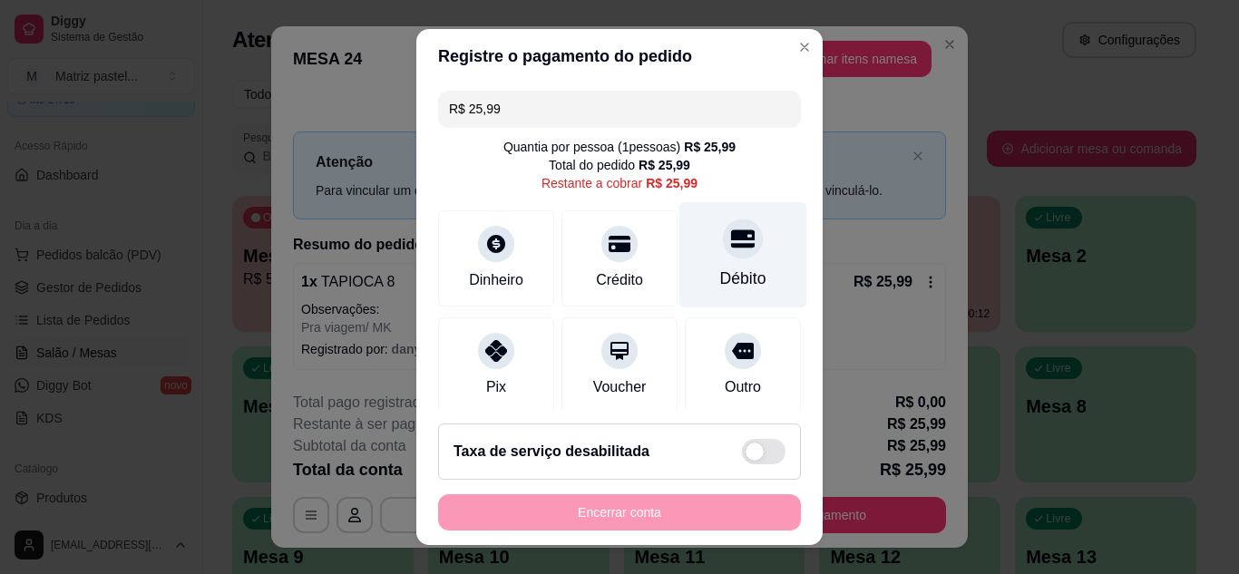
click at [733, 248] on div "Débito" at bounding box center [743, 254] width 128 height 106
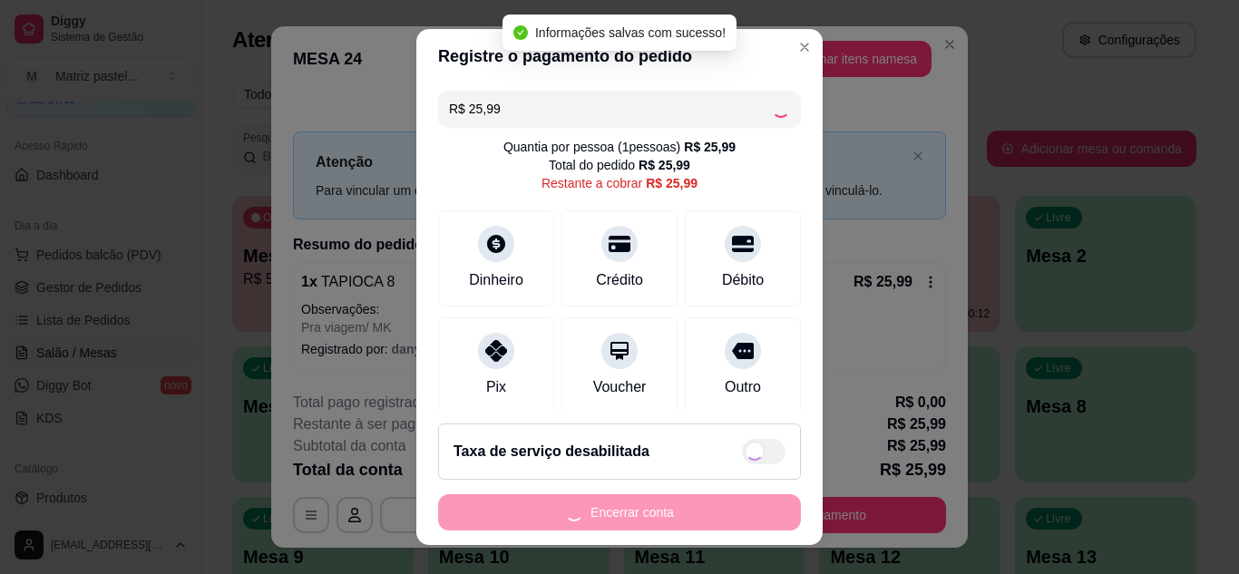
type input "R$ 0,00"
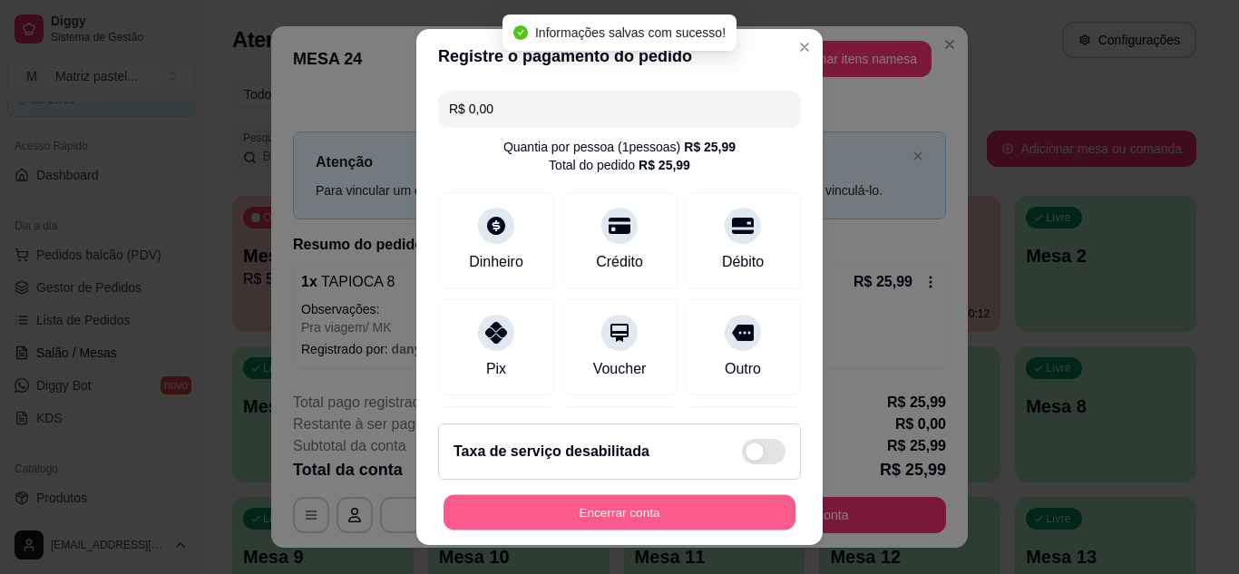
click at [632, 511] on button "Encerrar conta" at bounding box center [620, 512] width 352 height 35
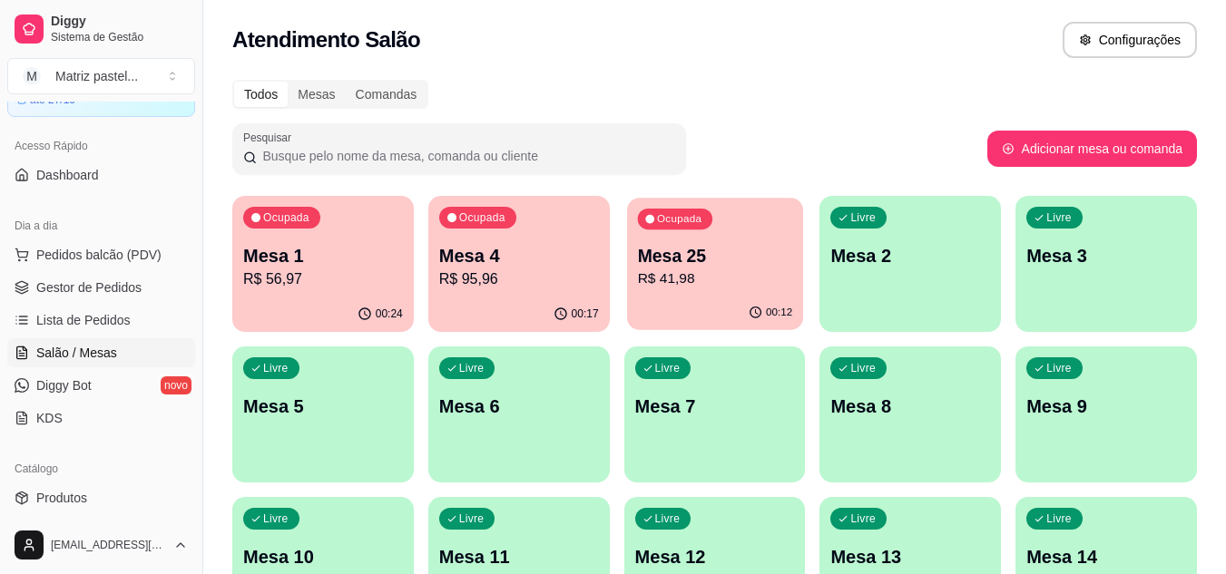
click at [709, 288] on p "R$ 41,98" at bounding box center [714, 279] width 155 height 21
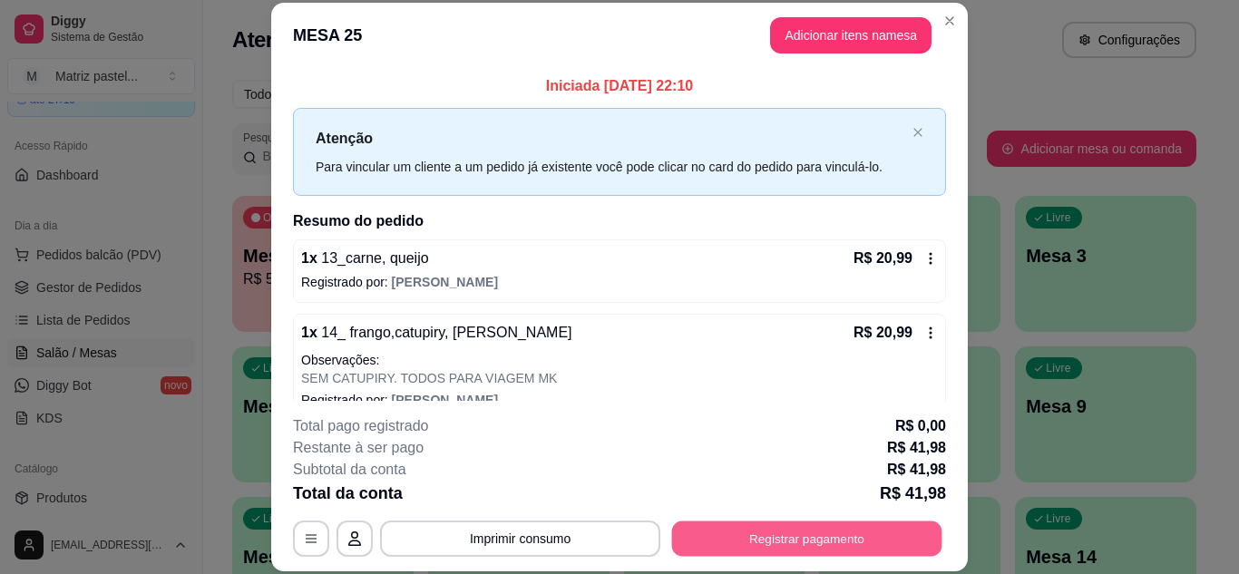
click at [745, 526] on button "Registrar pagamento" at bounding box center [807, 538] width 270 height 35
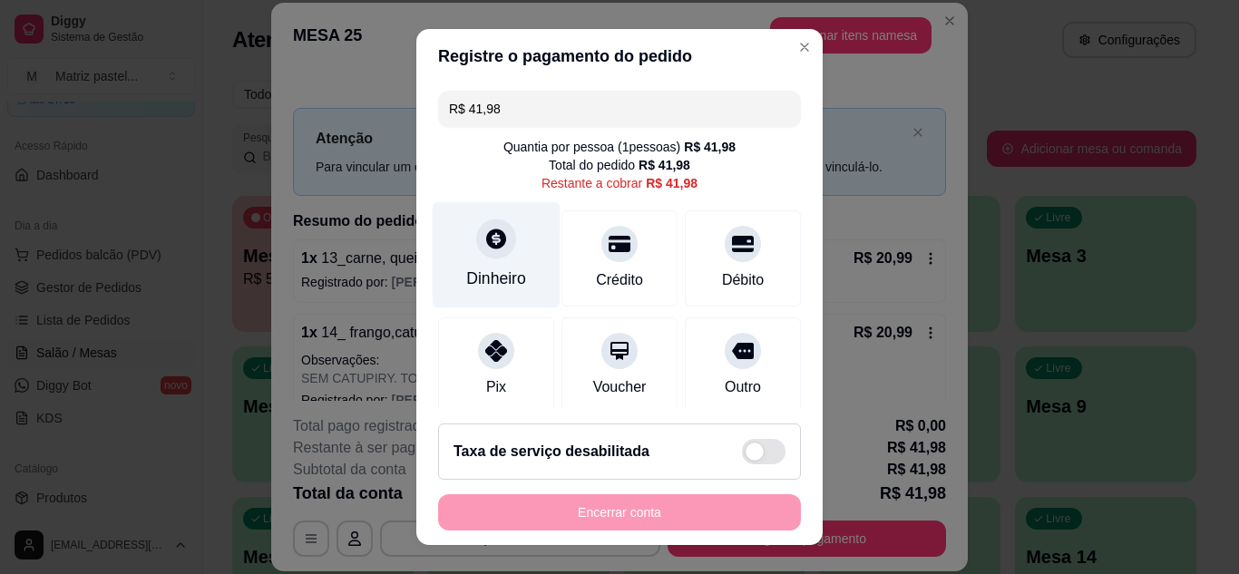
click at [504, 268] on div "Dinheiro" at bounding box center [496, 279] width 60 height 24
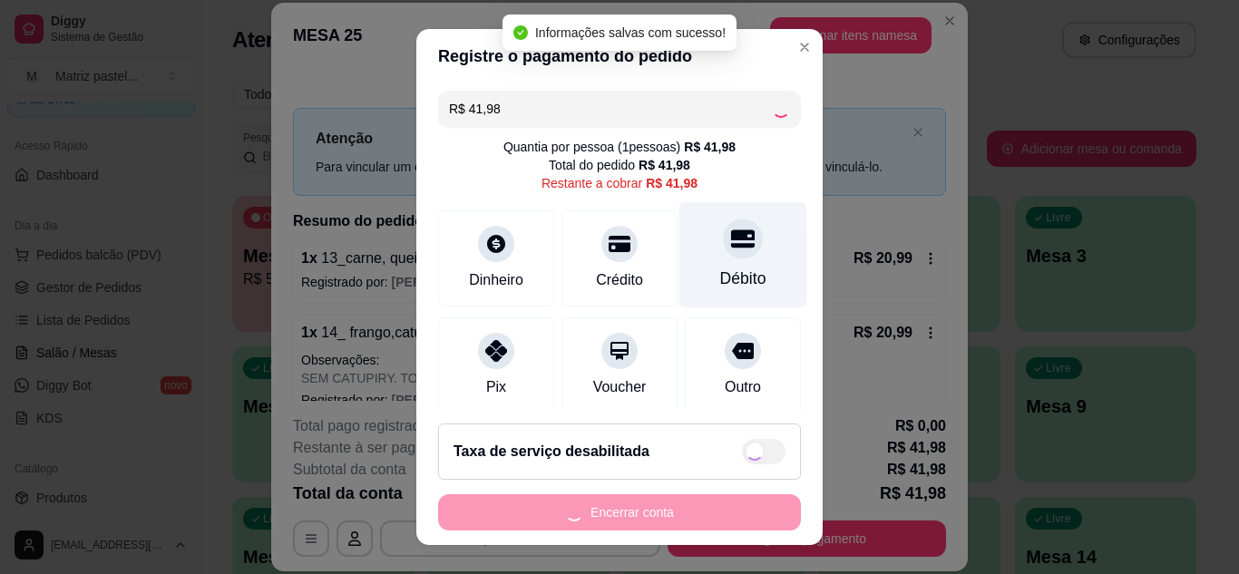
type input "R$ 0,00"
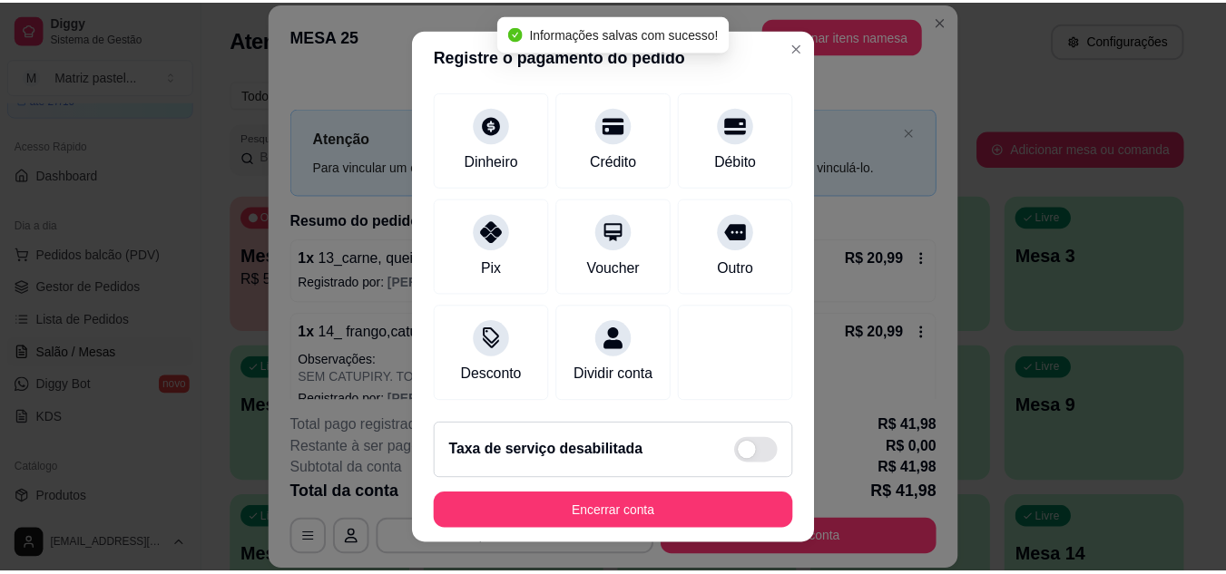
scroll to position [216, 0]
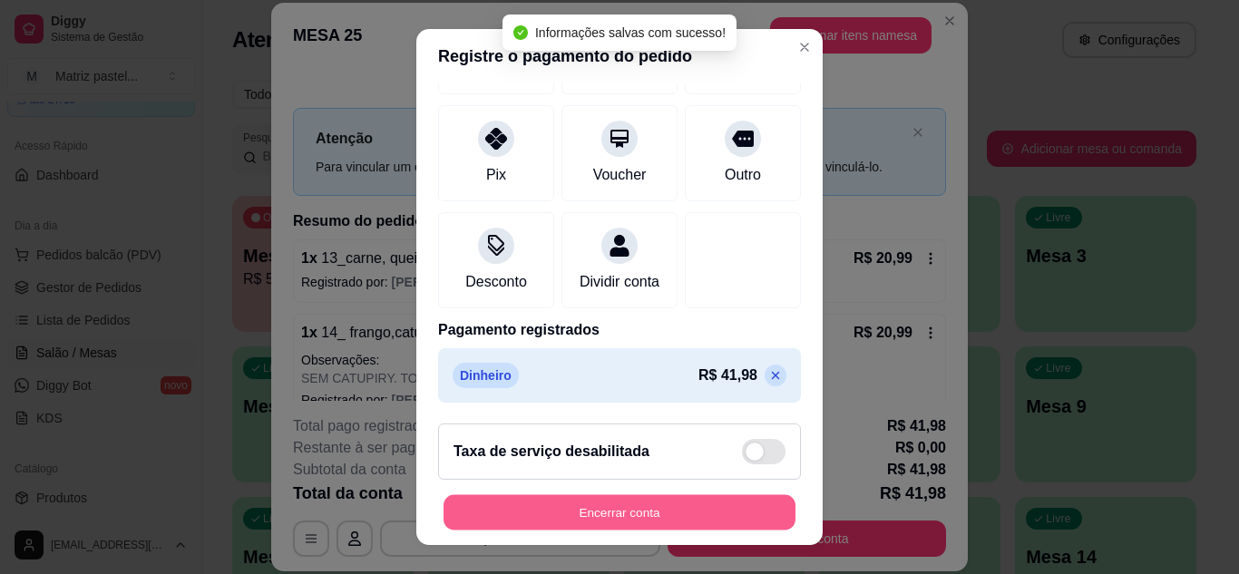
click at [679, 499] on button "Encerrar conta" at bounding box center [620, 512] width 352 height 35
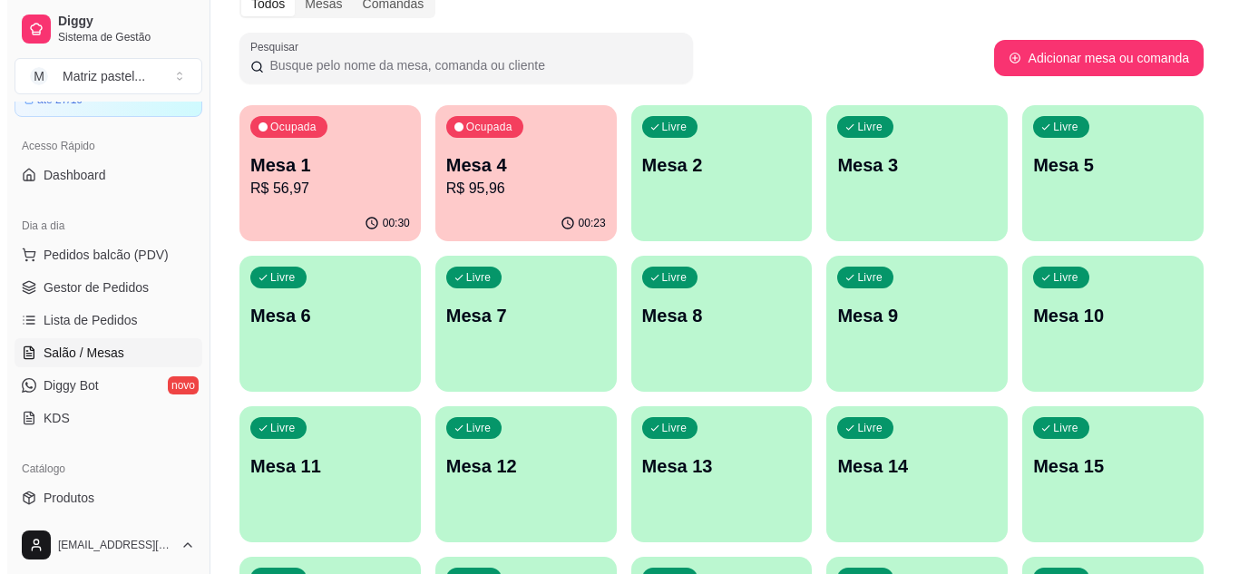
scroll to position [0, 0]
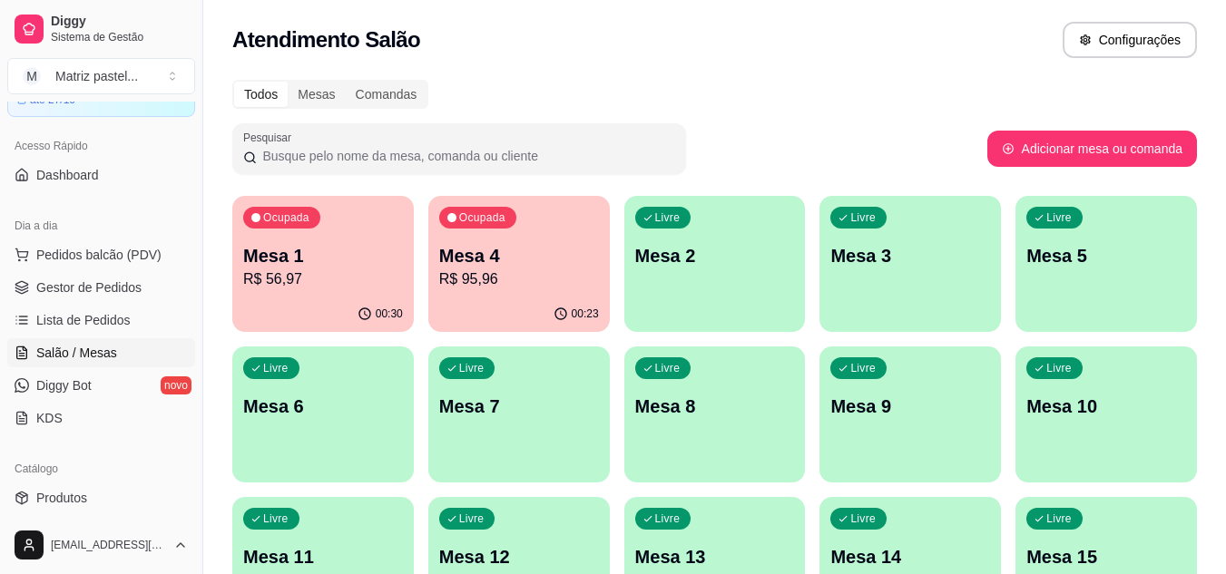
click at [366, 298] on div "00:30" at bounding box center [322, 314] width 181 height 35
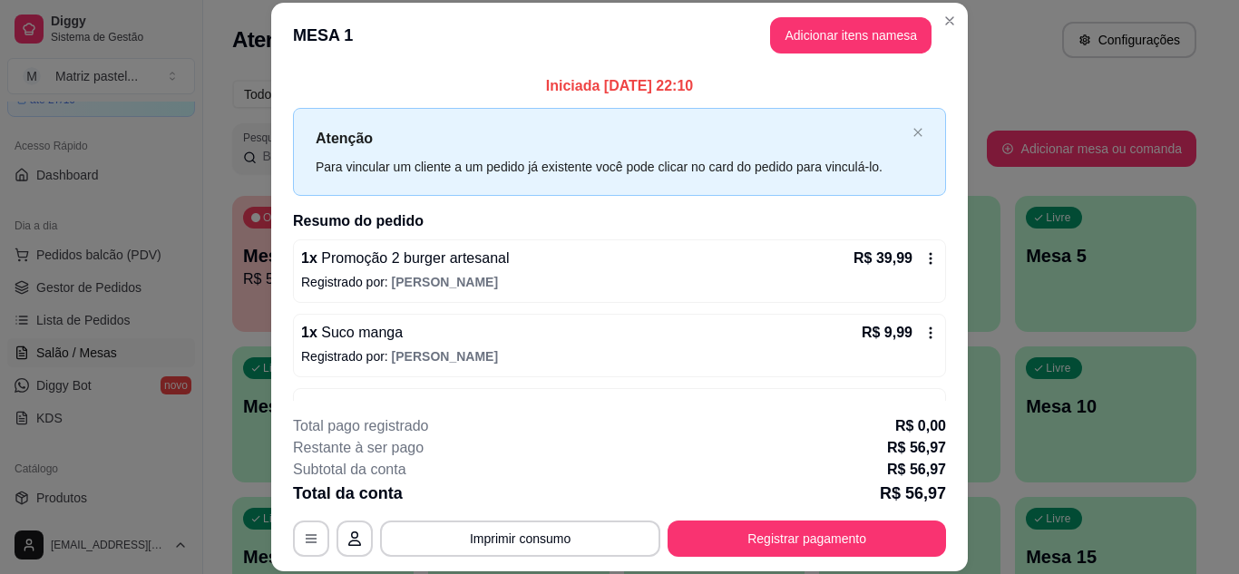
scroll to position [58, 0]
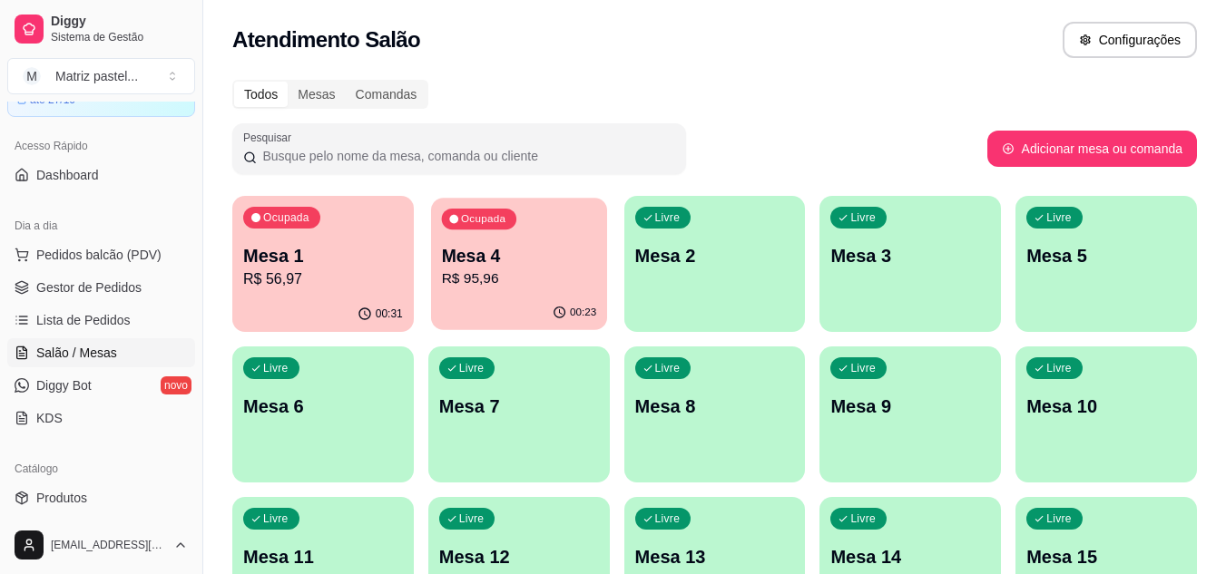
click at [525, 265] on p "Mesa 4" at bounding box center [518, 256] width 155 height 24
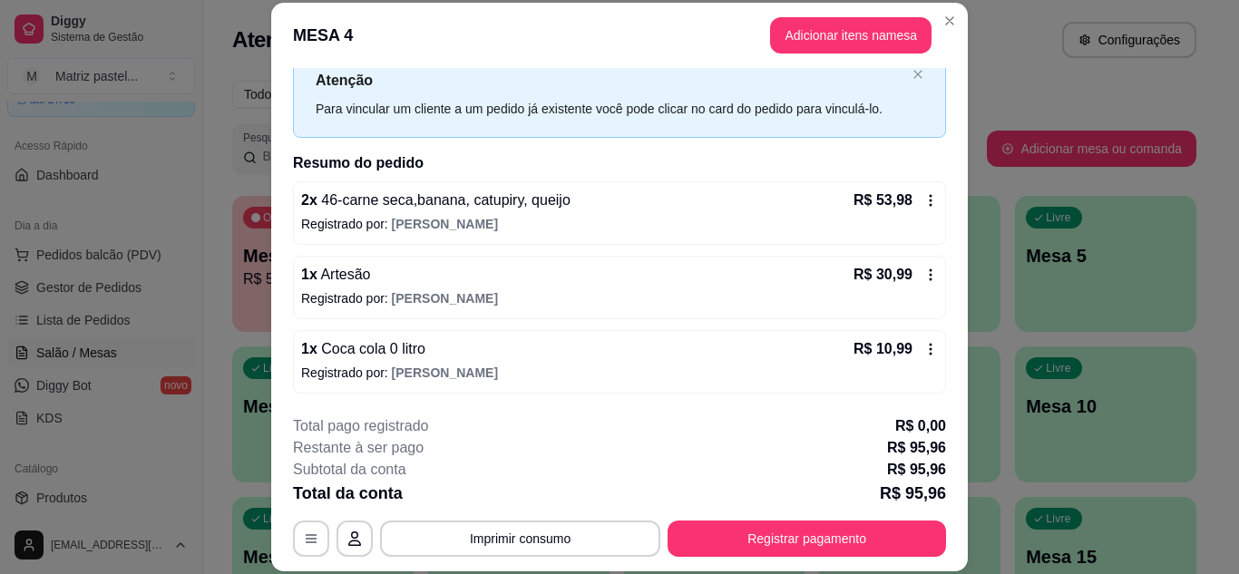
click at [929, 26] on header "MESA 4 Adicionar itens na mesa" at bounding box center [619, 35] width 697 height 65
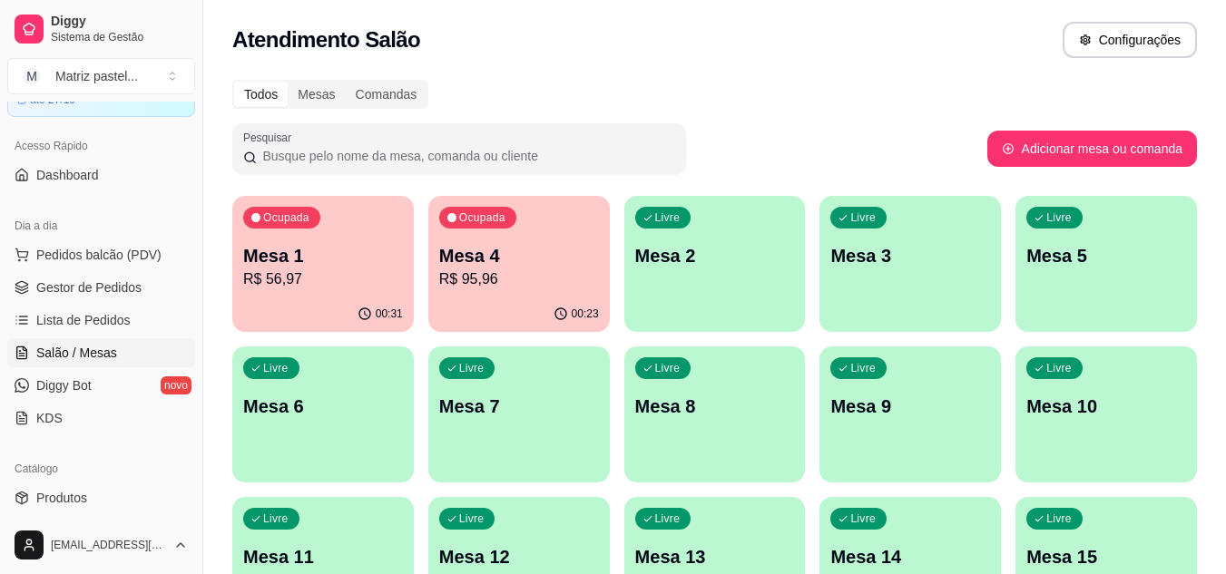
click at [365, 293] on div "Ocupada Mesa 1 R$ 56,97" at bounding box center [322, 246] width 181 height 101
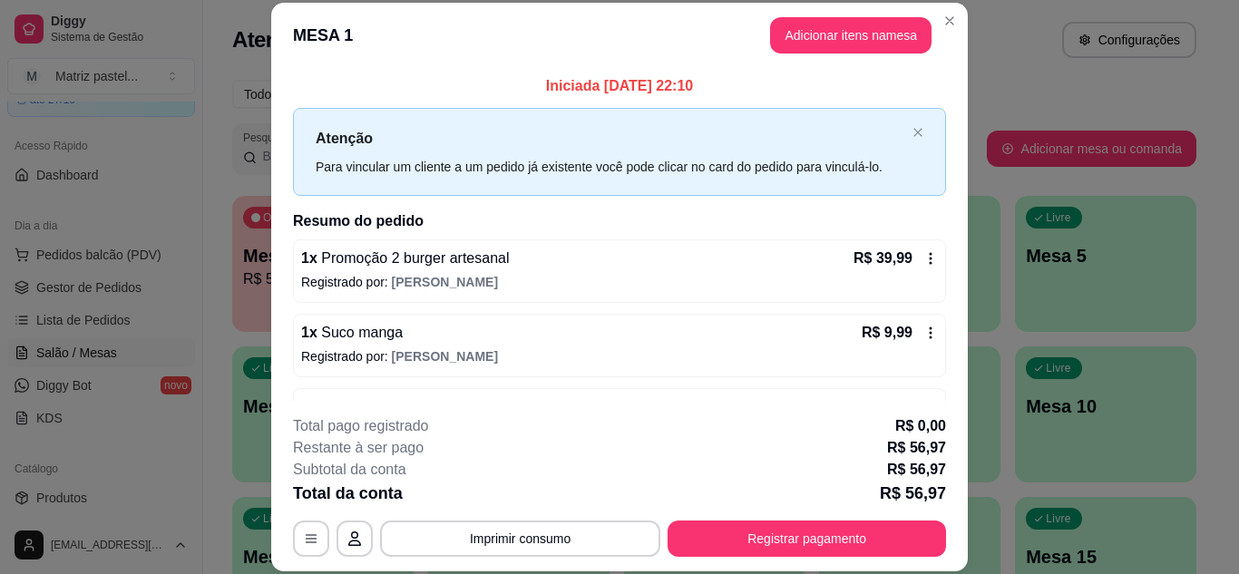
click at [854, 543] on button "Registrar pagamento" at bounding box center [807, 539] width 279 height 36
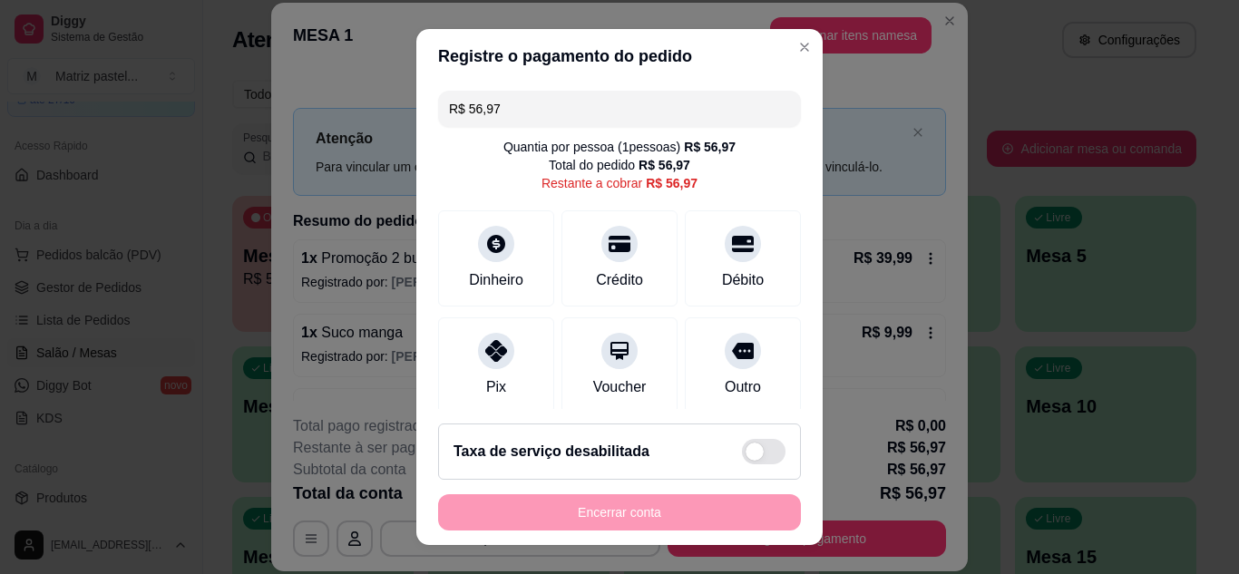
click at [535, 110] on input "R$ 56,97" at bounding box center [619, 109] width 341 height 36
click at [726, 255] on div at bounding box center [743, 239] width 40 height 40
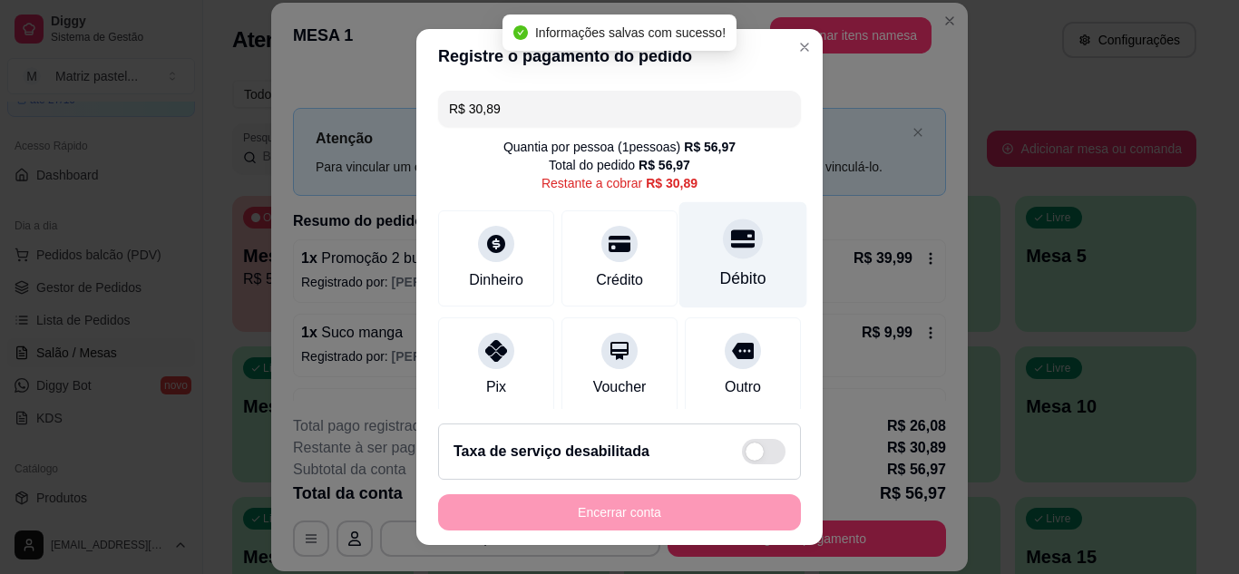
click at [760, 275] on div "Débito" at bounding box center [743, 254] width 128 height 106
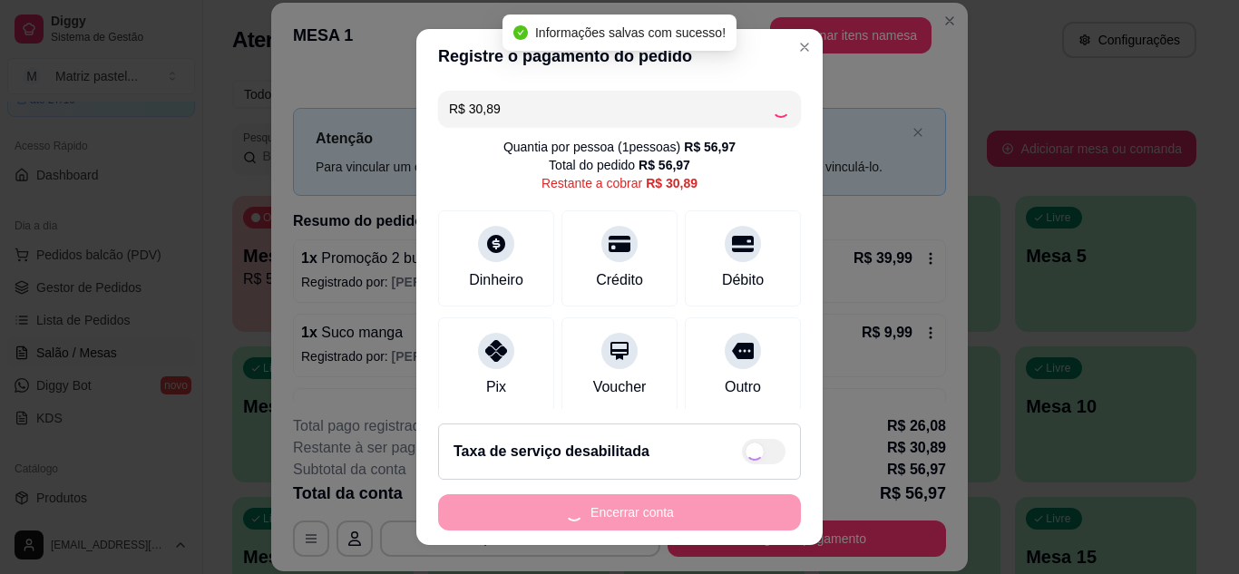
type input "R$ 0,00"
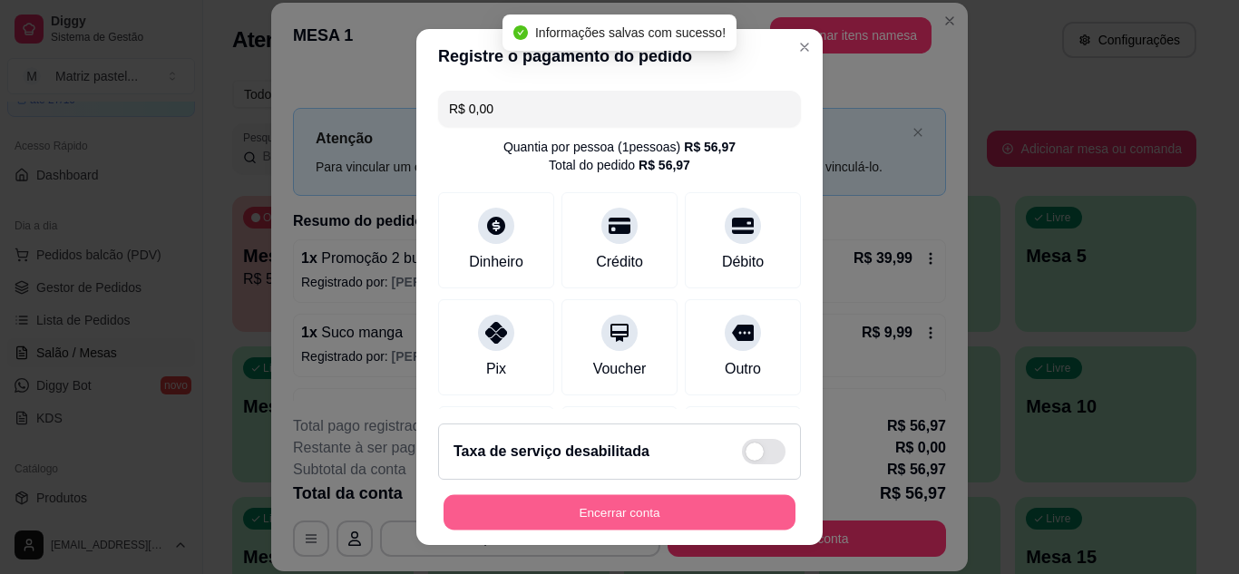
click at [597, 501] on button "Encerrar conta" at bounding box center [620, 512] width 352 height 35
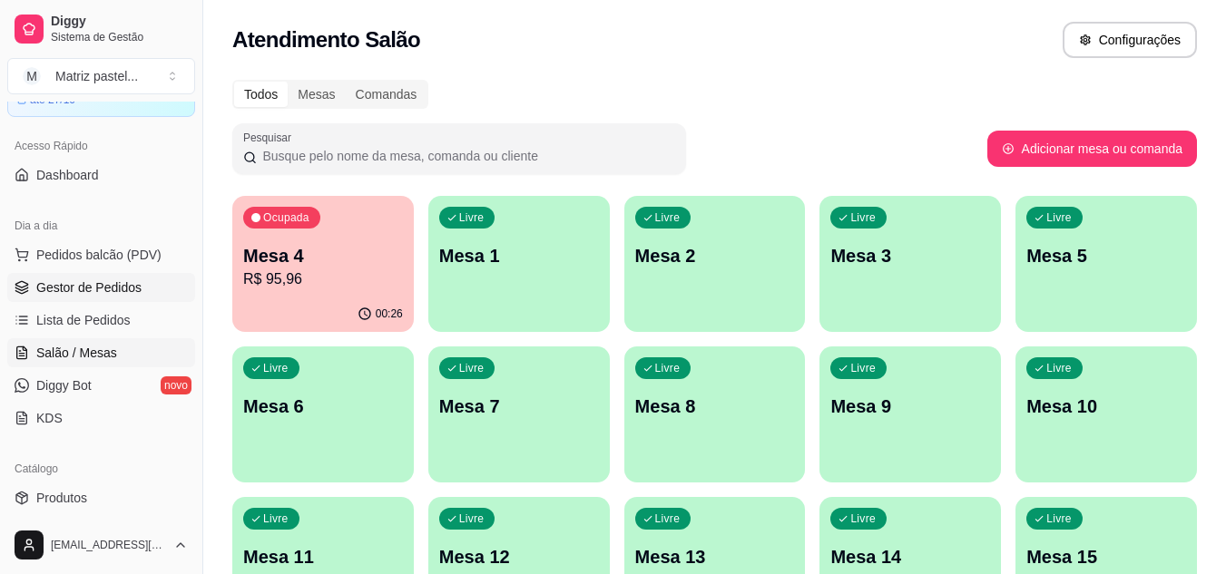
click at [92, 291] on span "Gestor de Pedidos" at bounding box center [88, 288] width 105 height 18
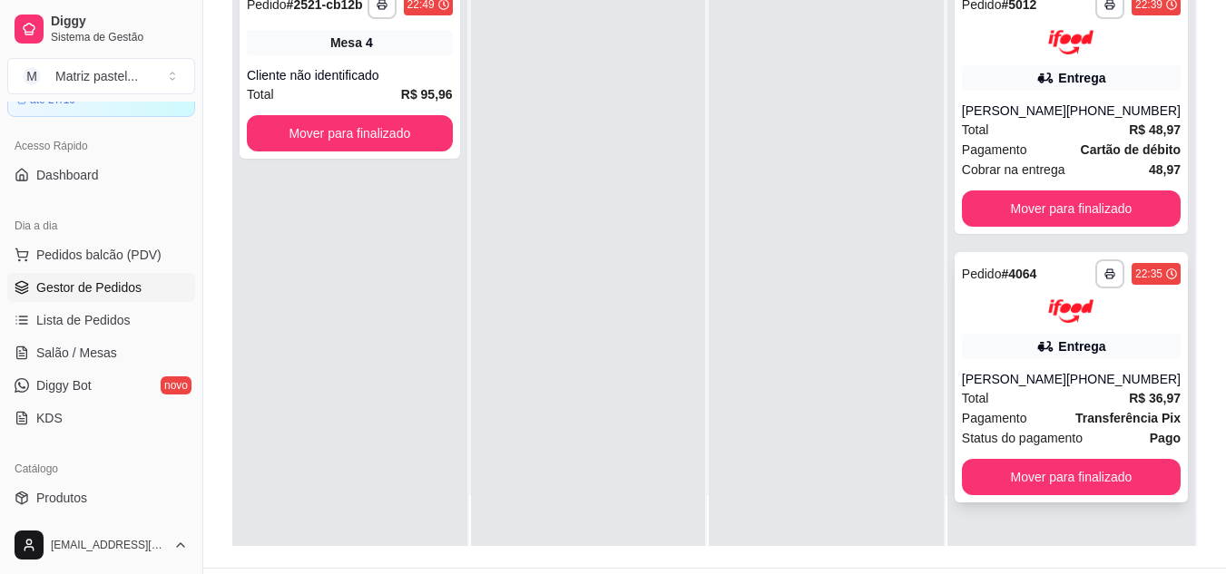
scroll to position [272, 0]
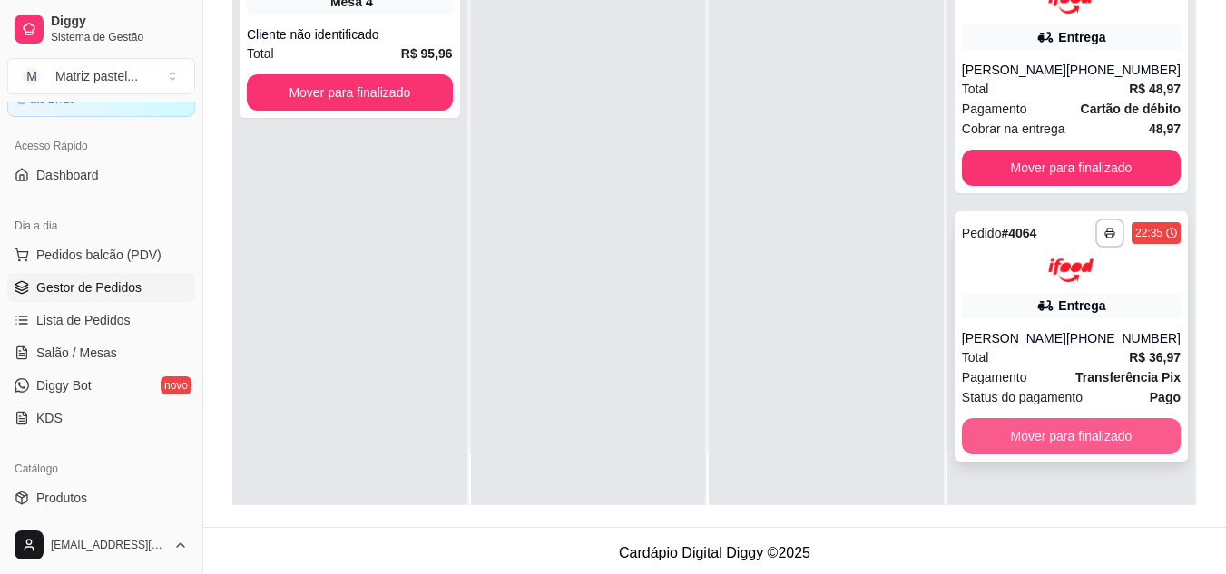
click at [1037, 442] on button "Mover para finalizado" at bounding box center [1071, 436] width 219 height 36
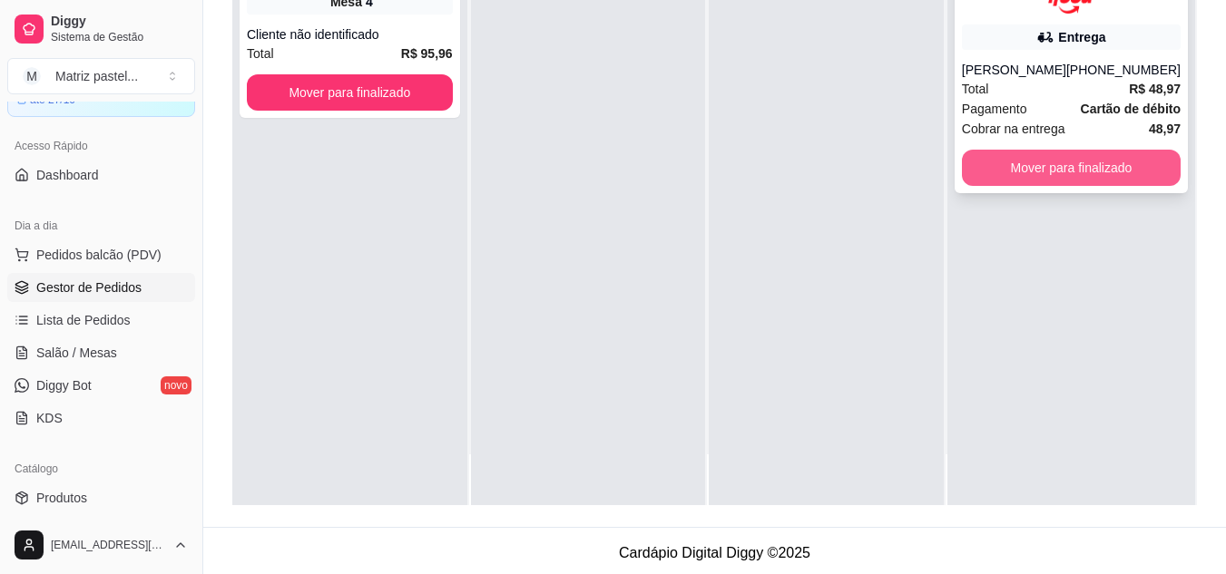
click at [1021, 160] on button "Mover para finalizado" at bounding box center [1071, 168] width 219 height 36
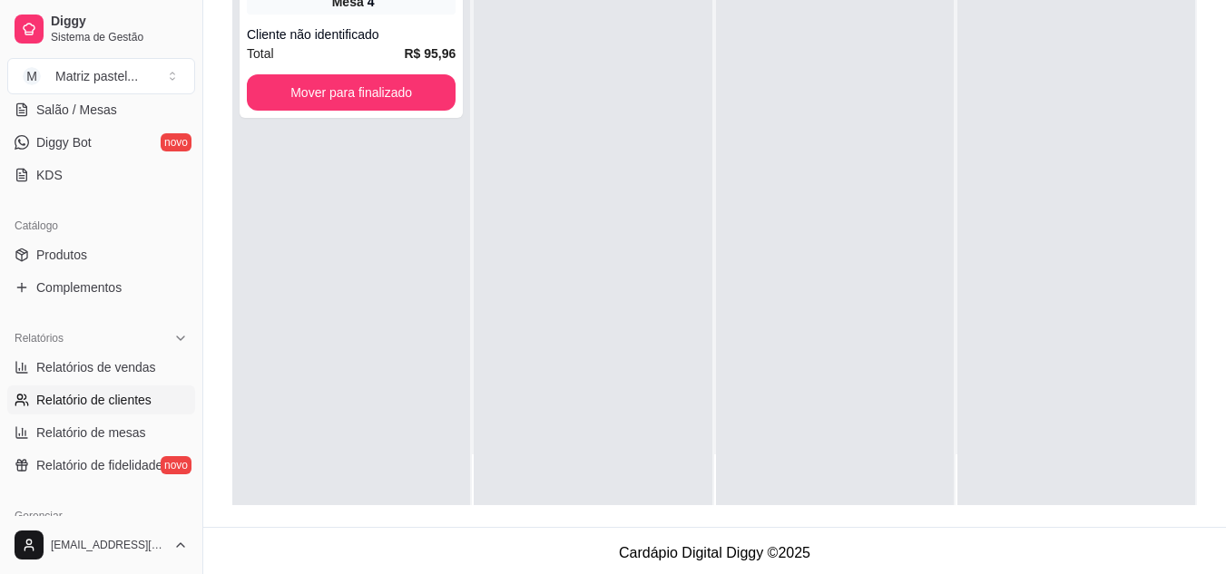
scroll to position [459, 0]
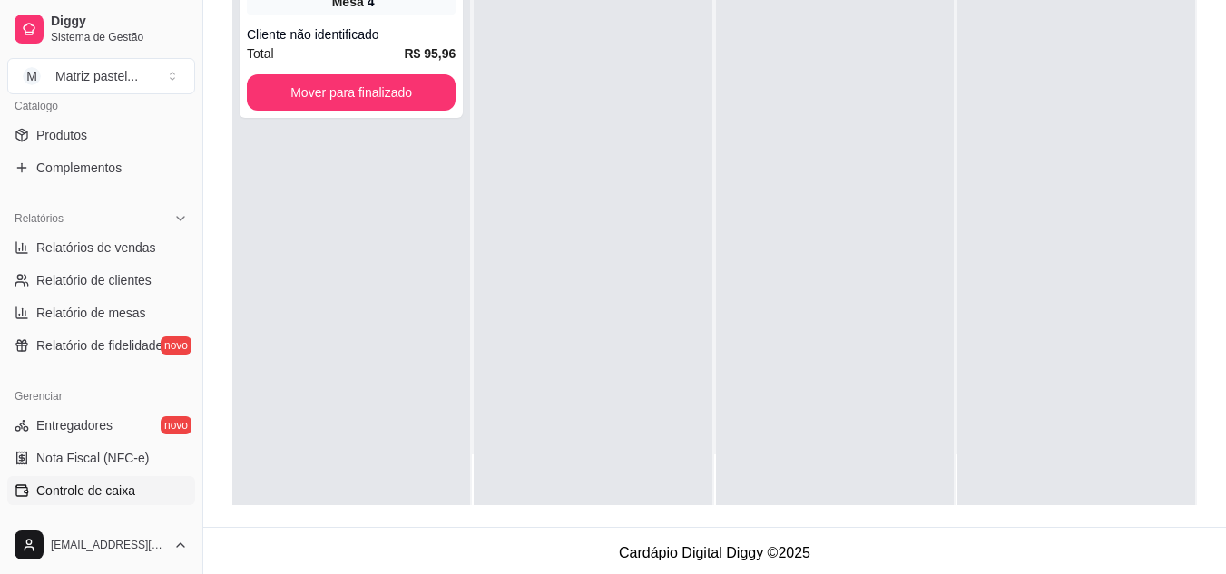
click at [98, 478] on link "Controle de caixa" at bounding box center [101, 490] width 188 height 29
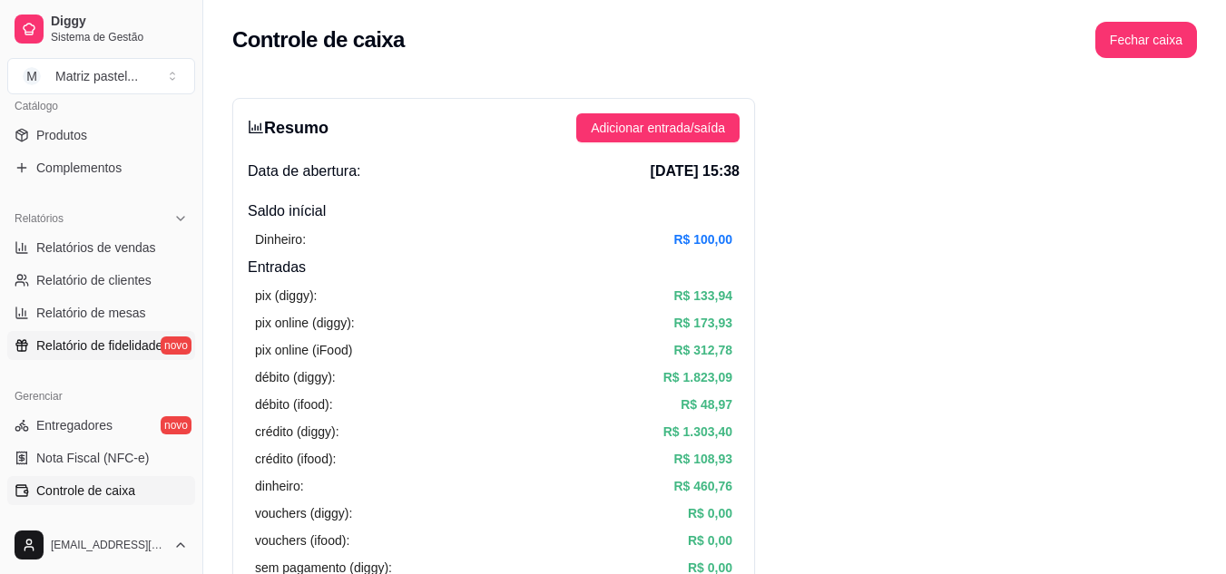
scroll to position [96, 0]
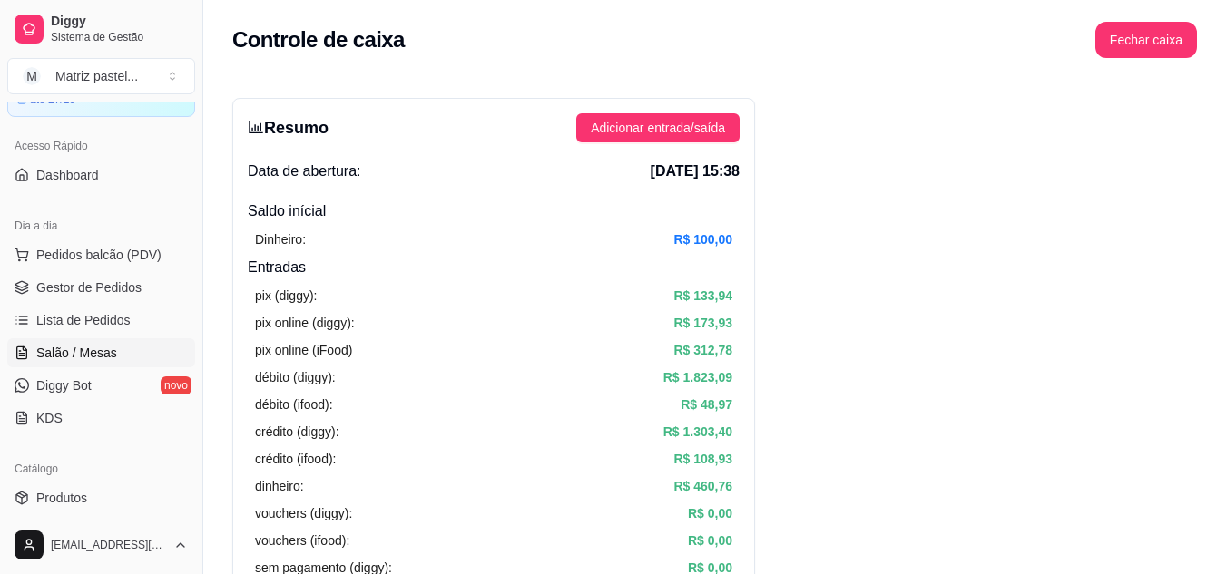
click at [53, 359] on span "Salão / Mesas" at bounding box center [76, 353] width 81 height 18
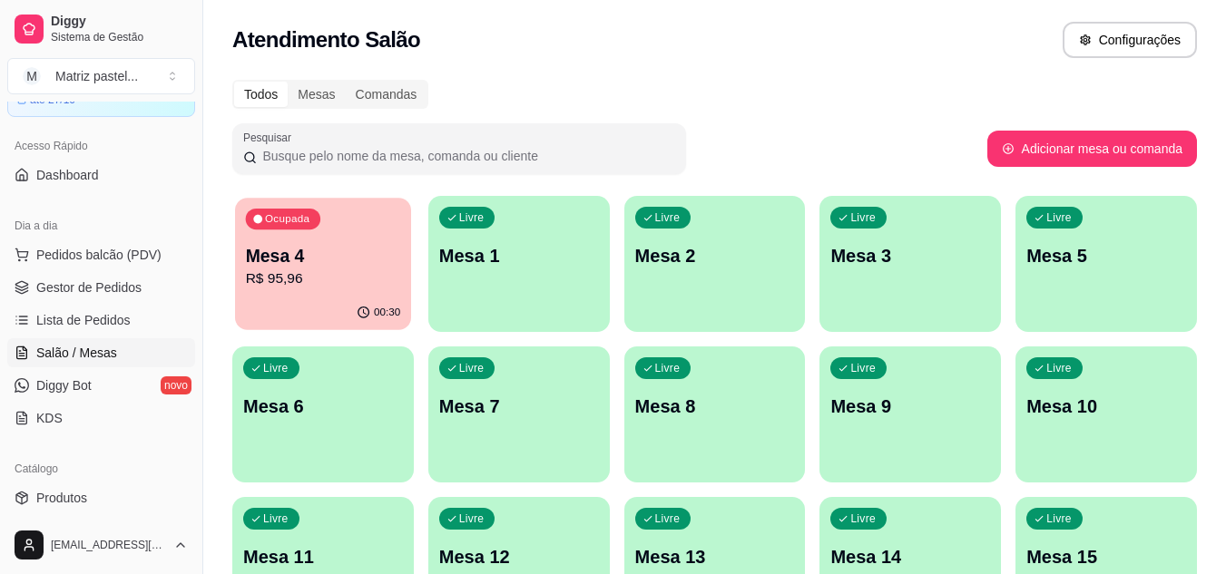
click at [269, 266] on p "Mesa 4" at bounding box center [323, 256] width 155 height 24
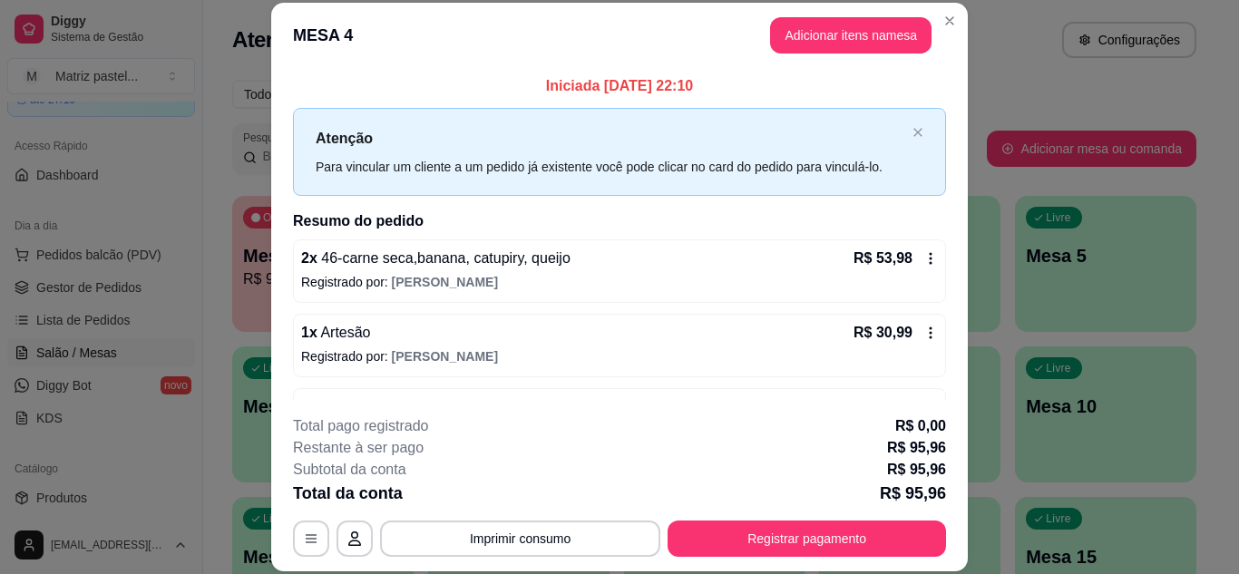
click at [733, 548] on button "Registrar pagamento" at bounding box center [807, 539] width 279 height 36
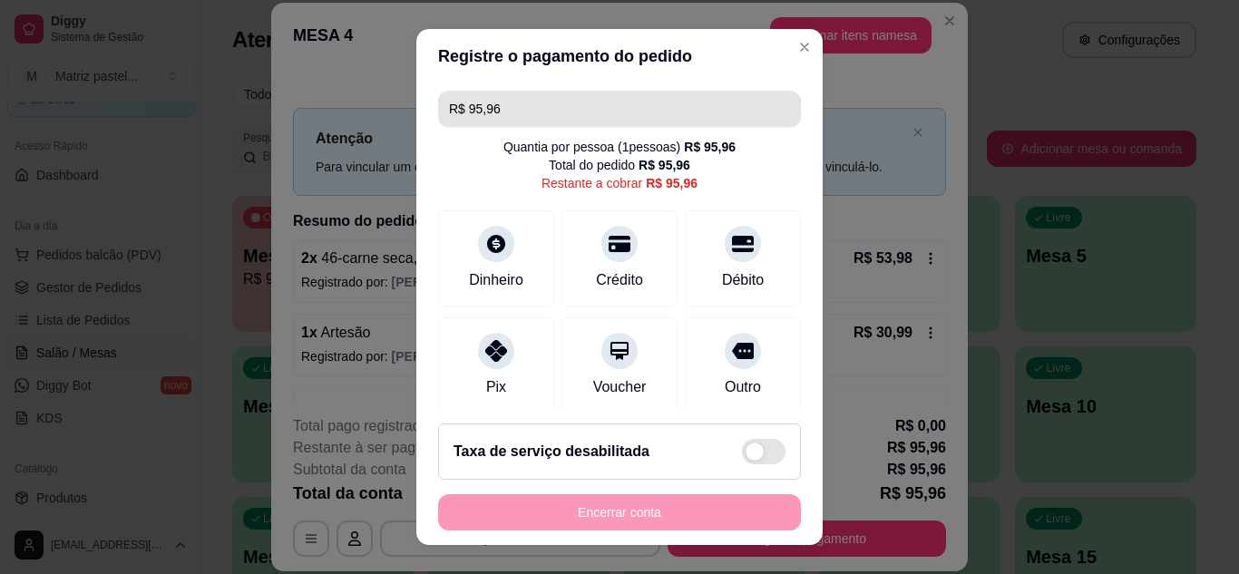
click at [565, 121] on input "R$ 95,96" at bounding box center [619, 109] width 341 height 36
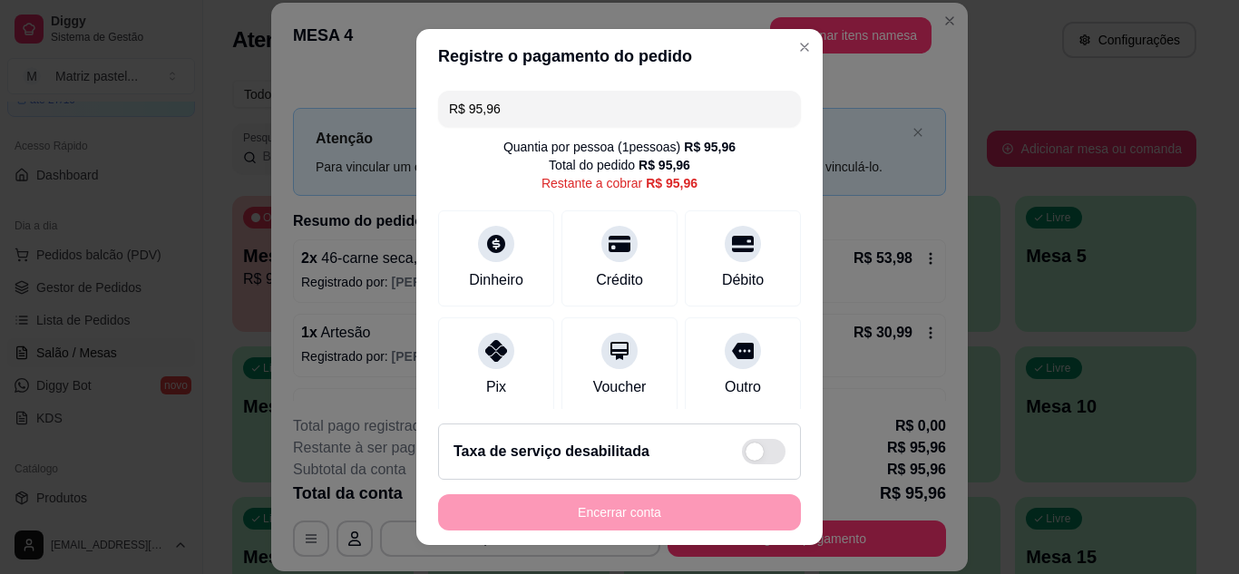
click at [565, 121] on input "R$ 95,96" at bounding box center [619, 109] width 341 height 36
click at [723, 254] on div at bounding box center [743, 239] width 40 height 40
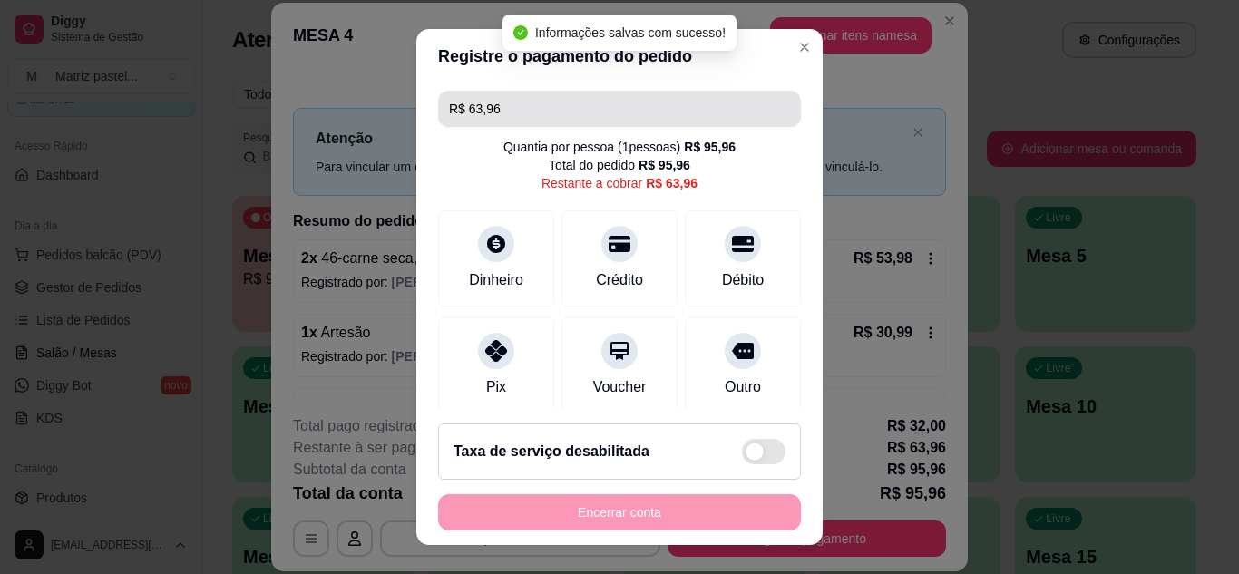
click at [611, 111] on input "R$ 63,96" at bounding box center [619, 109] width 341 height 36
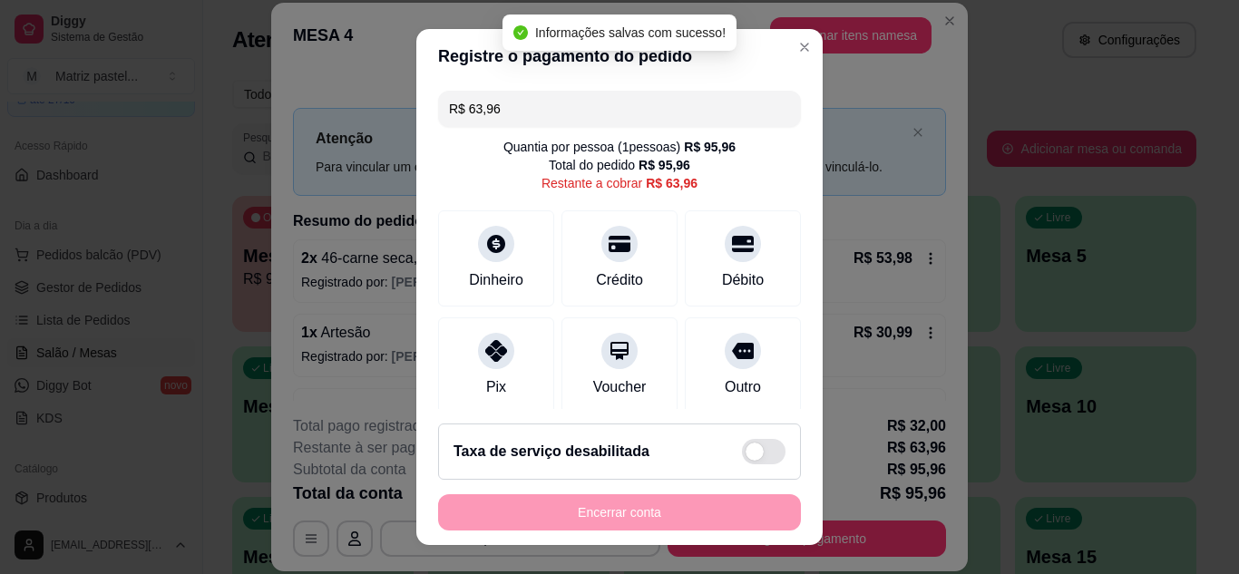
click at [611, 111] on input "R$ 63,96" at bounding box center [619, 109] width 341 height 36
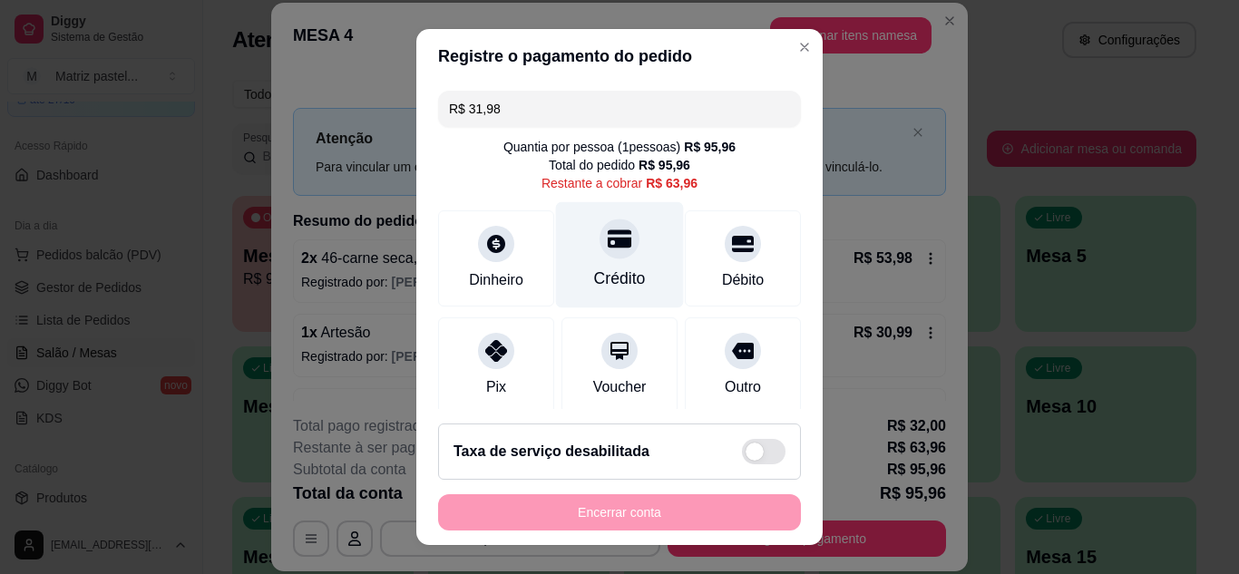
click at [618, 277] on div "Crédito" at bounding box center [620, 279] width 52 height 24
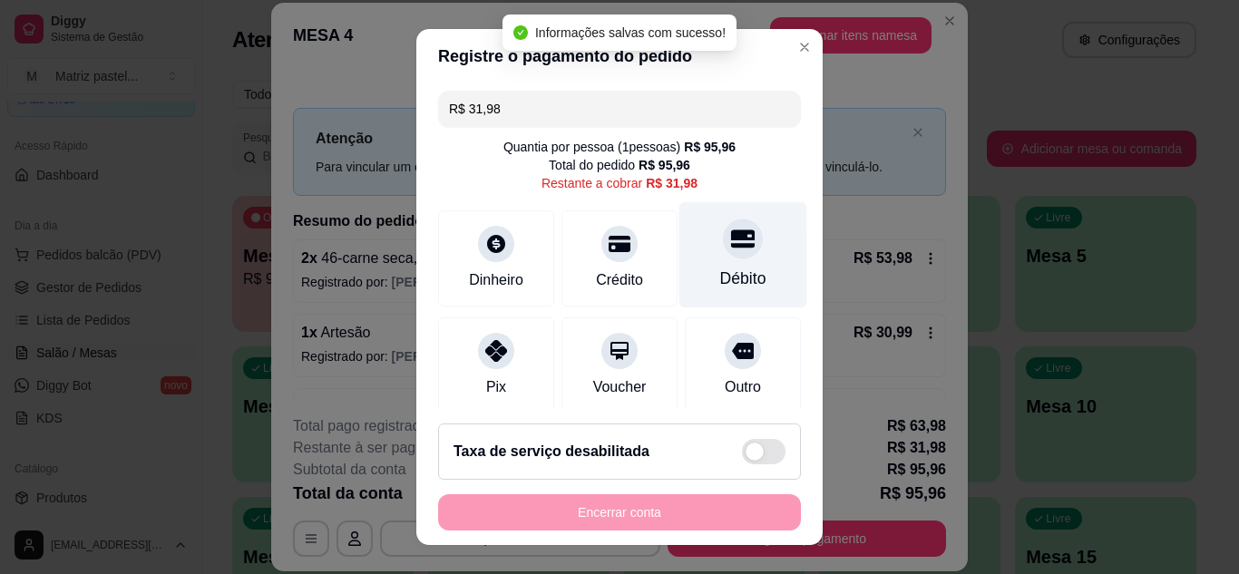
click at [720, 280] on div "Débito" at bounding box center [743, 279] width 46 height 24
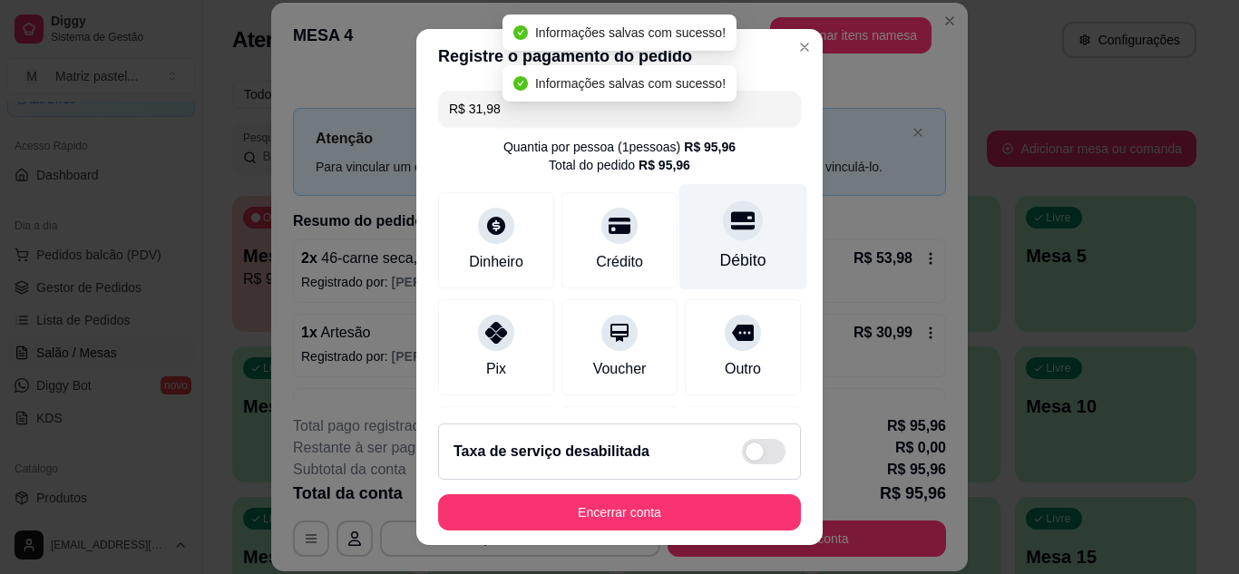
type input "R$ 0,00"
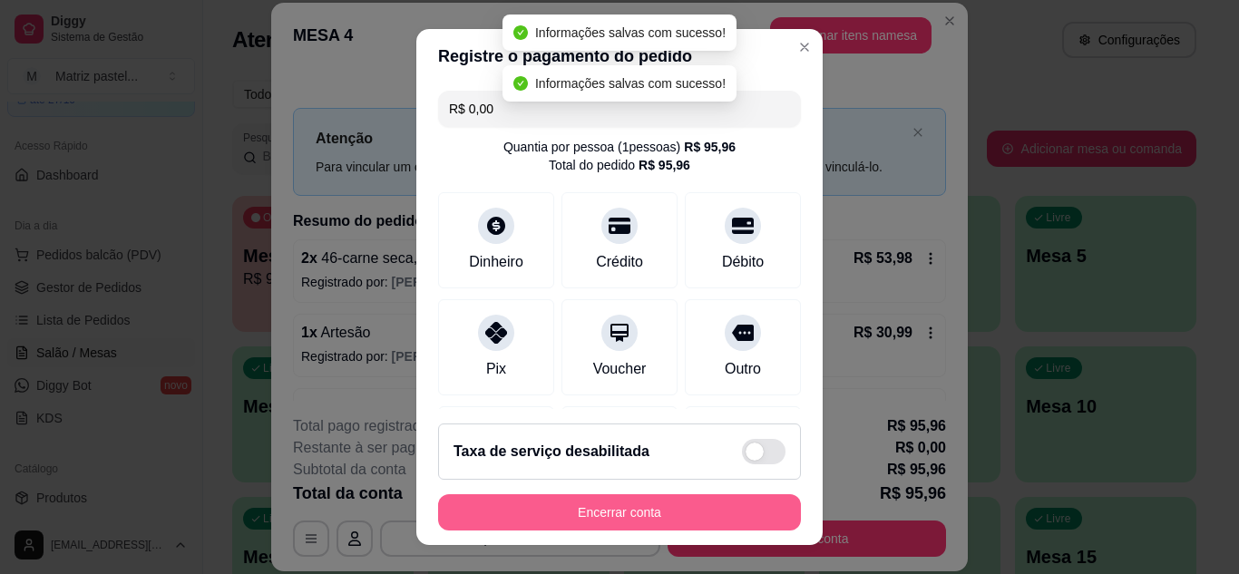
click at [640, 513] on button "Encerrar conta" at bounding box center [619, 512] width 363 height 36
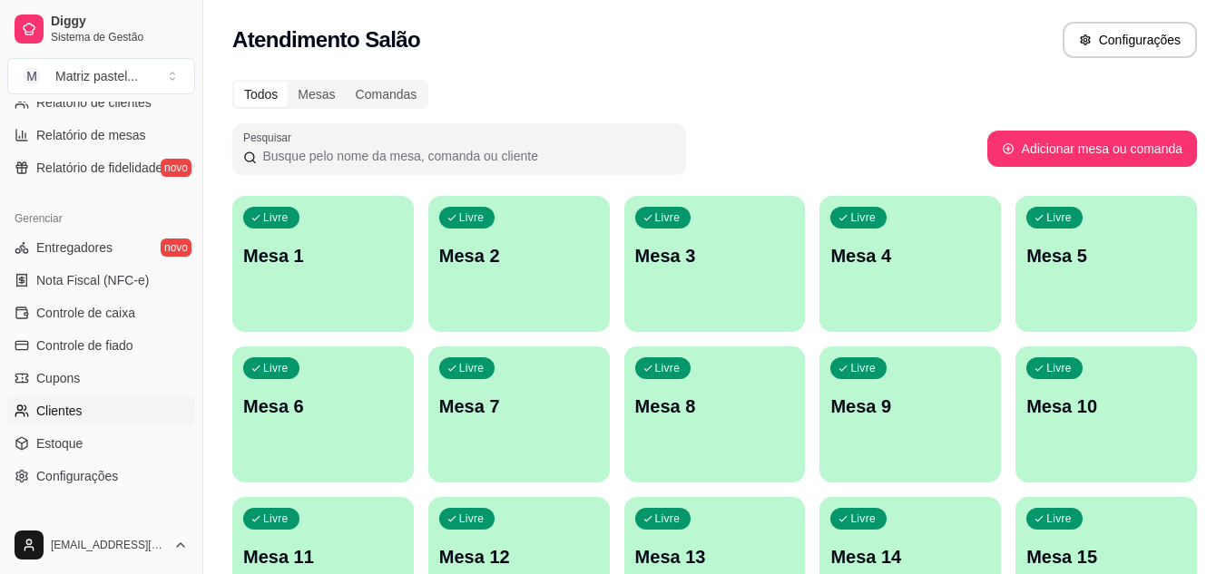
scroll to position [640, 0]
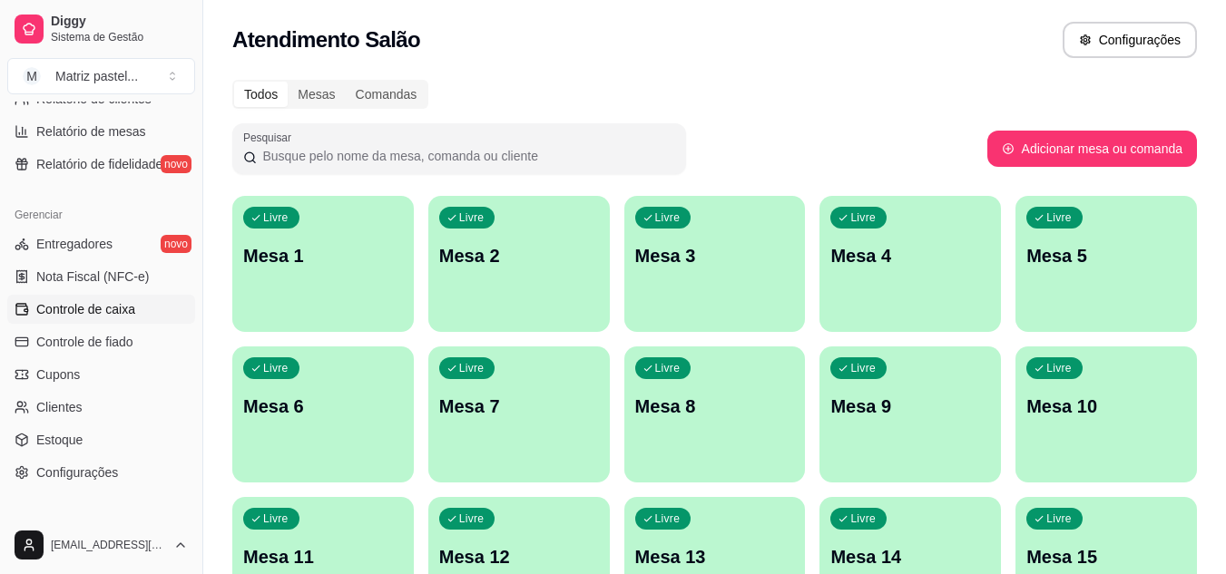
click at [93, 315] on span "Controle de caixa" at bounding box center [85, 309] width 99 height 18
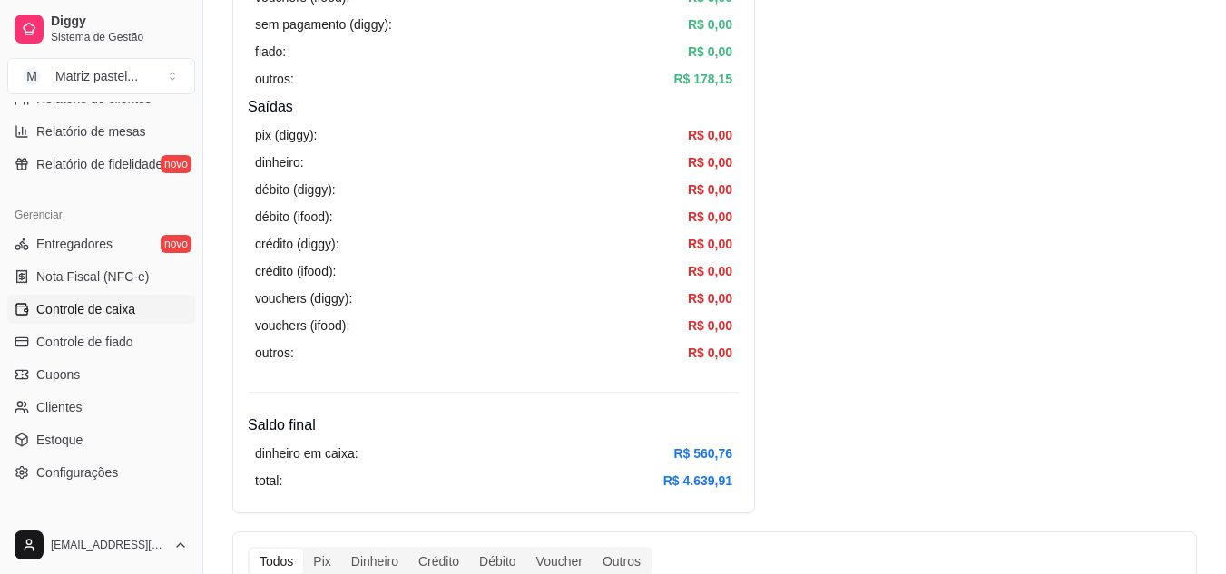
scroll to position [544, 0]
